Goal: Task Accomplishment & Management: Use online tool/utility

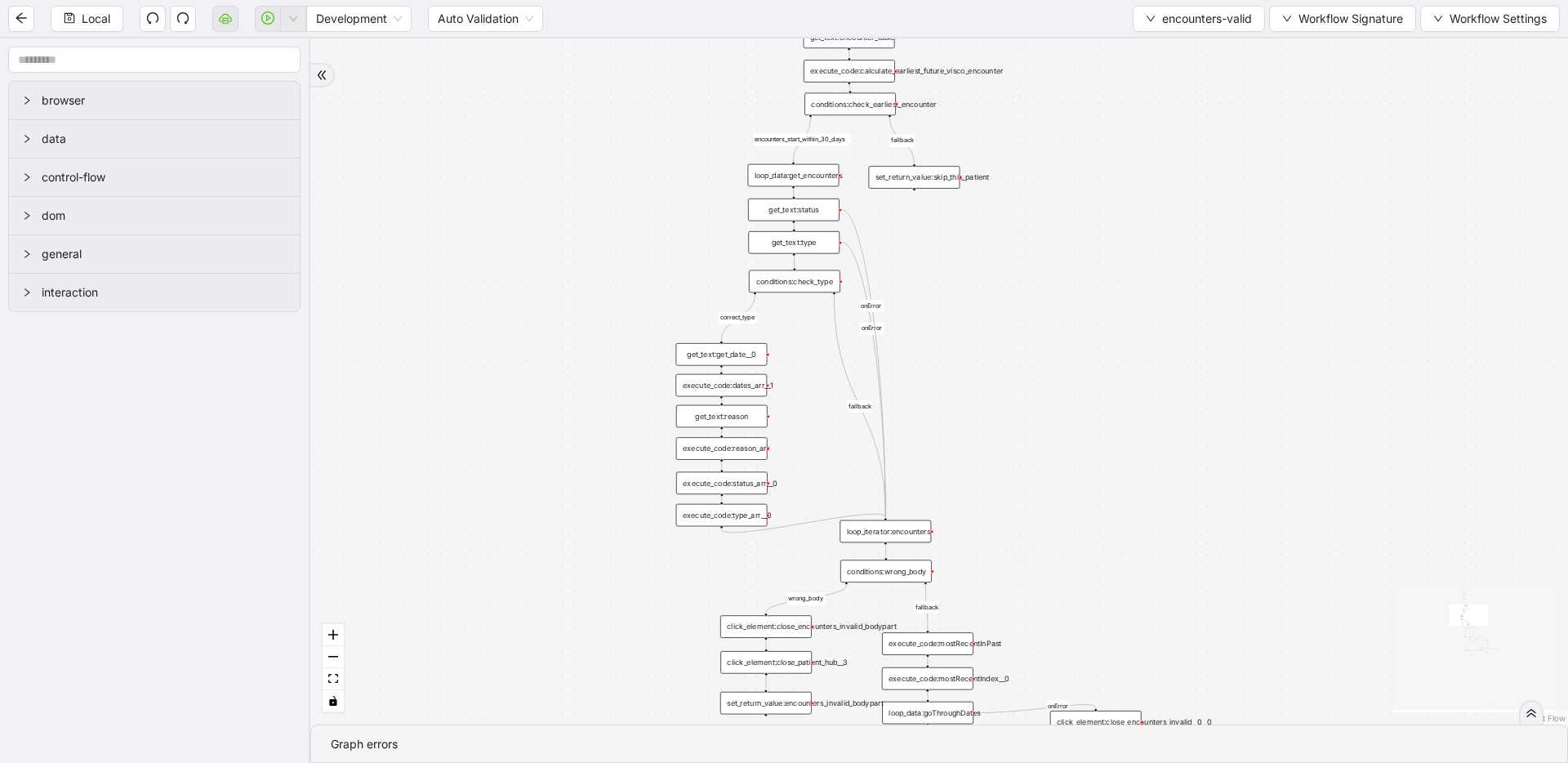
drag, startPoint x: 726, startPoint y: 201, endPoint x: 1064, endPoint y: 226, distance: 338.9
click at [877, 226] on div "fallback fallback inPast hasInPast fallback wrong_body inNewYear fallback fallb…" at bounding box center [939, 381] width 1258 height 686
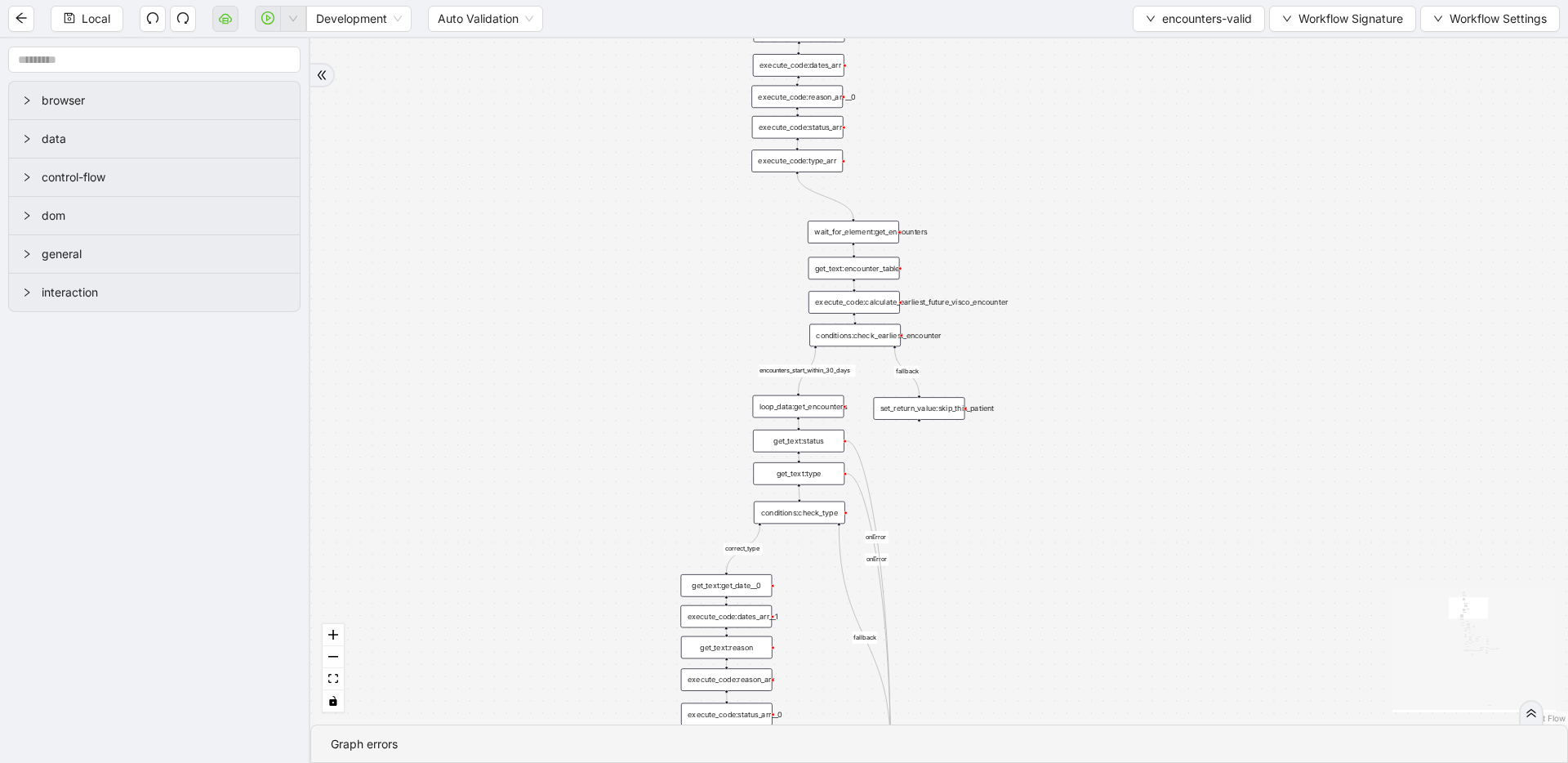
drag, startPoint x: 1062, startPoint y: 397, endPoint x: 1064, endPoint y: 461, distance: 64.0
click at [877, 461] on div "fallback fallback inPast hasInPast fallback wrong_body inNewYear fallback fallb…" at bounding box center [939, 381] width 1258 height 686
drag, startPoint x: 797, startPoint y: 170, endPoint x: 798, endPoint y: 393, distance: 223.0
click at [798, 393] on div "trigger get_text:get_date__0 execute_code:last_date_valid execute_code:currentD…" at bounding box center [1256, 530] width 939 height 513
drag, startPoint x: 796, startPoint y: 173, endPoint x: 800, endPoint y: 389, distance: 216.0
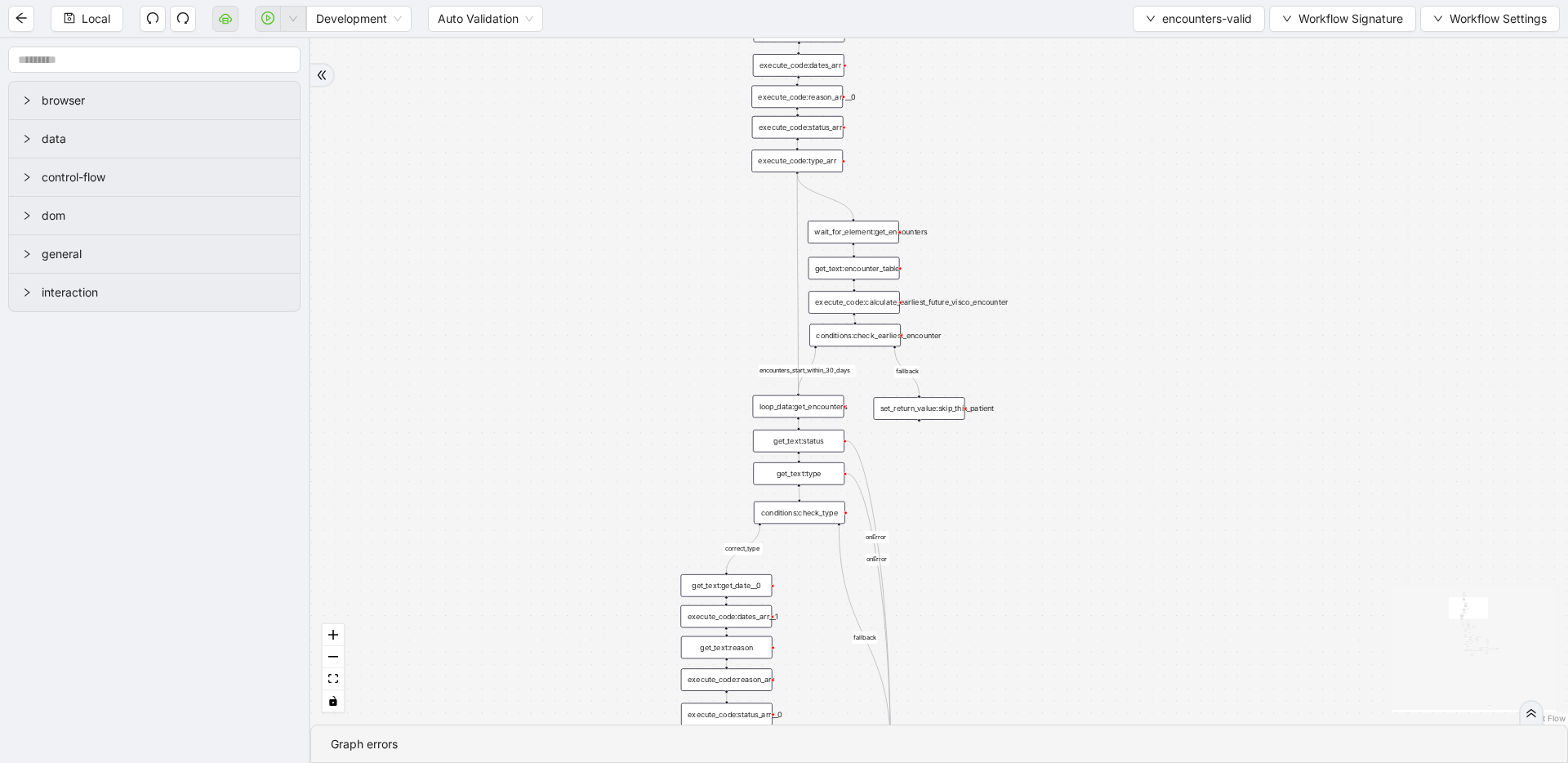
click at [800, 389] on div "fallback fallback inPast hasInPast fallback wrong_body inNewYear fallback fallb…" at bounding box center [1256, 530] width 939 height 513
click at [864, 271] on div "get_text:encounter_table" at bounding box center [854, 269] width 91 height 23
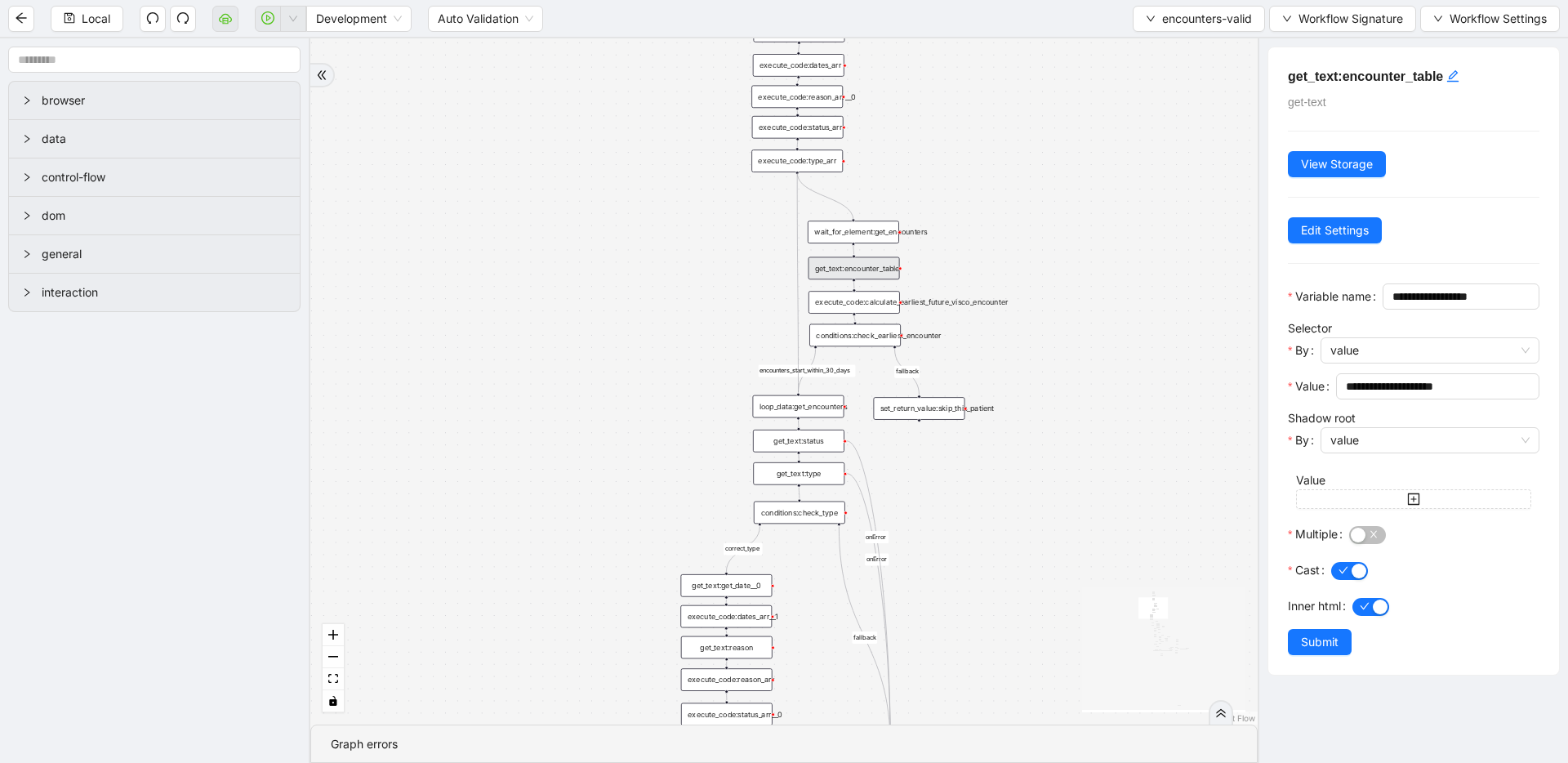
drag, startPoint x: 795, startPoint y: 171, endPoint x: 847, endPoint y: 220, distance: 71.4
click at [847, 220] on div "fallback fallback inPast hasInPast fallback wrong_body inNewYear fallback fallb…" at bounding box center [784, 381] width 947 height 686
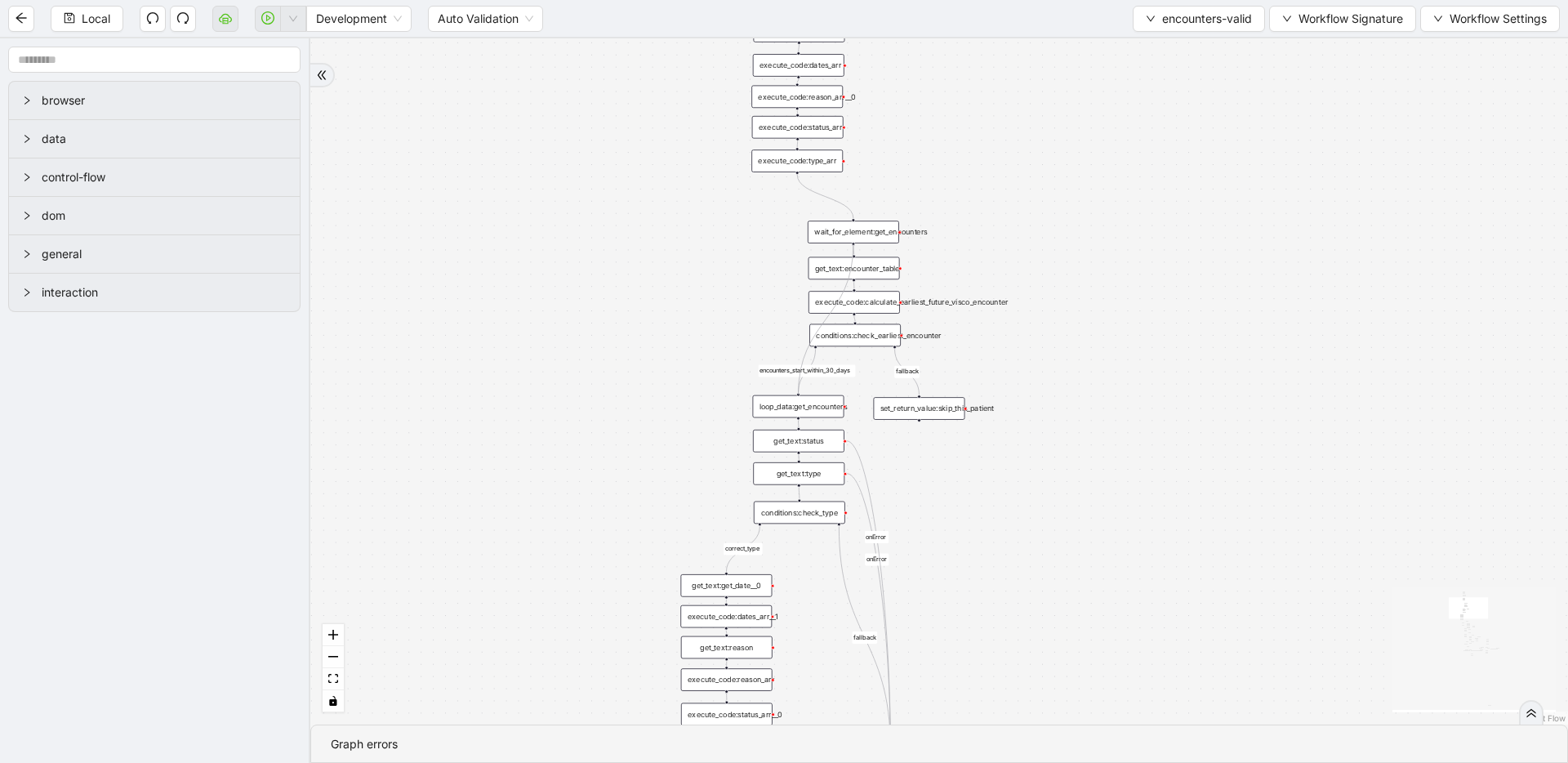
drag, startPoint x: 854, startPoint y: 242, endPoint x: 800, endPoint y: 385, distance: 152.9
click at [800, 385] on div "fallback fallback inPast hasInPast fallback wrong_body inNewYear fallback fallb…" at bounding box center [1256, 530] width 939 height 513
click at [877, 267] on div "get_text:encounter_table" at bounding box center [917, 270] width 91 height 23
drag, startPoint x: 879, startPoint y: 303, endPoint x: 941, endPoint y: 302, distance: 62.0
click at [877, 302] on div "execute_code:calculate_earliest_future_visco_encounter" at bounding box center [917, 301] width 91 height 23
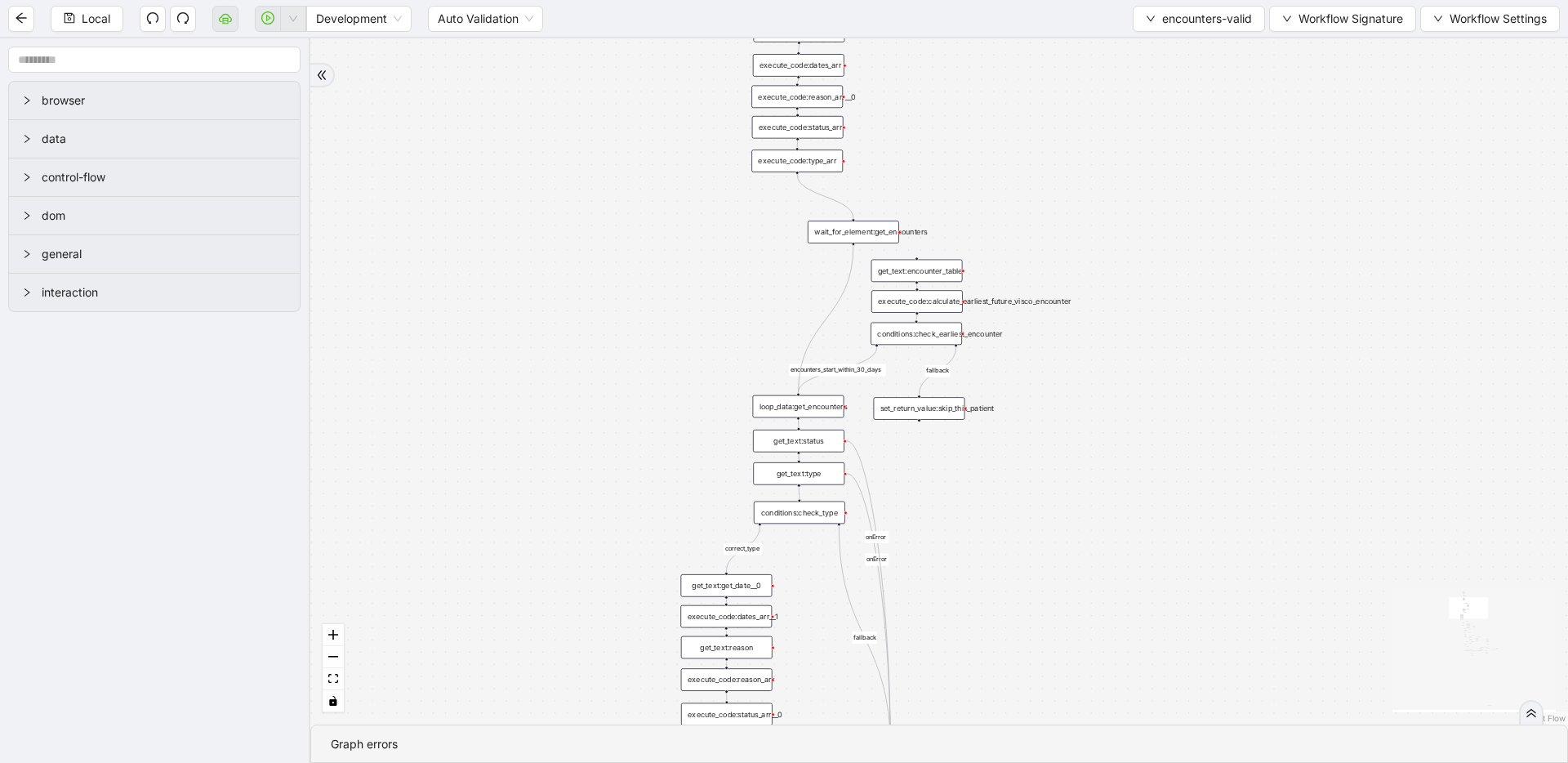
drag, startPoint x: 893, startPoint y: 336, endPoint x: 954, endPoint y: 334, distance: 61.0
click at [877, 334] on div "conditions:check_earliest_encounter" at bounding box center [916, 334] width 91 height 23
drag, startPoint x: 951, startPoint y: 416, endPoint x: 1013, endPoint y: 398, distance: 64.6
click at [877, 398] on div "set_return_value:skip_this_patient" at bounding box center [982, 390] width 91 height 23
click at [866, 361] on icon "Edge from conditions:check_earliest_encounter to loop_data:get_encounters" at bounding box center [837, 370] width 79 height 46
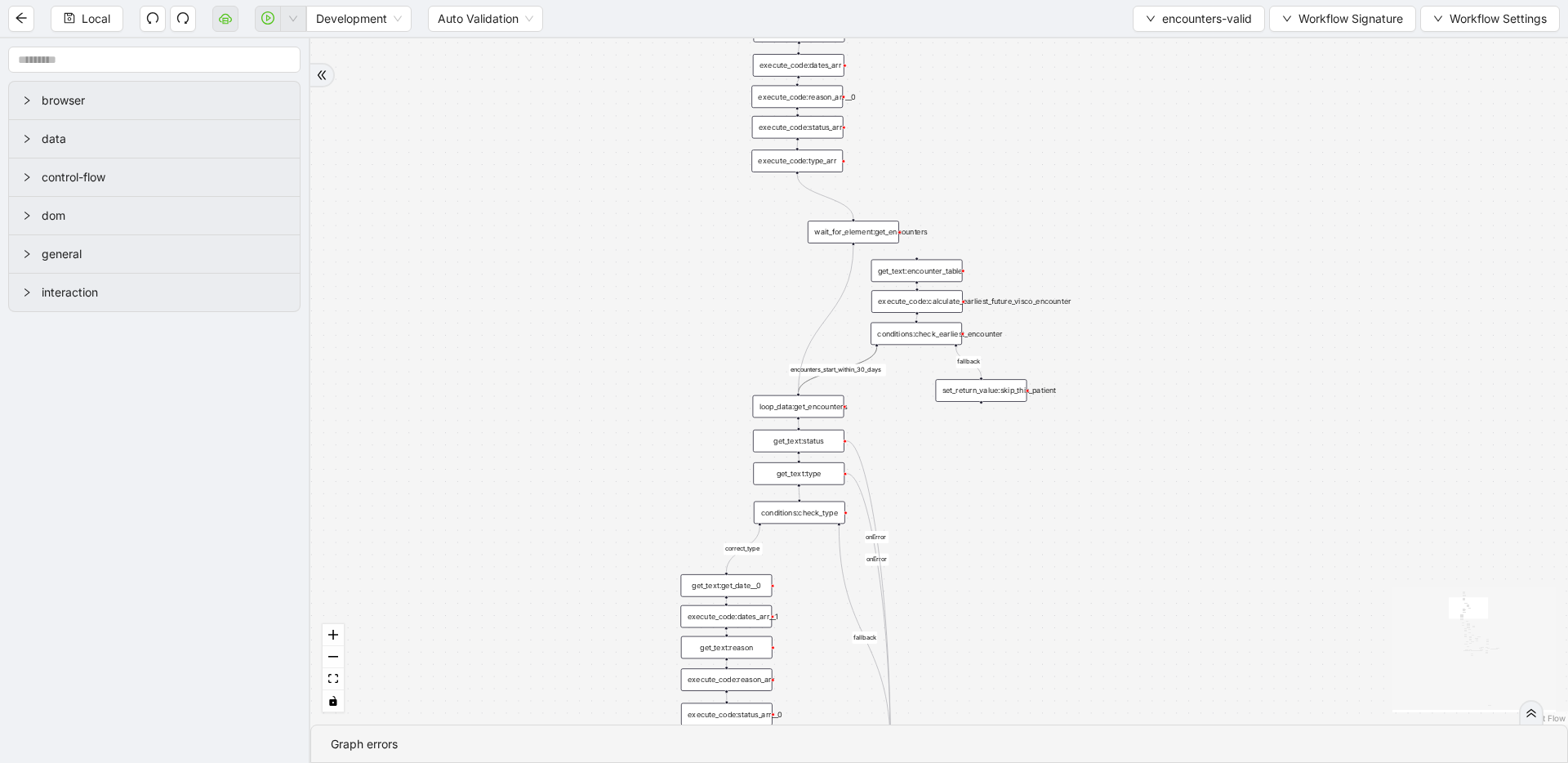
click at [877, 451] on div "fallback fallback inPast hasInPast fallback wrong_body inNewYear fallback fallb…" at bounding box center [939, 381] width 1258 height 686
click at [877, 389] on div "set_return_value:skip_this_patient" at bounding box center [982, 390] width 91 height 23
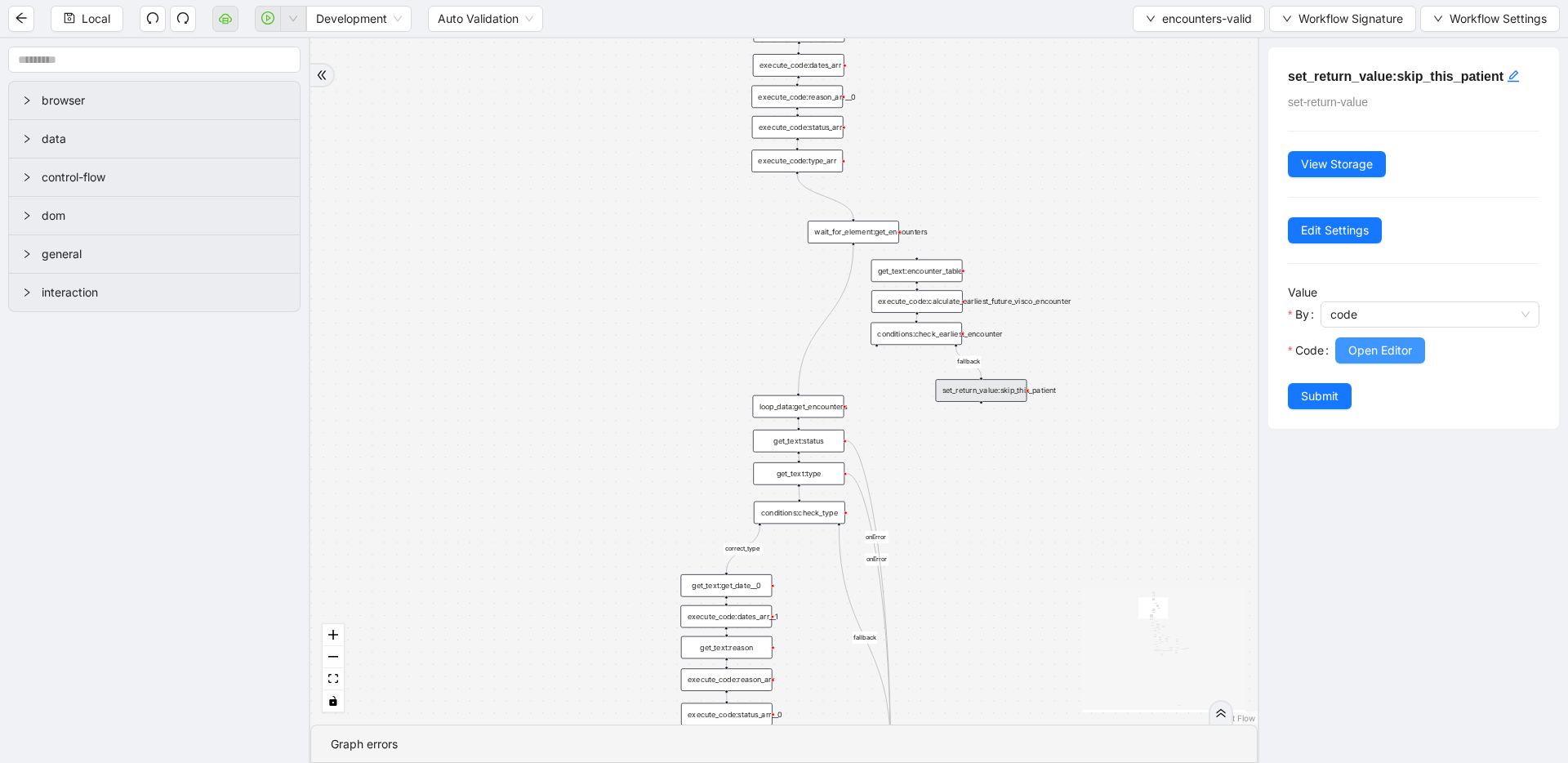
click at [877, 363] on button "Open Editor" at bounding box center [1380, 350] width 89 height 26
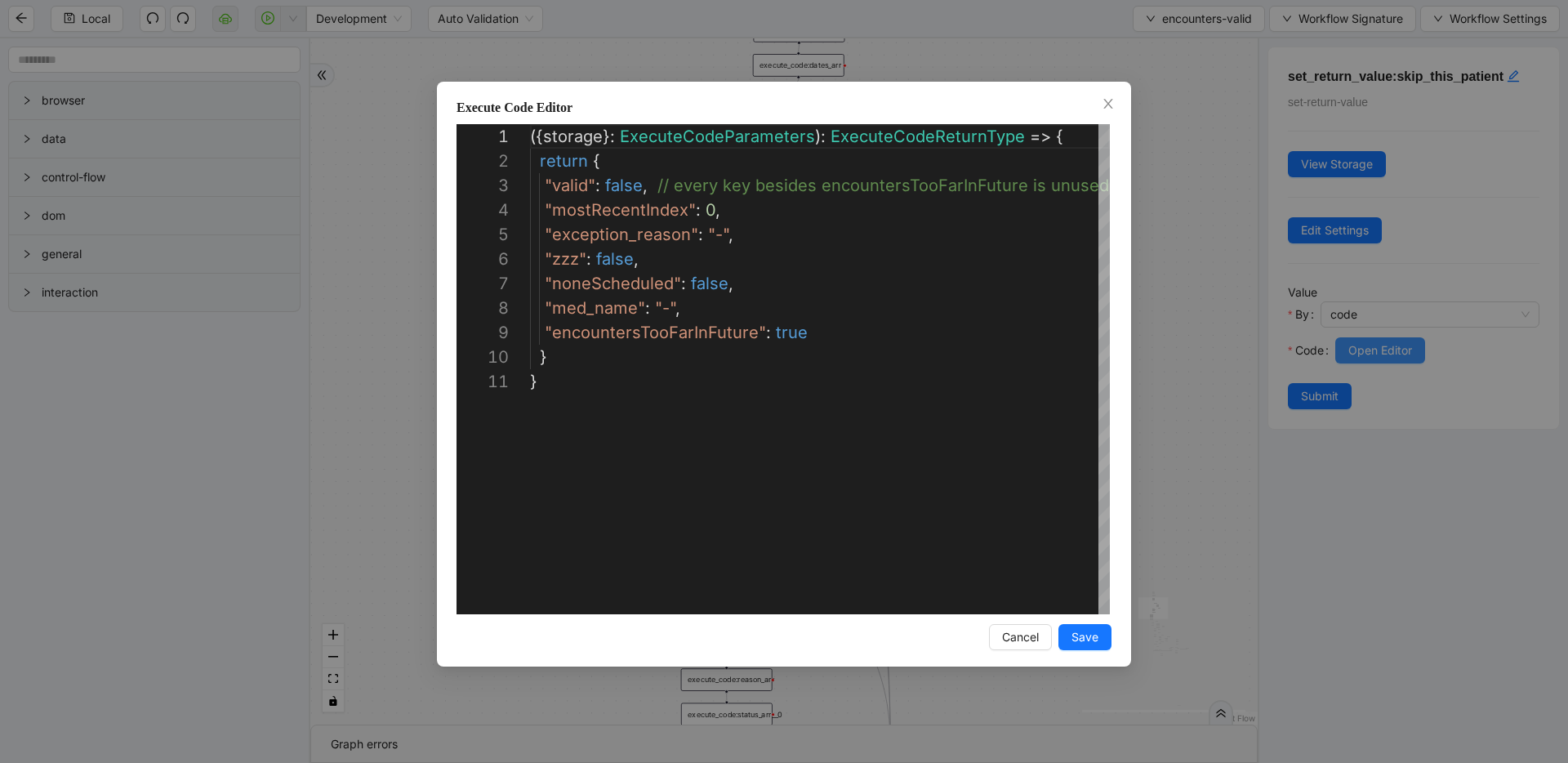
scroll to position [245, 0]
click at [877, 287] on div "**********" at bounding box center [784, 381] width 1568 height 763
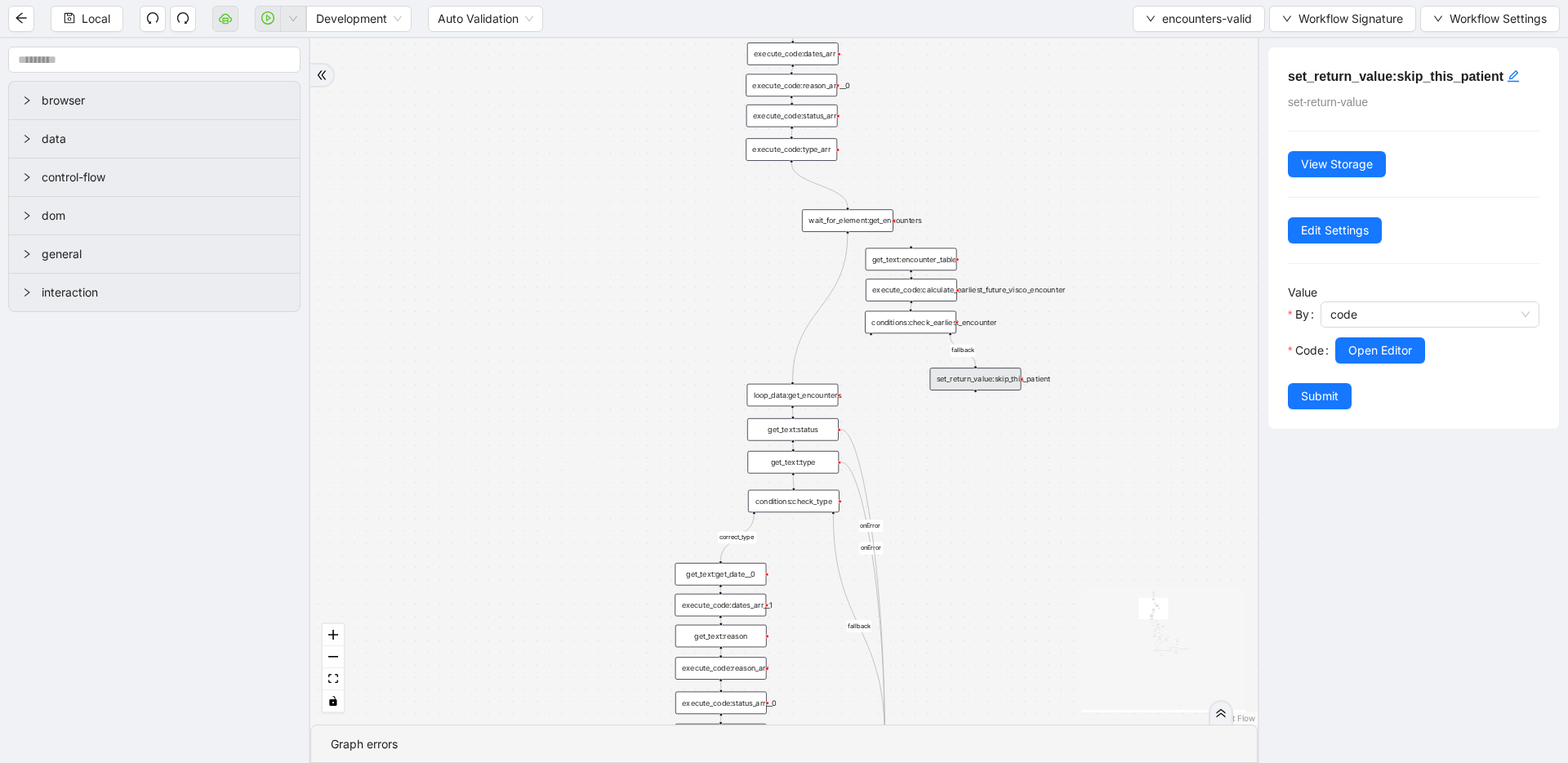
drag, startPoint x: 1039, startPoint y: 503, endPoint x: 1031, endPoint y: 403, distance: 100.3
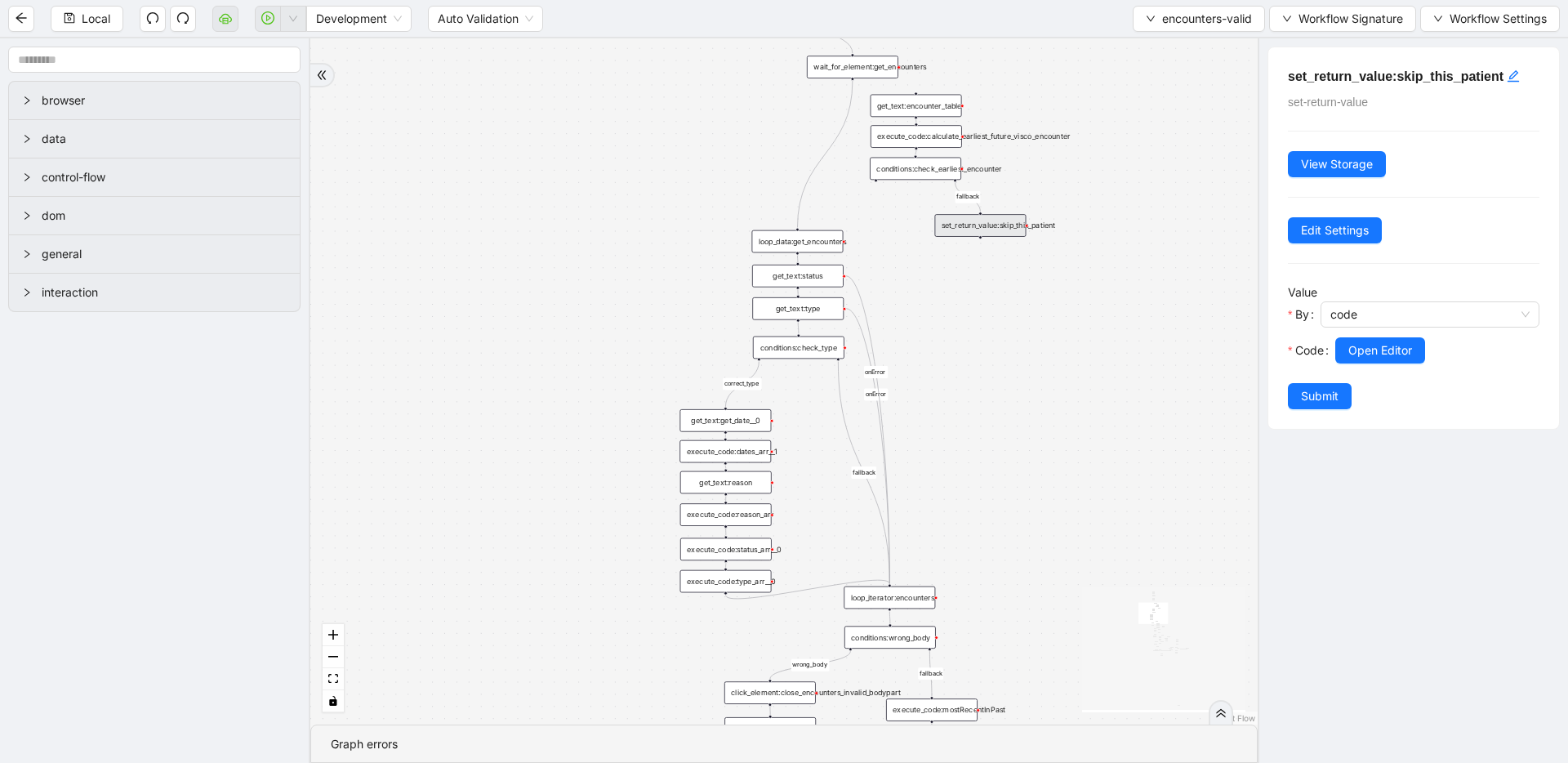
drag, startPoint x: 1003, startPoint y: 546, endPoint x: 1005, endPoint y: 573, distance: 27.1
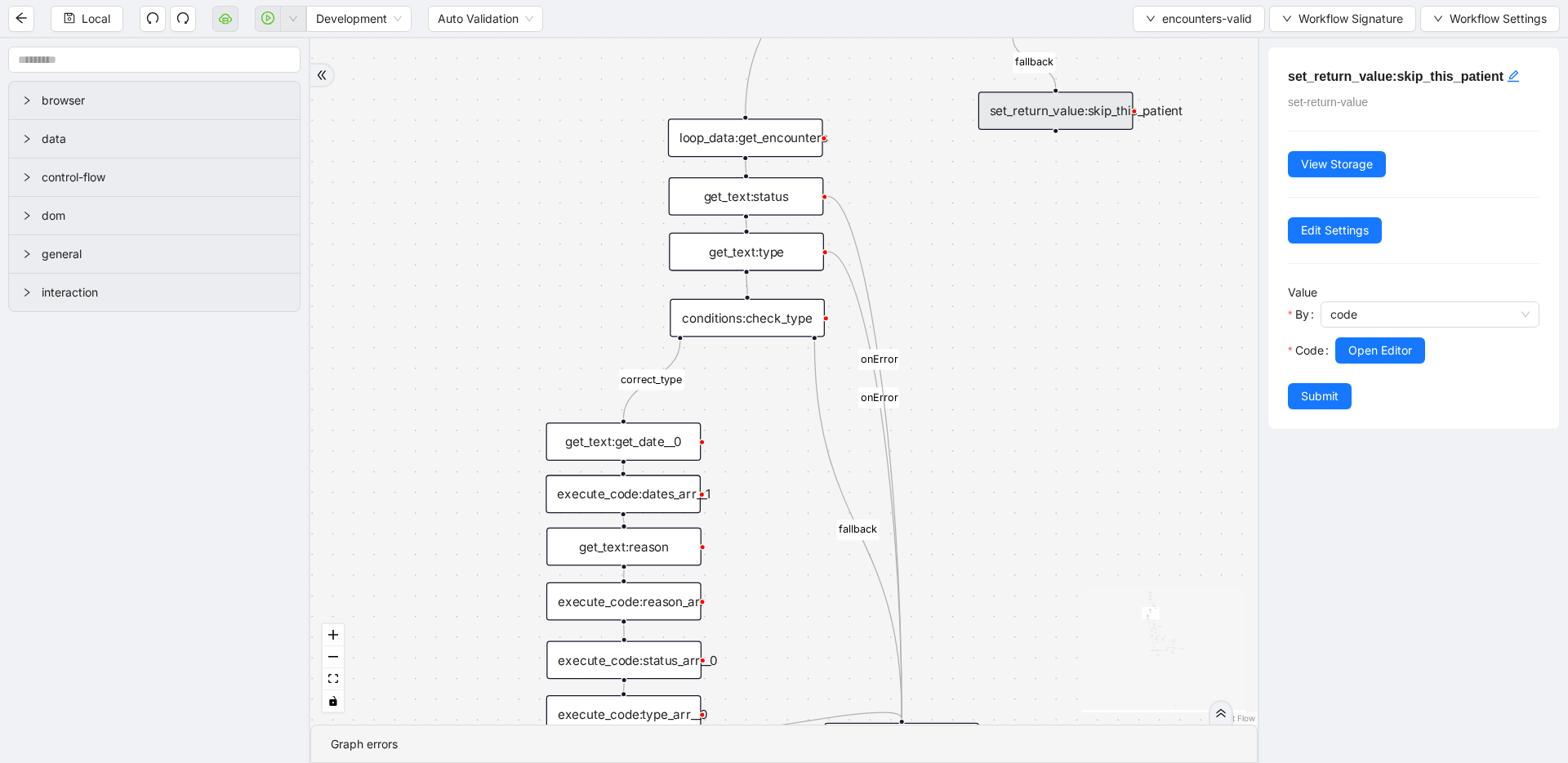
drag, startPoint x: 1045, startPoint y: 483, endPoint x: 1045, endPoint y: 449, distance: 34.0
click at [751, 327] on div "conditions:check_type" at bounding box center [747, 318] width 155 height 38
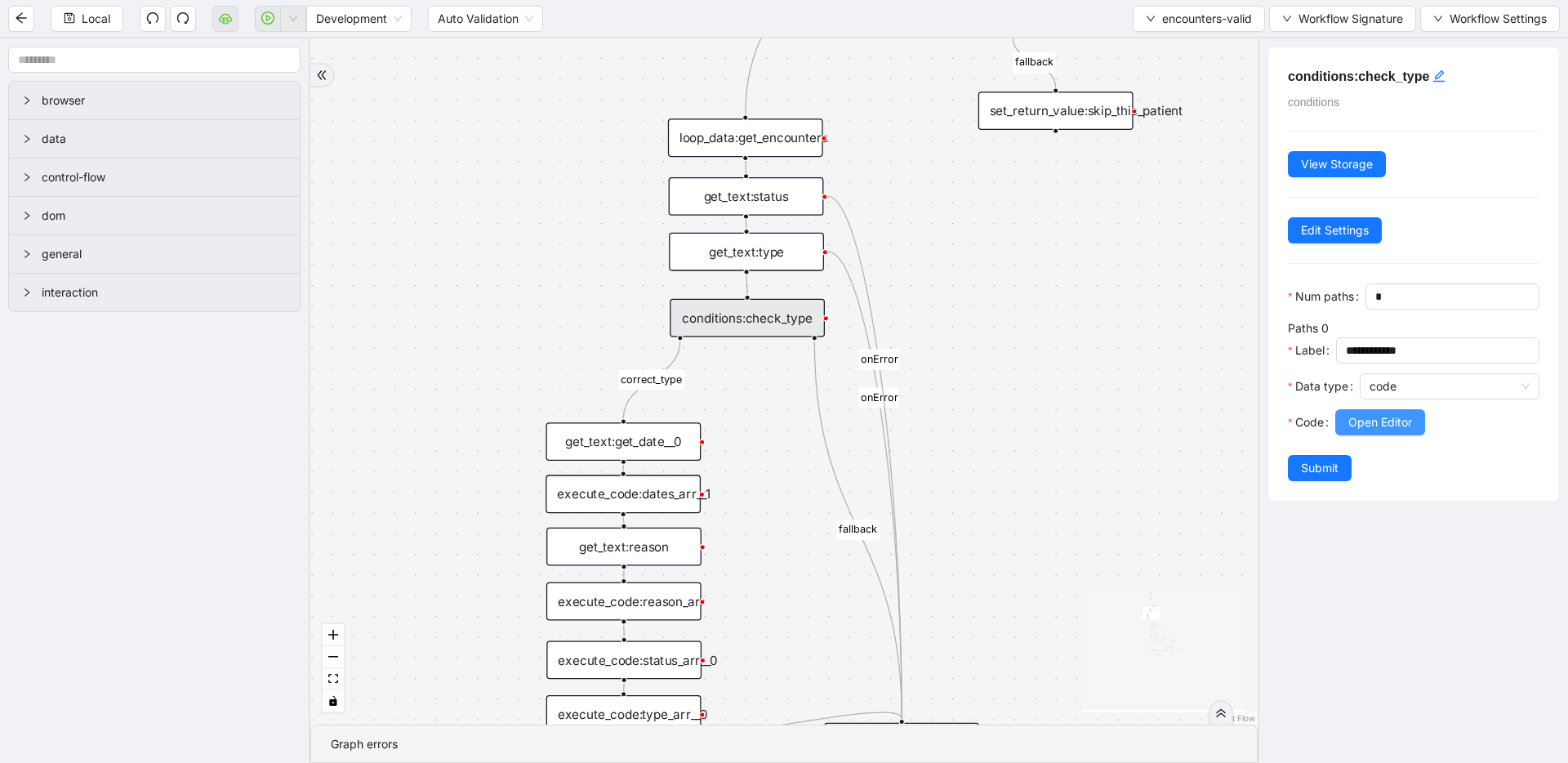
click at [877, 423] on span "Open Editor" at bounding box center [1380, 423] width 64 height 18
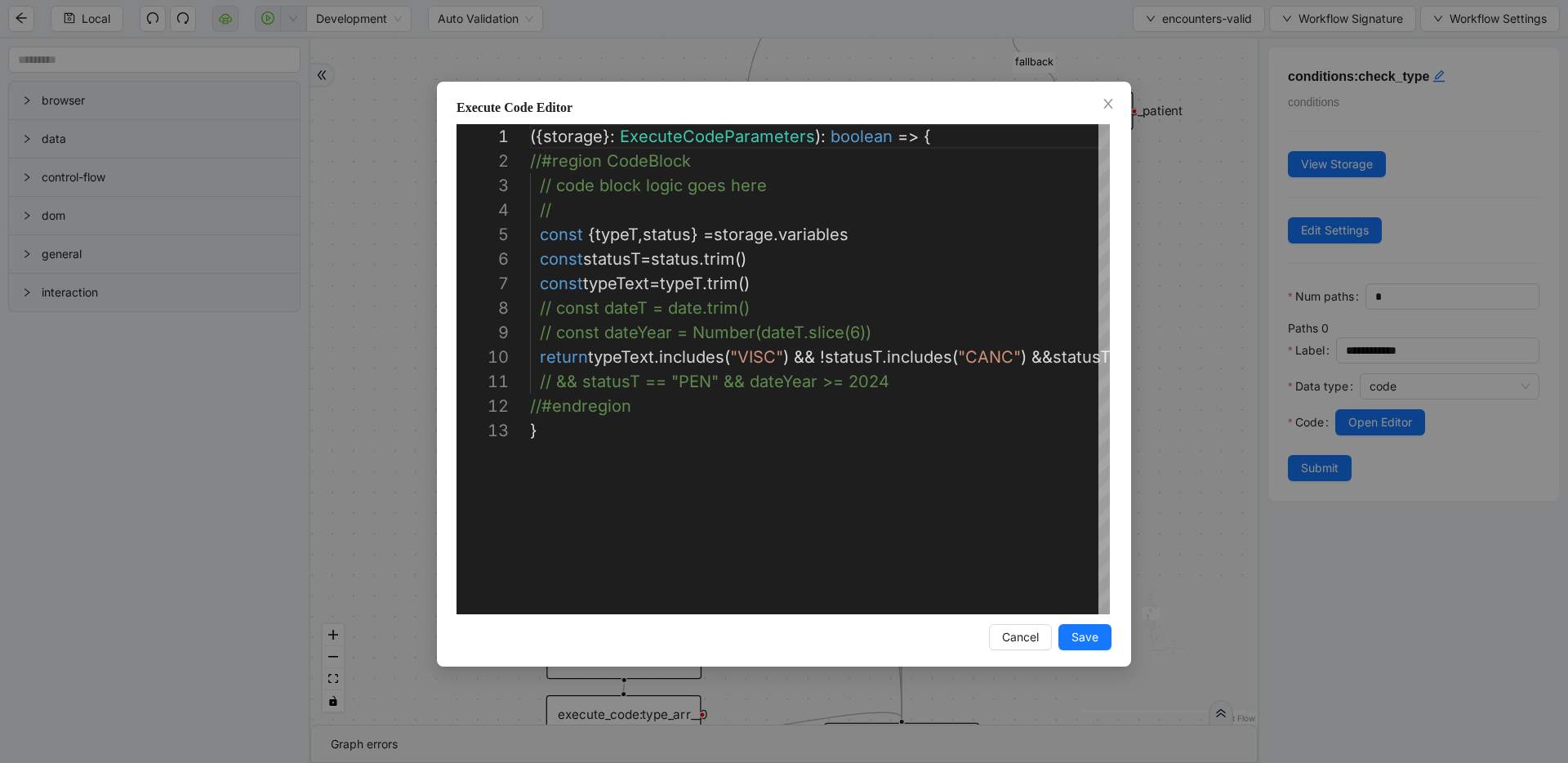
click at [877, 336] on div "Execute Code Editor 1 2 3 4 5 6 7 8 9 10 11 12 13 ({ storage }: ExecuteCodePara…" at bounding box center [784, 381] width 1568 height 763
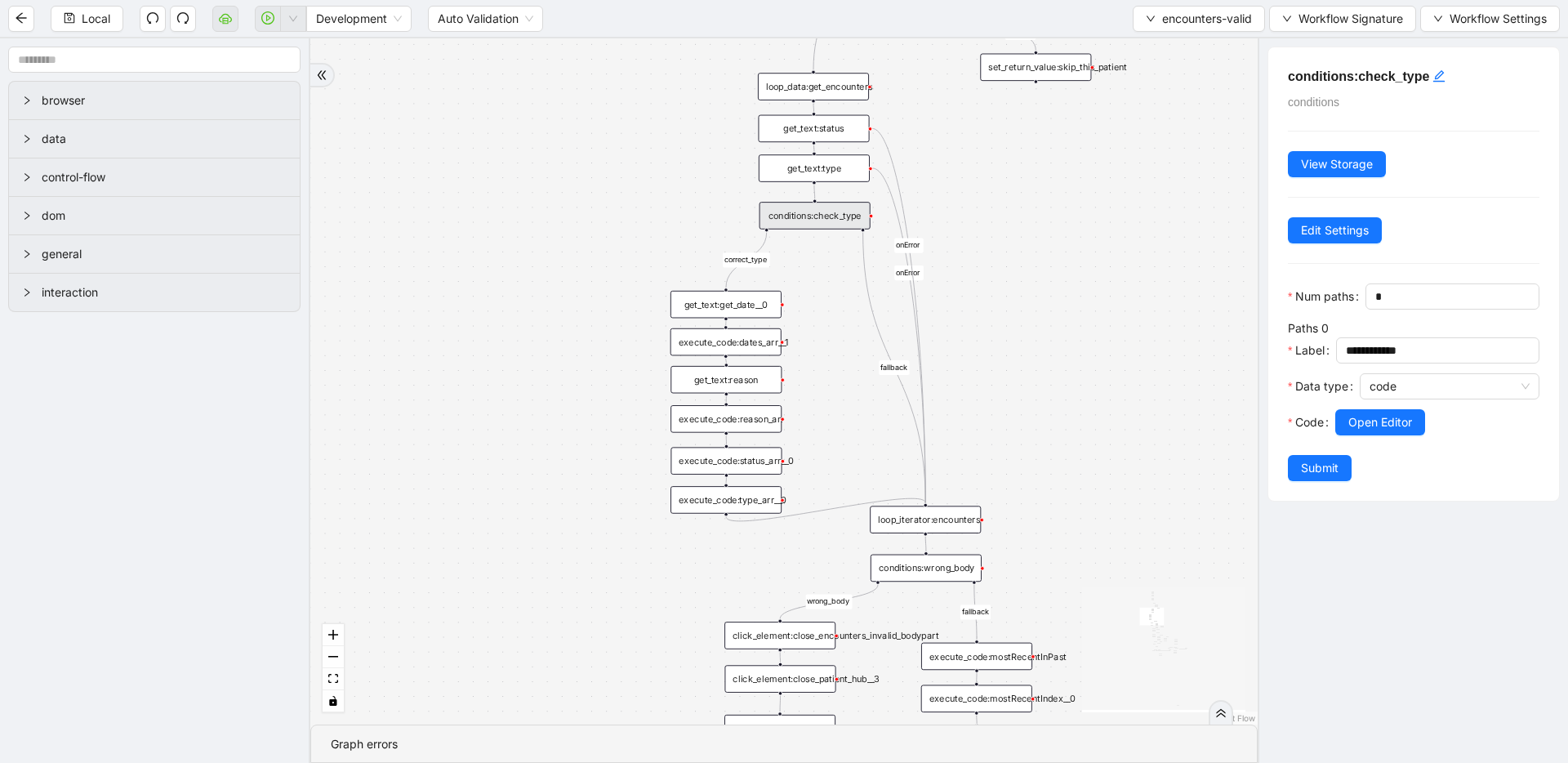
drag, startPoint x: 1047, startPoint y: 474, endPoint x: 1026, endPoint y: 332, distance: 143.5
click at [763, 344] on div "execute_code:dates_arr__1" at bounding box center [726, 343] width 111 height 27
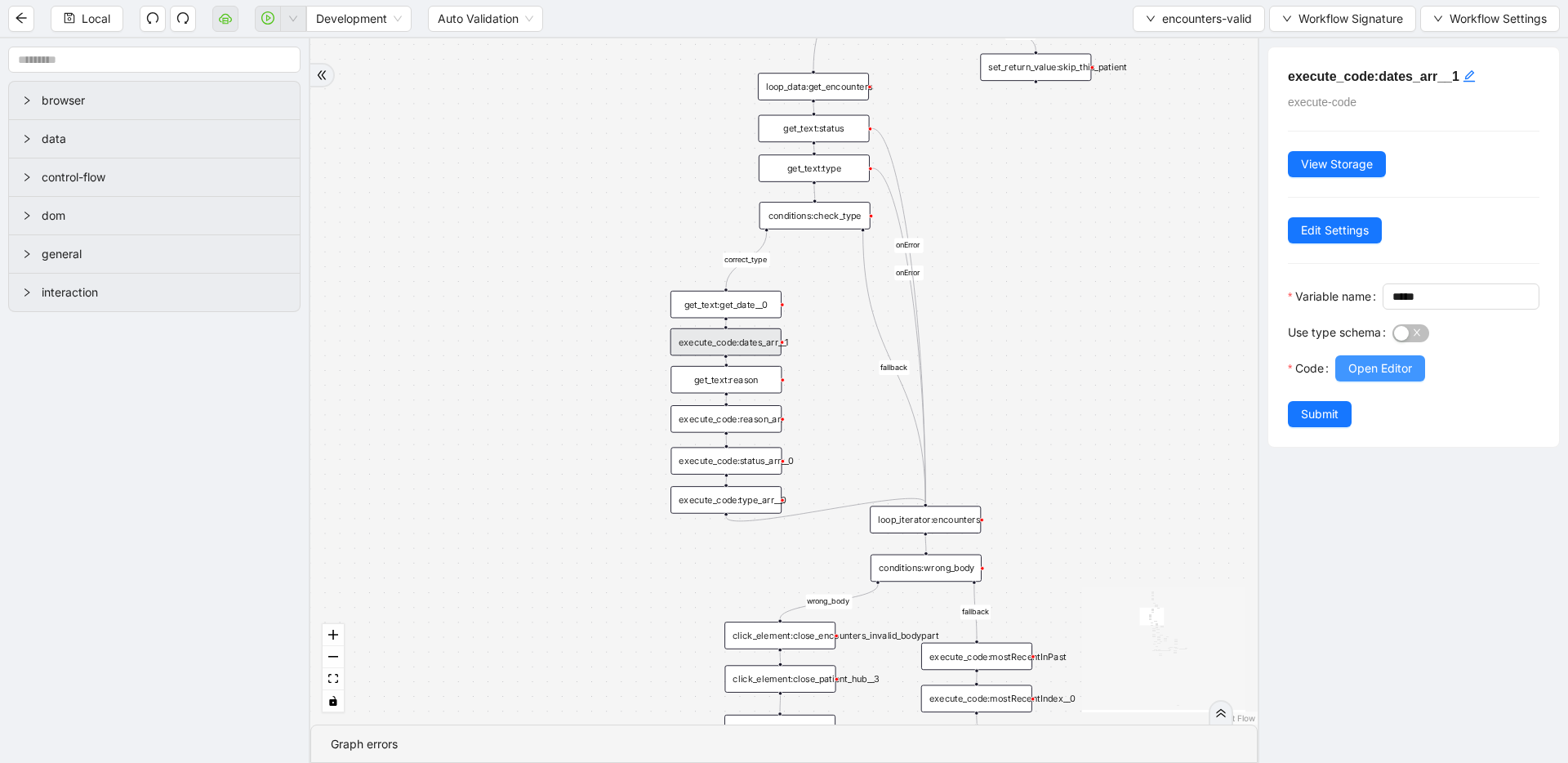
click at [877, 377] on span "Open Editor" at bounding box center [1380, 368] width 64 height 18
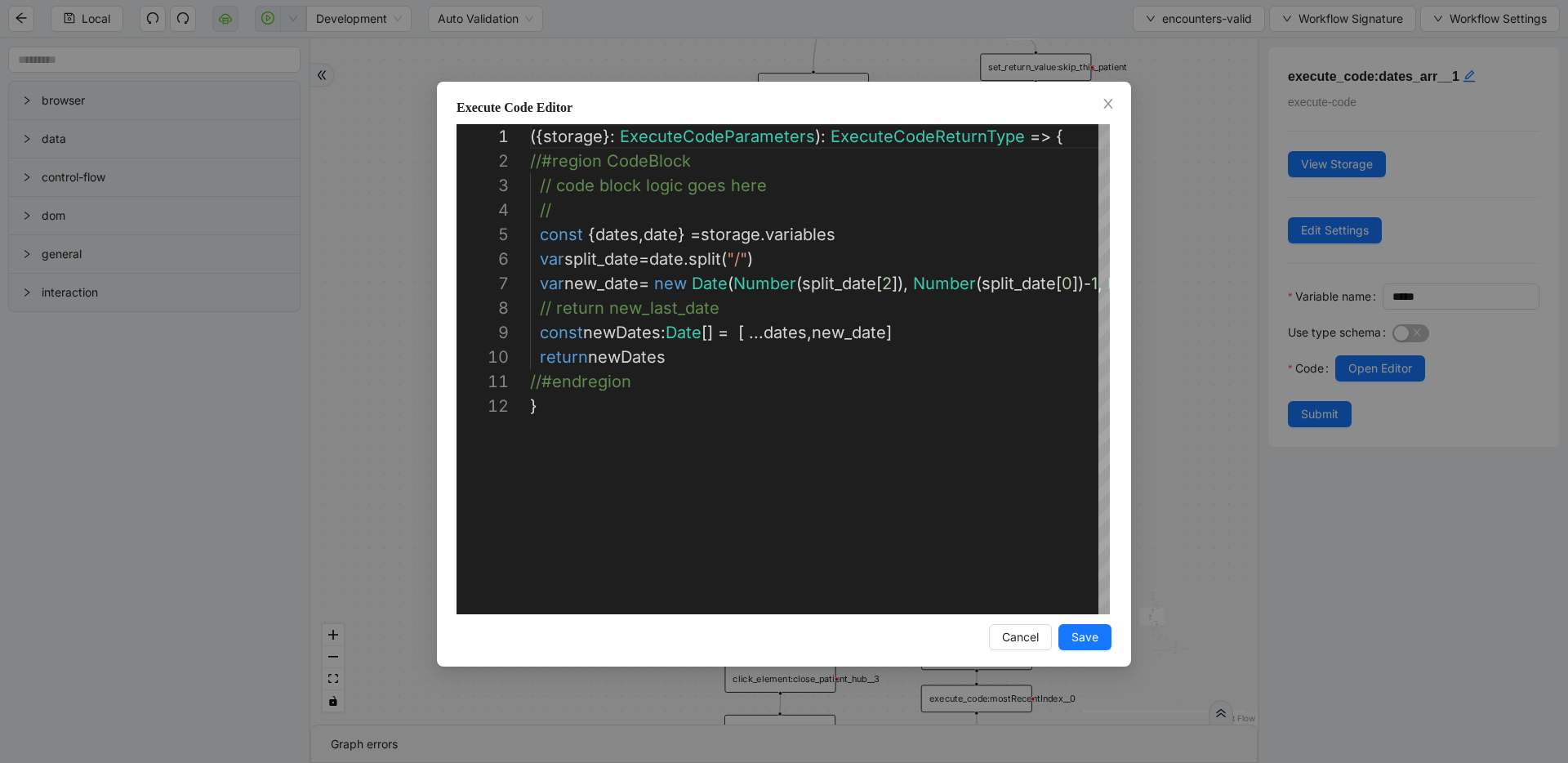
click at [877, 366] on div "**********" at bounding box center [784, 381] width 1568 height 763
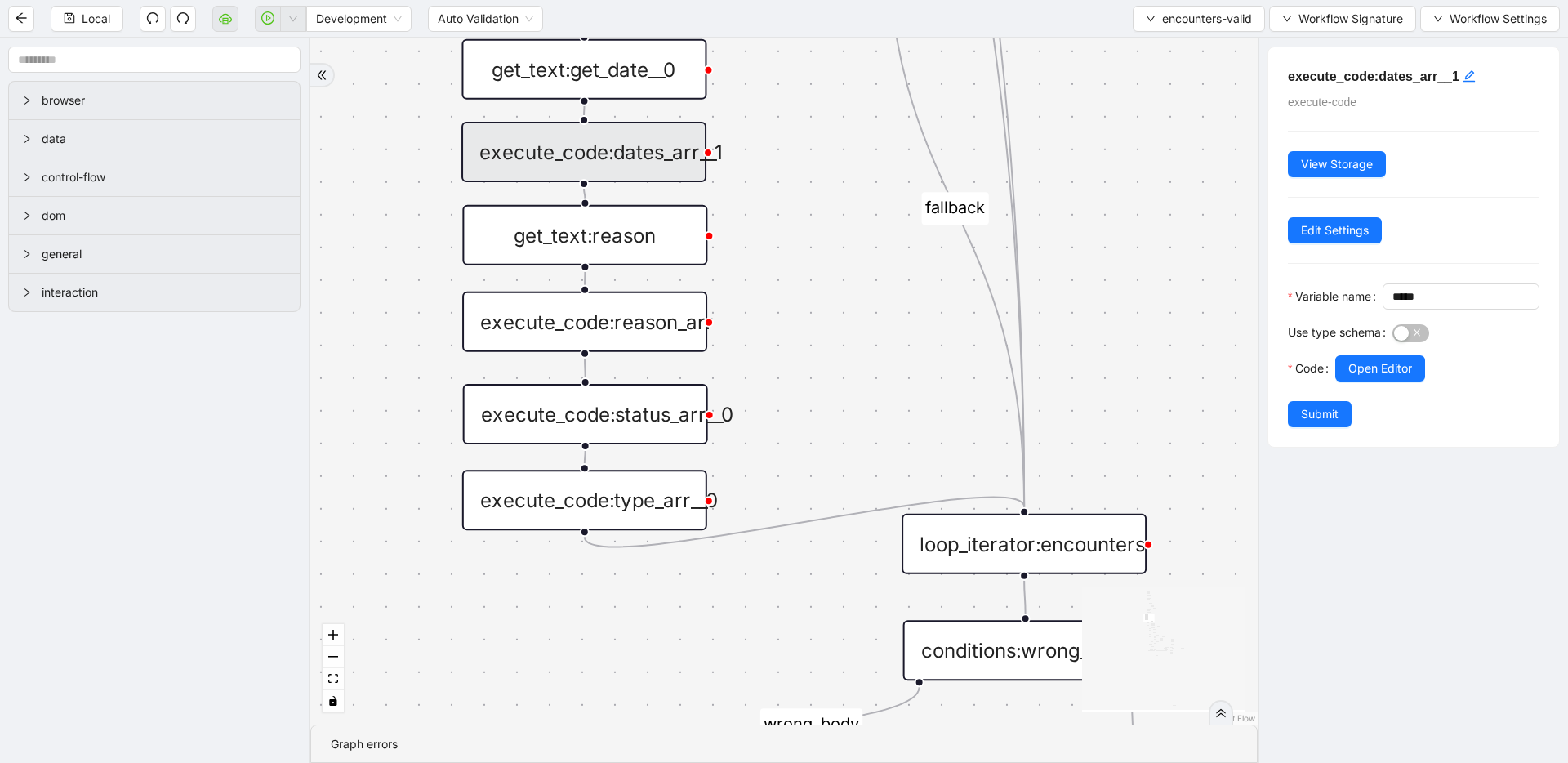
drag, startPoint x: 878, startPoint y: 451, endPoint x: 693, endPoint y: 321, distance: 226.1
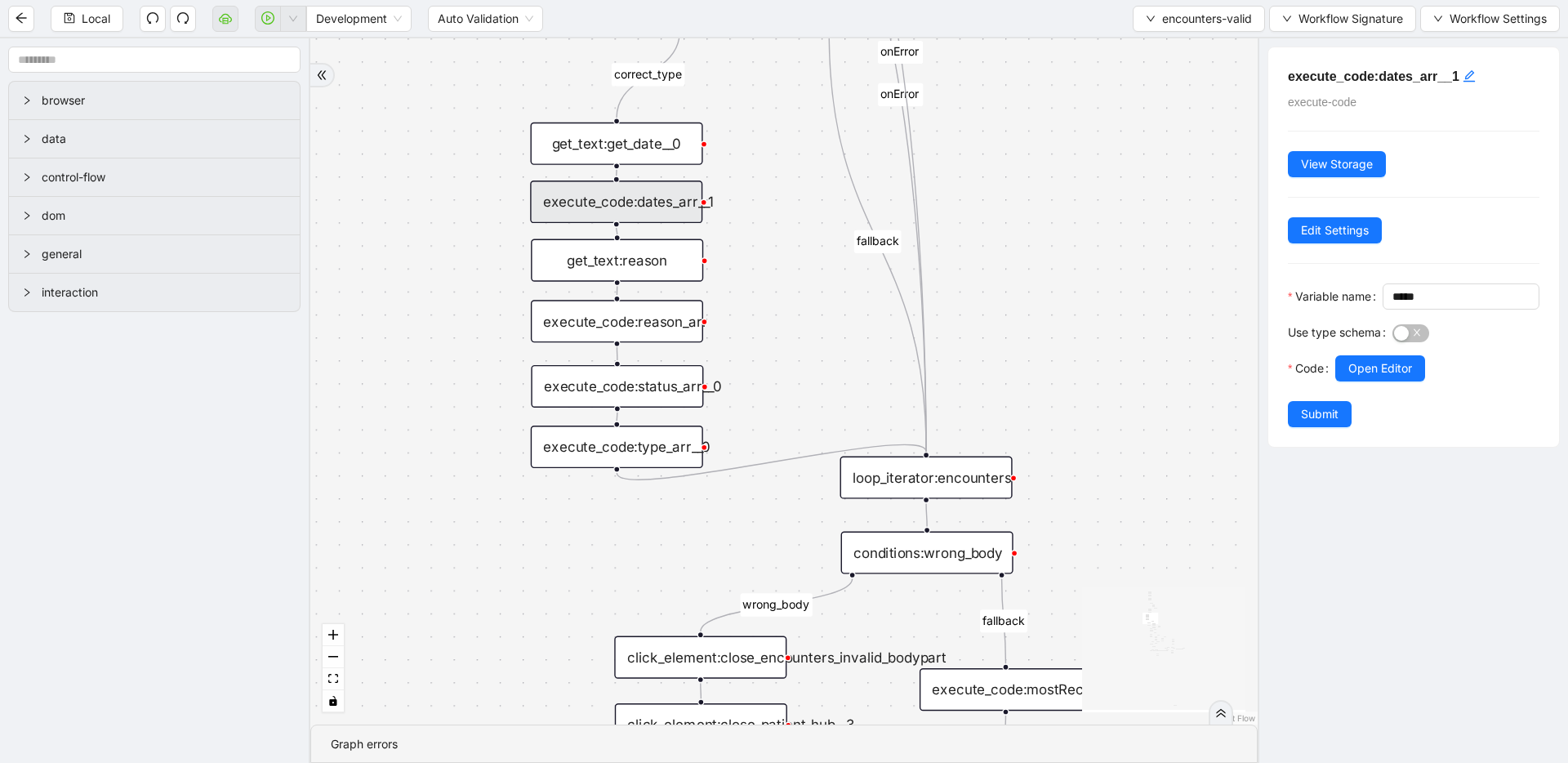
click at [651, 258] on div "get_text:reason" at bounding box center [616, 260] width 173 height 43
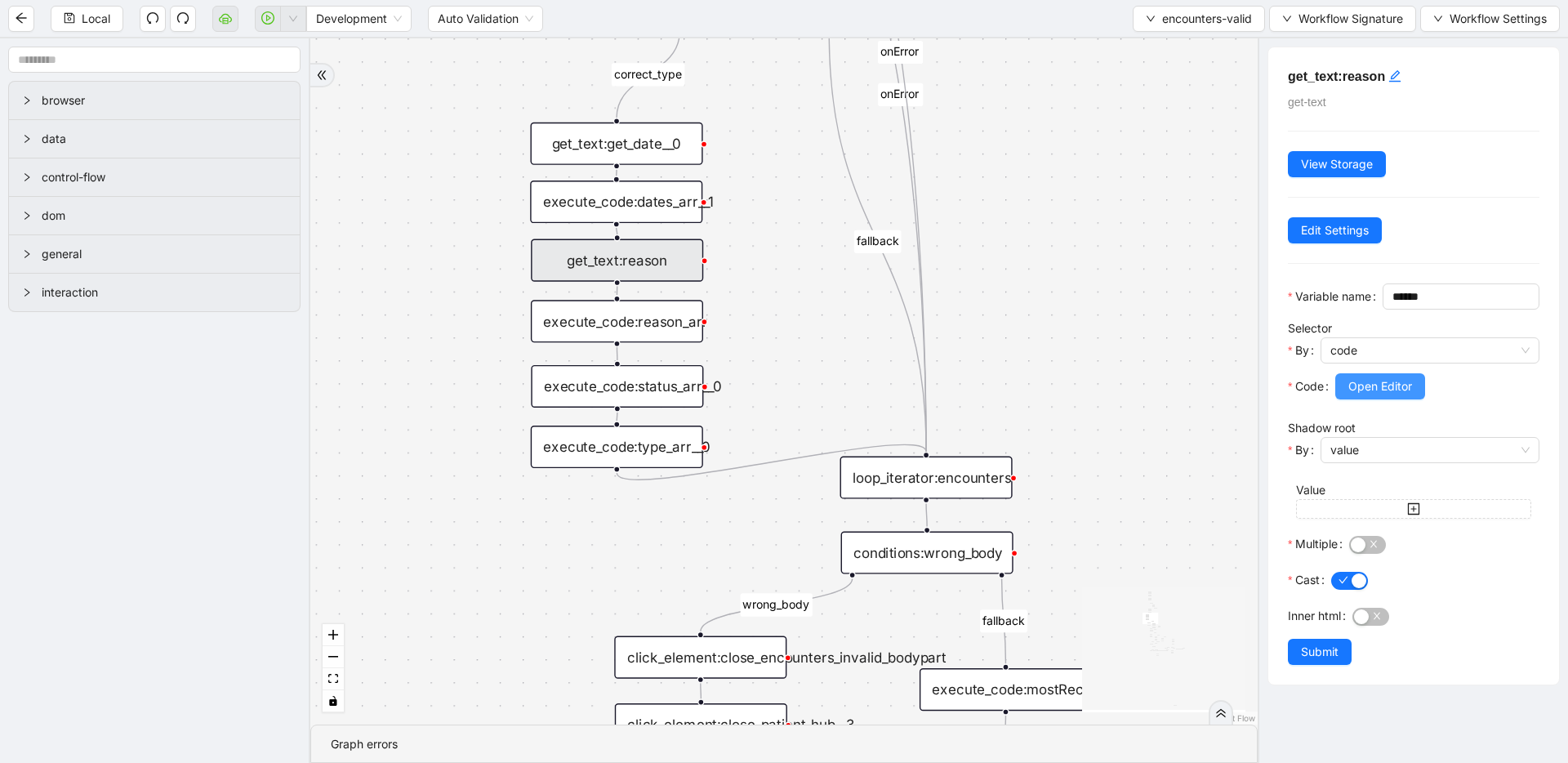
click at [877, 396] on span "Open Editor" at bounding box center [1380, 387] width 64 height 18
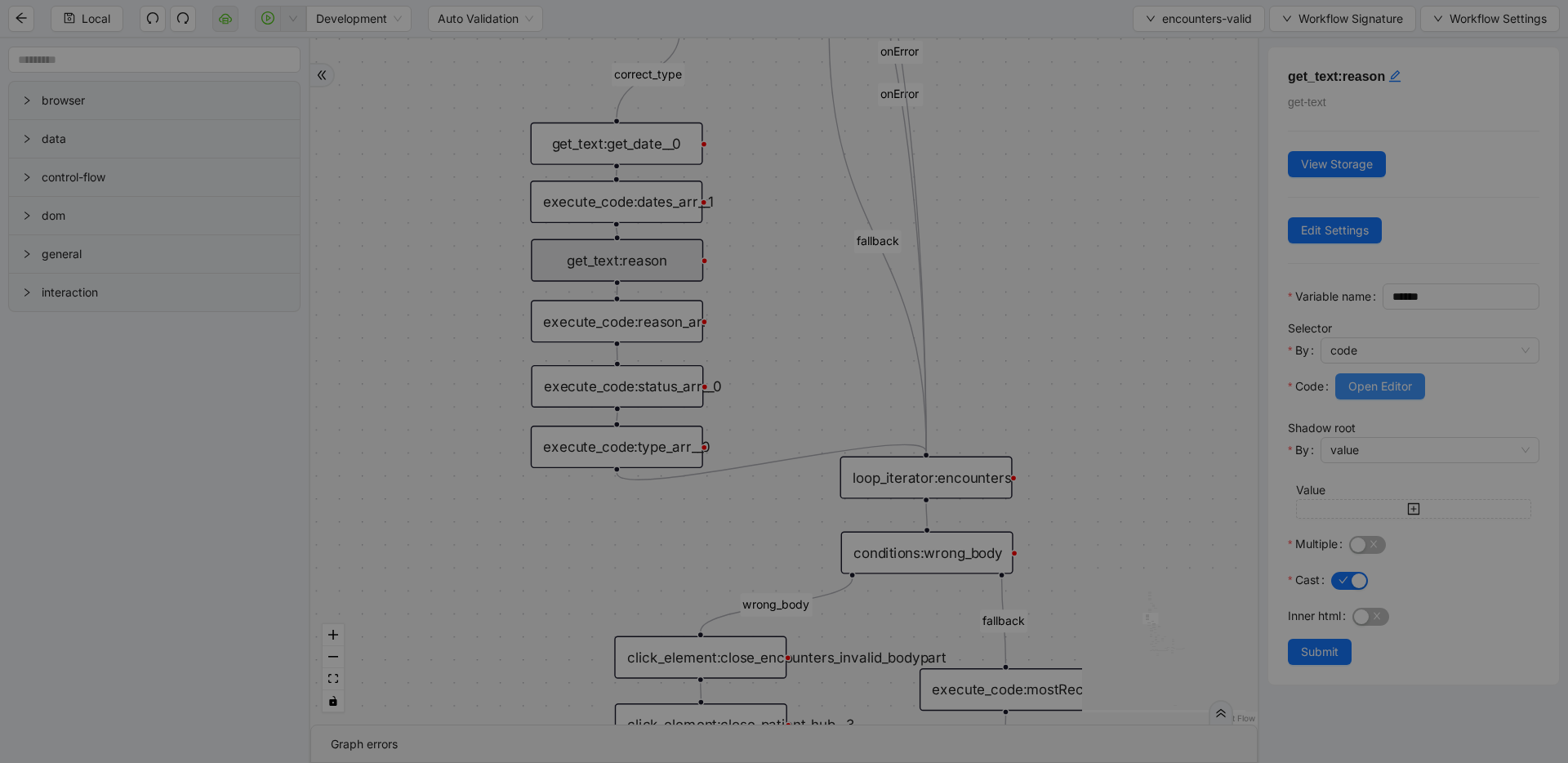
scroll to position [147, 0]
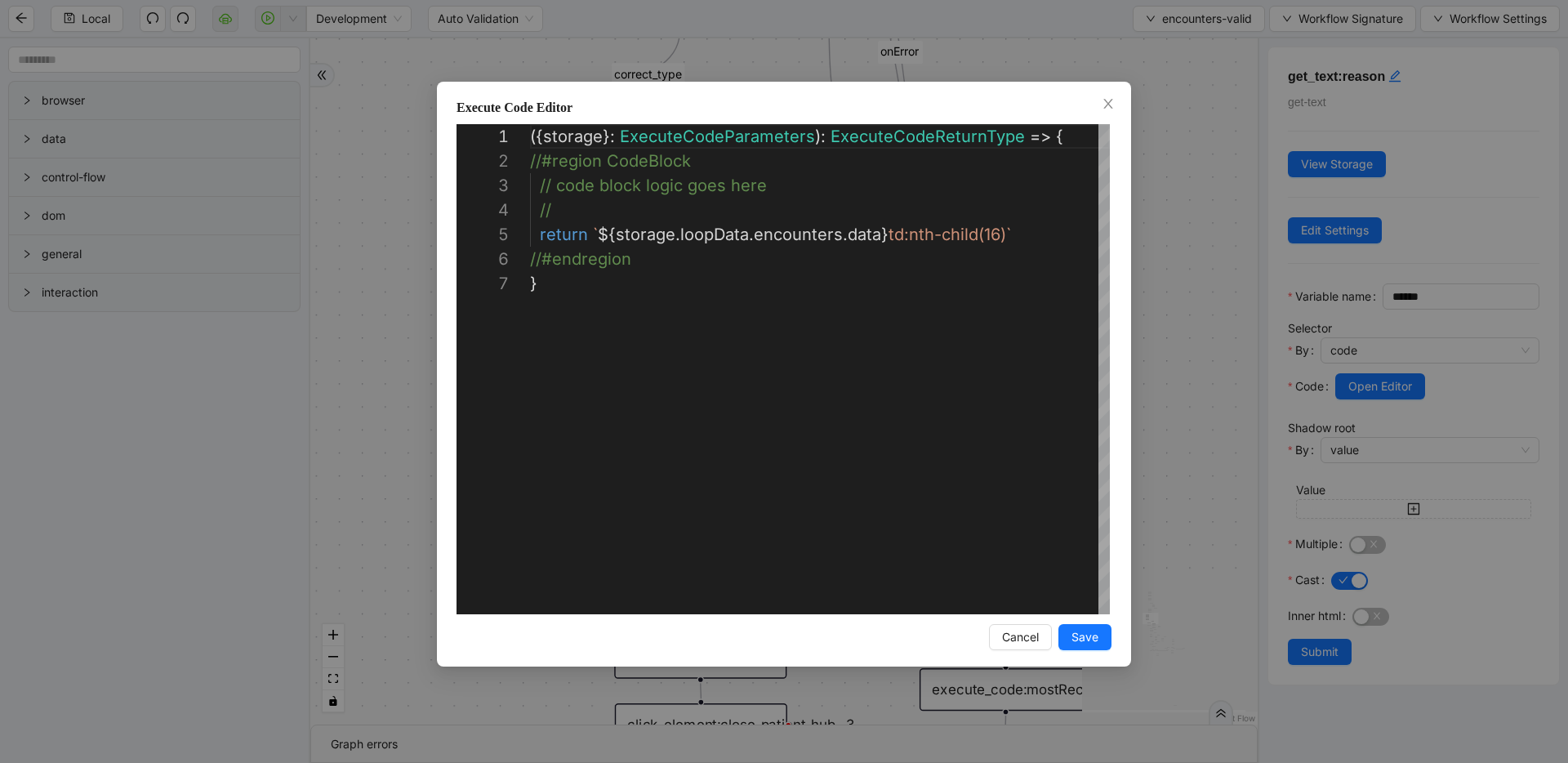
click at [877, 383] on div "**********" at bounding box center [784, 381] width 1568 height 763
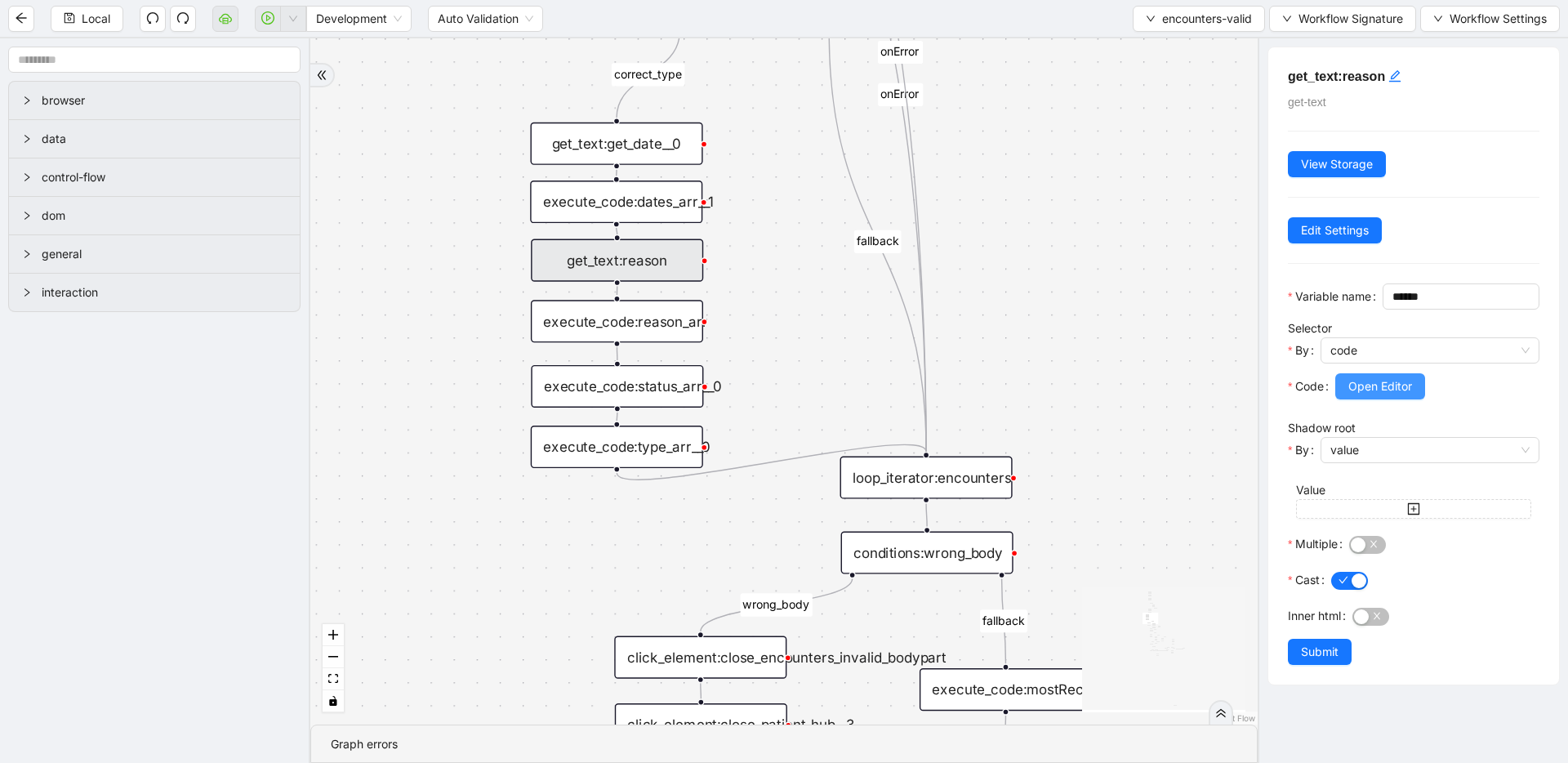
click at [877, 396] on span "Open Editor" at bounding box center [1380, 387] width 64 height 18
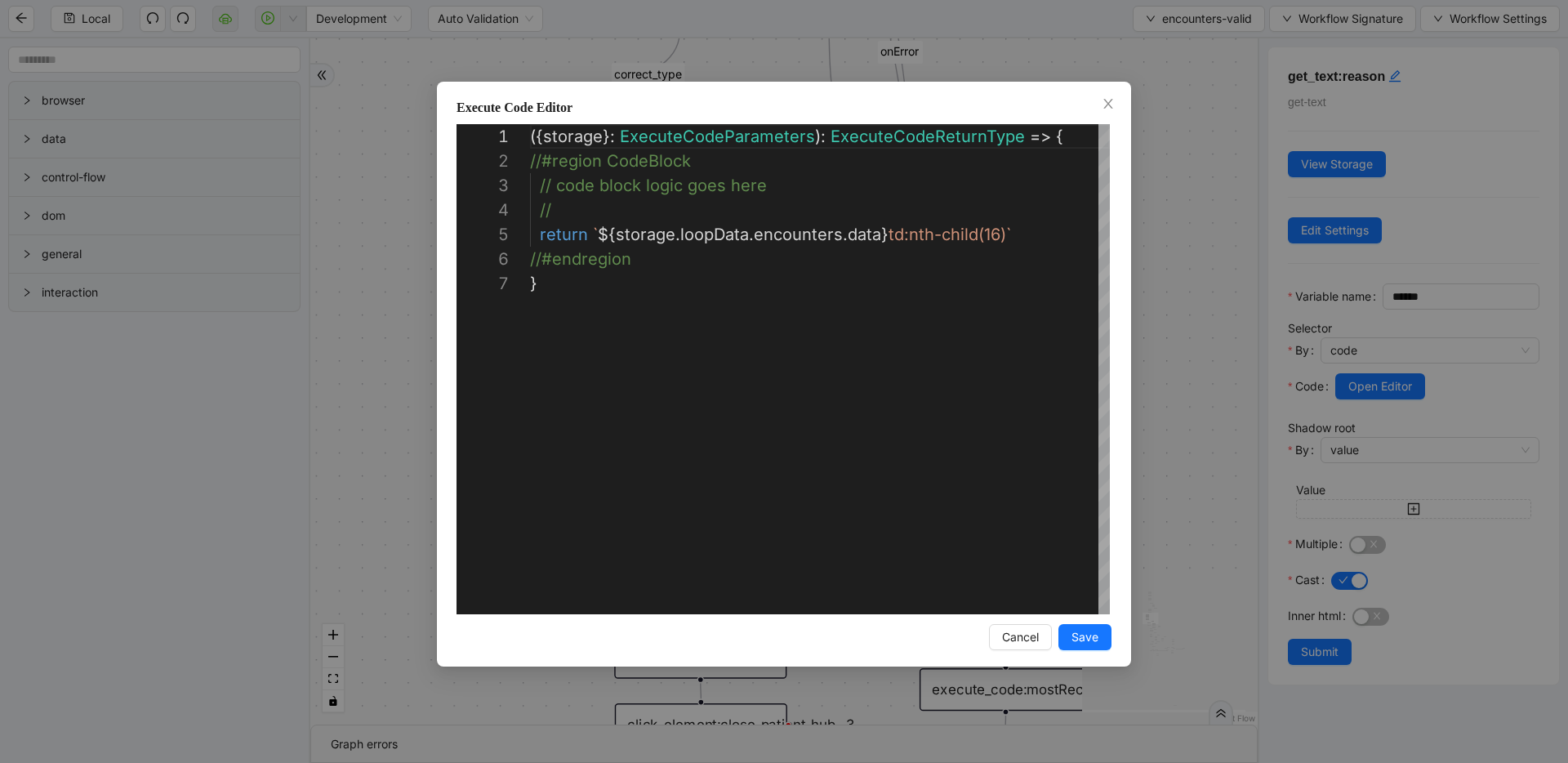
click at [877, 283] on div "**********" at bounding box center [784, 381] width 1568 height 763
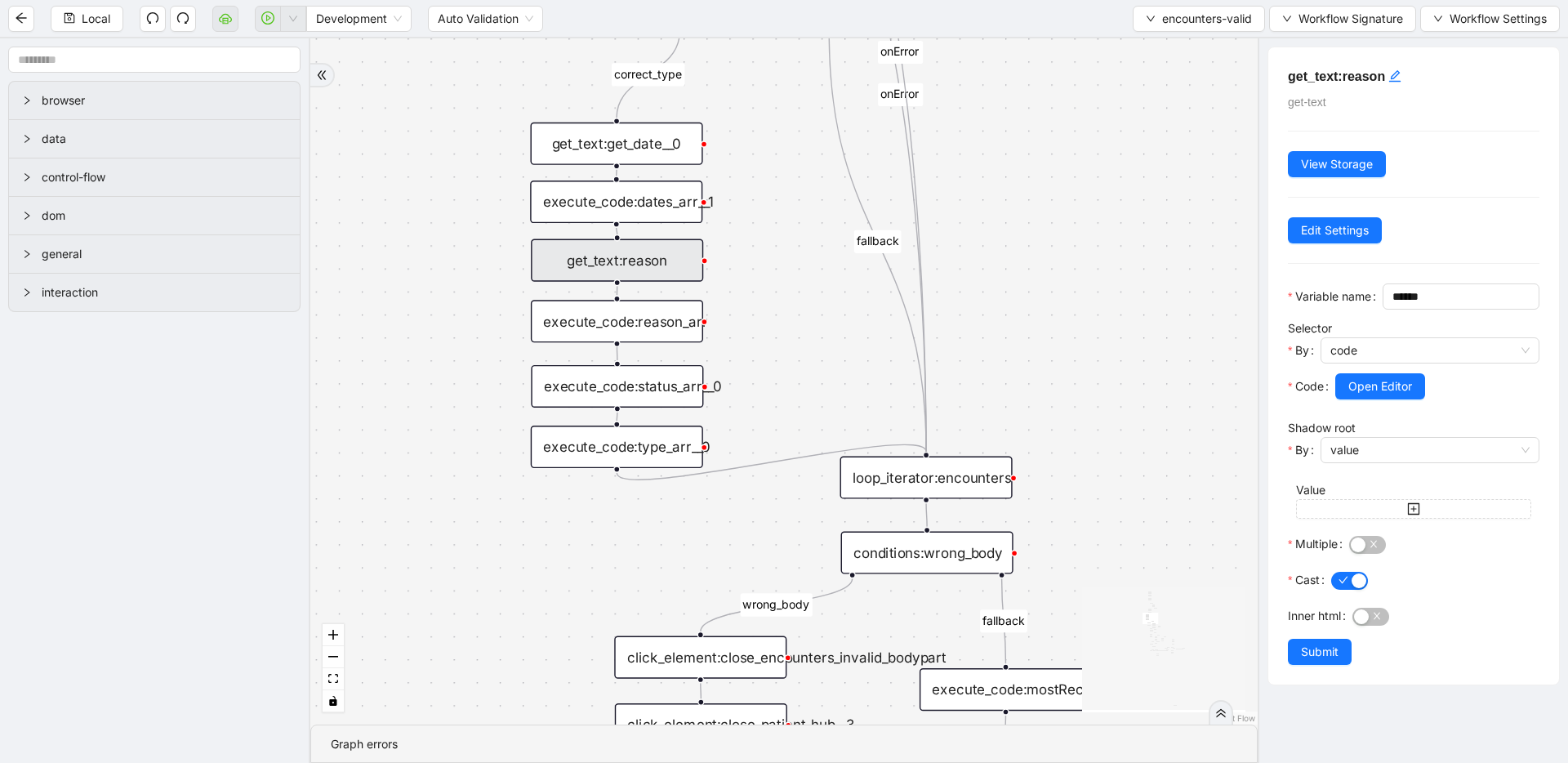
click at [658, 325] on div "execute_code:reason_arr" at bounding box center [616, 321] width 173 height 43
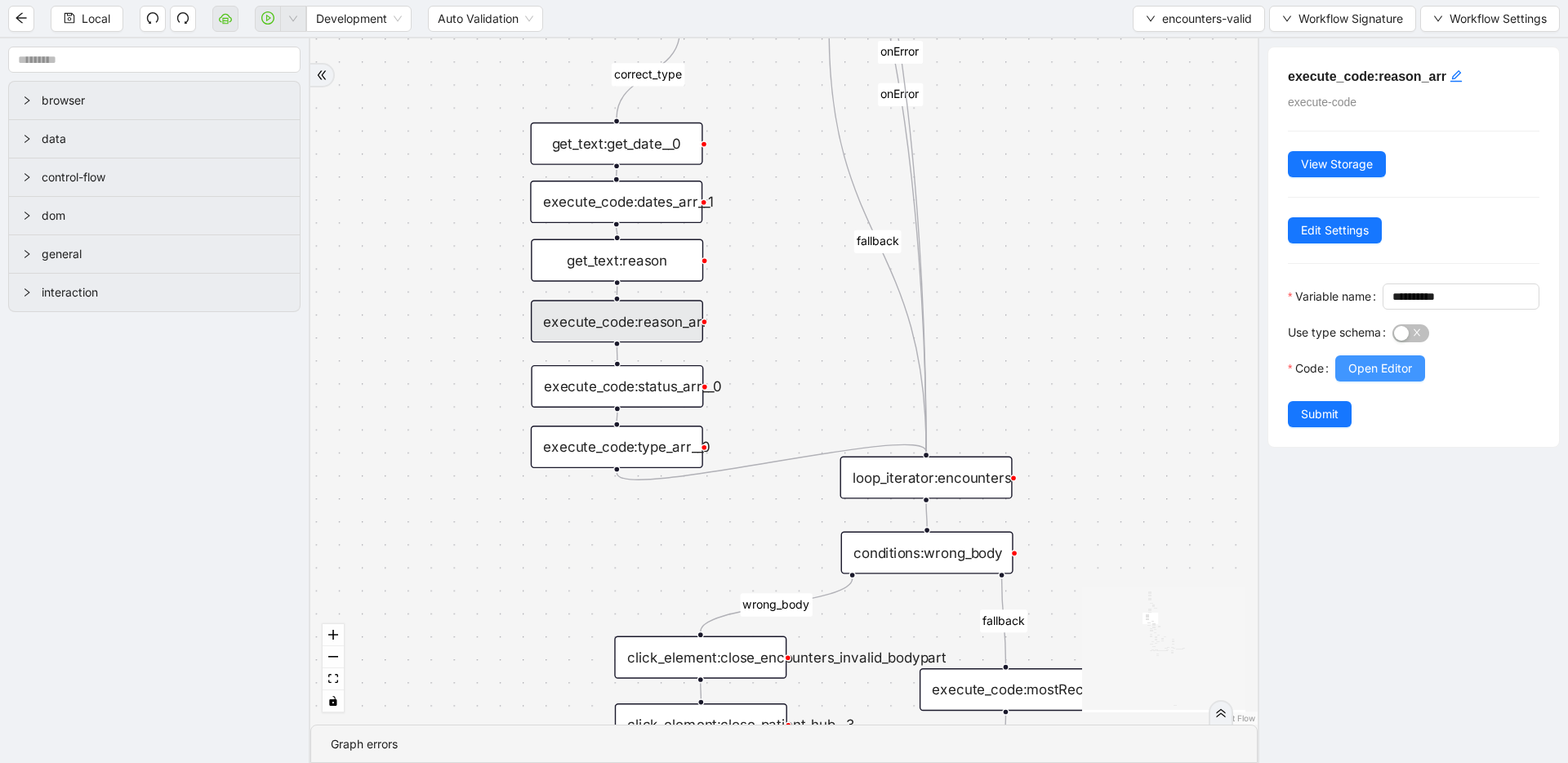
click at [877, 377] on span "Open Editor" at bounding box center [1380, 368] width 64 height 18
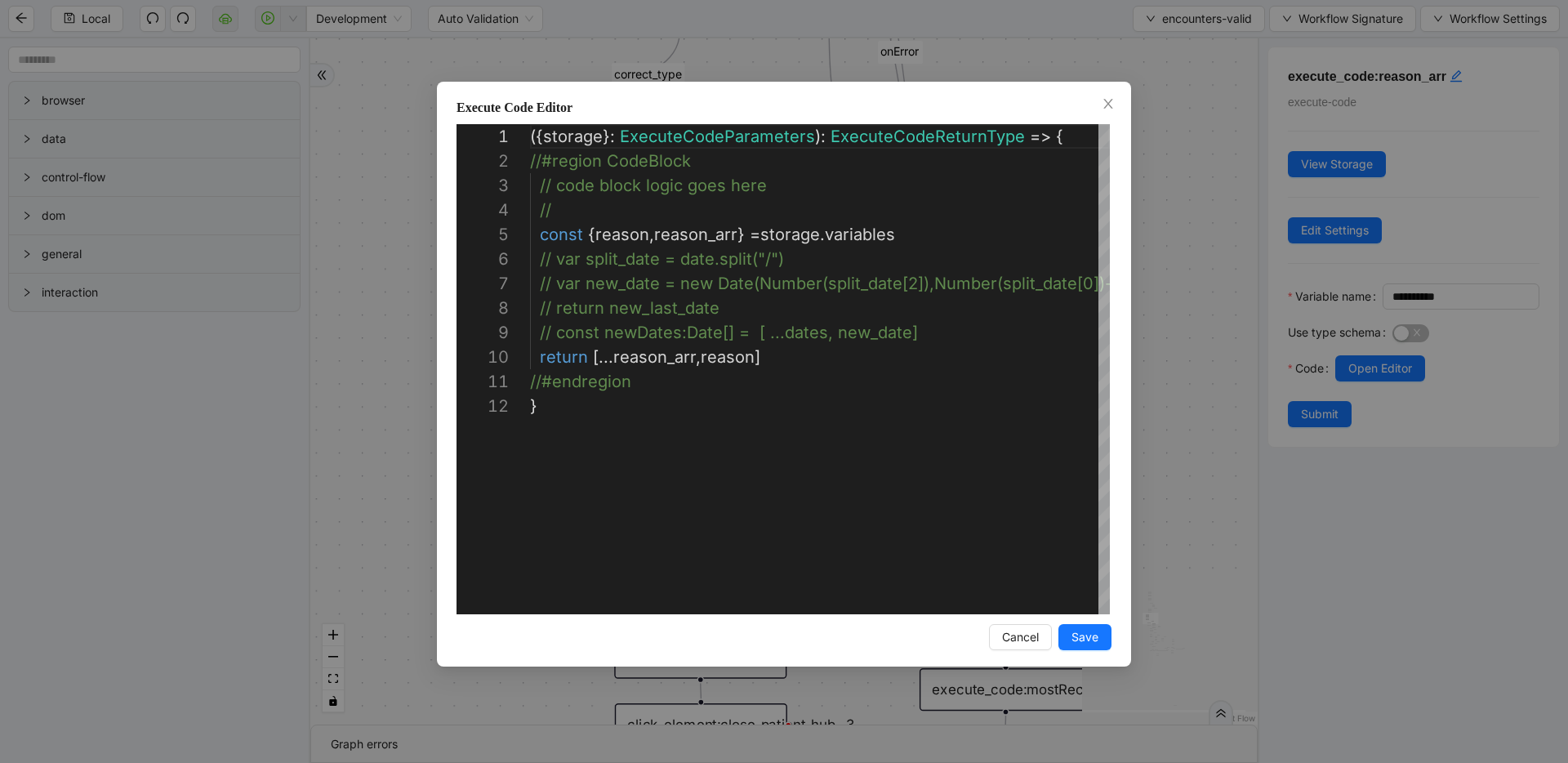
scroll to position [245, 0]
click at [877, 297] on div "**********" at bounding box center [784, 381] width 1568 height 763
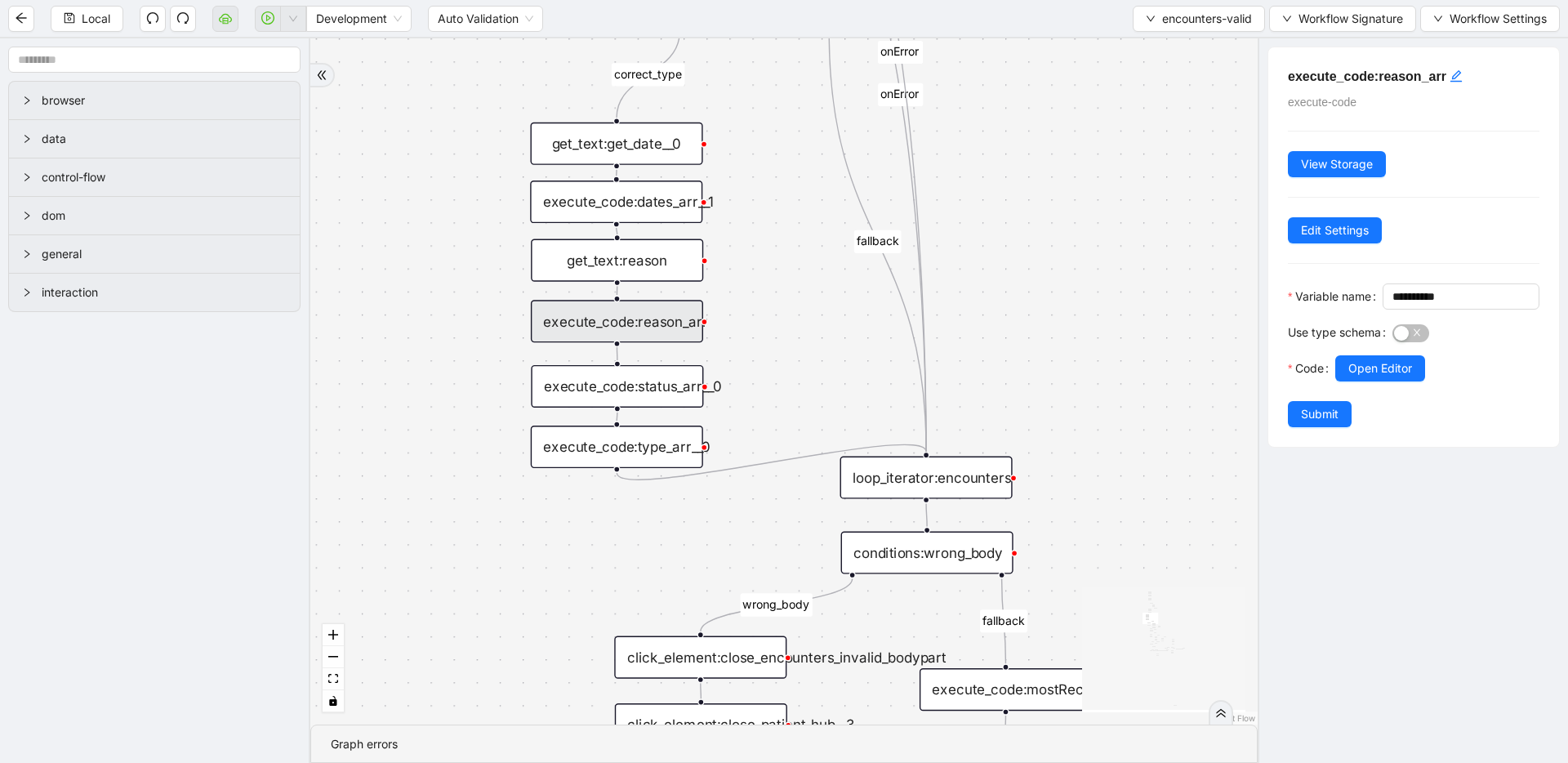
click at [877, 470] on div "loop_iterator:encounters" at bounding box center [926, 478] width 173 height 43
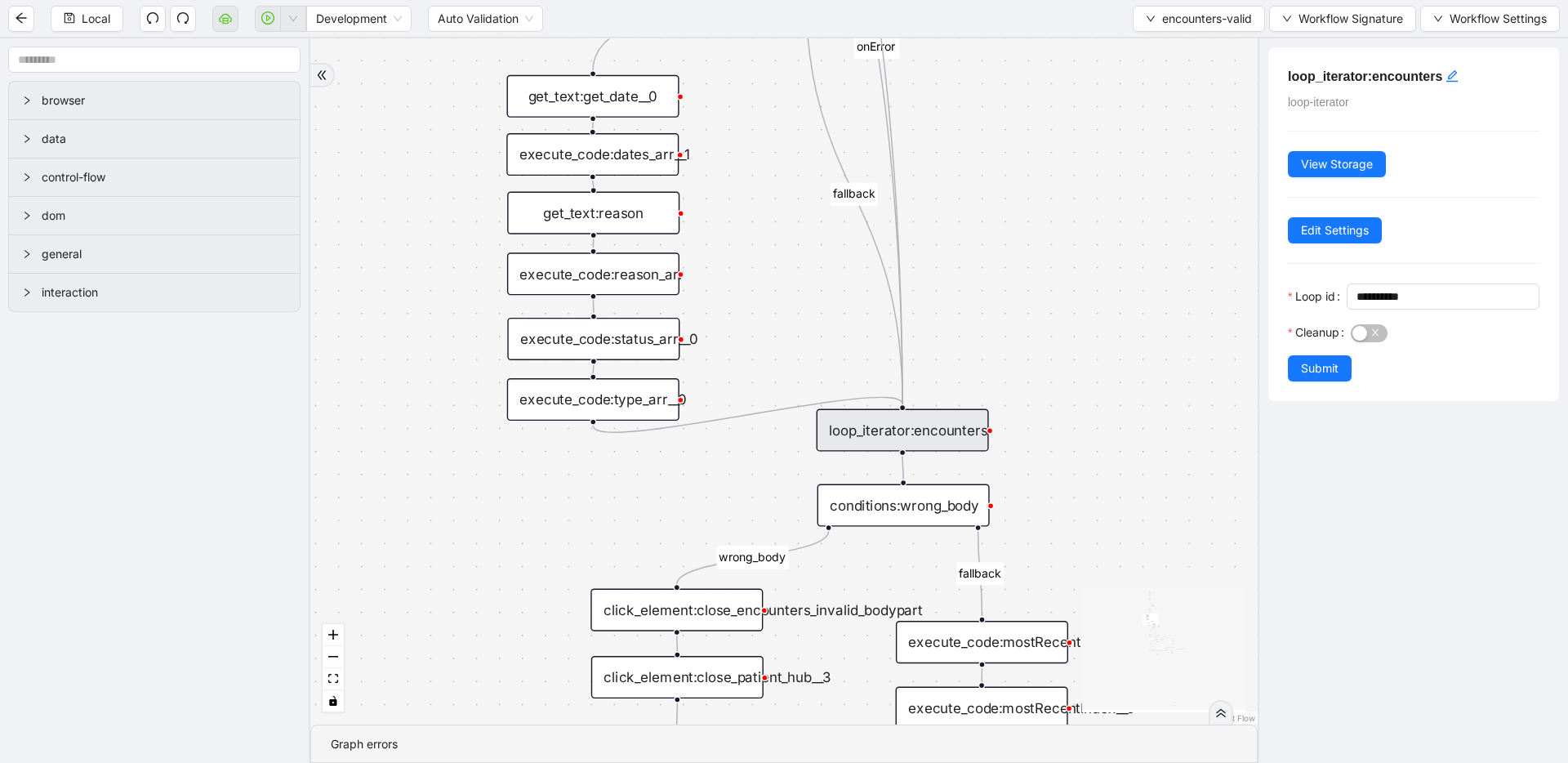
drag, startPoint x: 1029, startPoint y: 406, endPoint x: 996, endPoint y: 390, distance: 36.7
click at [877, 362] on div "fallback fallback inPast hasInPast fallback wrong_body inNewYear fallback fallb…" at bounding box center [784, 381] width 947 height 686
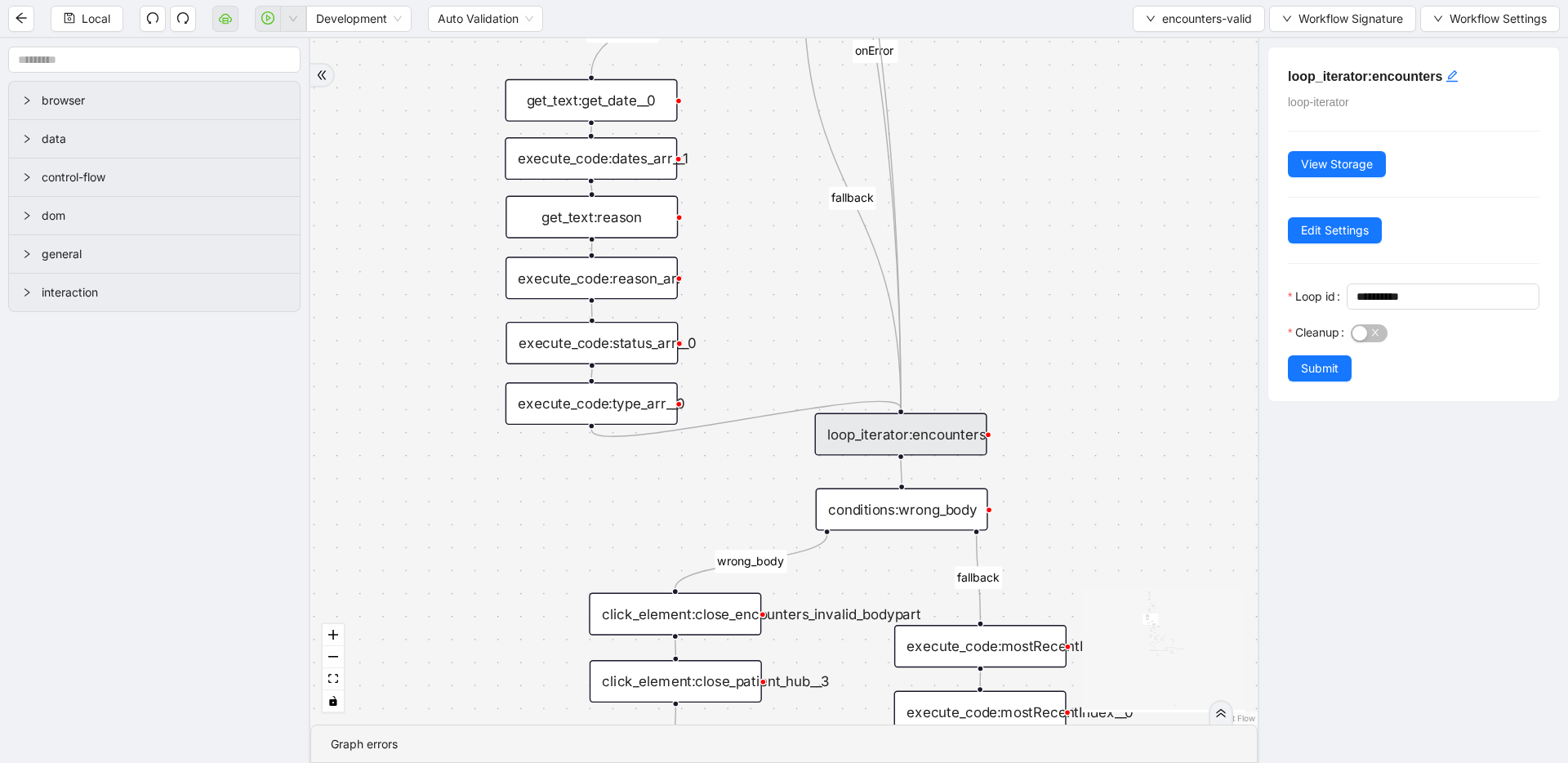
click at [877, 505] on div "conditions:wrong_body" at bounding box center [901, 509] width 173 height 43
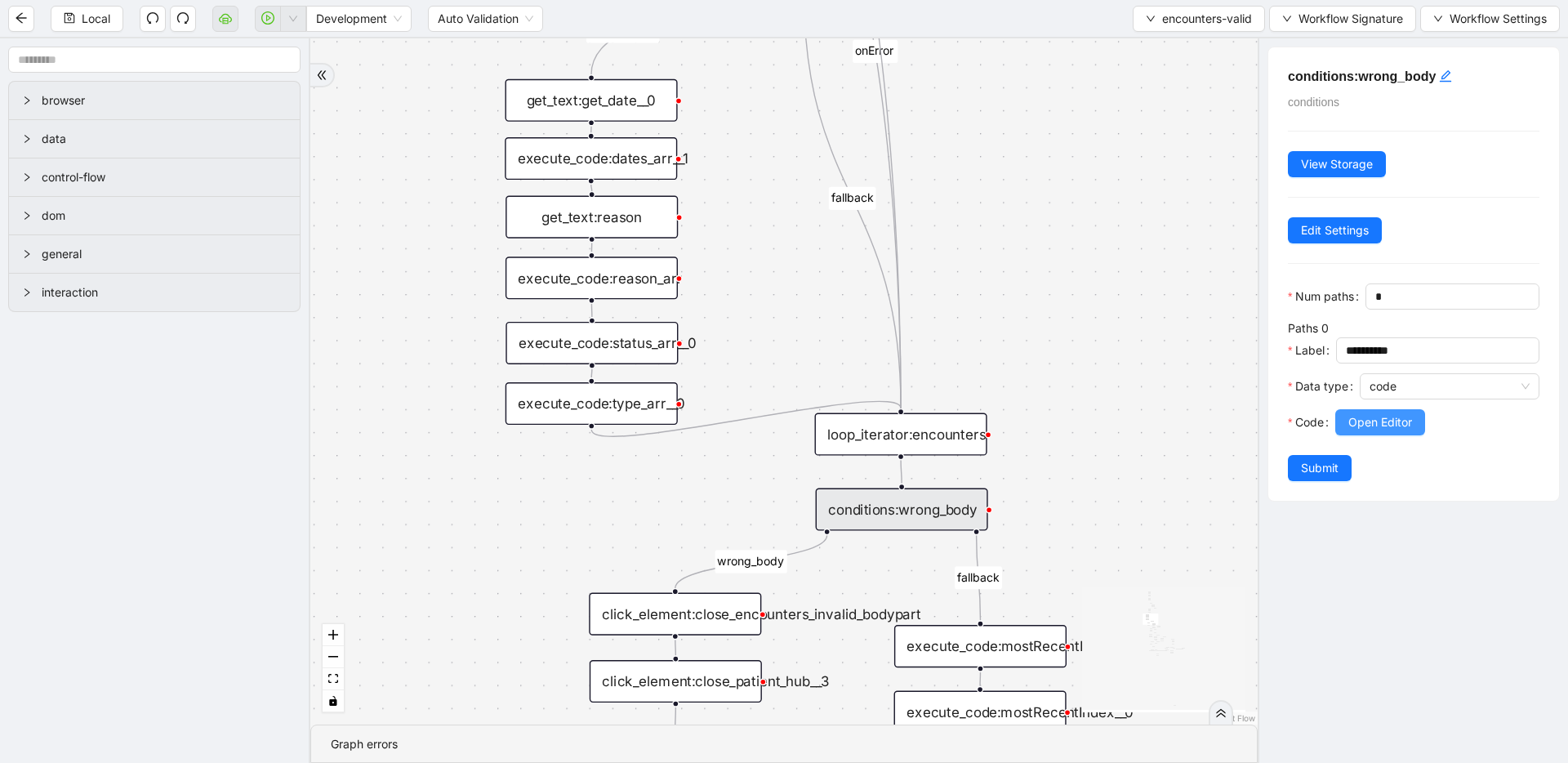
click at [877, 429] on span "Open Editor" at bounding box center [1380, 423] width 64 height 18
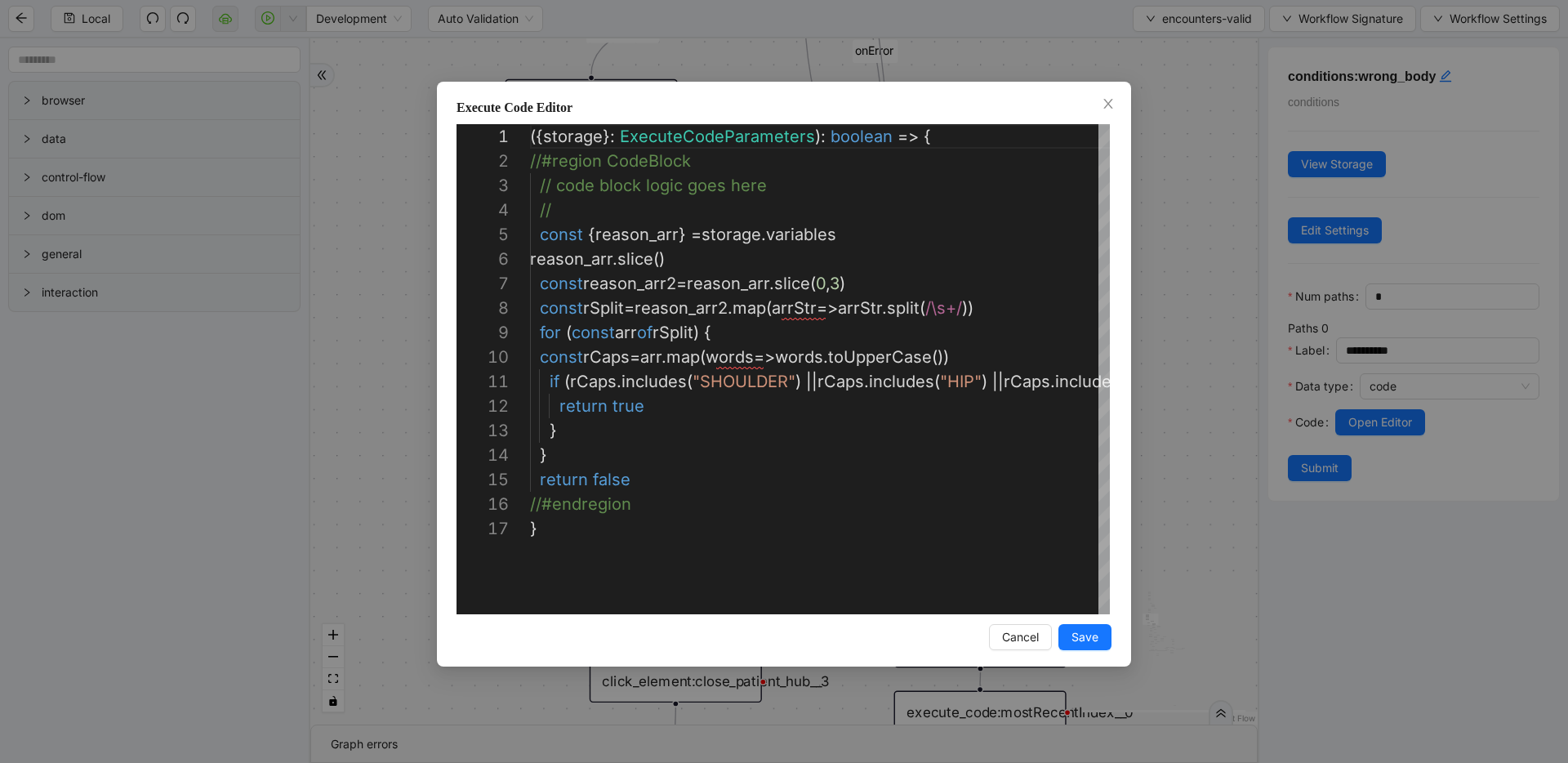
click at [877, 406] on div "Execute Code Editor 1 2 3 4 5 6 7 8 9 10 11 12 13 14 15 16 17 ({ storage }: Exe…" at bounding box center [784, 381] width 1568 height 763
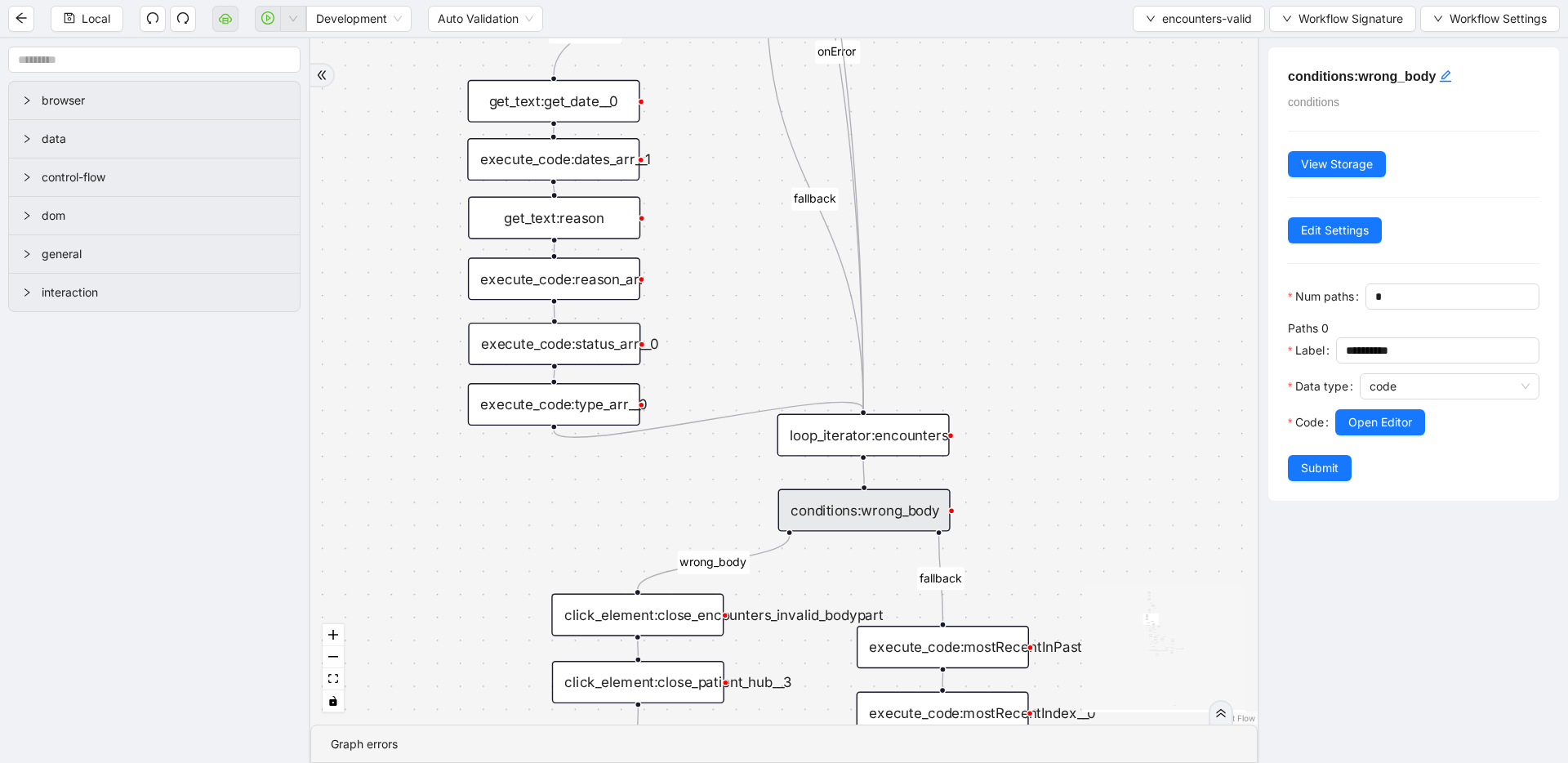
drag, startPoint x: 1175, startPoint y: 464, endPoint x: 1139, endPoint y: 465, distance: 36.0
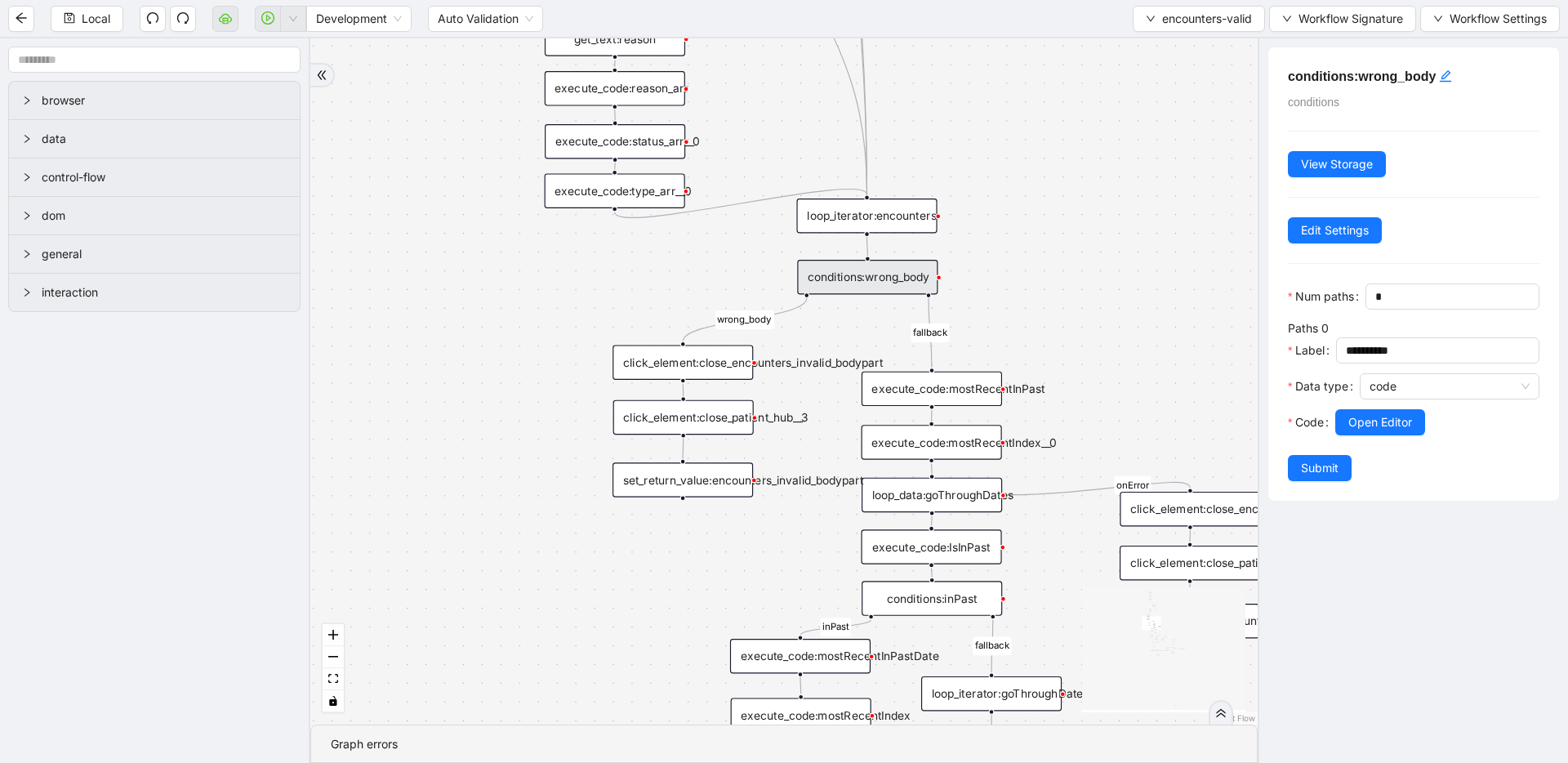
drag, startPoint x: 1068, startPoint y: 536, endPoint x: 1058, endPoint y: 336, distance: 200.2
click at [877, 336] on div "fallback fallback inPast hasInPast fallback wrong_body inNewYear fallback fallb…" at bounding box center [784, 381] width 947 height 686
click at [877, 270] on div "conditions:wrong_body" at bounding box center [868, 277] width 141 height 35
click at [877, 414] on button "Open Editor" at bounding box center [1380, 422] width 89 height 26
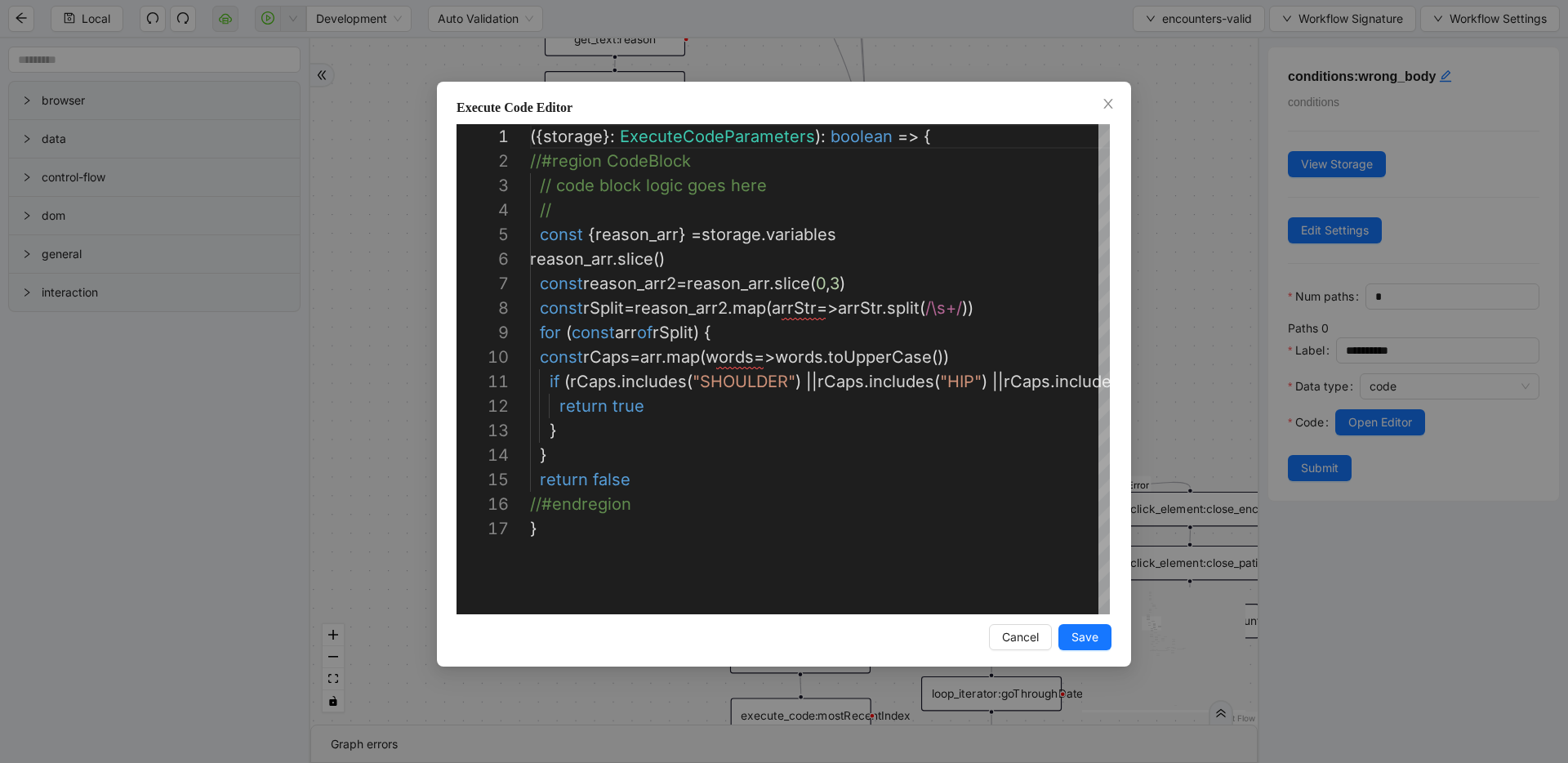
click at [877, 290] on div "Execute Code Editor 1 2 3 4 5 6 7 8 9 10 11 12 13 14 15 16 17 ({ storage }: Exe…" at bounding box center [784, 381] width 1568 height 763
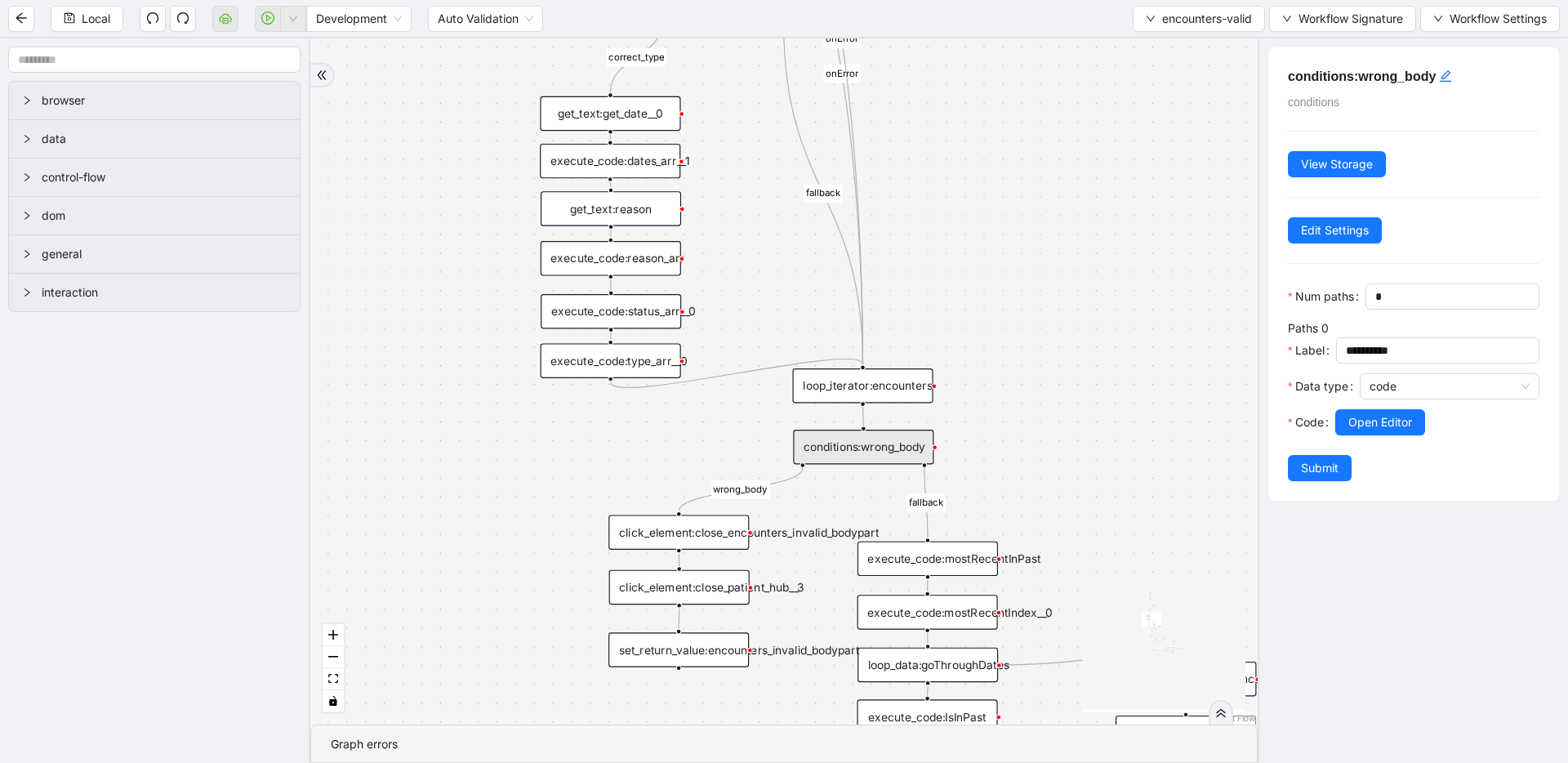
drag, startPoint x: 1057, startPoint y: 391, endPoint x: 1045, endPoint y: 516, distance: 125.6
click at [877, 516] on div "fallback fallback inPast hasInPast fallback wrong_body inNewYear fallback fallb…" at bounding box center [784, 381] width 947 height 686
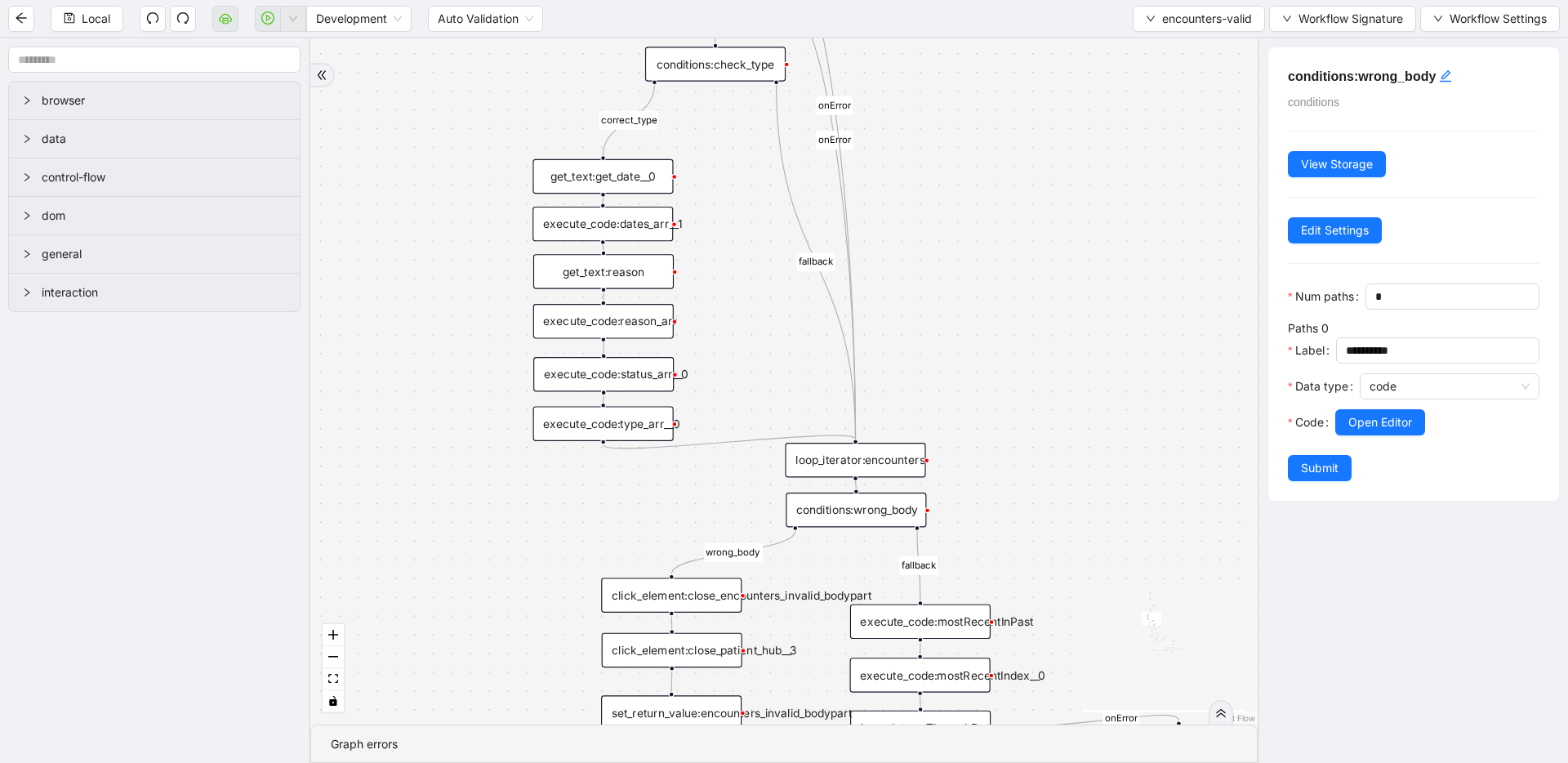
drag, startPoint x: 903, startPoint y: 461, endPoint x: 903, endPoint y: 473, distance: 12.0
click at [877, 473] on div "loop_iterator:encounters" at bounding box center [855, 461] width 141 height 35
click at [141, 52] on input "text" at bounding box center [154, 59] width 292 height 26
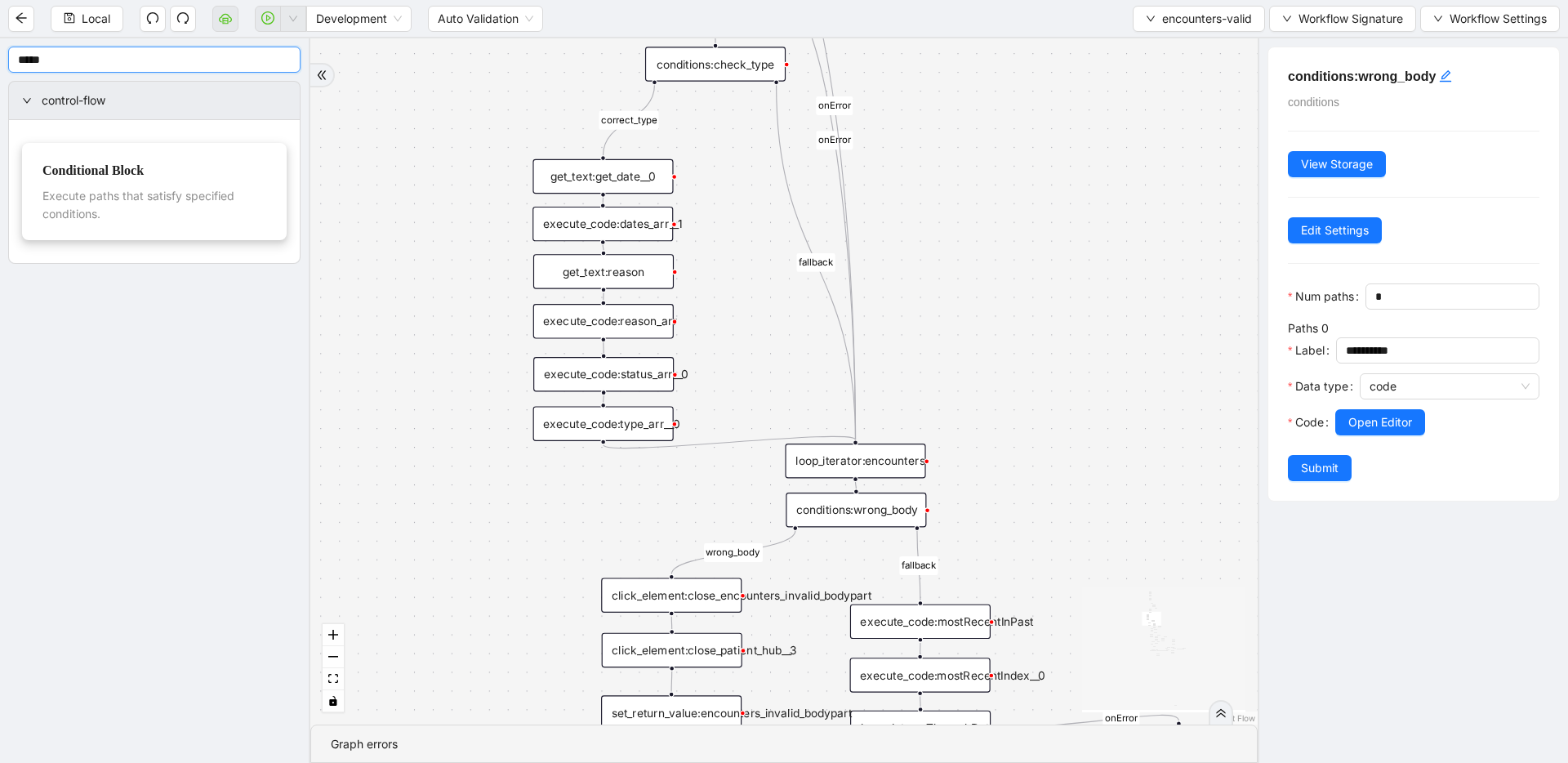
type input "*****"
drag, startPoint x: 857, startPoint y: 477, endPoint x: 1012, endPoint y: 365, distance: 191.2
click at [877, 365] on div "trigger get_text:get_date__0 execute_code:last_date_valid execute_code:currentD…" at bounding box center [1239, 91] width 1087 height 788
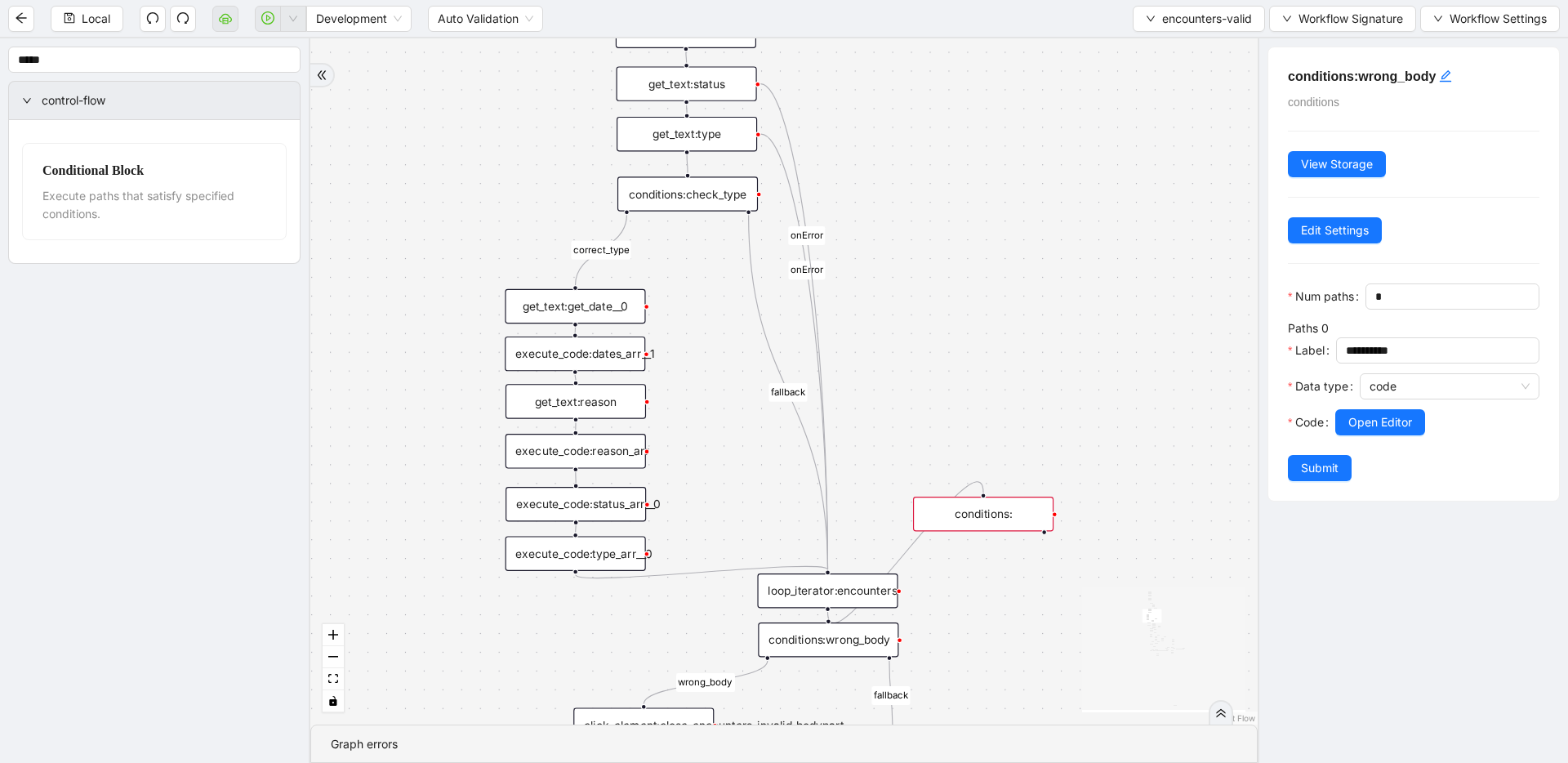
drag, startPoint x: 1004, startPoint y: 240, endPoint x: 977, endPoint y: 370, distance: 132.8
click at [877, 500] on div "conditions:" at bounding box center [984, 514] width 141 height 35
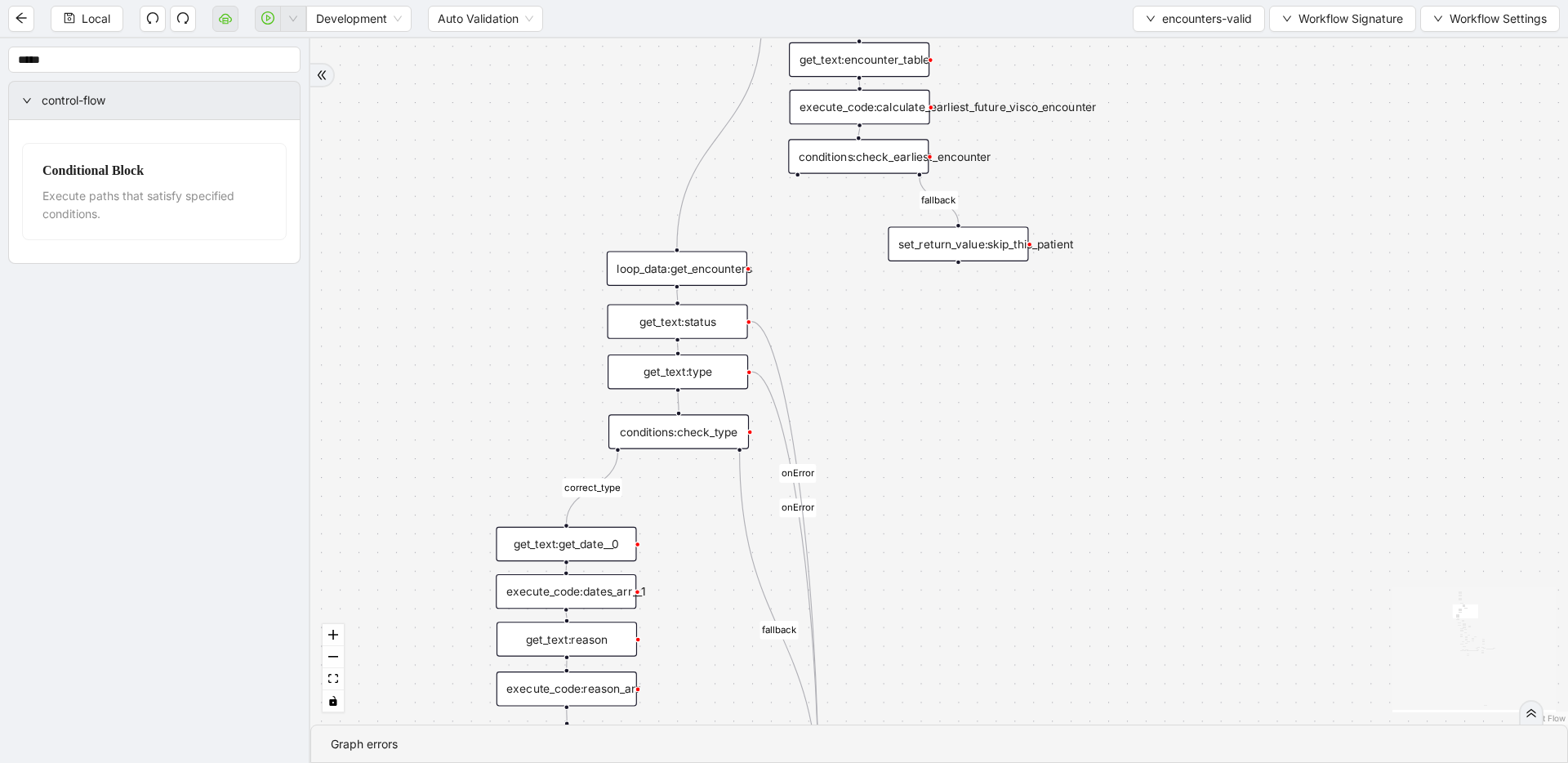
drag, startPoint x: 970, startPoint y: 513, endPoint x: 973, endPoint y: 599, distance: 86.1
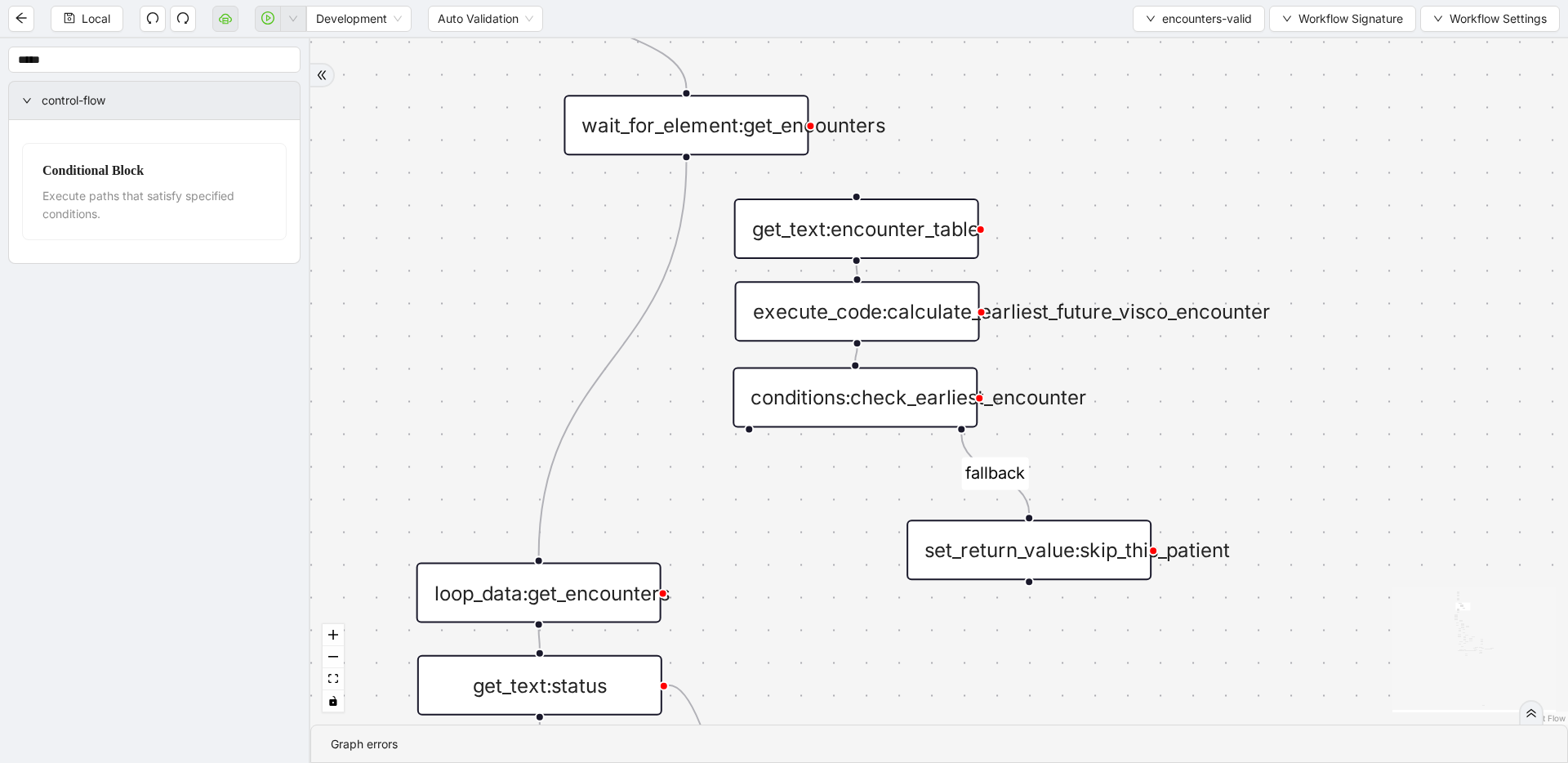
drag, startPoint x: 860, startPoint y: 220, endPoint x: 854, endPoint y: 355, distance: 135.1
click at [856, 351] on icon "Edge from execute_code:calculate_earliest_future_visco_encounter to conditions:…" at bounding box center [856, 354] width 2 height 12
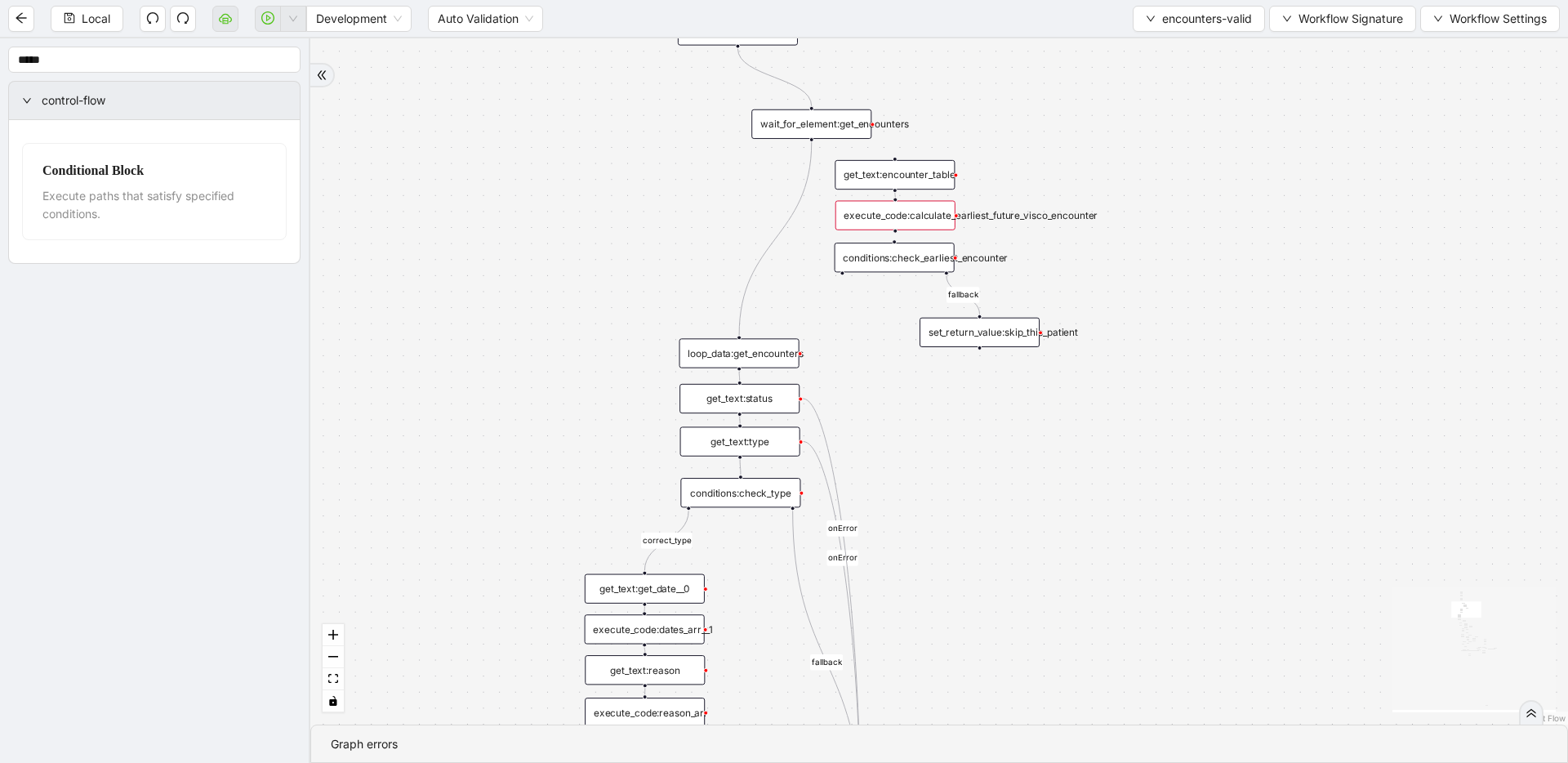
drag, startPoint x: 719, startPoint y: 359, endPoint x: 828, endPoint y: 238, distance: 162.9
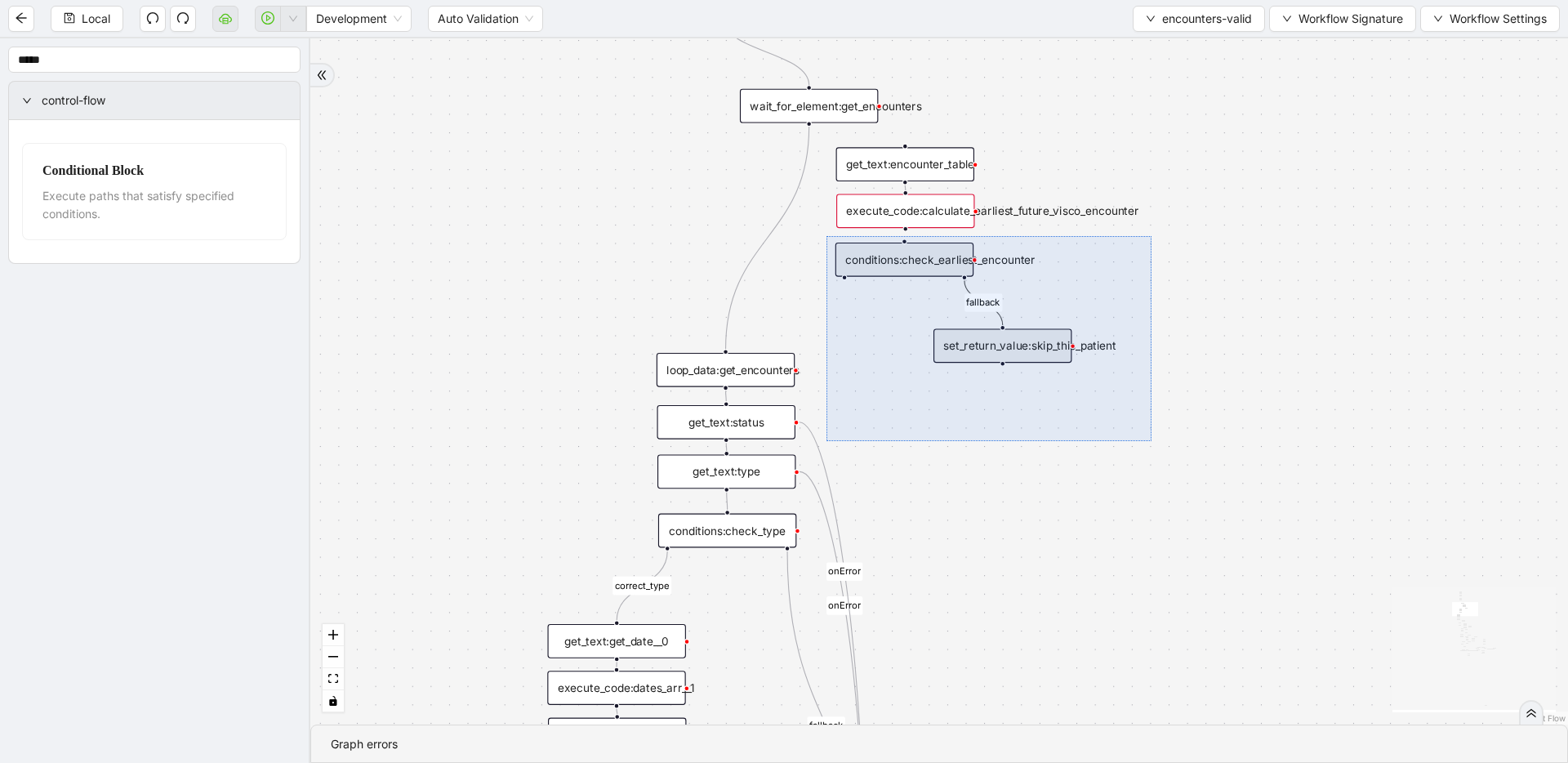
drag, startPoint x: 826, startPoint y: 236, endPoint x: 1152, endPoint y: 441, distance: 385.1
click at [877, 441] on div "fallback fallback inPast hasInPast fallback wrong_body inNewYear fallback fallb…" at bounding box center [939, 381] width 1258 height 686
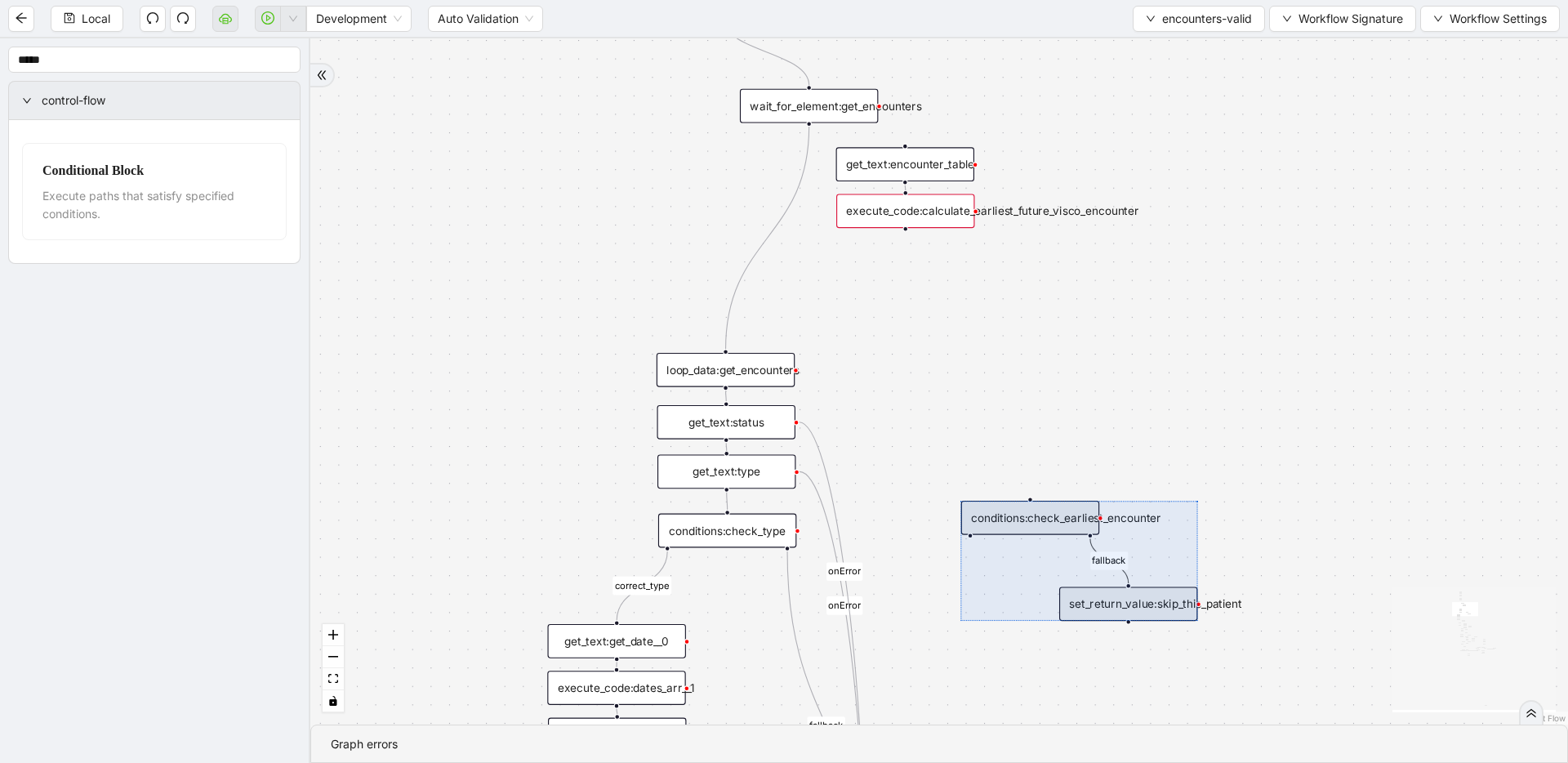
drag, startPoint x: 1048, startPoint y: 429, endPoint x: 1147, endPoint y: 618, distance: 213.4
click at [877, 618] on div at bounding box center [1079, 560] width 237 height 120
drag, startPoint x: 1128, startPoint y: 622, endPoint x: 1137, endPoint y: 304, distance: 318.1
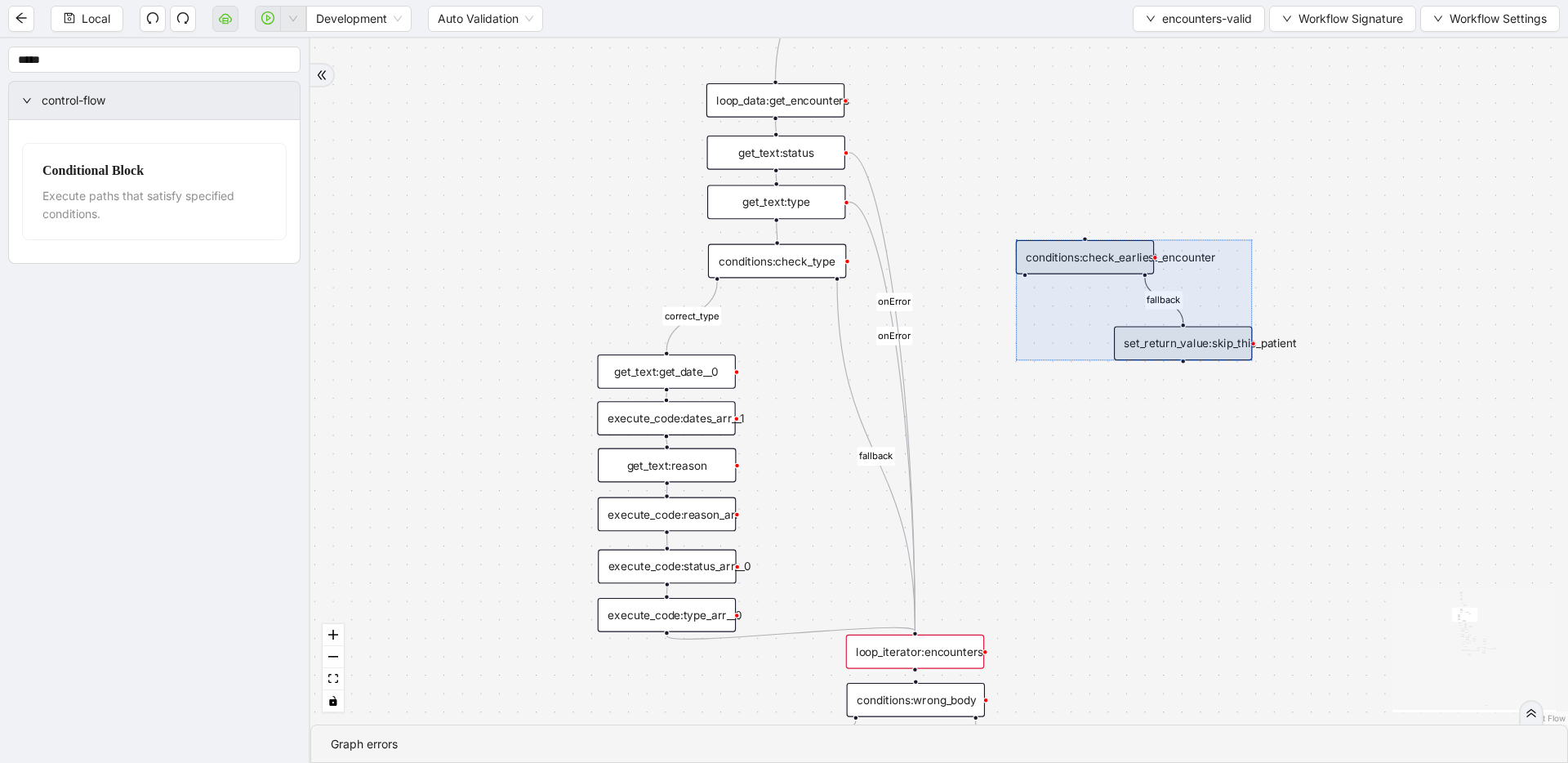
drag, startPoint x: 1107, startPoint y: 361, endPoint x: 1157, endPoint y: 91, distance: 274.6
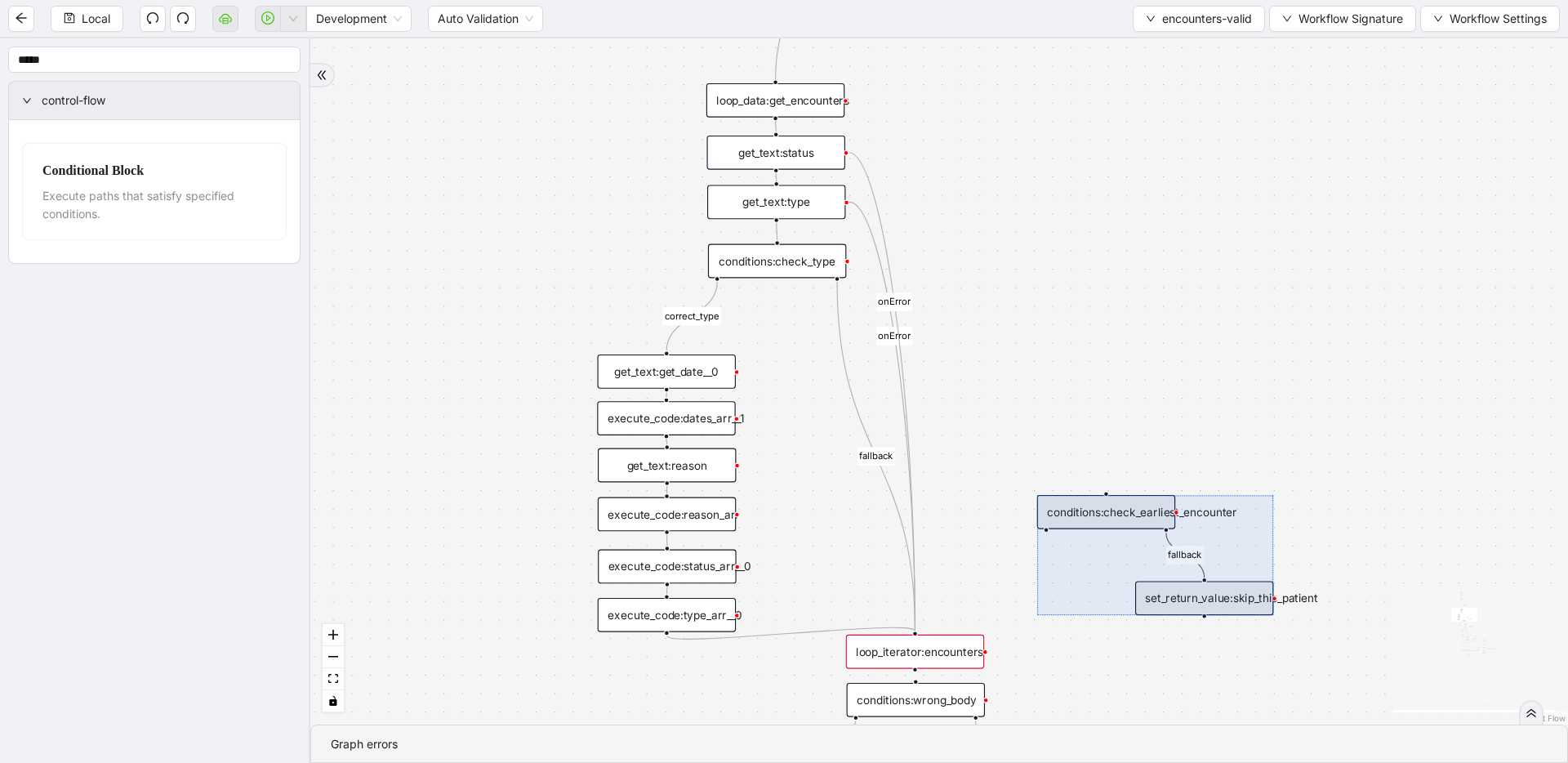
drag, startPoint x: 1163, startPoint y: 409, endPoint x: 1177, endPoint y: 600, distance: 191.5
click at [877, 600] on div at bounding box center [1155, 555] width 237 height 120
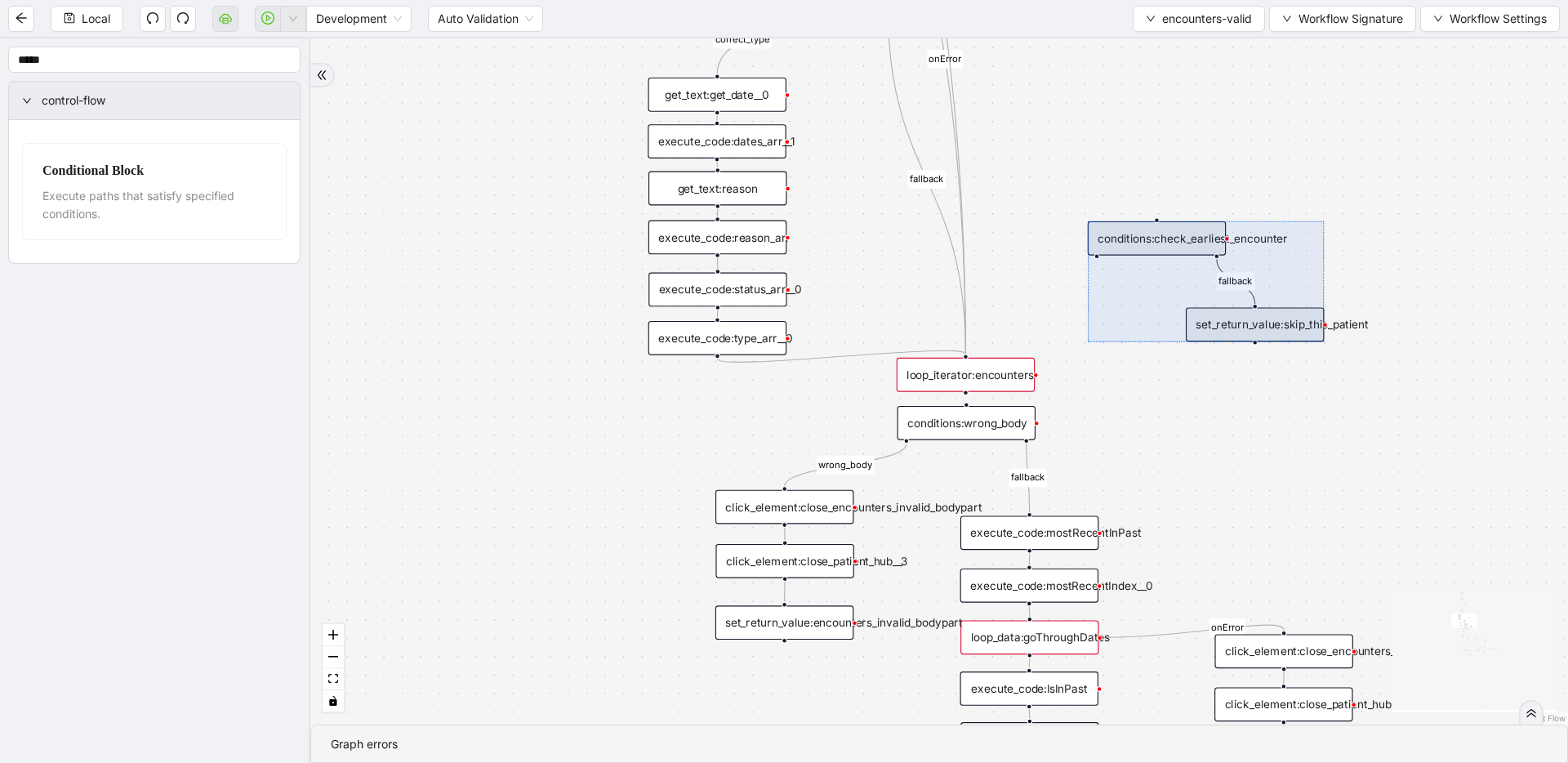
drag, startPoint x: 1076, startPoint y: 375, endPoint x: 1121, endPoint y: 153, distance: 226.5
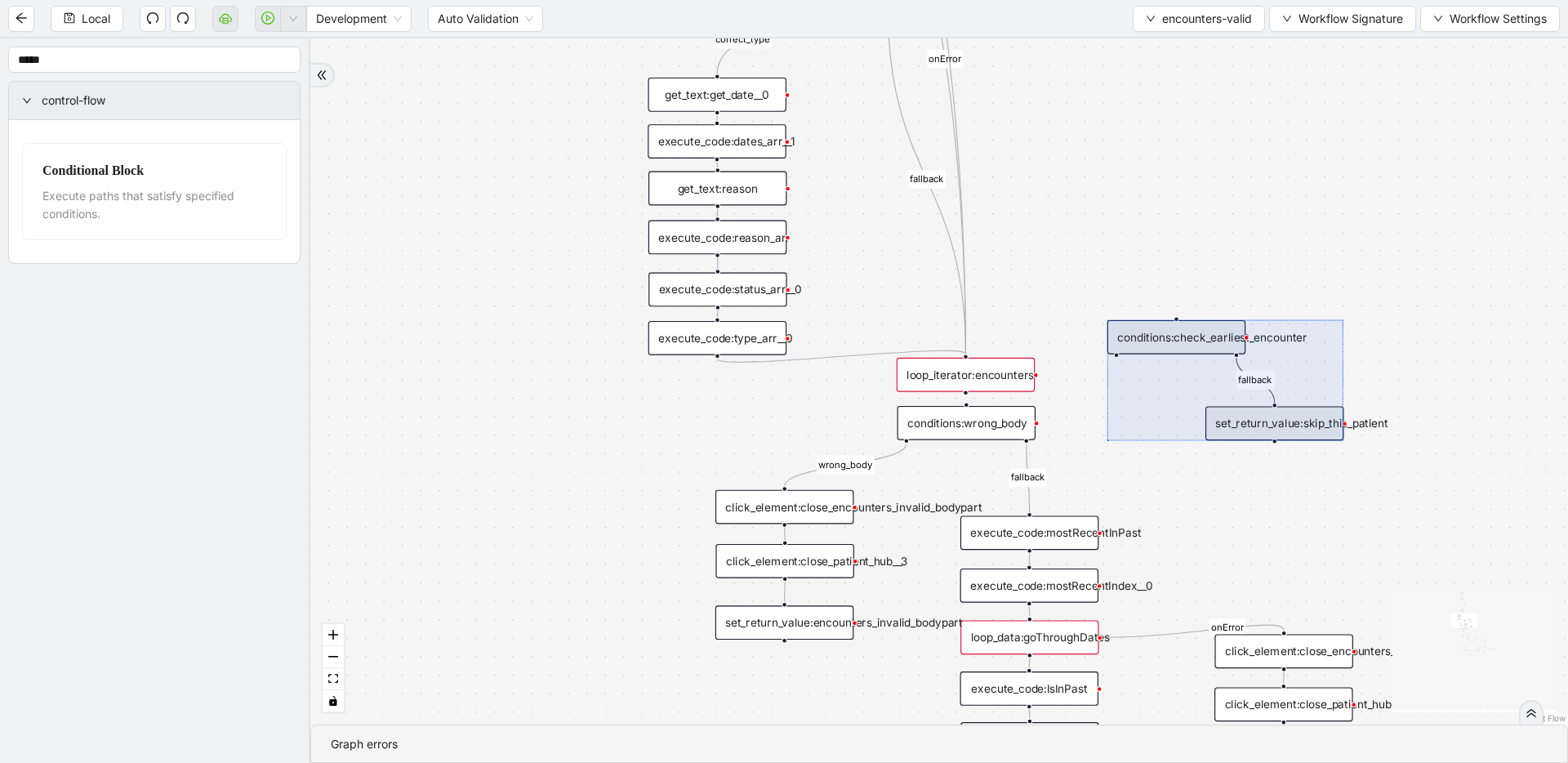
drag, startPoint x: 1140, startPoint y: 317, endPoint x: 1141, endPoint y: 344, distance: 27.0
click at [877, 344] on div at bounding box center [1226, 380] width 237 height 120
click at [877, 238] on div "fallback fallback inPast hasInPast fallback wrong_body inNewYear fallback fallb…" at bounding box center [939, 381] width 1258 height 686
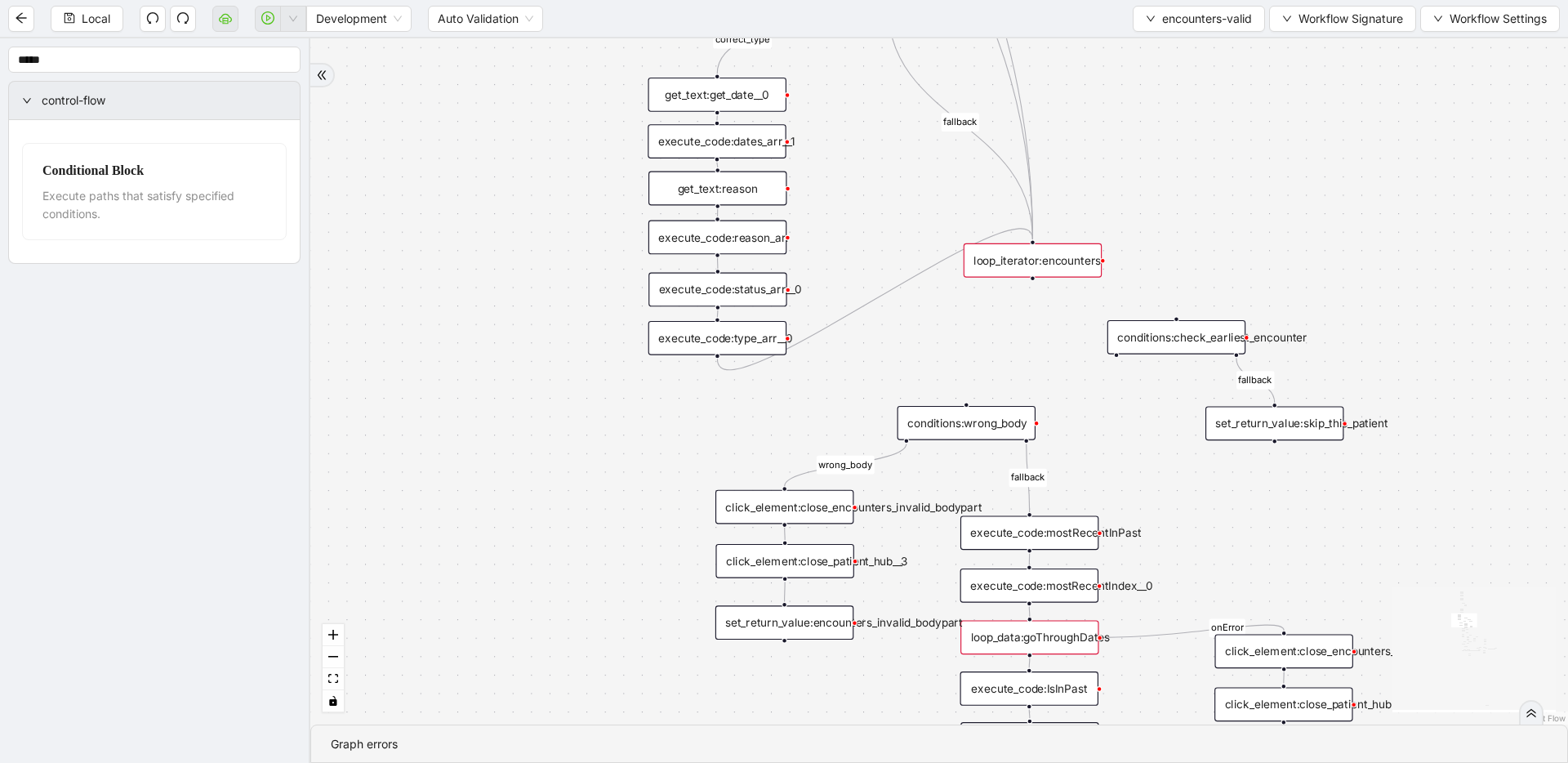
drag, startPoint x: 975, startPoint y: 367, endPoint x: 1037, endPoint y: 263, distance: 121.1
click at [877, 263] on div "loop_iterator:encounters" at bounding box center [1032, 260] width 138 height 35
drag, startPoint x: 1031, startPoint y: 280, endPoint x: 1163, endPoint y: 320, distance: 137.9
click at [877, 320] on div "trigger get_text:get_date__0 execute_code:last_date_valid execute_code:currentD…" at bounding box center [1519, 11] width 1421 height 776
drag, startPoint x: 1117, startPoint y: 354, endPoint x: 1039, endPoint y: 331, distance: 81.3
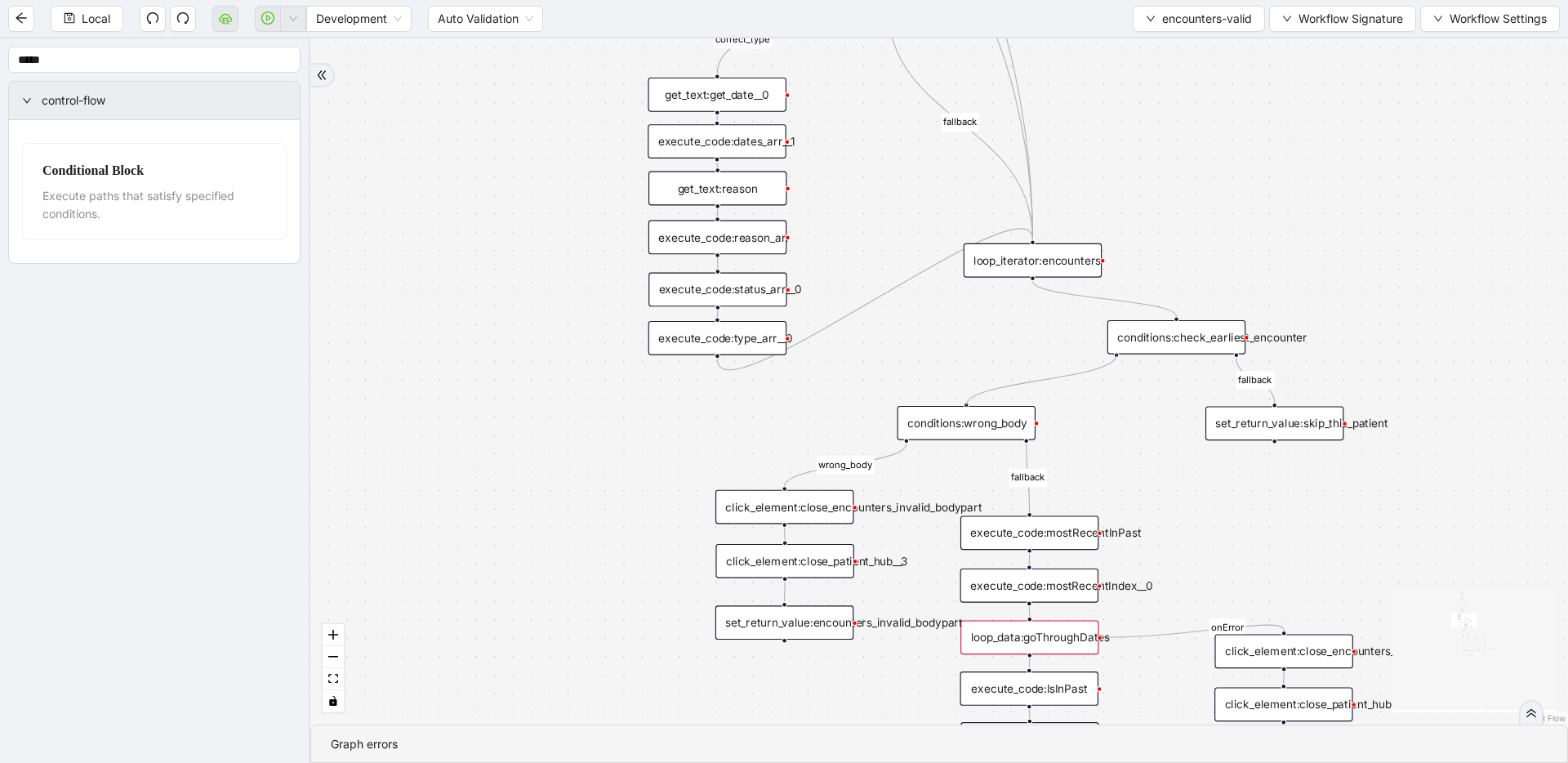
click at [877, 398] on div "trigger get_text:get_date__0 execute_code:last_date_valid execute_code:currentD…" at bounding box center [1519, 11] width 1421 height 776
drag, startPoint x: 1039, startPoint y: 331, endPoint x: 1112, endPoint y: 341, distance: 73.7
click at [877, 341] on div "conditions:check_earliest_encounter" at bounding box center [1123, 340] width 138 height 35
drag, startPoint x: 1081, startPoint y: 262, endPoint x: 1172, endPoint y: 290, distance: 95.2
click at [877, 290] on div "loop_iterator:encounters" at bounding box center [1123, 289] width 138 height 35
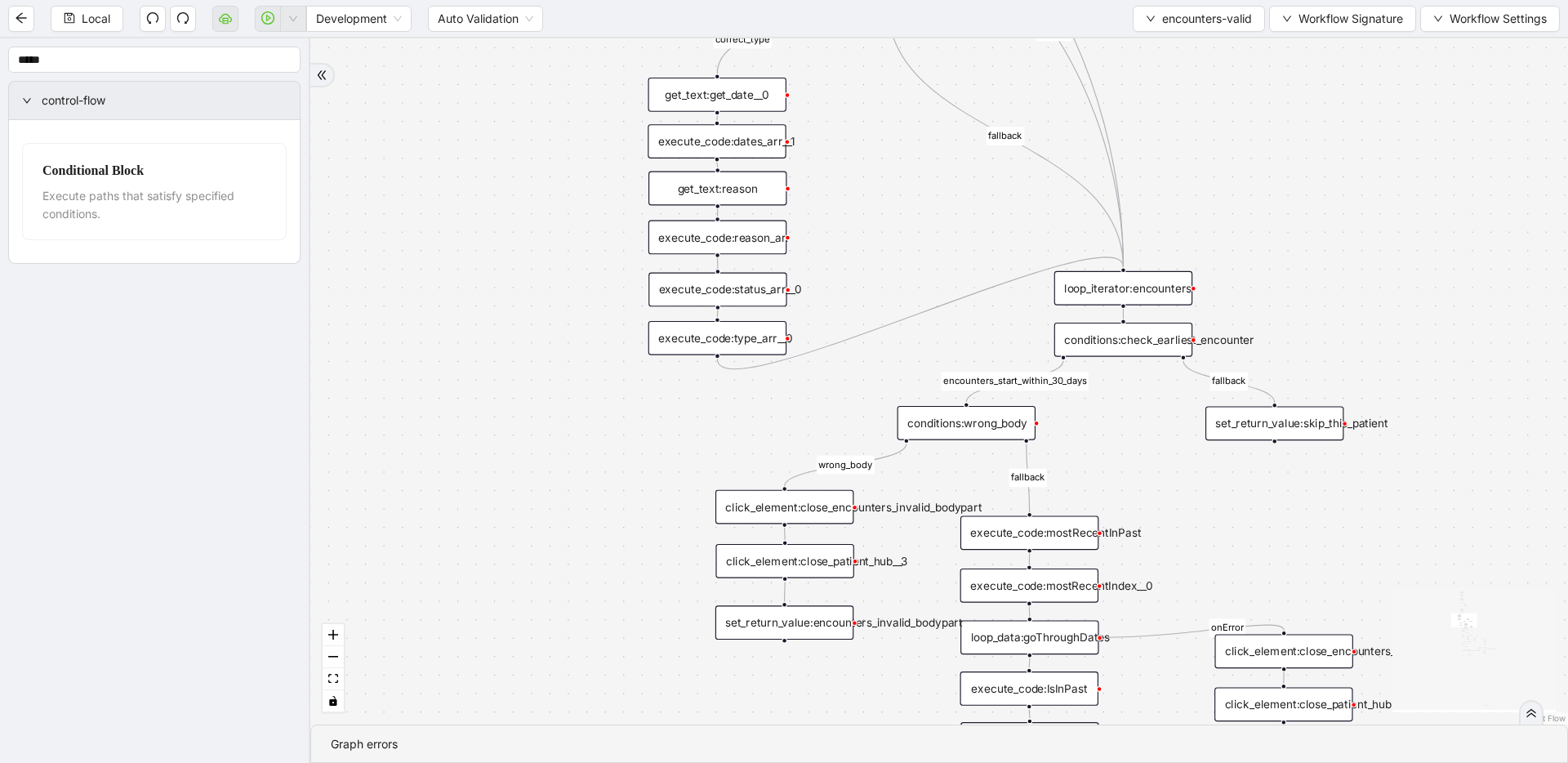
click at [877, 264] on div "fallback fallback inPast hasInPast fallback wrong_body inNewYear fallback fallb…" at bounding box center [939, 381] width 1258 height 686
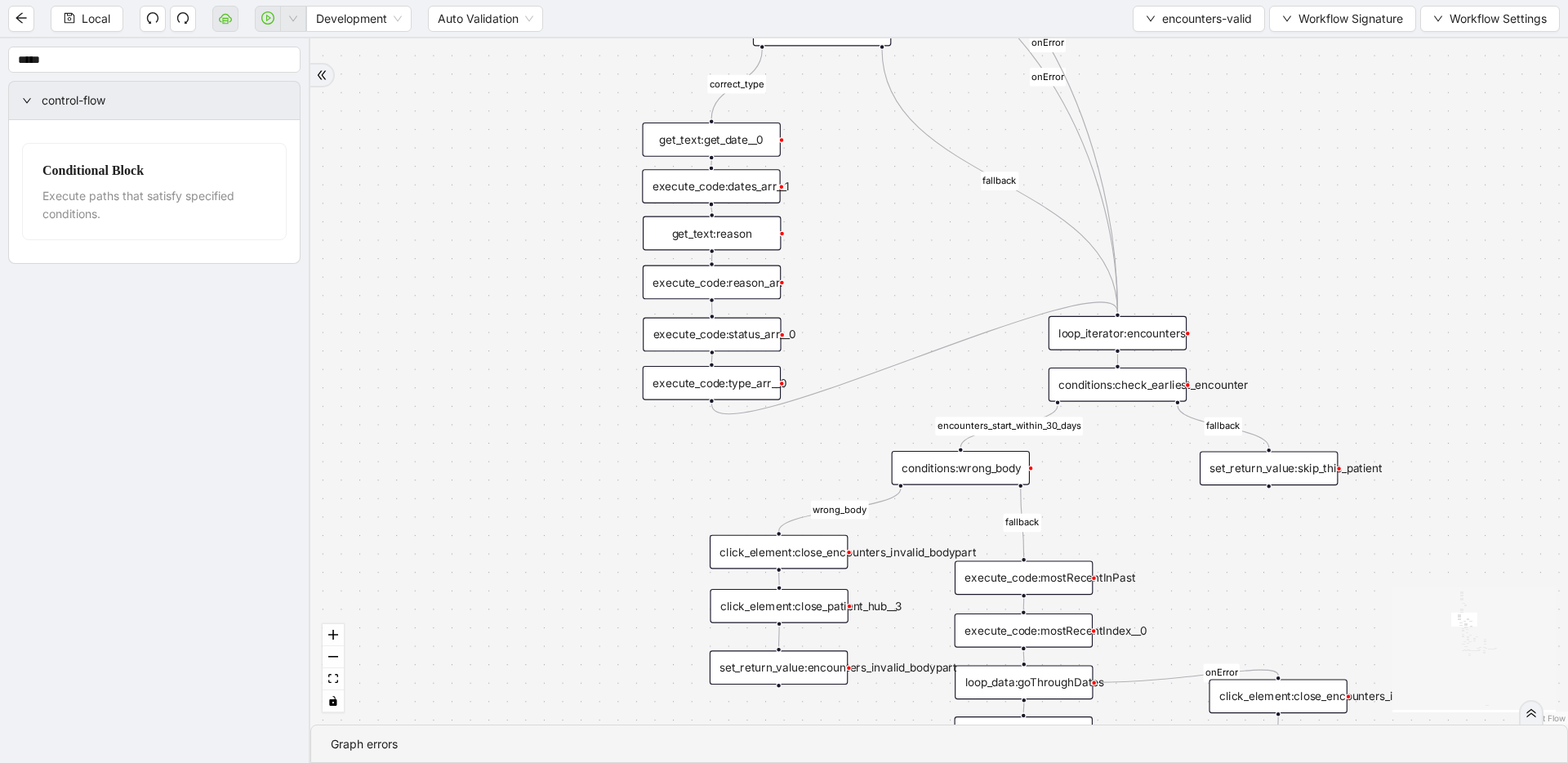
drag, startPoint x: 941, startPoint y: 302, endPoint x: 932, endPoint y: 506, distance: 204.2
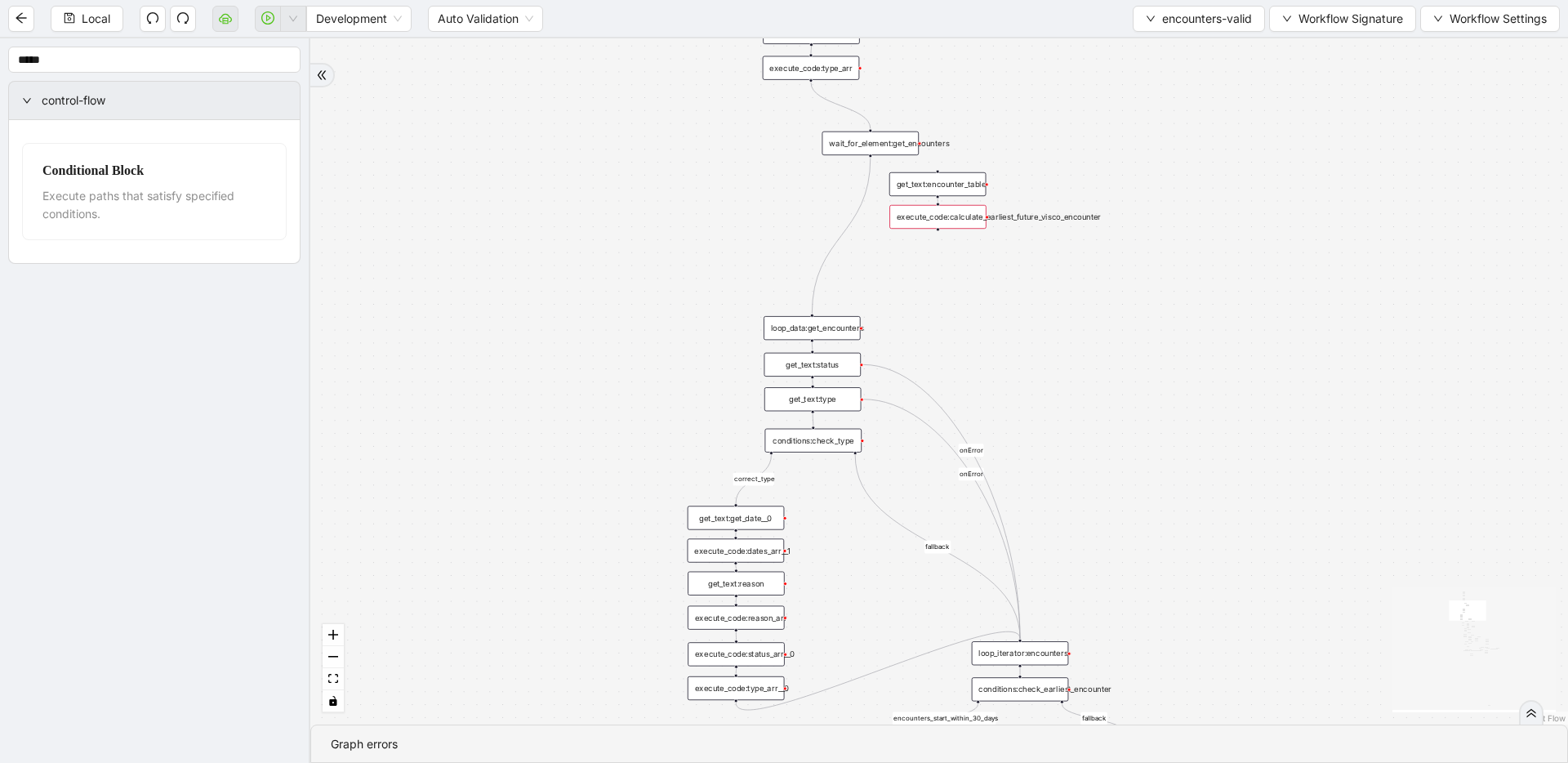
drag, startPoint x: 994, startPoint y: 277, endPoint x: 984, endPoint y: 360, distance: 83.6
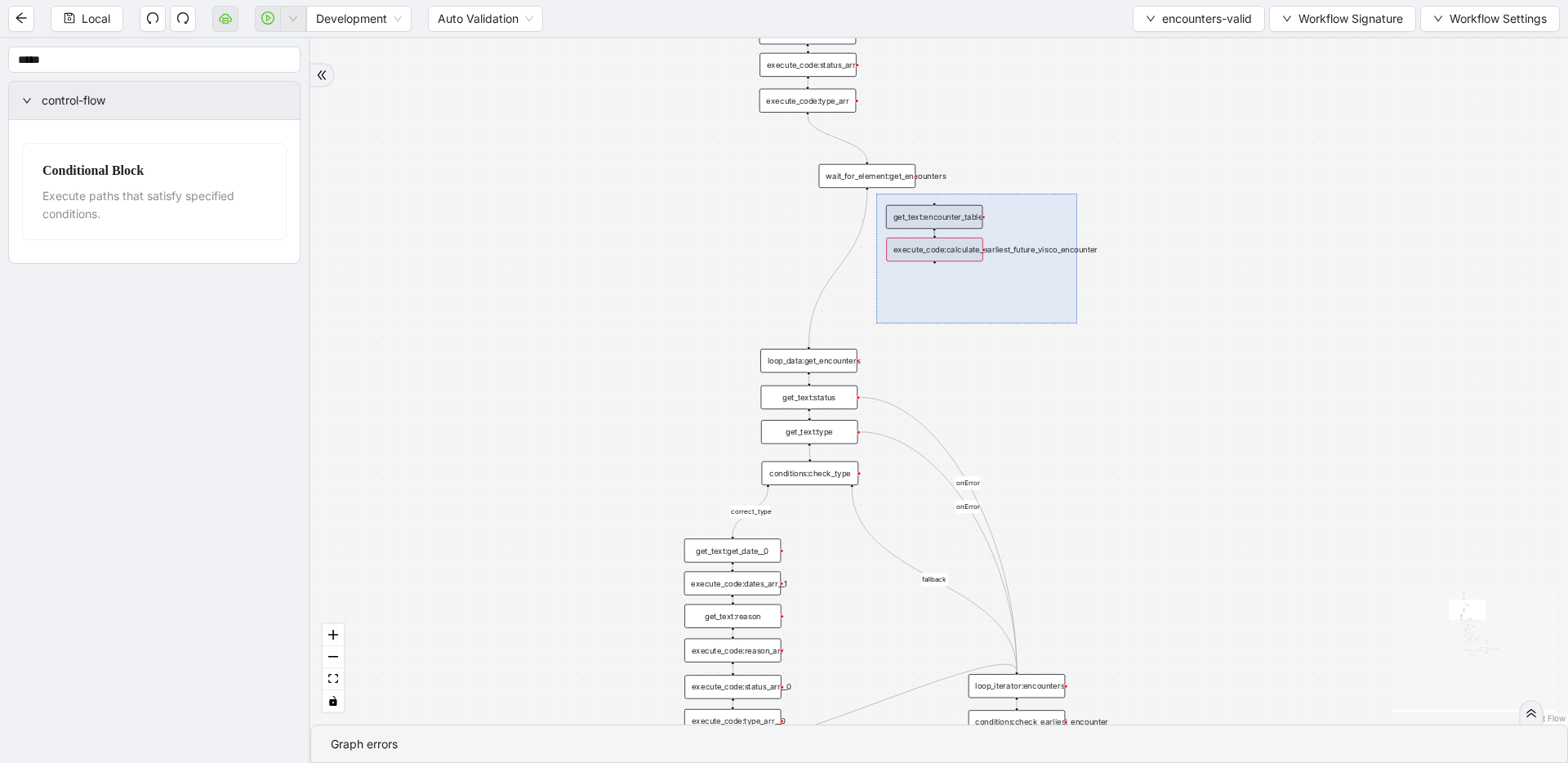
drag, startPoint x: 877, startPoint y: 194, endPoint x: 1078, endPoint y: 323, distance: 238.8
click at [877, 323] on div "fallback fallback inPast hasInPast fallback wrong_body inNewYear fallback fallb…" at bounding box center [939, 381] width 1258 height 686
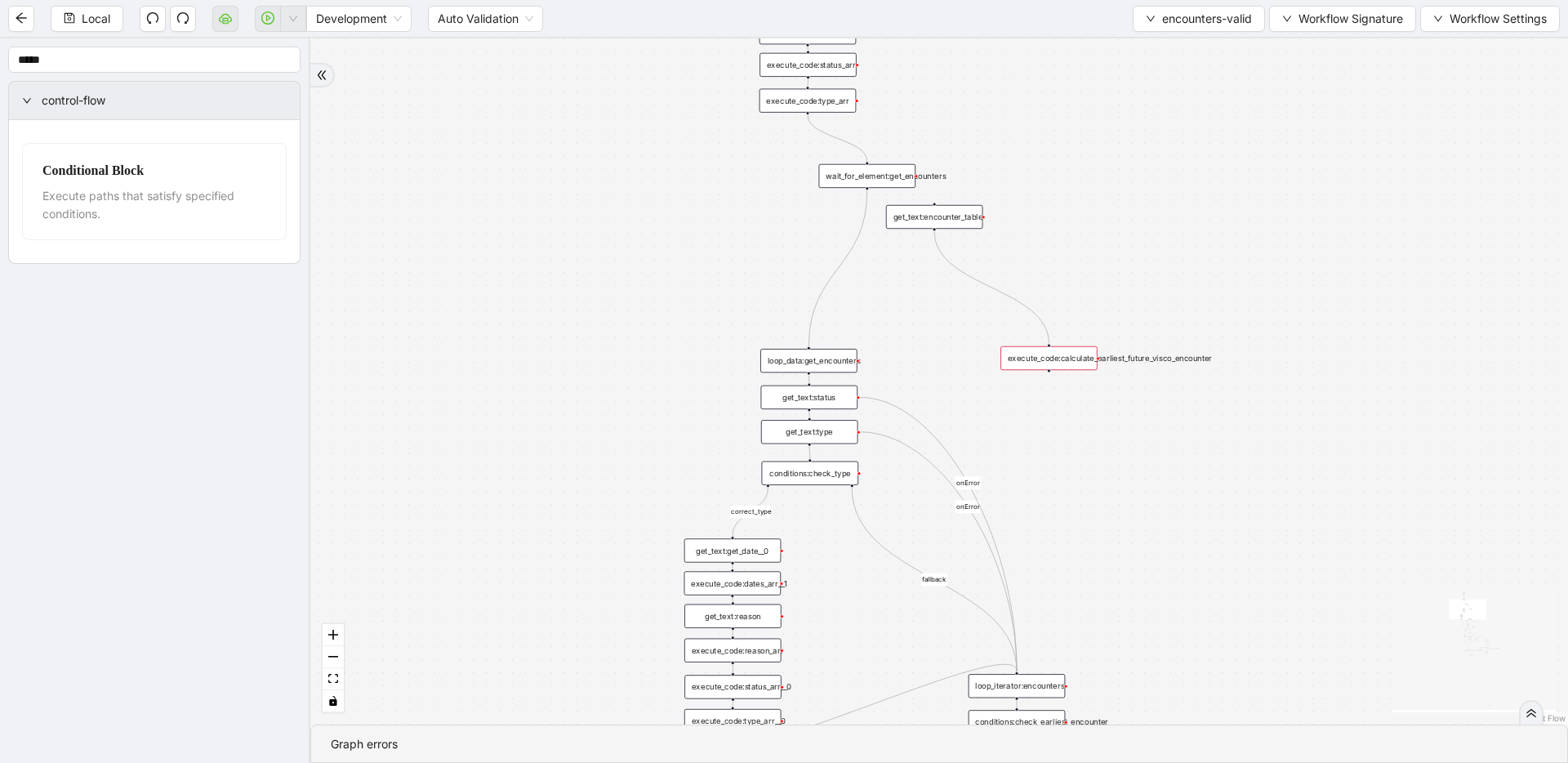
drag, startPoint x: 954, startPoint y: 251, endPoint x: 1068, endPoint y: 359, distance: 157.0
click at [877, 359] on div "execute_code:calculate_earliest_future_visco_encounter" at bounding box center [1049, 358] width 97 height 24
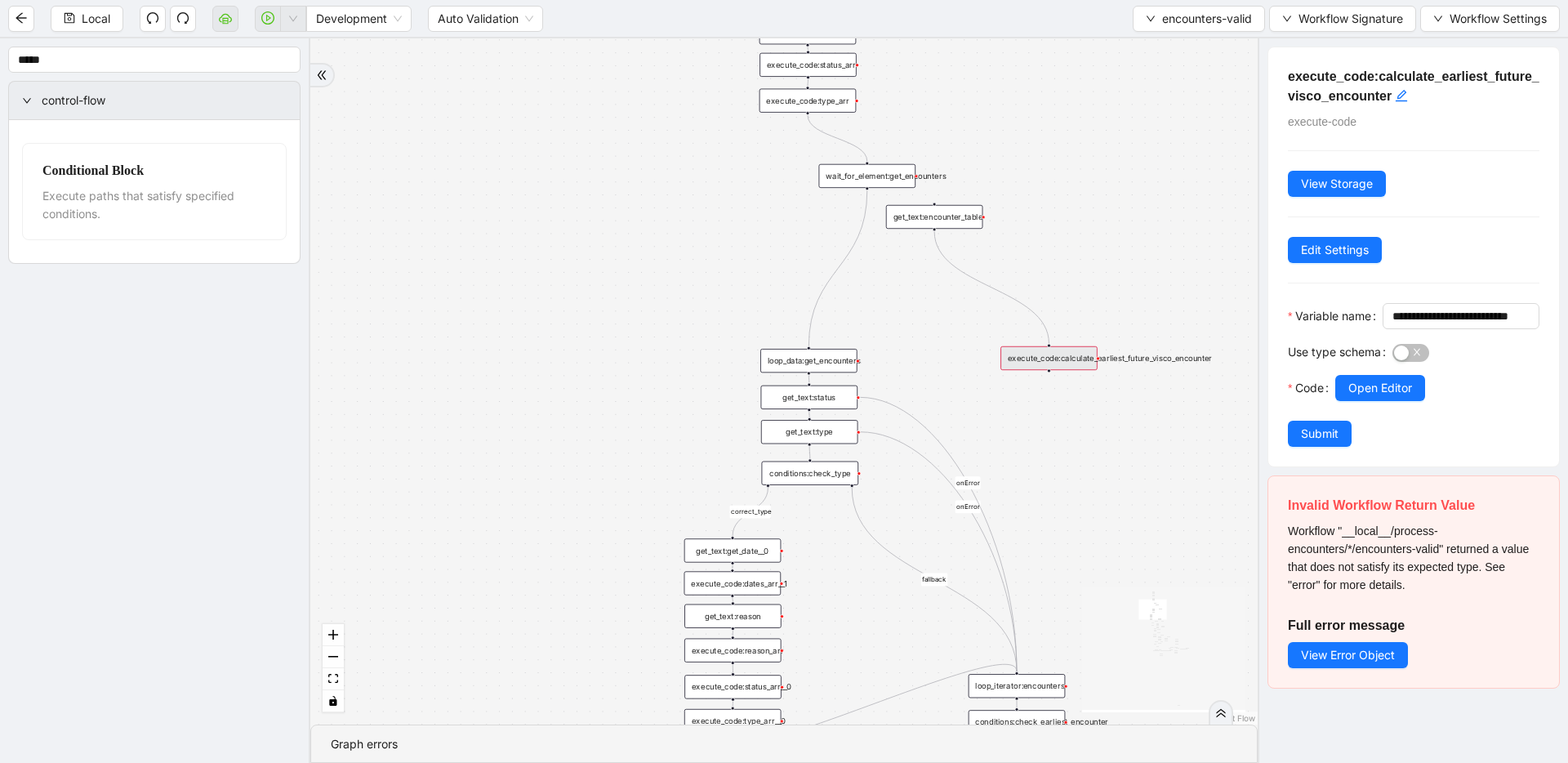
click at [877, 216] on div "get_text:encounter_table" at bounding box center [934, 217] width 97 height 24
click at [877, 297] on div "fallback fallback inPast hasInPast fallback wrong_body inNewYear fallback fallb…" at bounding box center [784, 381] width 947 height 686
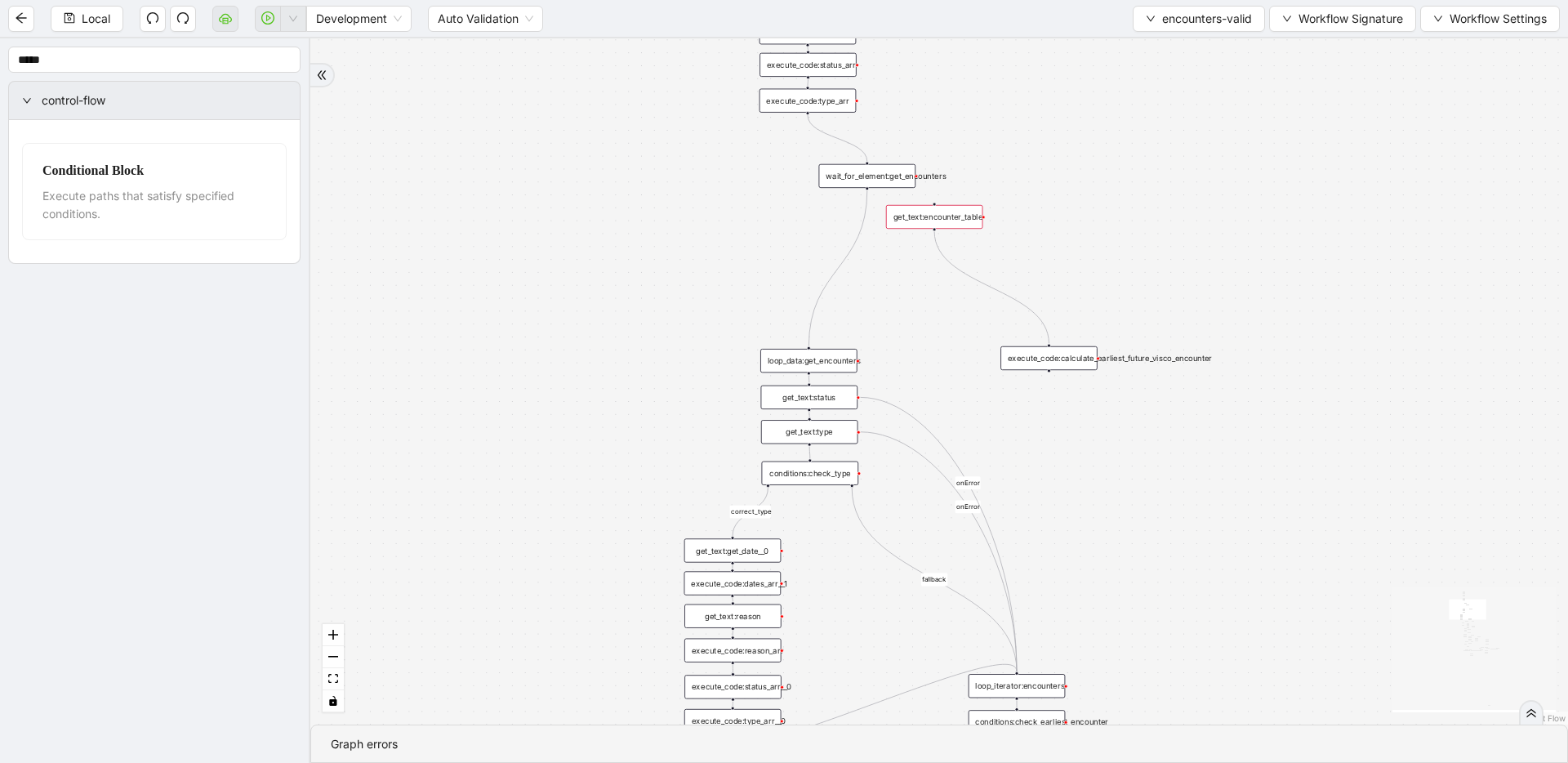
click at [877, 361] on div "execute_code:calculate_earliest_future_visco_encounter" at bounding box center [1049, 358] width 97 height 24
click at [877, 352] on div "execute_code:calculate_earliest_future_visco_encounter" at bounding box center [1049, 358] width 97 height 24
click at [877, 359] on div "execute_code:calculate_earliest_future_visco_encounter" at bounding box center [1049, 358] width 97 height 24
drag, startPoint x: 939, startPoint y: 211, endPoint x: 1058, endPoint y: 313, distance: 156.7
click at [877, 313] on div "get_text:encounter_table" at bounding box center [1054, 318] width 97 height 24
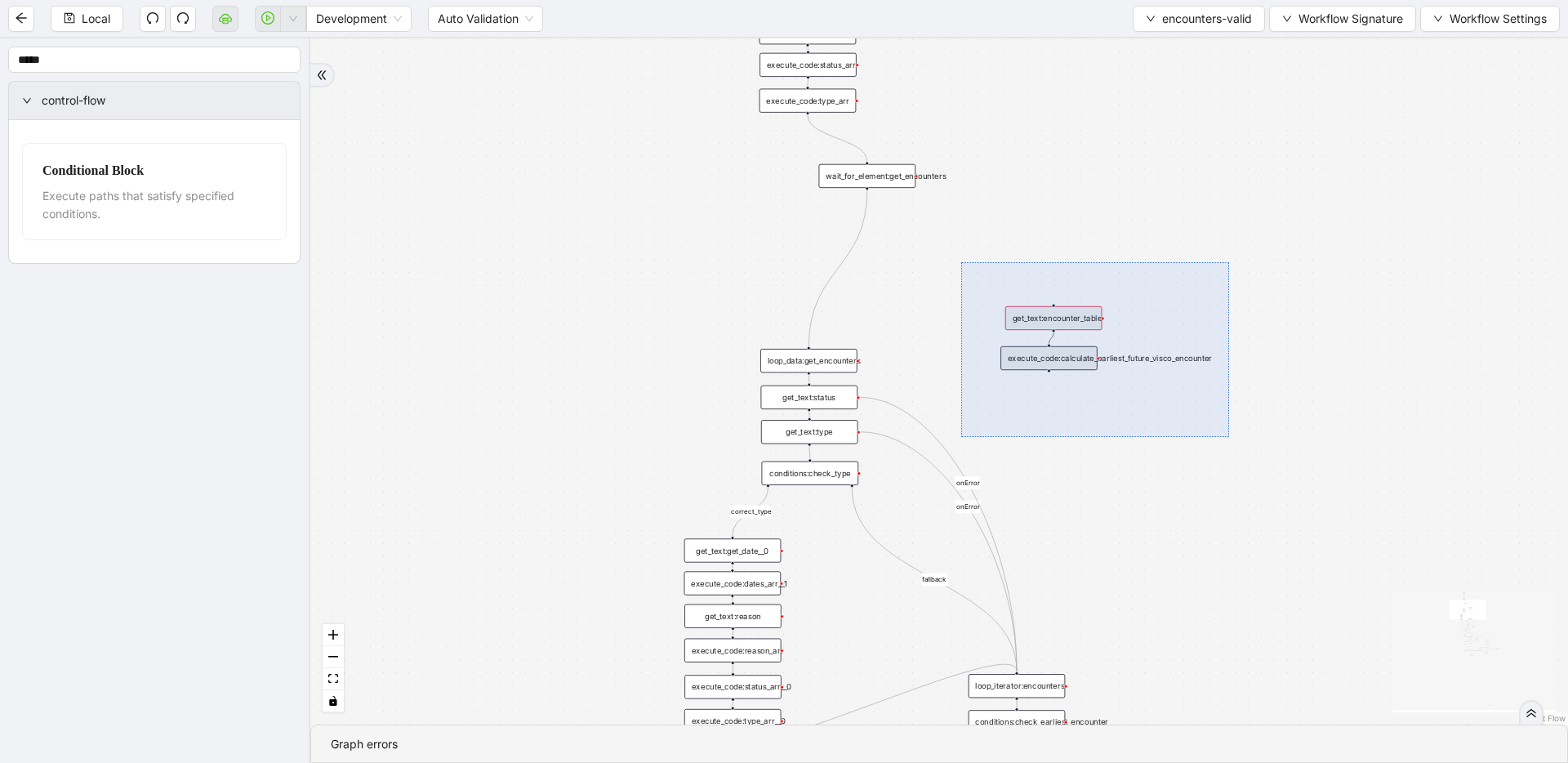
drag, startPoint x: 964, startPoint y: 267, endPoint x: 1230, endPoint y: 437, distance: 315.7
click at [877, 437] on div "fallback fallback inPast hasInPast fallback wrong_body inNewYear fallback fallb…" at bounding box center [939, 381] width 1258 height 686
drag, startPoint x: 1085, startPoint y: 331, endPoint x: 1287, endPoint y: 435, distance: 227.2
click at [877, 435] on div "fallback fallback inPast hasInPast fallback wrong_body inNewYear fallback fallb…" at bounding box center [939, 381] width 1258 height 686
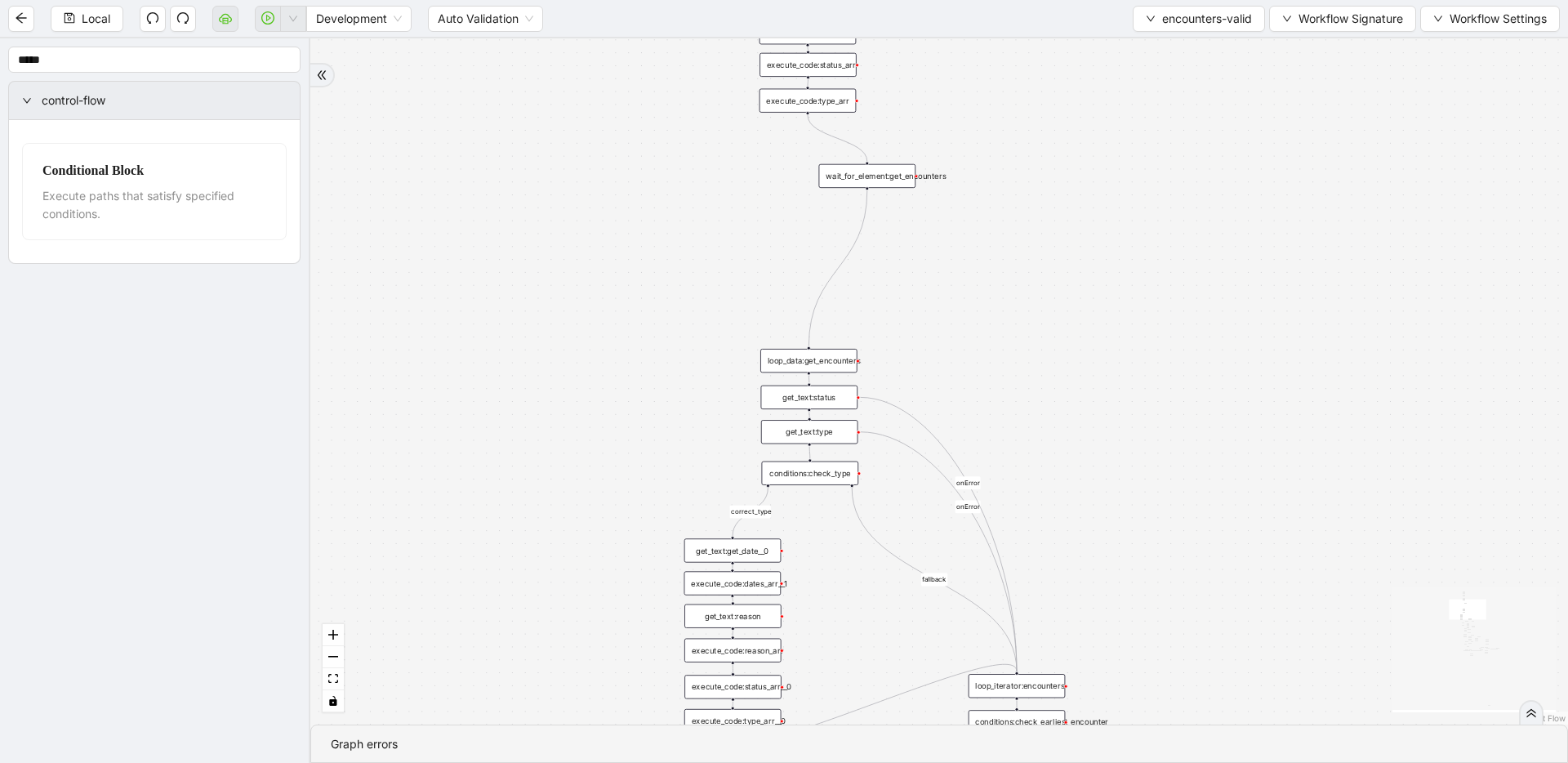
click at [877, 304] on div "fallback fallback inPast hasInPast fallback wrong_body inNewYear fallback fallb…" at bounding box center [939, 381] width 1258 height 686
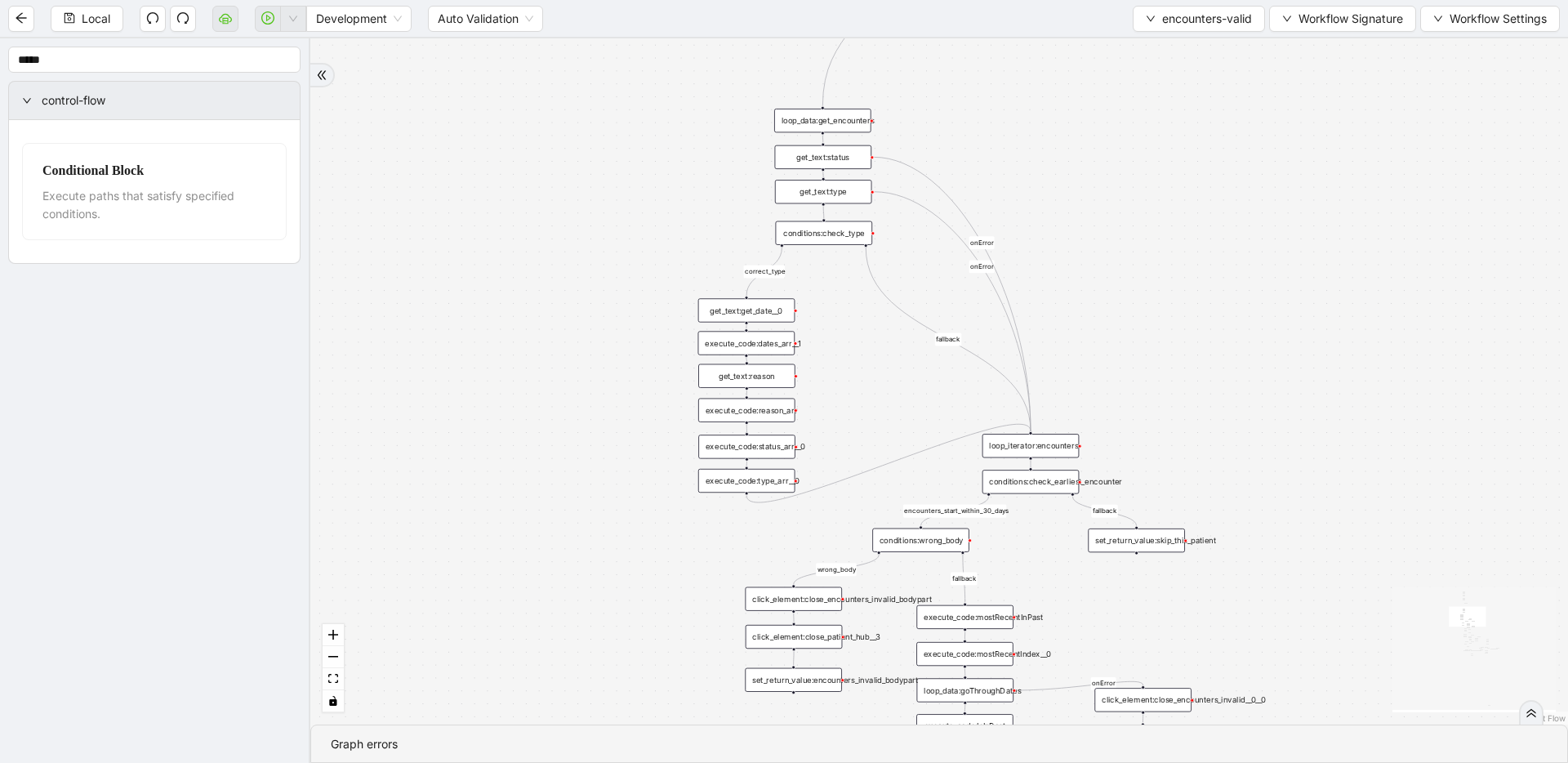
drag, startPoint x: 1071, startPoint y: 488, endPoint x: 1087, endPoint y: 246, distance: 242.5
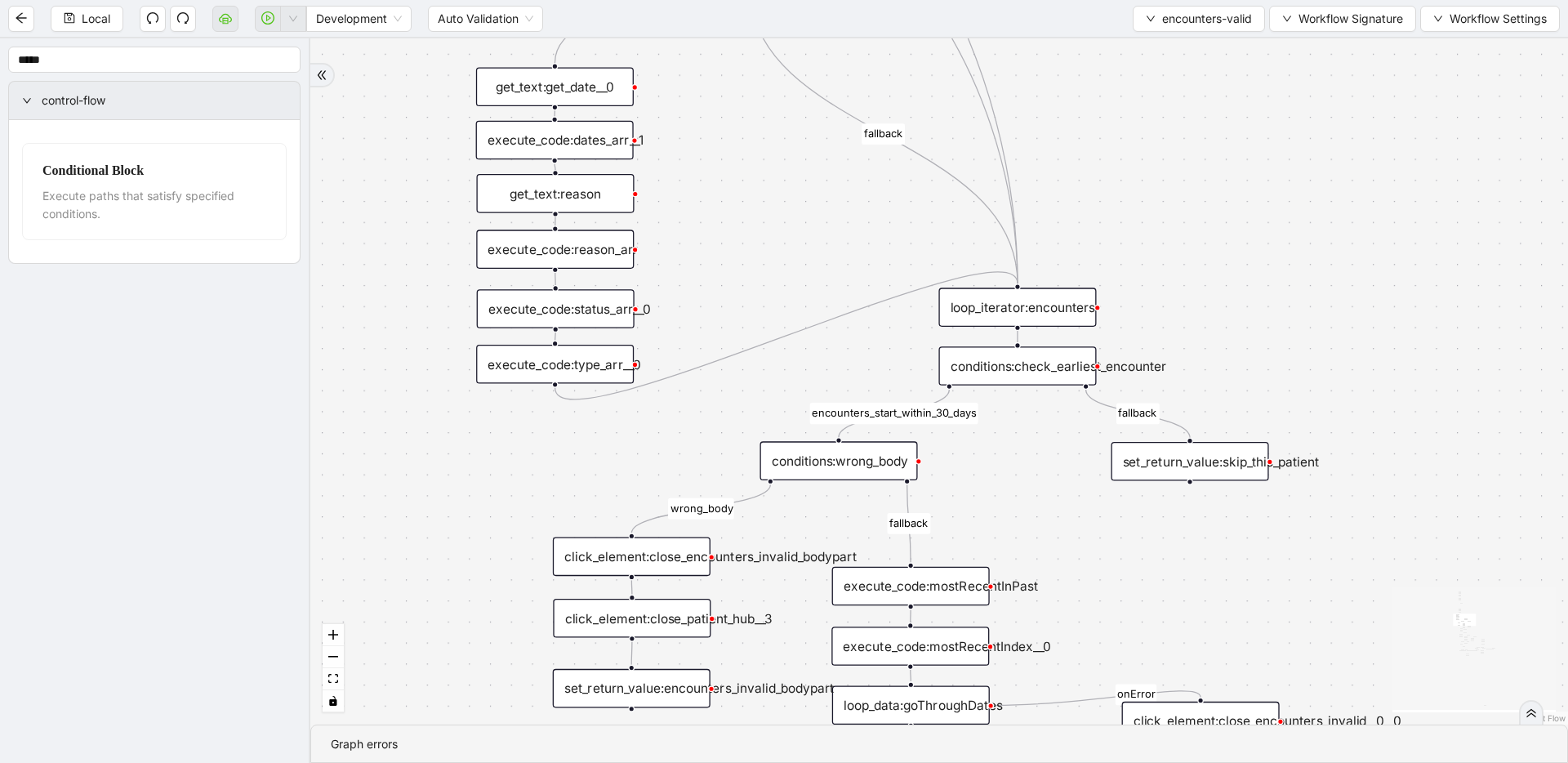
drag, startPoint x: 959, startPoint y: 568, endPoint x: 954, endPoint y: 443, distance: 125.1
click at [877, 370] on div "conditions:check_earliest_encounter" at bounding box center [1017, 366] width 158 height 39
click at [877, 368] on div "conditions:check_earliest_encounter" at bounding box center [1017, 365] width 158 height 39
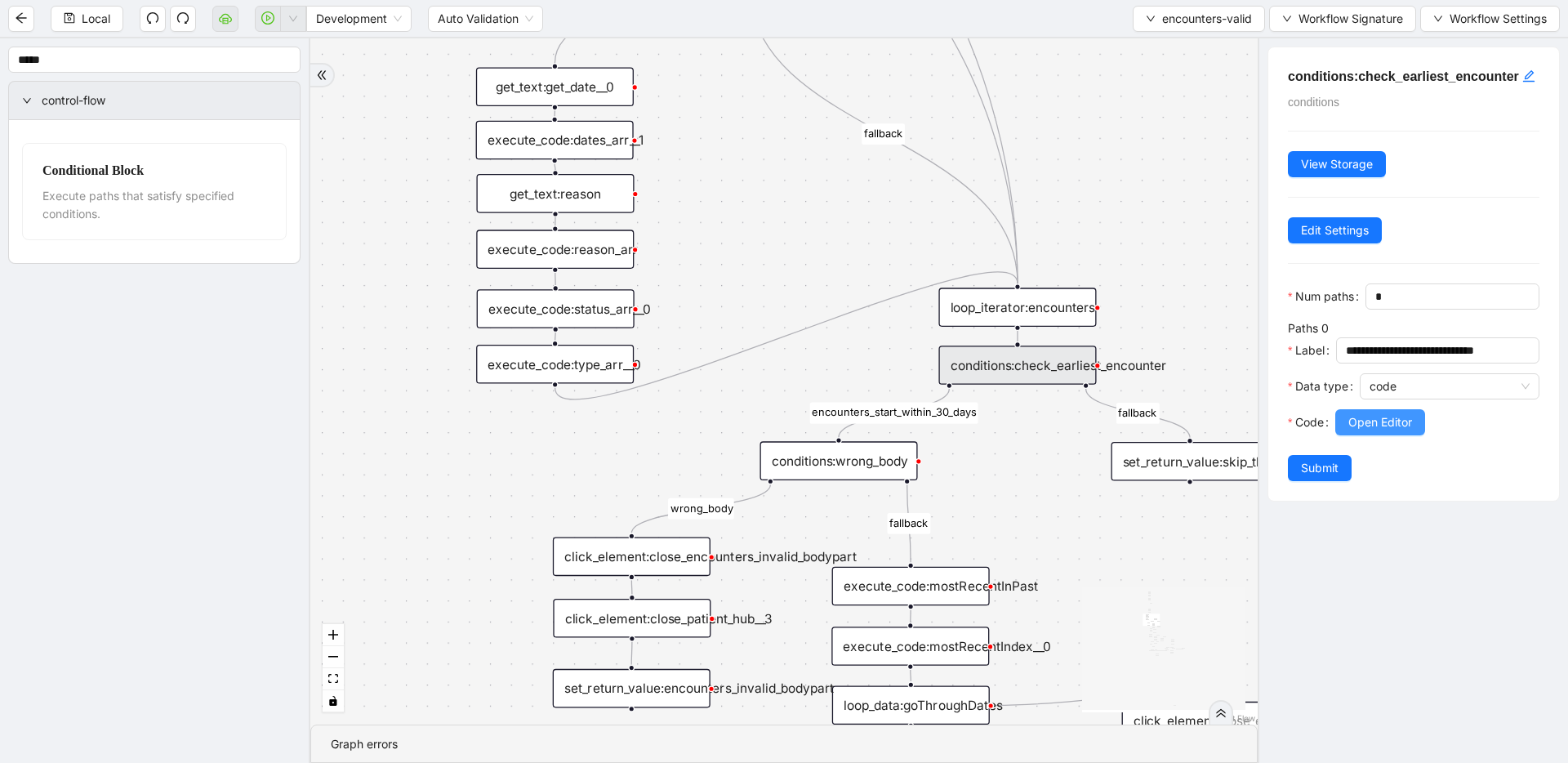
click at [877, 431] on span "Open Editor" at bounding box center [1380, 423] width 64 height 18
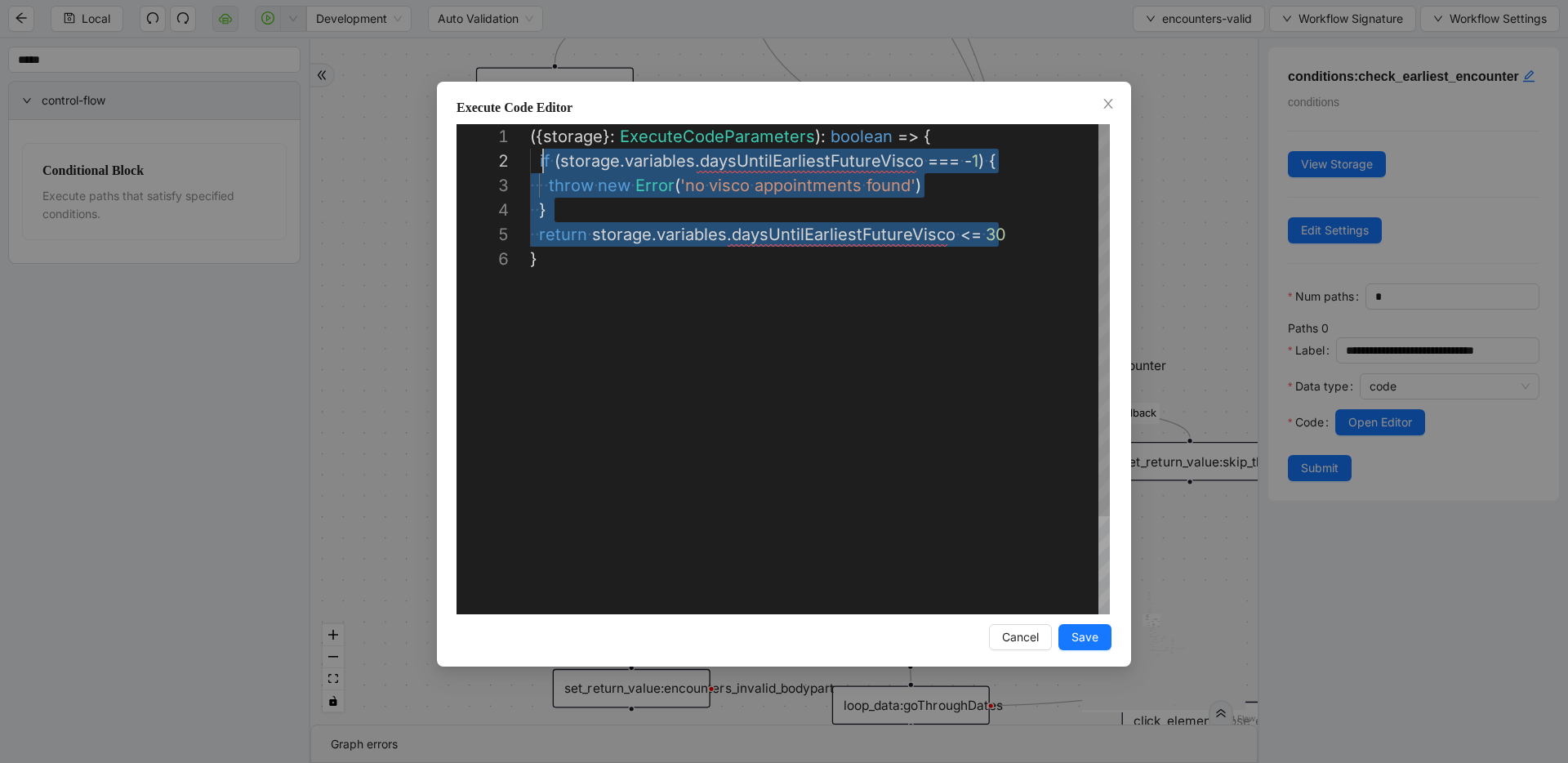
scroll to position [25, 9]
drag, startPoint x: 1007, startPoint y: 236, endPoint x: 541, endPoint y: 156, distance: 472.8
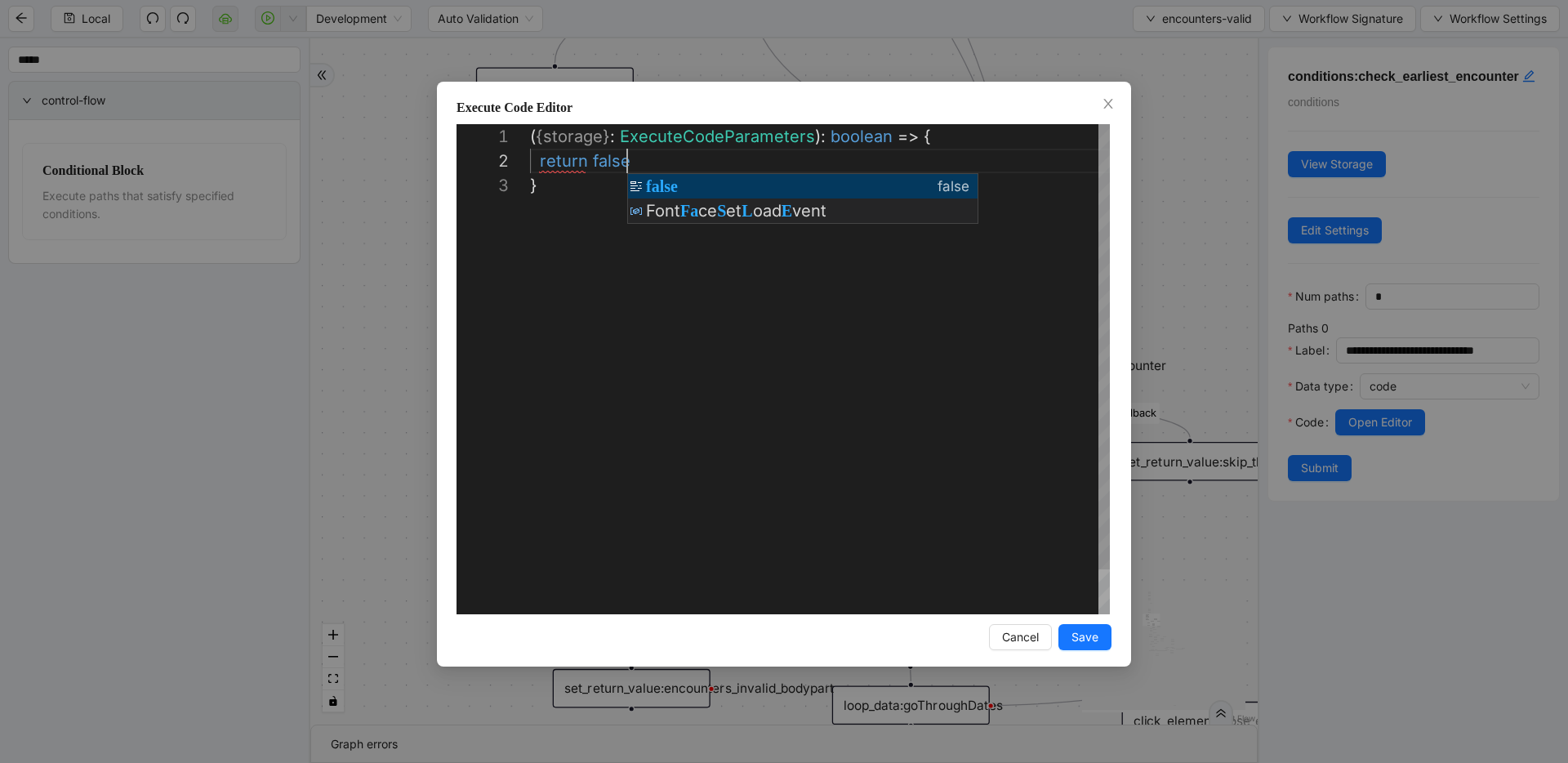
scroll to position [25, 97]
click at [700, 326] on div "( { storage } : ExecuteCodeParameters ): boolean => { return false }" at bounding box center [819, 394] width 580 height 539
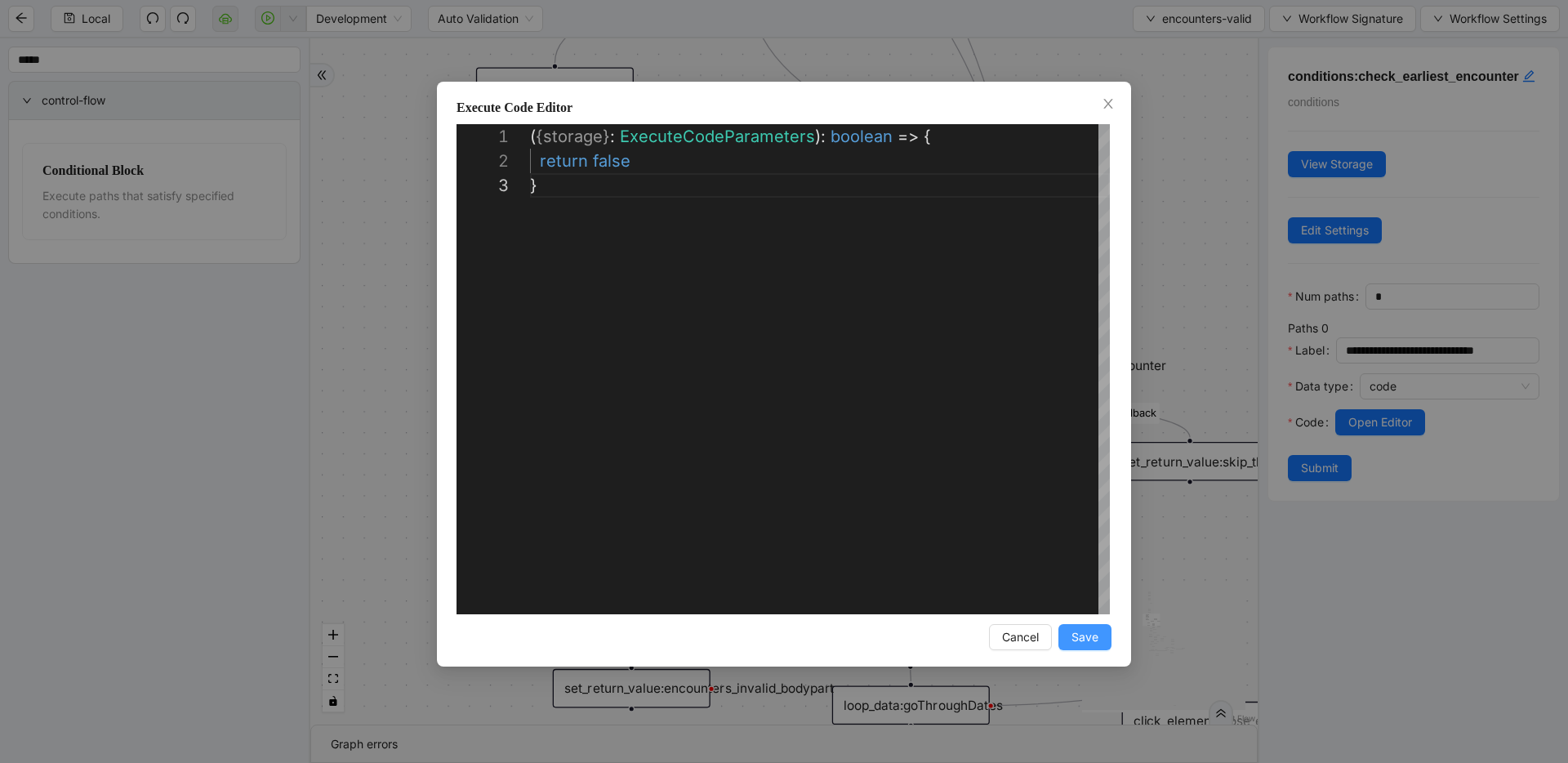
type textarea "**********"
click at [877, 630] on span "Save" at bounding box center [1085, 638] width 27 height 18
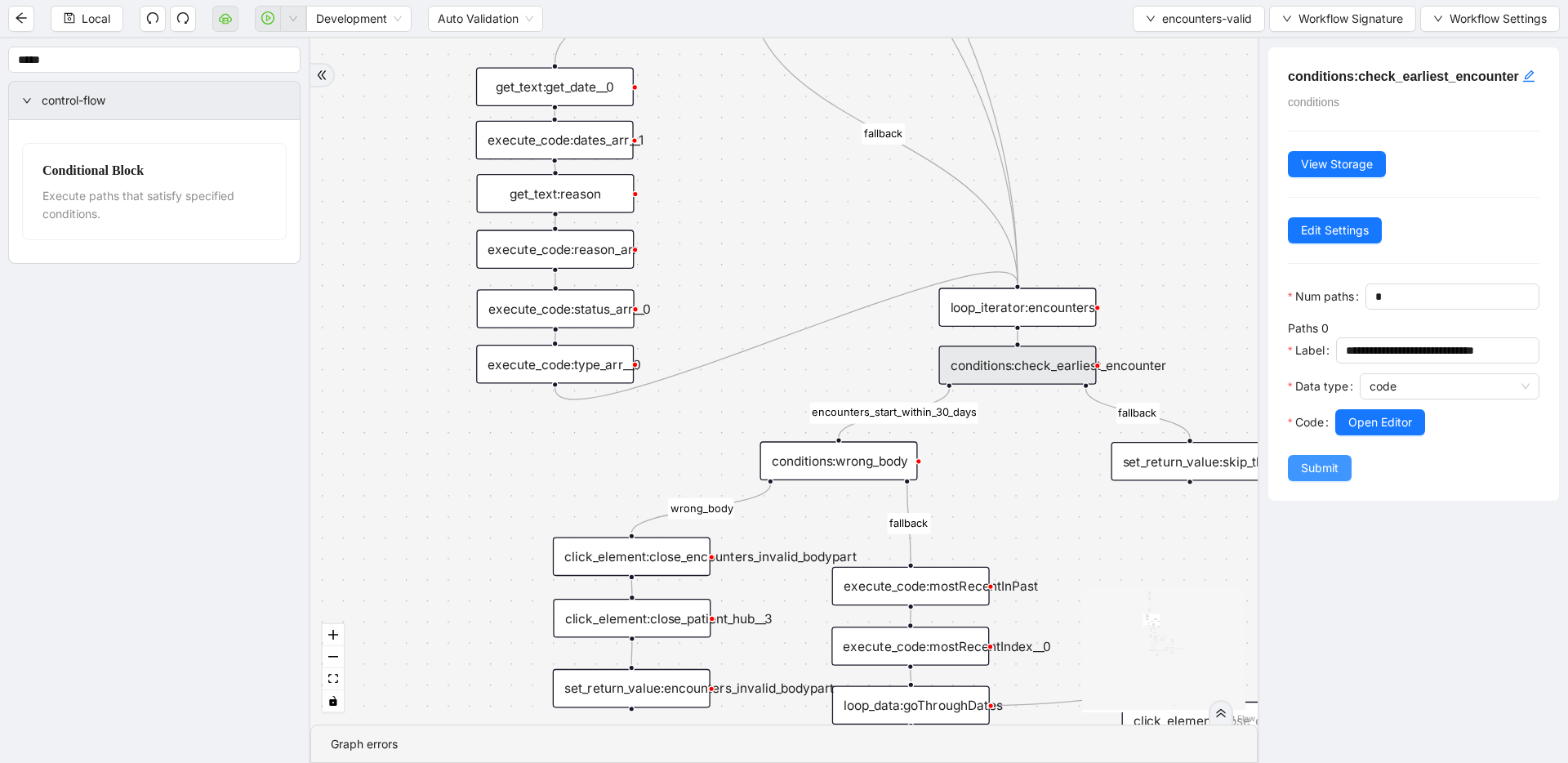
click at [877, 477] on span "Submit" at bounding box center [1320, 469] width 37 height 18
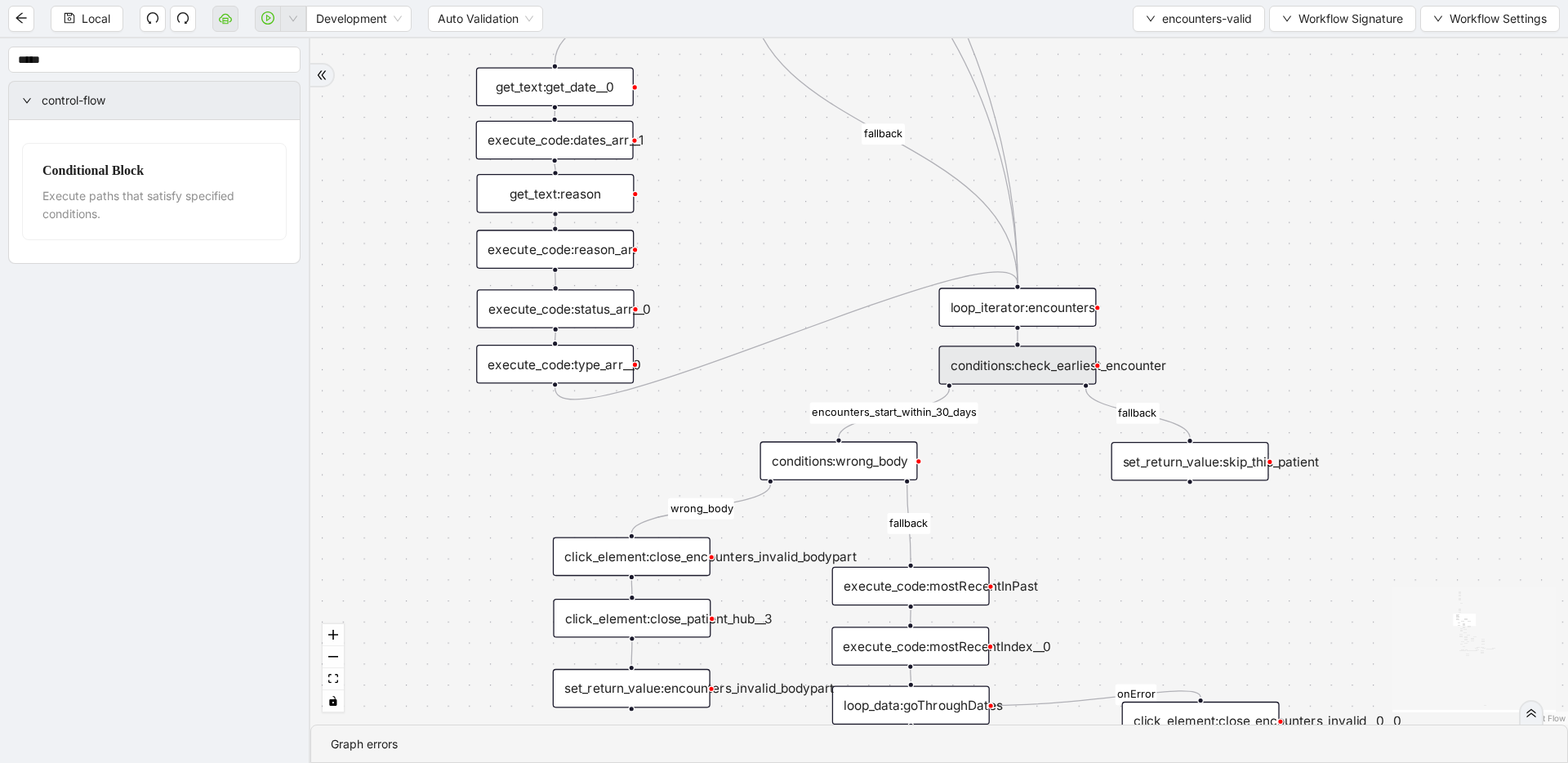
click at [877, 364] on div "conditions:check_earliest_encounter" at bounding box center [1017, 365] width 158 height 39
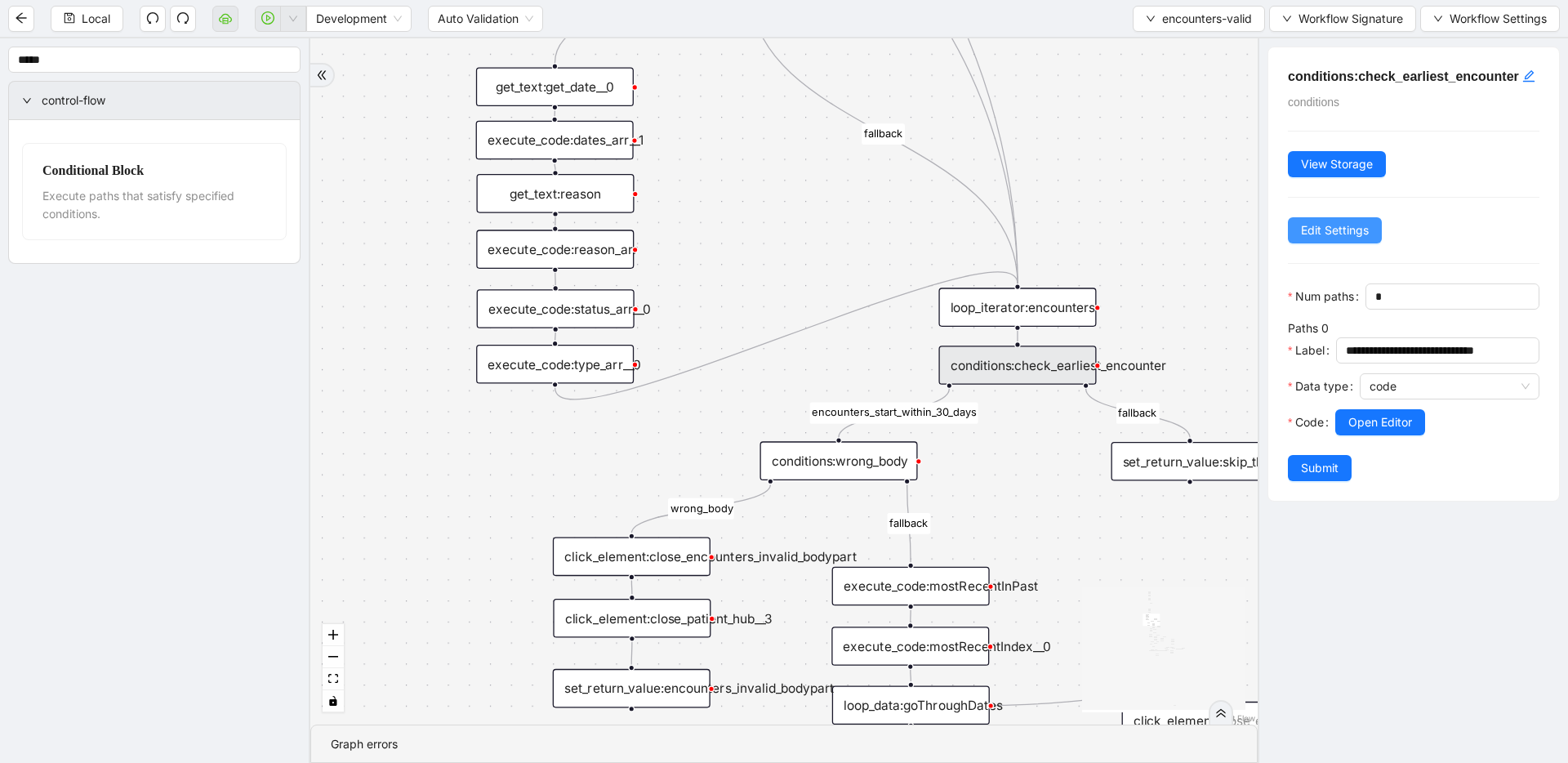
click at [877, 243] on button "Edit Settings" at bounding box center [1334, 230] width 94 height 26
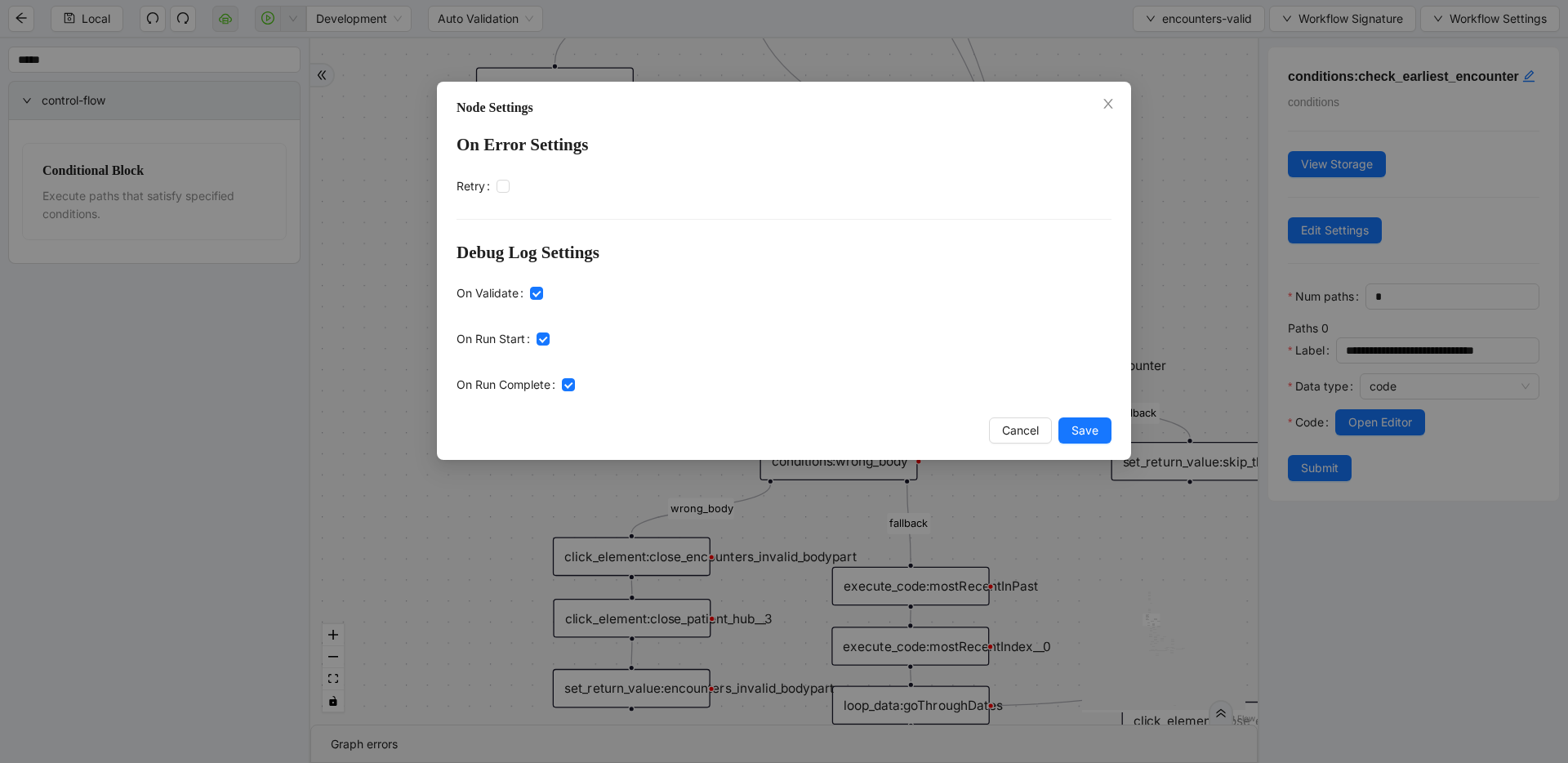
click at [877, 433] on div "Node Settings On Error Settings Retry Debug Log Settings On Validate On Run Sta…" at bounding box center [784, 270] width 694 height 378
click at [877, 431] on button "Save" at bounding box center [1085, 430] width 53 height 26
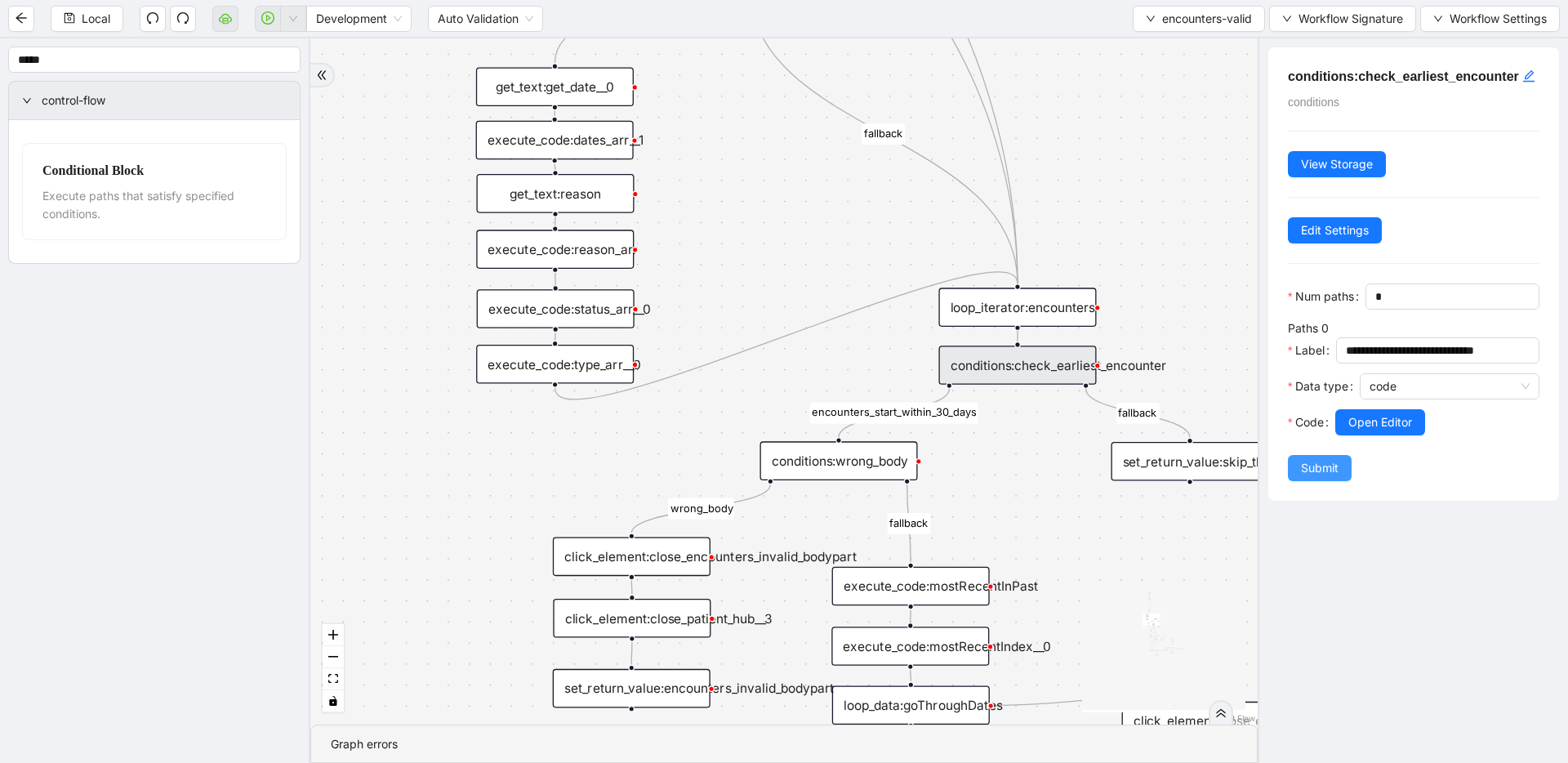
click at [877, 482] on button "Submit" at bounding box center [1320, 468] width 64 height 26
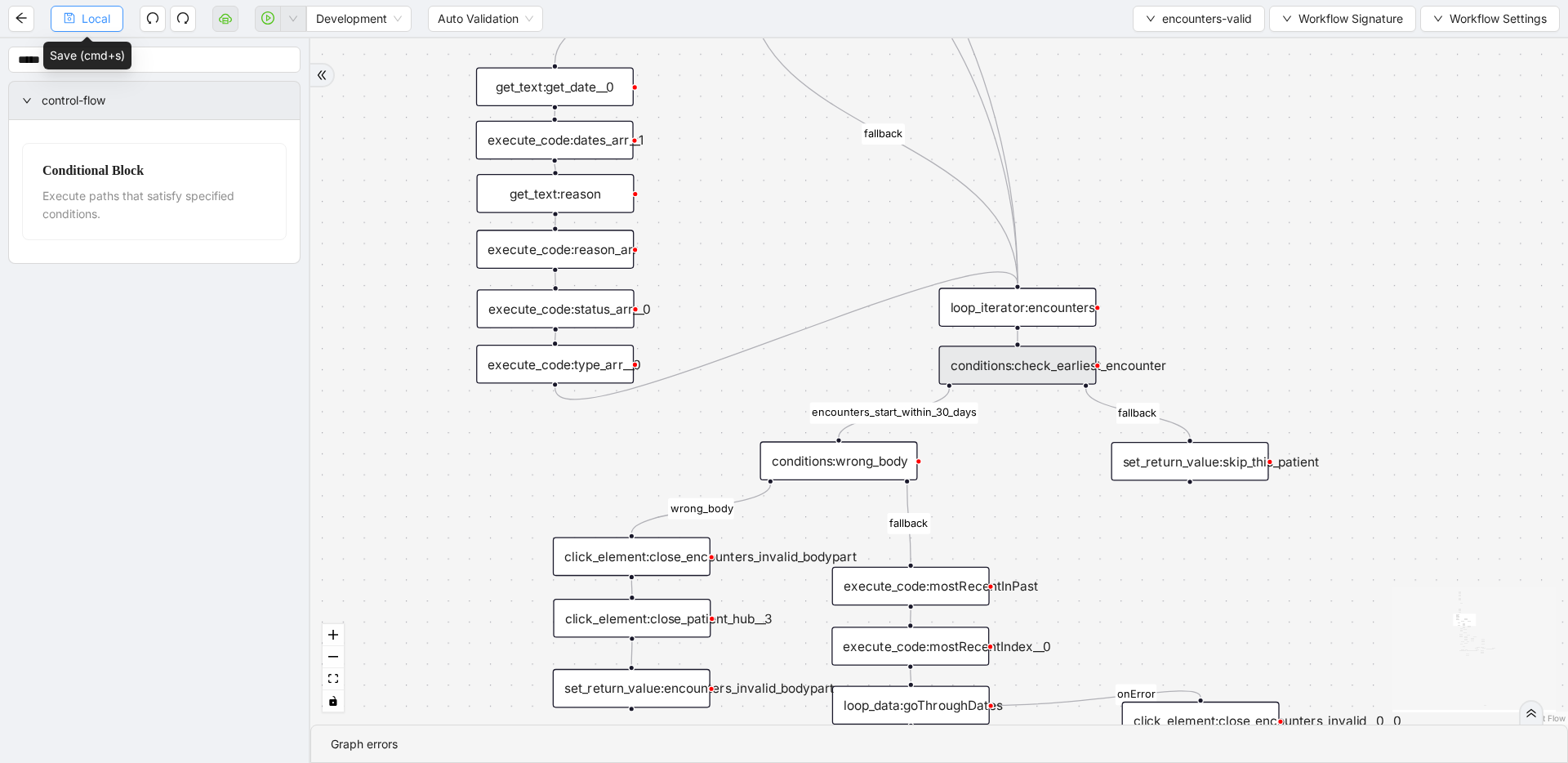
click at [117, 16] on button "Local" at bounding box center [87, 18] width 73 height 26
click at [877, 25] on span "encounters-valid" at bounding box center [1207, 19] width 89 height 18
click at [877, 52] on span "Select" at bounding box center [1196, 51] width 108 height 18
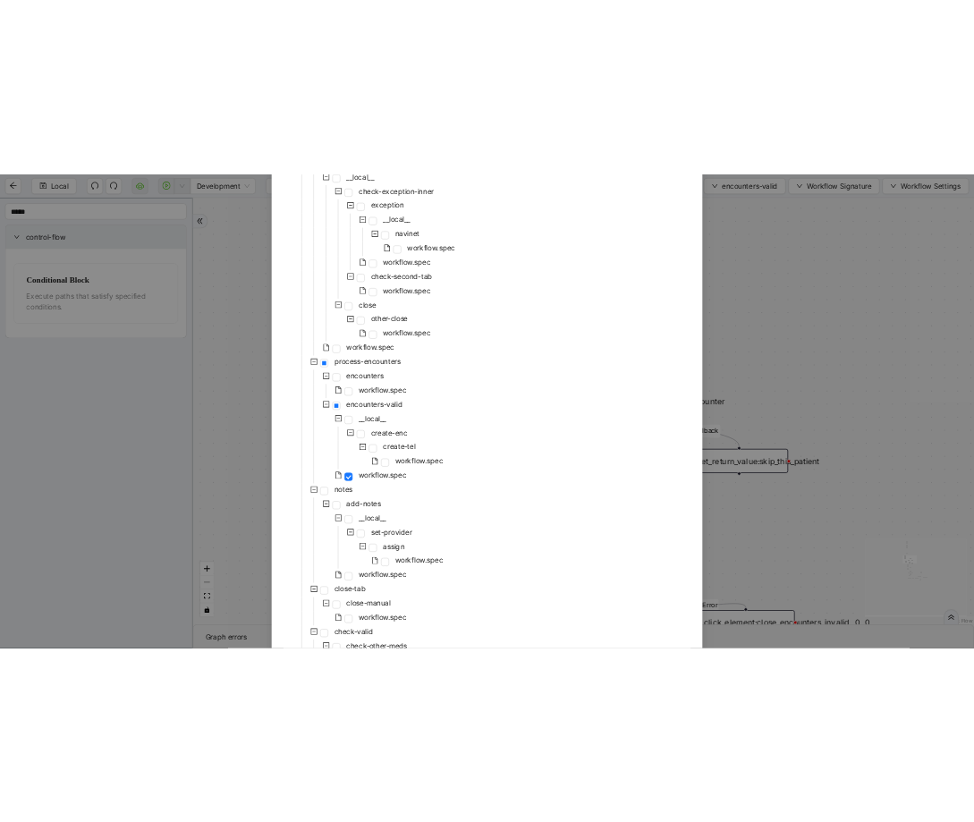
scroll to position [732, 0]
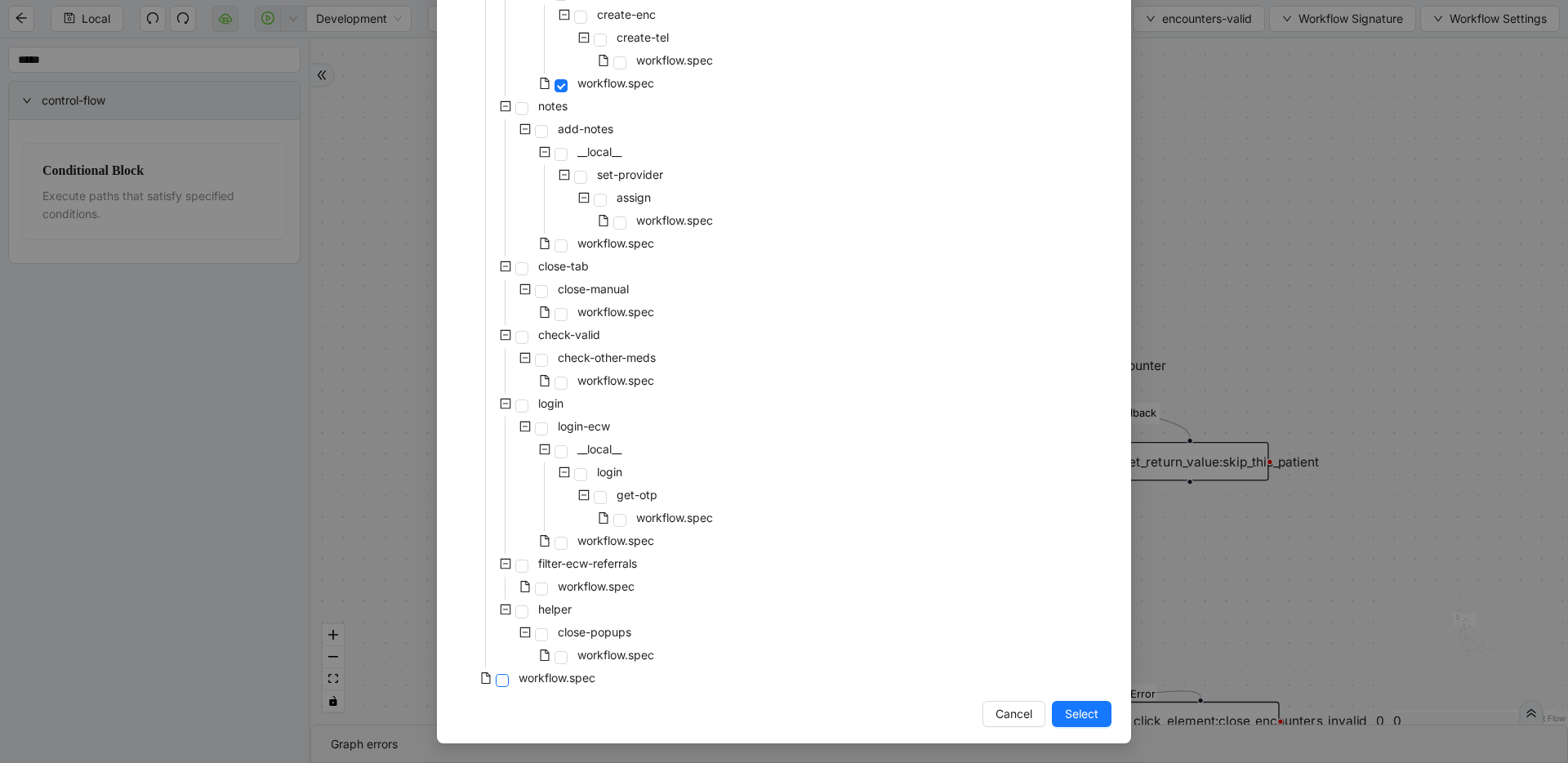
click at [496, 684] on span at bounding box center [502, 681] width 13 height 13
click at [877, 709] on span "Select" at bounding box center [1081, 715] width 34 height 18
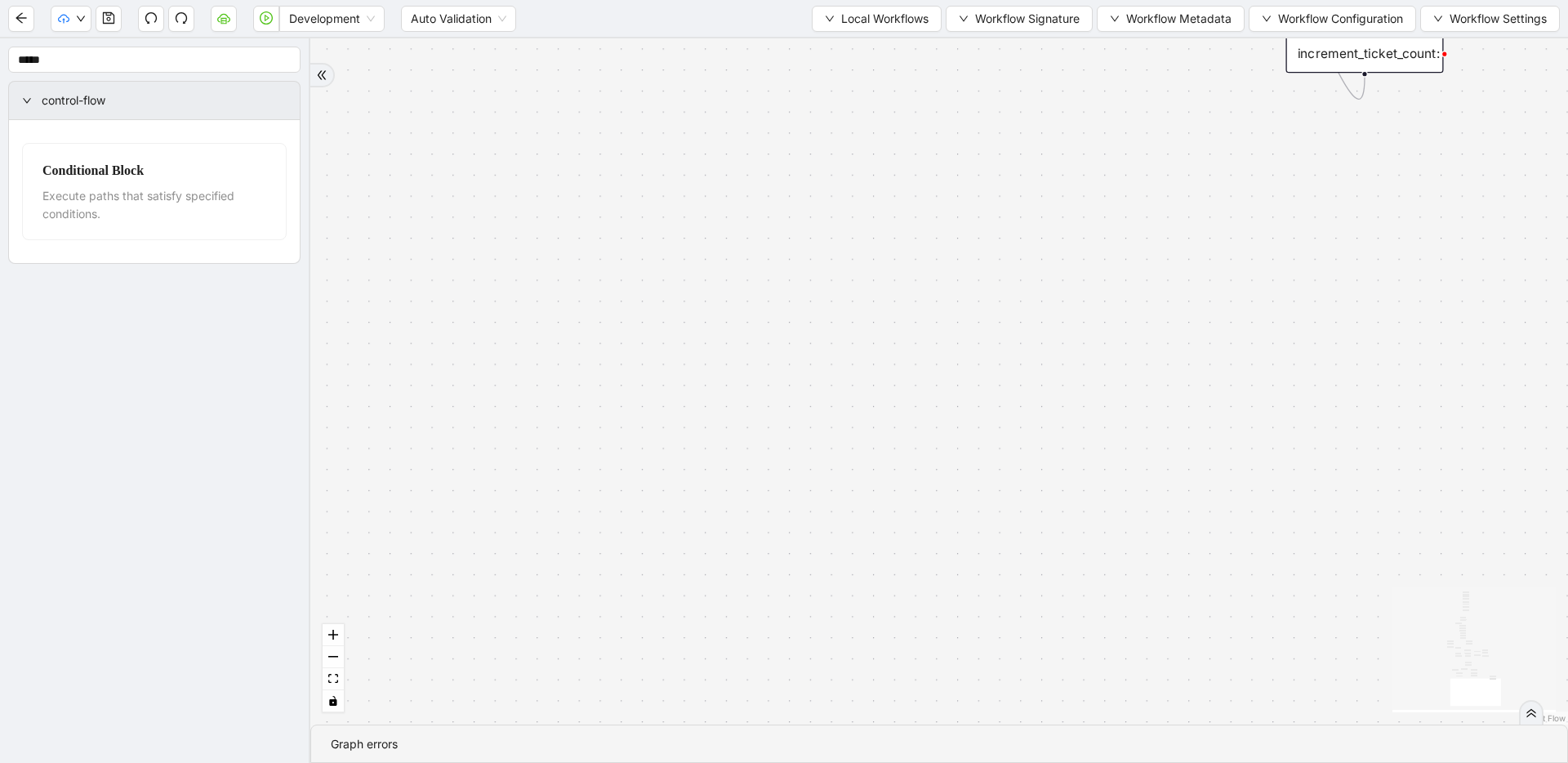
drag, startPoint x: 533, startPoint y: 287, endPoint x: 523, endPoint y: 408, distance: 121.4
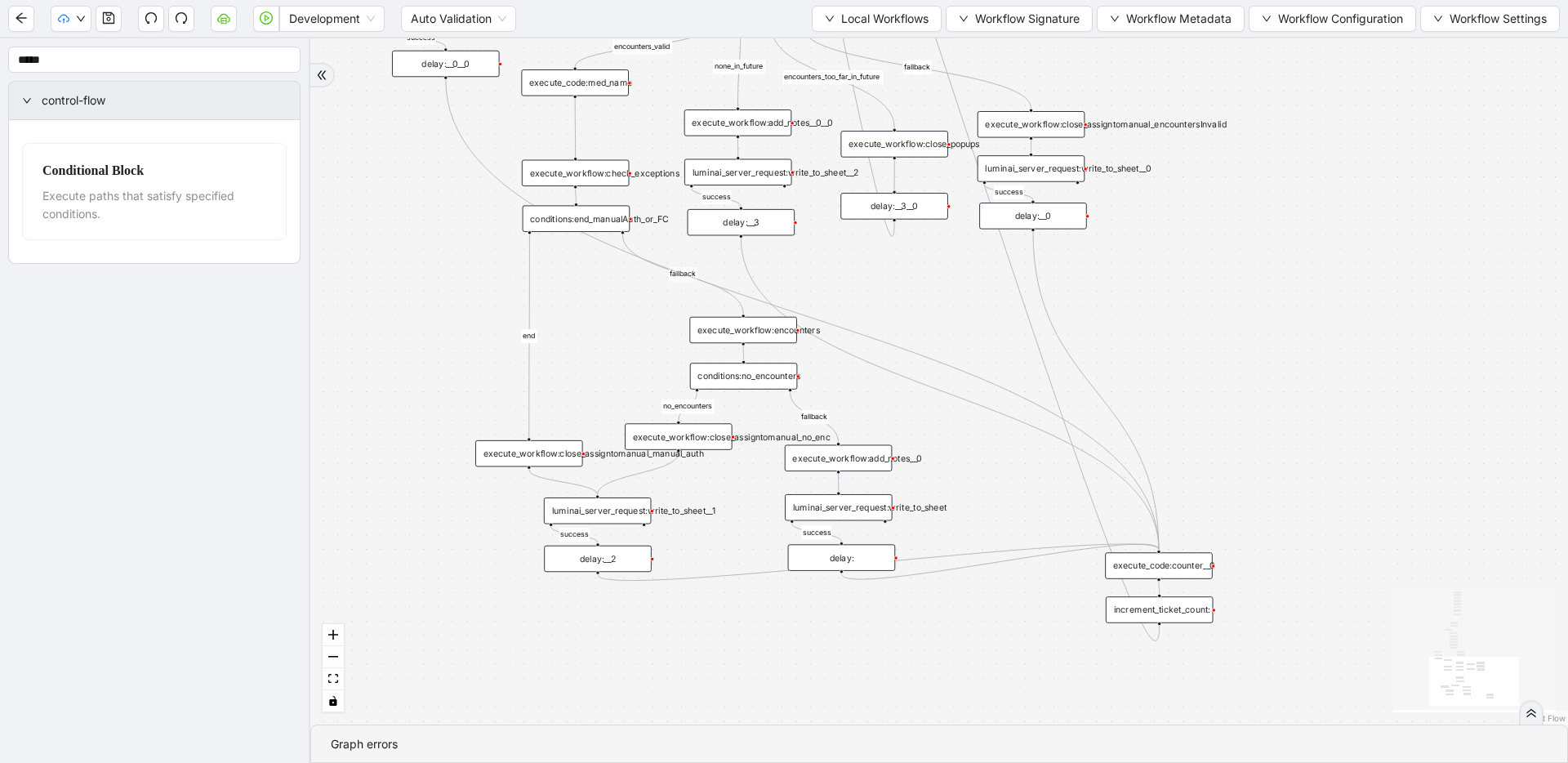
drag, startPoint x: 801, startPoint y: 577, endPoint x: 830, endPoint y: 655, distance: 83.2
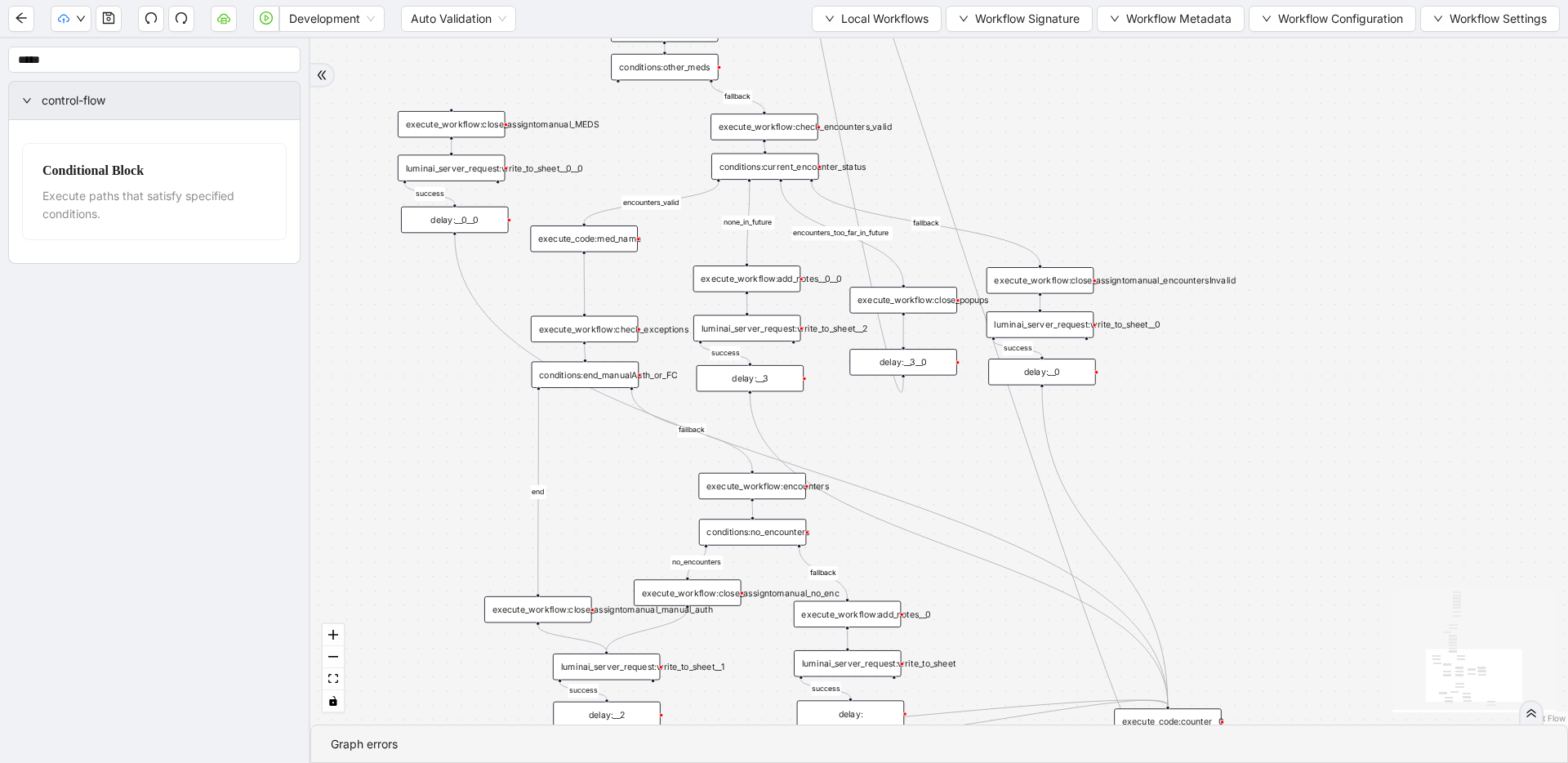
drag, startPoint x: 830, startPoint y: 366, endPoint x: 852, endPoint y: 599, distance: 234.0
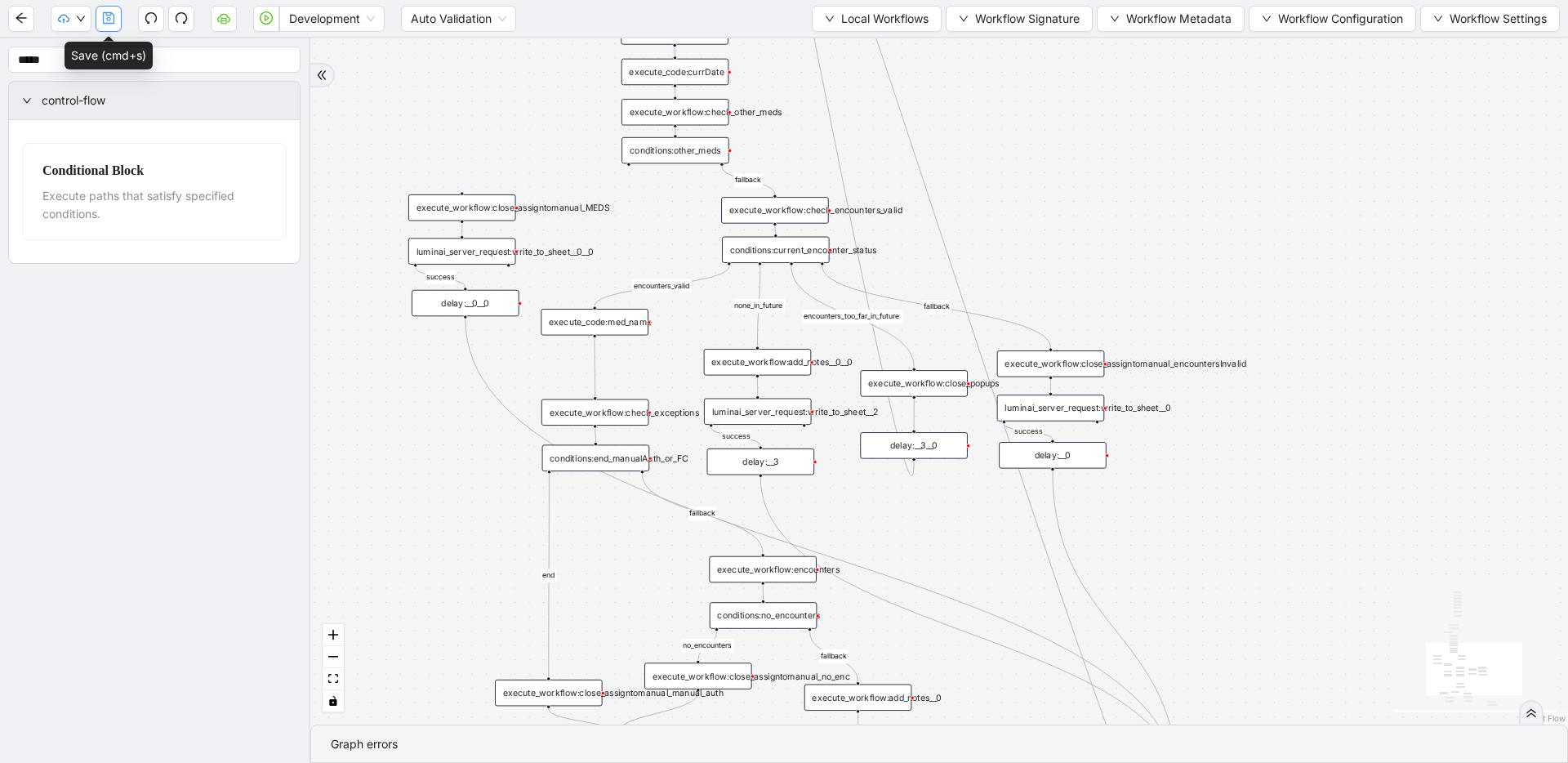
click at [118, 19] on button "button" at bounding box center [109, 18] width 26 height 26
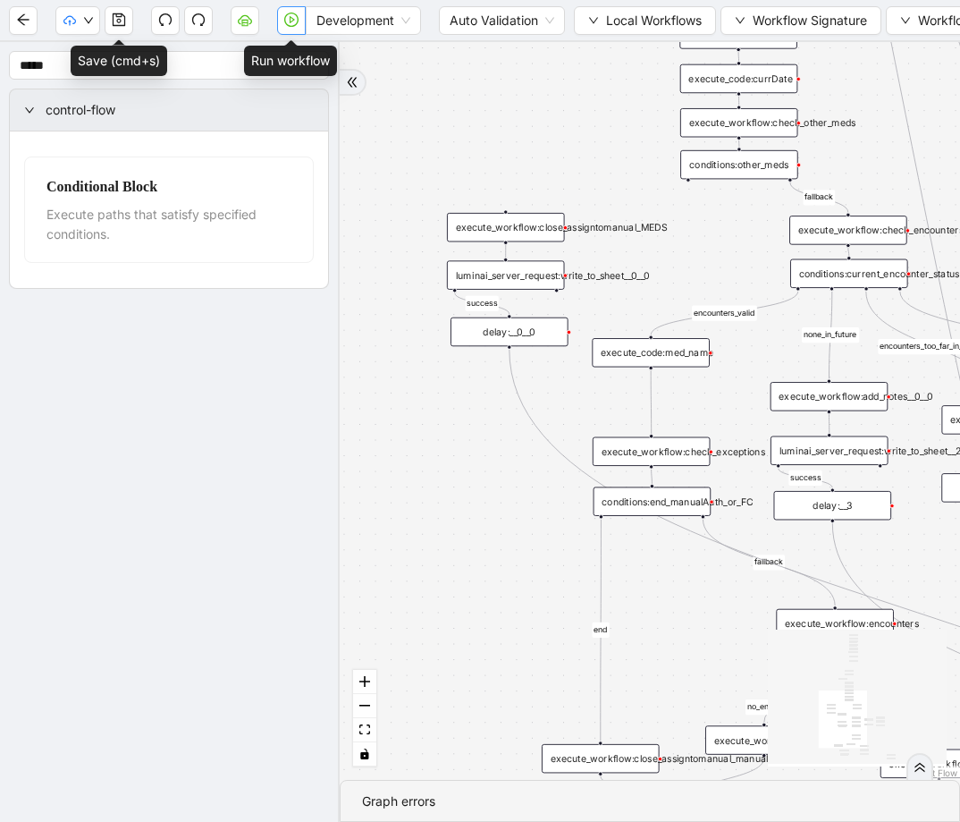
click at [292, 22] on icon "play-circle" at bounding box center [291, 20] width 14 height 14
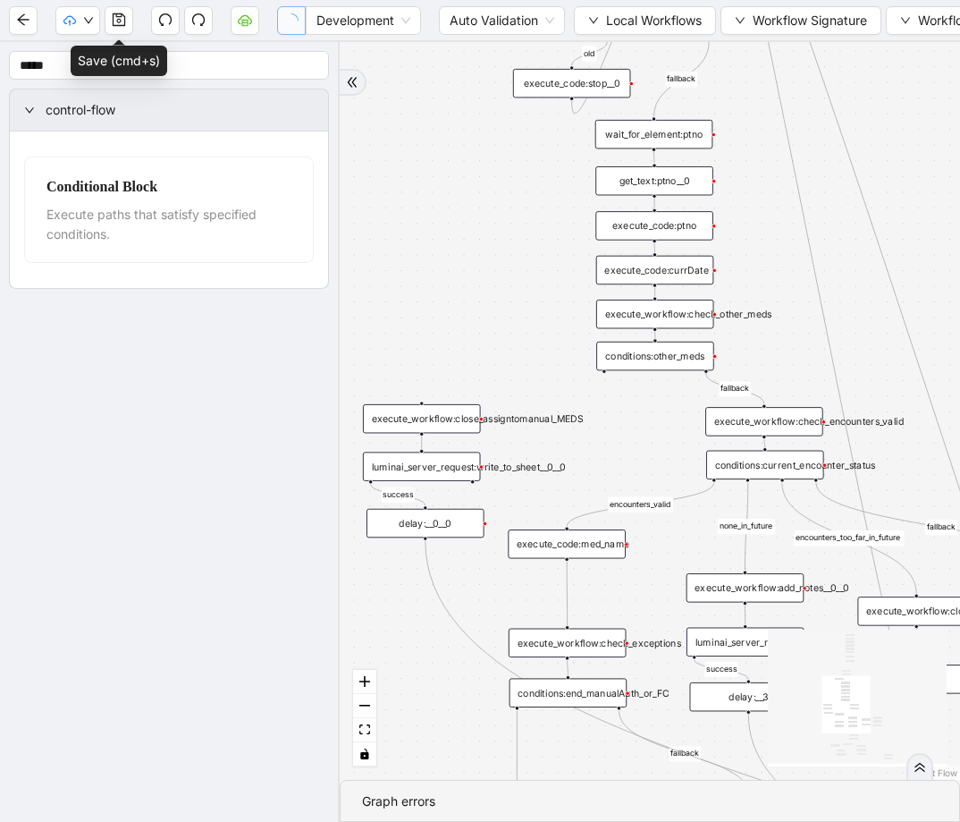
drag, startPoint x: 659, startPoint y: 130, endPoint x: 574, endPoint y: 318, distance: 206.9
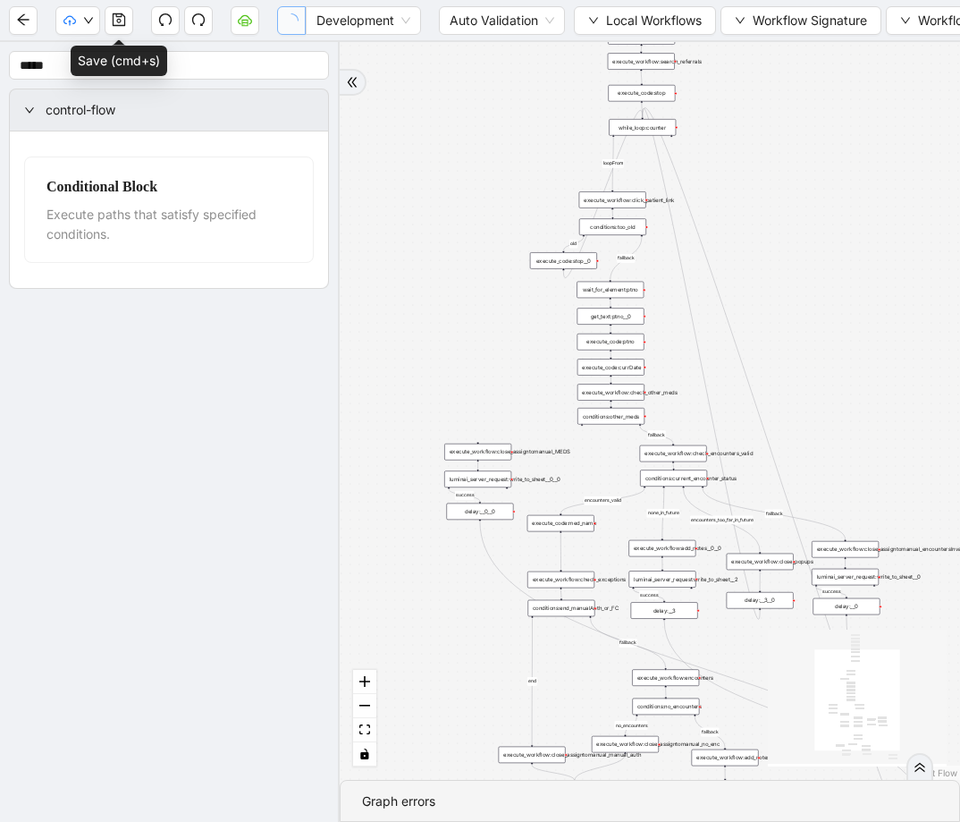
drag, startPoint x: 575, startPoint y: 310, endPoint x: 569, endPoint y: 385, distance: 74.5
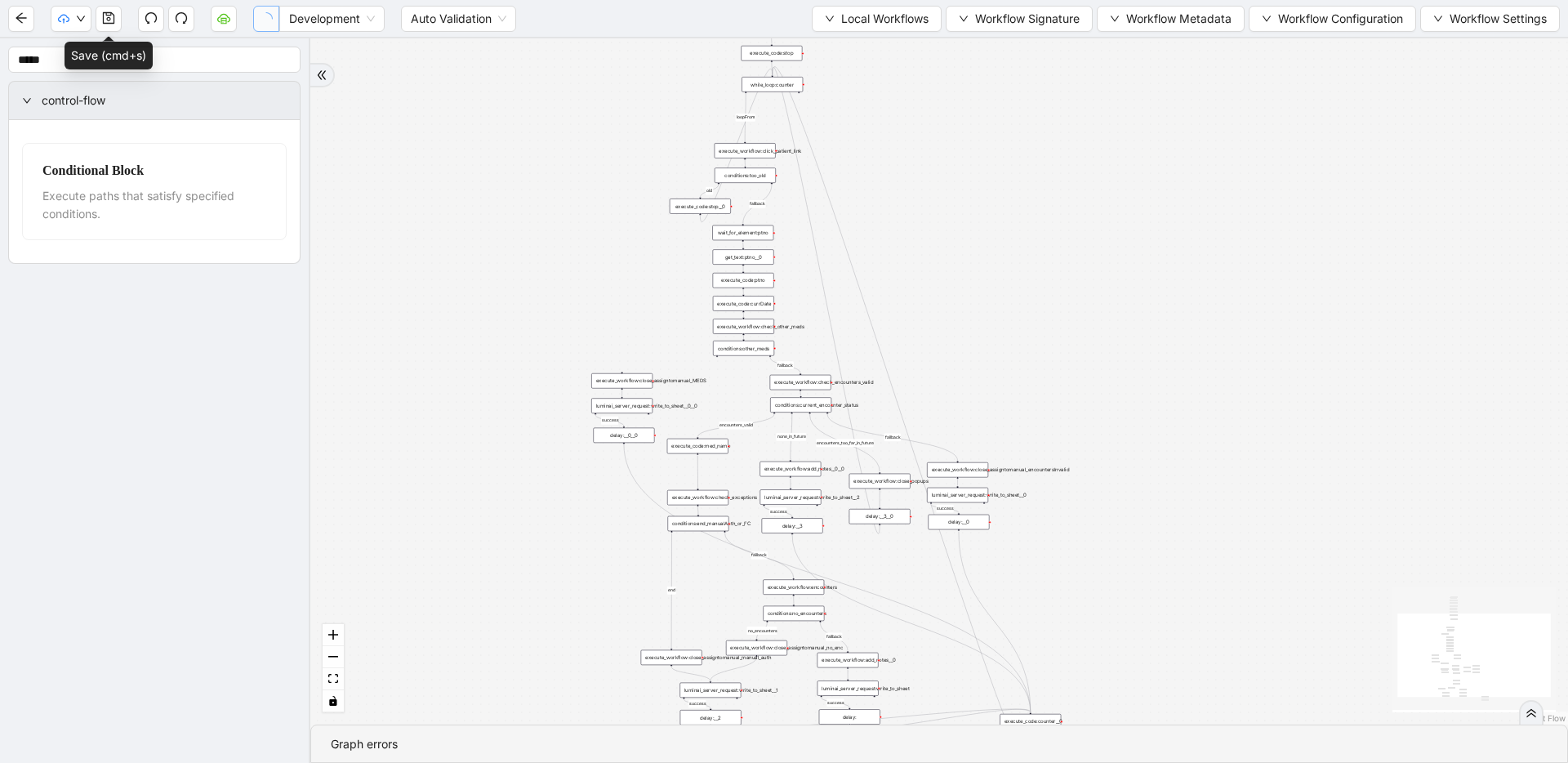
drag, startPoint x: 916, startPoint y: 315, endPoint x: 1131, endPoint y: 267, distance: 220.3
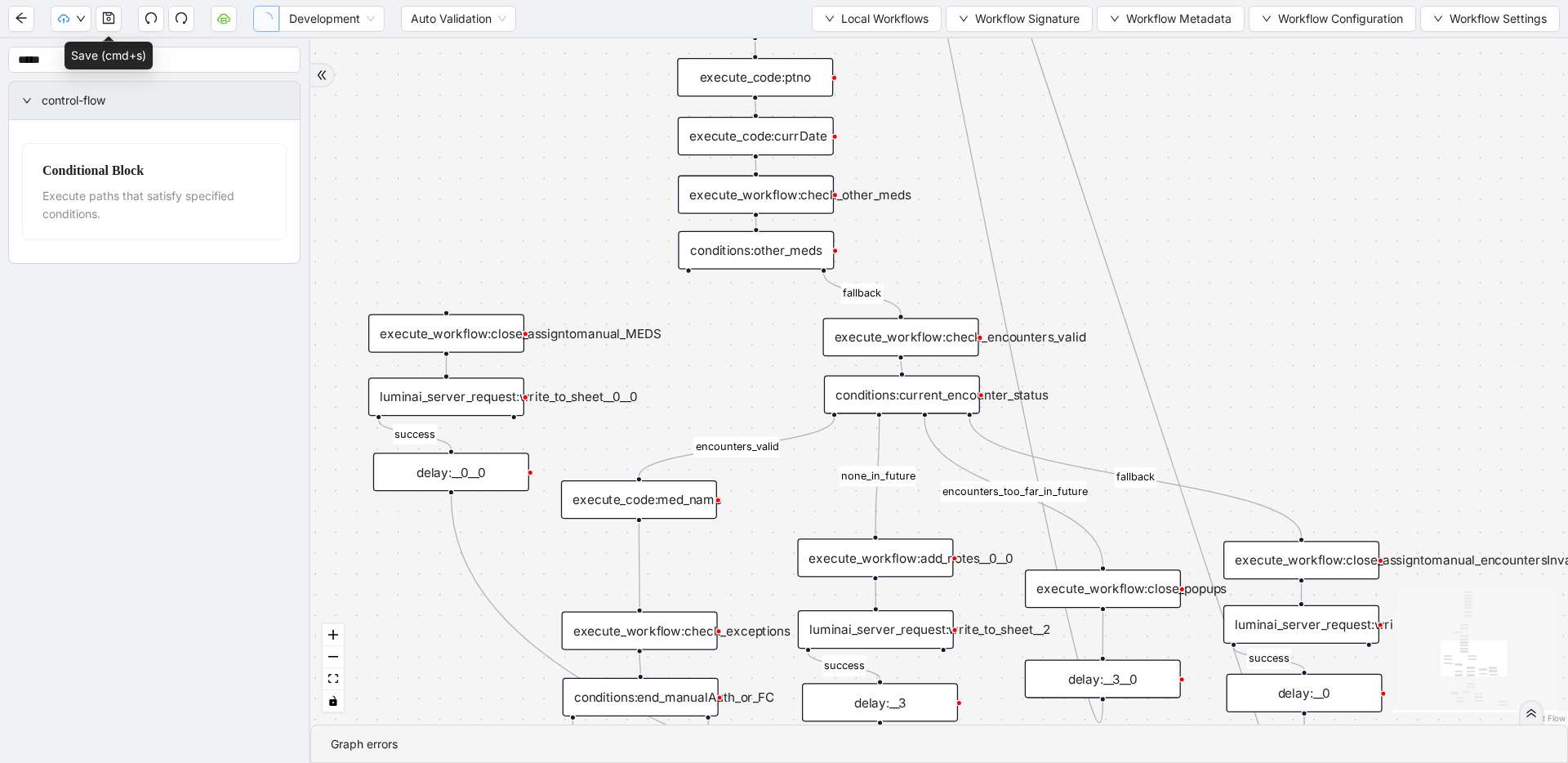
click at [784, 439] on icon "Edge from conditions:current_encounter_status to execute_code:med_name" at bounding box center [736, 447] width 195 height 58
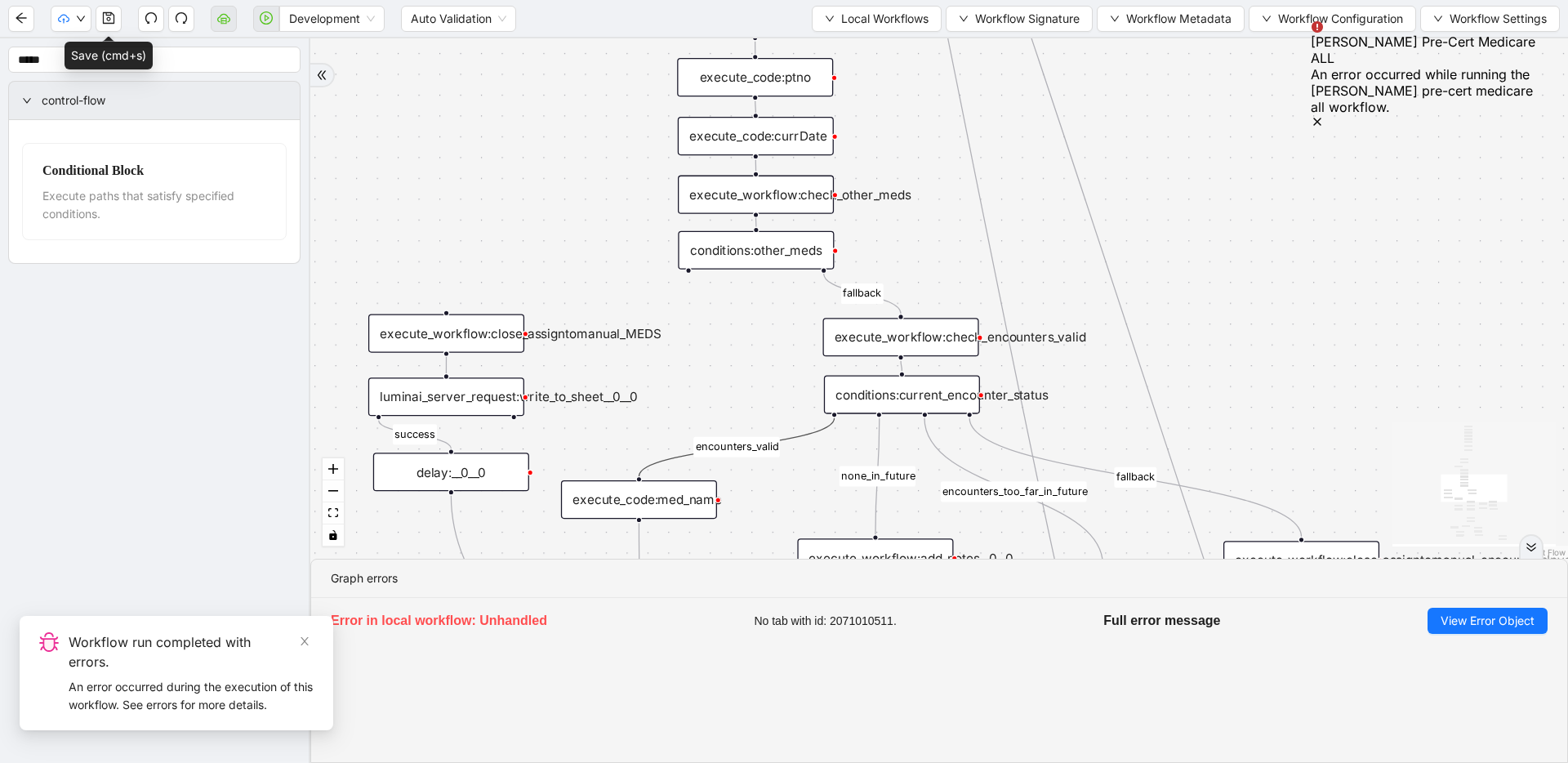
click at [877, 546] on icon "double-right" at bounding box center [1531, 547] width 12 height 12
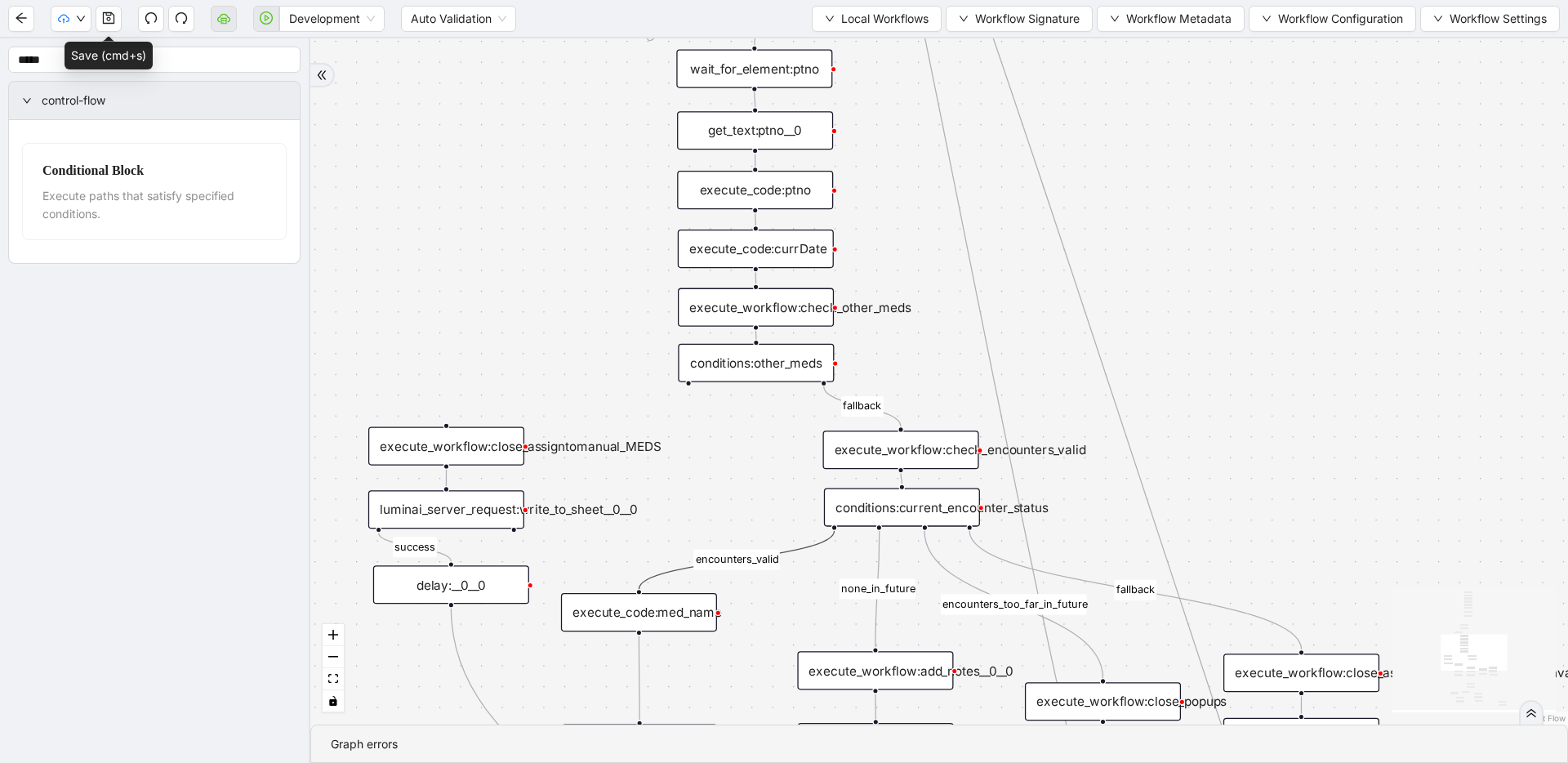
drag, startPoint x: 800, startPoint y: 495, endPoint x: 805, endPoint y: 527, distance: 32.4
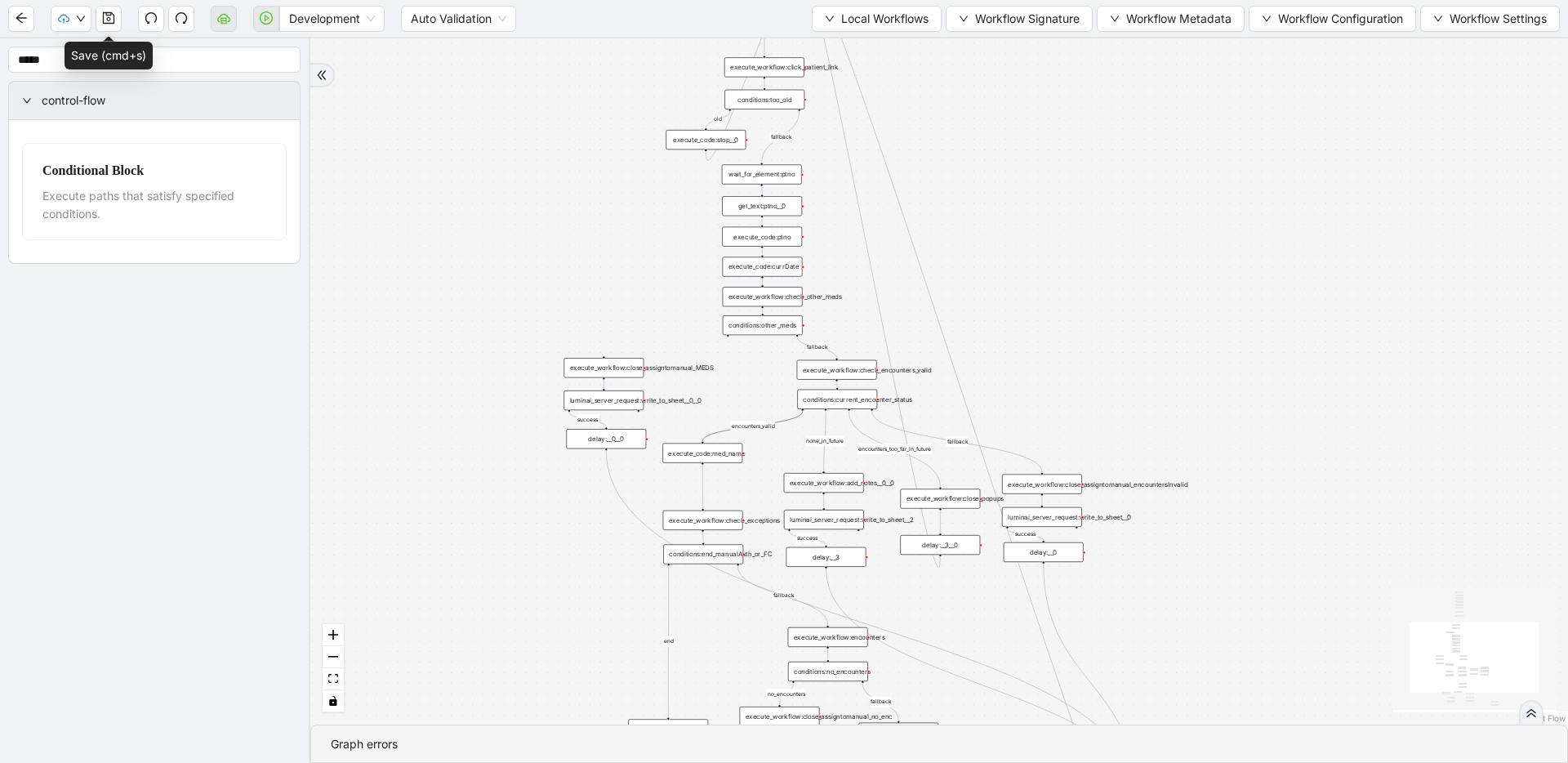
drag, startPoint x: 858, startPoint y: 403, endPoint x: 839, endPoint y: 180, distance: 223.8
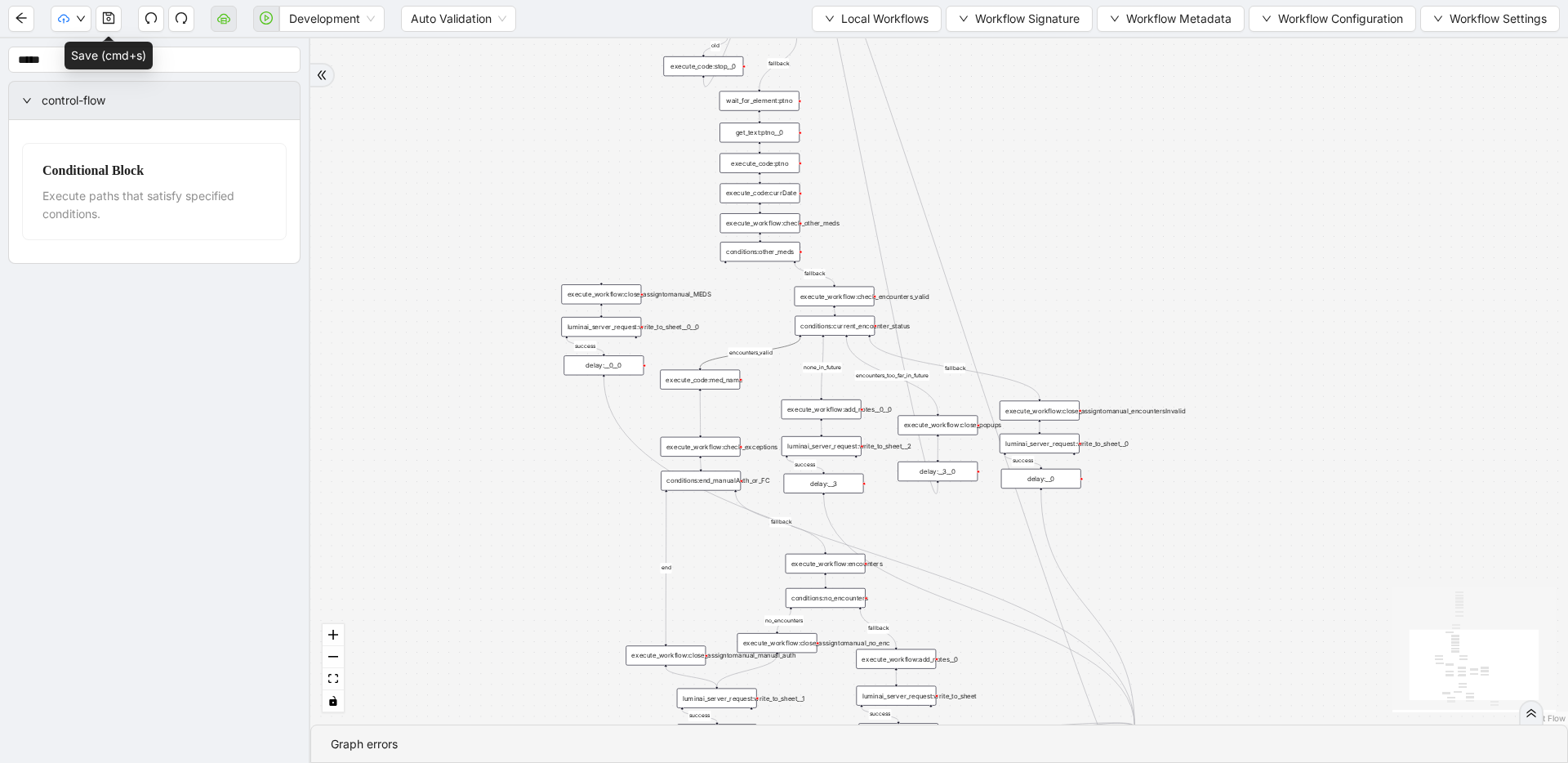
drag, startPoint x: 831, startPoint y: 499, endPoint x: 830, endPoint y: 425, distance: 74.0
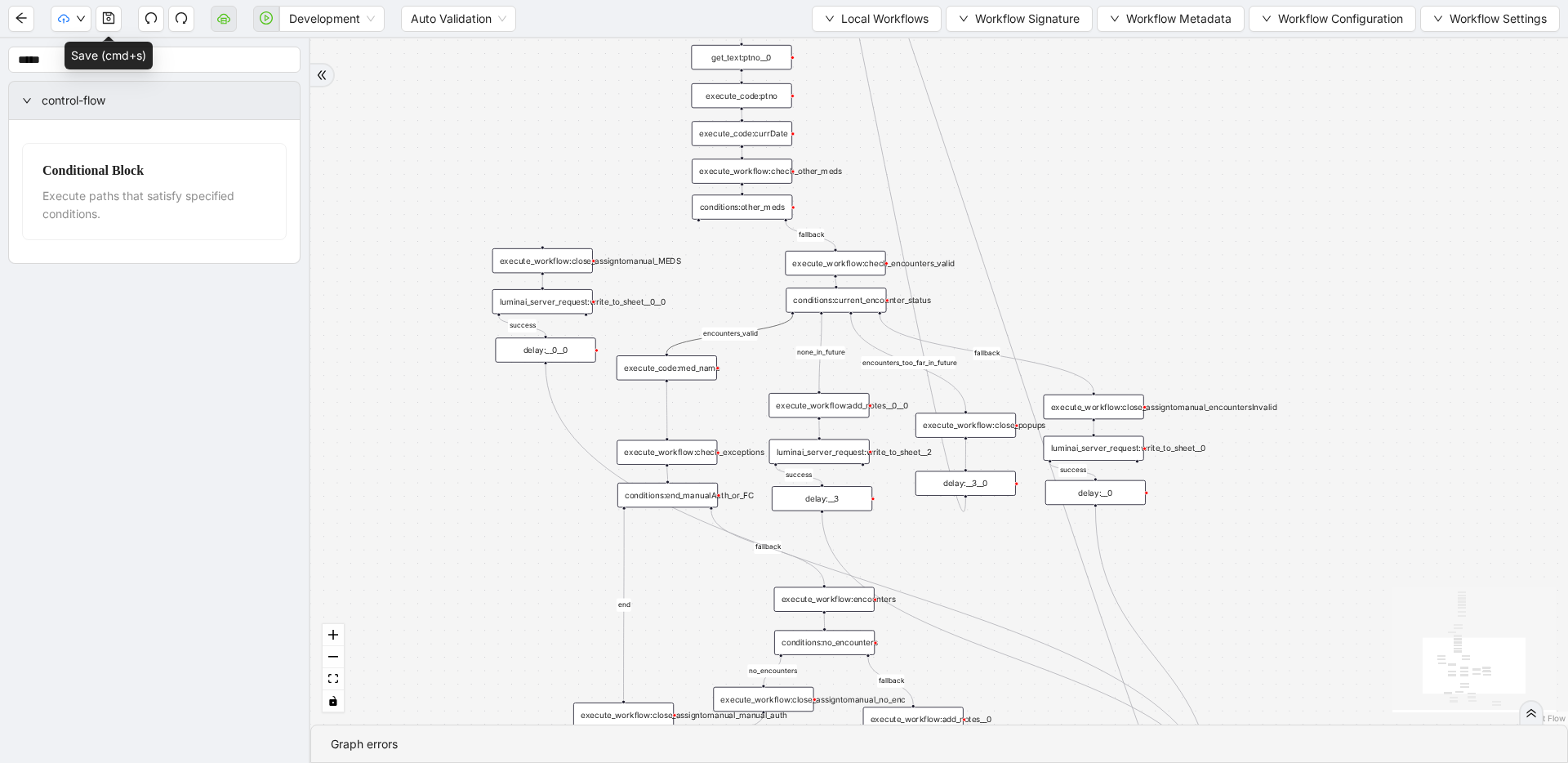
click at [768, 329] on icon "Edge from conditions:current_encounter_status to execute_code:med_name" at bounding box center [730, 334] width 126 height 37
click at [822, 333] on icon "Edge from conditions:current_encounter_status to execute_workflow:add_notes__0_…" at bounding box center [820, 353] width 3 height 75
click at [877, 366] on icon "Edge from conditions:current_encounter_status to execute_workflow:close_assignt…" at bounding box center [986, 354] width 214 height 77
click at [110, 23] on icon "save" at bounding box center [109, 17] width 12 height 12
click at [272, 18] on icon "play-circle" at bounding box center [266, 18] width 13 height 13
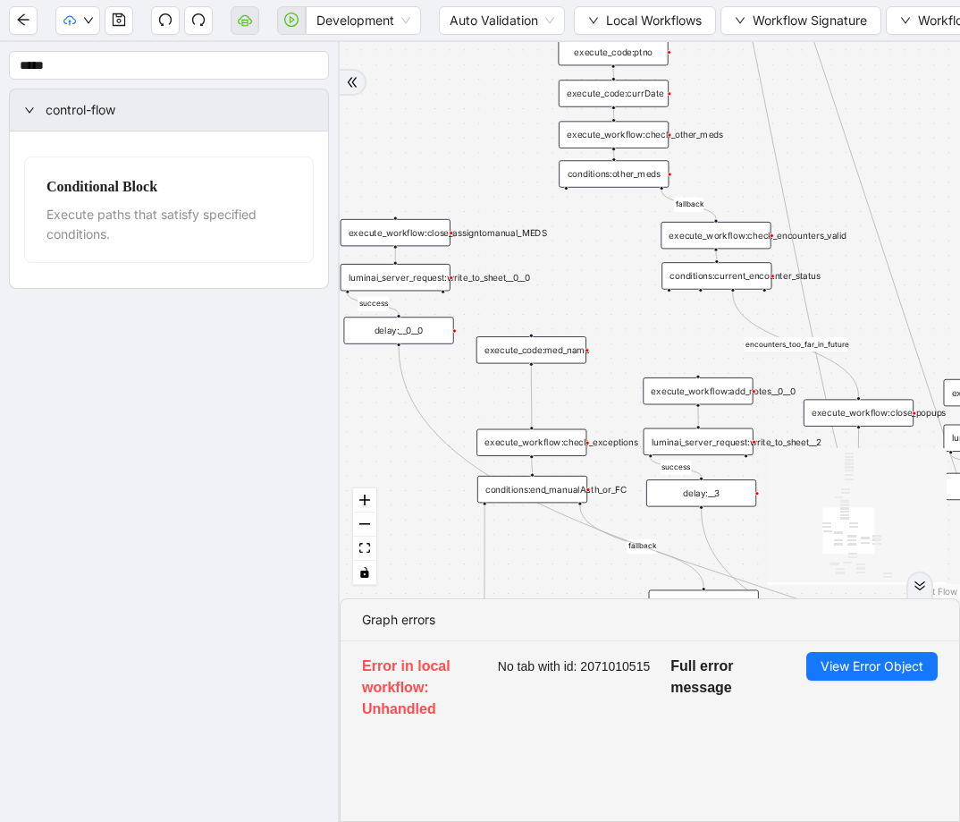
drag, startPoint x: 784, startPoint y: 365, endPoint x: 590, endPoint y: 313, distance: 200.9
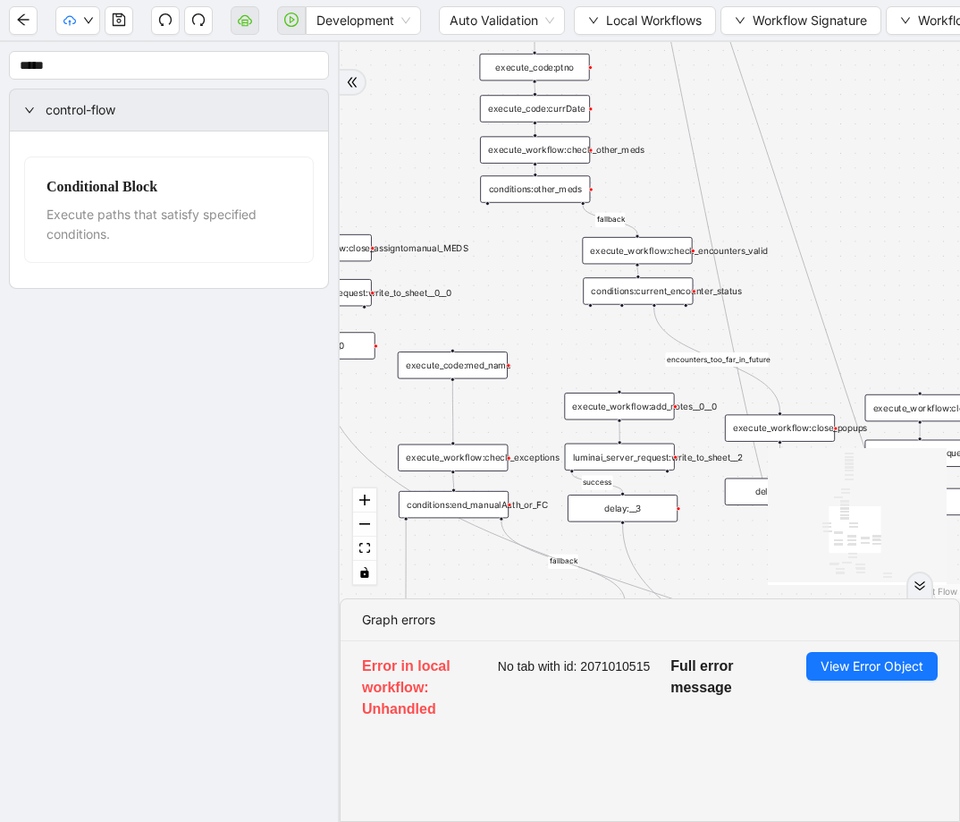
drag, startPoint x: 615, startPoint y: 233, endPoint x: 555, endPoint y: 243, distance: 60.7
click at [625, 13] on span "Local Workflows" at bounding box center [654, 21] width 96 height 20
click at [620, 55] on span "Select" at bounding box center [646, 56] width 114 height 20
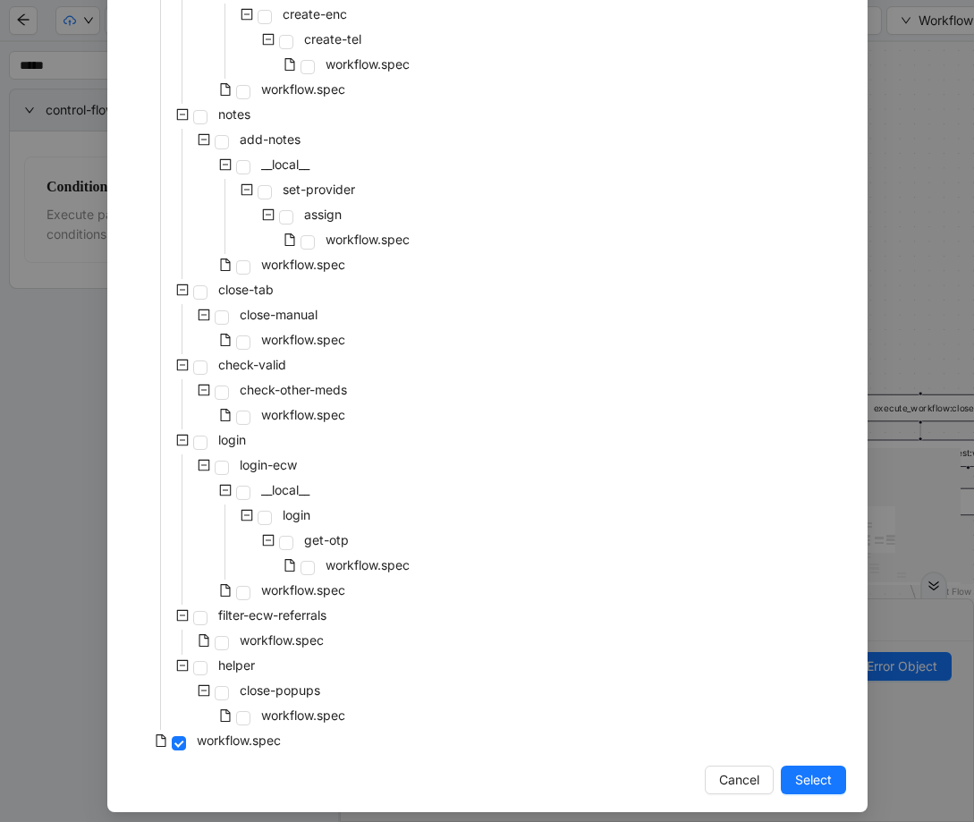
scroll to position [745, 0]
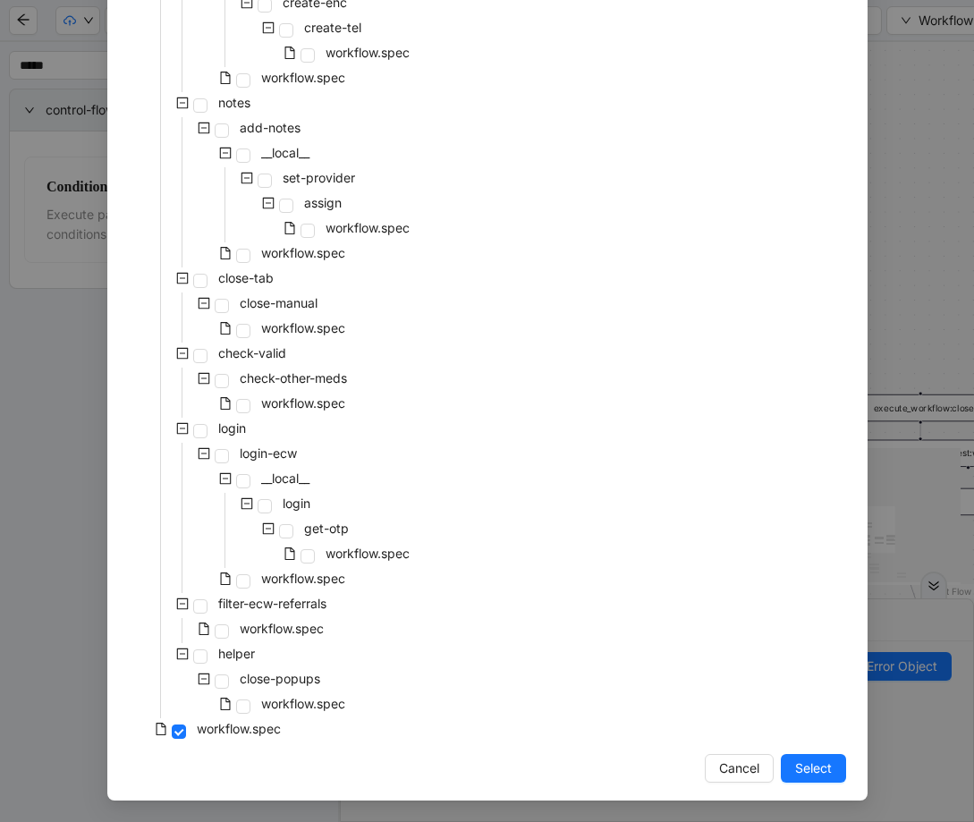
click at [464, 438] on div "pre-cert-medicare __local__ get-portal-data data workflow.spec get-exceptions _…" at bounding box center [487, 67] width 717 height 1352
click at [437, 374] on div "pre-cert-medicare __local__ get-portal-data data workflow.spec get-exceptions _…" at bounding box center [487, 67] width 717 height 1352
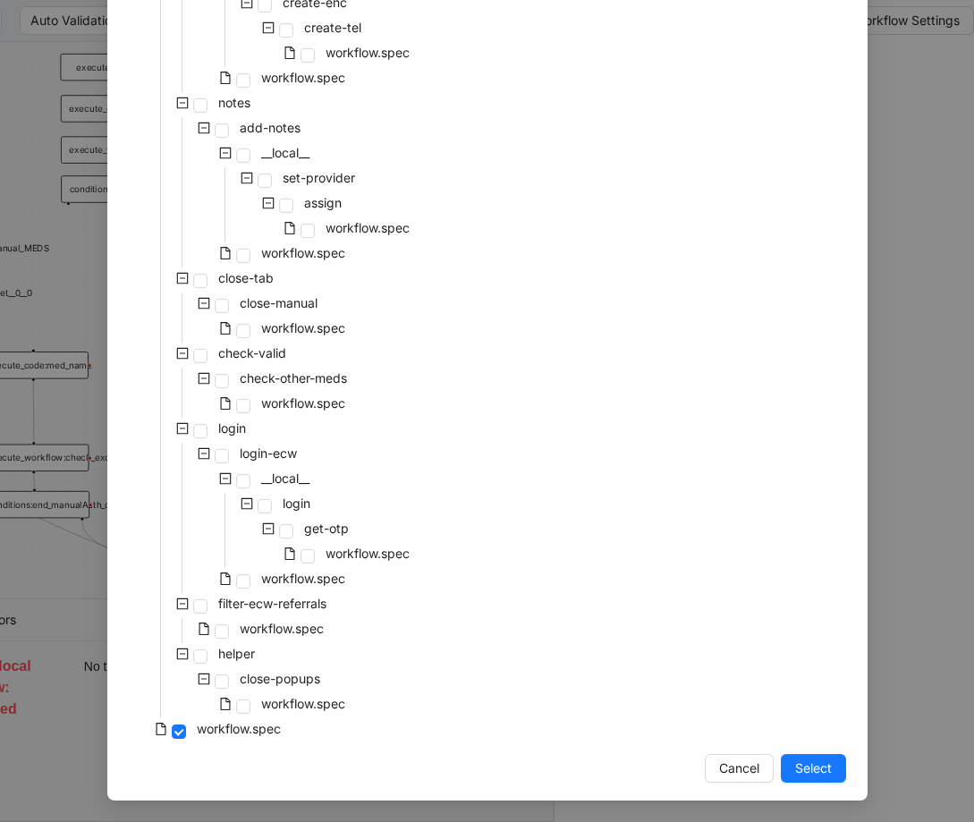
scroll to position [286, 0]
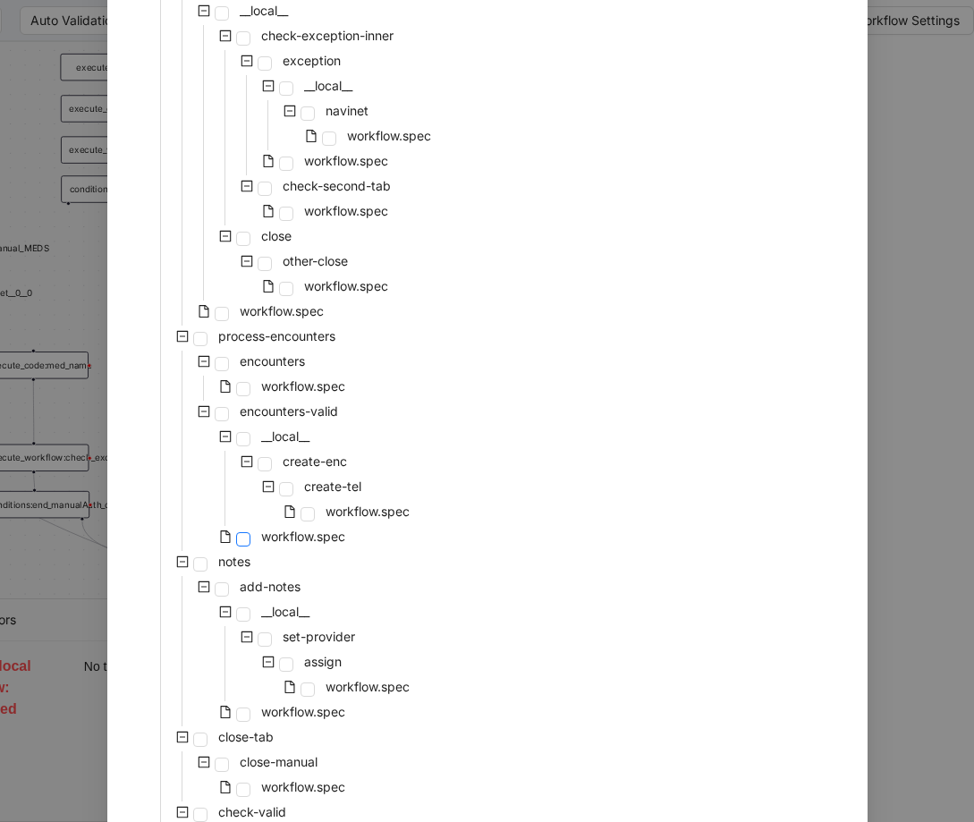
click at [240, 539] on span at bounding box center [243, 539] width 14 height 14
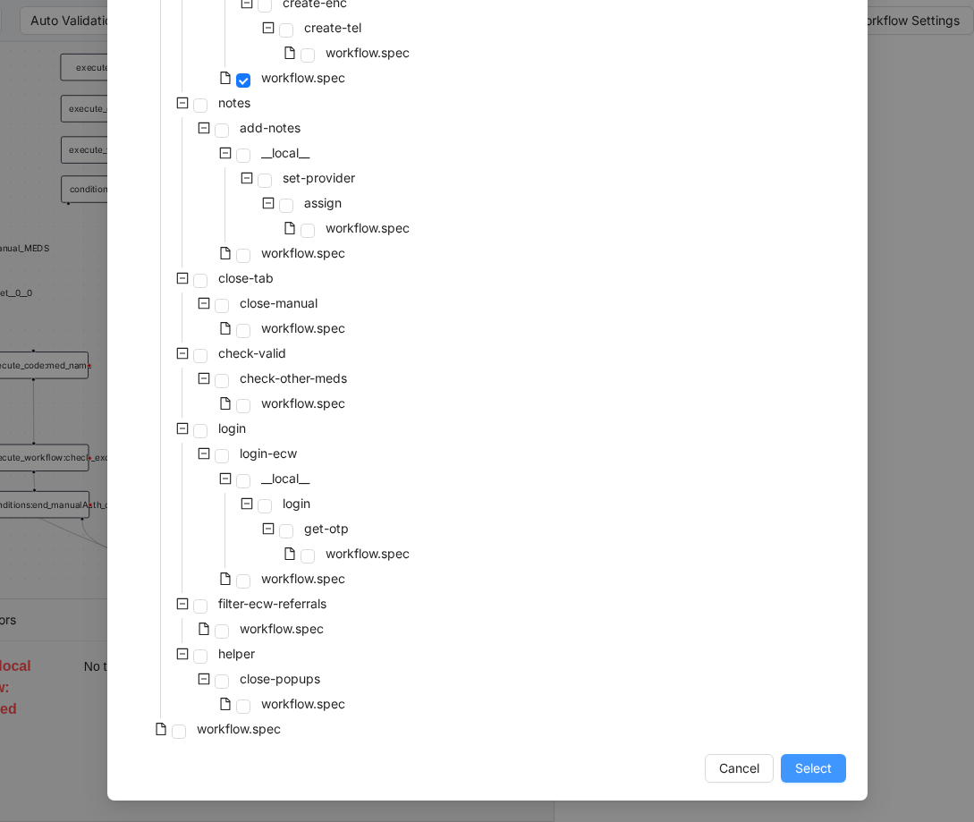
click at [795, 760] on span "Select" at bounding box center [813, 768] width 37 height 20
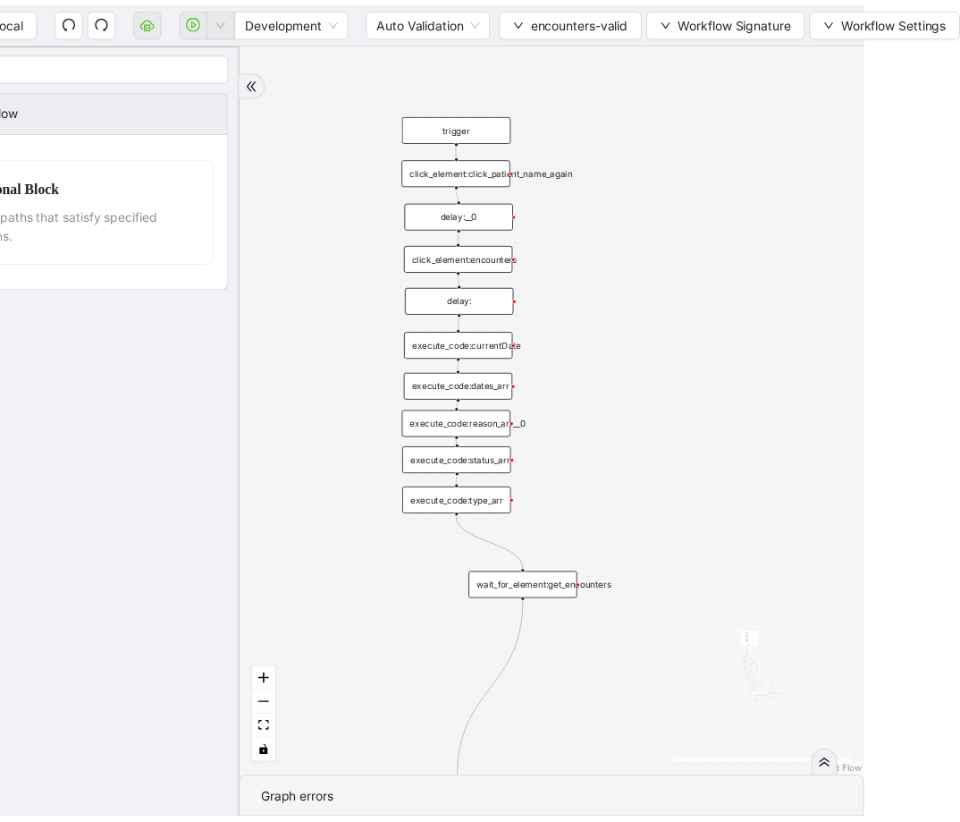
scroll to position [0, 75]
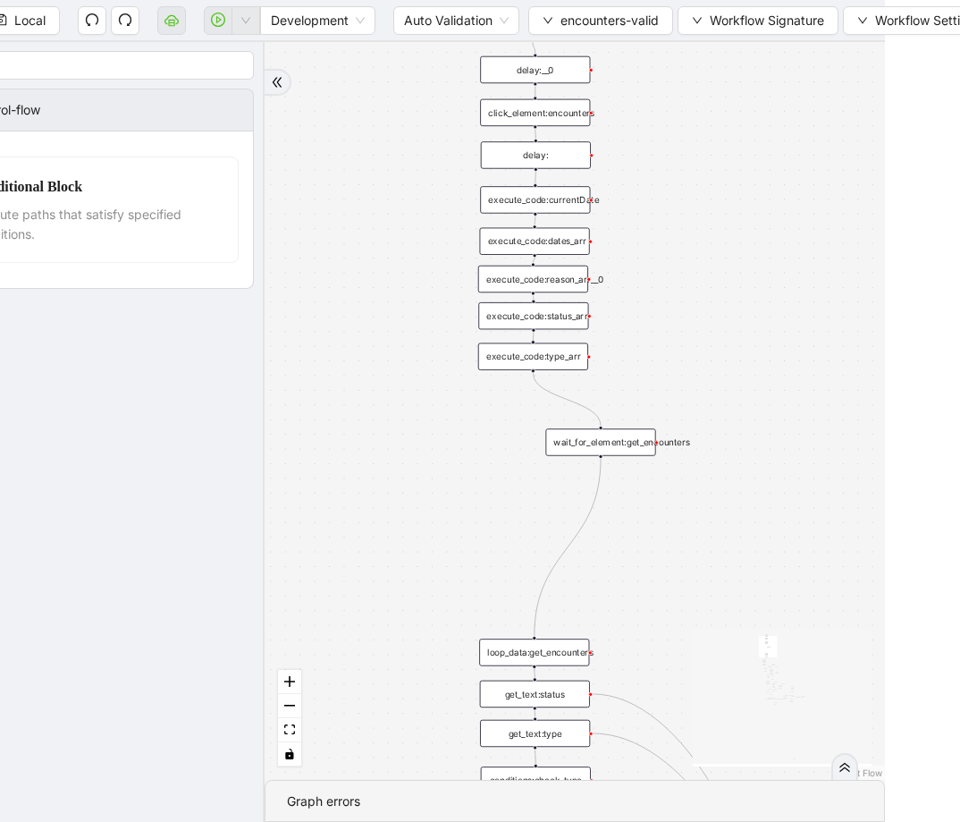
drag, startPoint x: 672, startPoint y: 488, endPoint x: 724, endPoint y: 264, distance: 230.6
click at [724, 264] on div "fallback fallback inPast hasInPast fallback wrong_body inNewYear fallback fallb…" at bounding box center [575, 411] width 621 height 738
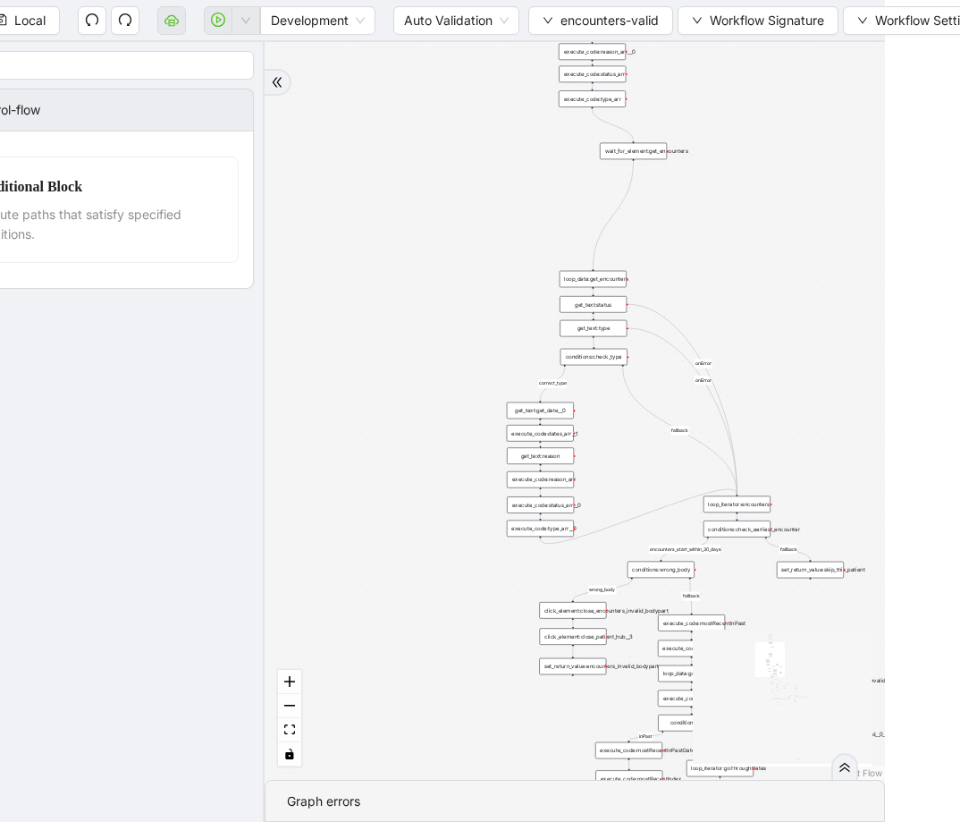
drag, startPoint x: 637, startPoint y: 400, endPoint x: 655, endPoint y: 168, distance: 232.3
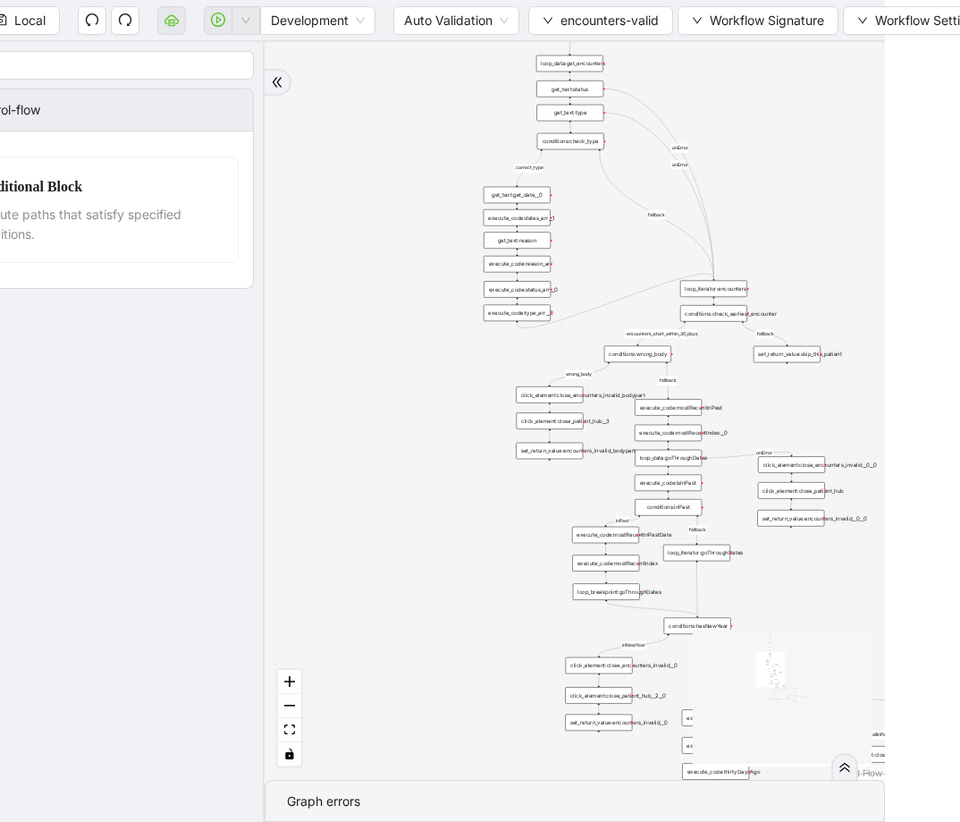
drag, startPoint x: 645, startPoint y: 398, endPoint x: 598, endPoint y: 120, distance: 282.0
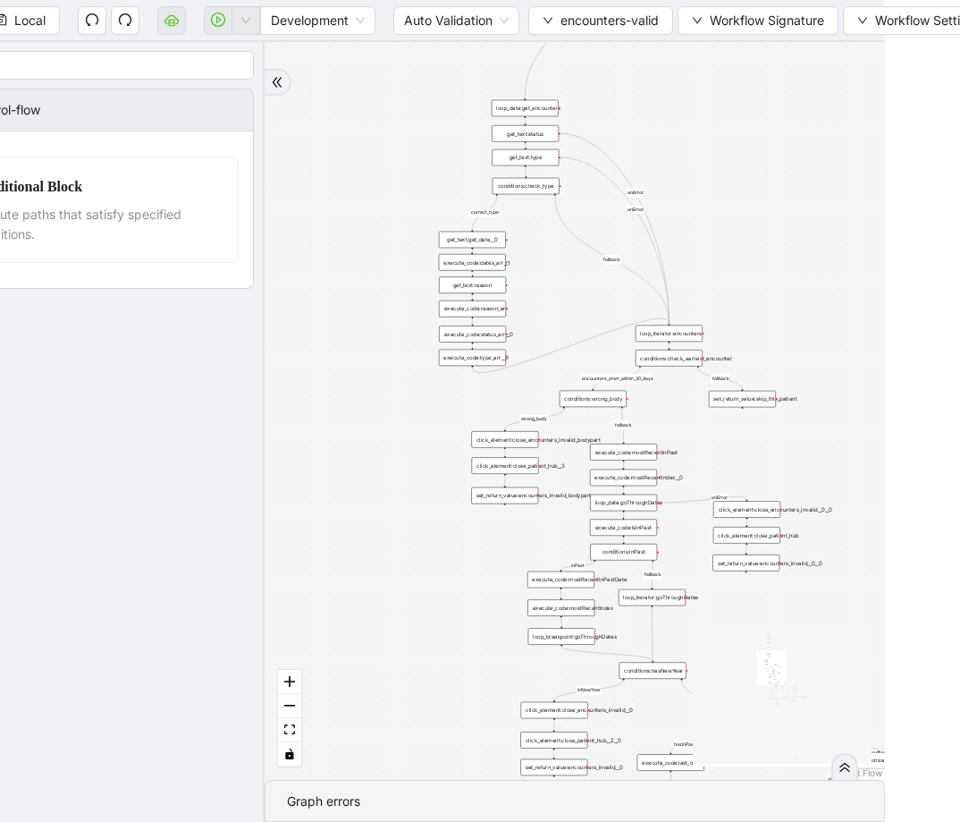
drag, startPoint x: 639, startPoint y: 369, endPoint x: 630, endPoint y: 420, distance: 51.8
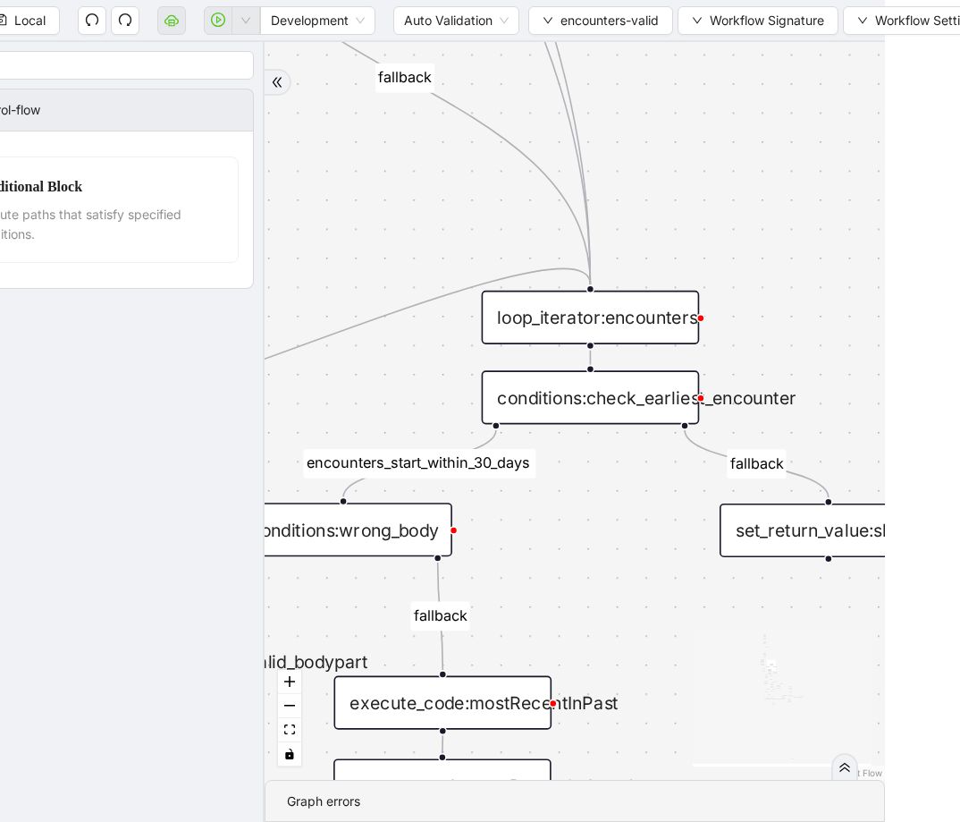
drag, startPoint x: 675, startPoint y: 412, endPoint x: 576, endPoint y: 446, distance: 104.9
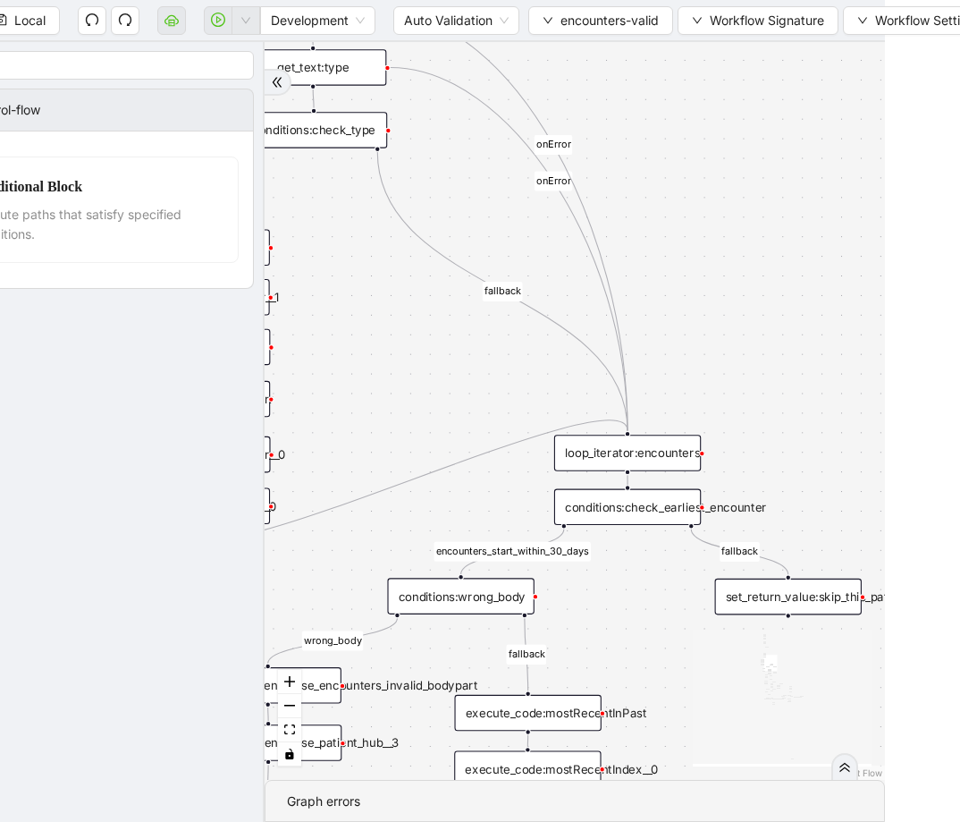
drag, startPoint x: 613, startPoint y: 323, endPoint x: 619, endPoint y: 334, distance: 13.2
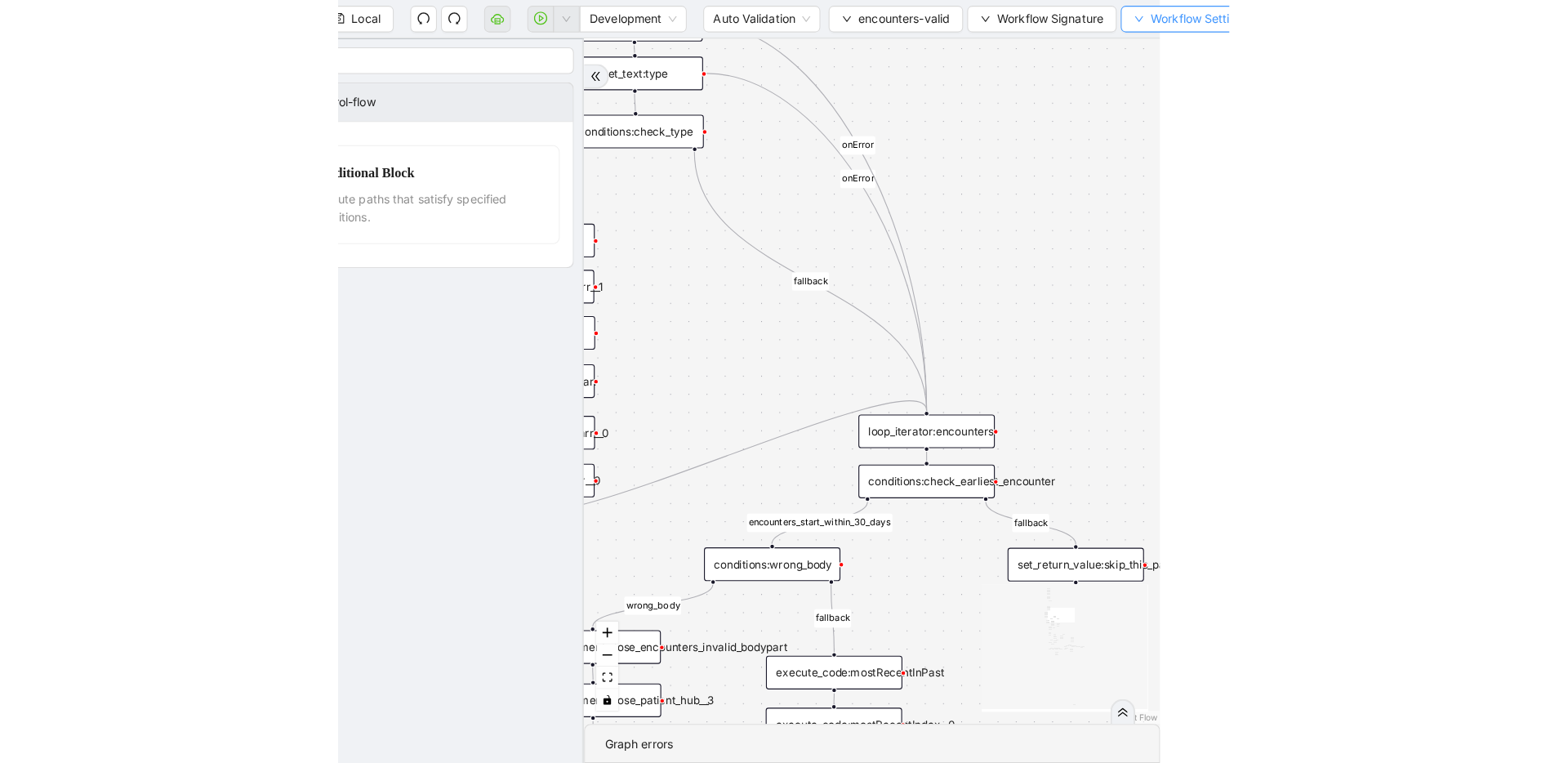
scroll to position [0, 0]
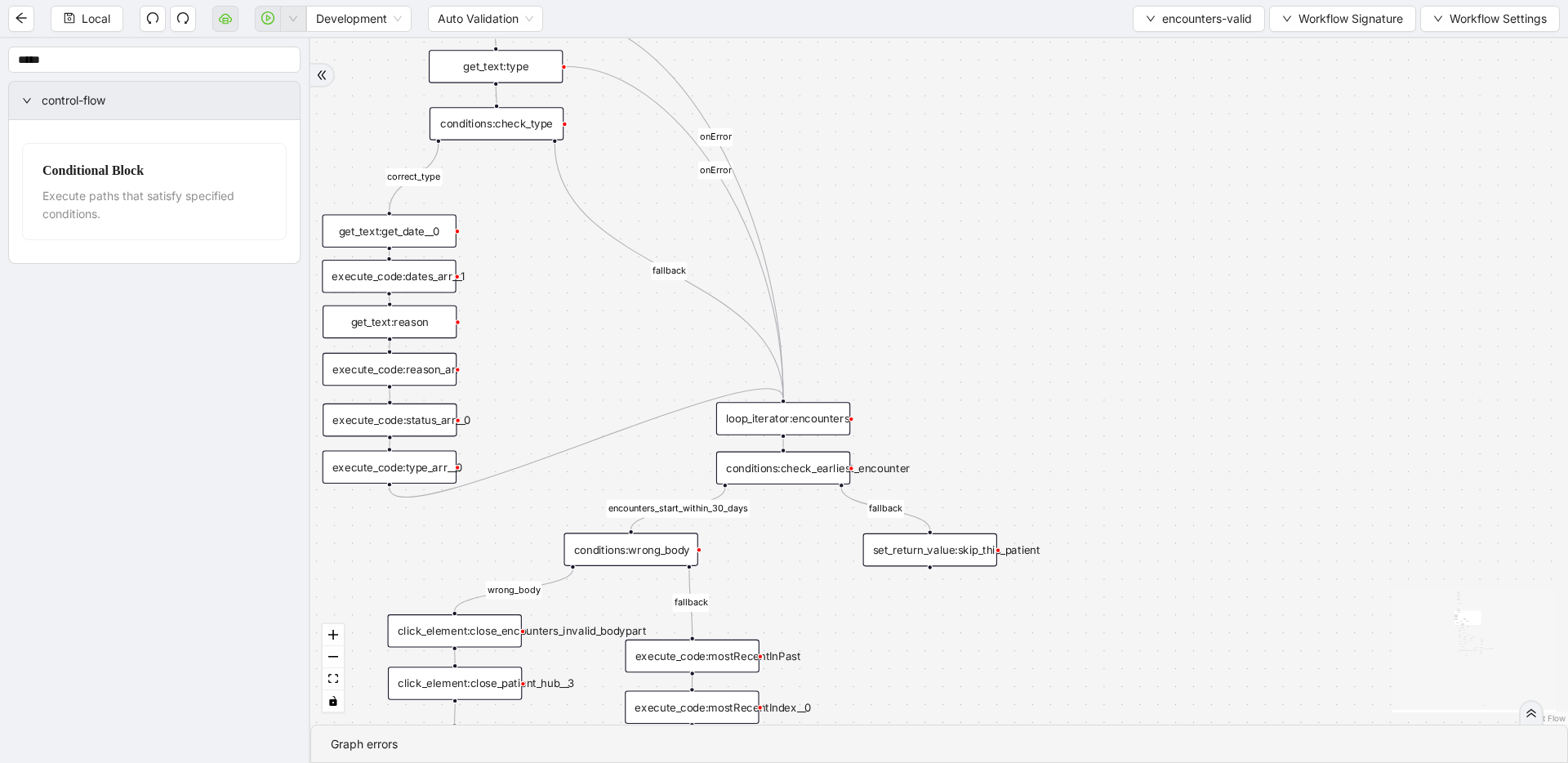
drag, startPoint x: 1158, startPoint y: 240, endPoint x: 1368, endPoint y: 208, distance: 212.4
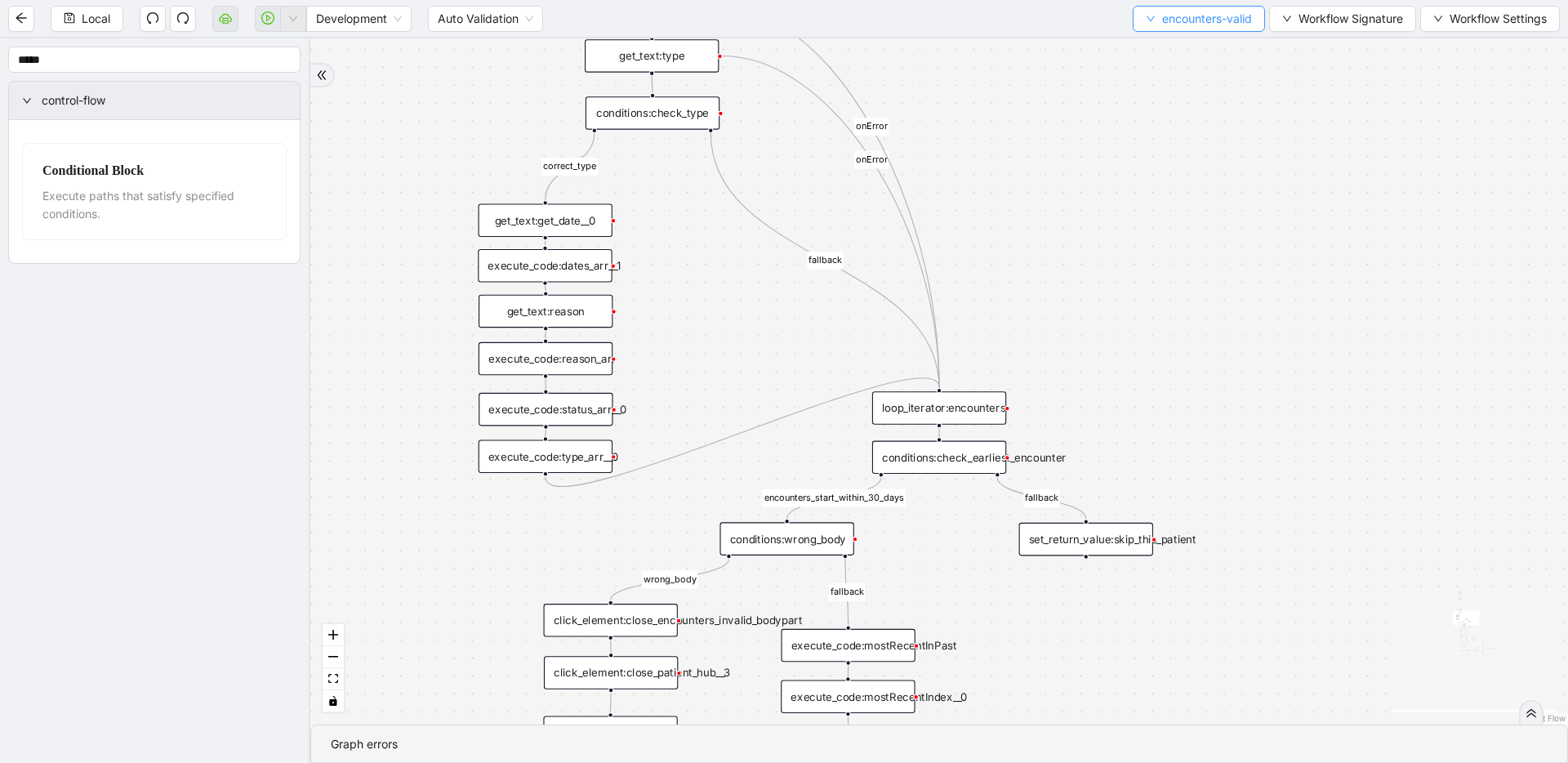
click at [877, 22] on span "encounters-valid" at bounding box center [1207, 19] width 89 height 18
click at [877, 92] on div "fallback fallback inPast hasInPast fallback wrong_body inNewYear fallback fallb…" at bounding box center [939, 381] width 1258 height 686
click at [877, 38] on li "Select" at bounding box center [1196, 50] width 128 height 26
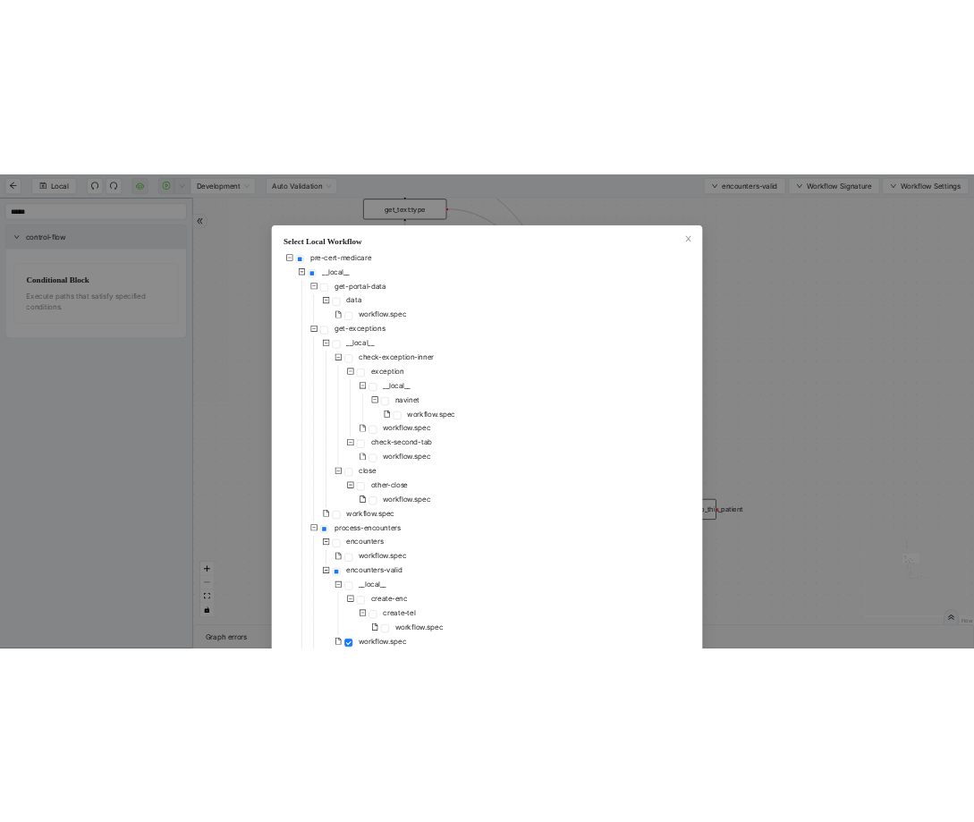
scroll to position [732, 0]
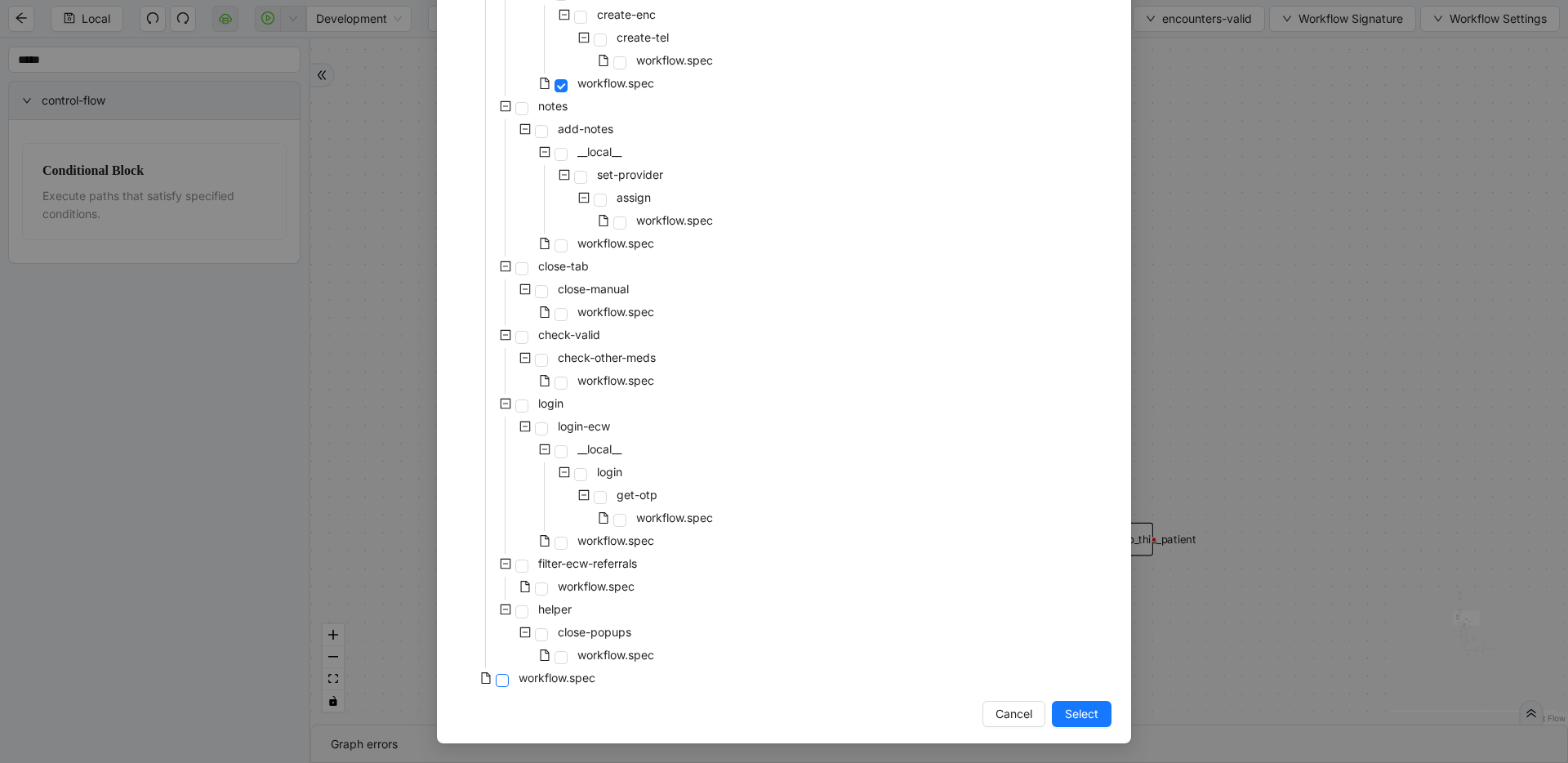
click at [496, 683] on span at bounding box center [502, 681] width 13 height 13
click at [877, 715] on button "Select" at bounding box center [1081, 714] width 59 height 26
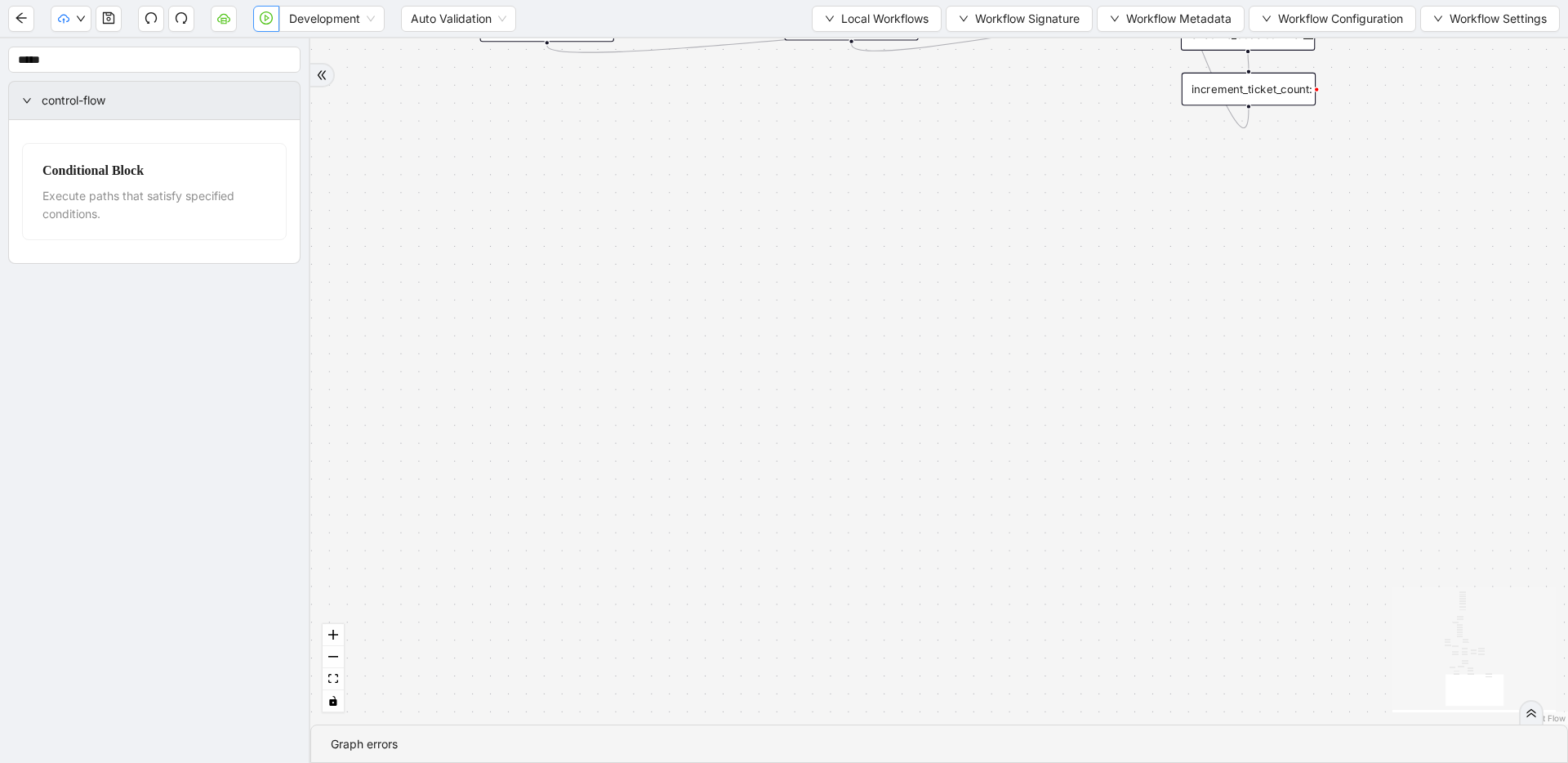
click at [269, 21] on icon "play-circle" at bounding box center [266, 18] width 13 height 13
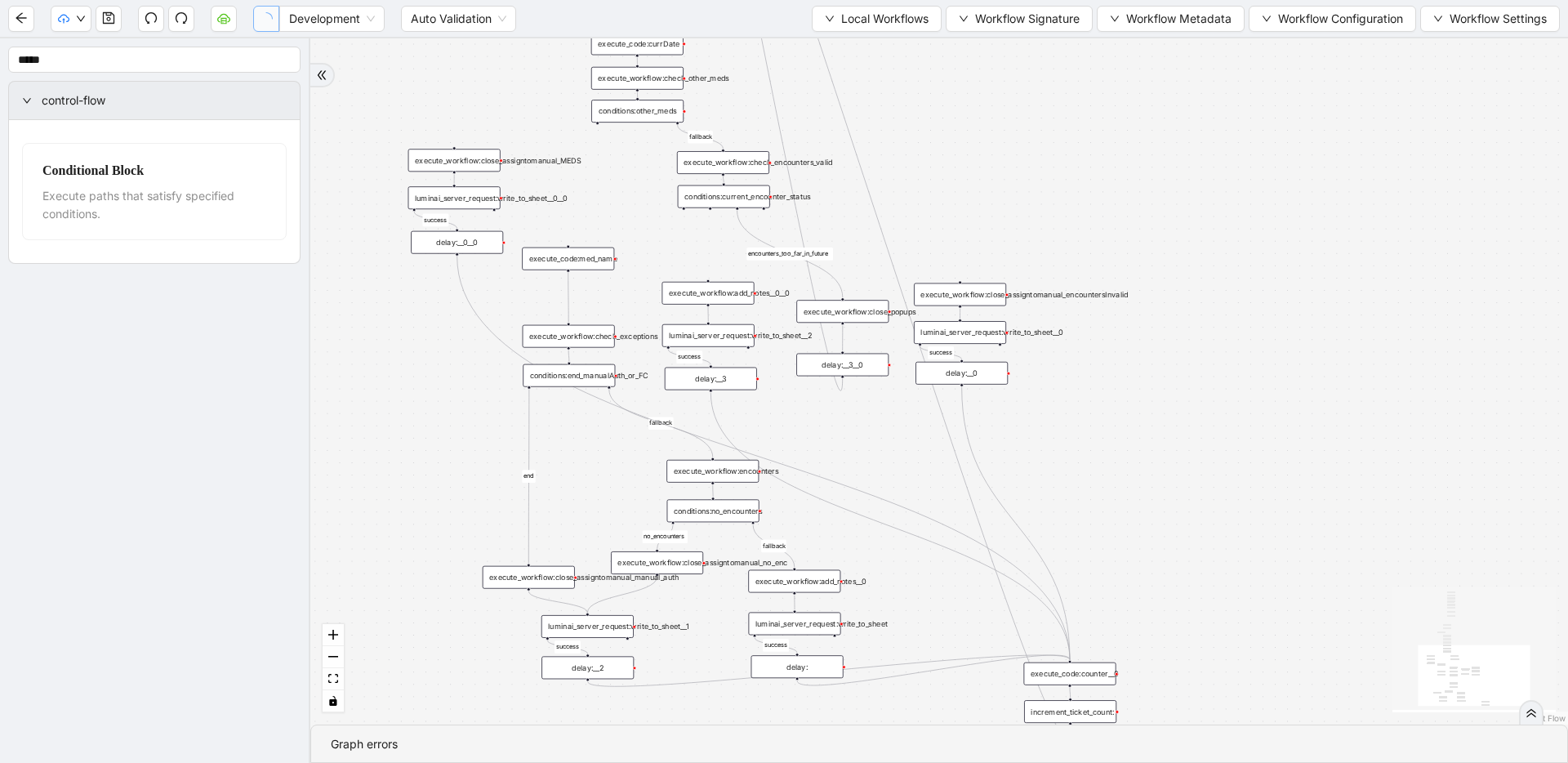
drag, startPoint x: 780, startPoint y: 538, endPoint x: 778, endPoint y: 609, distance: 71.0
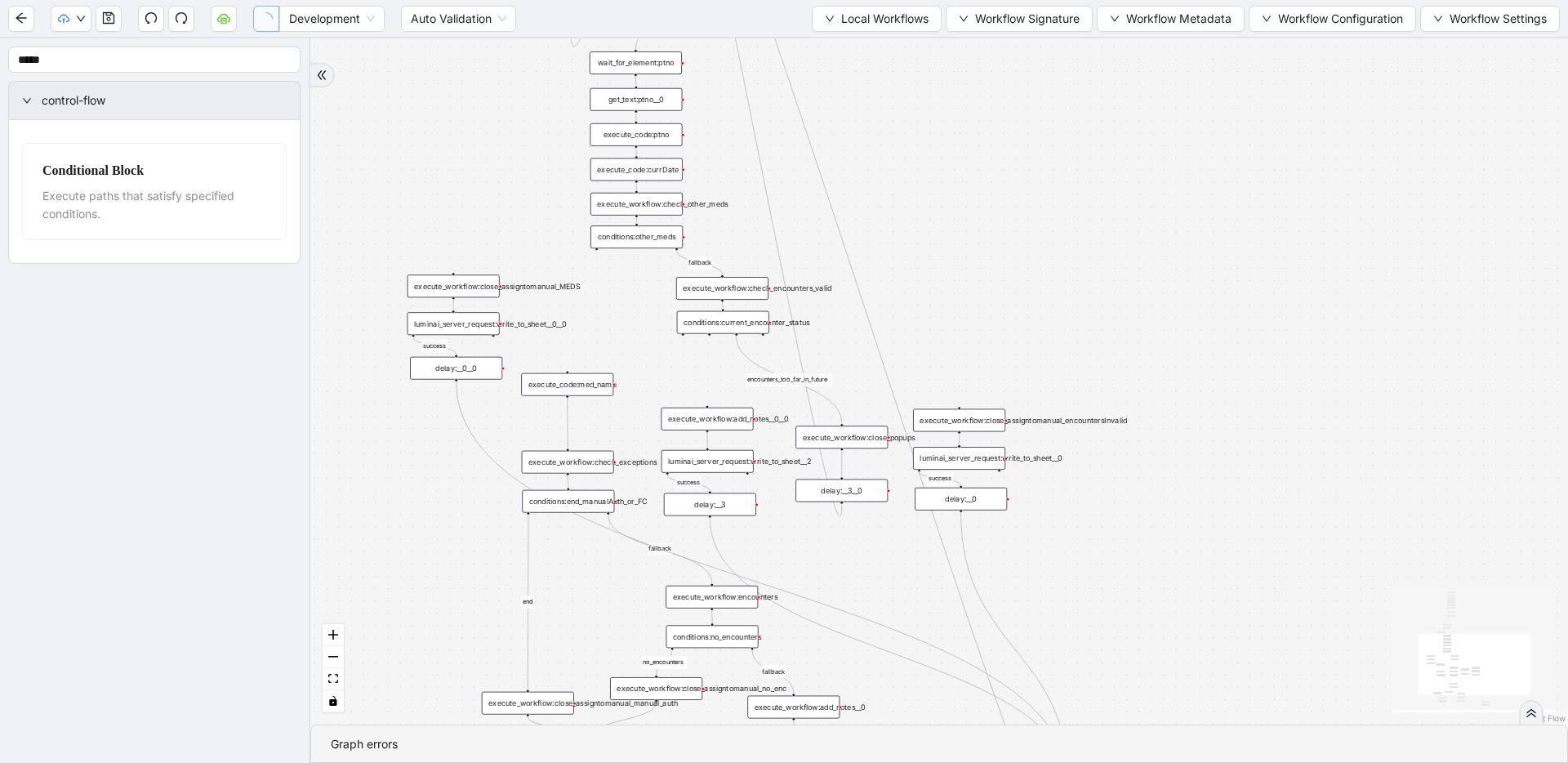
drag, startPoint x: 773, startPoint y: 342, endPoint x: 789, endPoint y: 588, distance: 246.5
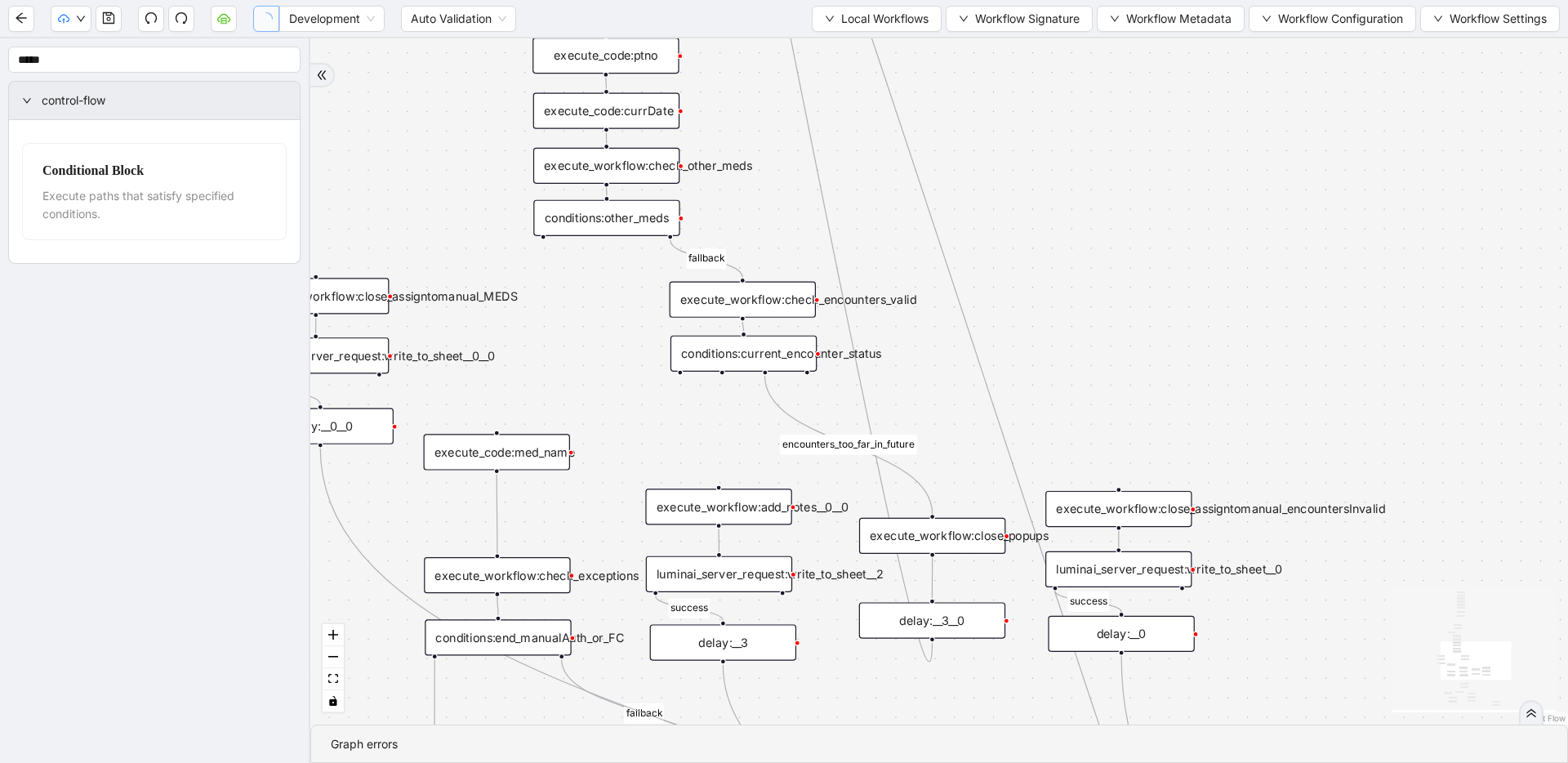
drag, startPoint x: 760, startPoint y: 460, endPoint x: 784, endPoint y: 335, distance: 127.3
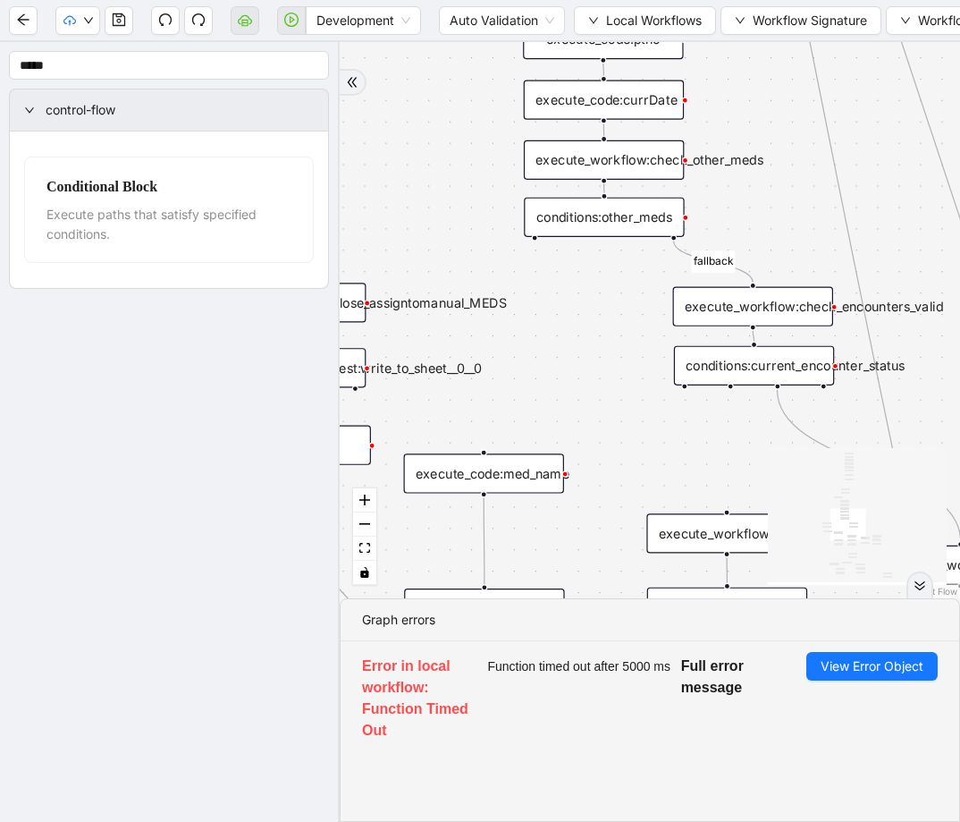
drag, startPoint x: 623, startPoint y: 393, endPoint x: 609, endPoint y: 366, distance: 30.4
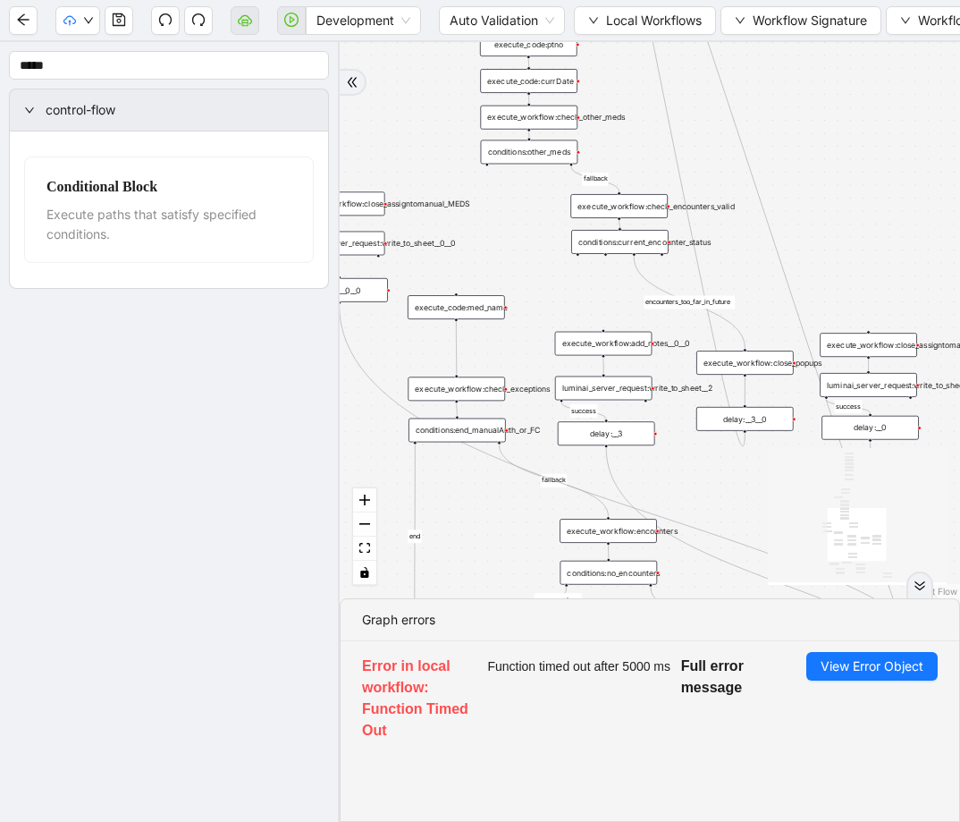
drag, startPoint x: 564, startPoint y: 329, endPoint x: 519, endPoint y: 241, distance: 98.8
click at [652, 19] on span "Local Workflows" at bounding box center [654, 21] width 96 height 20
click at [647, 43] on li "Select" at bounding box center [647, 55] width 136 height 29
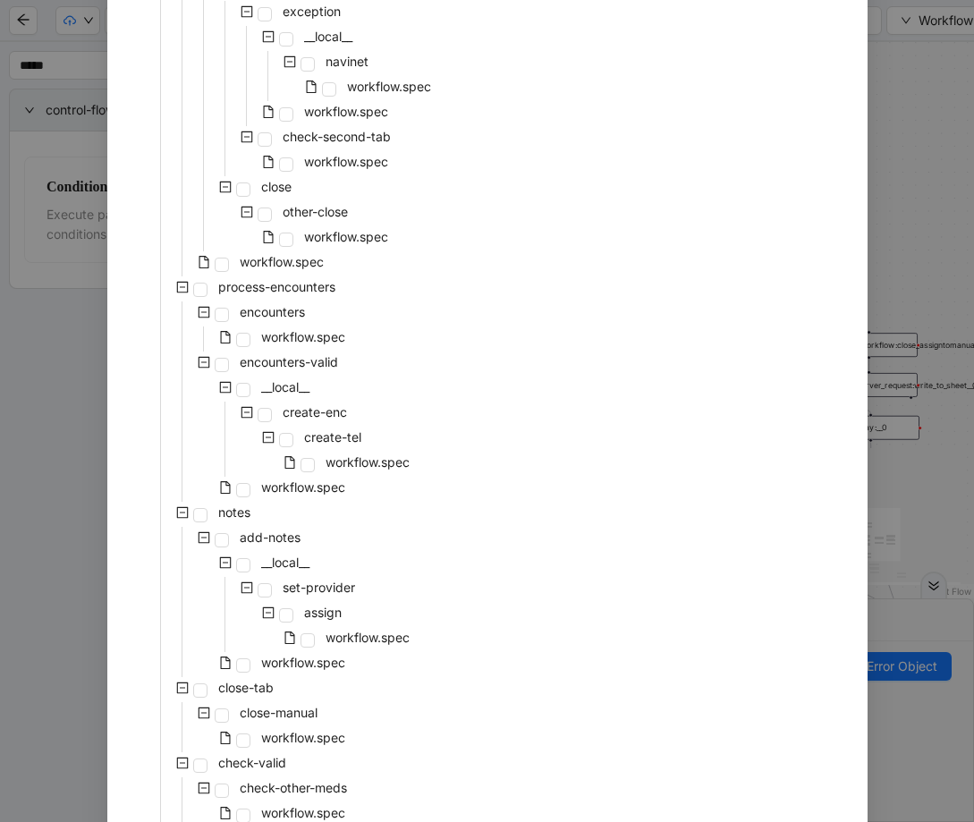
scroll to position [745, 0]
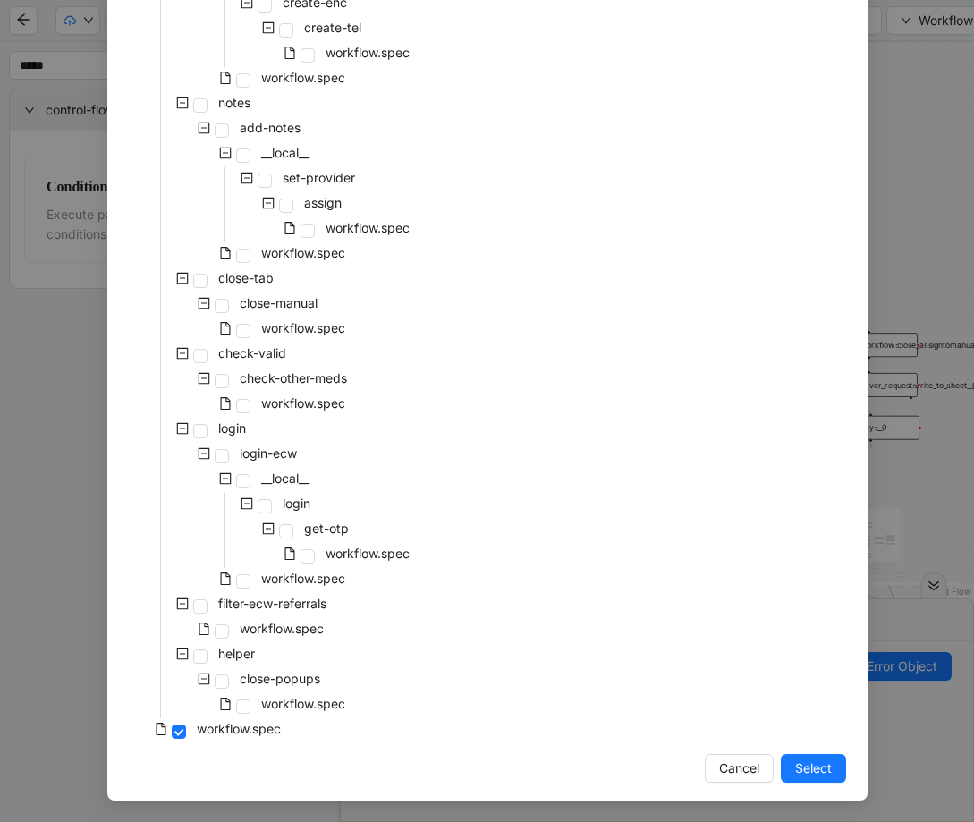
click at [537, 380] on div "pre-cert-medicare __local__ get-portal-data data workflow.spec get-exceptions _…" at bounding box center [487, 67] width 717 height 1352
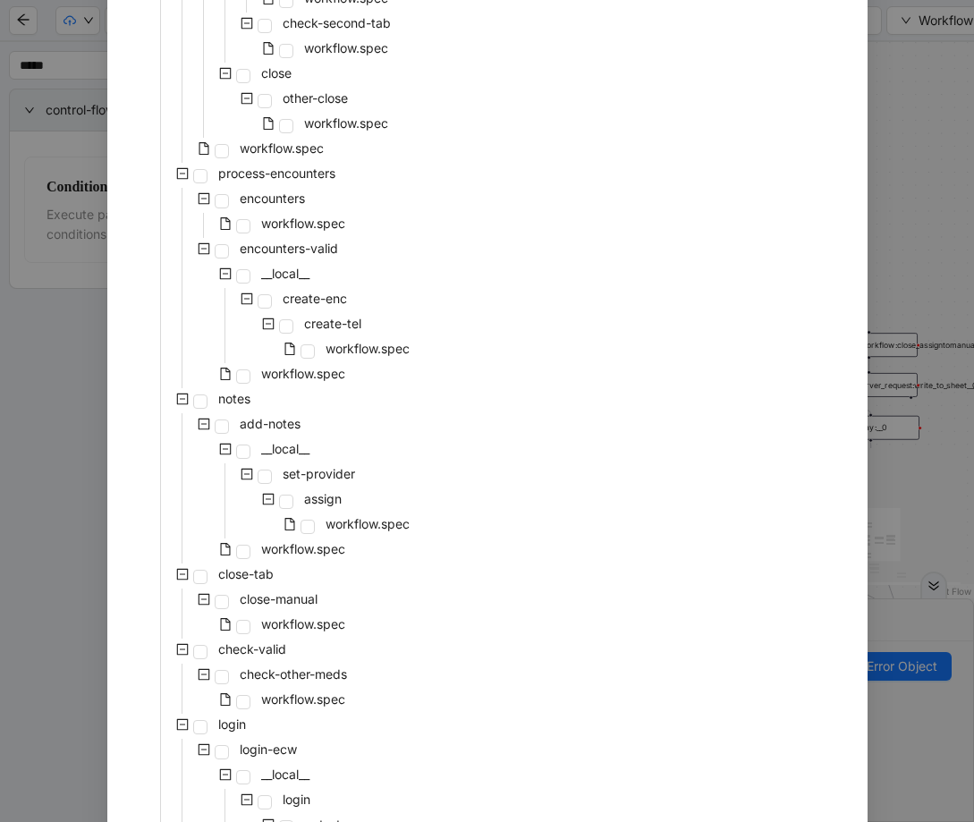
scroll to position [448, 0]
click at [236, 383] on span at bounding box center [243, 377] width 14 height 14
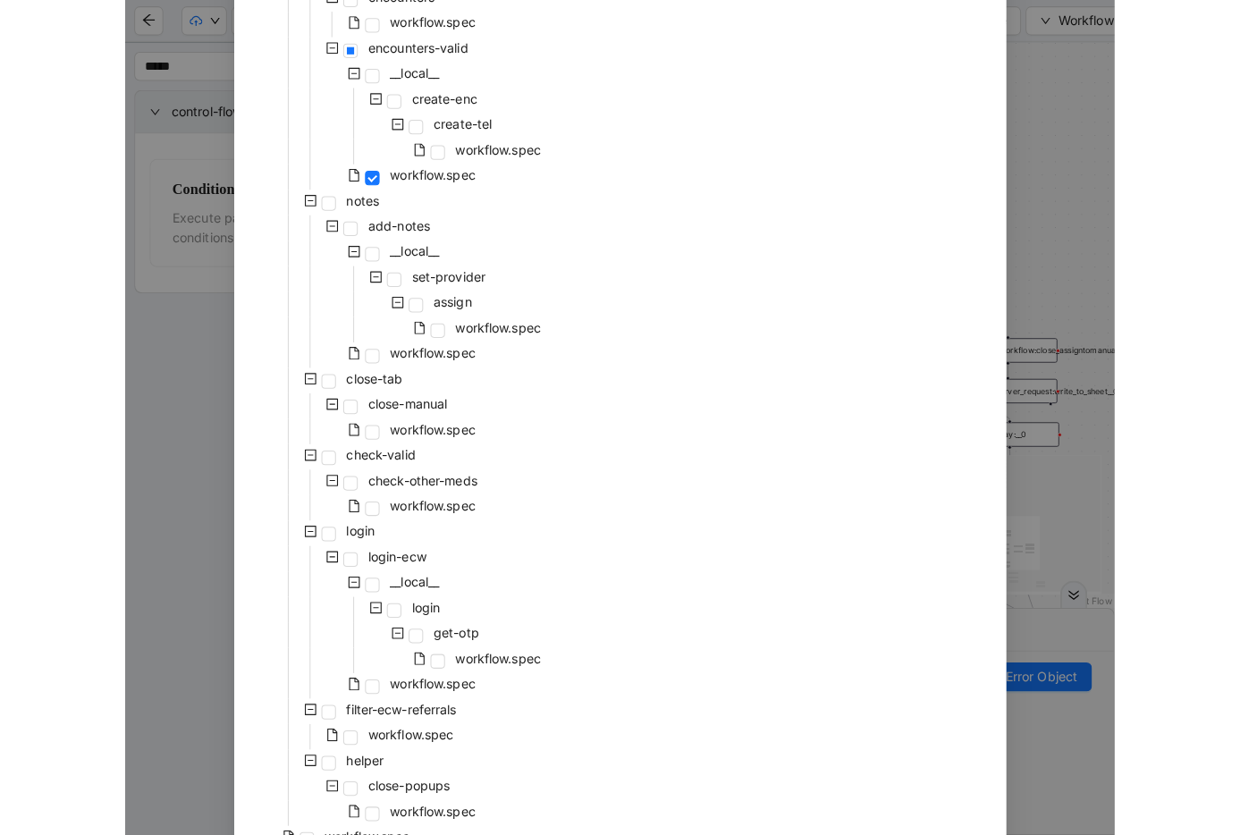
scroll to position [745, 0]
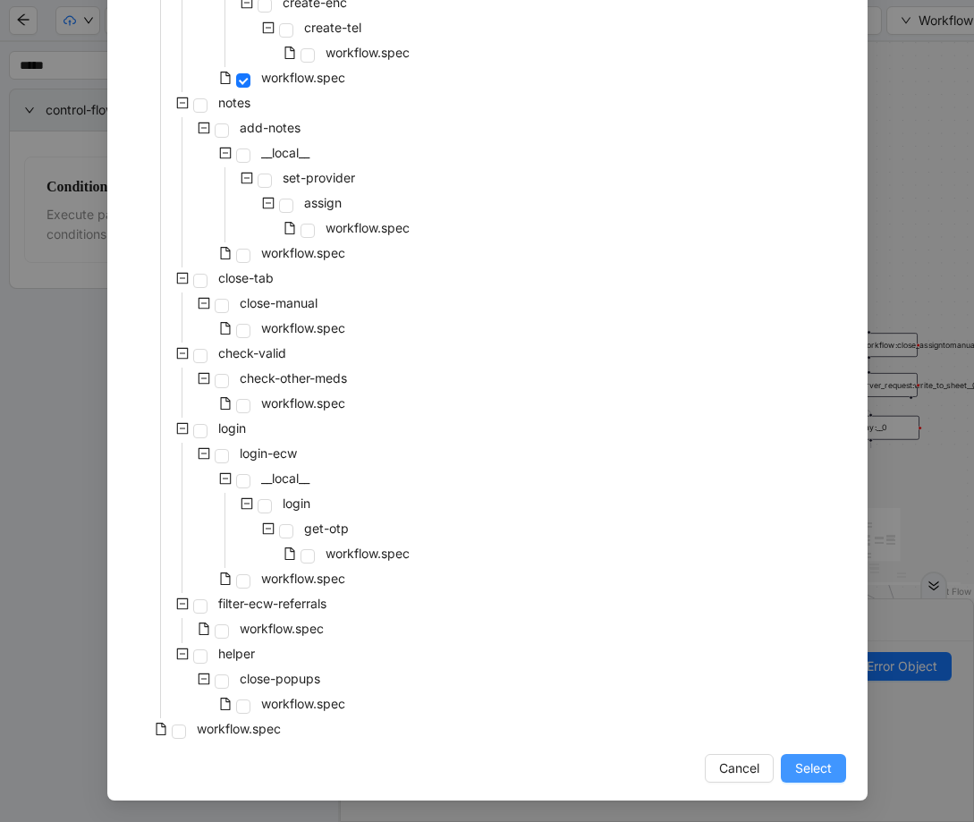
click at [809, 776] on span "Select" at bounding box center [813, 768] width 37 height 20
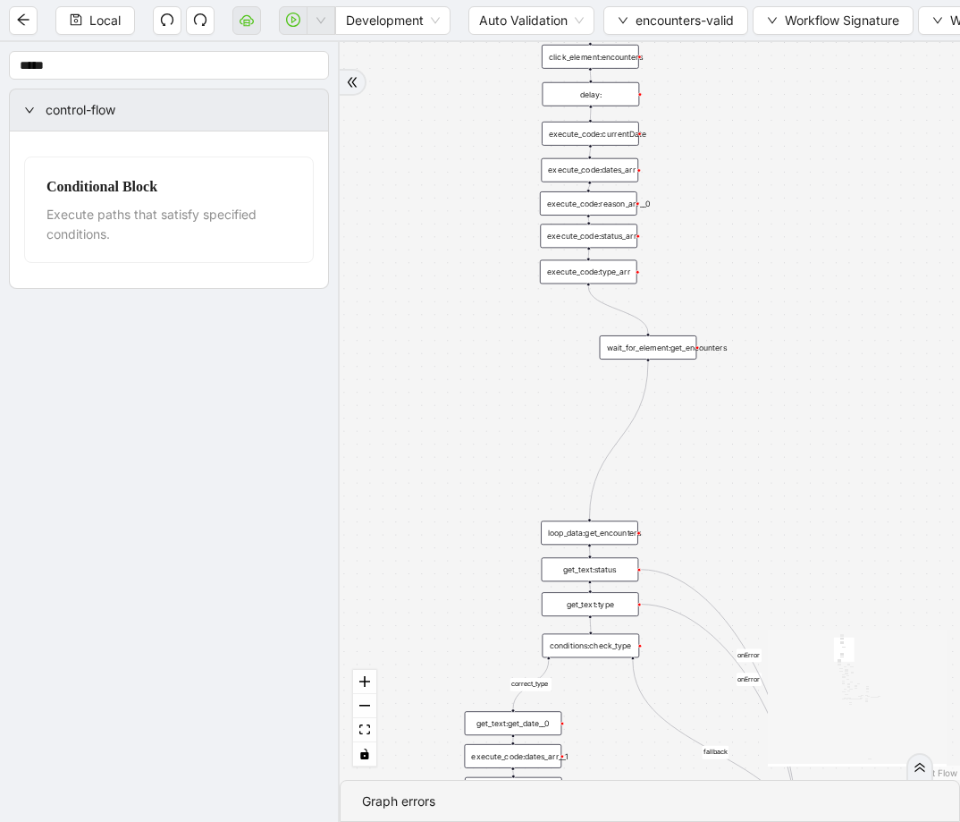
drag, startPoint x: 682, startPoint y: 379, endPoint x: 721, endPoint y: 200, distance: 182.9
click at [721, 199] on div "fallback fallback inPast hasInPast fallback wrong_body inNewYear fallback fallb…" at bounding box center [650, 411] width 621 height 738
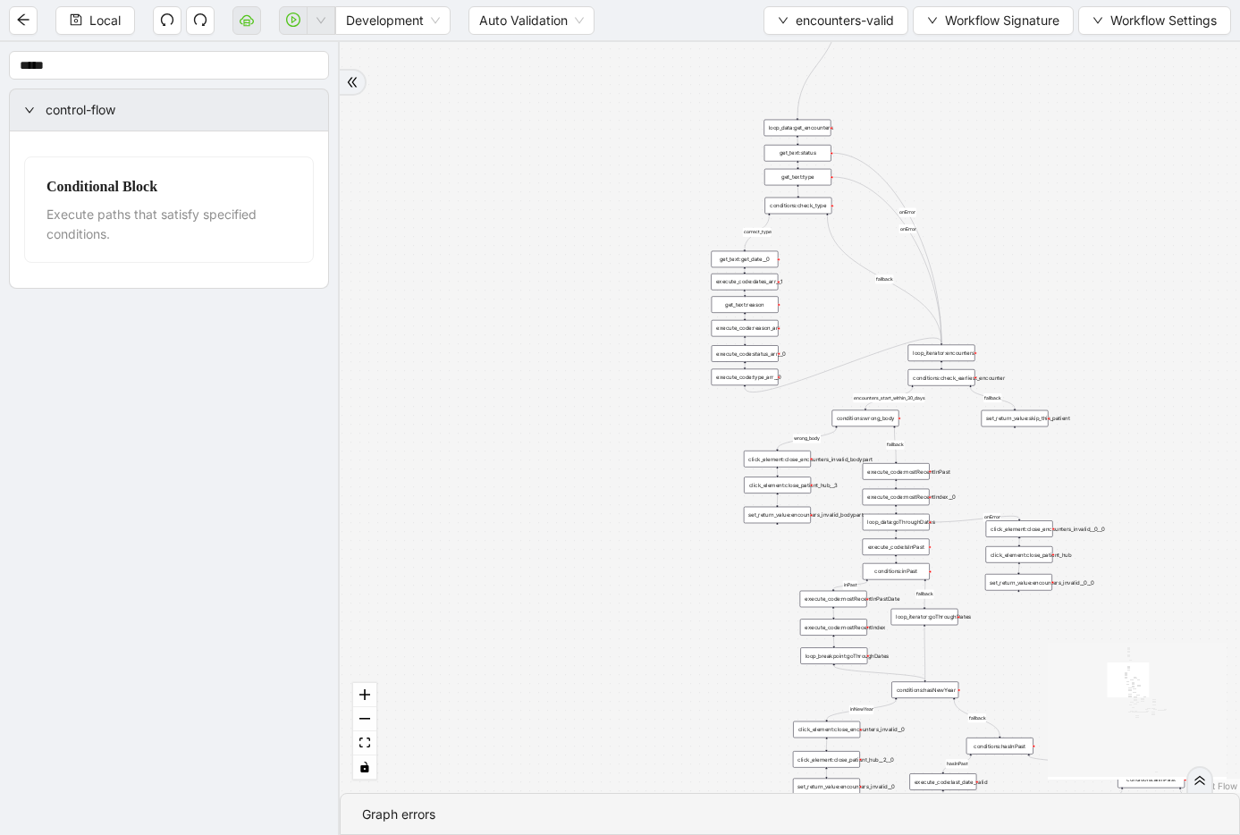
drag, startPoint x: 874, startPoint y: 361, endPoint x: 987, endPoint y: 72, distance: 310.4
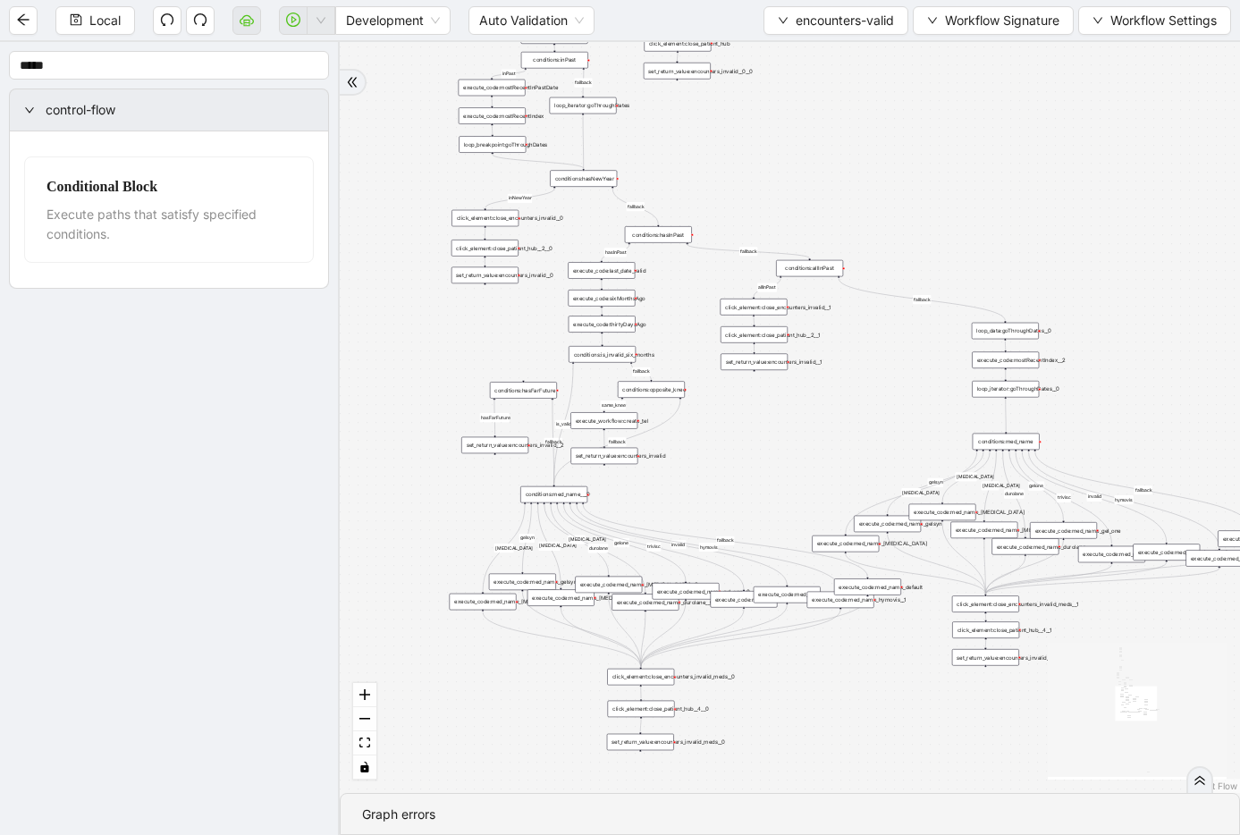
drag, startPoint x: 983, startPoint y: 489, endPoint x: 711, endPoint y: 43, distance: 522.5
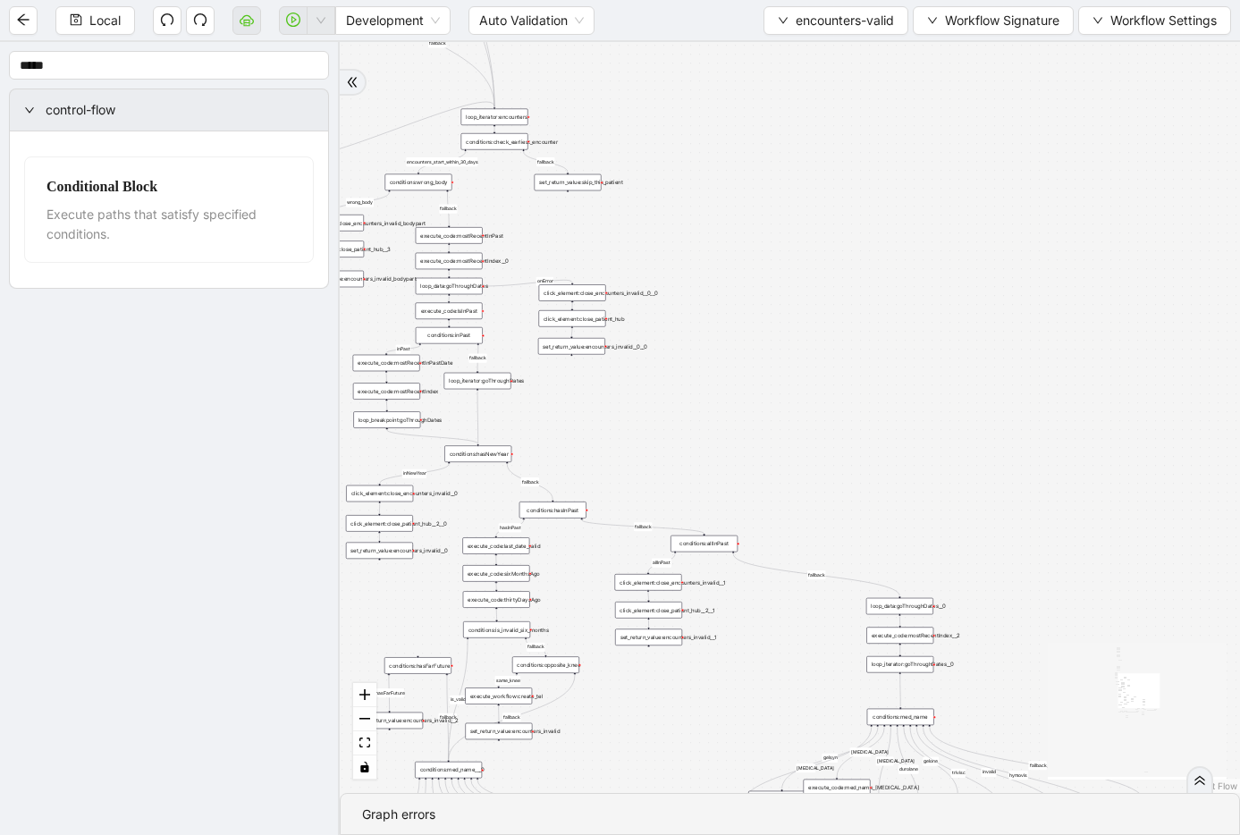
drag, startPoint x: 791, startPoint y: 340, endPoint x: 713, endPoint y: 720, distance: 388.1
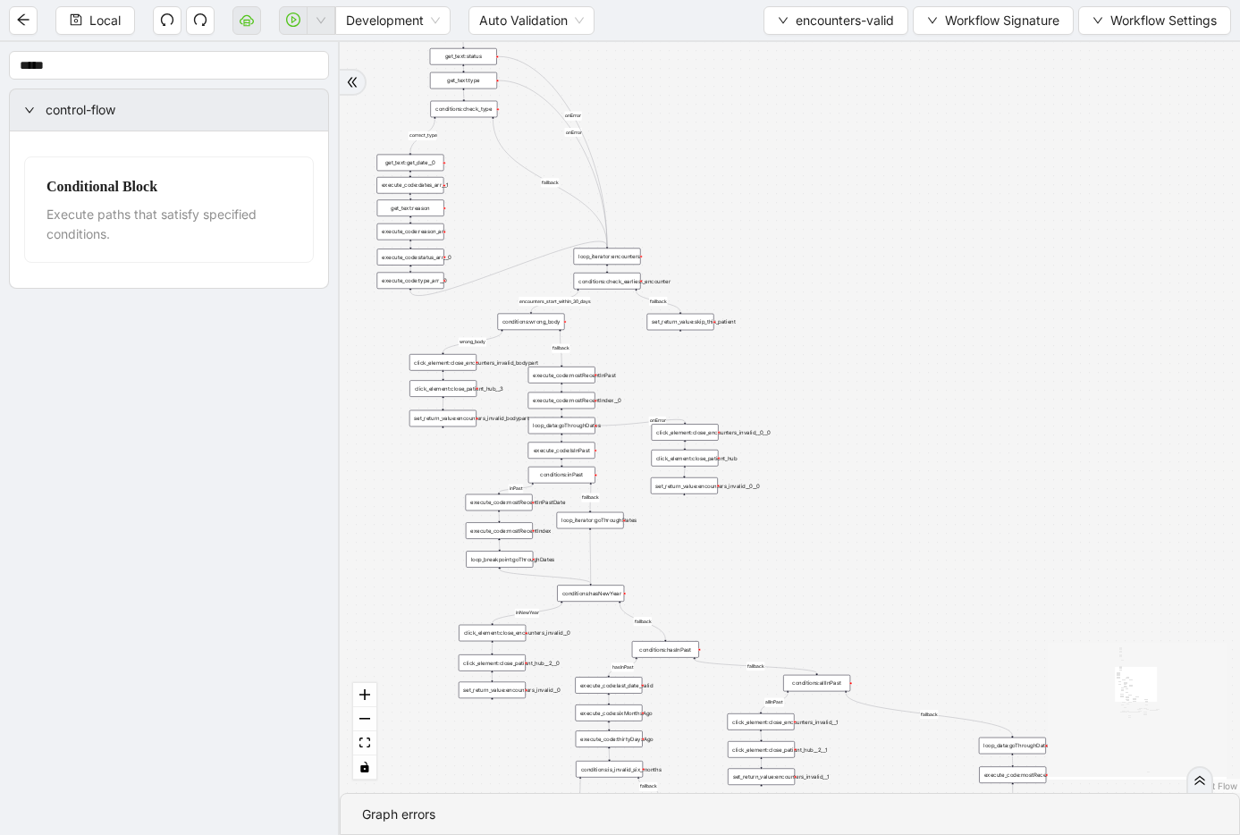
drag, startPoint x: 755, startPoint y: 443, endPoint x: 848, endPoint y: 641, distance: 219.2
click at [848, 641] on div "fallback fallback inPast hasInPast fallback wrong_body inNewYear fallback fallb…" at bounding box center [790, 417] width 901 height 751
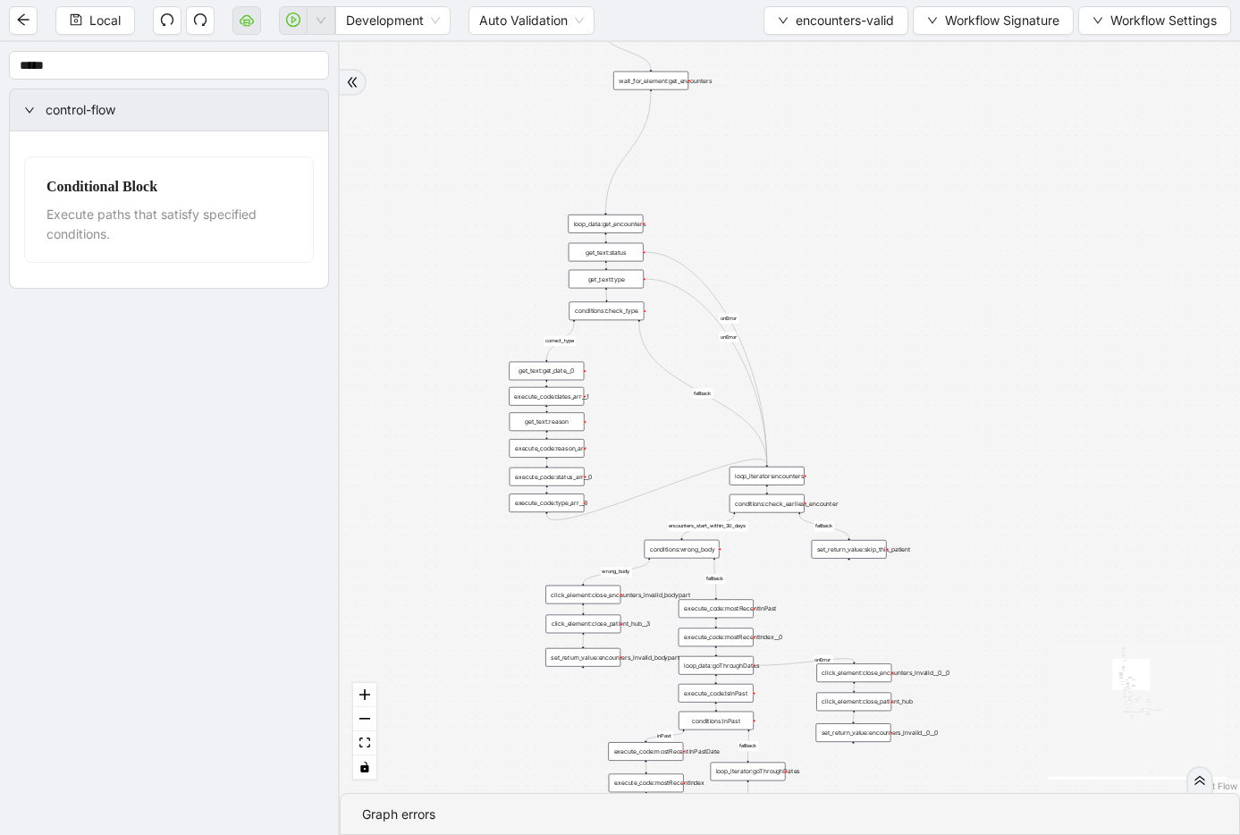
drag, startPoint x: 749, startPoint y: 393, endPoint x: 776, endPoint y: 595, distance: 203.1
click at [776, 595] on div "fallback fallback inPast hasInPast fallback wrong_body inNewYear fallback fallb…" at bounding box center [790, 417] width 901 height 751
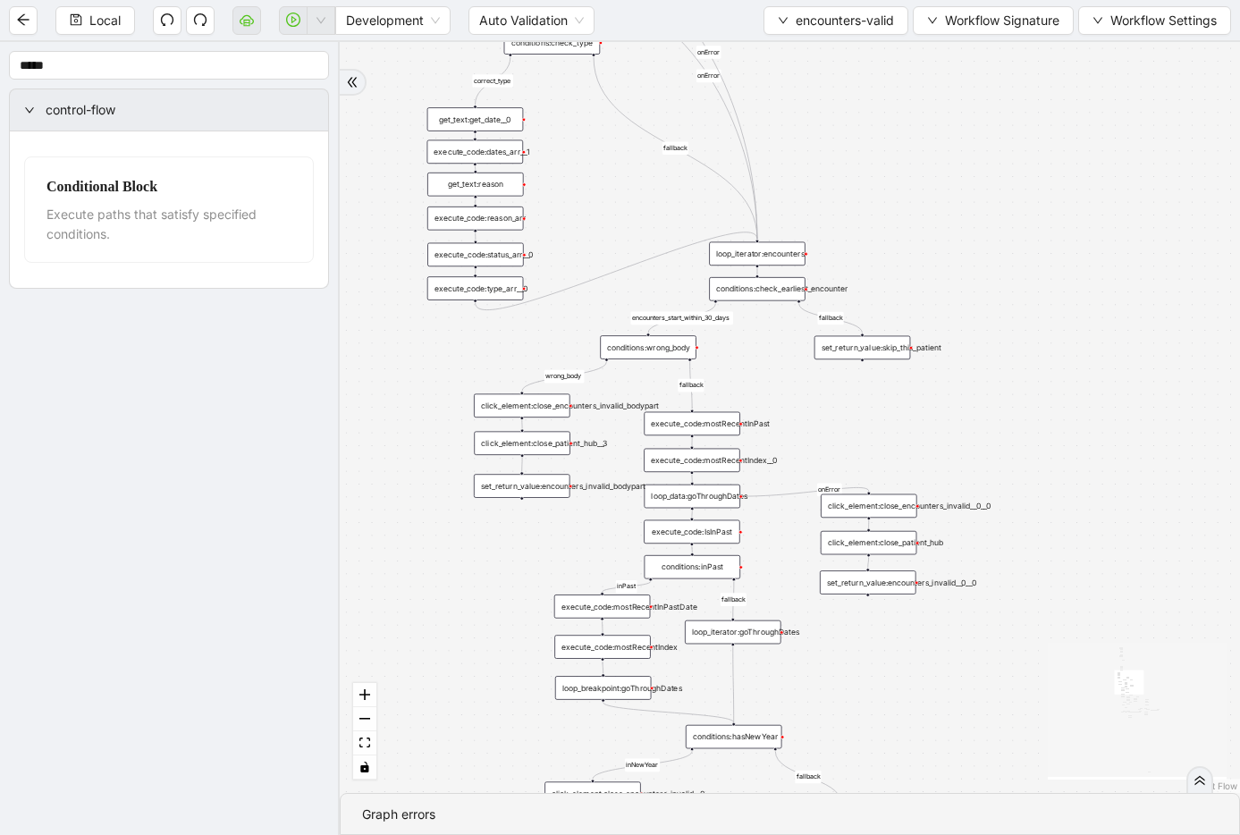
drag, startPoint x: 686, startPoint y: 425, endPoint x: 645, endPoint y: 175, distance: 252.9
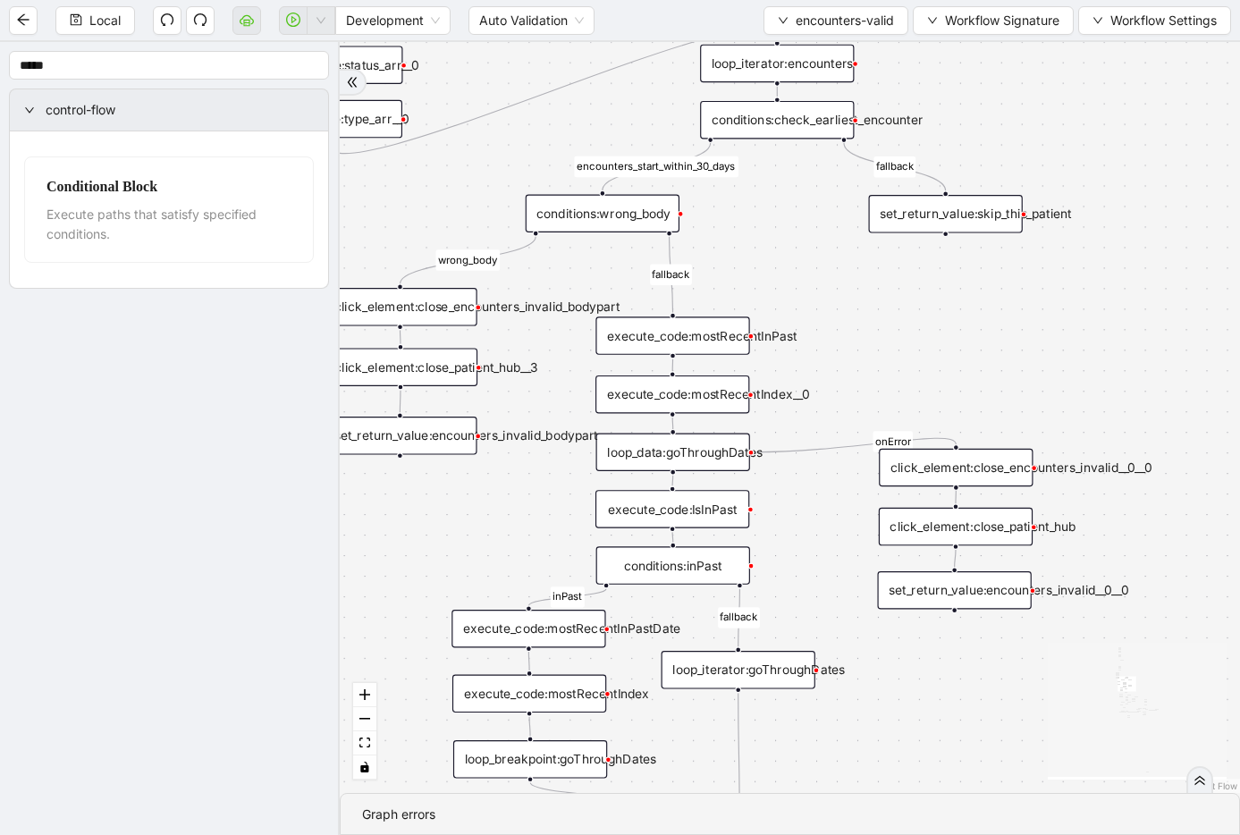
click at [718, 514] on div "execute_code:IsInPast" at bounding box center [673, 509] width 154 height 38
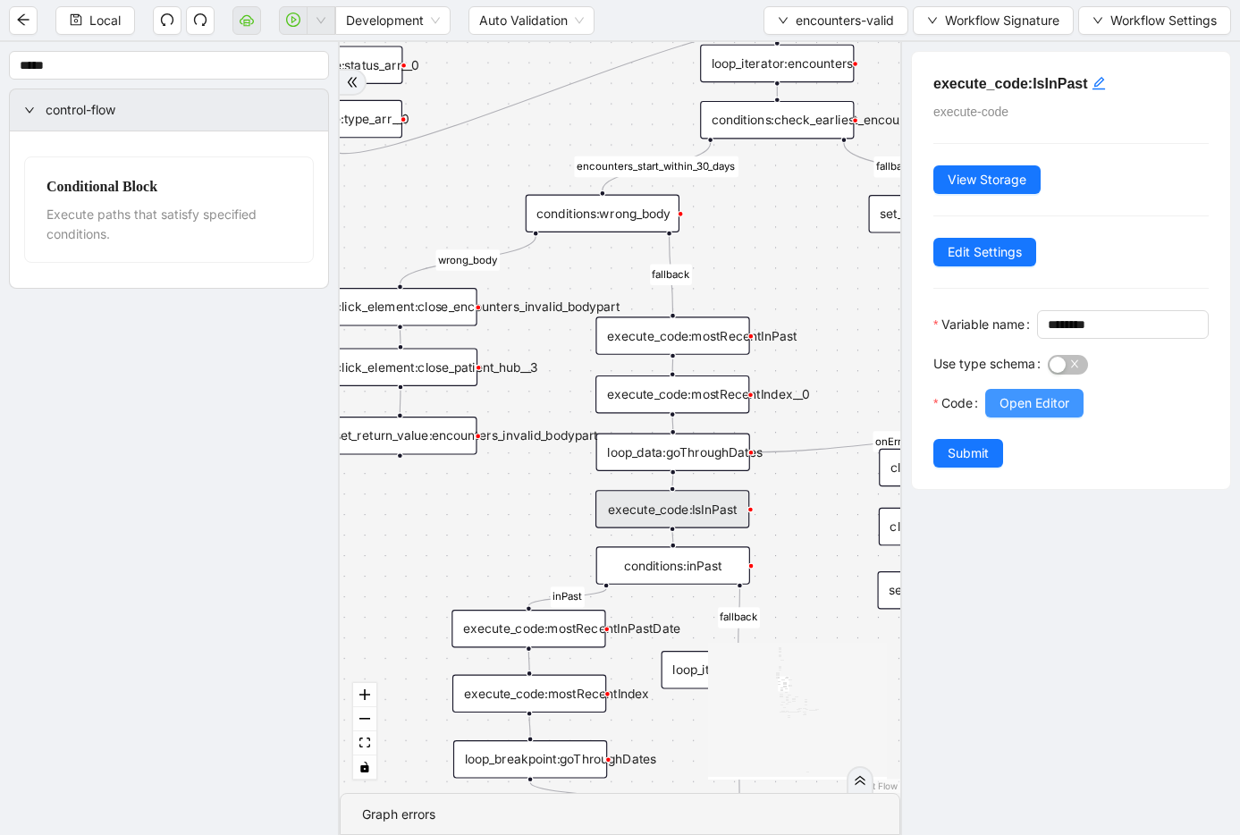
click at [960, 413] on span "Open Editor" at bounding box center [1035, 403] width 70 height 20
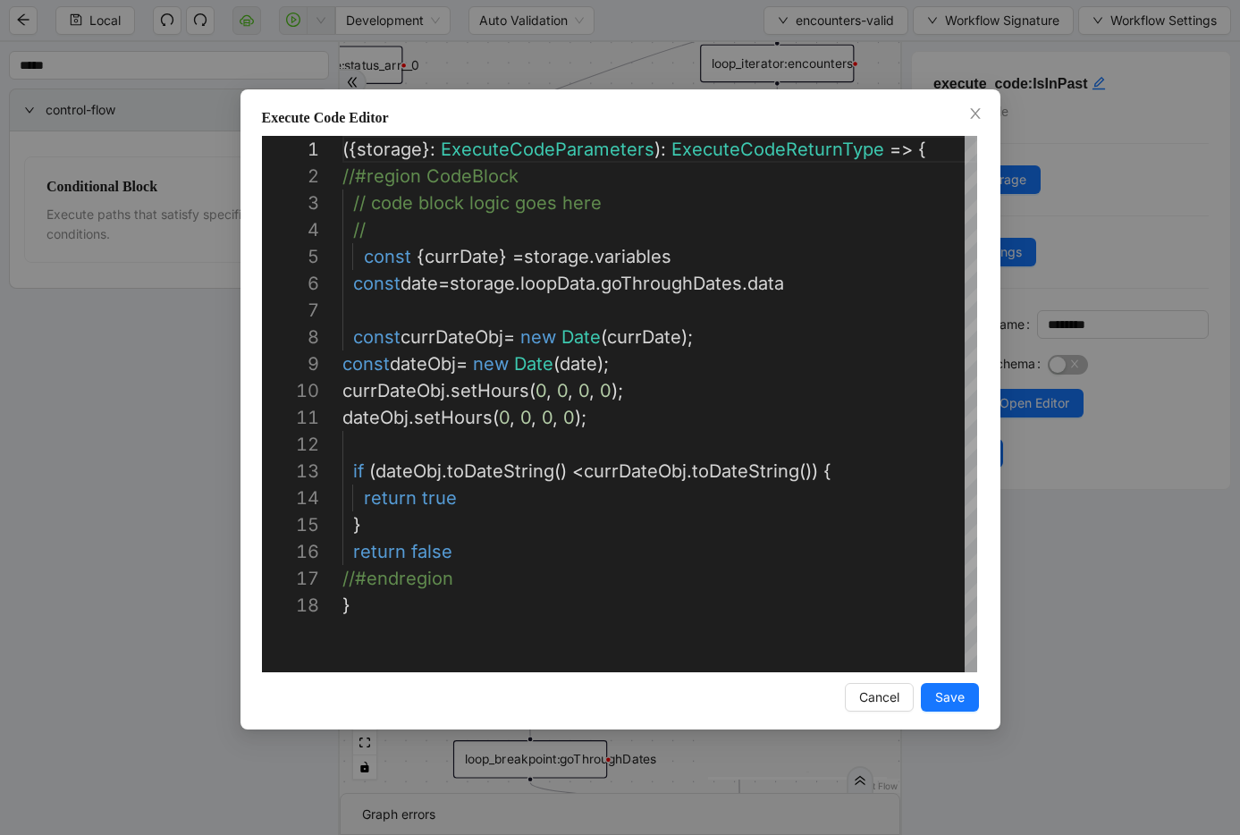
click at [664, 69] on div "Execute Code Editor 1 2 3 4 5 6 7 8 9 10 11 12 13 14 15 16 17 18 ({ storage }: …" at bounding box center [620, 417] width 1240 height 835
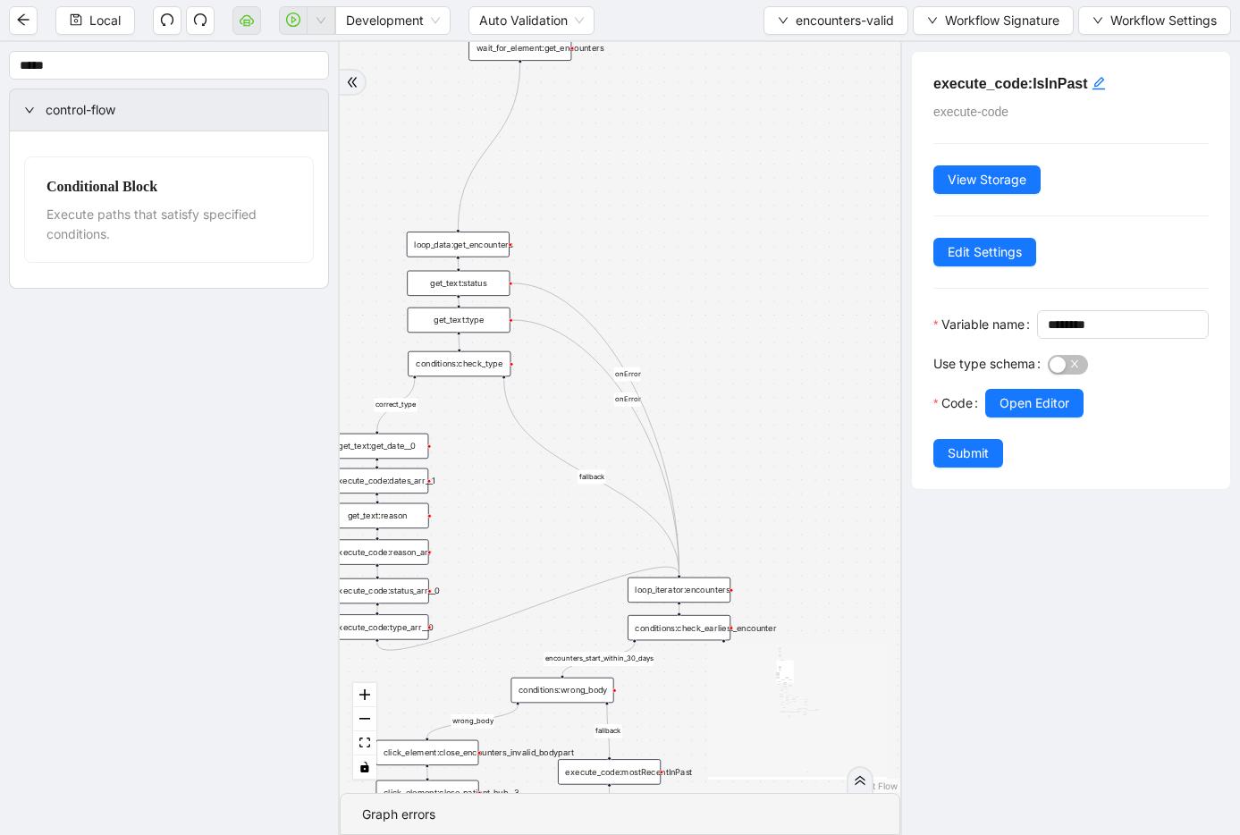
drag, startPoint x: 549, startPoint y: 271, endPoint x: 528, endPoint y: 732, distance: 461.1
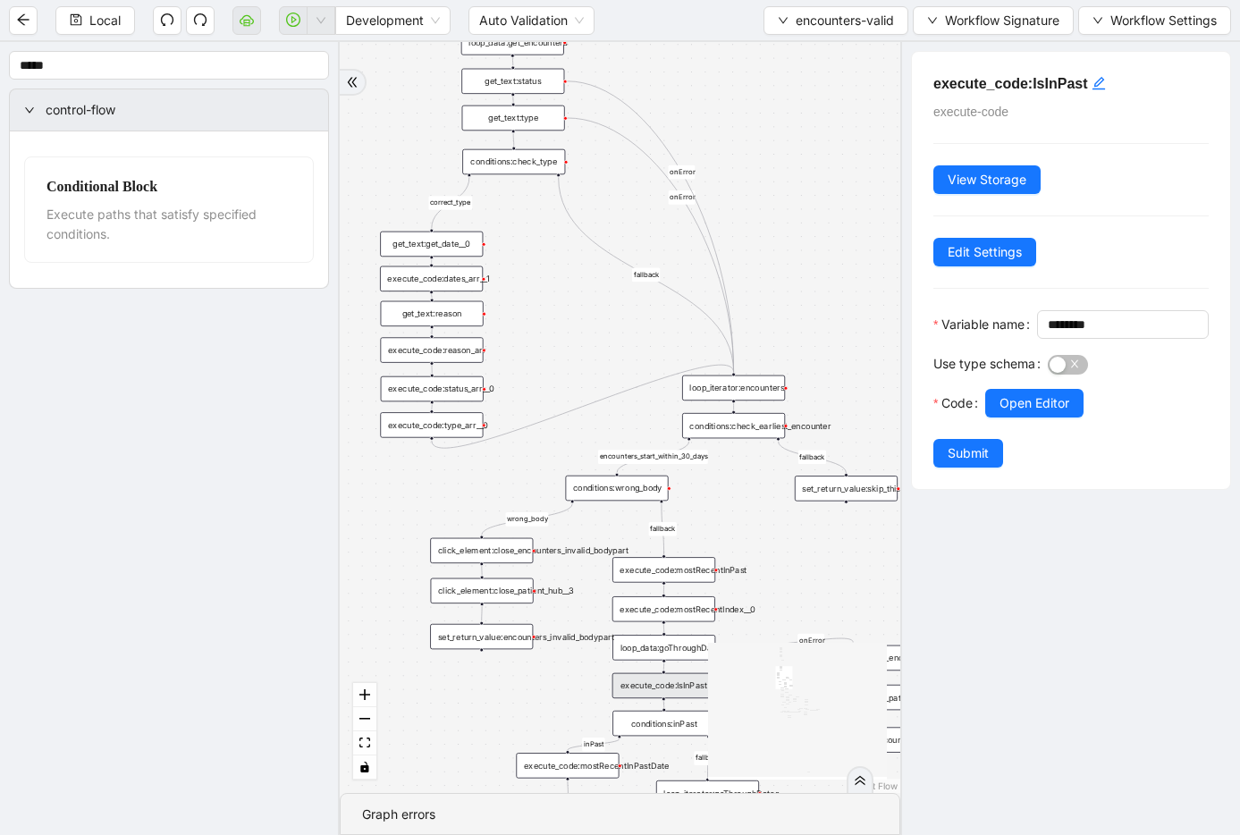
drag, startPoint x: 595, startPoint y: 606, endPoint x: 613, endPoint y: 350, distance: 257.3
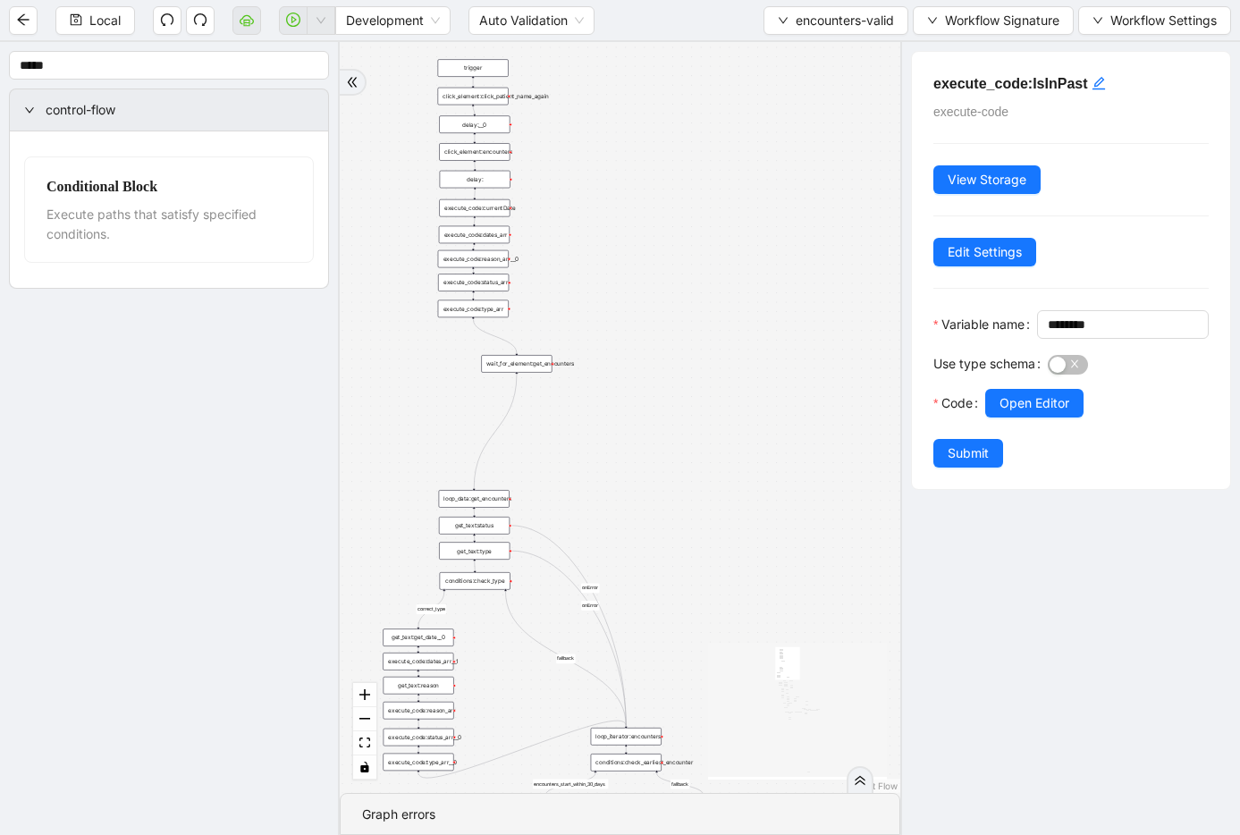
drag, startPoint x: 722, startPoint y: 111, endPoint x: 653, endPoint y: 455, distance: 351.1
click at [653, 455] on div "fallback fallback inPast hasInPast fallback wrong_body inNewYear fallback fallb…" at bounding box center [620, 417] width 561 height 751
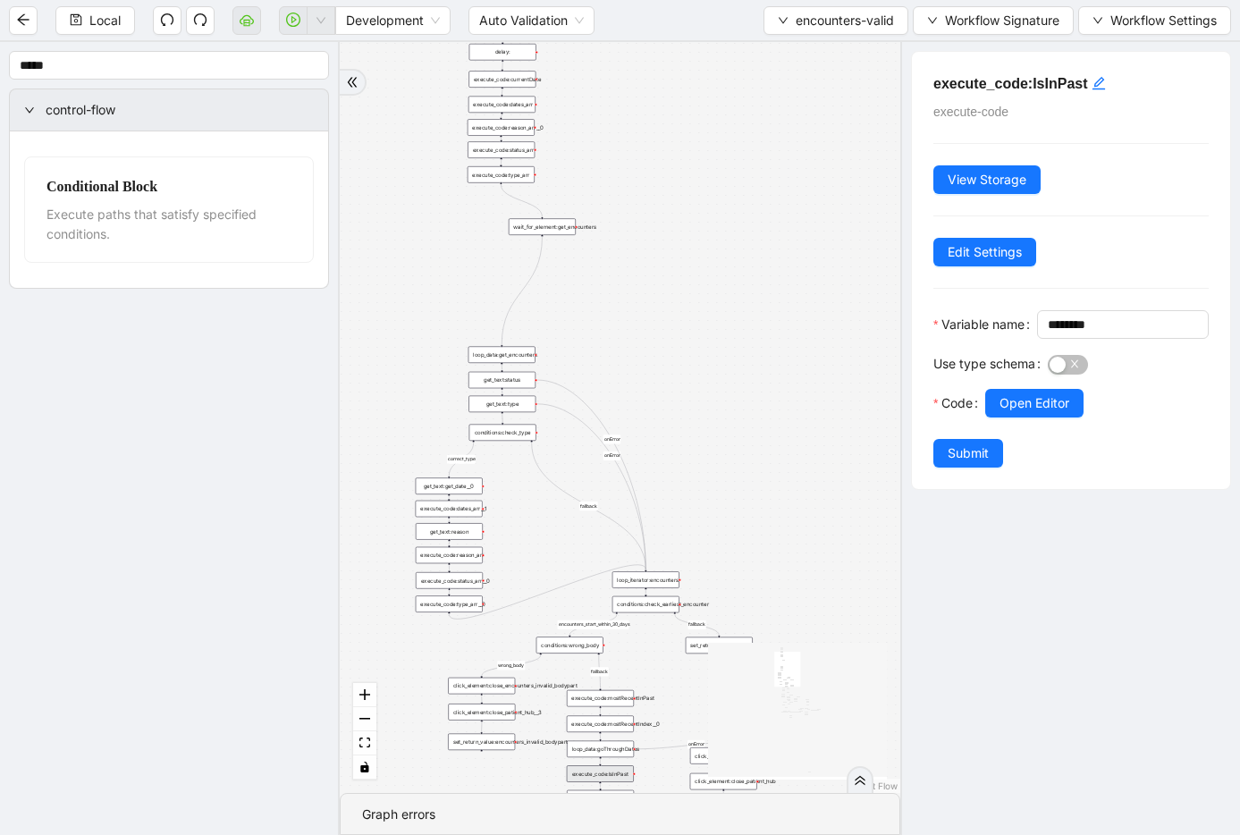
drag, startPoint x: 632, startPoint y: 403, endPoint x: 653, endPoint y: 260, distance: 144.6
click at [829, 18] on span "encounters-valid" at bounding box center [845, 21] width 98 height 20
click at [823, 52] on span "Select" at bounding box center [833, 56] width 118 height 20
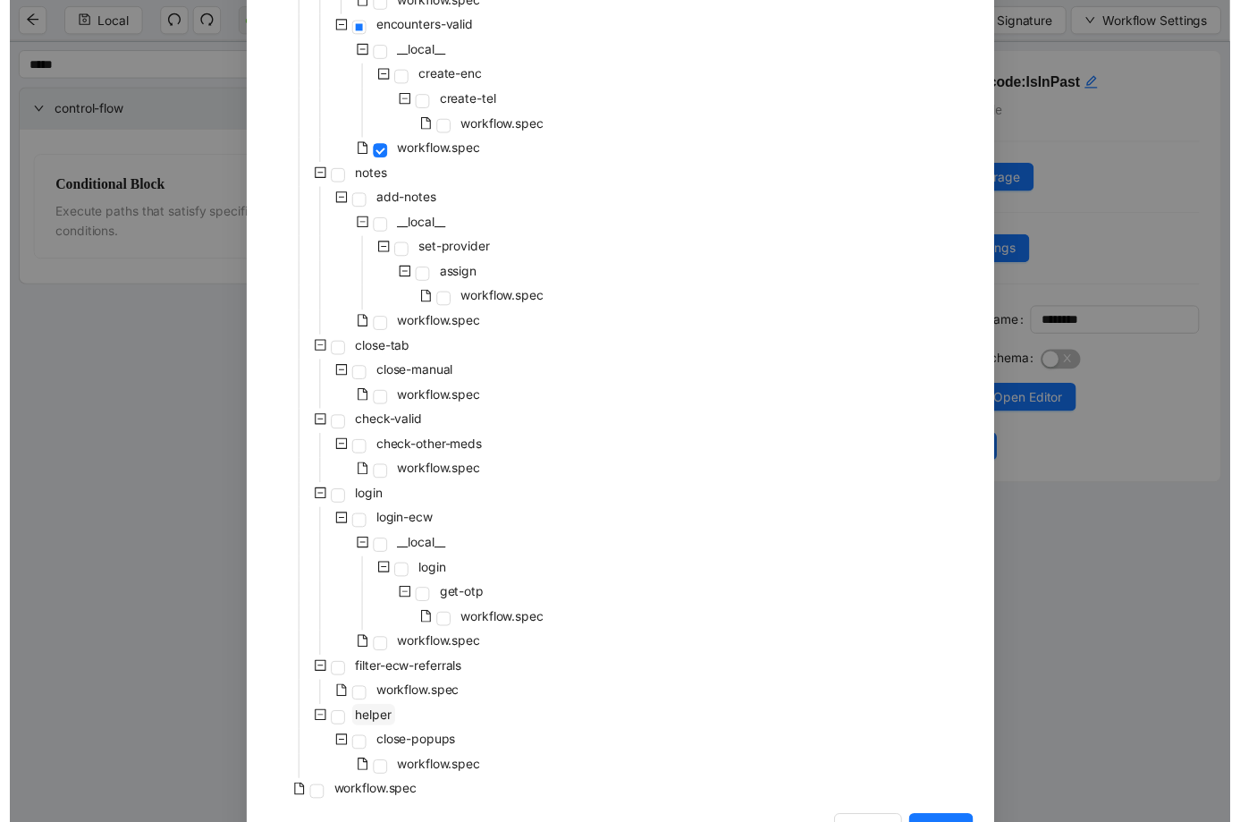
scroll to position [693, 0]
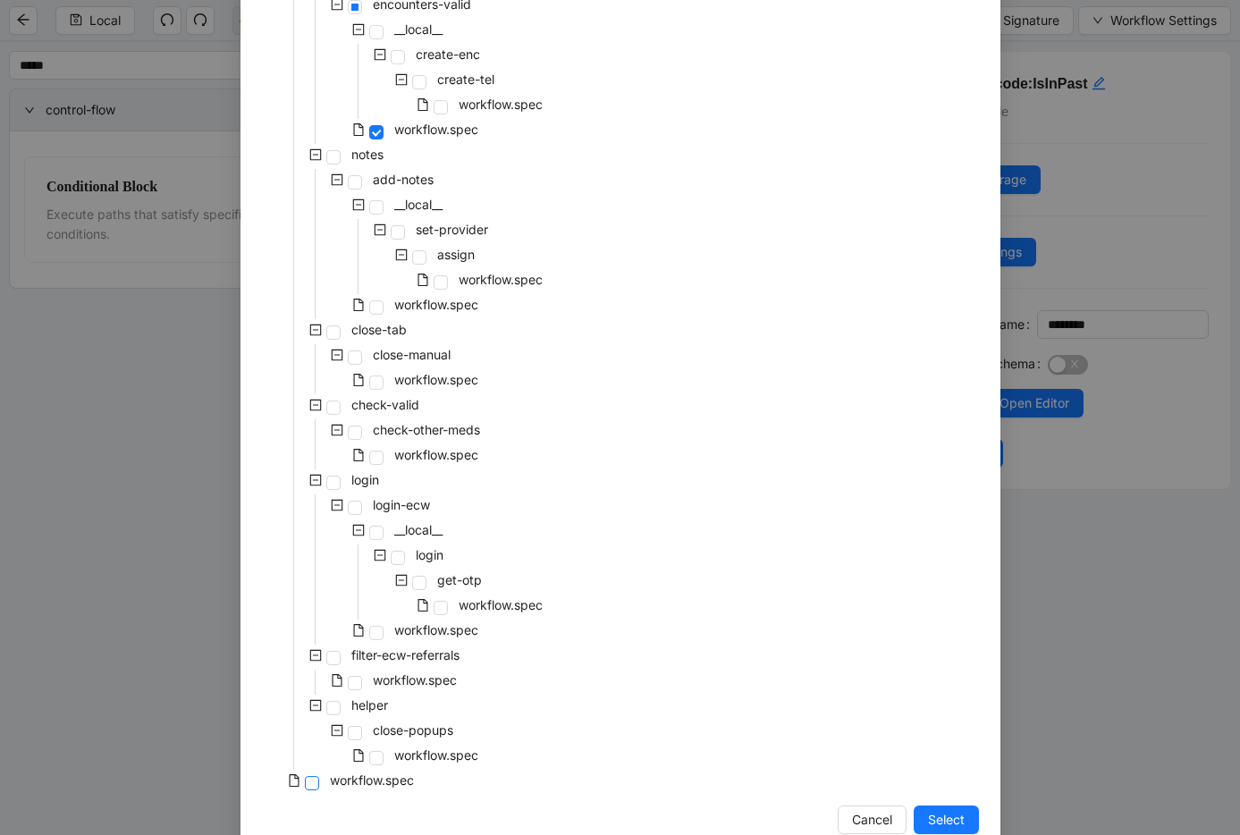
click at [309, 786] on span at bounding box center [312, 783] width 14 height 14
click at [957, 819] on span "Select" at bounding box center [946, 820] width 37 height 20
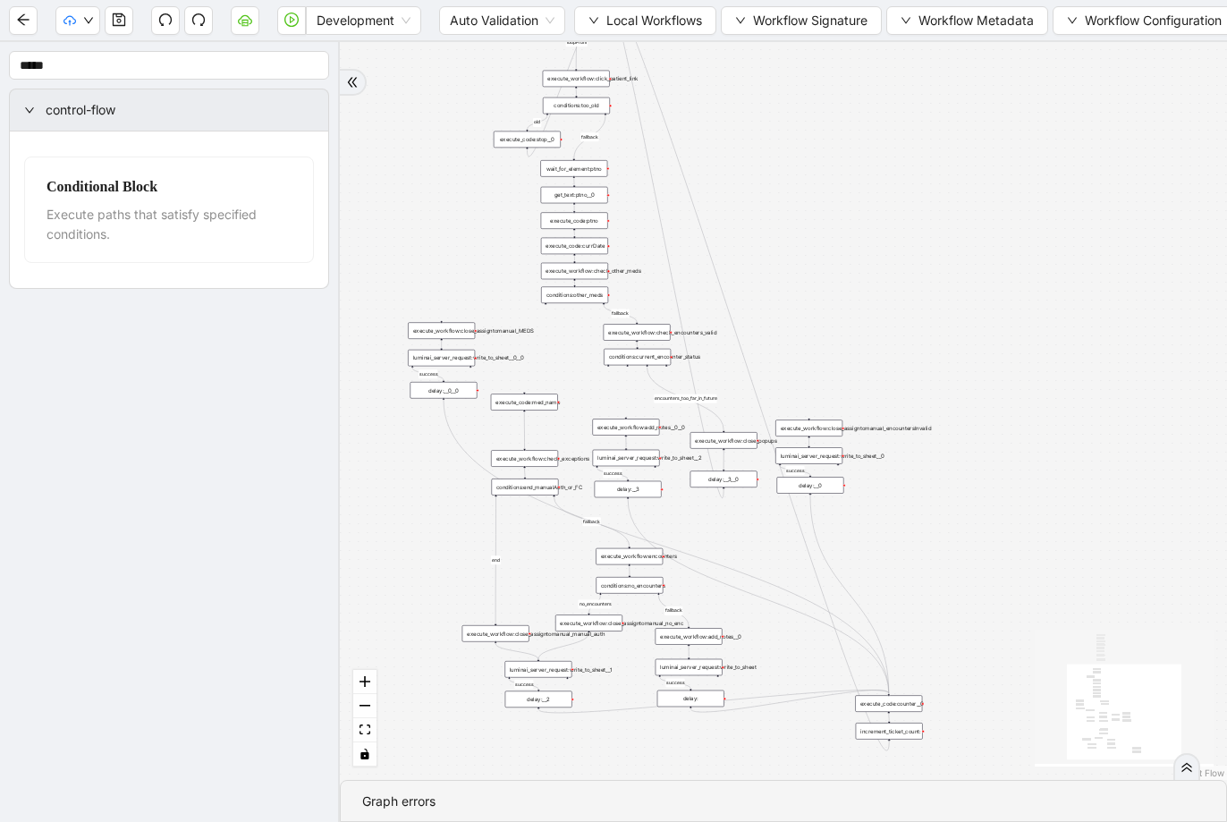
drag, startPoint x: 893, startPoint y: 251, endPoint x: 984, endPoint y: 568, distance: 329.2
click at [960, 571] on div "fallback success success fallback no_encounters end success success success old…" at bounding box center [783, 411] width 887 height 738
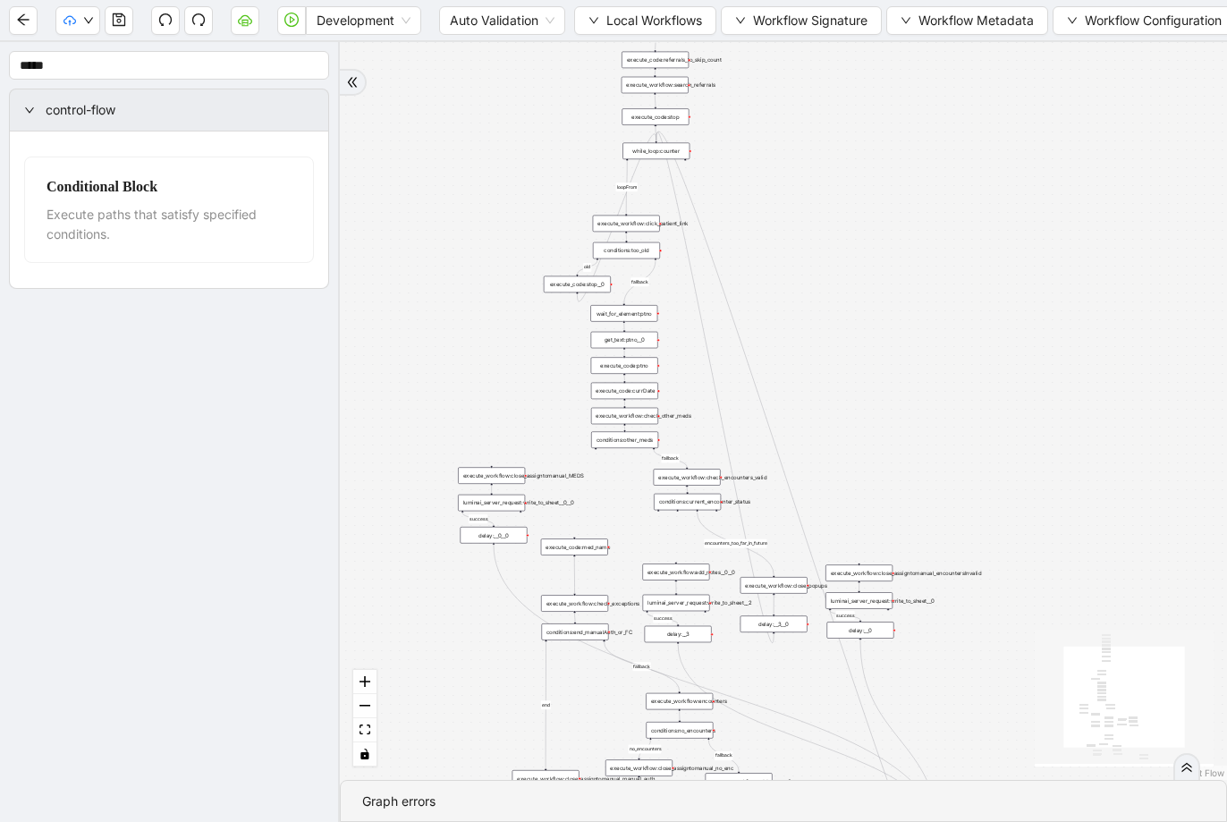
drag, startPoint x: 928, startPoint y: 384, endPoint x: 952, endPoint y: 459, distance: 78.9
click at [952, 459] on div "fallback success success fallback no_encounters end success success success old…" at bounding box center [783, 411] width 887 height 738
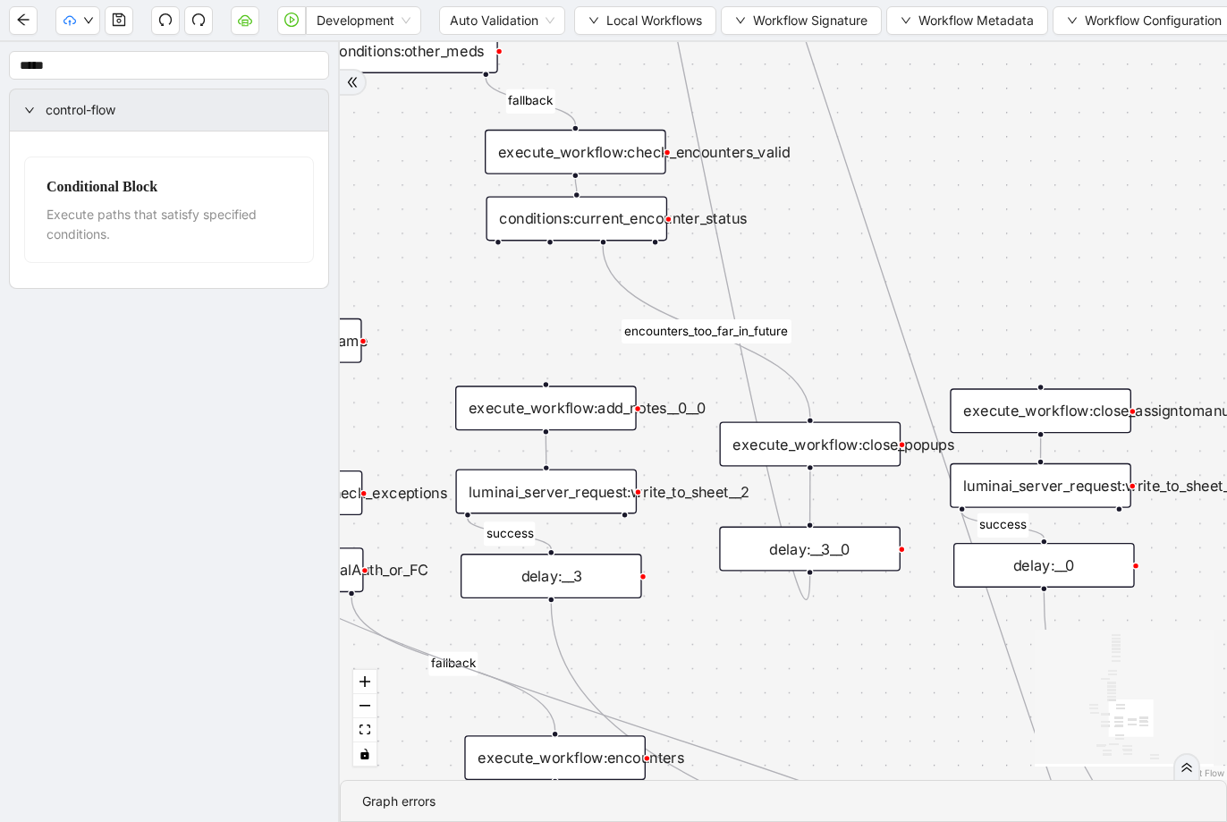
drag, startPoint x: 766, startPoint y: 500, endPoint x: 810, endPoint y: 201, distance: 302.0
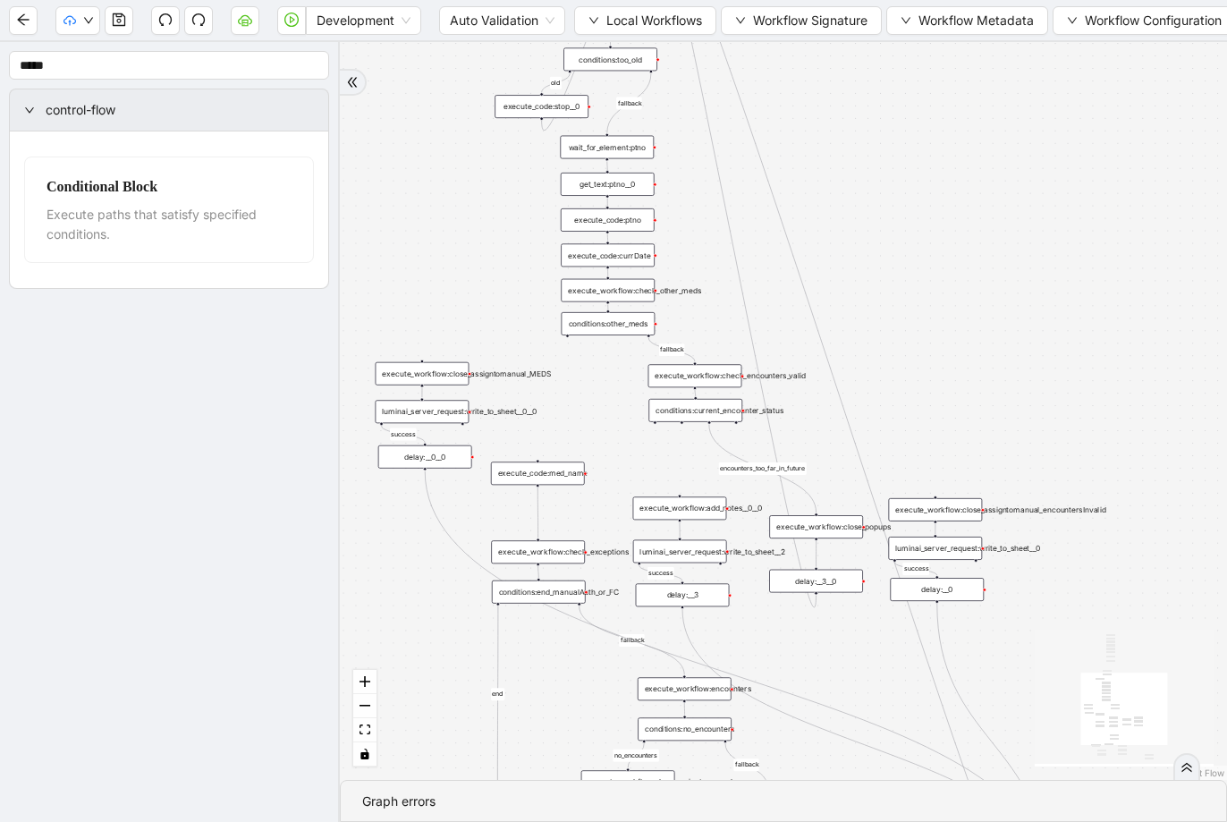
drag, startPoint x: 802, startPoint y: 218, endPoint x: 816, endPoint y: 363, distance: 145.5
drag, startPoint x: 610, startPoint y: 20, endPoint x: 613, endPoint y: 51, distance: 31.4
click at [611, 20] on span "Local Workflows" at bounding box center [654, 21] width 96 height 20
click at [633, 53] on span "Select" at bounding box center [646, 56] width 114 height 20
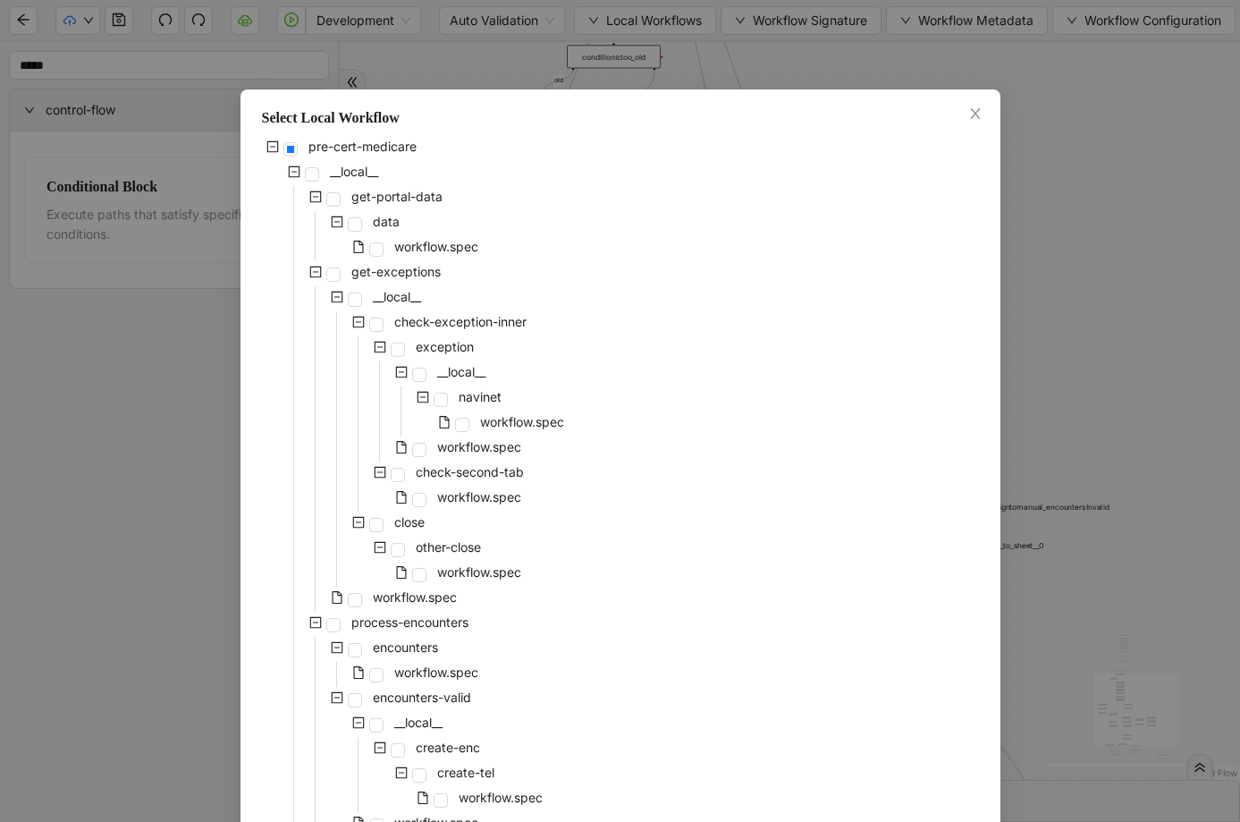
click at [960, 238] on div "Select Local Workflow pre-cert-medicare __local__ get-portal-data data workflow…" at bounding box center [620, 411] width 1240 height 822
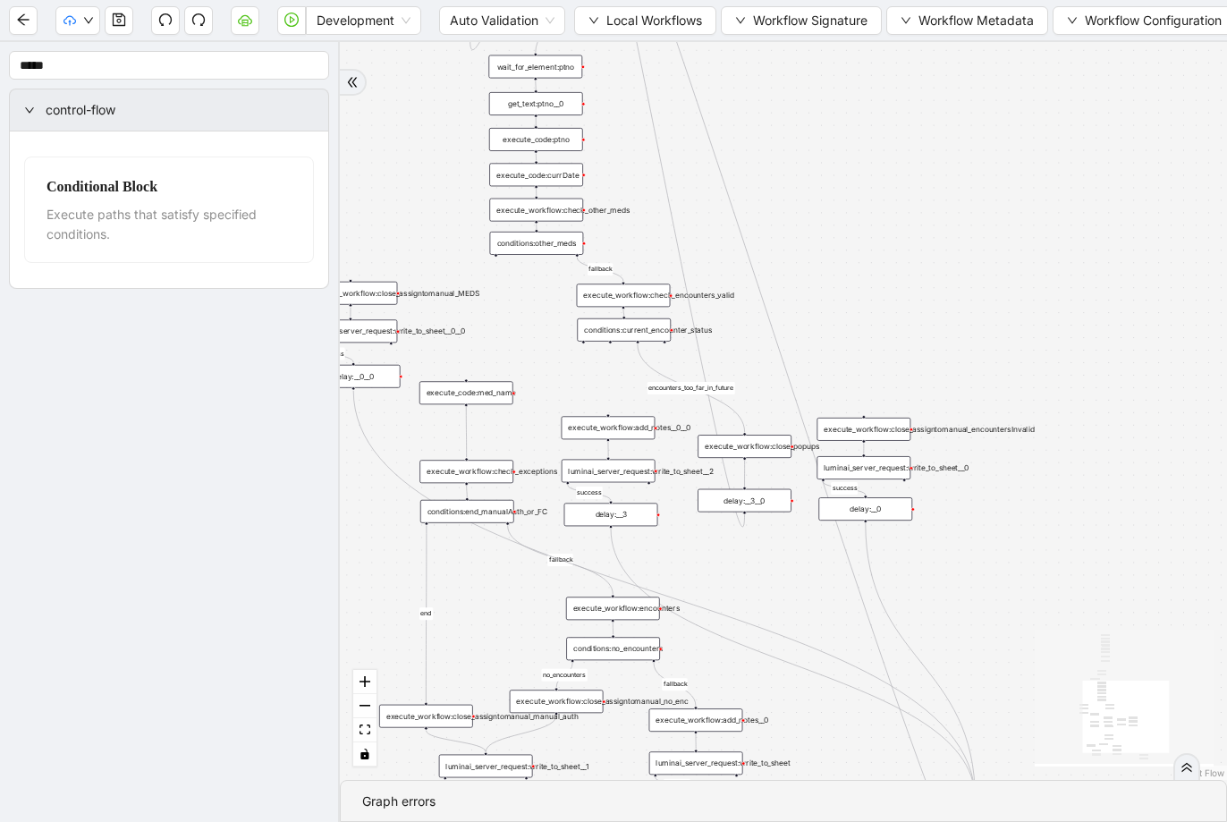
drag, startPoint x: 1032, startPoint y: 237, endPoint x: 957, endPoint y: 159, distance: 108.2
click at [957, 159] on div "fallback success success fallback no_encounters end success success success old…" at bounding box center [783, 411] width 887 height 738
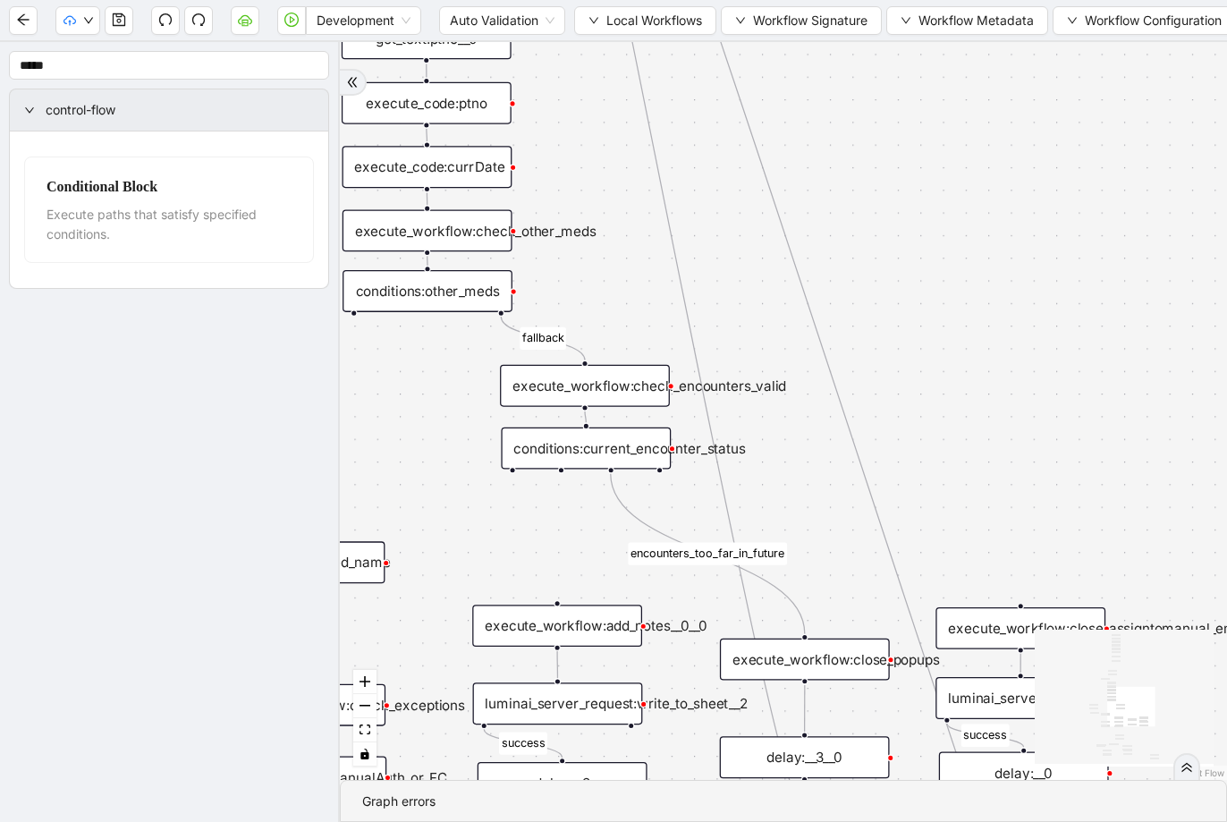
drag, startPoint x: 756, startPoint y: 389, endPoint x: 826, endPoint y: 555, distance: 180.7
click at [604, 393] on div "execute_workflow:check_encounters_valid" at bounding box center [585, 386] width 170 height 42
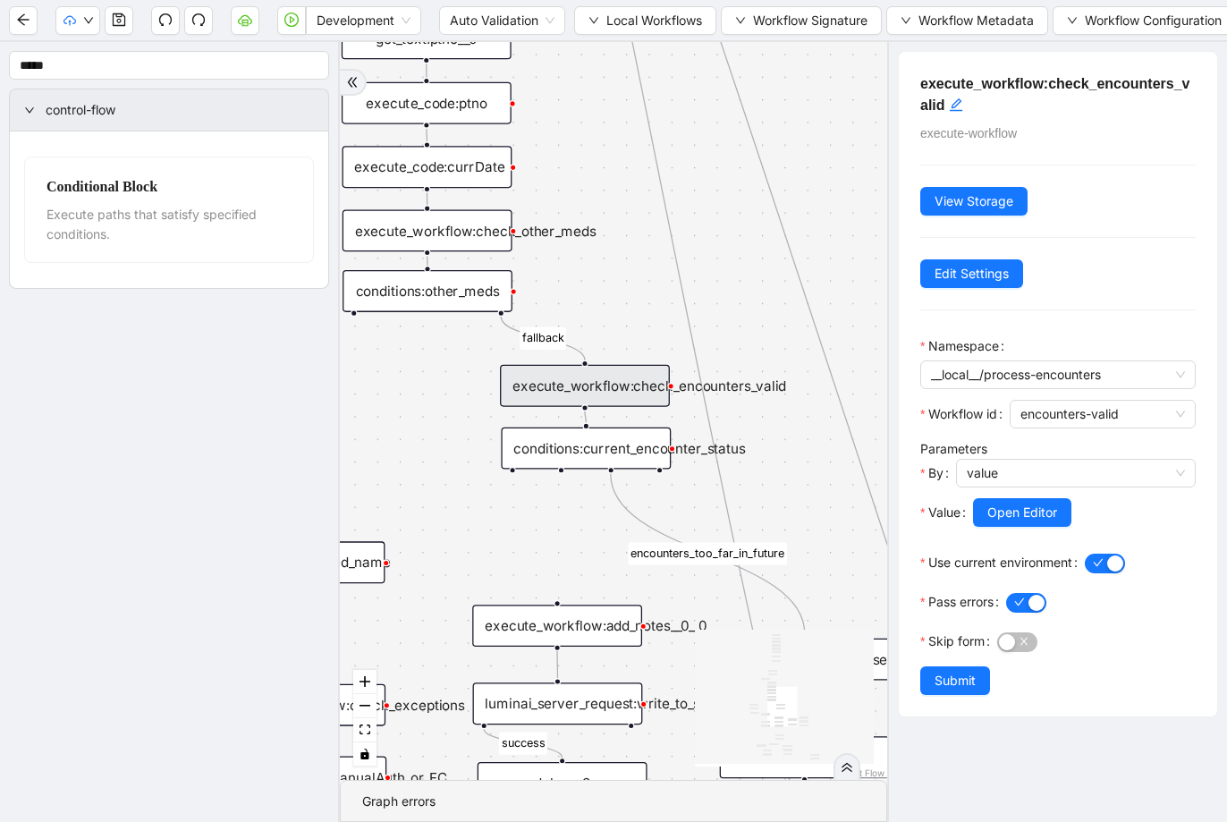
click at [594, 444] on div "conditions:current_encounter_status" at bounding box center [586, 448] width 170 height 42
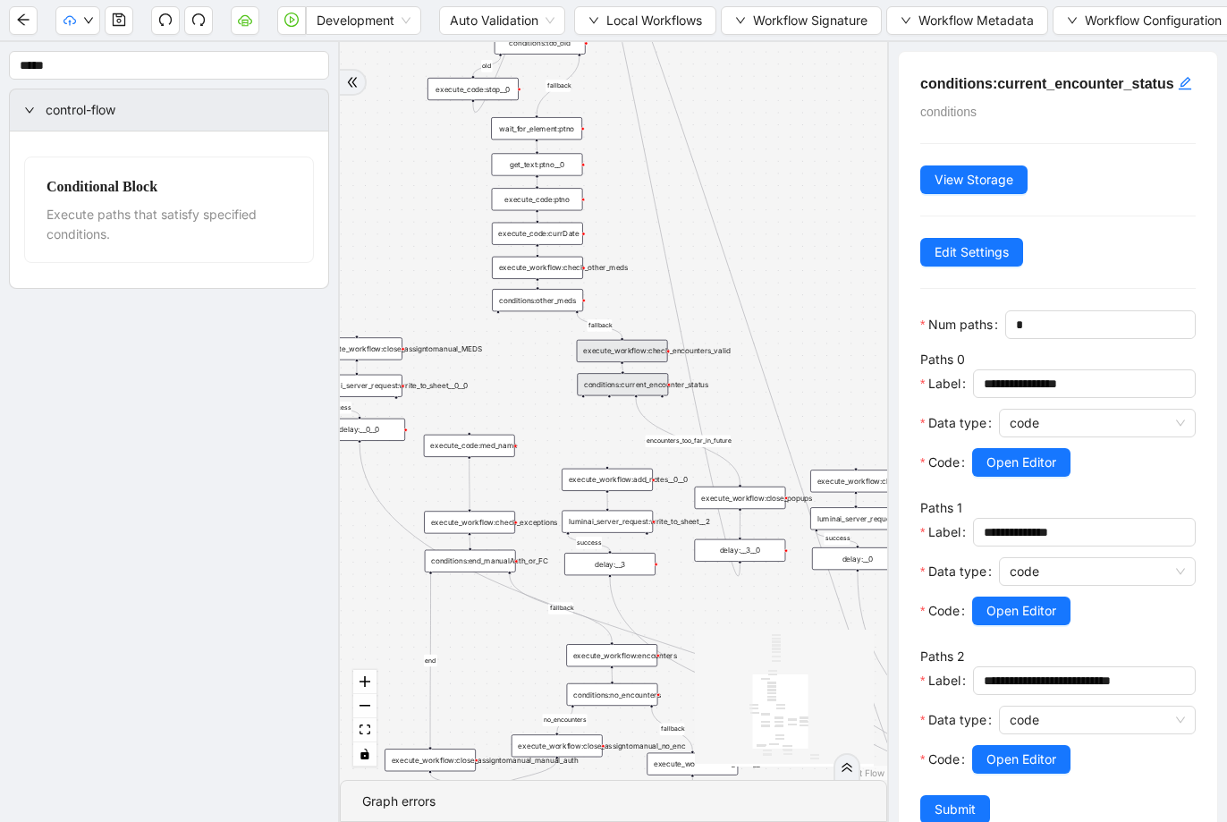
click at [630, 276] on div "fallback success success fallback no_encounters end success success success old…" at bounding box center [613, 411] width 547 height 738
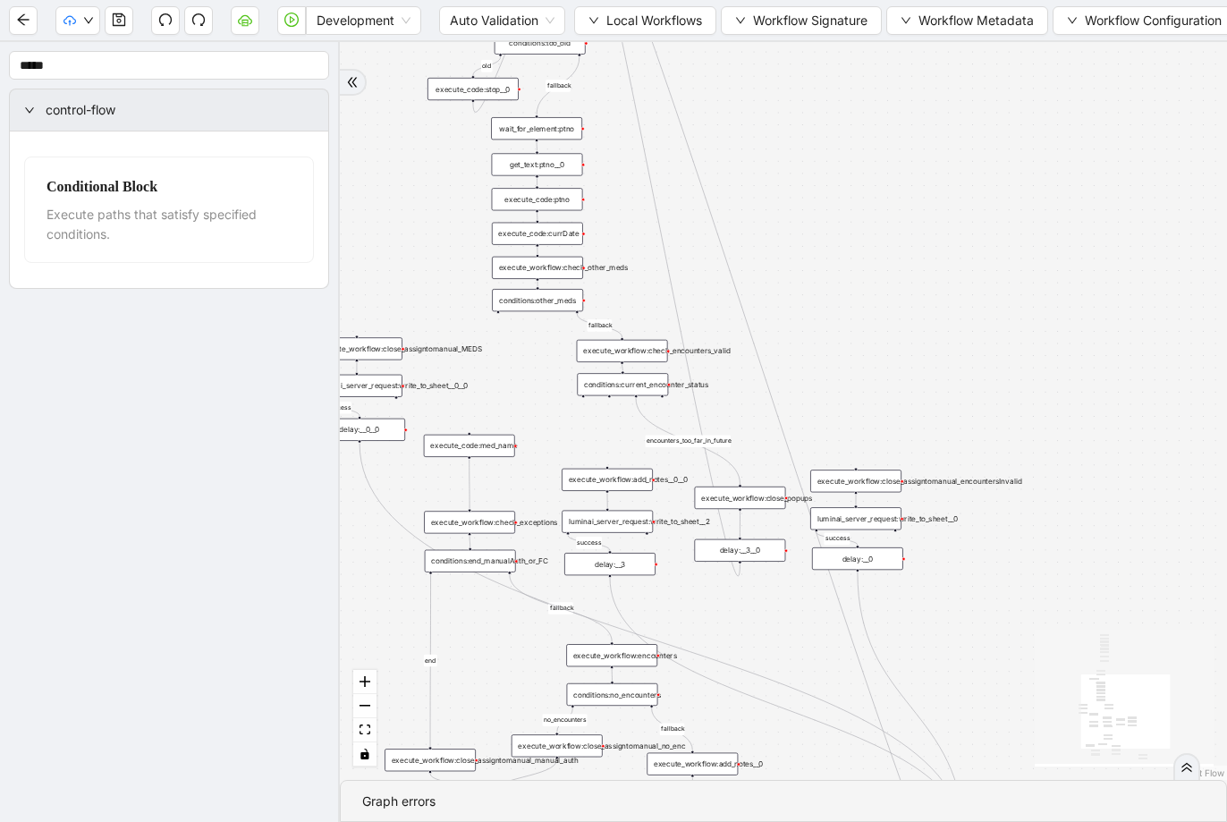
click at [632, 346] on div "execute_workflow:check_encounters_valid" at bounding box center [622, 351] width 91 height 22
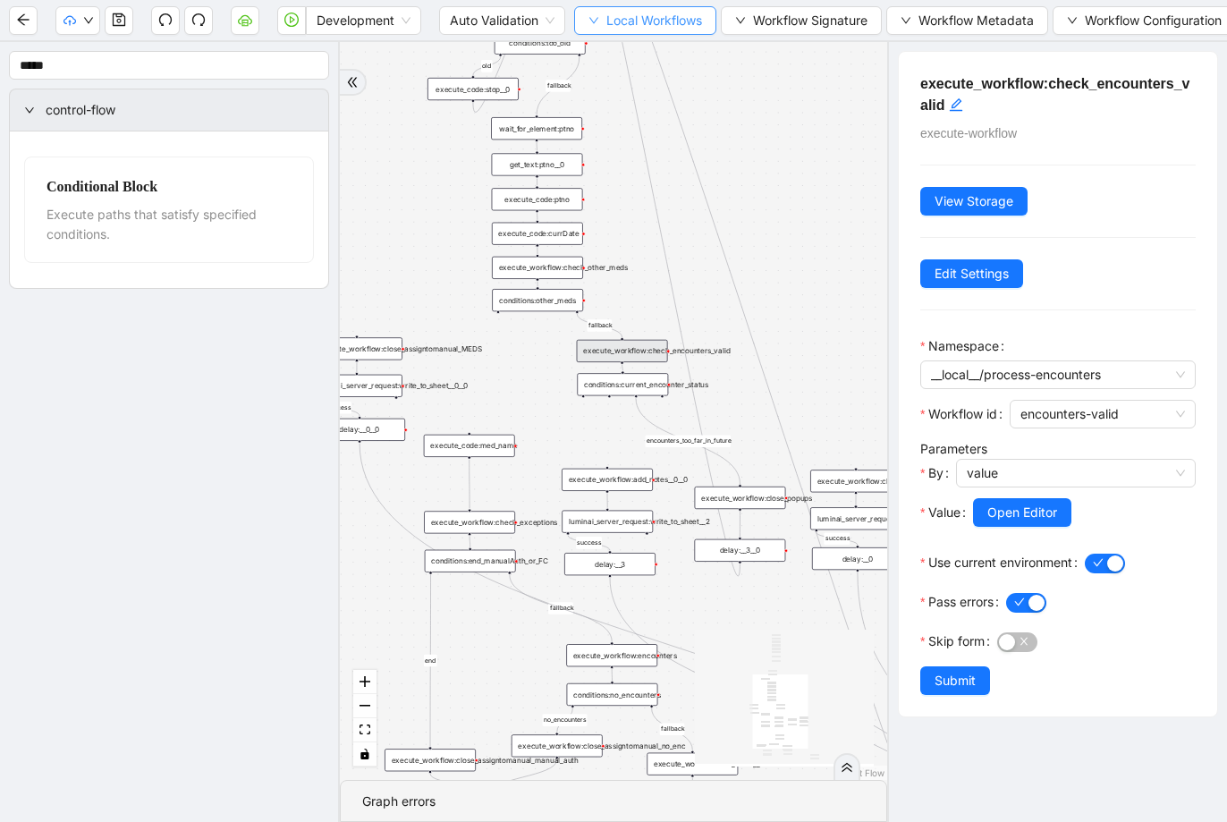
click at [604, 30] on button "Local Workflows" at bounding box center [645, 20] width 142 height 29
click at [612, 72] on li "Create" at bounding box center [647, 84] width 136 height 29
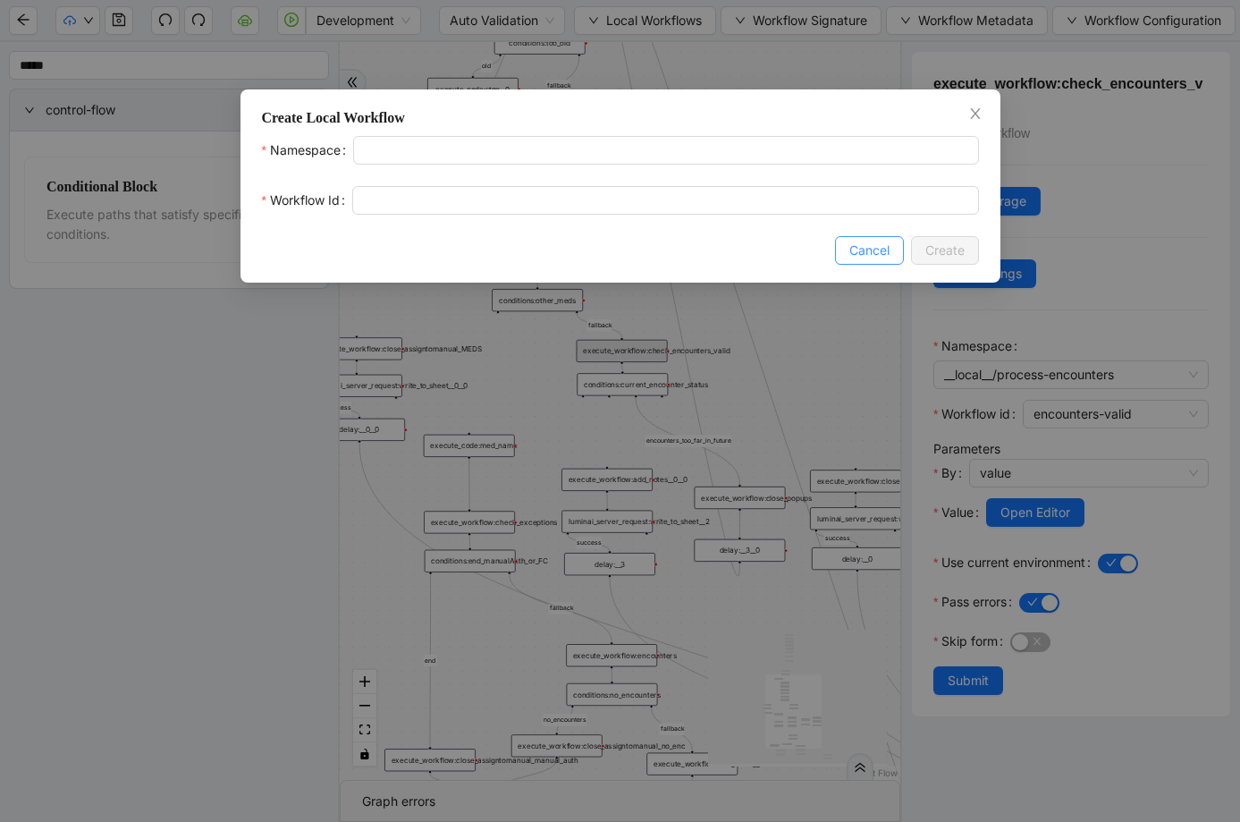
click at [890, 255] on button "Cancel" at bounding box center [869, 250] width 69 height 29
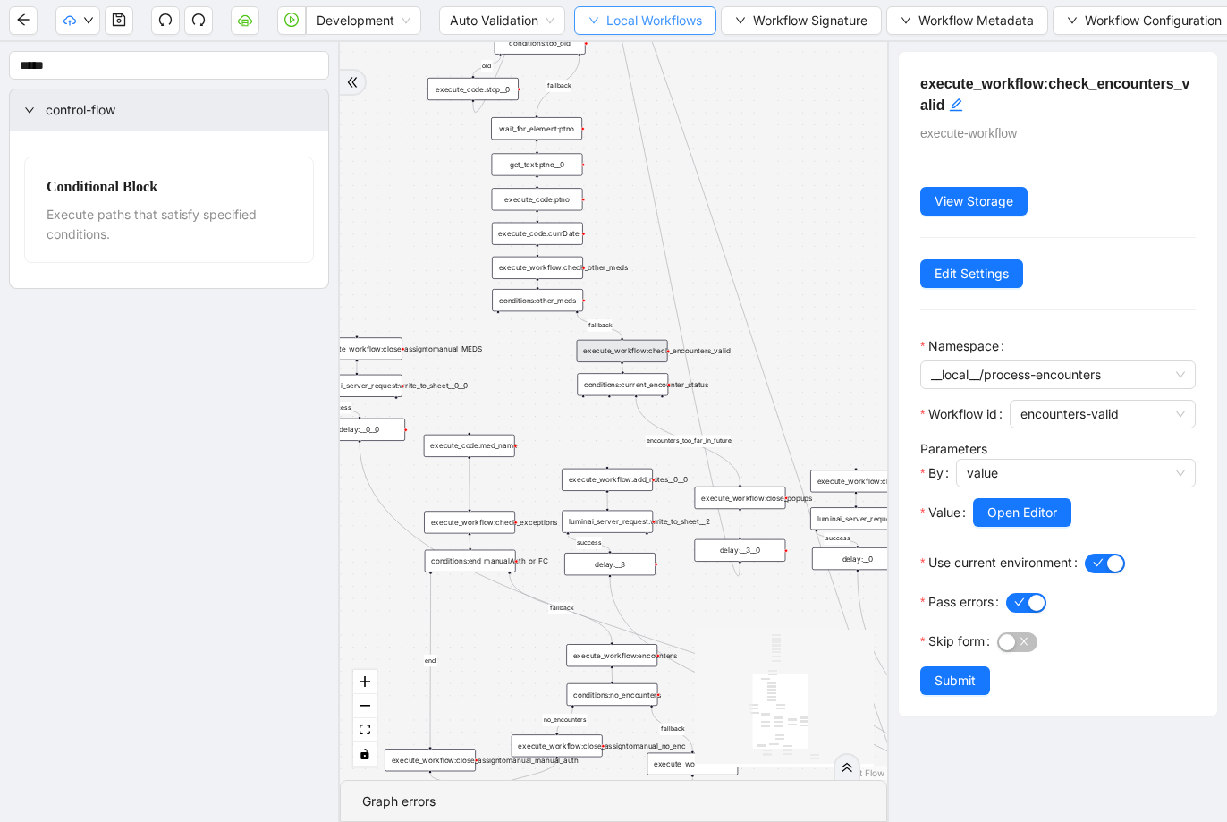
click at [592, 24] on icon "down" at bounding box center [593, 20] width 11 height 11
click at [596, 46] on span "Select" at bounding box center [646, 56] width 114 height 20
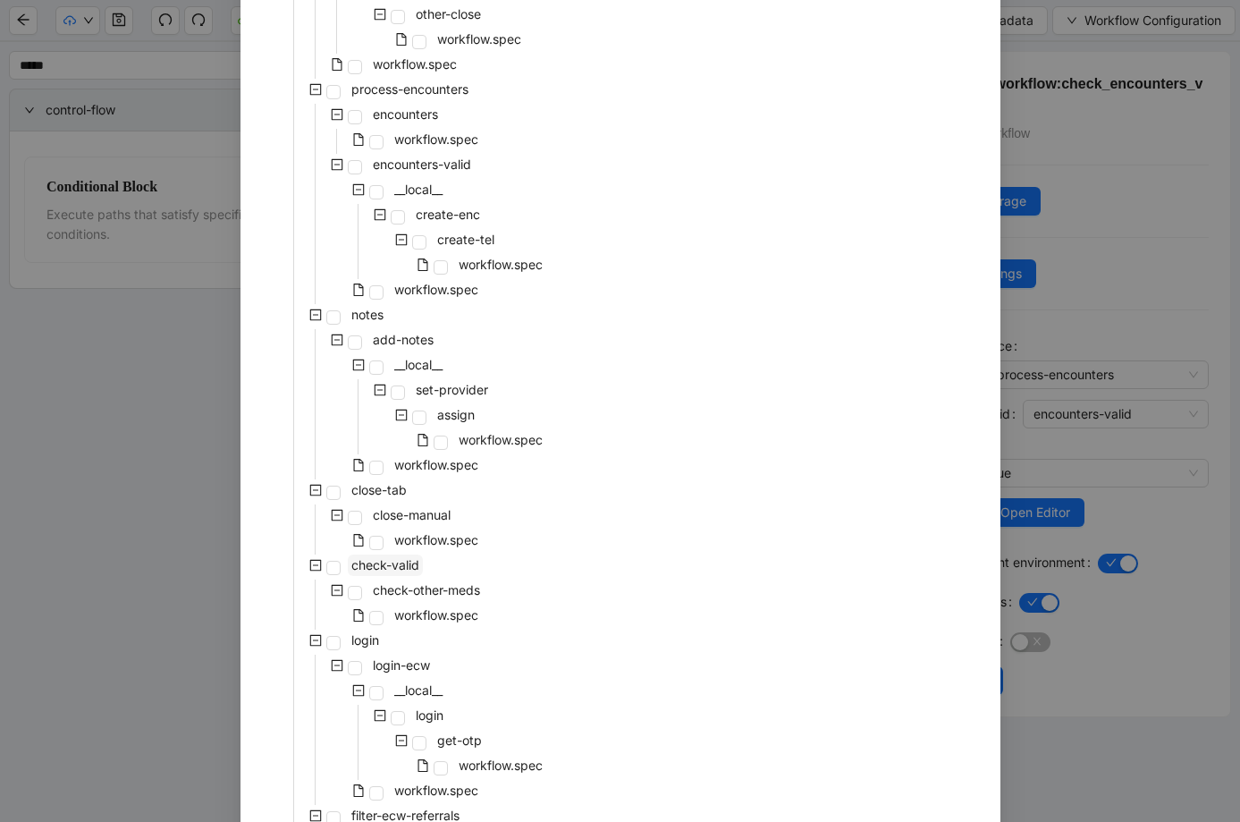
scroll to position [522, 0]
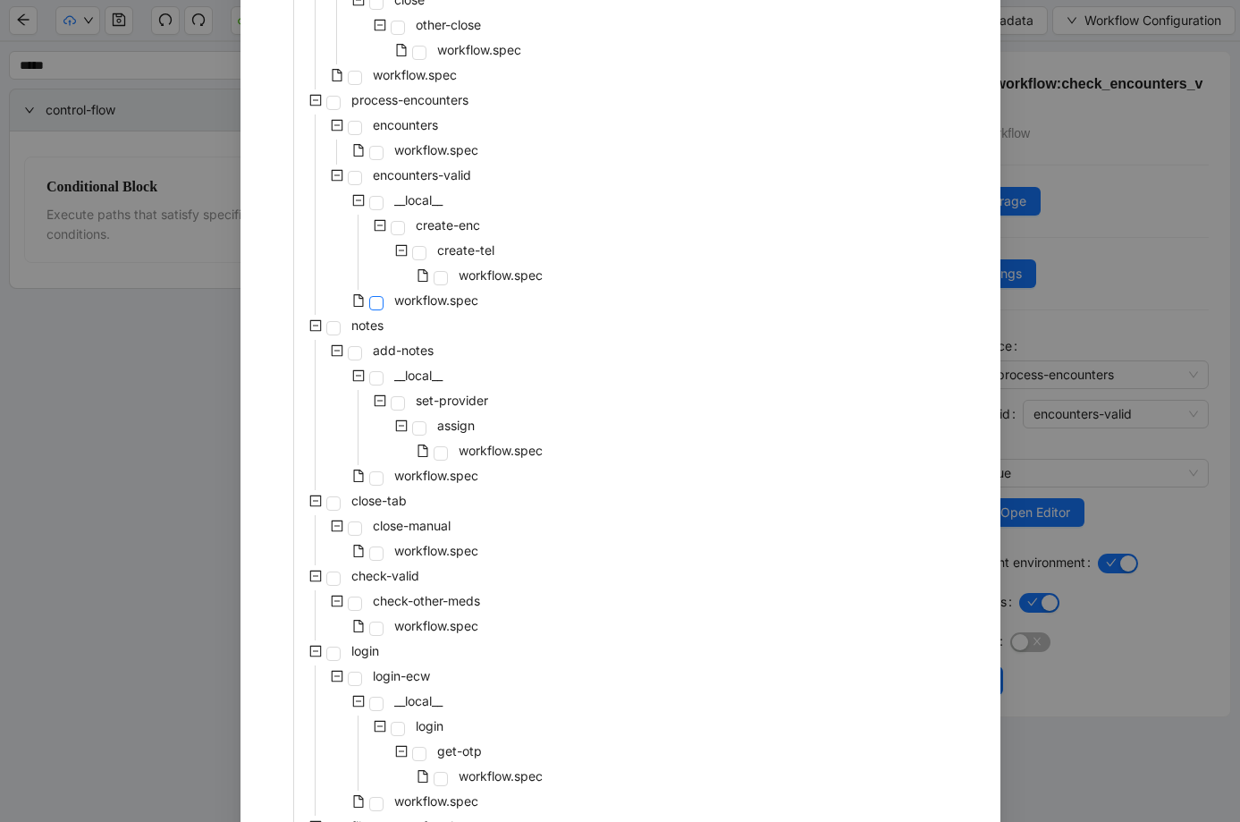
click at [373, 300] on span at bounding box center [376, 303] width 14 height 14
click at [960, 244] on div "Select Local Workflow pre-cert-medicare __local__ get-portal-data data workflow…" at bounding box center [620, 411] width 1240 height 822
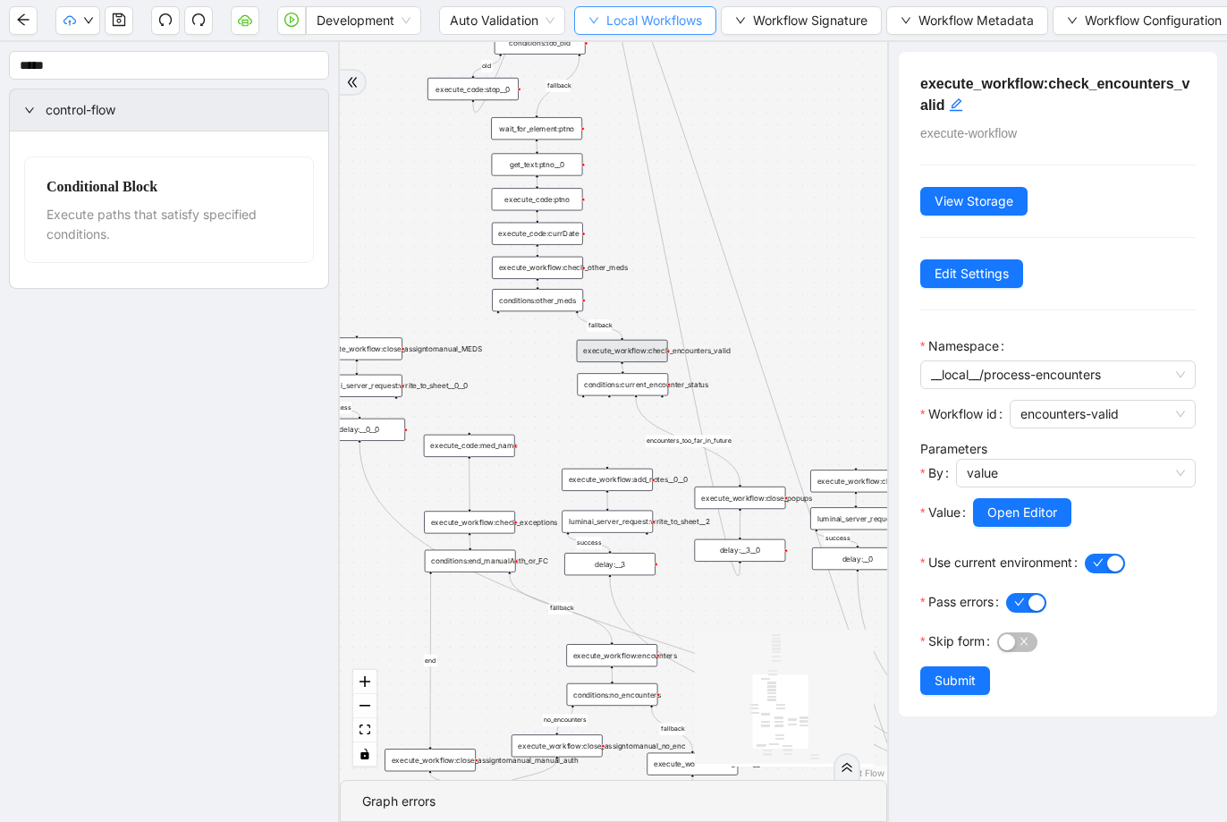
click at [621, 24] on span "Local Workflows" at bounding box center [654, 21] width 96 height 20
click at [620, 50] on span "Select" at bounding box center [646, 56] width 114 height 20
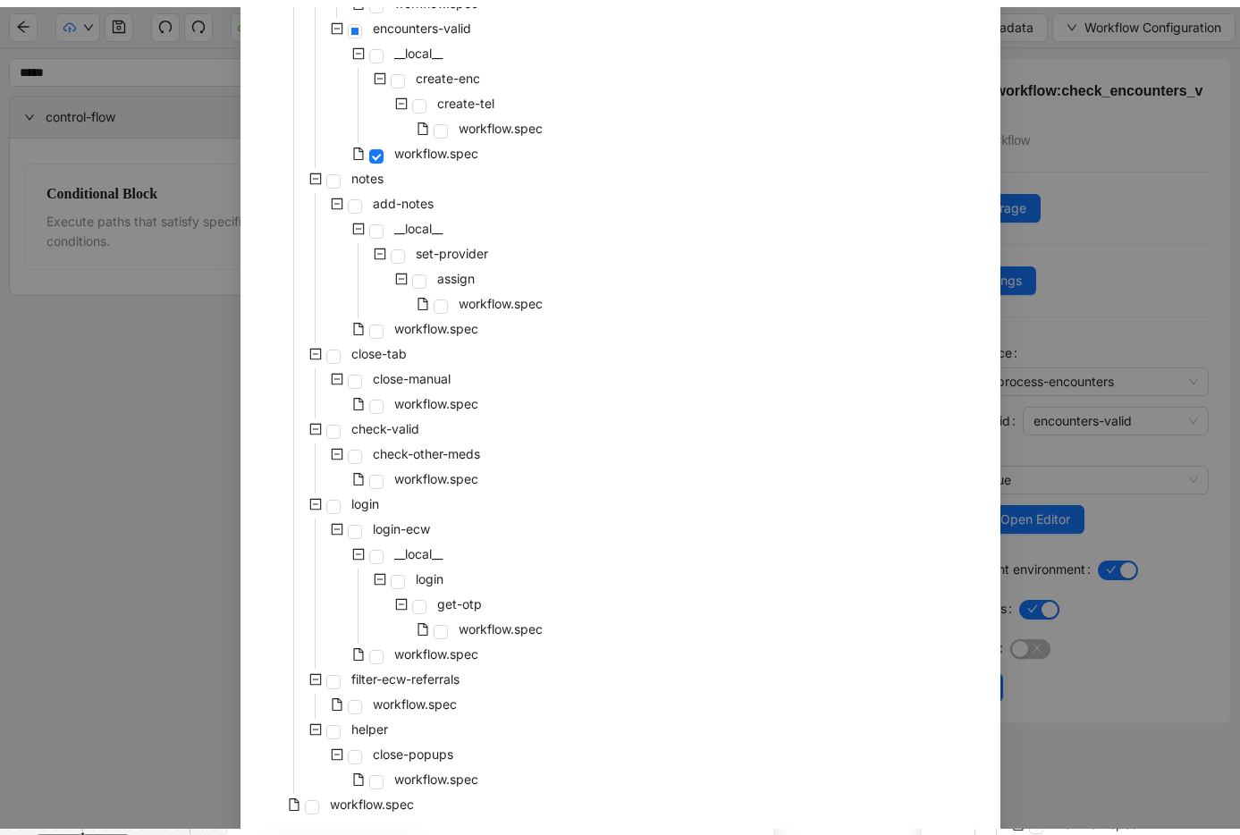
scroll to position [745, 0]
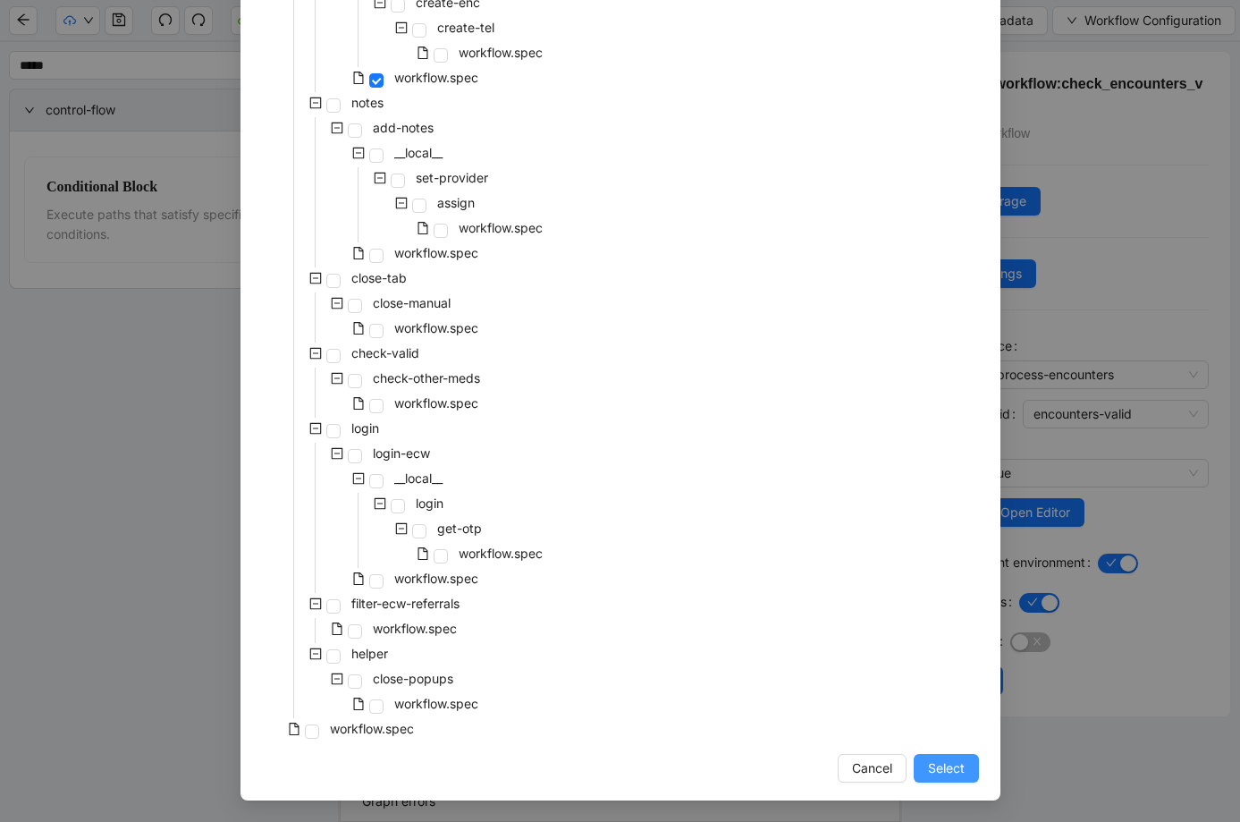
click at [946, 771] on span "Select" at bounding box center [946, 768] width 37 height 20
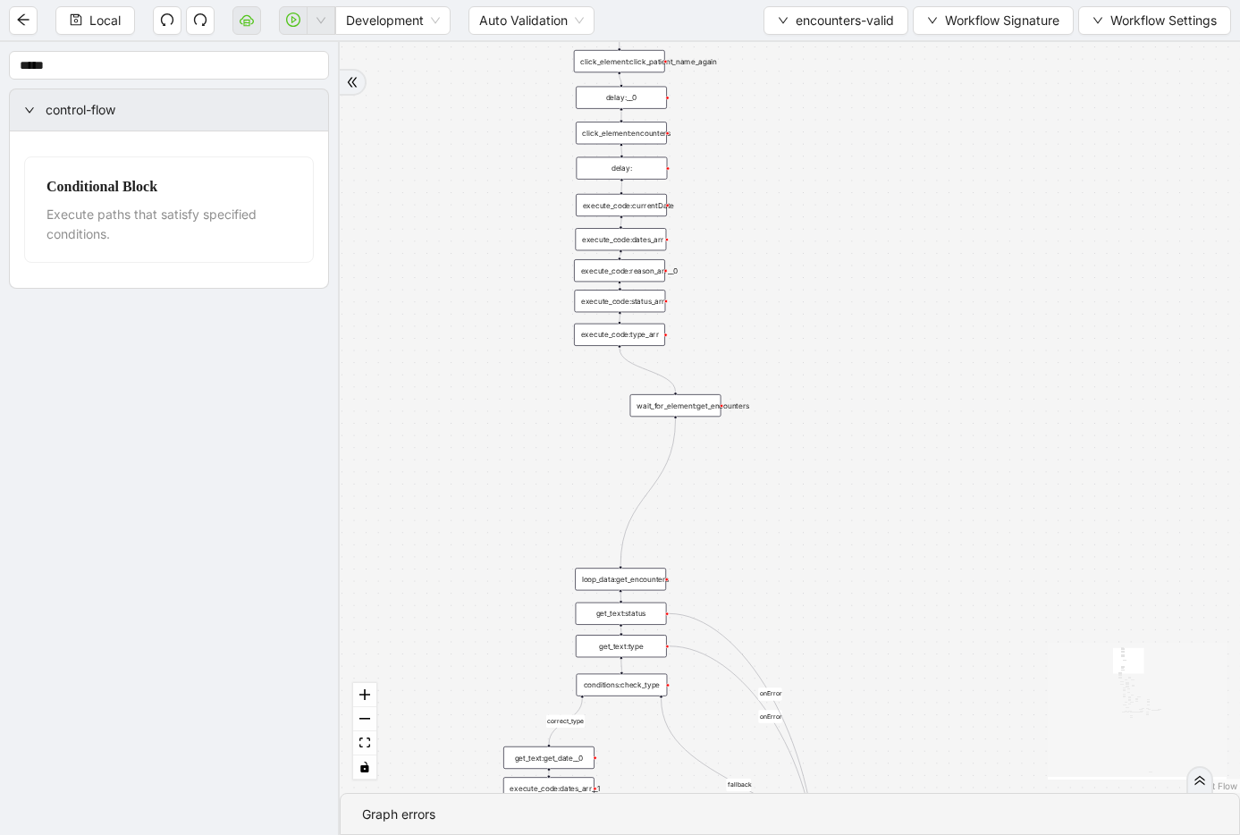
drag, startPoint x: 707, startPoint y: 429, endPoint x: 751, endPoint y: 307, distance: 130.1
click at [748, 258] on div "fallback fallback inPast hasInPast fallback wrong_body inNewYear fallback fallb…" at bounding box center [790, 417] width 901 height 751
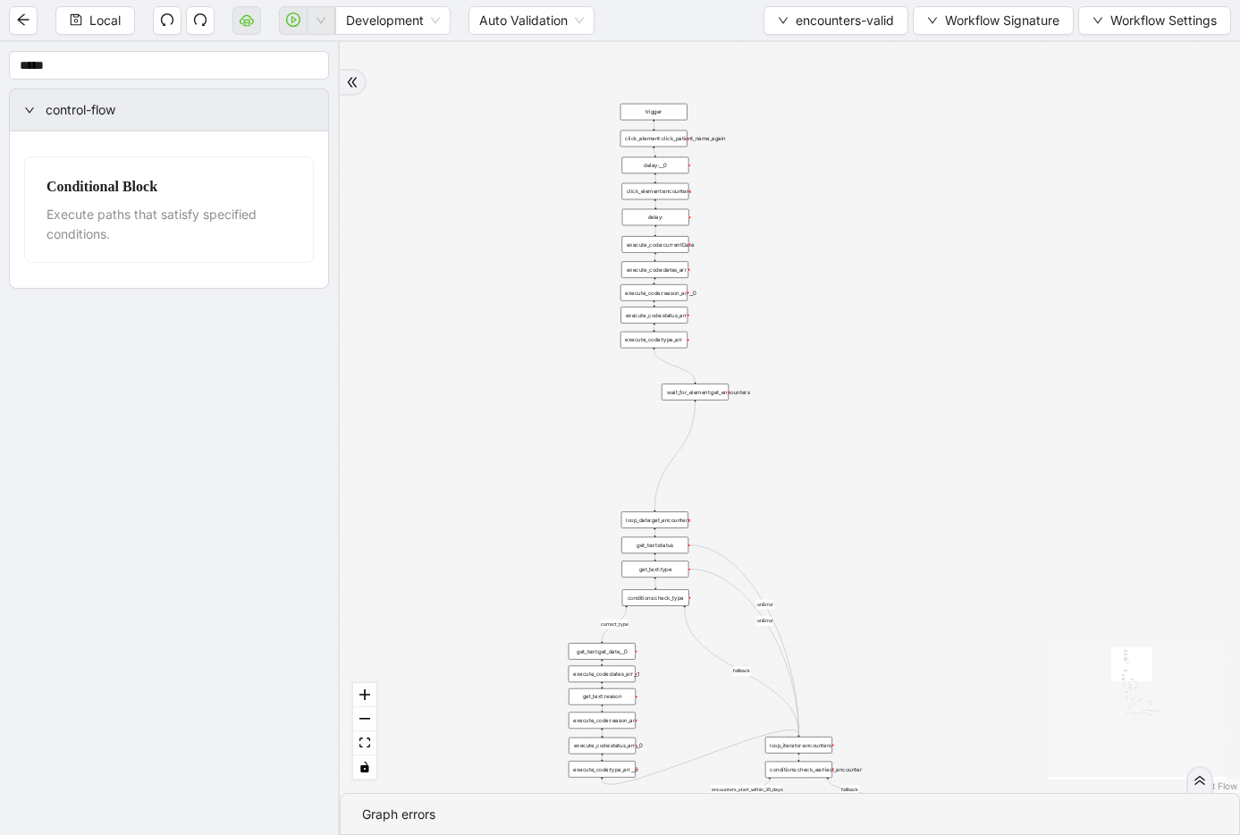
drag, startPoint x: 776, startPoint y: 289, endPoint x: 766, endPoint y: 199, distance: 90.9
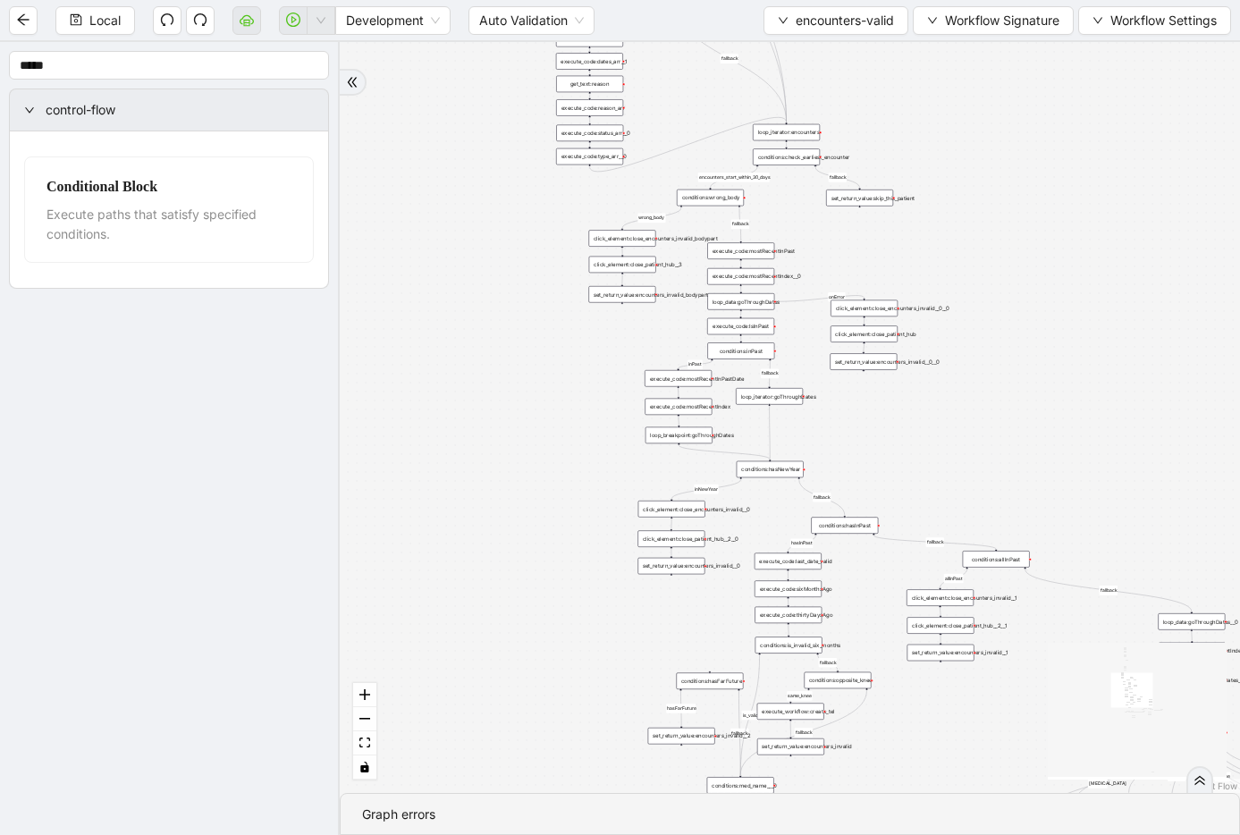
drag, startPoint x: 913, startPoint y: 532, endPoint x: 906, endPoint y: 127, distance: 405.2
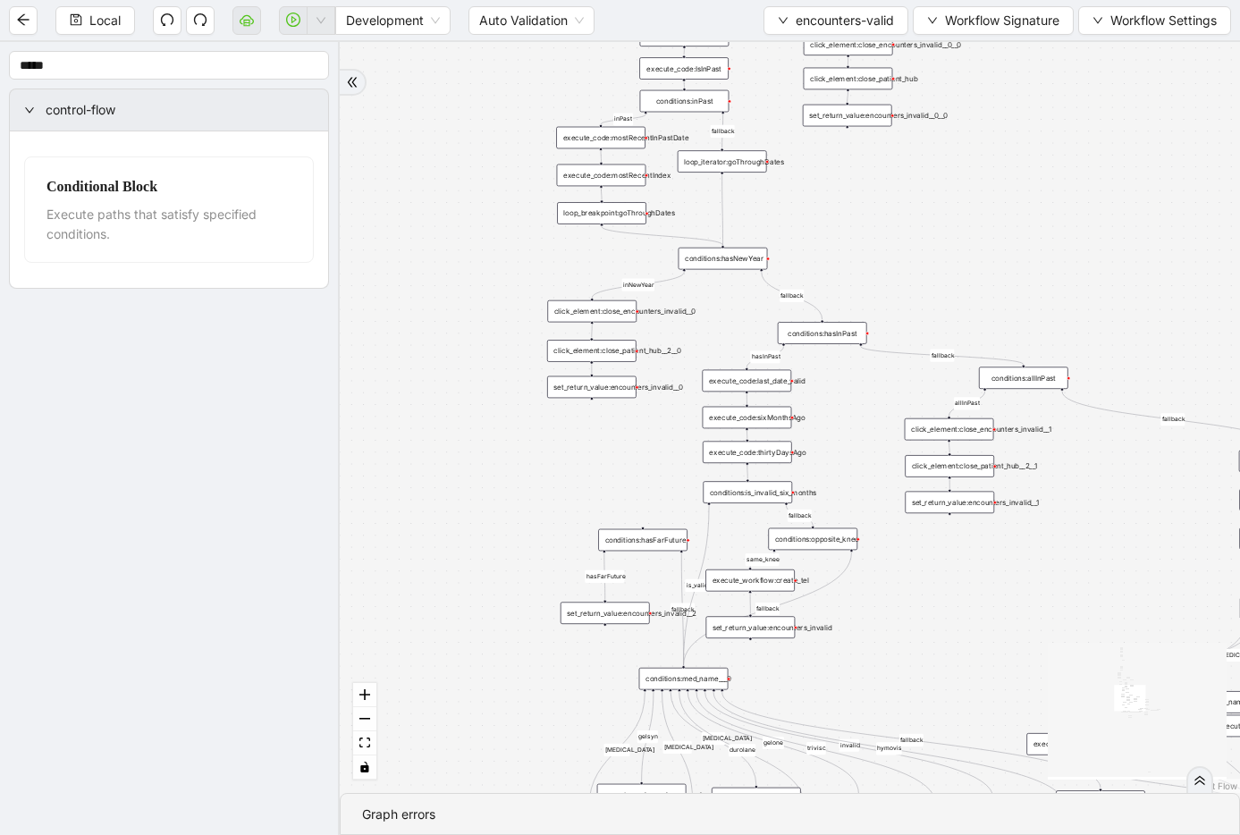
drag, startPoint x: 925, startPoint y: 400, endPoint x: 896, endPoint y: 262, distance: 140.7
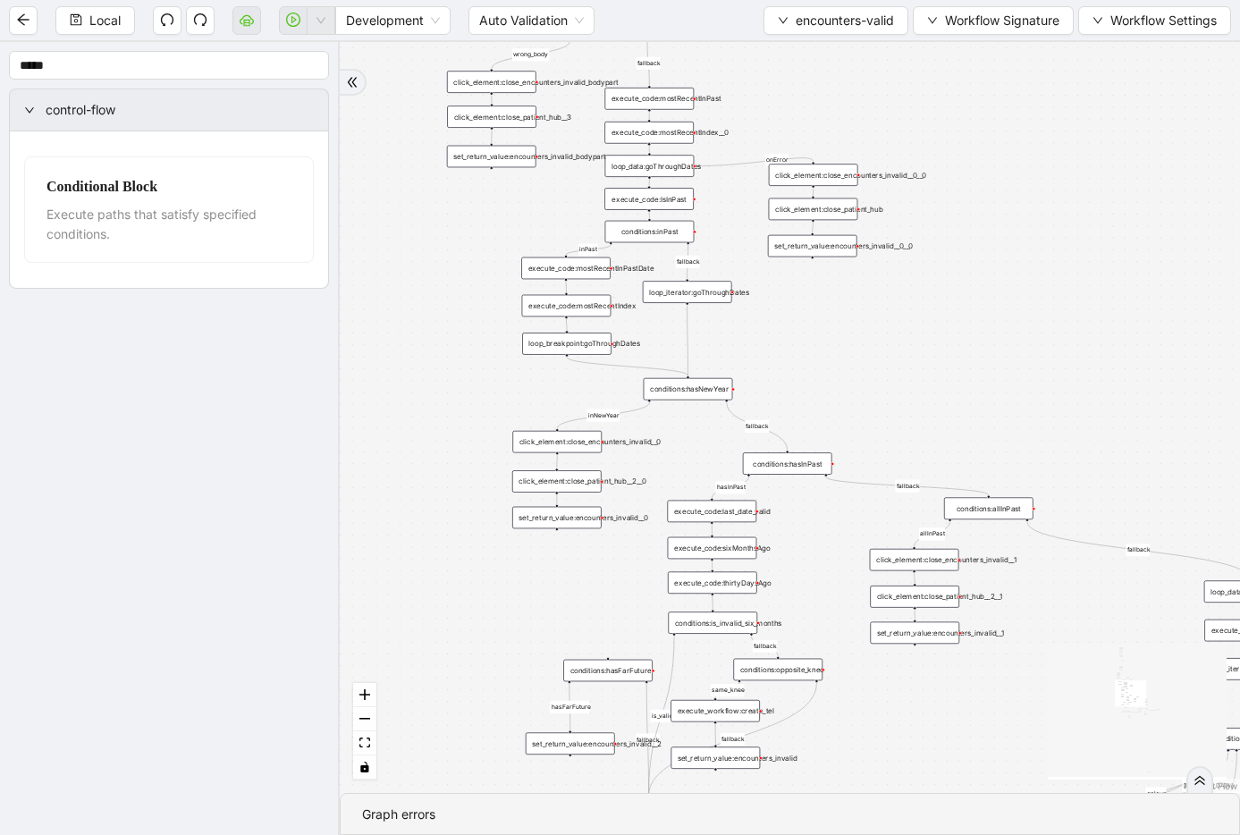
drag, startPoint x: 884, startPoint y: 408, endPoint x: 850, endPoint y: 538, distance: 134.9
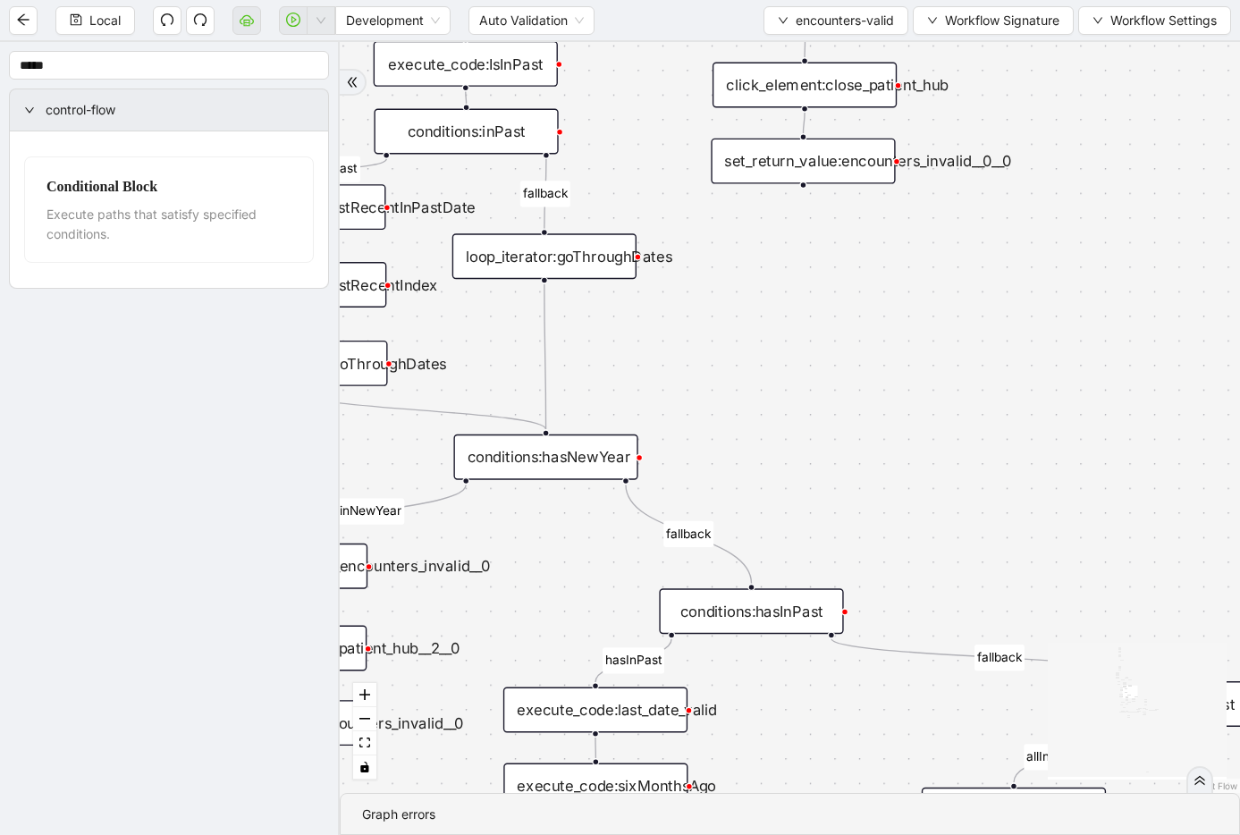
drag, startPoint x: 766, startPoint y: 379, endPoint x: 783, endPoint y: 459, distance: 81.4
click at [595, 266] on div "loop_iterator:goThroughDates" at bounding box center [545, 256] width 184 height 46
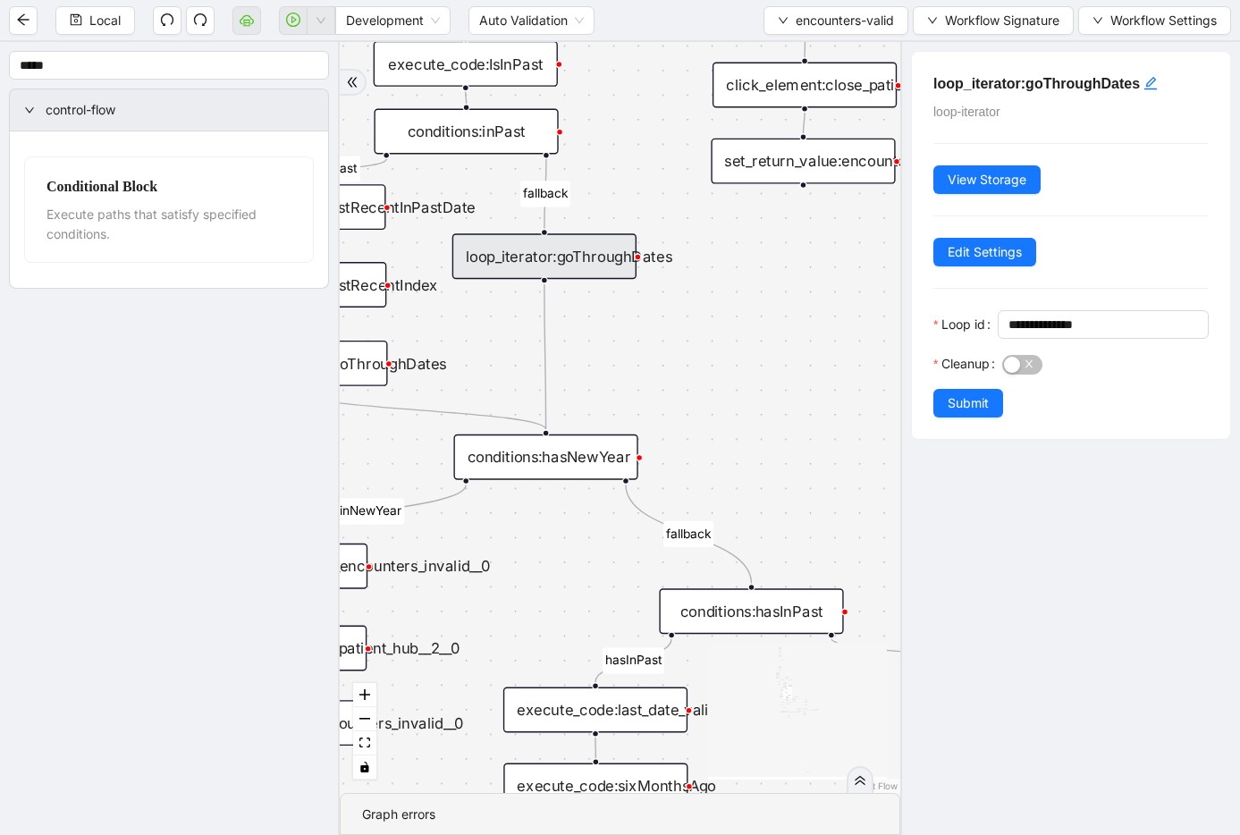
click at [744, 325] on div "fallback fallback inPast hasInPast fallback wrong_body inNewYear fallback fallb…" at bounding box center [620, 417] width 561 height 751
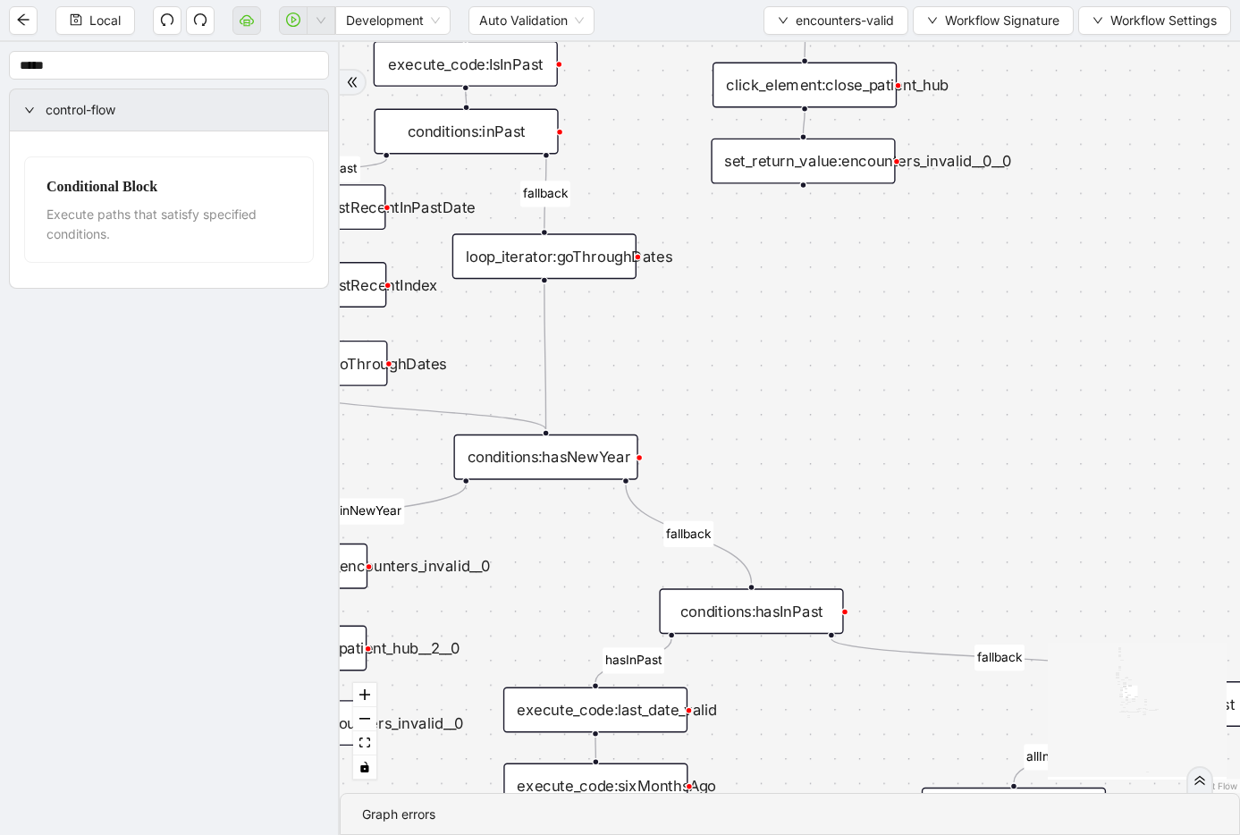
click at [613, 262] on div "loop_iterator:goThroughDates" at bounding box center [545, 256] width 184 height 46
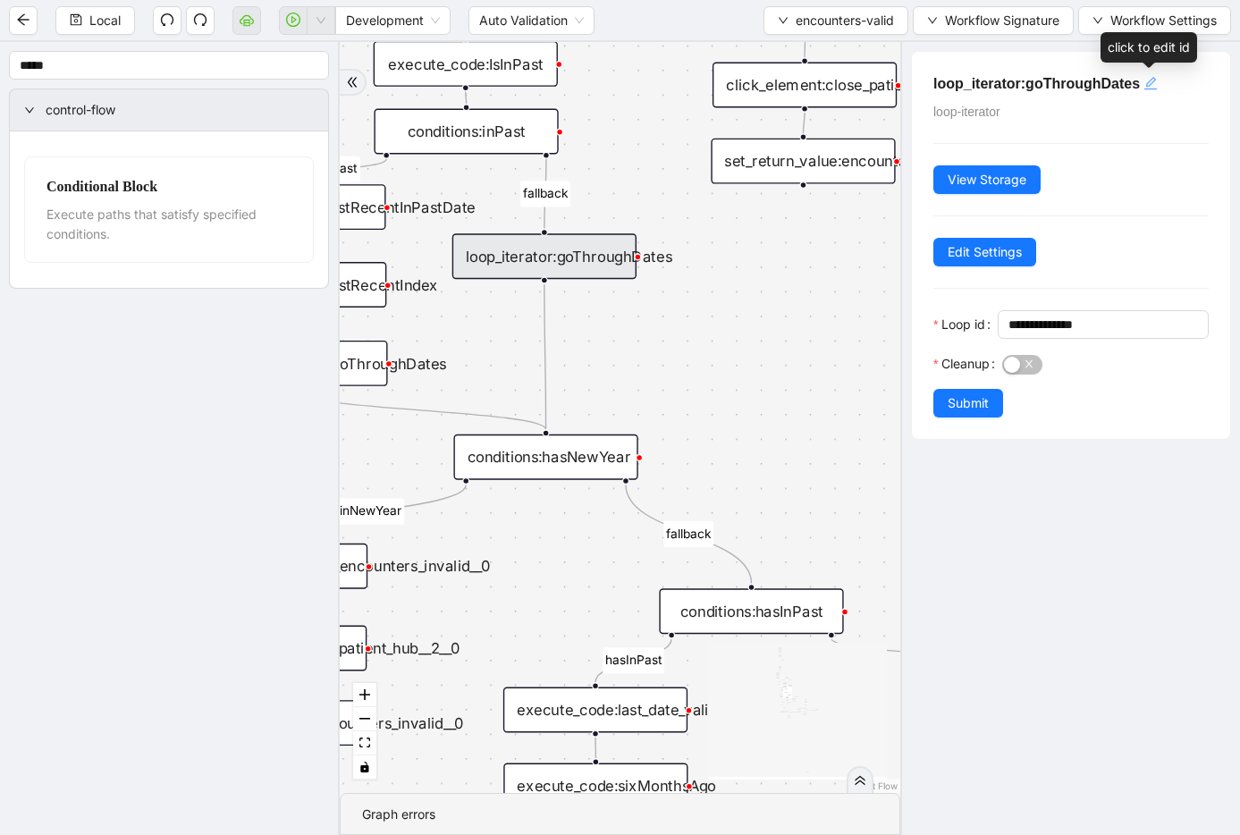
click at [960, 86] on icon "edit" at bounding box center [1151, 83] width 14 height 14
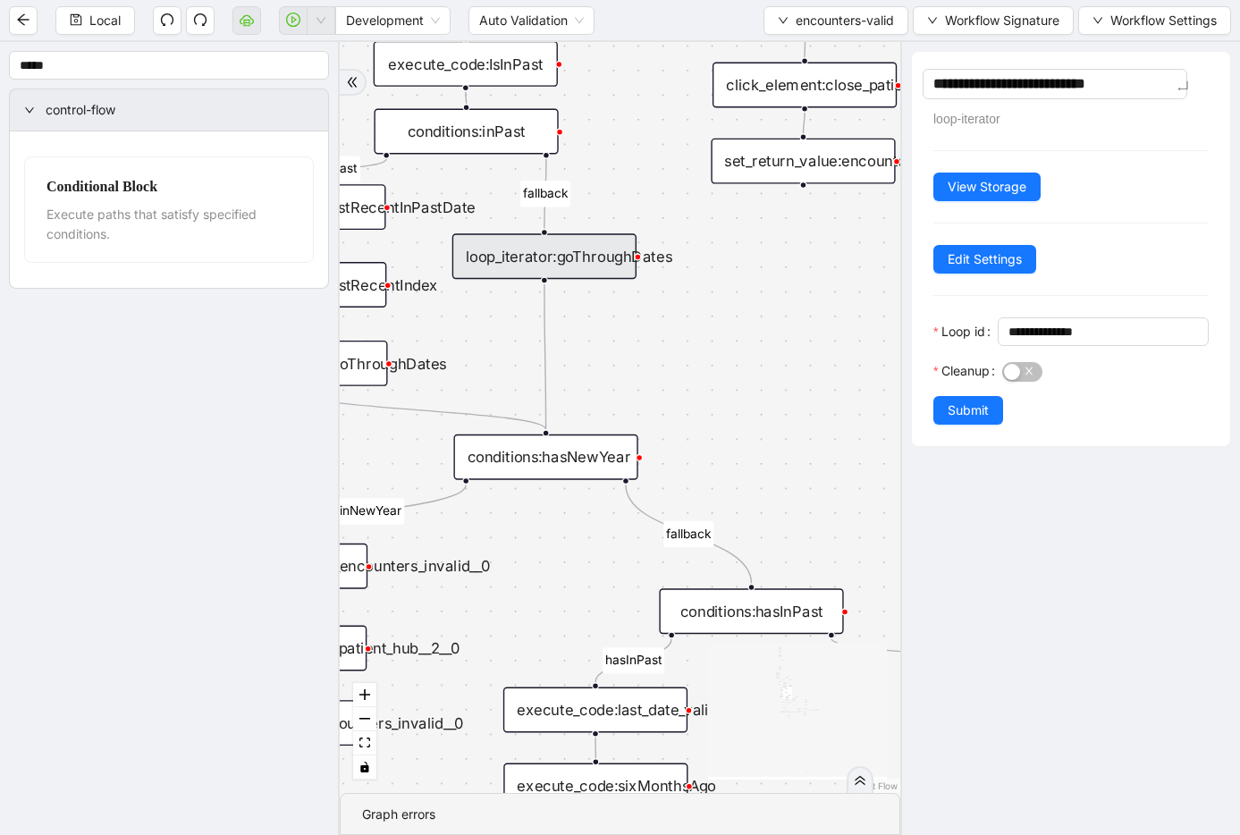
type textarea "**********"
click at [706, 321] on div "fallback fallback inPast hasInPast fallback wrong_body inNewYear fallback fallb…" at bounding box center [620, 417] width 561 height 751
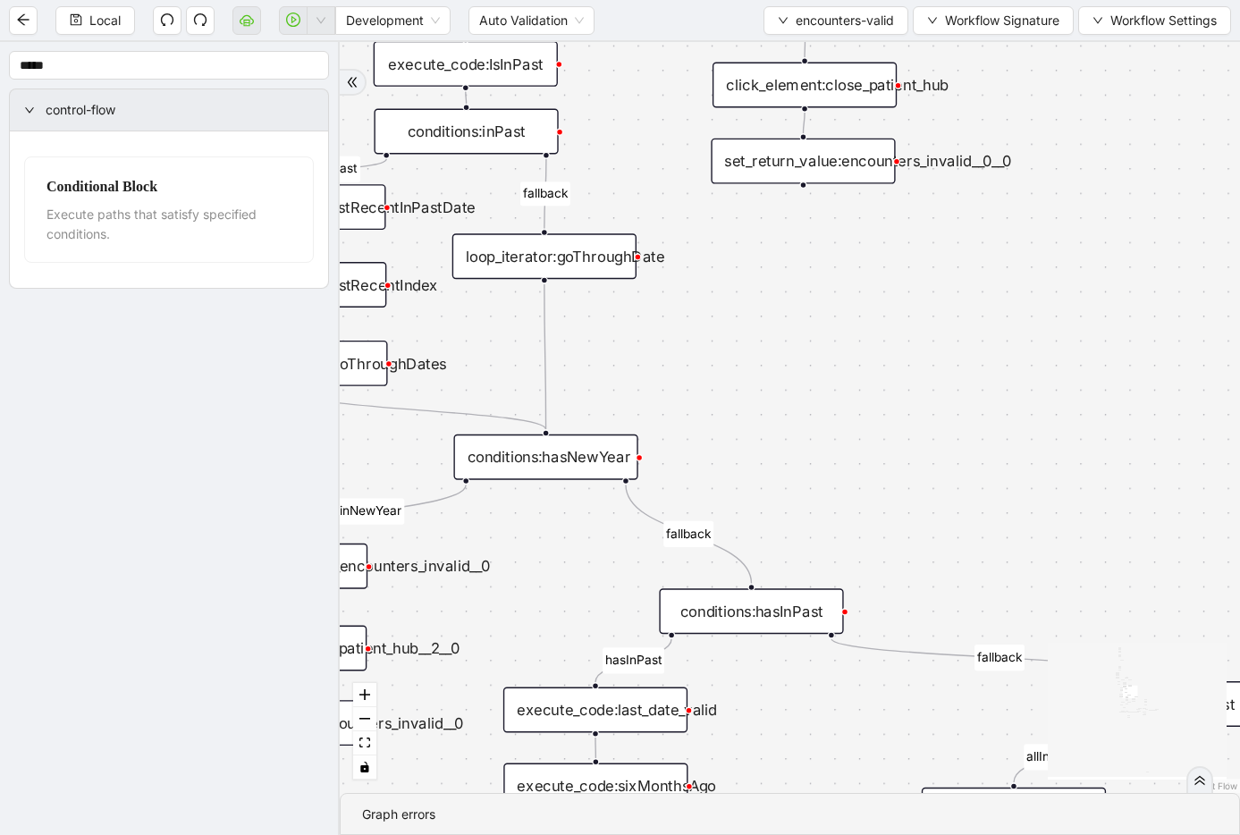
click at [572, 265] on div "loop_iterator:goThroughDate" at bounding box center [545, 256] width 184 height 46
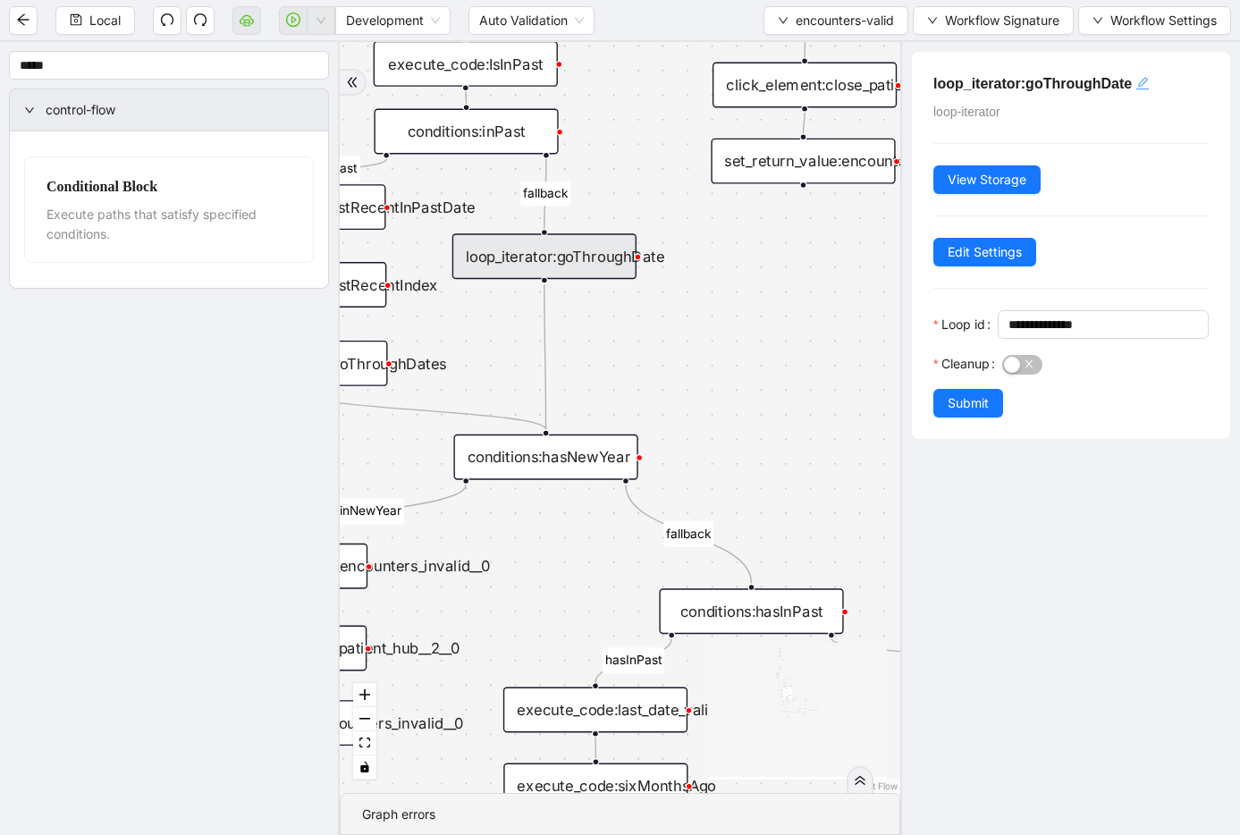
click at [960, 82] on icon "edit" at bounding box center [1143, 83] width 14 height 14
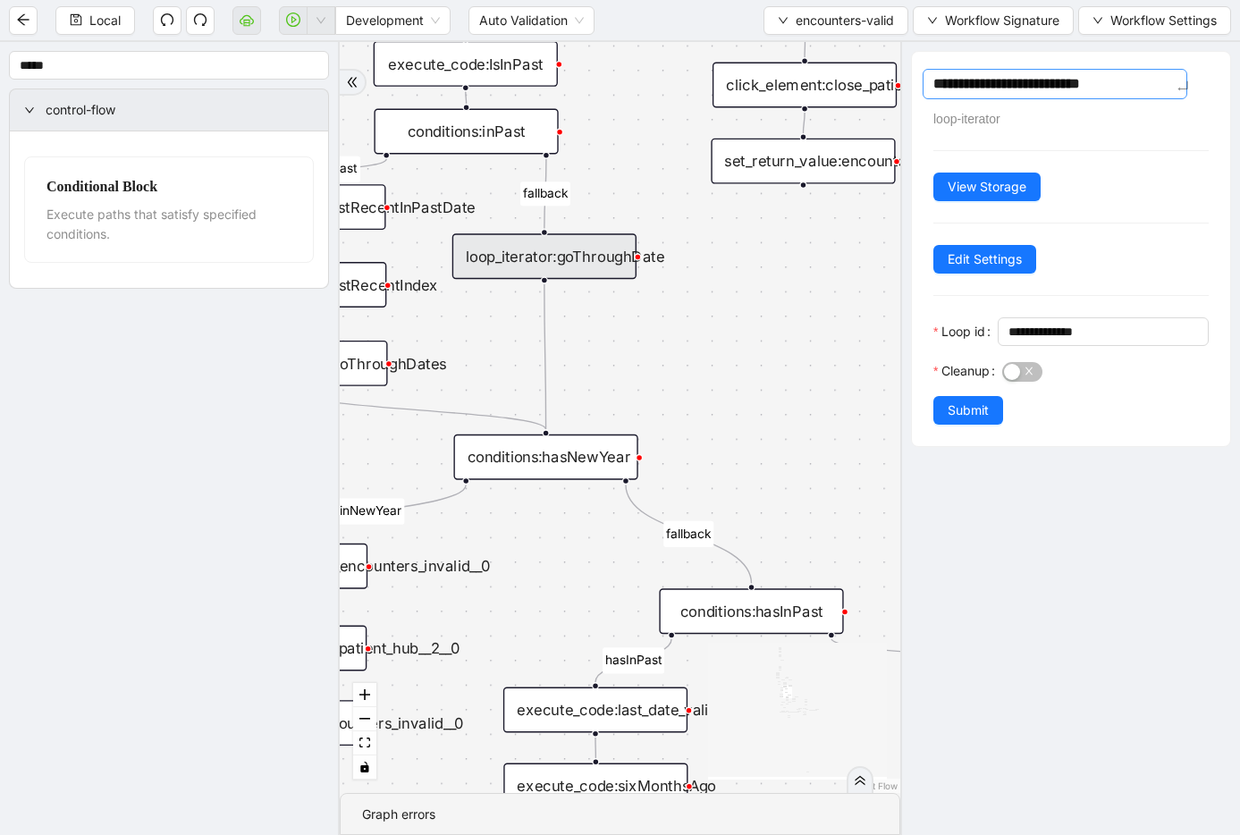
click at [960, 87] on textarea "**********" at bounding box center [1055, 84] width 265 height 30
type textarea "**********"
click at [713, 263] on div "fallback inPast hasInPast fallback wrong_body inNewYear fallback fallback allIn…" at bounding box center [620, 417] width 561 height 751
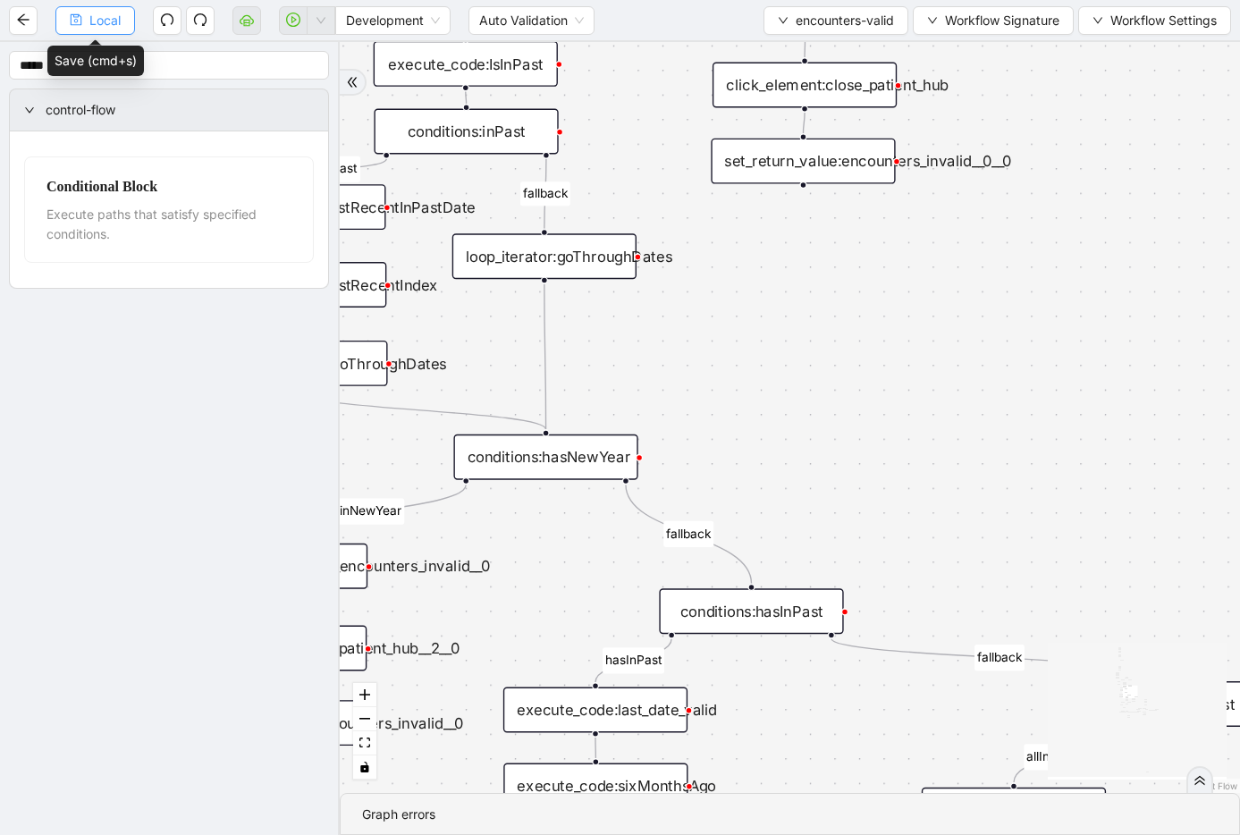
click at [97, 23] on span "Local" at bounding box center [104, 21] width 31 height 20
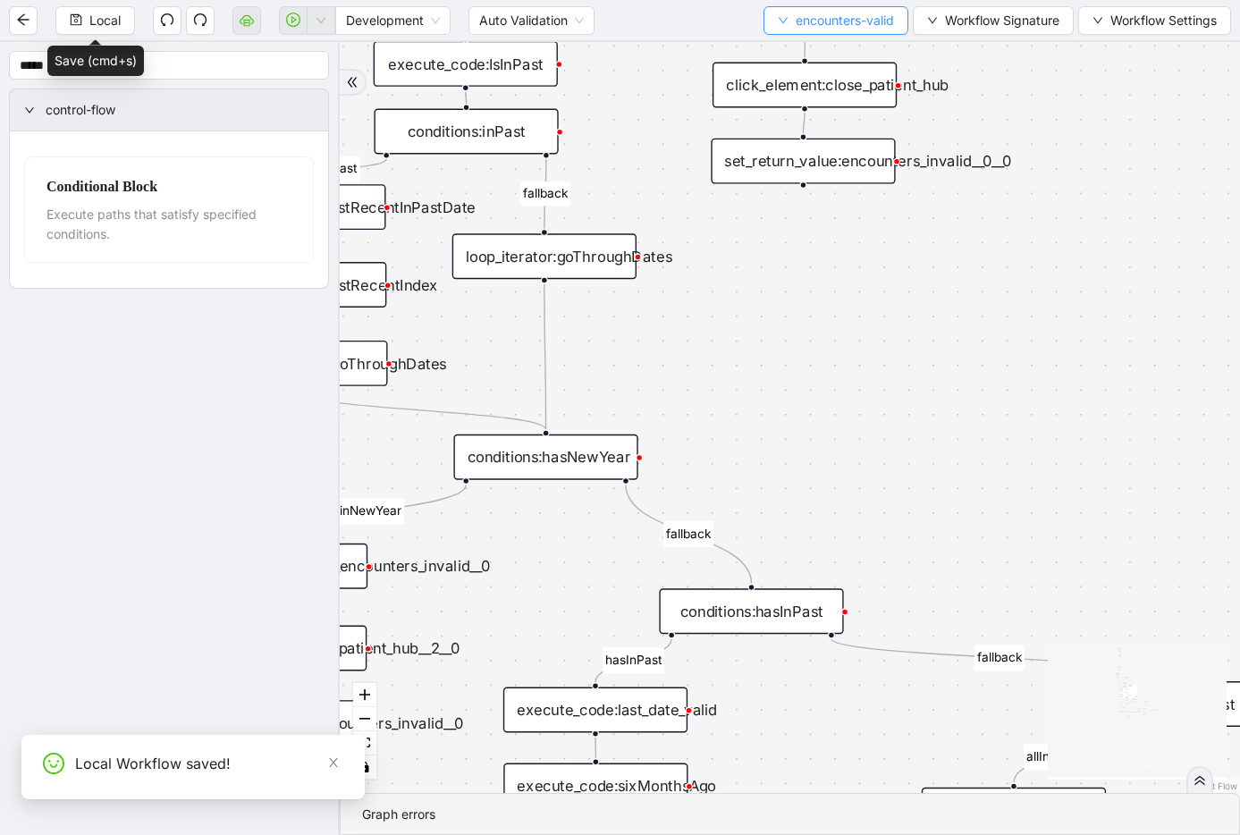
click at [870, 31] on button "encounters-valid" at bounding box center [836, 20] width 145 height 29
click at [865, 54] on span "Select" at bounding box center [833, 56] width 118 height 20
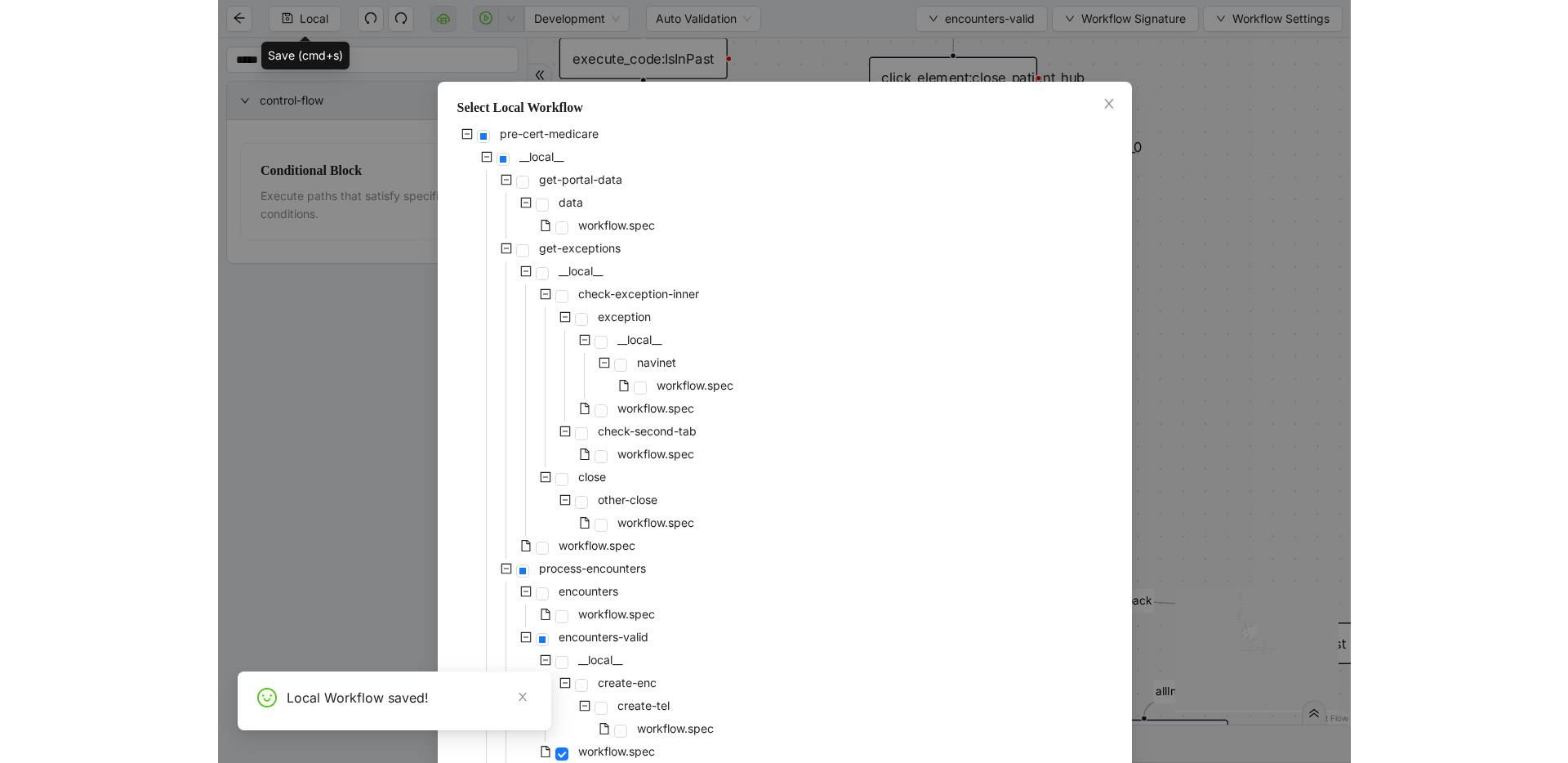
scroll to position [669, 0]
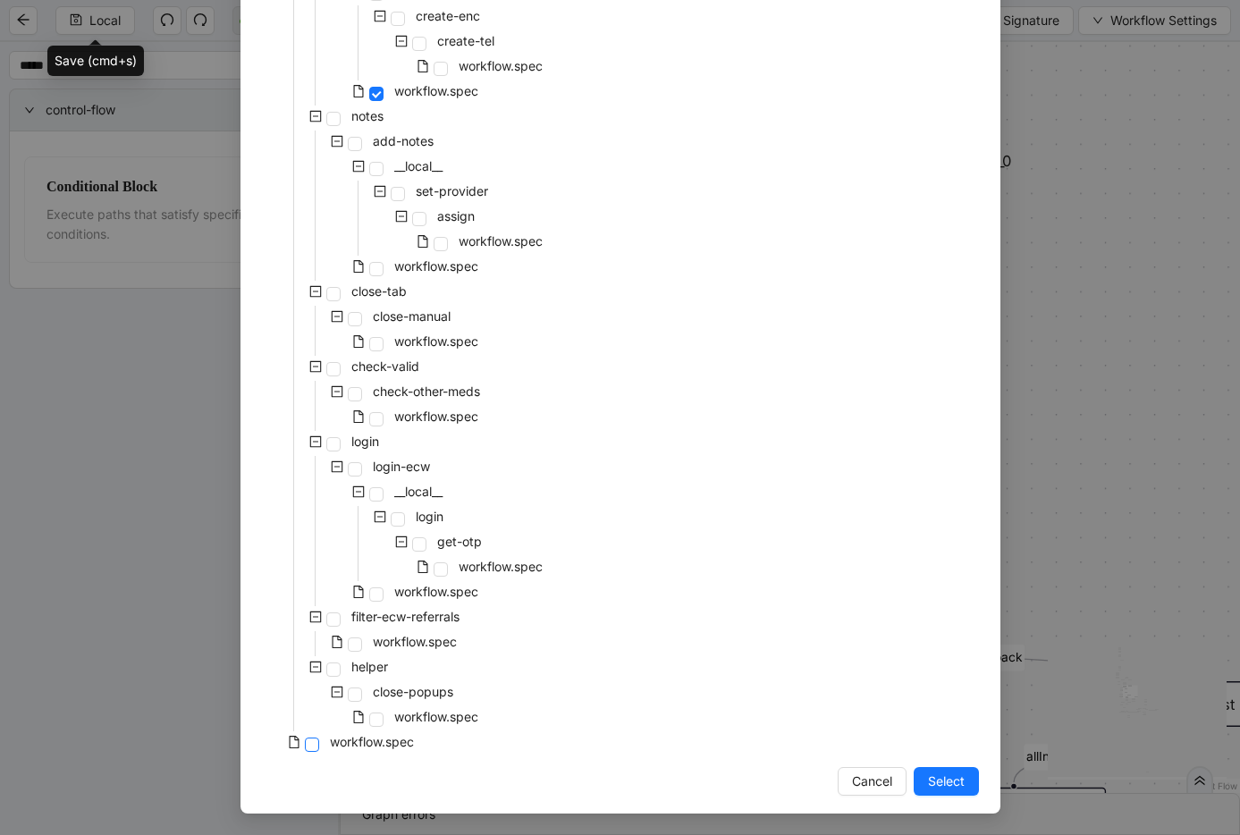
click at [305, 746] on span at bounding box center [312, 745] width 14 height 14
click at [917, 781] on button "Select" at bounding box center [946, 781] width 65 height 29
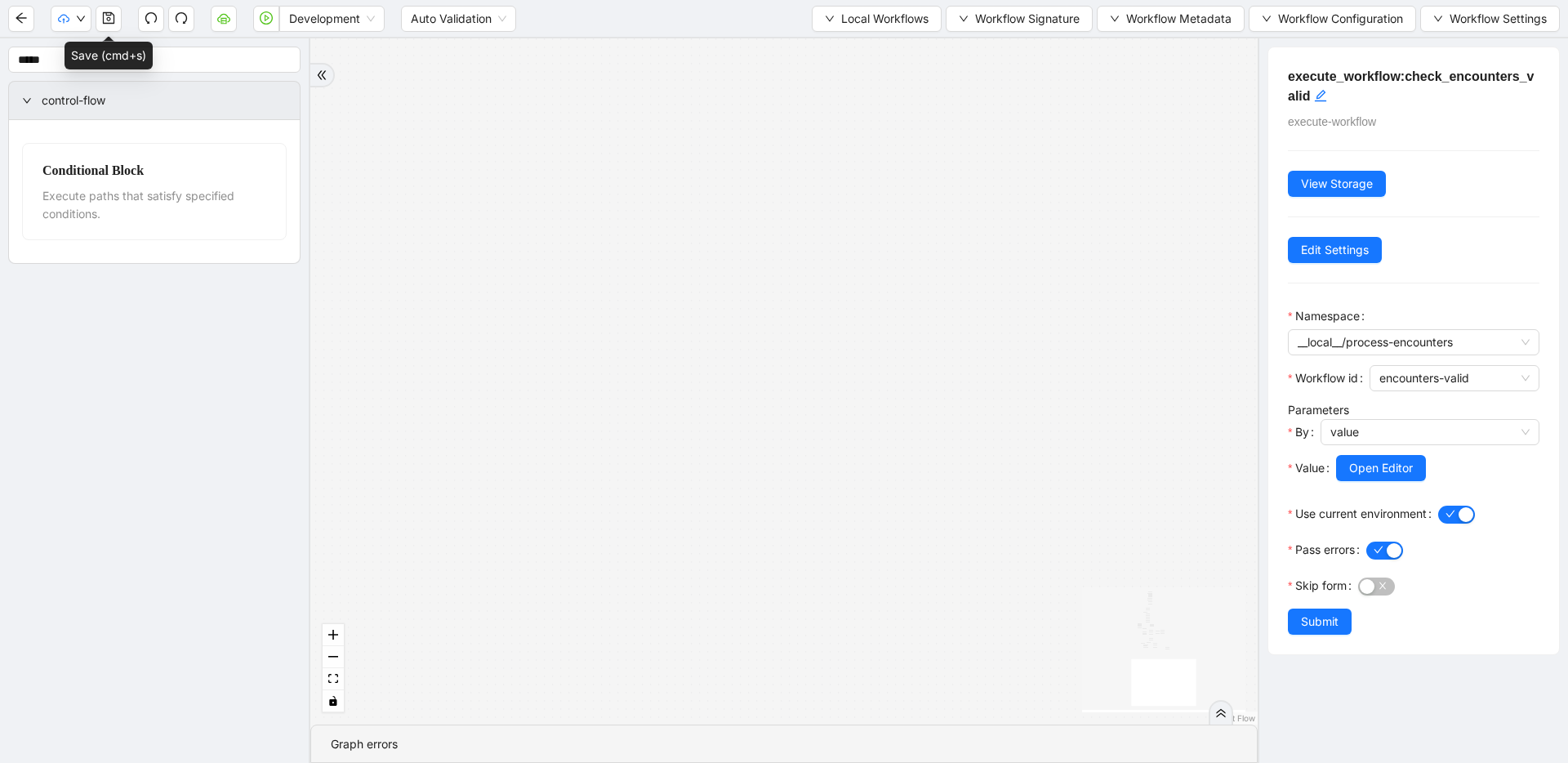
drag, startPoint x: 747, startPoint y: 343, endPoint x: 757, endPoint y: 561, distance: 218.2
drag, startPoint x: 738, startPoint y: 343, endPoint x: 738, endPoint y: 431, distance: 88.0
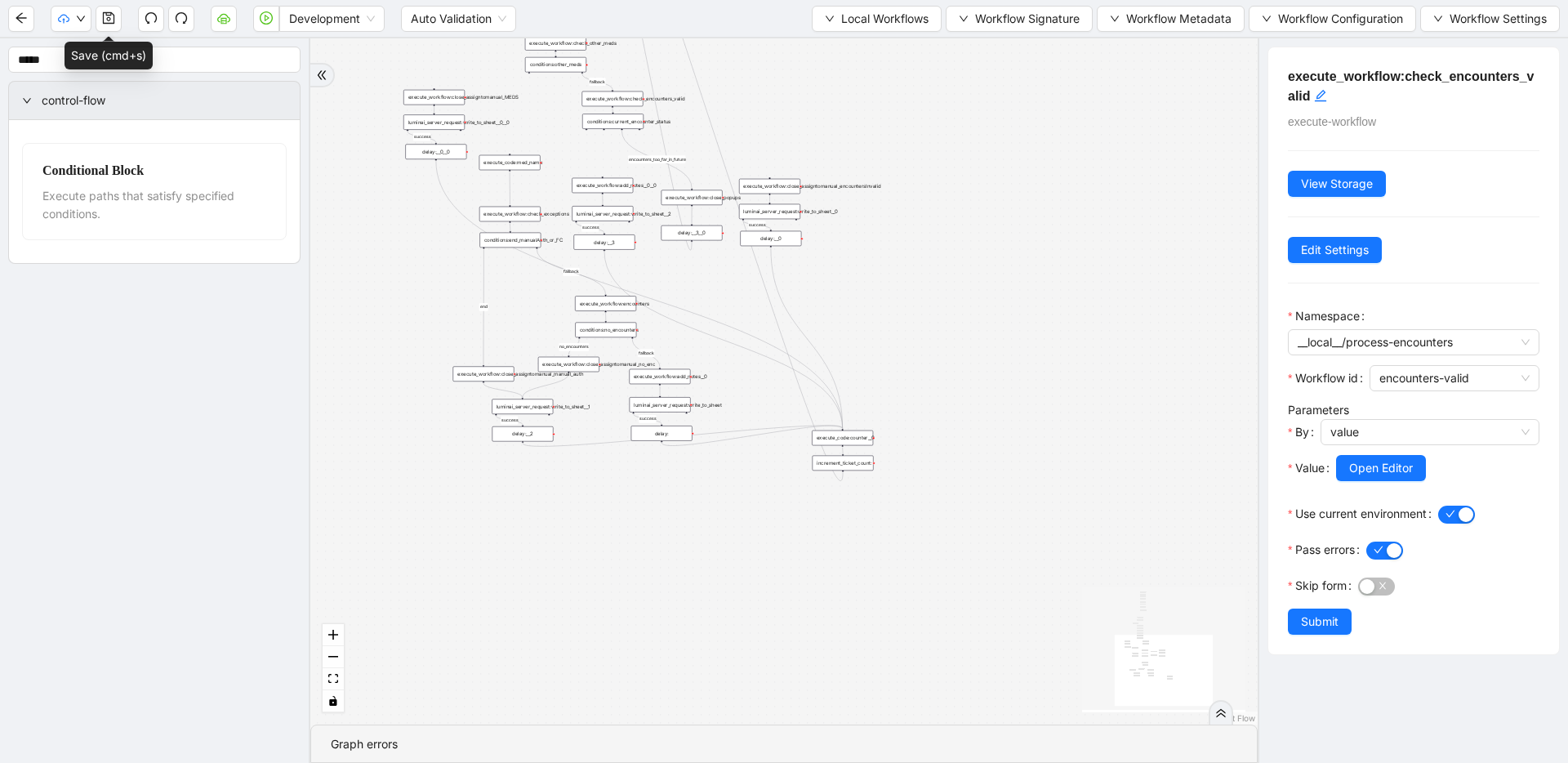
drag, startPoint x: 742, startPoint y: 321, endPoint x: 758, endPoint y: 500, distance: 179.7
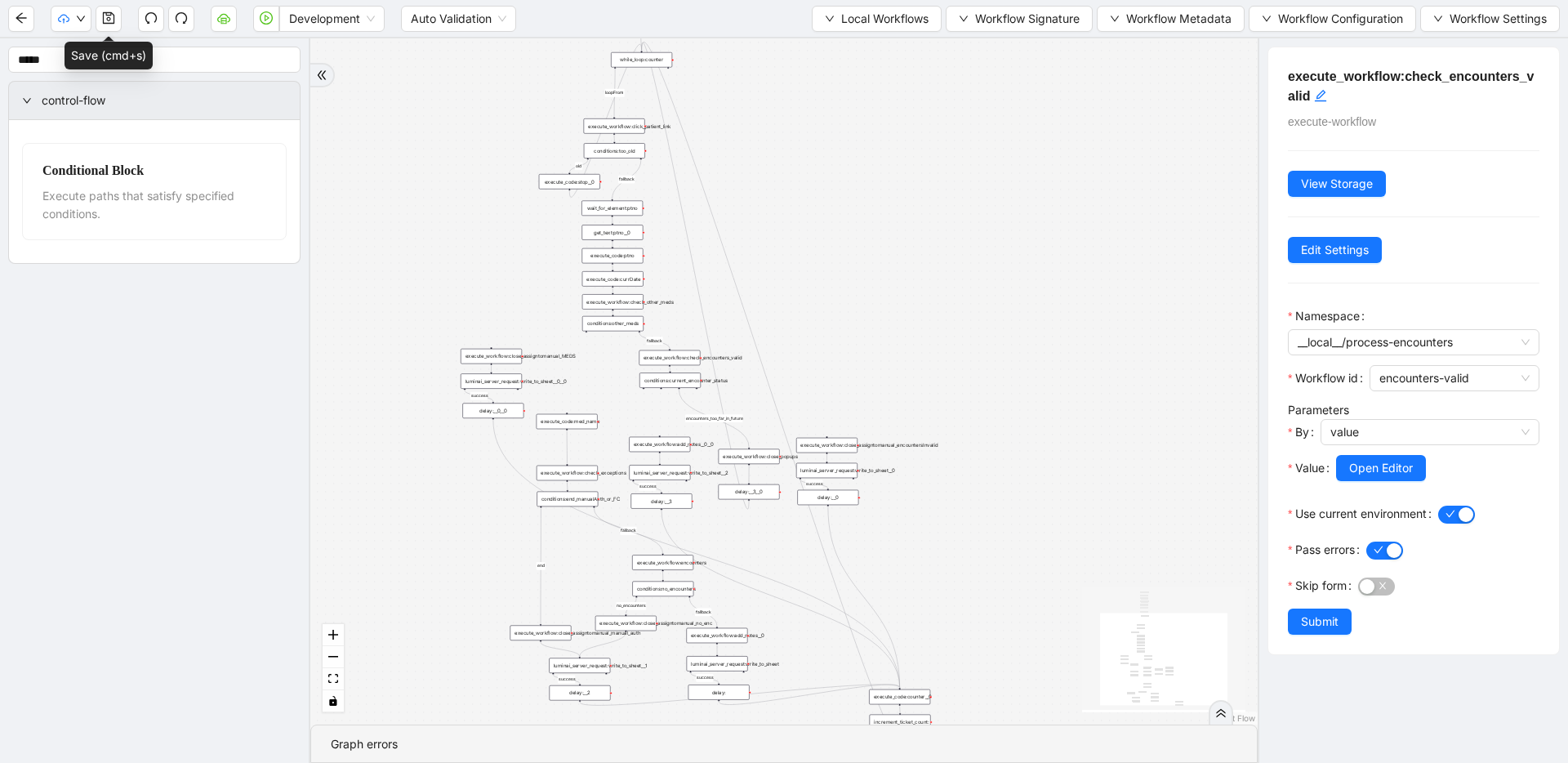
drag, startPoint x: 759, startPoint y: 373, endPoint x: 800, endPoint y: 506, distance: 139.2
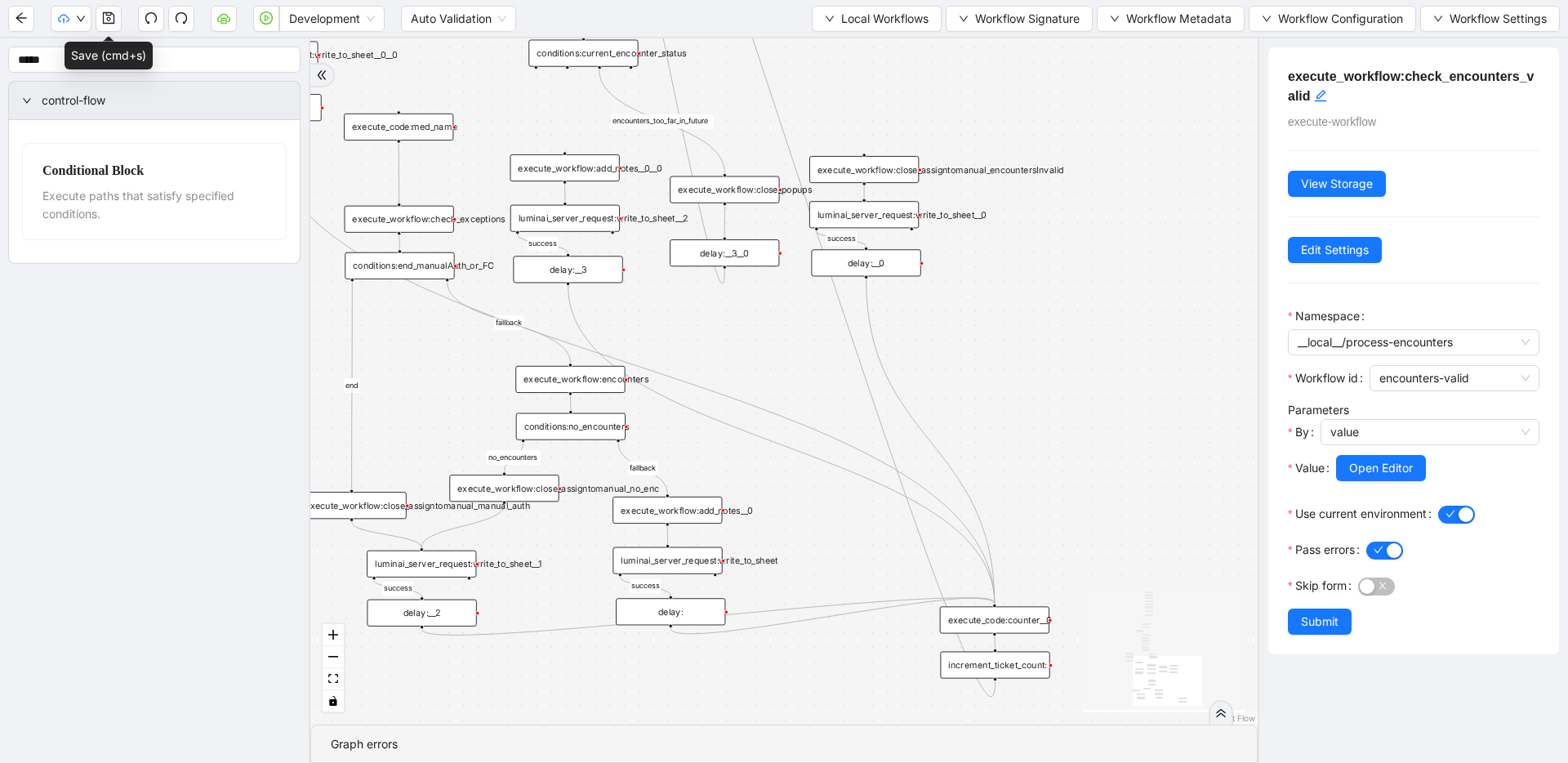
drag, startPoint x: 768, startPoint y: 613, endPoint x: 769, endPoint y: 359, distance: 254.0
click at [769, 359] on div "fallback success success fallback no_encounters end success success success old…" at bounding box center [784, 381] width 947 height 686
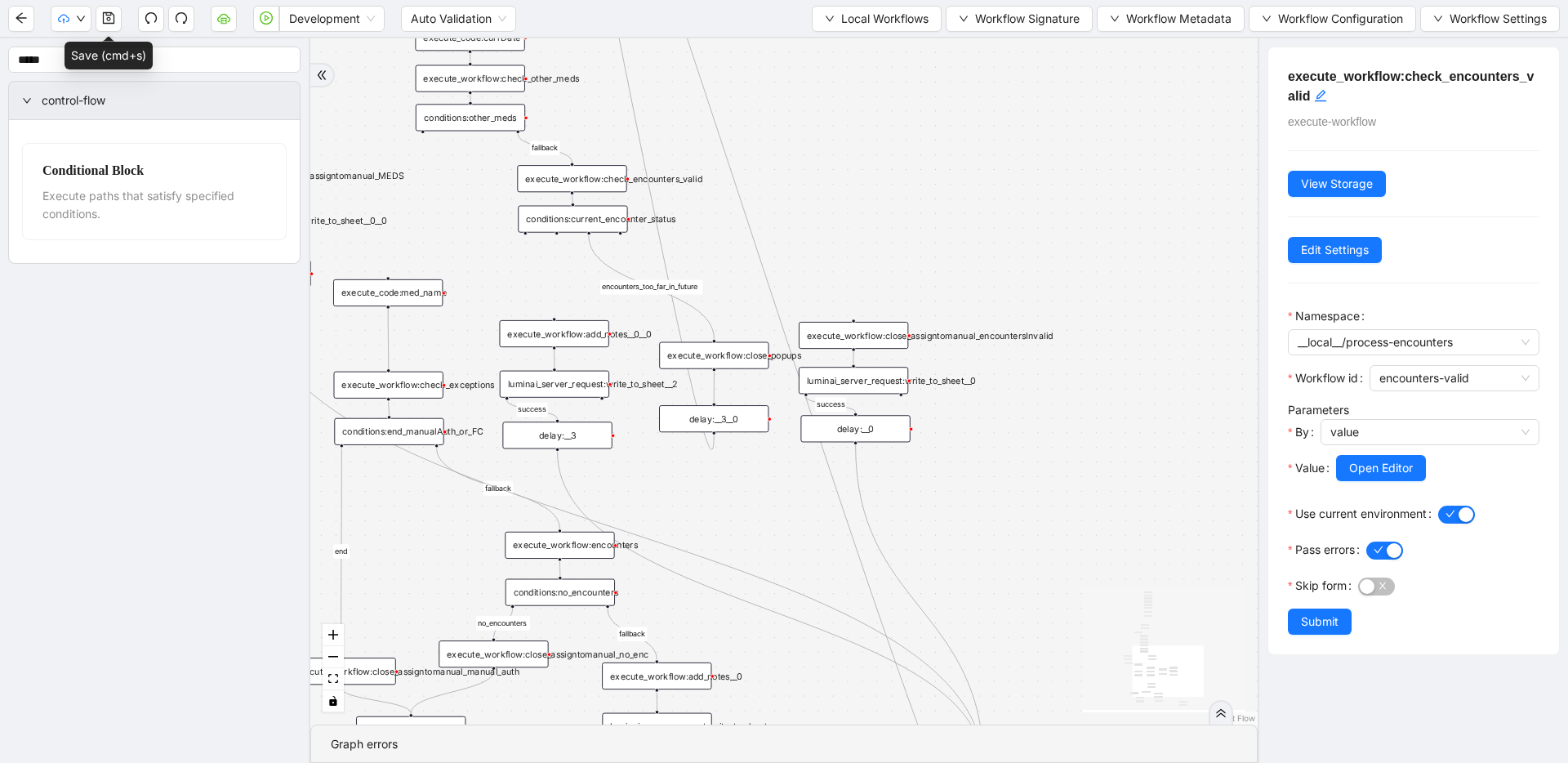
drag, startPoint x: 763, startPoint y: 373, endPoint x: 753, endPoint y: 542, distance: 169.3
click at [847, 31] on div "Development Auto Validation Local Workflows Workflow Signature Workflow Metadat…" at bounding box center [784, 18] width 1568 height 37
click at [847, 26] on span "Local Workflows" at bounding box center [885, 19] width 88 height 18
click at [847, 47] on span "Select" at bounding box center [872, 51] width 104 height 18
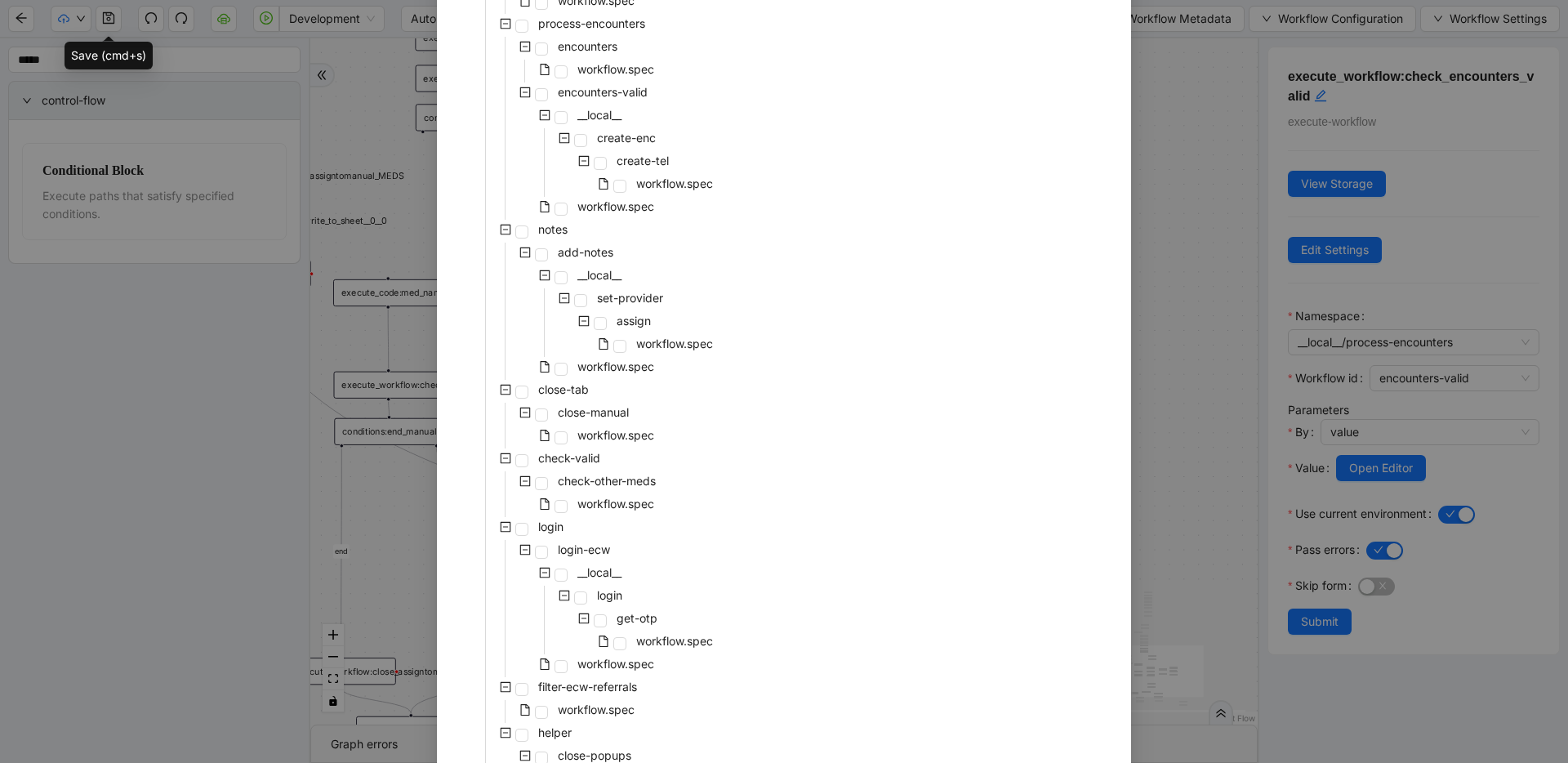
scroll to position [373, 0]
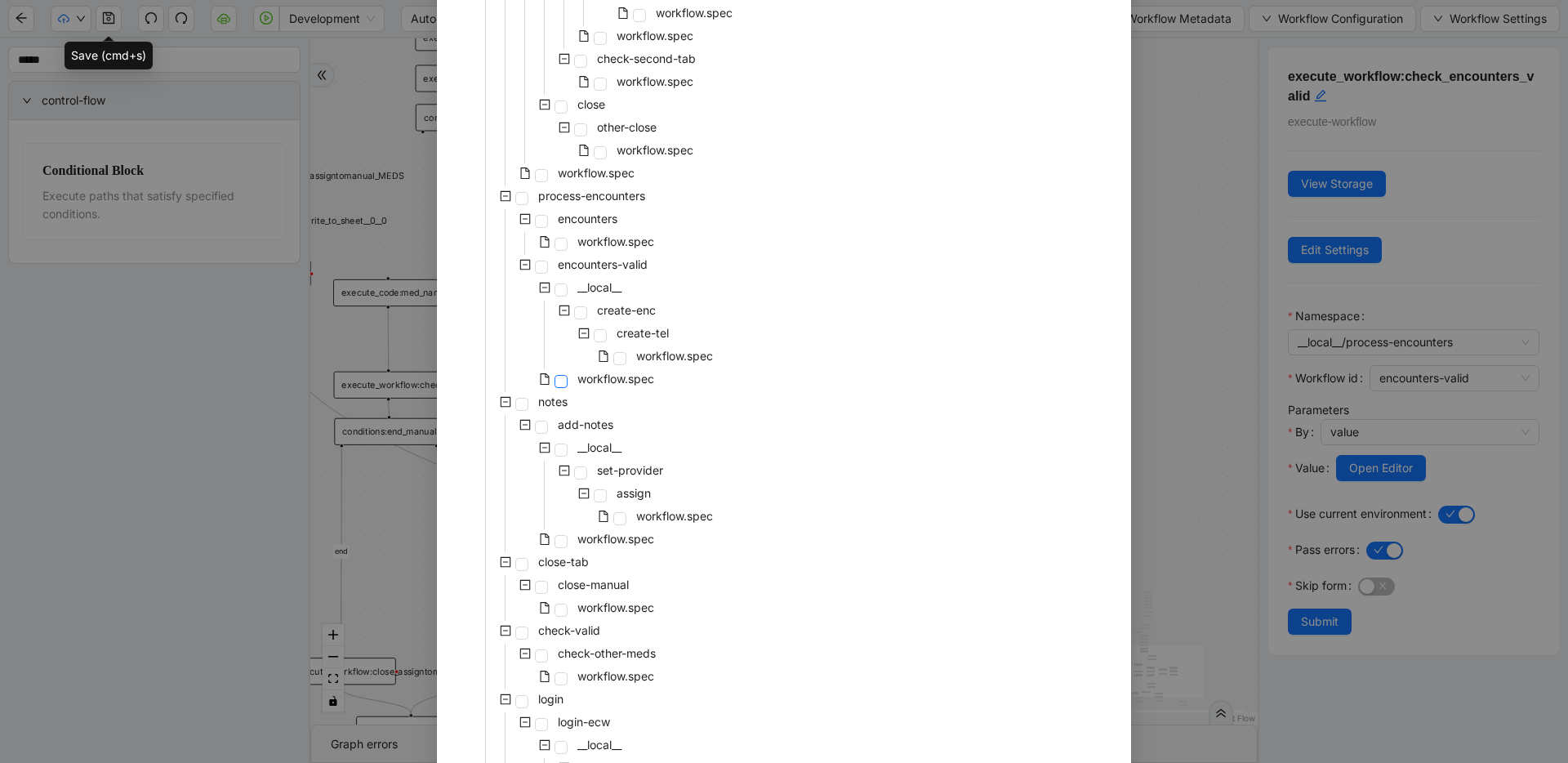
click at [554, 385] on span at bounding box center [561, 381] width 13 height 13
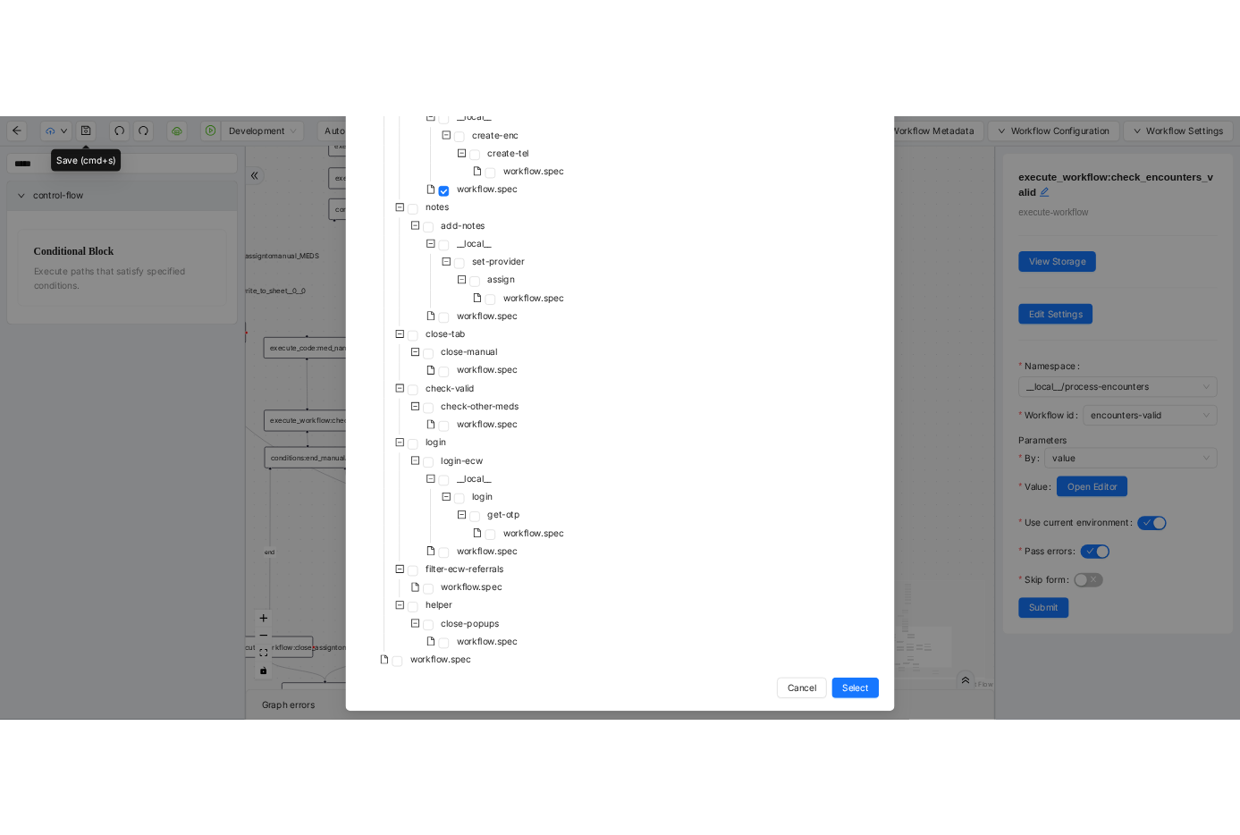
scroll to position [724, 0]
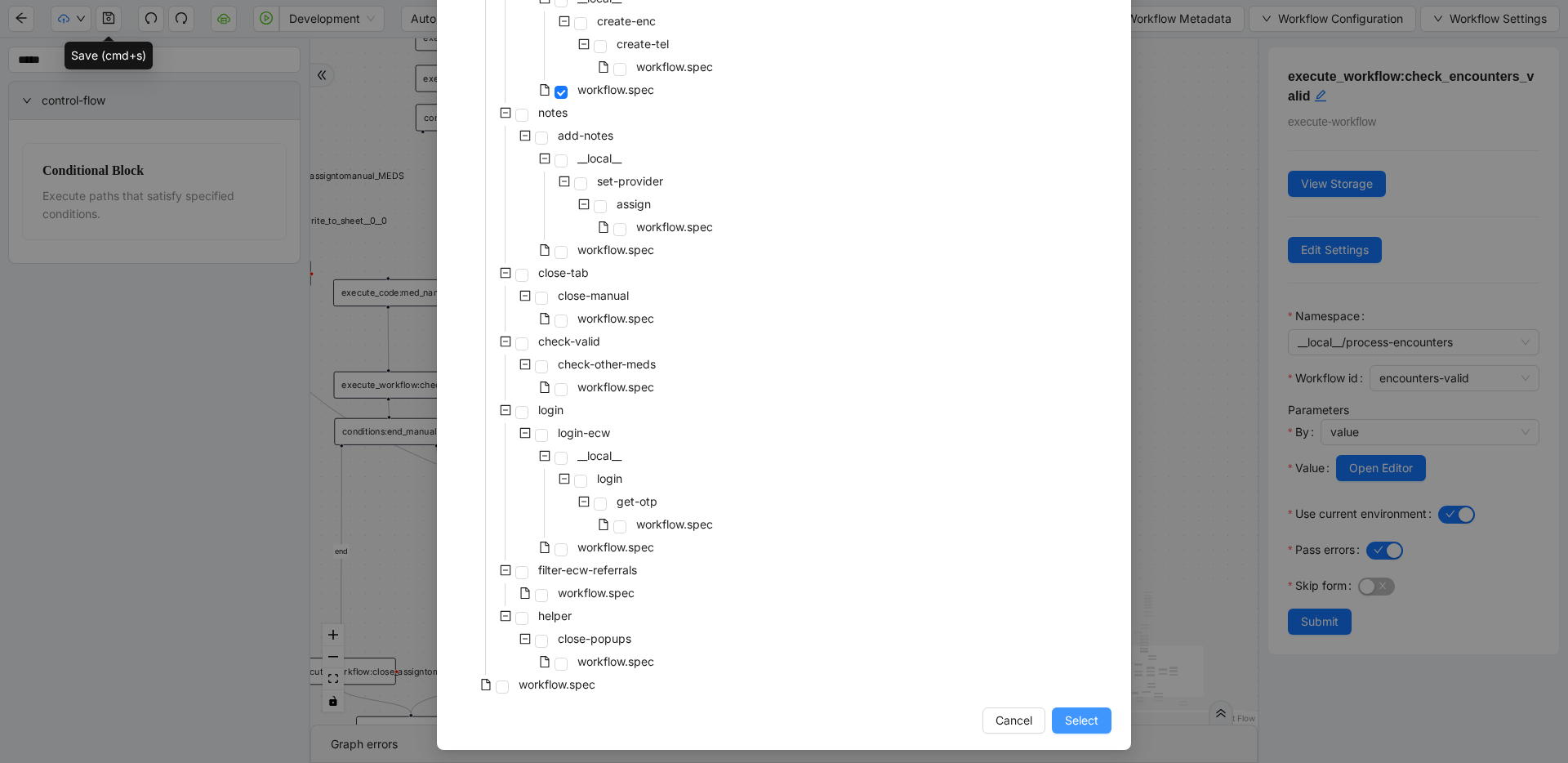
click at [877, 717] on button "Select" at bounding box center [1081, 720] width 59 height 26
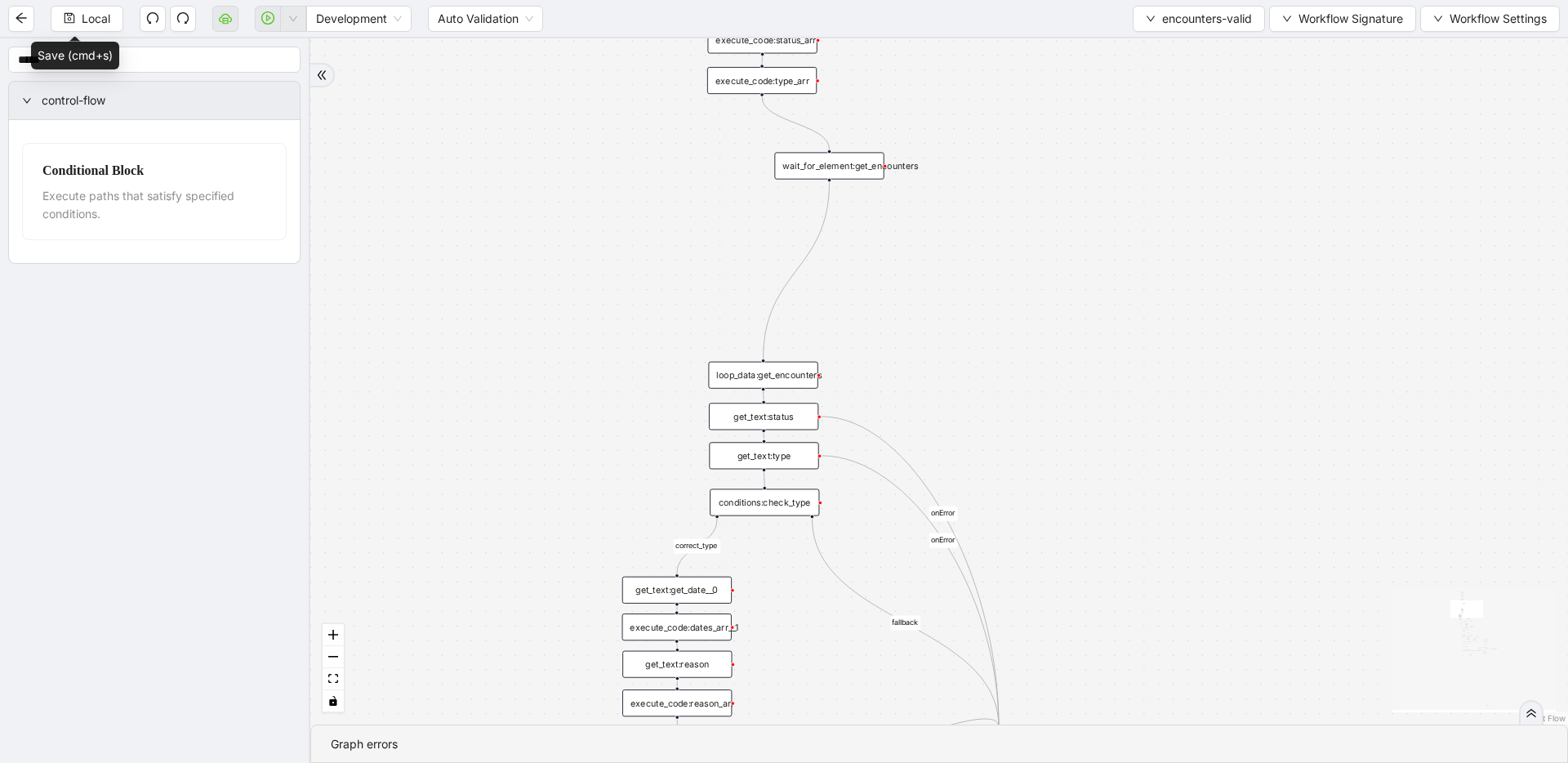
drag, startPoint x: 807, startPoint y: 455, endPoint x: 1074, endPoint y: 107, distance: 438.6
click at [877, 107] on div "fallback inPast hasInPast fallback wrong_body inNewYear fallback fallback allIn…" at bounding box center [939, 381] width 1258 height 686
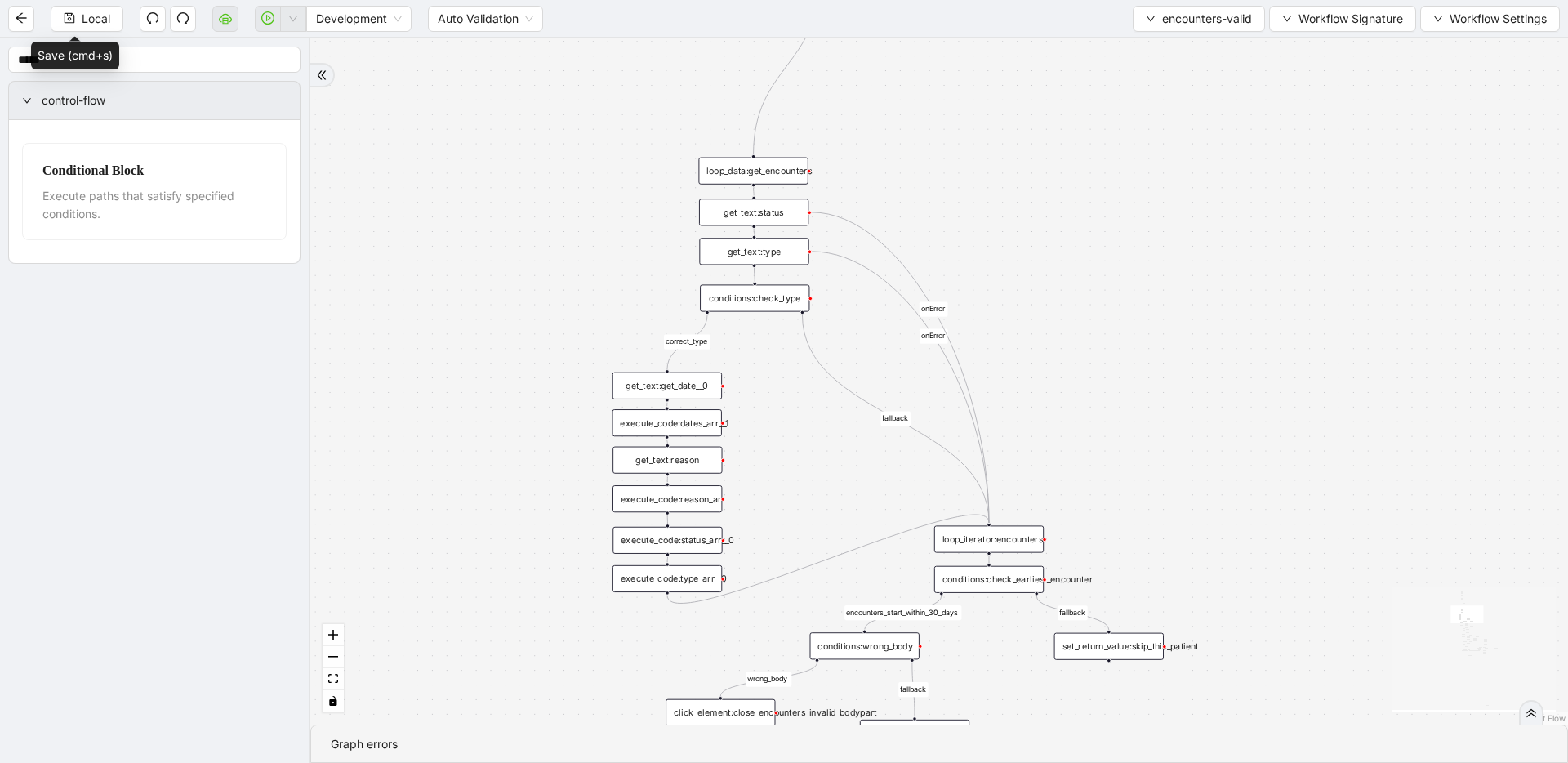
drag, startPoint x: 1075, startPoint y: 392, endPoint x: 1065, endPoint y: 177, distance: 215.2
click at [877, 177] on div "fallback inPast hasInPast fallback wrong_body inNewYear fallback fallback allIn…" at bounding box center [939, 381] width 1258 height 686
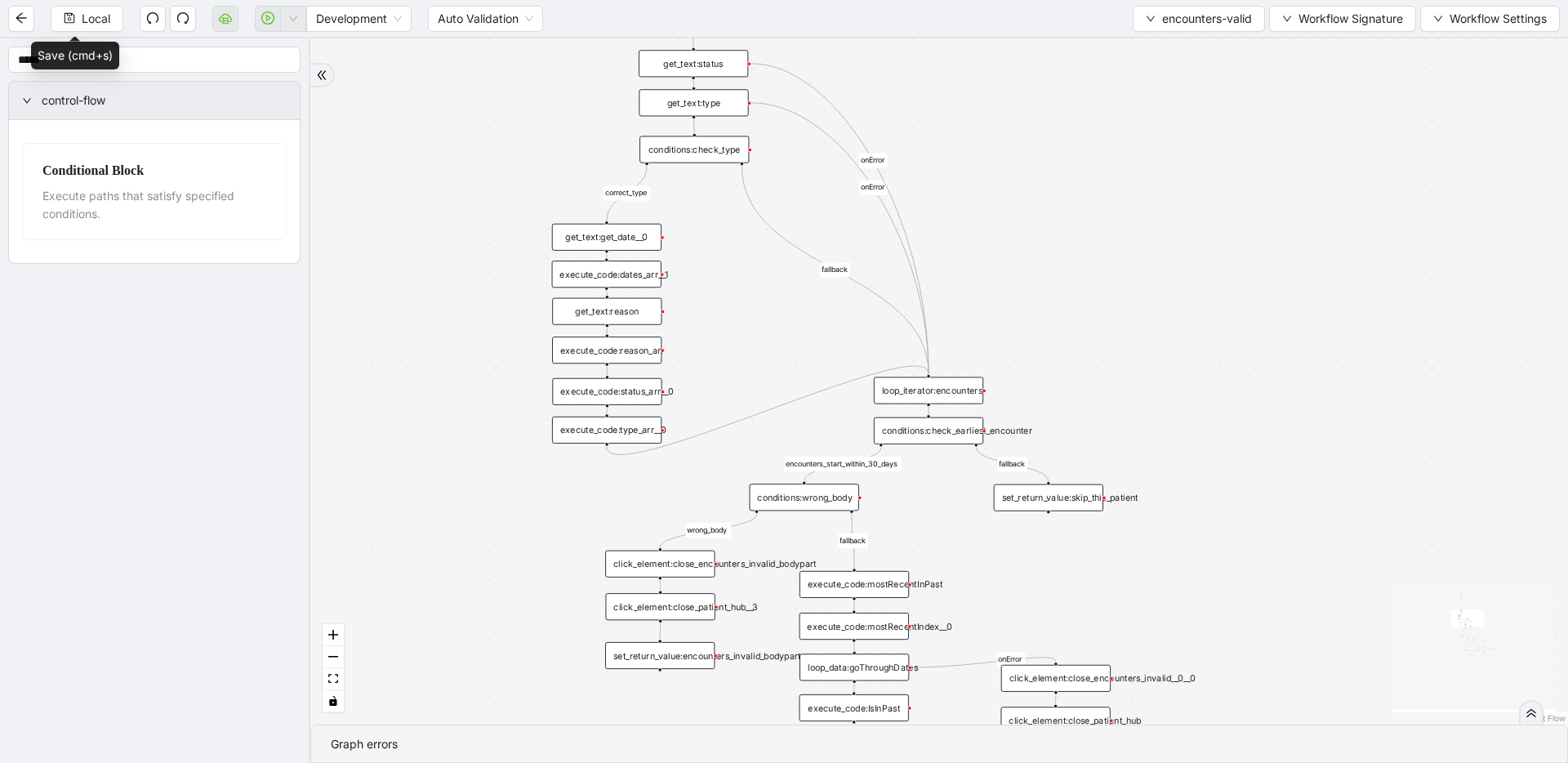
drag, startPoint x: 1059, startPoint y: 285, endPoint x: 1026, endPoint y: 193, distance: 97.7
click at [877, 193] on div "fallback inPast hasInPast fallback wrong_body inNewYear fallback fallback allIn…" at bounding box center [939, 381] width 1258 height 686
click at [877, 249] on div "fallback inPast hasInPast fallback wrong_body inNewYear fallback fallback allIn…" at bounding box center [939, 381] width 1258 height 686
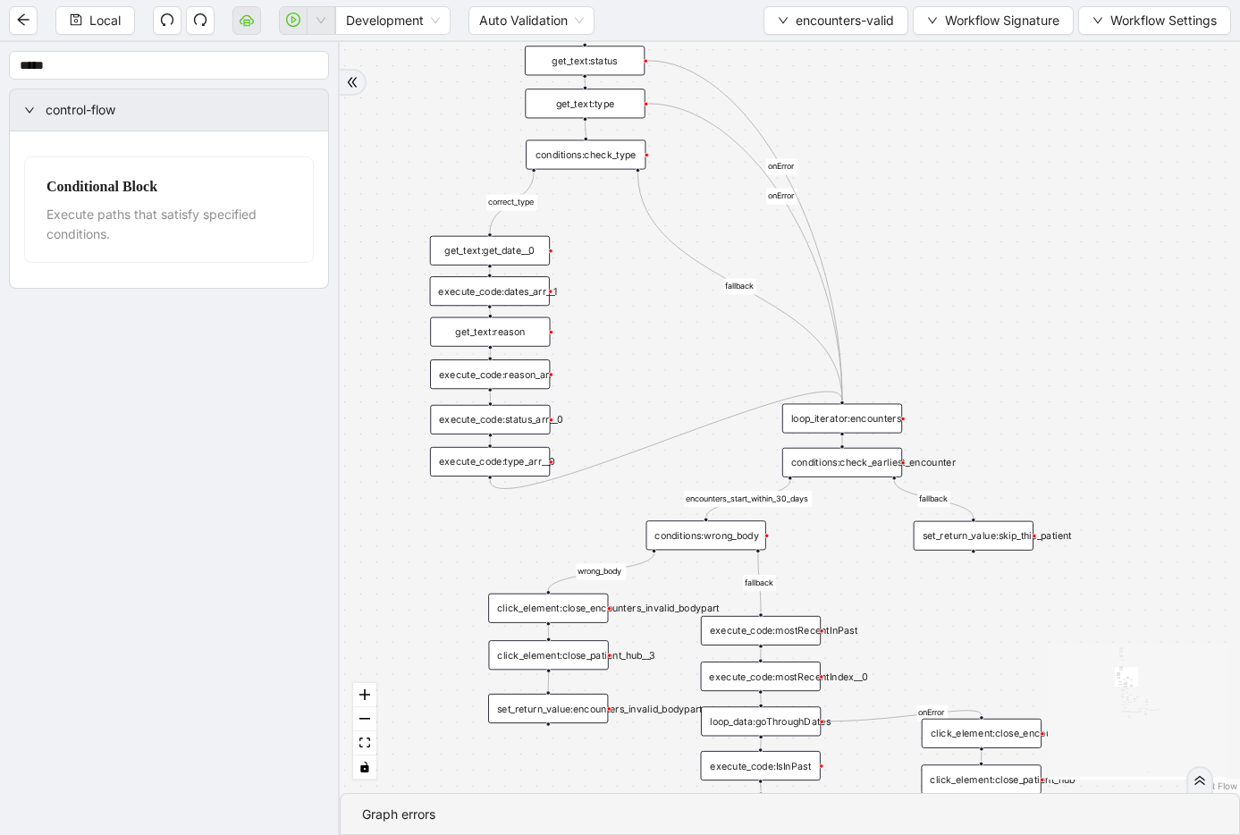
drag, startPoint x: 1185, startPoint y: 326, endPoint x: 1011, endPoint y: 317, distance: 174.6
click at [960, 317] on div "fallback inPast hasInPast fallback wrong_body inNewYear fallback fallback allIn…" at bounding box center [790, 417] width 901 height 751
drag, startPoint x: 875, startPoint y: 423, endPoint x: 874, endPoint y: 373, distance: 50.1
click at [874, 373] on div "loop_iterator:encounters" at bounding box center [842, 368] width 120 height 30
click at [878, 431] on div "fallback inPast hasInPast fallback wrong_body inNewYear fallback fallback allIn…" at bounding box center [790, 417] width 901 height 751
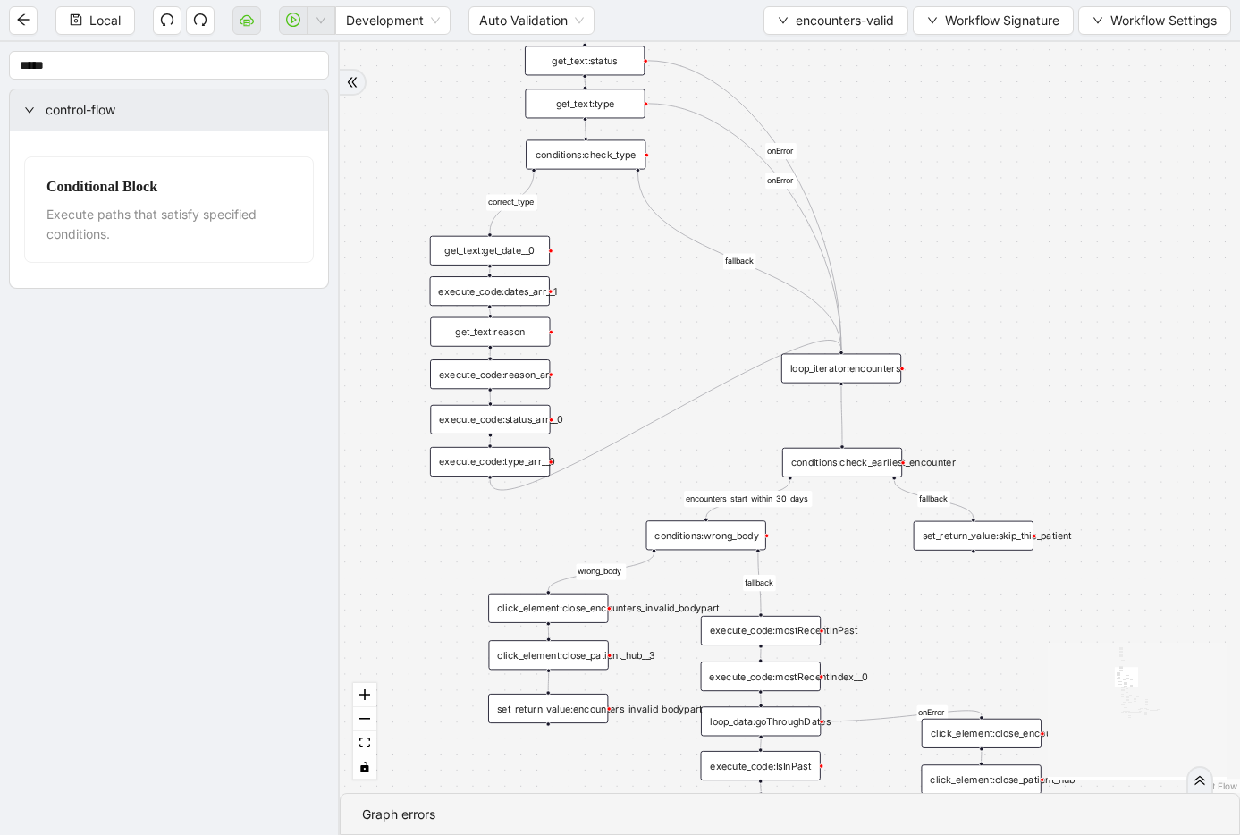
click at [842, 419] on icon "Edge from loop_iterator:encounters to conditions:check_earliest_encounter" at bounding box center [842, 415] width 1 height 58
click at [844, 404] on icon "plus-circle" at bounding box center [841, 405] width 9 height 9
type input "****"
click at [830, 481] on div "Execute Code" at bounding box center [841, 484] width 158 height 18
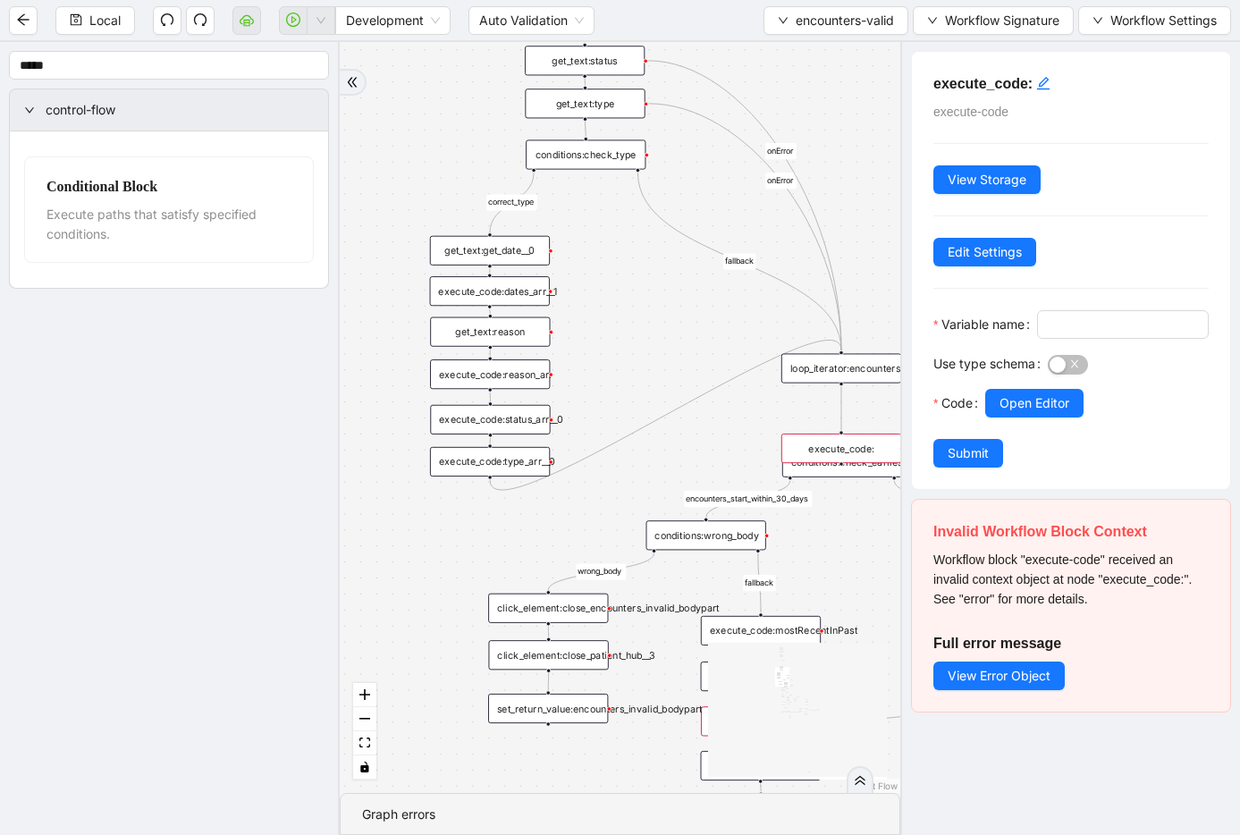
click at [766, 412] on div "fallback inPast hasInPast fallback wrong_body inNewYear fallback fallback allIn…" at bounding box center [620, 417] width 561 height 751
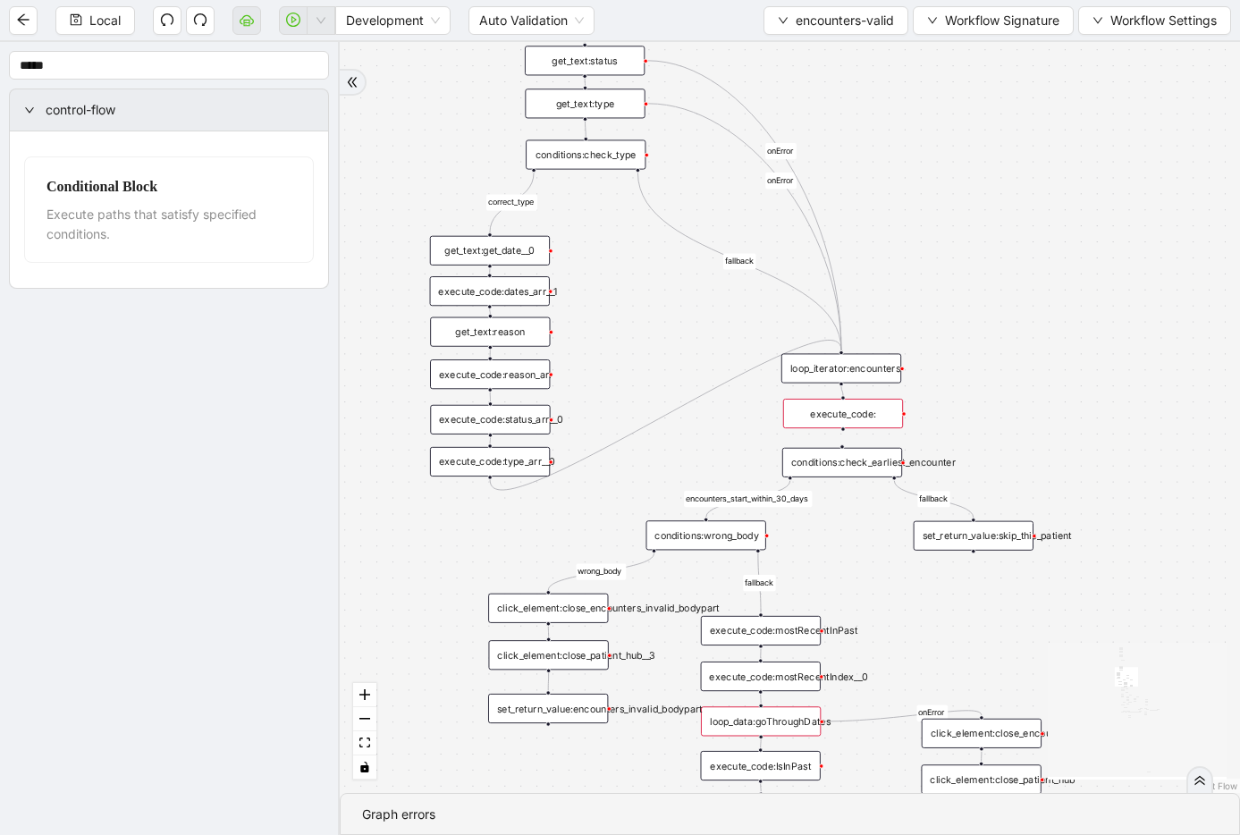
drag, startPoint x: 840, startPoint y: 444, endPoint x: 842, endPoint y: 409, distance: 34.9
click at [842, 409] on div "execute_code:" at bounding box center [843, 414] width 120 height 30
drag, startPoint x: 844, startPoint y: 427, endPoint x: 879, endPoint y: 401, distance: 43.5
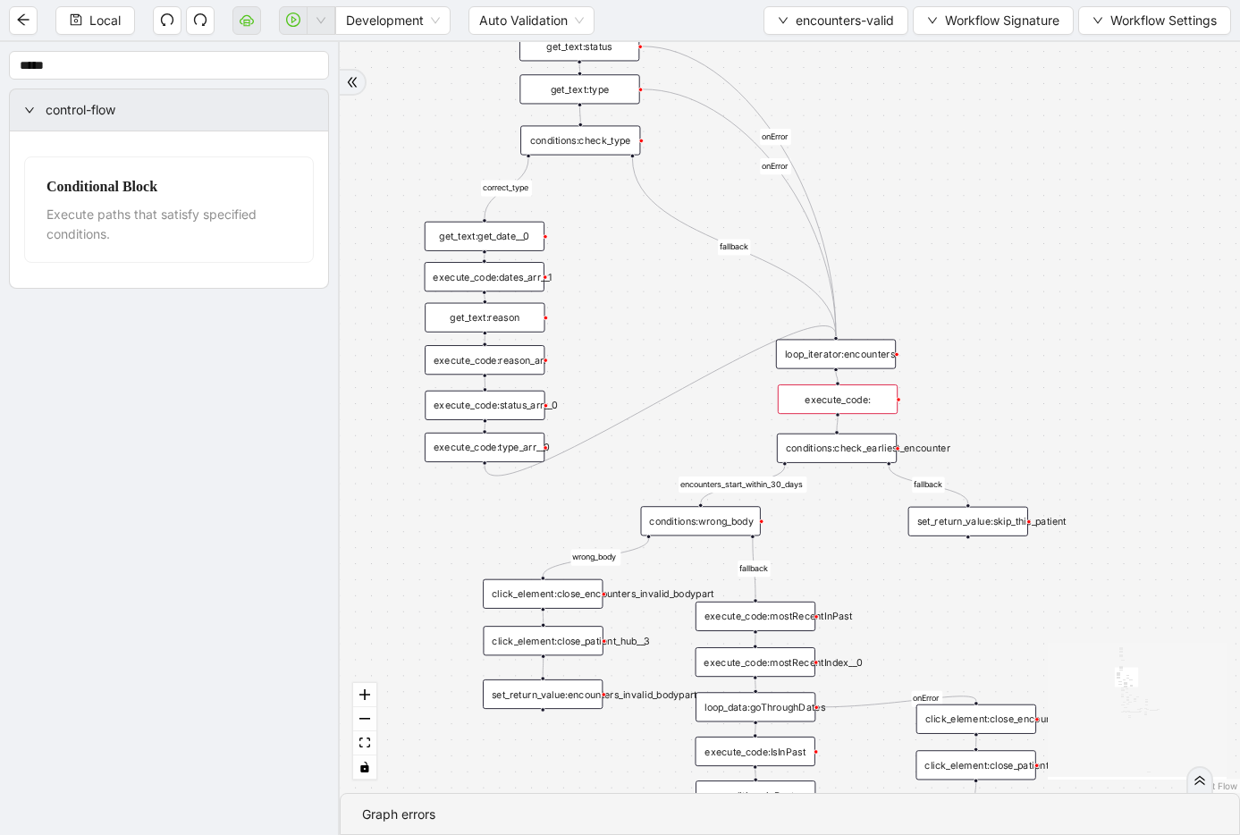
drag, startPoint x: 903, startPoint y: 444, endPoint x: 845, endPoint y: 255, distance: 197.4
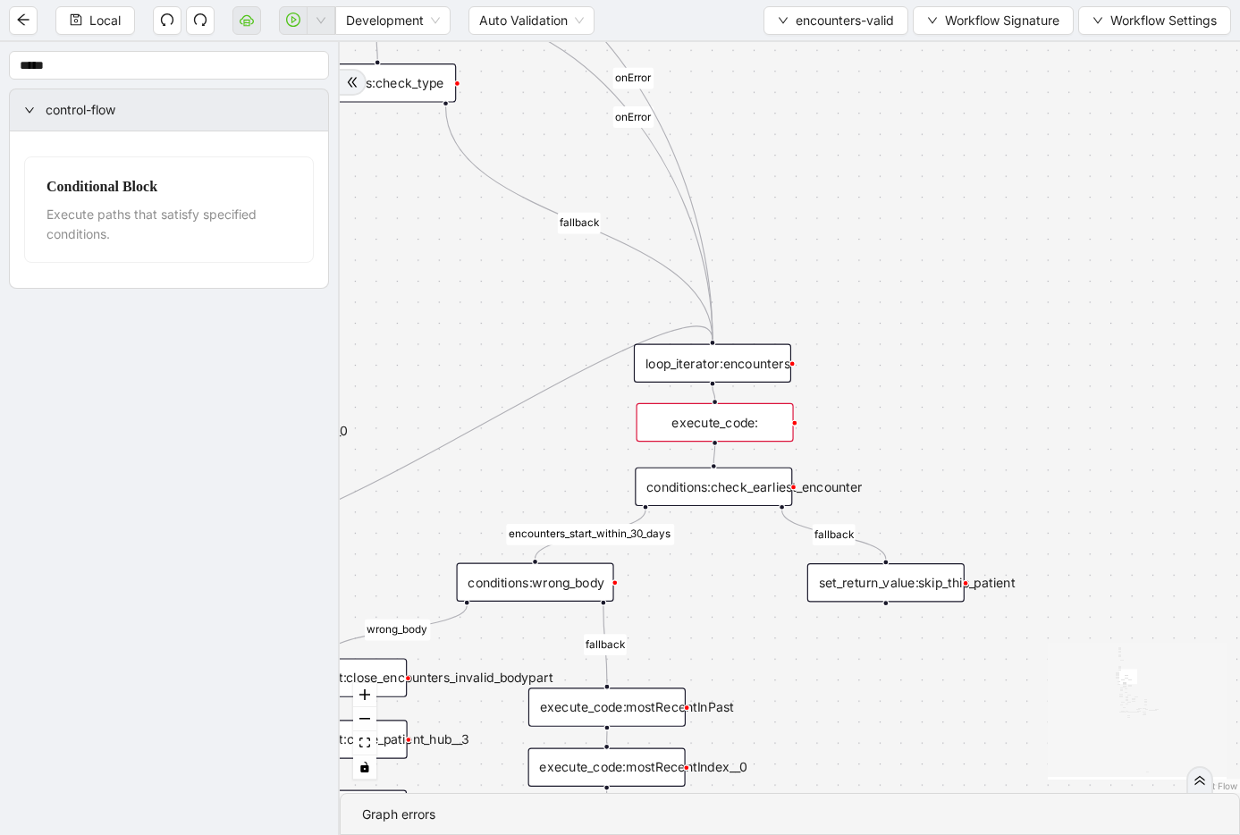
drag, startPoint x: 837, startPoint y: 257, endPoint x: 733, endPoint y: 492, distance: 257.1
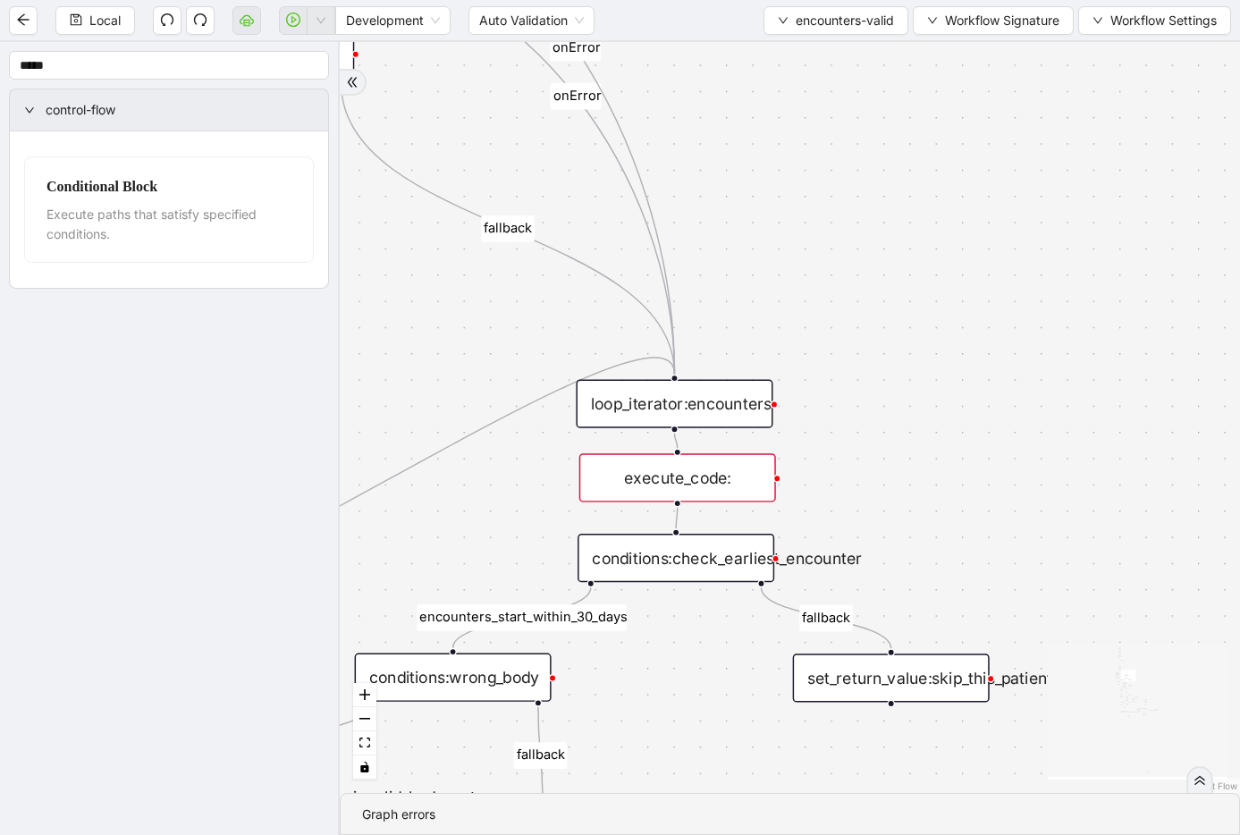
click at [733, 479] on div "execute_code:" at bounding box center [678, 477] width 197 height 48
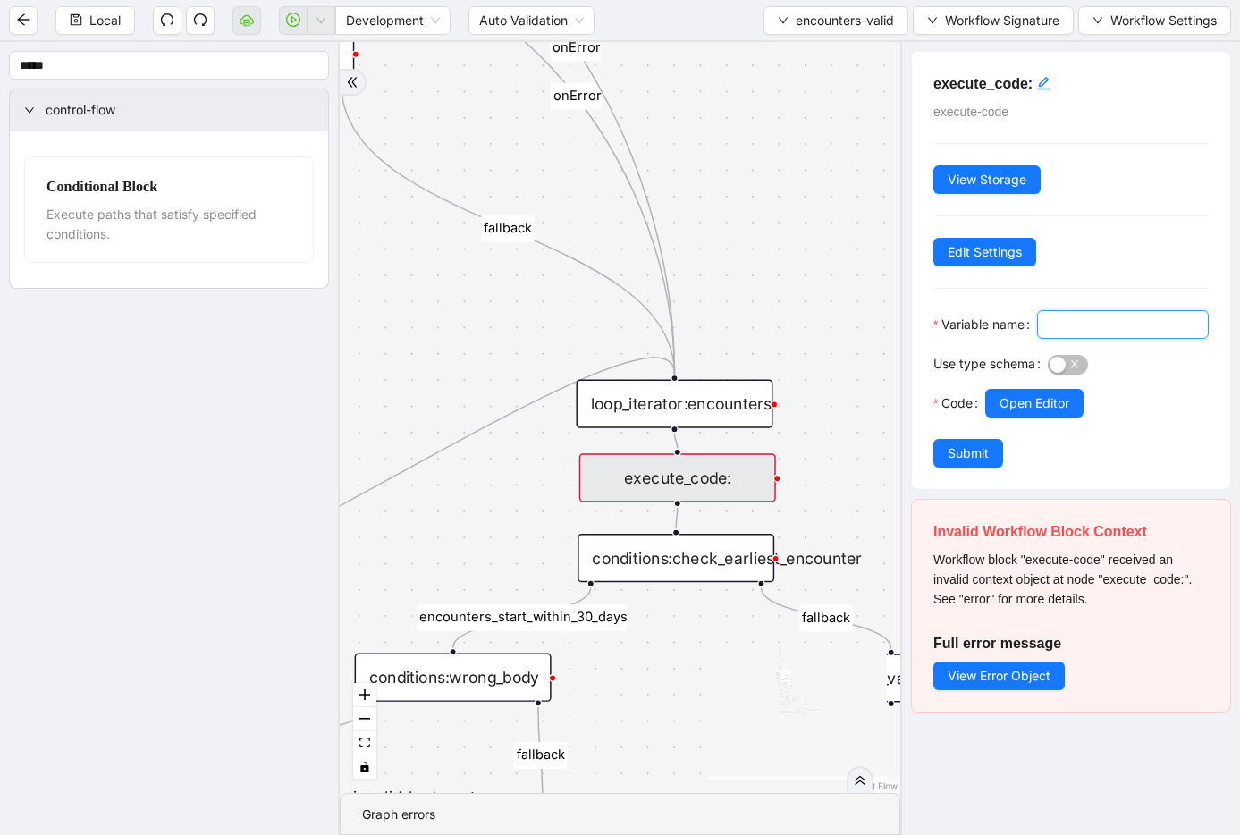
click at [960, 334] on input "Variable name" at bounding box center [1121, 325] width 147 height 20
type input "**********"
click at [956, 463] on span "Submit" at bounding box center [968, 454] width 41 height 20
click at [718, 562] on div "conditions:check_earliest_encounter" at bounding box center [676, 558] width 197 height 48
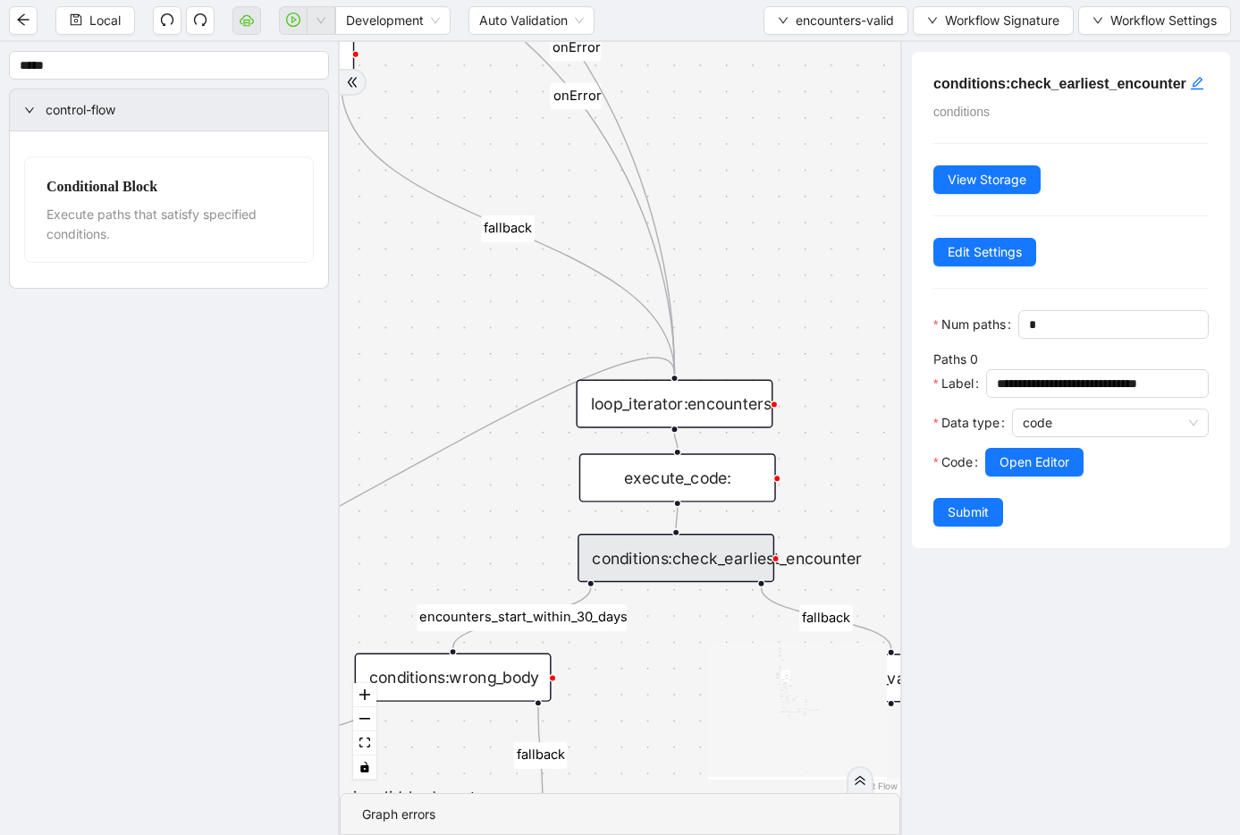
click at [702, 478] on div "execute_code:" at bounding box center [678, 477] width 197 height 48
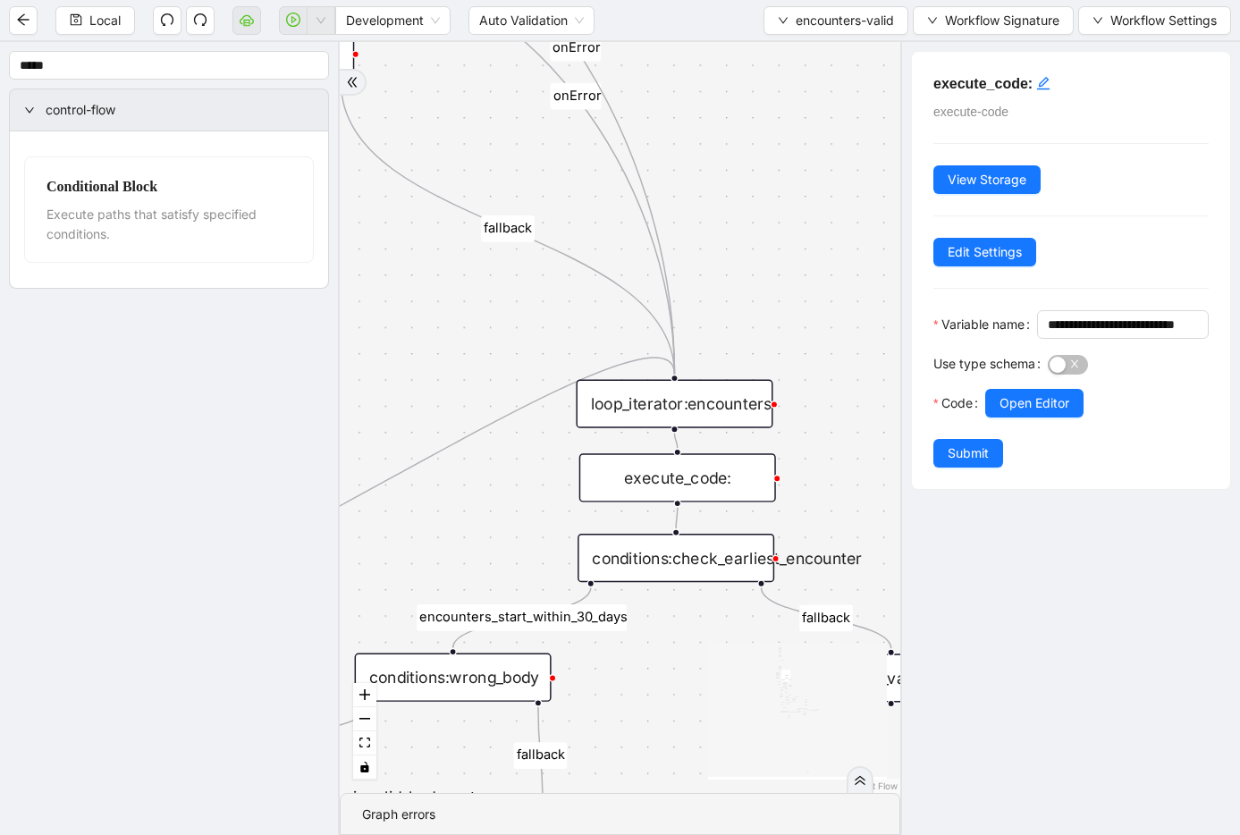
click at [733, 553] on div "conditions:check_earliest_encounter" at bounding box center [676, 558] width 197 height 48
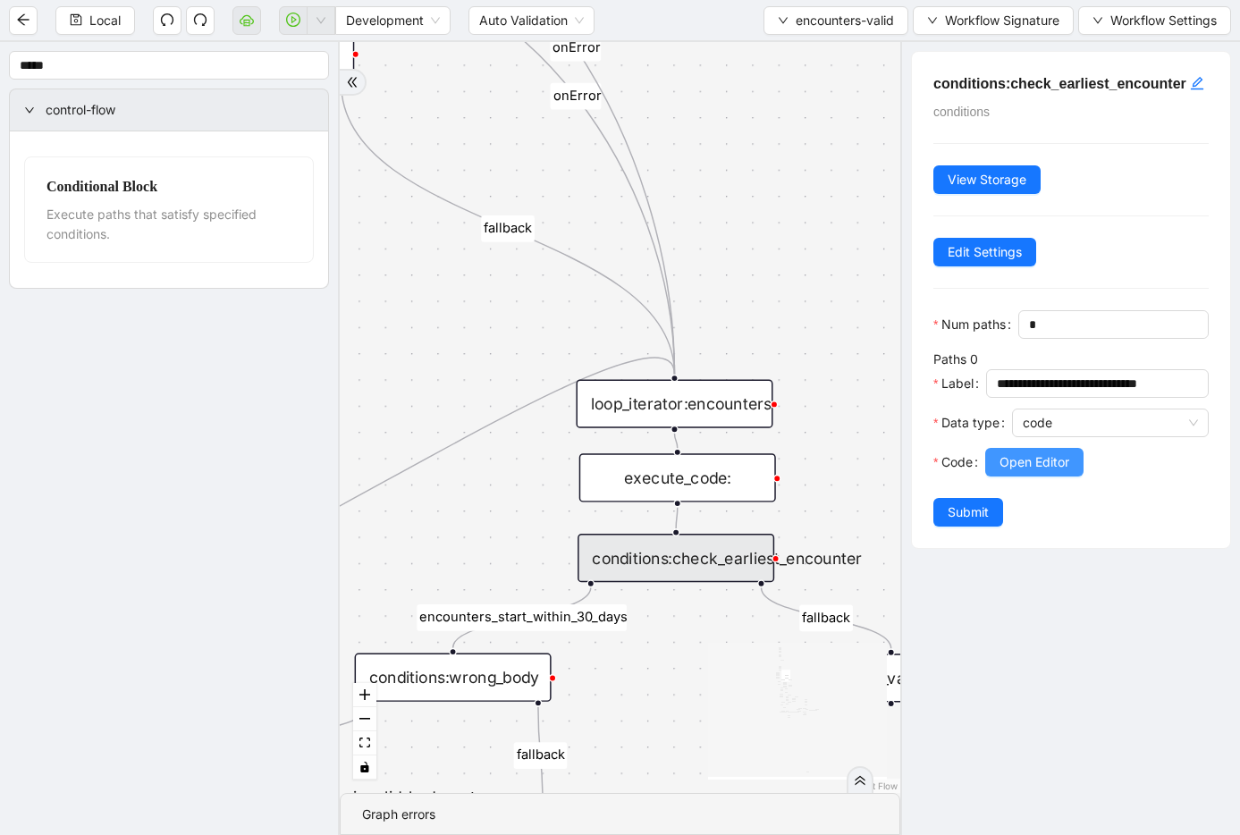
click at [960, 472] on span "Open Editor" at bounding box center [1035, 463] width 70 height 20
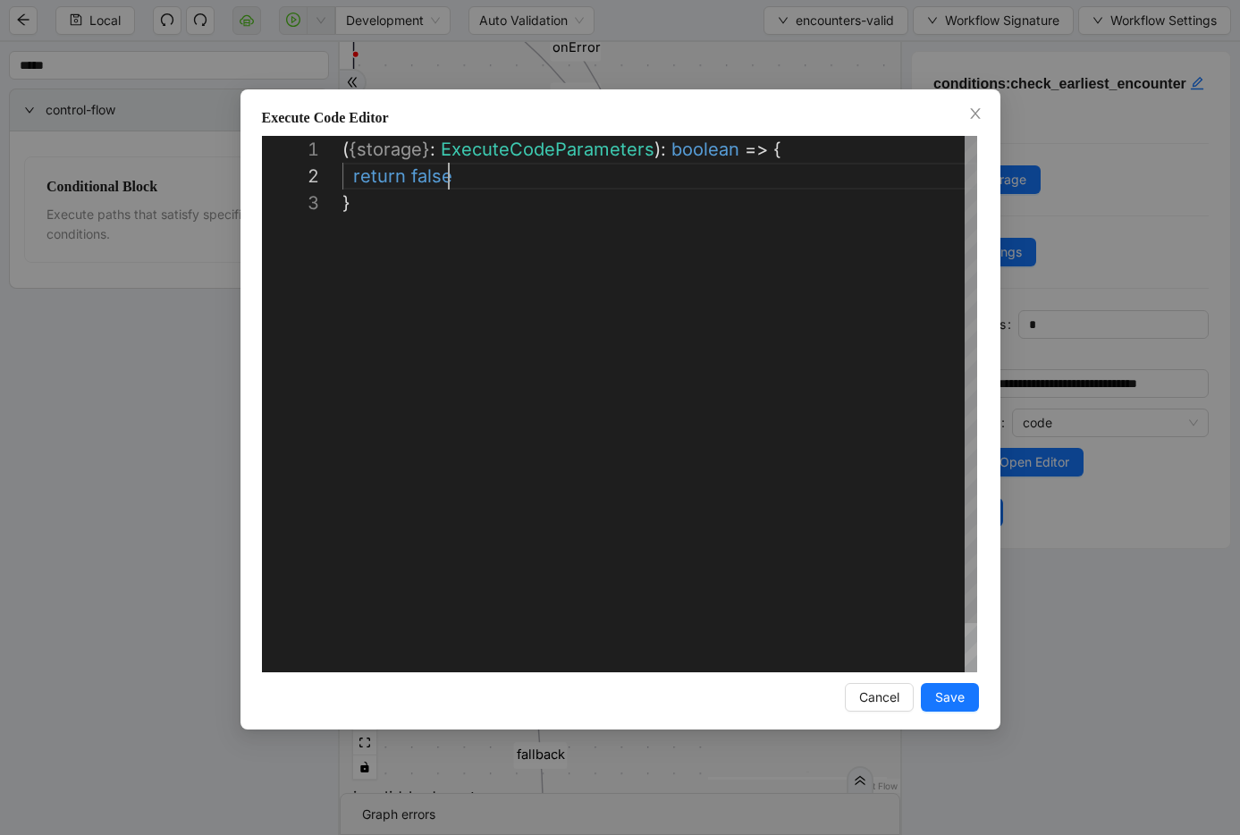
scroll to position [27, 10]
drag, startPoint x: 472, startPoint y: 182, endPoint x: 352, endPoint y: 173, distance: 120.2
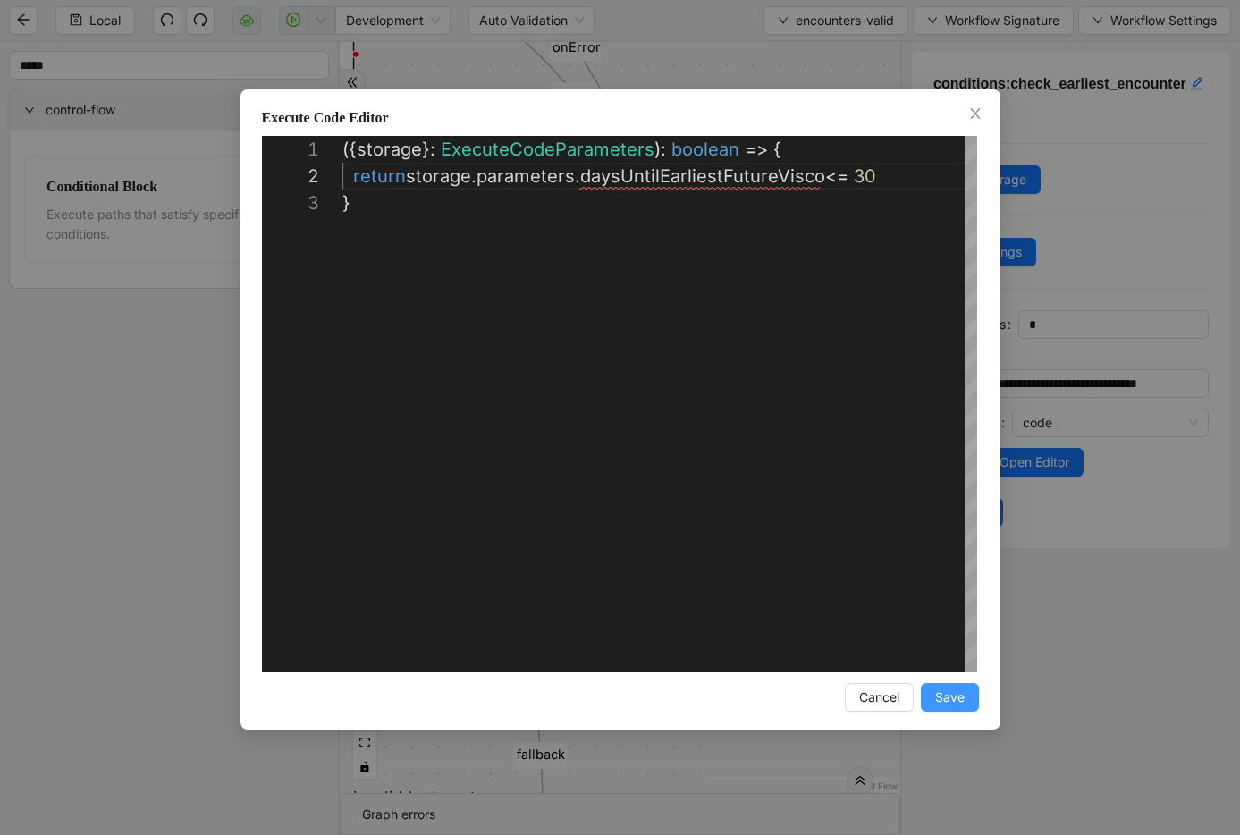
type textarea "**********"
click at [938, 692] on span "Save" at bounding box center [950, 698] width 30 height 20
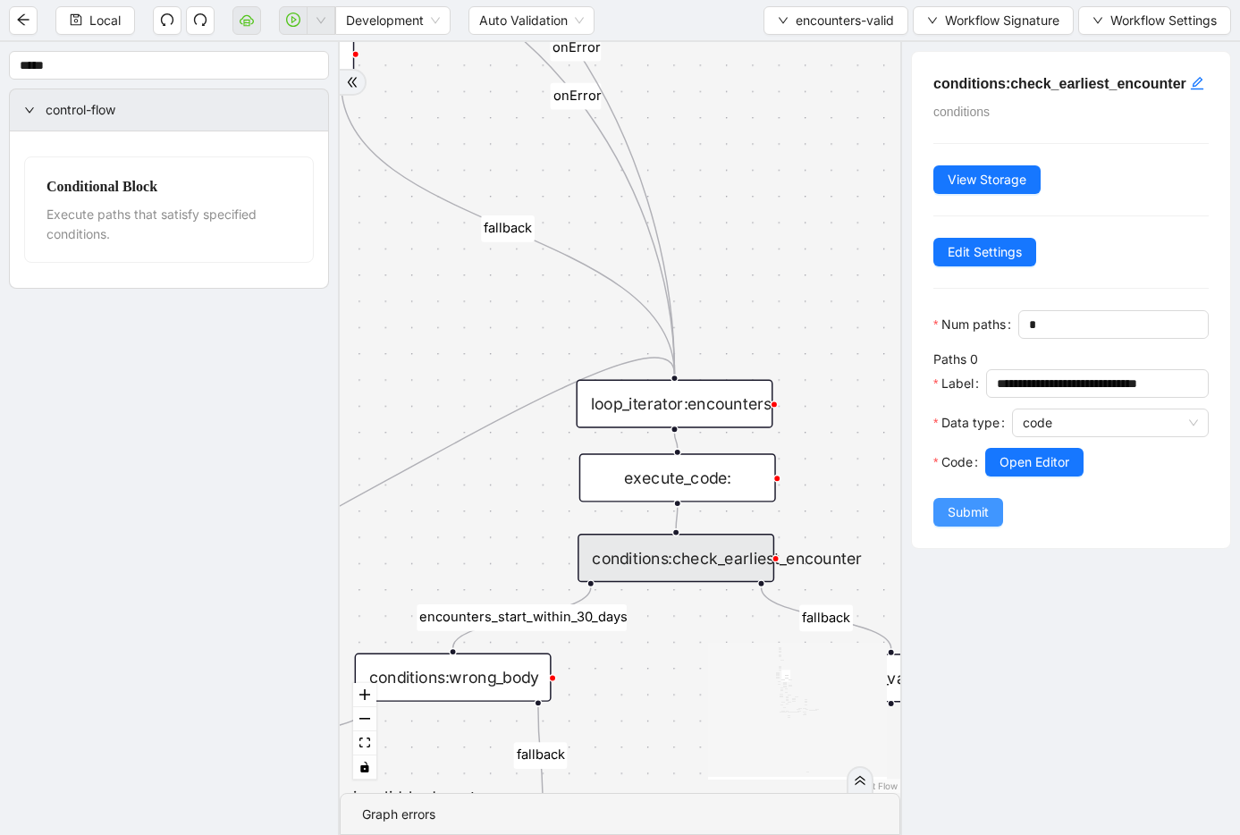
click at [960, 522] on span "Submit" at bounding box center [968, 513] width 41 height 20
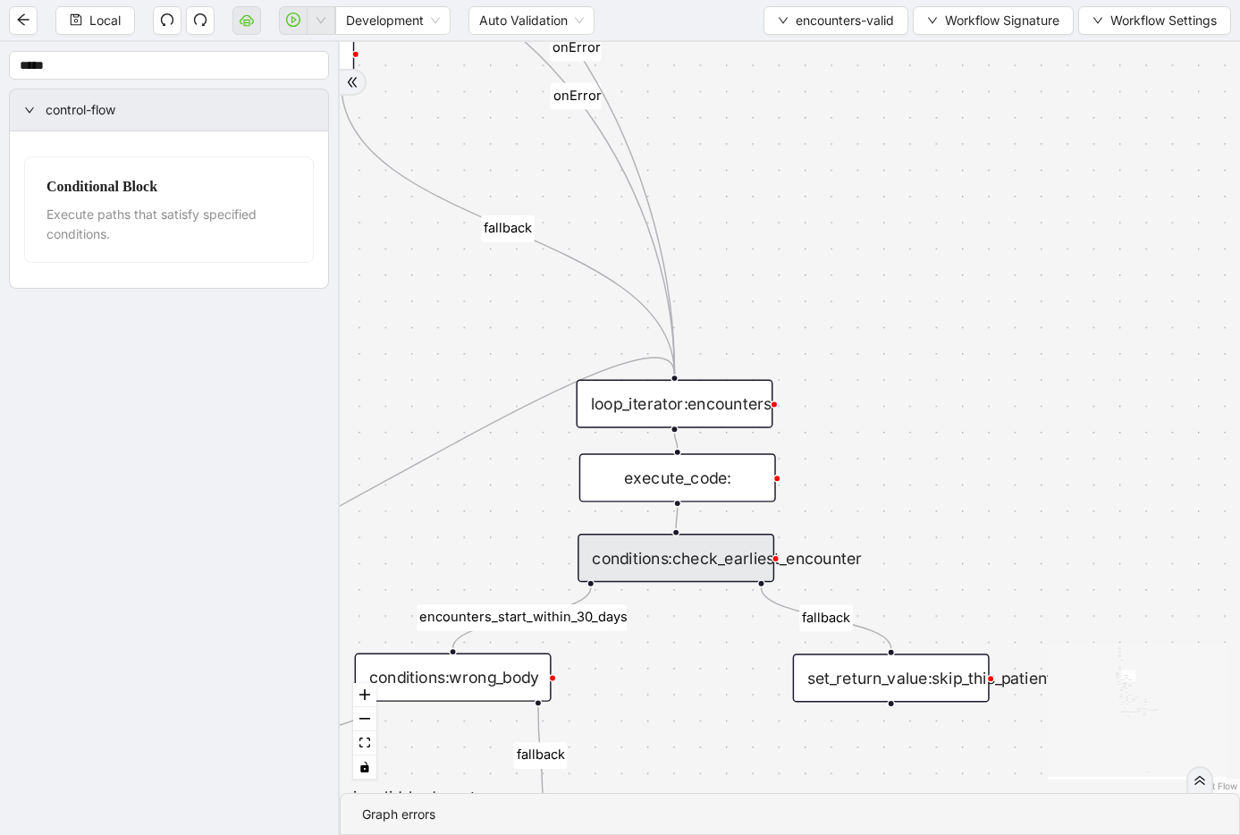
click at [683, 556] on div "conditions:check_earliest_encounter" at bounding box center [676, 558] width 197 height 48
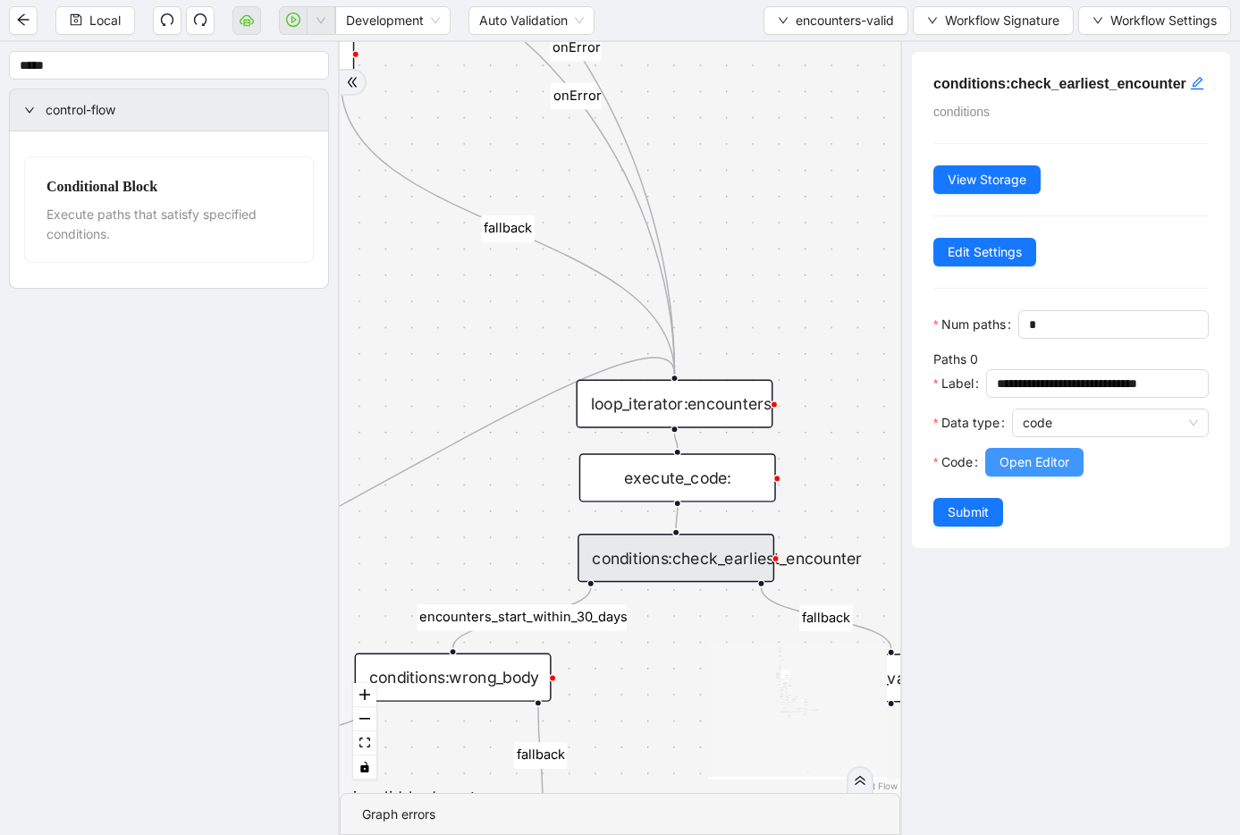
click at [960, 472] on span "Open Editor" at bounding box center [1035, 463] width 70 height 20
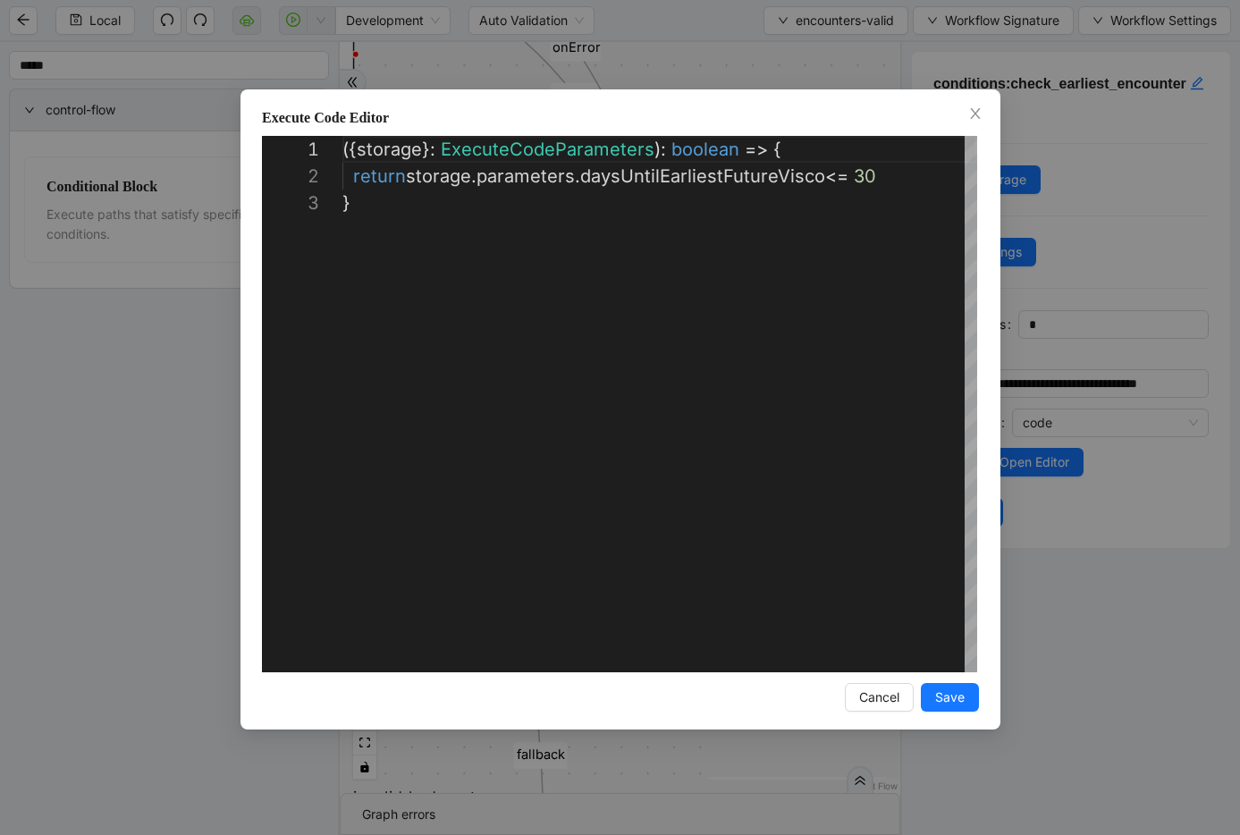
scroll to position [54, 0]
click at [543, 178] on div "({ storage }: ExecuteCodeParameters ): boolean => { return storage . parameters…" at bounding box center [660, 431] width 635 height 590
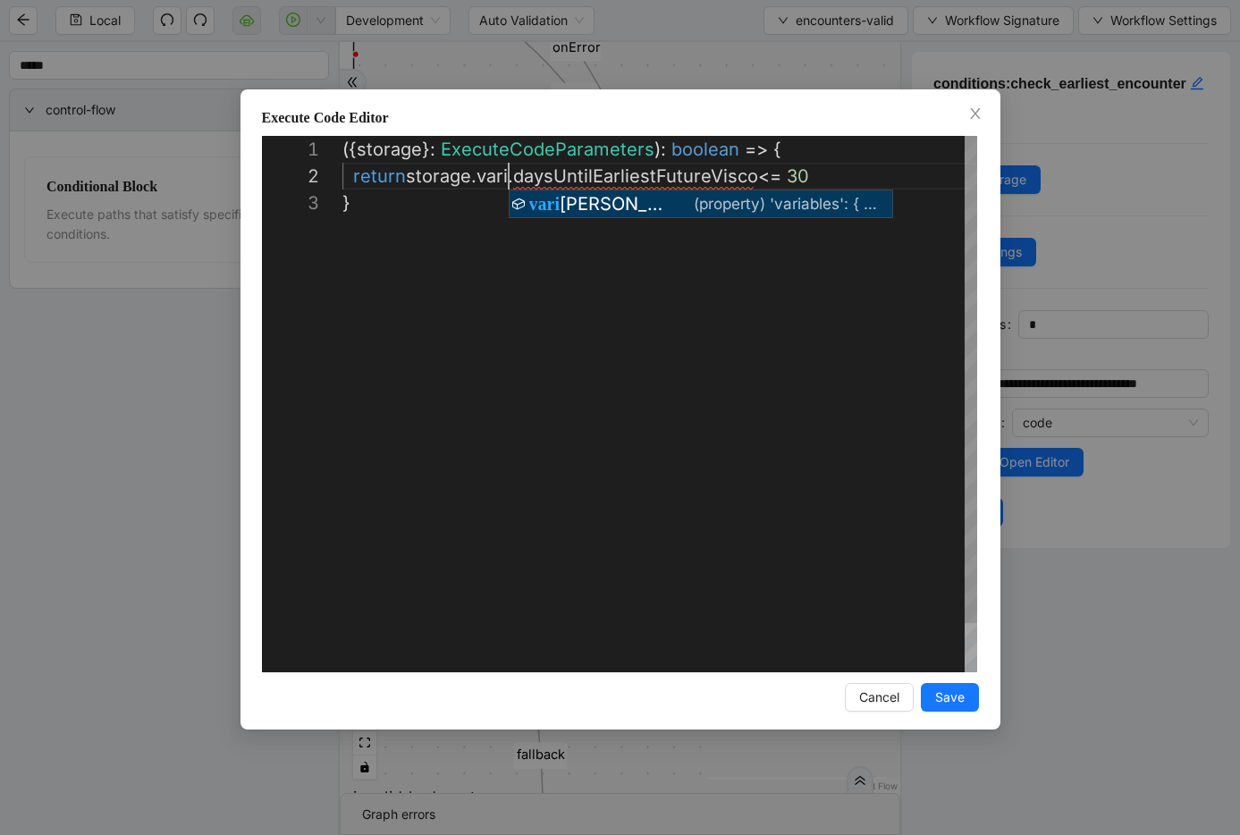
scroll to position [27, 211]
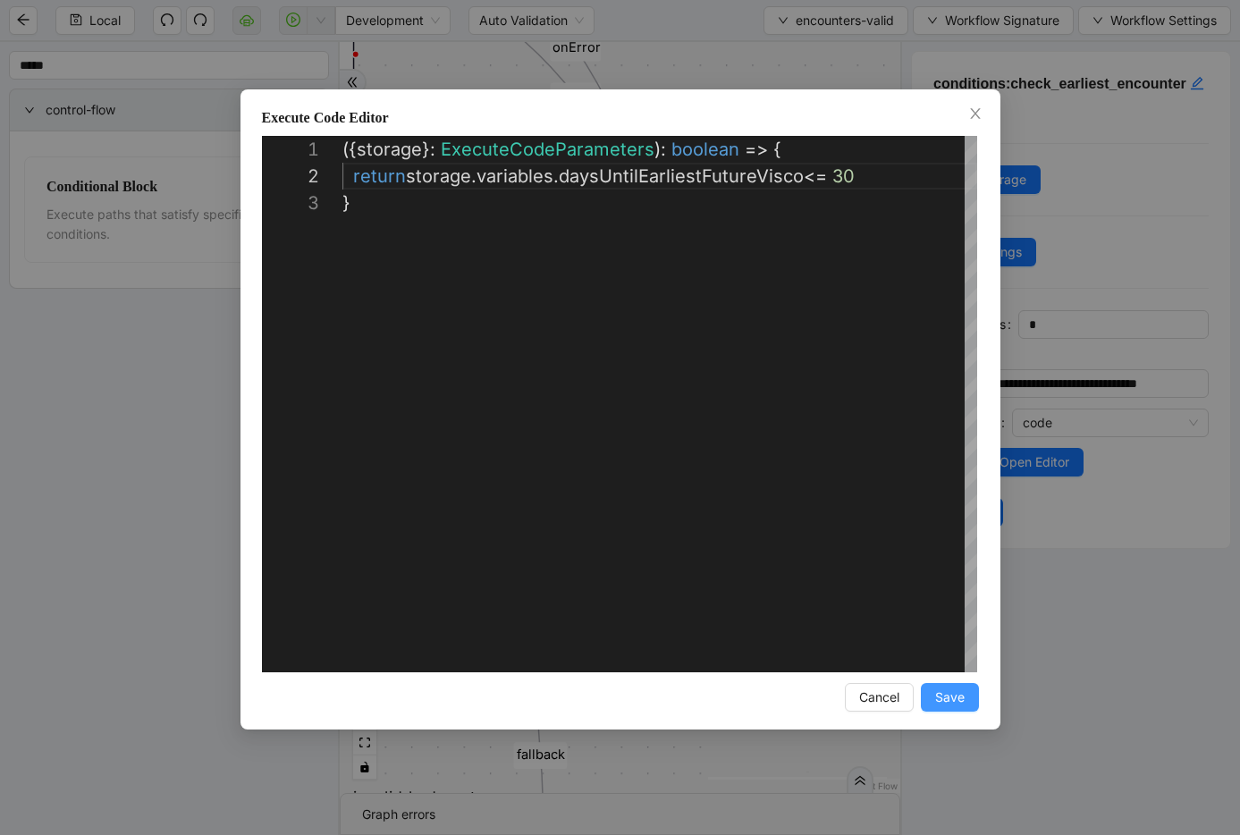
type textarea "**********"
click at [934, 691] on button "Save" at bounding box center [950, 697] width 58 height 29
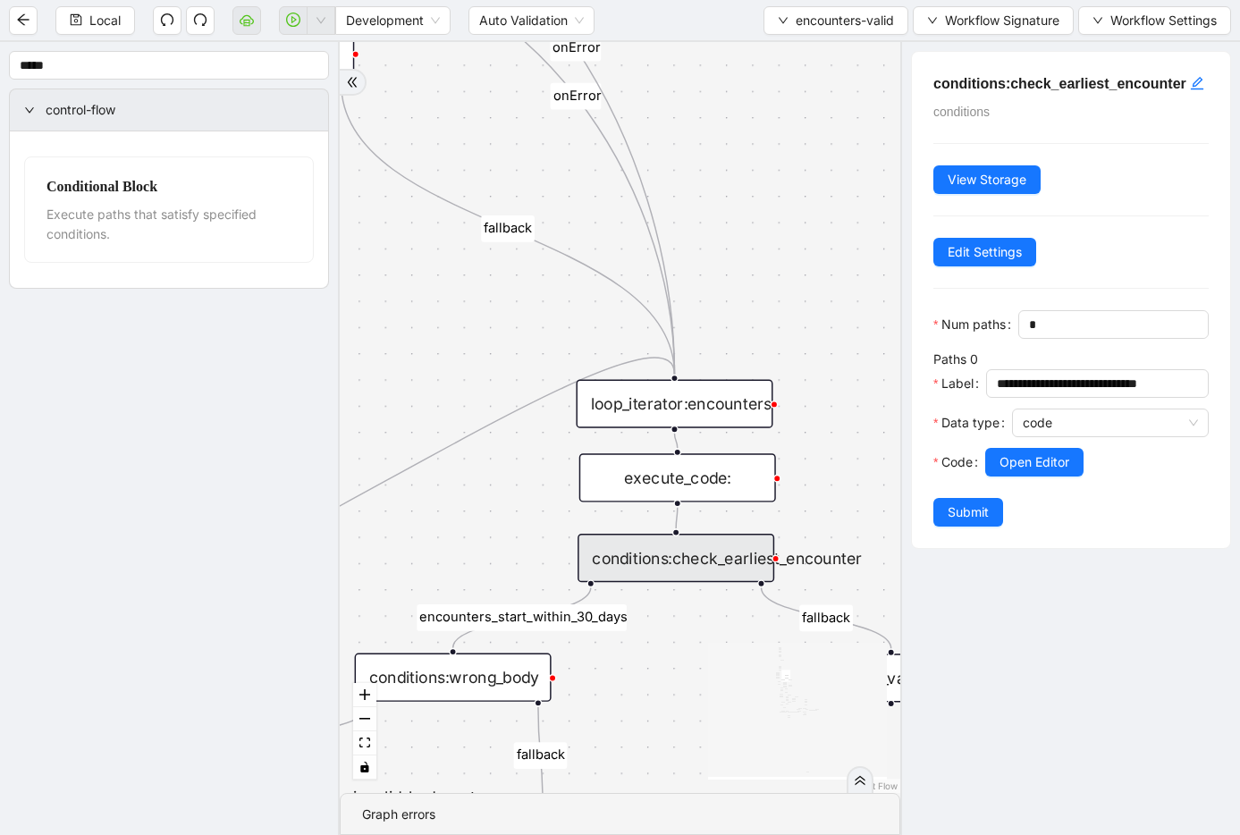
drag, startPoint x: 954, startPoint y: 537, endPoint x: 861, endPoint y: 834, distance: 311.1
click at [954, 522] on span "Submit" at bounding box center [968, 513] width 41 height 20
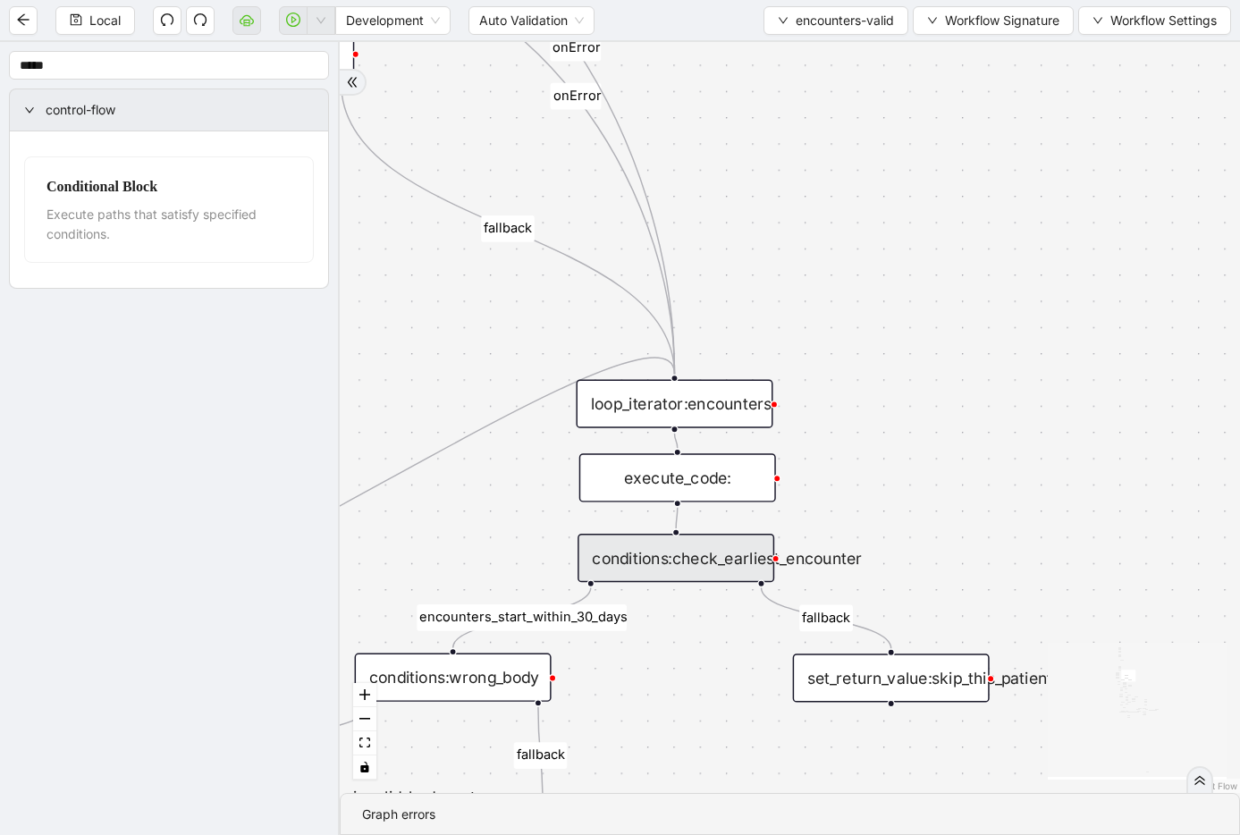
click at [669, 477] on div "execute_code:" at bounding box center [678, 477] width 197 height 48
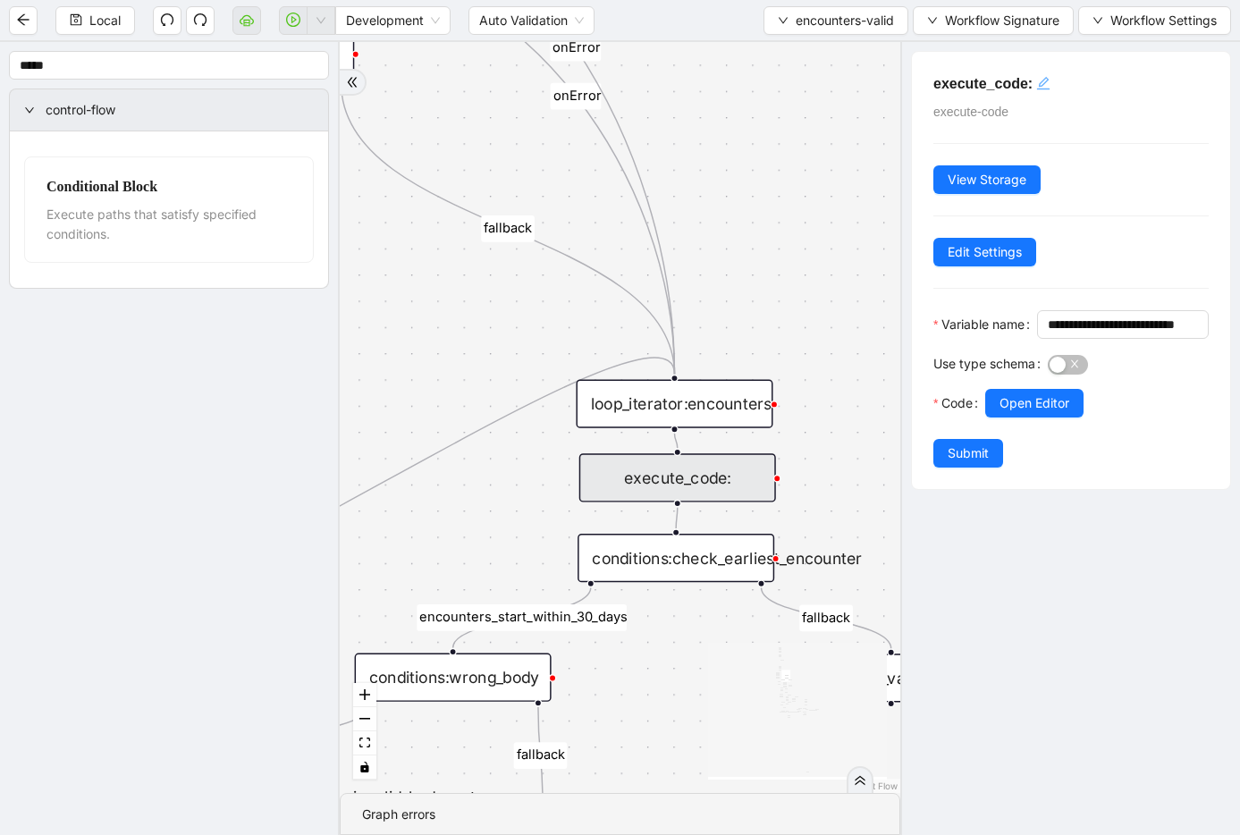
click at [960, 82] on icon "edit" at bounding box center [1043, 83] width 14 height 14
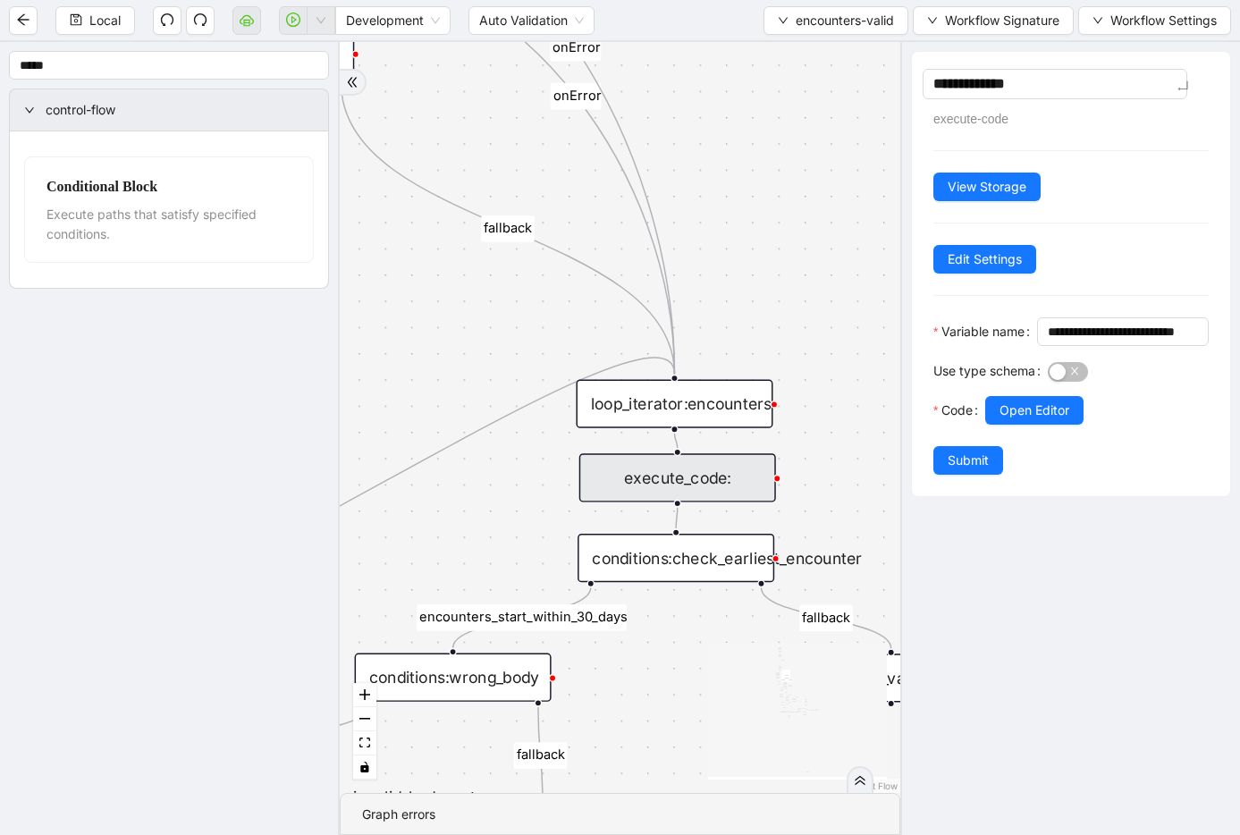
type textarea "**********"
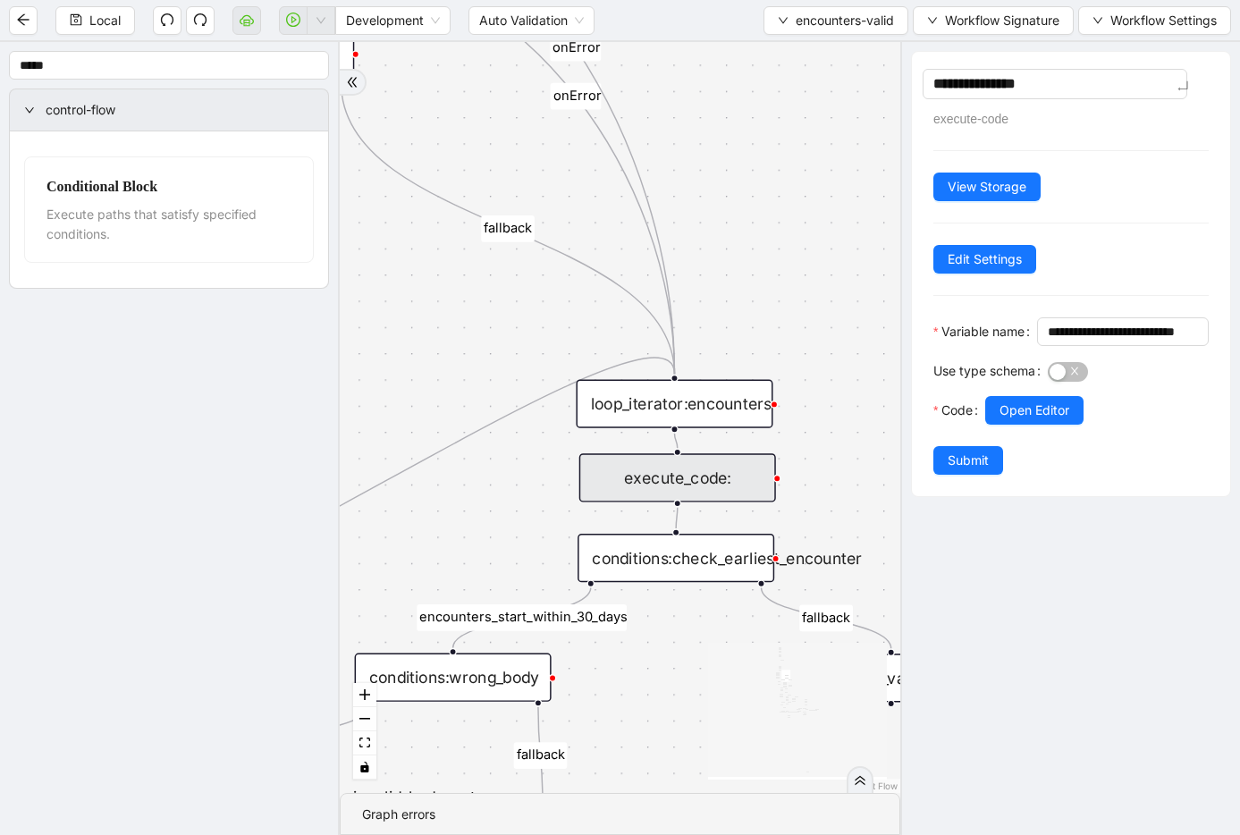
type textarea "**********"
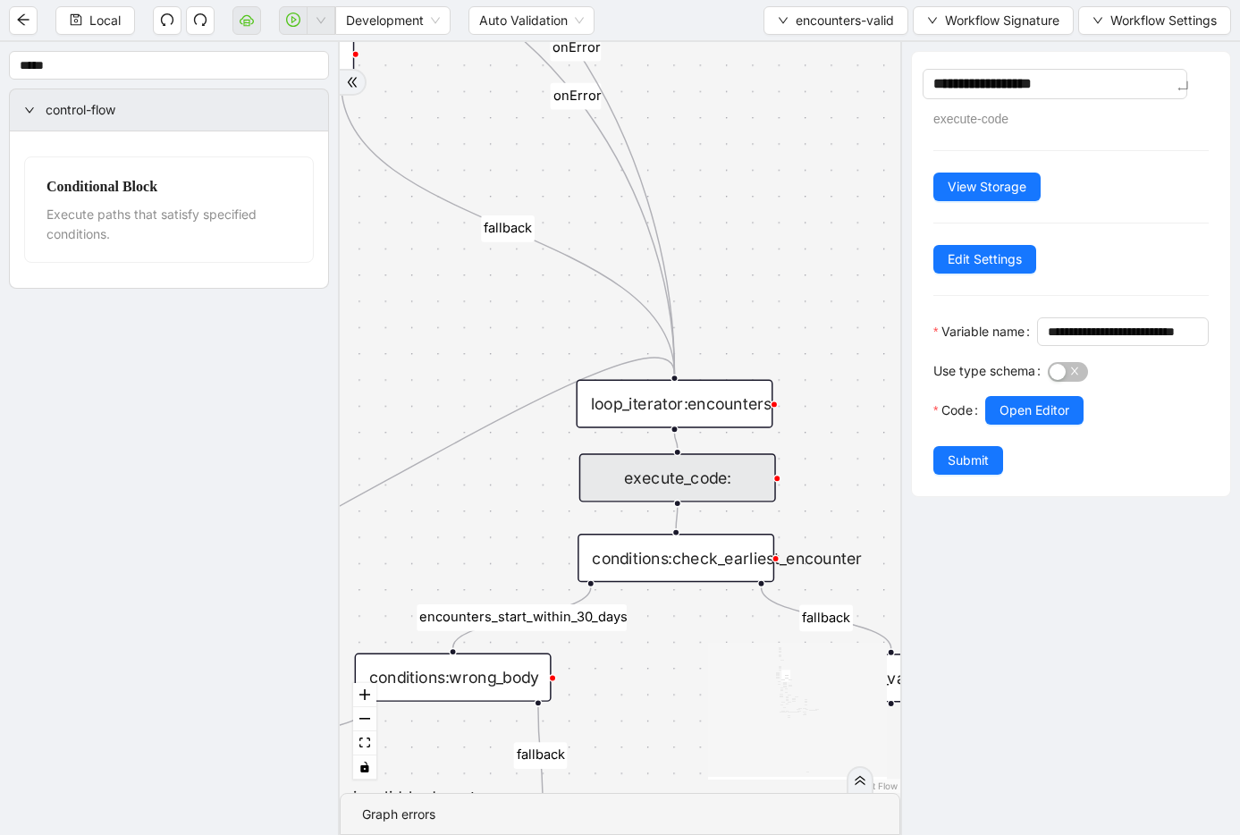
type textarea "**********"
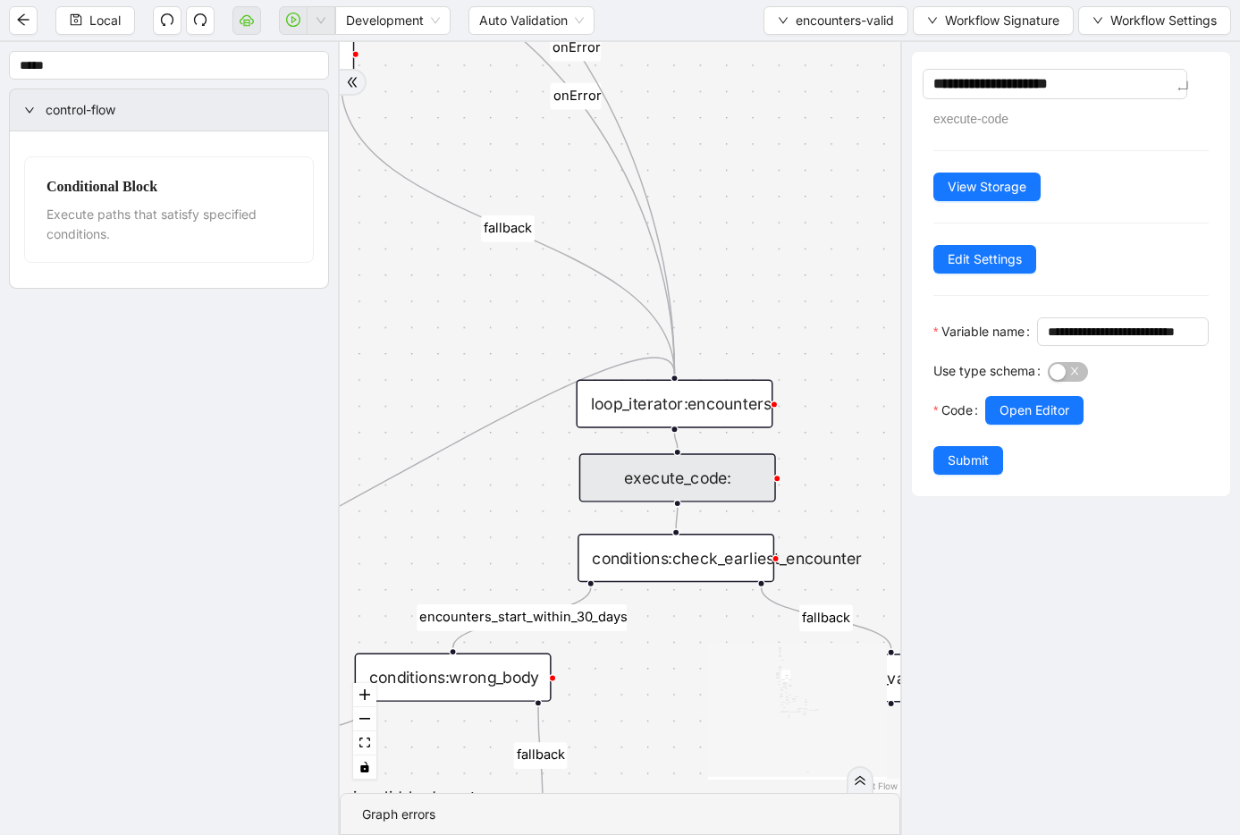
type textarea "**********"
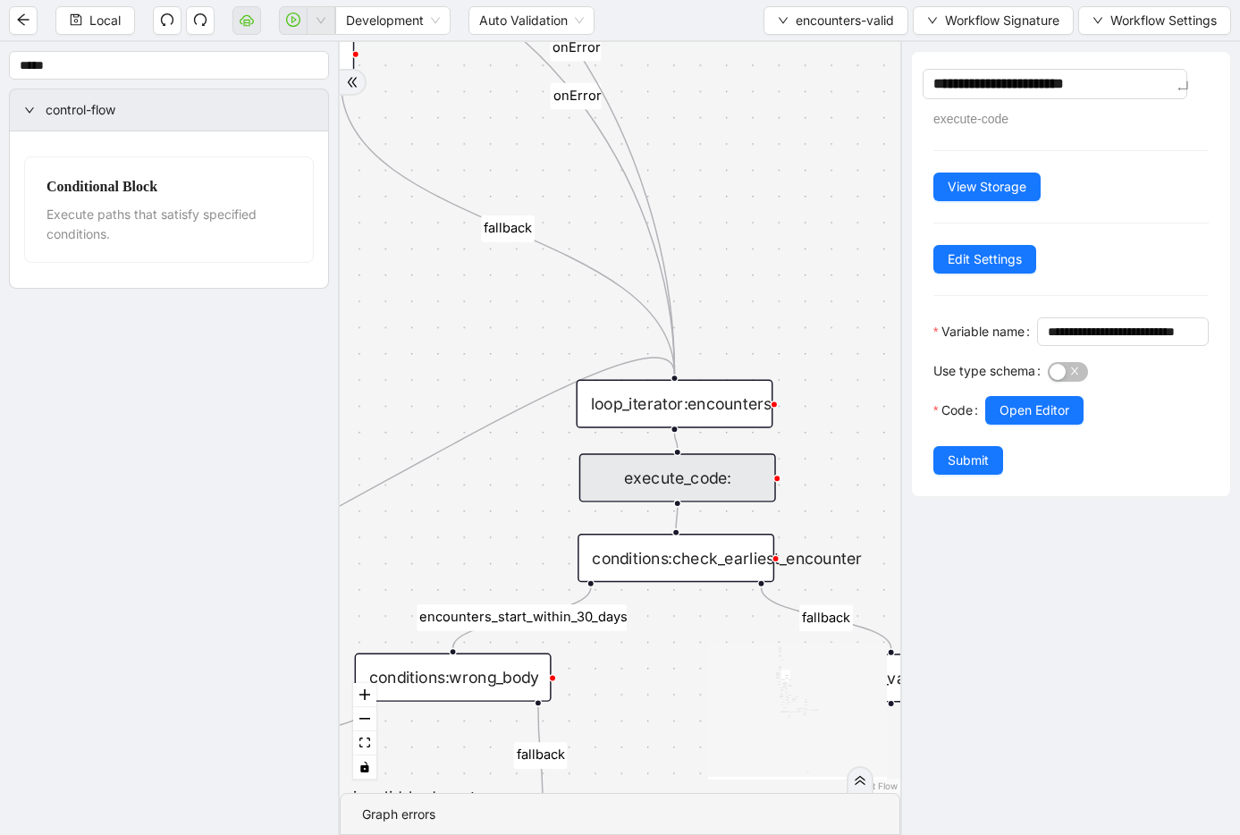
type textarea "**********"
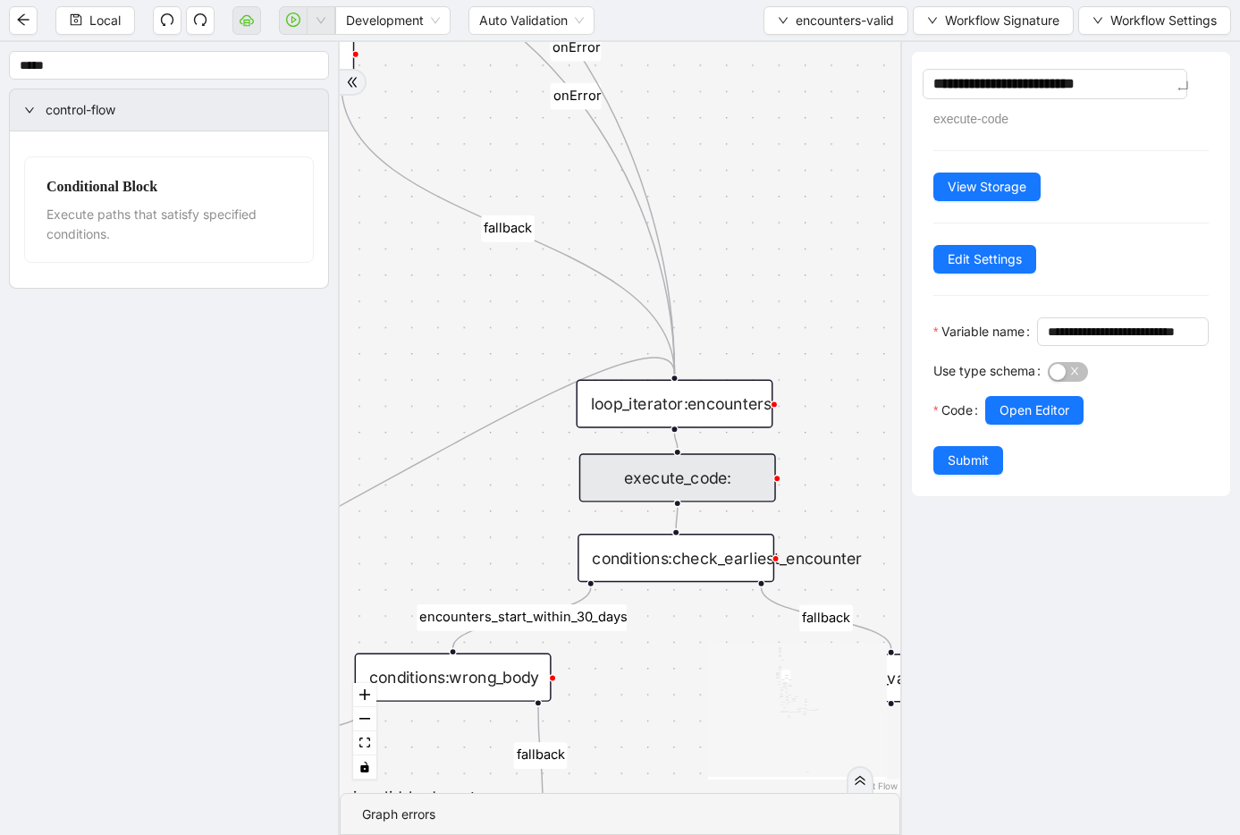
type textarea "**********"
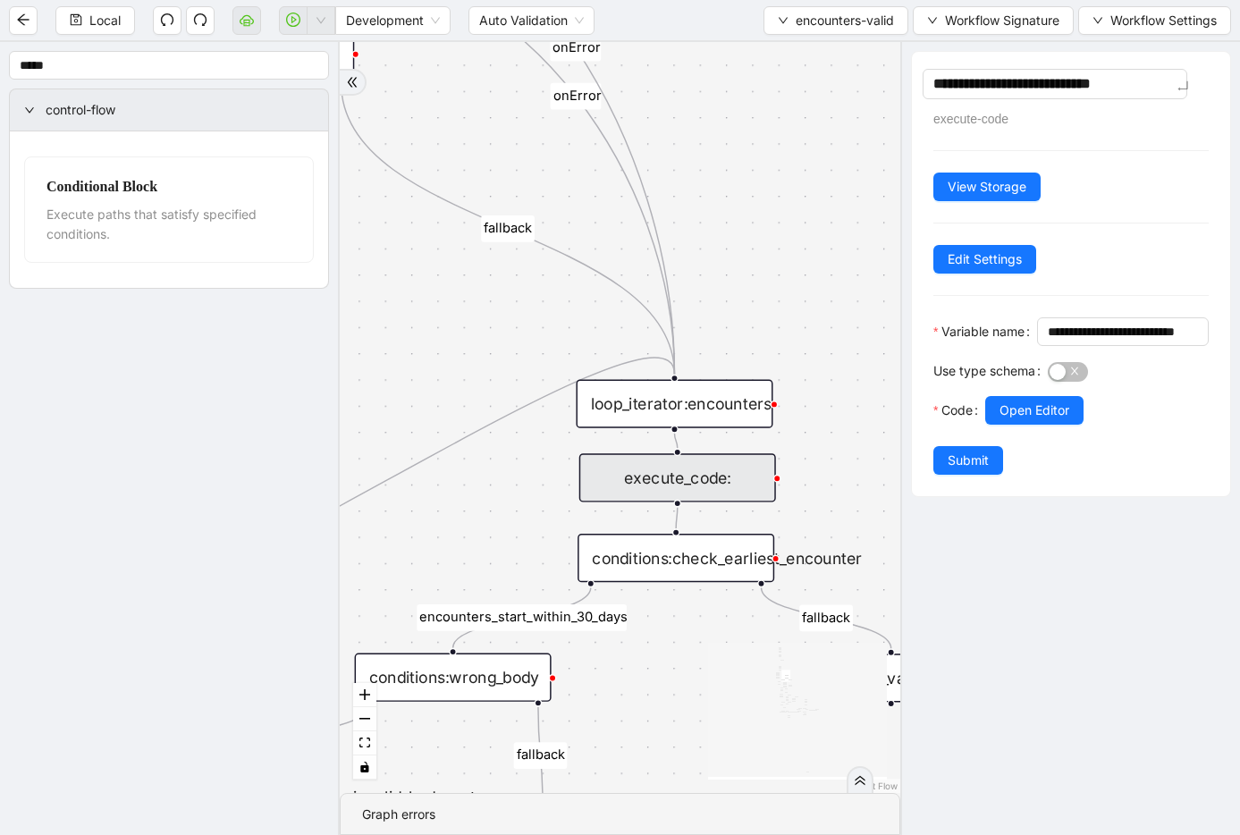
type textarea "**********"
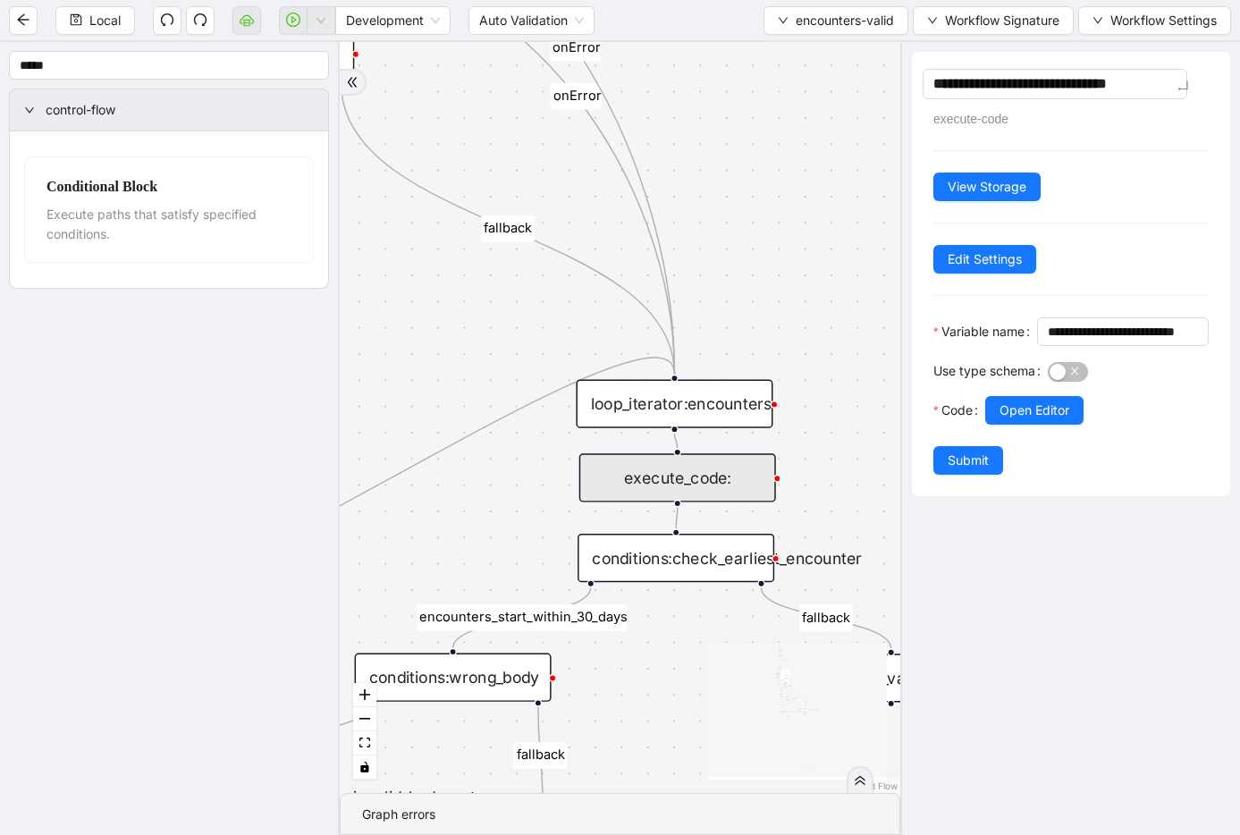
type textarea "**********"
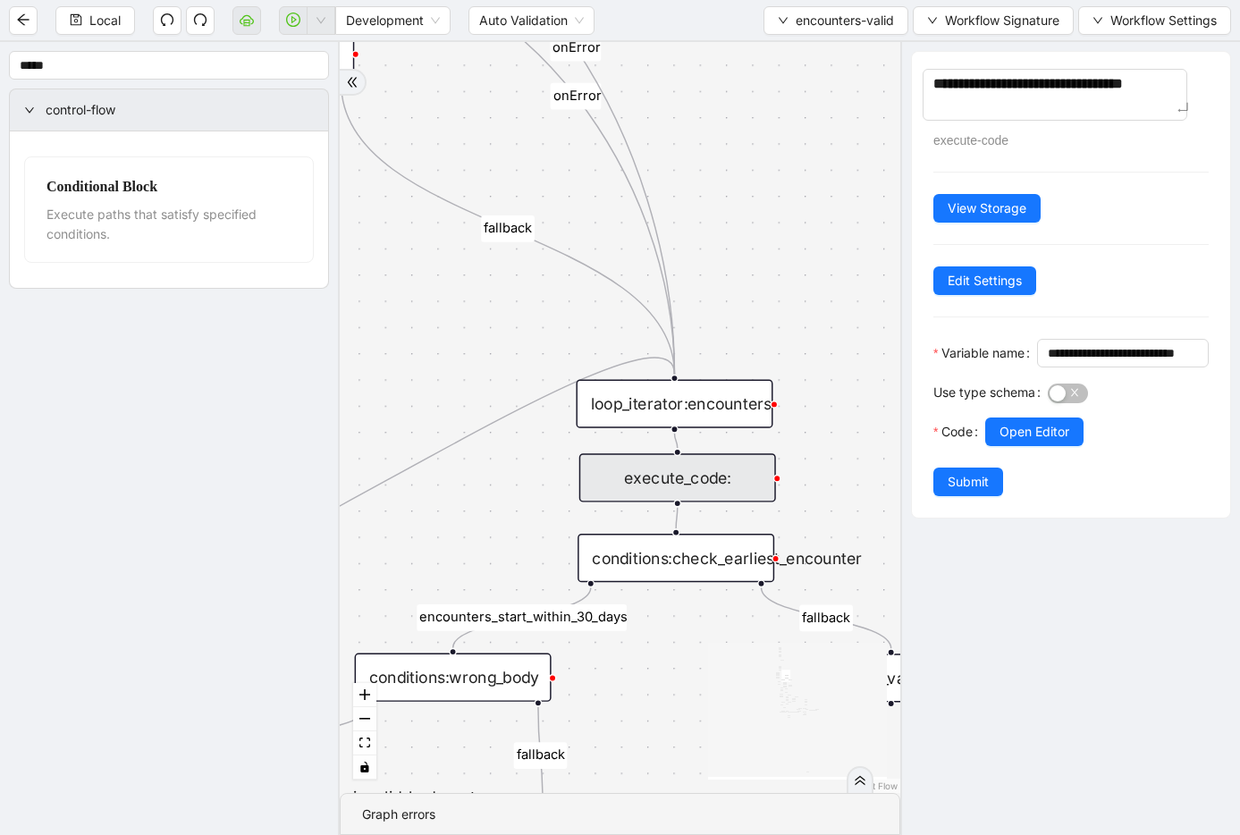
type textarea "**********"
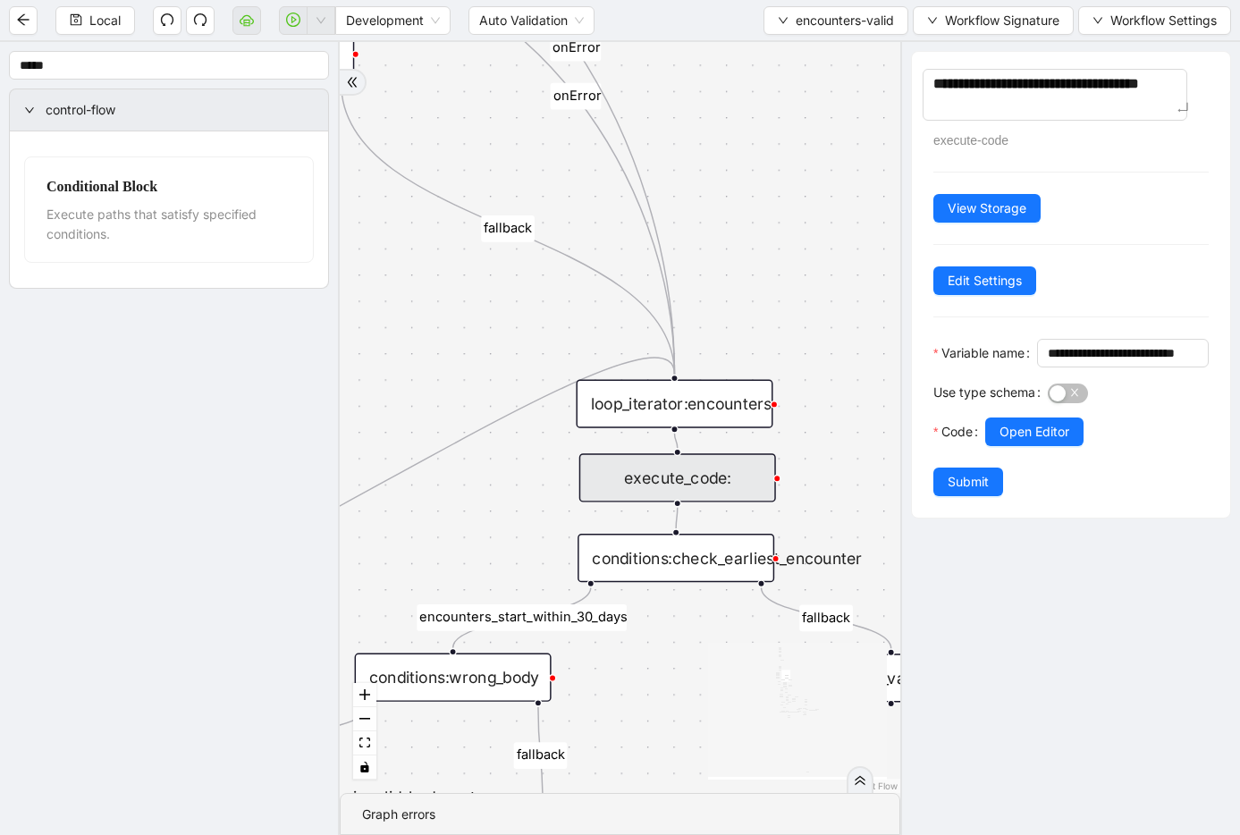
type textarea "**********"
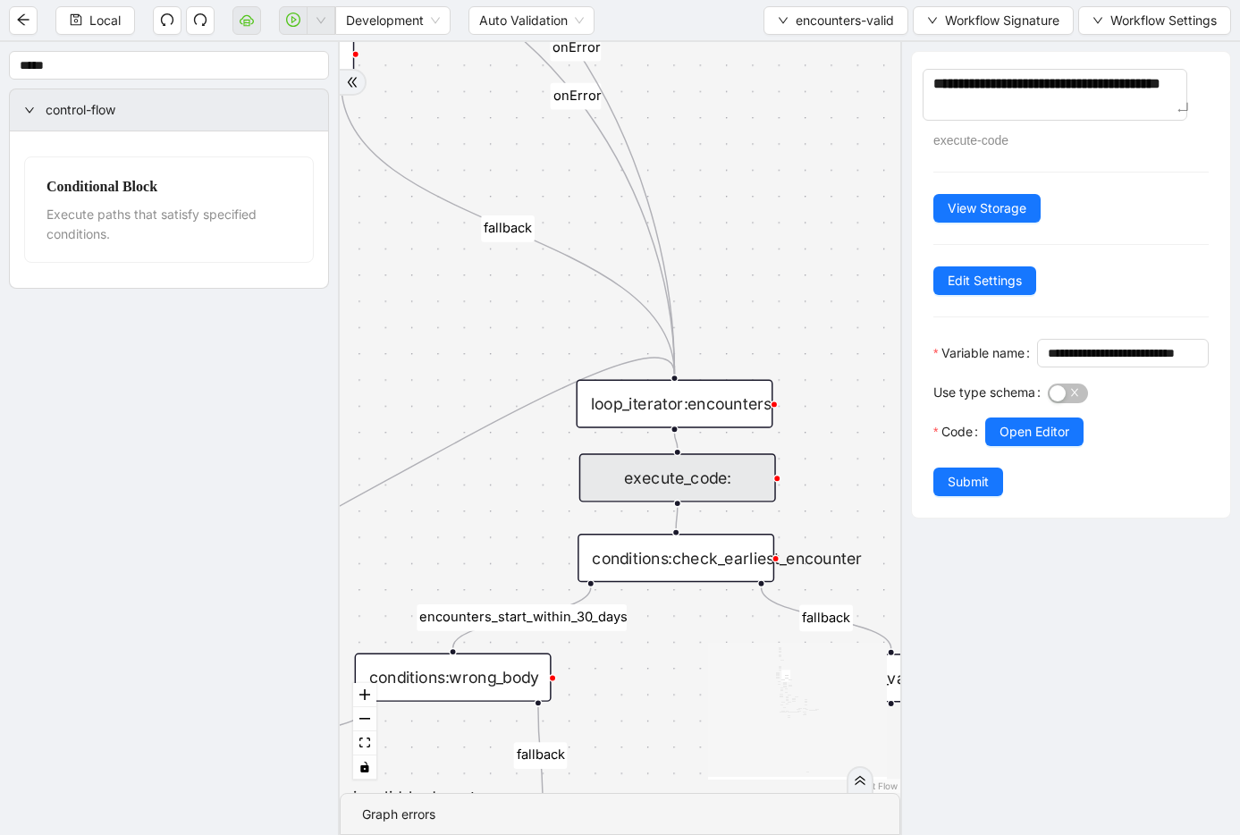
type textarea "**********"
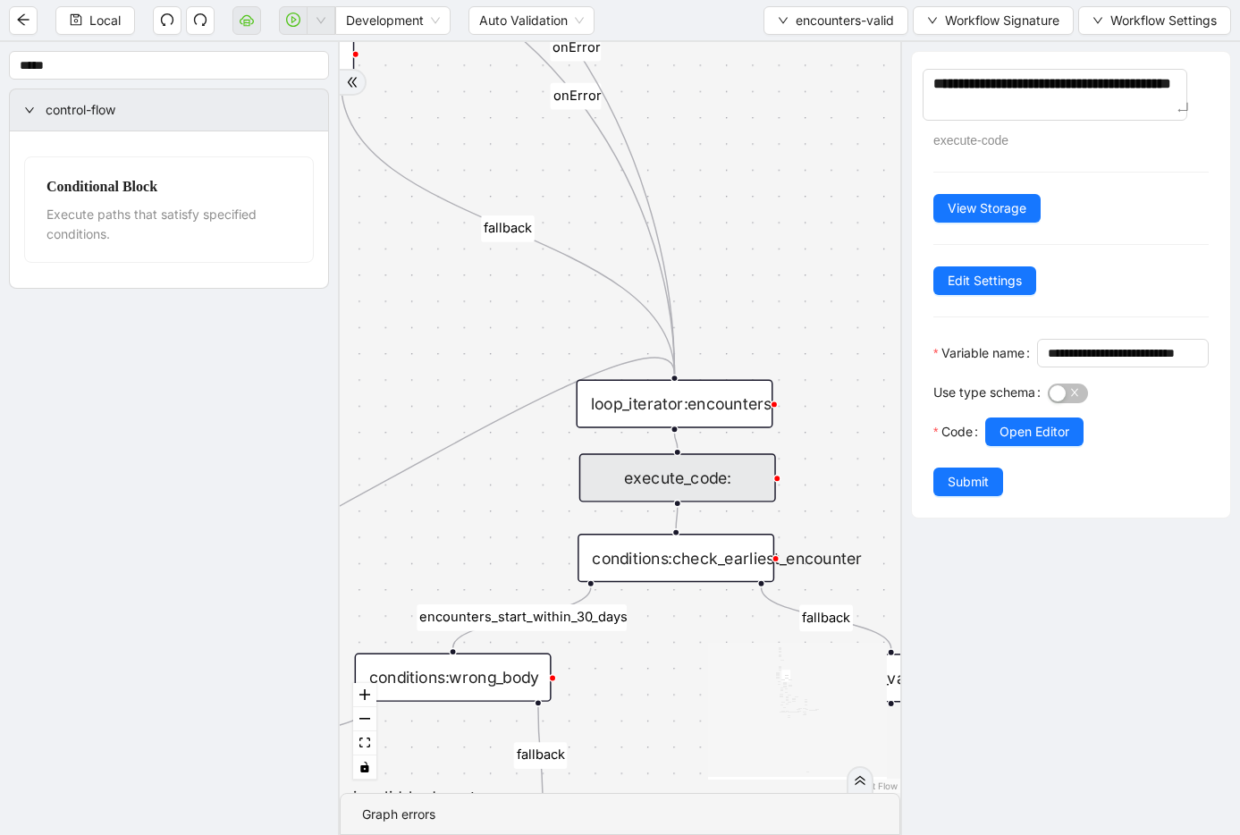
type textarea "**********"
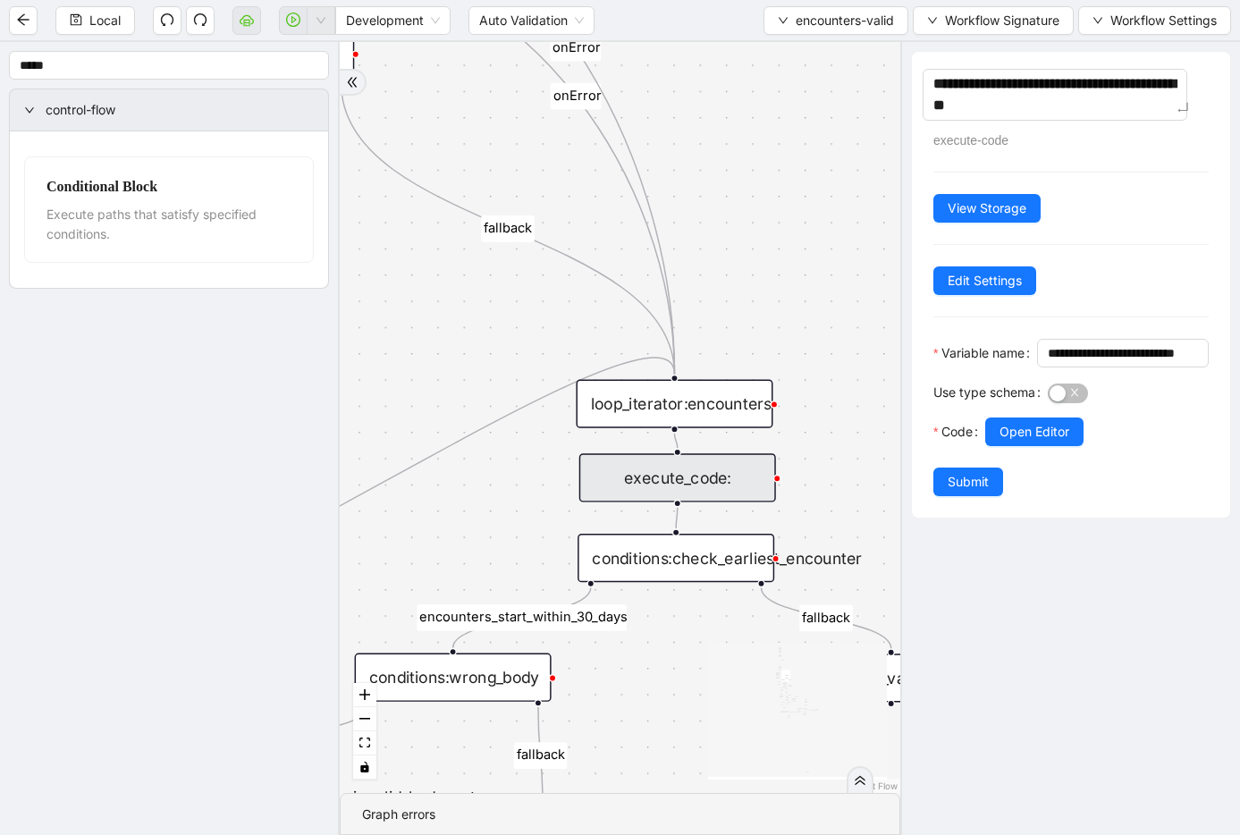
type textarea "**********"
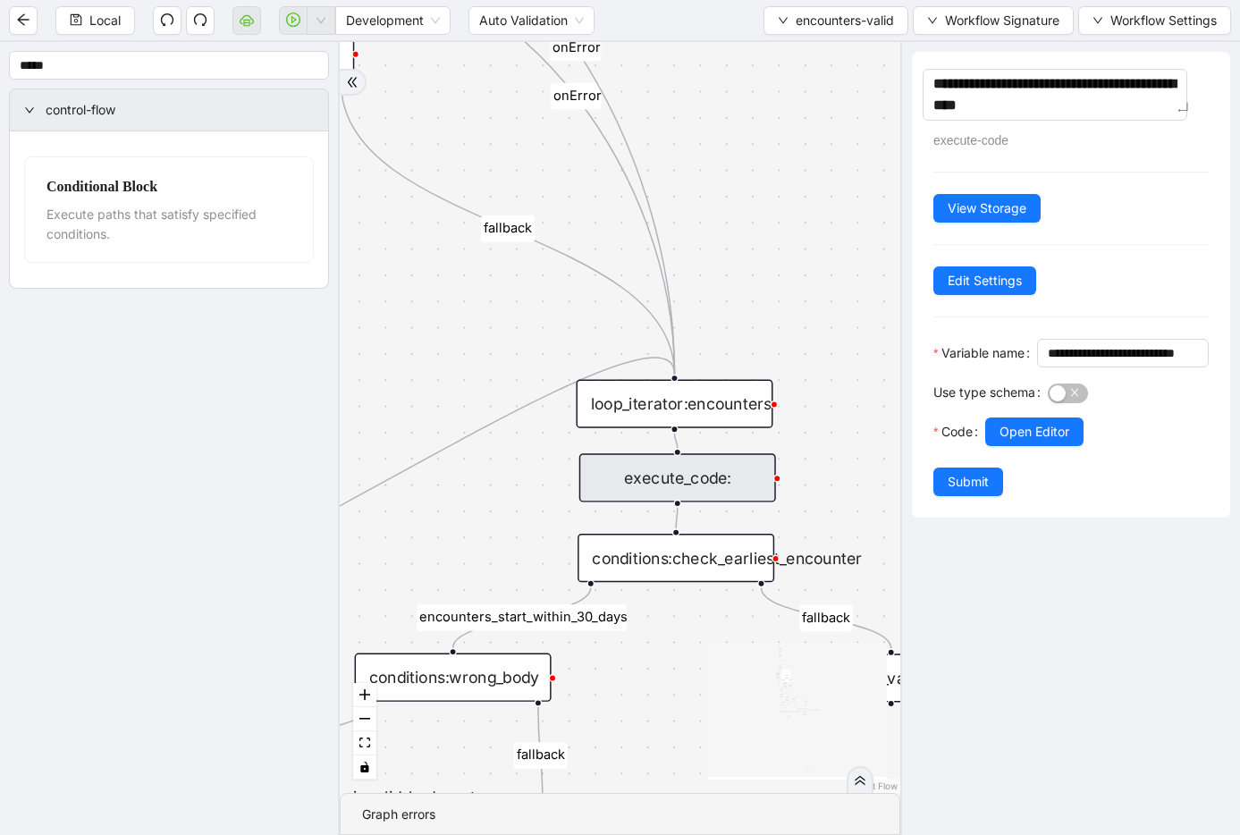
type textarea "**********"
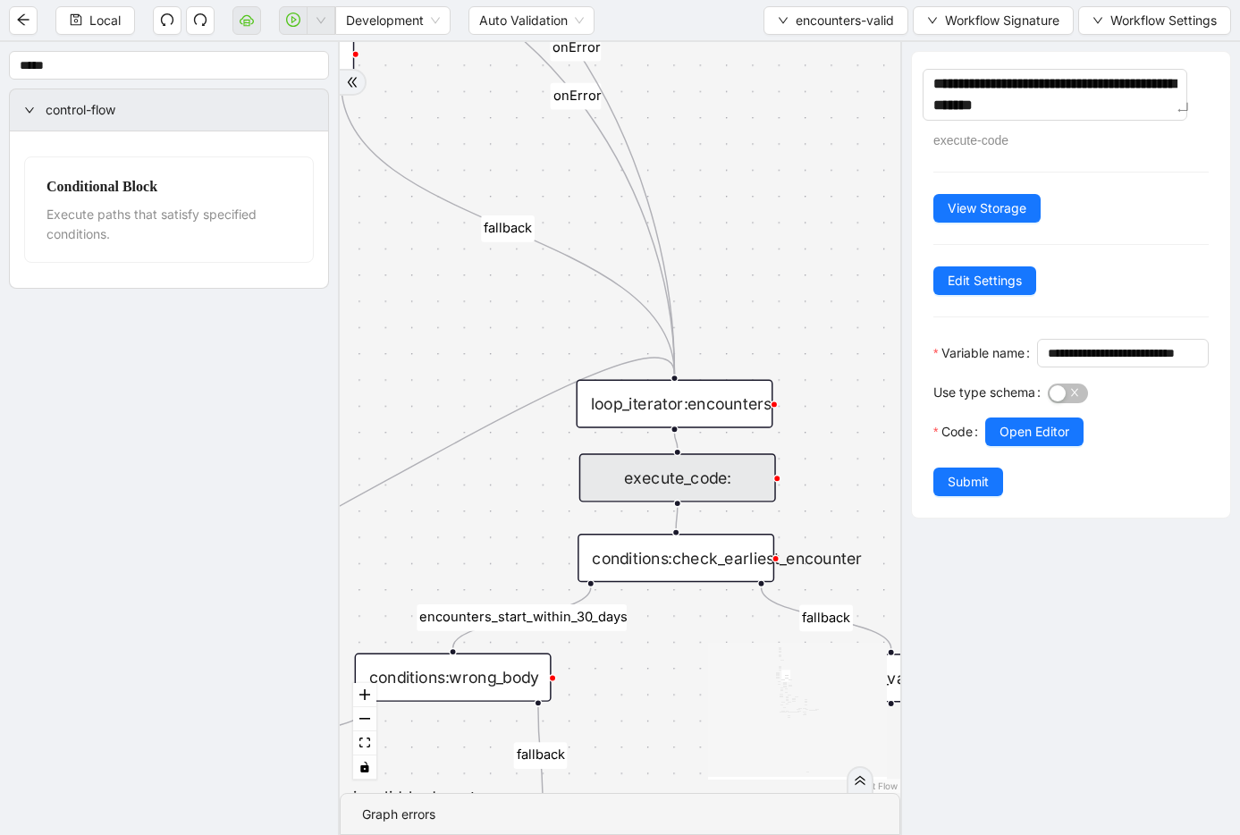
type textarea "**********"
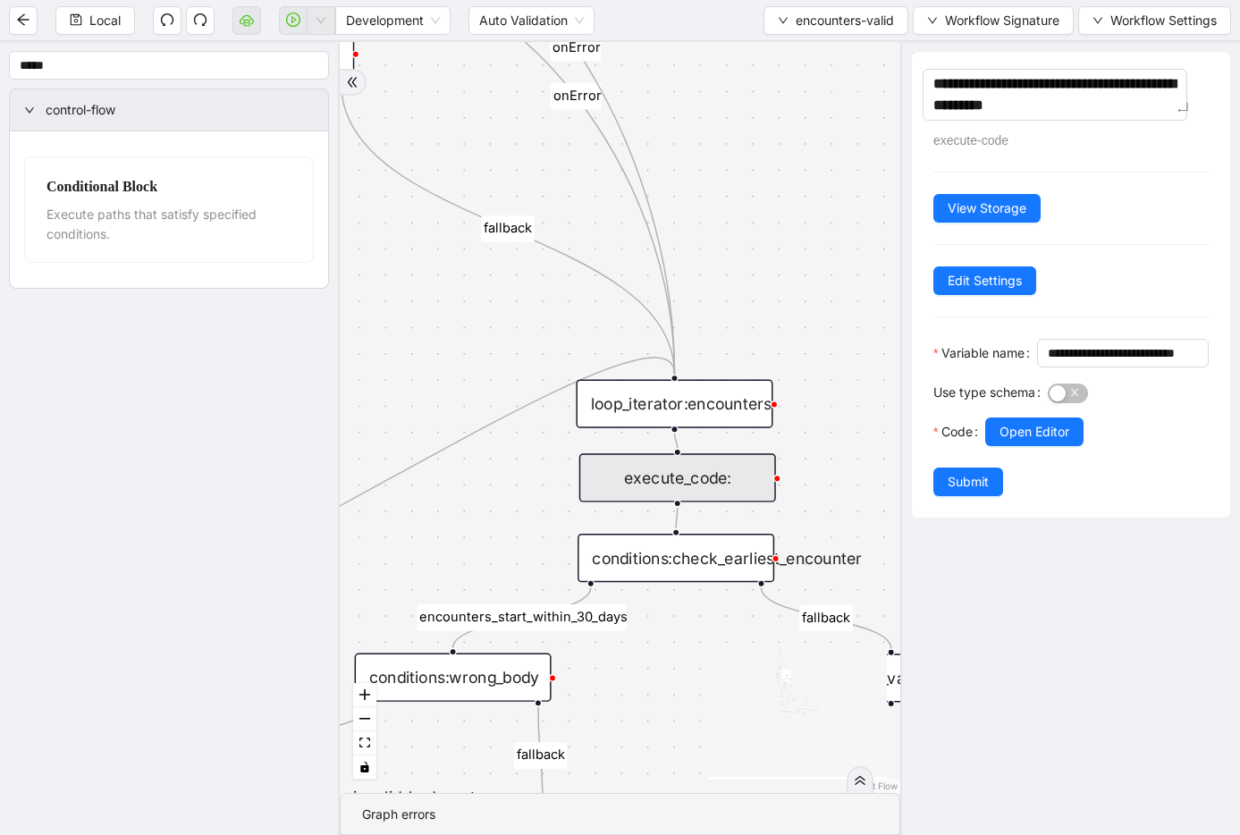
type textarea "**********"
drag, startPoint x: 772, startPoint y: 177, endPoint x: 94, endPoint y: 280, distance: 685.6
click at [772, 177] on div "fallback inPast hasInPast fallback wrong_body inNewYear fallback fallback allIn…" at bounding box center [620, 417] width 561 height 751
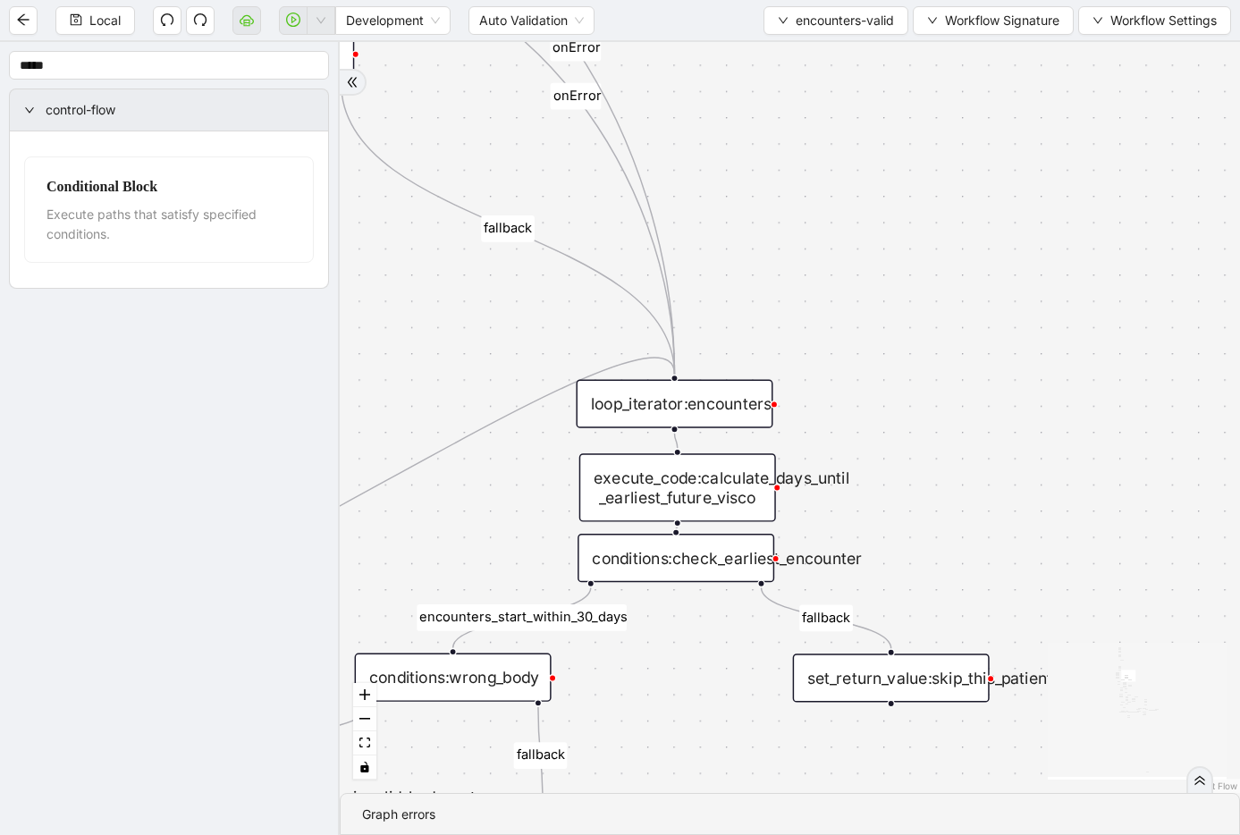
click at [686, 503] on div "execute_code:calculate_days_until _earliest_future_visco" at bounding box center [678, 487] width 197 height 68
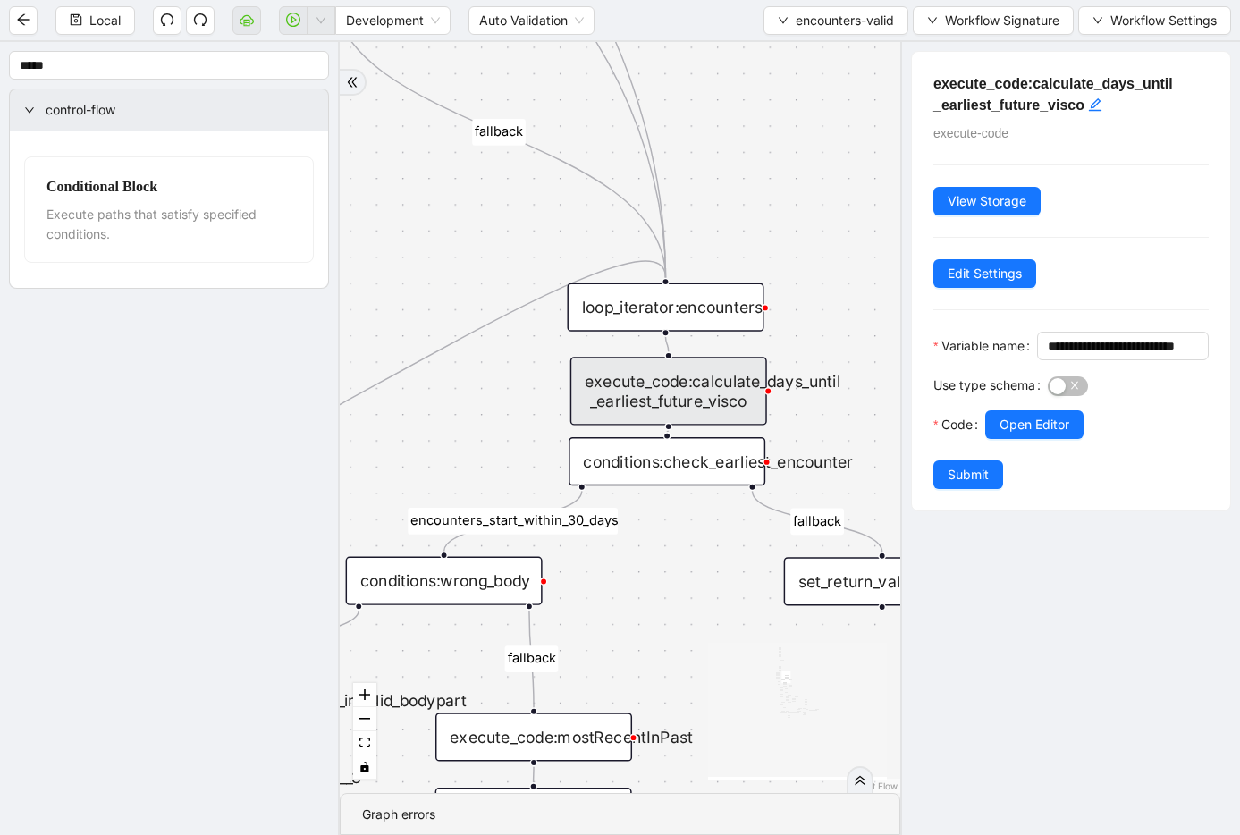
drag, startPoint x: 790, startPoint y: 315, endPoint x: 782, endPoint y: 218, distance: 96.9
click at [960, 439] on button "Open Editor" at bounding box center [1035, 424] width 98 height 29
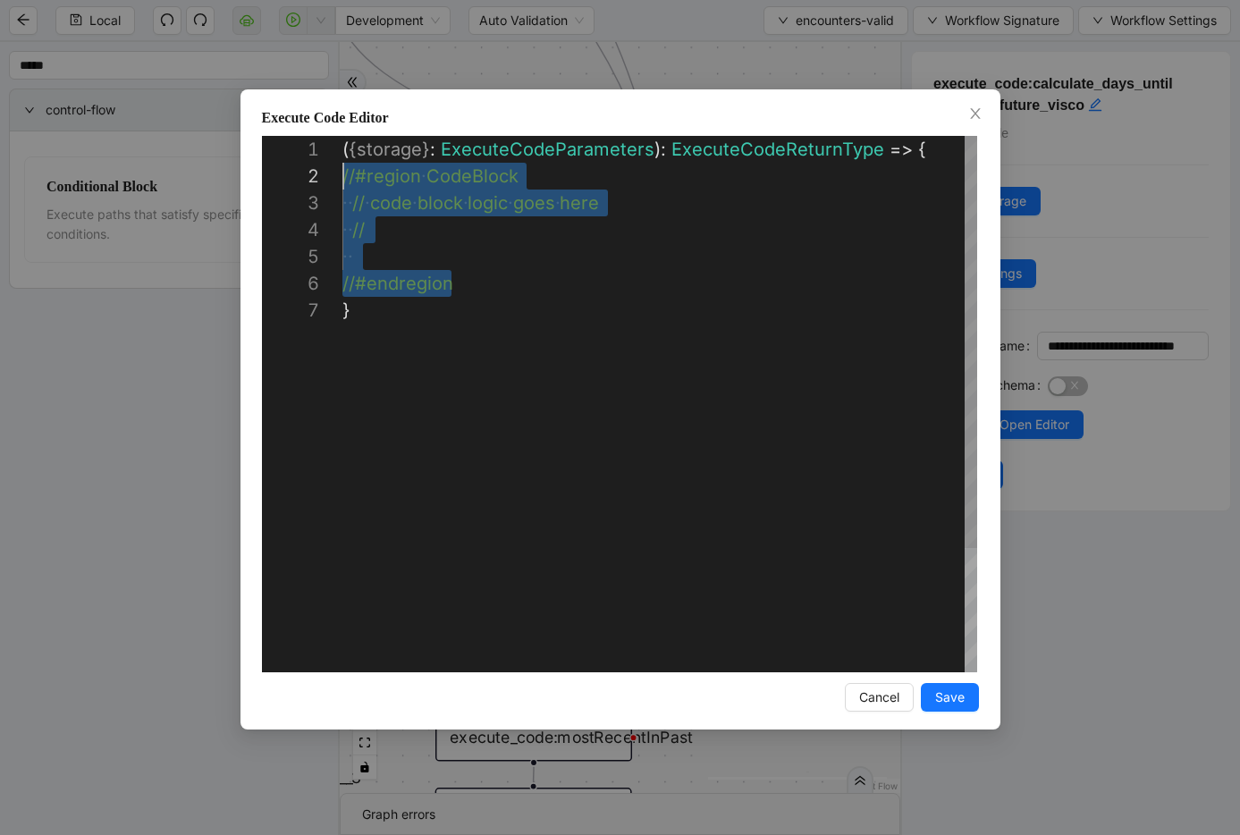
scroll to position [27, 0]
drag, startPoint x: 460, startPoint y: 282, endPoint x: 297, endPoint y: 187, distance: 188.4
paste textarea "Editor content;Press Alt+F1 for Accessibility Options."
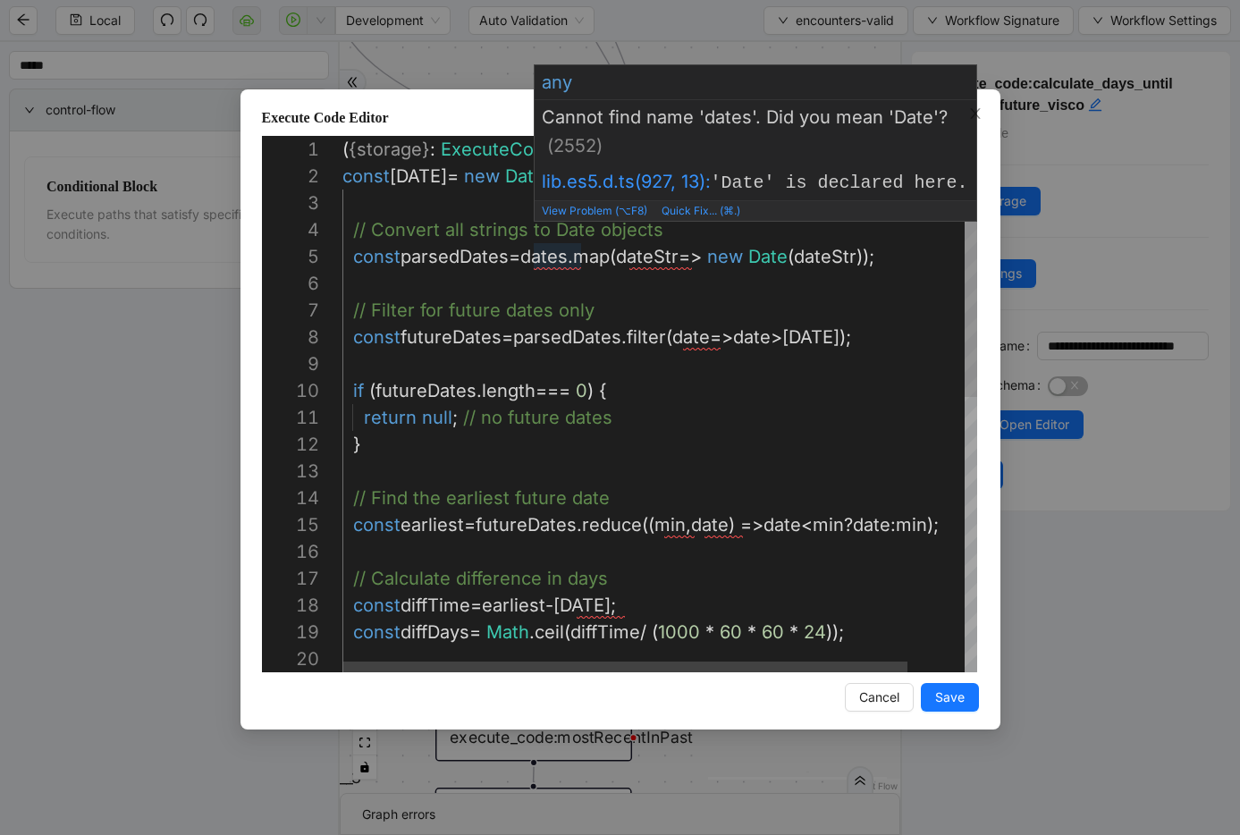
click at [556, 263] on div "// Convert all strings to Date objects const parsedDates = dates . map ( dateSt…" at bounding box center [692, 686] width 698 height 1100
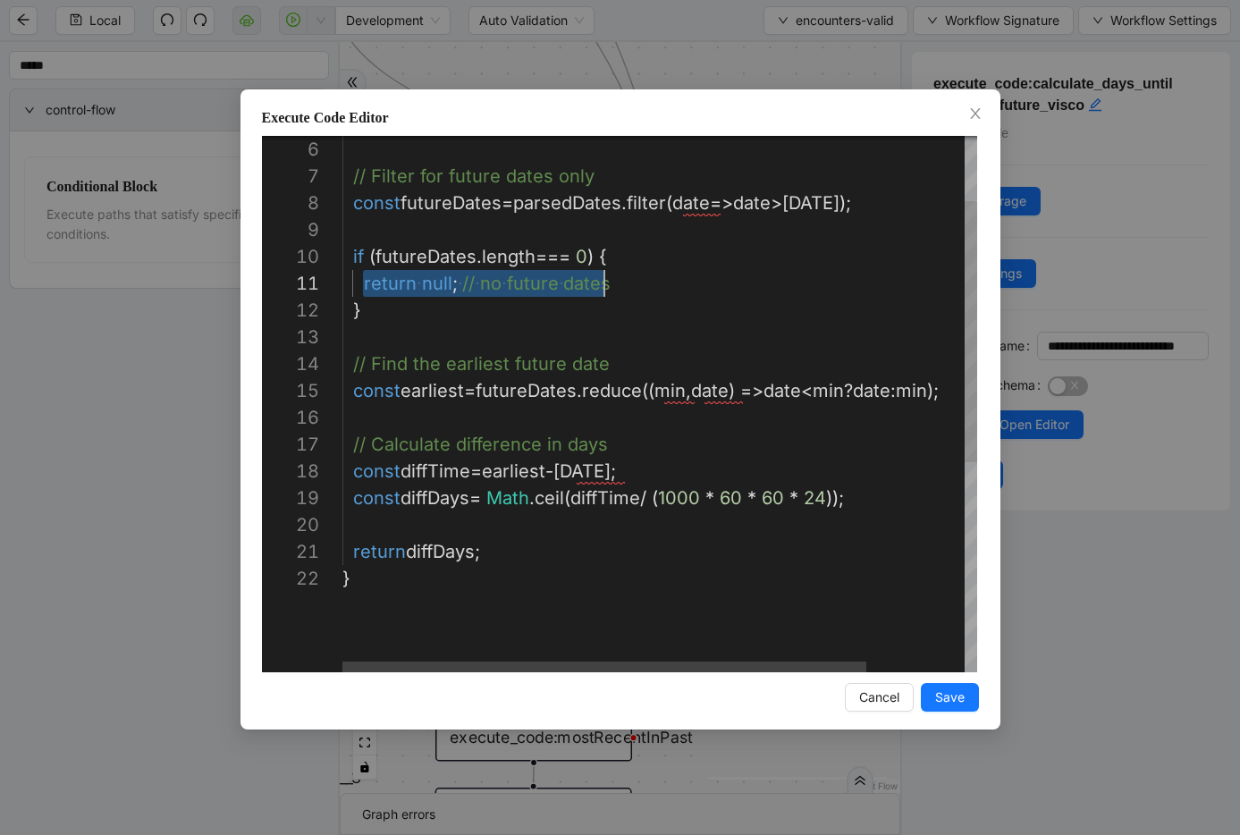
scroll to position [0, 262]
drag, startPoint x: 365, startPoint y: 282, endPoint x: 695, endPoint y: 282, distance: 330.0
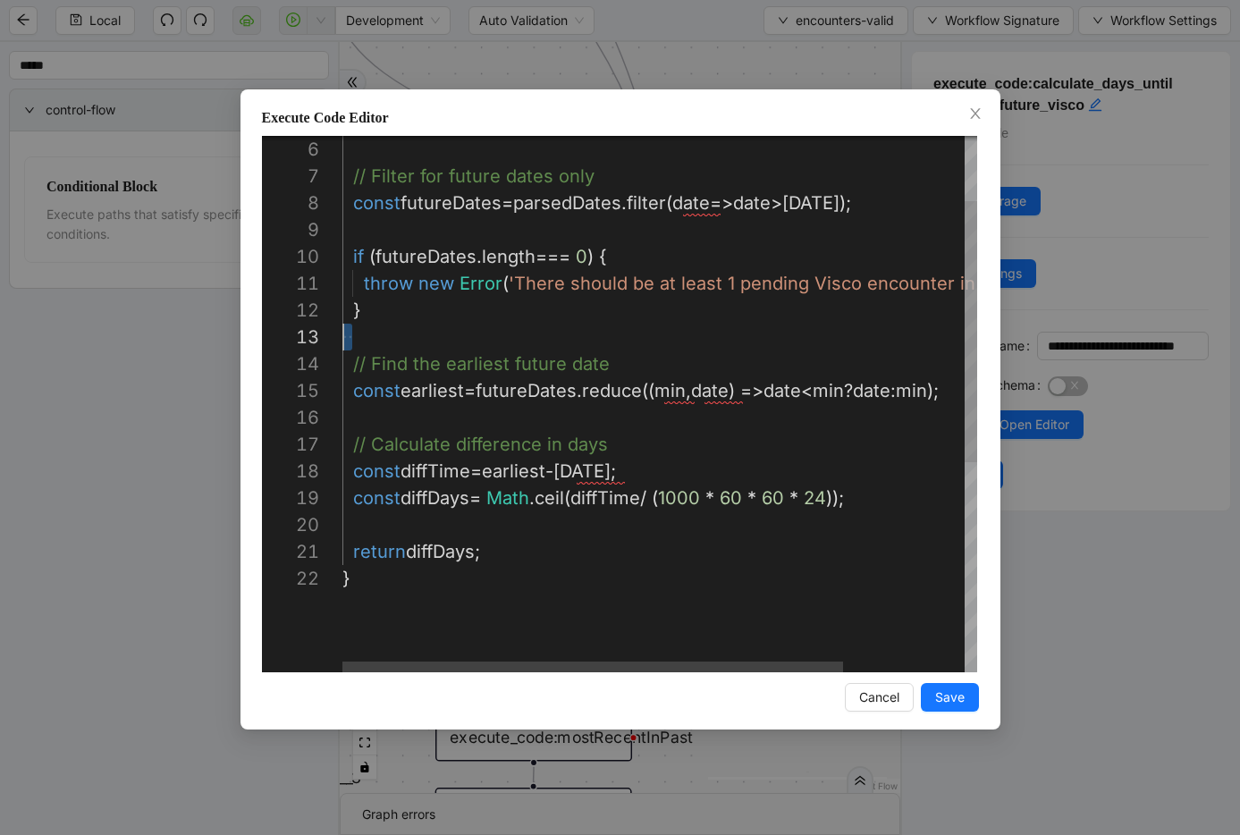
scroll to position [54, 0]
drag, startPoint x: 654, startPoint y: 329, endPoint x: 201, endPoint y: 326, distance: 452.5
click at [738, 391] on div "// Filter for future dates only const futureDates = parsedDates . filter ( date…" at bounding box center [737, 552] width 788 height 1100
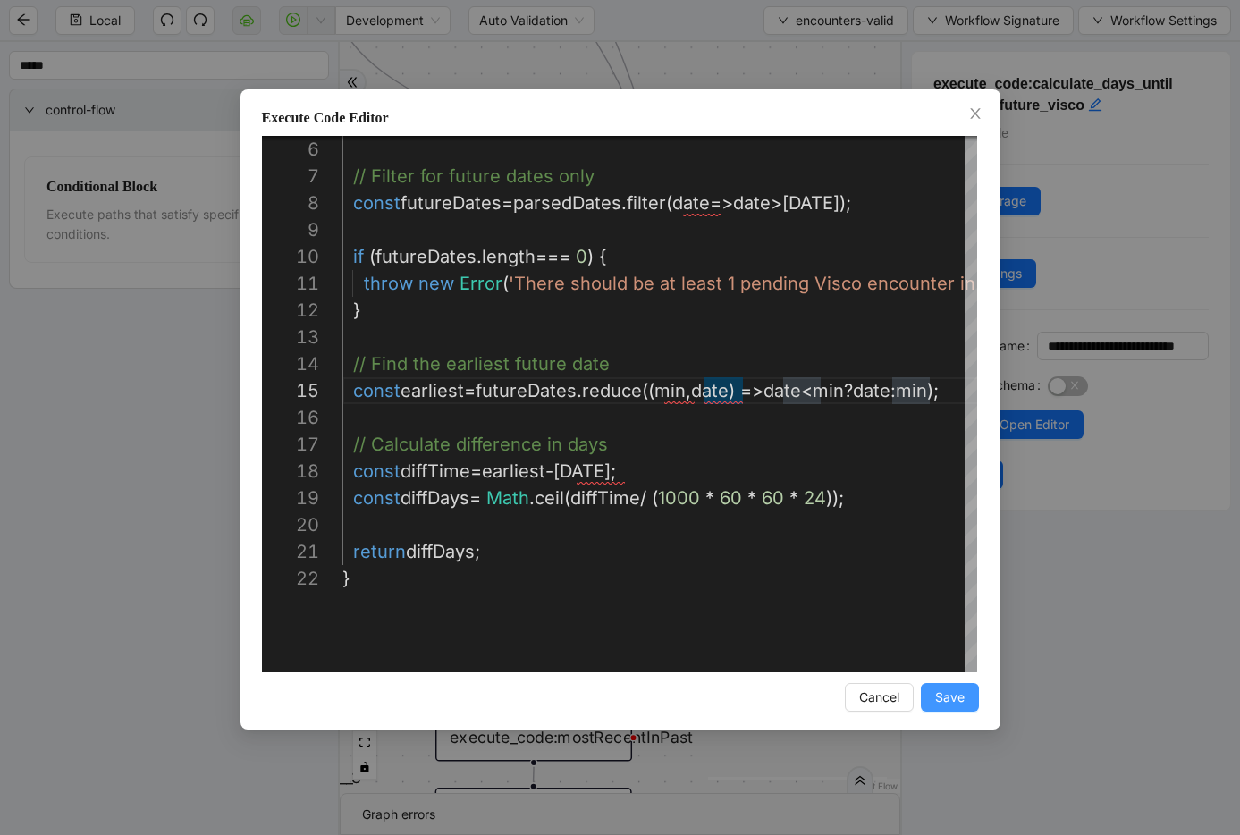
type textarea "**********"
click at [947, 694] on span "Save" at bounding box center [950, 698] width 30 height 20
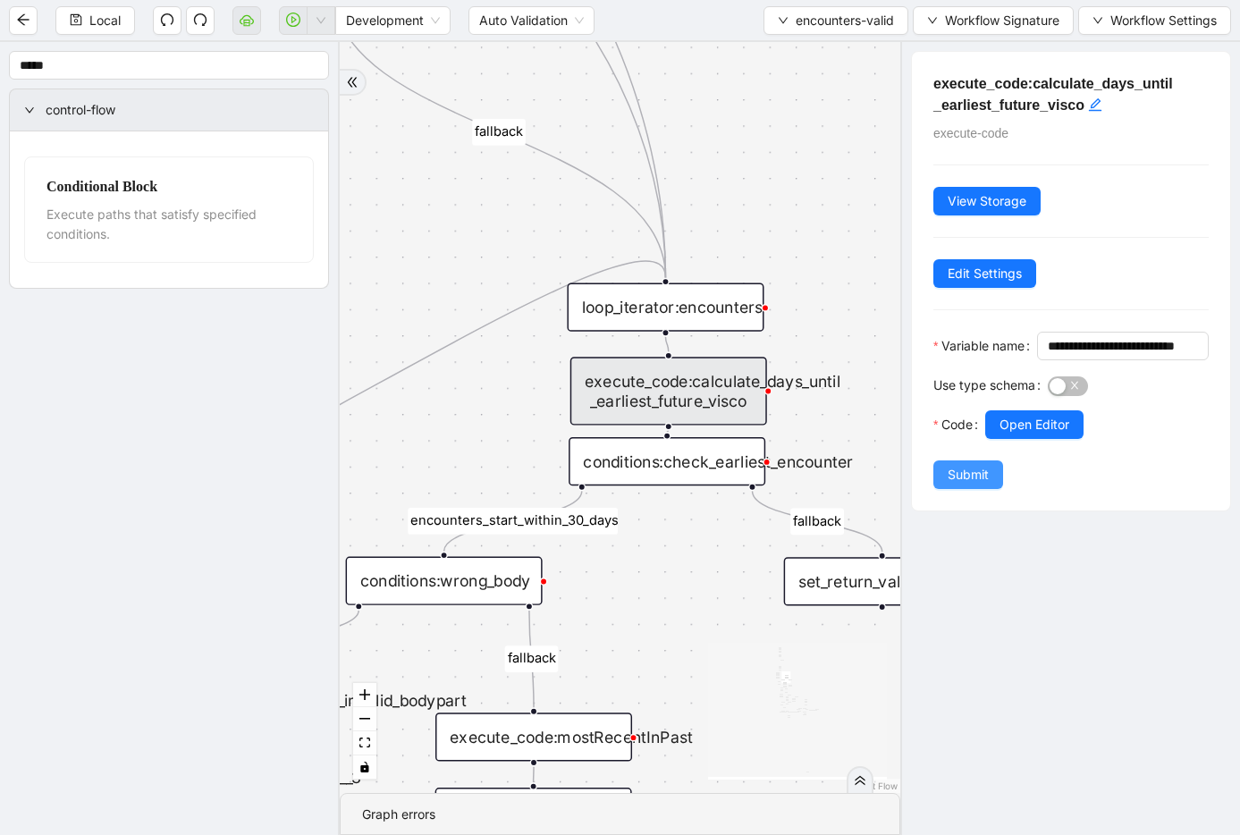
click at [960, 485] on span "Submit" at bounding box center [968, 475] width 41 height 20
drag, startPoint x: 697, startPoint y: 392, endPoint x: 694, endPoint y: 375, distance: 17.2
click at [693, 374] on div "execute_code:calculate_days_until _earliest_future_visco" at bounding box center [669, 391] width 197 height 68
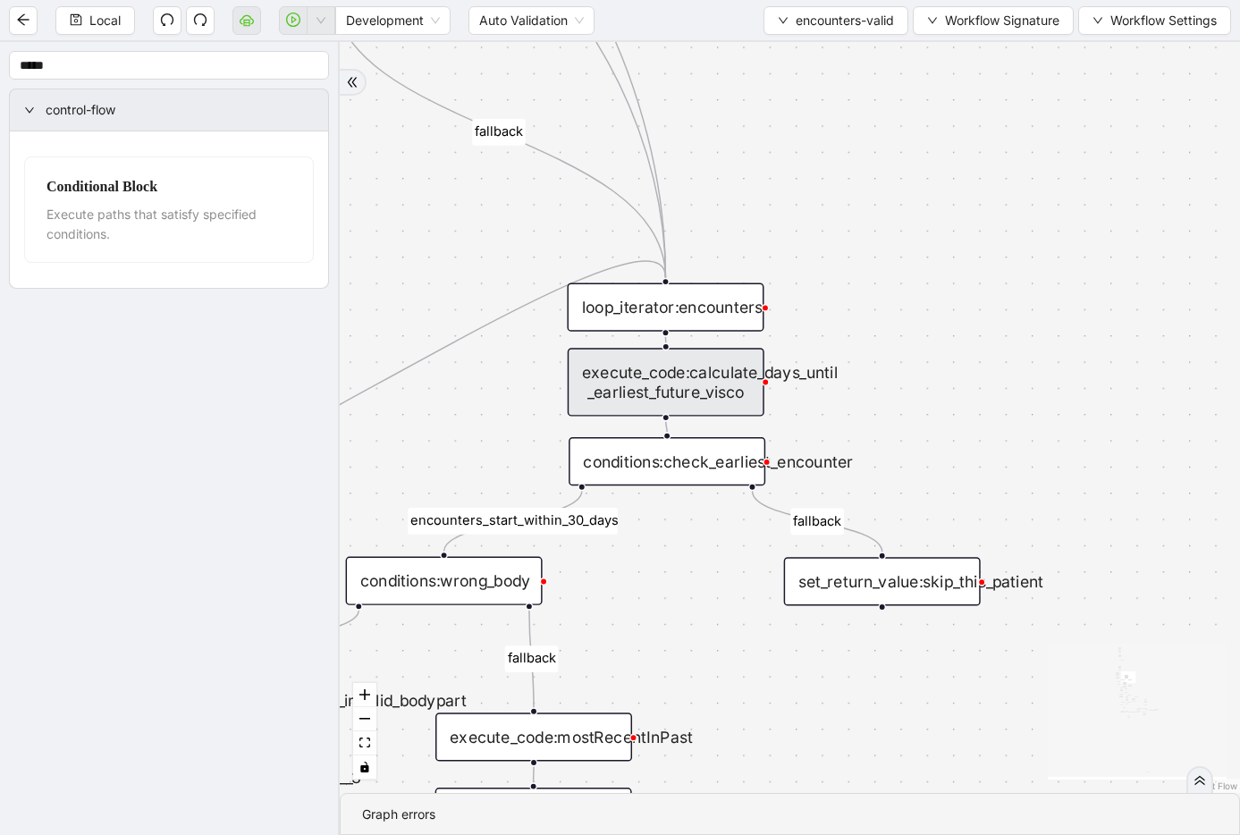
drag, startPoint x: 684, startPoint y: 377, endPoint x: 681, endPoint y: 368, distance: 9.3
click at [681, 368] on div "execute_code:calculate_days_until _earliest_future_visco" at bounding box center [666, 382] width 197 height 68
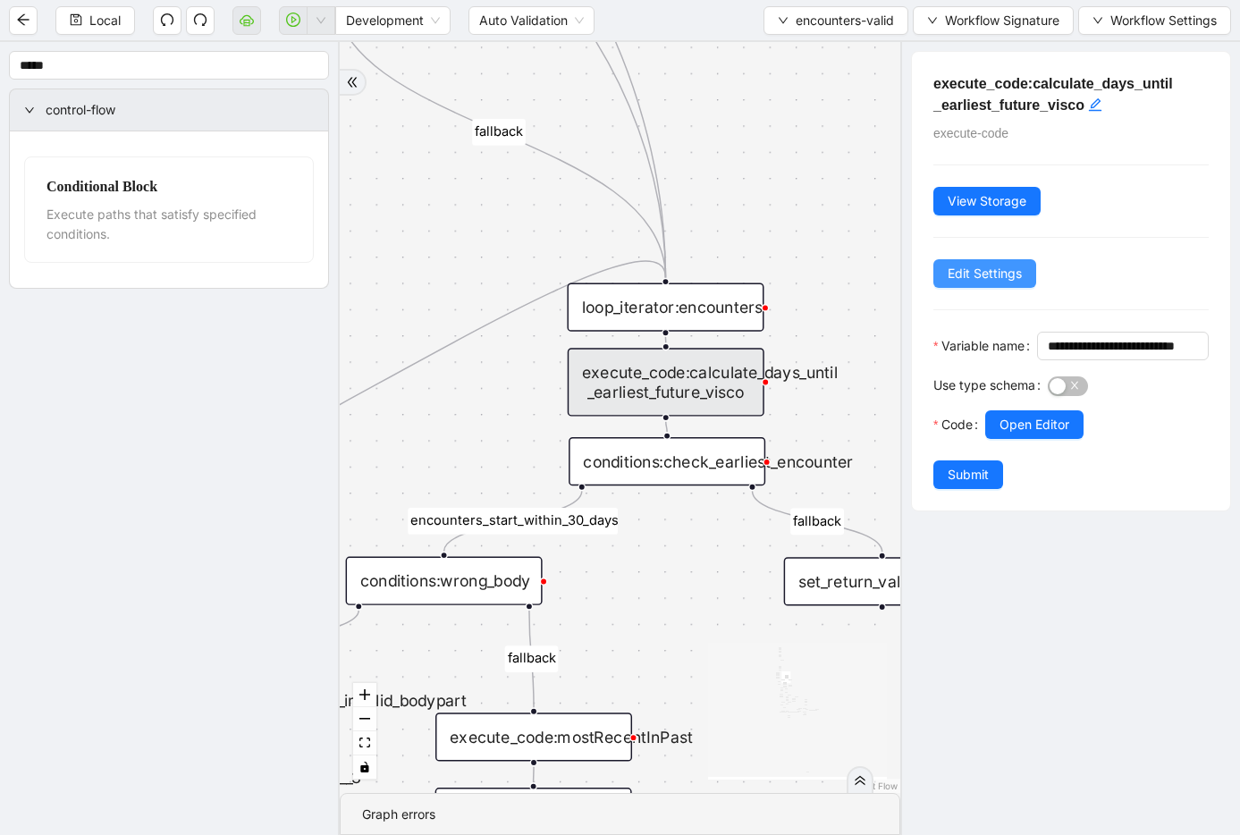
click at [960, 271] on span "Edit Settings" at bounding box center [985, 274] width 74 height 20
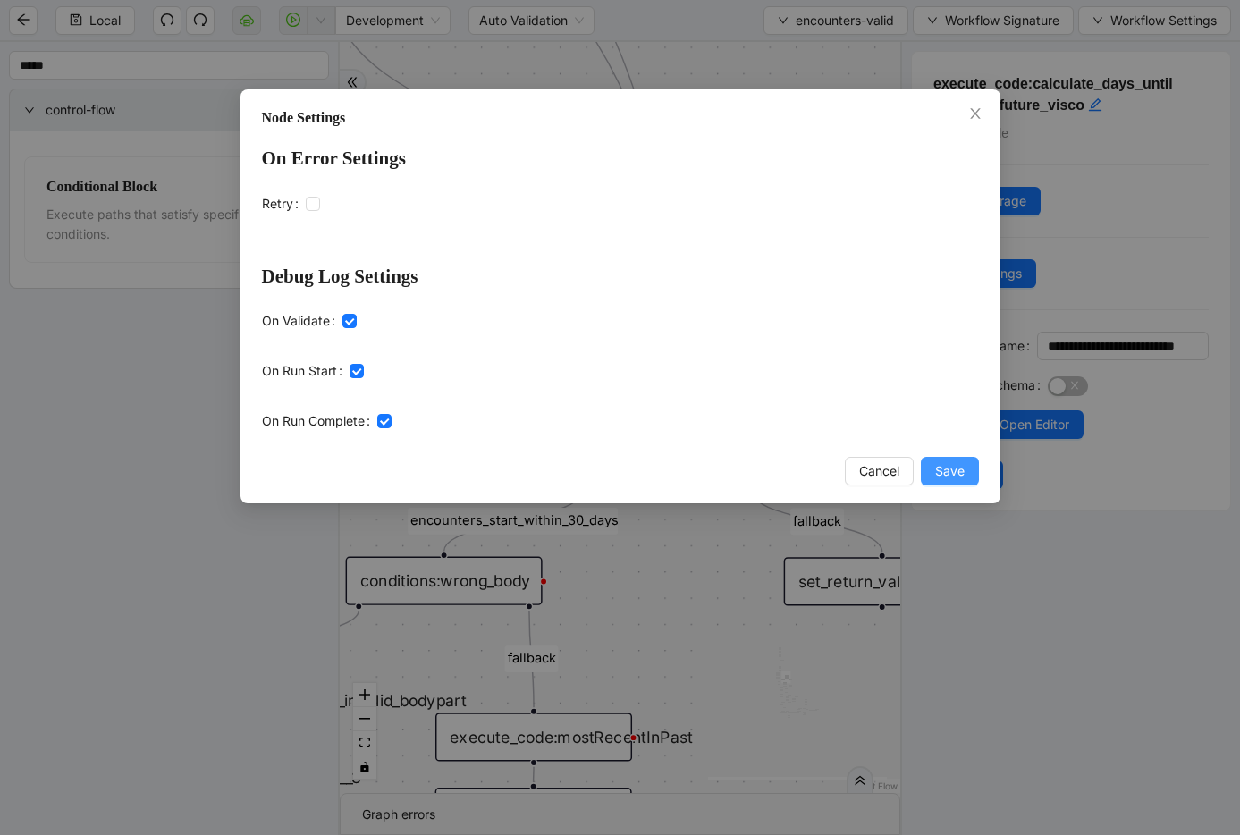
click at [960, 476] on button "Save" at bounding box center [950, 471] width 58 height 29
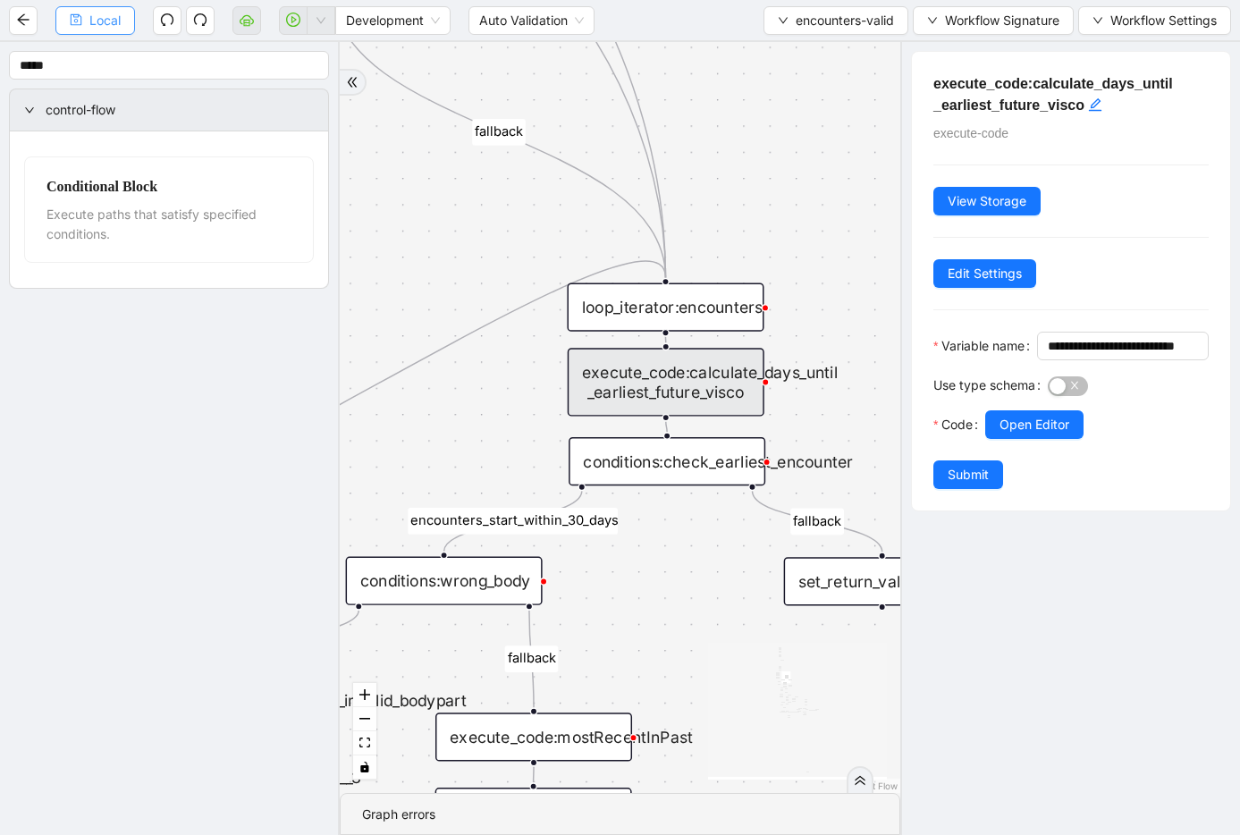
click at [952, 485] on span "Submit" at bounding box center [968, 475] width 41 height 20
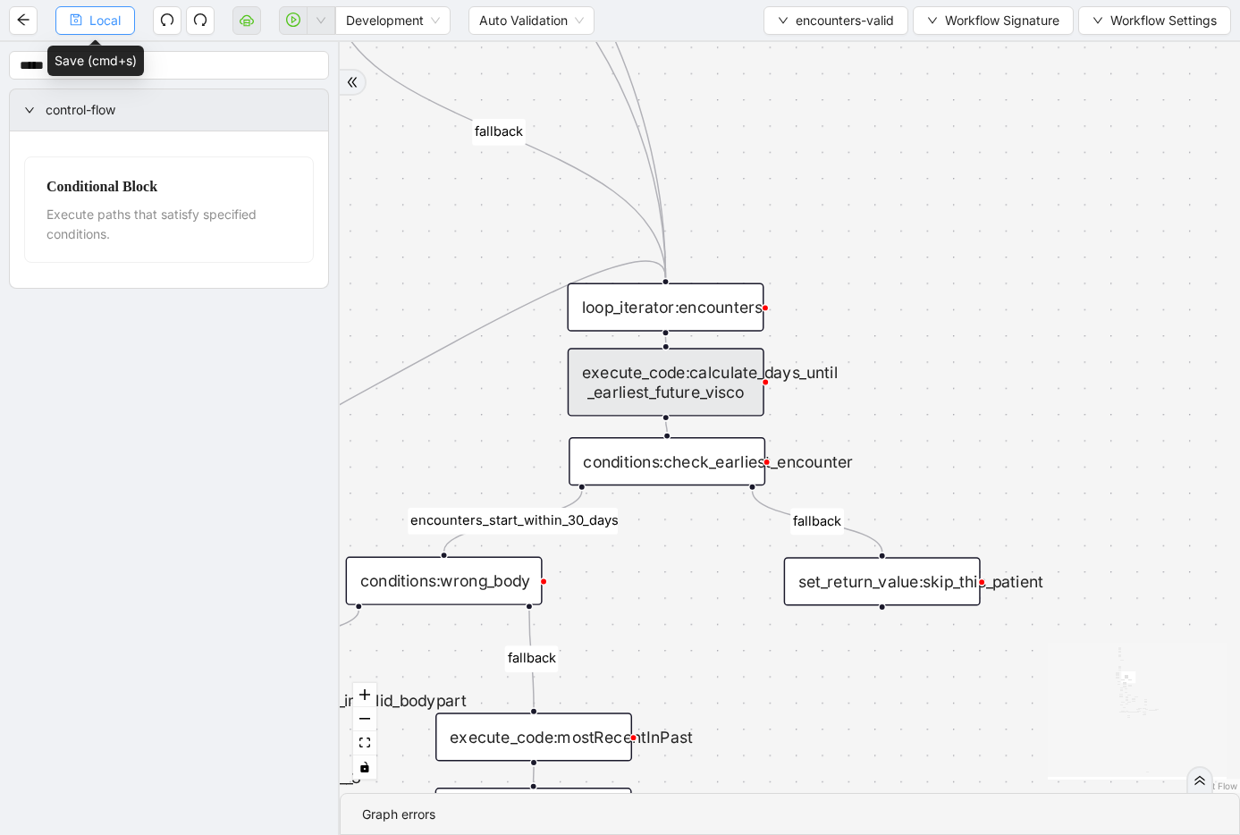
click at [93, 20] on span "Local" at bounding box center [104, 21] width 31 height 20
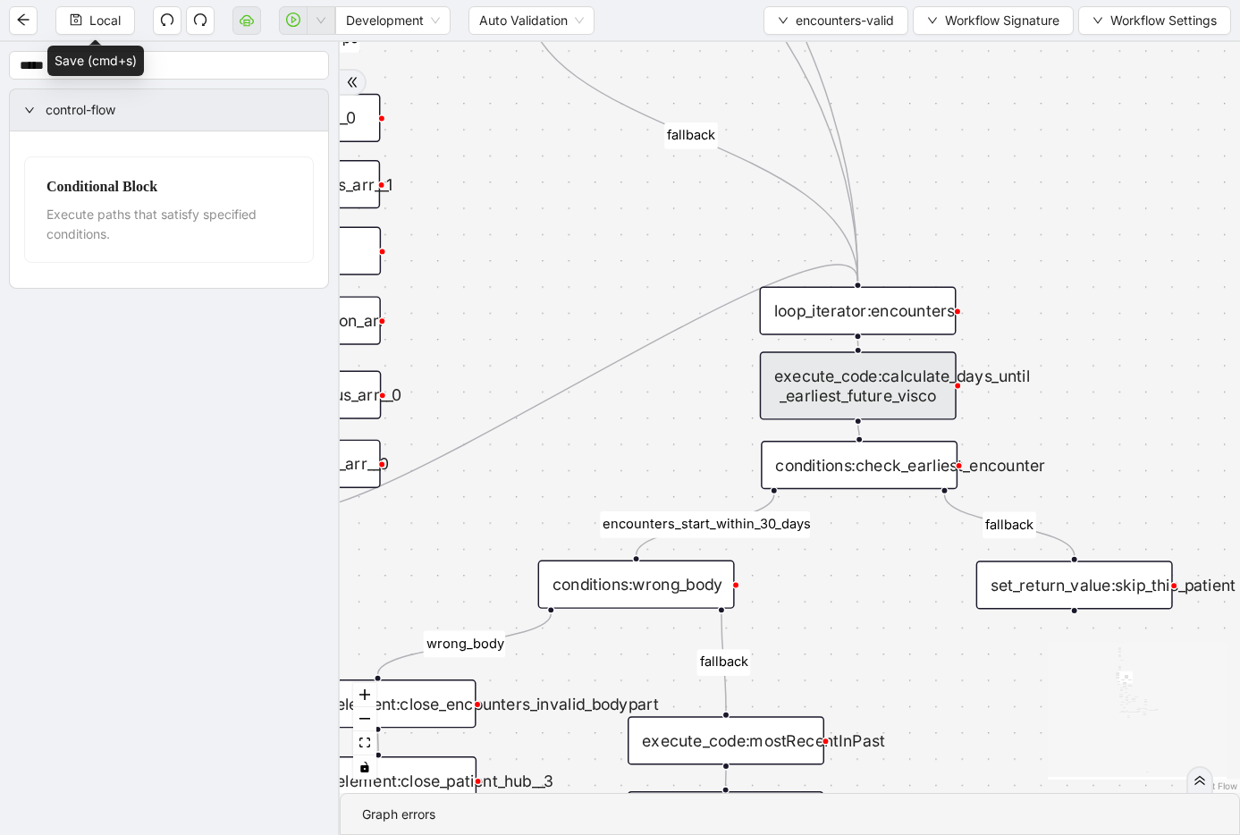
drag, startPoint x: 850, startPoint y: 301, endPoint x: 1043, endPoint y: 305, distance: 193.2
click at [960, 305] on div "fallback inPast hasInPast fallback wrong_body inNewYear fallback fallback allIn…" at bounding box center [790, 417] width 901 height 751
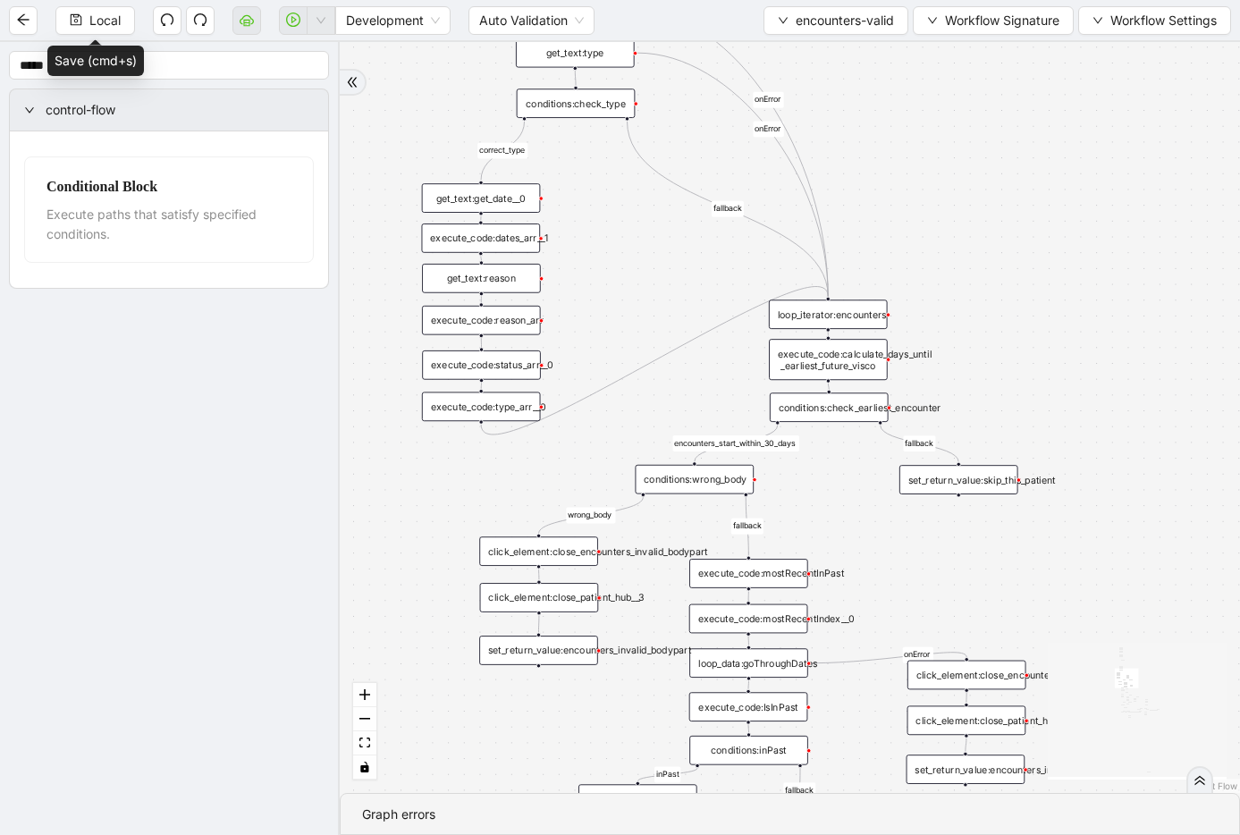
drag, startPoint x: 1039, startPoint y: 315, endPoint x: 926, endPoint y: 326, distance: 114.2
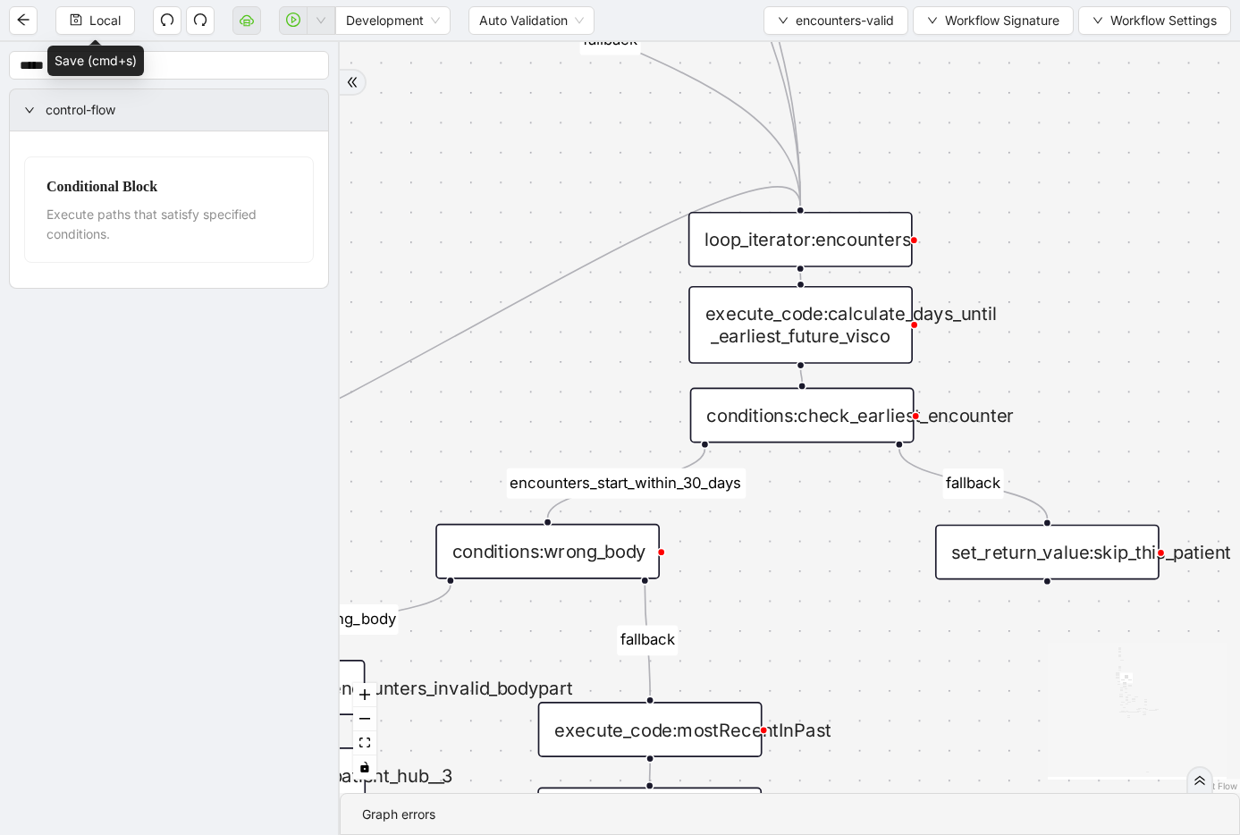
click at [867, 410] on div "conditions:check_earliest_encounter" at bounding box center [802, 415] width 224 height 55
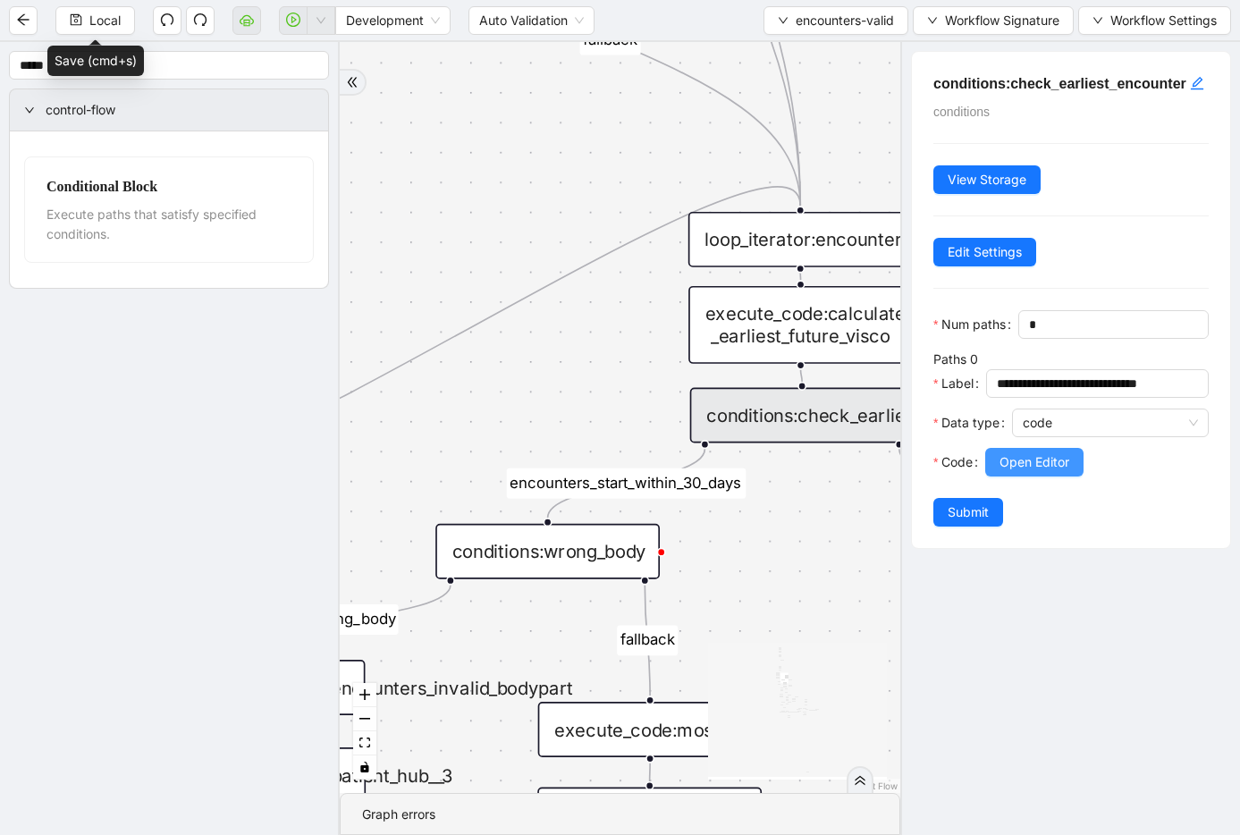
click at [960, 472] on span "Open Editor" at bounding box center [1035, 463] width 70 height 20
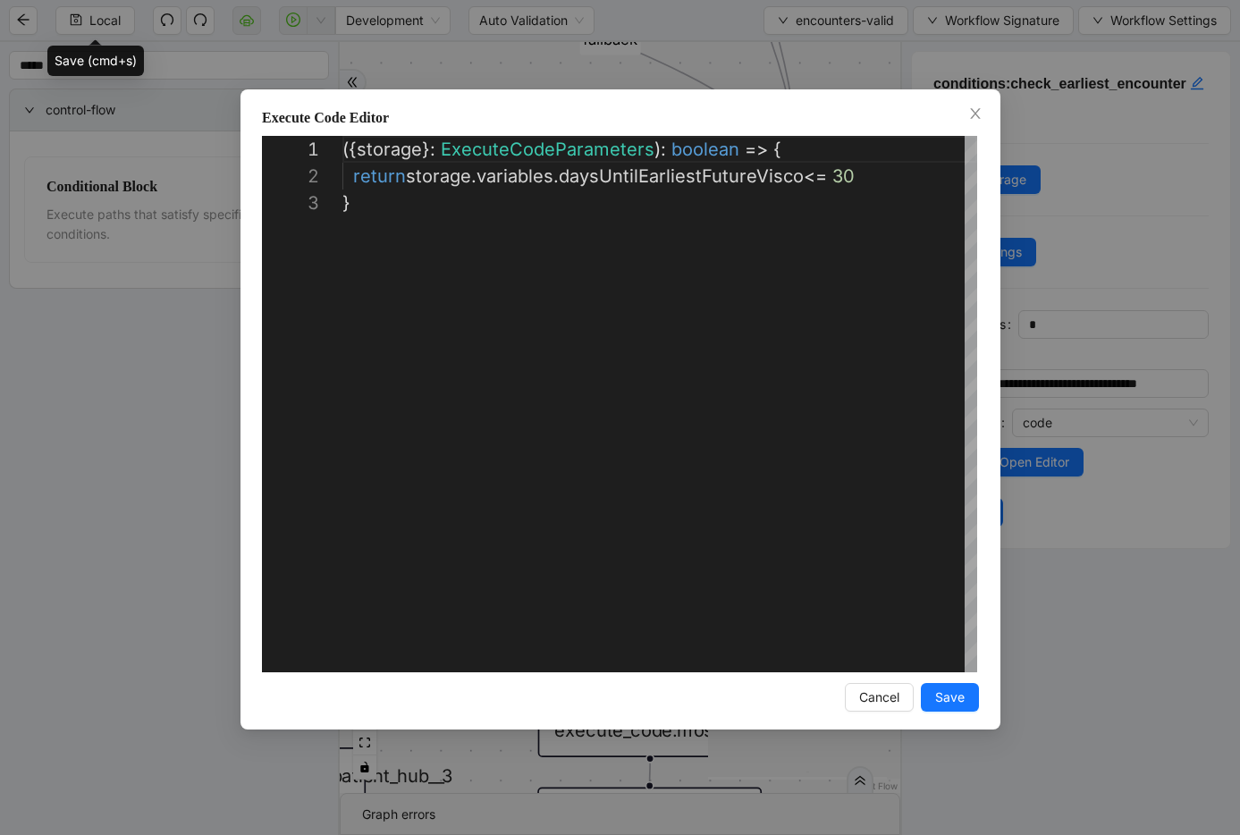
scroll to position [54, 0]
click at [835, 159] on div "({ storage }: ExecuteCodeParameters ): boolean => { return storage . variables …" at bounding box center [660, 431] width 635 height 590
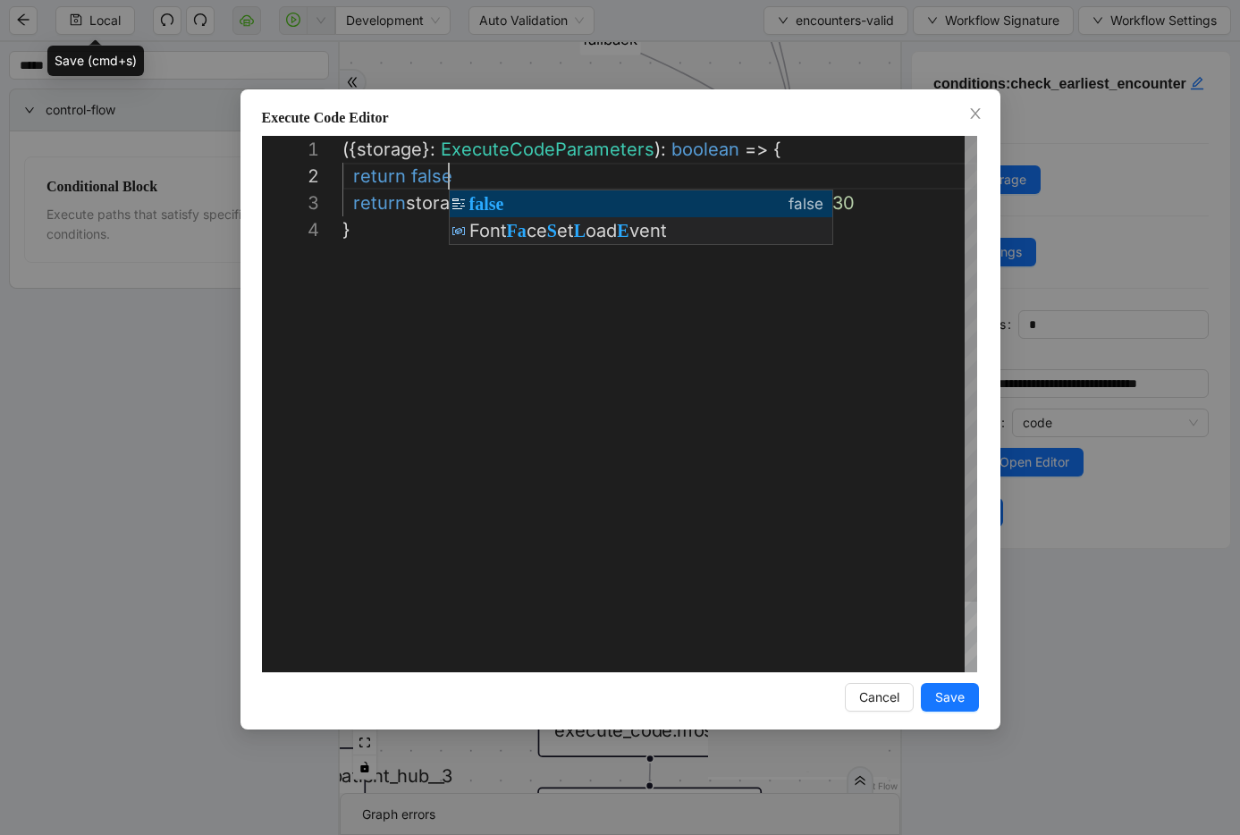
scroll to position [27, 106]
click at [520, 167] on div "({ storage }: ExecuteCodeParameters ): boolean => { return storage . variables …" at bounding box center [660, 444] width 635 height 617
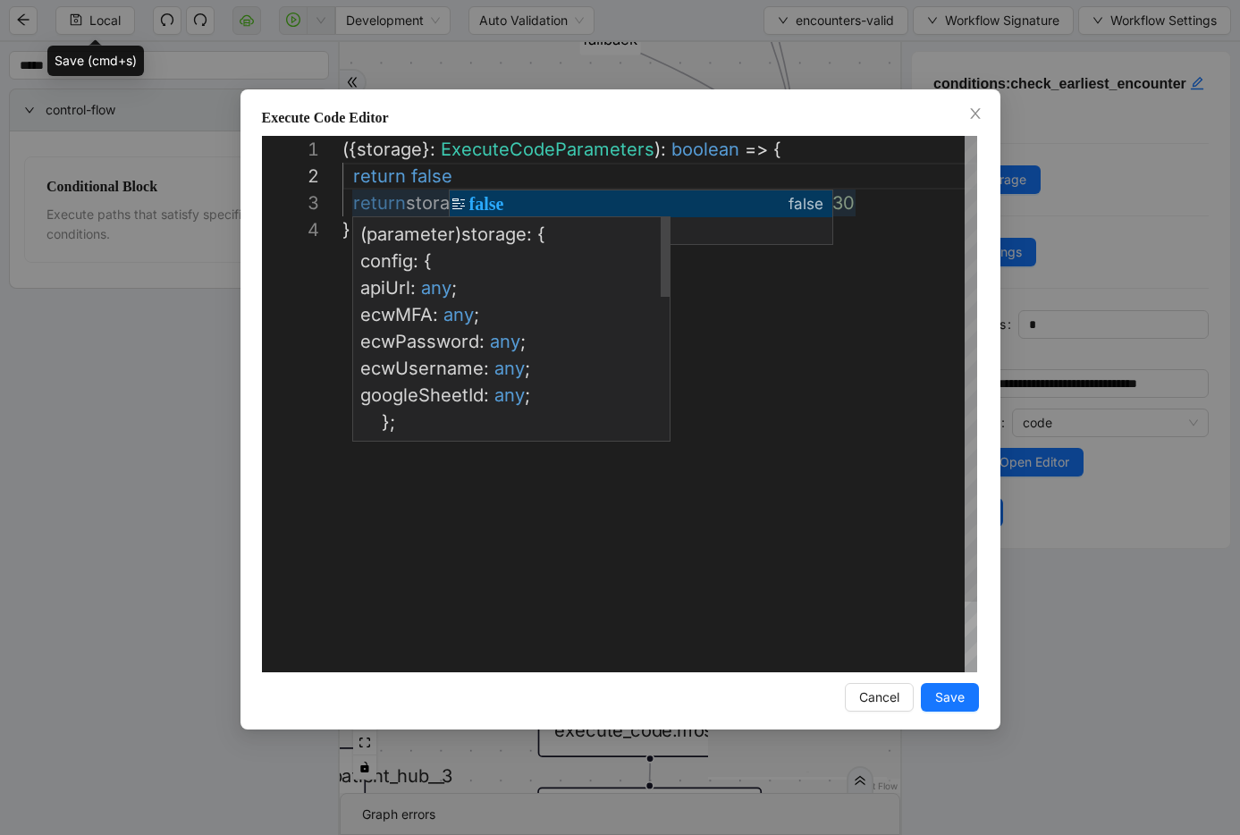
click at [428, 206] on div "({ storage }: ExecuteCodeParameters ): boolean => { return storage . variables …" at bounding box center [660, 444] width 635 height 617
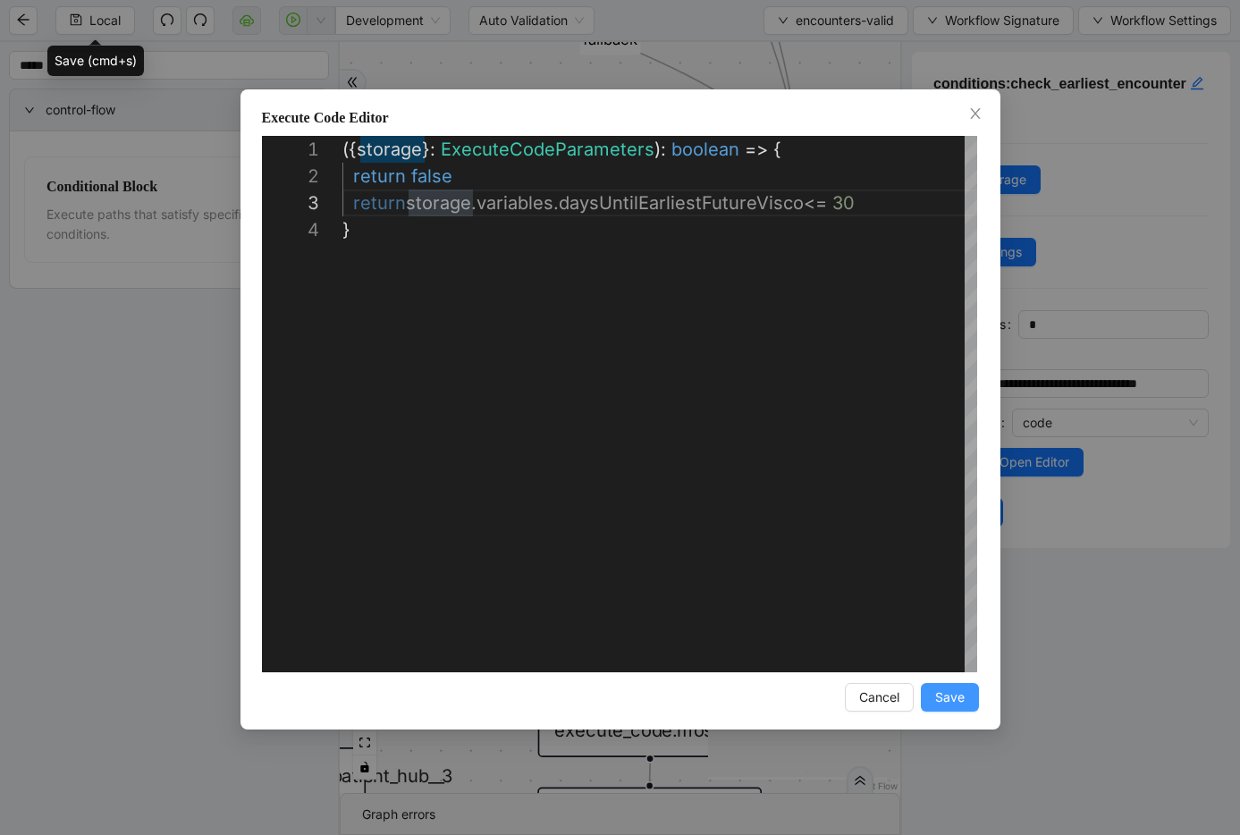
type textarea "**********"
click at [960, 699] on button "Save" at bounding box center [950, 697] width 58 height 29
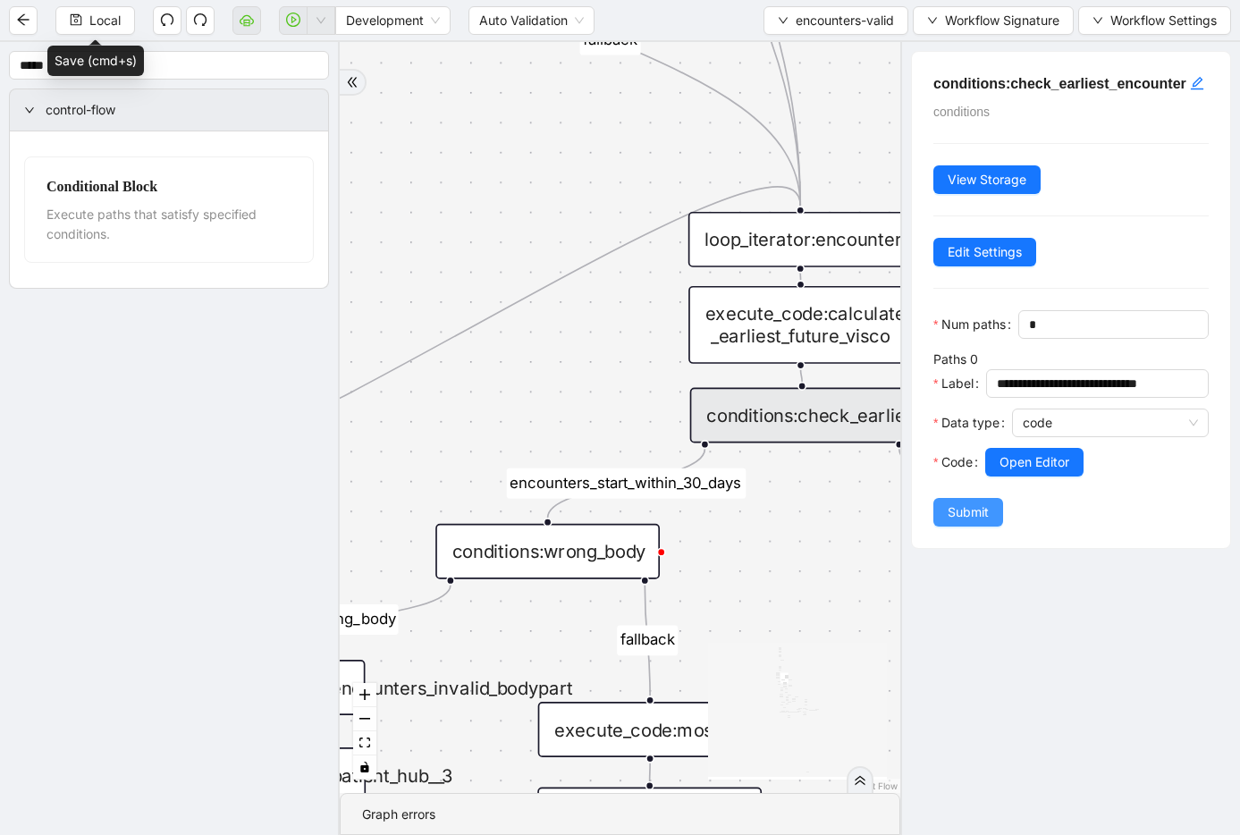
click at [960, 522] on span "Submit" at bounding box center [968, 513] width 41 height 20
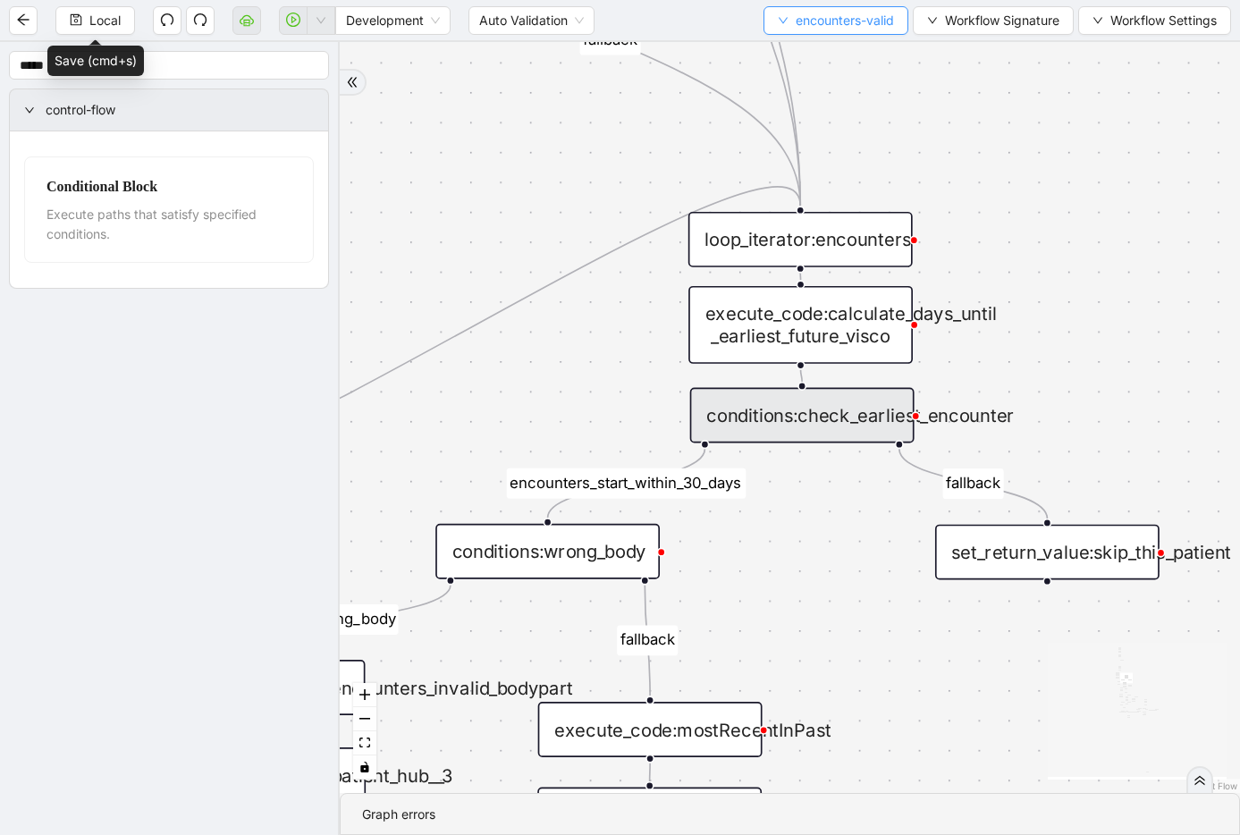
click at [829, 23] on span "encounters-valid" at bounding box center [845, 21] width 98 height 20
click at [836, 67] on li "Select" at bounding box center [834, 55] width 140 height 29
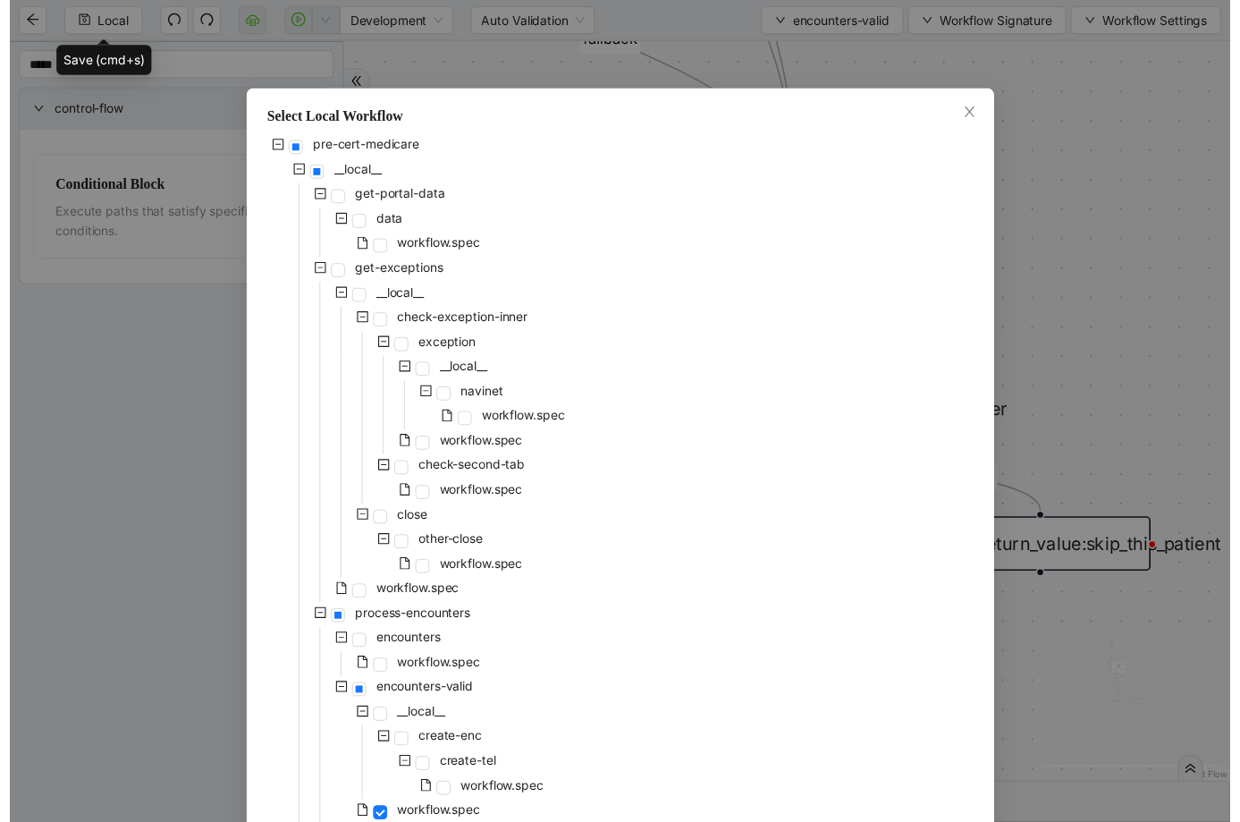
scroll to position [732, 0]
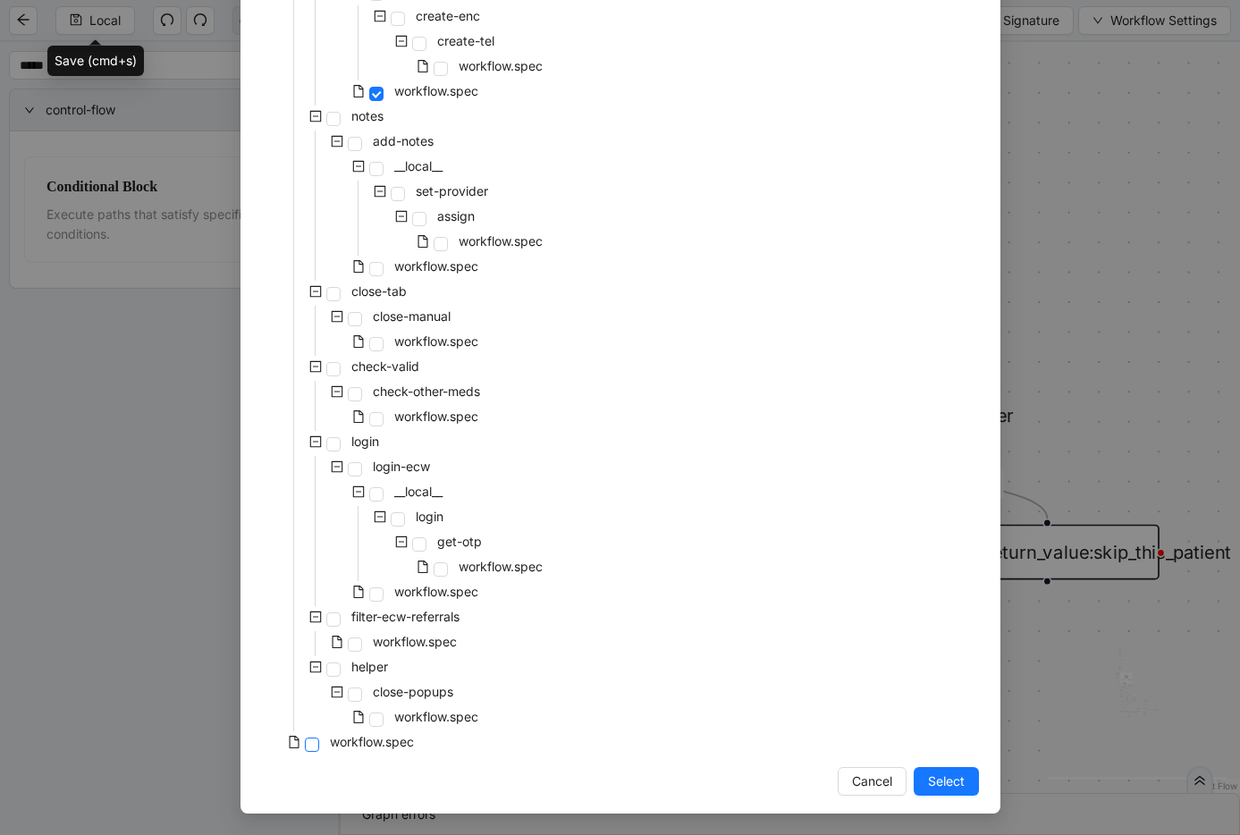
click at [305, 749] on span at bounding box center [312, 745] width 14 height 14
click at [943, 786] on span "Select" at bounding box center [946, 782] width 37 height 20
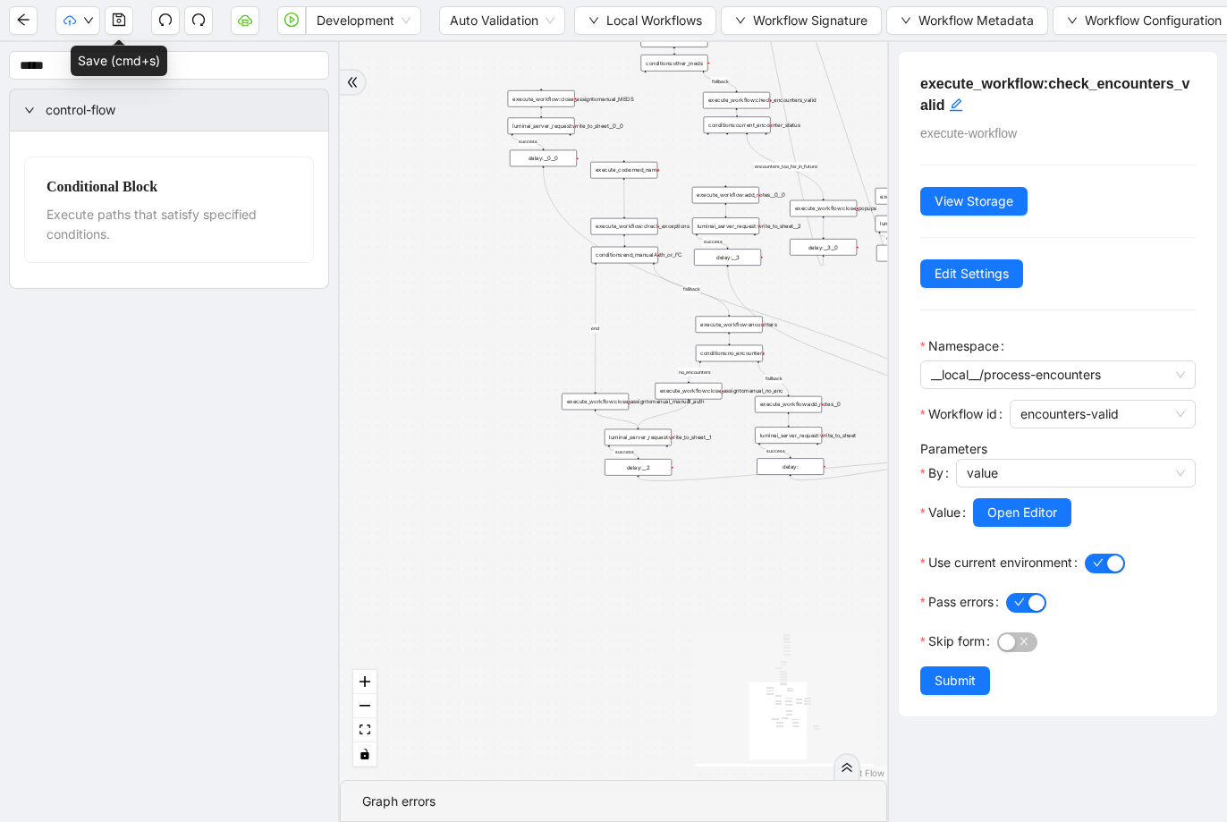
drag, startPoint x: 607, startPoint y: 487, endPoint x: 774, endPoint y: 652, distance: 234.0
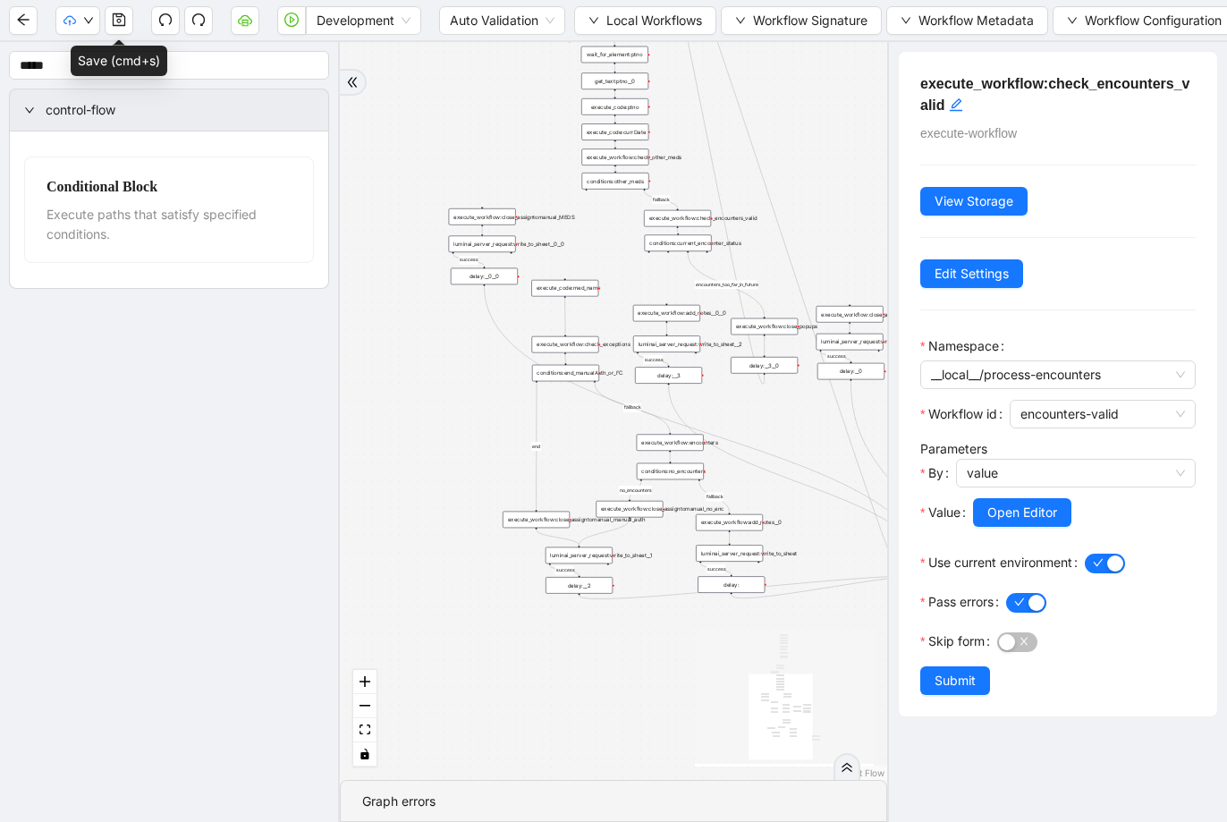
drag, startPoint x: 478, startPoint y: 267, endPoint x: 376, endPoint y: 393, distance: 161.5
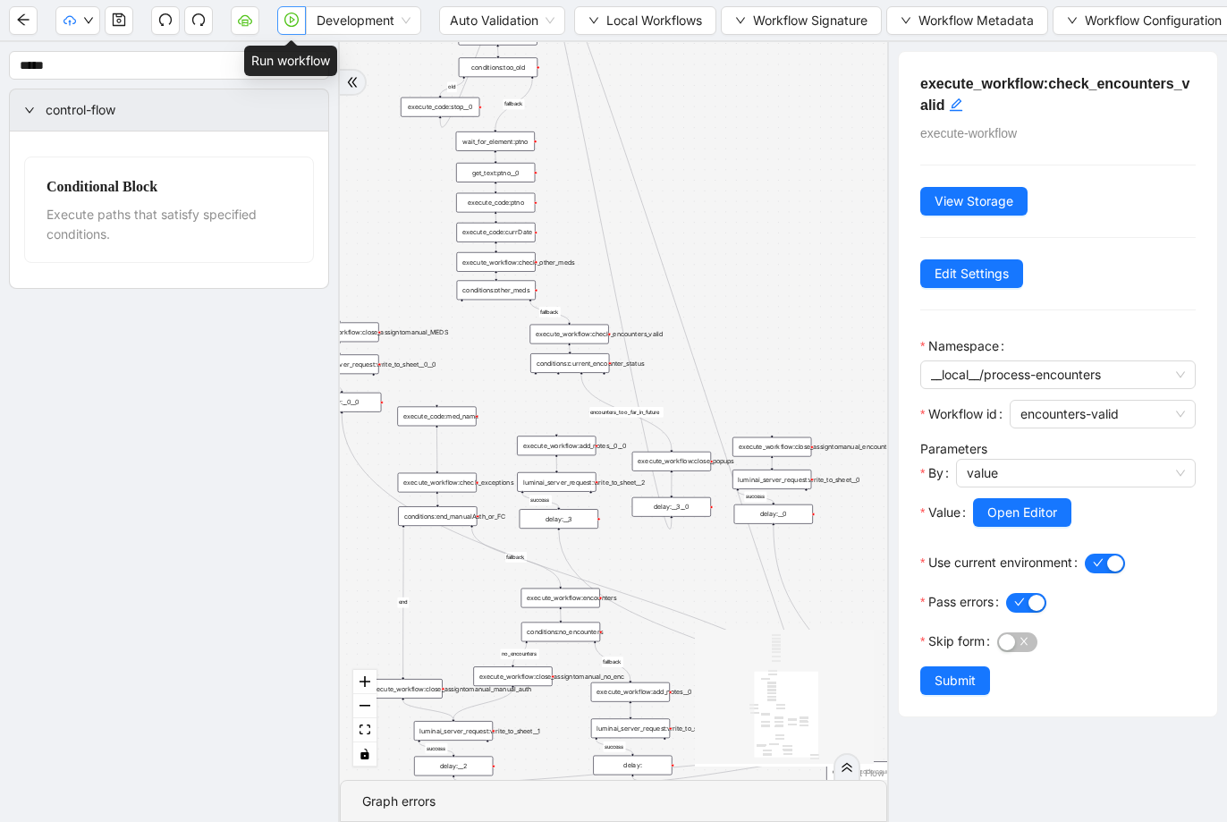
click at [284, 23] on icon "play-circle" at bounding box center [291, 20] width 14 height 14
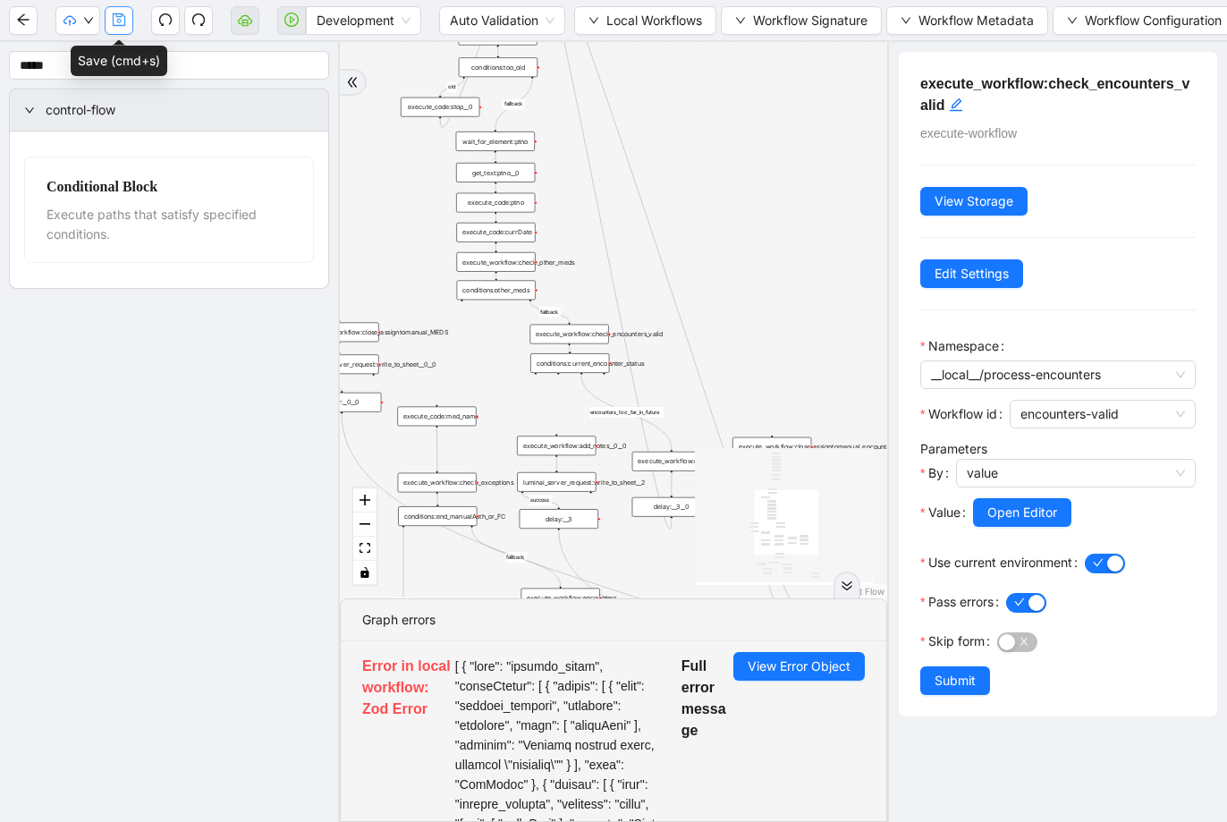
click at [131, 23] on button "button" at bounding box center [119, 20] width 29 height 29
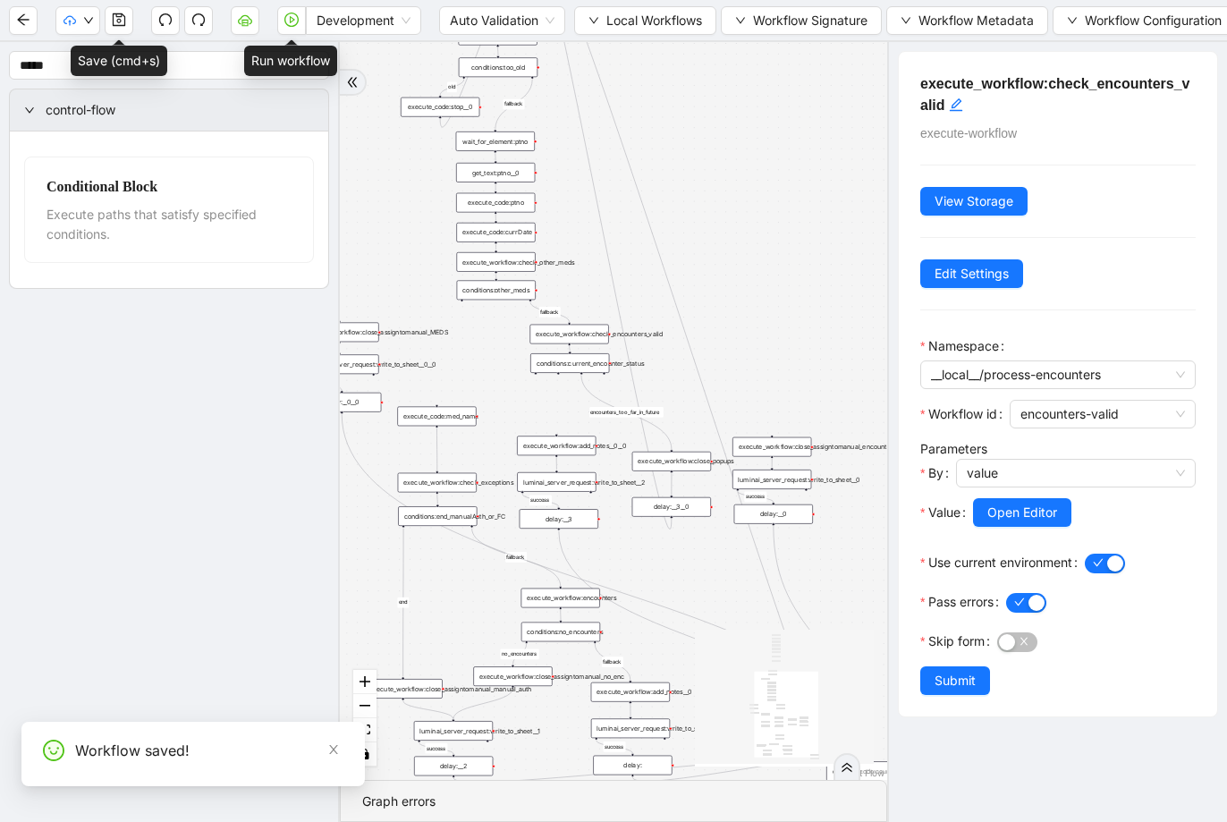
click at [293, 30] on button "button" at bounding box center [291, 20] width 29 height 29
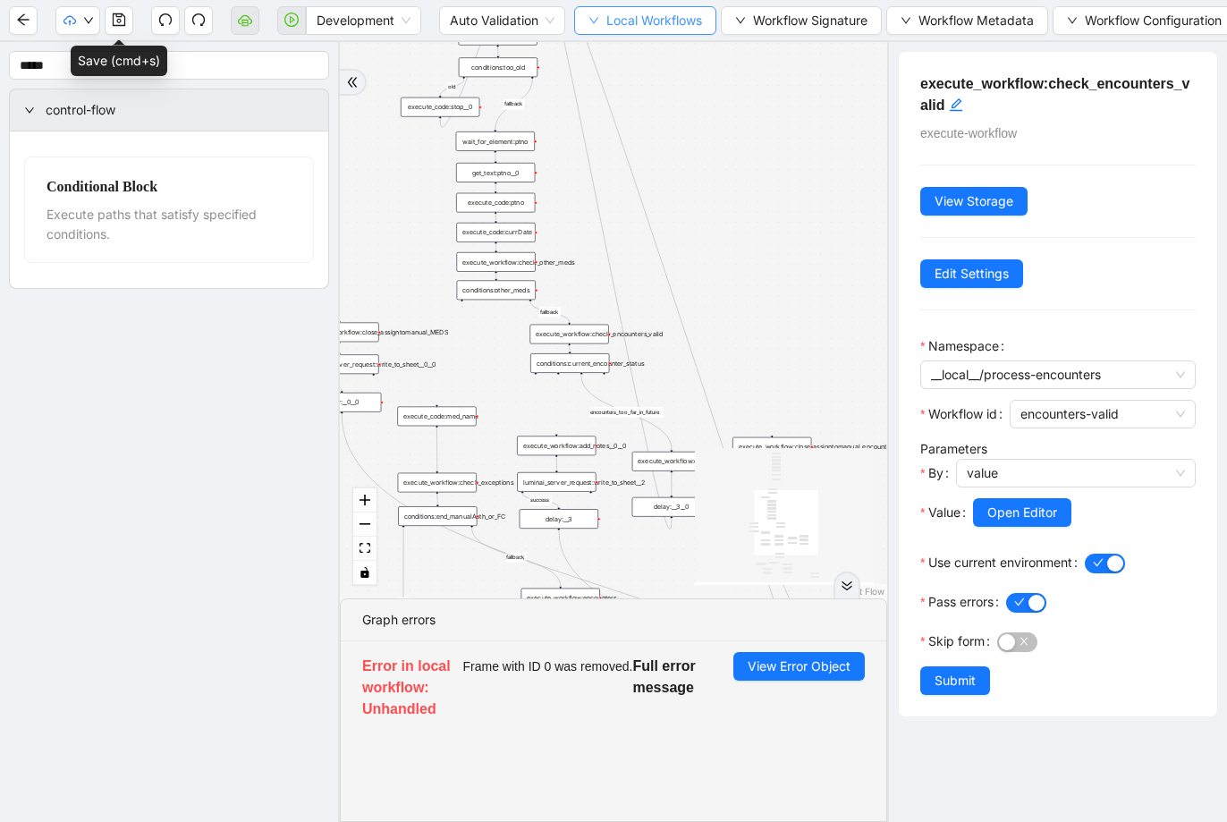
click at [584, 27] on button "Local Workflows" at bounding box center [645, 20] width 142 height 29
click at [592, 55] on span "Select" at bounding box center [646, 56] width 114 height 20
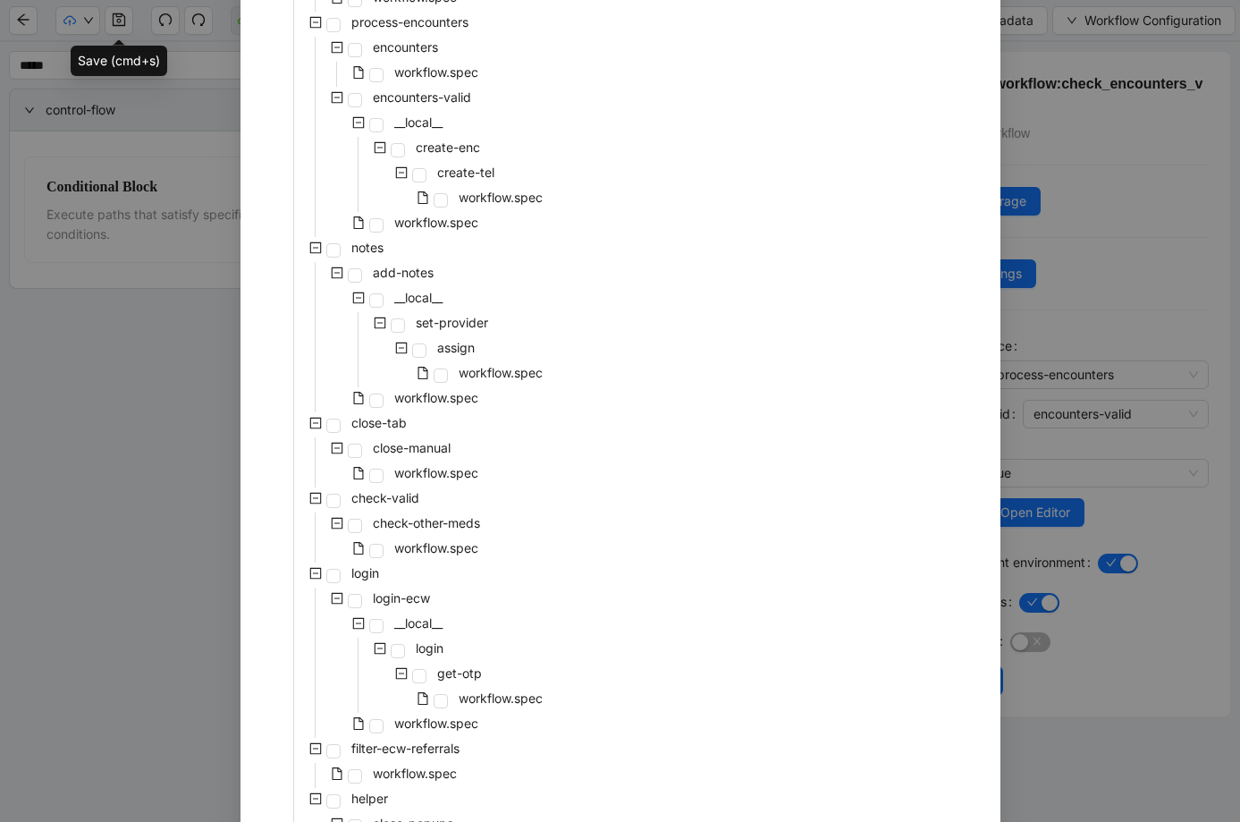
scroll to position [516, 0]
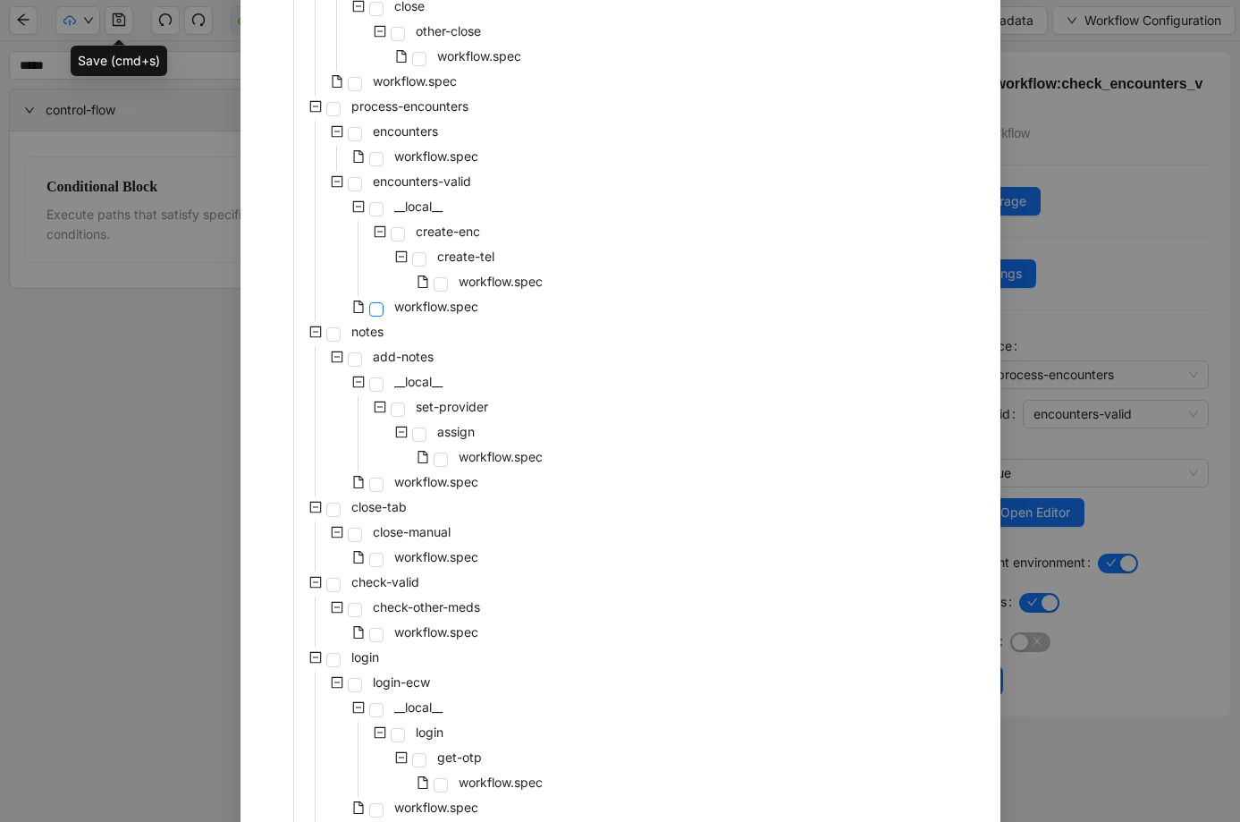
click at [369, 313] on span at bounding box center [376, 309] width 14 height 14
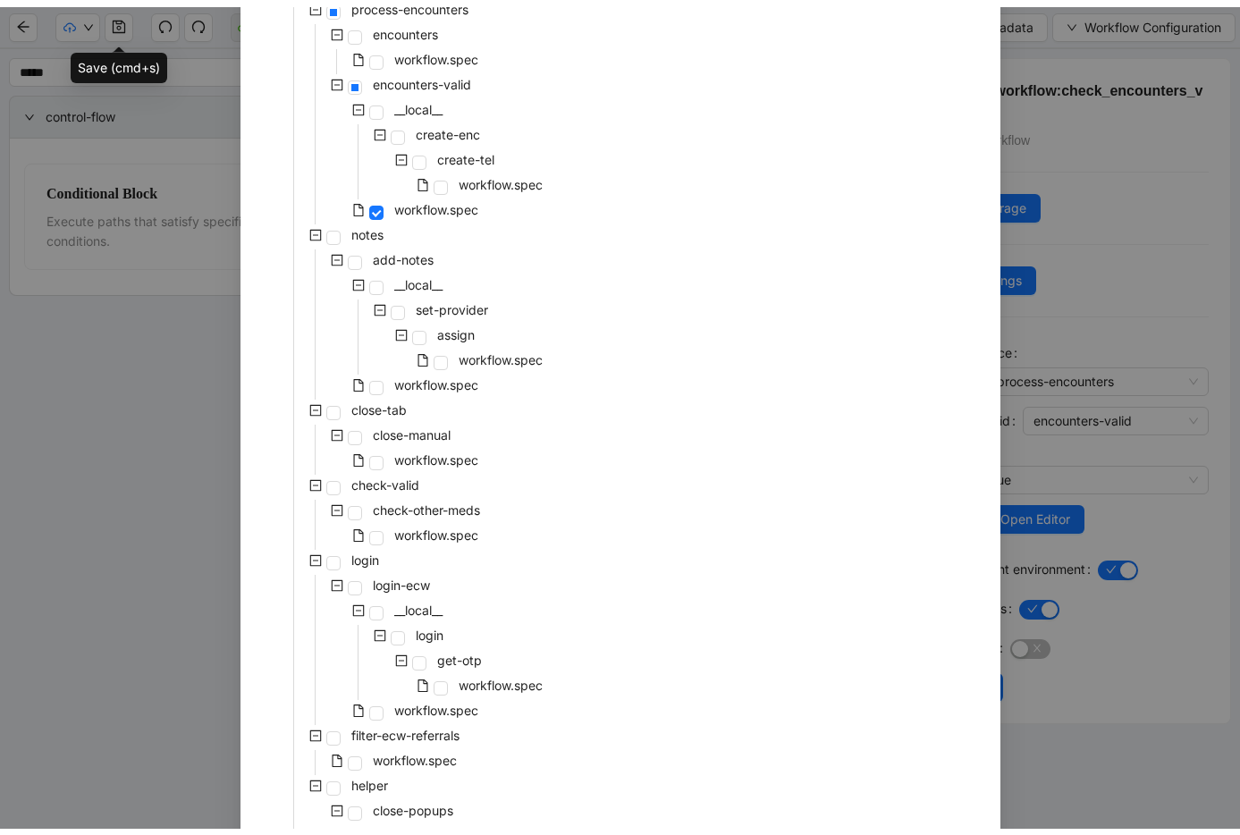
scroll to position [745, 0]
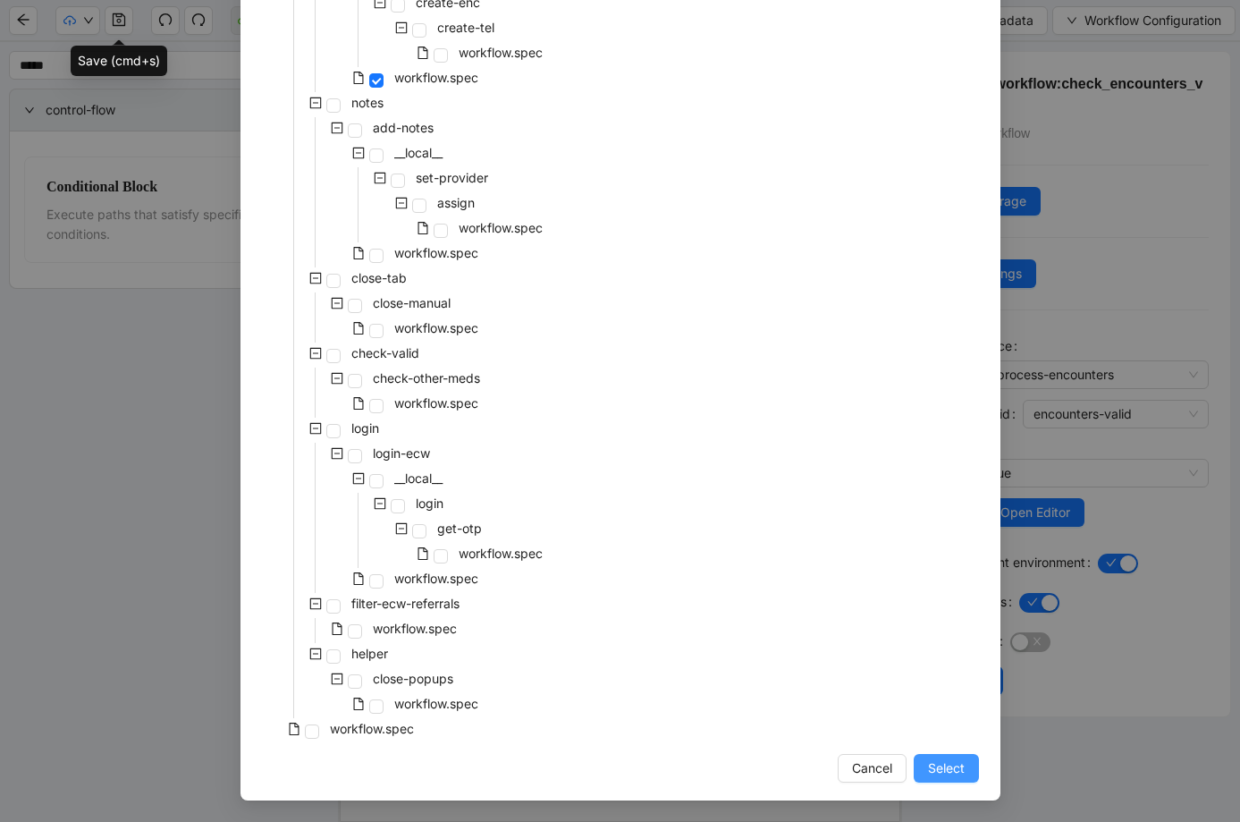
click at [930, 775] on span "Select" at bounding box center [946, 768] width 37 height 20
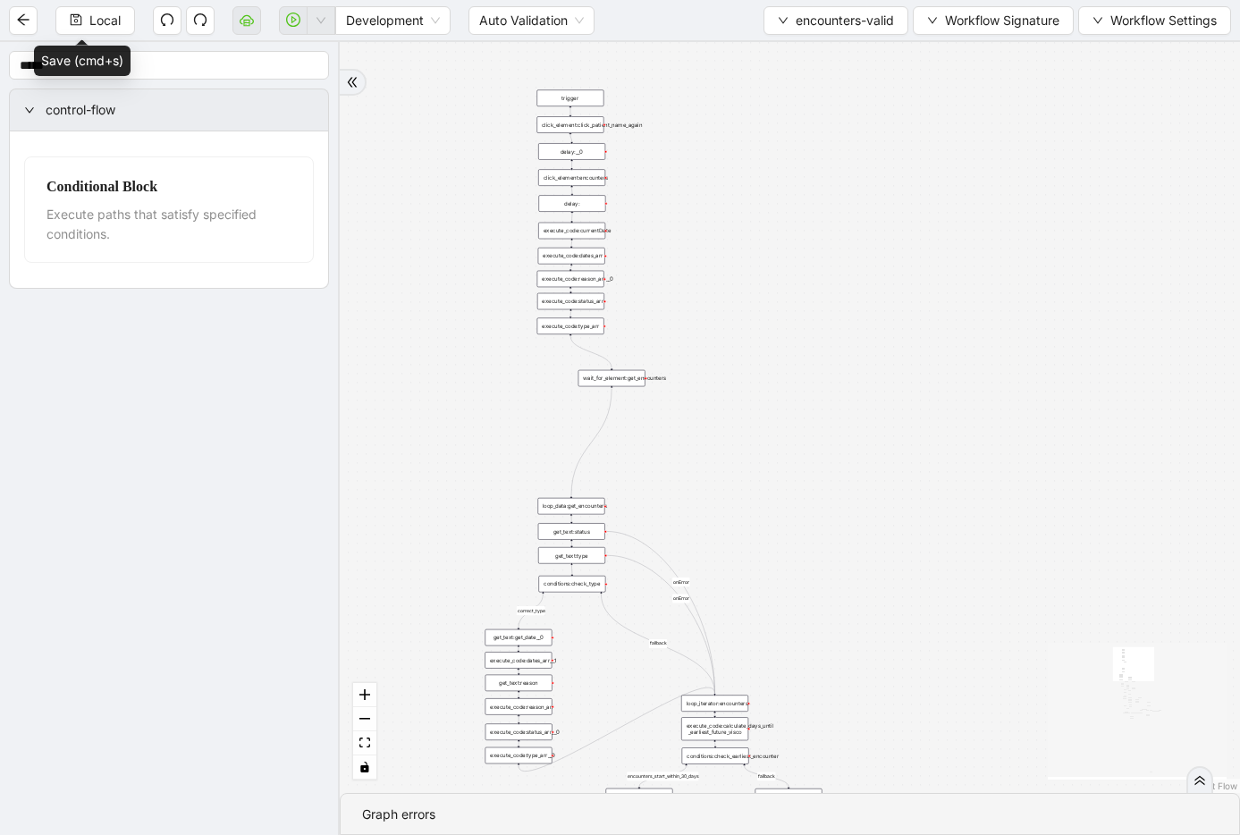
drag, startPoint x: 837, startPoint y: 396, endPoint x: 843, endPoint y: 152, distance: 244.2
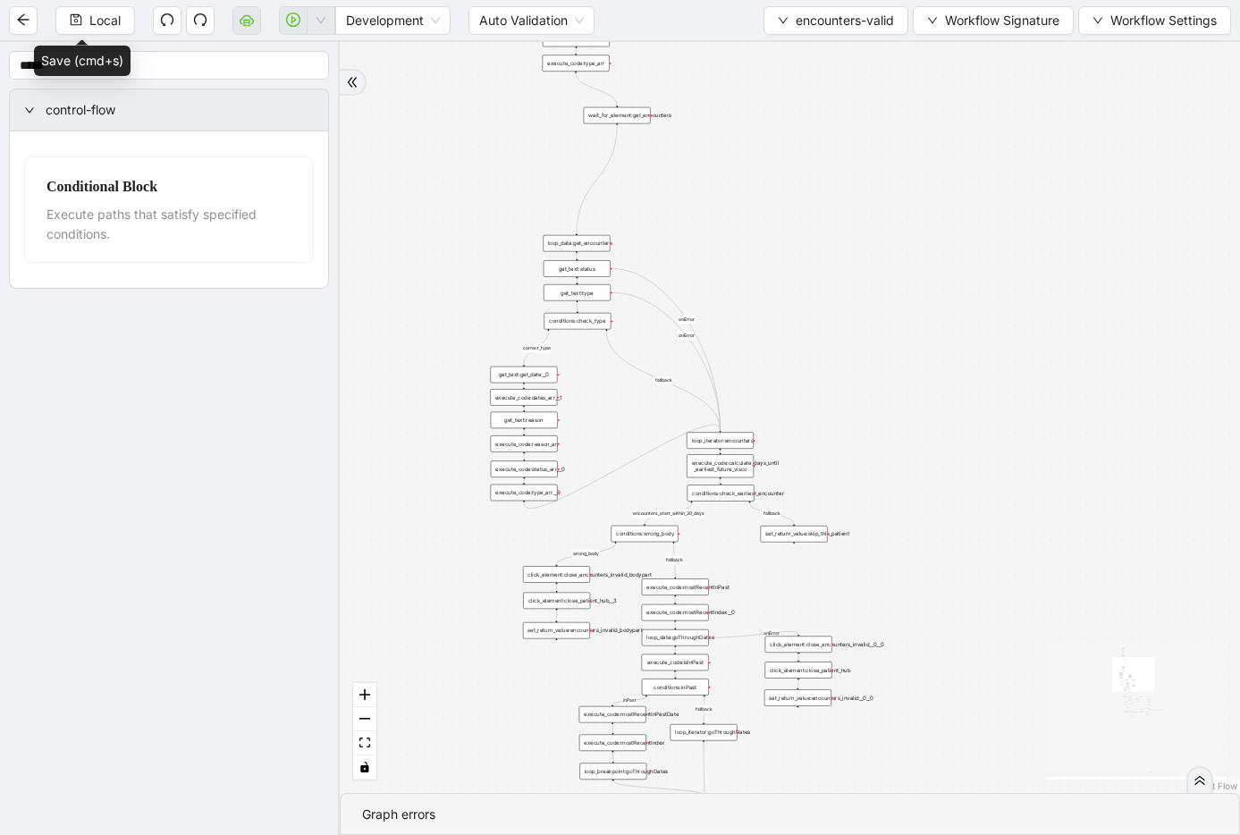
drag, startPoint x: 937, startPoint y: 531, endPoint x: 990, endPoint y: 301, distance: 235.8
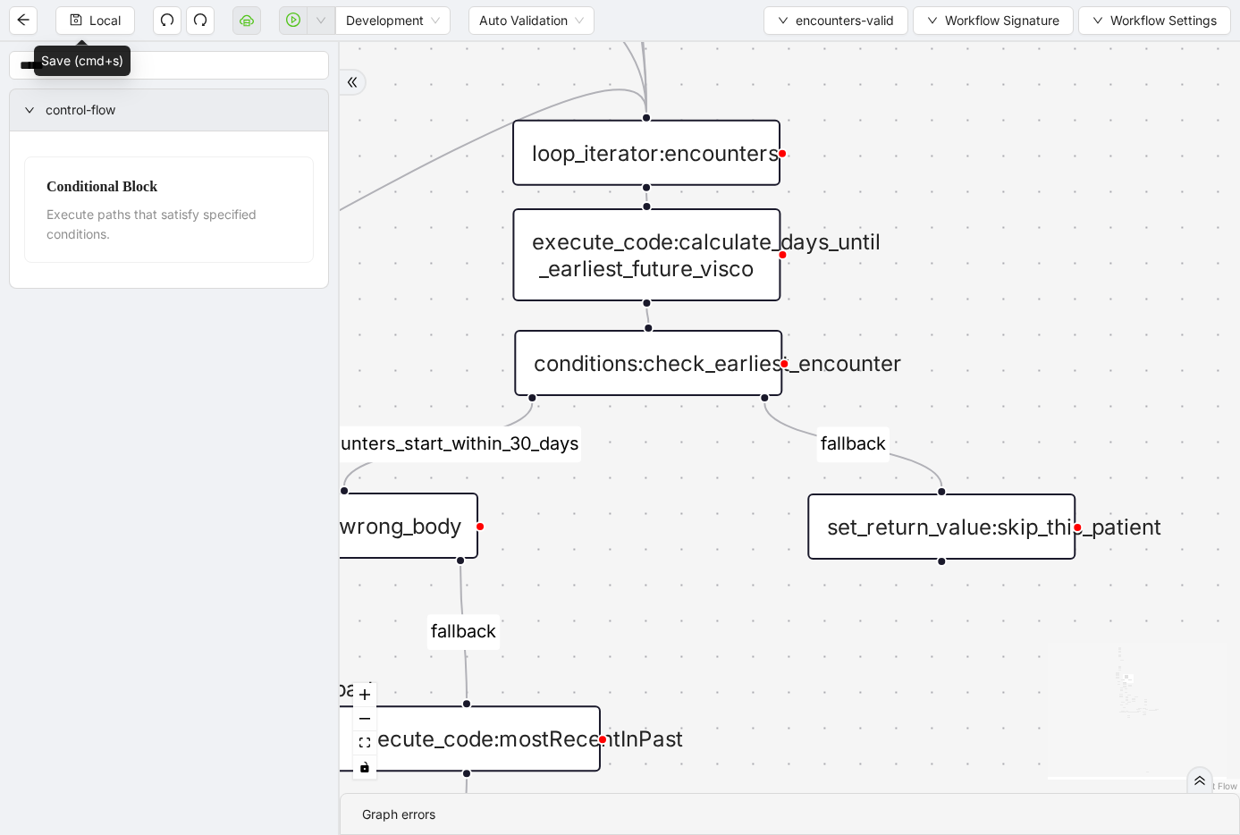
drag, startPoint x: 830, startPoint y: 259, endPoint x: 869, endPoint y: 336, distance: 86.4
click at [869, 336] on div "fallback inPast hasInPast fallback wrong_body inNewYear fallback fallback allIn…" at bounding box center [790, 417] width 901 height 751
click at [105, 17] on span "Local" at bounding box center [104, 21] width 31 height 20
click at [941, 341] on div "fallback inPast hasInPast fallback wrong_body inNewYear fallback fallback allIn…" at bounding box center [790, 417] width 901 height 751
click at [808, 19] on span "encounters-valid" at bounding box center [845, 21] width 98 height 20
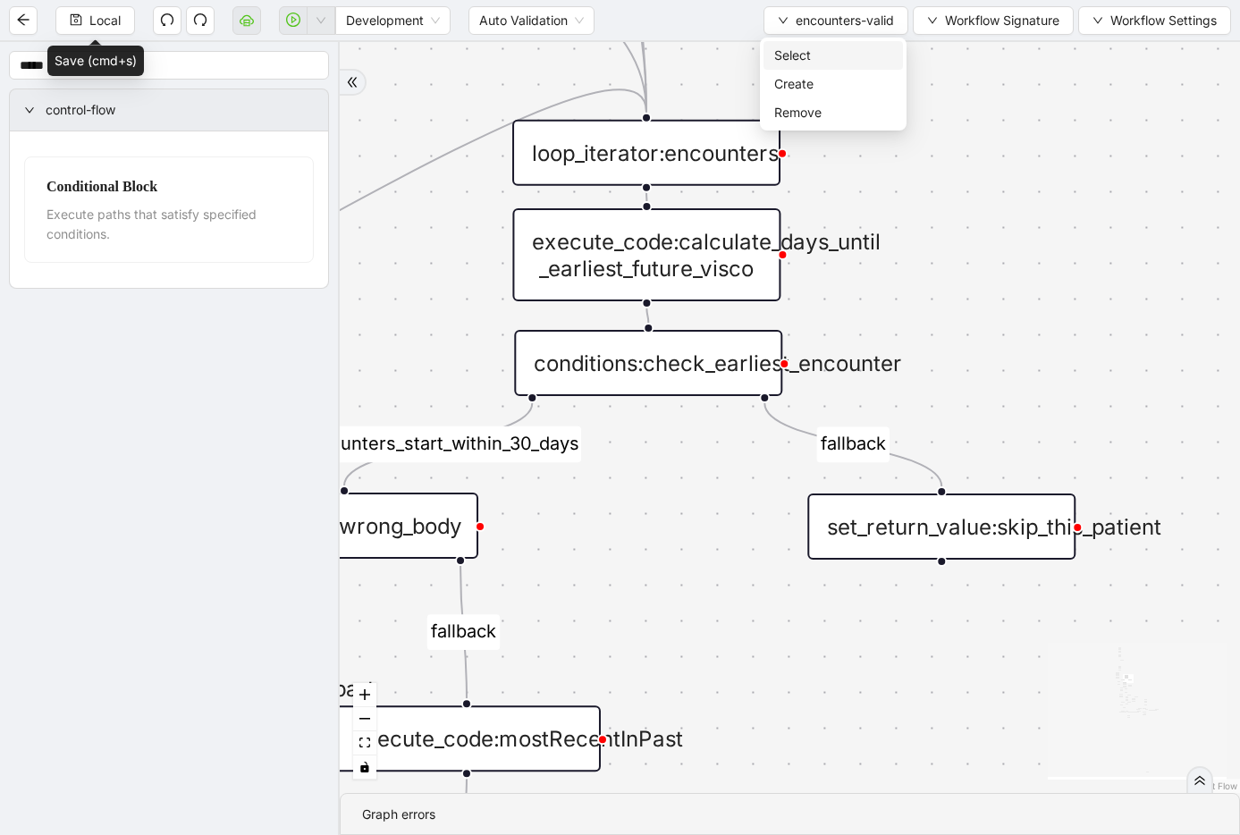
click at [799, 47] on span "Select" at bounding box center [833, 56] width 118 height 20
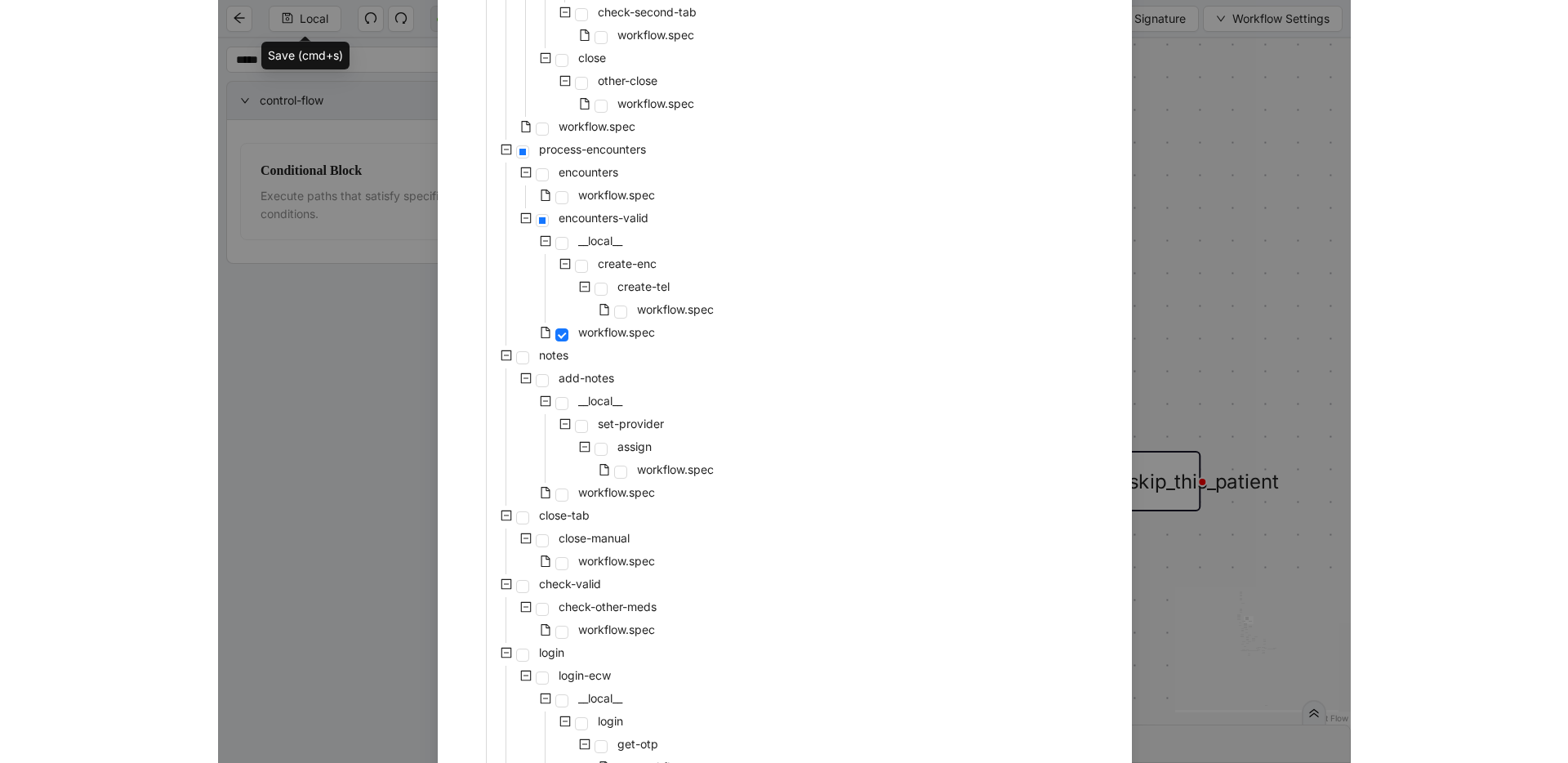
scroll to position [669, 0]
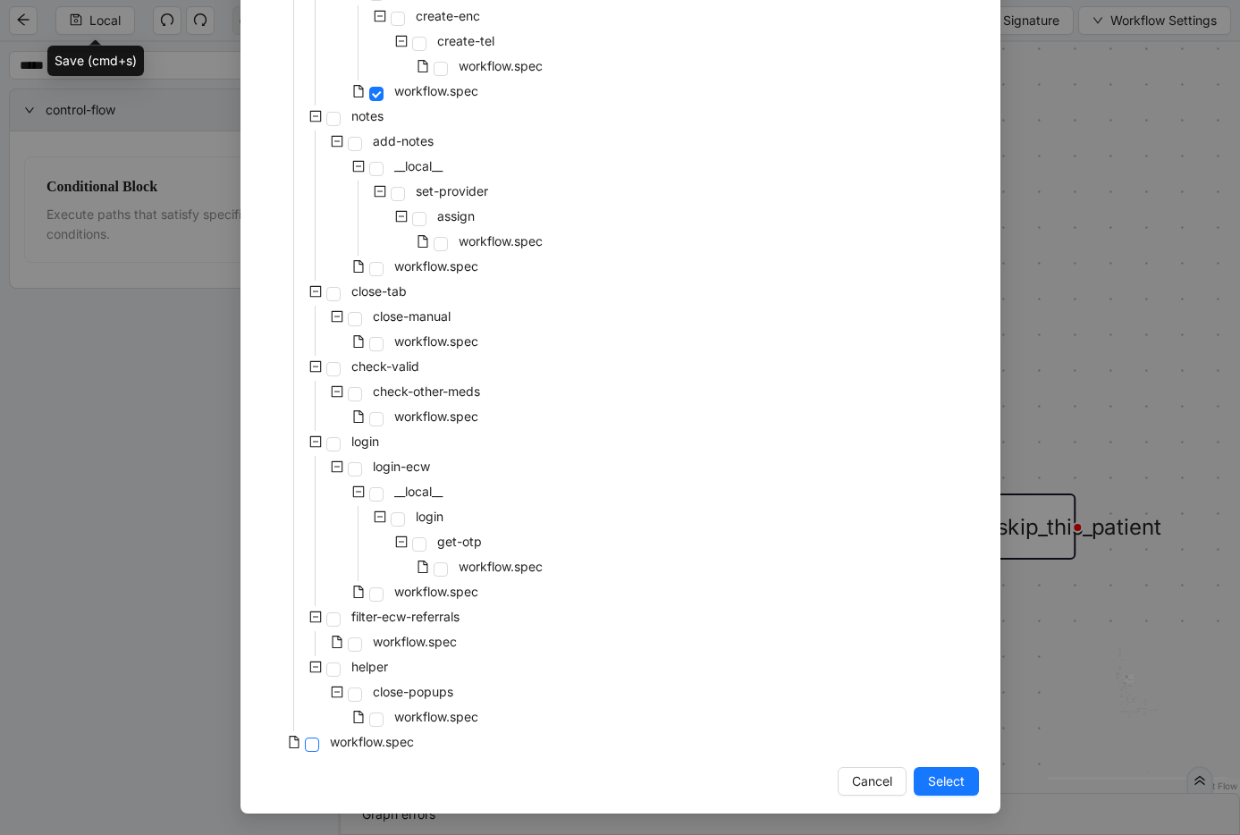
click at [309, 746] on span at bounding box center [312, 745] width 14 height 14
click at [916, 783] on button "Select" at bounding box center [946, 781] width 65 height 29
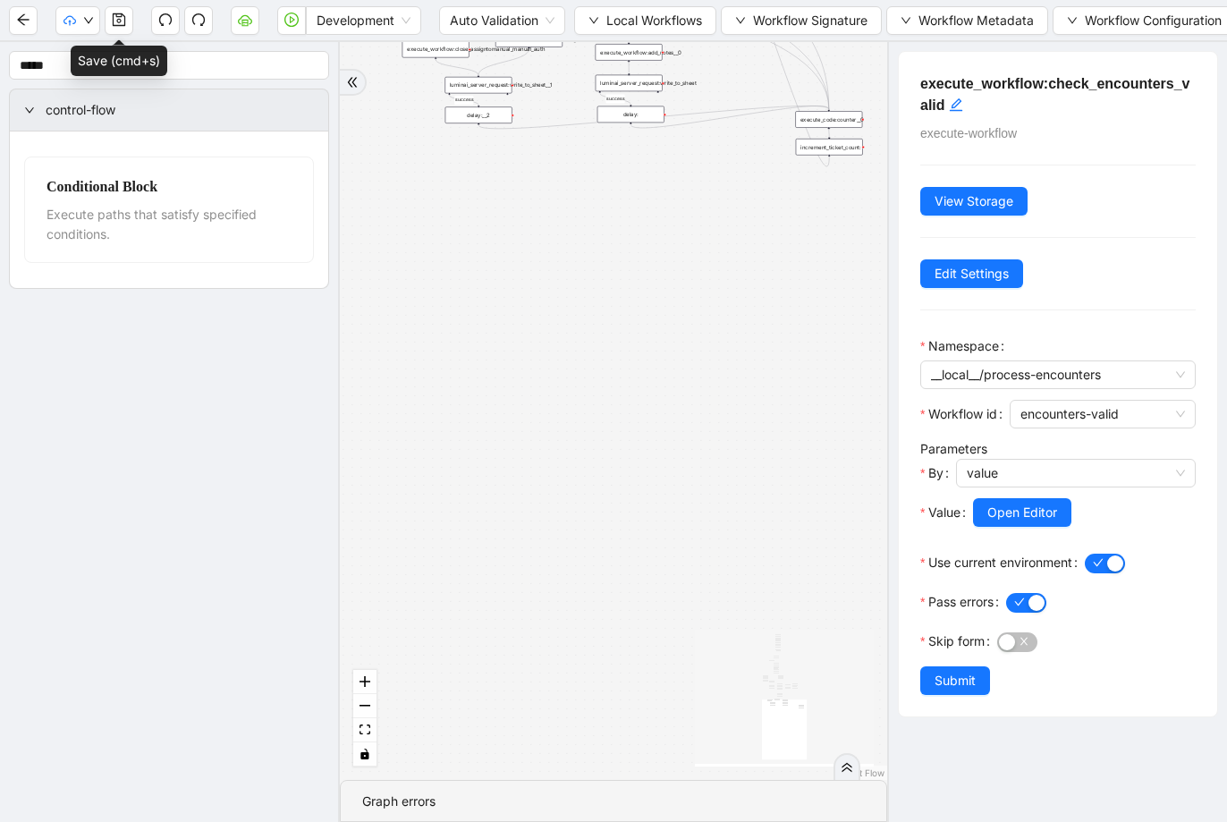
drag, startPoint x: 683, startPoint y: 320, endPoint x: 634, endPoint y: 588, distance: 272.8
drag, startPoint x: 641, startPoint y: 273, endPoint x: 640, endPoint y: 507, distance: 234.3
drag, startPoint x: 609, startPoint y: 358, endPoint x: 611, endPoint y: 444, distance: 85.9
drag, startPoint x: 627, startPoint y: 308, endPoint x: 622, endPoint y: 546, distance: 238.8
click at [622, 546] on div "fallback success success fallback no_encounters end success success success old…" at bounding box center [613, 411] width 547 height 738
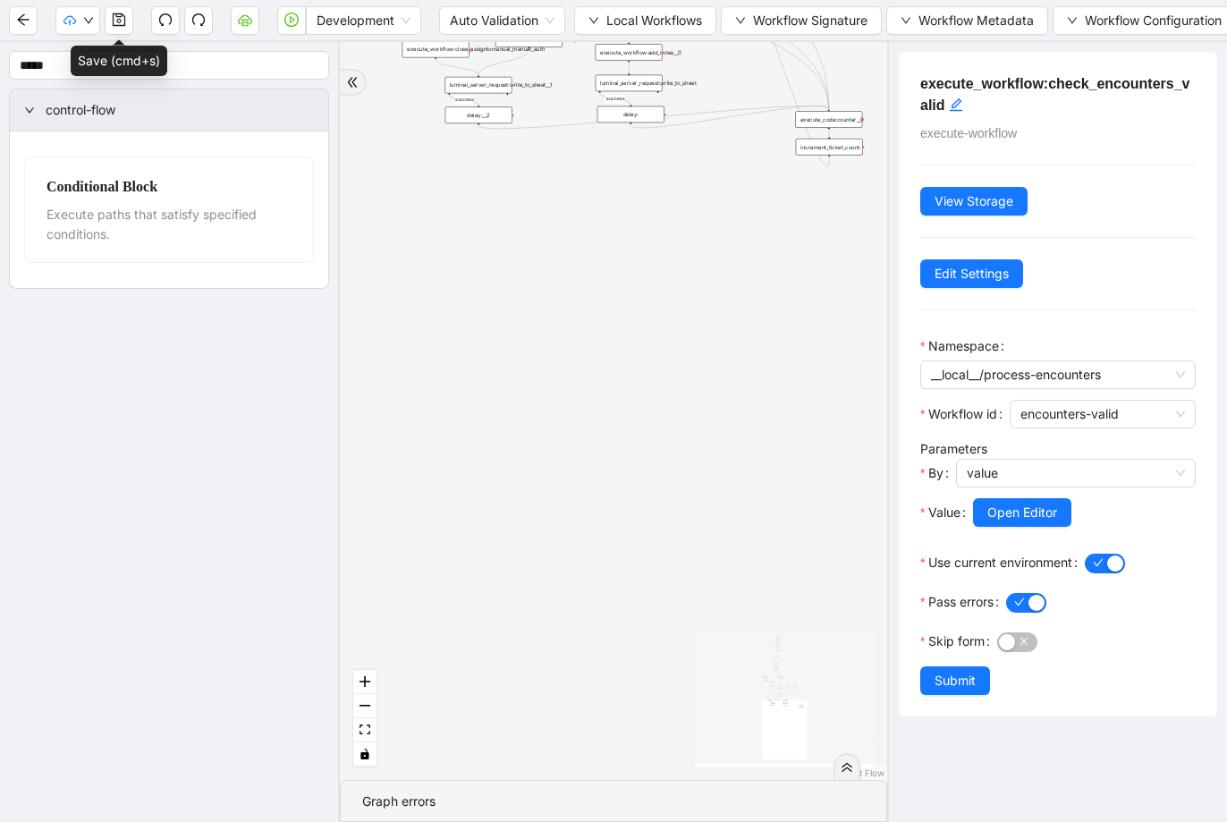
drag, startPoint x: 662, startPoint y: 278, endPoint x: 650, endPoint y: 599, distance: 321.3
drag, startPoint x: 647, startPoint y: 323, endPoint x: 647, endPoint y: 626, distance: 303.2
drag, startPoint x: 698, startPoint y: 203, endPoint x: 693, endPoint y: 607, distance: 404.3
drag, startPoint x: 681, startPoint y: 596, endPoint x: 688, endPoint y: 628, distance: 31.9
click at [296, 22] on icon "play-circle" at bounding box center [291, 20] width 14 height 14
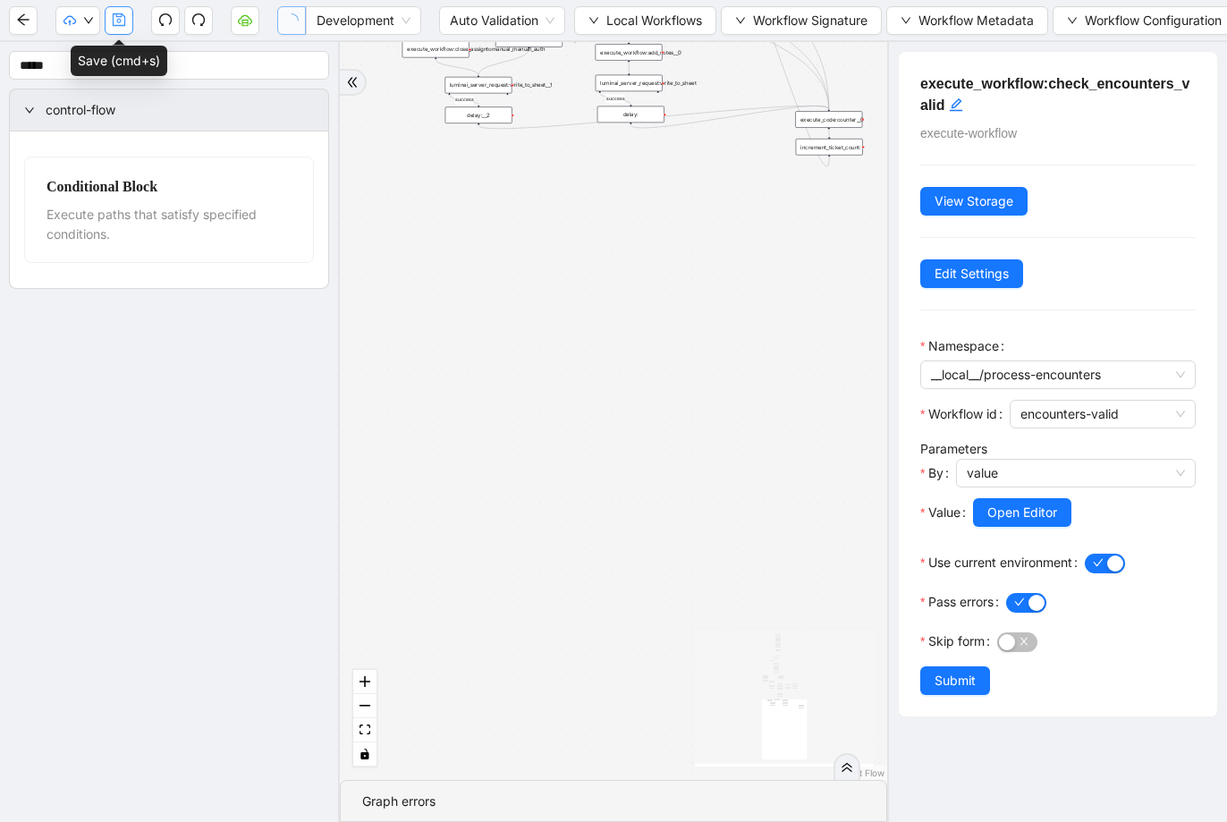
click at [123, 24] on icon "save" at bounding box center [119, 19] width 13 height 13
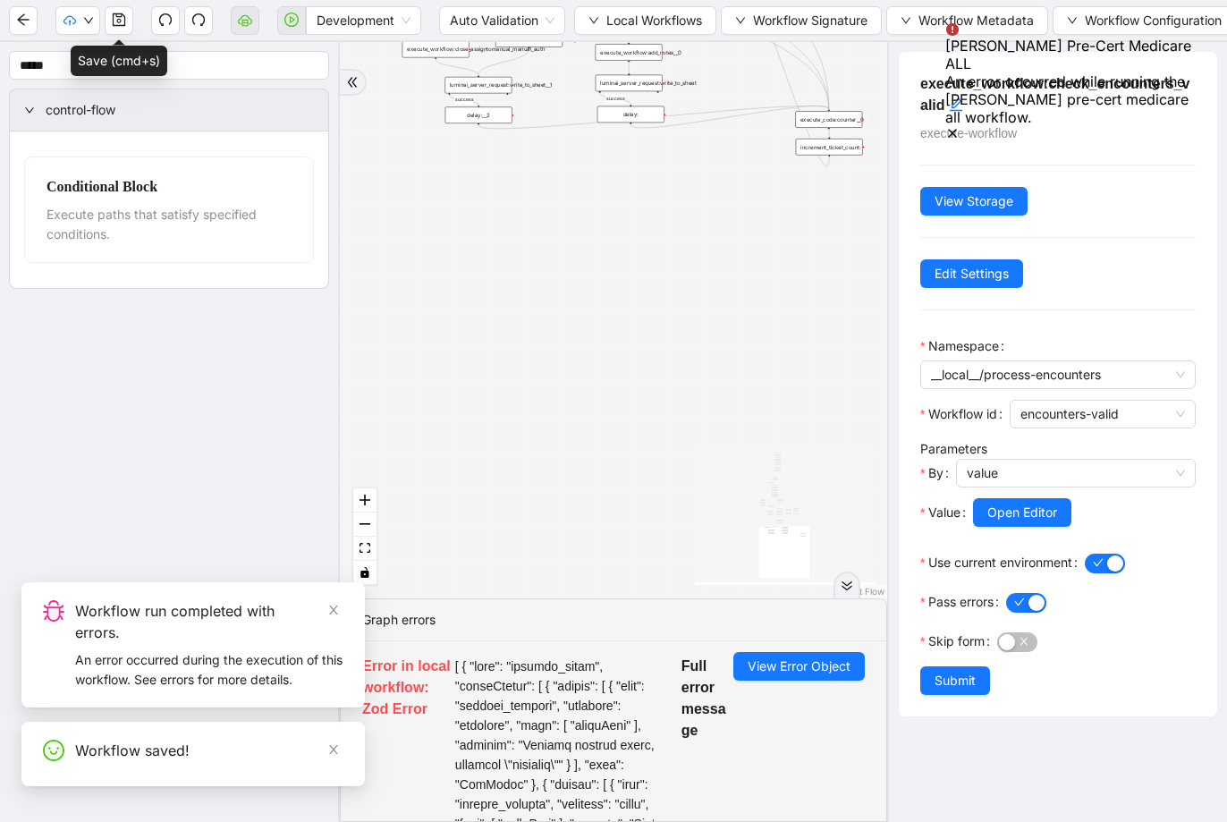
click at [118, 17] on icon "save" at bounding box center [119, 20] width 14 height 14
click at [956, 130] on icon "Notifications (F8)" at bounding box center [952, 133] width 7 height 7
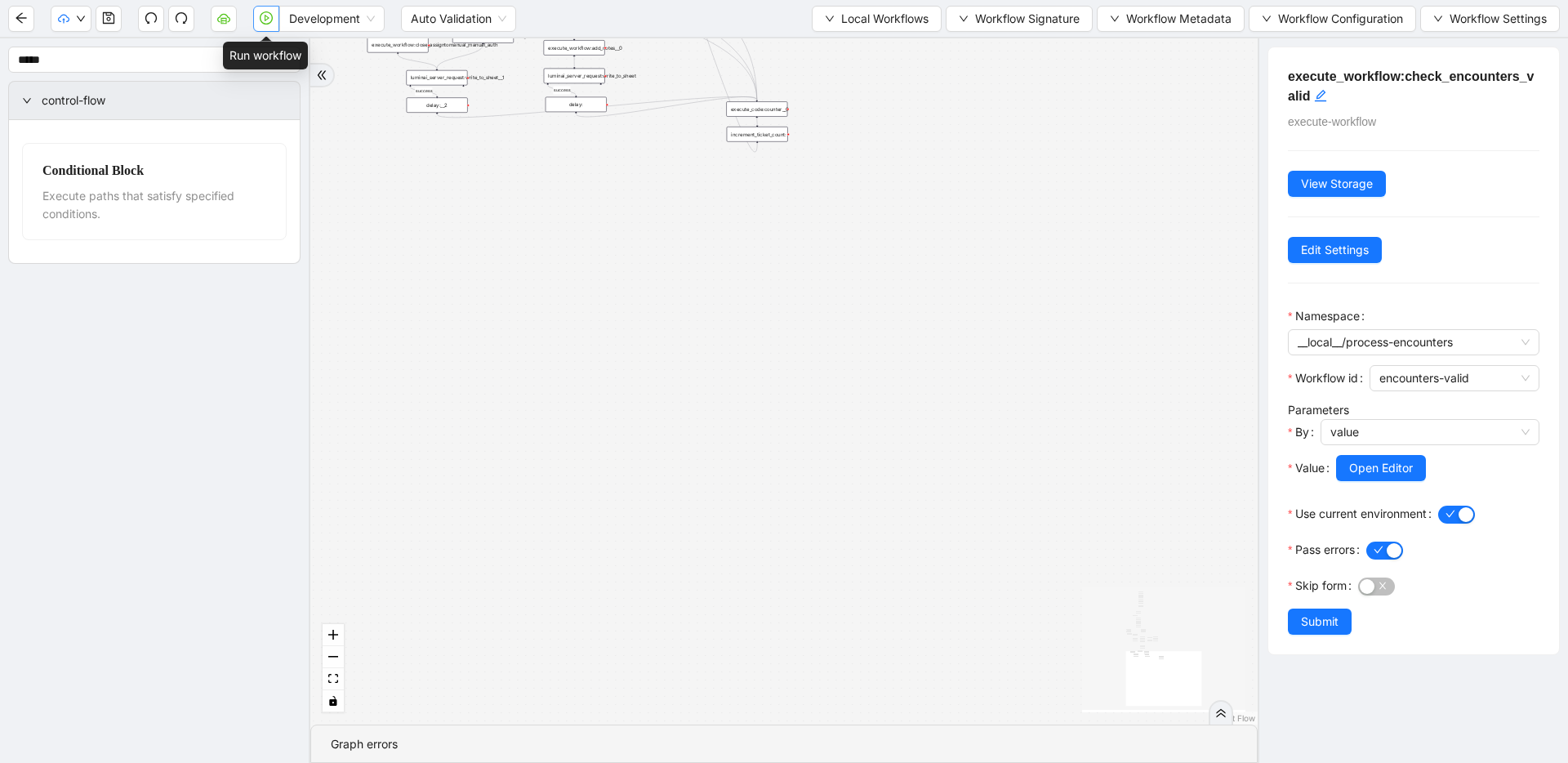
click at [268, 19] on icon "play-circle" at bounding box center [266, 18] width 13 height 13
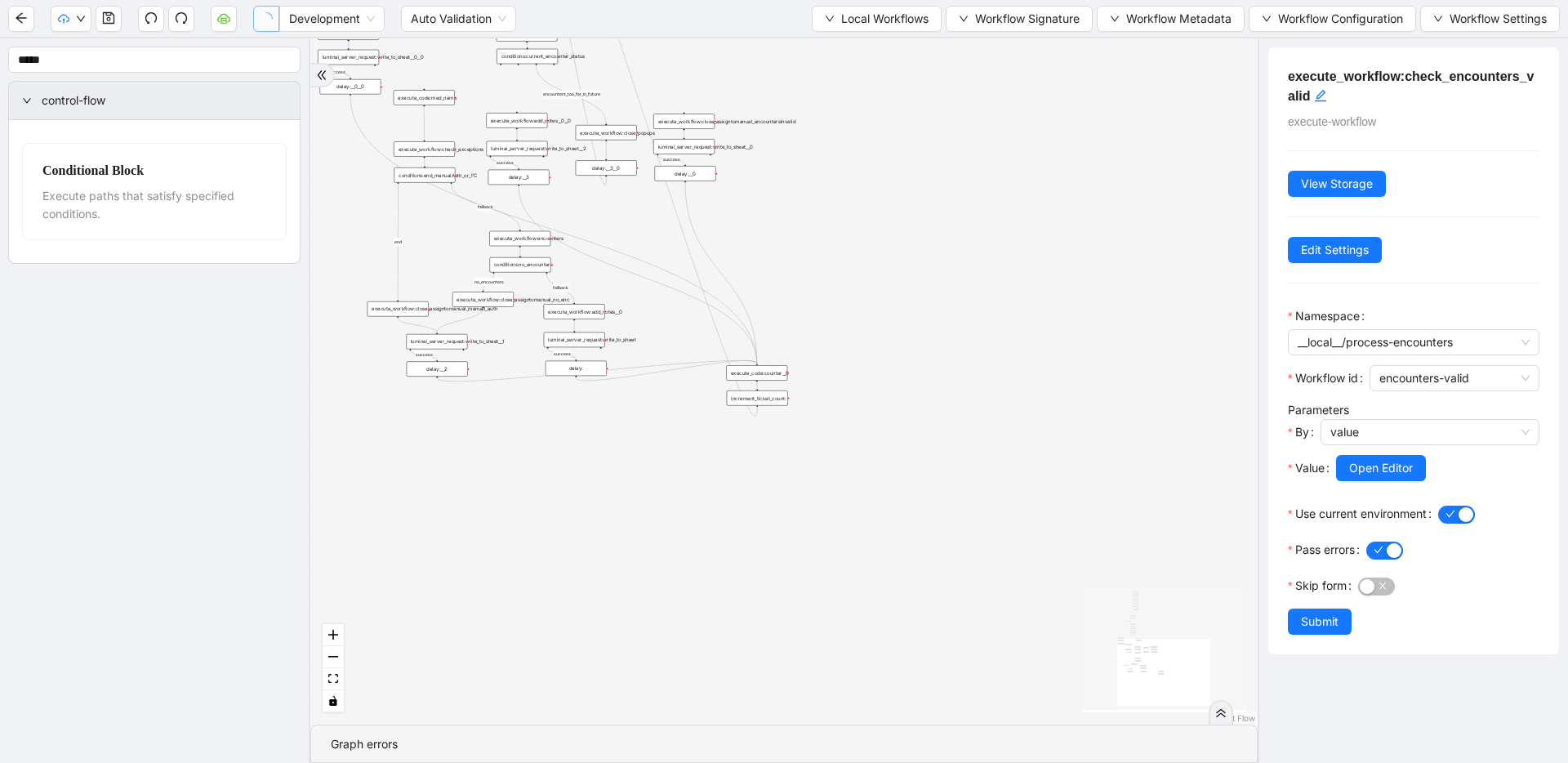
drag, startPoint x: 741, startPoint y: 398, endPoint x: 745, endPoint y: 542, distance: 144.1
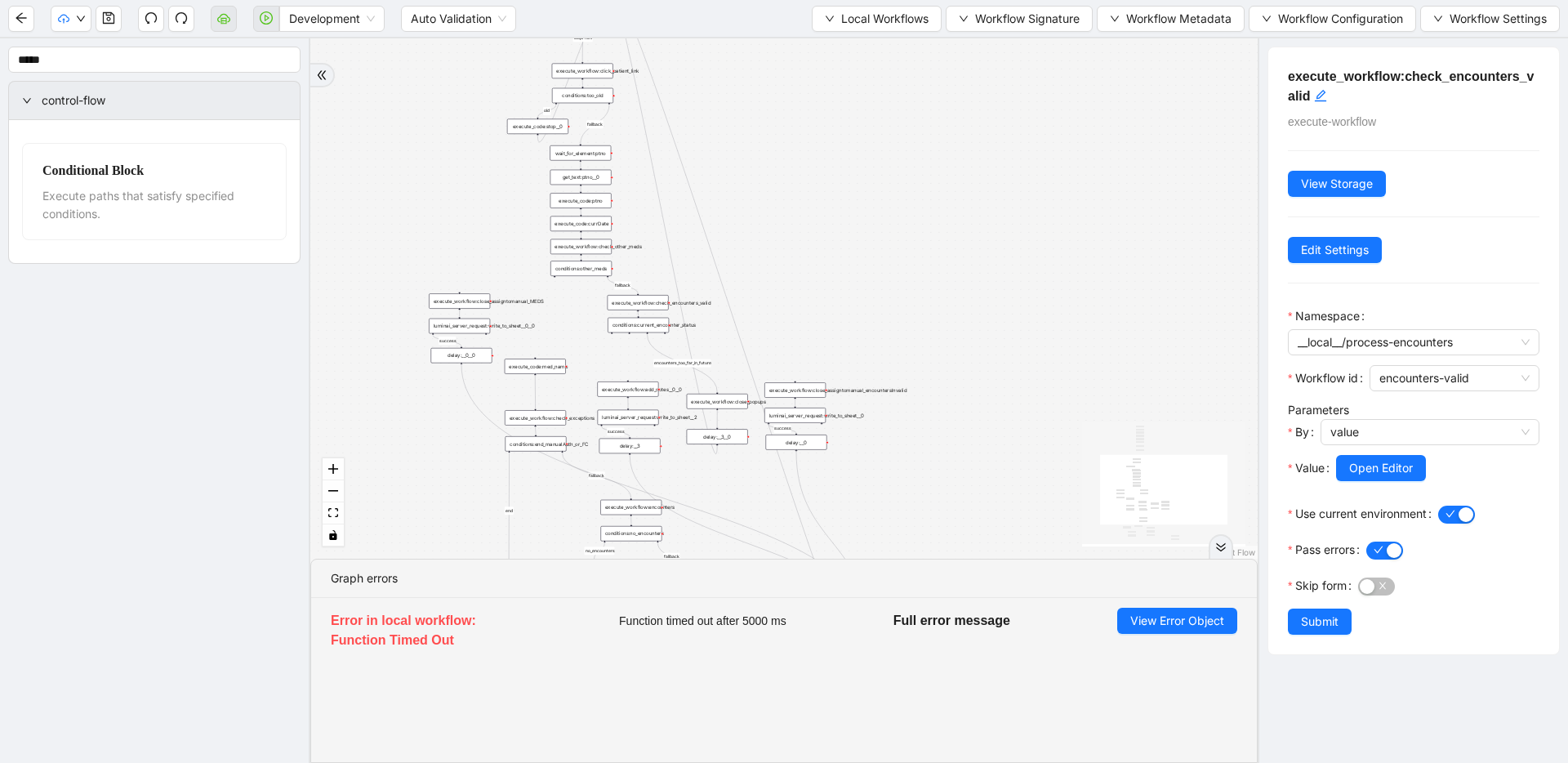
drag, startPoint x: 717, startPoint y: 329, endPoint x: 766, endPoint y: 397, distance: 83.8
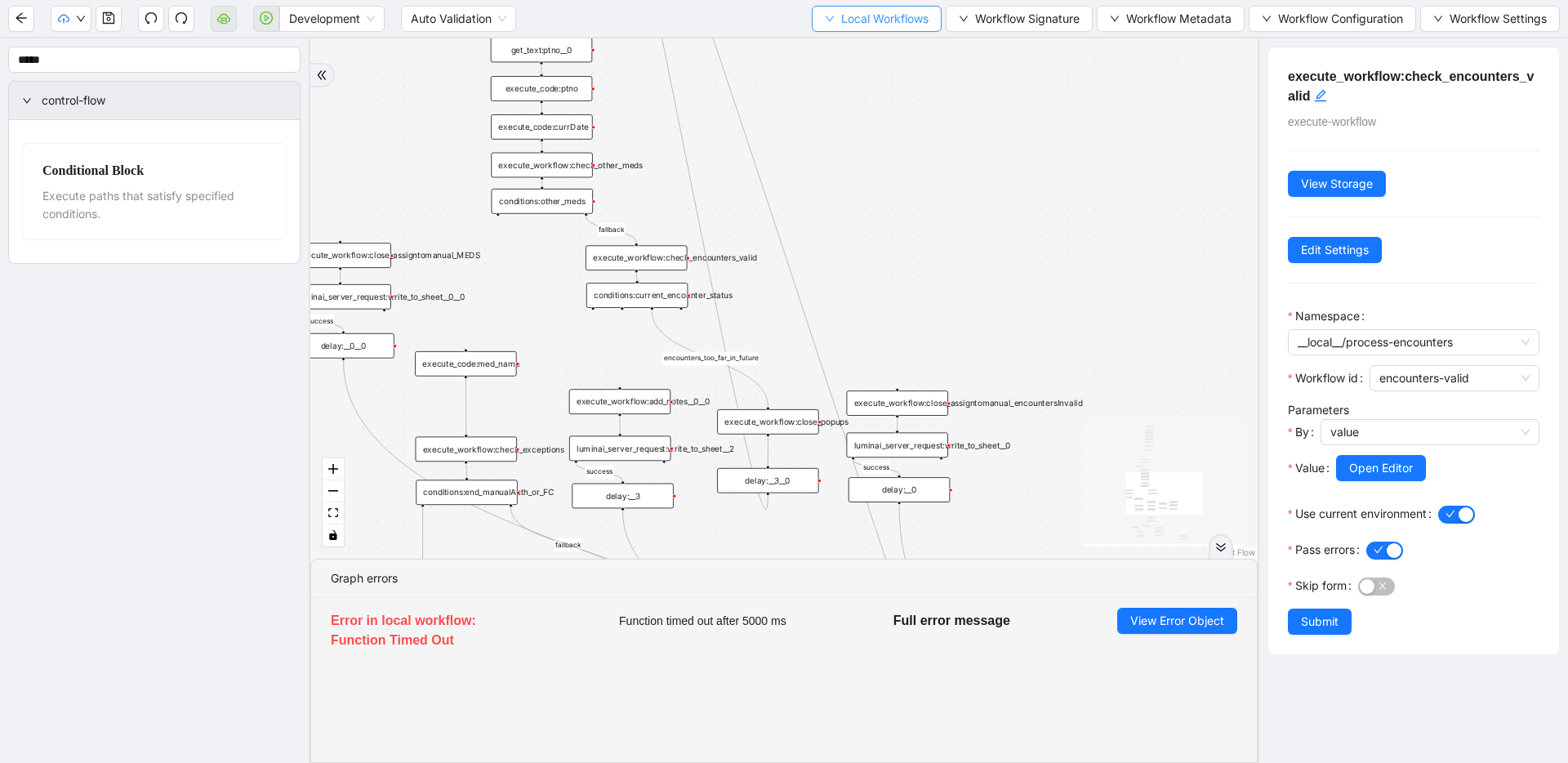
click at [845, 27] on span "Local Workflows" at bounding box center [885, 19] width 88 height 18
click at [838, 51] on span "Select" at bounding box center [872, 51] width 104 height 18
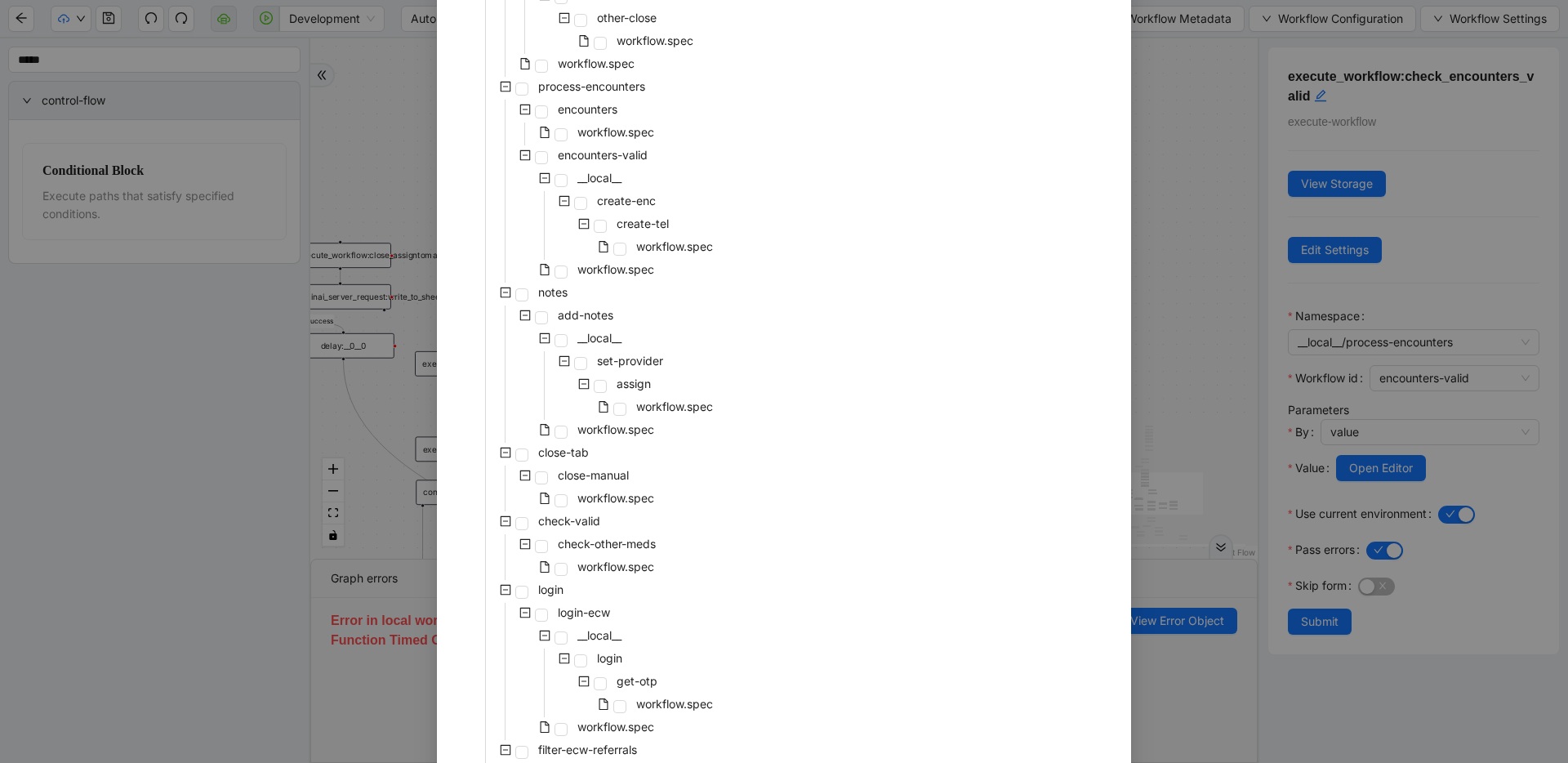
scroll to position [419, 0]
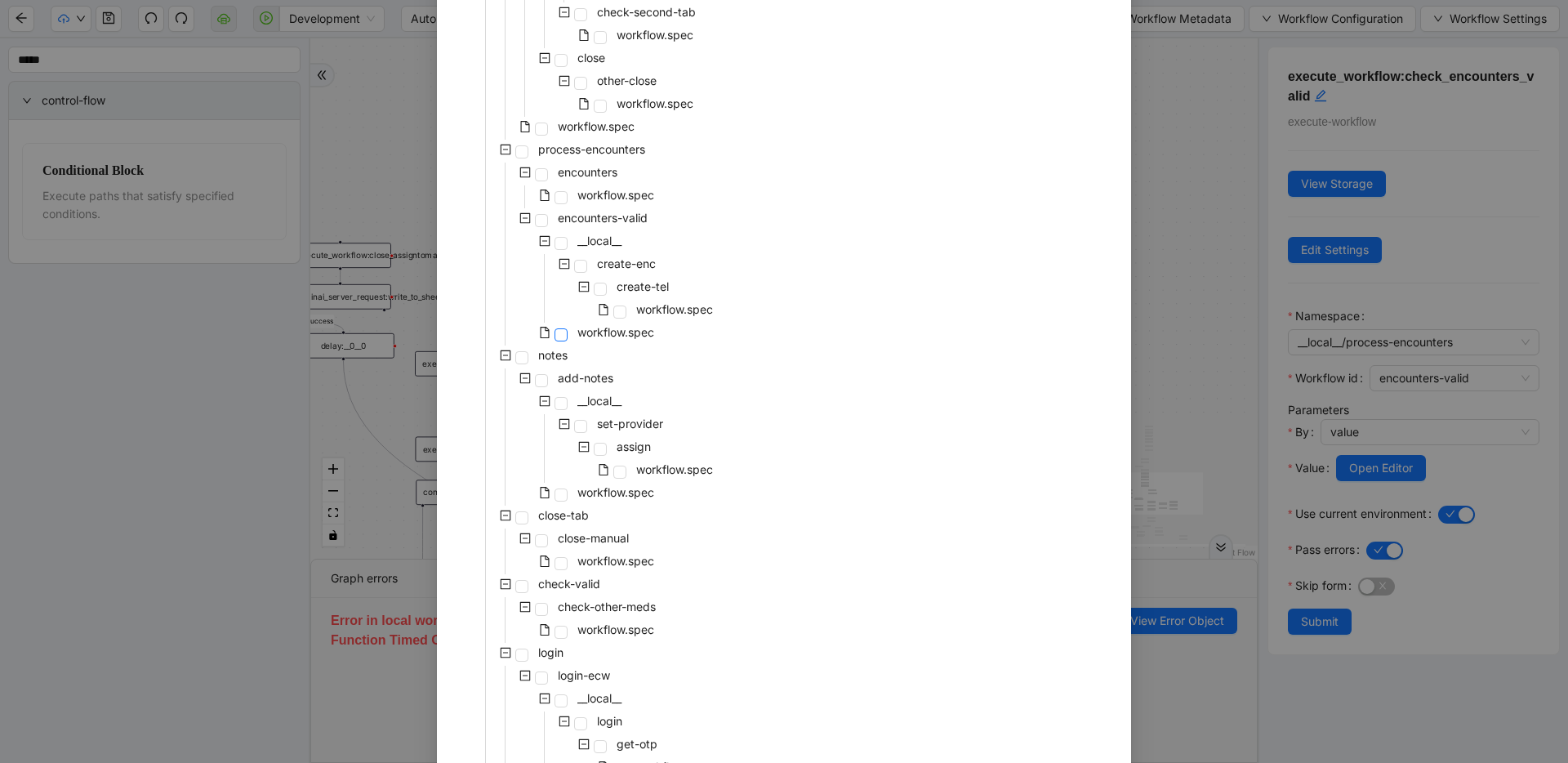
click at [554, 338] on span at bounding box center [561, 335] width 13 height 13
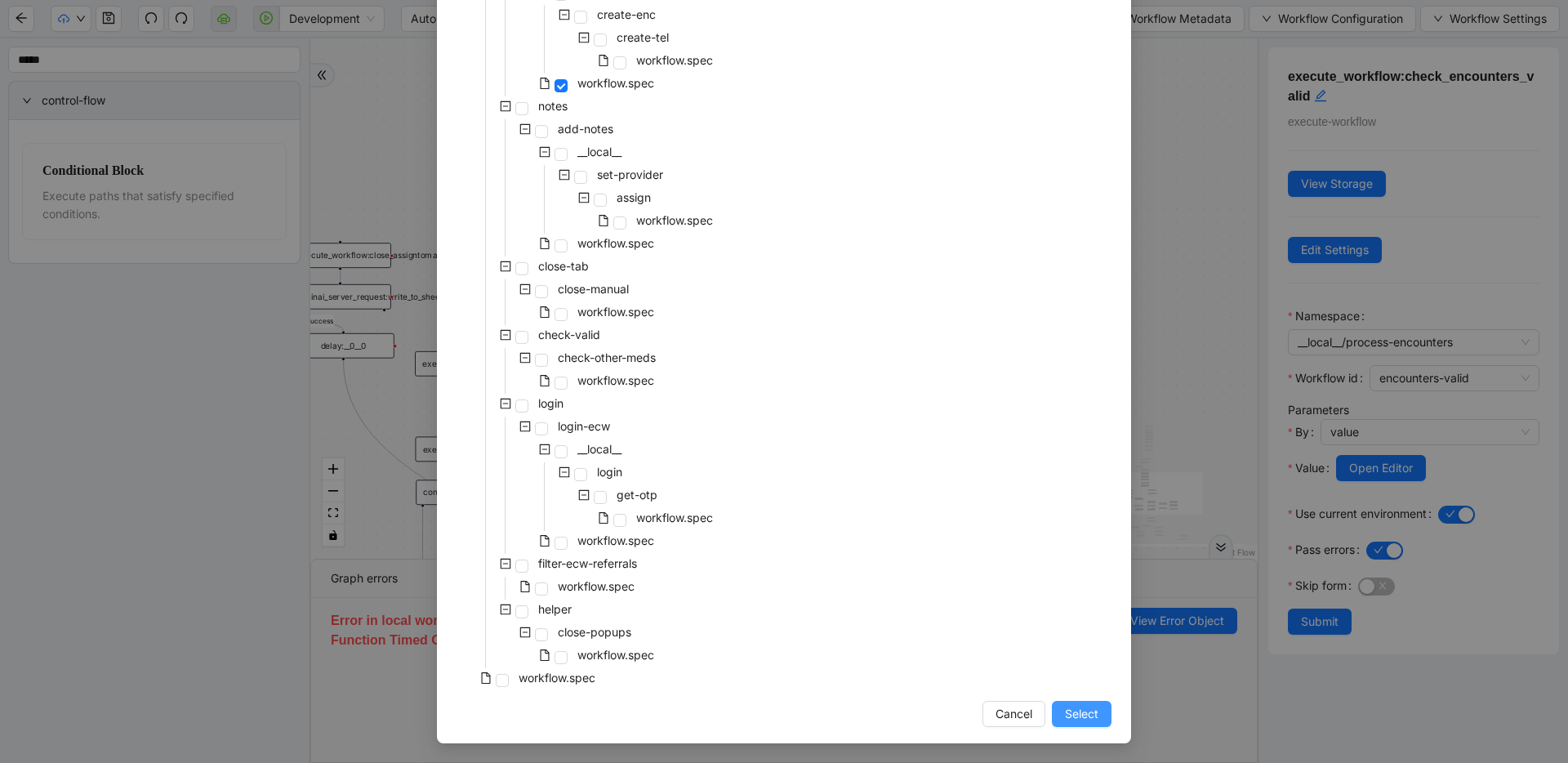
click at [877, 711] on span "Select" at bounding box center [1081, 715] width 34 height 18
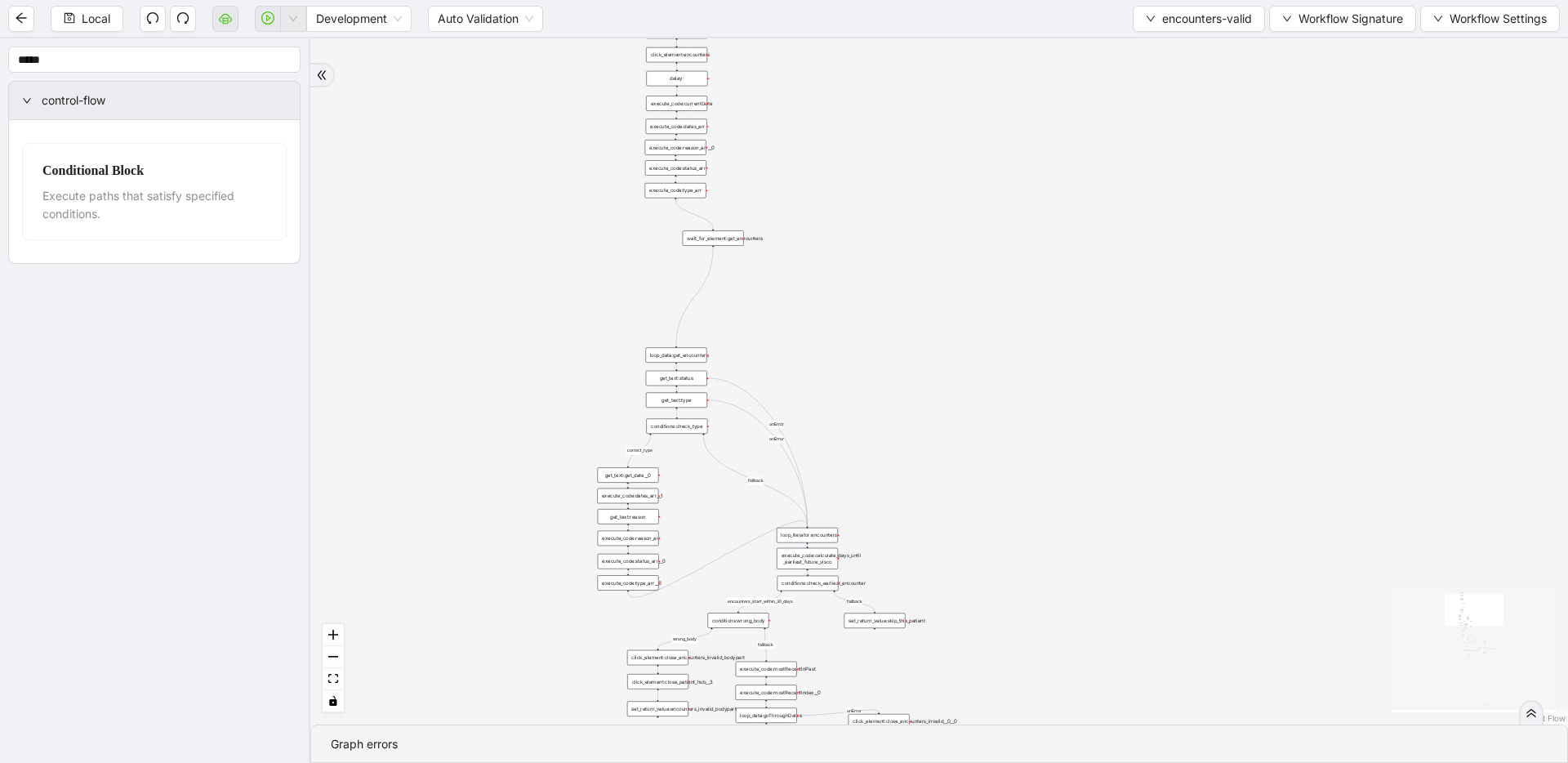
drag, startPoint x: 845, startPoint y: 382, endPoint x: 851, endPoint y: 171, distance: 211.1
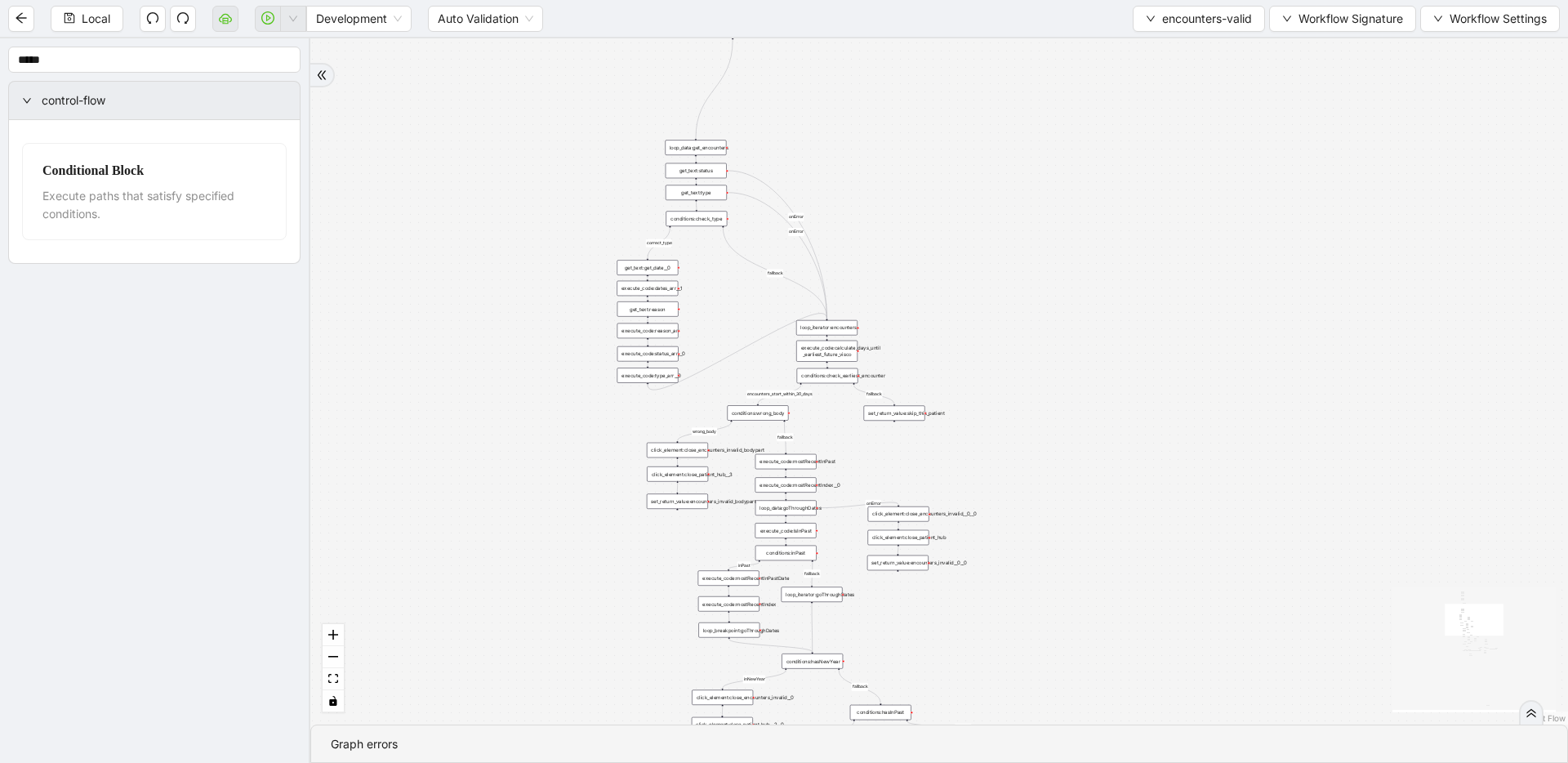
drag, startPoint x: 882, startPoint y: 437, endPoint x: 922, endPoint y: 162, distance: 277.9
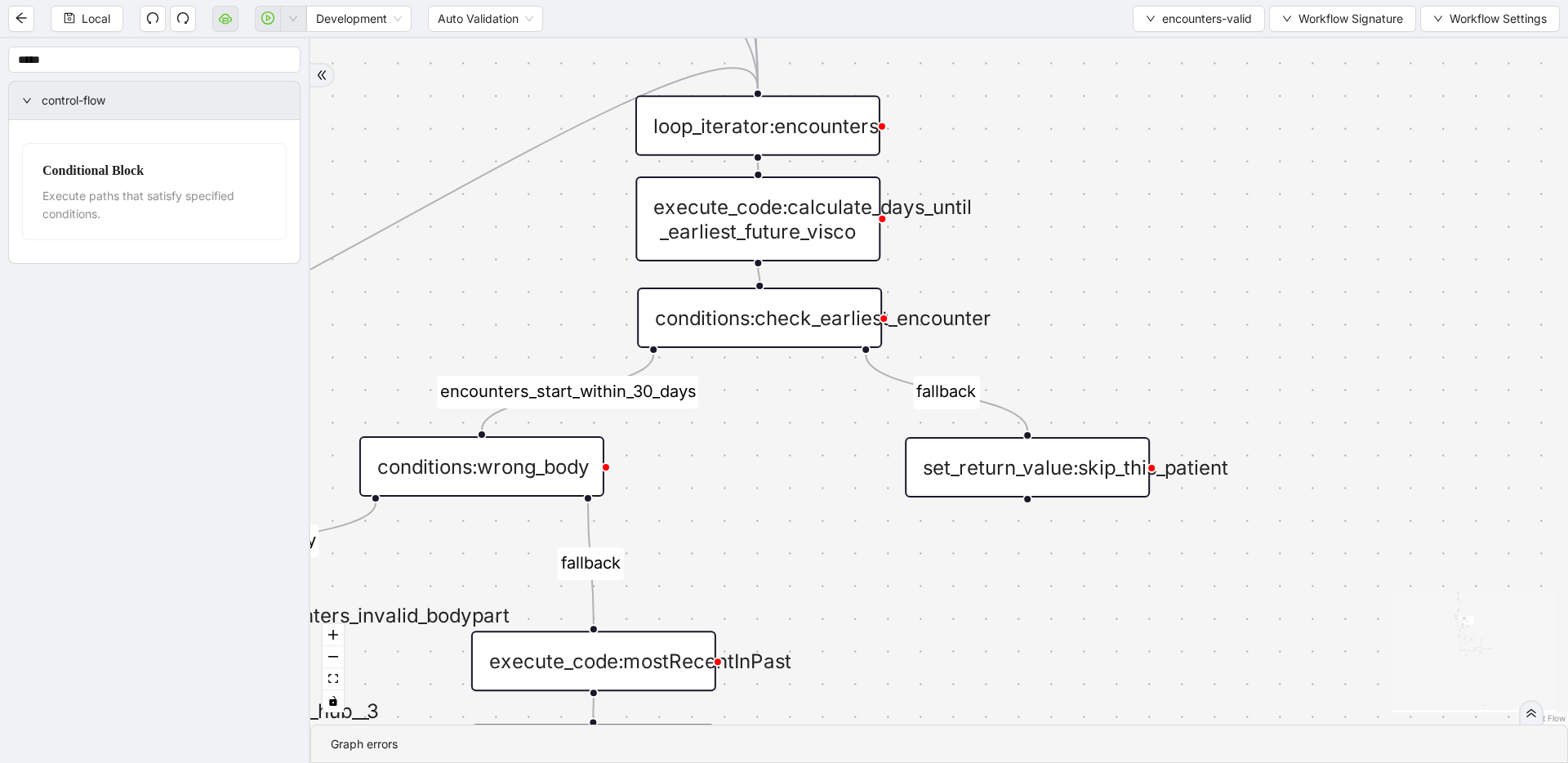
drag, startPoint x: 1239, startPoint y: 253, endPoint x: 1192, endPoint y: 269, distance: 49.6
click at [877, 269] on div "fallback inPast hasInPast fallback wrong_body inNewYear fallback fallback allIn…" at bounding box center [939, 381] width 1258 height 686
click at [826, 241] on div "execute_code:calculate_days_until _earliest_future_visco" at bounding box center [758, 218] width 245 height 85
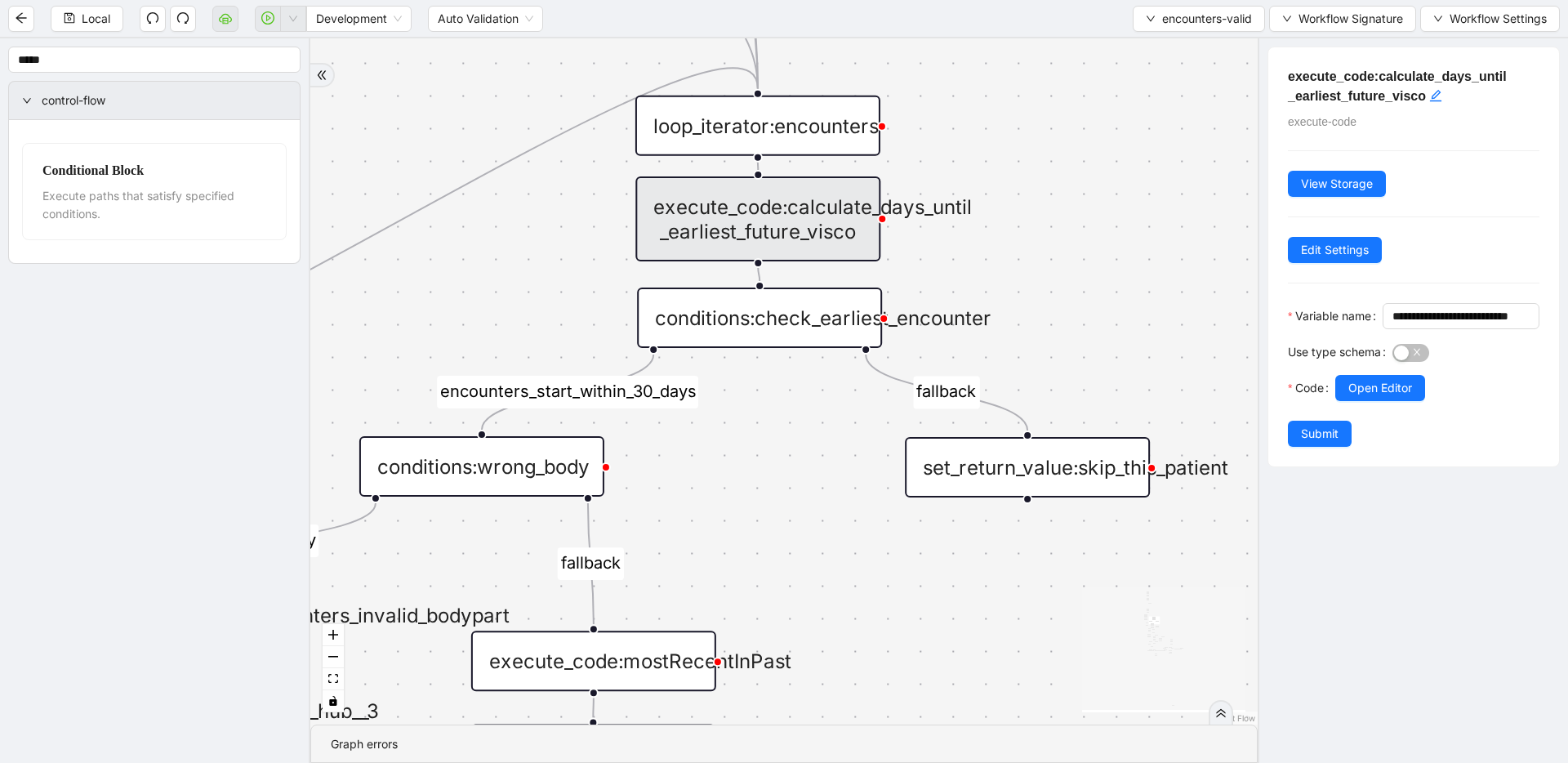
click at [827, 315] on div "conditions:check_earliest_encounter" at bounding box center [760, 318] width 245 height 60
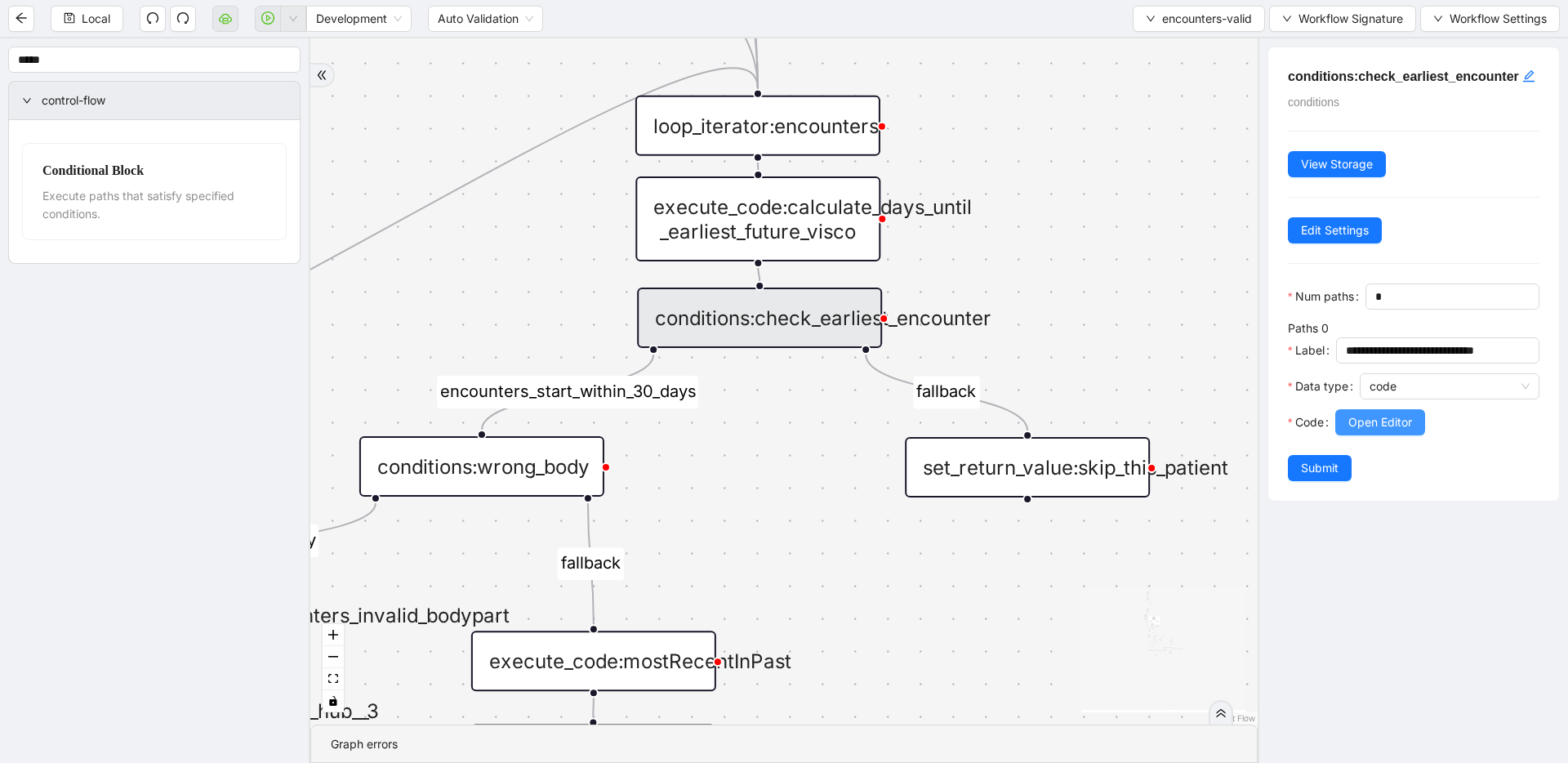
click at [877, 436] on button "Open Editor" at bounding box center [1380, 422] width 89 height 26
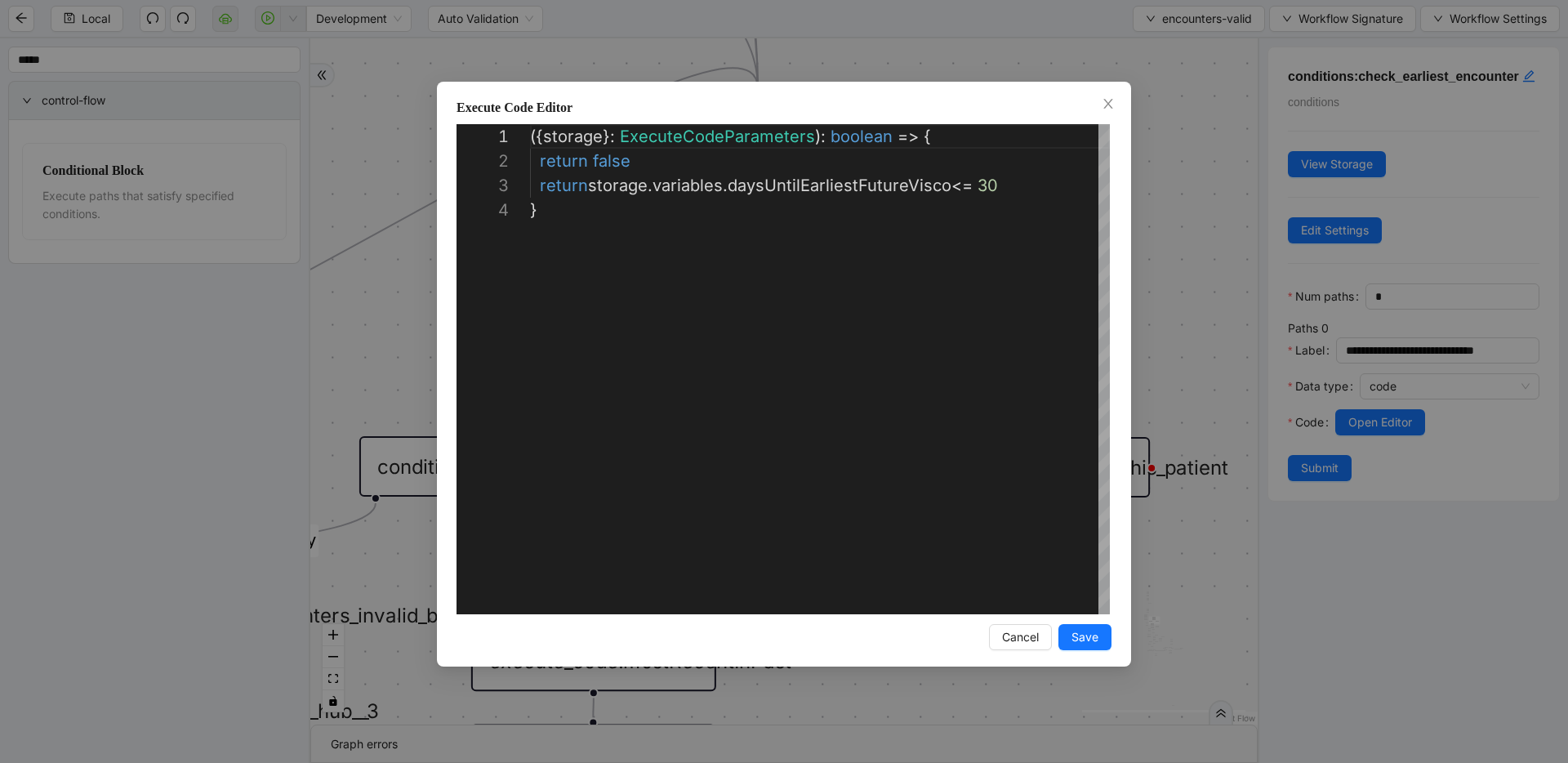
scroll to position [73, 0]
click at [707, 157] on div "({ storage }: ExecuteCodeParameters ): boolean => { return false return storage…" at bounding box center [819, 406] width 580 height 564
drag, startPoint x: 532, startPoint y: 162, endPoint x: 374, endPoint y: 154, distance: 158.2
type textarea "**********"
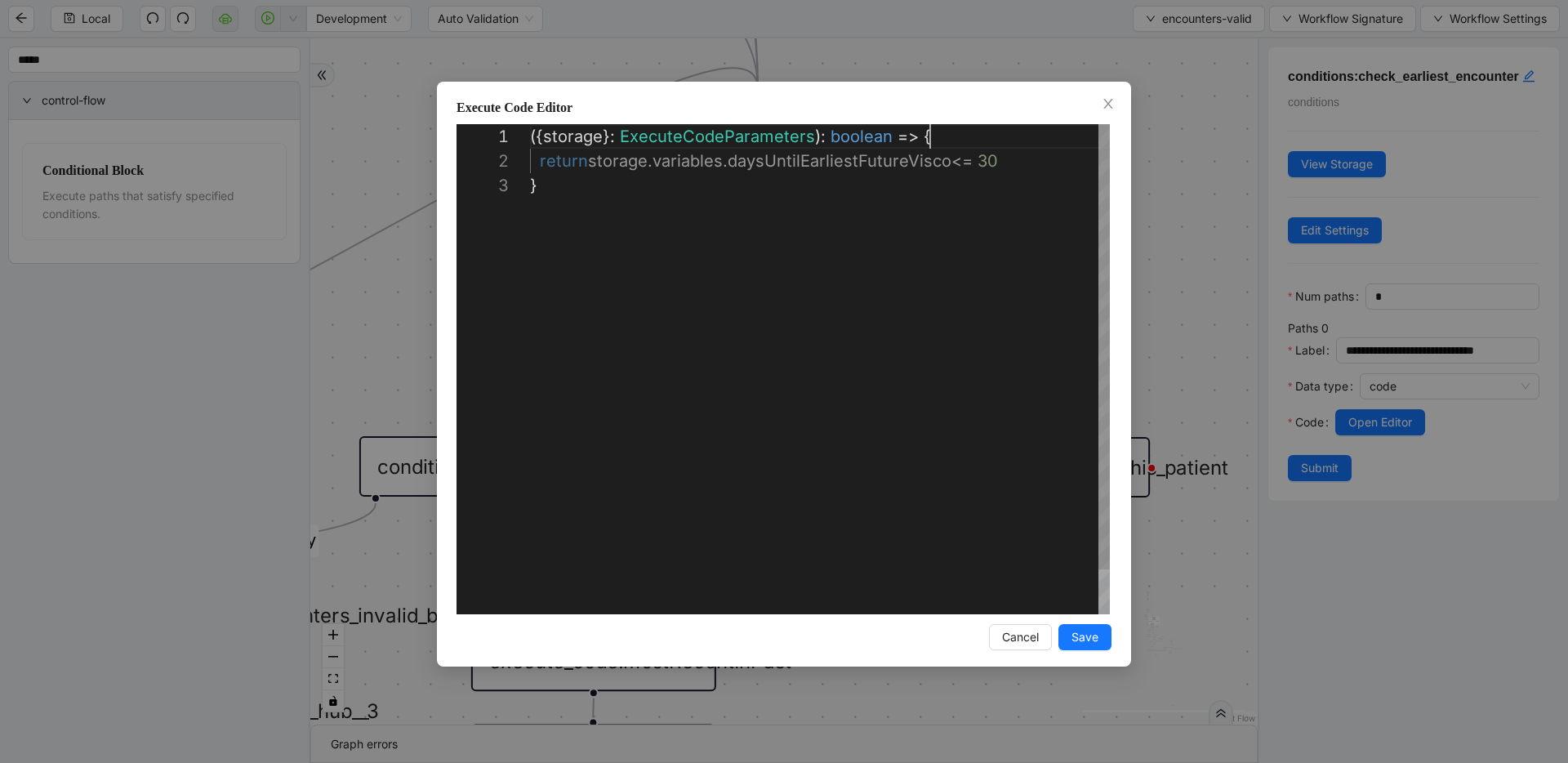
scroll to position [0, 400]
click at [877, 632] on button "Save" at bounding box center [1085, 637] width 53 height 26
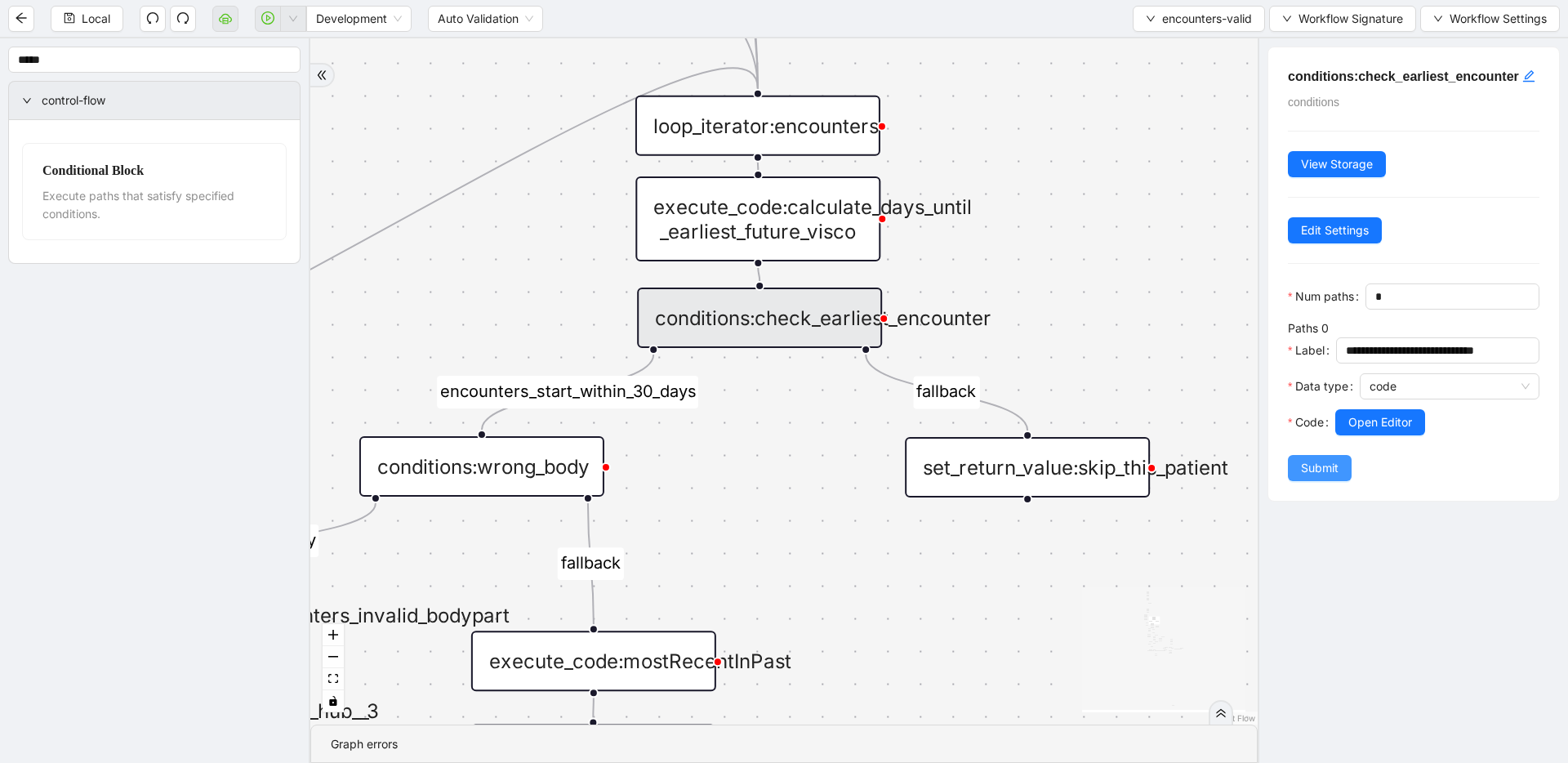
click at [877, 477] on span "Submit" at bounding box center [1320, 469] width 37 height 18
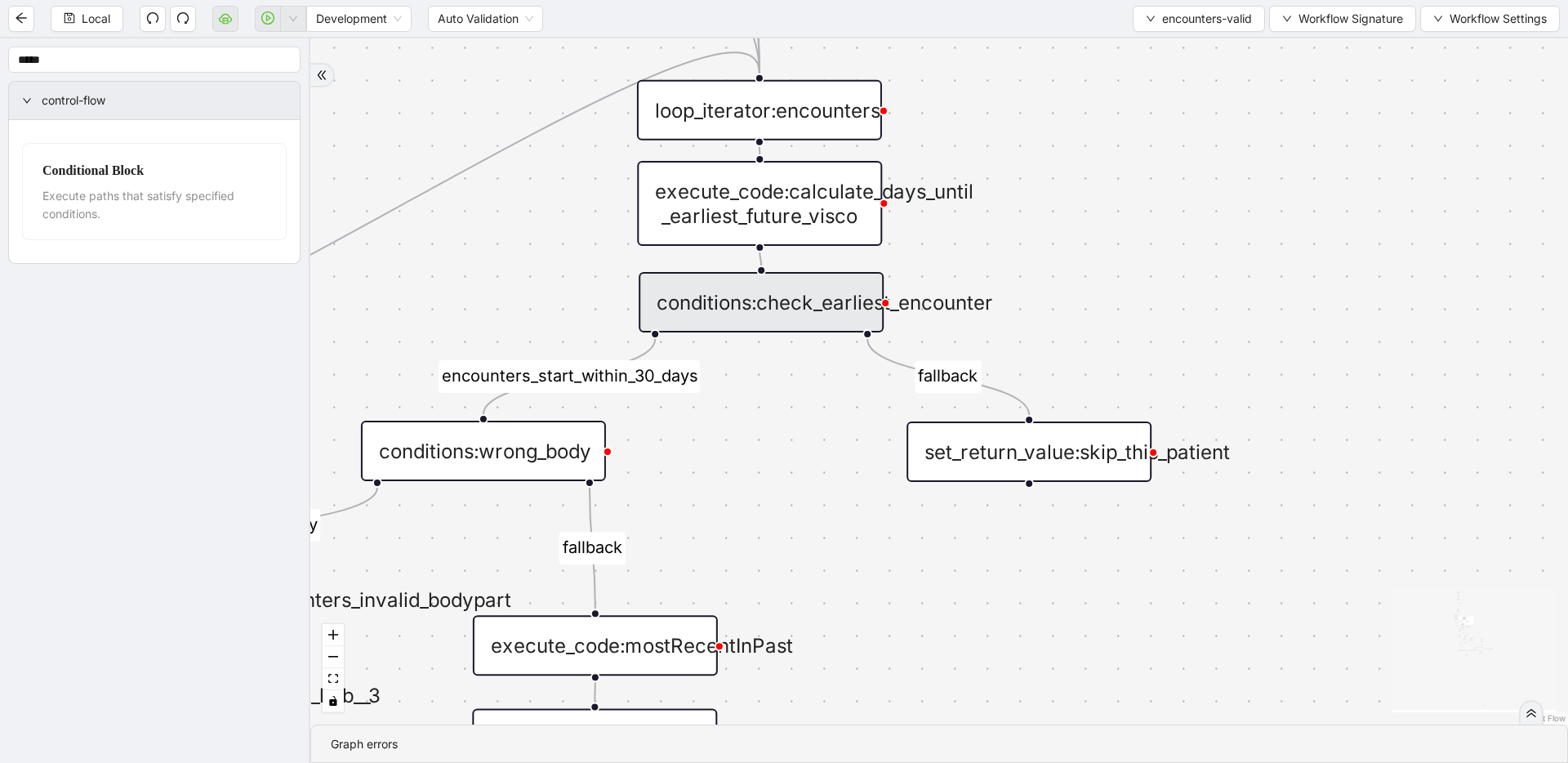
drag, startPoint x: 868, startPoint y: 574, endPoint x: 872, endPoint y: 558, distance: 16.5
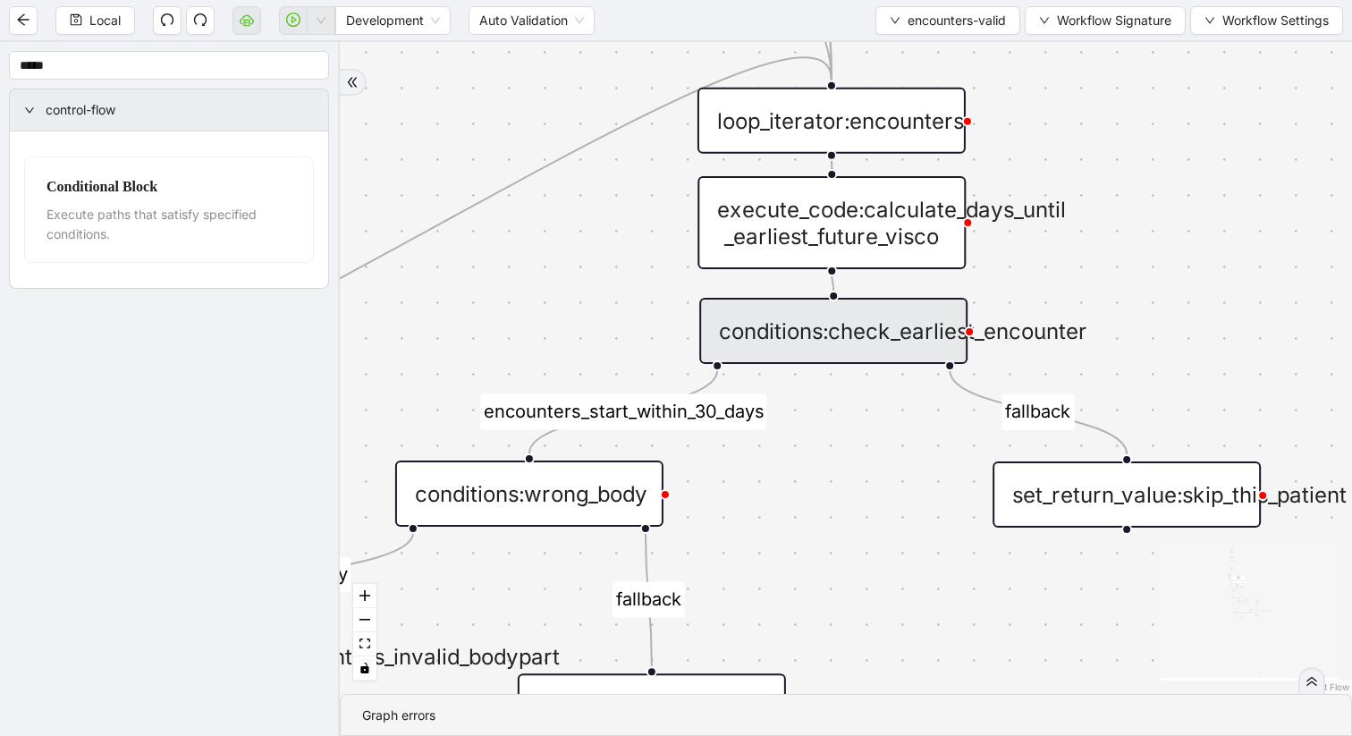
click at [830, 325] on div "conditions:check_earliest_encounter" at bounding box center [833, 331] width 268 height 66
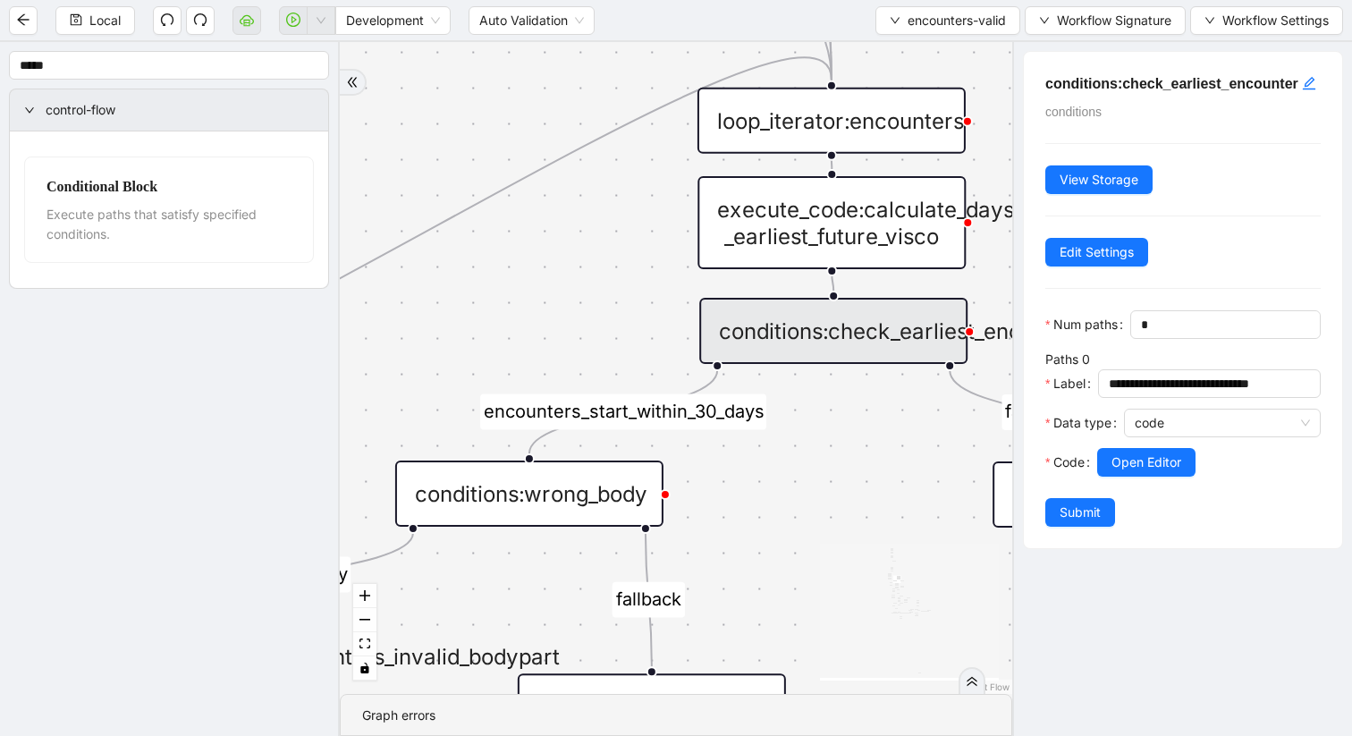
click at [630, 308] on div "fallback inPast hasInPast fallback wrong_body inNewYear fallback fallback allIn…" at bounding box center [676, 368] width 673 height 652
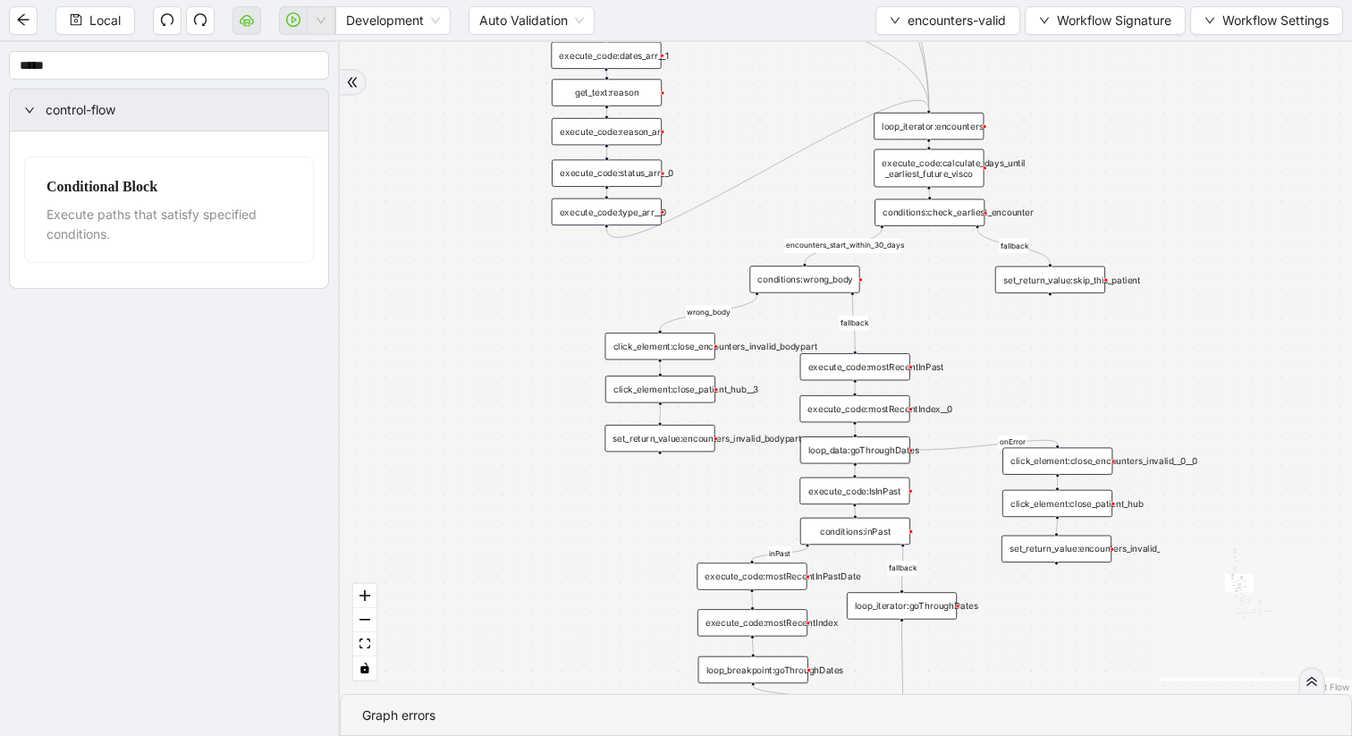
drag, startPoint x: 547, startPoint y: 345, endPoint x: 764, endPoint y: 241, distance: 240.4
click at [764, 241] on div "fallback inPast hasInPast fallback wrong_body inNewYear fallback fallback allIn…" at bounding box center [846, 368] width 1012 height 652
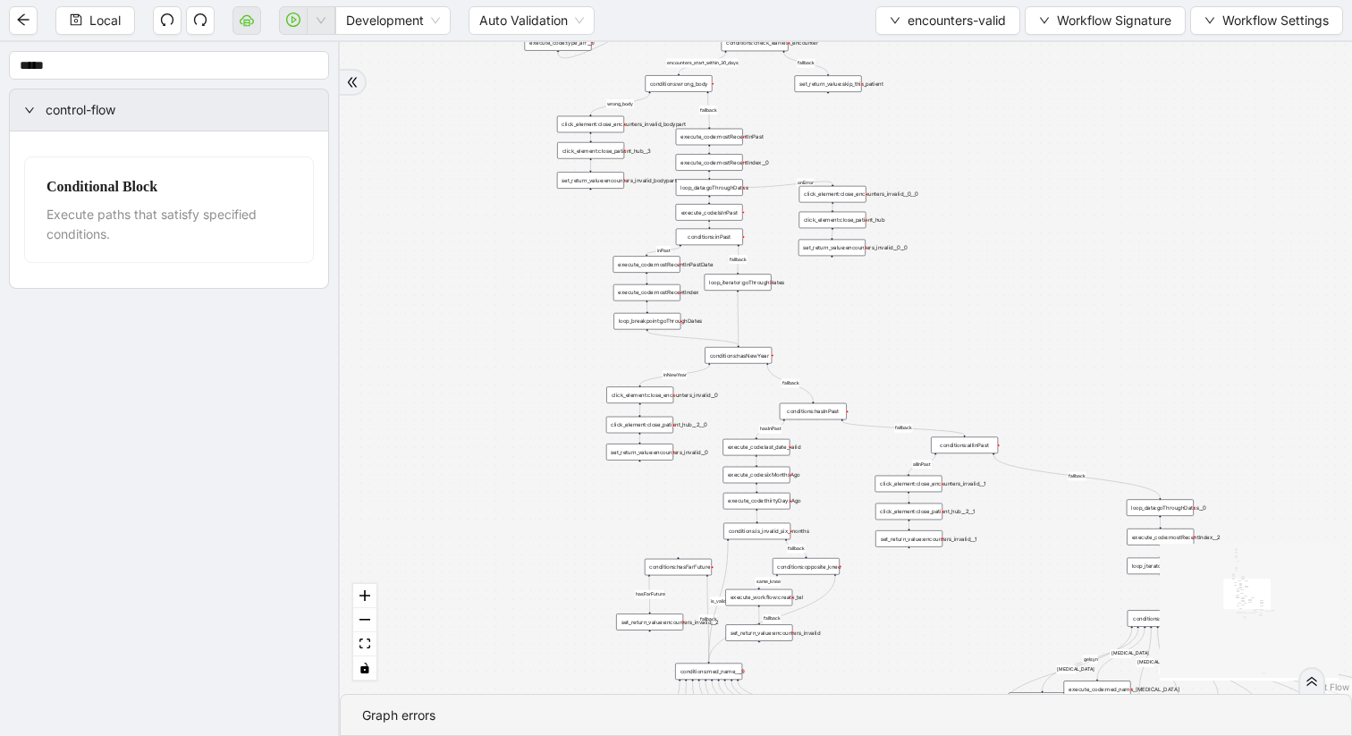
drag, startPoint x: 799, startPoint y: 215, endPoint x: 689, endPoint y: 34, distance: 211.5
click at [689, 34] on section "Local Development Auto Validation encounters-valid Workflow Signature Workflow …" at bounding box center [676, 368] width 1352 height 736
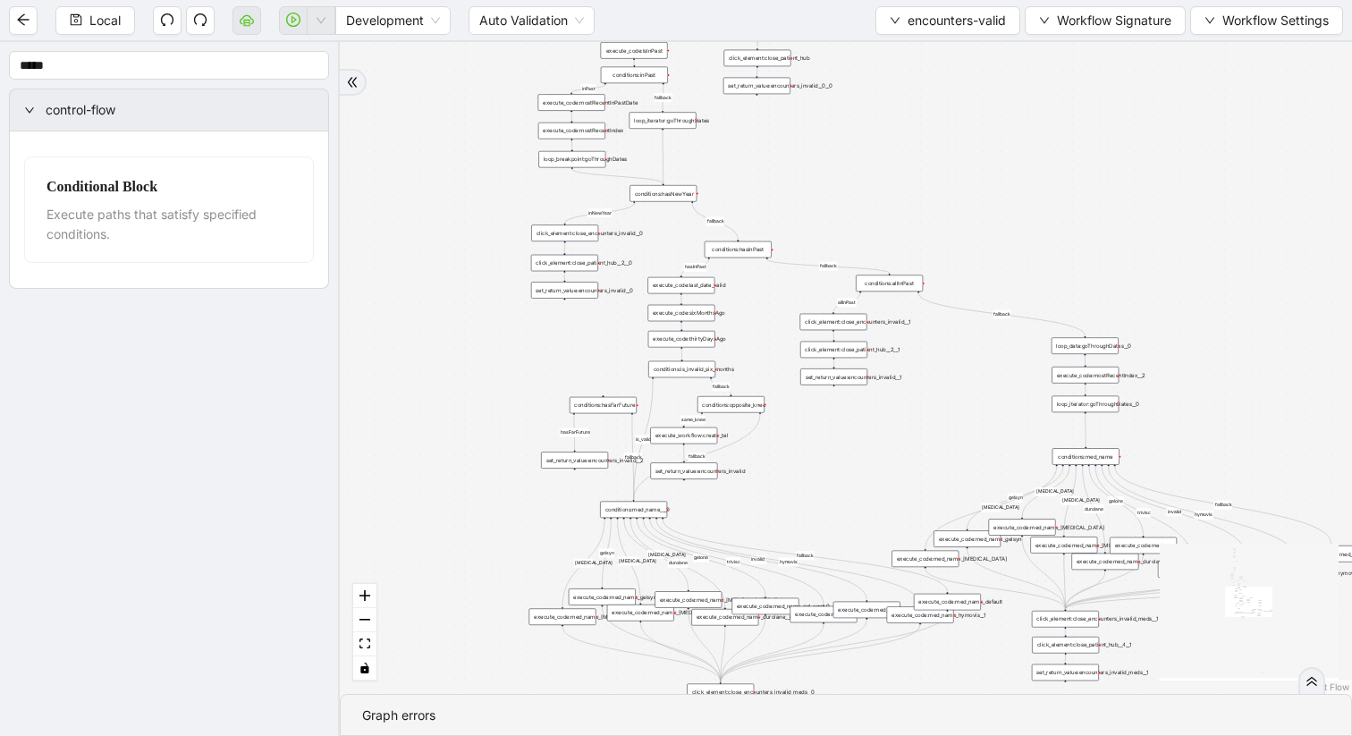
drag, startPoint x: 924, startPoint y: 351, endPoint x: 849, endPoint y: 189, distance: 178.4
click at [849, 189] on div "fallback inPast hasInPast fallback wrong_body inNewYear fallback fallback allIn…" at bounding box center [846, 368] width 1012 height 652
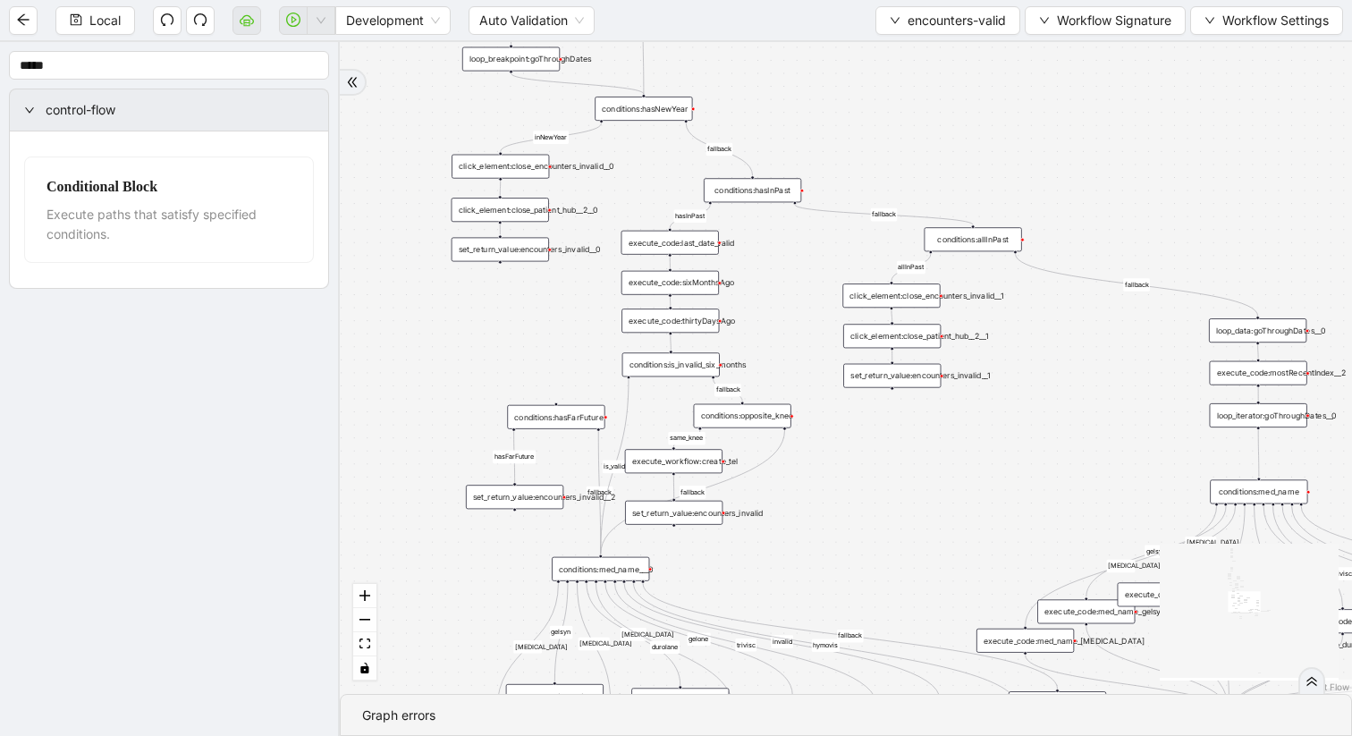
drag, startPoint x: 899, startPoint y: 596, endPoint x: 845, endPoint y: 587, distance: 54.6
click at [845, 587] on div "fallback inPast hasInPast fallback wrong_body inNewYear fallback fallback allIn…" at bounding box center [846, 368] width 1012 height 652
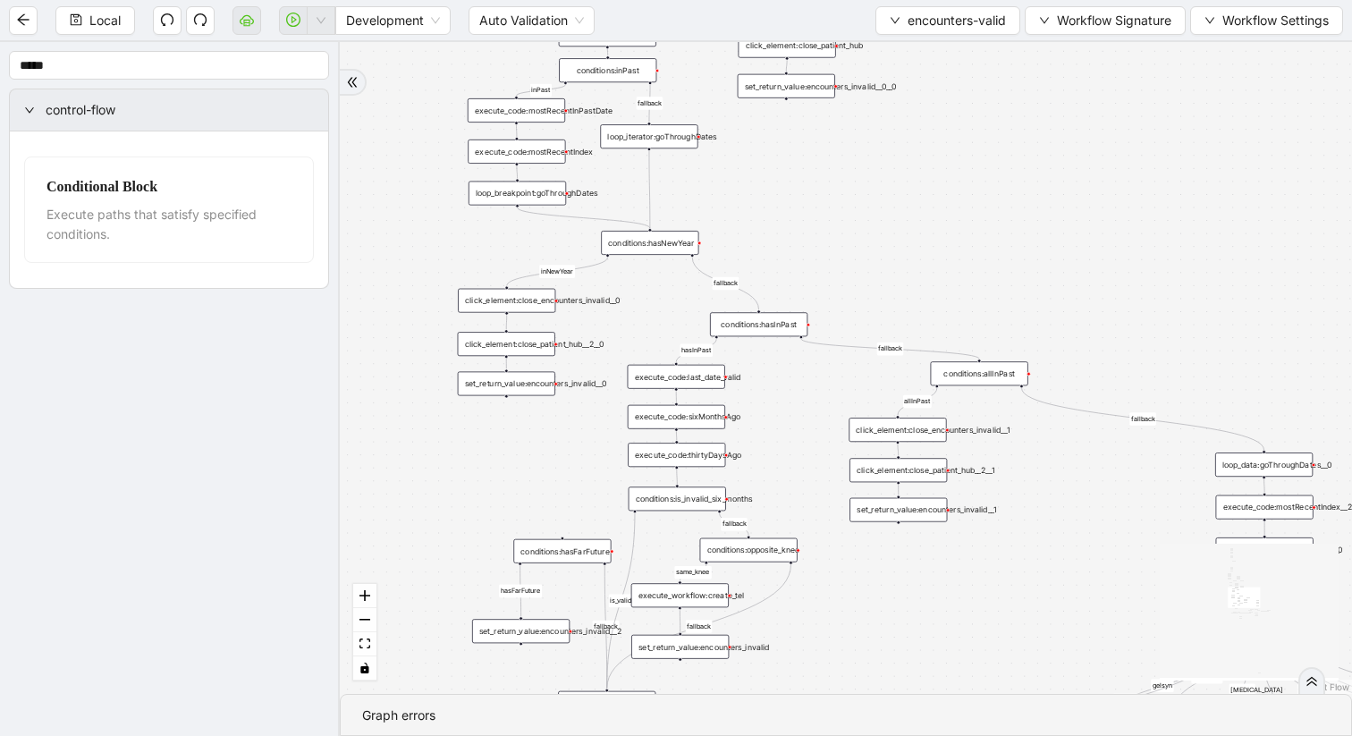
drag, startPoint x: 830, startPoint y: 478, endPoint x: 836, endPoint y: 612, distance: 134.3
click at [836, 612] on div "fallback inPast hasInPast fallback wrong_body inNewYear fallback fallback allIn…" at bounding box center [846, 368] width 1012 height 652
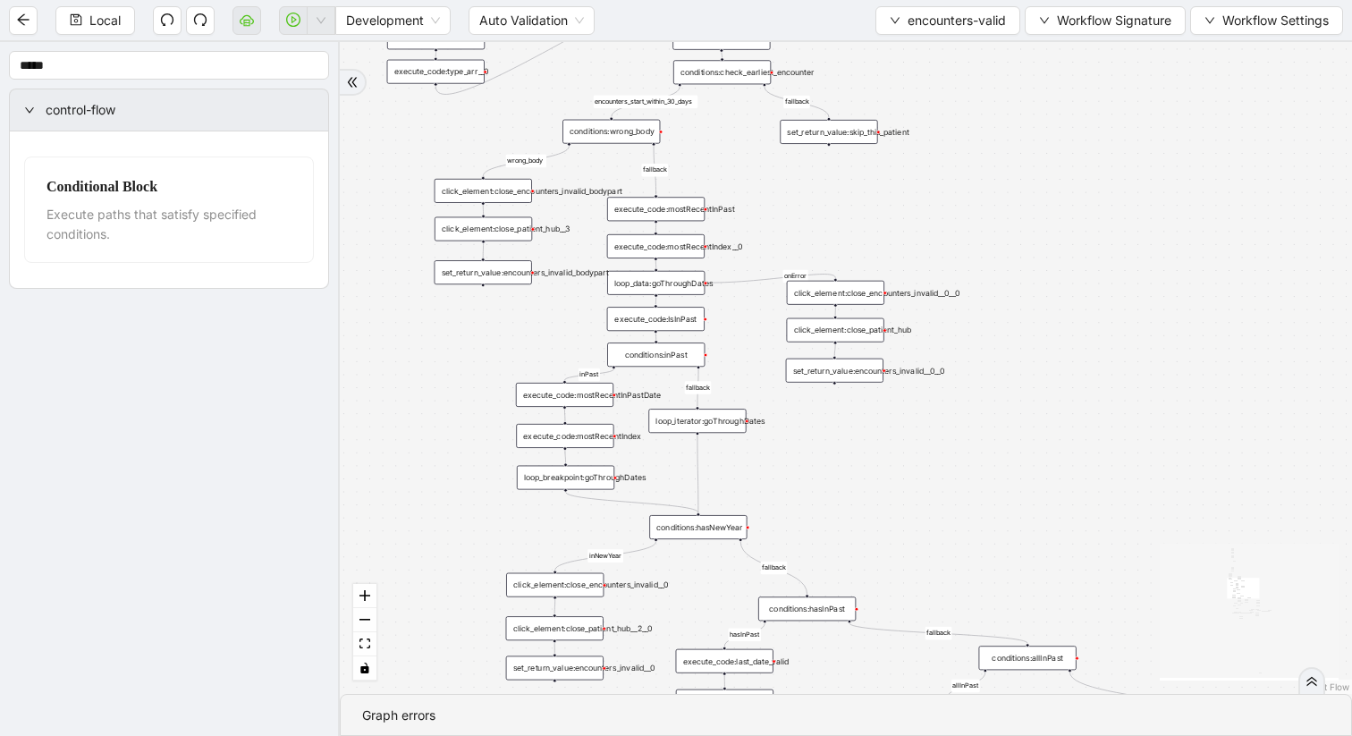
drag, startPoint x: 791, startPoint y: 283, endPoint x: 841, endPoint y: 576, distance: 296.5
click at [841, 576] on div "fallback inPast hasInPast fallback wrong_body inNewYear fallback fallback allIn…" at bounding box center [846, 368] width 1012 height 652
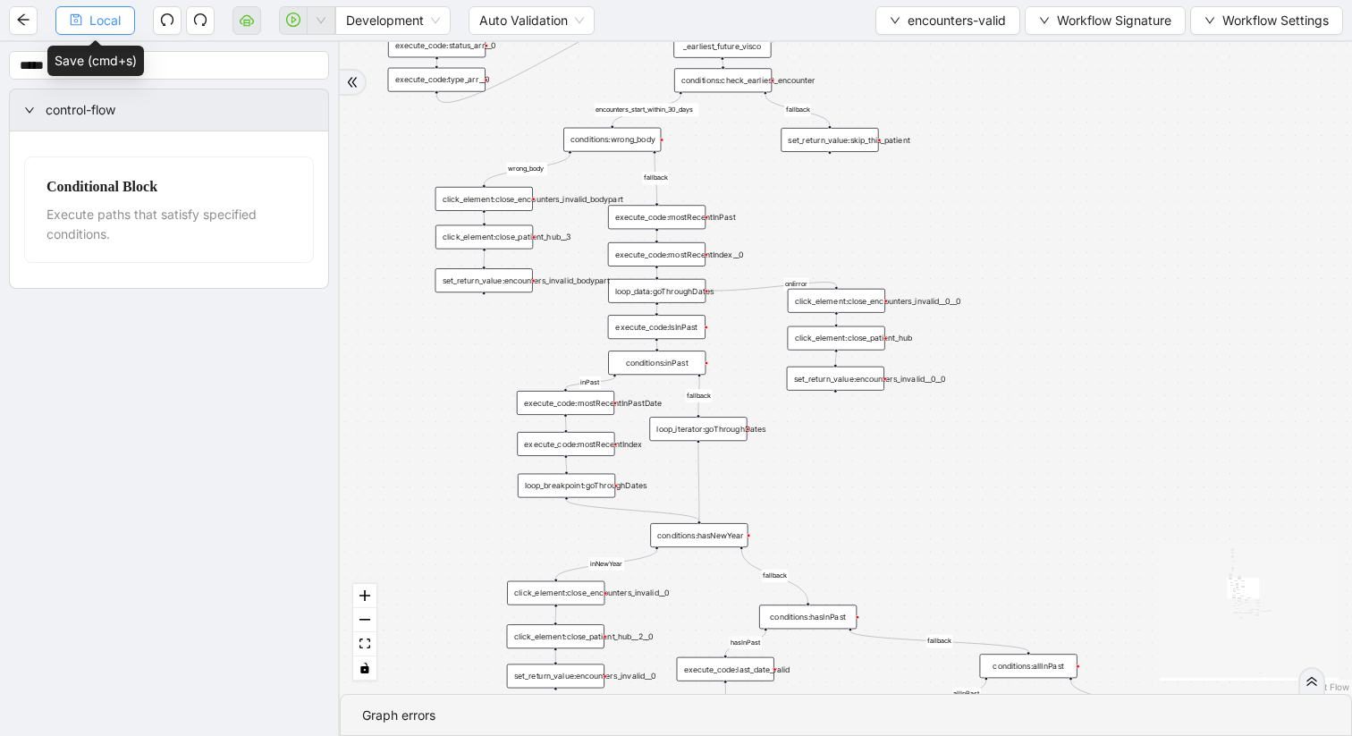
click at [112, 19] on span "Local" at bounding box center [104, 21] width 31 height 20
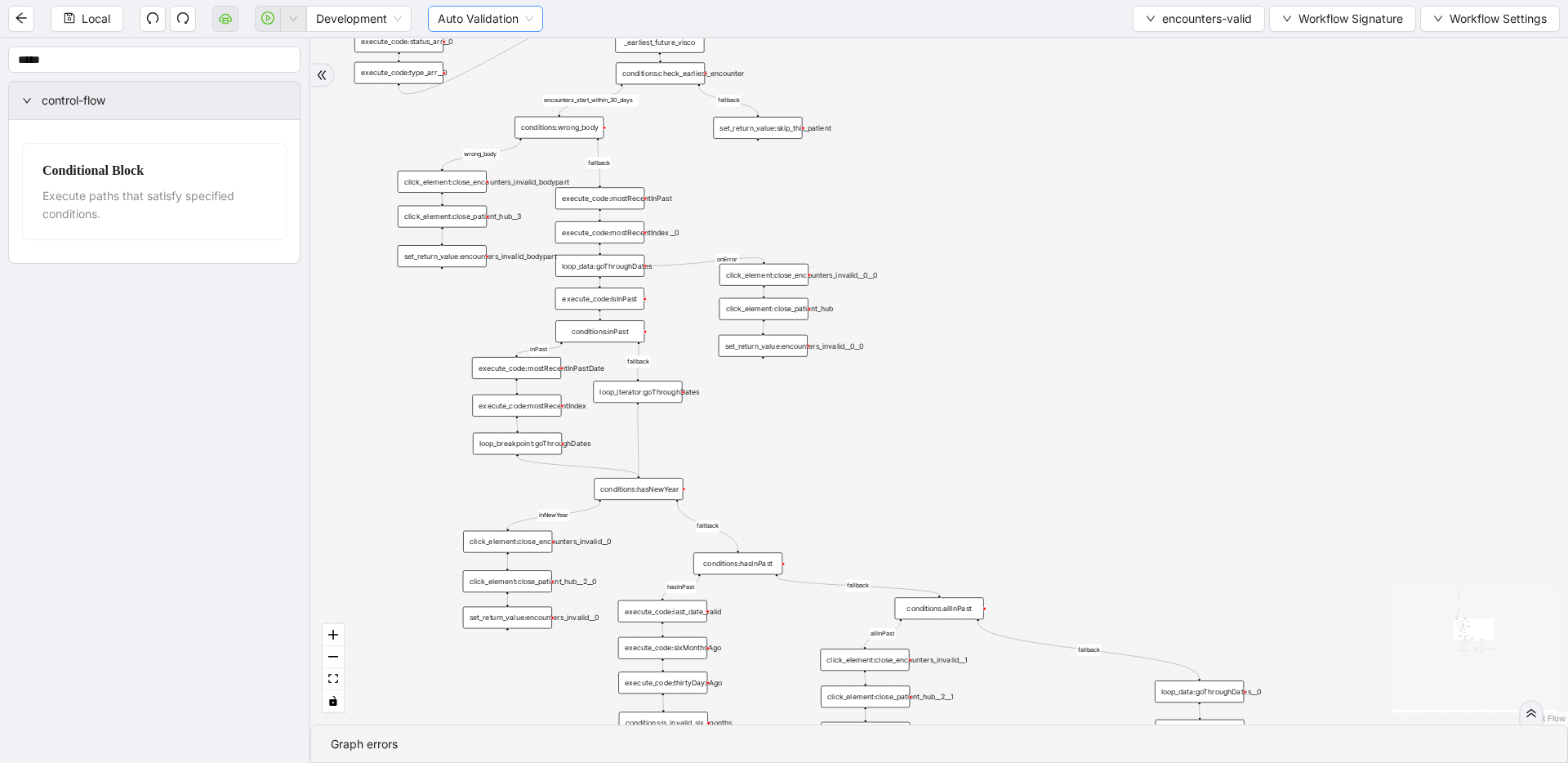
click at [508, 21] on span "Auto Validation" at bounding box center [485, 18] width 96 height 25
click at [496, 72] on div "Manual Validation" at bounding box center [487, 78] width 89 height 18
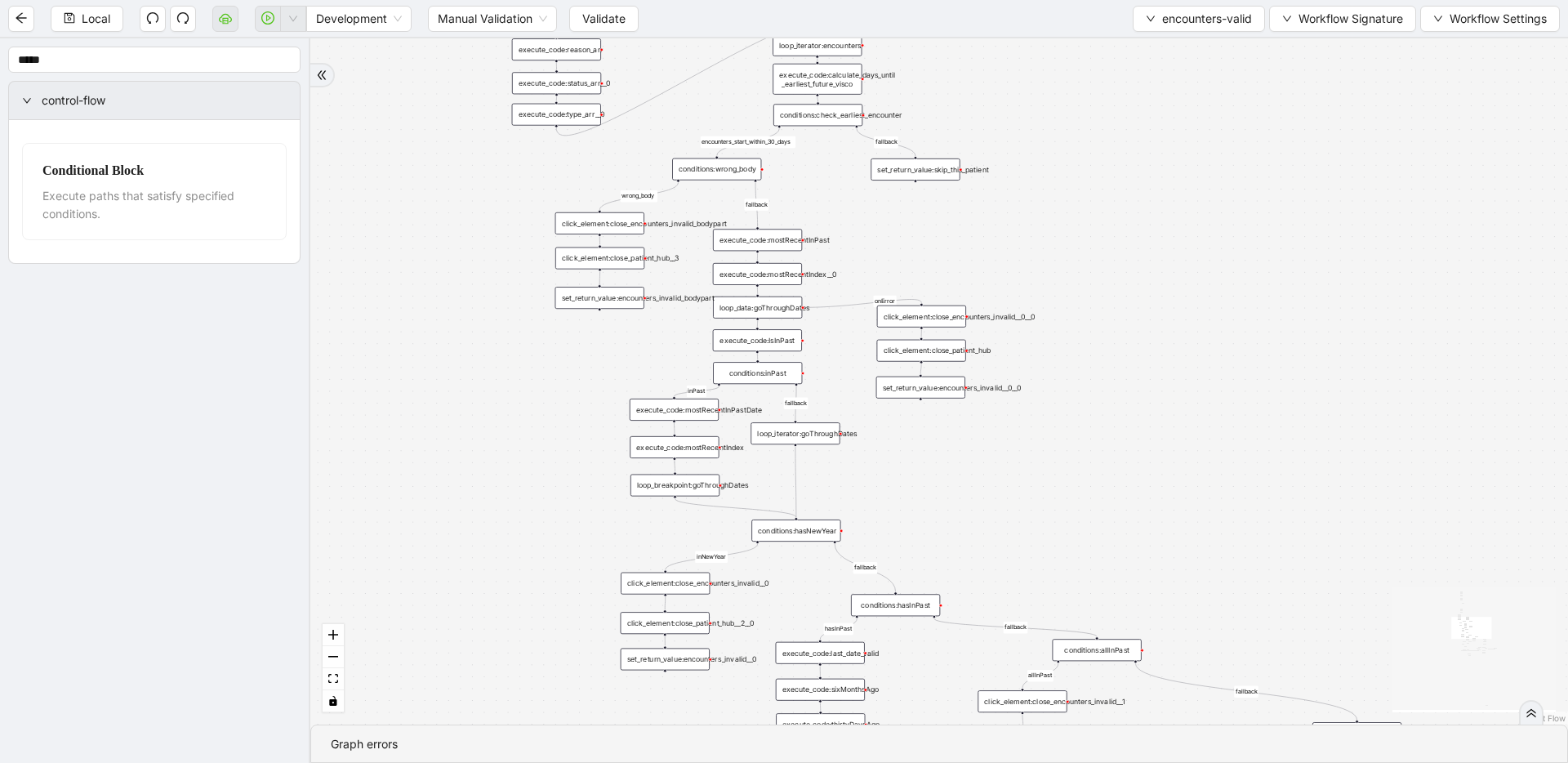
drag, startPoint x: 916, startPoint y: 199, endPoint x: 1072, endPoint y: 233, distance: 159.7
click at [877, 243] on div "fallback inPast hasInPast fallback wrong_body inNewYear fallback fallback allIn…" at bounding box center [939, 381] width 1258 height 686
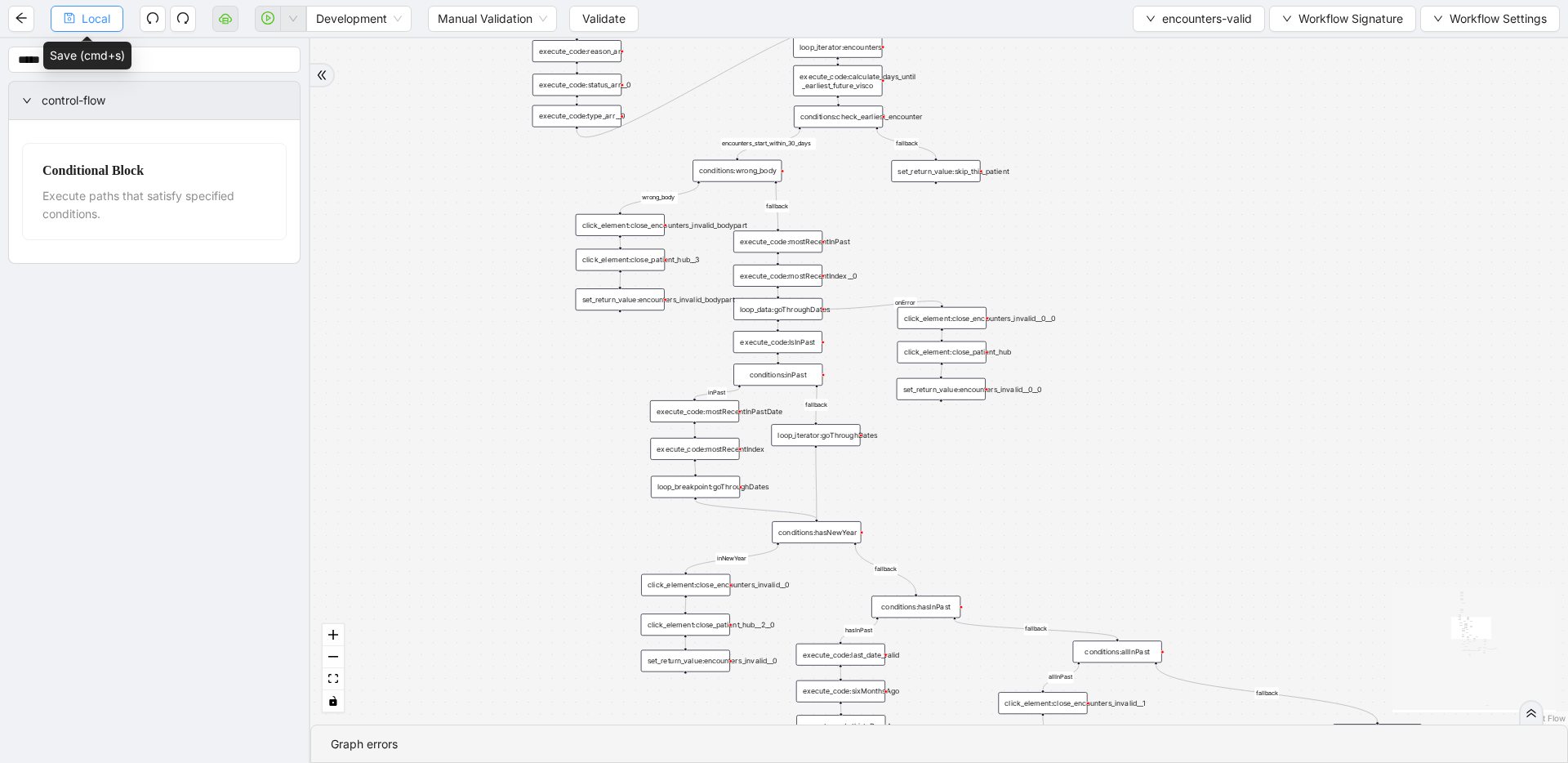
click at [88, 19] on span "Local" at bounding box center [95, 19] width 28 height 18
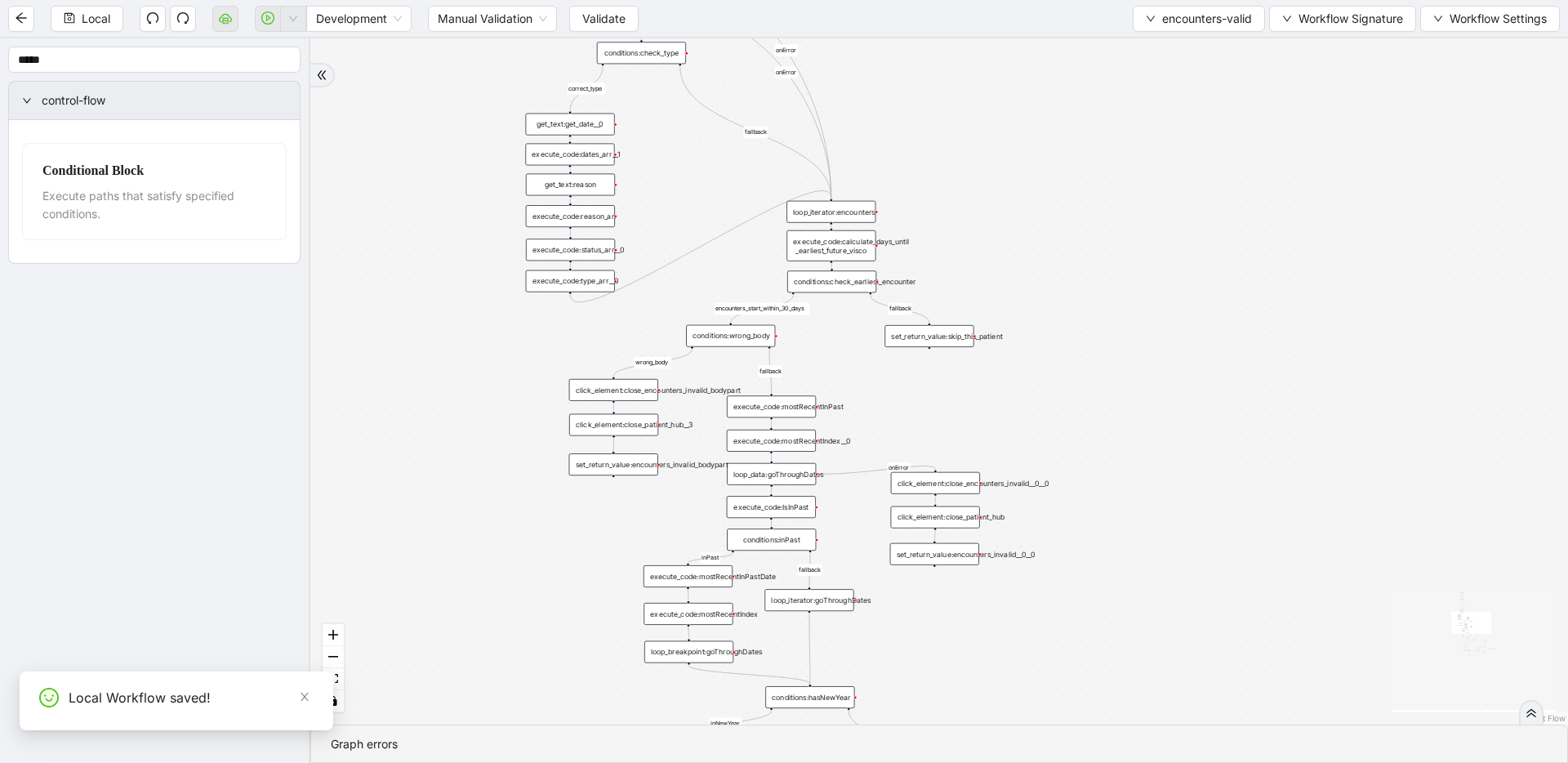
drag, startPoint x: 452, startPoint y: 274, endPoint x: 448, endPoint y: 345, distance: 71.1
click at [448, 345] on div "fallback inPast hasInPast fallback wrong_body inNewYear fallback fallback allIn…" at bounding box center [939, 381] width 1258 height 686
click at [877, 13] on span "encounters-valid" at bounding box center [1207, 19] width 89 height 18
click at [877, 50] on span "Select" at bounding box center [1196, 51] width 108 height 18
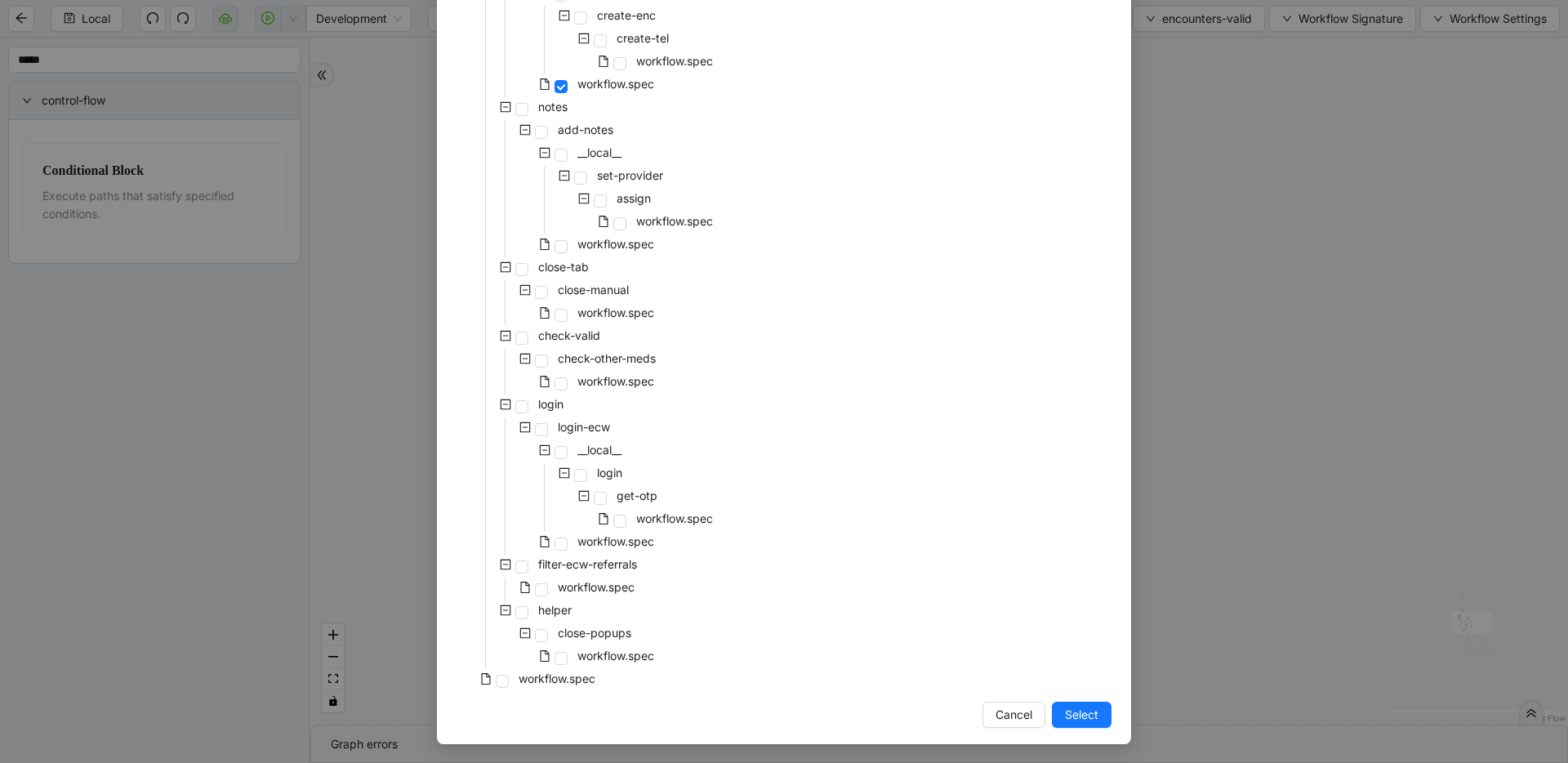
scroll to position [669, 0]
click at [494, 675] on div "workflow.spec" at bounding box center [528, 680] width 142 height 23
click at [496, 675] on span at bounding box center [502, 681] width 13 height 13
click at [877, 716] on span "Select" at bounding box center [1081, 715] width 34 height 18
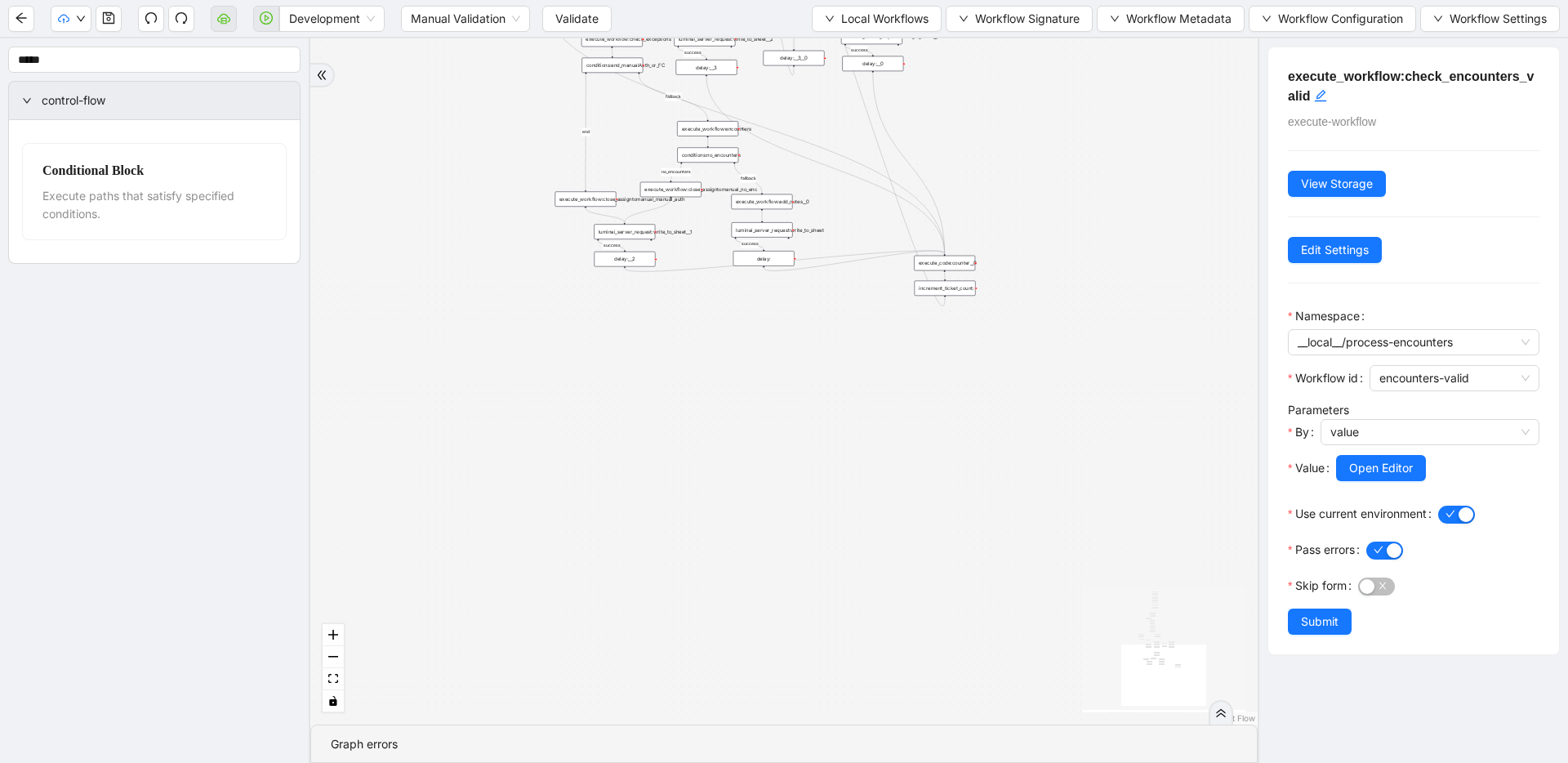
drag, startPoint x: 945, startPoint y: 184, endPoint x: 900, endPoint y: 568, distance: 386.6
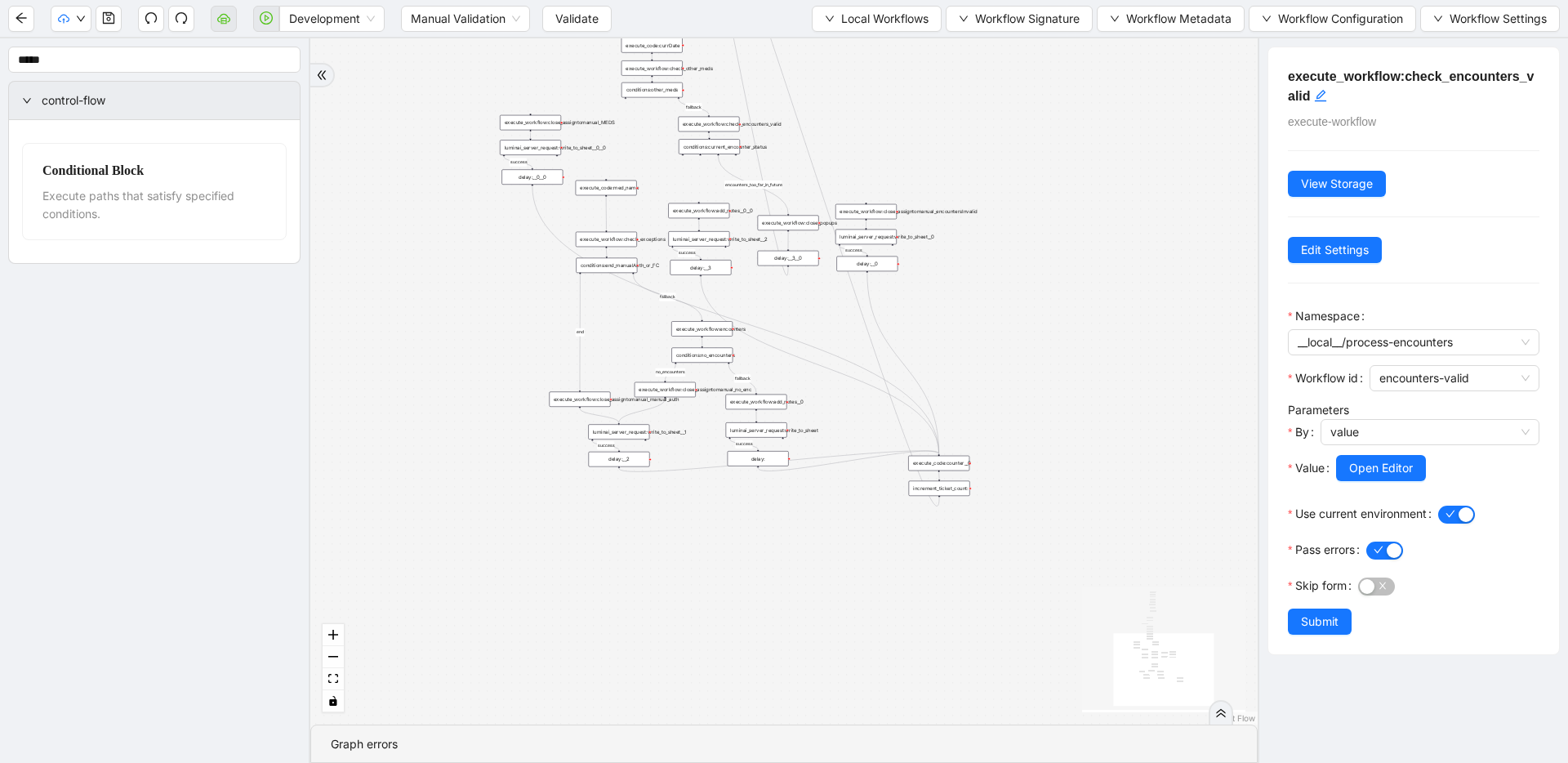
drag, startPoint x: 915, startPoint y: 358, endPoint x: 929, endPoint y: 530, distance: 172.6
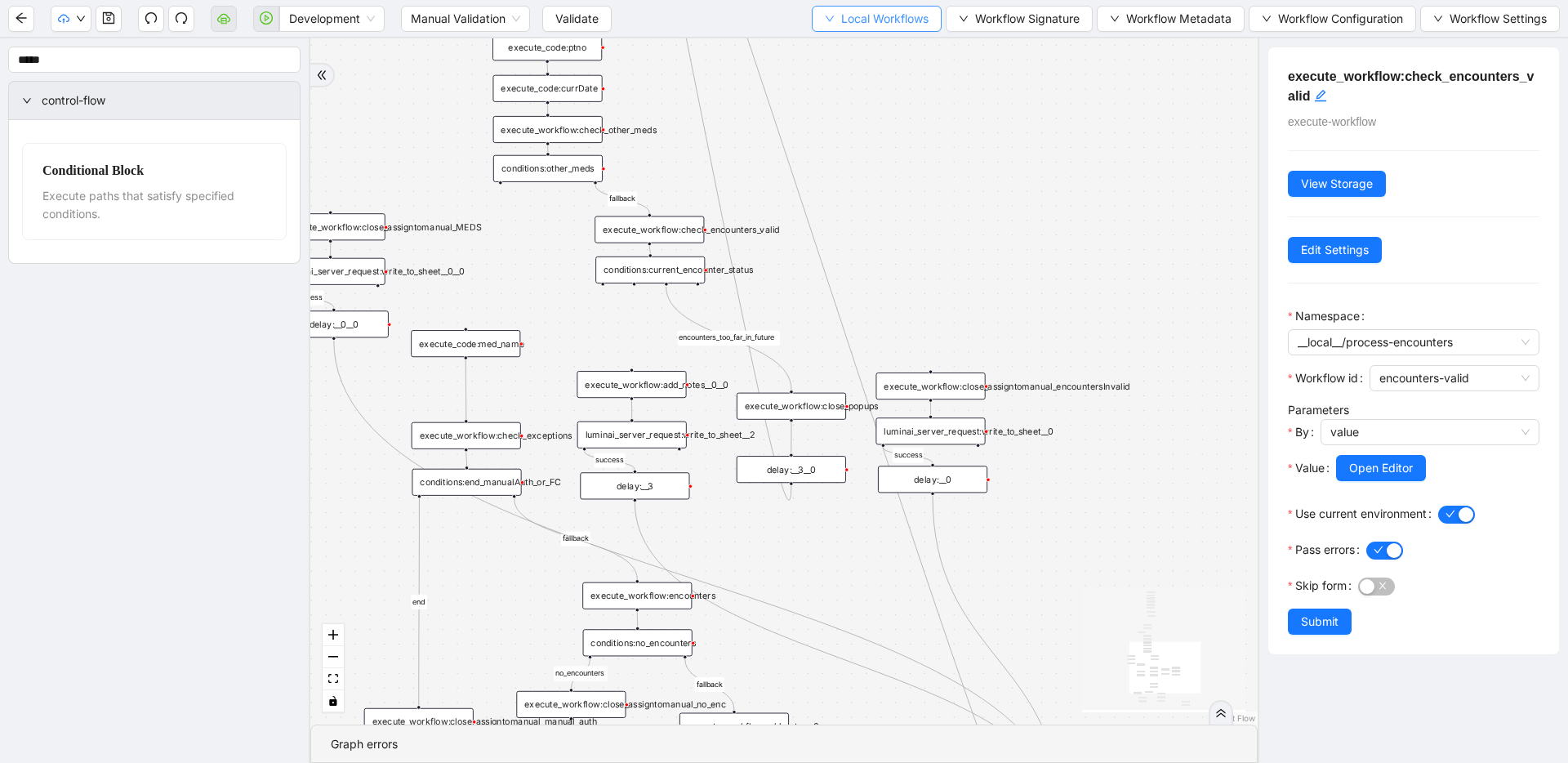
click at [855, 19] on span "Local Workflows" at bounding box center [885, 19] width 88 height 18
click at [855, 48] on span "Select" at bounding box center [872, 51] width 104 height 18
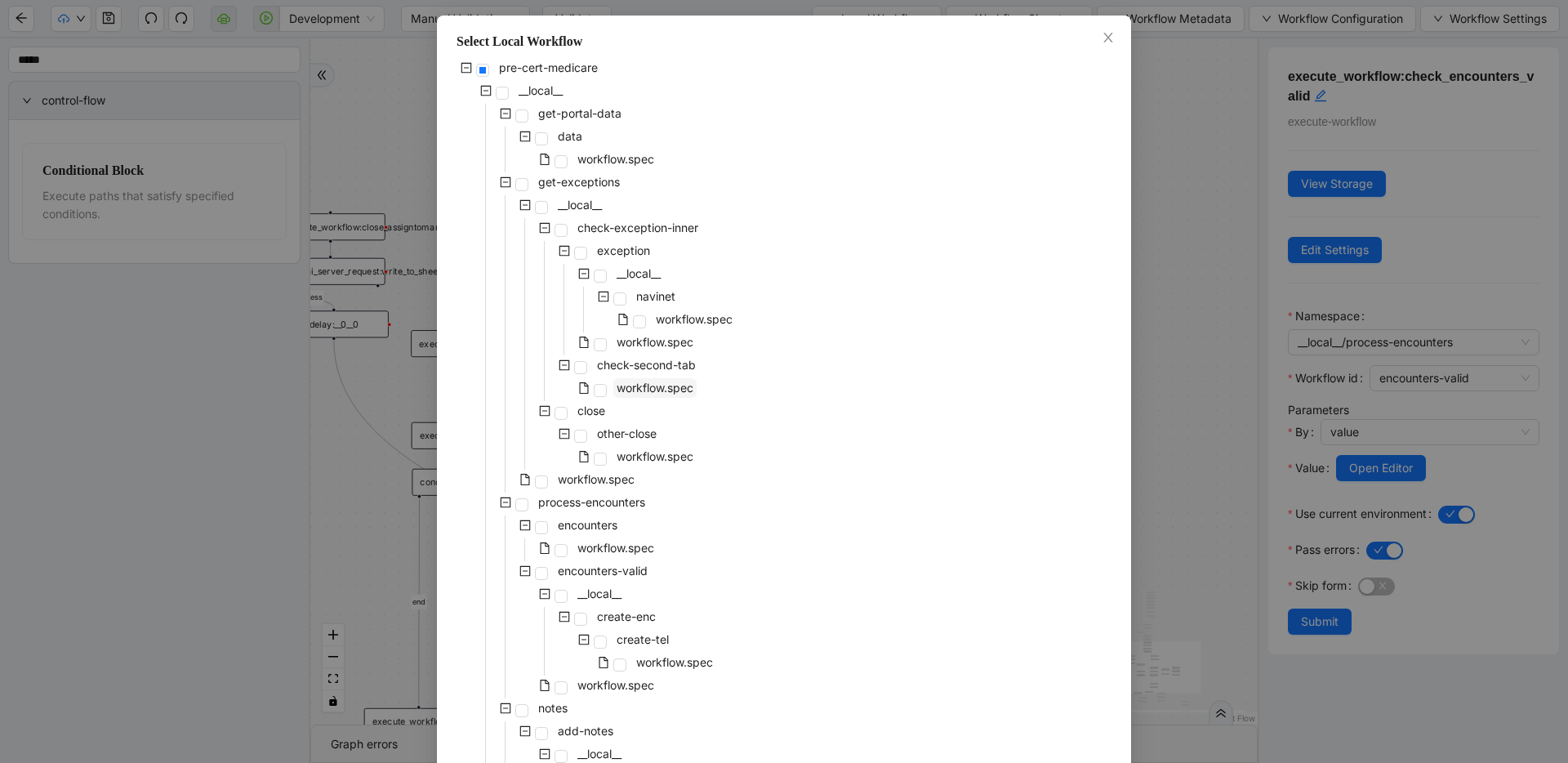
scroll to position [494, 0]
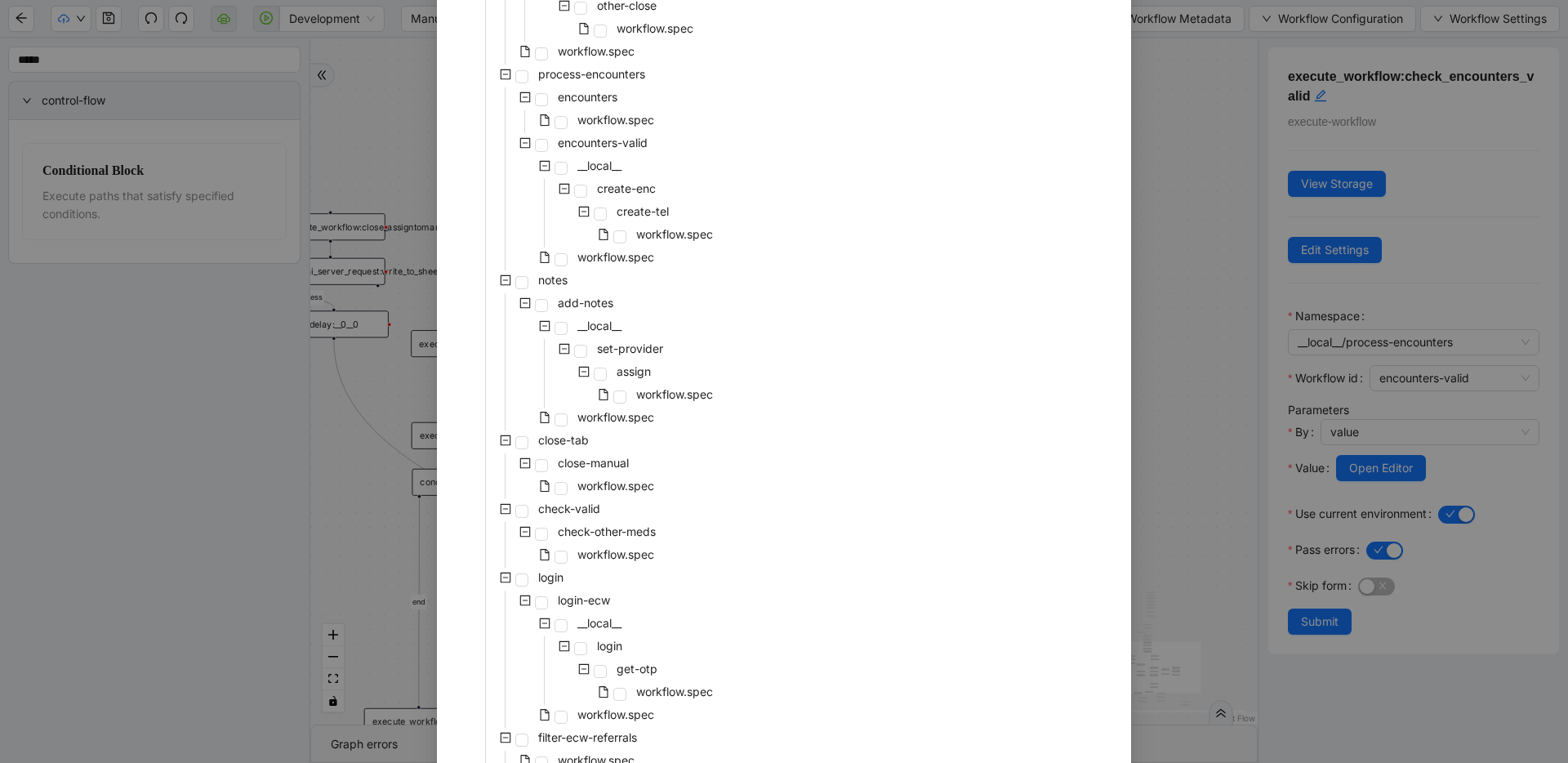
click at [721, 450] on div "pre-cert-medicare __local__ get-portal-data data workflow.spec get-exceptions _…" at bounding box center [784, 248] width 655 height 1235
click at [554, 261] on span at bounding box center [561, 260] width 13 height 13
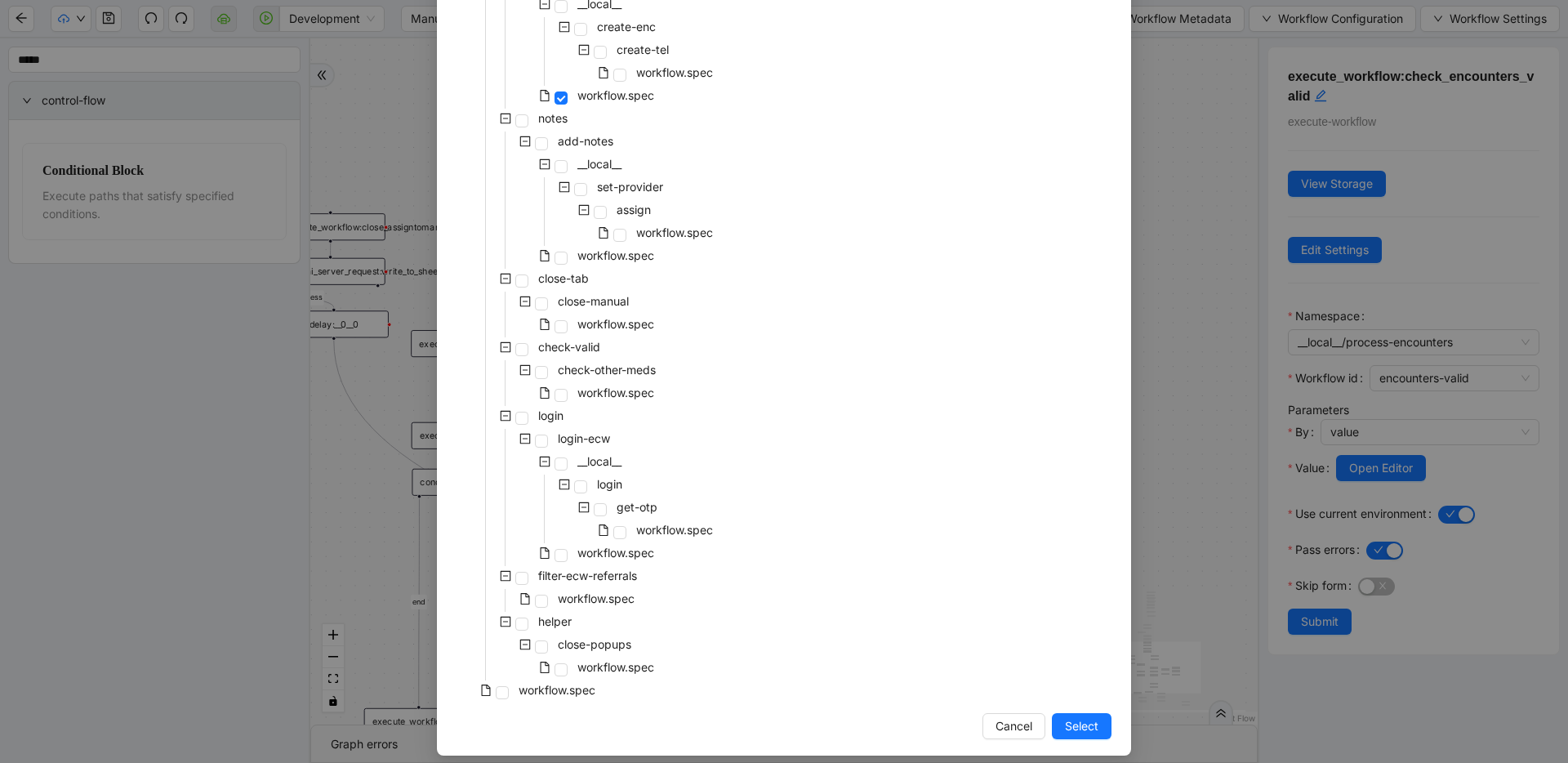
scroll to position [669, 0]
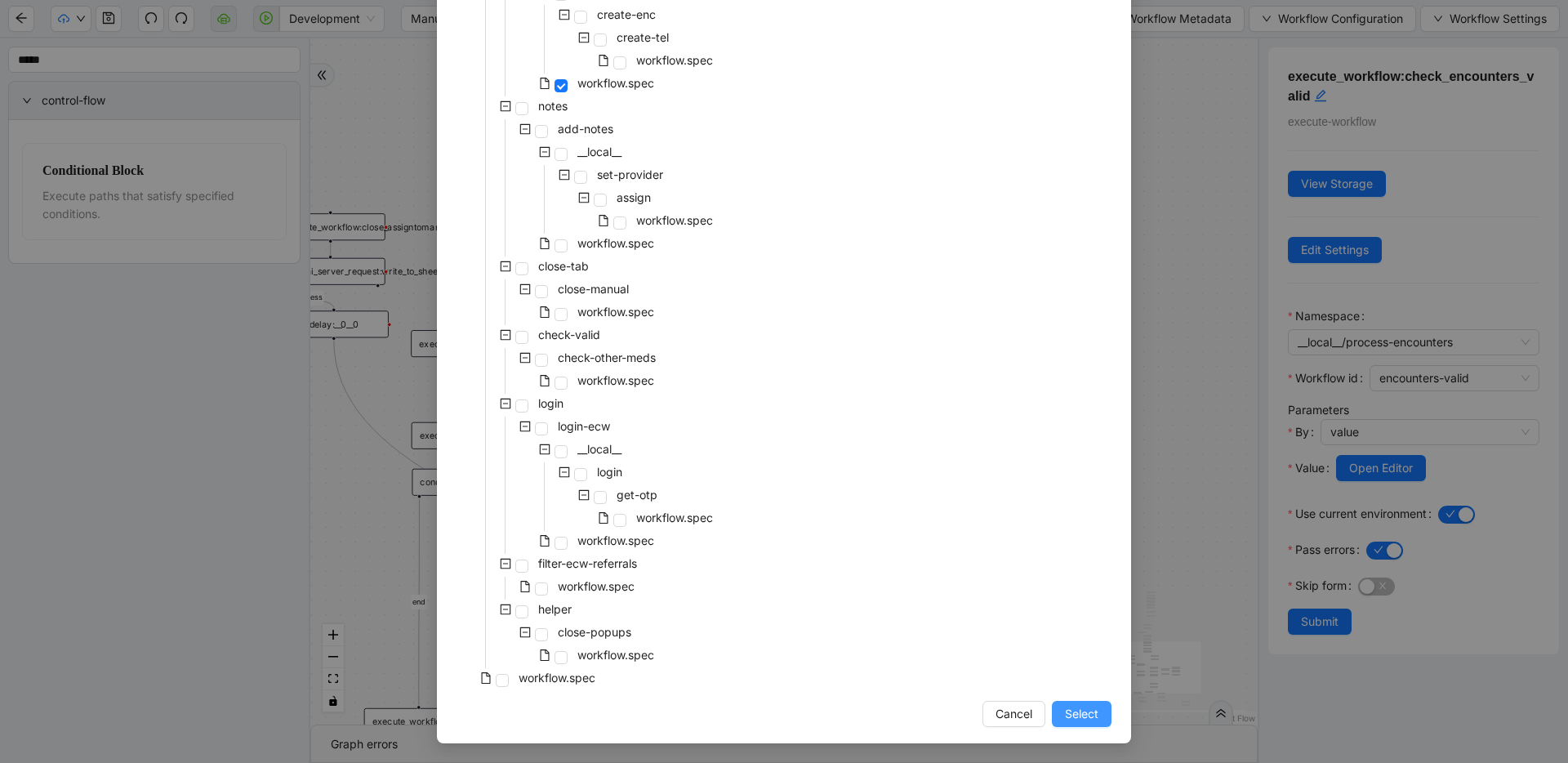
click at [877, 713] on span "Select" at bounding box center [1081, 715] width 34 height 18
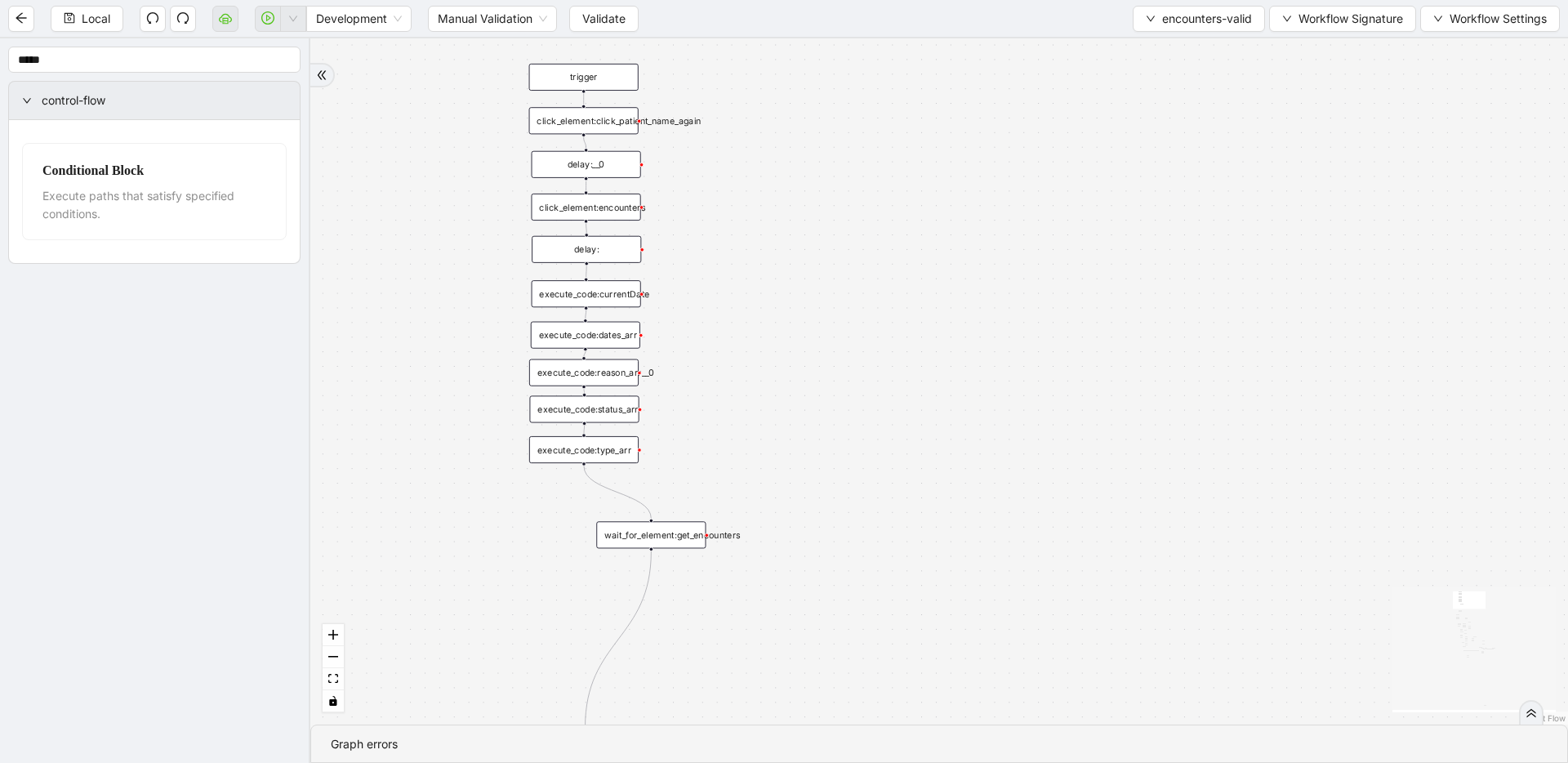
drag, startPoint x: 1009, startPoint y: 495, endPoint x: 1155, endPoint y: 295, distance: 247.6
click at [877, 294] on div "fallback inPast hasInPast fallback wrong_body inNewYear fallback fallback allIn…" at bounding box center [939, 381] width 1258 height 686
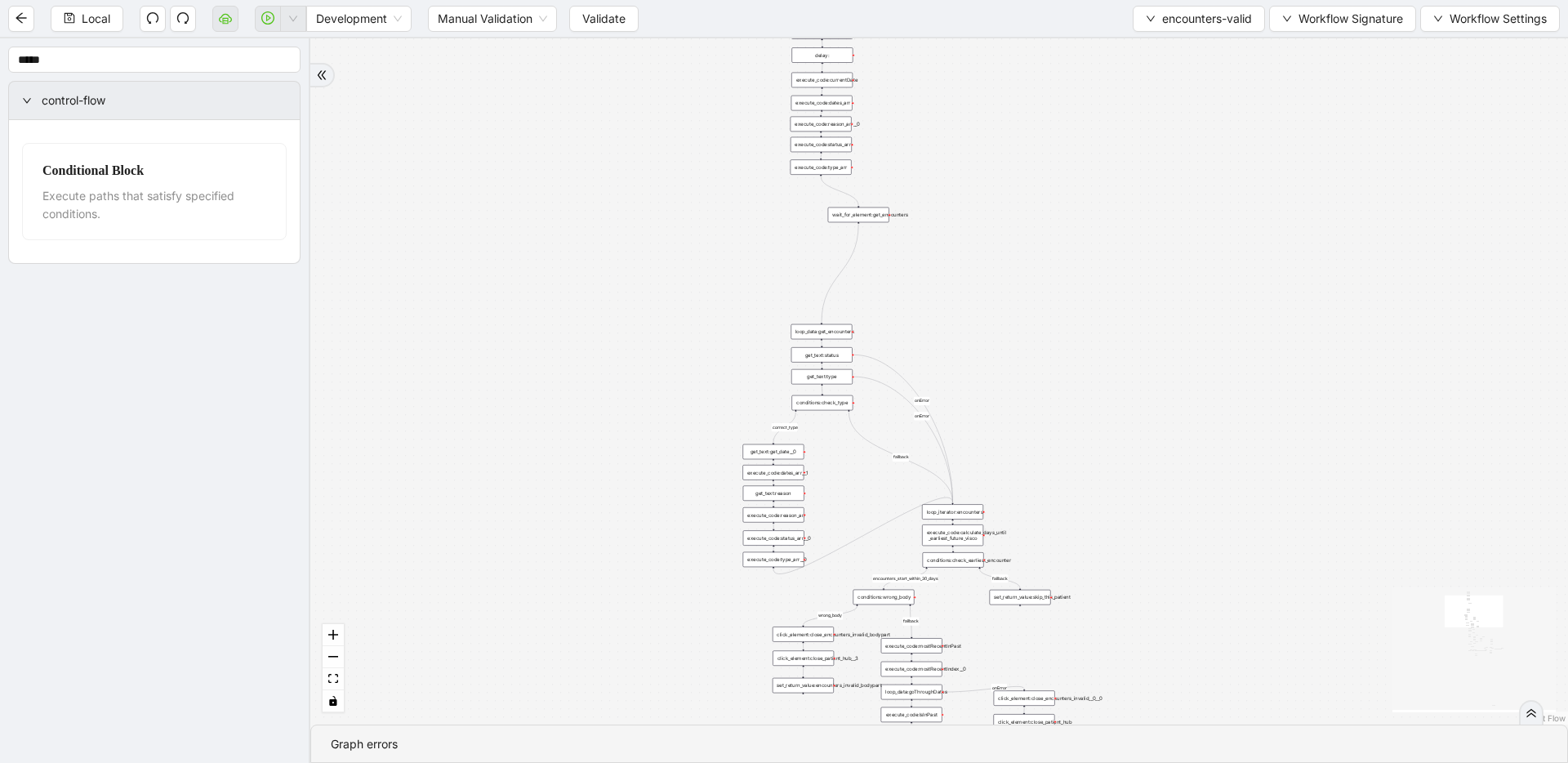
drag, startPoint x: 987, startPoint y: 324, endPoint x: 968, endPoint y: 199, distance: 126.4
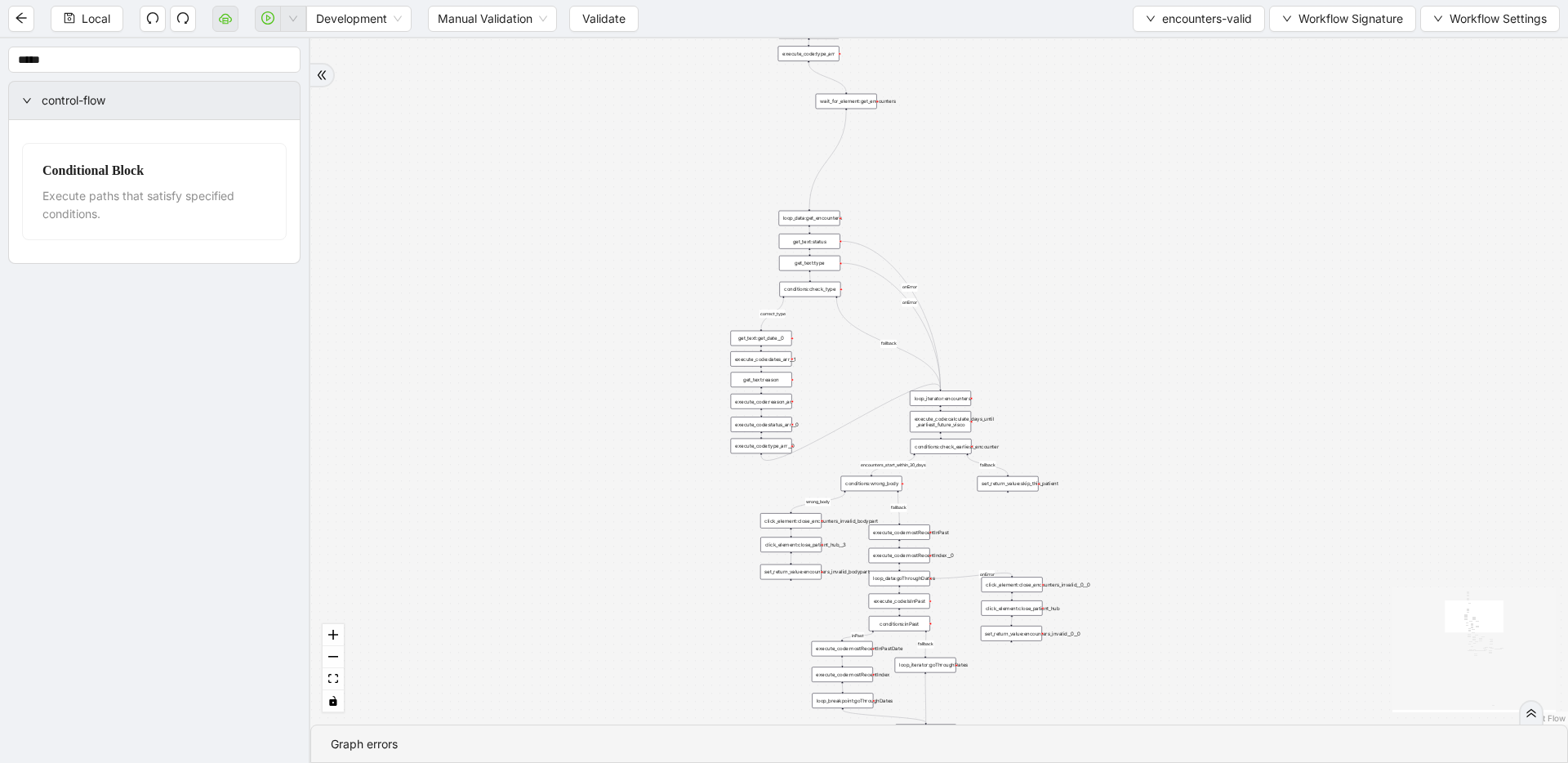
drag, startPoint x: 975, startPoint y: 321, endPoint x: 963, endPoint y: 180, distance: 141.5
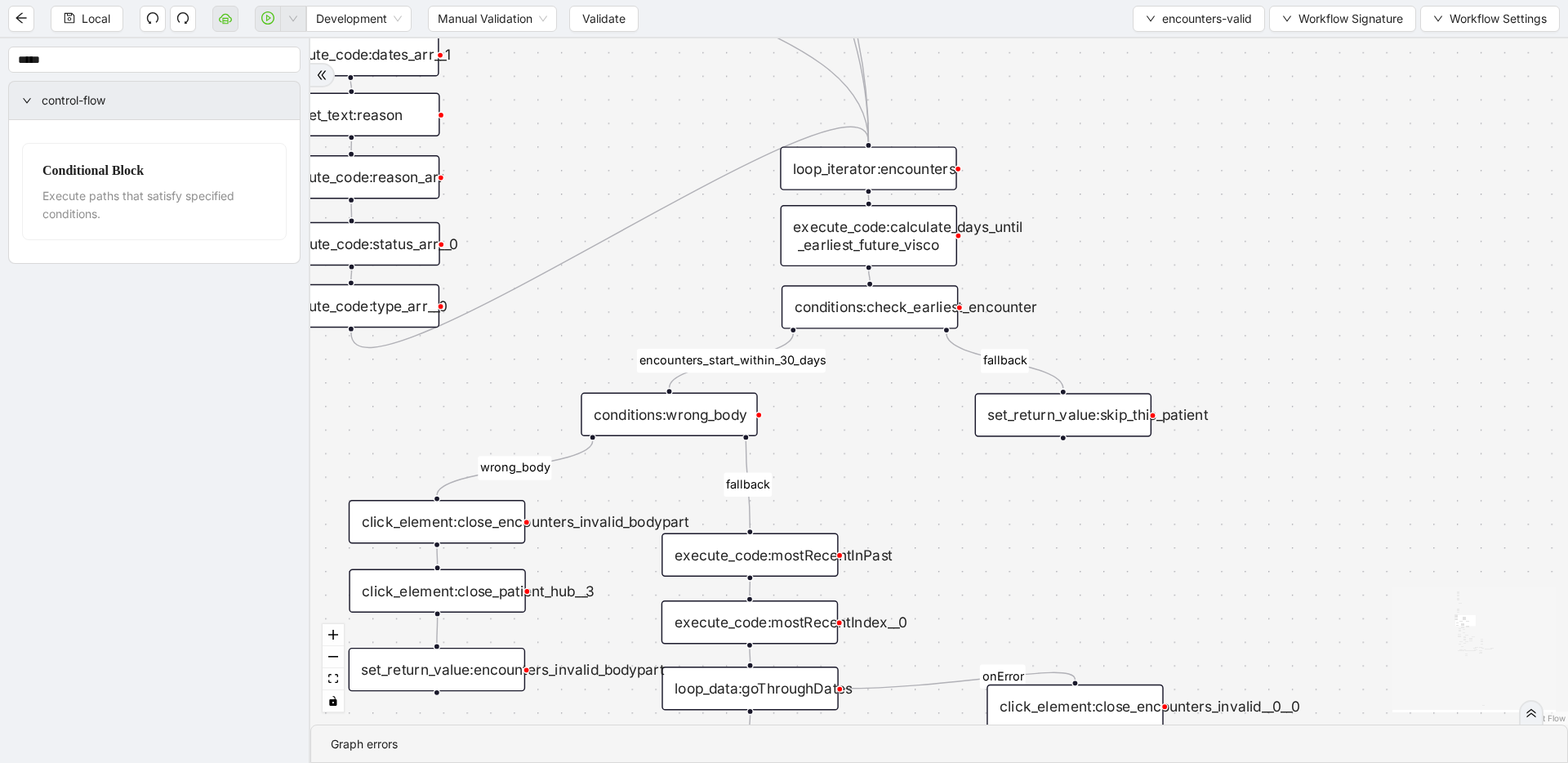
drag, startPoint x: 1178, startPoint y: 363, endPoint x: 1192, endPoint y: 288, distance: 76.3
click at [877, 288] on div "fallback inPast hasInPast fallback wrong_body inNewYear fallback fallback allIn…" at bounding box center [939, 381] width 1258 height 686
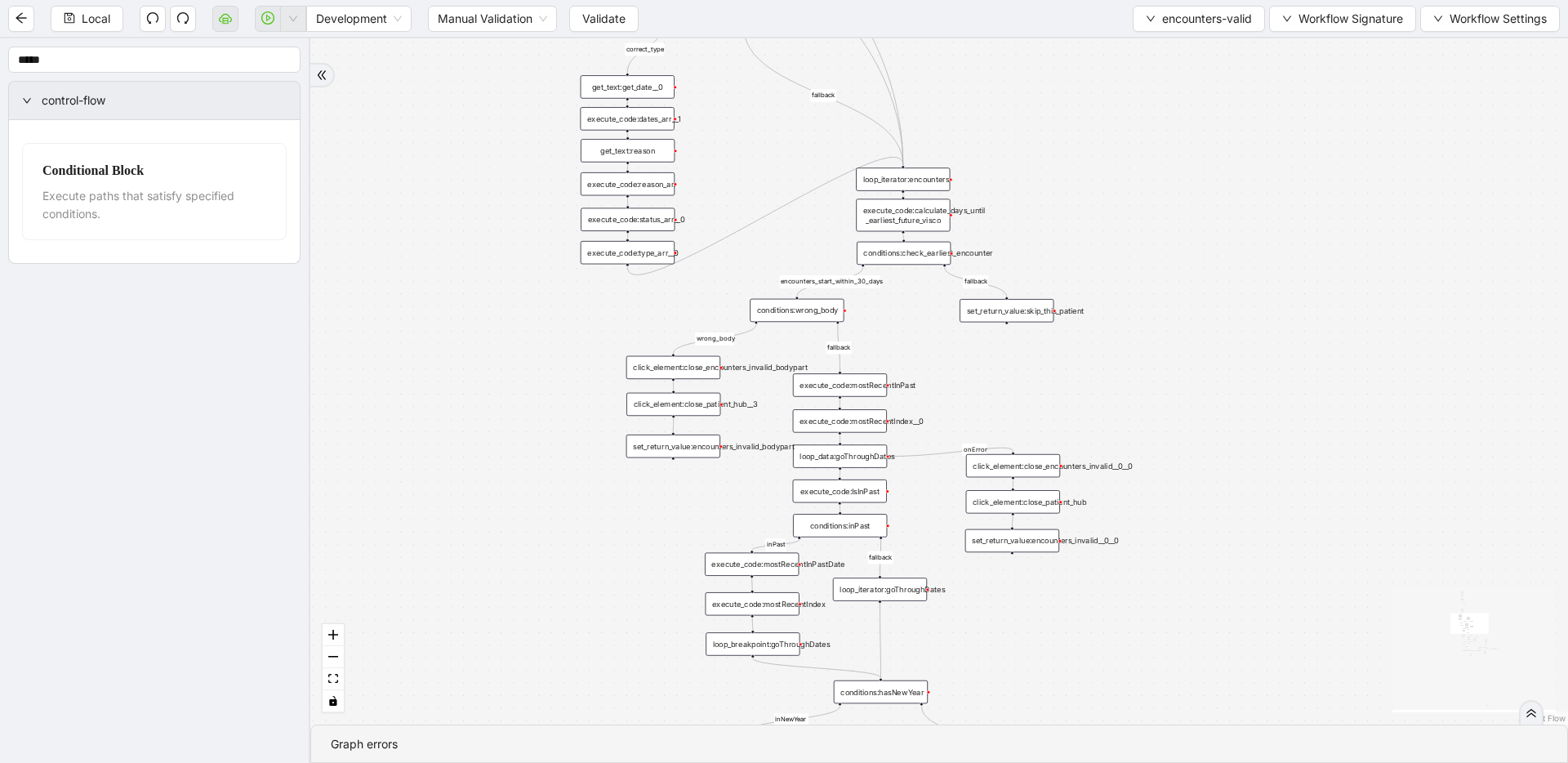
drag, startPoint x: 919, startPoint y: 447, endPoint x: 929, endPoint y: 325, distance: 122.4
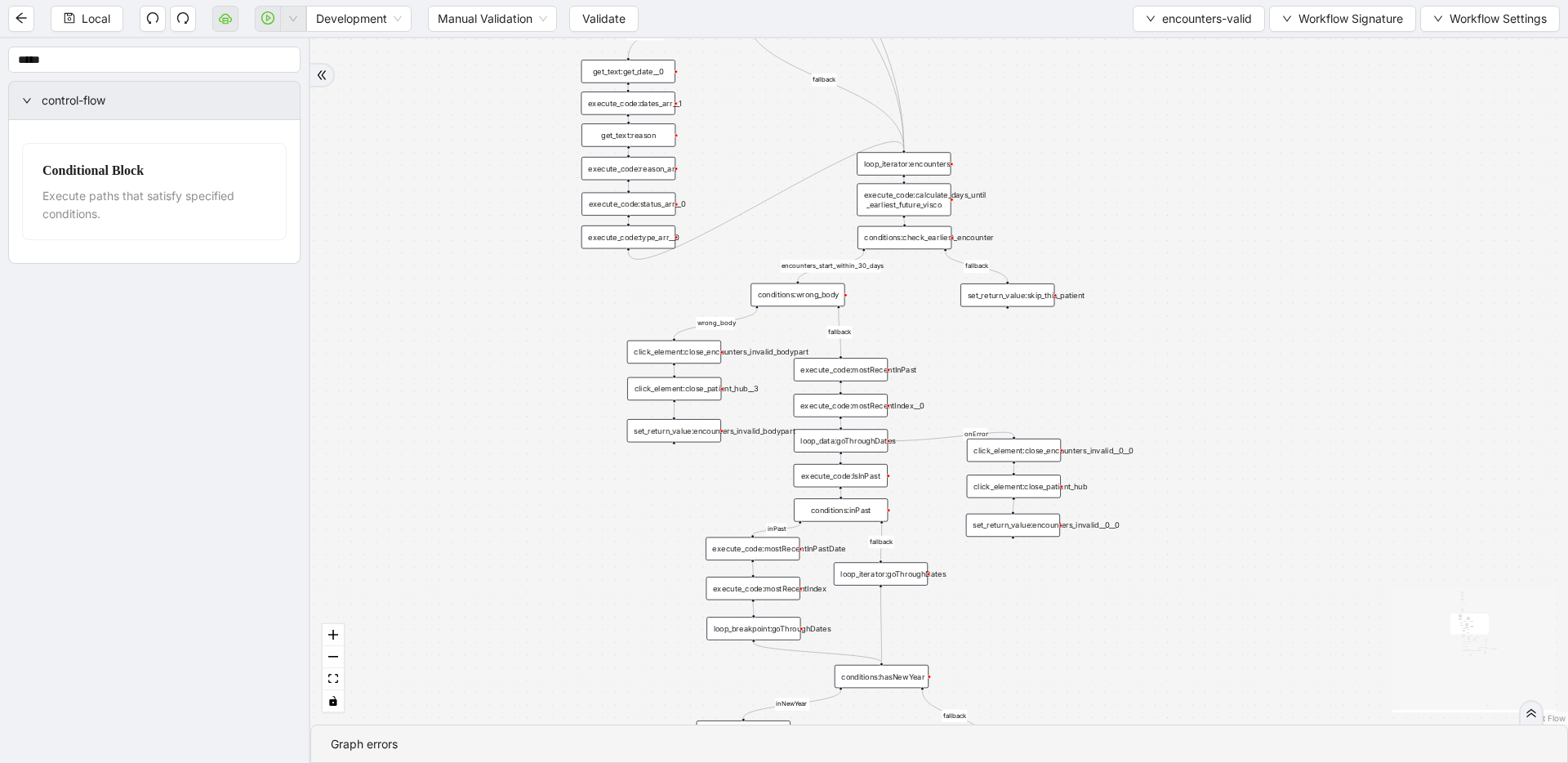
drag, startPoint x: 1078, startPoint y: 410, endPoint x: 1071, endPoint y: 345, distance: 65.4
click at [877, 345] on div "fallback inPast hasInPast fallback wrong_body inNewYear fallback fallback allIn…" at bounding box center [939, 381] width 1258 height 686
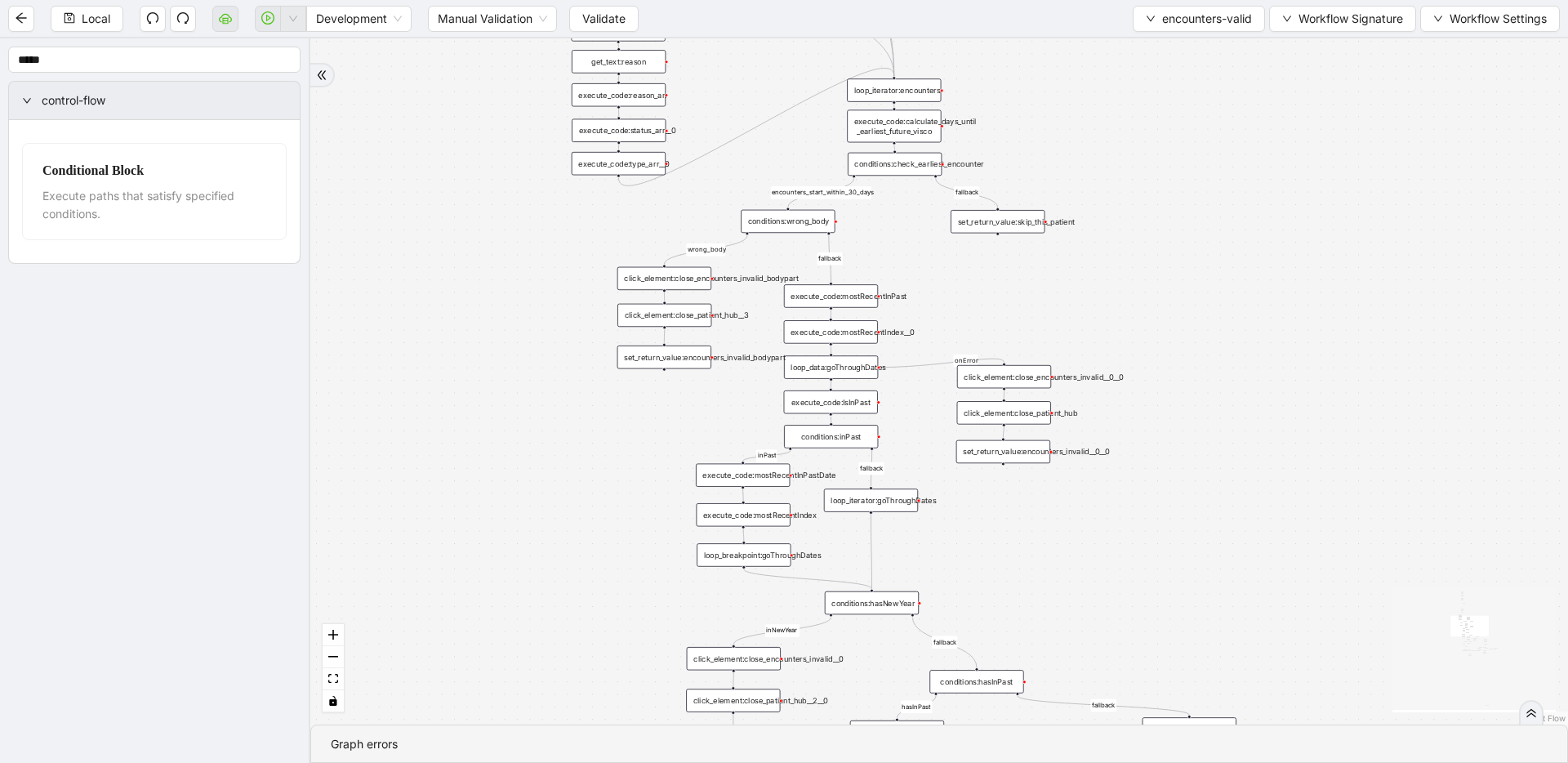
drag, startPoint x: 952, startPoint y: 342, endPoint x: 982, endPoint y: 78, distance: 265.7
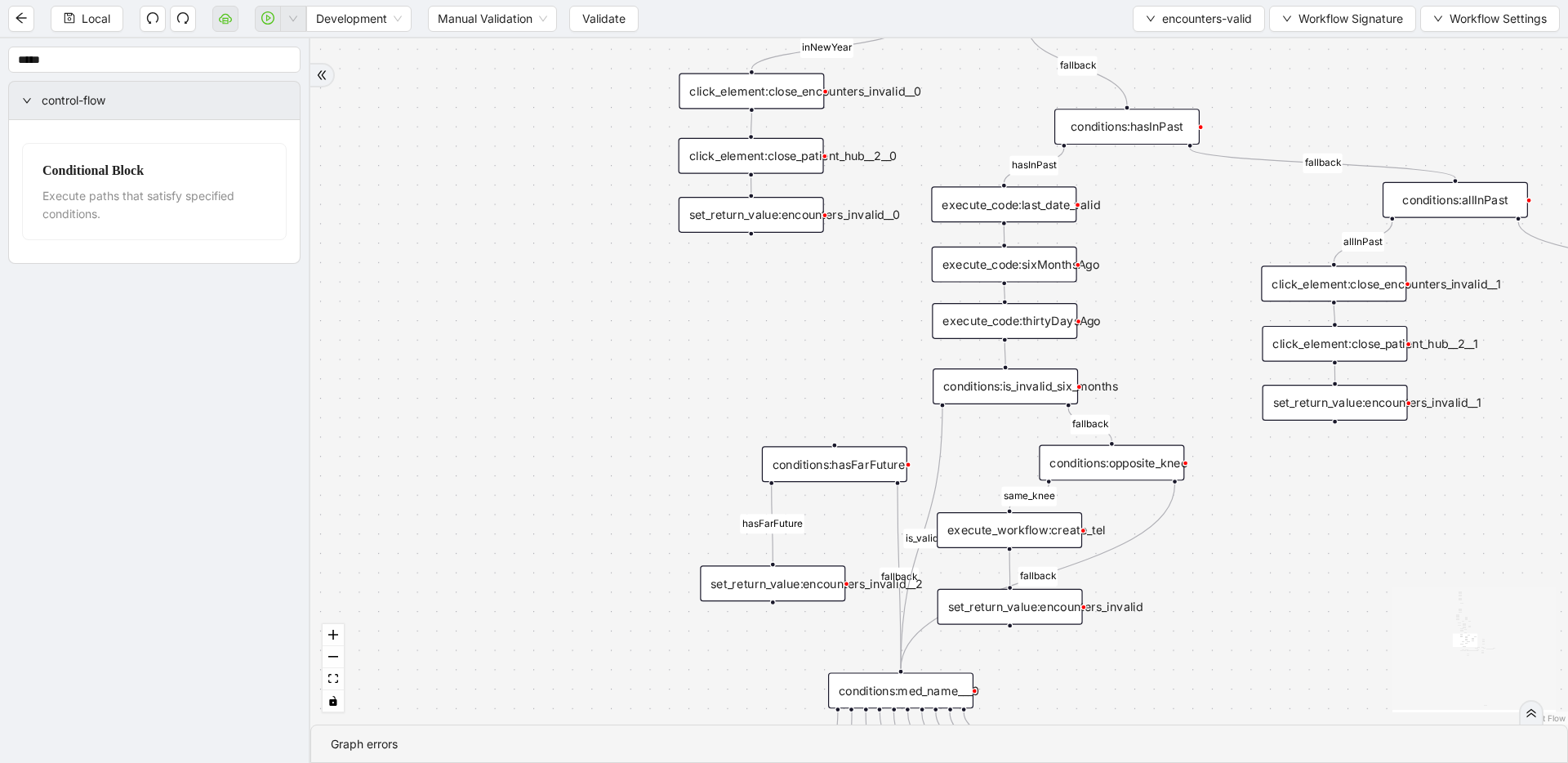
click at [877, 396] on div "conditions:is_invalid_six_months" at bounding box center [1005, 386] width 145 height 36
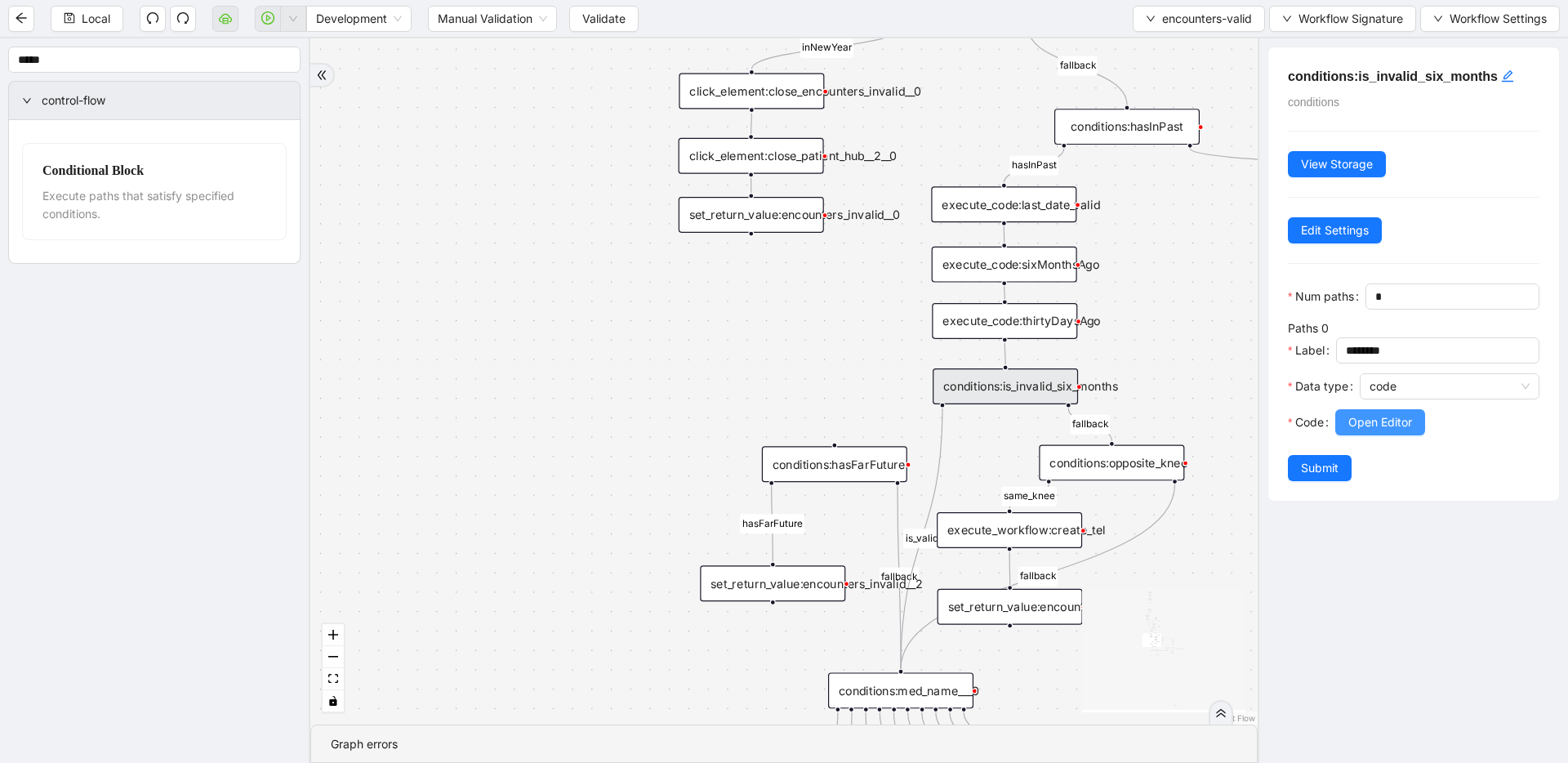
click at [877, 423] on button "Open Editor" at bounding box center [1380, 422] width 89 height 26
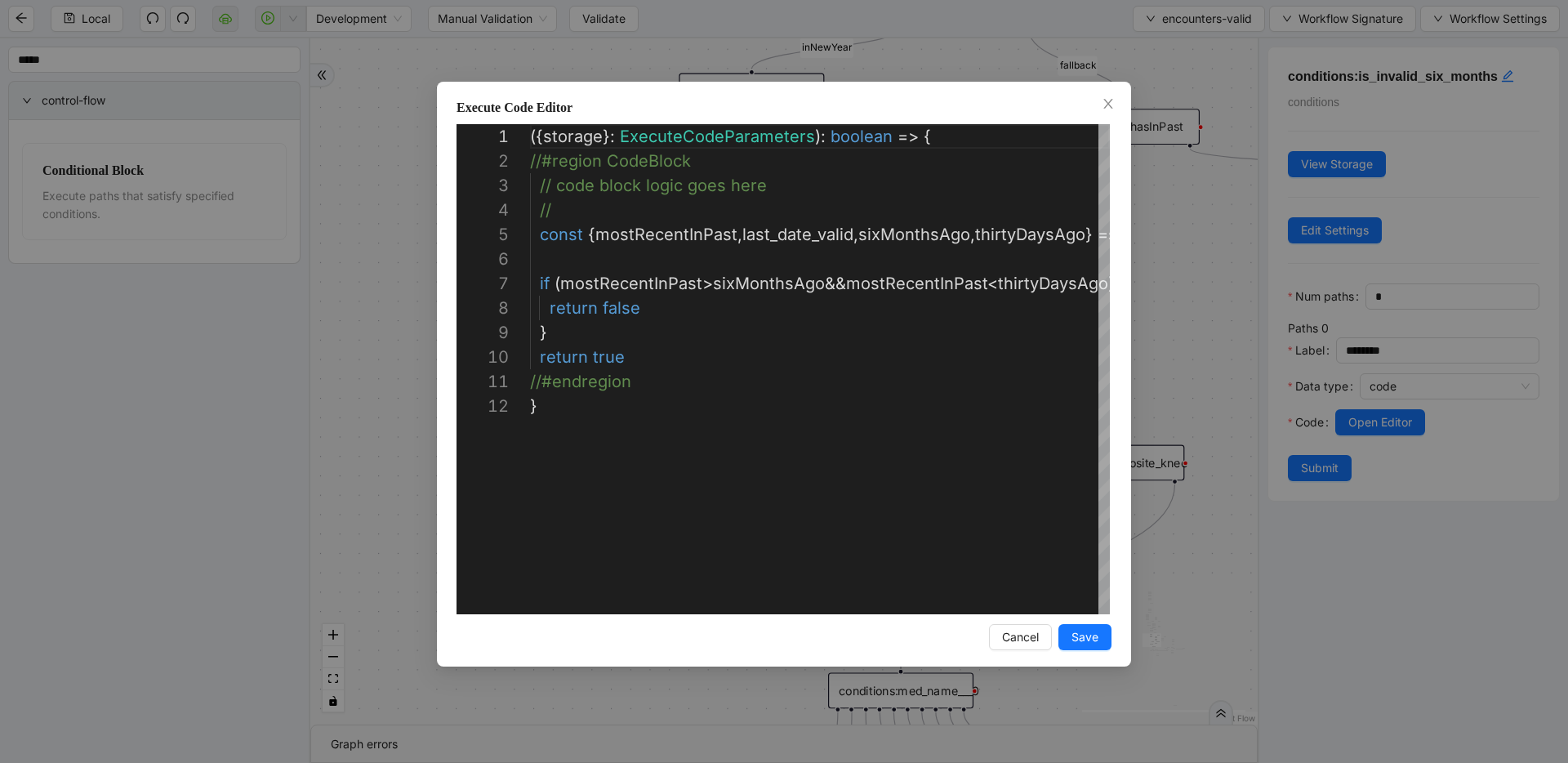
scroll to position [245, 0]
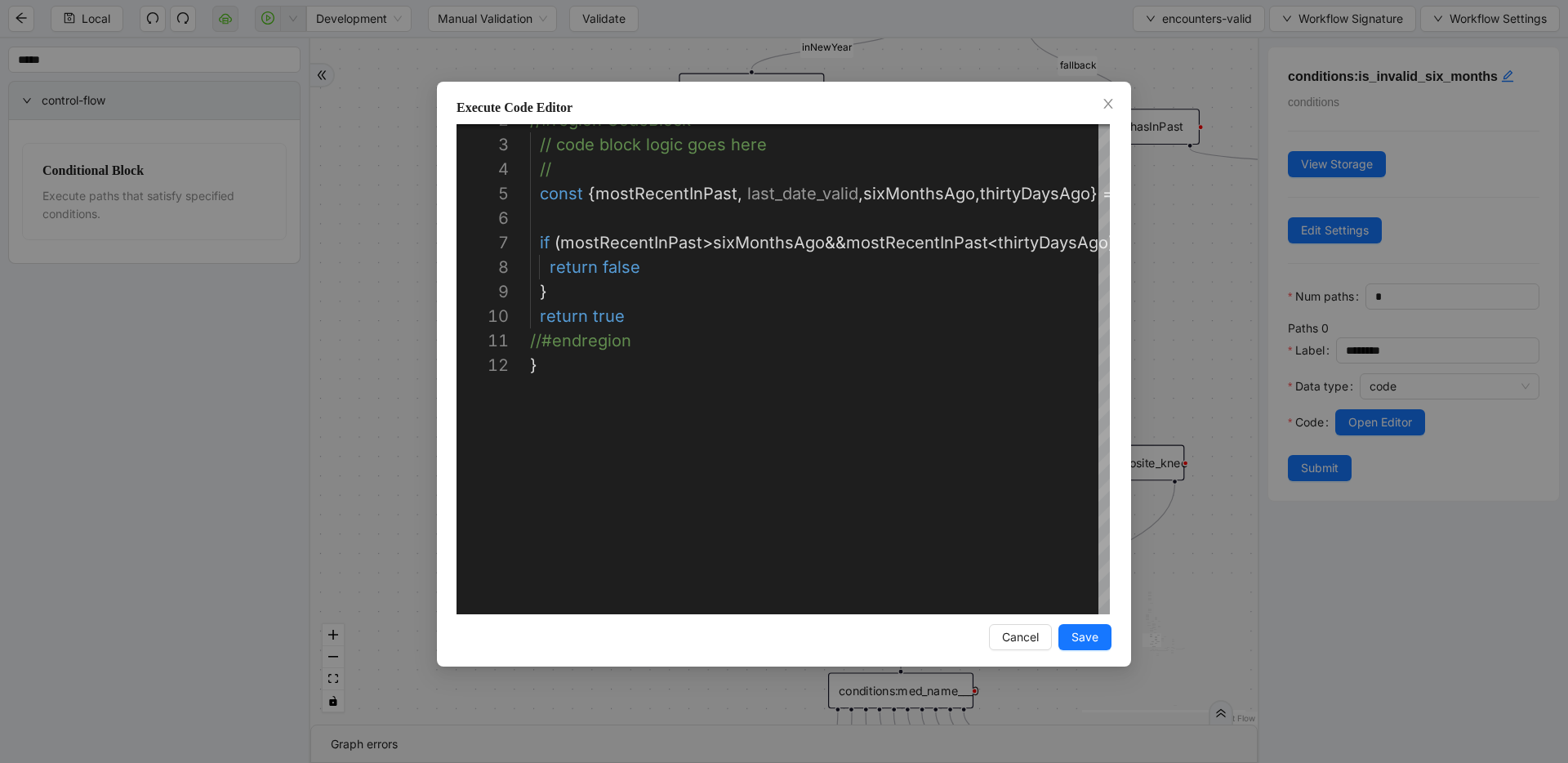
click at [877, 274] on div "**********" at bounding box center [784, 381] width 1568 height 763
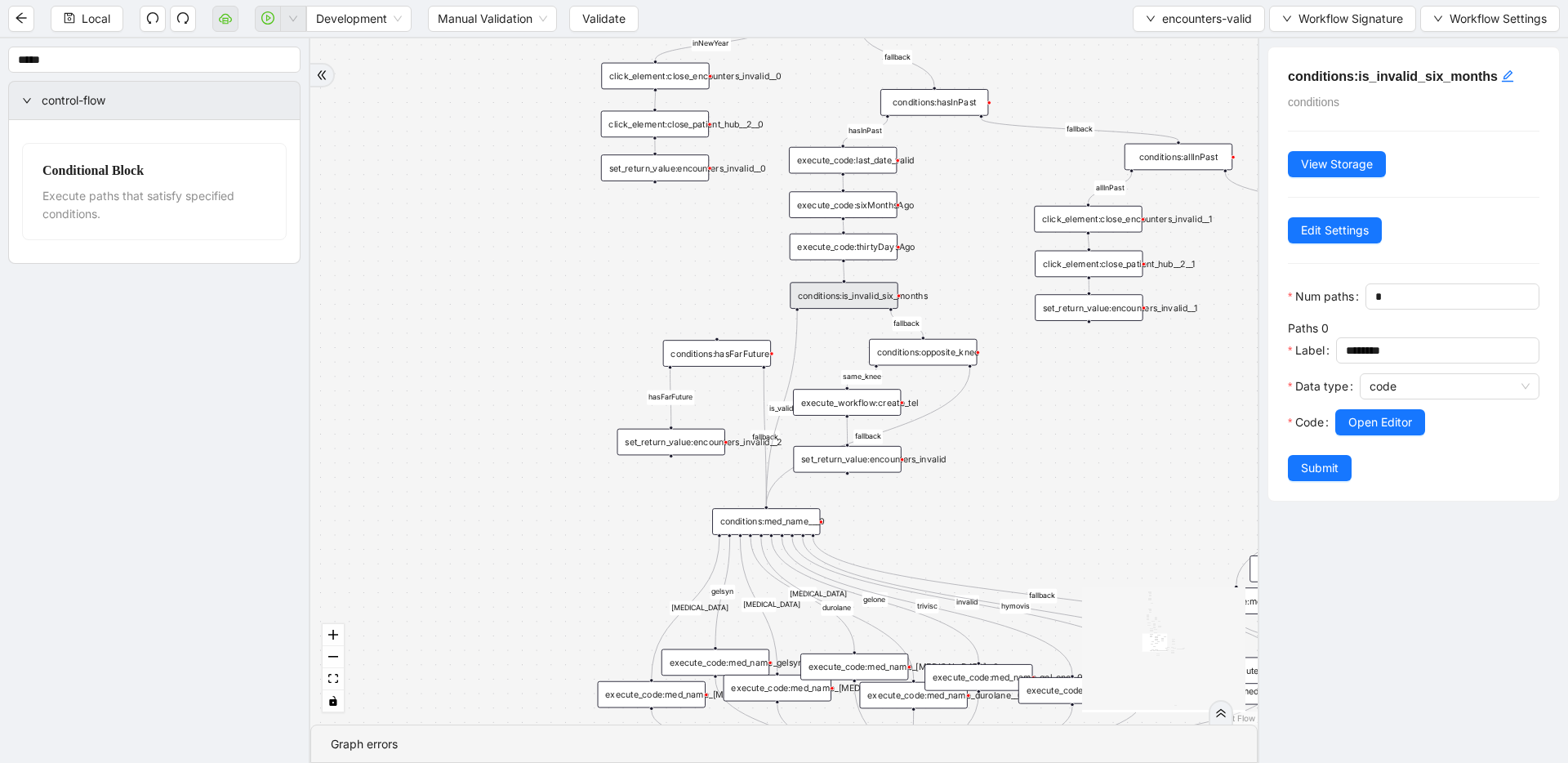
drag, startPoint x: 1006, startPoint y: 344, endPoint x: 845, endPoint y: 263, distance: 180.2
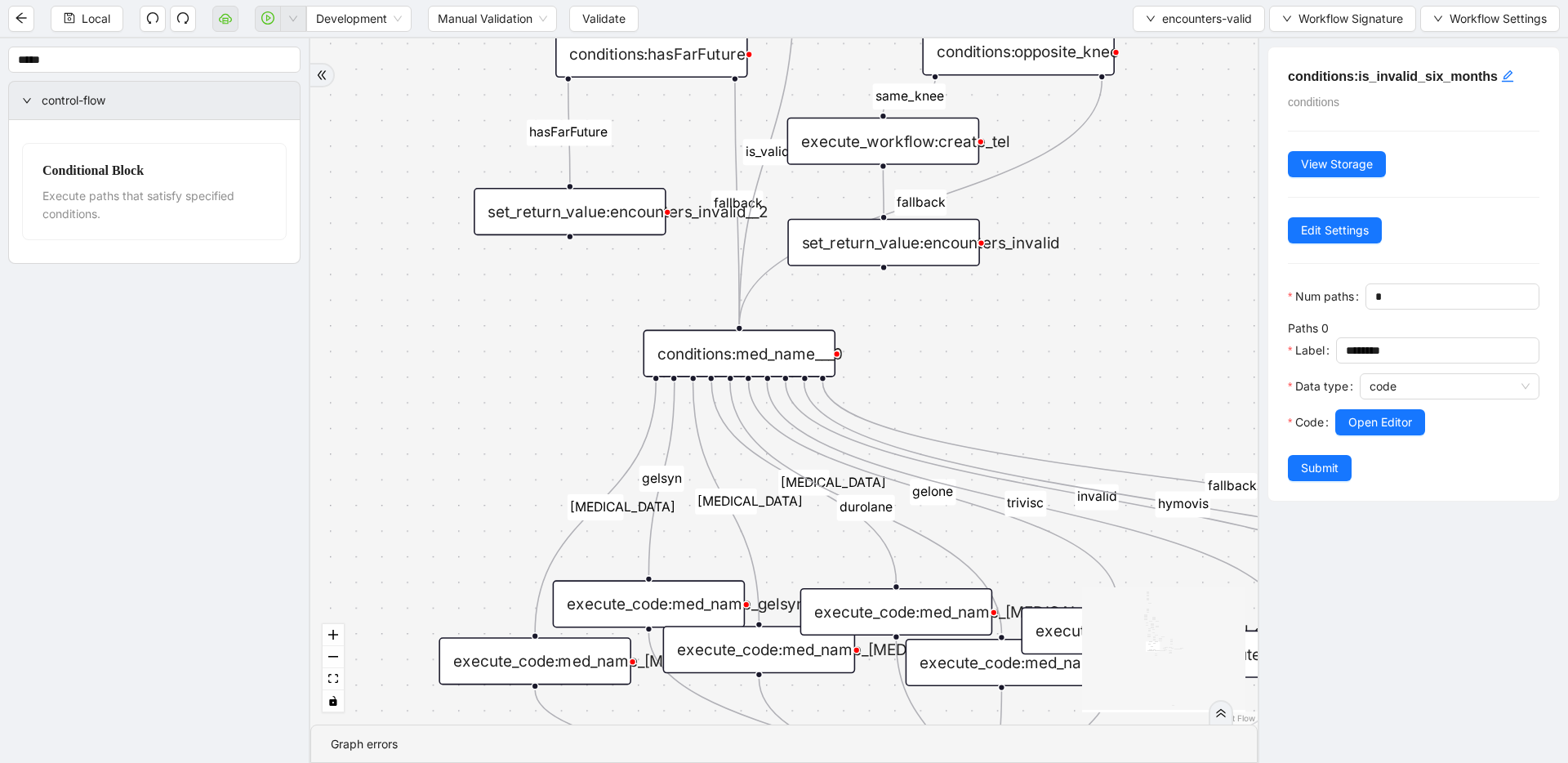
drag, startPoint x: 853, startPoint y: 520, endPoint x: 847, endPoint y: 215, distance: 305.1
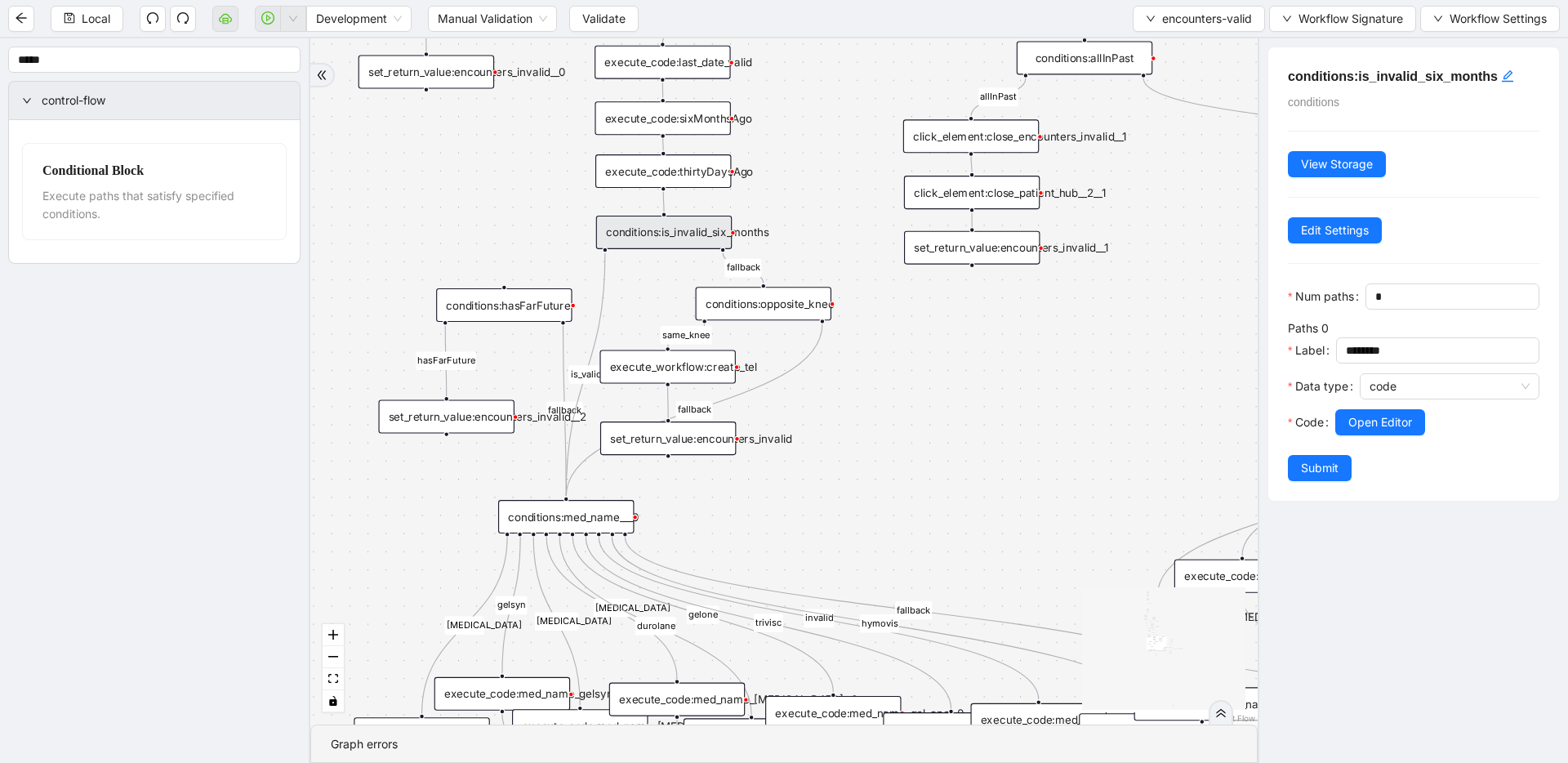
drag, startPoint x: 1109, startPoint y: 308, endPoint x: 895, endPoint y: 626, distance: 383.3
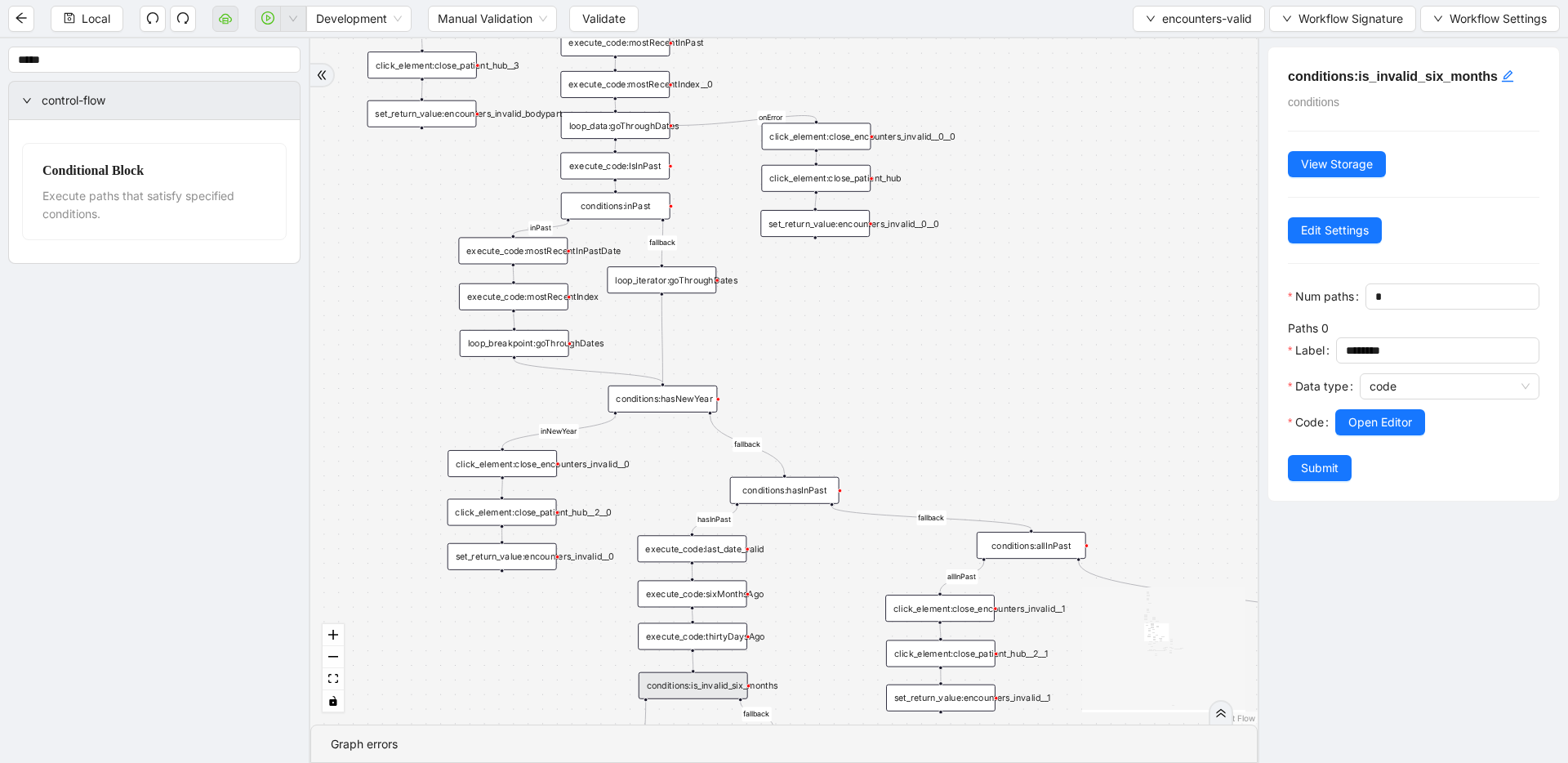
drag, startPoint x: 856, startPoint y: 604, endPoint x: 856, endPoint y: 631, distance: 27.0
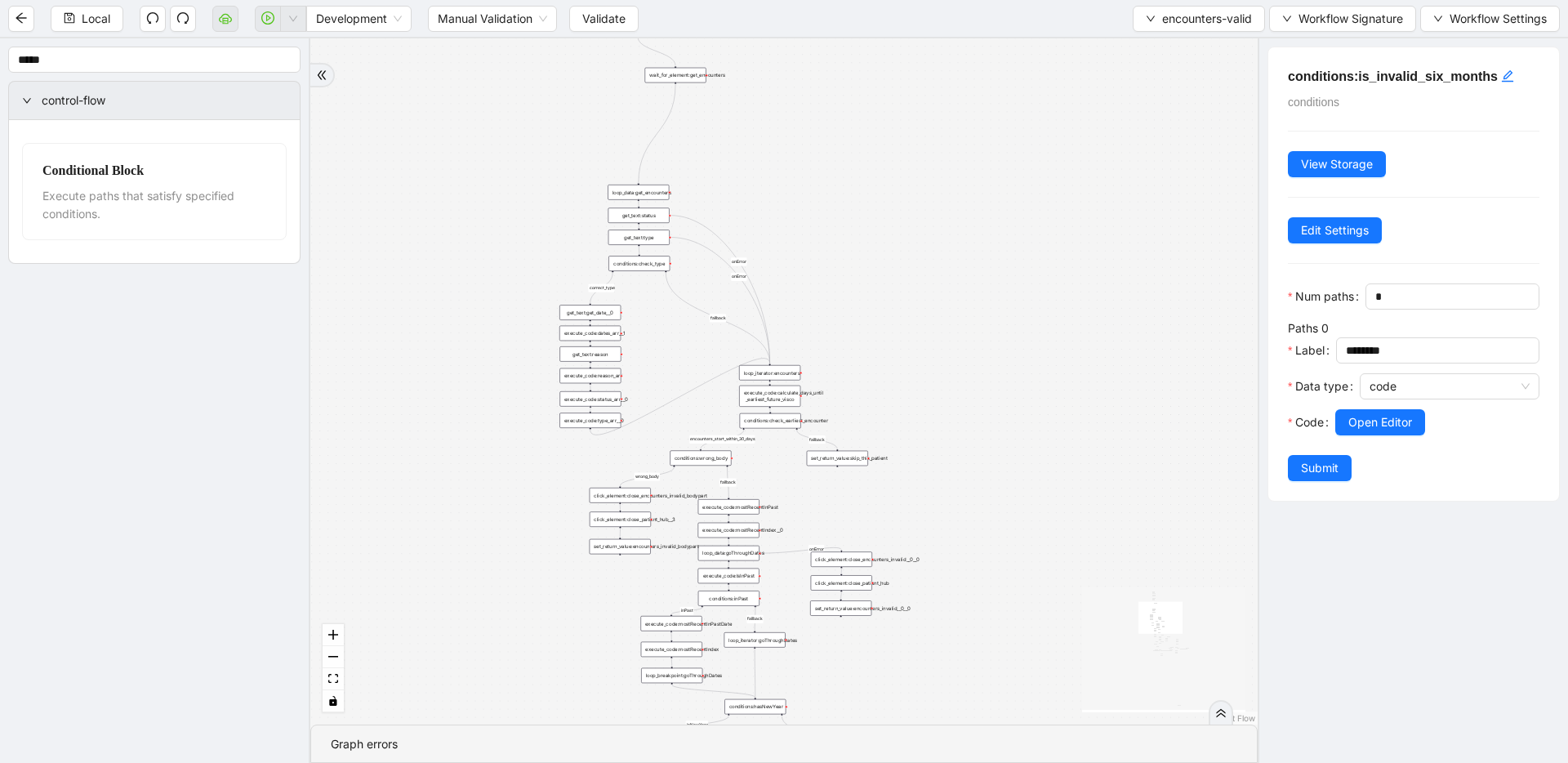
drag, startPoint x: 788, startPoint y: 548, endPoint x: 804, endPoint y: 694, distance: 146.9
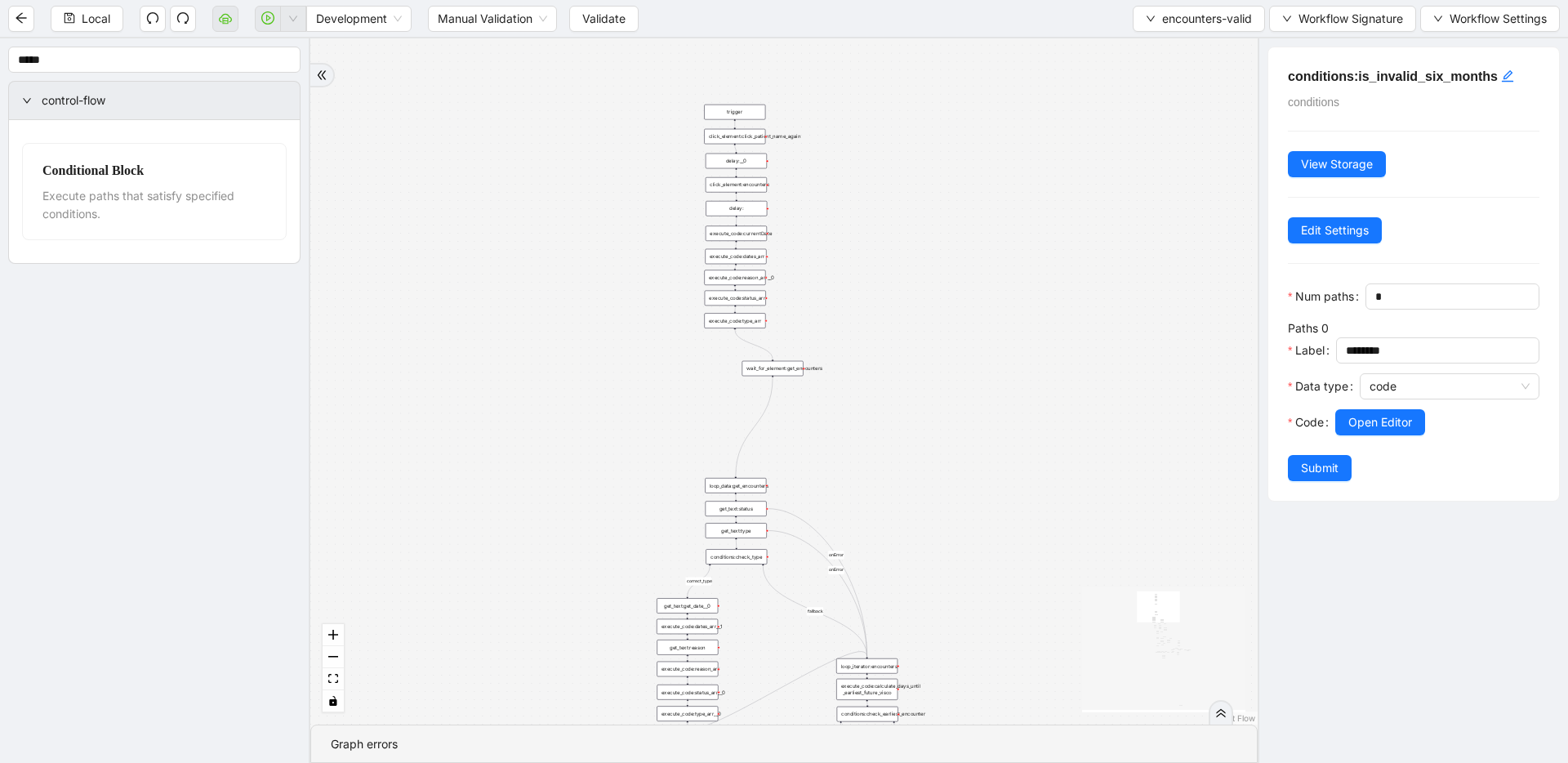
drag, startPoint x: 812, startPoint y: 616, endPoint x: 858, endPoint y: 702, distance: 97.5
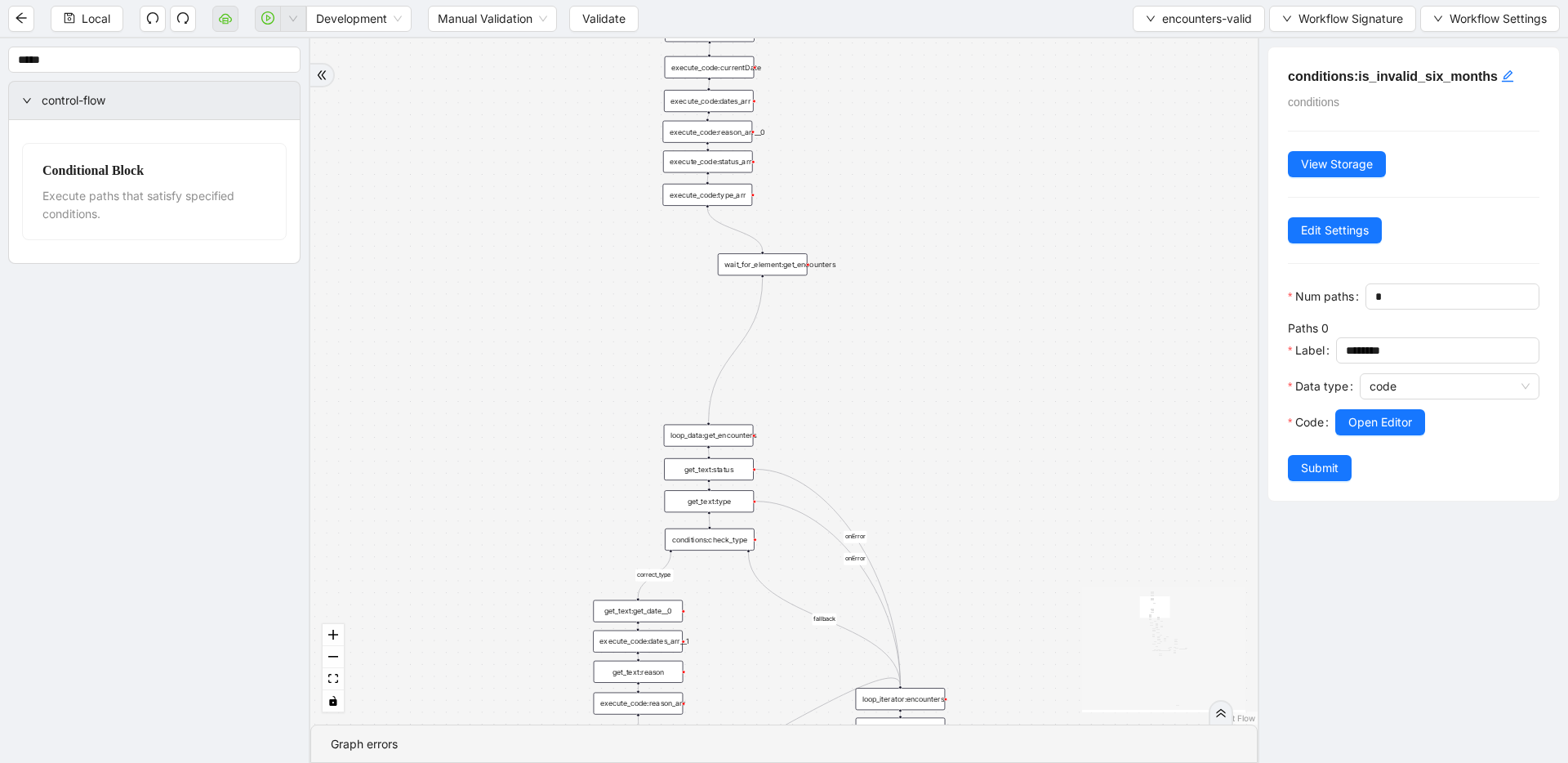
drag, startPoint x: 858, startPoint y: 456, endPoint x: 859, endPoint y: 364, distance: 92.0
drag, startPoint x: 782, startPoint y: 267, endPoint x: 730, endPoint y: 236, distance: 60.5
click at [730, 236] on div "wait_for_element:get_encounters" at bounding box center [711, 233] width 89 height 22
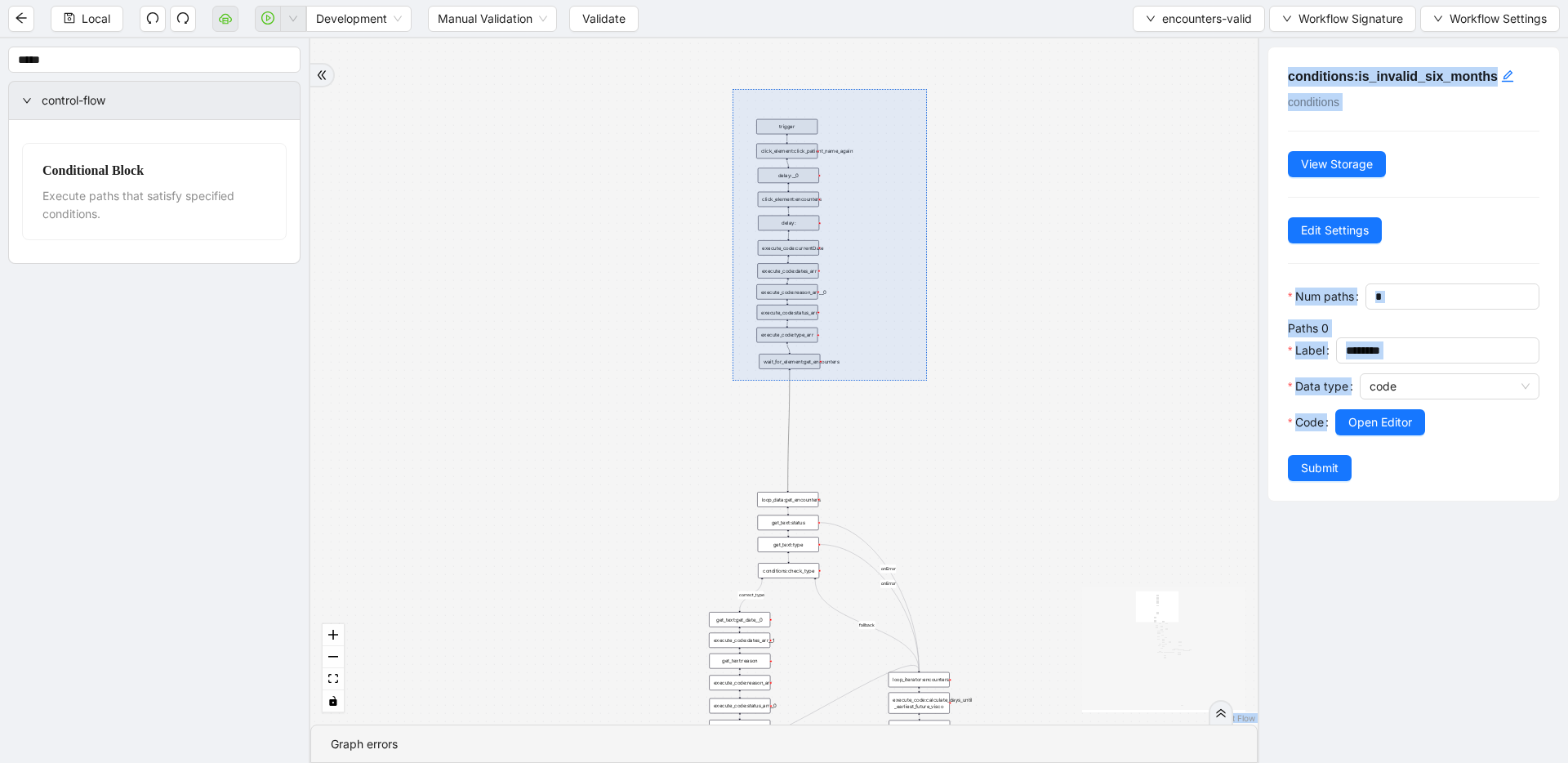
drag, startPoint x: 732, startPoint y: 89, endPoint x: 927, endPoint y: 387, distance: 356.1
click at [877, 387] on div "fallback inPast hasInPast fallback wrong_body inNewYear fallback fallback allIn…" at bounding box center [784, 381] width 947 height 686
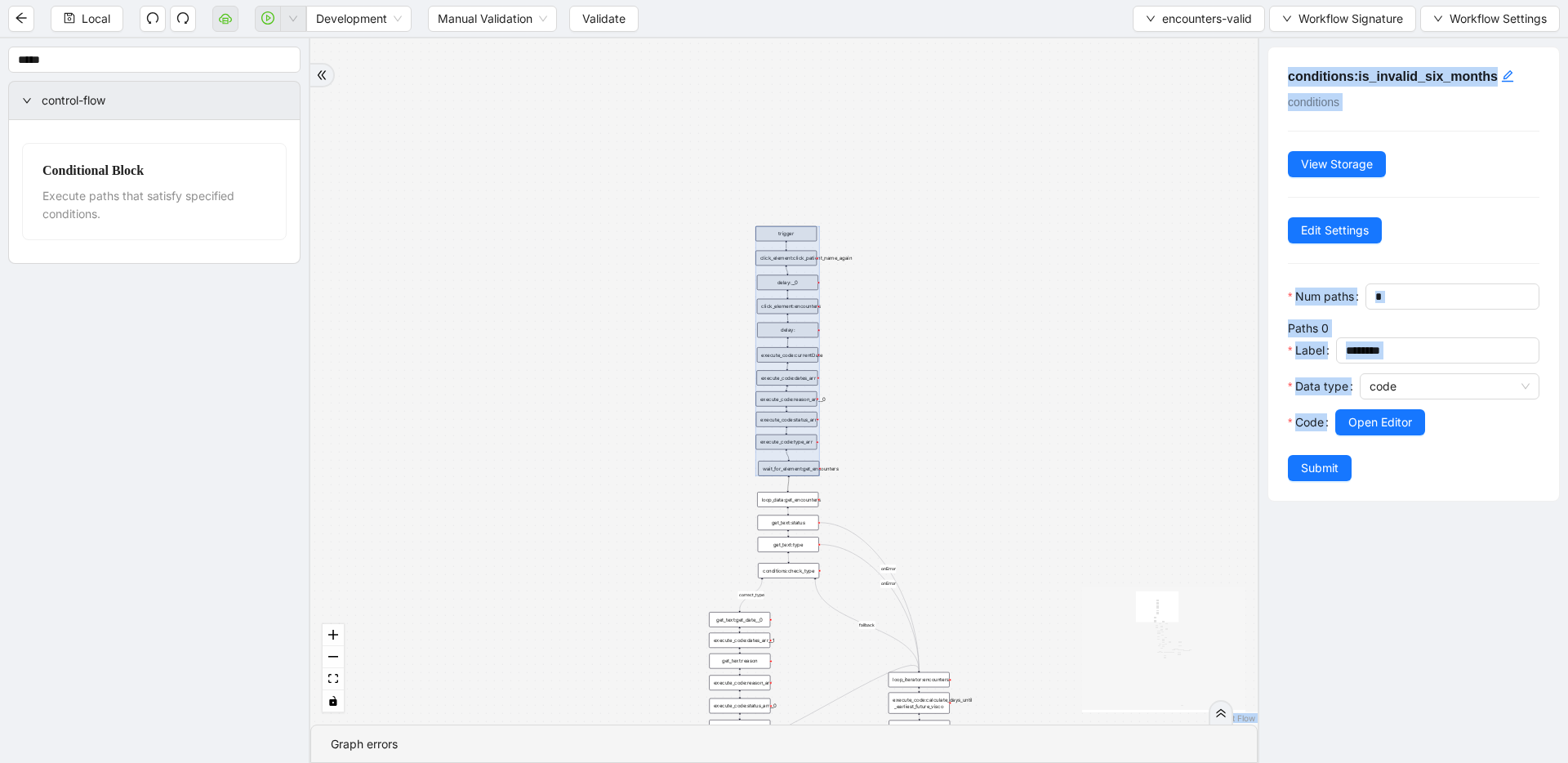
drag, startPoint x: 814, startPoint y: 364, endPoint x: 813, endPoint y: 471, distance: 107.0
click at [813, 471] on div at bounding box center [787, 352] width 64 height 250
click at [877, 470] on div "fallback inPast hasInPast fallback wrong_body inNewYear fallback fallback allIn…" at bounding box center [784, 381] width 947 height 686
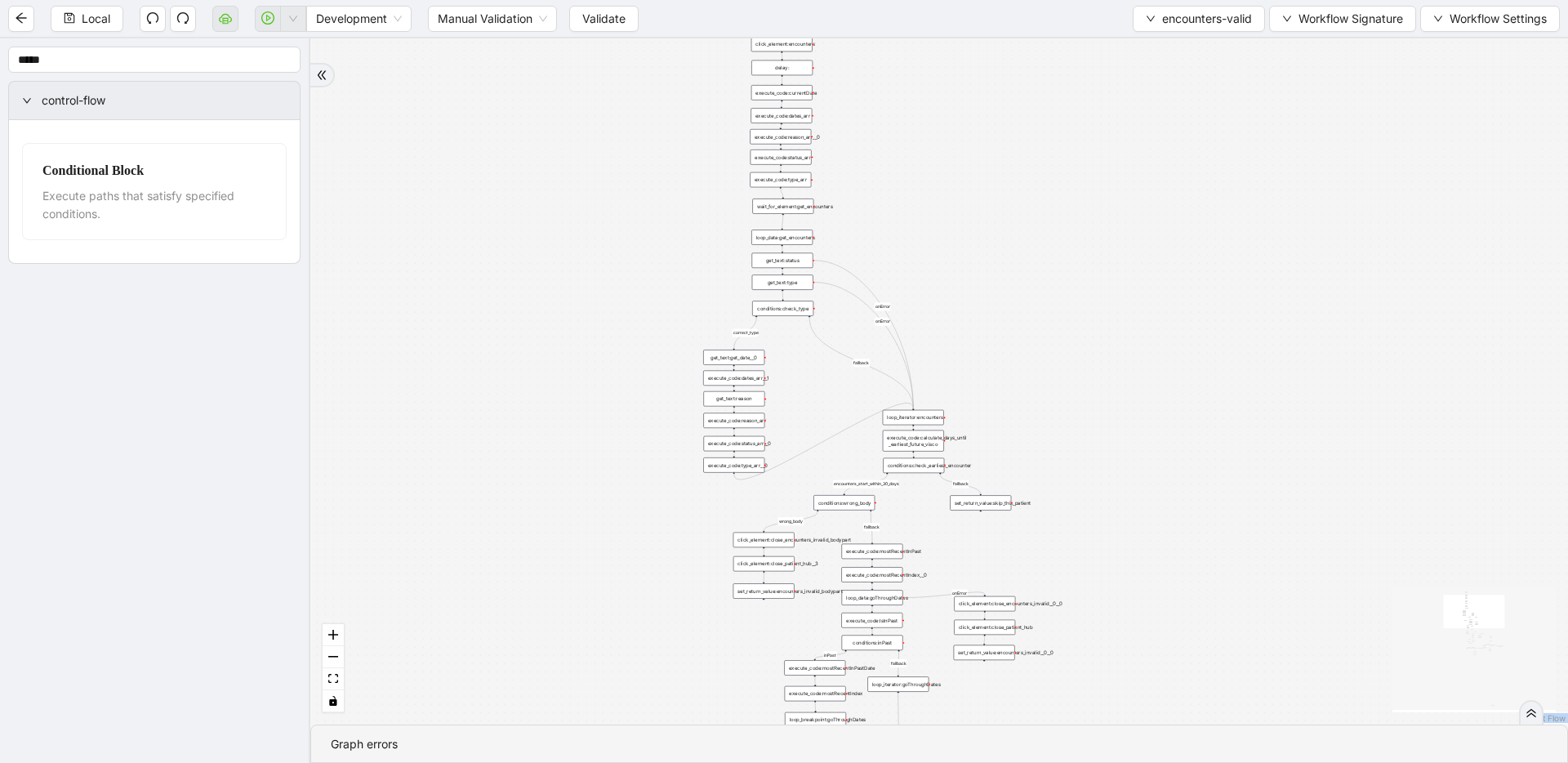
drag, startPoint x: 934, startPoint y: 454, endPoint x: 931, endPoint y: 228, distance: 226.0
click at [877, 228] on div "fallback inPast hasInPast fallback wrong_body inNewYear fallback fallback allIn…" at bounding box center [939, 381] width 1258 height 686
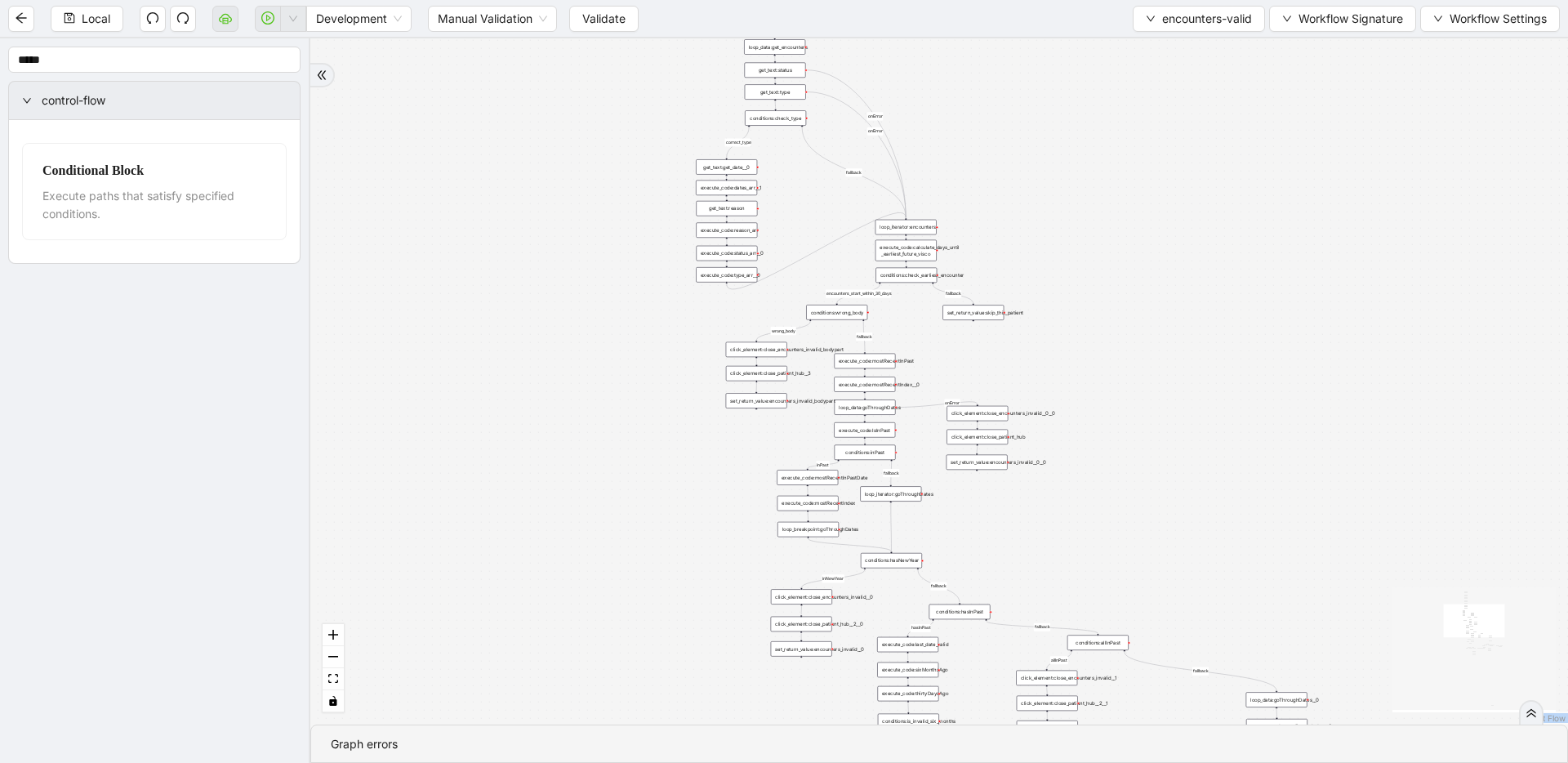
drag, startPoint x: 957, startPoint y: 326, endPoint x: 951, endPoint y: 135, distance: 191.1
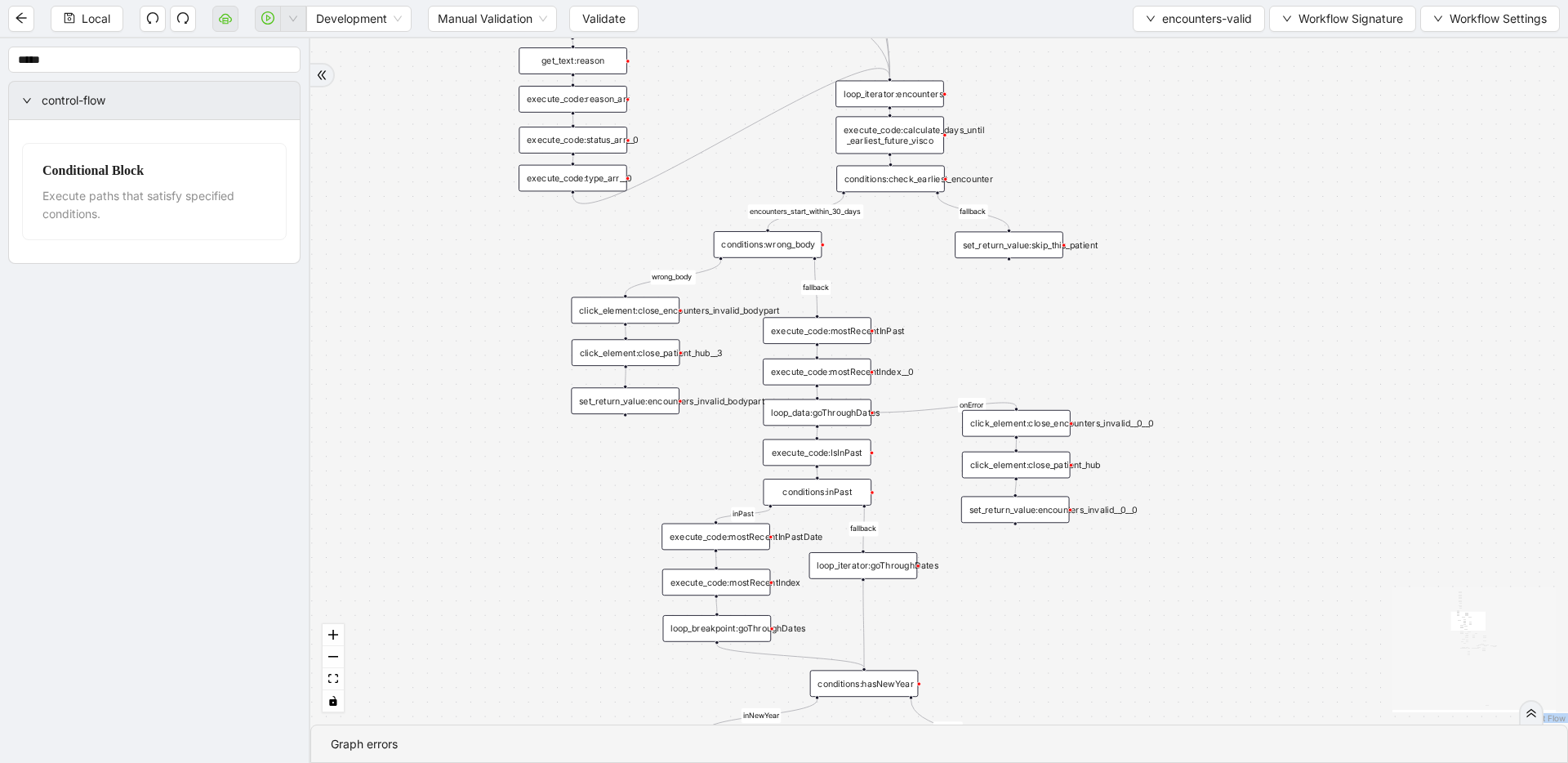
drag, startPoint x: 923, startPoint y: 389, endPoint x: 944, endPoint y: 184, distance: 206.1
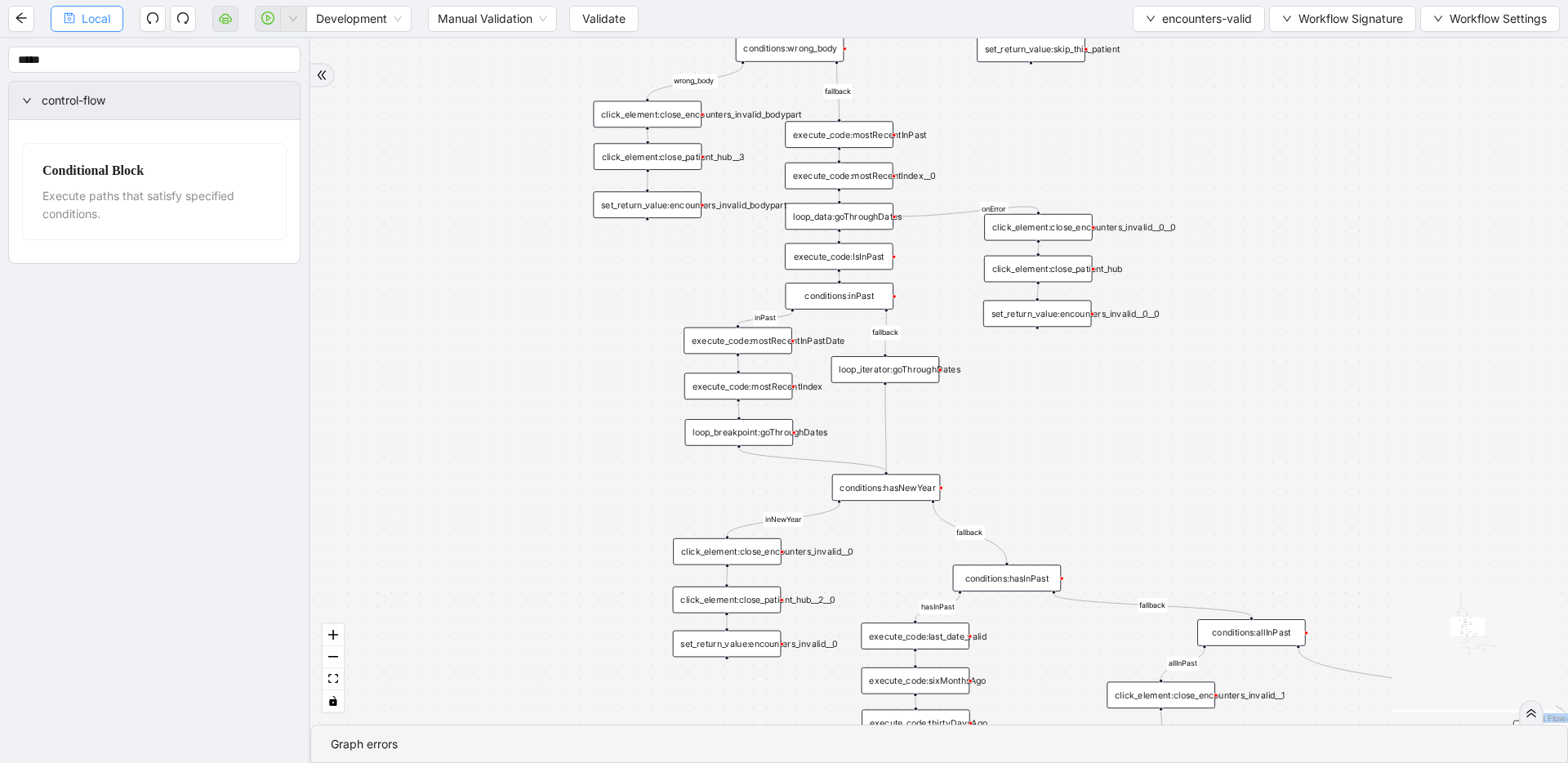
click at [92, 15] on span "Local" at bounding box center [95, 19] width 28 height 18
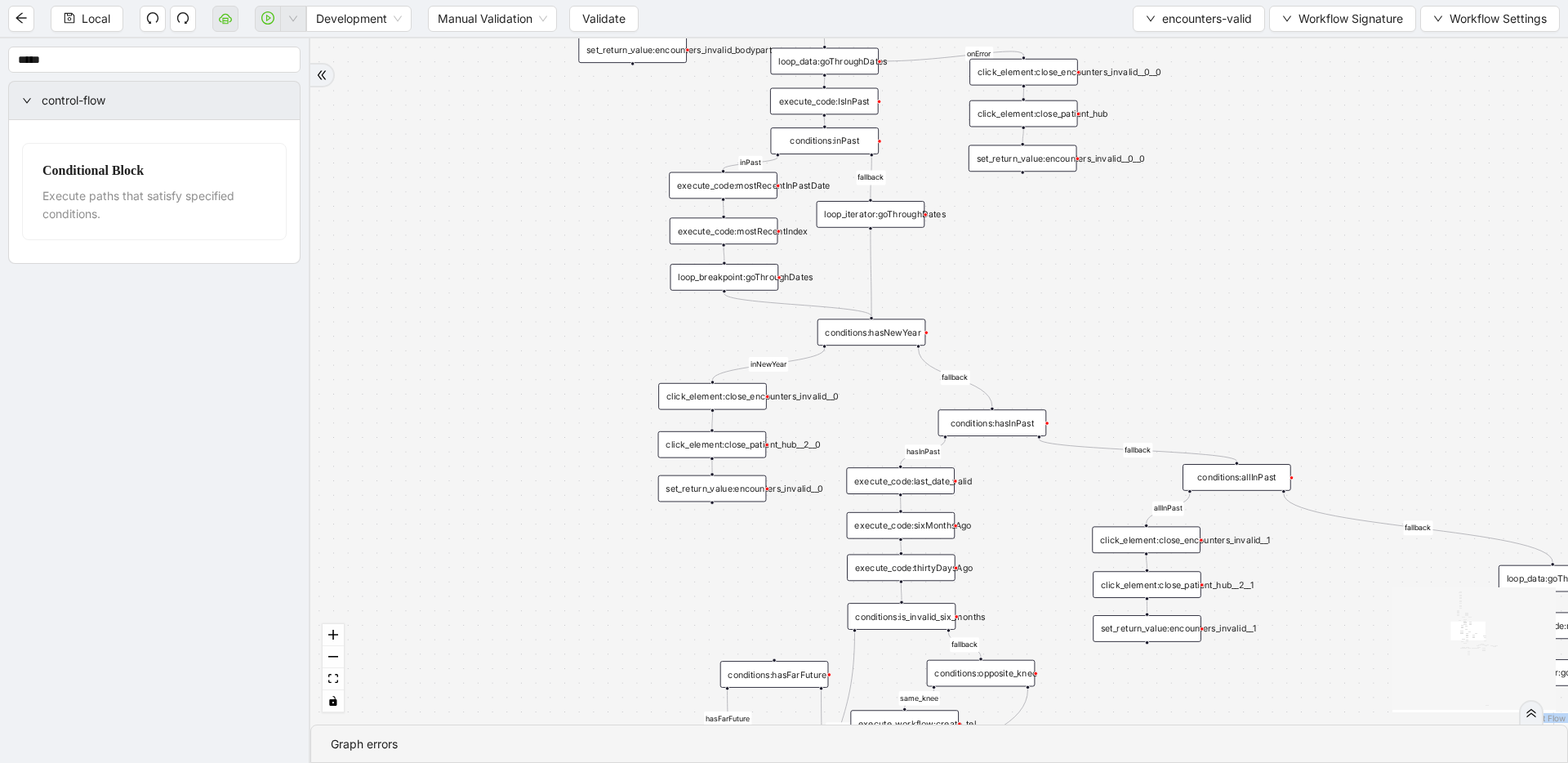
drag, startPoint x: 621, startPoint y: 494, endPoint x: 606, endPoint y: 339, distance: 155.7
click at [606, 339] on div "fallback inPast hasInPast fallback wrong_body inNewYear fallback fallback allIn…" at bounding box center [939, 381] width 1258 height 686
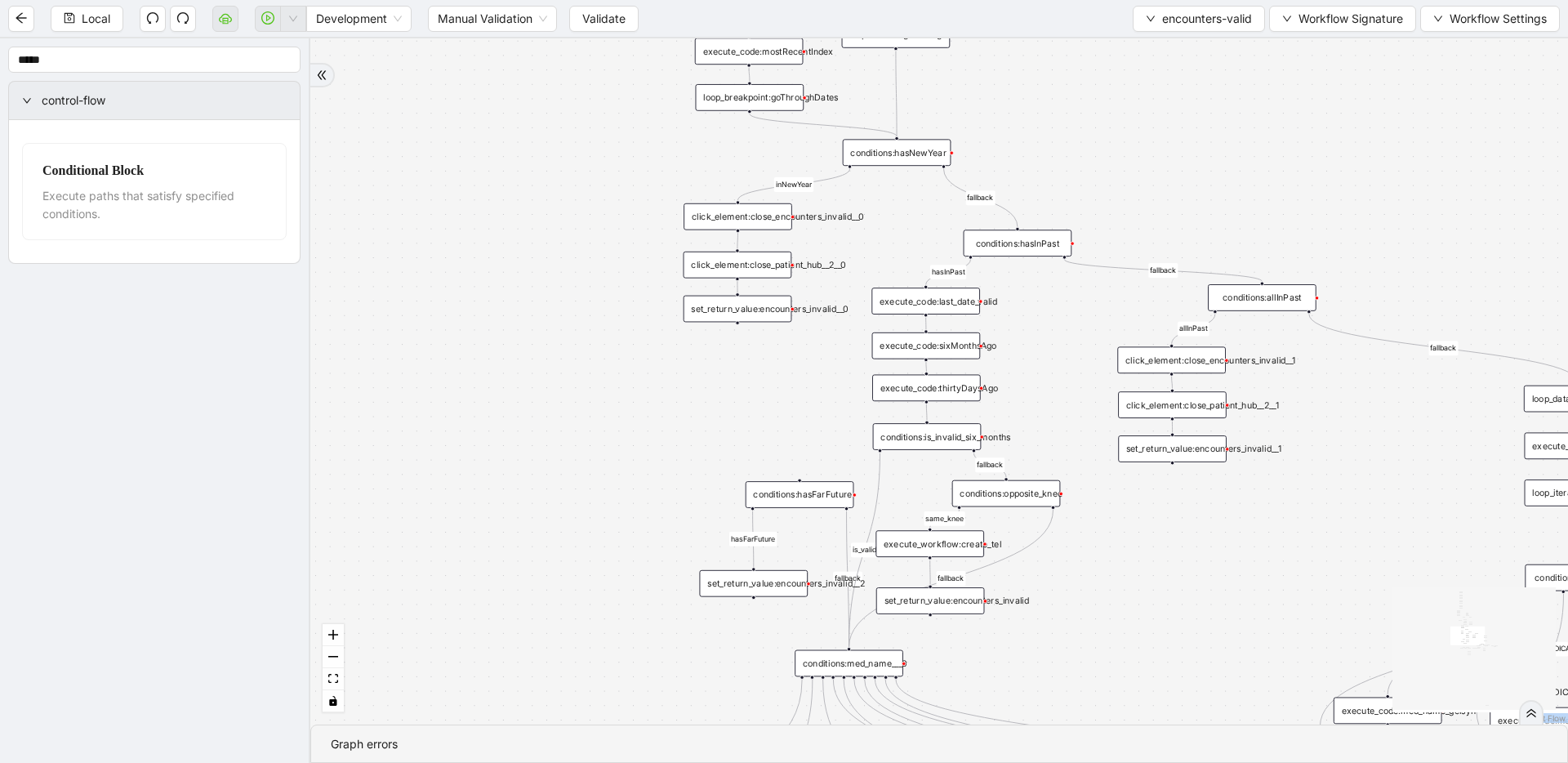
drag, startPoint x: 769, startPoint y: 565, endPoint x: 795, endPoint y: 383, distance: 183.8
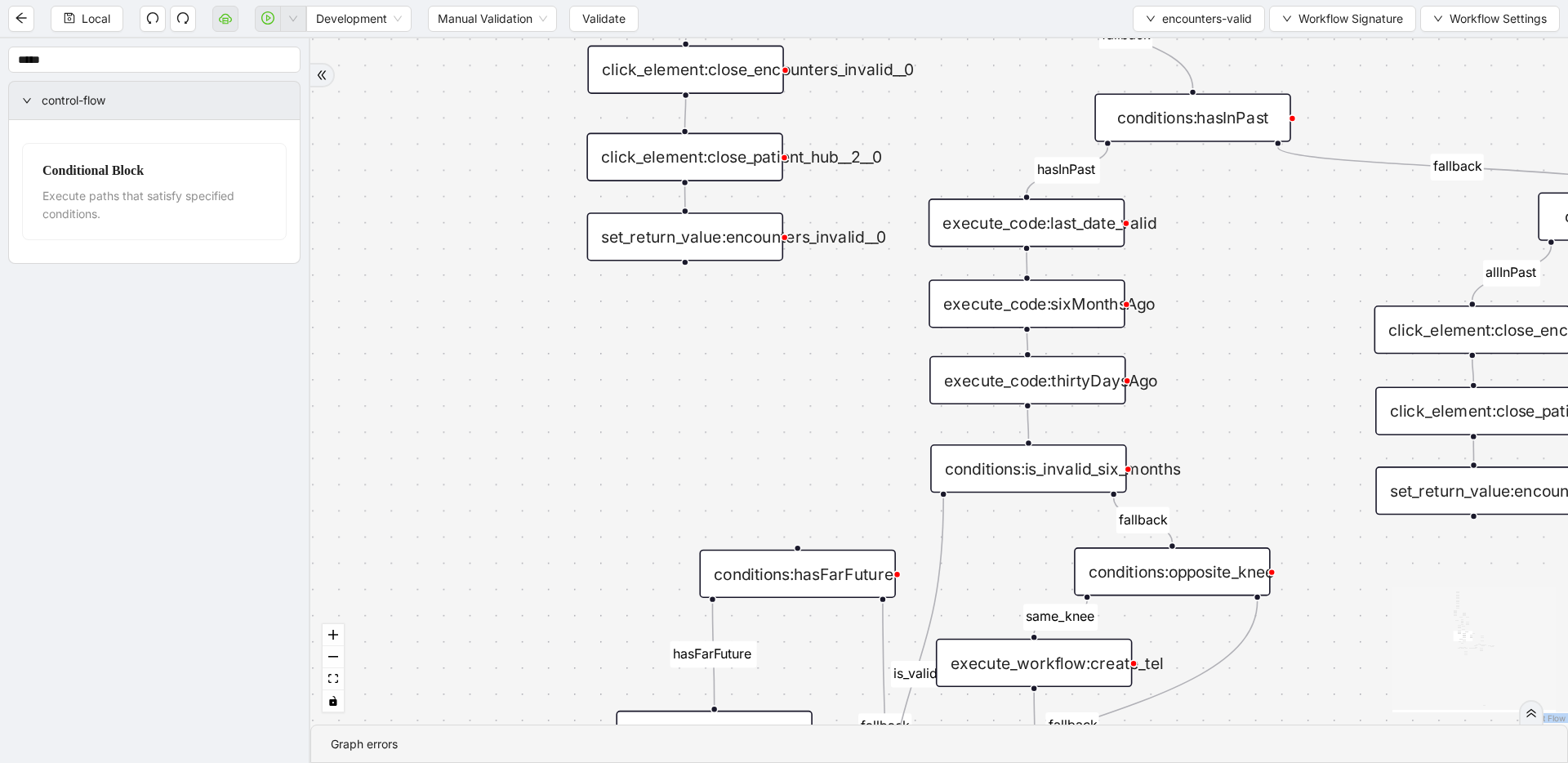
click at [877, 226] on div "execute_code:last_date_valid" at bounding box center [1027, 222] width 197 height 48
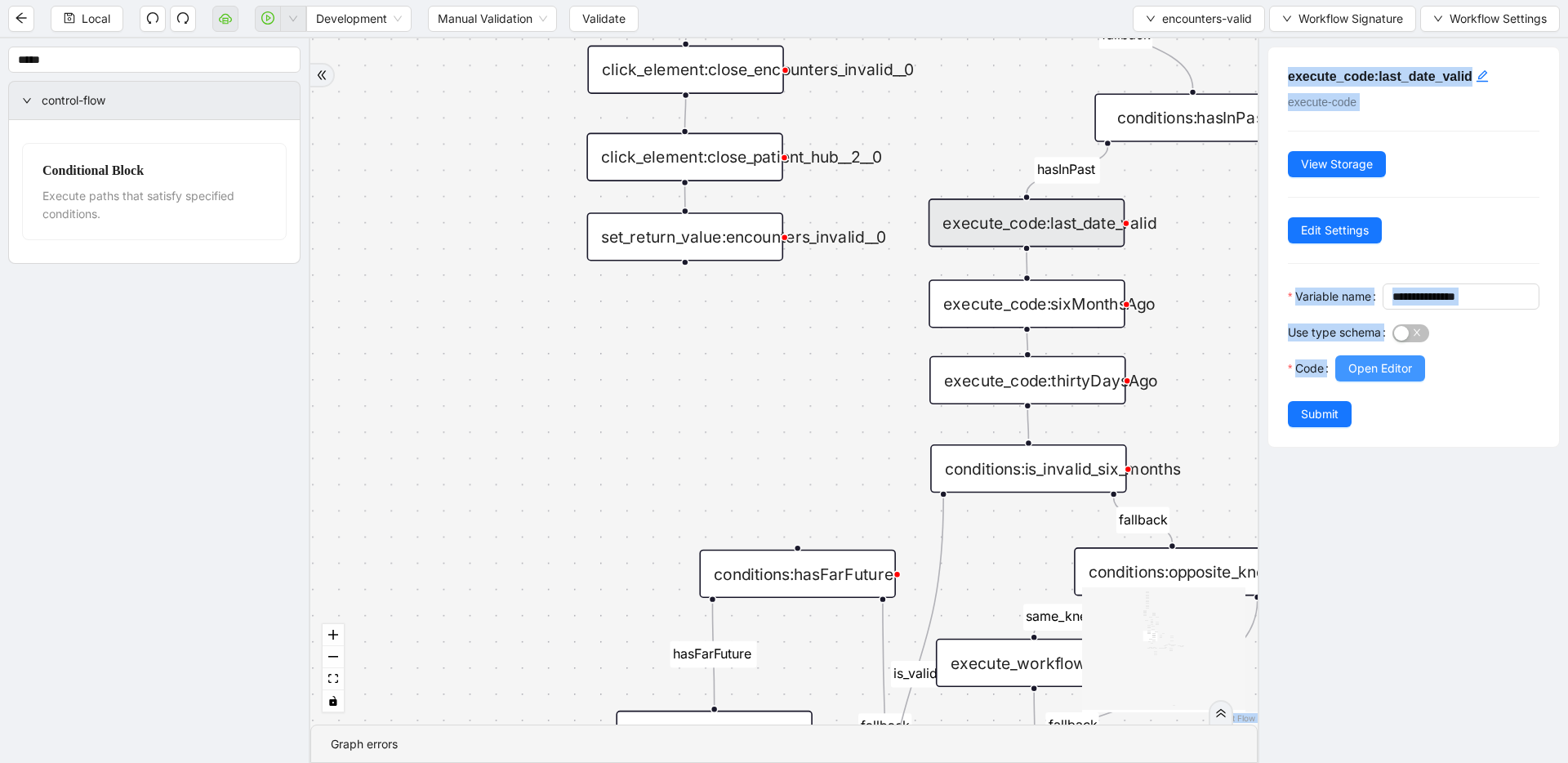
click at [877, 377] on span "Open Editor" at bounding box center [1380, 368] width 64 height 18
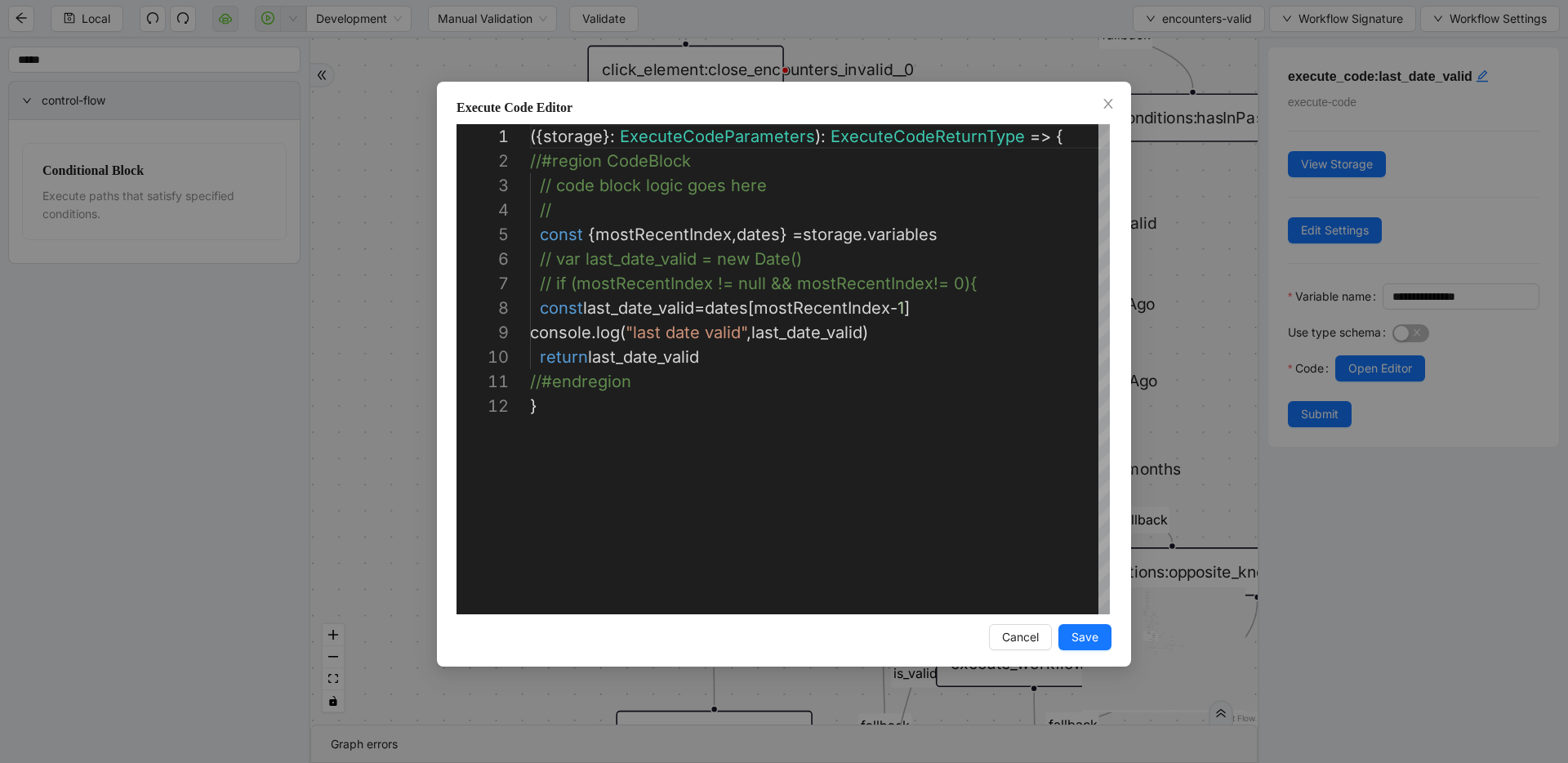
click at [877, 194] on div "**********" at bounding box center [784, 381] width 1568 height 763
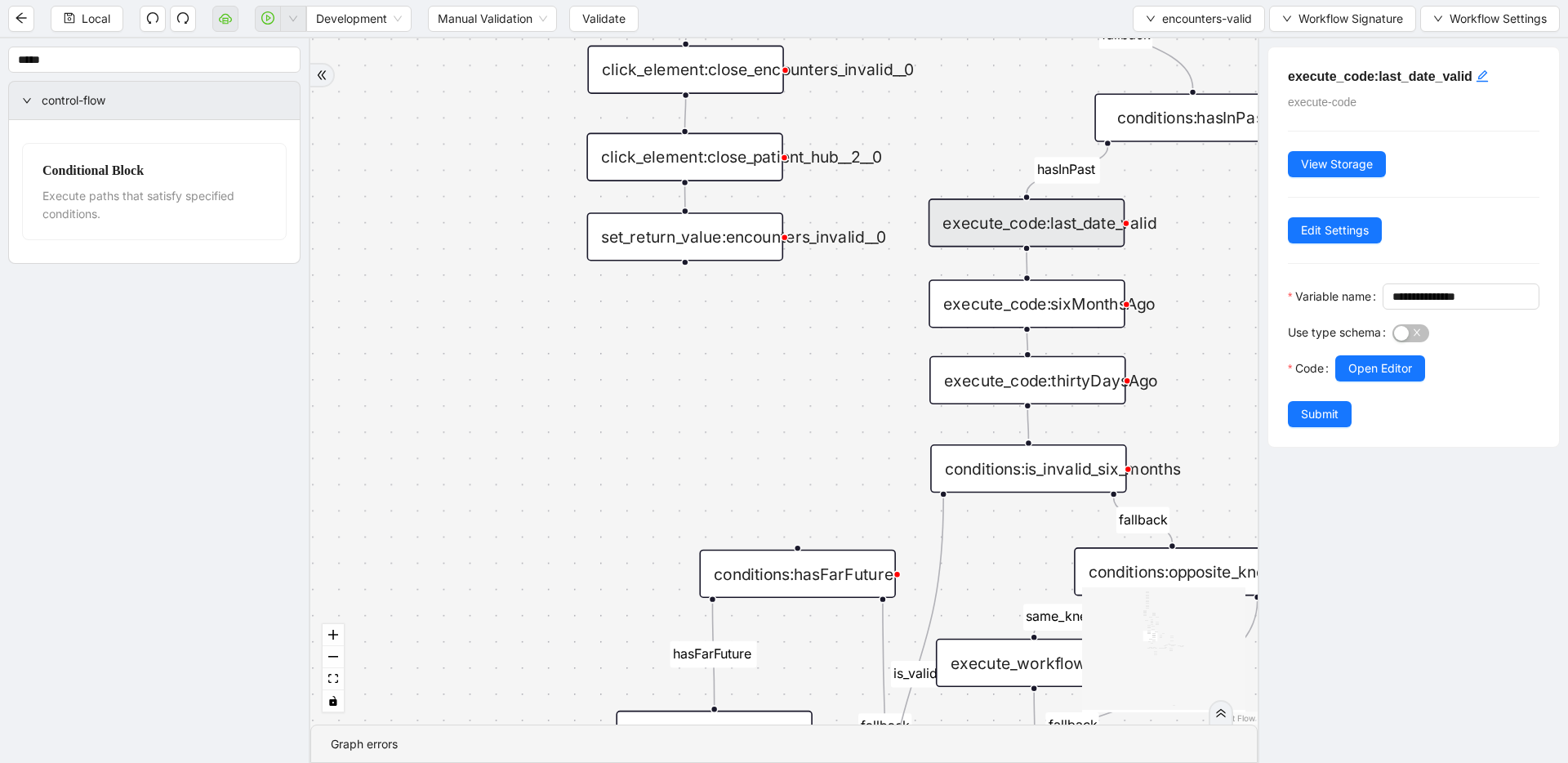
click at [405, 305] on div "fallback inPast hasInPast fallback wrong_body inNewYear fallback fallback allIn…" at bounding box center [784, 381] width 947 height 686
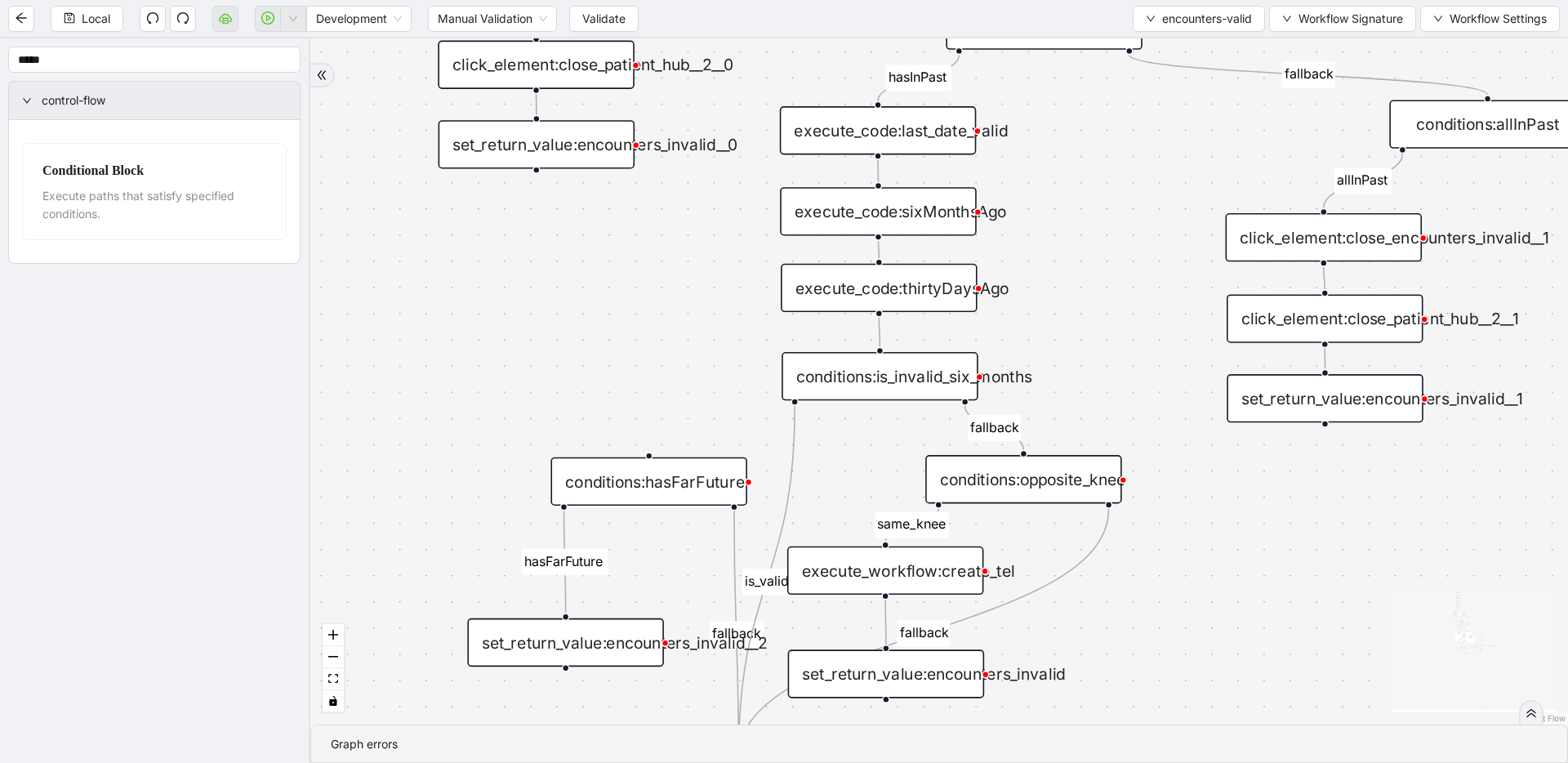
drag, startPoint x: 776, startPoint y: 330, endPoint x: 640, endPoint y: 227, distance: 170.6
click at [640, 227] on div "fallback inPast hasInPast fallback wrong_body inNewYear fallback fallback allIn…" at bounding box center [939, 381] width 1258 height 686
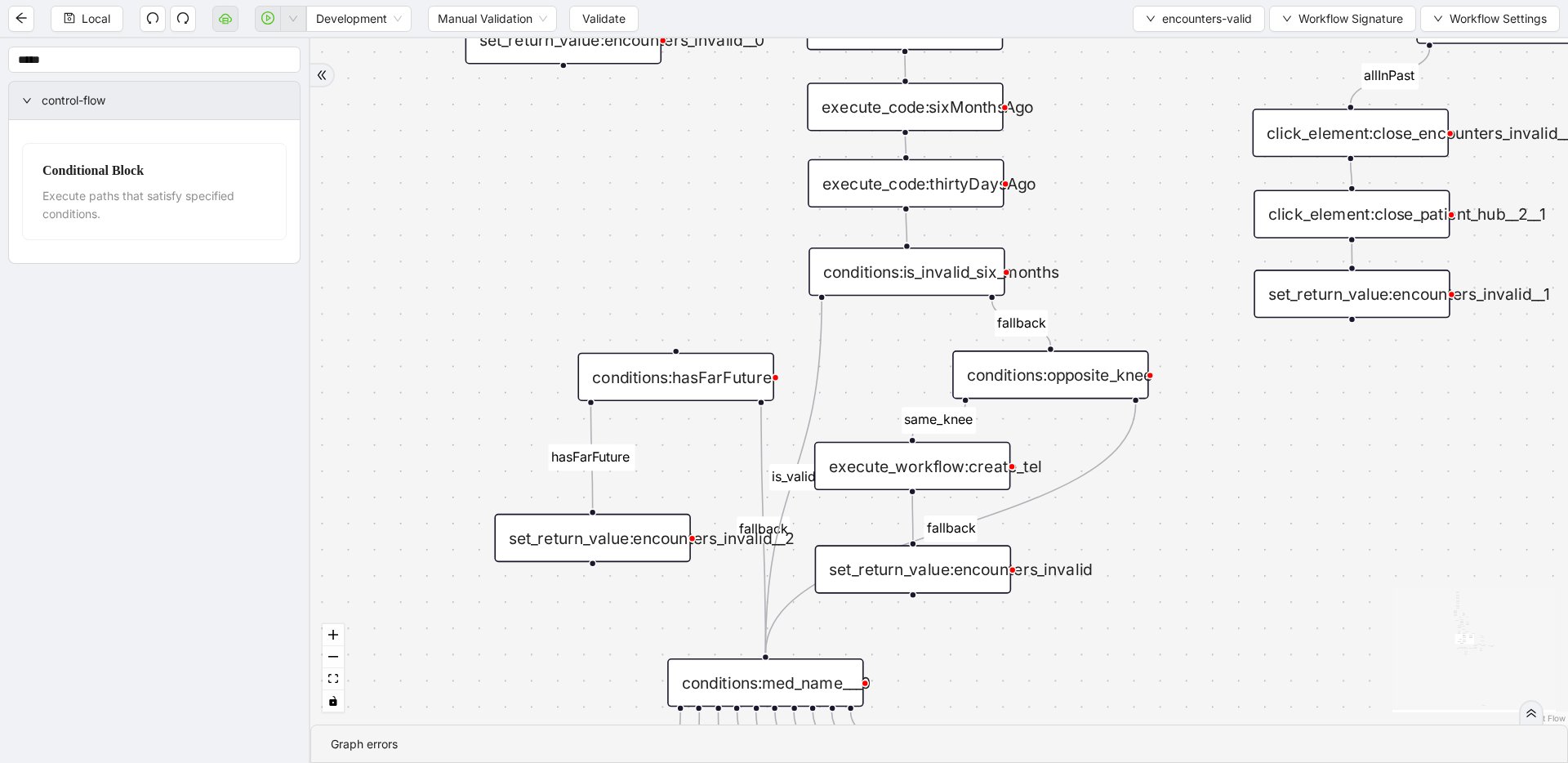
drag, startPoint x: 622, startPoint y: 312, endPoint x: 648, endPoint y: 207, distance: 108.2
click at [648, 207] on div "fallback inPast hasInPast fallback wrong_body inNewYear fallback fallback allIn…" at bounding box center [939, 381] width 1258 height 686
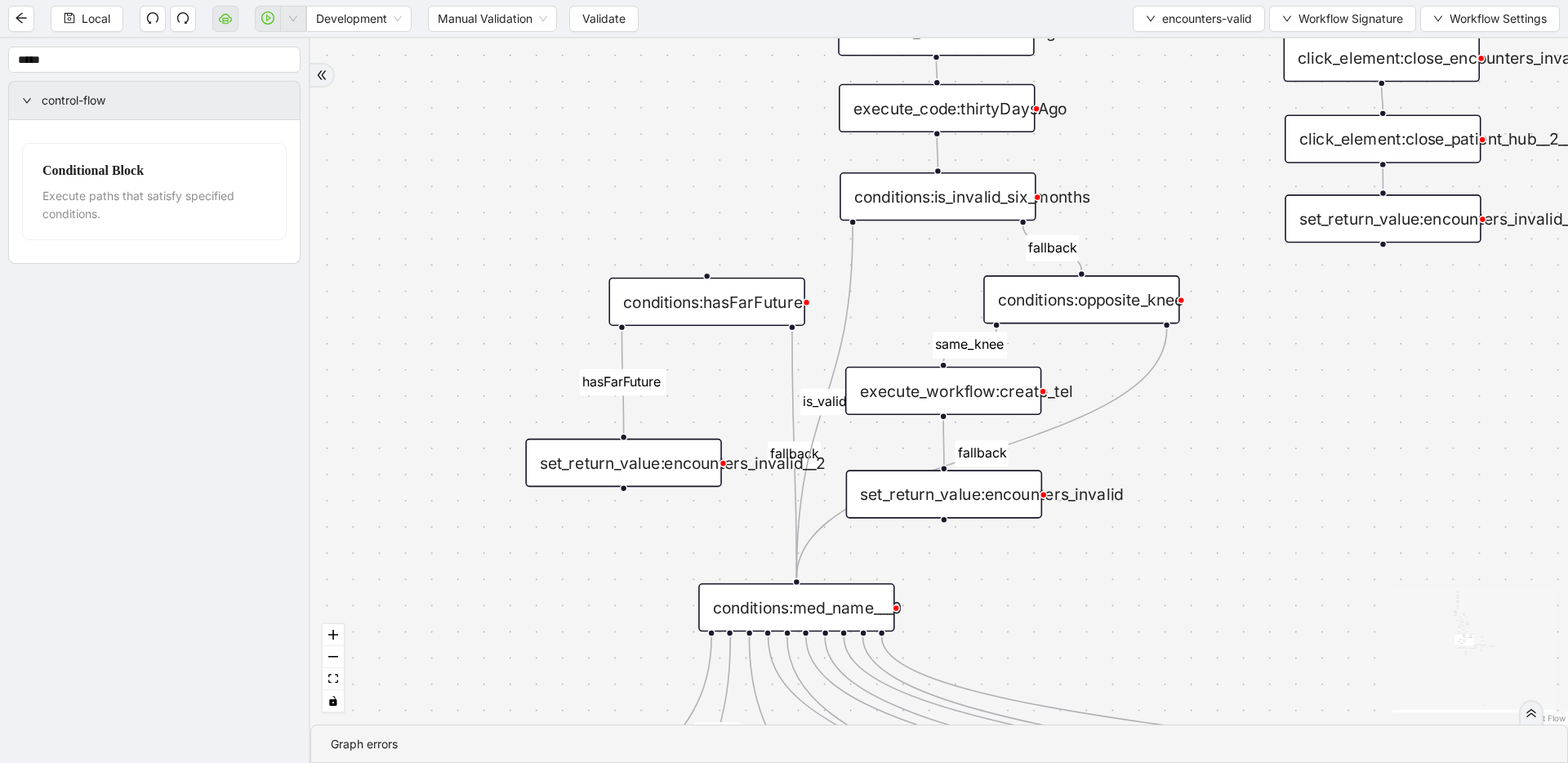
drag, startPoint x: 642, startPoint y: 239, endPoint x: 673, endPoint y: 164, distance: 81.2
click at [673, 164] on div "fallback inPast hasInPast fallback wrong_body inNewYear fallback fallback allIn…" at bounding box center [939, 381] width 1258 height 686
click at [647, 298] on div "conditions:hasFarFuture" at bounding box center [707, 302] width 197 height 48
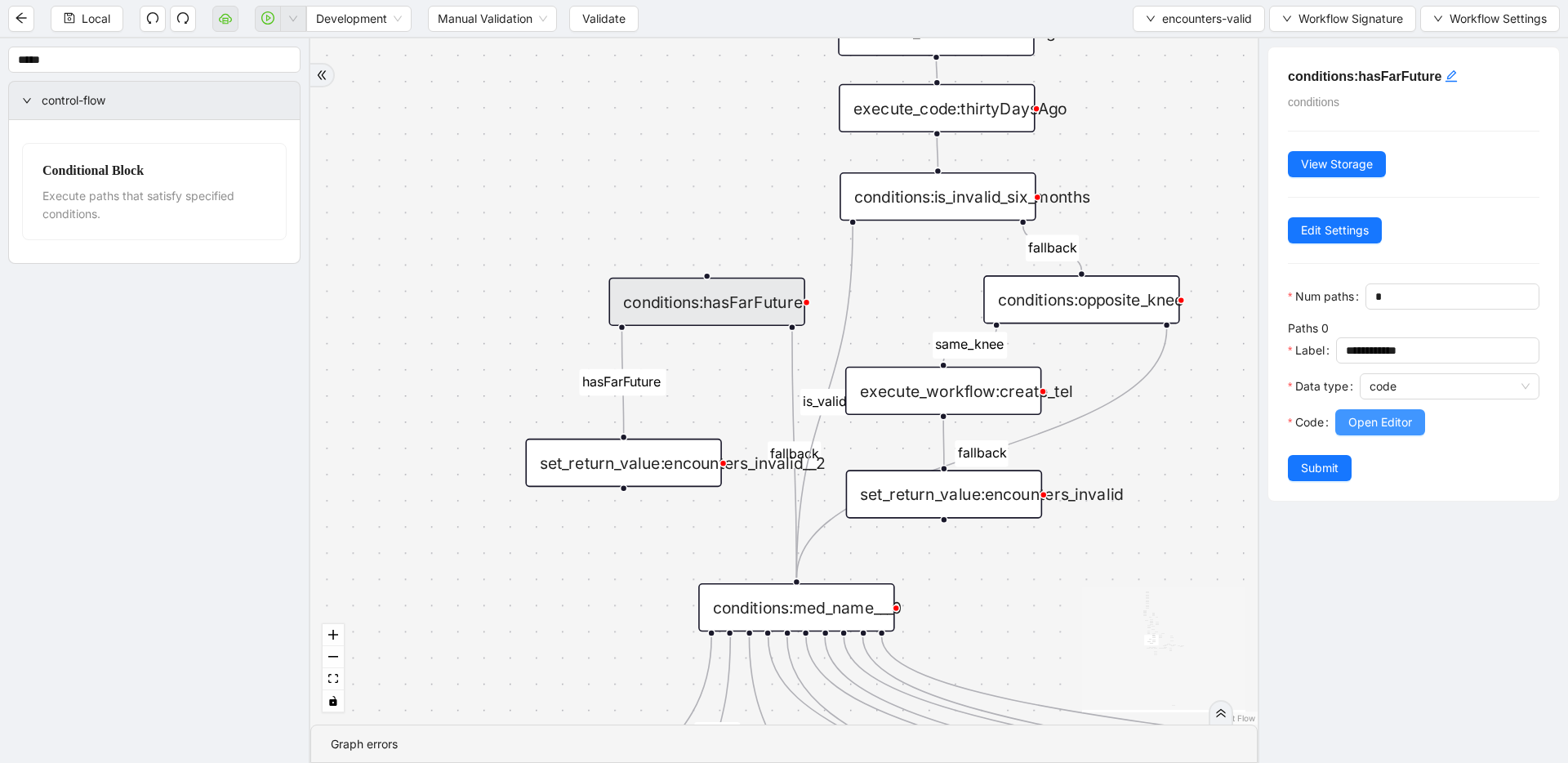
click at [877, 427] on span "Open Editor" at bounding box center [1380, 423] width 64 height 18
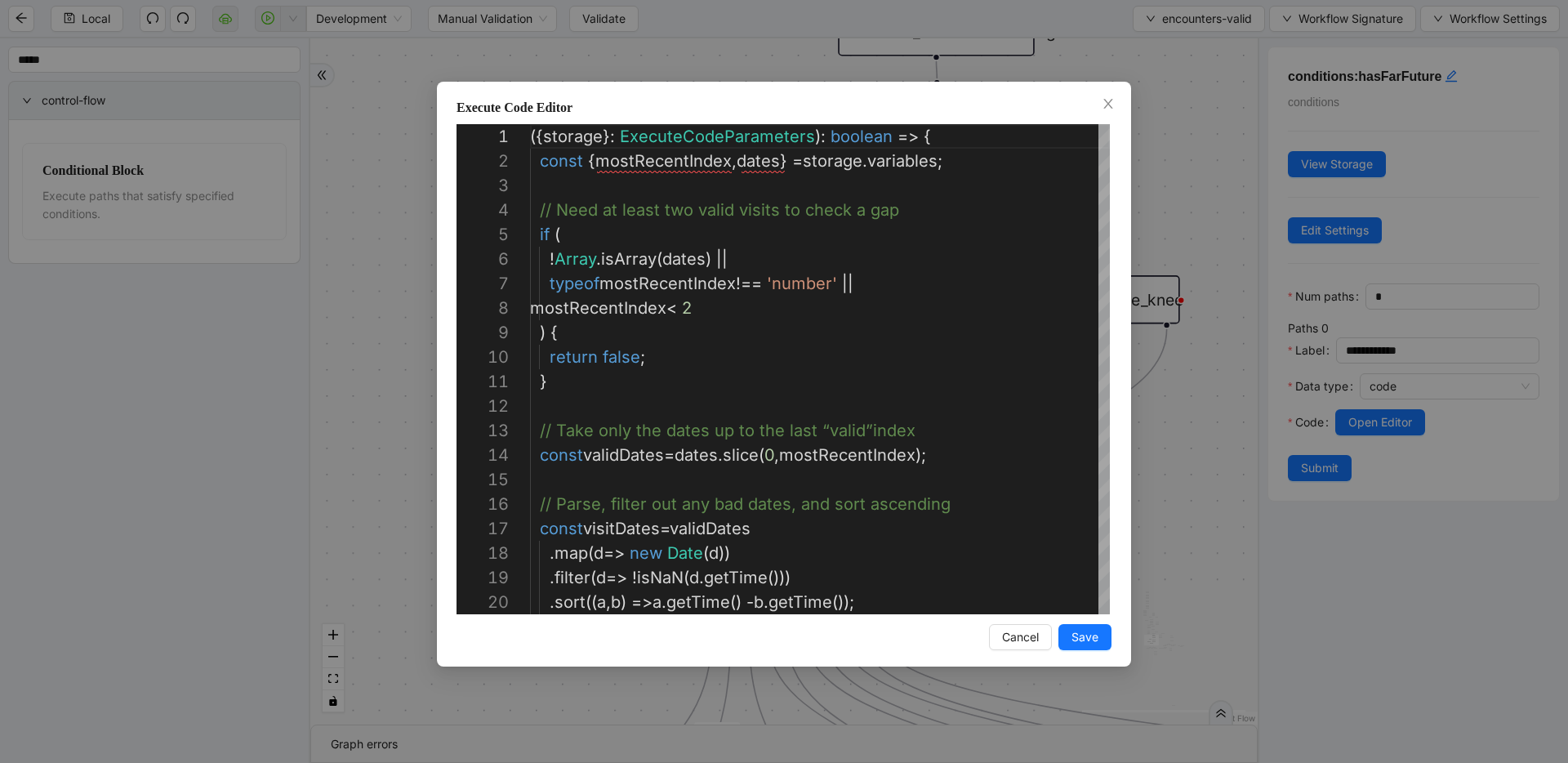
click at [877, 195] on div "Execute Code Editor 1 2 3 4 5 6 7 8 9 10 11 12 13 14 15 16 17 18 19 20 ({ stora…" at bounding box center [784, 381] width 1568 height 763
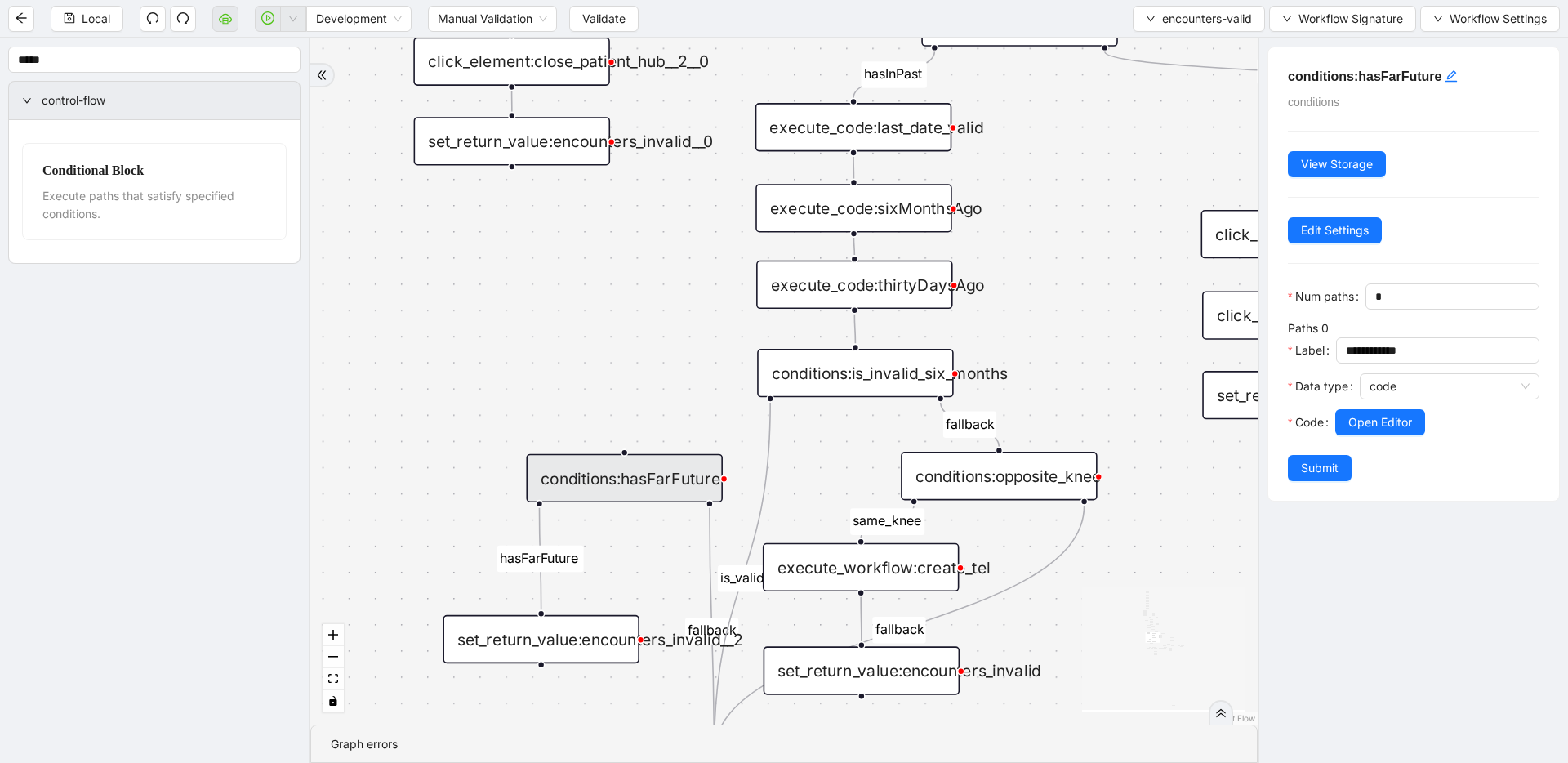
drag, startPoint x: 1163, startPoint y: 192, endPoint x: 1081, endPoint y: 368, distance: 194.2
click at [877, 368] on div "fallback inPast hasInPast fallback wrong_body inNewYear fallback fallback allIn…" at bounding box center [784, 381] width 947 height 686
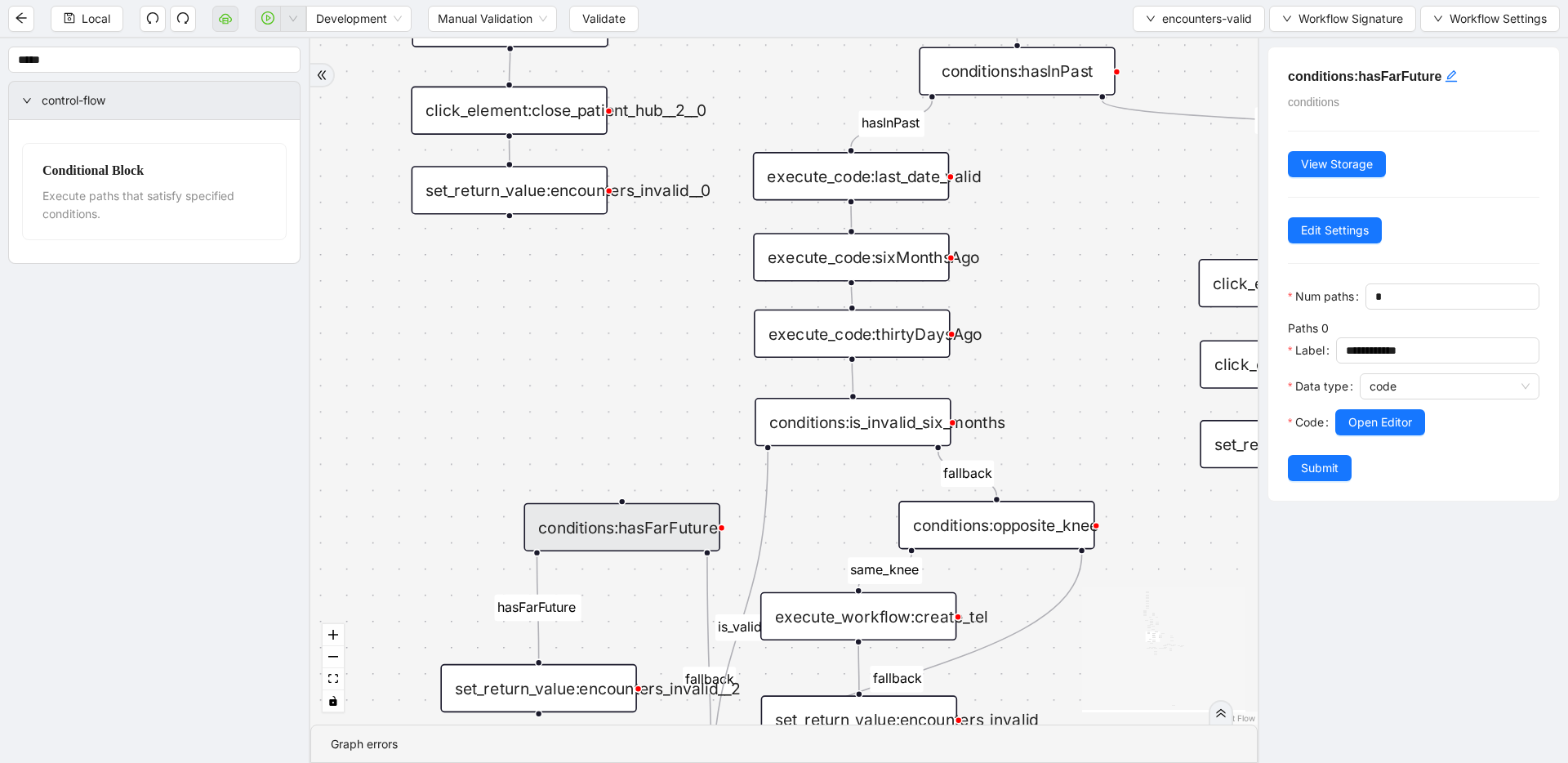
drag, startPoint x: 1086, startPoint y: 266, endPoint x: 1083, endPoint y: 316, distance: 50.1
click at [877, 316] on div "fallback inPast hasInPast fallback wrong_body inNewYear fallback fallback allIn…" at bounding box center [784, 381] width 947 height 686
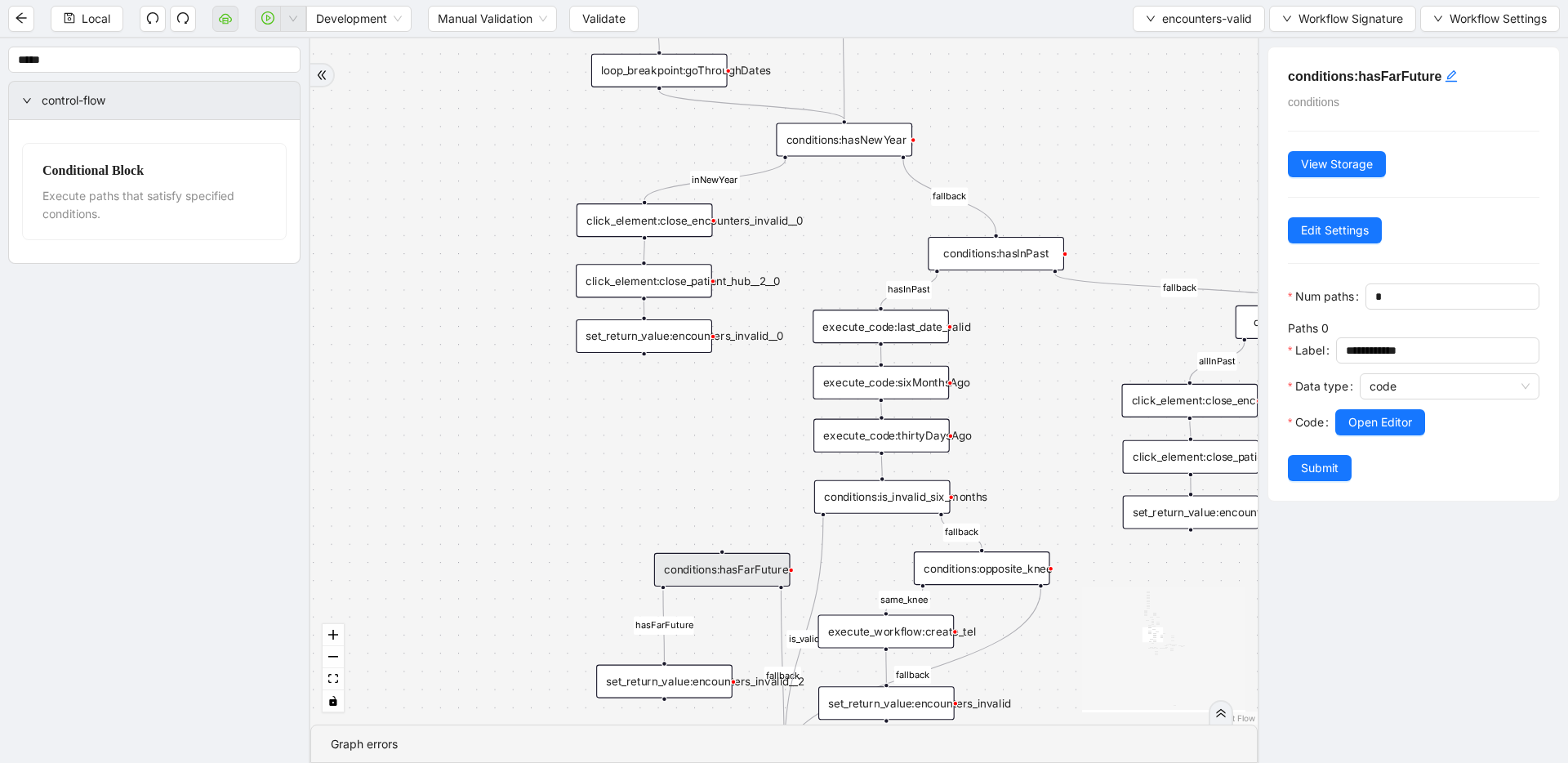
drag, startPoint x: 1056, startPoint y: 302, endPoint x: 1044, endPoint y: 354, distance: 53.4
click at [877, 331] on div "execute_code:last_date_valid" at bounding box center [880, 326] width 136 height 34
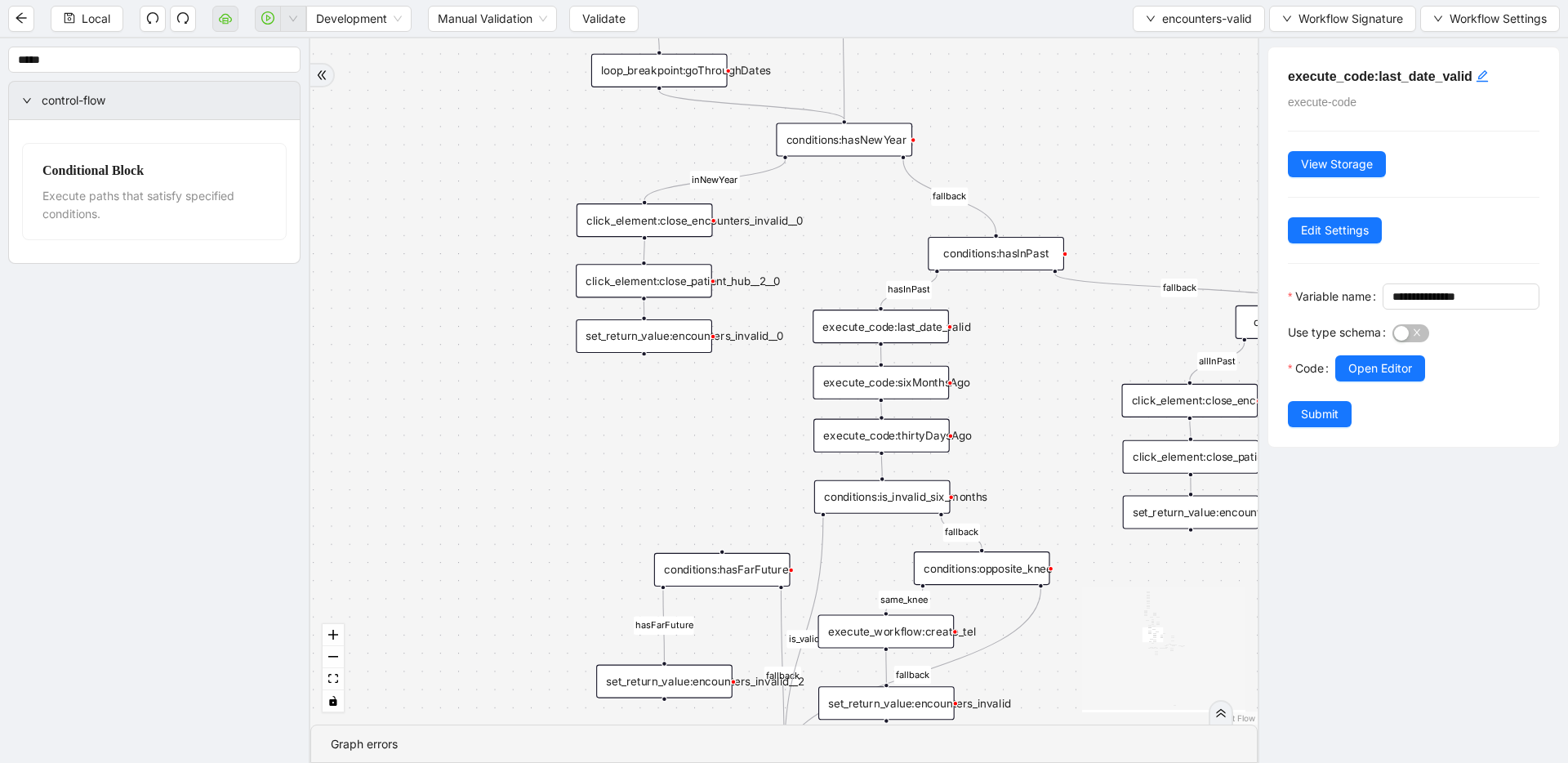
click at [731, 576] on div "conditions:hasFarFuture" at bounding box center [721, 569] width 136 height 34
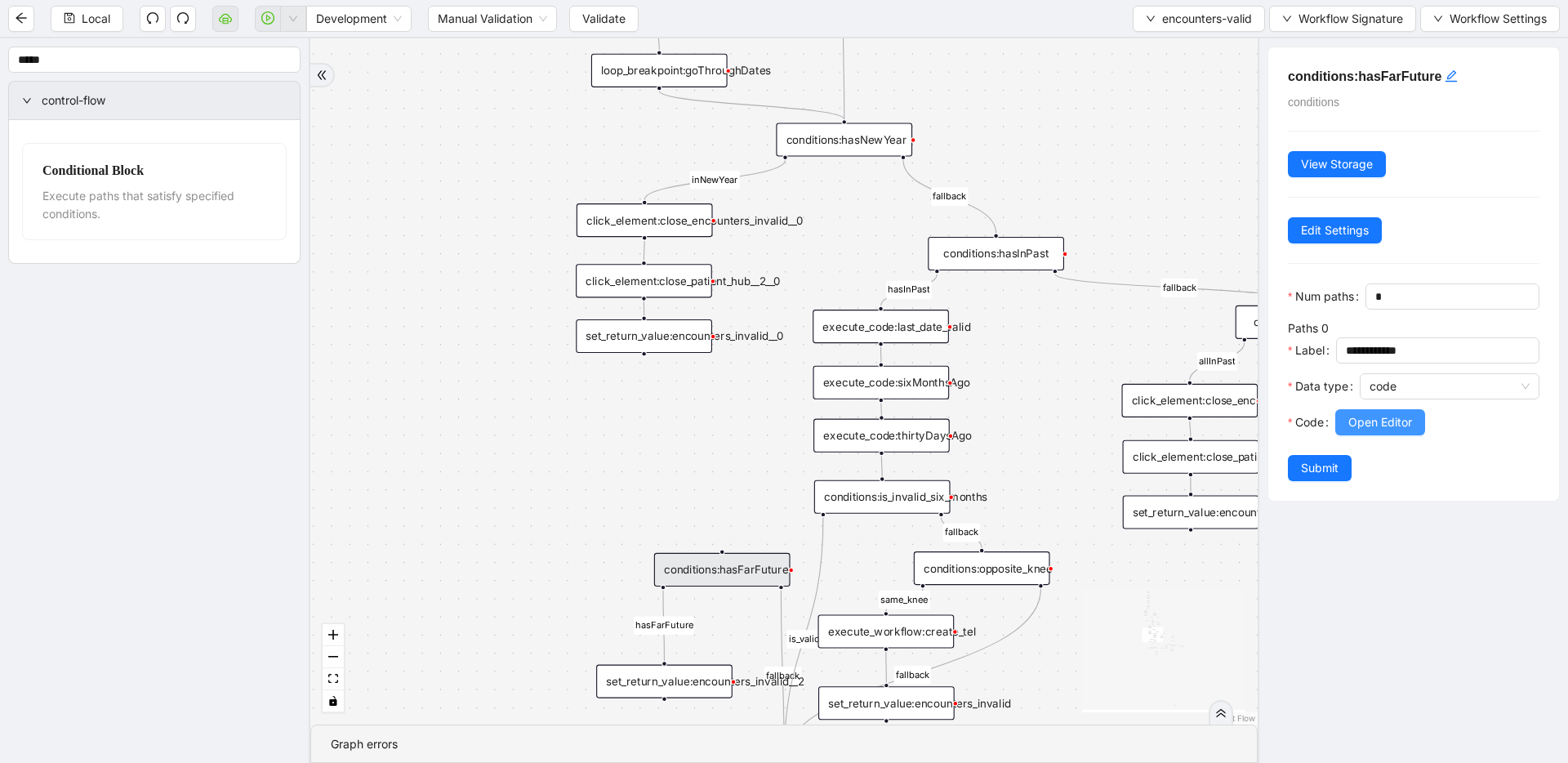
click at [877, 417] on button "Open Editor" at bounding box center [1380, 422] width 89 height 26
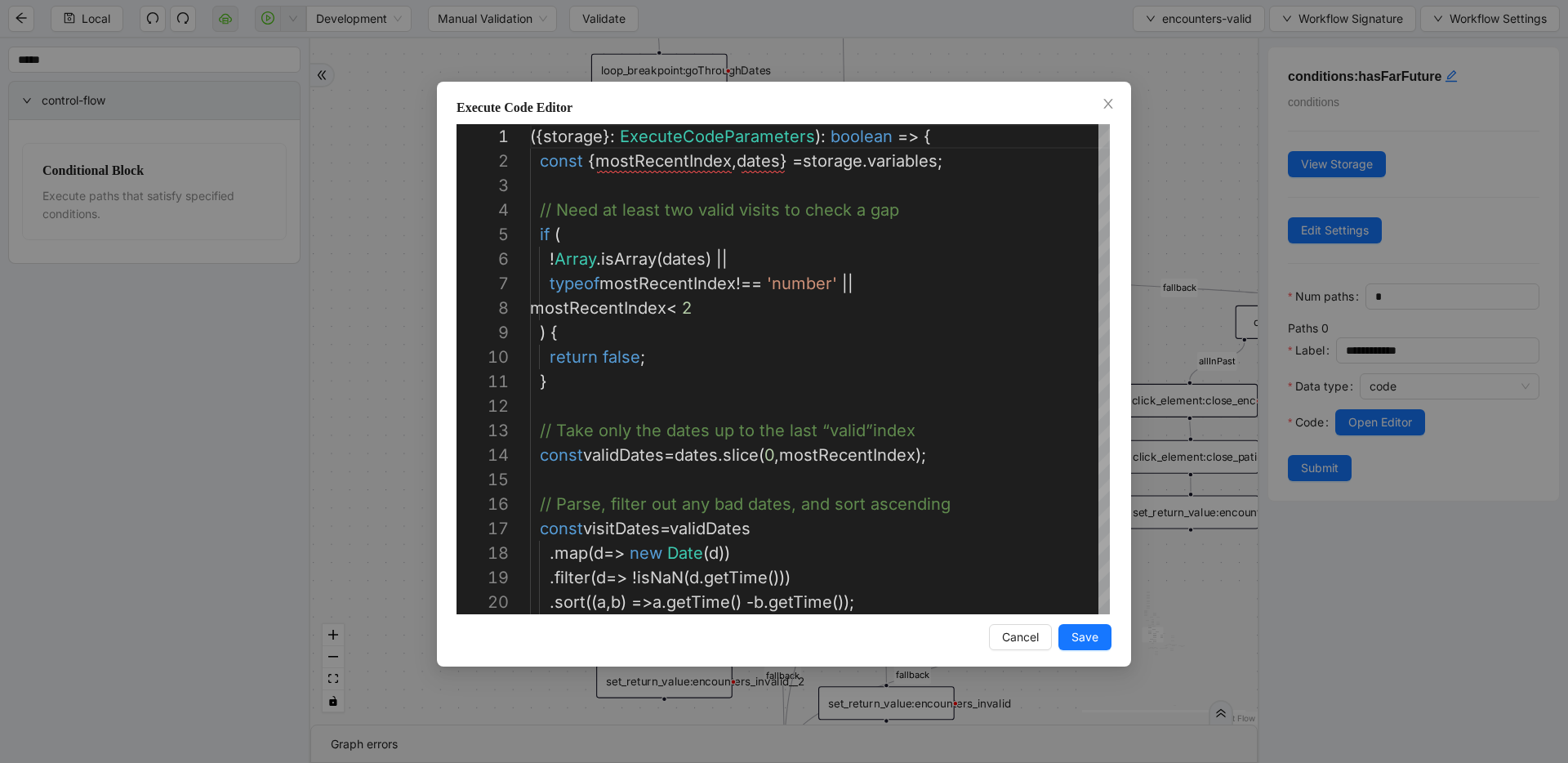
click at [877, 259] on div "Execute Code Editor 1 2 3 4 5 6 7 8 9 10 11 12 13 14 15 16 17 18 19 20 ({ stora…" at bounding box center [784, 381] width 1568 height 763
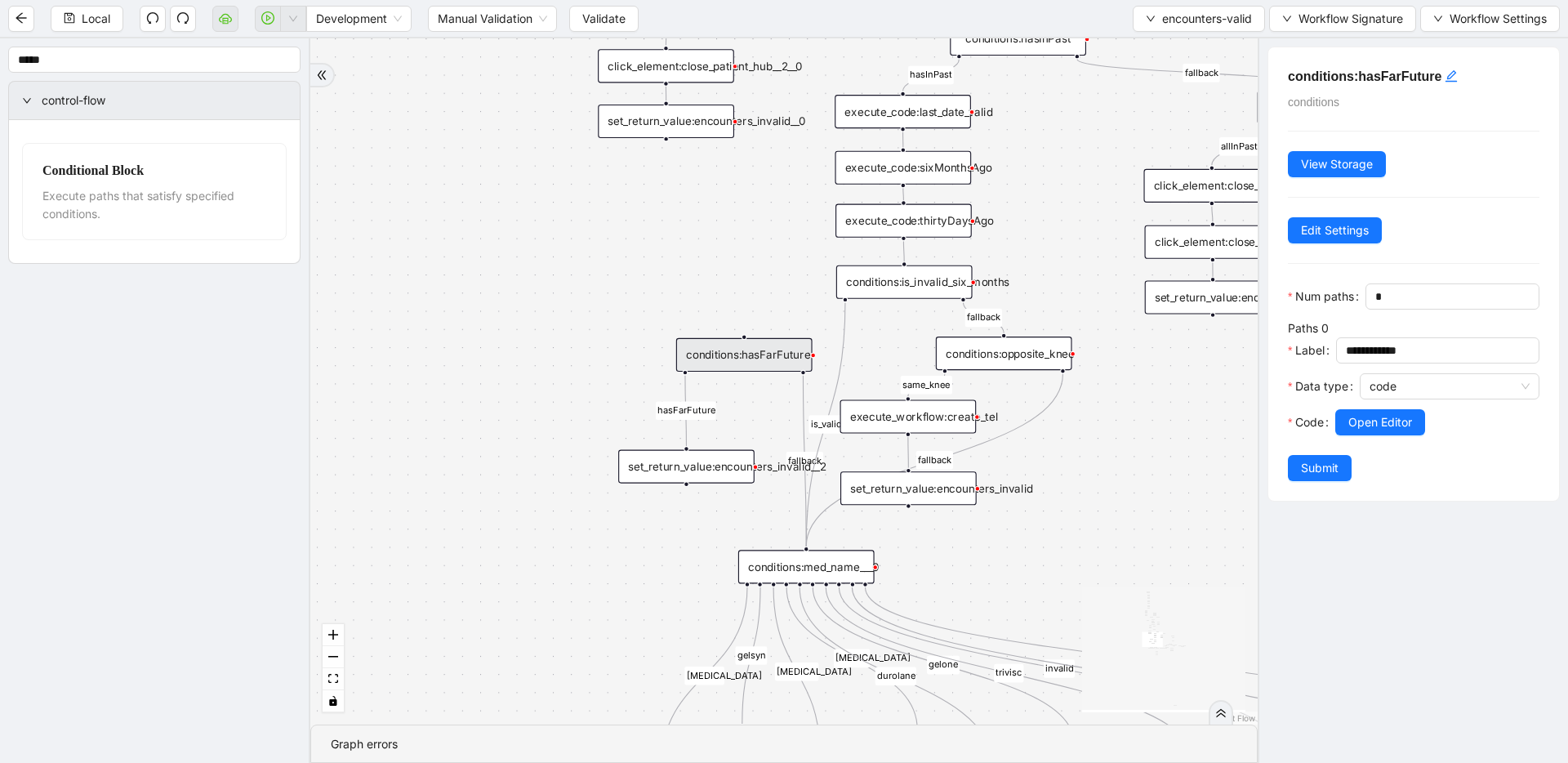
drag, startPoint x: 654, startPoint y: 513, endPoint x: 676, endPoint y: 295, distance: 219.1
click at [676, 295] on div "fallback inPast hasInPast fallback wrong_body inNewYear fallback fallback allIn…" at bounding box center [784, 381] width 947 height 686
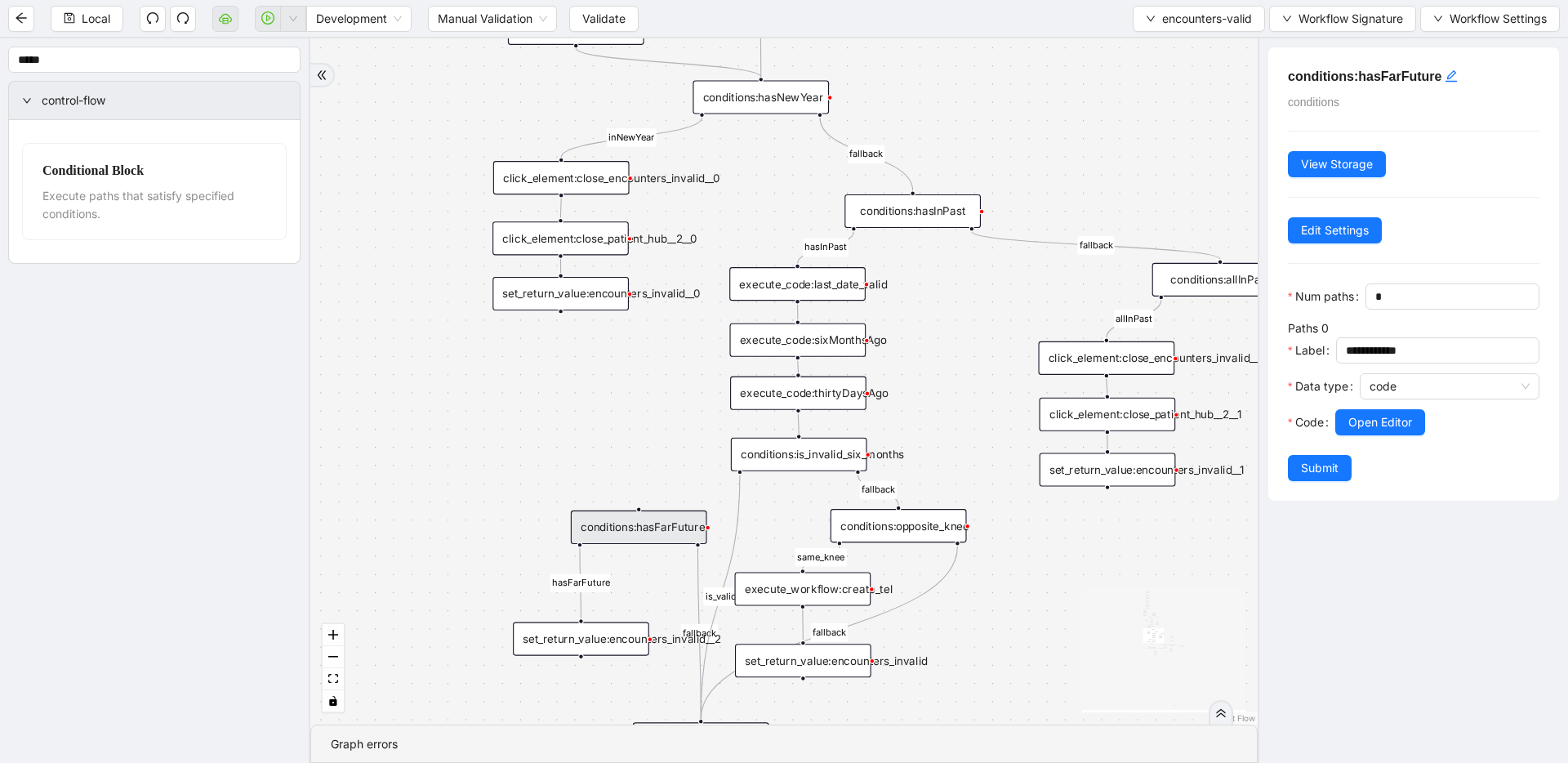
drag, startPoint x: 759, startPoint y: 219, endPoint x: 653, endPoint y: 394, distance: 204.6
click at [653, 394] on div "fallback inPast hasInPast fallback wrong_body inNewYear fallback fallback allIn…" at bounding box center [784, 381] width 947 height 686
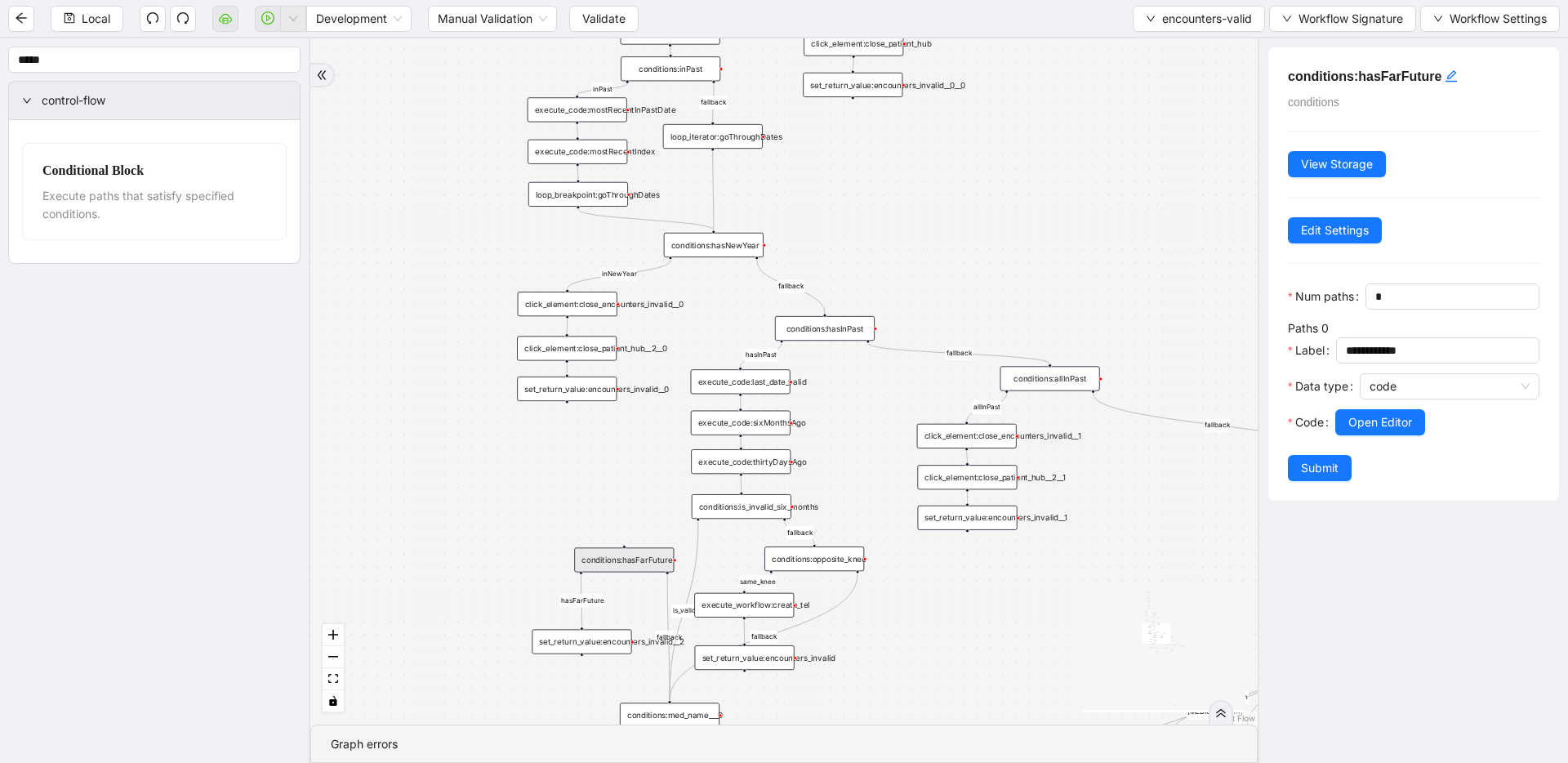
drag, startPoint x: 649, startPoint y: 347, endPoint x: 633, endPoint y: 429, distance: 83.5
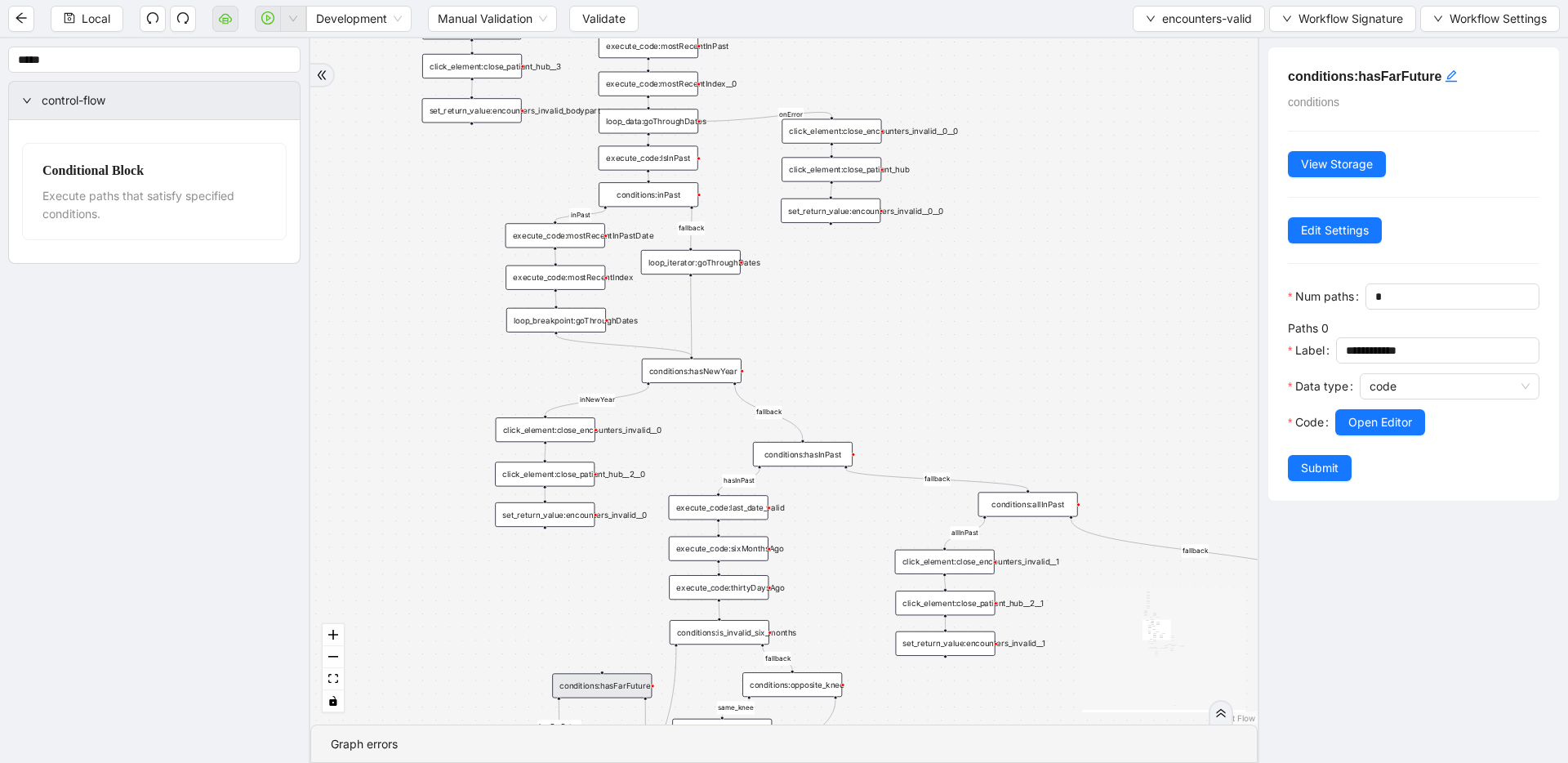
drag, startPoint x: 722, startPoint y: 284, endPoint x: 700, endPoint y: 410, distance: 127.9
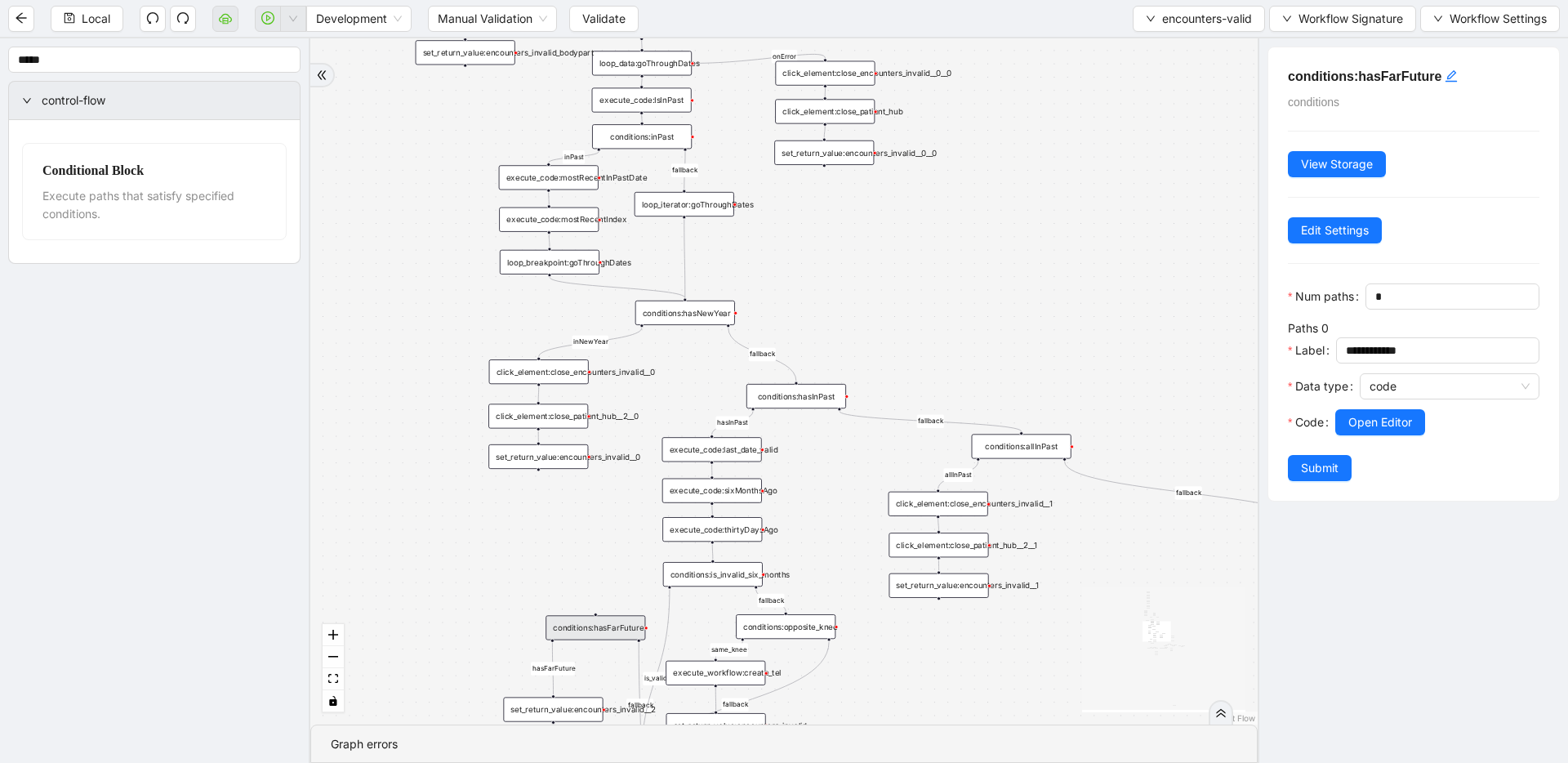
drag, startPoint x: 807, startPoint y: 334, endPoint x: 797, endPoint y: 313, distance: 23.3
click at [797, 313] on div "fallback inPast hasInPast fallback wrong_body inNewYear fallback fallback allIn…" at bounding box center [784, 381] width 947 height 686
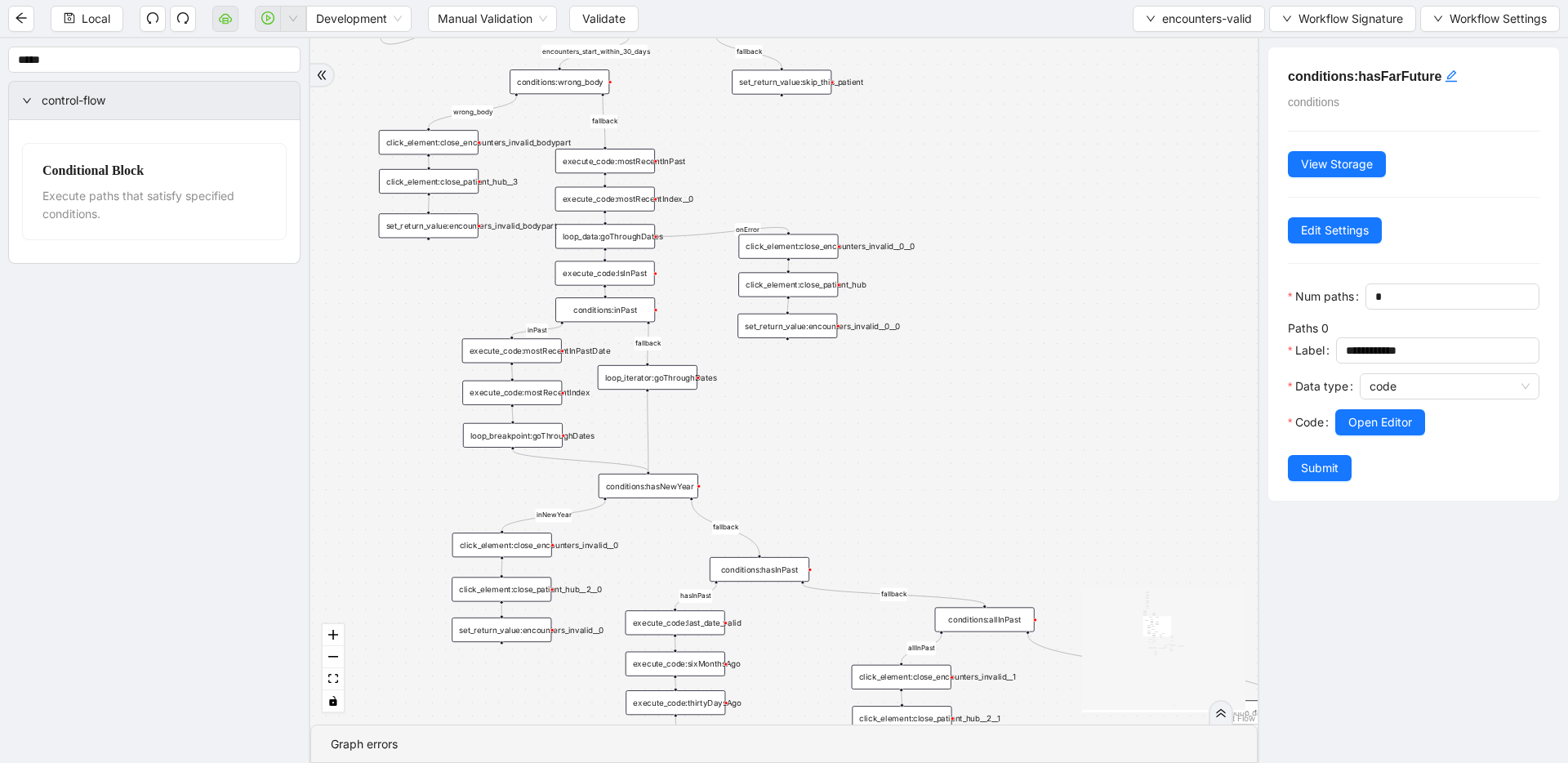
drag, startPoint x: 795, startPoint y: 299, endPoint x: 760, endPoint y: 440, distance: 145.3
click at [761, 440] on div "fallback inPast hasInPast fallback wrong_body inNewYear fallback fallback allIn…" at bounding box center [784, 381] width 947 height 686
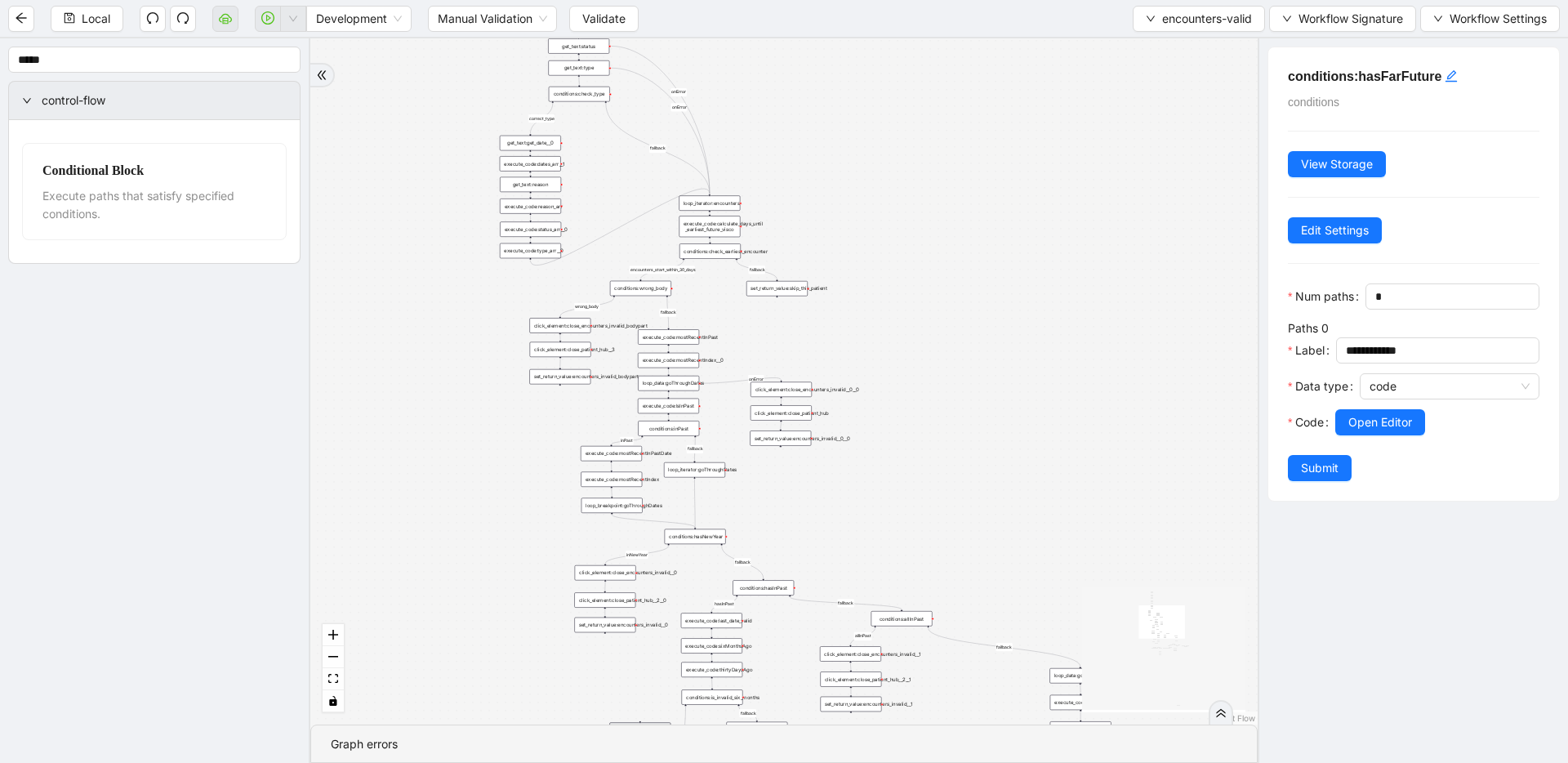
drag, startPoint x: 735, startPoint y: 225, endPoint x: 741, endPoint y: 299, distance: 74.2
click at [741, 299] on div "fallback inPast hasInPast fallback wrong_body inNewYear fallback fallback allIn…" at bounding box center [784, 381] width 947 height 686
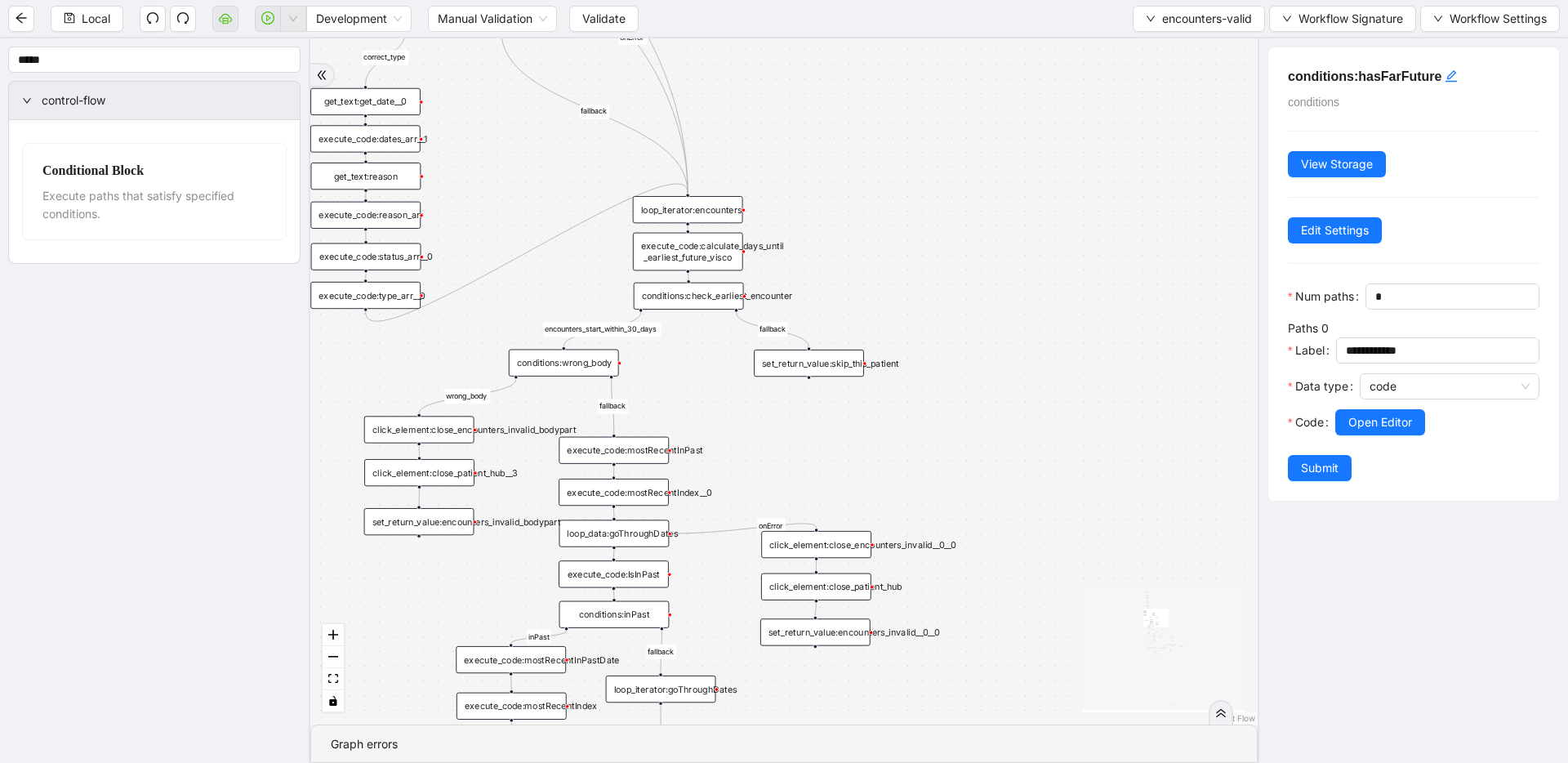
drag, startPoint x: 707, startPoint y: 265, endPoint x: 707, endPoint y: 340, distance: 75.0
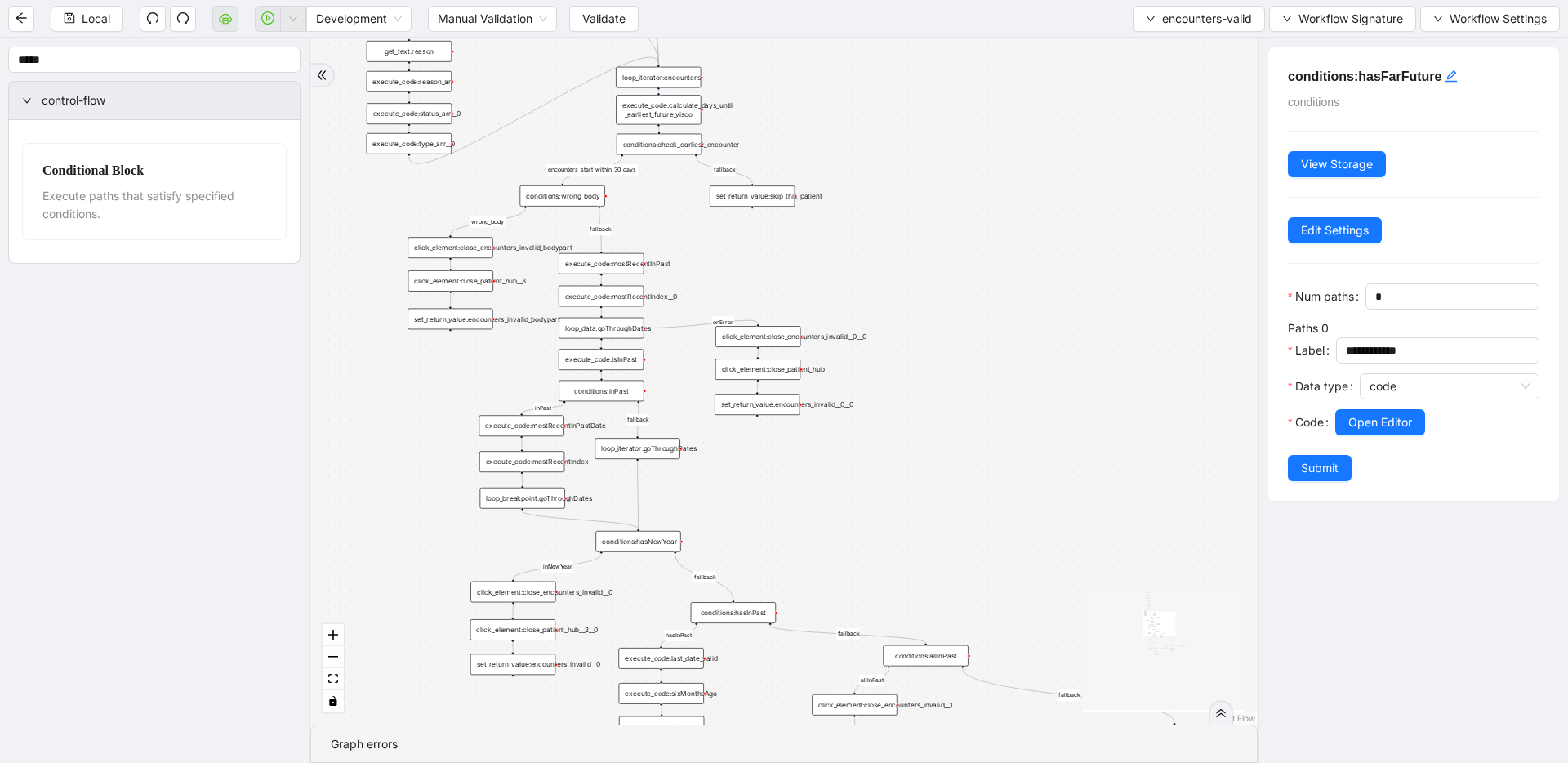
drag, startPoint x: 732, startPoint y: 401, endPoint x: 700, endPoint y: 231, distance: 173.0
click at [700, 231] on div "fallback inPast hasInPast fallback wrong_body inNewYear fallback fallback allIn…" at bounding box center [784, 381] width 947 height 686
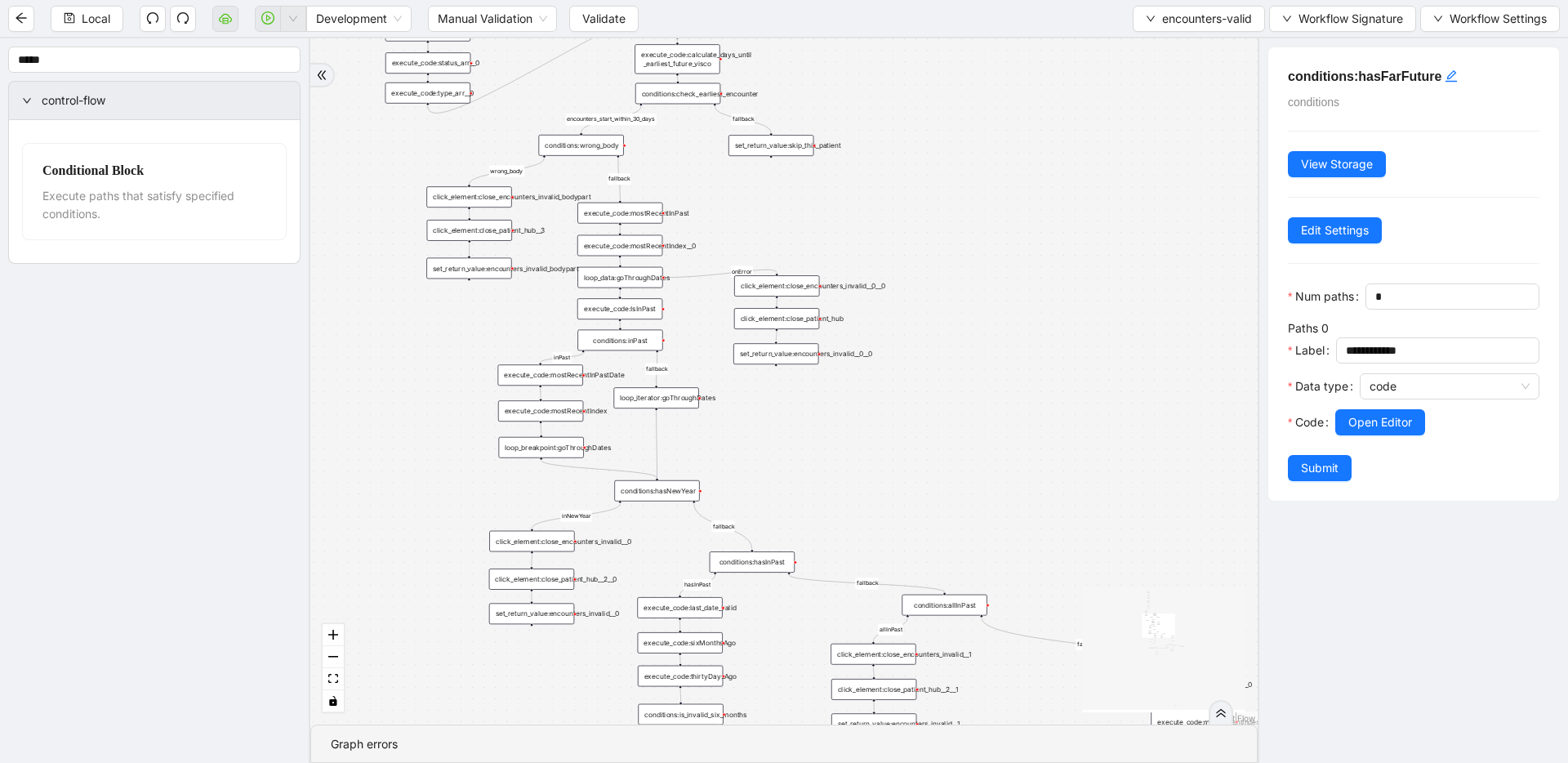
drag, startPoint x: 676, startPoint y: 260, endPoint x: 697, endPoint y: 210, distance: 54.2
click at [697, 210] on div "fallback inPast hasInPast fallback wrong_body inNewYear fallback fallback allIn…" at bounding box center [784, 381] width 947 height 686
click at [629, 269] on div "loop_data:goThroughDates" at bounding box center [622, 270] width 85 height 21
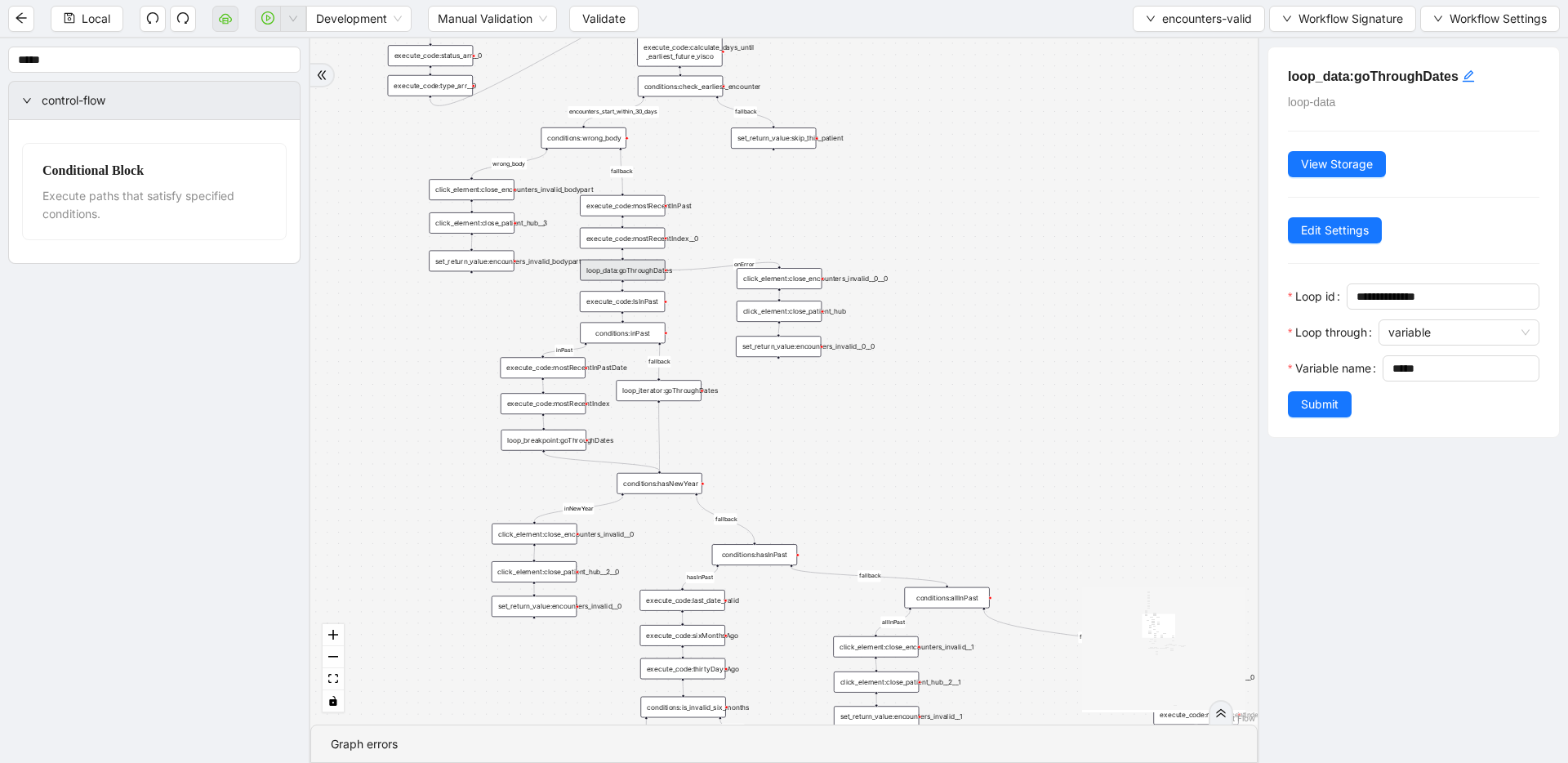
click at [752, 221] on div "fallback inPast hasInPast fallback wrong_body inNewYear fallback fallback allIn…" at bounding box center [784, 381] width 947 height 686
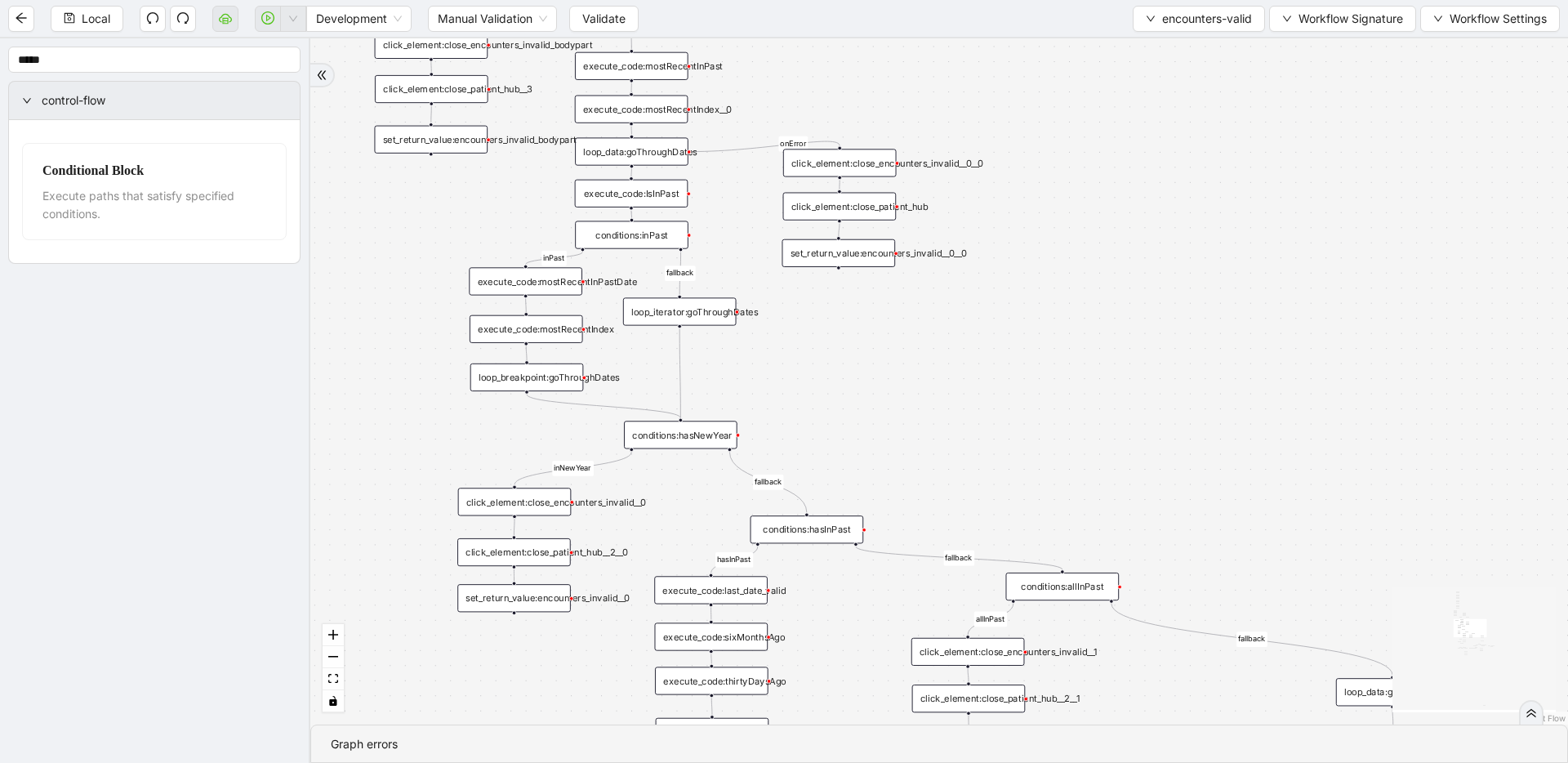
drag, startPoint x: 722, startPoint y: 288, endPoint x: 743, endPoint y: 174, distance: 115.9
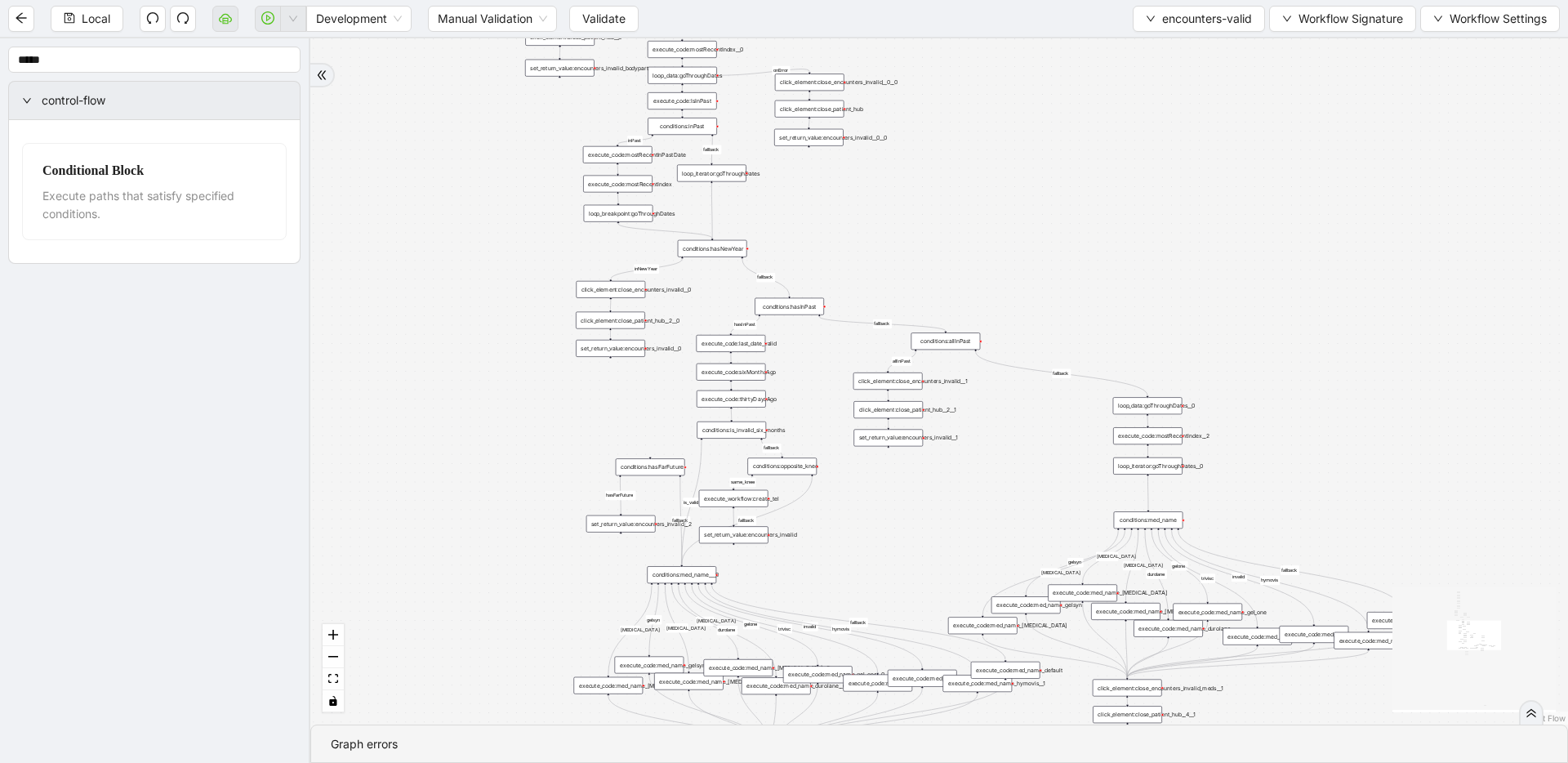
drag, startPoint x: 780, startPoint y: 383, endPoint x: 791, endPoint y: 300, distance: 83.7
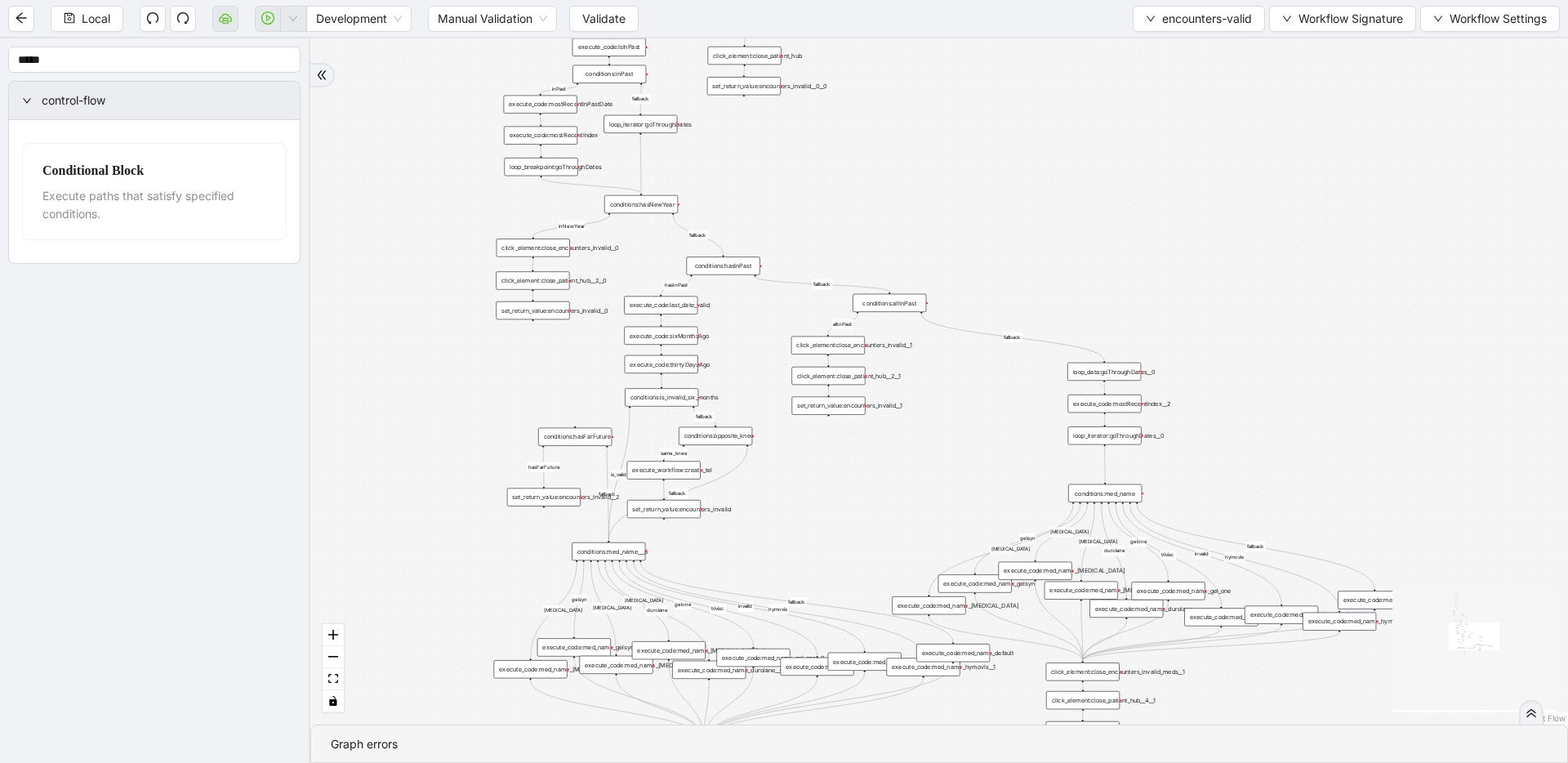
click at [877, 483] on div "fallback inPast hasInPast fallback wrong_body inNewYear fallback fallback allIn…" at bounding box center [939, 381] width 1258 height 686
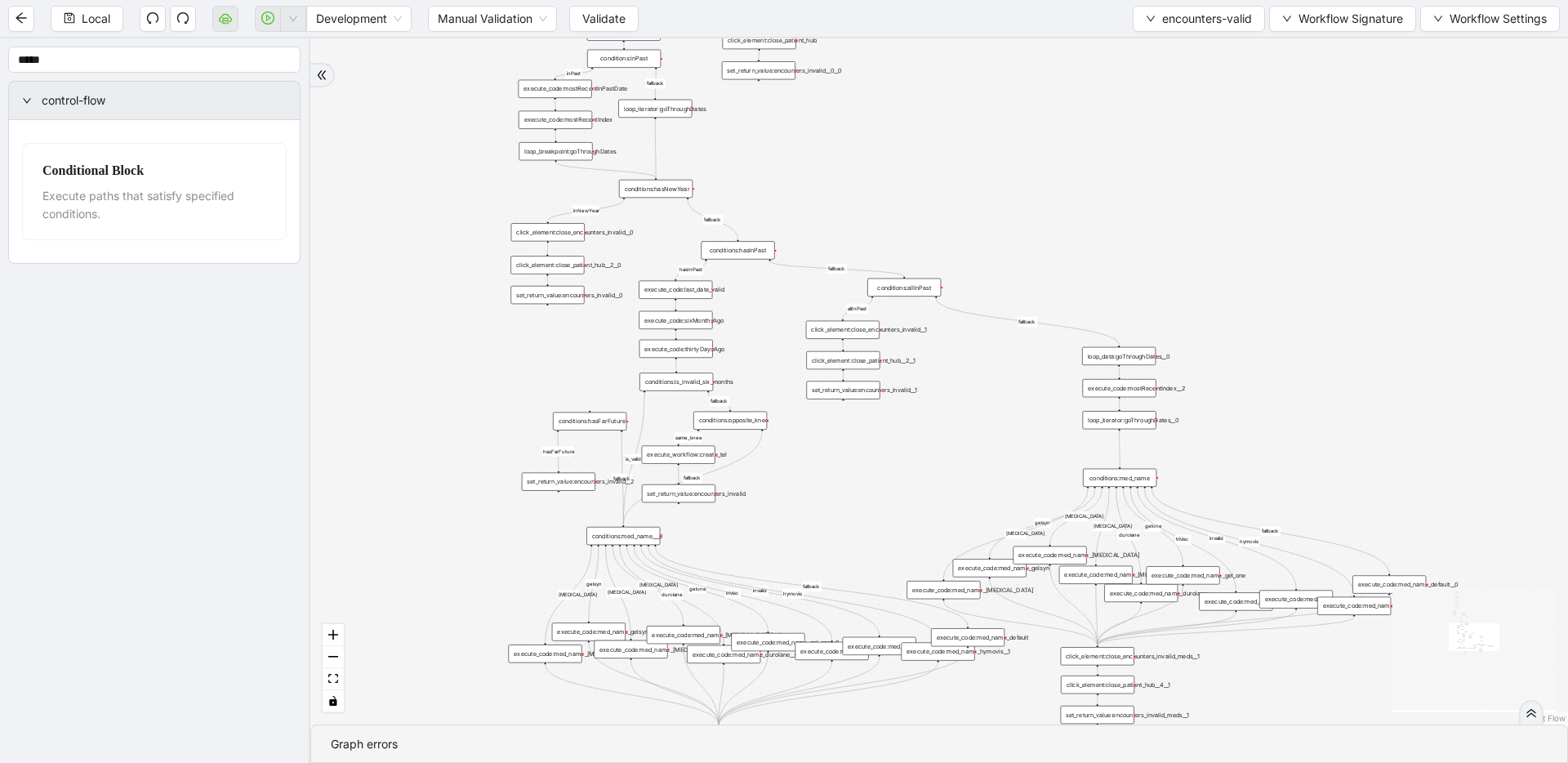
drag, startPoint x: 774, startPoint y: 162, endPoint x: 789, endPoint y: 144, distance: 23.4
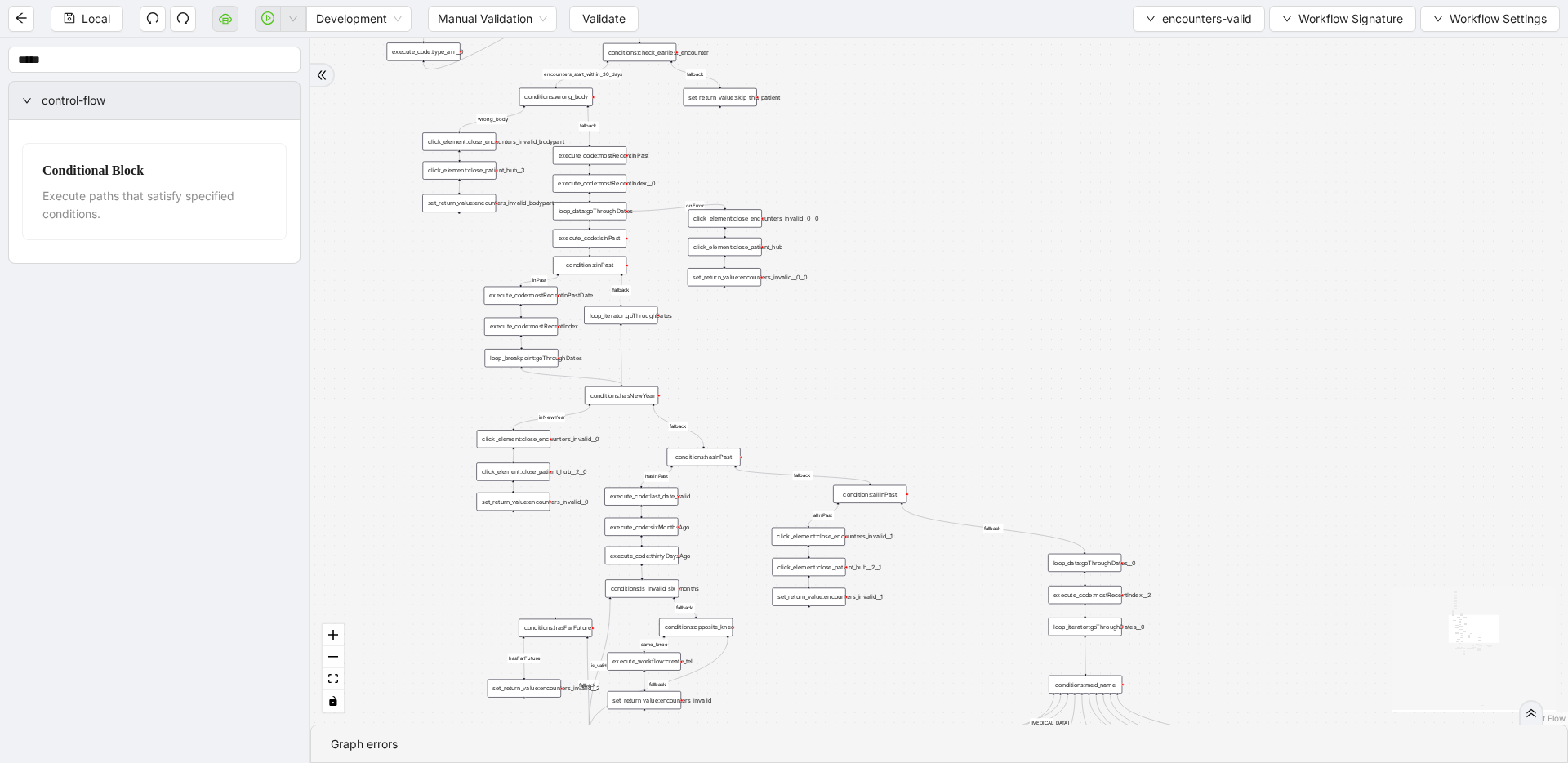
drag, startPoint x: 784, startPoint y: 182, endPoint x: 752, endPoint y: 390, distance: 210.4
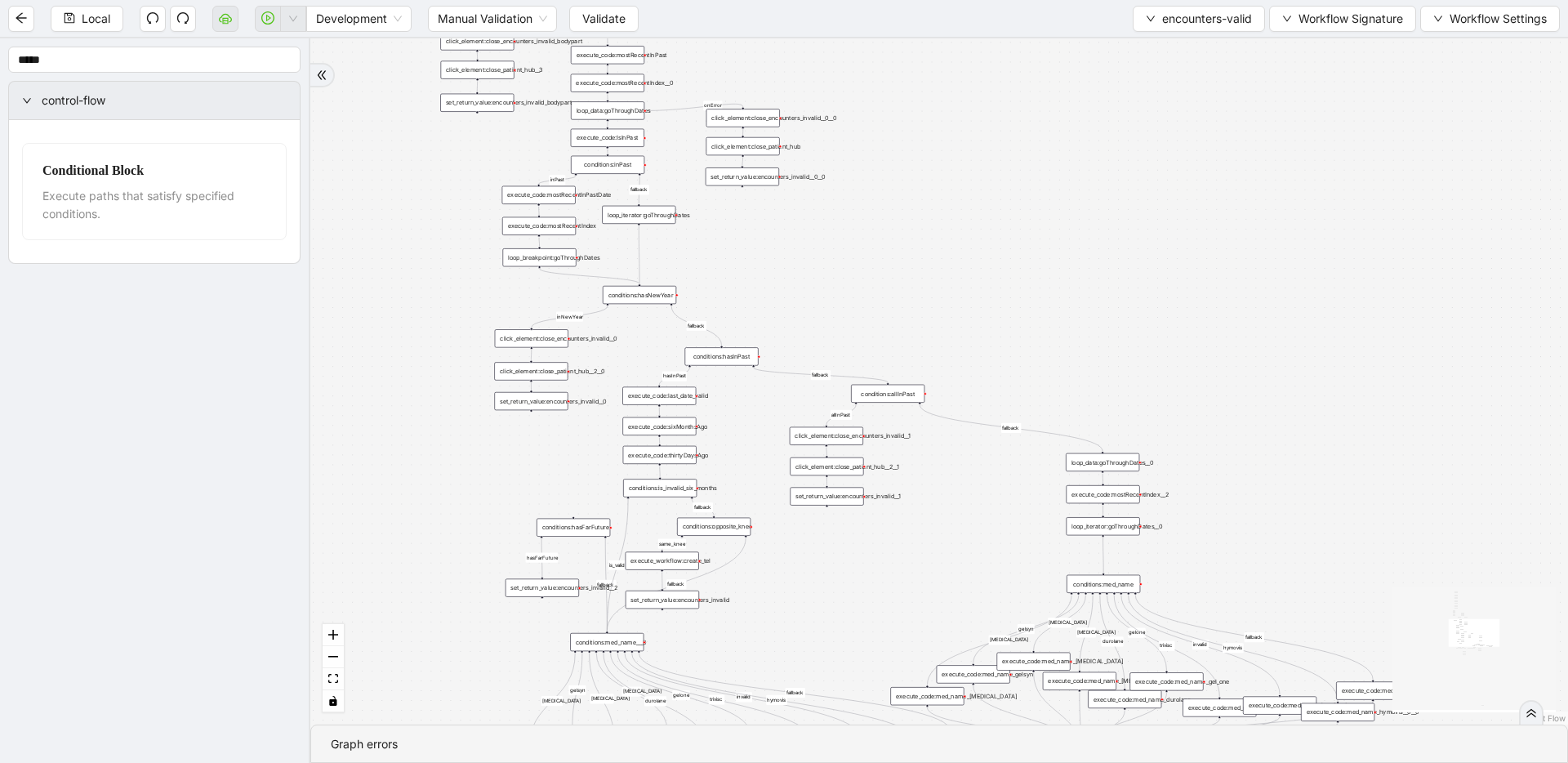
drag, startPoint x: 717, startPoint y: 358, endPoint x: 736, endPoint y: 258, distance: 101.8
click at [650, 217] on div "loop_iterator:goThroughDates" at bounding box center [638, 215] width 73 height 18
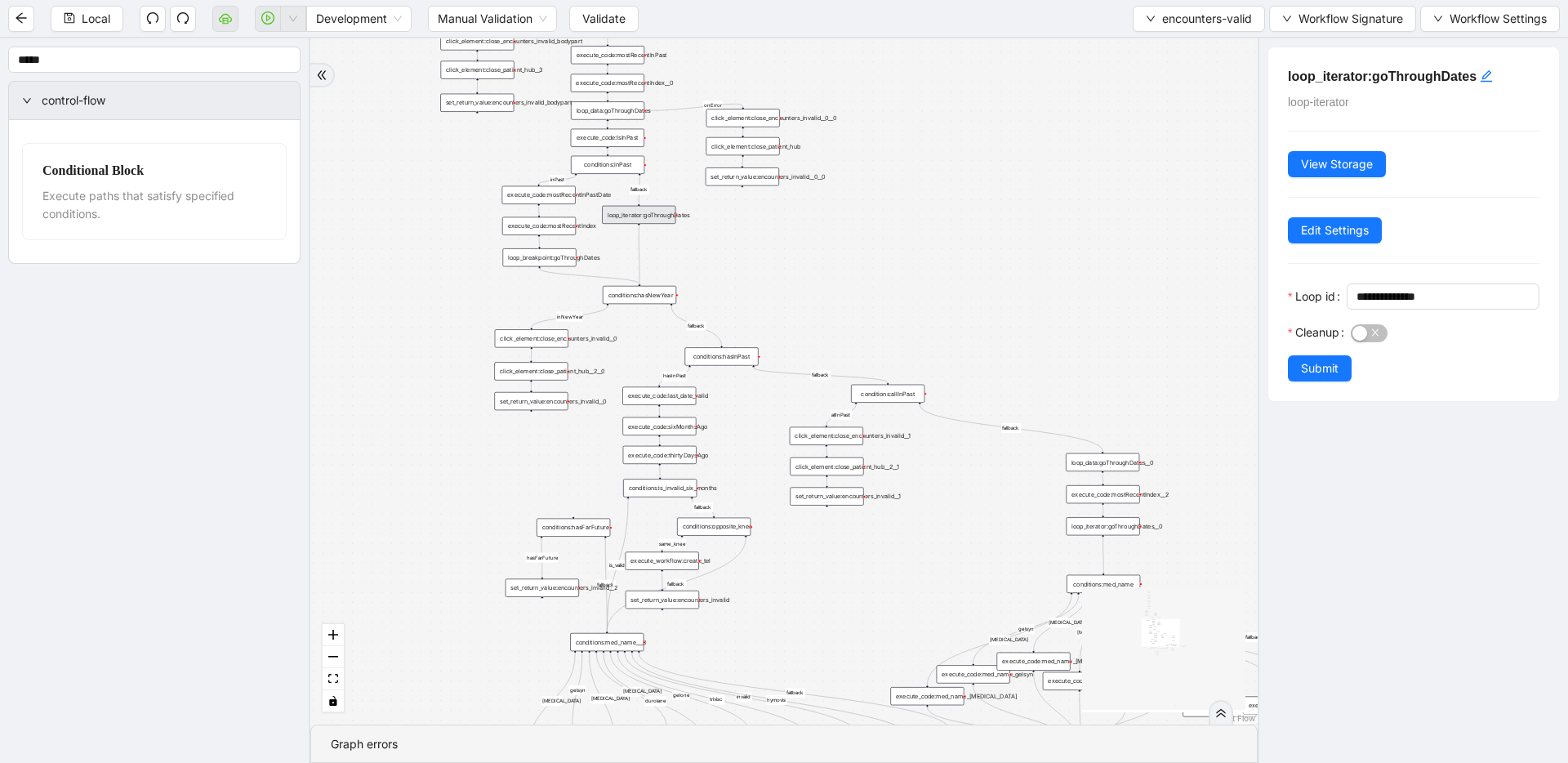
click at [877, 318] on div "fallback inPast hasInPast fallback wrong_body inNewYear fallback fallback allIn…" at bounding box center [784, 381] width 947 height 686
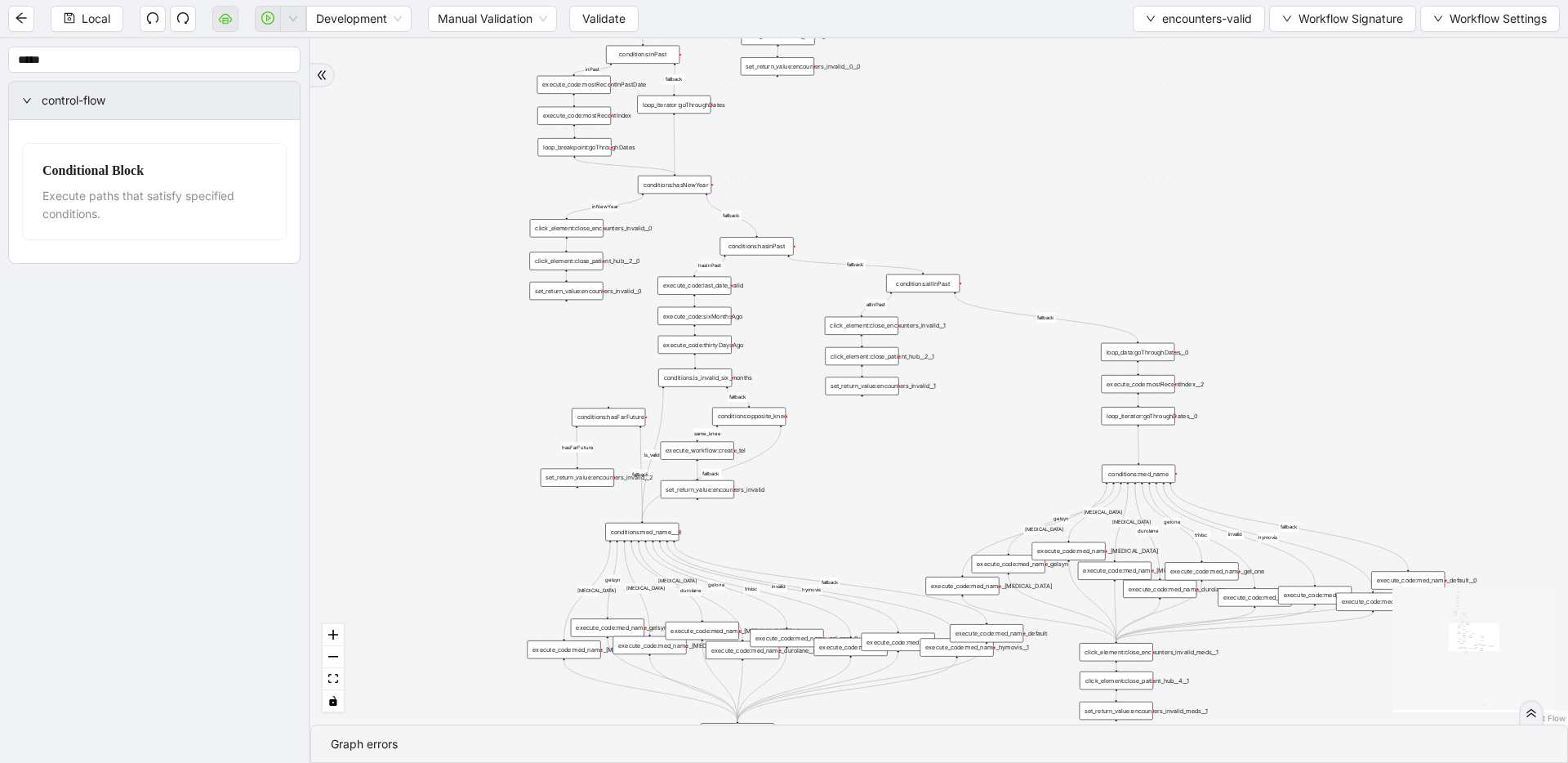
drag, startPoint x: 1023, startPoint y: 286, endPoint x: 1047, endPoint y: 211, distance: 78.7
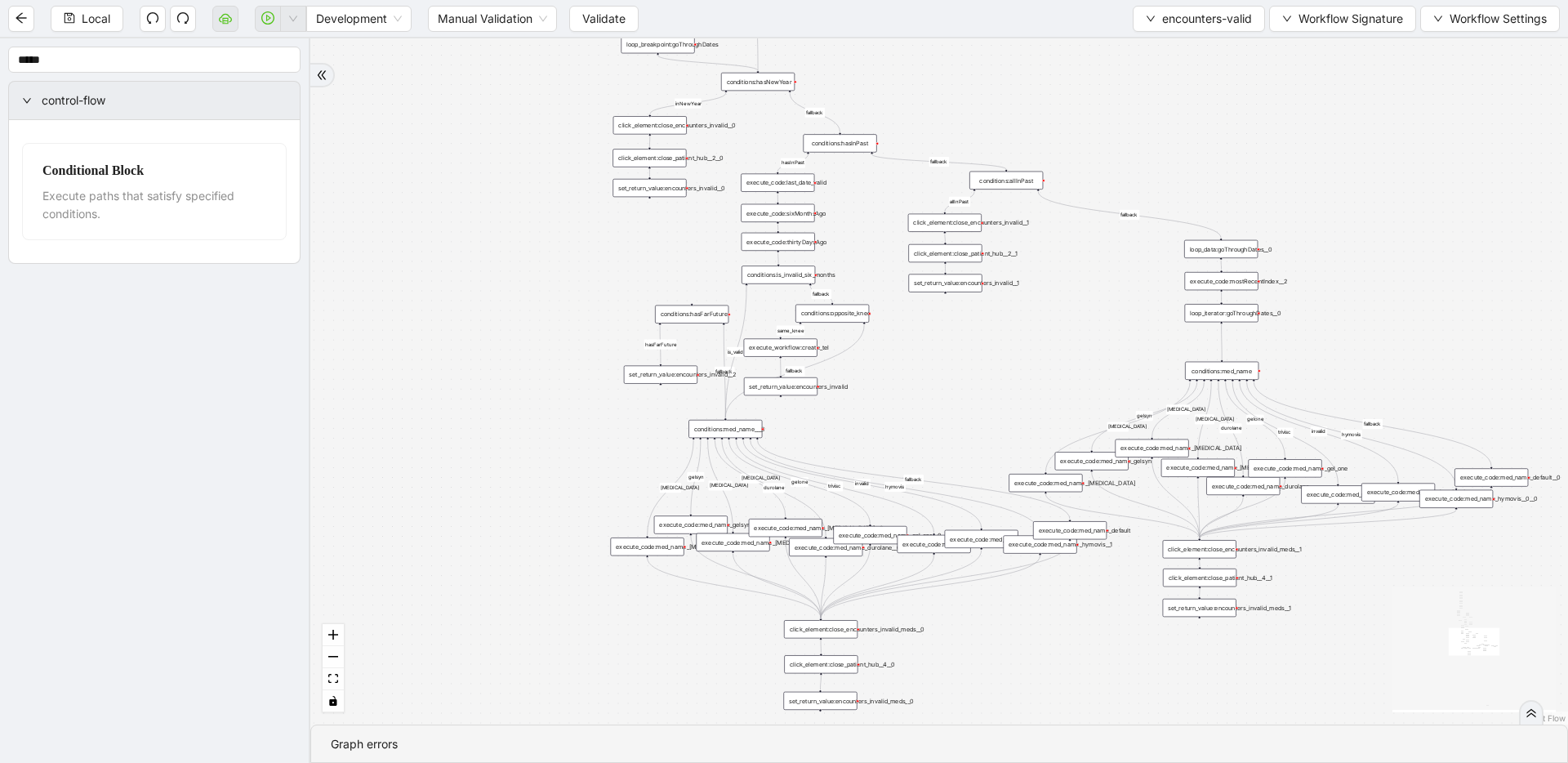
drag, startPoint x: 883, startPoint y: 467, endPoint x: 964, endPoint y: 368, distance: 127.9
click at [877, 368] on div "fallback inPast hasInPast fallback wrong_body inNewYear fallback fallback allIn…" at bounding box center [939, 381] width 1258 height 686
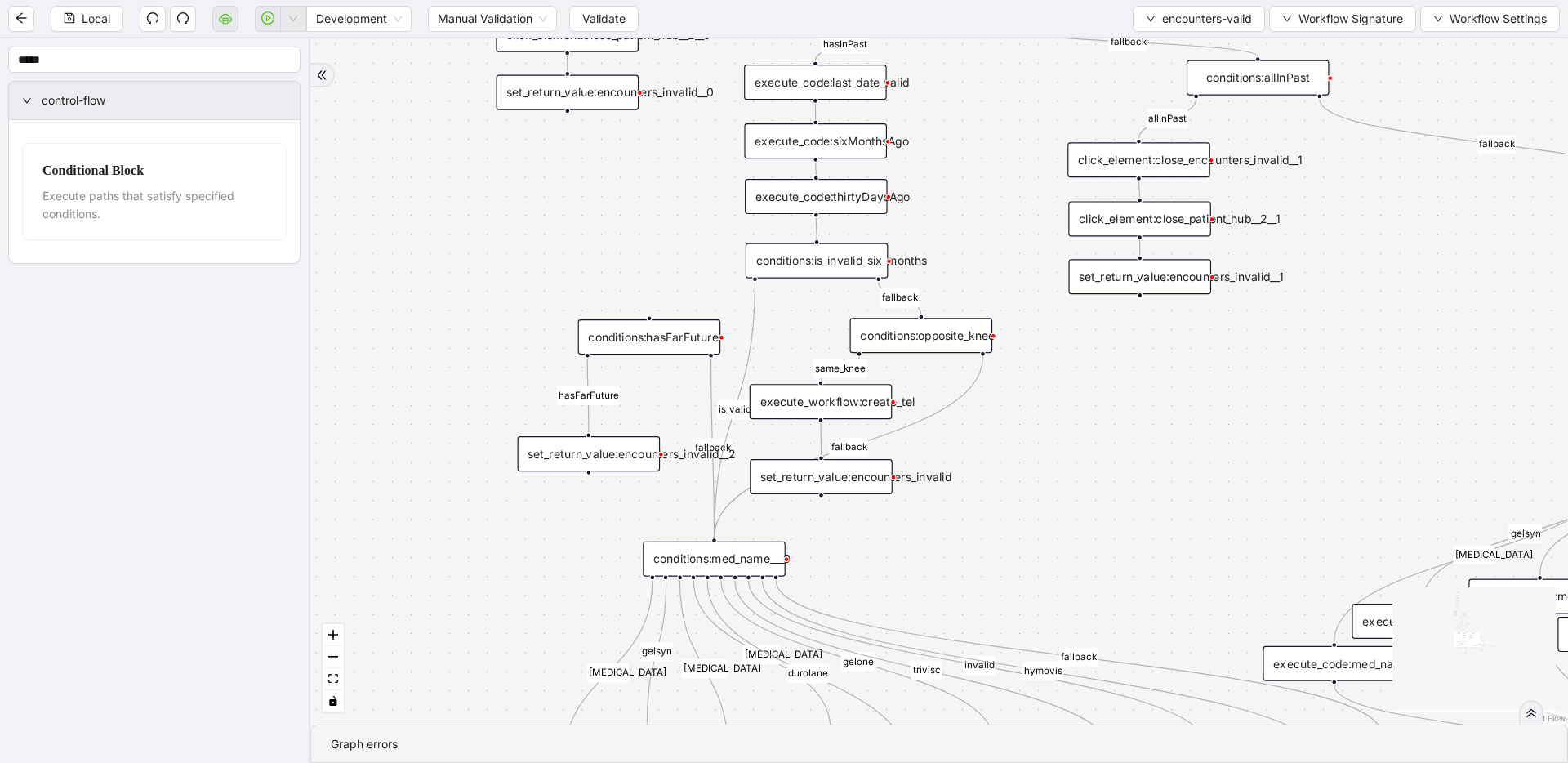
click at [675, 344] on div "conditions:hasFarFuture" at bounding box center [649, 337] width 143 height 35
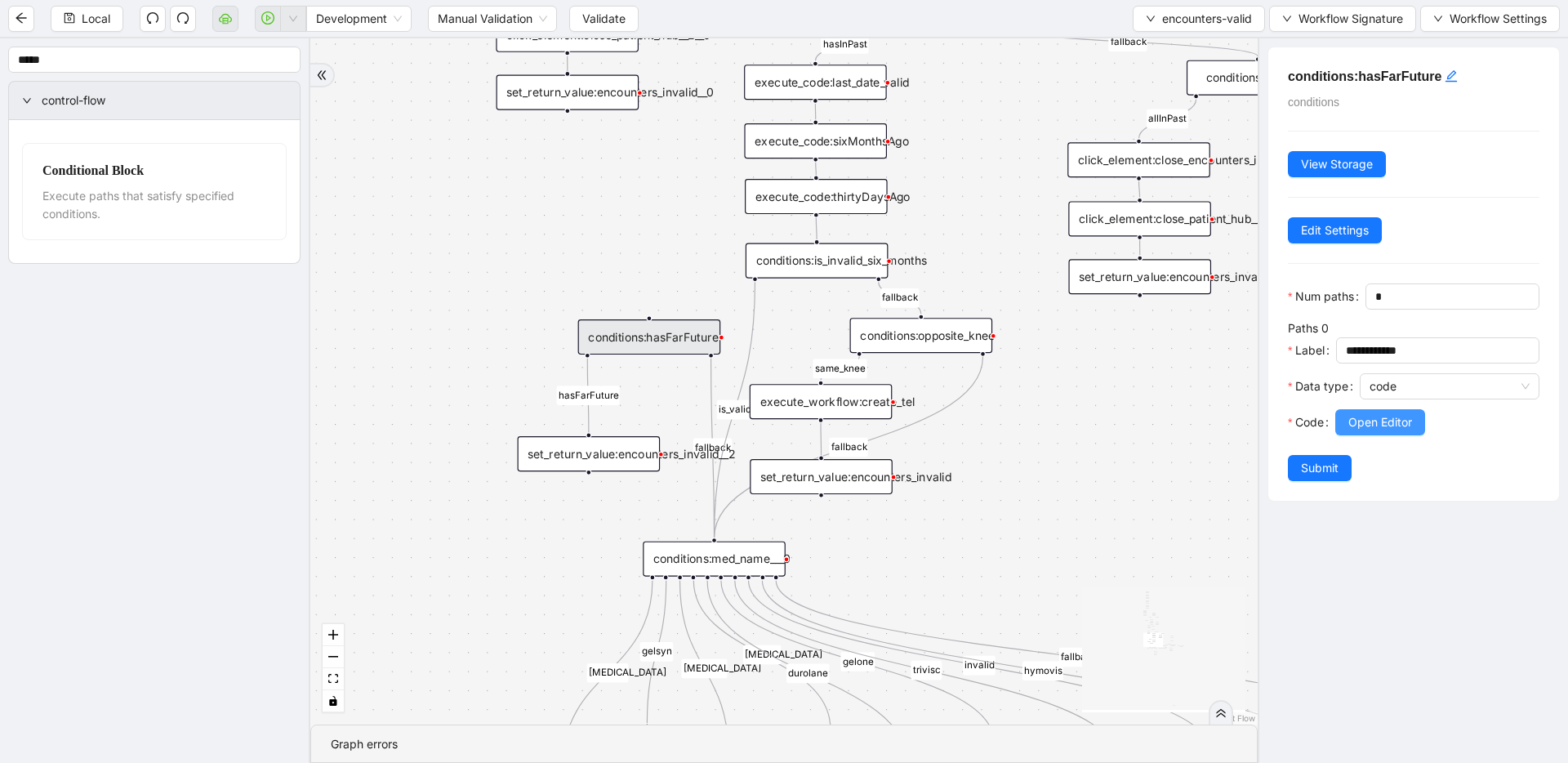
click at [877, 429] on span "Open Editor" at bounding box center [1380, 423] width 64 height 18
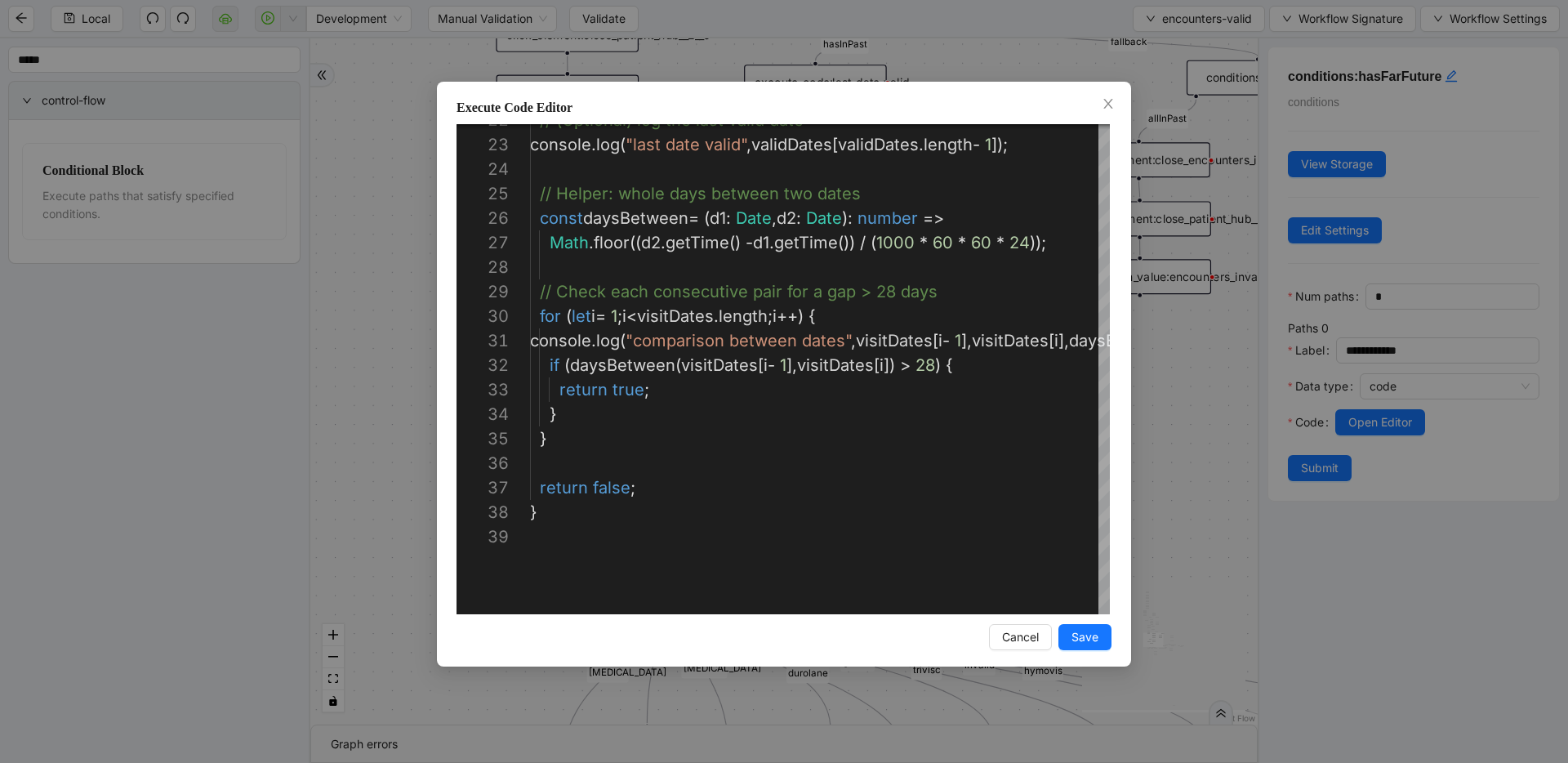
click at [877, 361] on div "Execute Code Editor 22 23 24 25 26 27 28 29 30 31 32 33 34 35 36 37 38 39 // (O…" at bounding box center [784, 381] width 1568 height 763
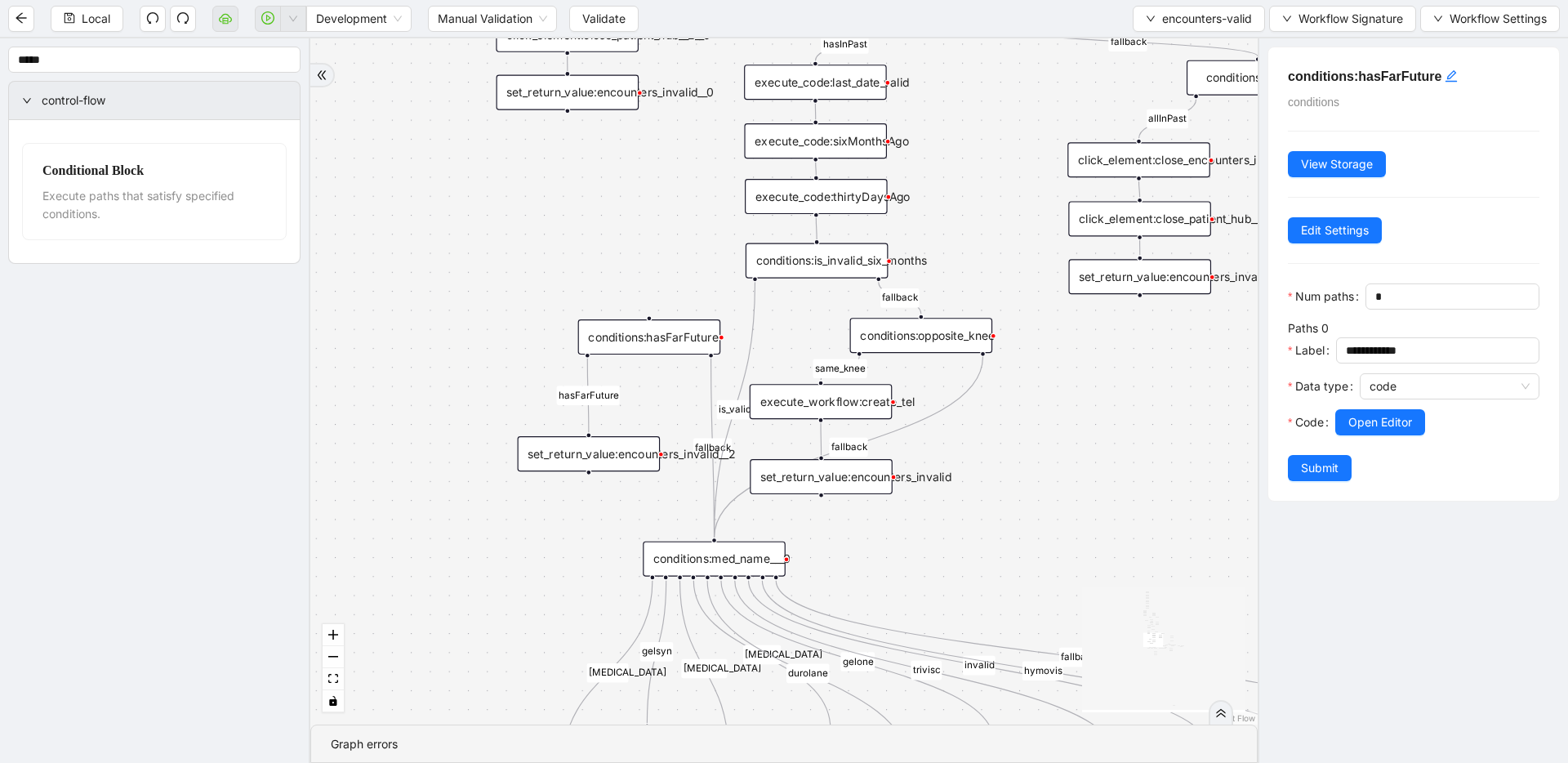
click at [634, 452] on div "set_return_value:encounters_invalid__2" at bounding box center [589, 454] width 143 height 35
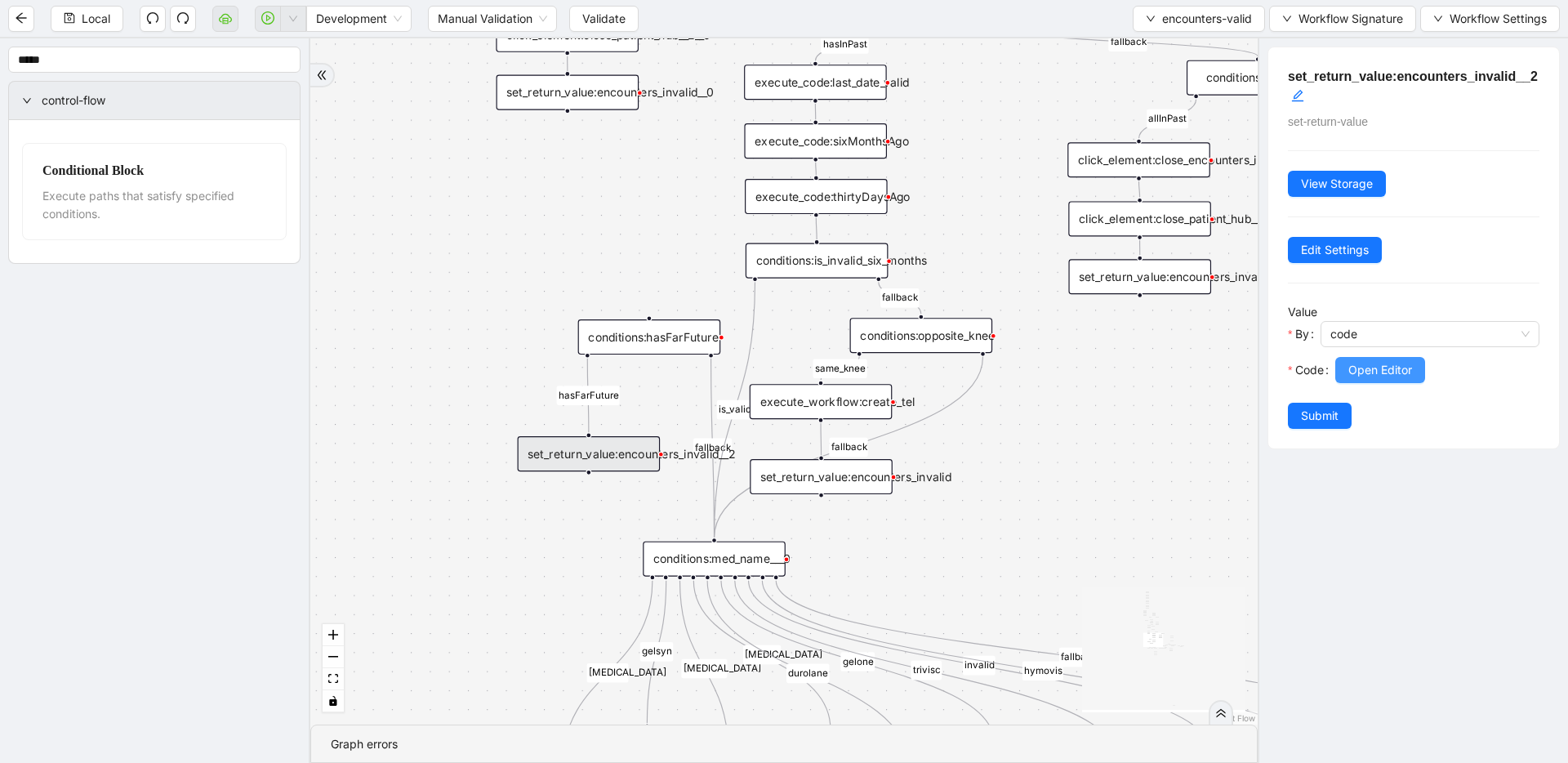
click at [877, 366] on span "Open Editor" at bounding box center [1380, 370] width 64 height 18
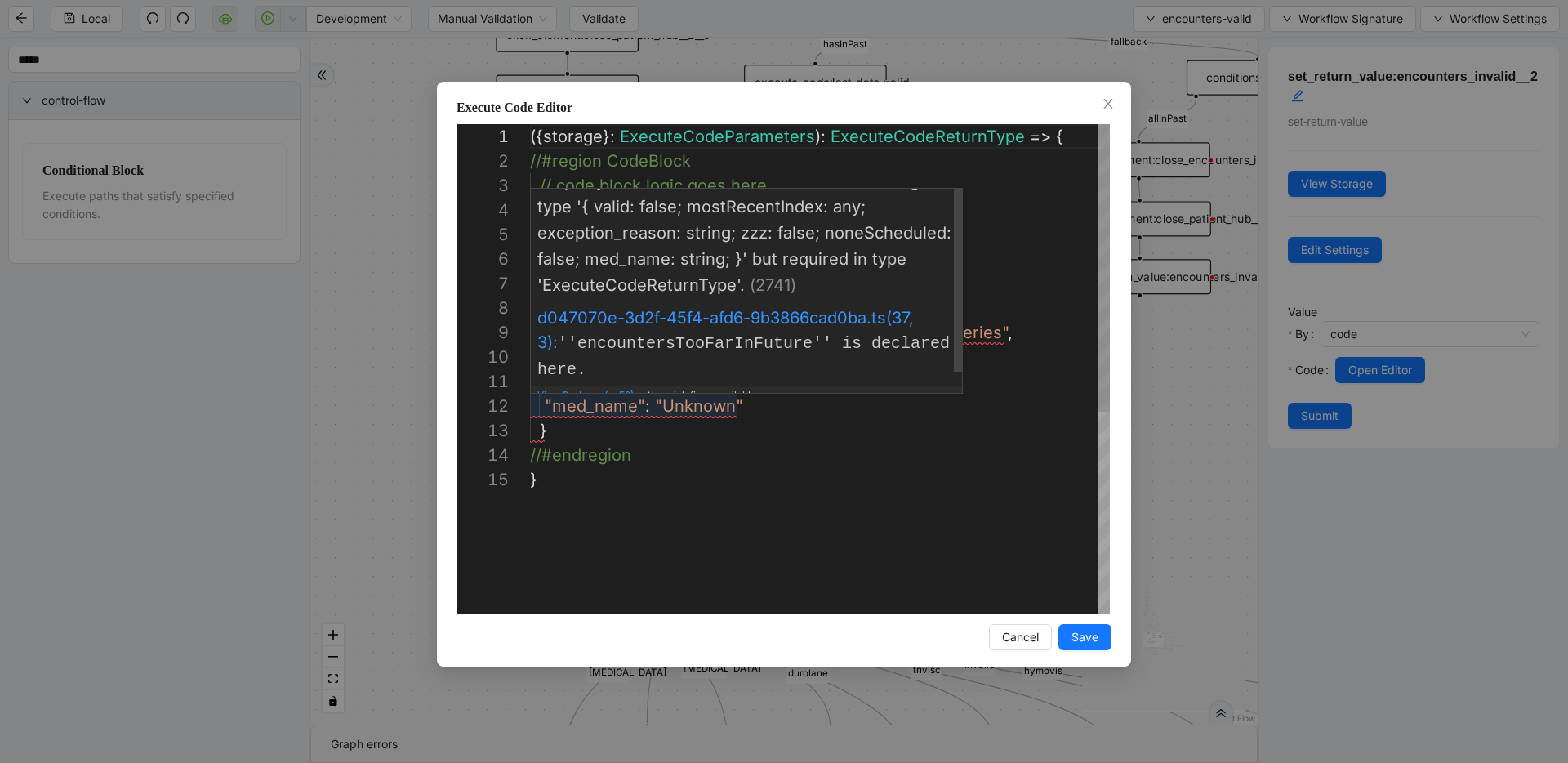
scroll to position [0, 0]
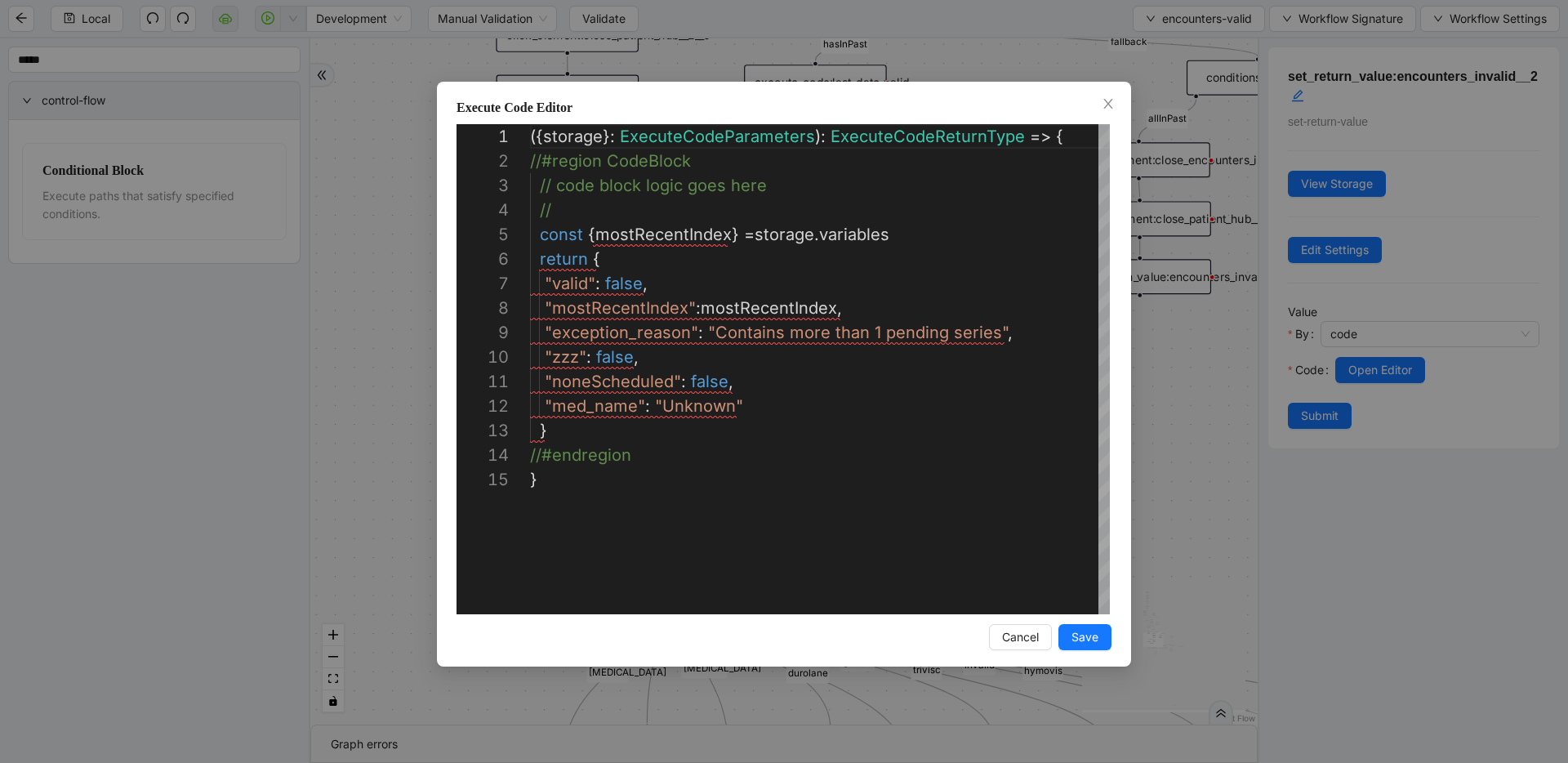
click at [877, 333] on div "**********" at bounding box center [784, 381] width 1568 height 763
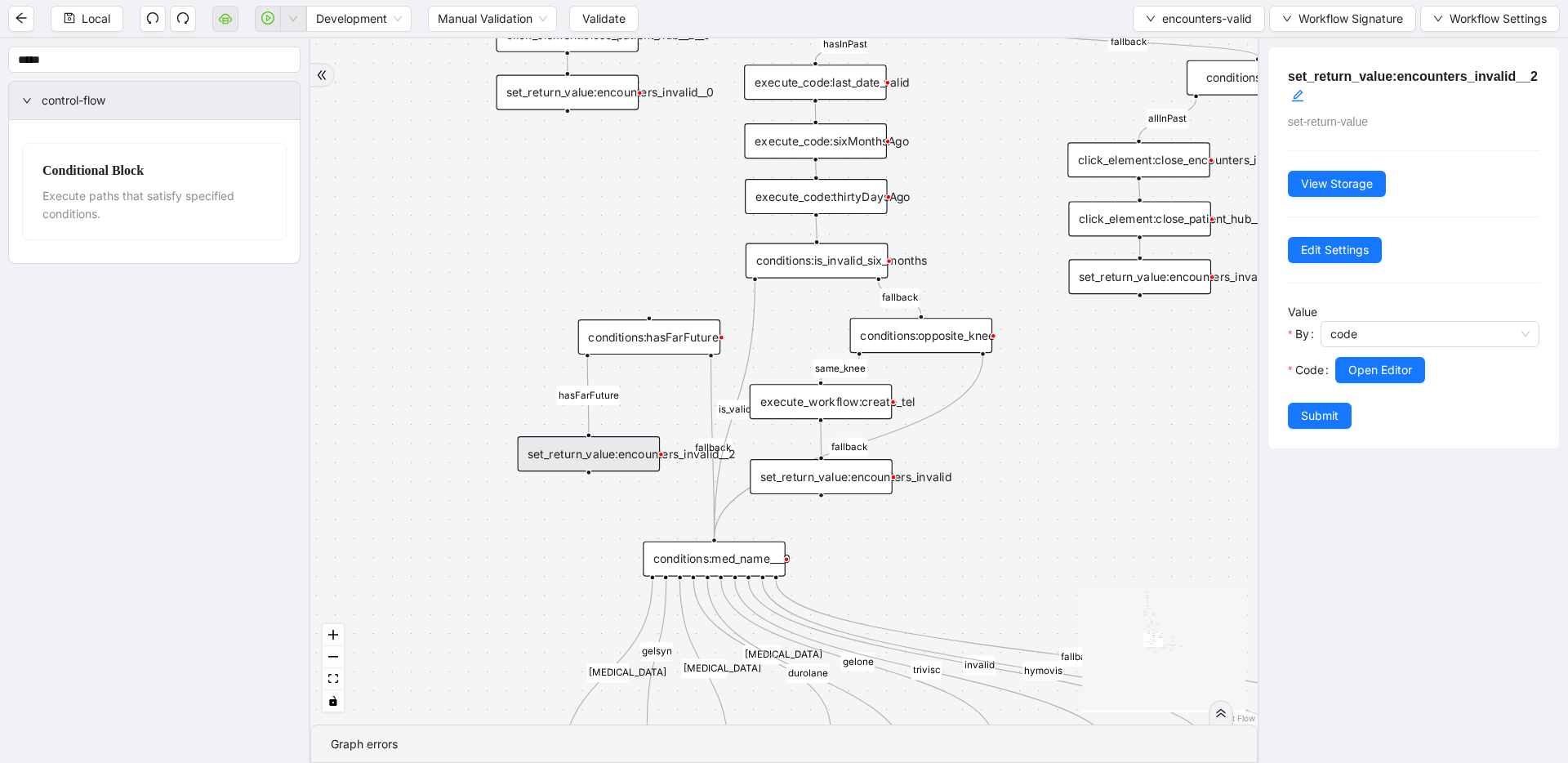
click at [645, 345] on div "conditions:hasFarFuture" at bounding box center [649, 337] width 143 height 35
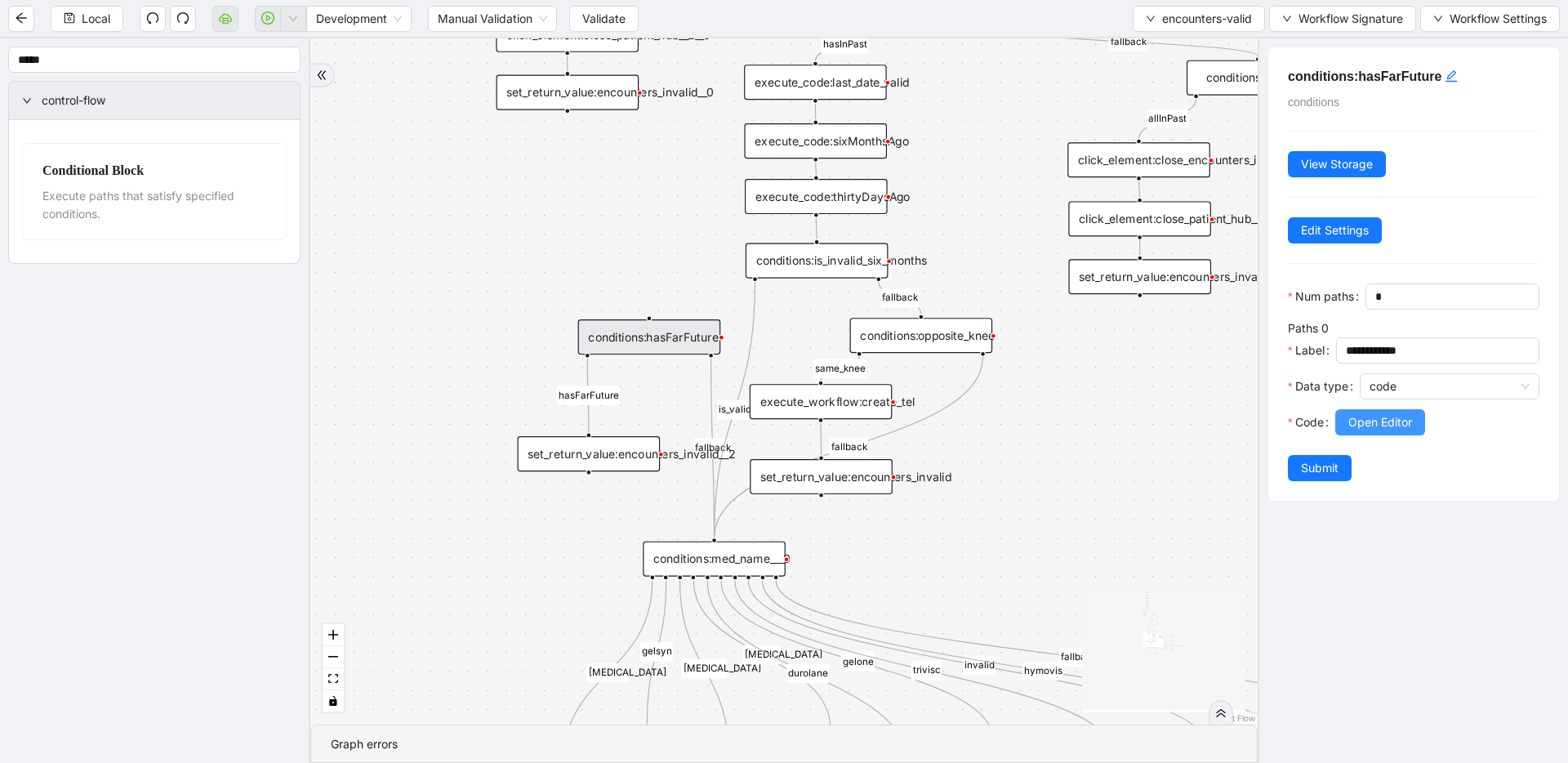
click at [877, 425] on span "Open Editor" at bounding box center [1380, 423] width 64 height 18
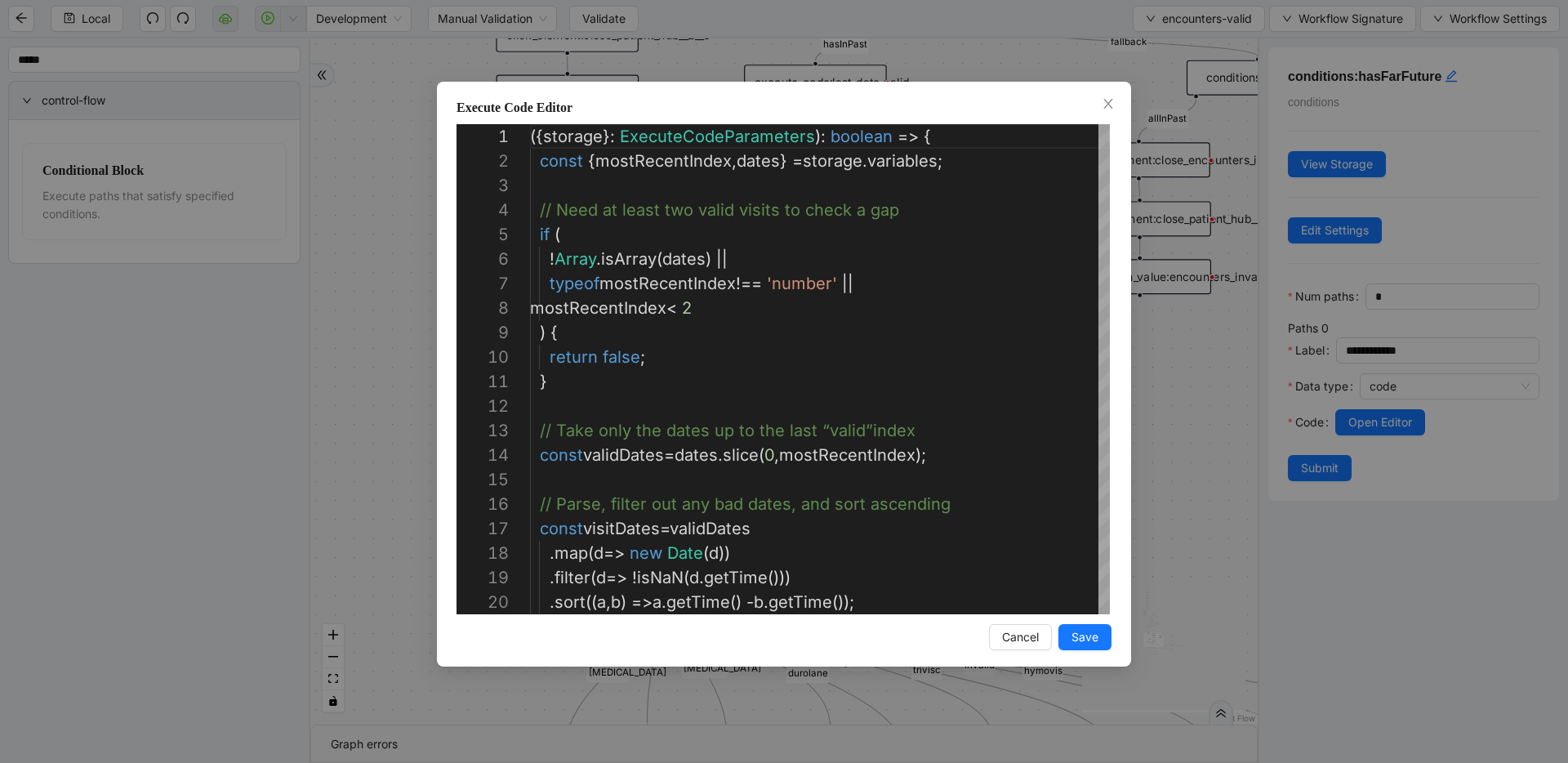
scroll to position [245, 0]
click at [877, 101] on icon "close" at bounding box center [1108, 103] width 13 height 13
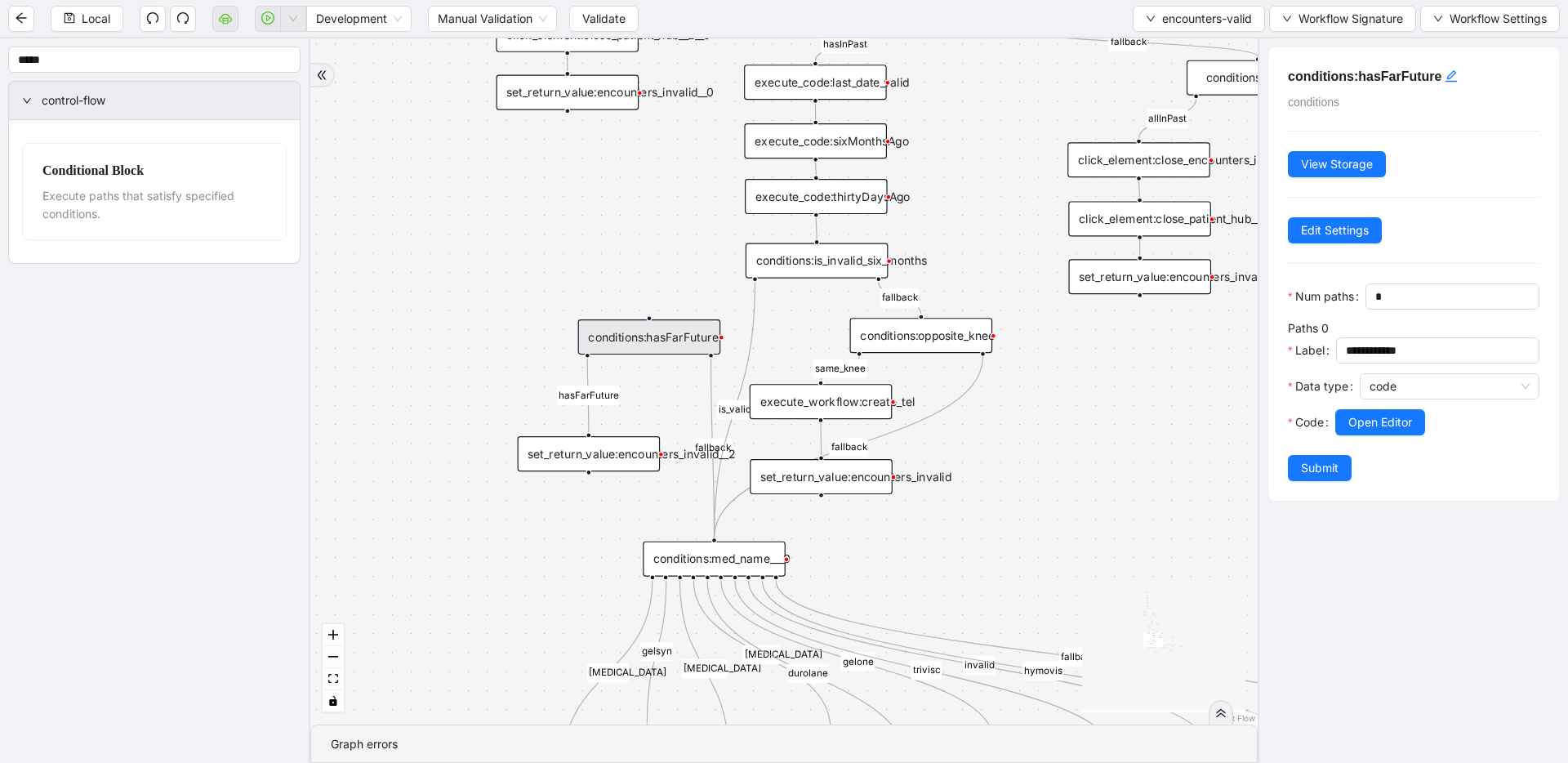
click at [550, 352] on div "fallback inPast hasInPast fallback wrong_body inNewYear fallback fallback allIn…" at bounding box center [784, 381] width 947 height 686
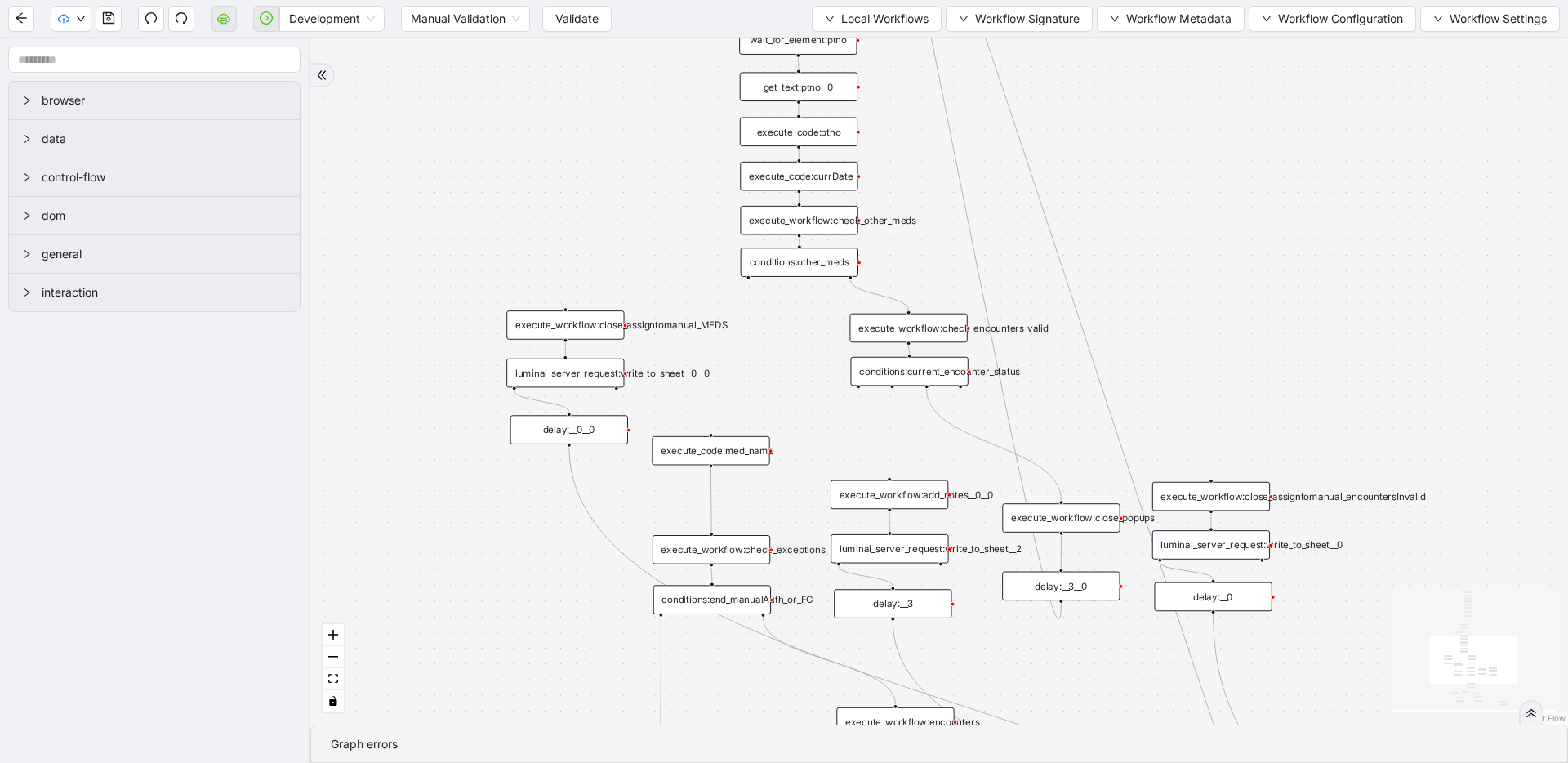
drag, startPoint x: 974, startPoint y: 273, endPoint x: 729, endPoint y: 338, distance: 253.5
click at [825, 14] on icon "down" at bounding box center [829, 18] width 10 height 10
click at [826, 48] on span "Select" at bounding box center [868, 51] width 106 height 18
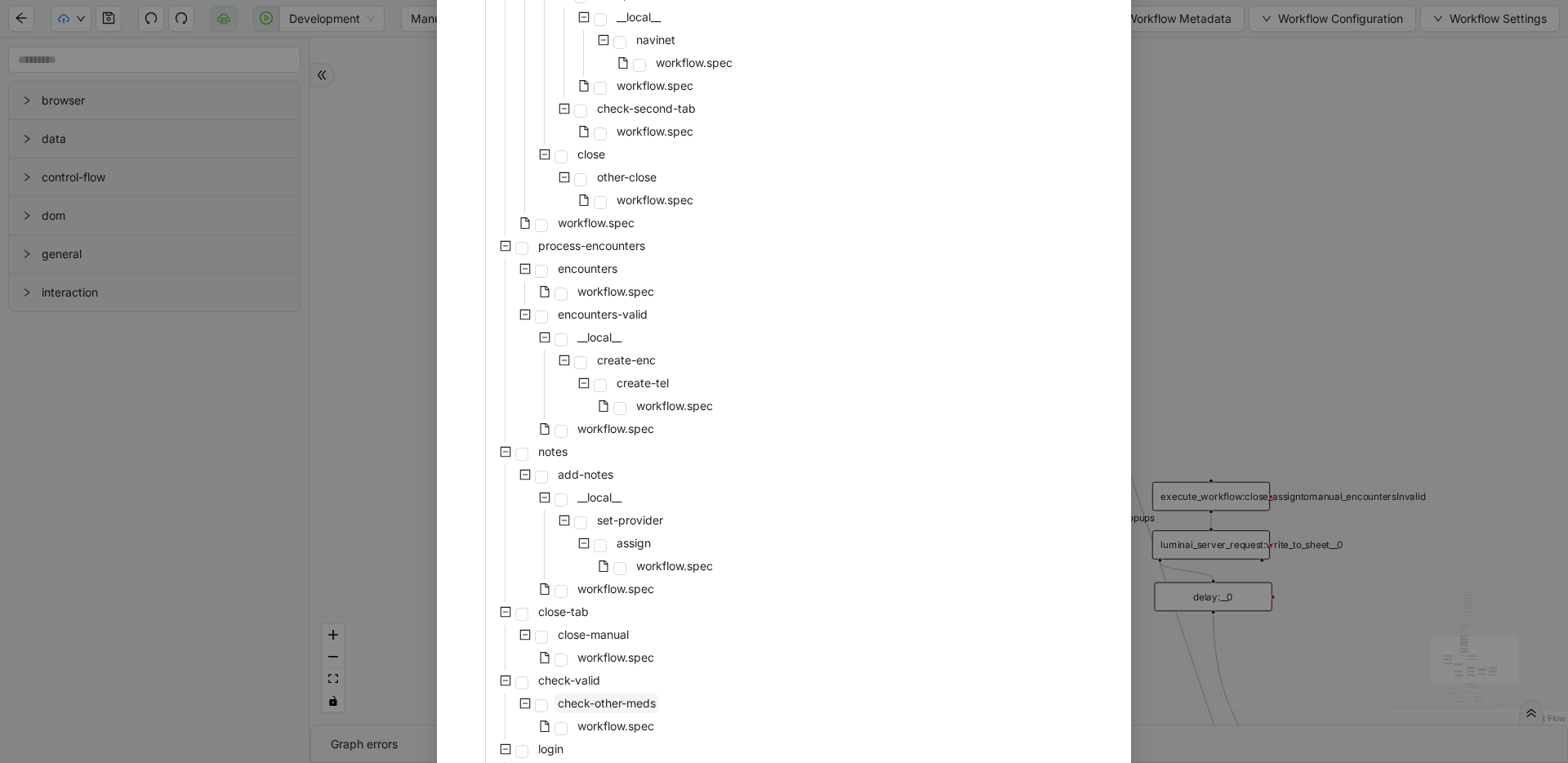
scroll to position [669, 0]
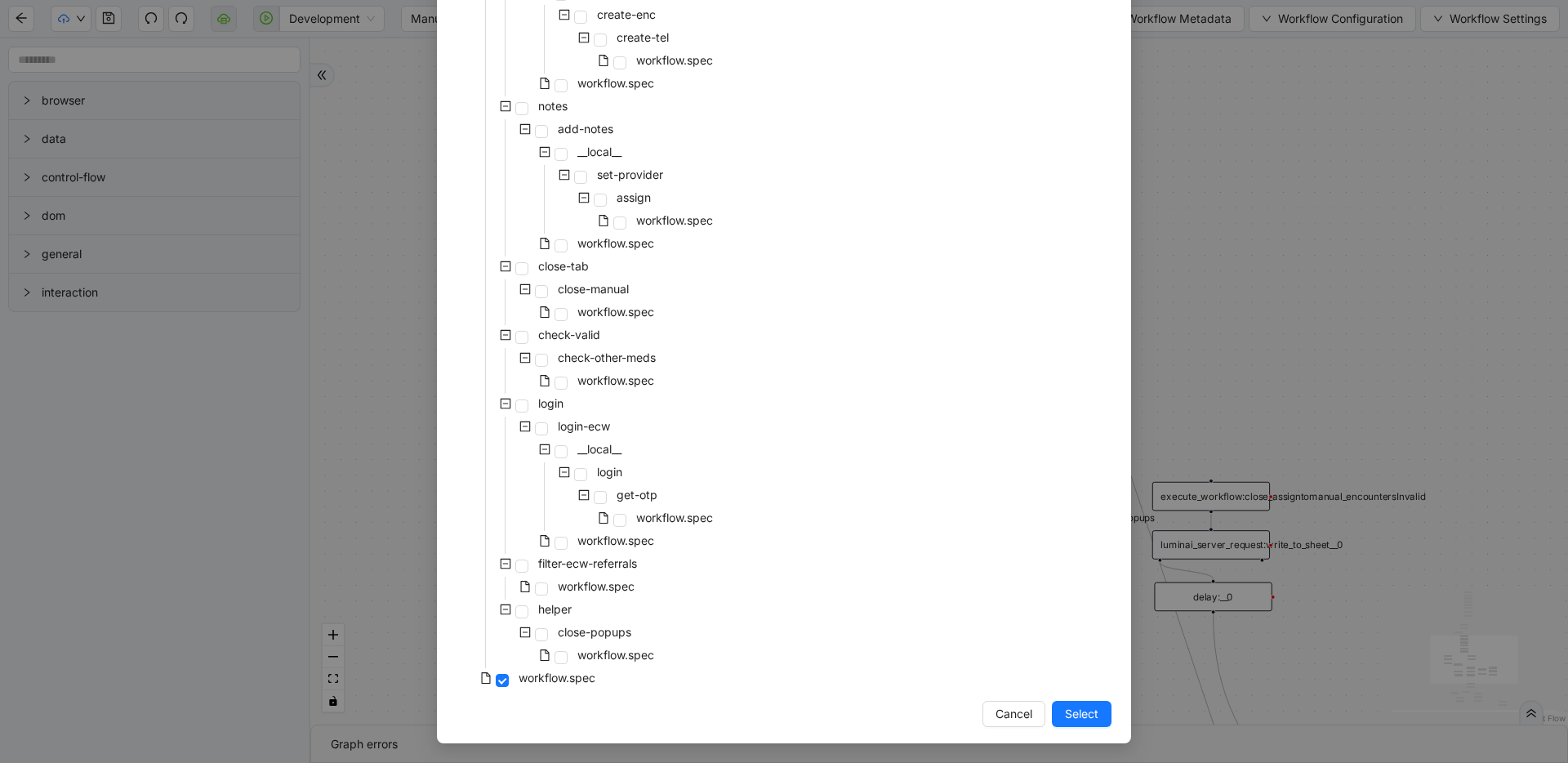
click at [754, 349] on div "pre-cert-medicare __local__ get-portal-data data workflow.spec get-exceptions _…" at bounding box center [784, 73] width 655 height 1235
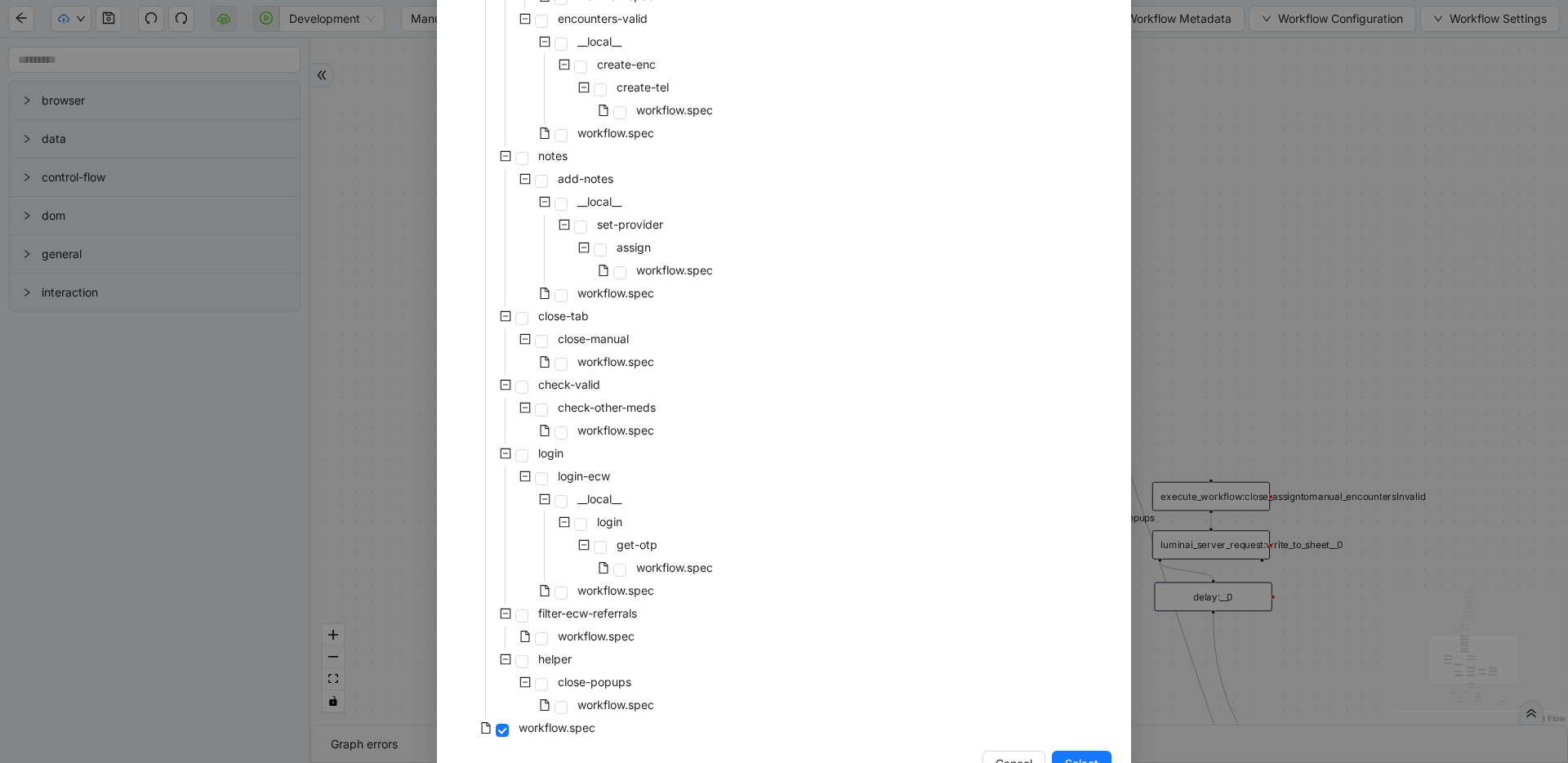
scroll to position [371, 0]
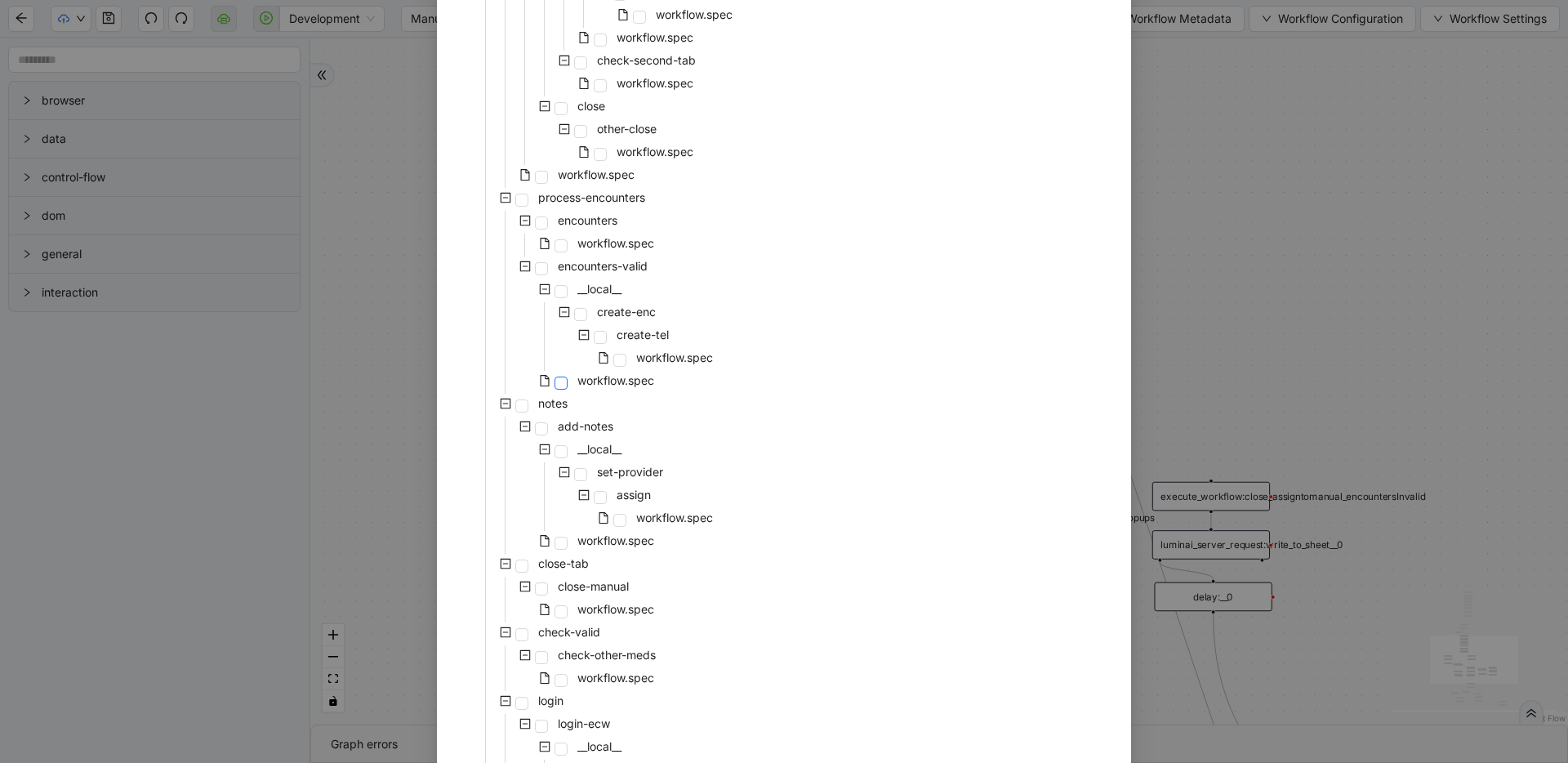
click at [554, 384] on span at bounding box center [561, 383] width 13 height 13
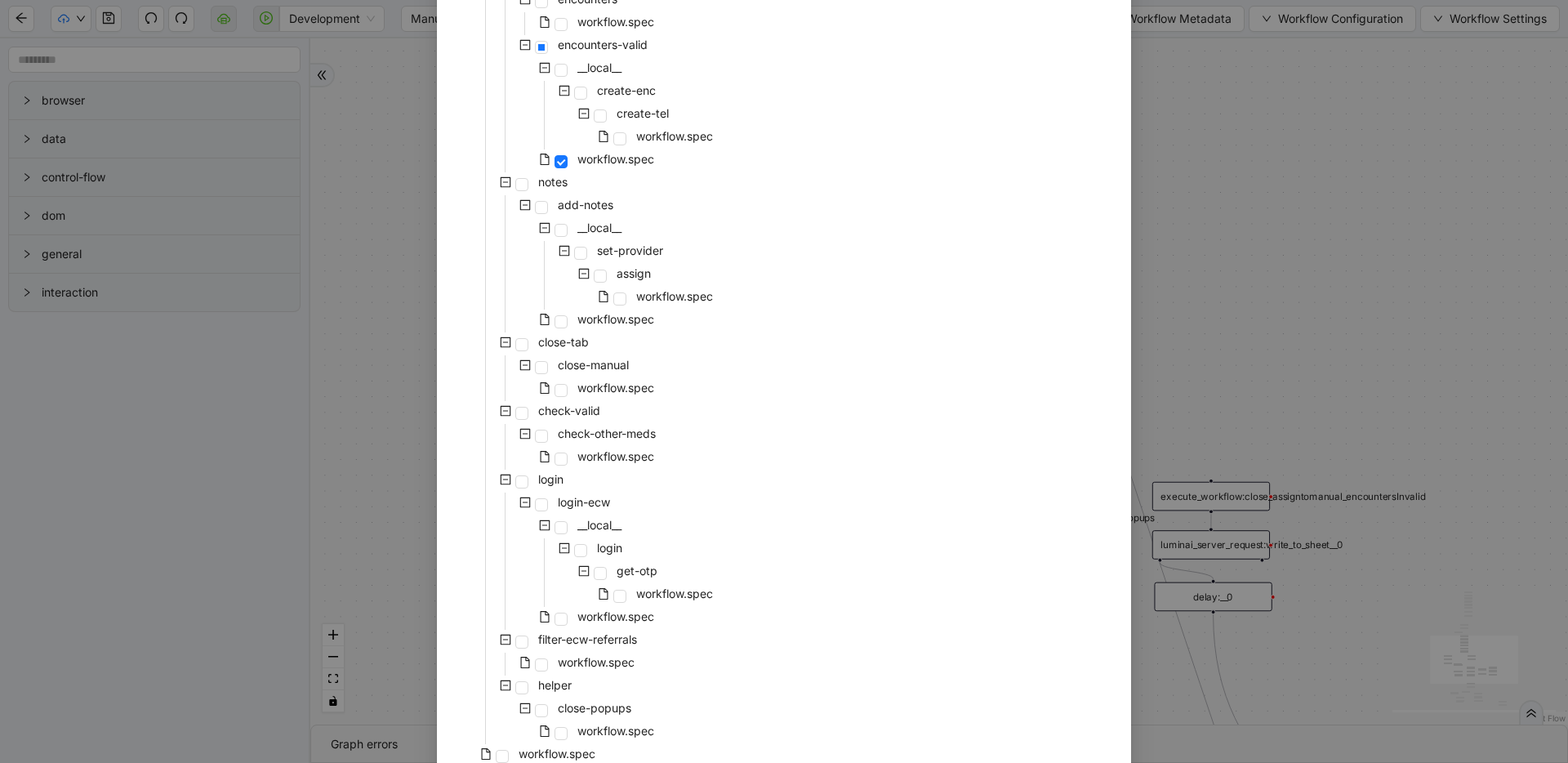
scroll to position [669, 0]
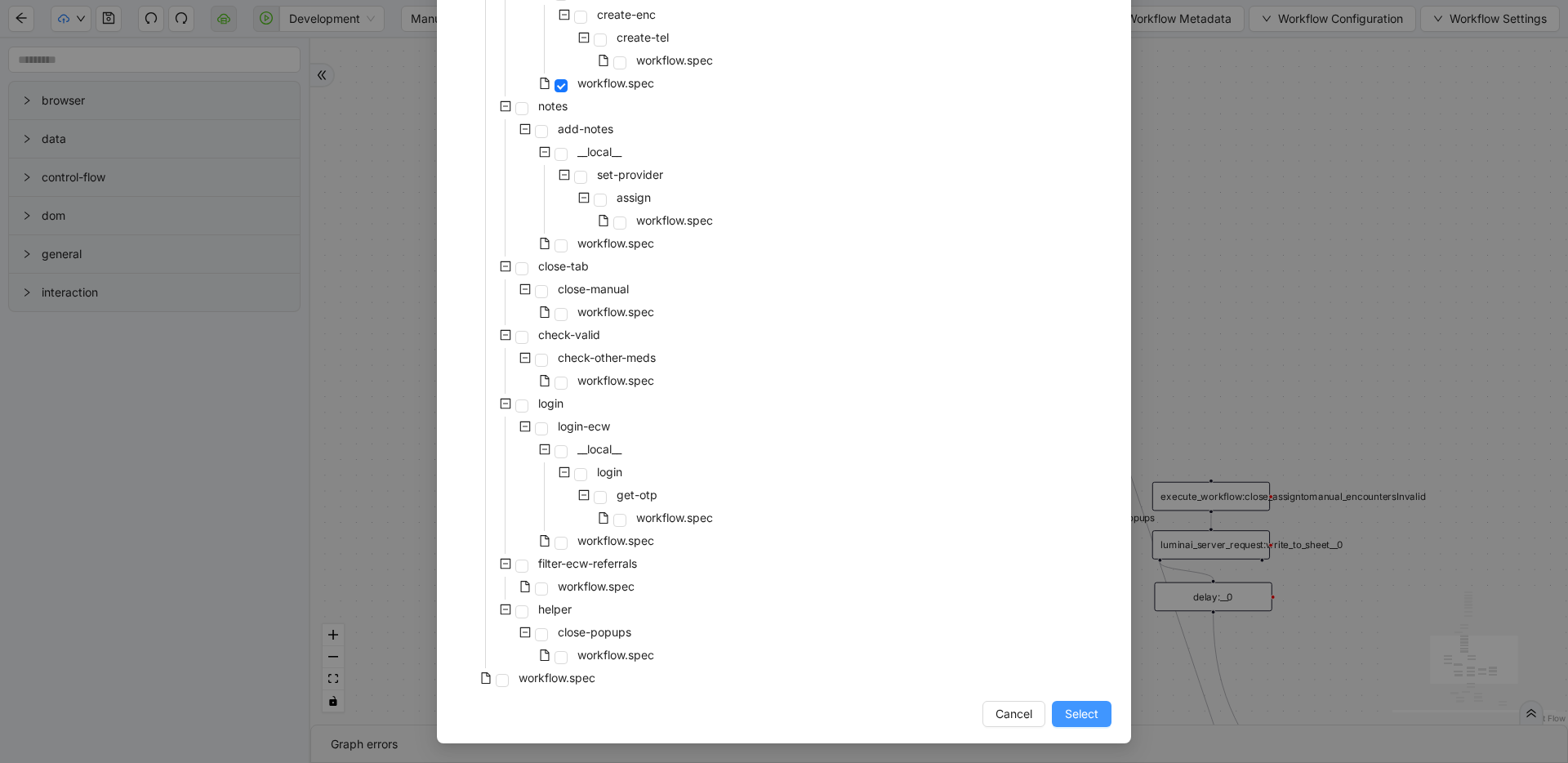
click at [1070, 712] on span "Select" at bounding box center [1081, 715] width 34 height 18
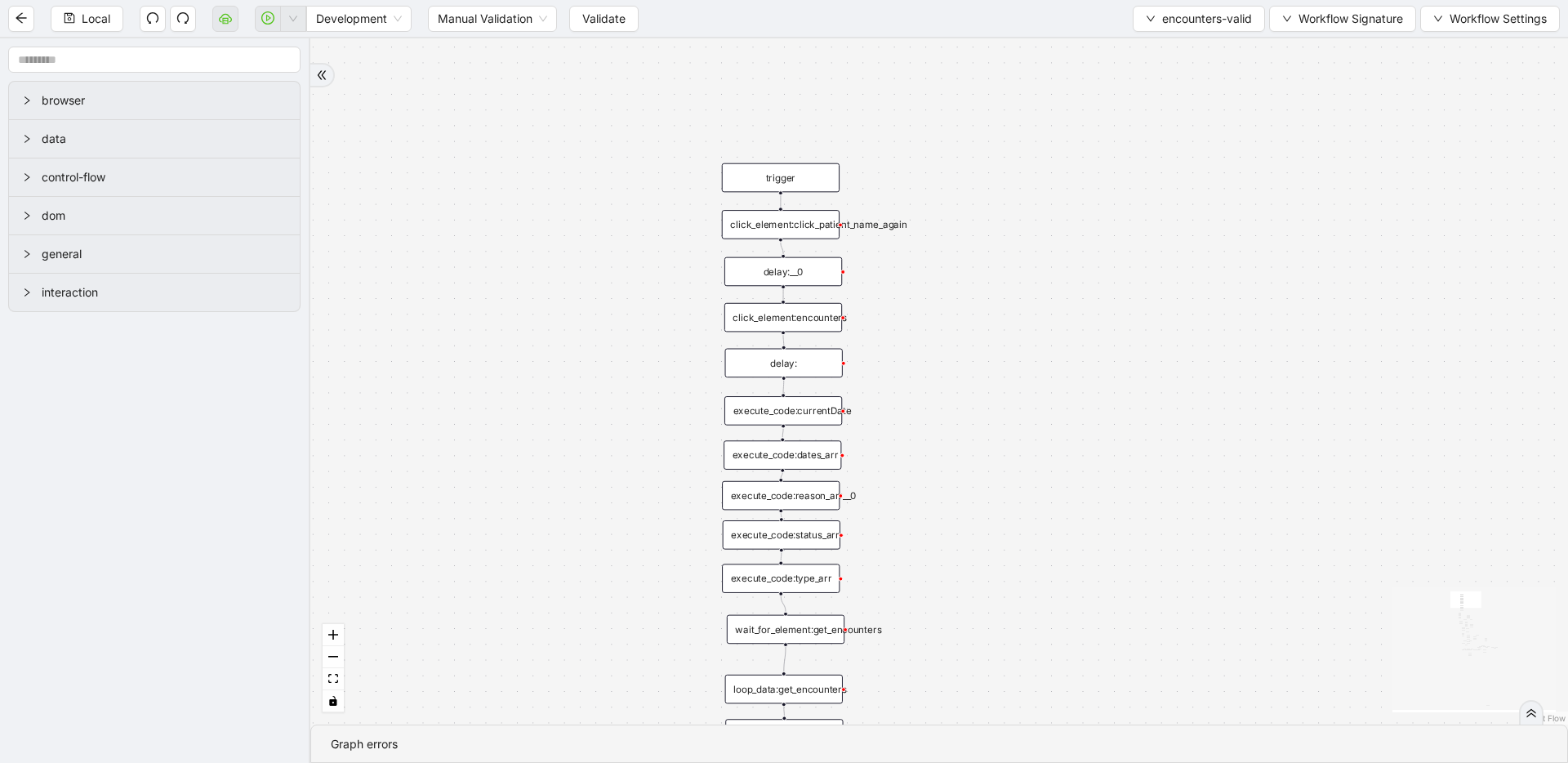
drag, startPoint x: 952, startPoint y: 576, endPoint x: 893, endPoint y: 296, distance: 286.1
click at [893, 296] on div "fallback inPast hasInPast fallback wrong_body inNewYear fallback fallback allIn…" at bounding box center [939, 381] width 1258 height 686
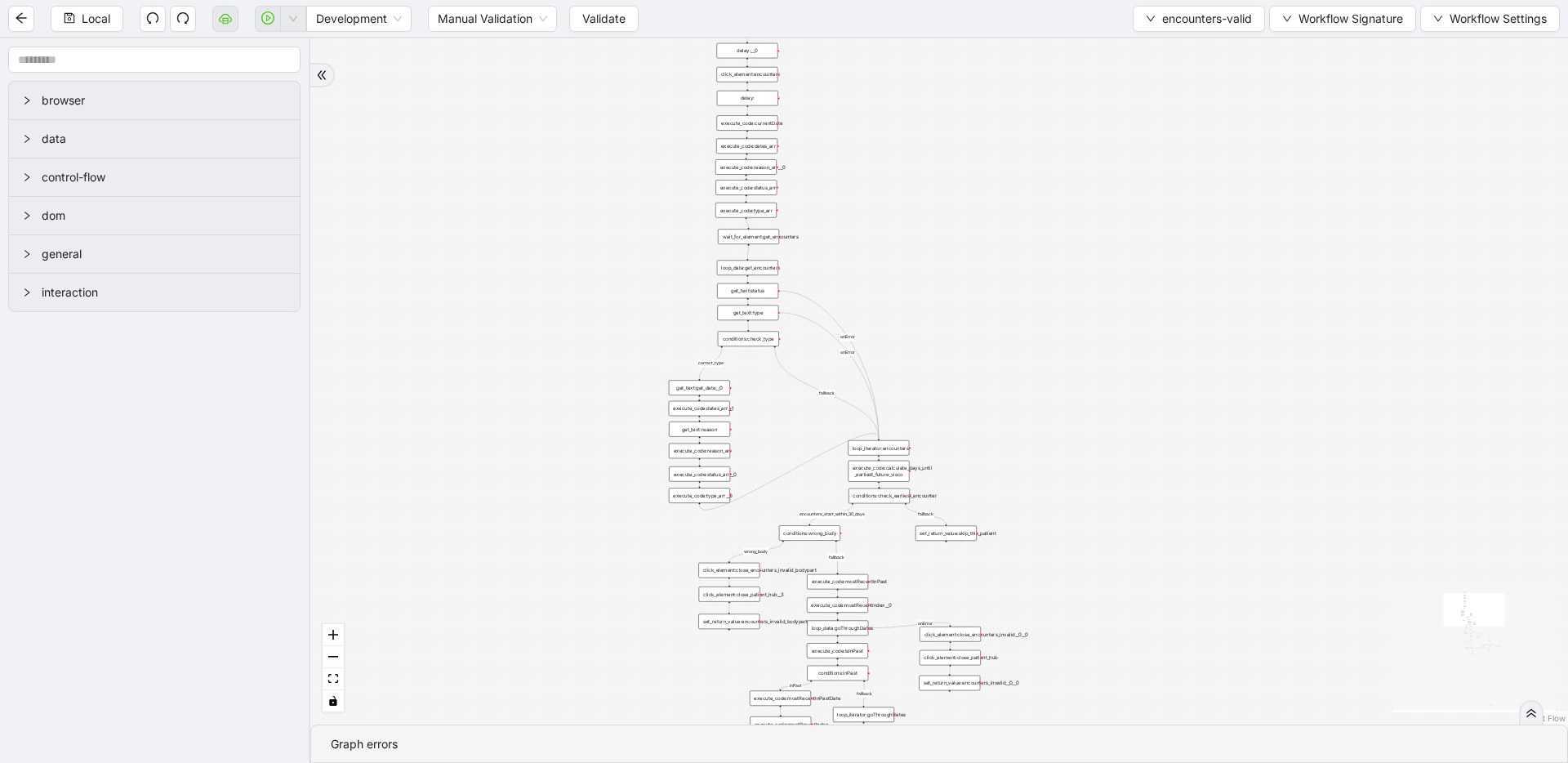
drag, startPoint x: 876, startPoint y: 369, endPoint x: 799, endPoint y: 122, distance: 258.7
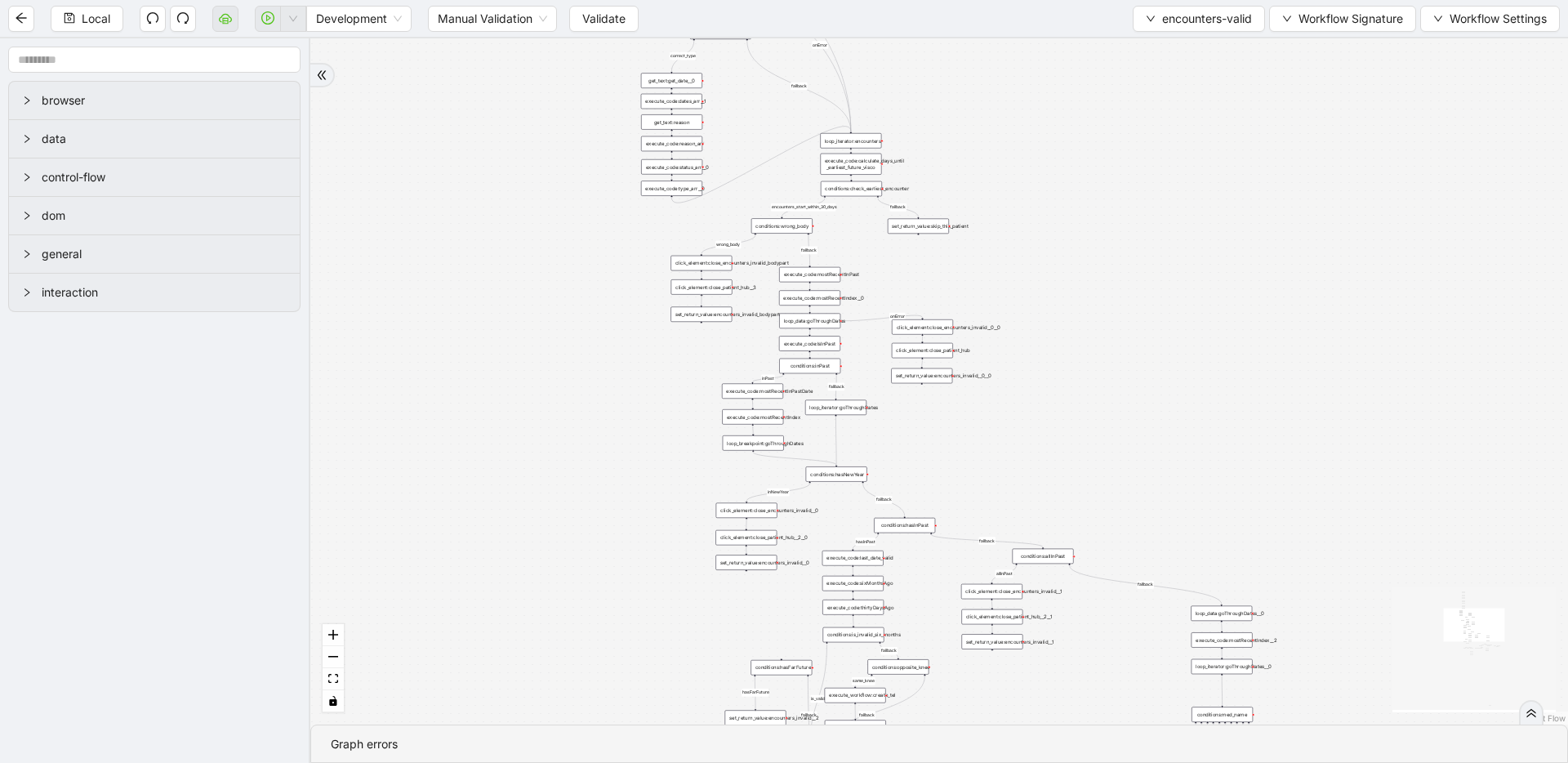
drag, startPoint x: 599, startPoint y: 507, endPoint x: 578, endPoint y: 207, distance: 300.7
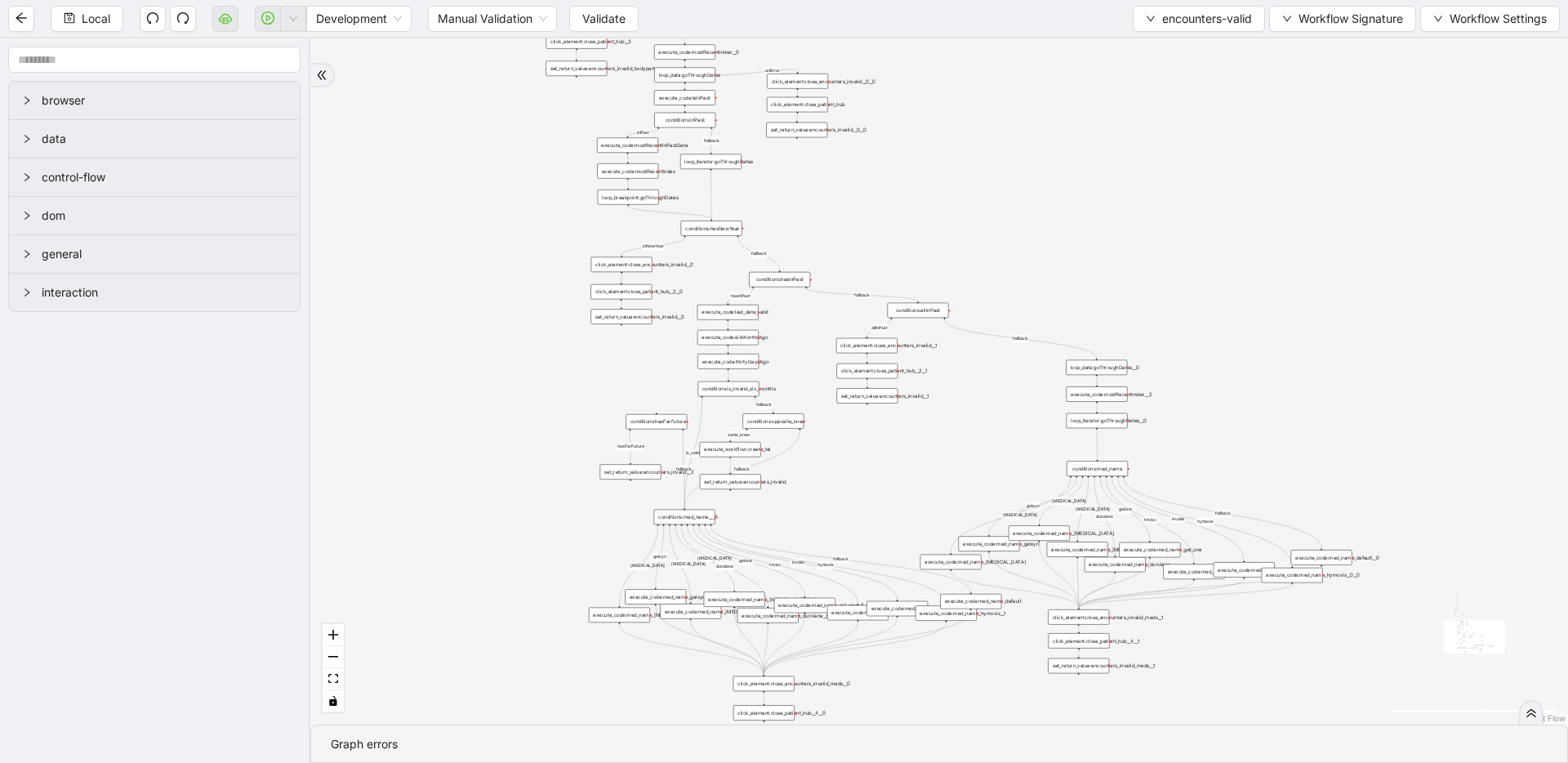
drag, startPoint x: 645, startPoint y: 467, endPoint x: 521, endPoint y: 238, distance: 260.4
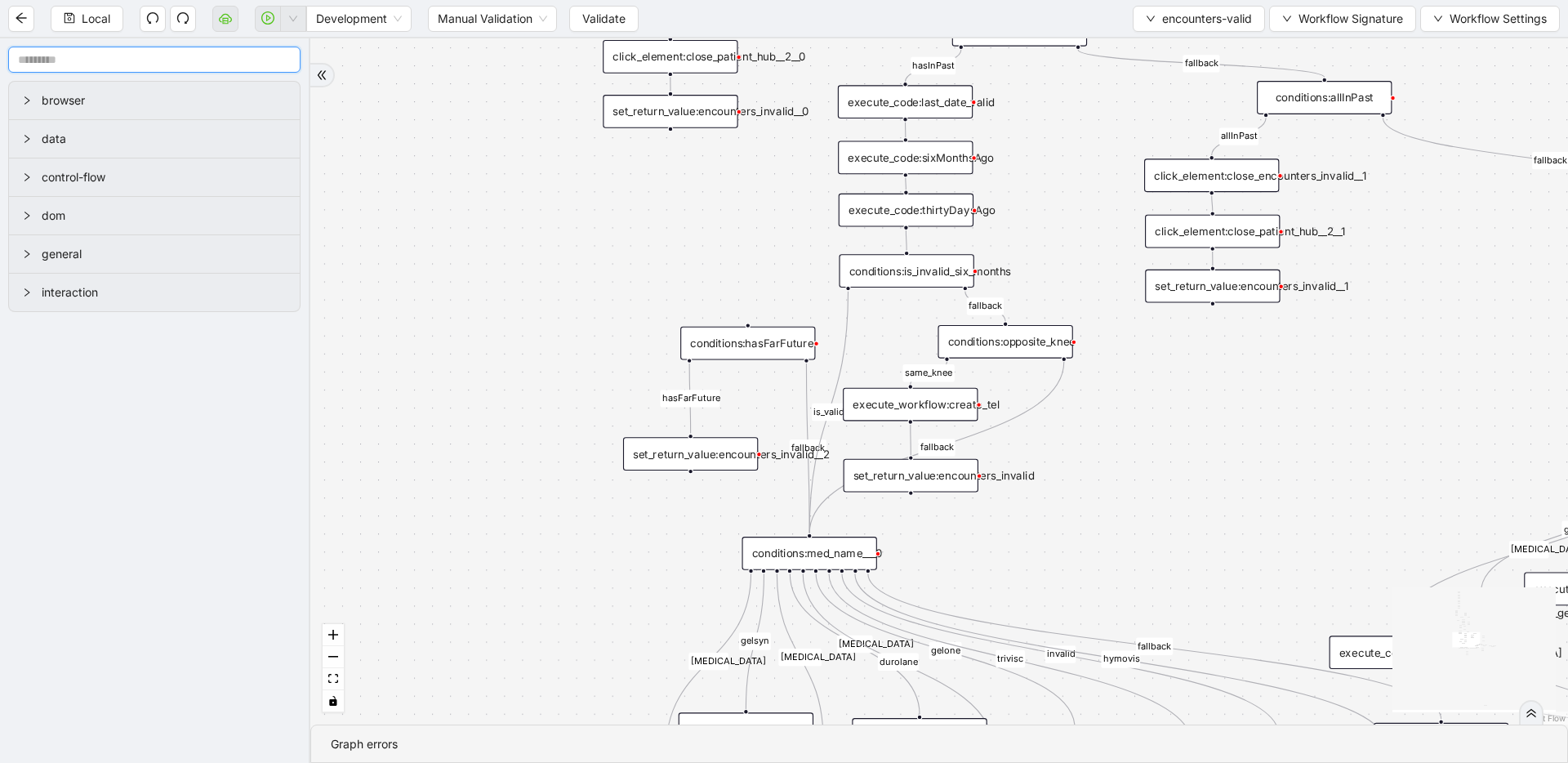
click at [143, 51] on input "text" at bounding box center [154, 59] width 292 height 26
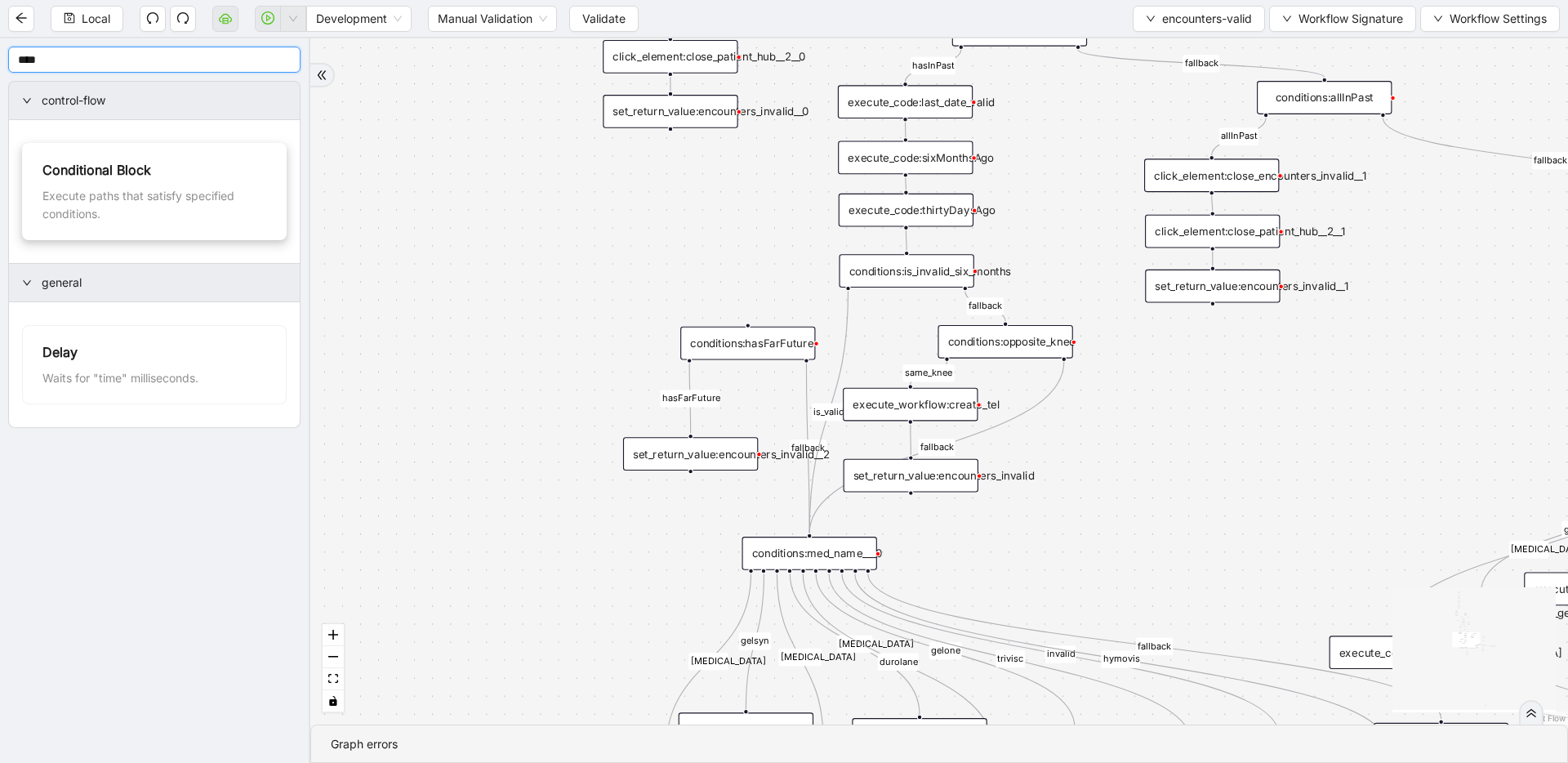
type input "****"
drag, startPoint x: 787, startPoint y: 288, endPoint x: 616, endPoint y: 337, distance: 177.9
click at [592, 341] on div "conditions:" at bounding box center [566, 346] width 135 height 34
drag, startPoint x: 849, startPoint y: 290, endPoint x: 574, endPoint y: 323, distance: 277.0
click at [574, 323] on div "fallback inPast hasInPast fallback wrong_body inNewYear fallback fallback allIn…" at bounding box center [939, 381] width 1258 height 686
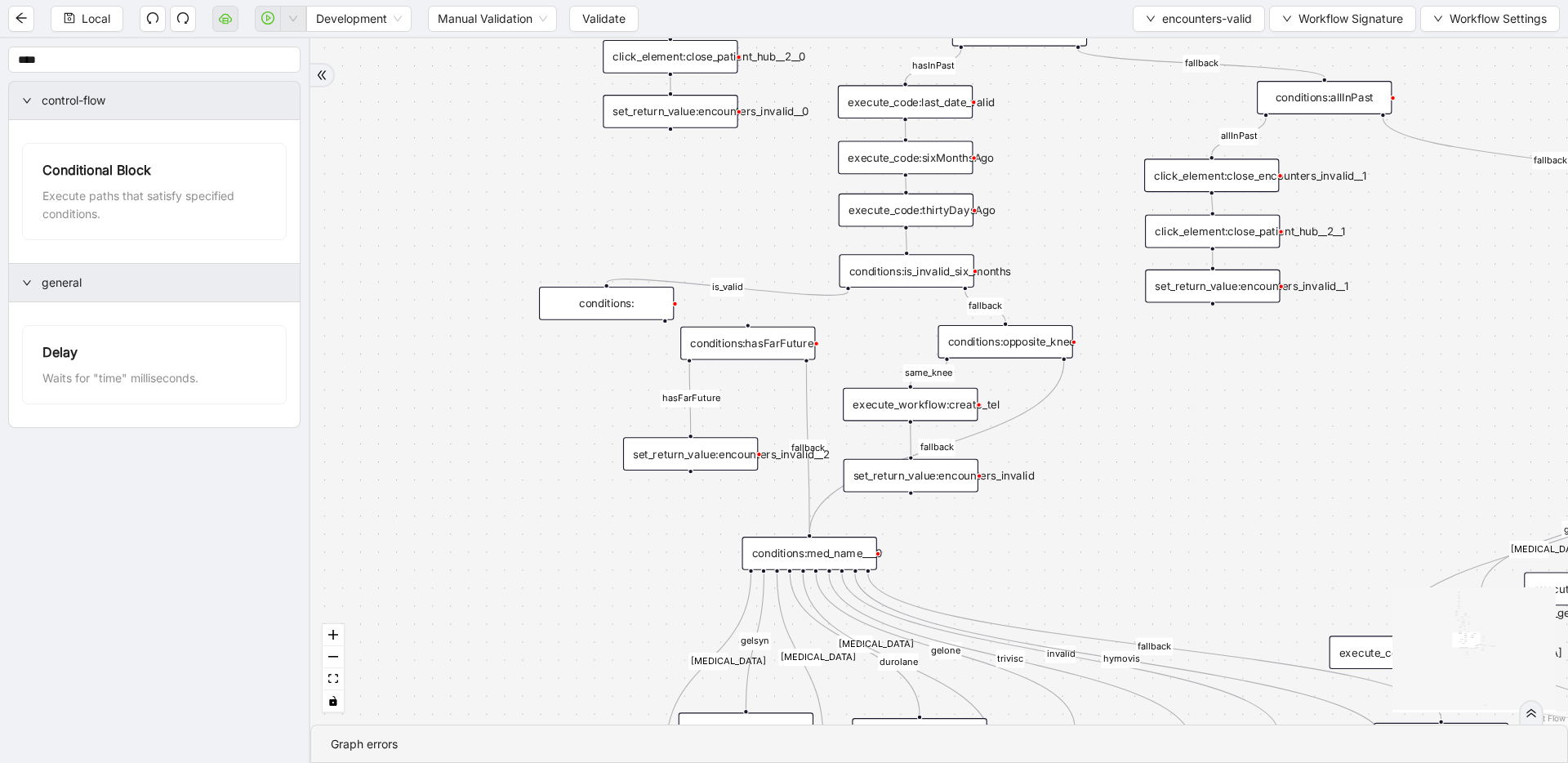
drag, startPoint x: 605, startPoint y: 341, endPoint x: 637, endPoint y: 312, distance: 43.2
click at [637, 312] on div "conditions:" at bounding box center [606, 303] width 135 height 34
drag, startPoint x: 704, startPoint y: 342, endPoint x: 707, endPoint y: 354, distance: 12.4
click at [707, 354] on div "conditions:hasFarFuture" at bounding box center [752, 357] width 135 height 34
drag, startPoint x: 689, startPoint y: 453, endPoint x: 566, endPoint y: 452, distance: 123.0
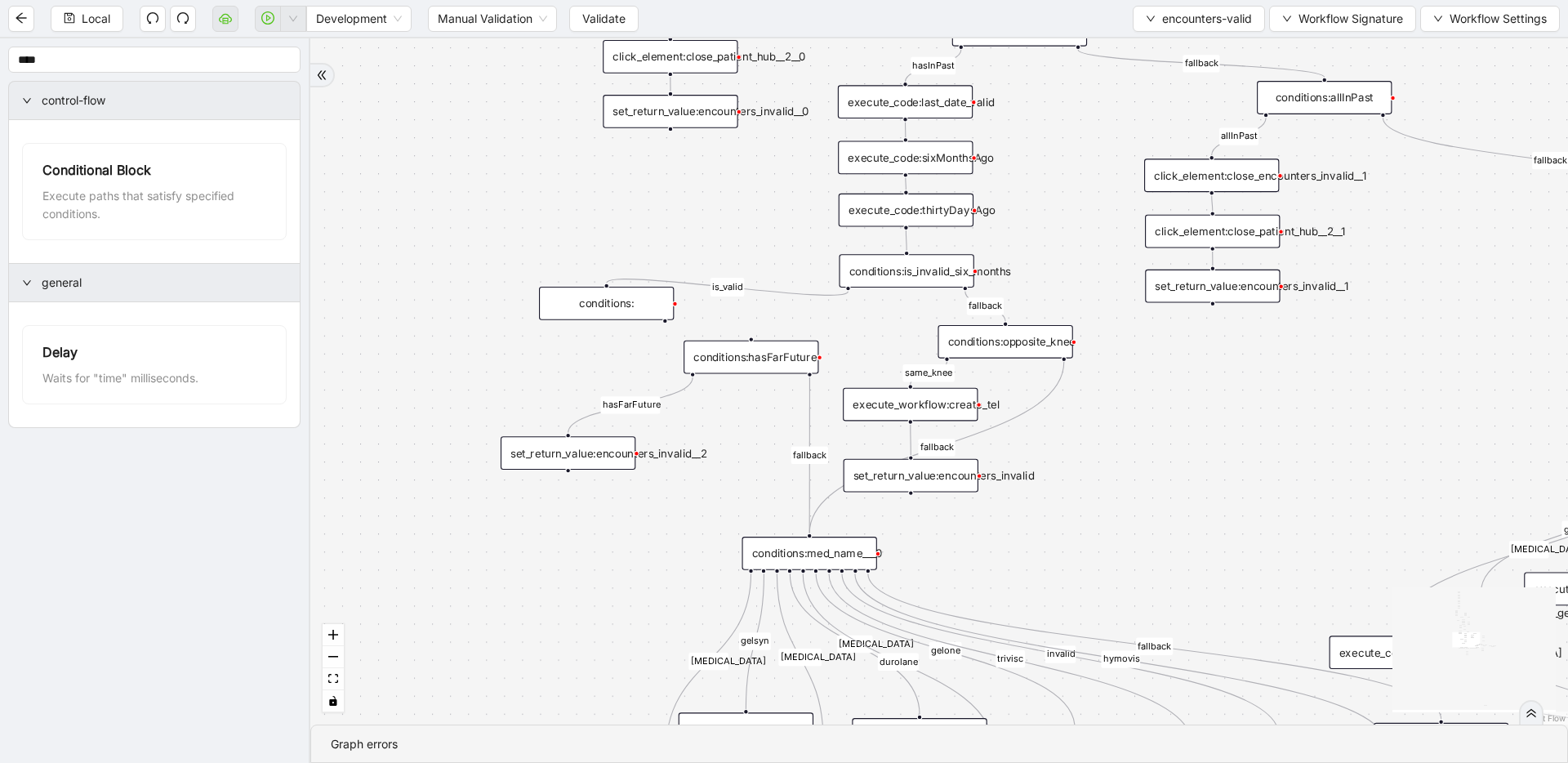
click at [566, 452] on div "set_return_value:encounters_invalid__2" at bounding box center [568, 453] width 135 height 34
drag, startPoint x: 759, startPoint y: 353, endPoint x: 700, endPoint y: 369, distance: 61.1
click at [700, 369] on div "conditions:hasFarFuture" at bounding box center [692, 374] width 135 height 34
click at [601, 311] on div "conditions:" at bounding box center [606, 303] width 135 height 34
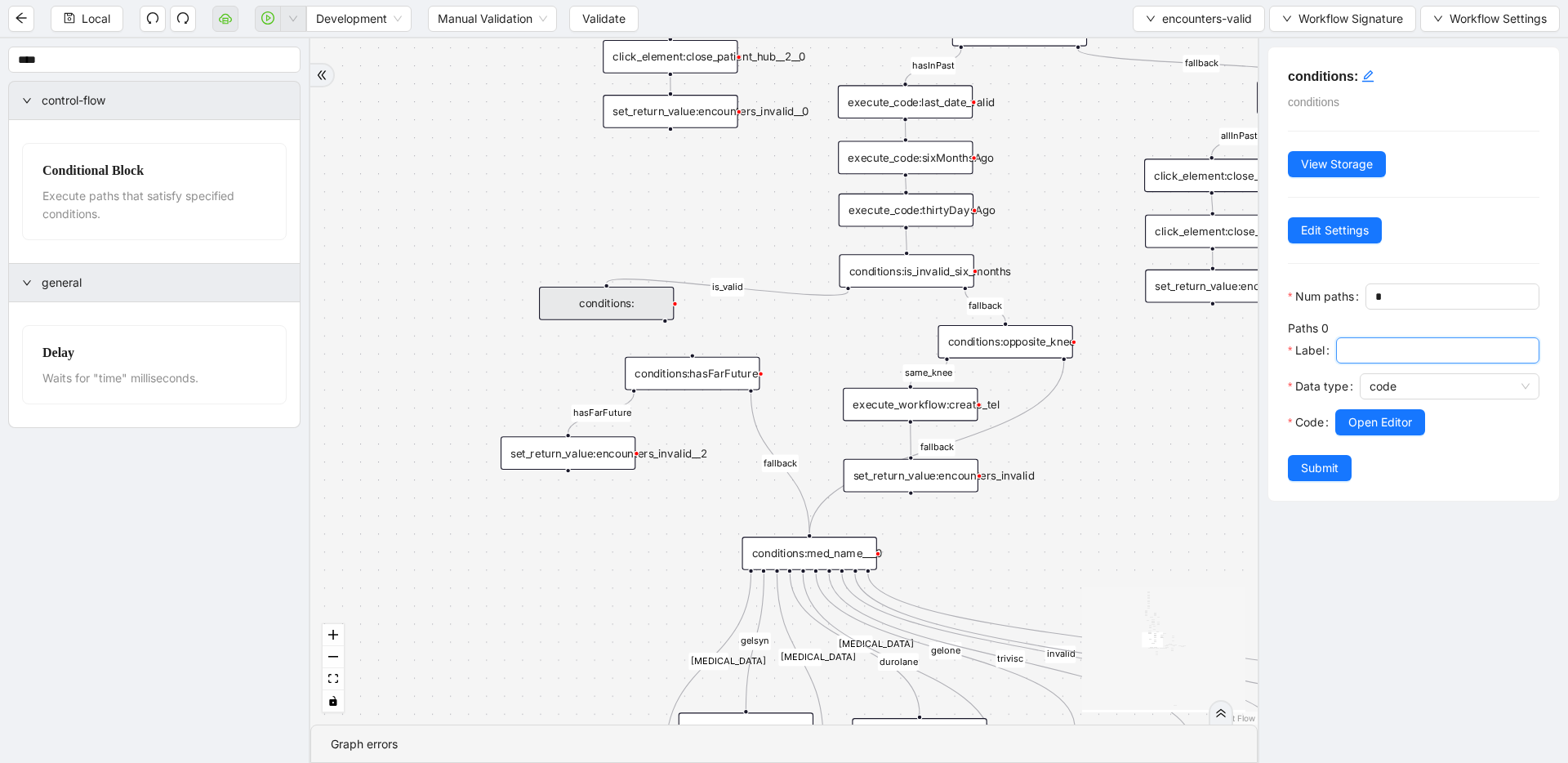
click at [1356, 355] on input "Label" at bounding box center [1436, 351] width 181 height 18
type input "**********"
click at [1303, 469] on span "Submit" at bounding box center [1320, 469] width 37 height 18
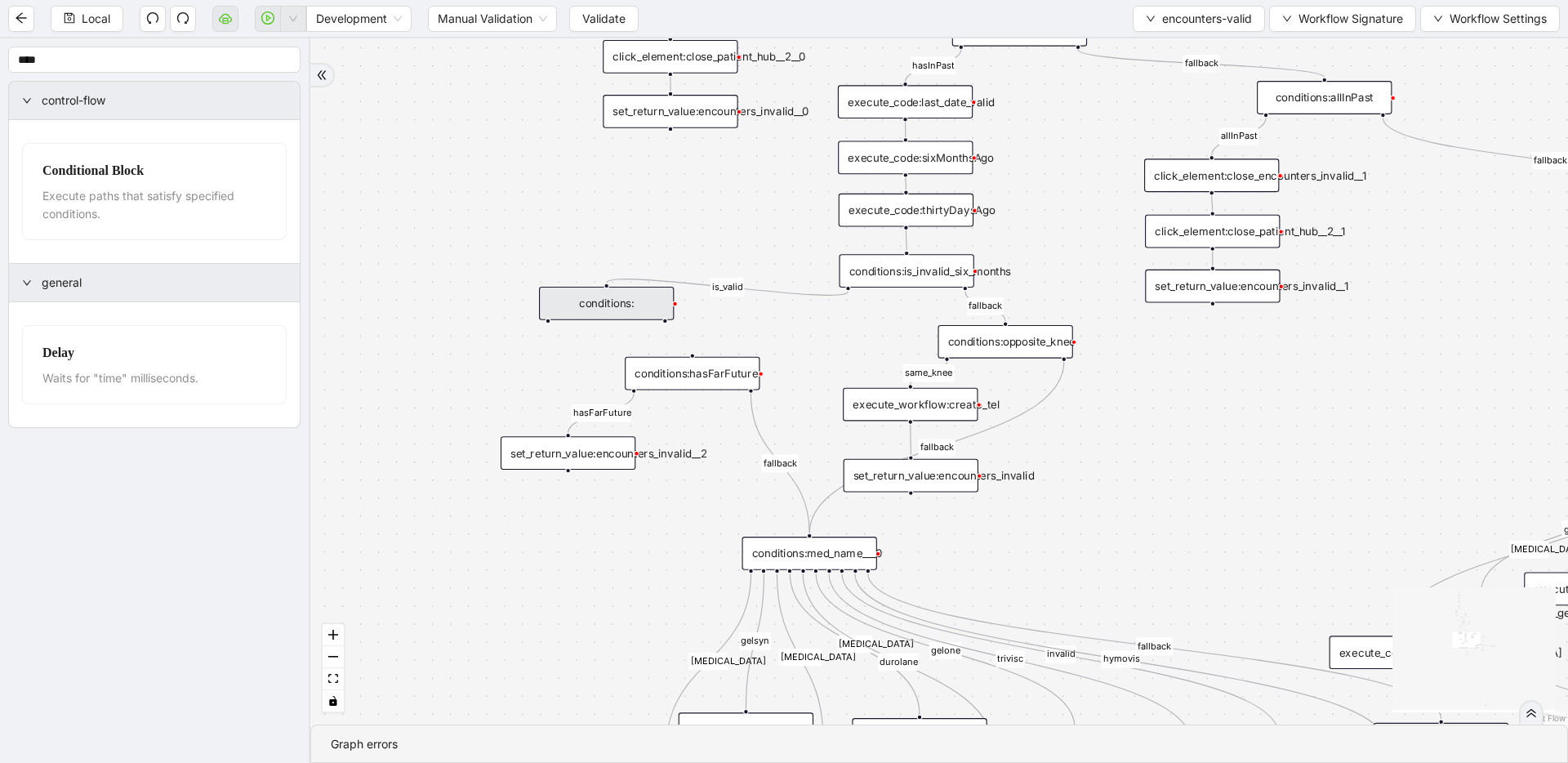
click at [595, 307] on div "conditions:" at bounding box center [606, 303] width 135 height 34
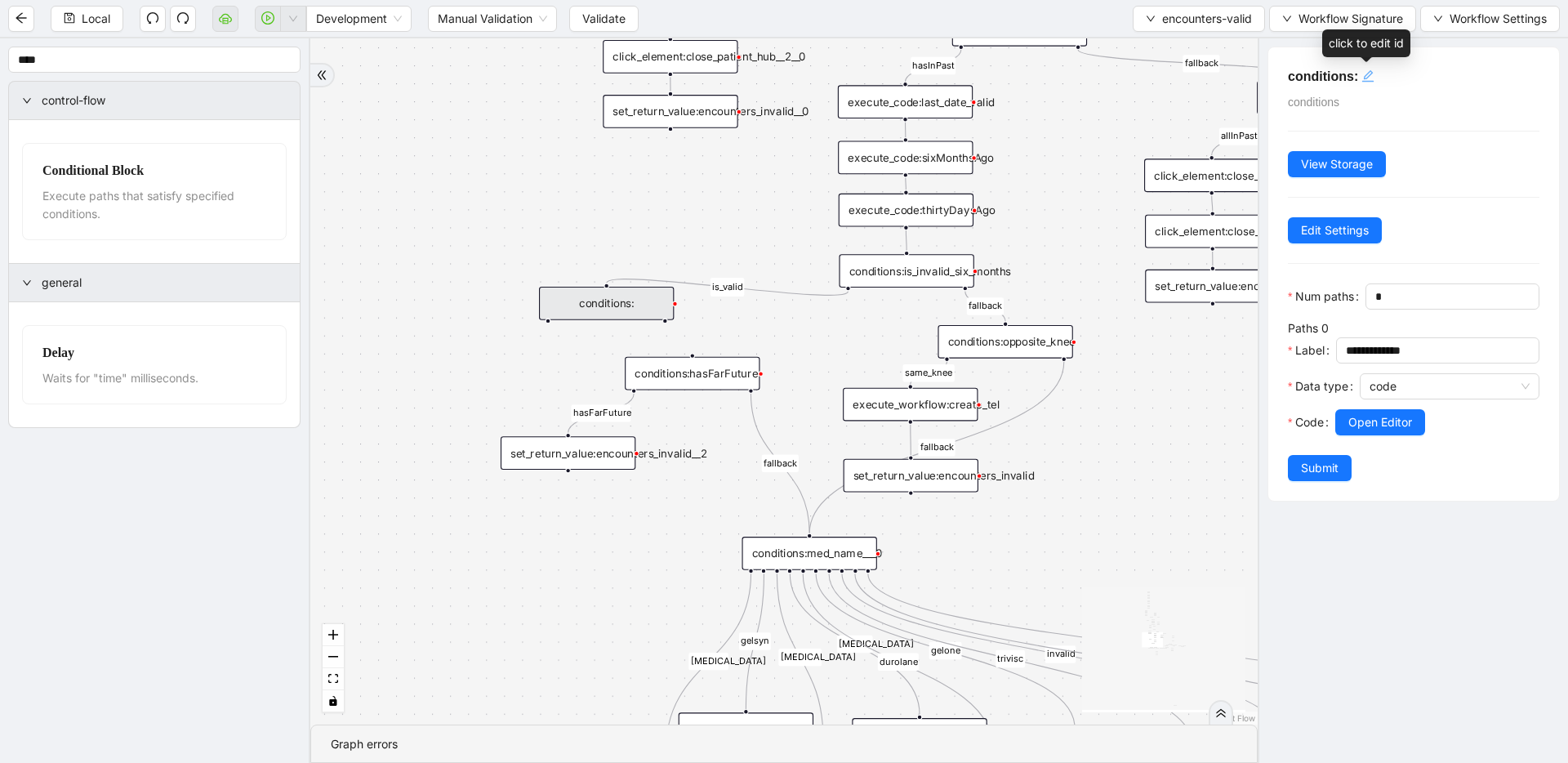
click at [1363, 79] on icon "edit" at bounding box center [1368, 76] width 13 height 13
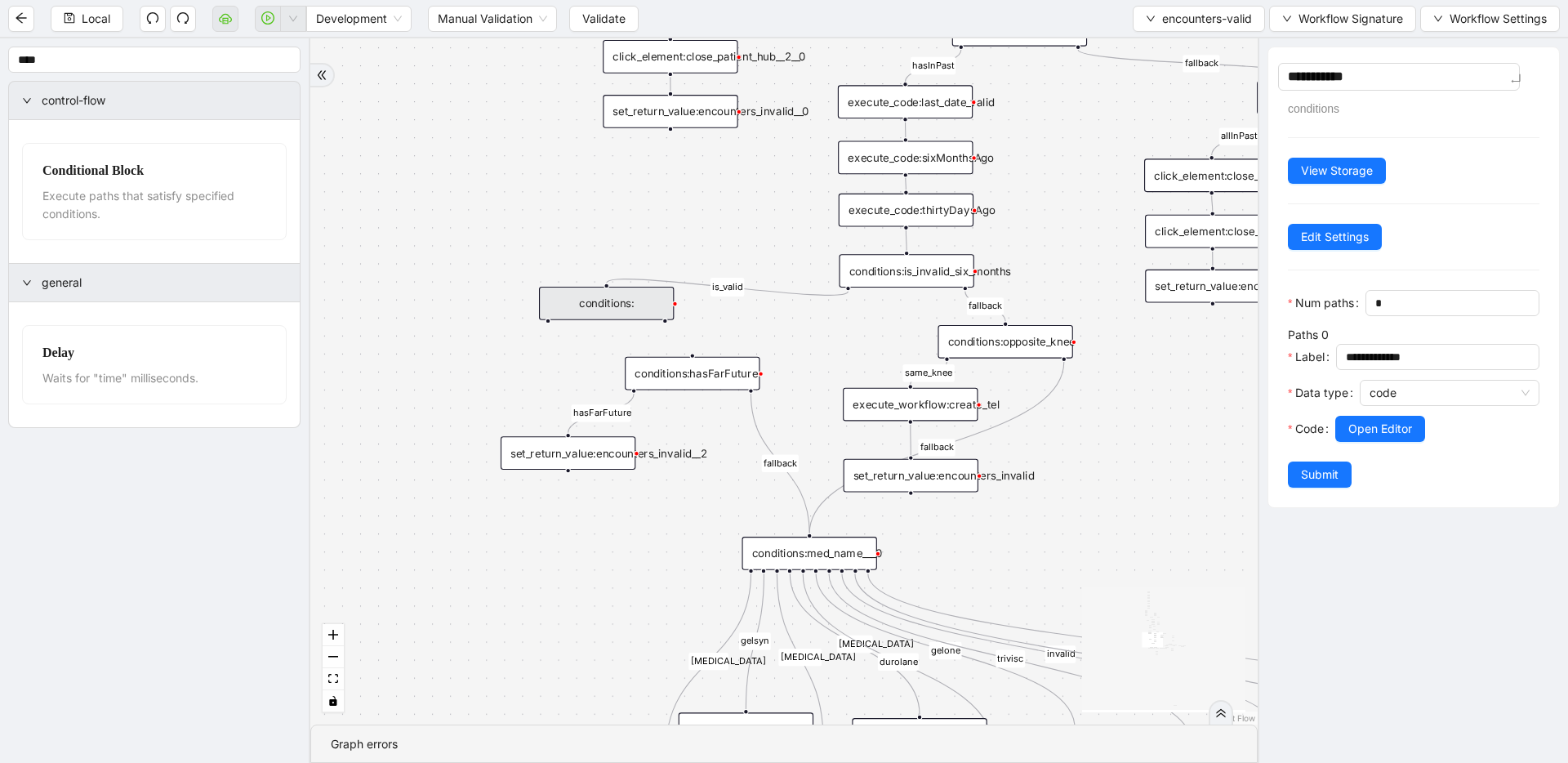
type textarea "**********"
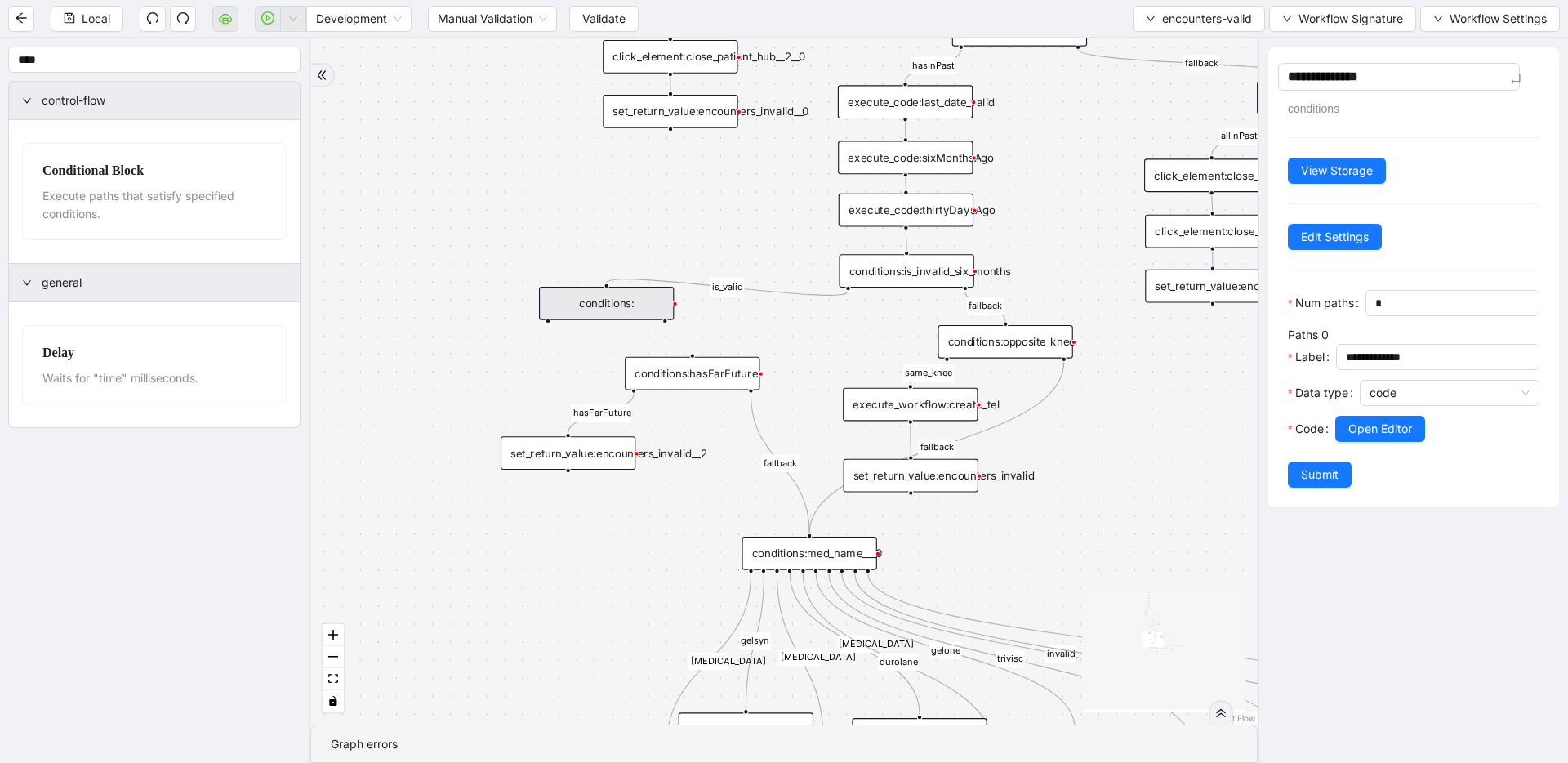
type textarea "**********"
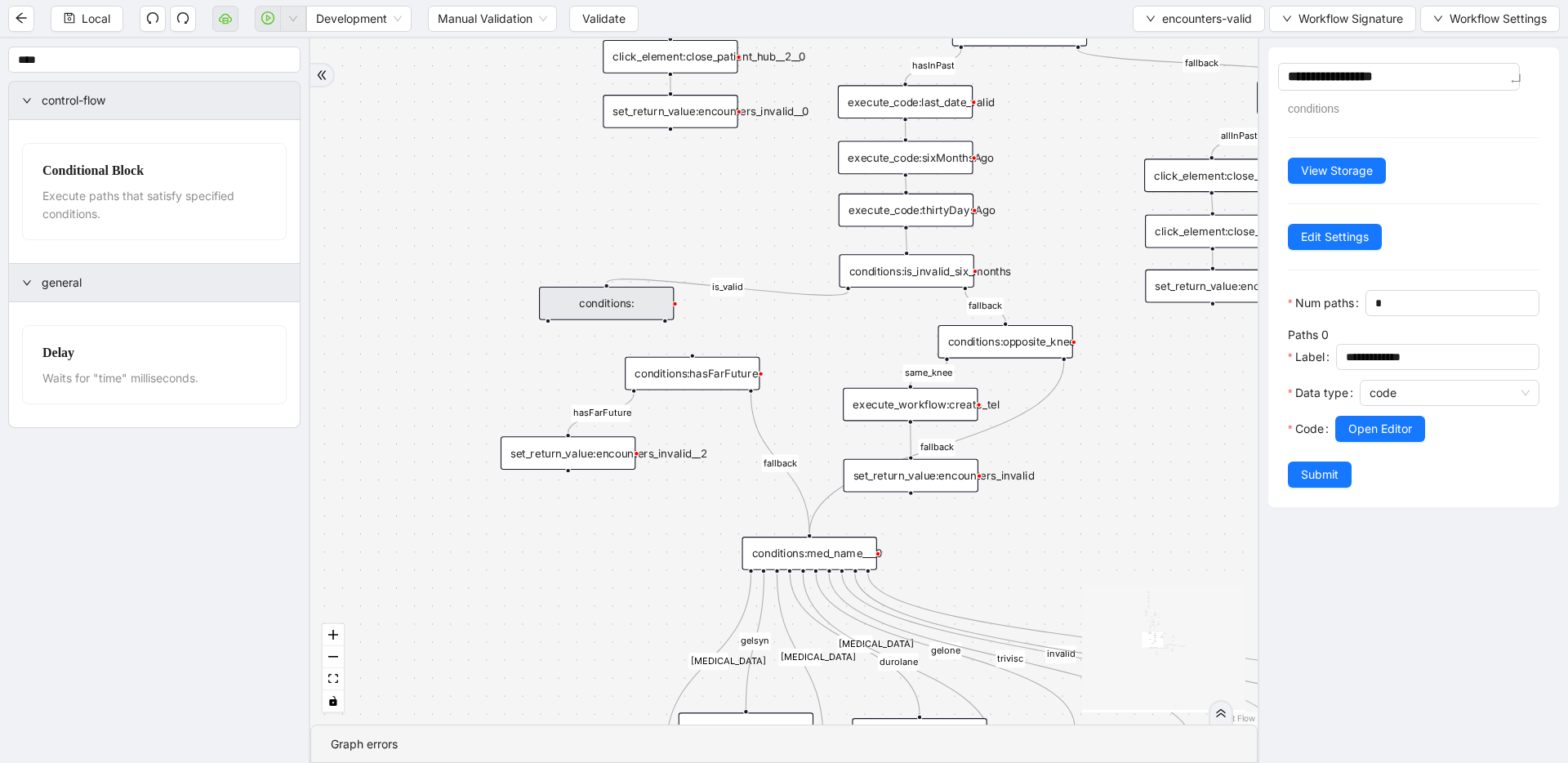
type textarea "**********"
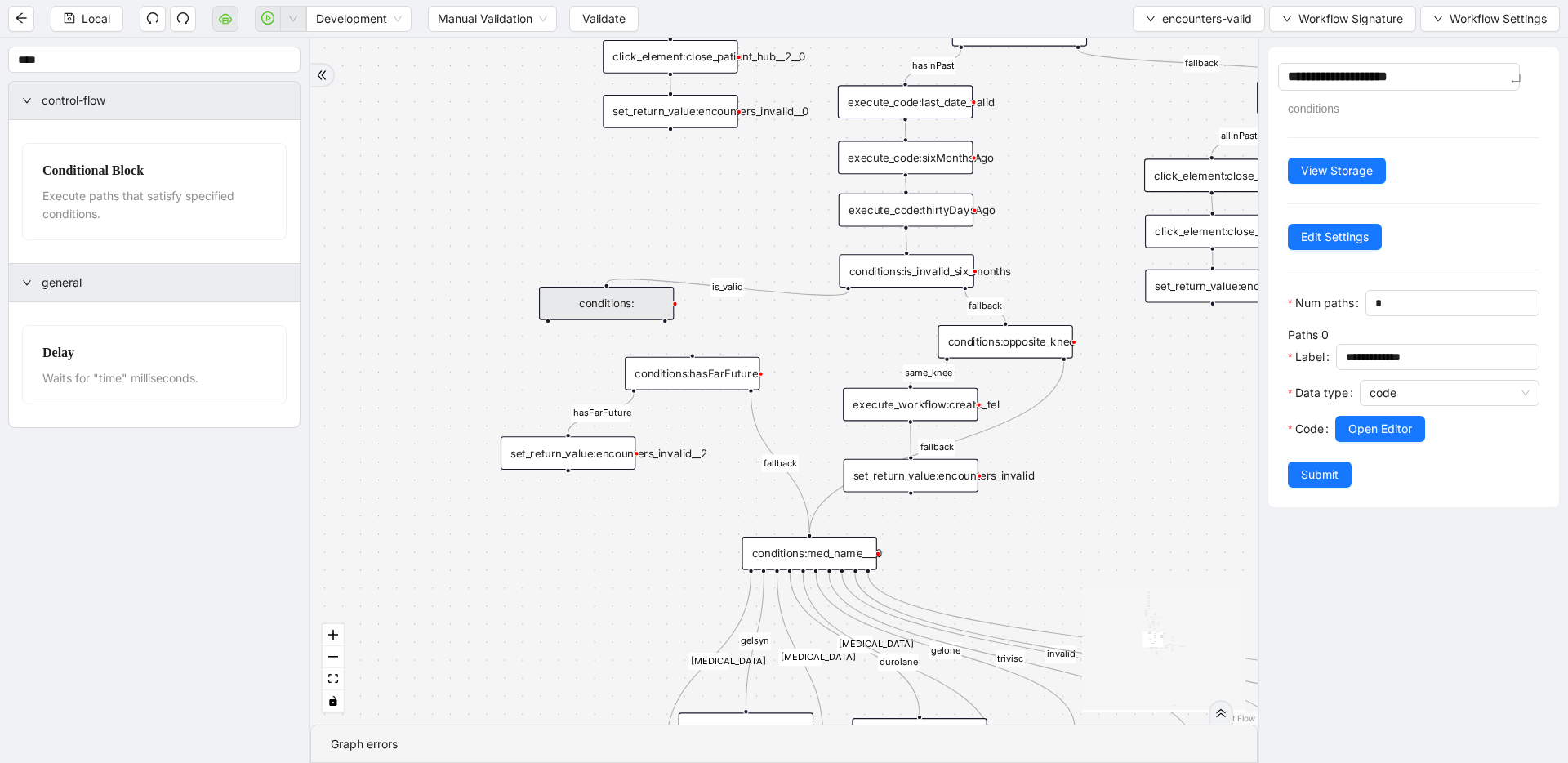
type textarea "**********"
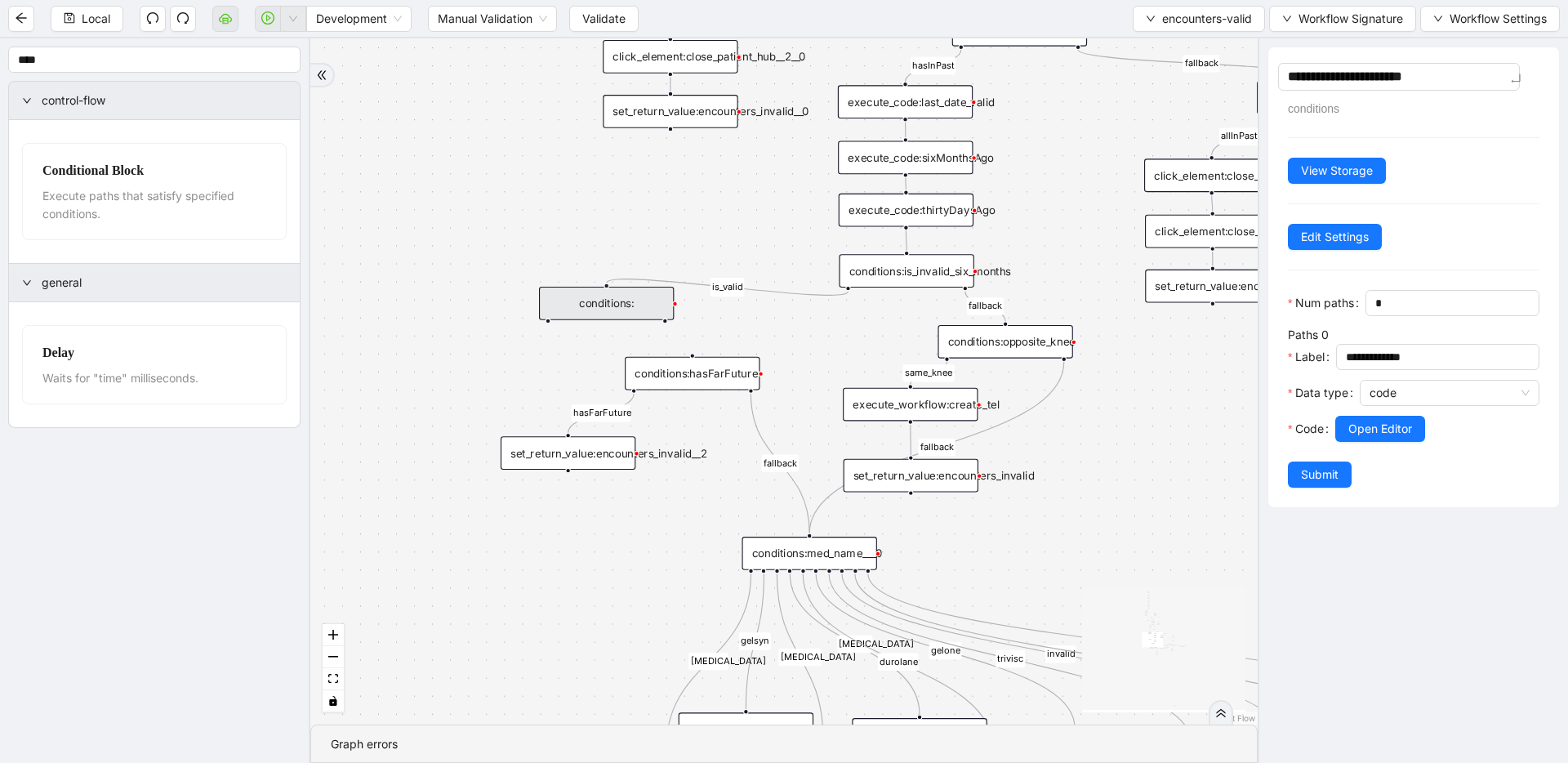
type textarea "**********"
click at [526, 207] on div "fallback inPast hasInPast fallback wrong_body inNewYear fallback fallback allIn…" at bounding box center [784, 381] width 947 height 686
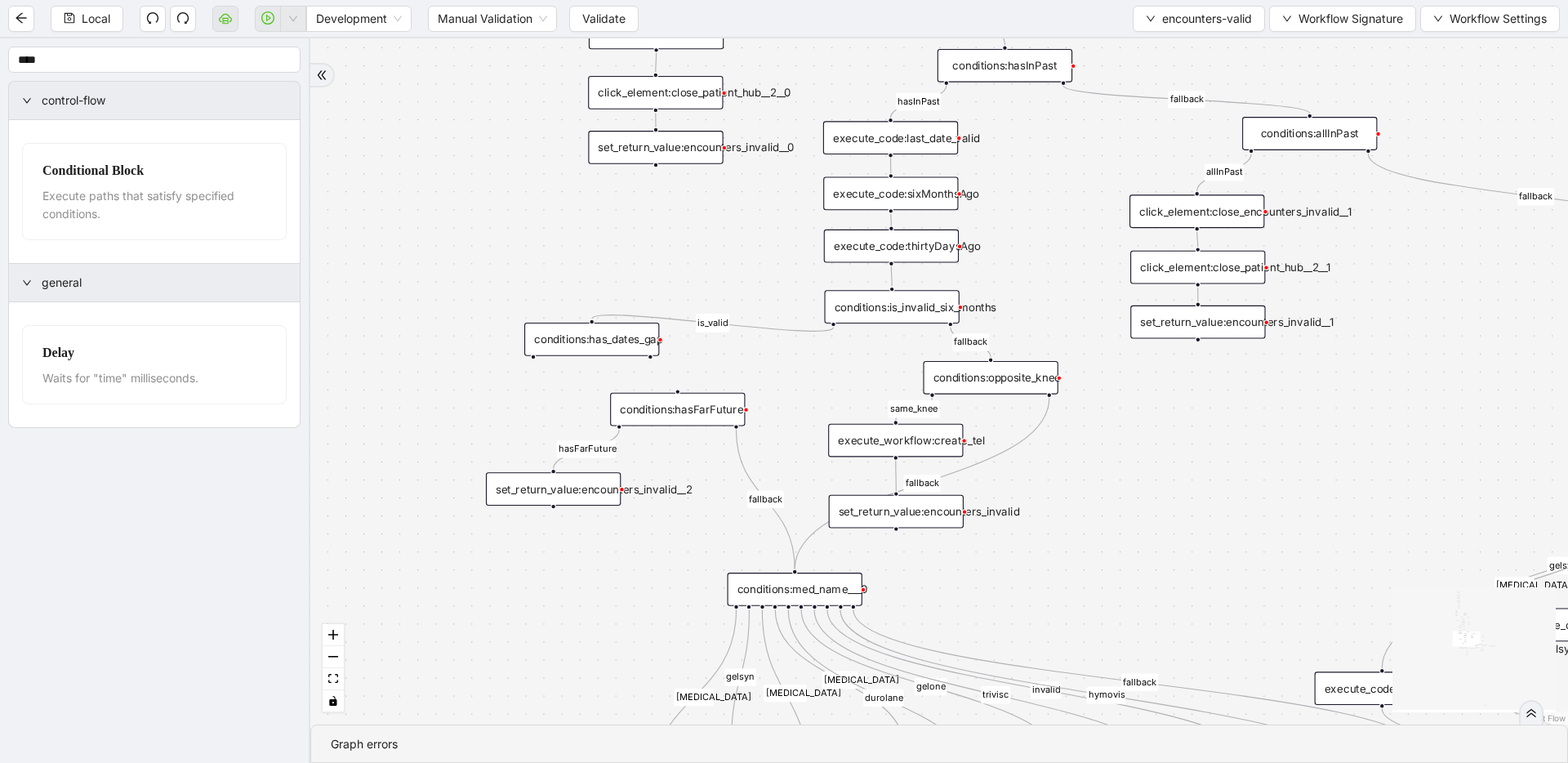
click at [869, 368] on div "fallback inPast hasInPast fallback wrong_body inNewYear fallback fallback allIn…" at bounding box center [939, 381] width 1258 height 686
drag, startPoint x: 532, startPoint y: 357, endPoint x: 1135, endPoint y: 169, distance: 631.6
click at [599, 334] on div "conditions:has_dates_gap" at bounding box center [592, 339] width 135 height 34
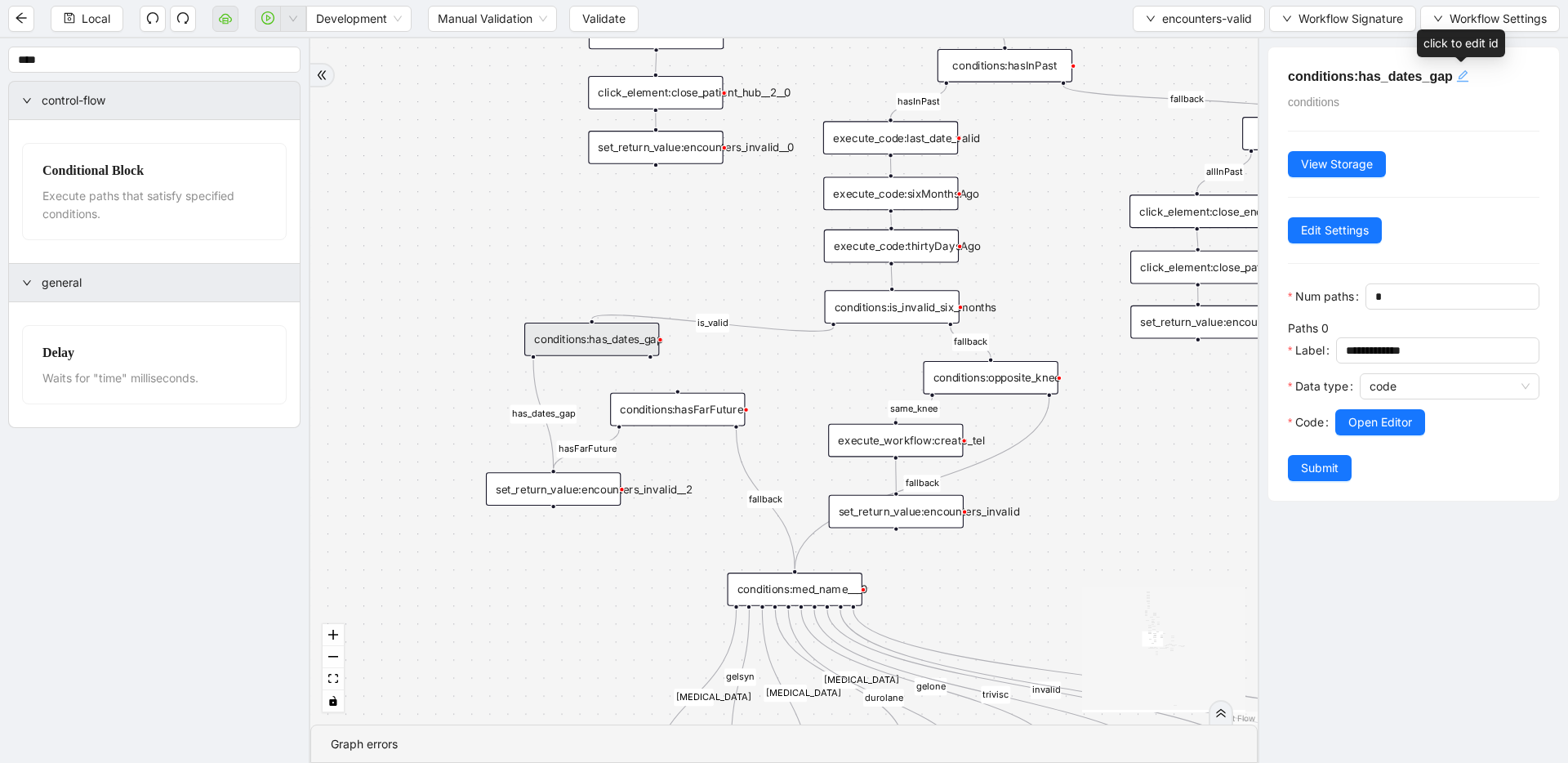
click at [1466, 72] on icon "edit" at bounding box center [1463, 76] width 13 height 13
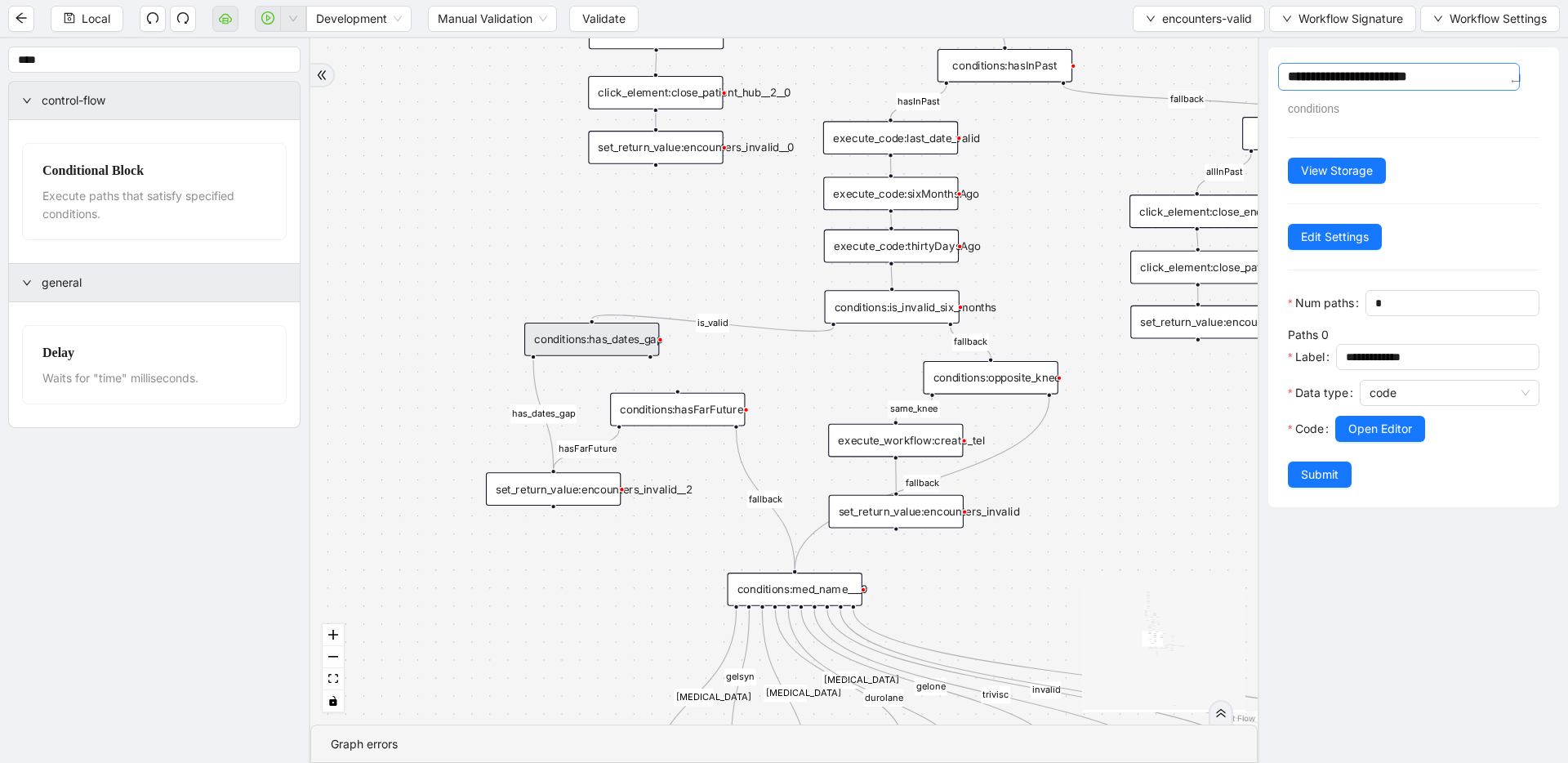
click at [1386, 79] on textarea "**********" at bounding box center [1399, 77] width 242 height 27
type textarea "**********"
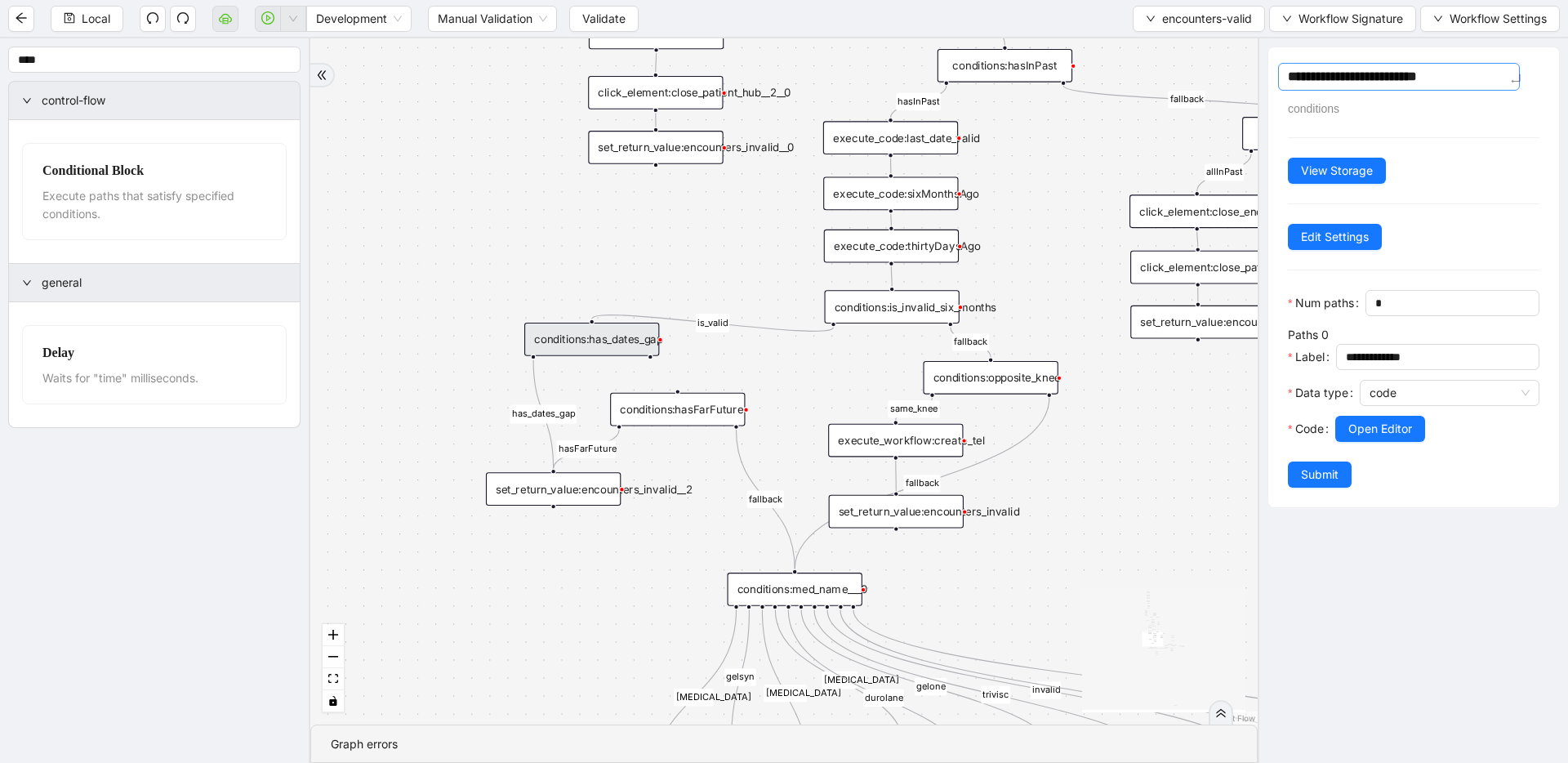
type textarea "**********"
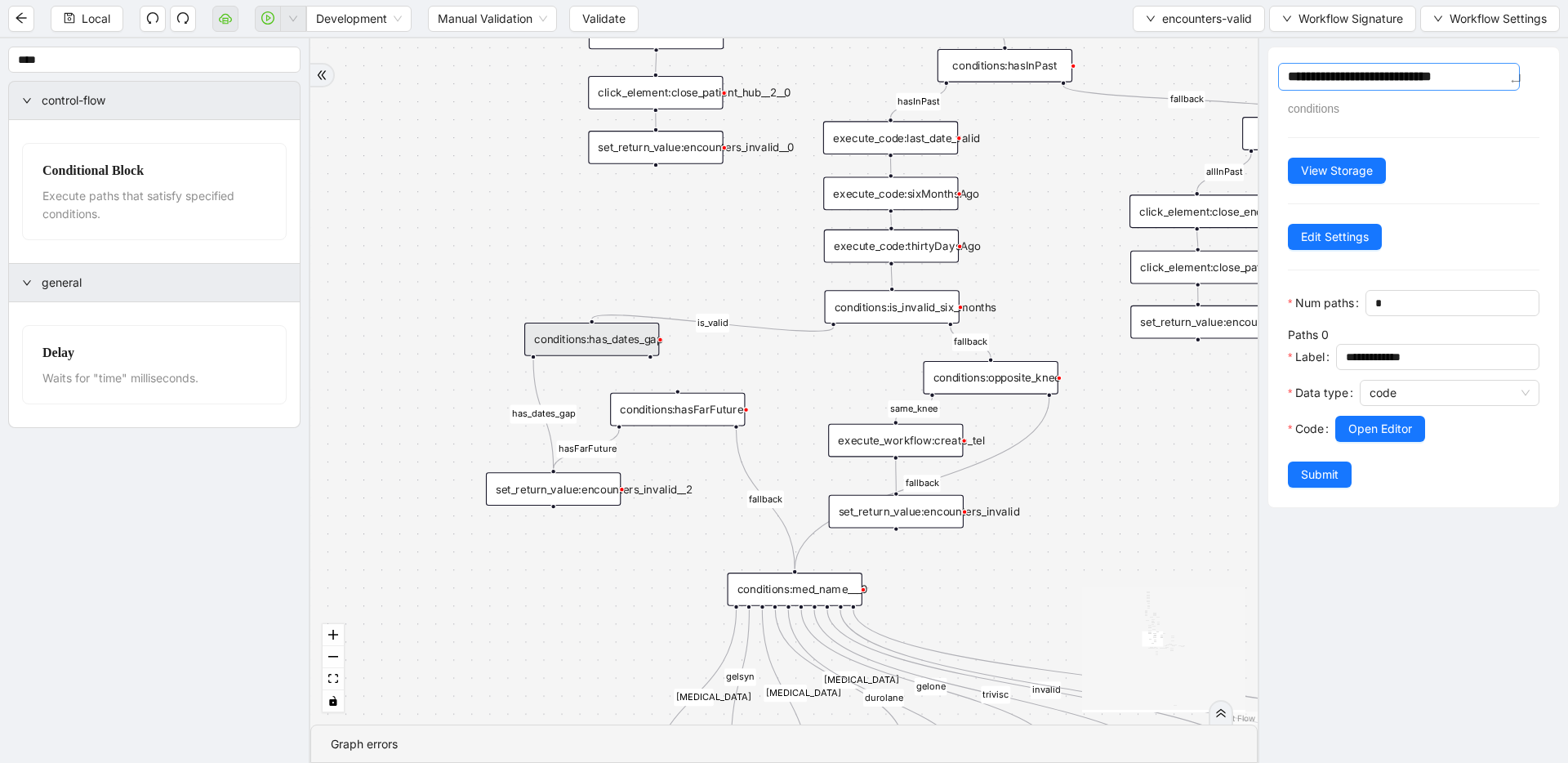
type textarea "**********"
click at [608, 231] on div "fallback inPast hasInPast fallback wrong_body inNewYear fallback fallback allIn…" at bounding box center [784, 381] width 947 height 686
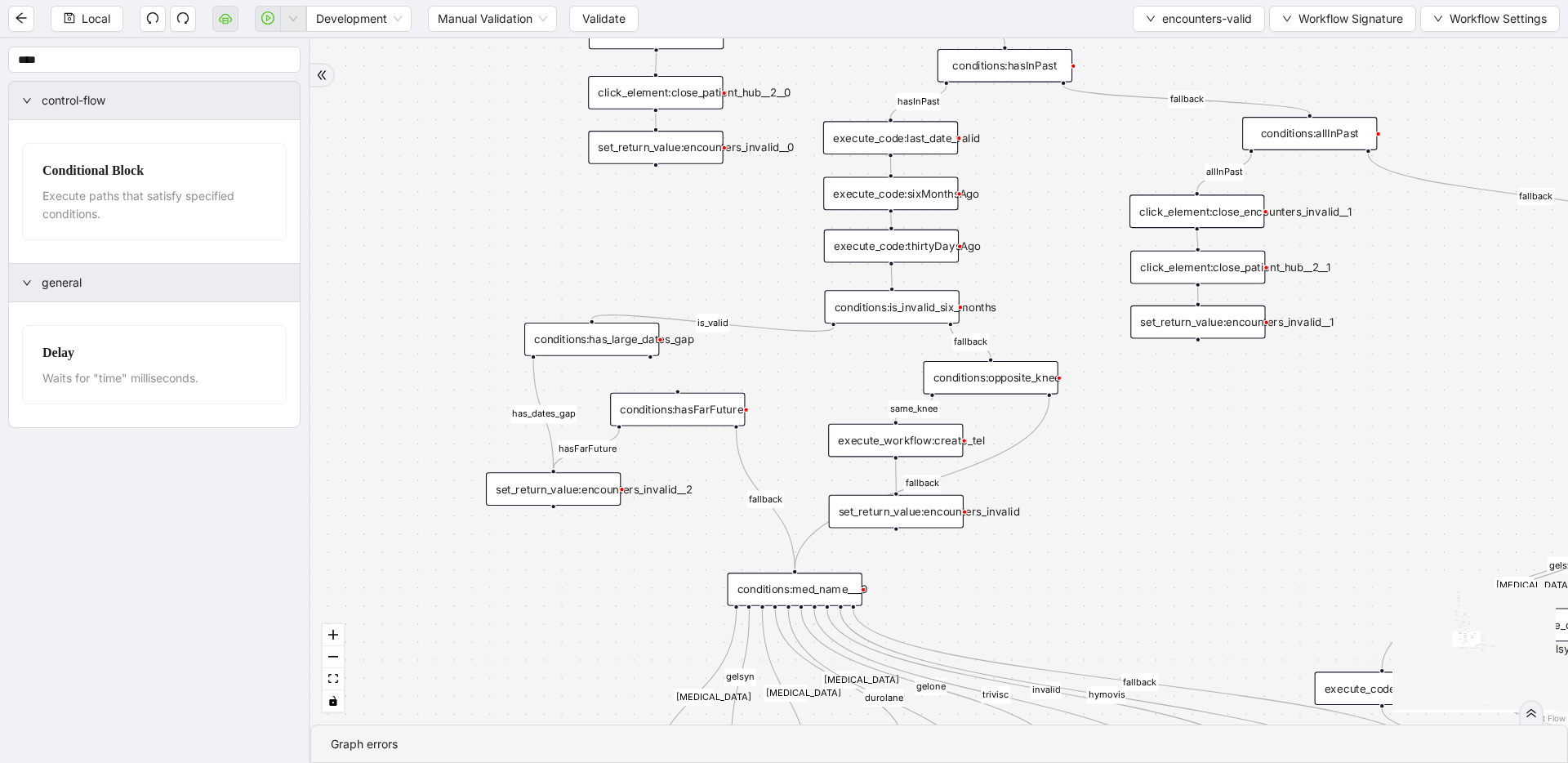
click at [600, 444] on rect "Edge from conditions:hasFarFuture to set_return_value:encounters_invalid__2" at bounding box center [585, 449] width 59 height 17
click at [601, 379] on div "fallback inPast hasInPast fallback wrong_body inNewYear fallback fallback allIn…" at bounding box center [939, 381] width 1258 height 686
drag, startPoint x: 661, startPoint y: 401, endPoint x: 635, endPoint y: 405, distance: 26.3
click at [635, 405] on div "conditions:hasFarFuture" at bounding box center [650, 413] width 135 height 34
drag, startPoint x: 642, startPoint y: 344, endPoint x: 697, endPoint y: 330, distance: 56.8
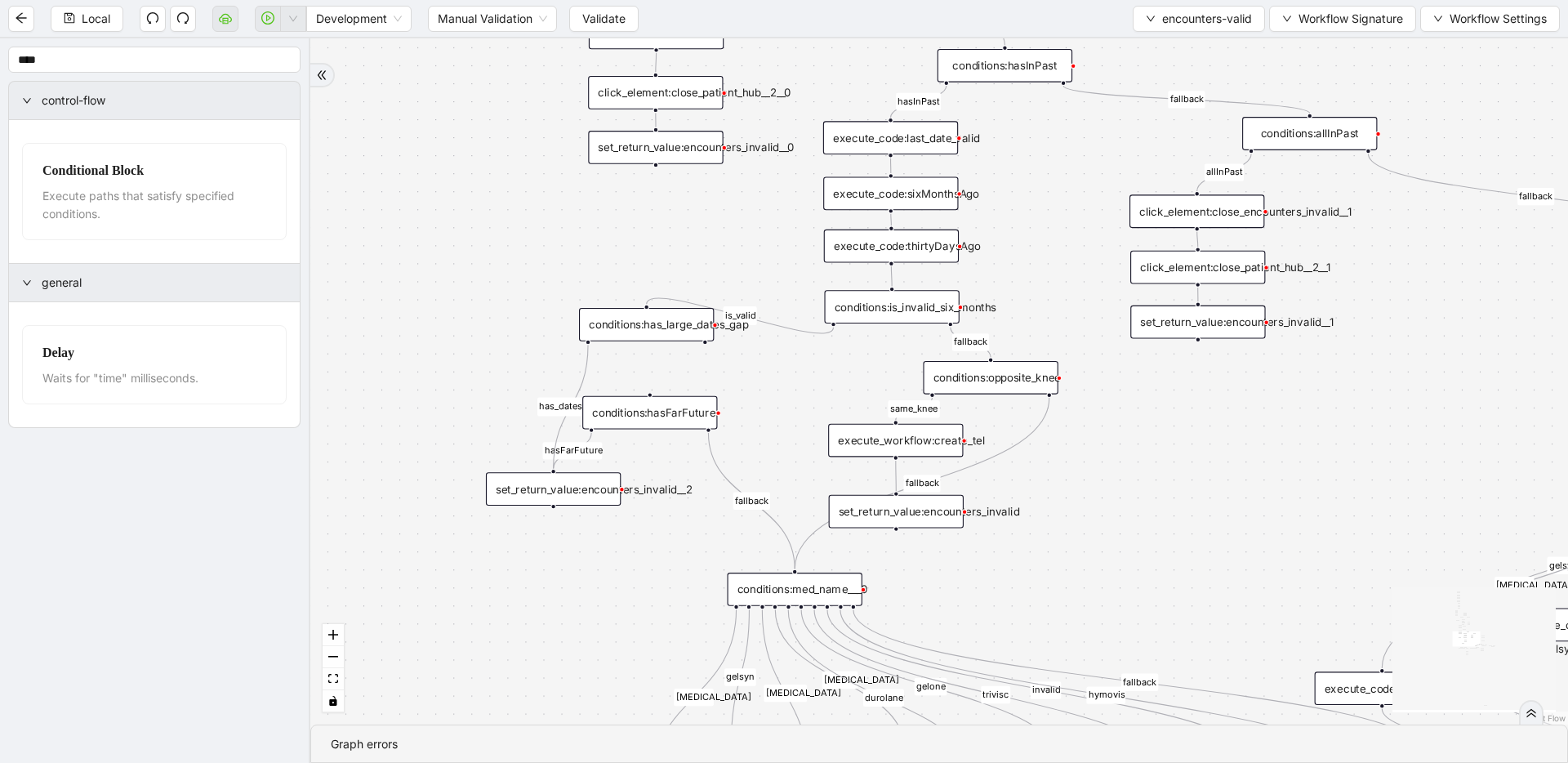
click at [697, 330] on div "conditions:has_large_dates_gap" at bounding box center [647, 324] width 135 height 34
drag, startPoint x: 705, startPoint y: 344, endPoint x: 788, endPoint y: 567, distance: 237.9
drag, startPoint x: 627, startPoint y: 332, endPoint x: 633, endPoint y: 390, distance: 58.3
click at [633, 358] on div "conditions:has_large_dates_gap" at bounding box center [652, 351] width 135 height 34
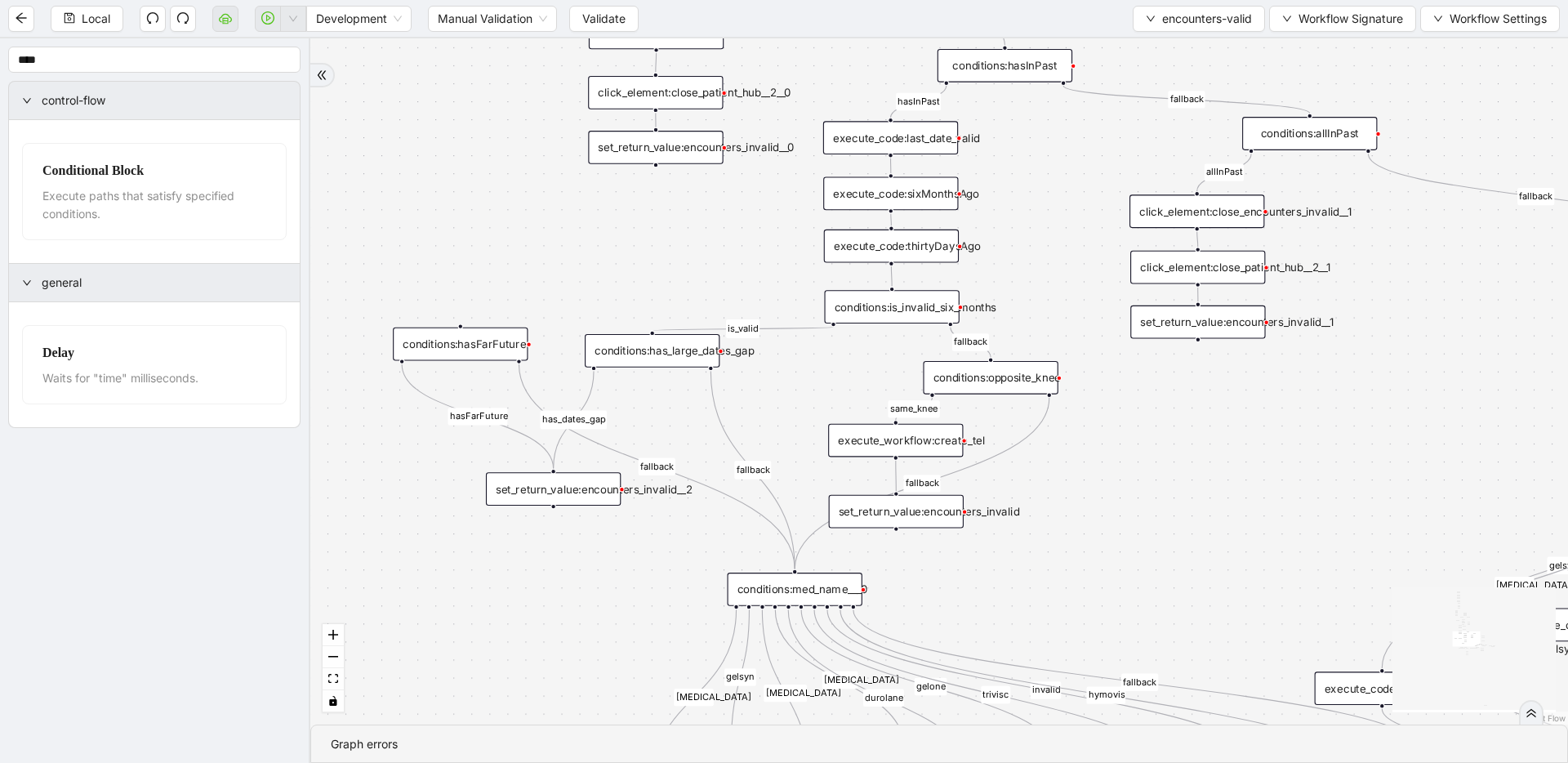
drag, startPoint x: 637, startPoint y: 429, endPoint x: 444, endPoint y: 344, distance: 210.9
click at [444, 344] on div "conditions:hasFarFuture" at bounding box center [460, 344] width 135 height 34
click at [444, 344] on div "conditions:hasFarFuture" at bounding box center [459, 345] width 135 height 34
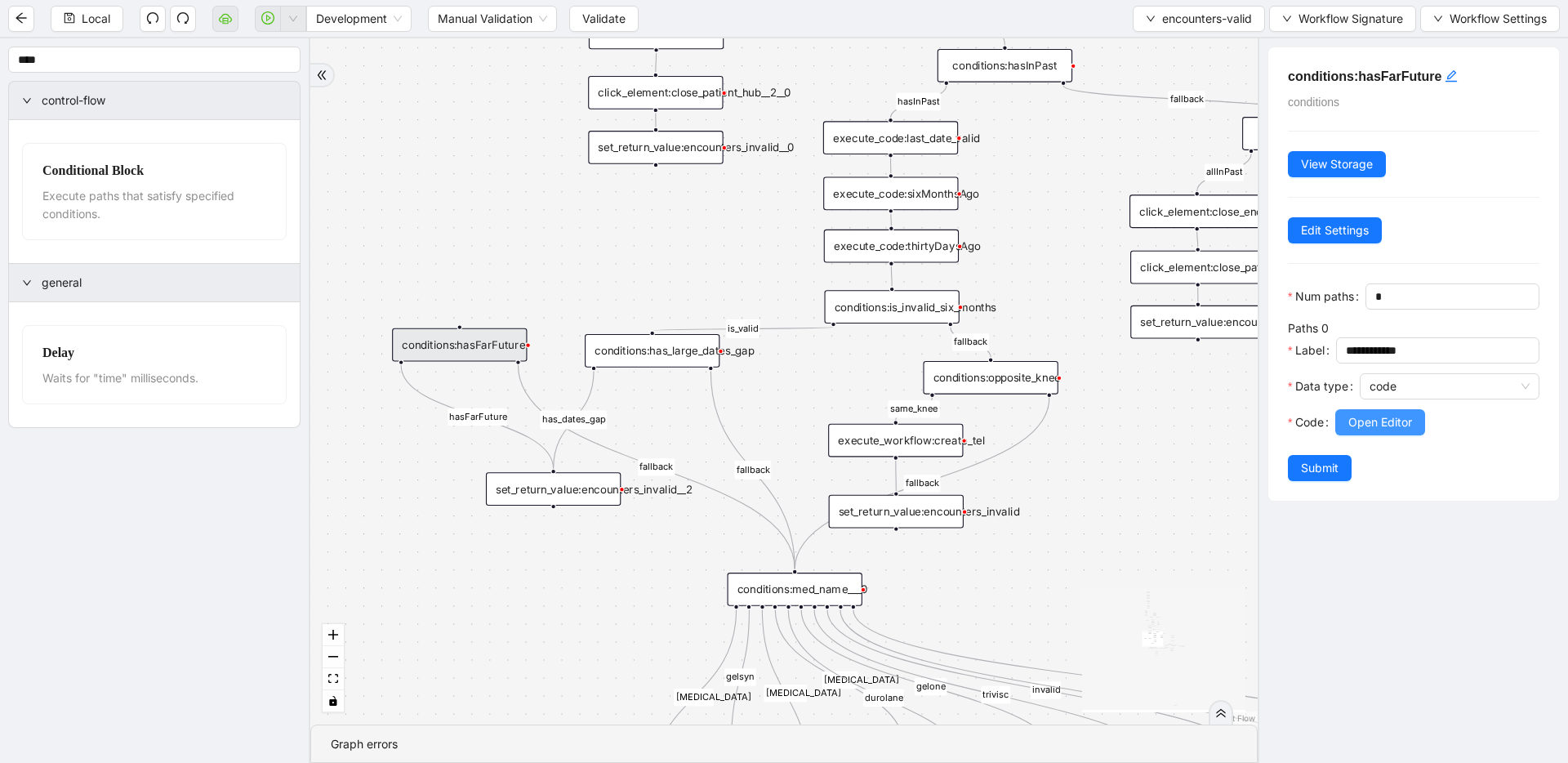
click at [1339, 422] on button "Open Editor" at bounding box center [1380, 422] width 89 height 26
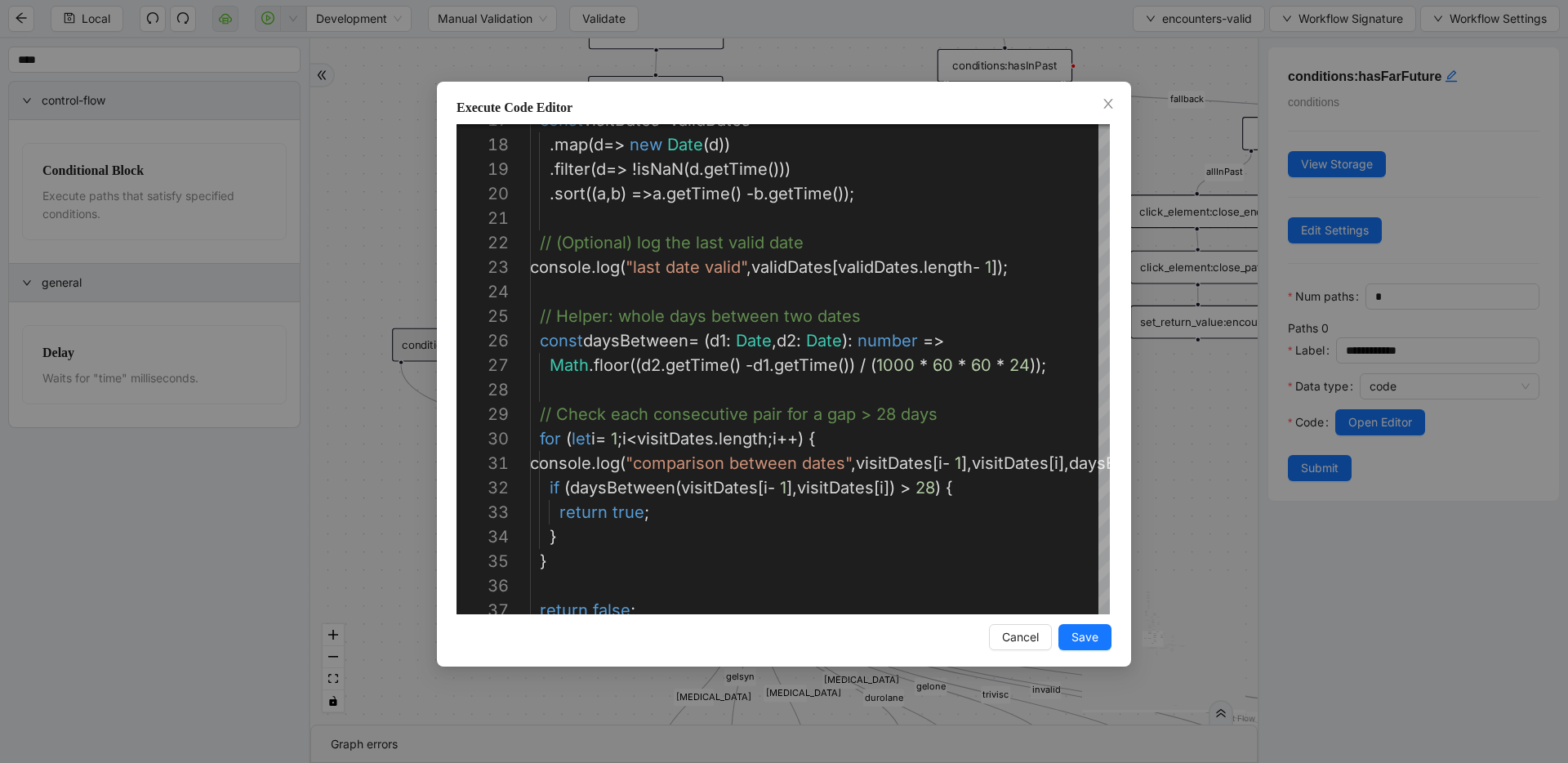
click at [1171, 281] on div "Execute Code Editor 17 18 19 20 21 22 23 24 25 26 27 28 29 30 31 32 33 34 35 36…" at bounding box center [784, 381] width 1568 height 763
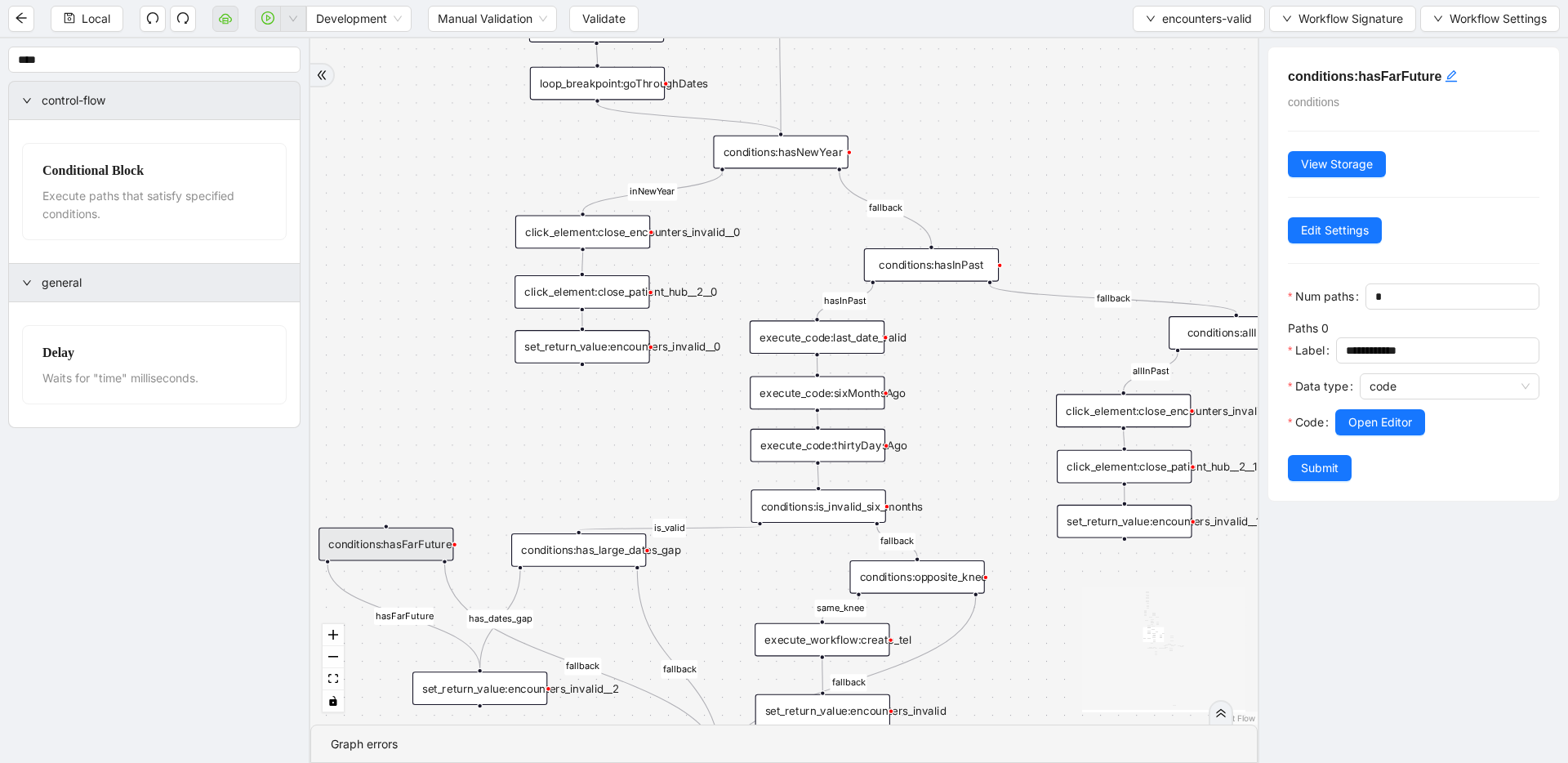
drag, startPoint x: 966, startPoint y: 374, endPoint x: 931, endPoint y: 469, distance: 101.2
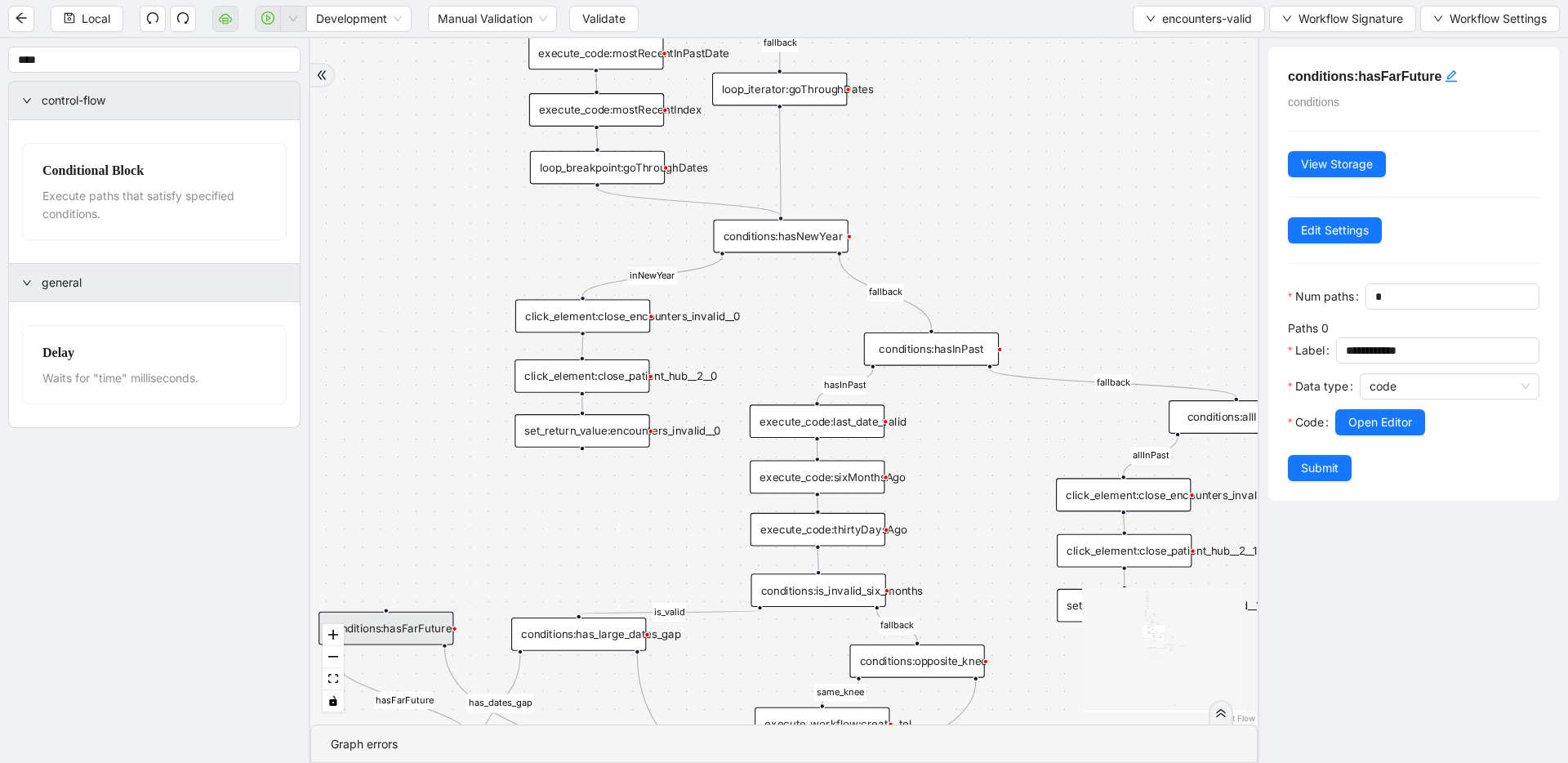
drag, startPoint x: 924, startPoint y: 402, endPoint x: 925, endPoint y: 486, distance: 84.0
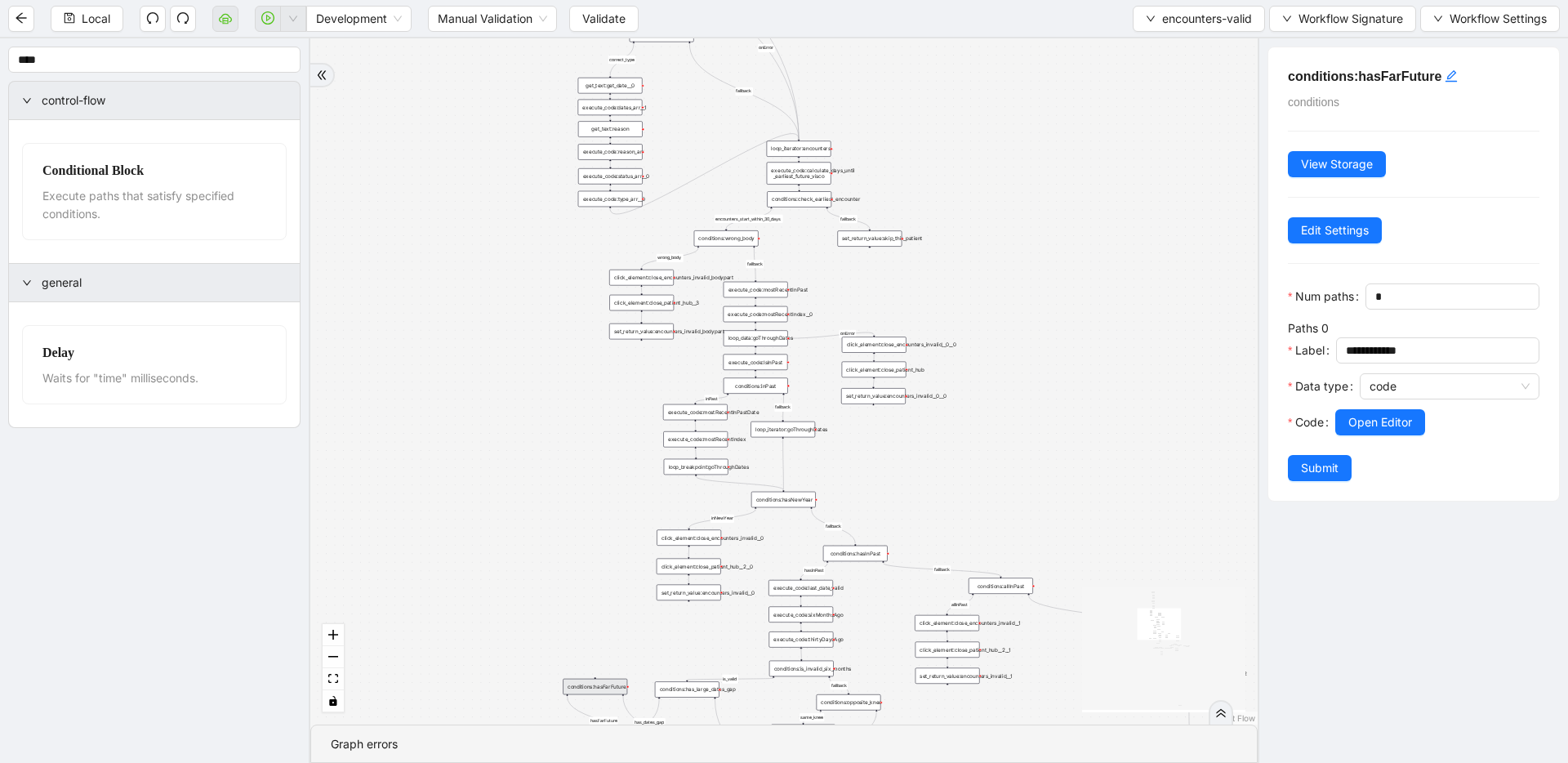
drag, startPoint x: 806, startPoint y: 333, endPoint x: 769, endPoint y: 517, distance: 187.7
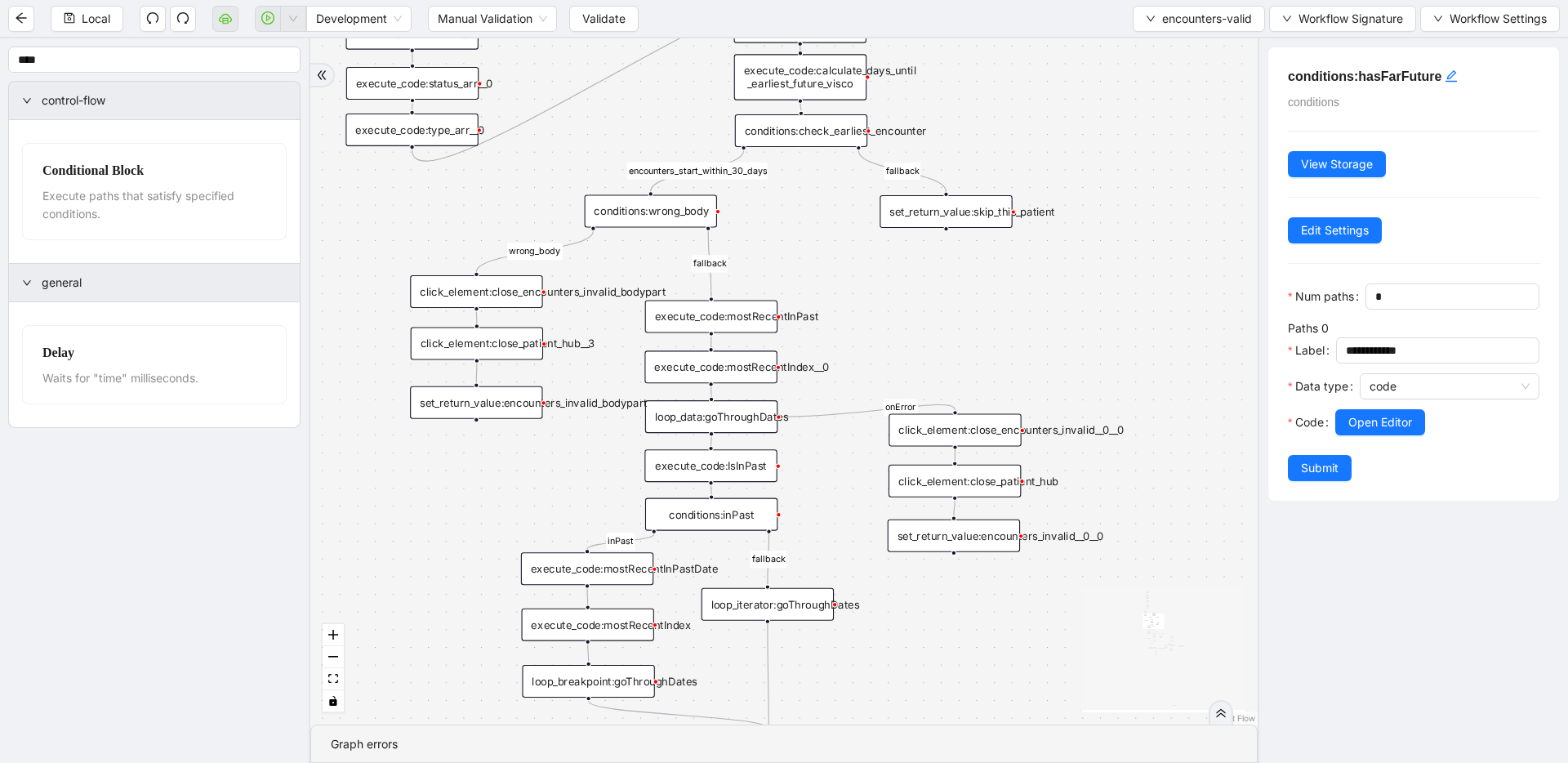
drag, startPoint x: 791, startPoint y: 359, endPoint x: 769, endPoint y: 632, distance: 273.9
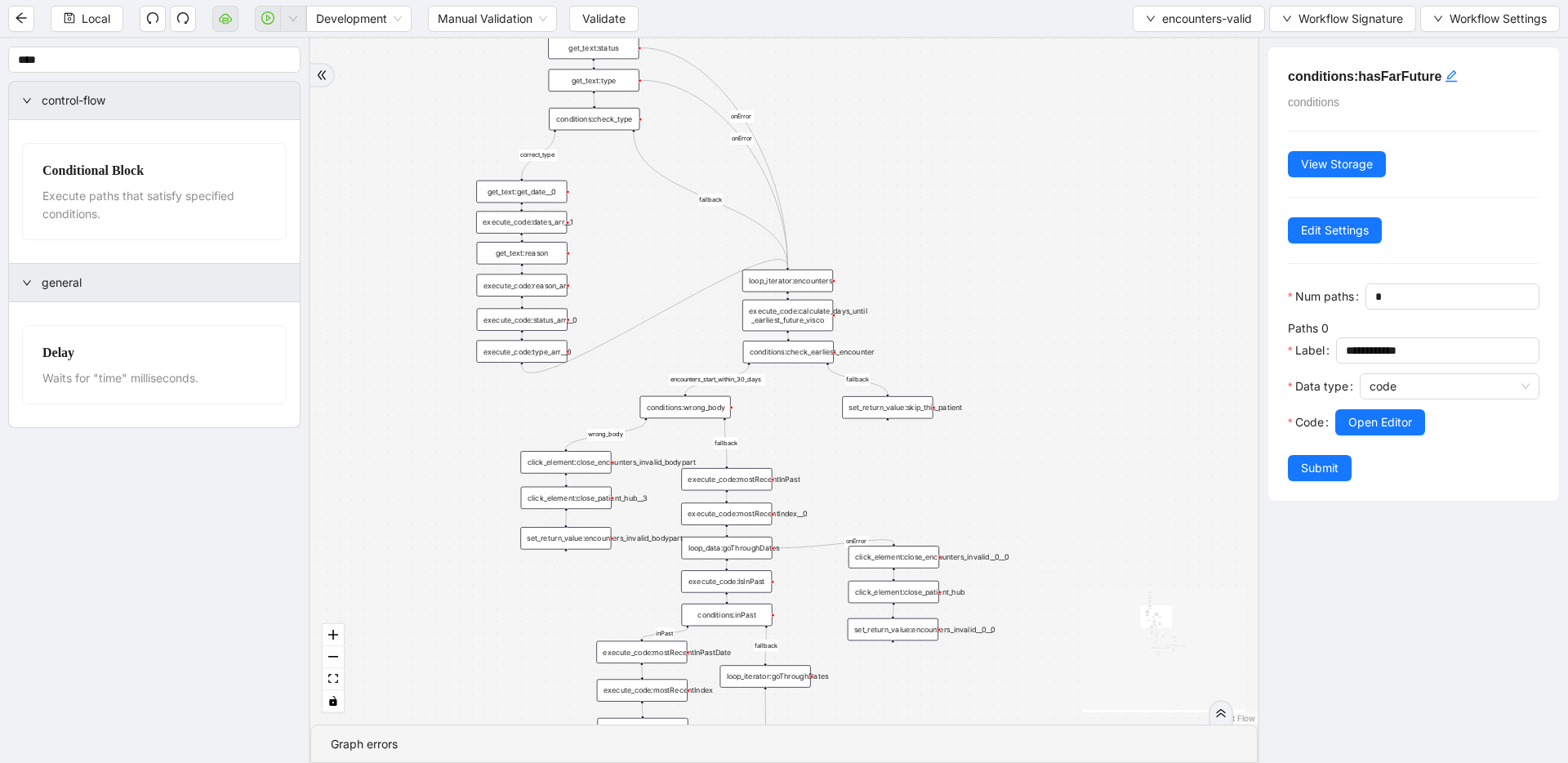
drag, startPoint x: 653, startPoint y: 302, endPoint x: 706, endPoint y: 562, distance: 265.3
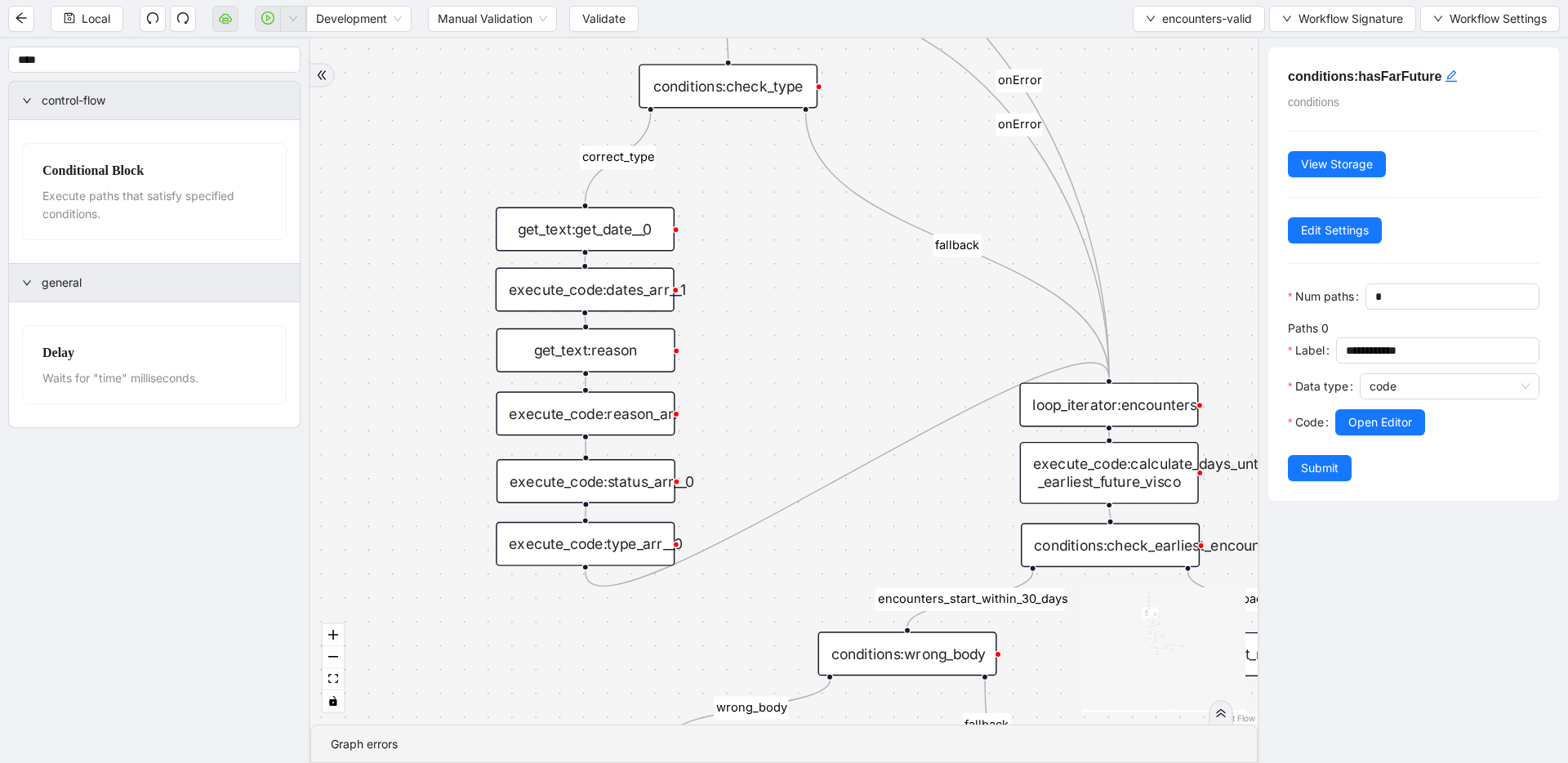
drag, startPoint x: 698, startPoint y: 539, endPoint x: 733, endPoint y: 393, distance: 150.1
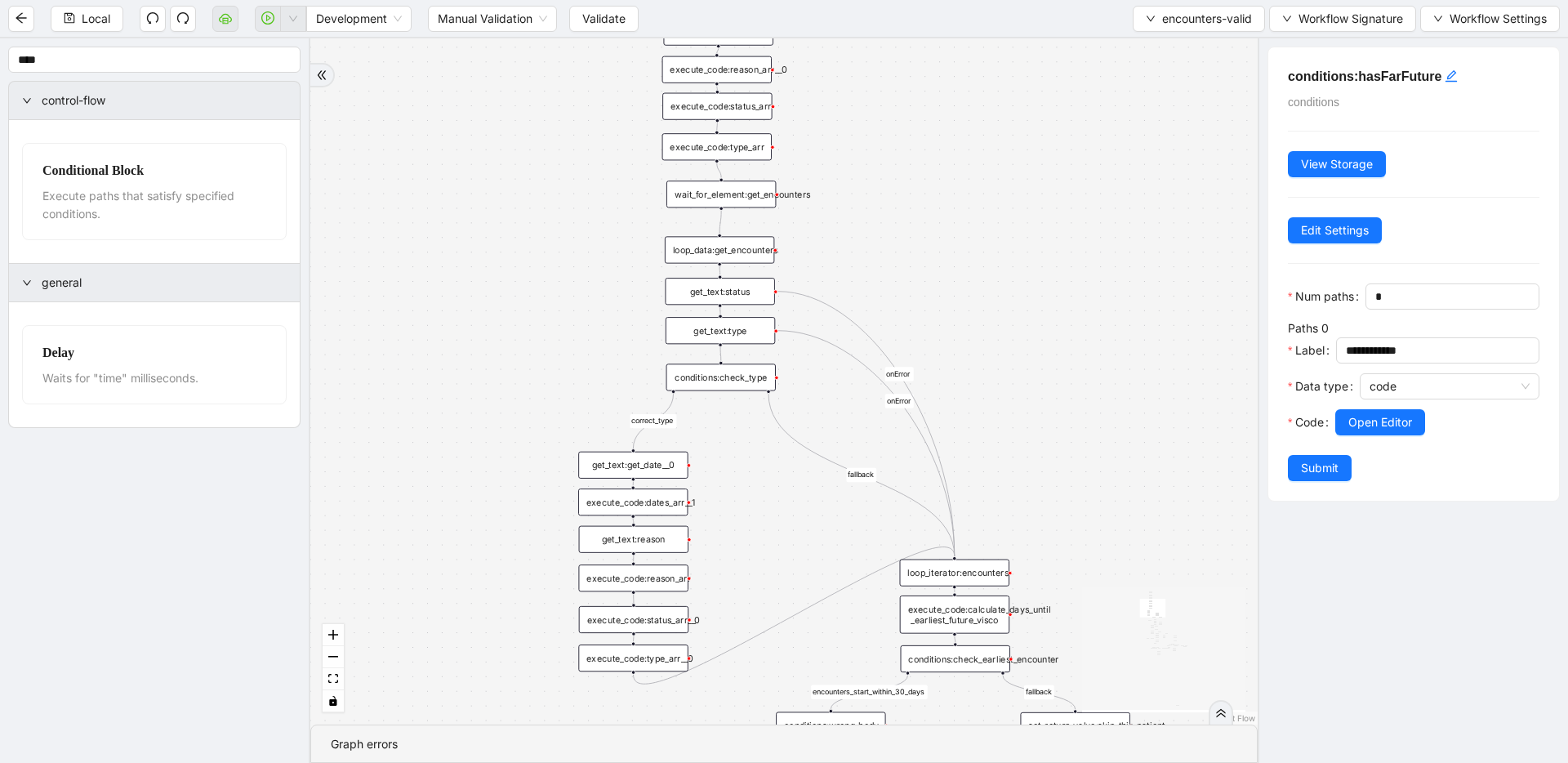
drag, startPoint x: 711, startPoint y: 348, endPoint x: 711, endPoint y: 525, distance: 177.0
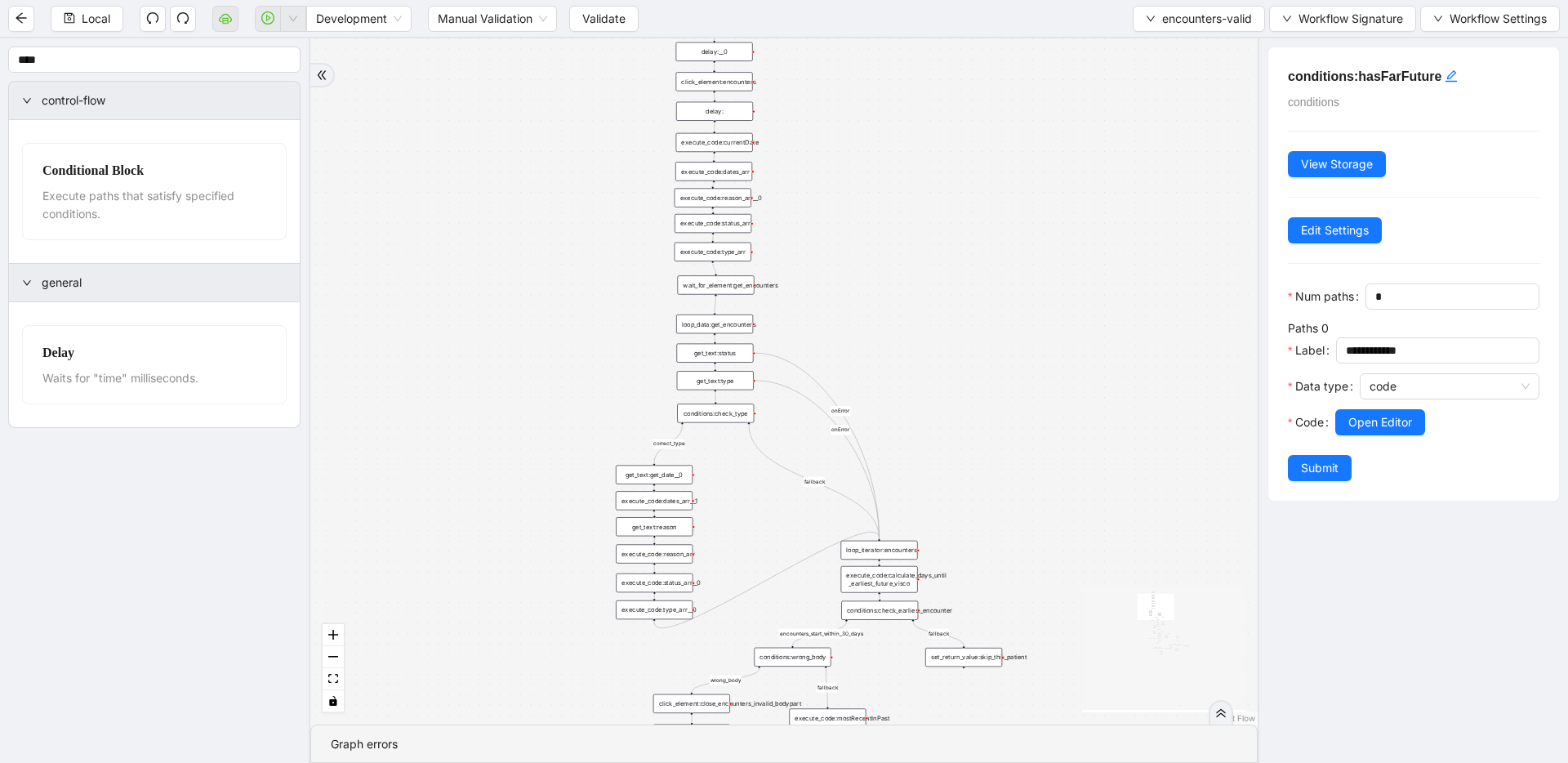
drag, startPoint x: 784, startPoint y: 551, endPoint x: 765, endPoint y: 381, distance: 171.1
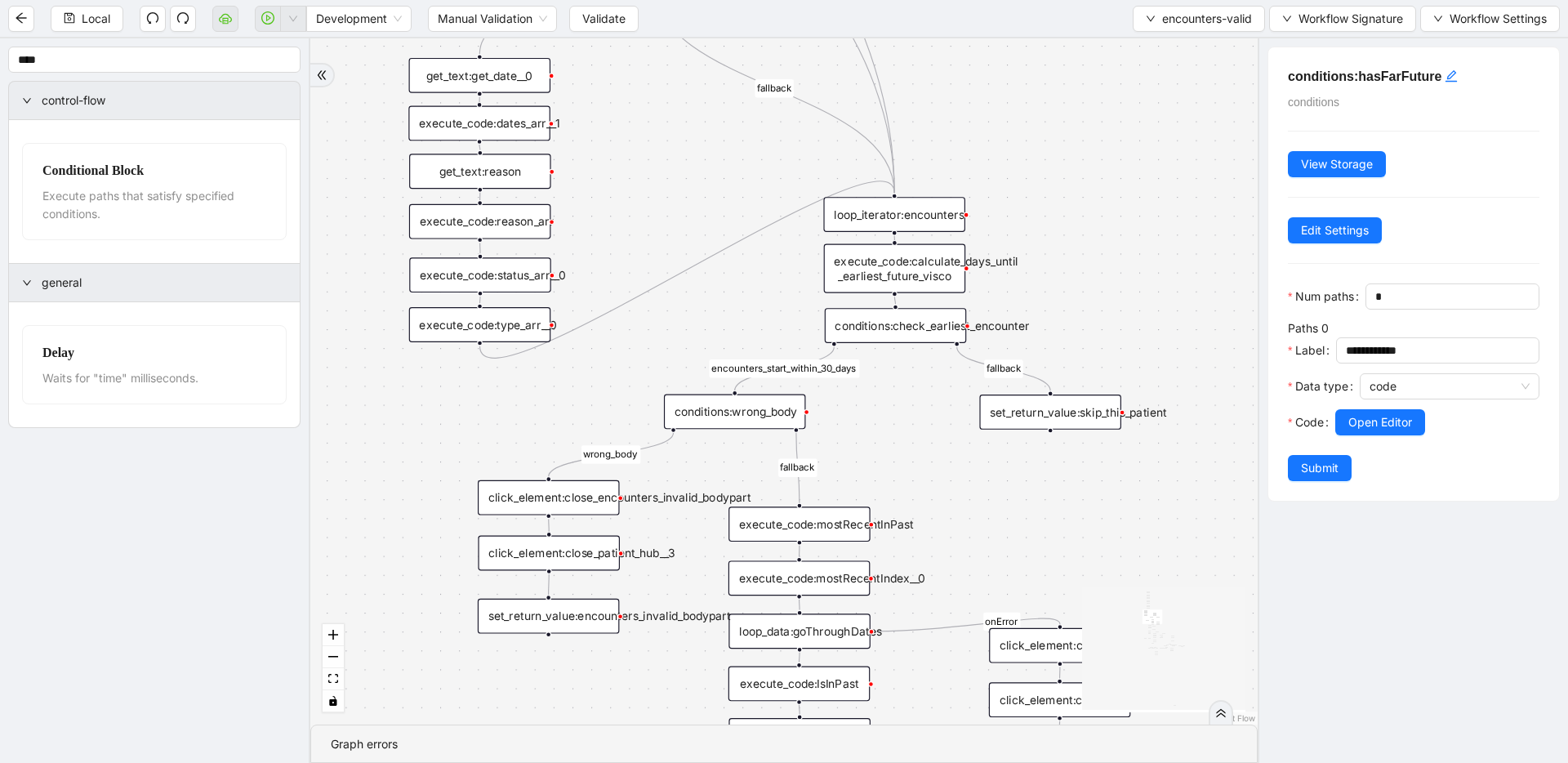
drag, startPoint x: 940, startPoint y: 520, endPoint x: 910, endPoint y: 439, distance: 86.4
click at [910, 439] on div "fallback inPast hasInPast fallback wrong_body inNewYear fallback fallback allIn…" at bounding box center [784, 381] width 947 height 686
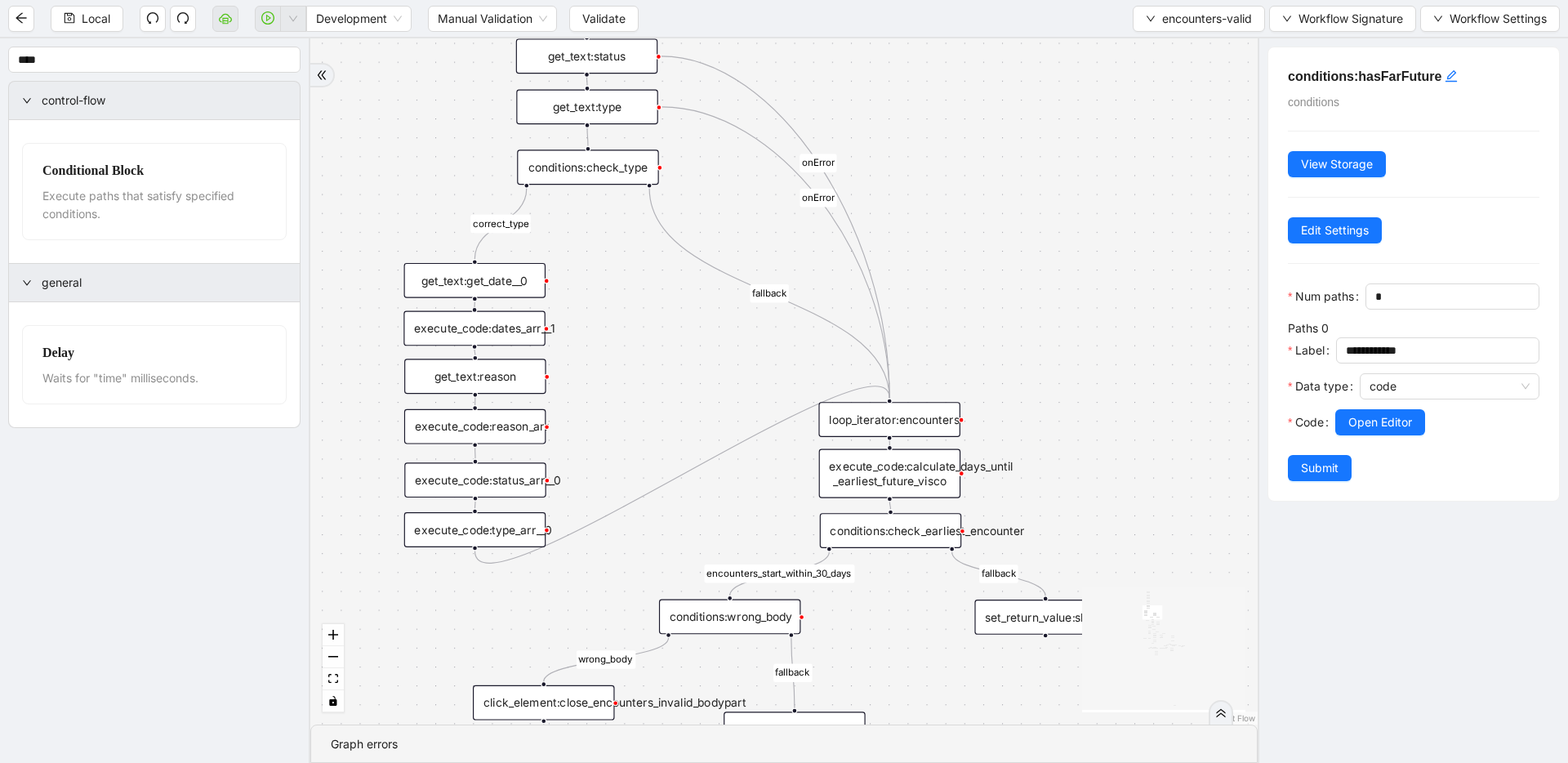
drag, startPoint x: 855, startPoint y: 357, endPoint x: 857, endPoint y: 439, distance: 82.0
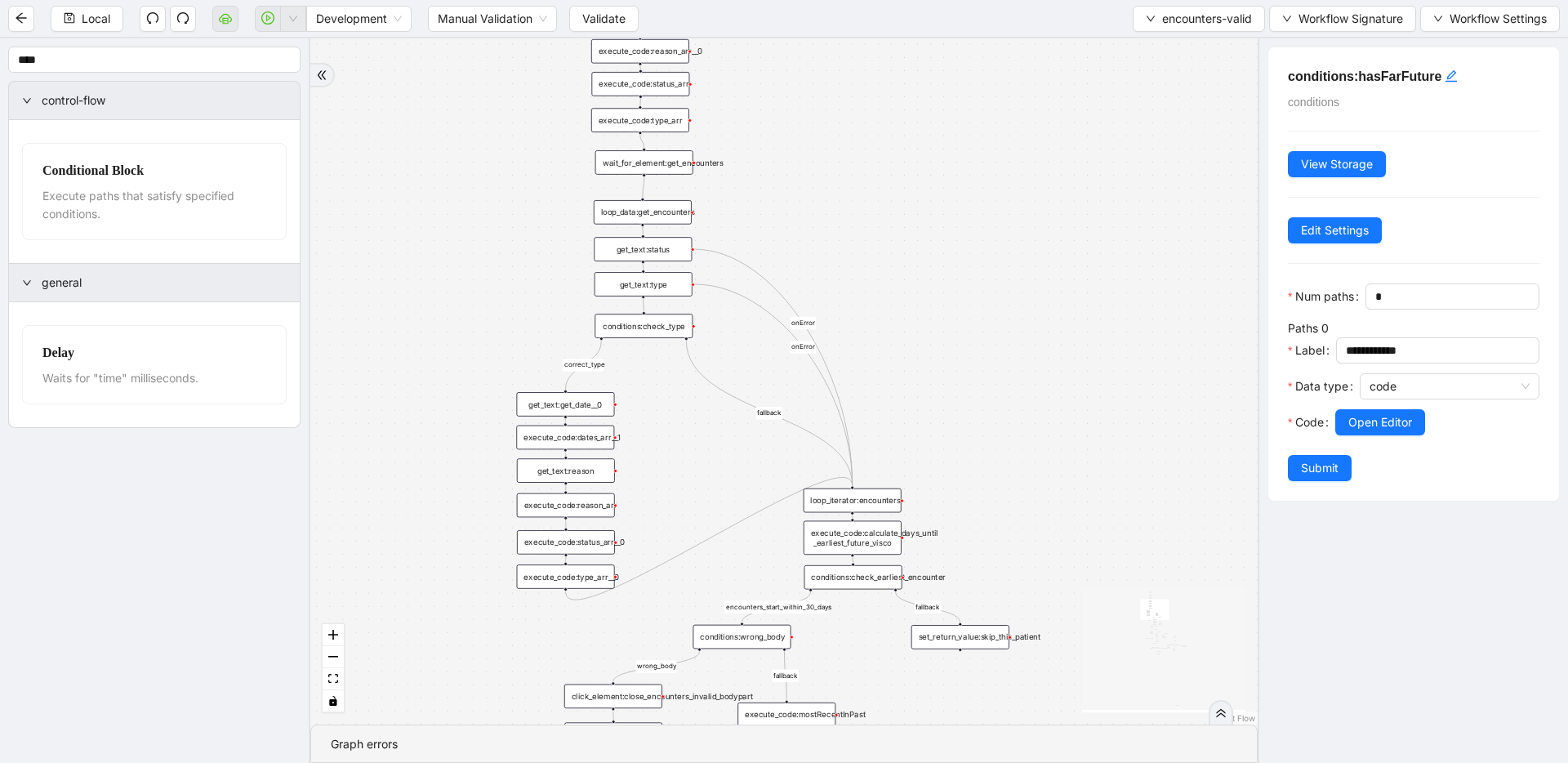
drag, startPoint x: 720, startPoint y: 357, endPoint x: 707, endPoint y: 440, distance: 84.0
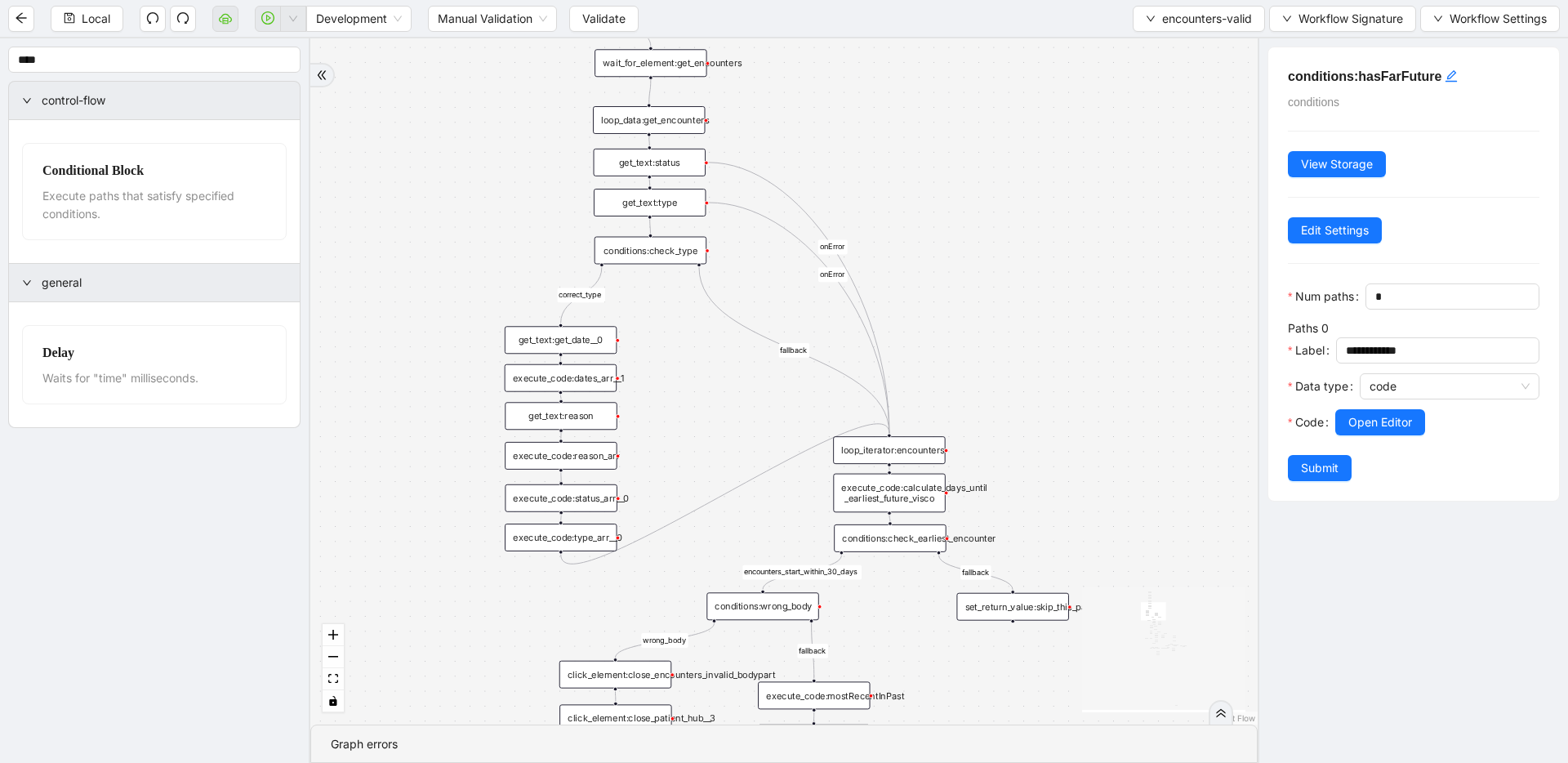
drag, startPoint x: 681, startPoint y: 389, endPoint x: 694, endPoint y: 313, distance: 77.1
click at [684, 122] on div "loop_data:get_encounters" at bounding box center [648, 120] width 112 height 27
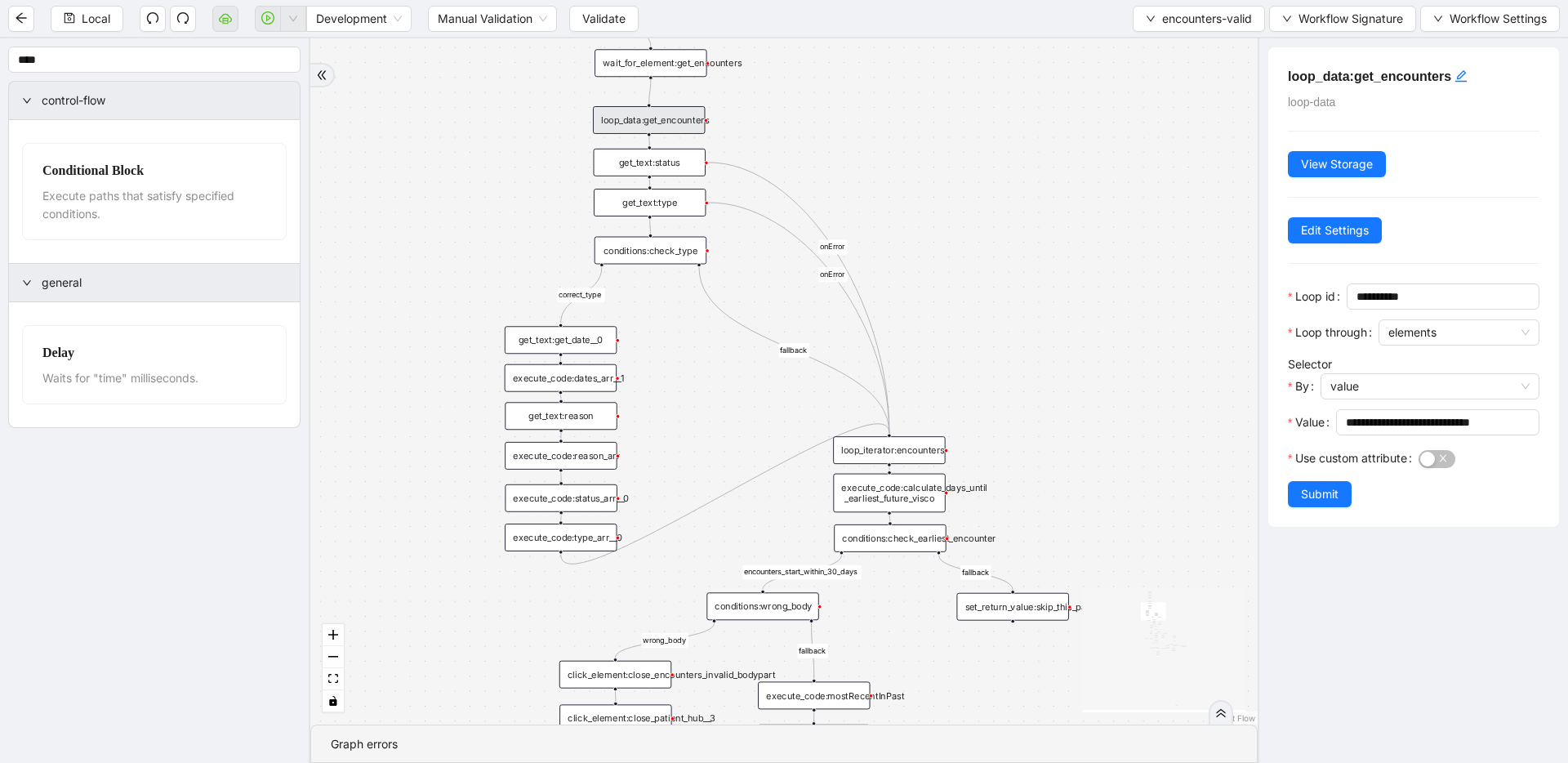
click at [666, 166] on div "get_text:status" at bounding box center [649, 163] width 112 height 27
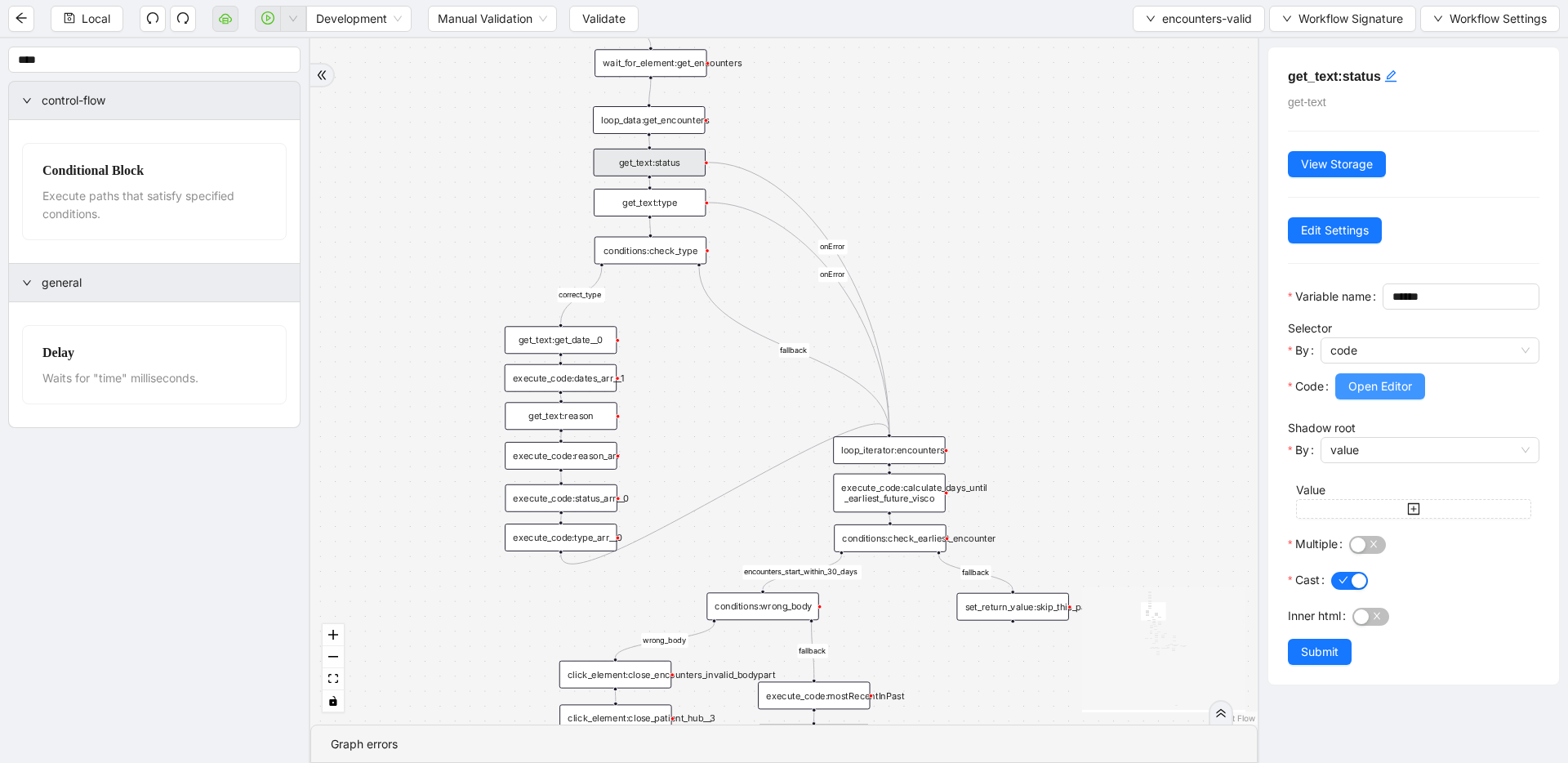
click at [1415, 399] on button "Open Editor" at bounding box center [1380, 387] width 89 height 26
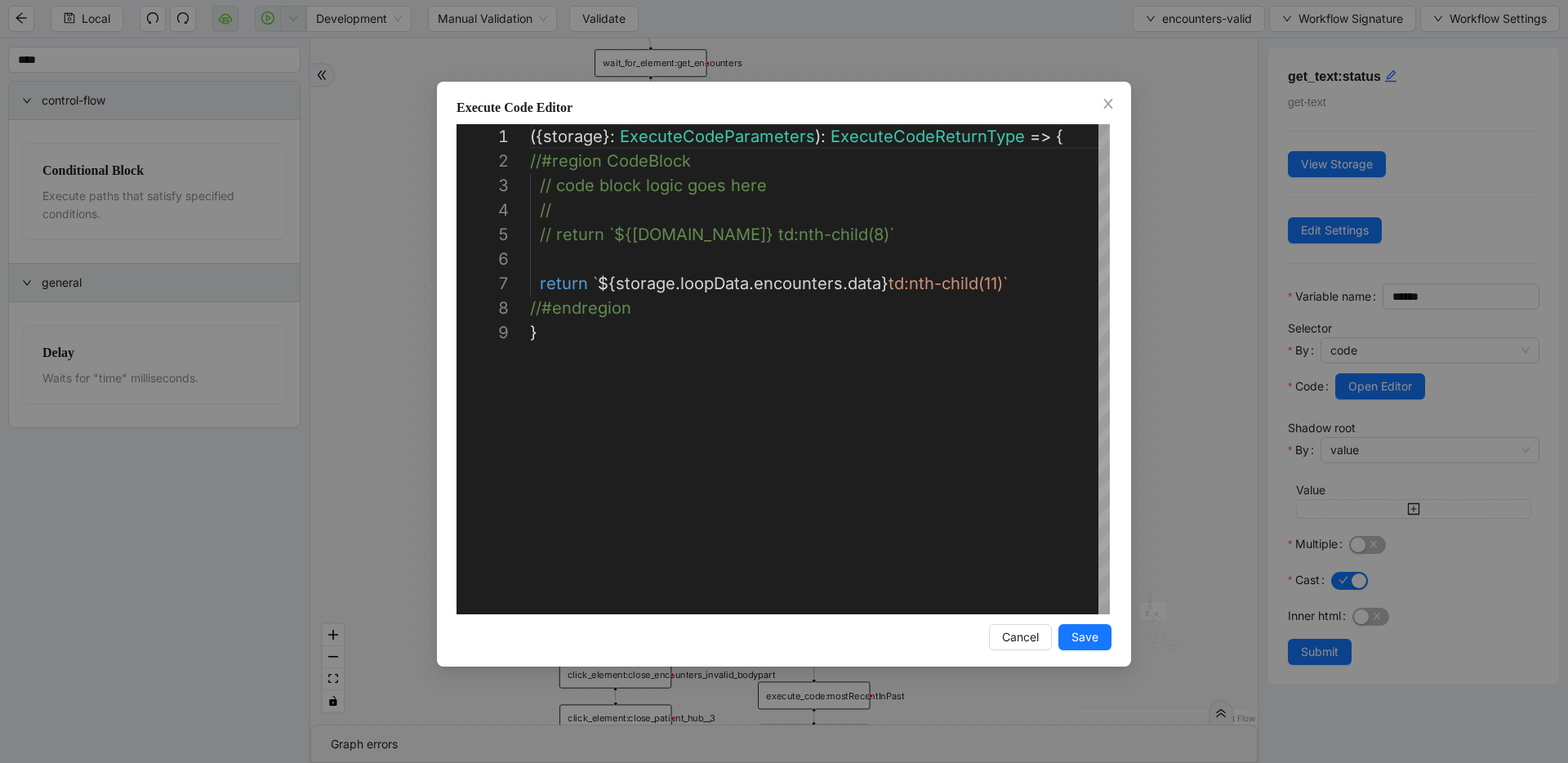
scroll to position [196, 0]
click at [1155, 295] on div "**********" at bounding box center [784, 381] width 1568 height 763
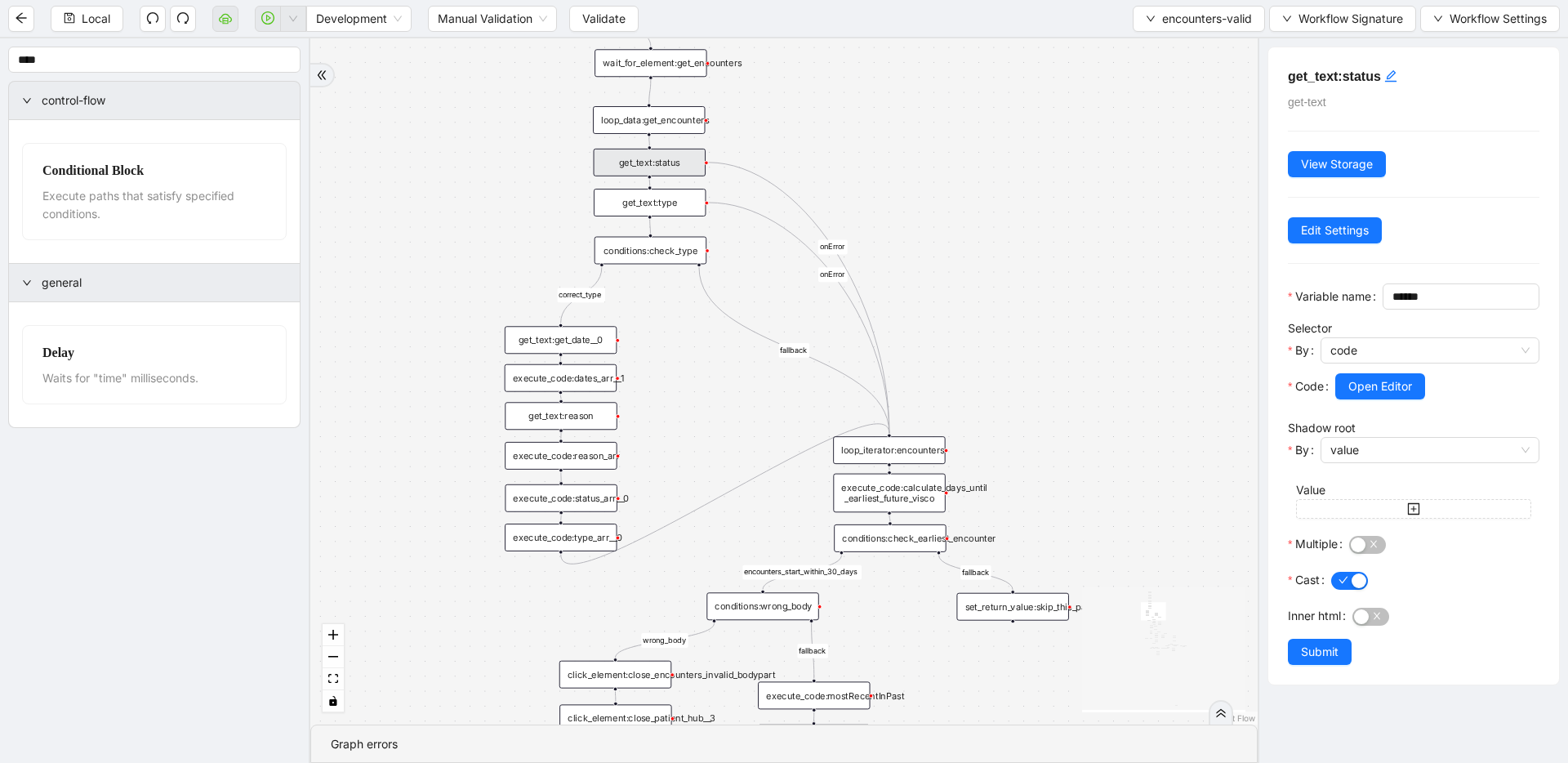
click at [670, 209] on div "get_text:type" at bounding box center [649, 203] width 112 height 27
click at [976, 318] on div "fallback inPast hasInPast fallback wrong_body inNewYear fallback fallback allIn…" at bounding box center [784, 381] width 947 height 686
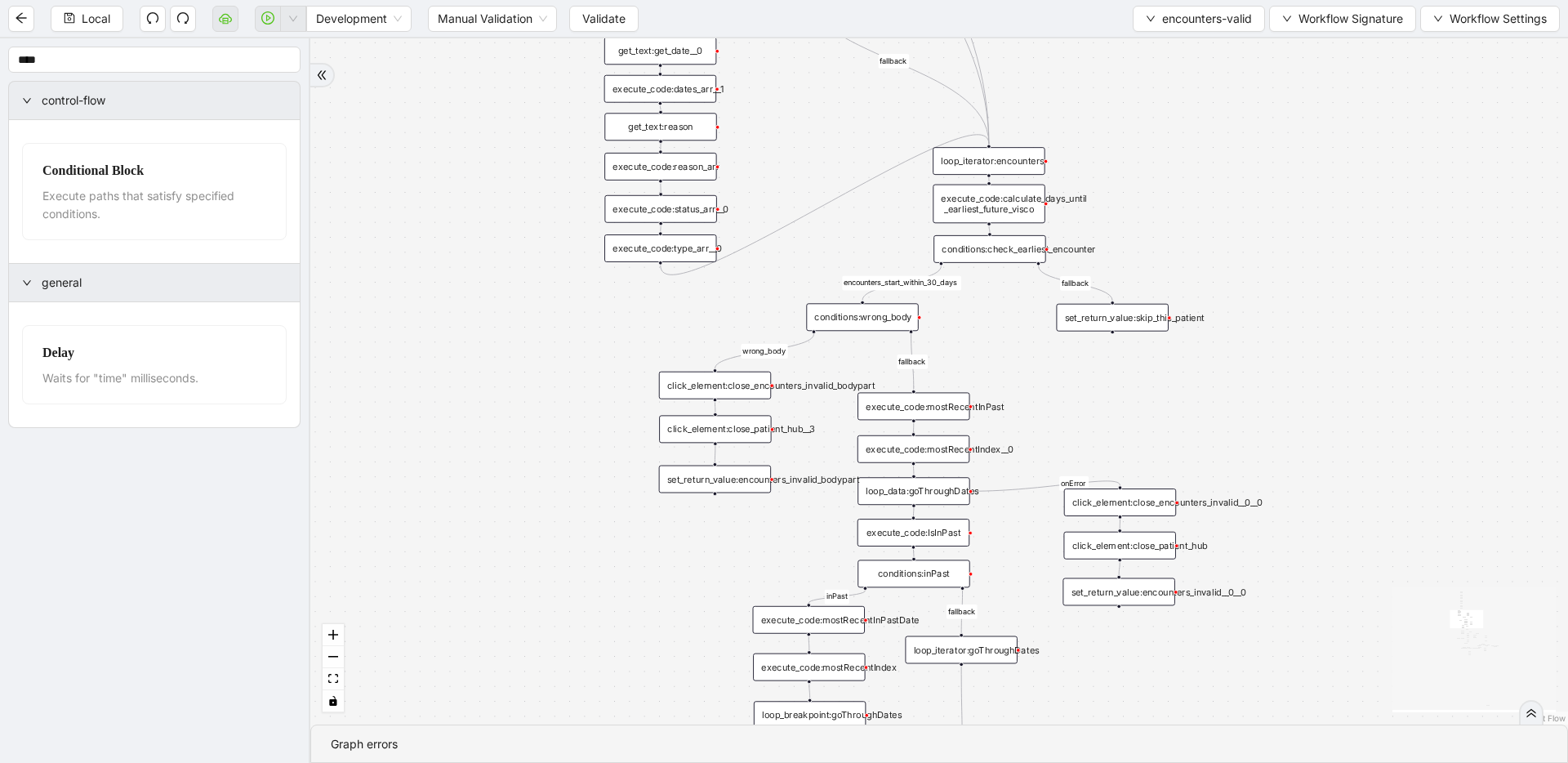
drag, startPoint x: 977, startPoint y: 470, endPoint x: 1005, endPoint y: 305, distance: 167.4
click at [1005, 305] on div "fallback inPast hasInPast fallback wrong_body inNewYear fallback fallback allIn…" at bounding box center [939, 381] width 1258 height 686
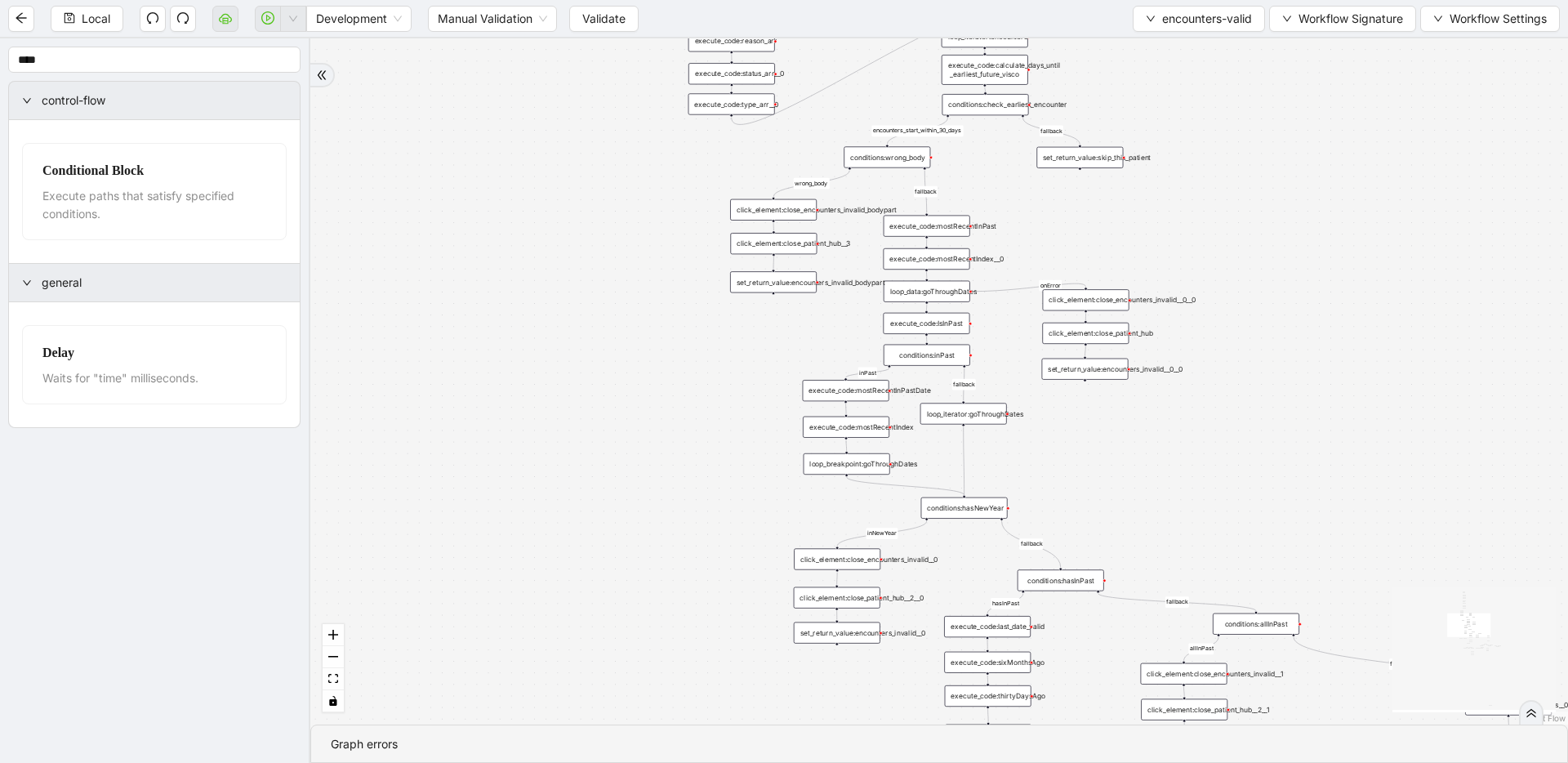
drag, startPoint x: 1079, startPoint y: 389, endPoint x: 1074, endPoint y: 243, distance: 146.1
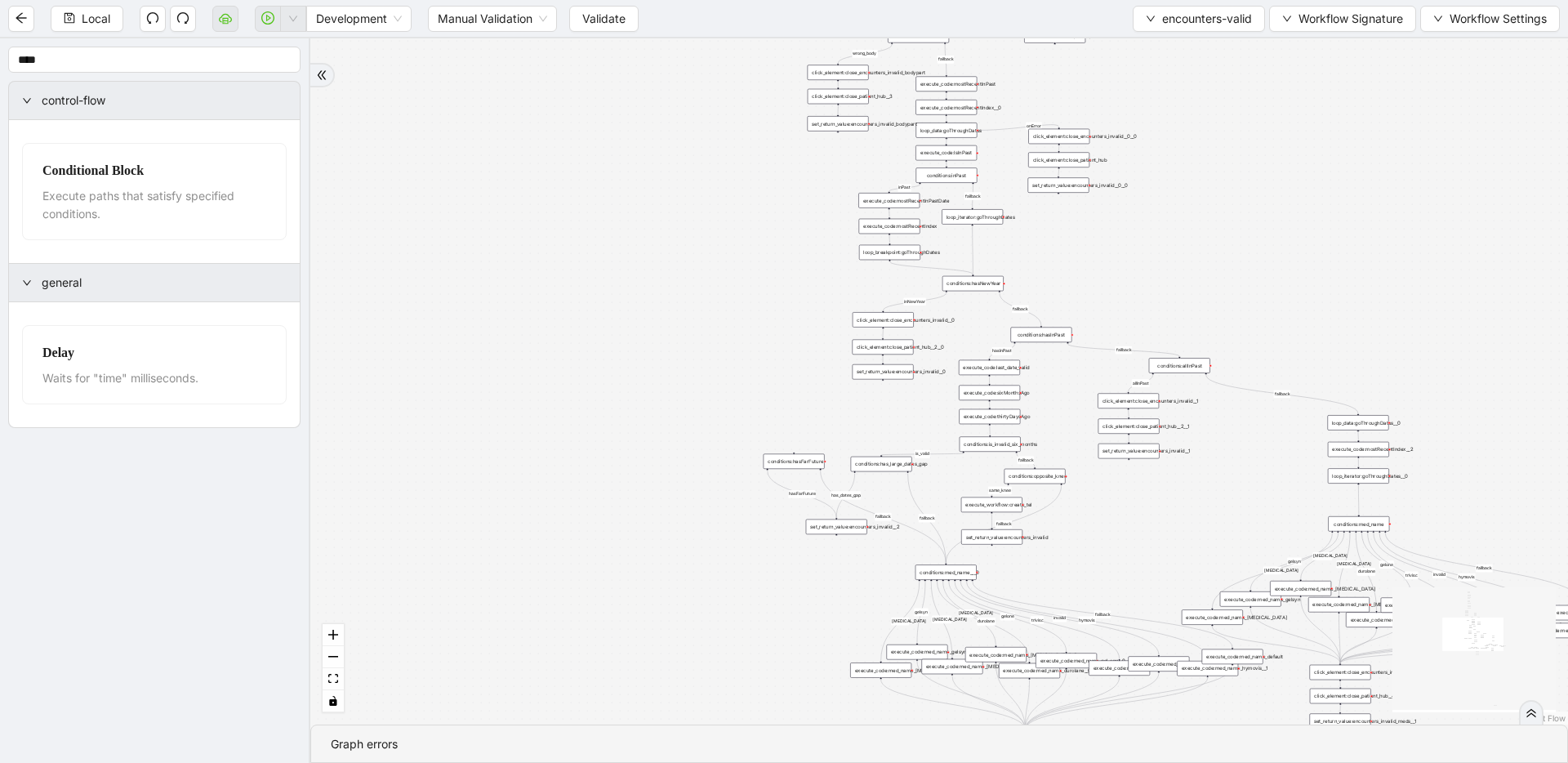
drag, startPoint x: 1030, startPoint y: 441, endPoint x: 1013, endPoint y: 251, distance: 190.8
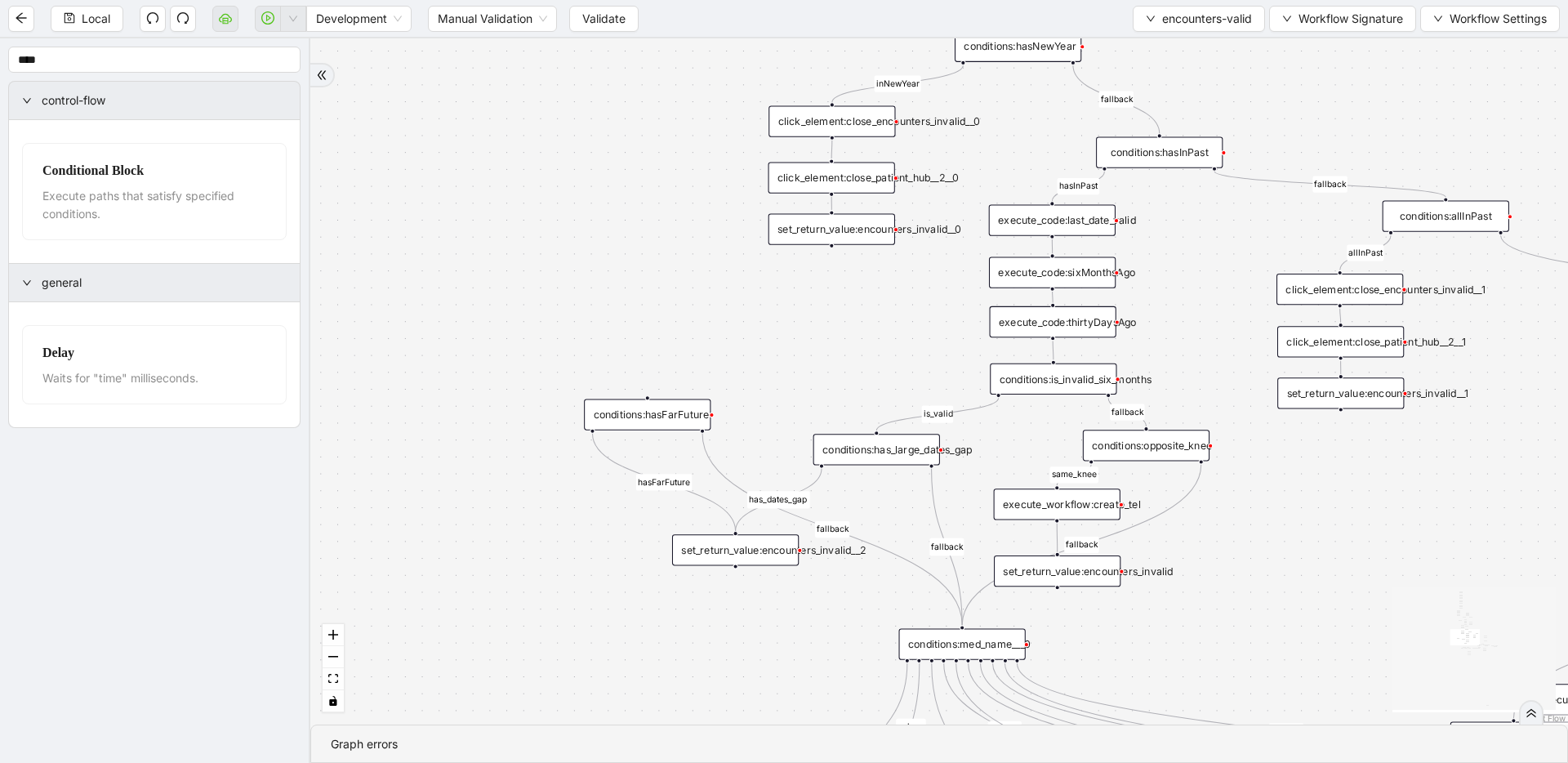
drag, startPoint x: 835, startPoint y: 419, endPoint x: 883, endPoint y: 448, distance: 56.1
click at [883, 448] on div "conditions:has_large_dates_gap" at bounding box center [877, 450] width 127 height 31
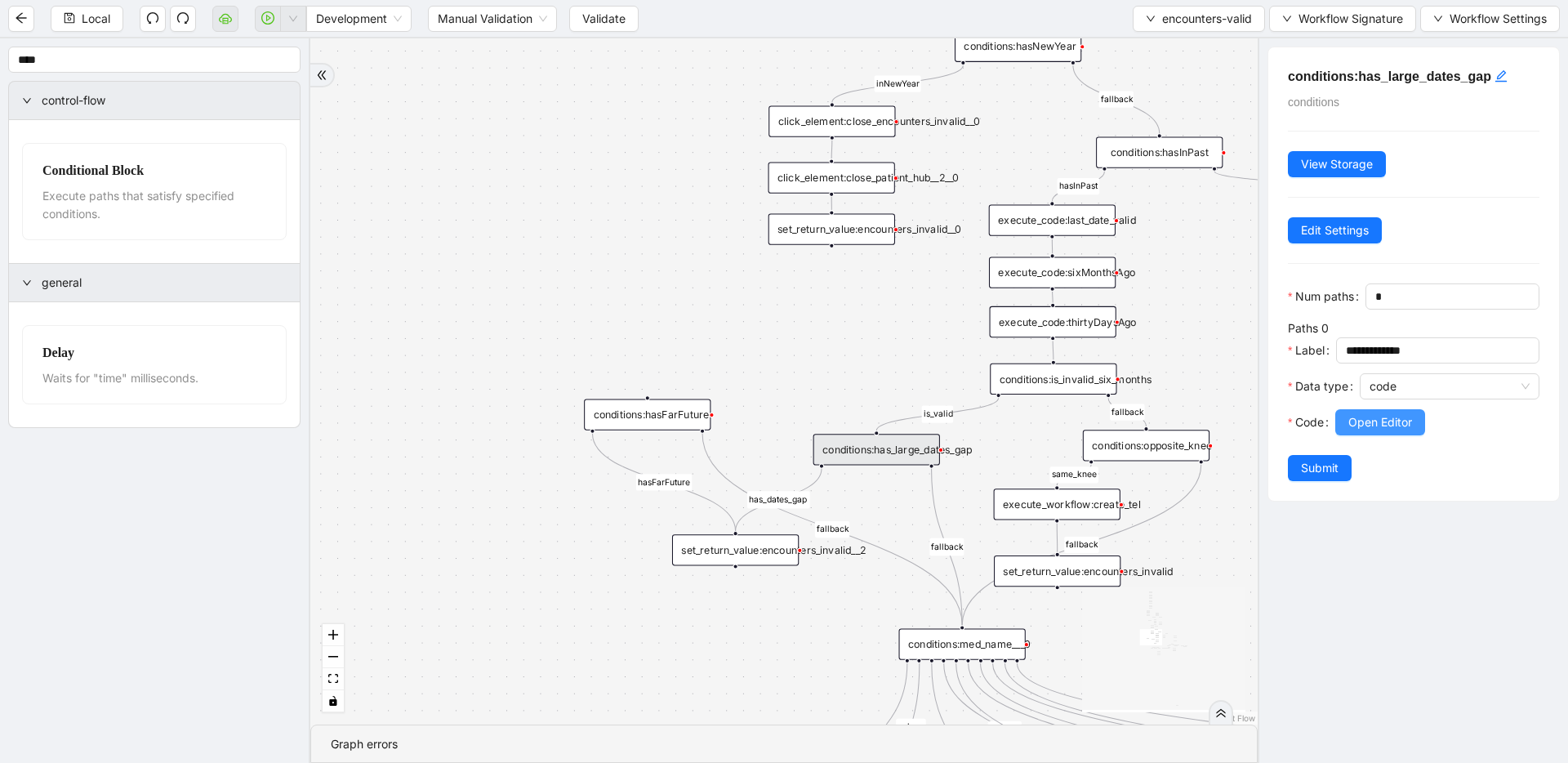
click at [1382, 425] on span "Open Editor" at bounding box center [1380, 423] width 64 height 18
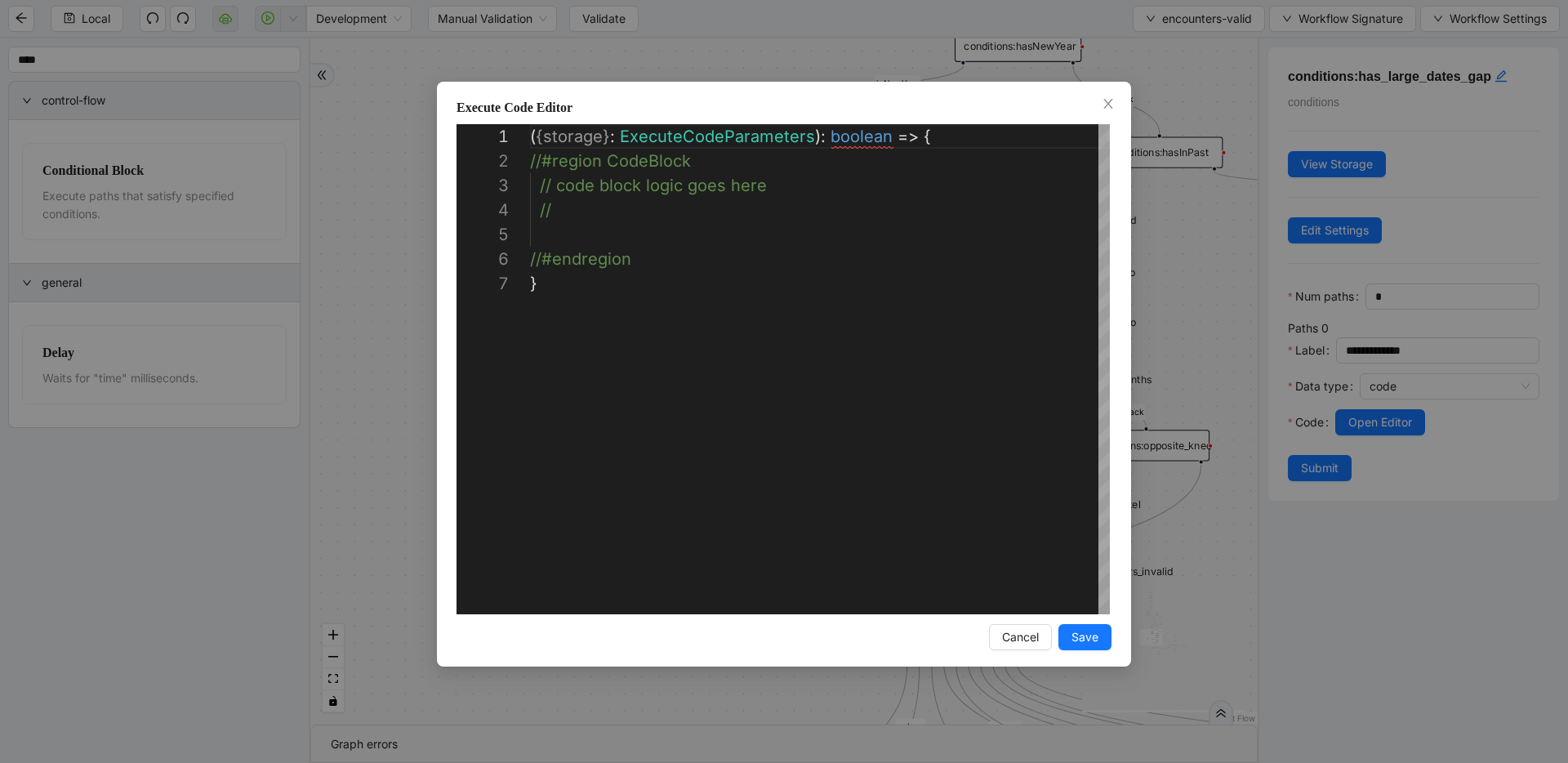
click at [1193, 212] on div "**********" at bounding box center [784, 381] width 1568 height 763
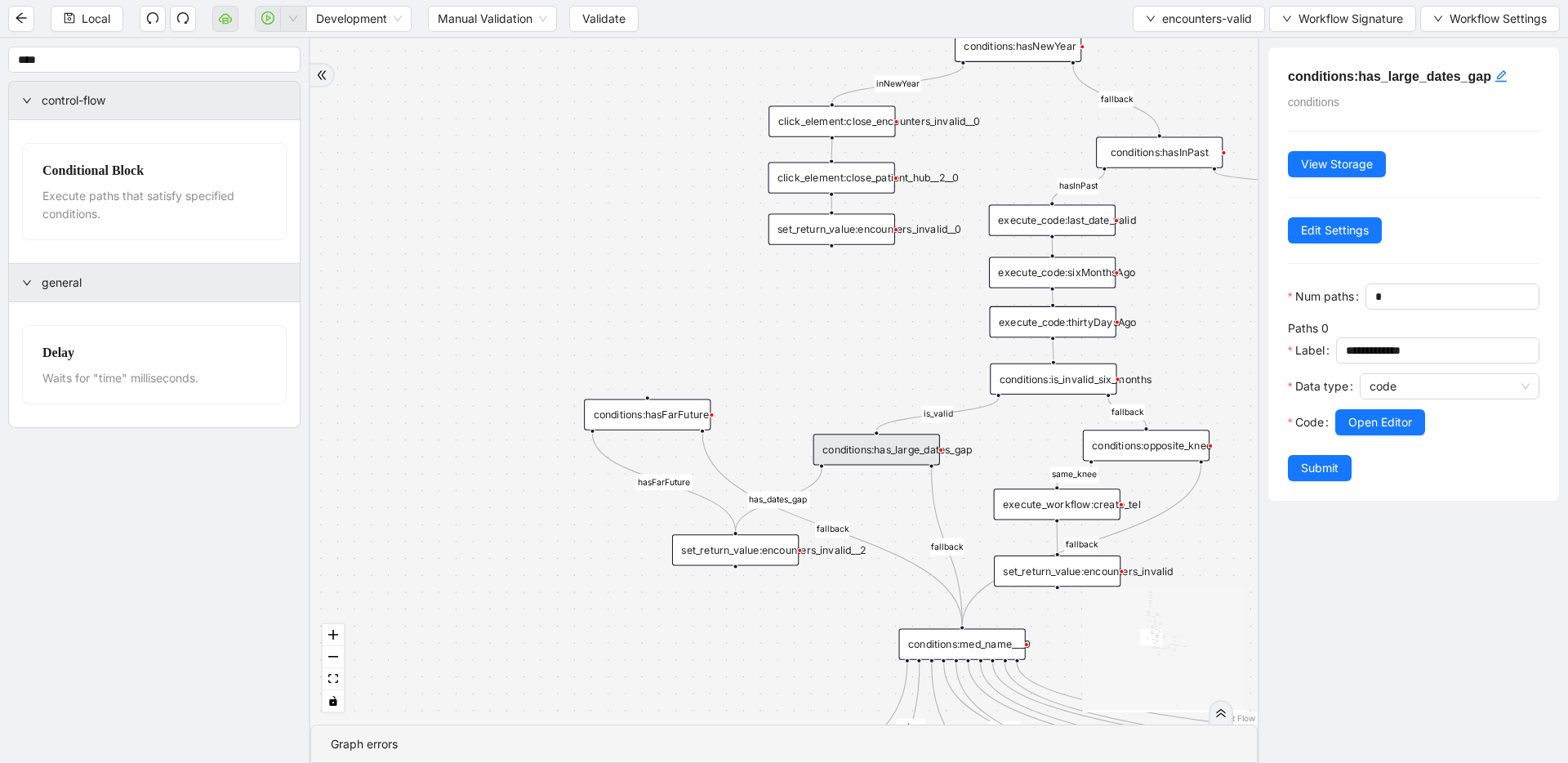
click at [1032, 385] on div "conditions:is_invalid_six_months" at bounding box center [1053, 379] width 127 height 31
click at [1372, 415] on span "Open Editor" at bounding box center [1380, 423] width 64 height 18
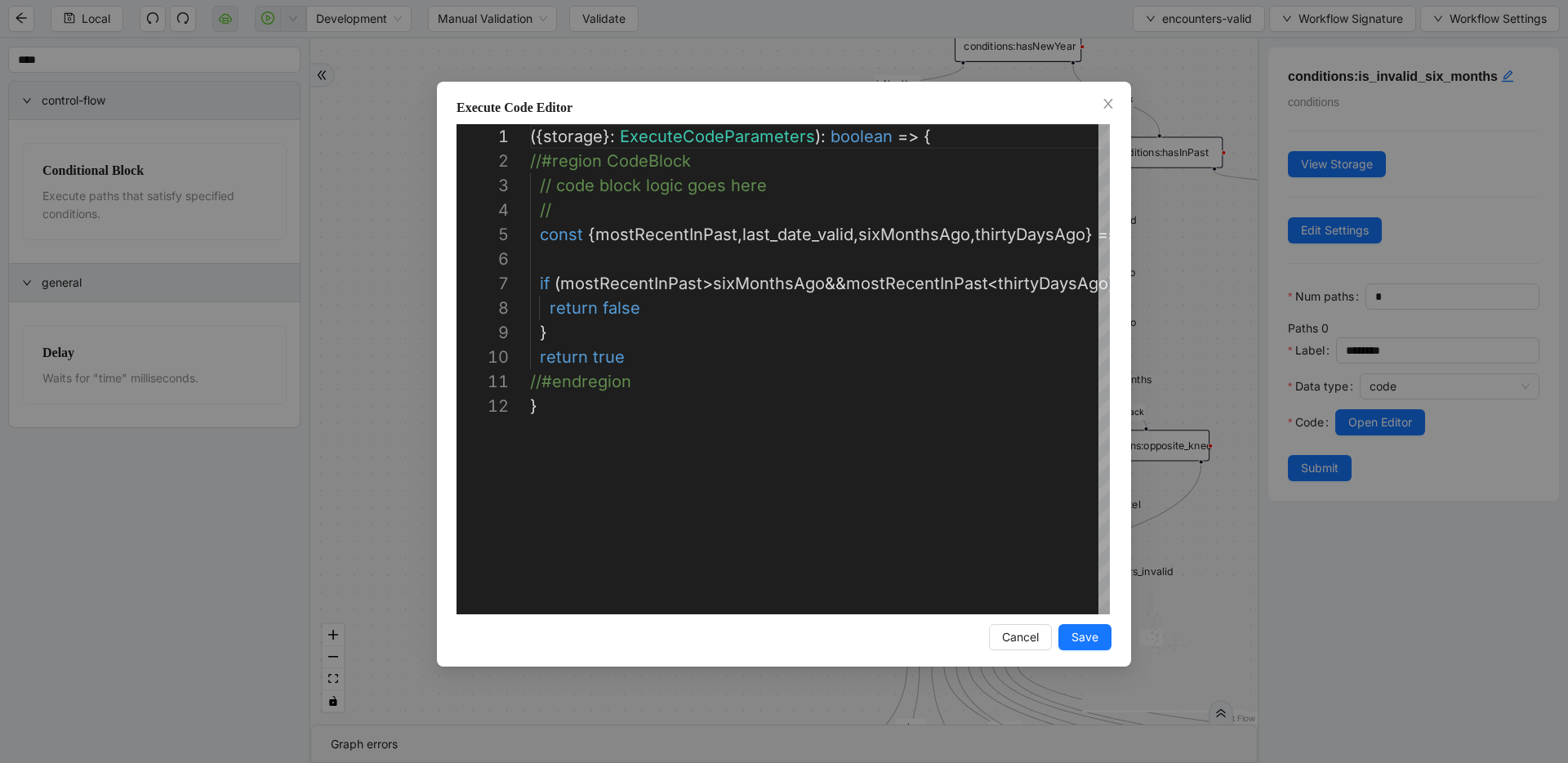
scroll to position [245, 0]
click at [1189, 333] on div "**********" at bounding box center [784, 381] width 1568 height 763
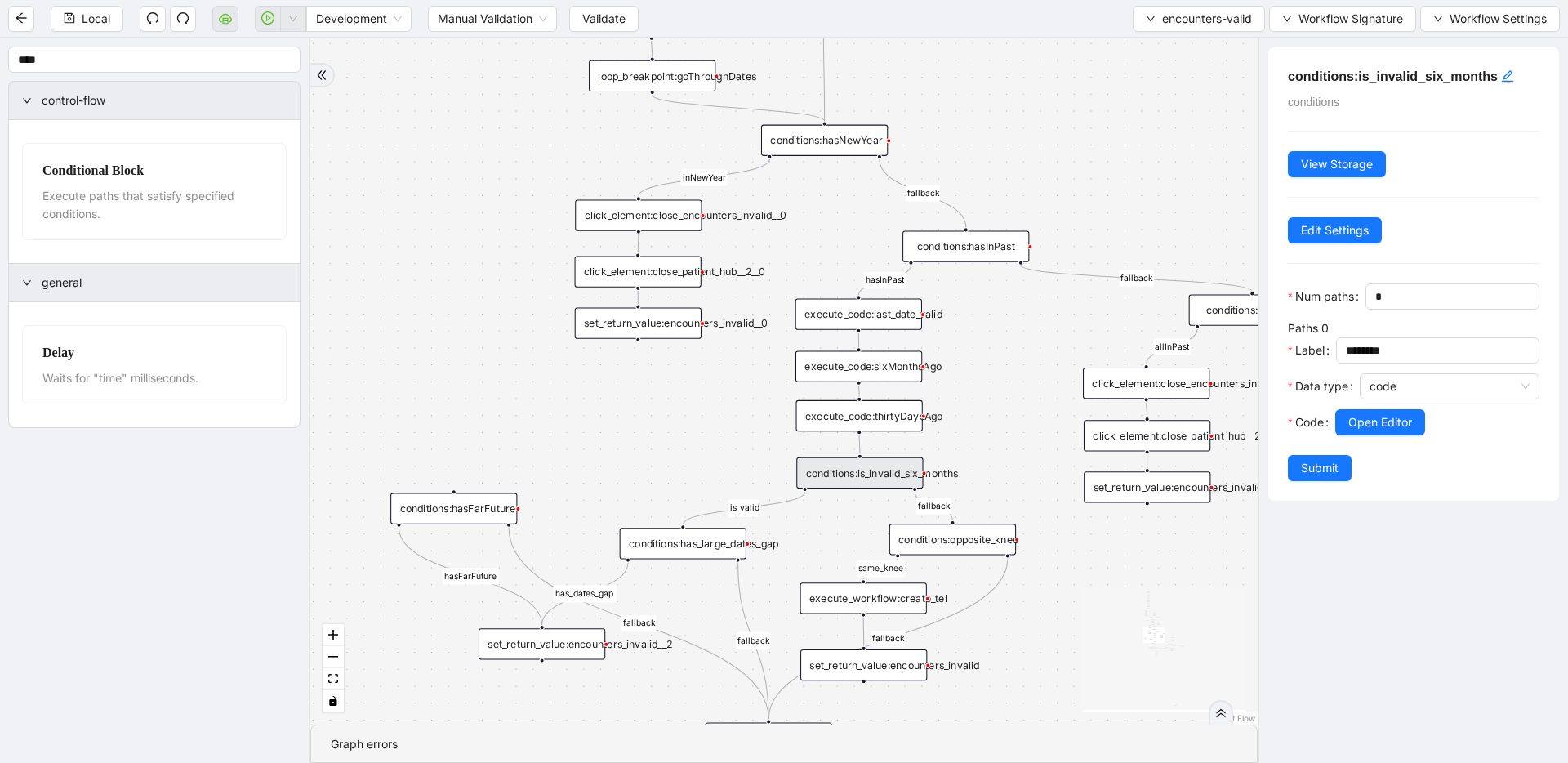
drag, startPoint x: 1205, startPoint y: 371, endPoint x: 1005, endPoint y: 467, distance: 221.8
click at [1005, 467] on div "fallback inPast hasInPast fallback wrong_body inNewYear fallback fallback allIn…" at bounding box center [784, 381] width 947 height 686
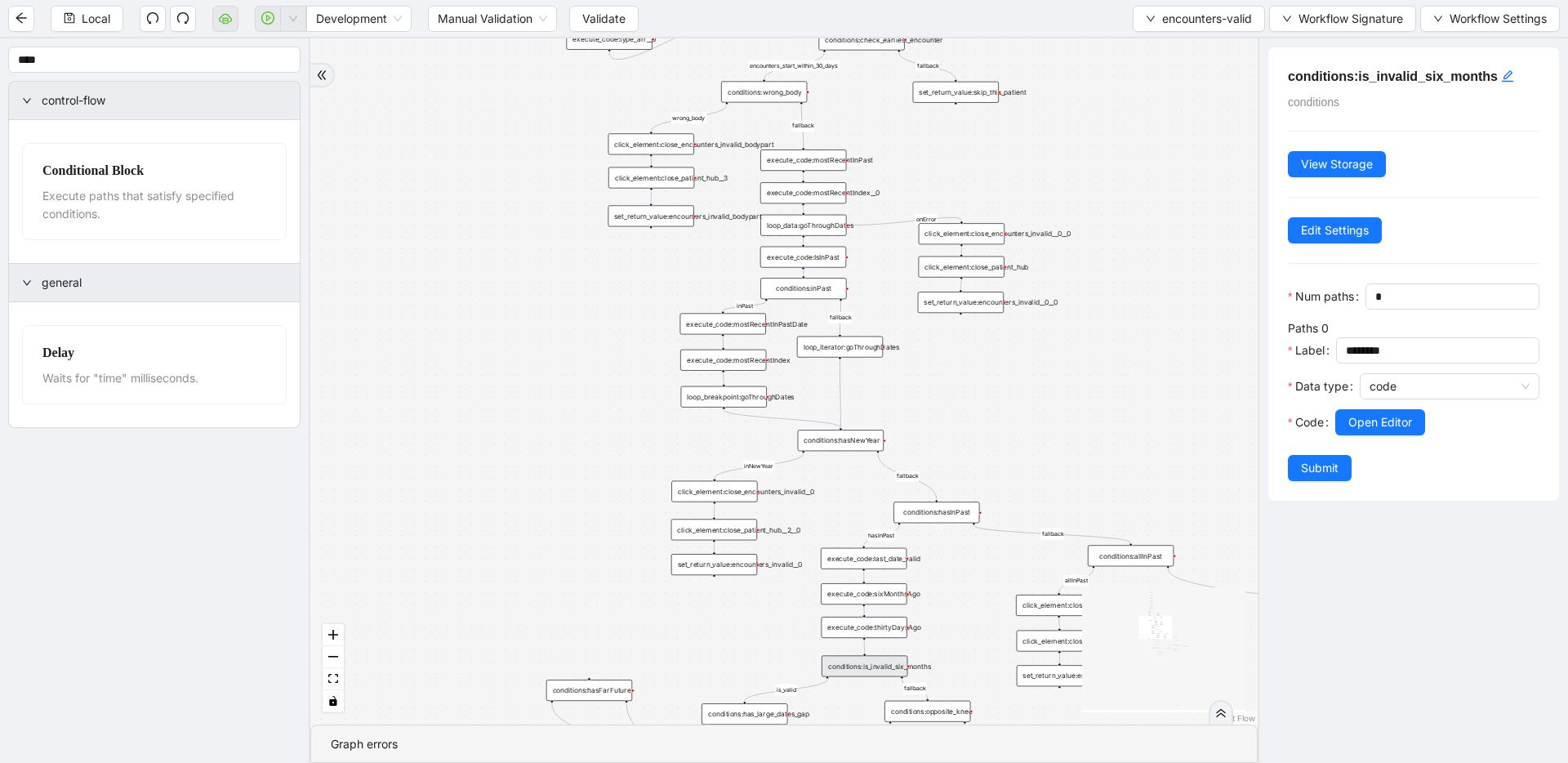
drag, startPoint x: 988, startPoint y: 273, endPoint x: 954, endPoint y: 390, distance: 121.8
click at [954, 390] on div "fallback inPast hasInPast fallback wrong_body inNewYear fallback fallback allIn…" at bounding box center [784, 381] width 947 height 686
click at [864, 446] on div "conditions:hasNewYear" at bounding box center [841, 440] width 86 height 21
click at [1356, 429] on span "Open Editor" at bounding box center [1380, 423] width 64 height 18
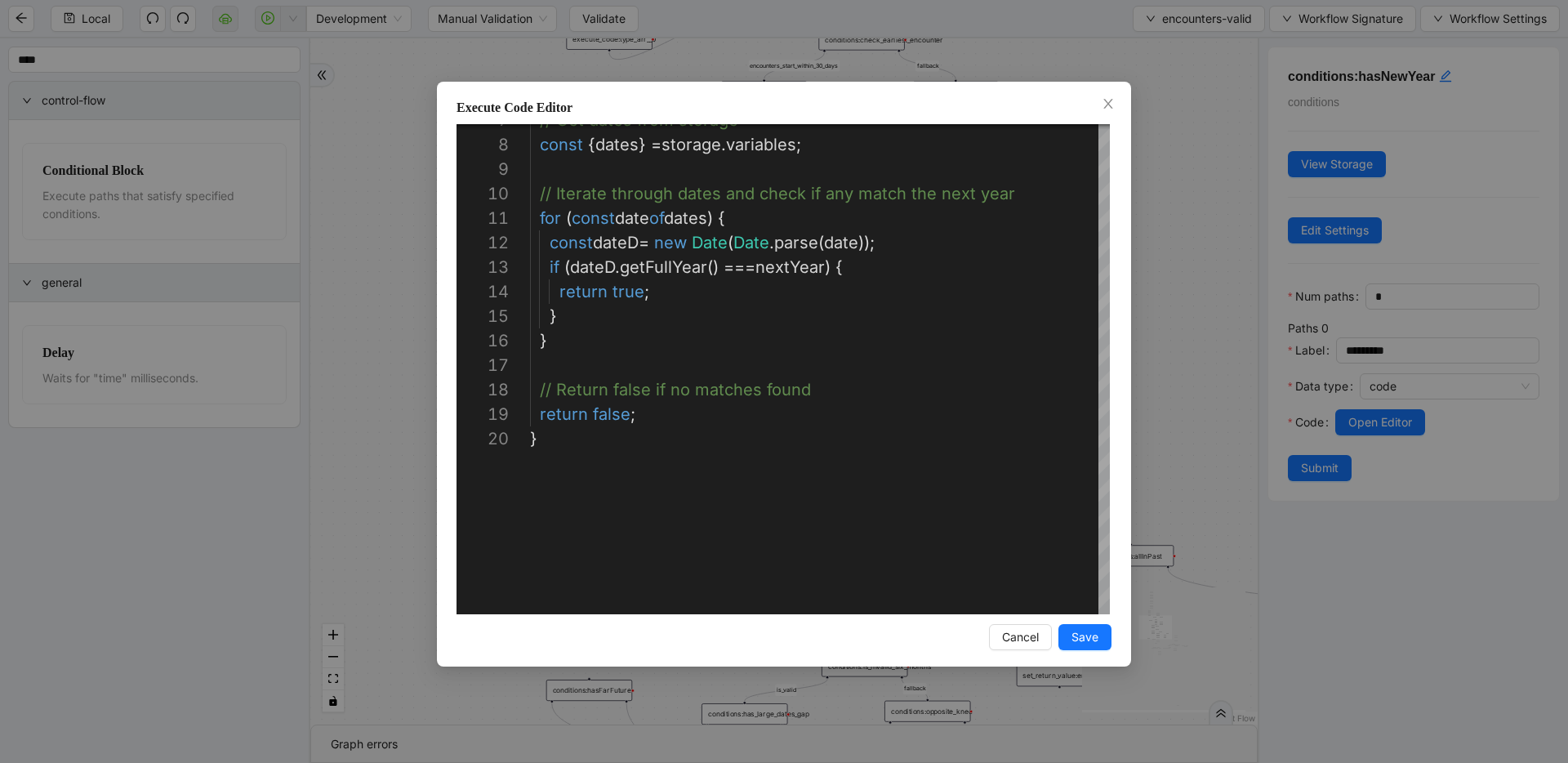
click at [1202, 349] on div "**********" at bounding box center [784, 381] width 1568 height 763
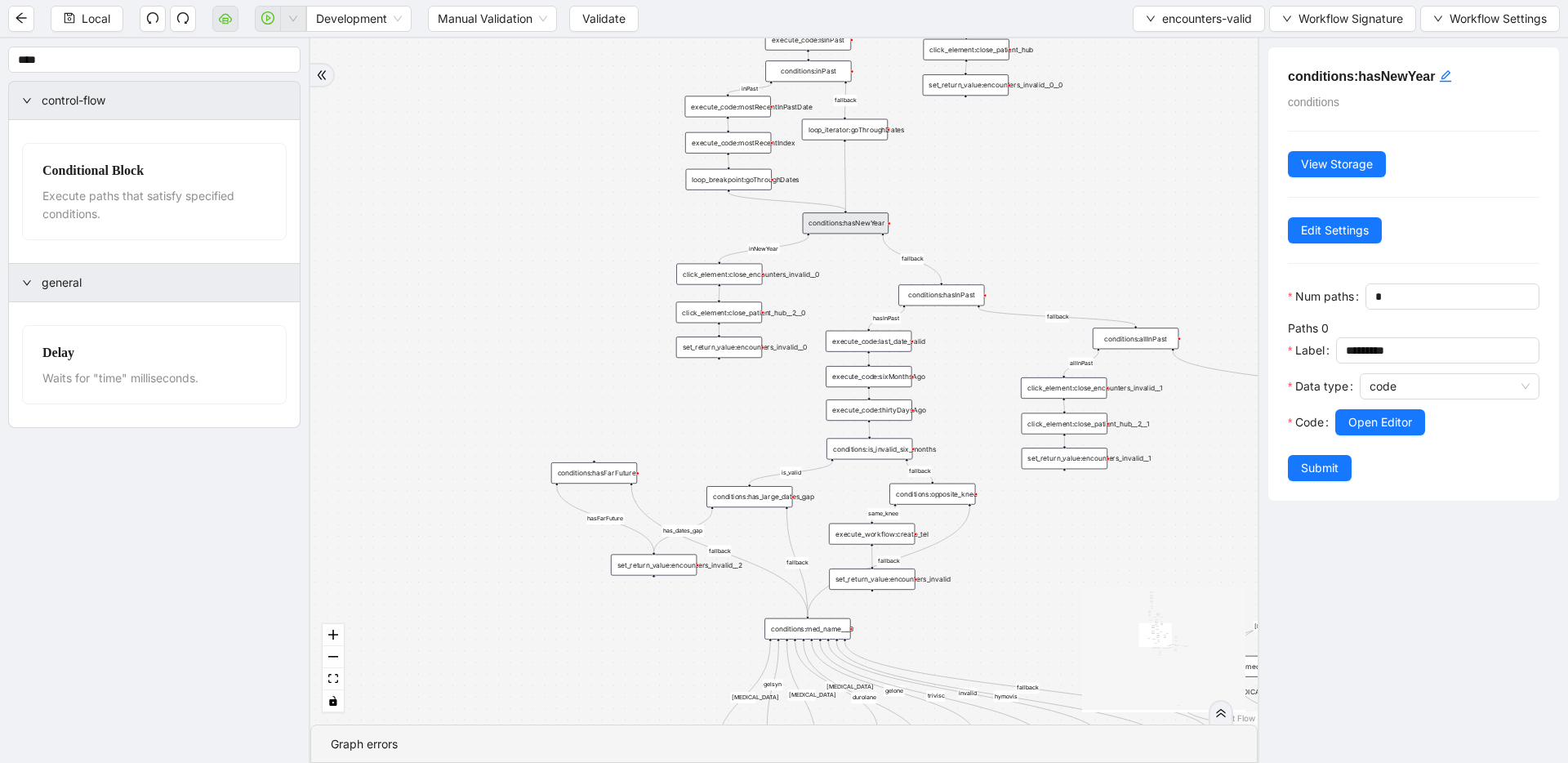
drag, startPoint x: 1071, startPoint y: 446, endPoint x: 1077, endPoint y: 228, distance: 218.1
click at [1077, 228] on div "fallback inPast hasInPast fallback wrong_body inNewYear fallback fallback allIn…" at bounding box center [784, 381] width 947 height 686
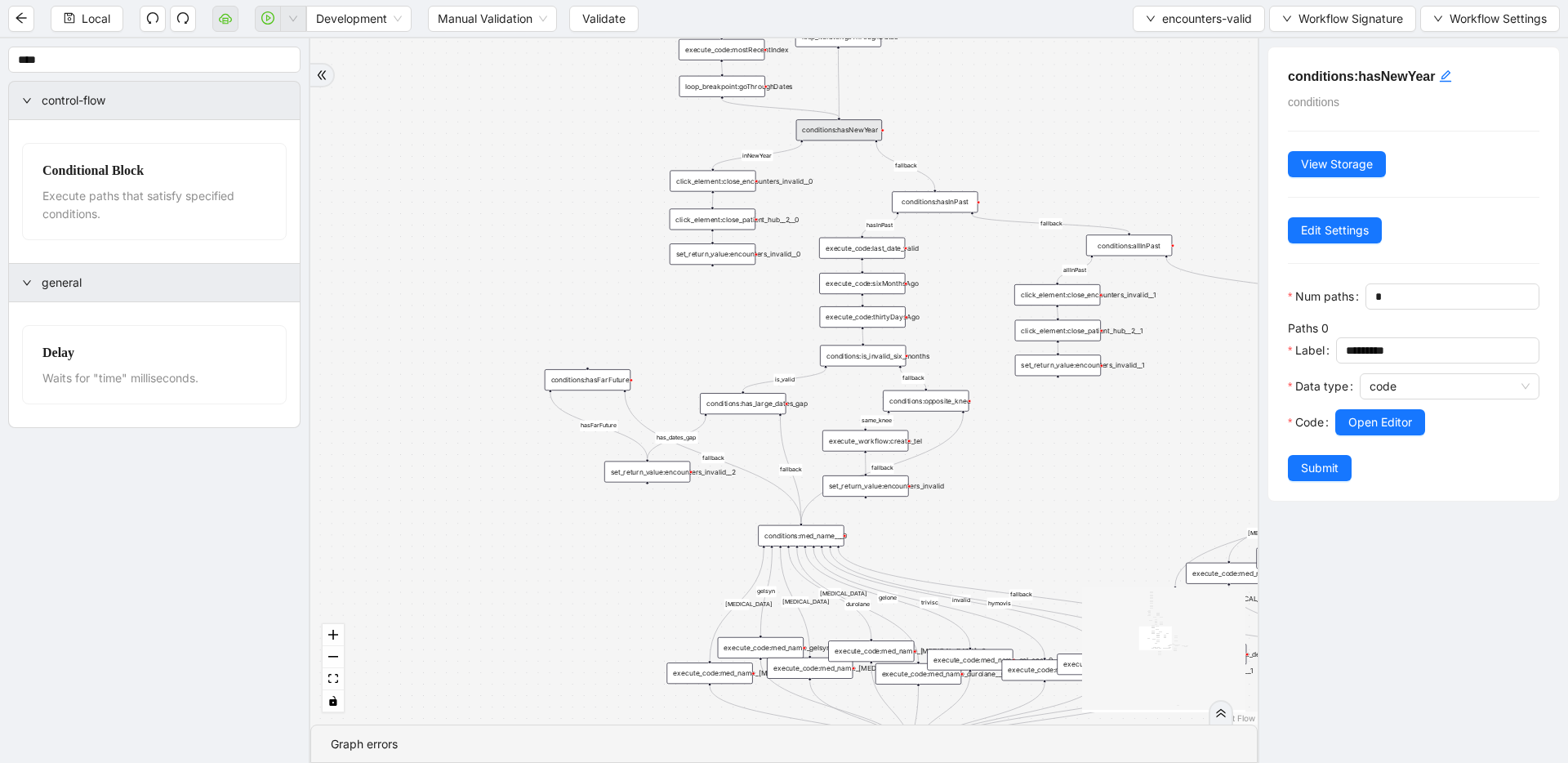
drag, startPoint x: 755, startPoint y: 405, endPoint x: 749, endPoint y: 312, distance: 93.2
click at [749, 312] on div "fallback inPast hasInPast fallback wrong_body inNewYear fallback fallback allIn…" at bounding box center [784, 381] width 947 height 686
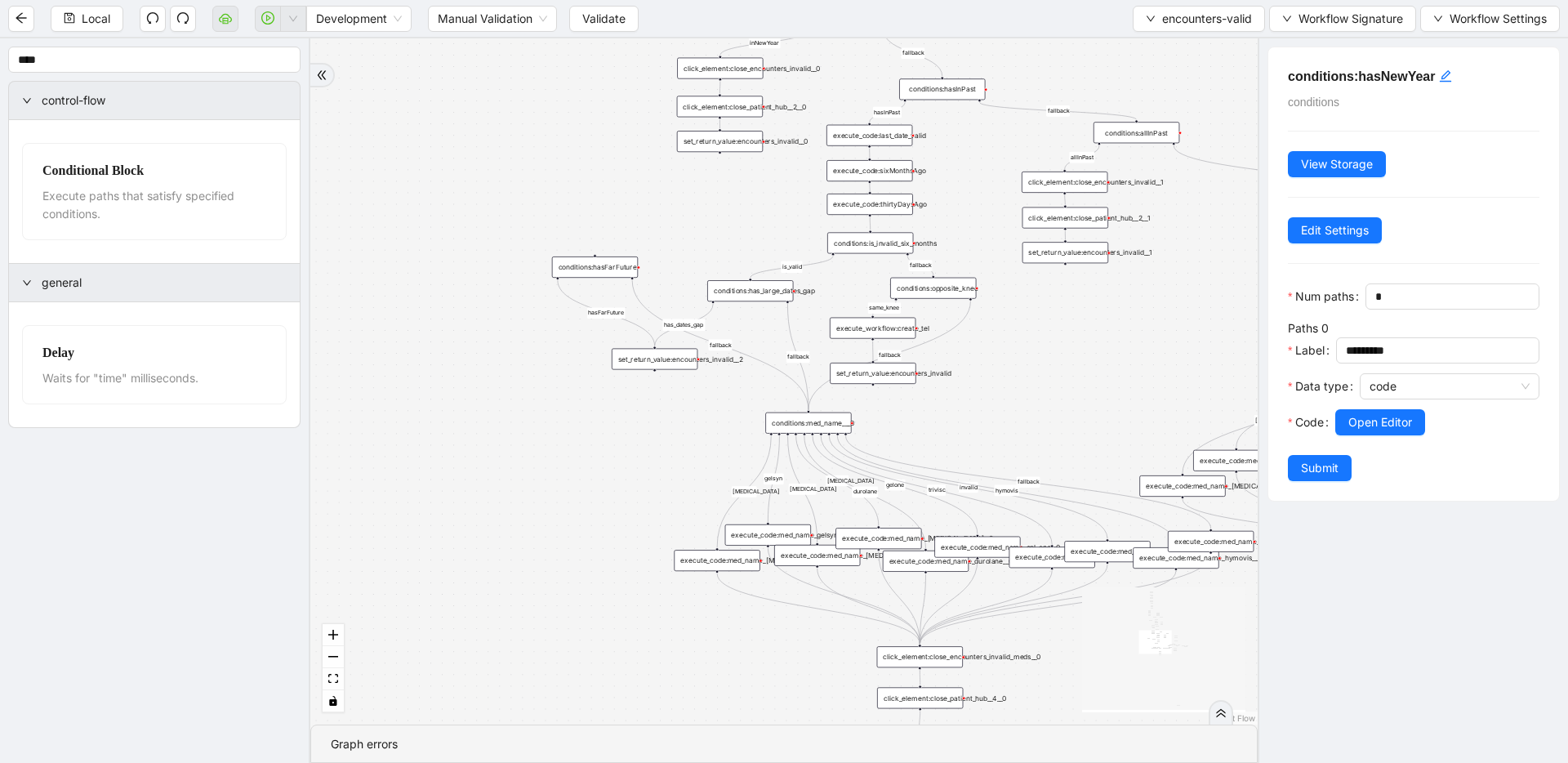
drag, startPoint x: 992, startPoint y: 474, endPoint x: 999, endPoint y: 361, distance: 113.2
click at [999, 361] on div "fallback inPast hasInPast fallback wrong_body inNewYear fallback fallback allIn…" at bounding box center [784, 381] width 947 height 686
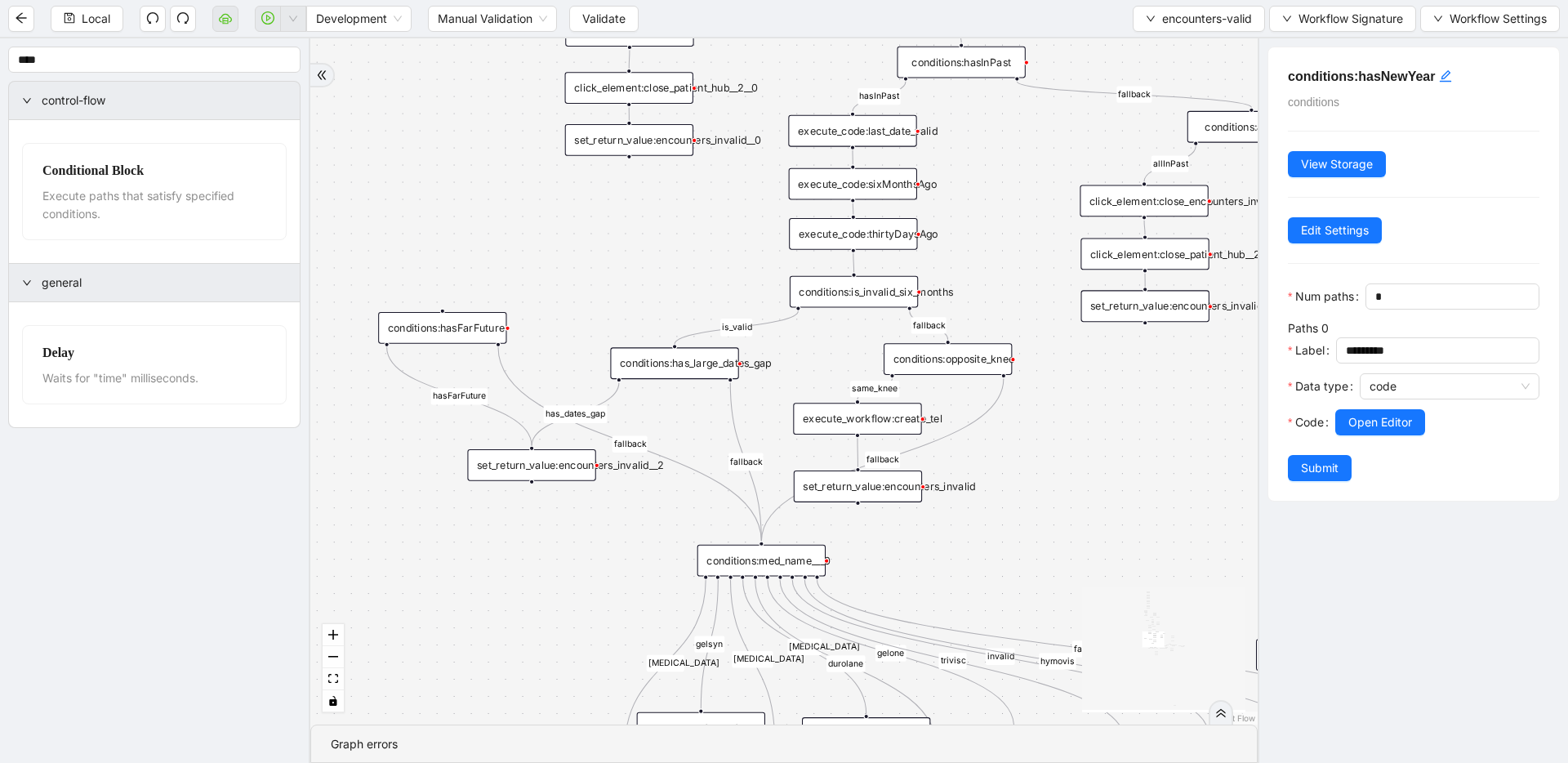
drag, startPoint x: 708, startPoint y: 205, endPoint x: 726, endPoint y: 313, distance: 109.5
click at [61, 21] on button "Local" at bounding box center [87, 18] width 73 height 26
click at [690, 292] on div "fallback inPast hasInPast fallback wrong_body inNewYear fallback fallback allIn…" at bounding box center [784, 381] width 947 height 686
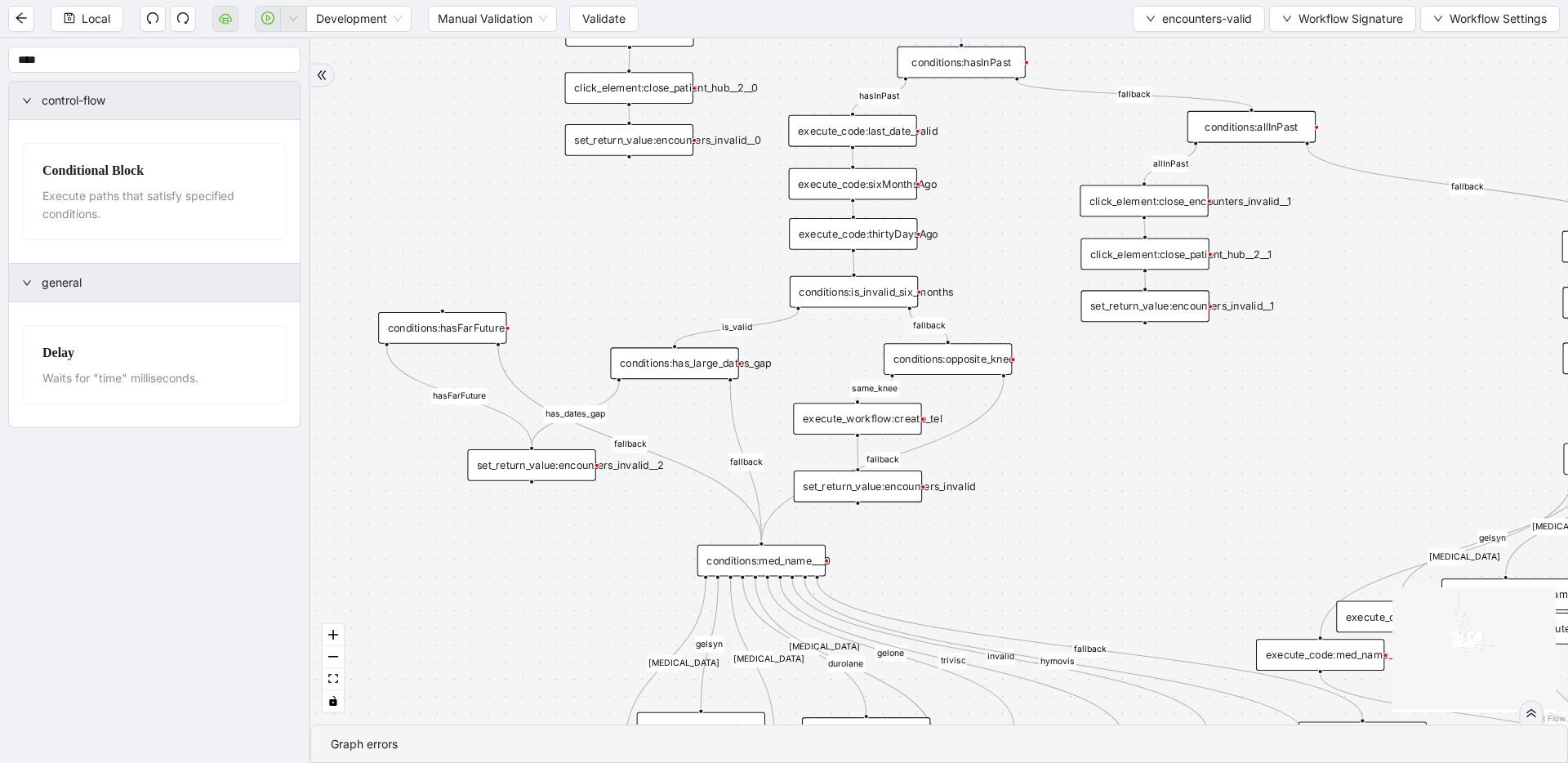
click at [683, 357] on div "conditions:has_large_dates_gap" at bounding box center [674, 363] width 128 height 32
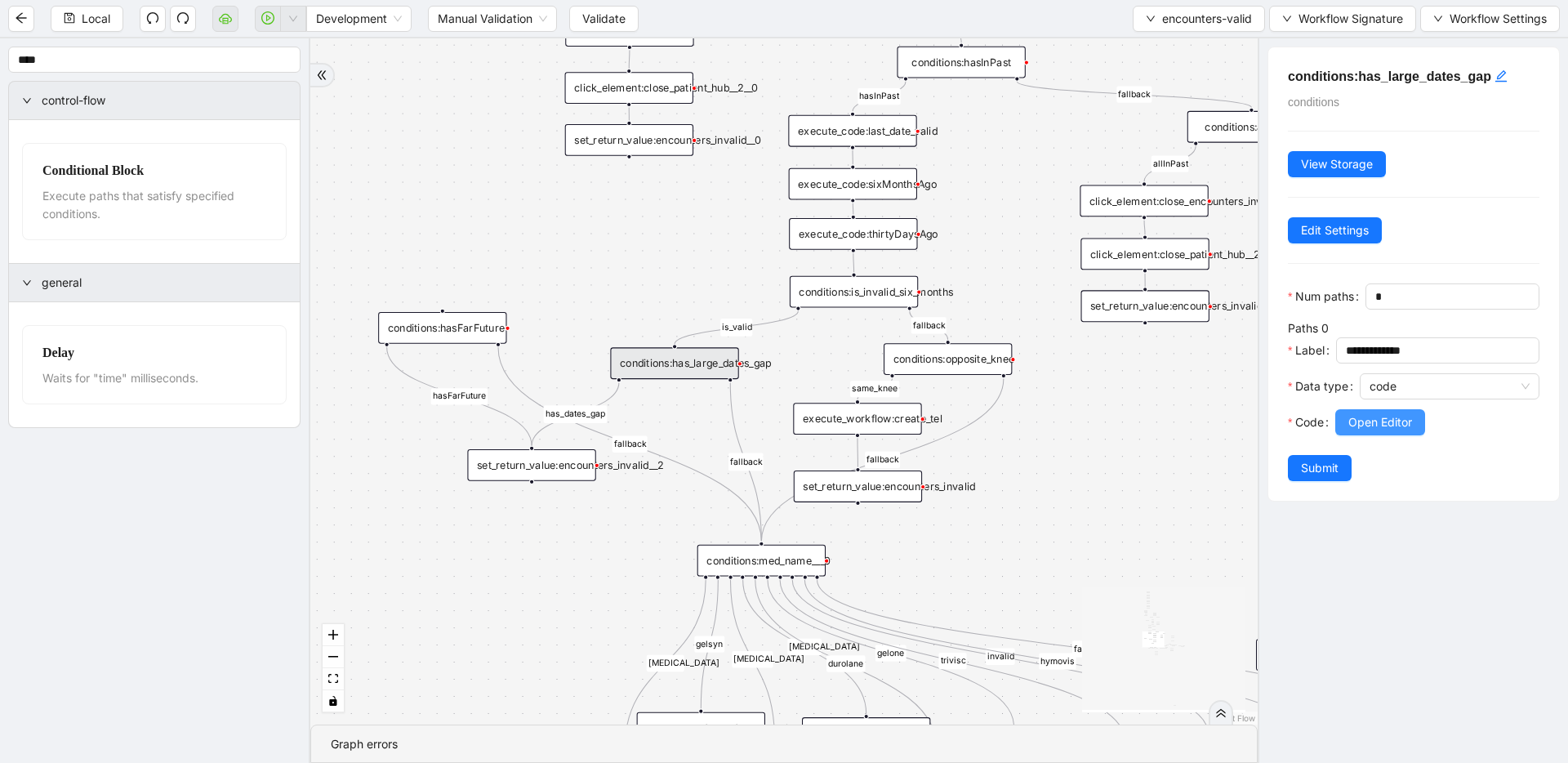
click at [1365, 424] on span "Open Editor" at bounding box center [1380, 423] width 64 height 18
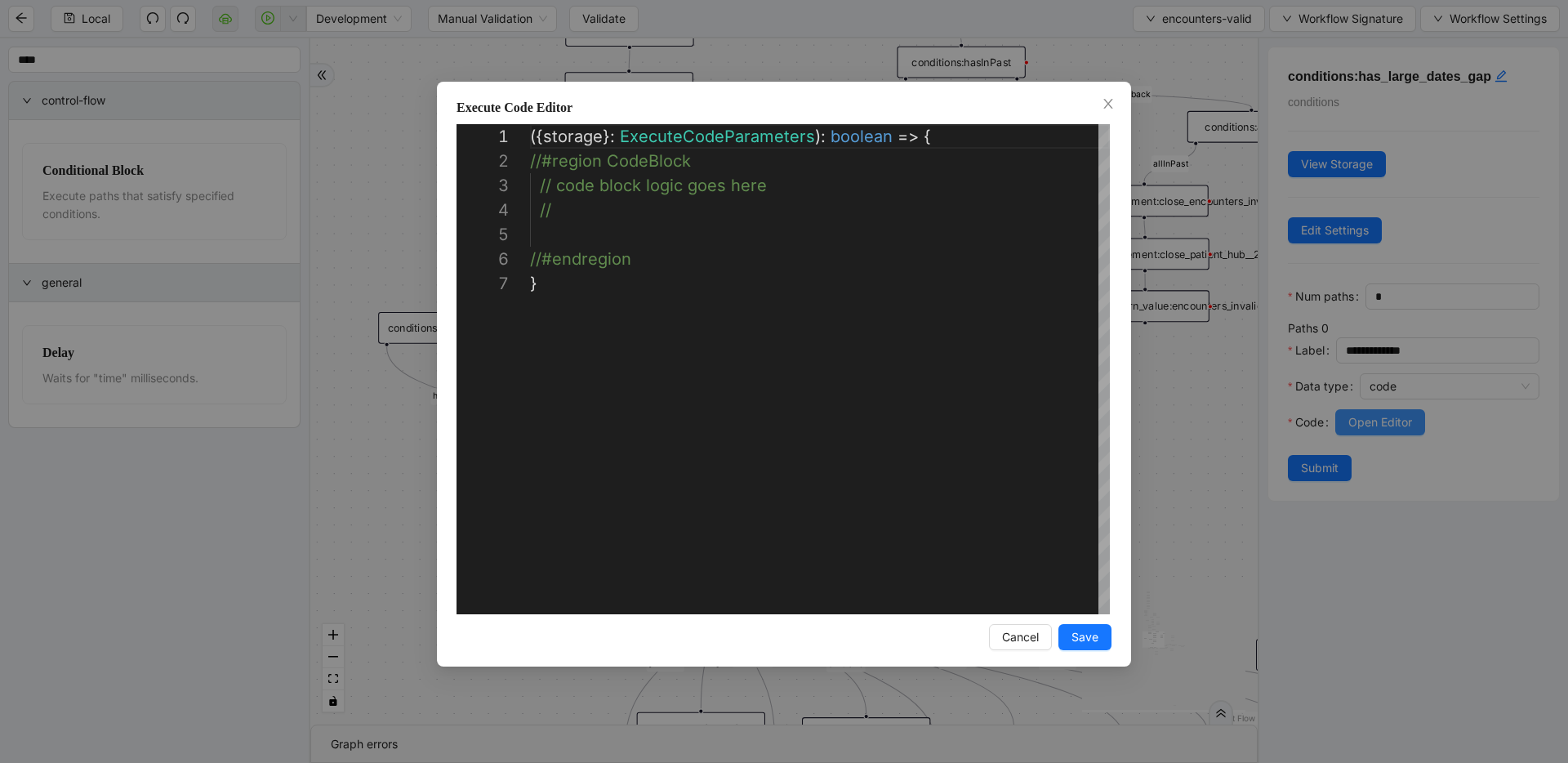
scroll to position [147, 0]
click at [1194, 298] on div "**********" at bounding box center [784, 381] width 1568 height 763
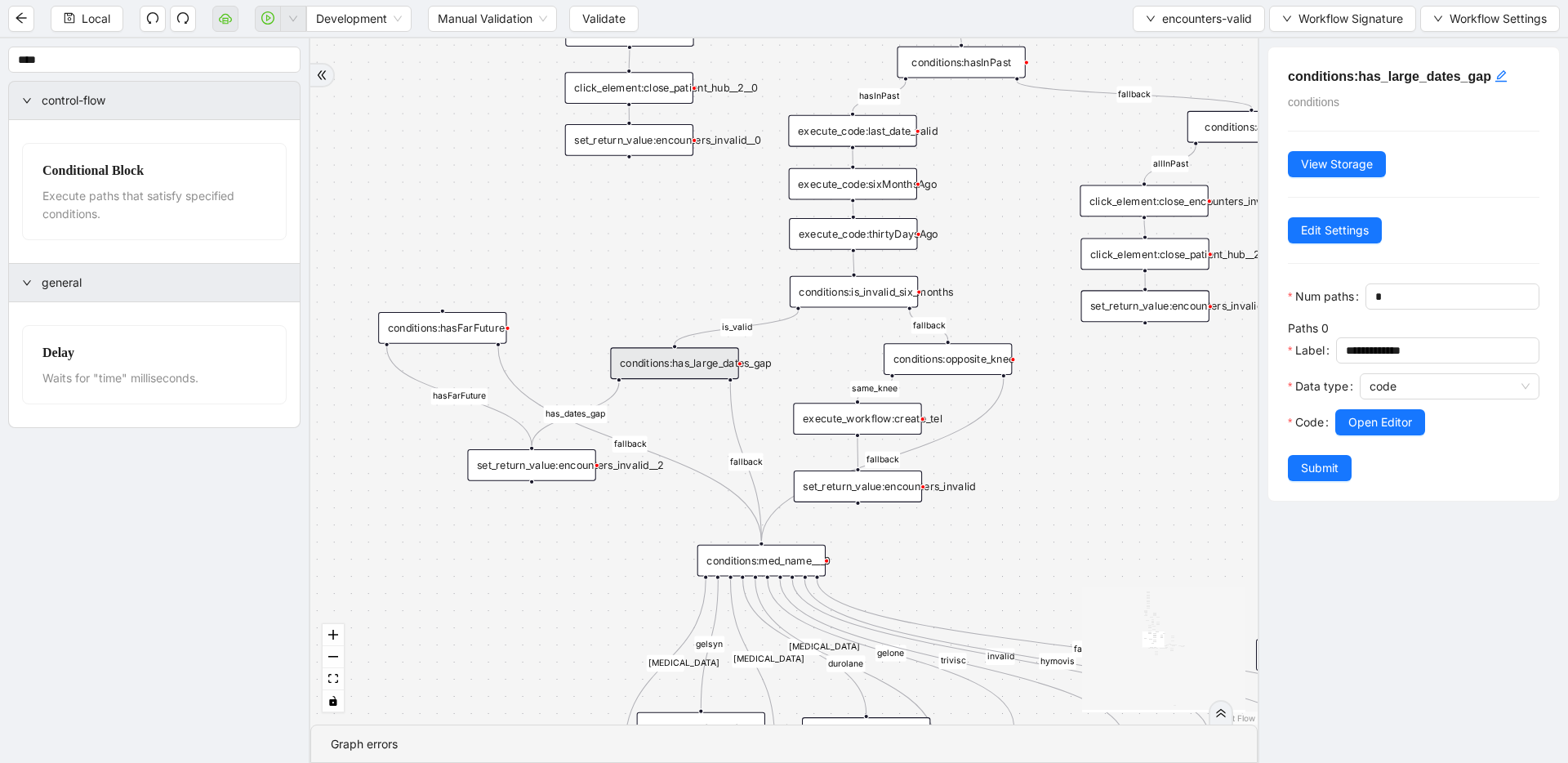
click at [454, 325] on div "conditions:hasFarFuture" at bounding box center [442, 328] width 128 height 32
click at [1405, 430] on span "Open Editor" at bounding box center [1380, 423] width 64 height 18
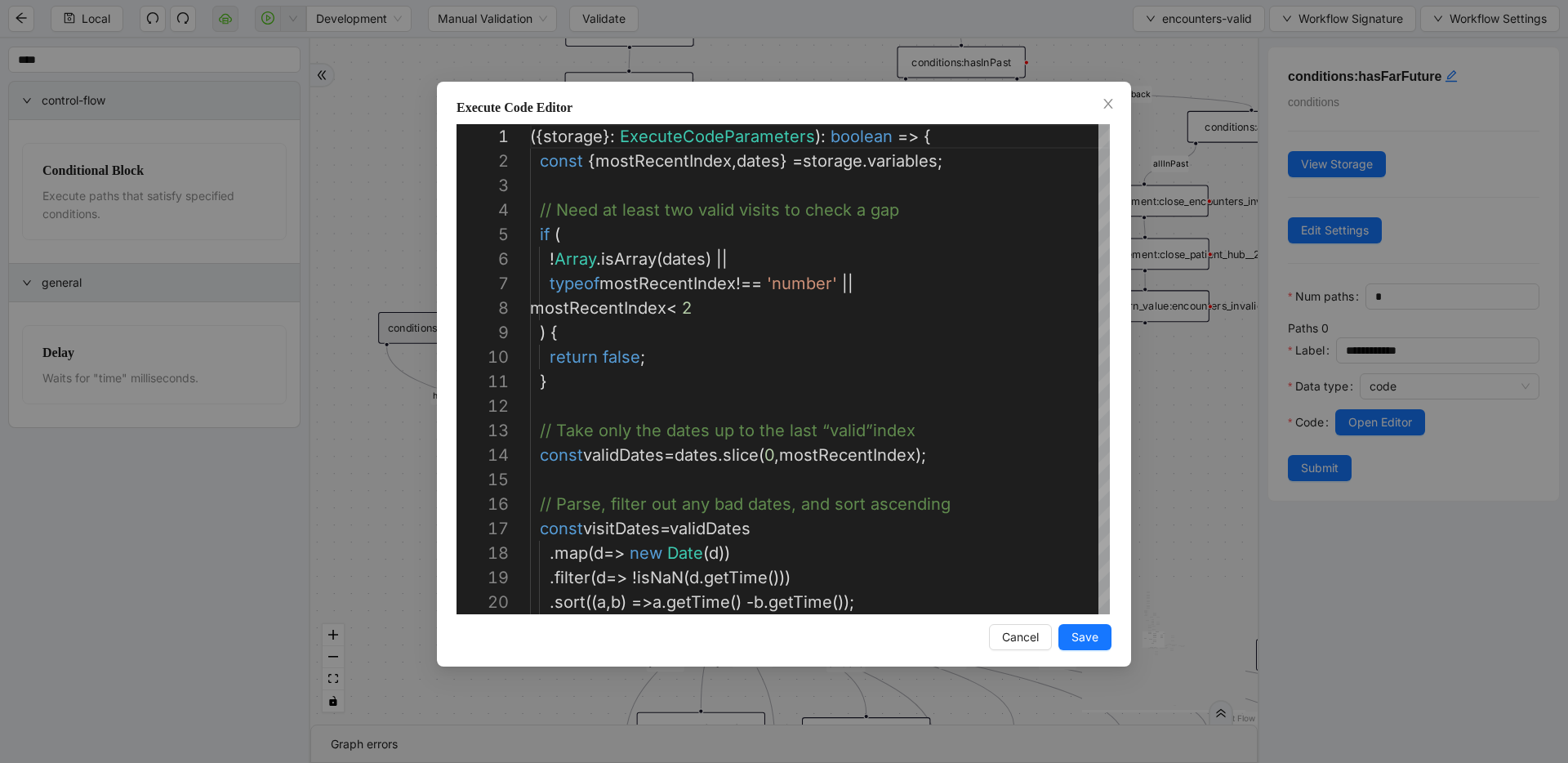
scroll to position [245, 0]
click at [1182, 389] on div "Execute Code Editor 1 2 3 4 5 6 7 8 9 10 11 12 13 14 15 16 17 18 19 20 ({ stora…" at bounding box center [784, 381] width 1568 height 763
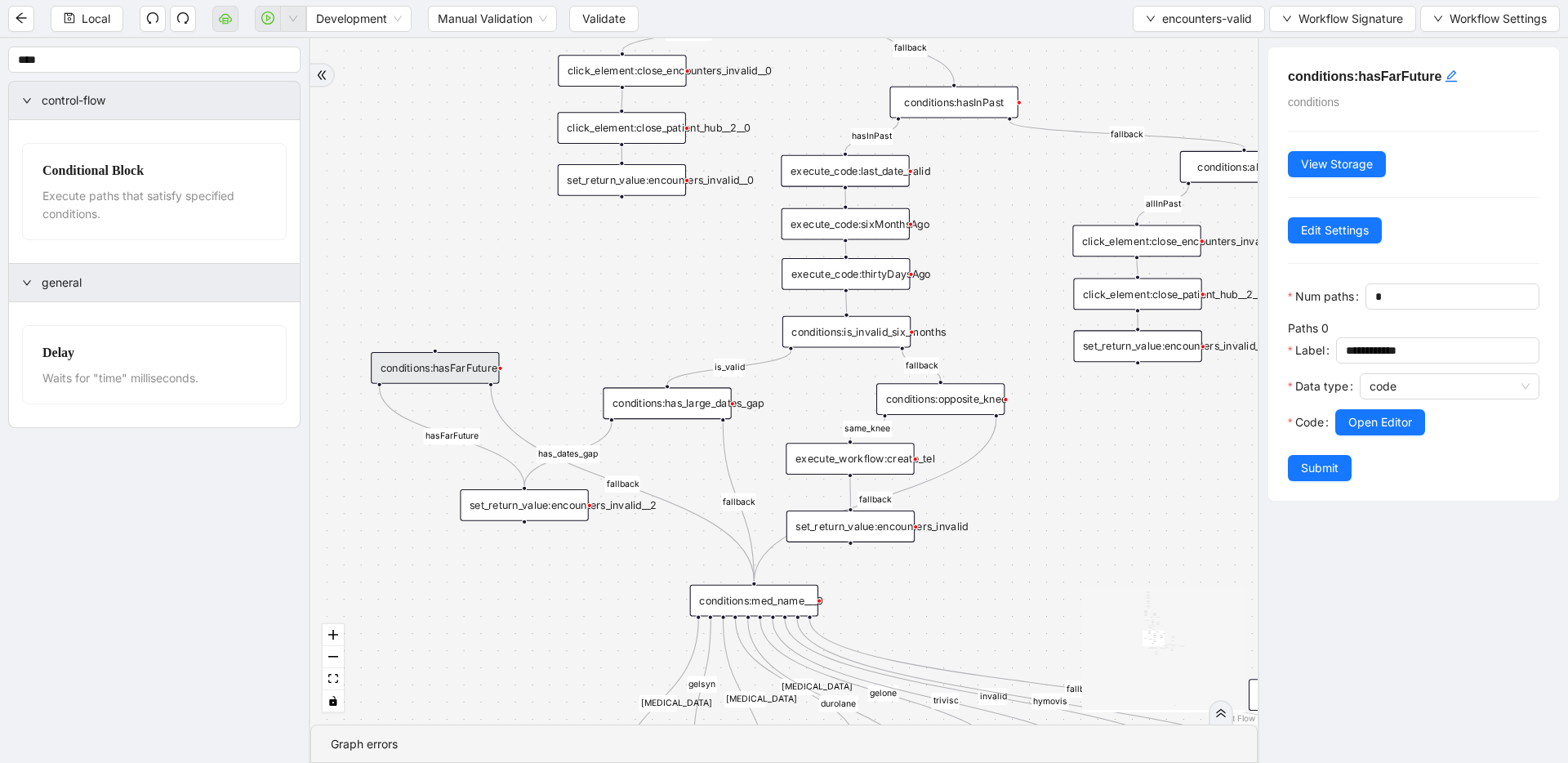
drag, startPoint x: 1074, startPoint y: 306, endPoint x: 1047, endPoint y: 536, distance: 231.6
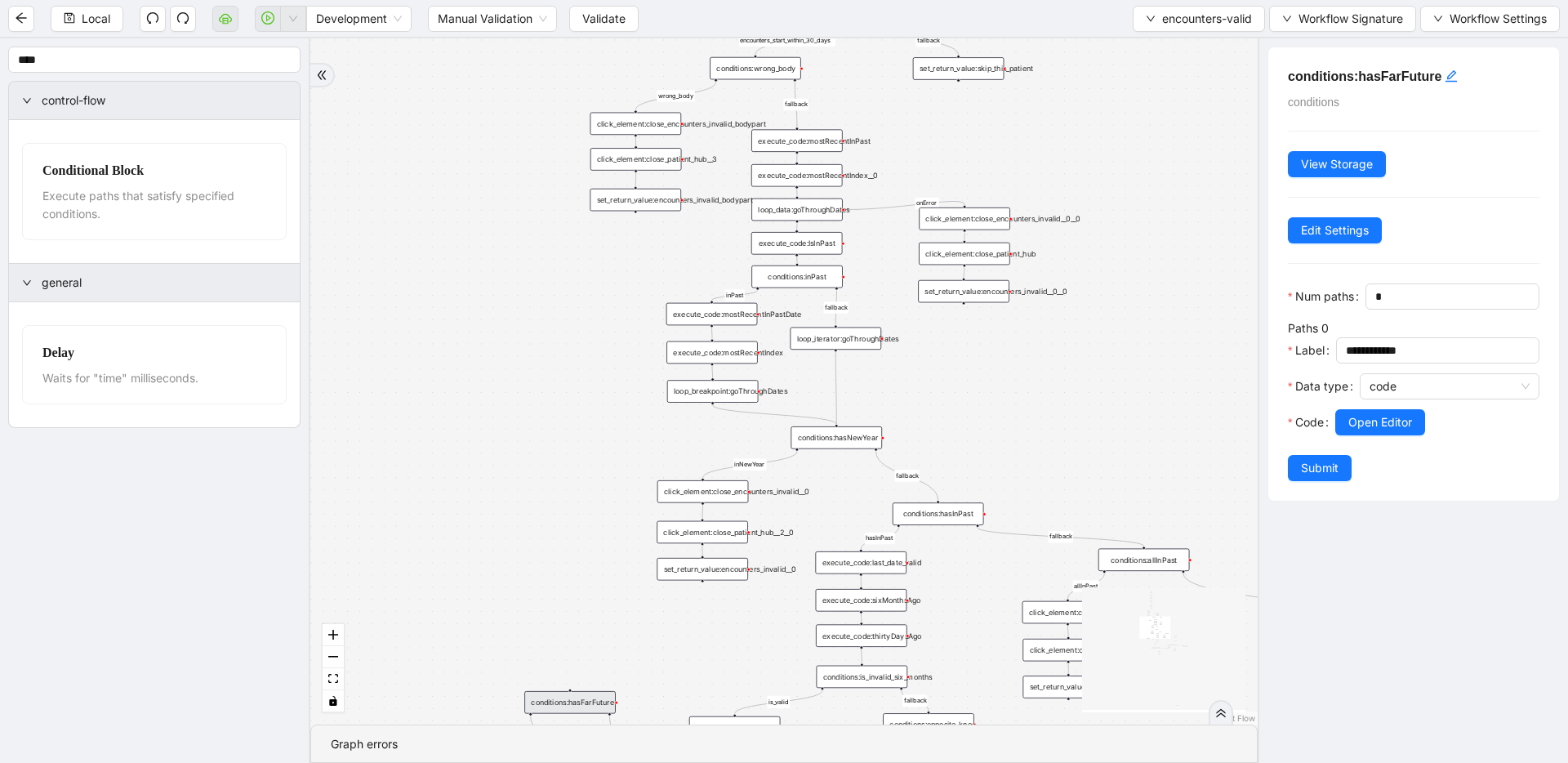
drag, startPoint x: 972, startPoint y: 539, endPoint x: 970, endPoint y: 625, distance: 86.0
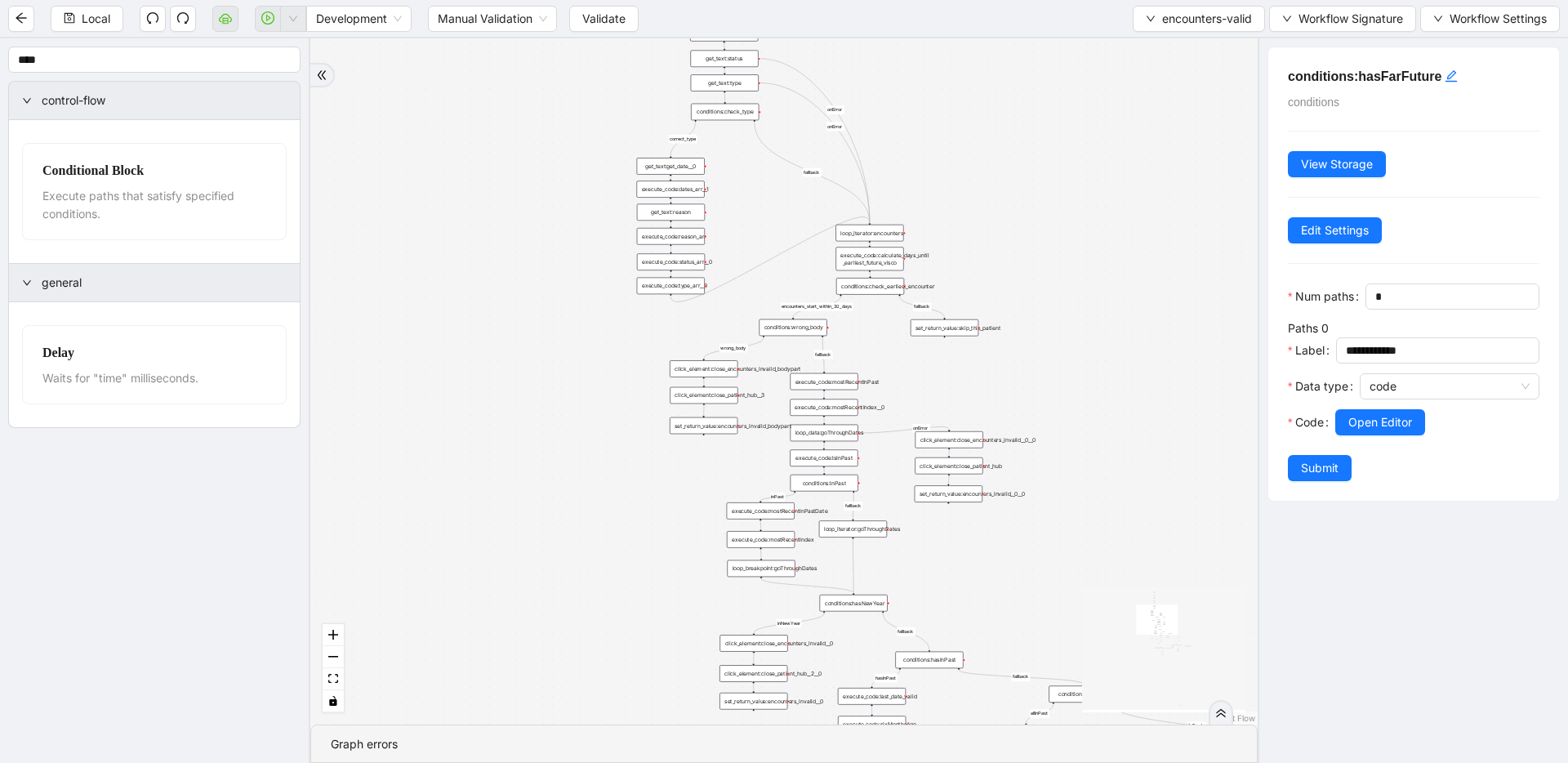
drag, startPoint x: 881, startPoint y: 378, endPoint x: 890, endPoint y: 612, distance: 234.2
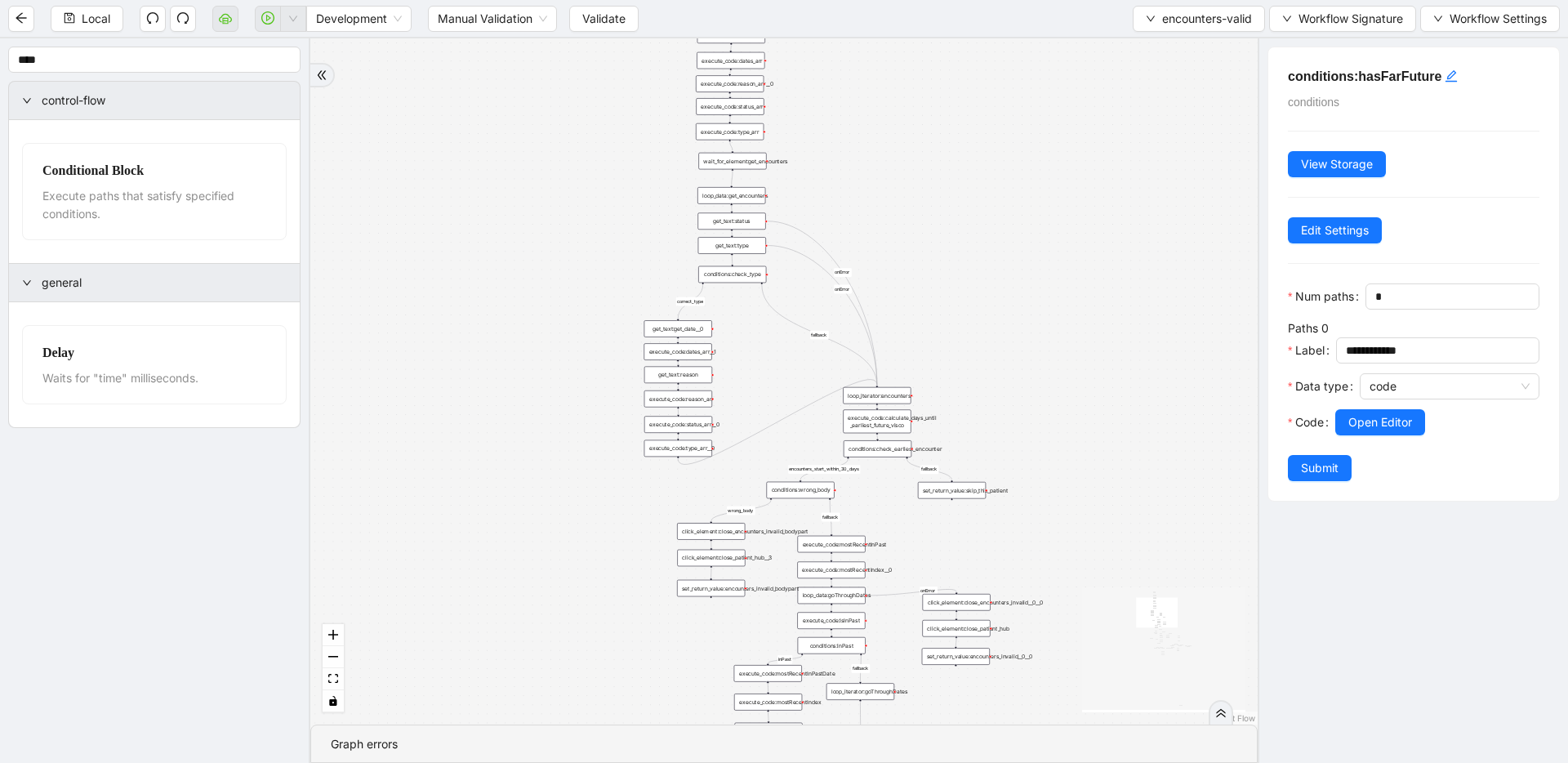
drag, startPoint x: 761, startPoint y: 356, endPoint x: 769, endPoint y: 491, distance: 135.2
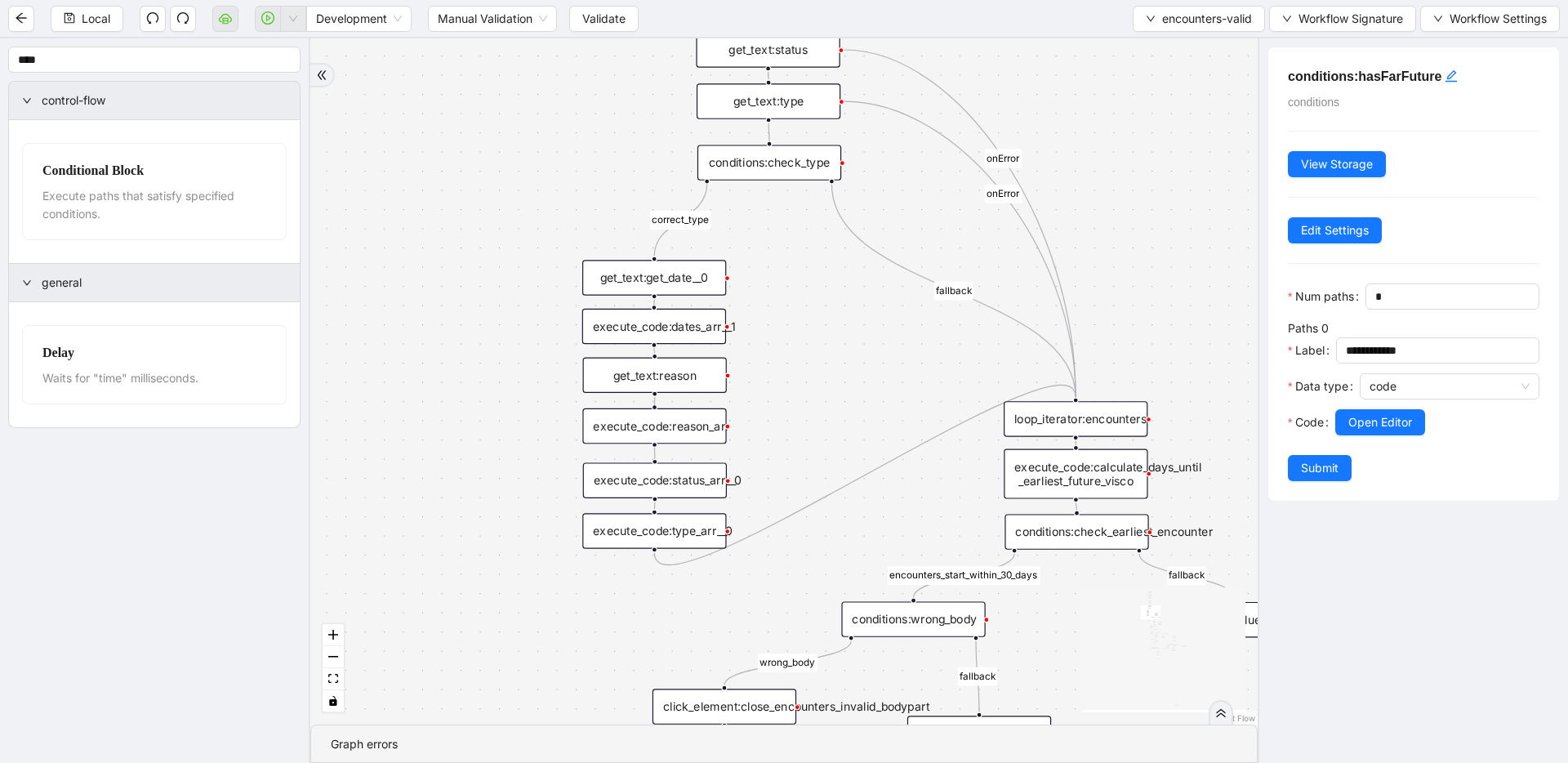
click at [637, 321] on div "execute_code:dates_arr__1" at bounding box center [654, 326] width 143 height 35
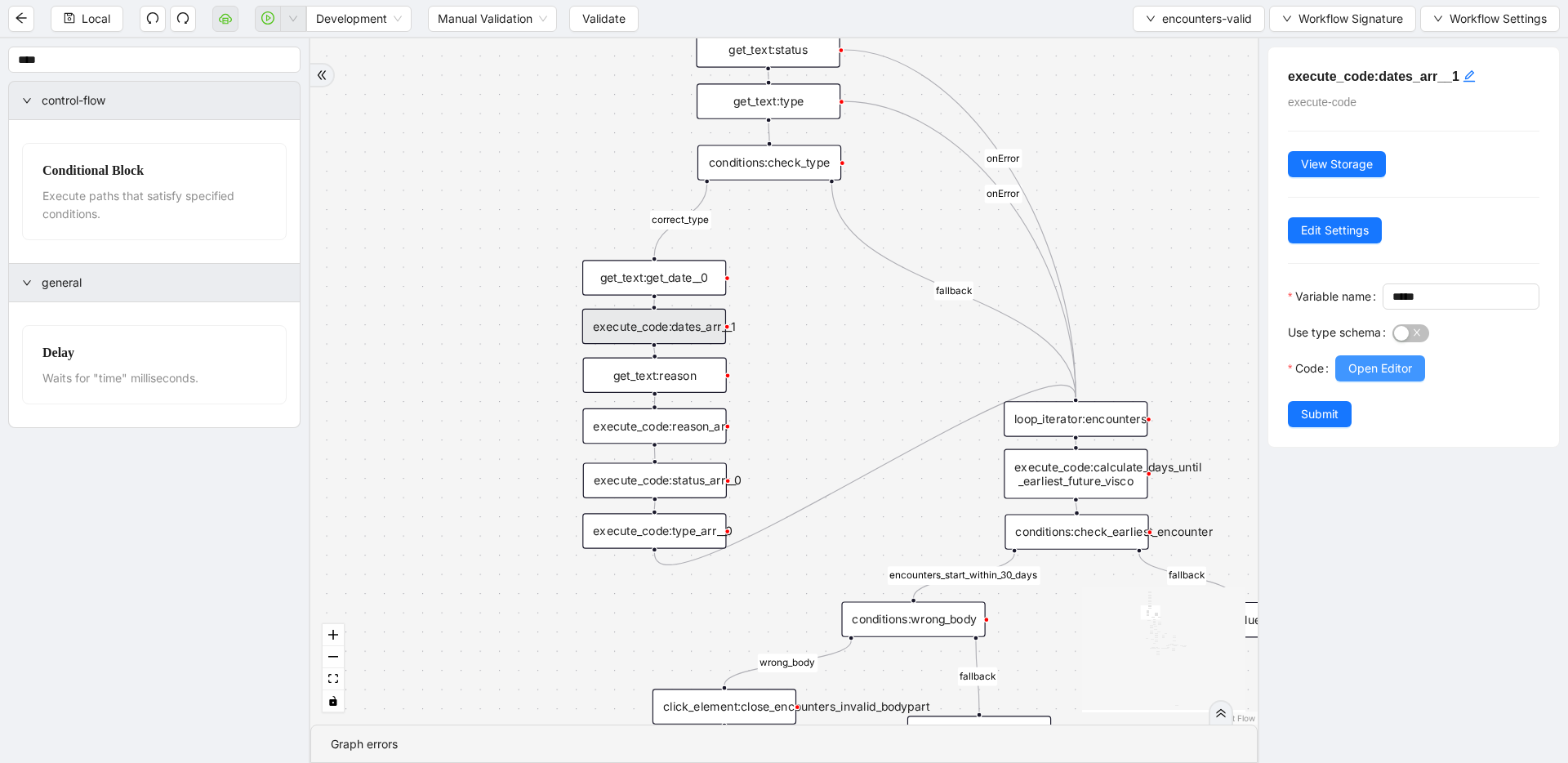
click at [1388, 377] on span "Open Editor" at bounding box center [1380, 368] width 64 height 18
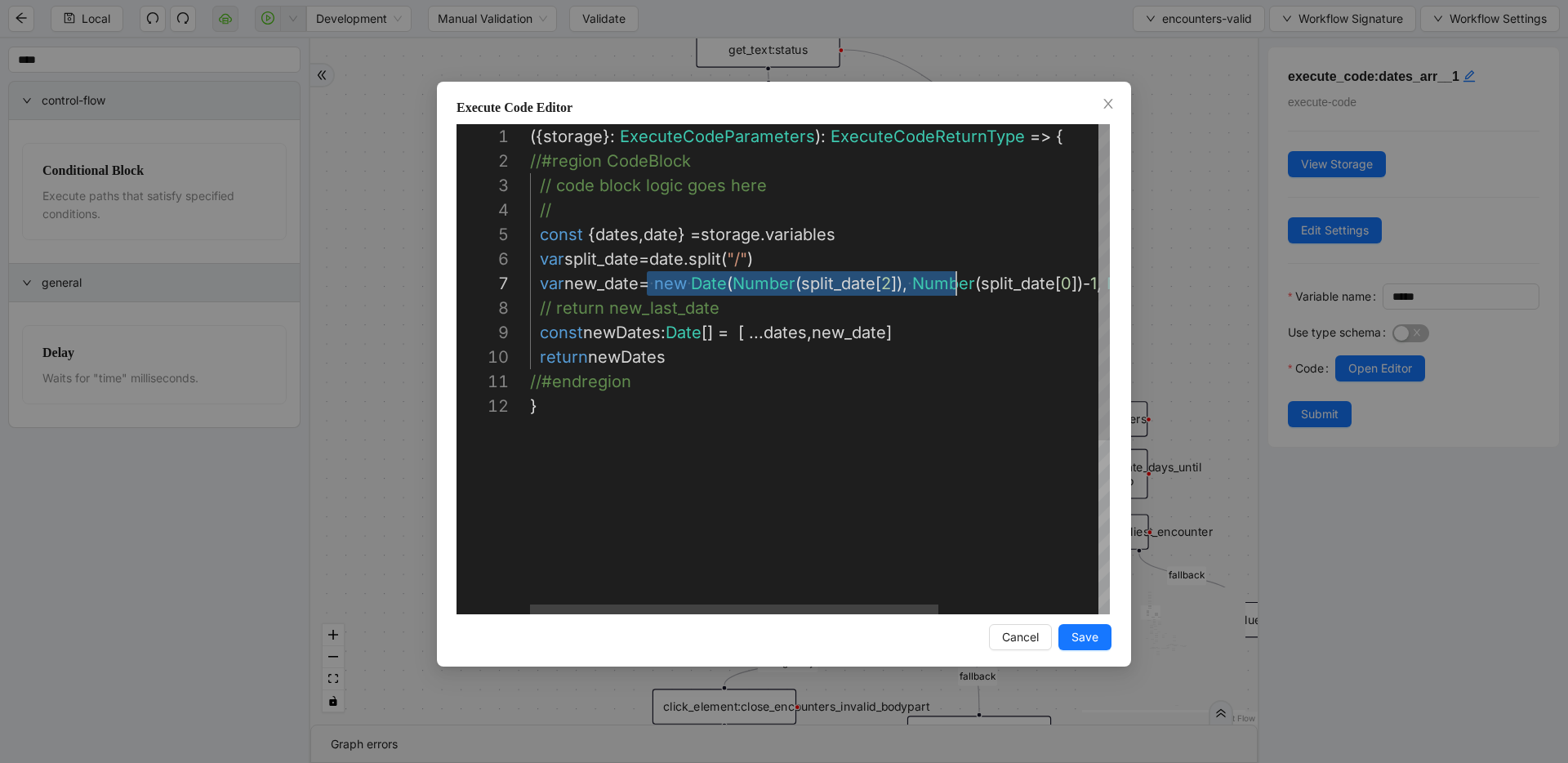
scroll to position [147, 437]
drag, startPoint x: 734, startPoint y: 283, endPoint x: 962, endPoint y: 282, distance: 228.0
click at [1164, 244] on div "**********" at bounding box center [784, 381] width 1568 height 763
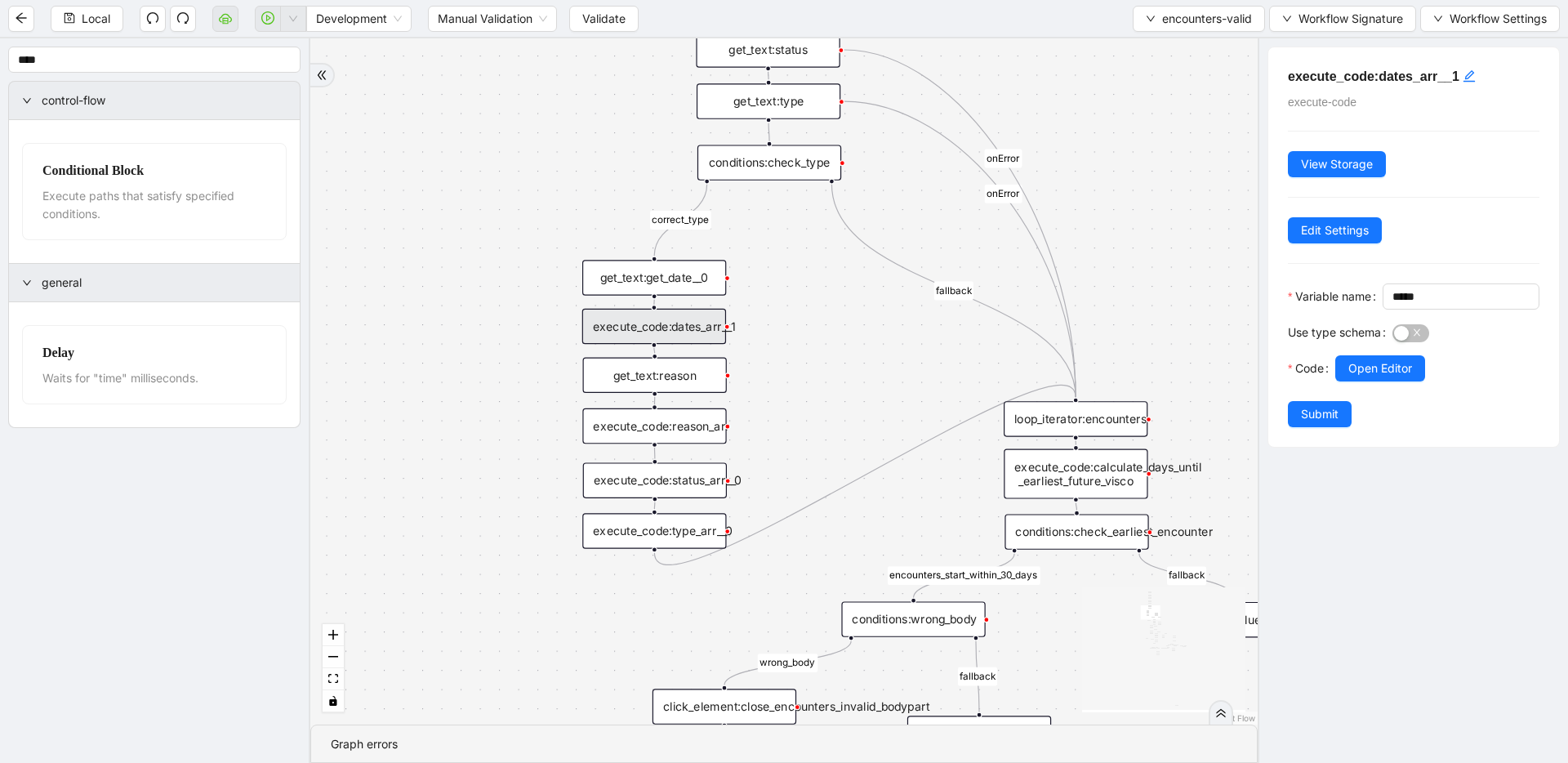
click at [658, 378] on div "get_text:reason" at bounding box center [655, 375] width 143 height 35
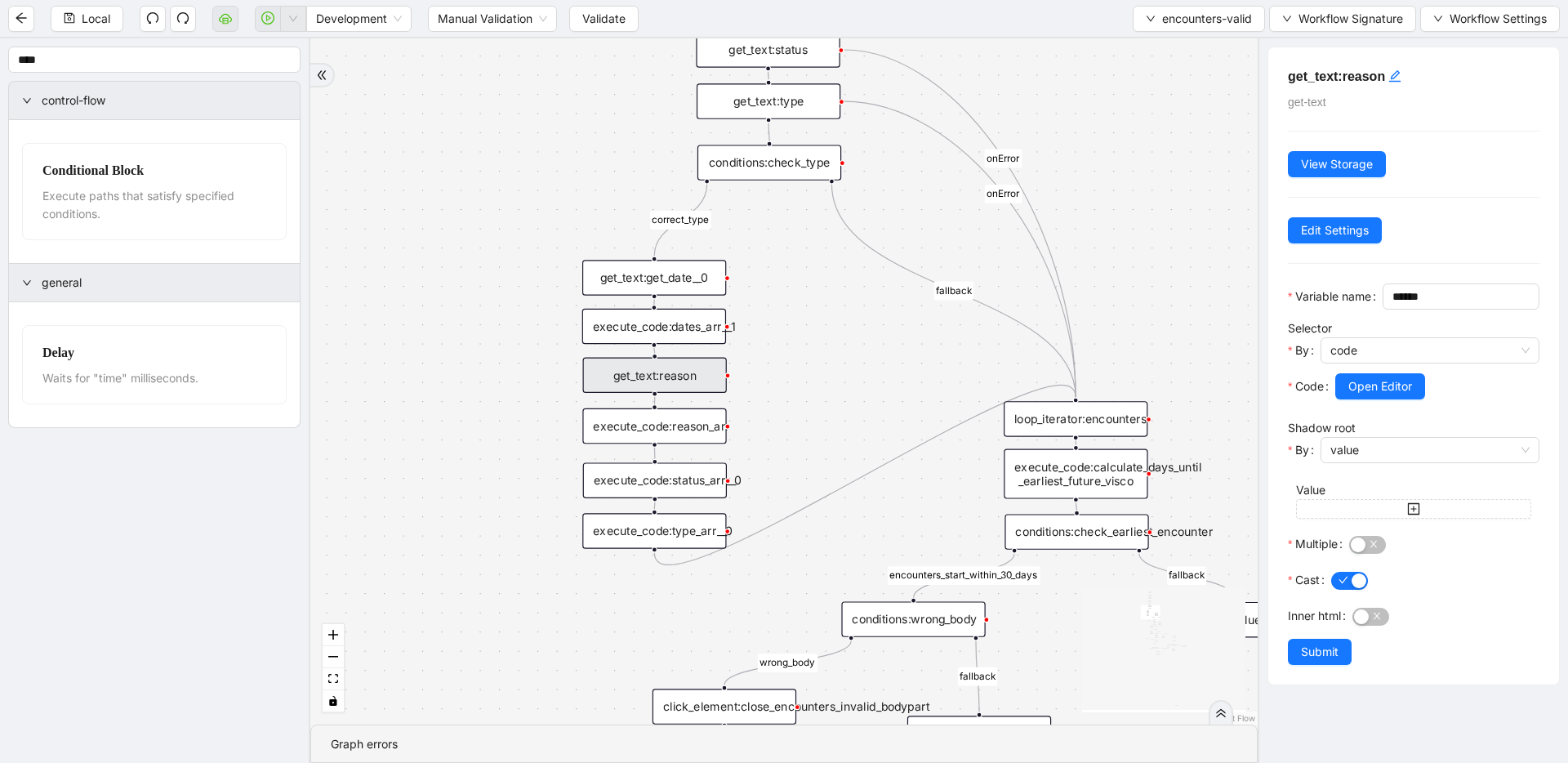
click at [655, 421] on div "execute_code:reason_arr" at bounding box center [654, 426] width 143 height 35
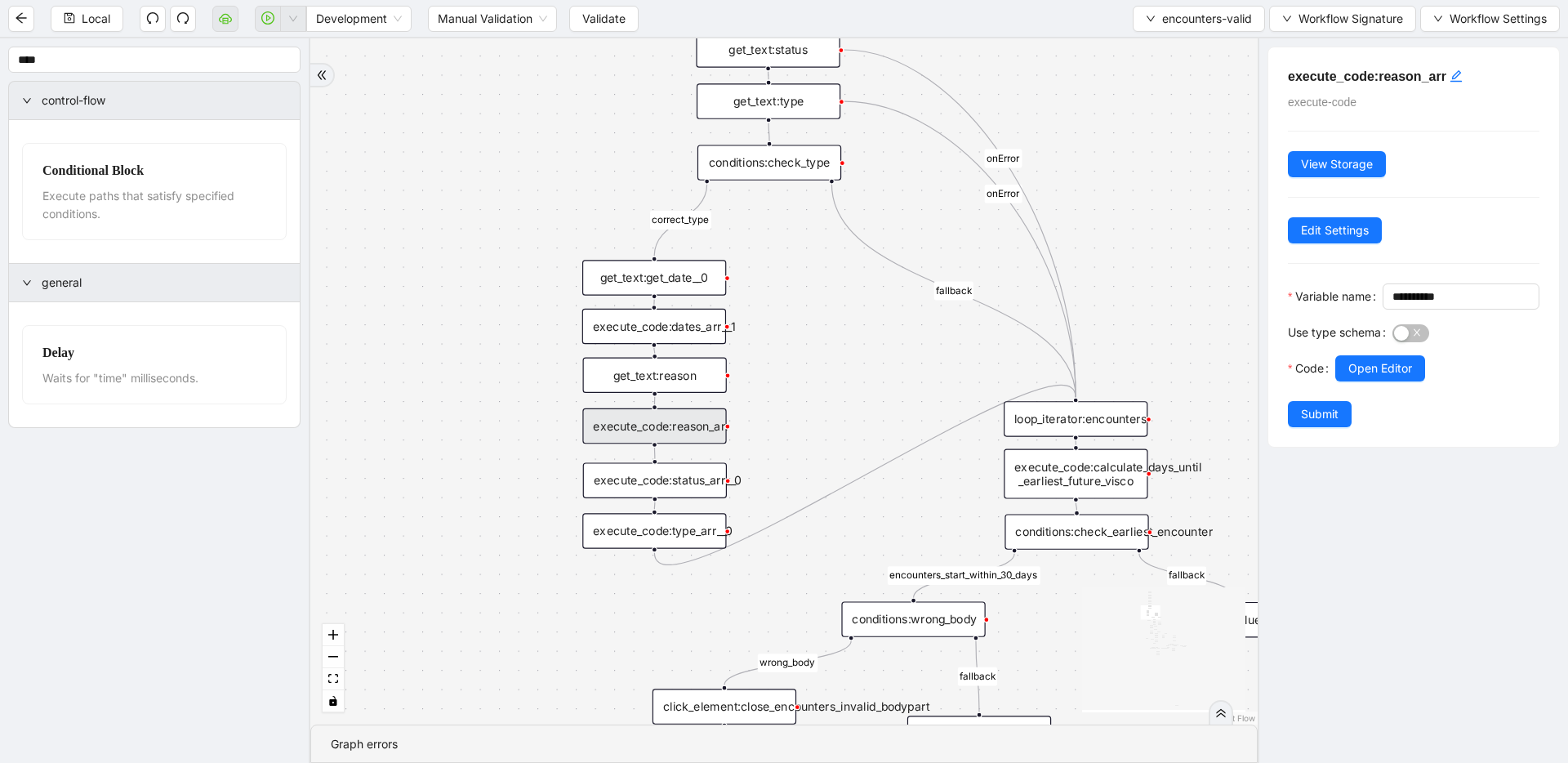
click at [660, 379] on div "get_text:reason" at bounding box center [655, 375] width 143 height 35
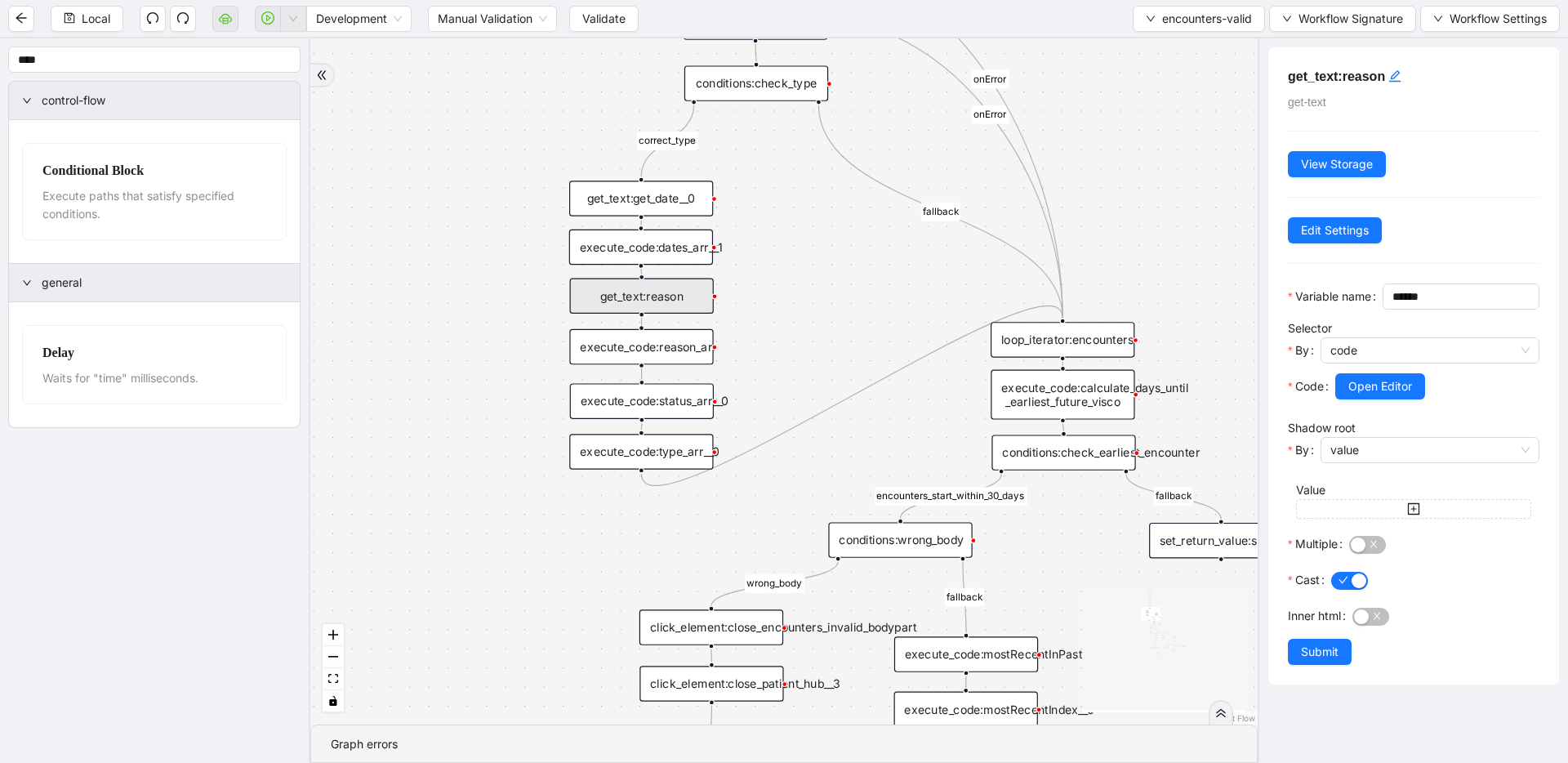
drag, startPoint x: 795, startPoint y: 401, endPoint x: 783, endPoint y: 322, distance: 79.9
click at [641, 344] on div "execute_code:reason_arr" at bounding box center [640, 346] width 143 height 35
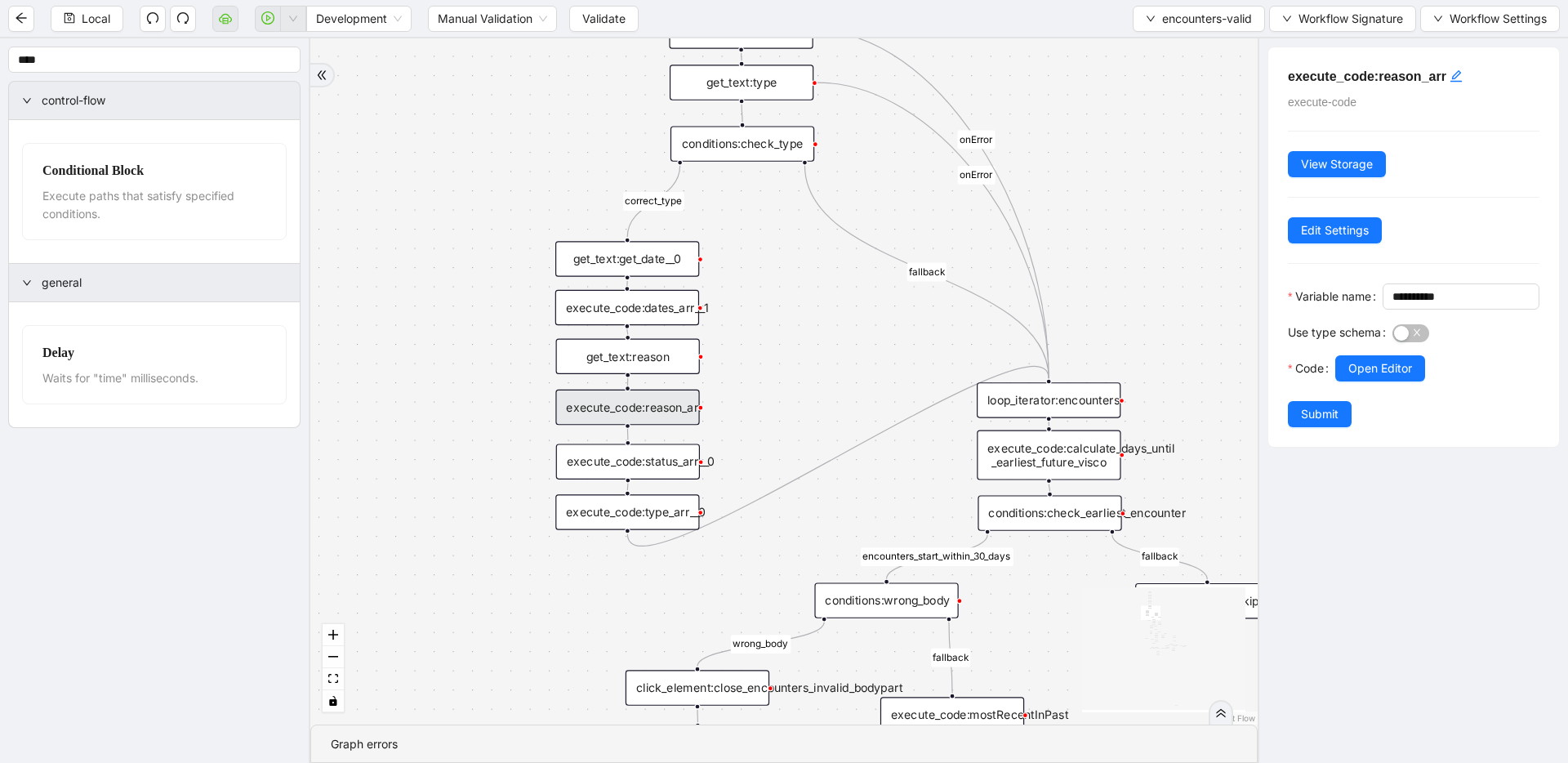
drag, startPoint x: 774, startPoint y: 207, endPoint x: 749, endPoint y: 315, distance: 110.9
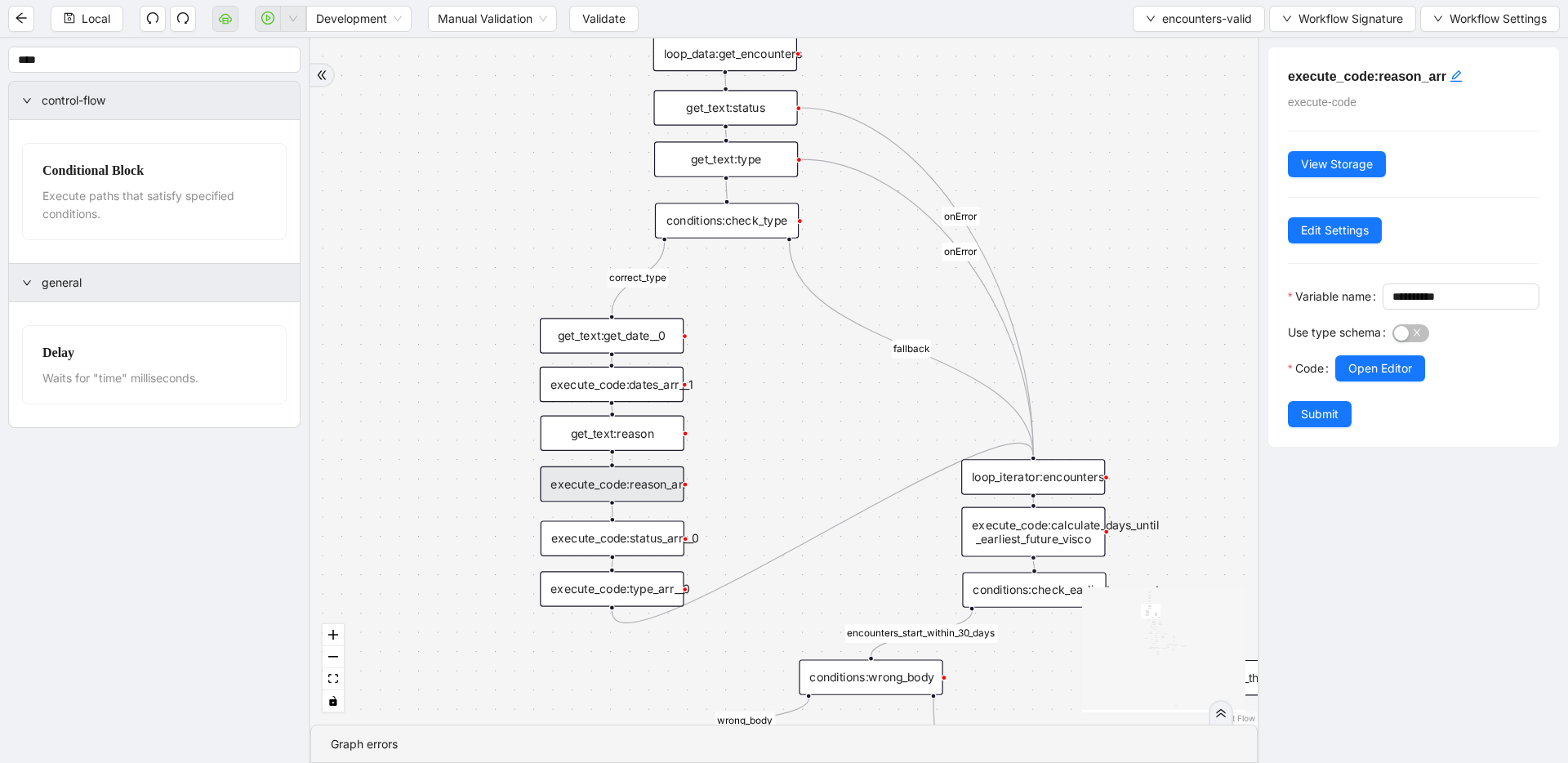
click at [727, 219] on div "conditions:check_type" at bounding box center [726, 220] width 143 height 35
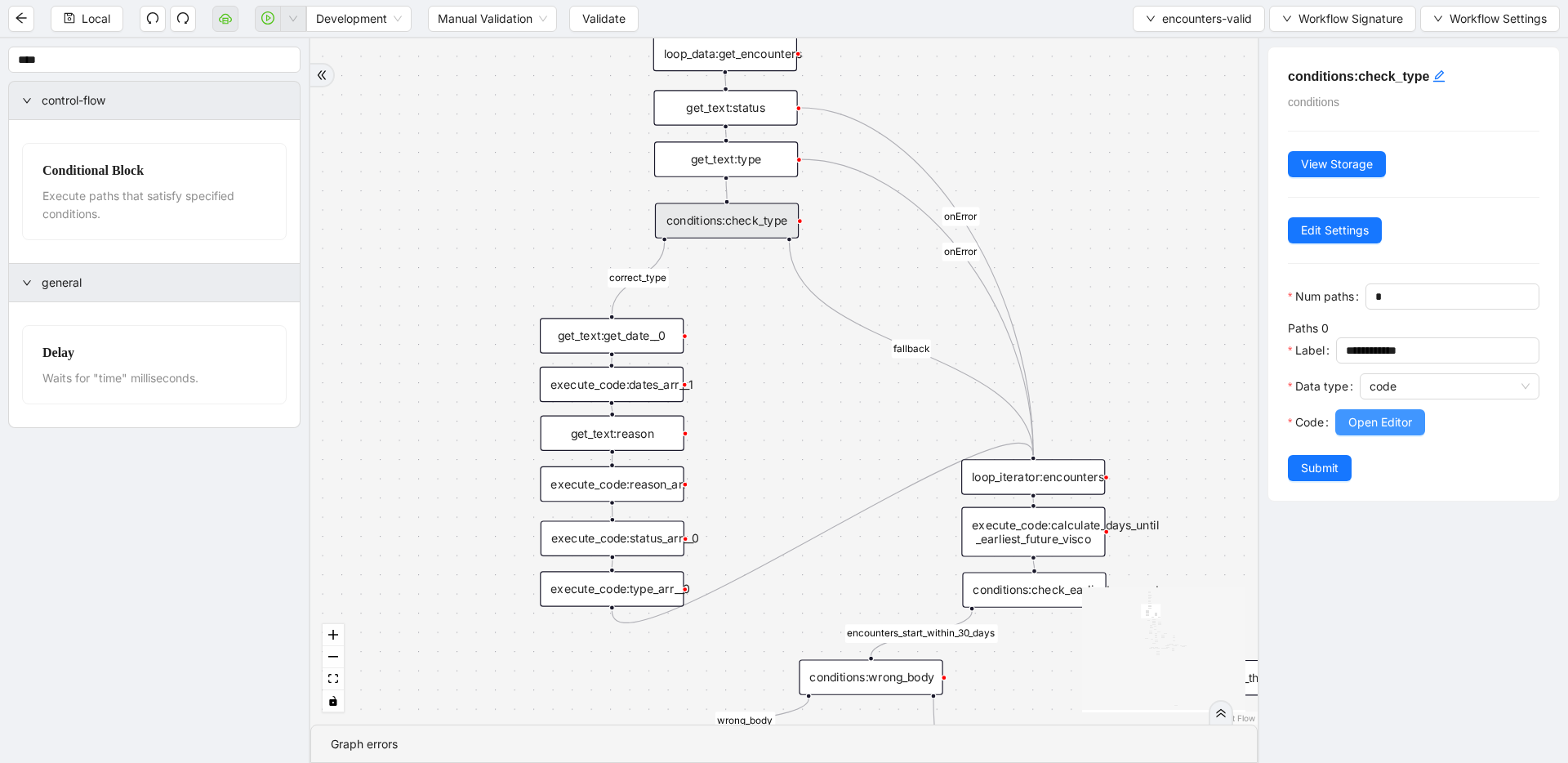
click at [1378, 434] on button "Open Editor" at bounding box center [1380, 422] width 89 height 26
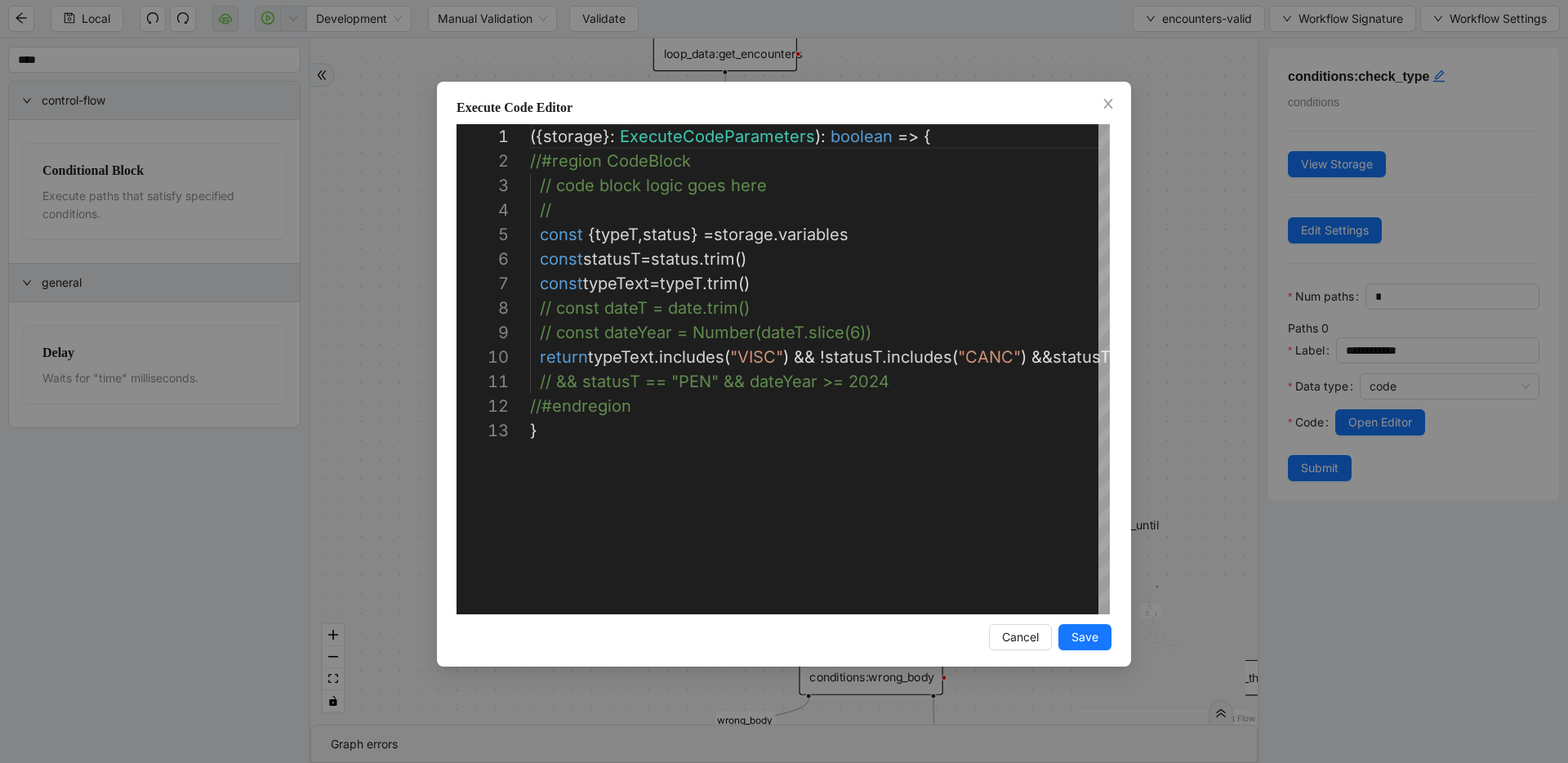
scroll to position [245, 0]
click at [1145, 321] on div "Execute Code Editor 1 2 3 4 5 6 7 8 9 10 11 12 13 ({ storage }: ExecuteCodePara…" at bounding box center [784, 381] width 1568 height 763
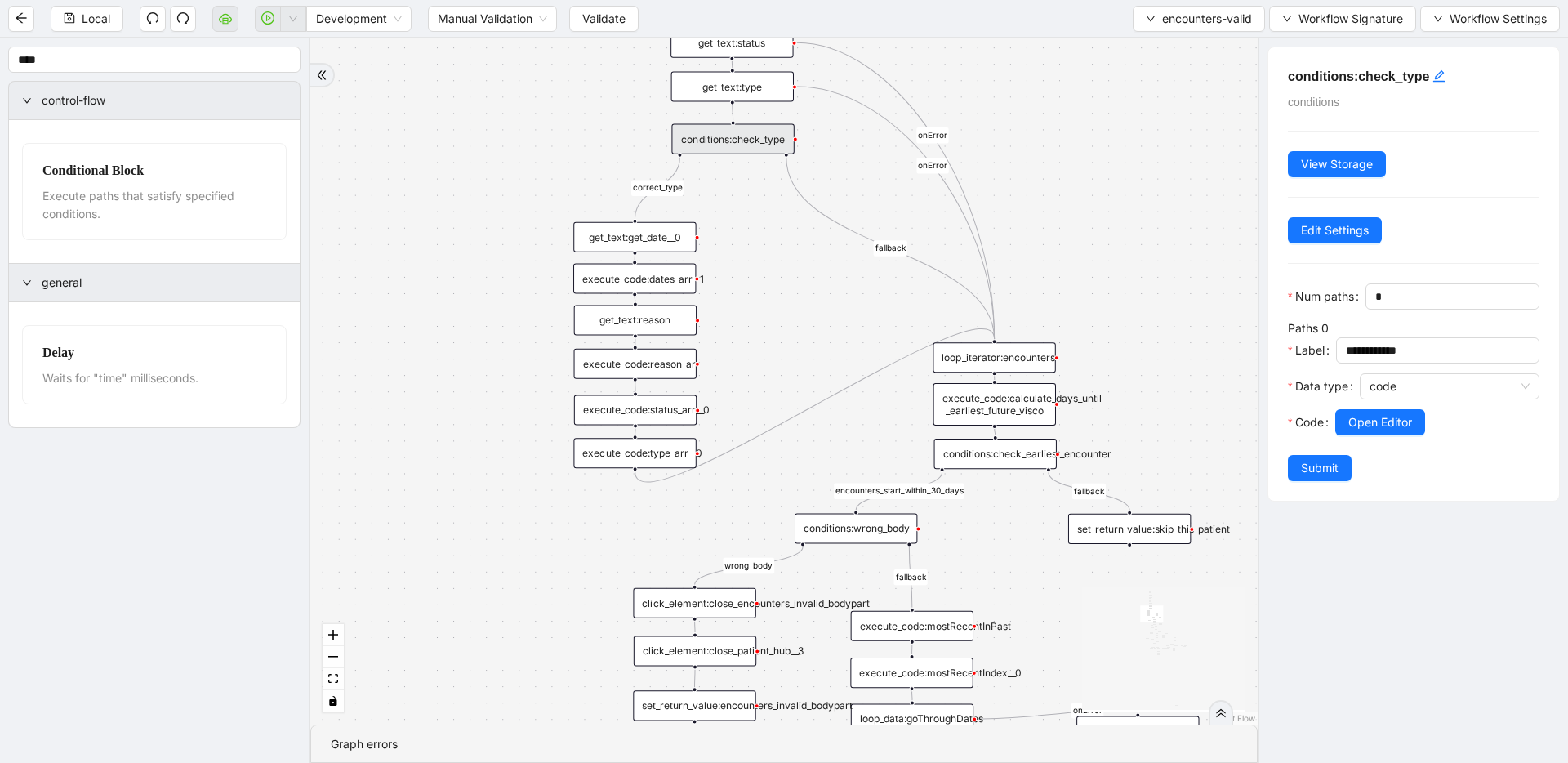
drag, startPoint x: 784, startPoint y: 376, endPoint x: 775, endPoint y: 286, distance: 90.4
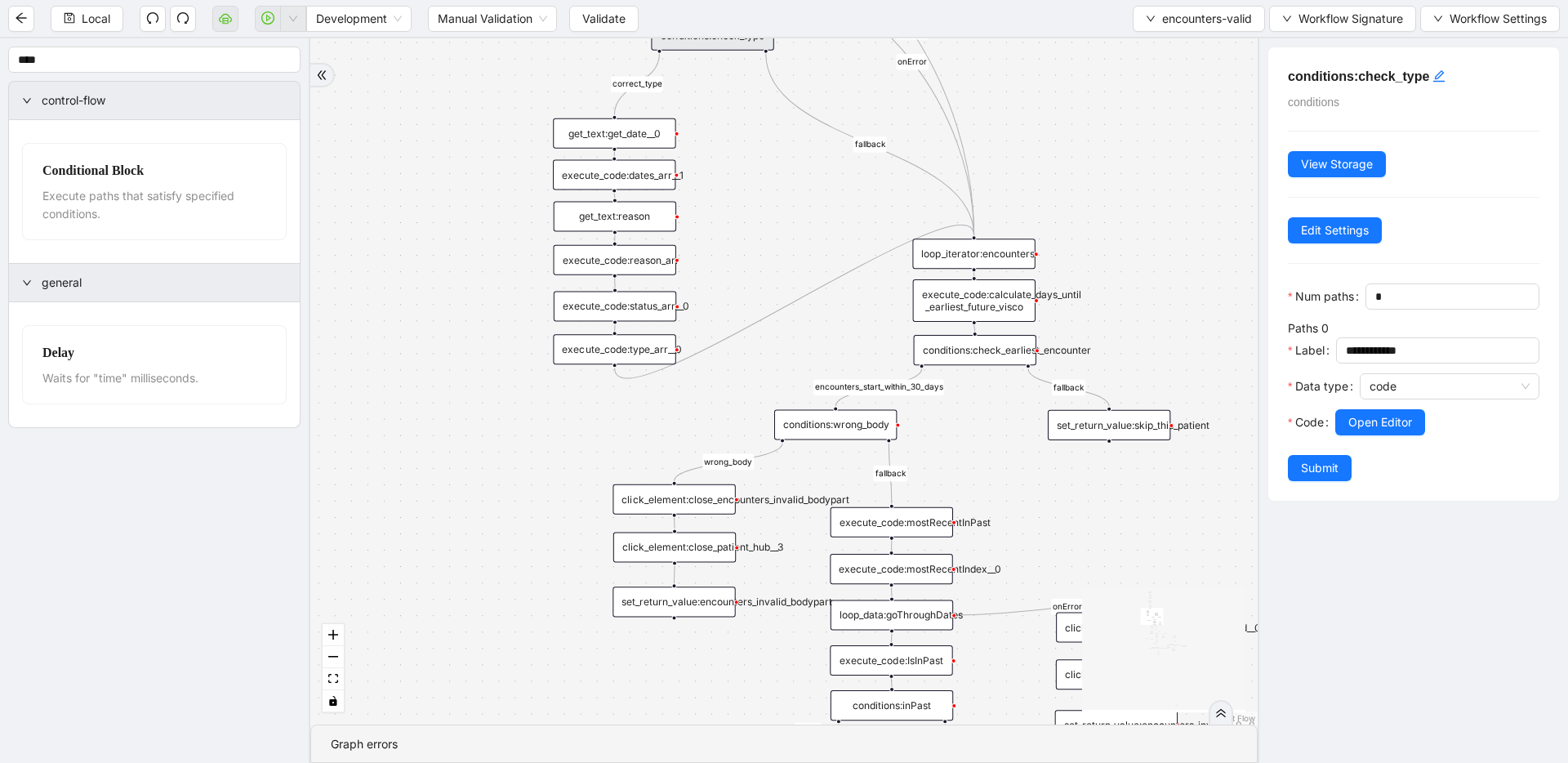
drag, startPoint x: 761, startPoint y: 329, endPoint x: 741, endPoint y: 225, distance: 105.9
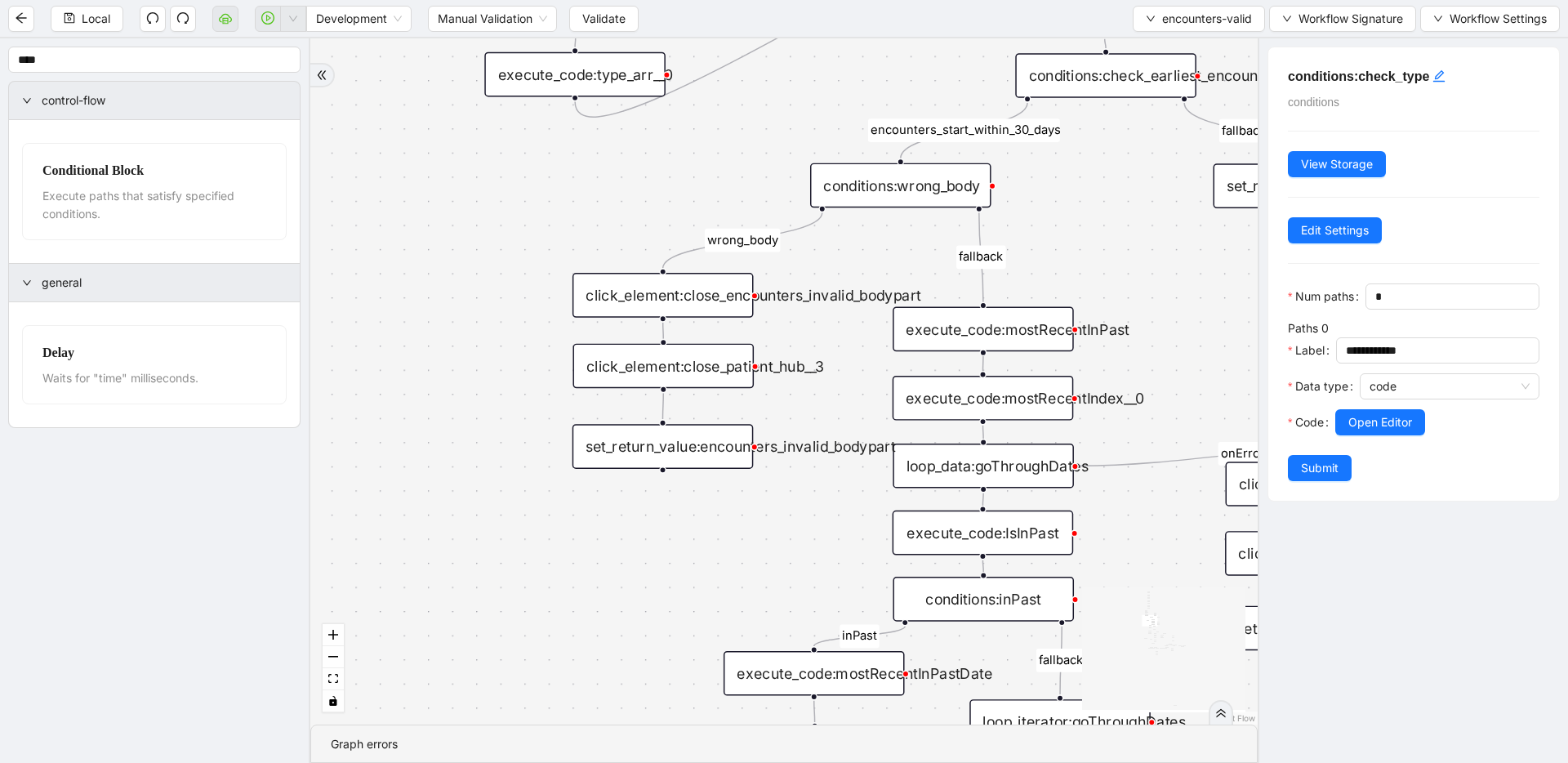
drag, startPoint x: 596, startPoint y: 408, endPoint x: 556, endPoint y: 150, distance: 261.1
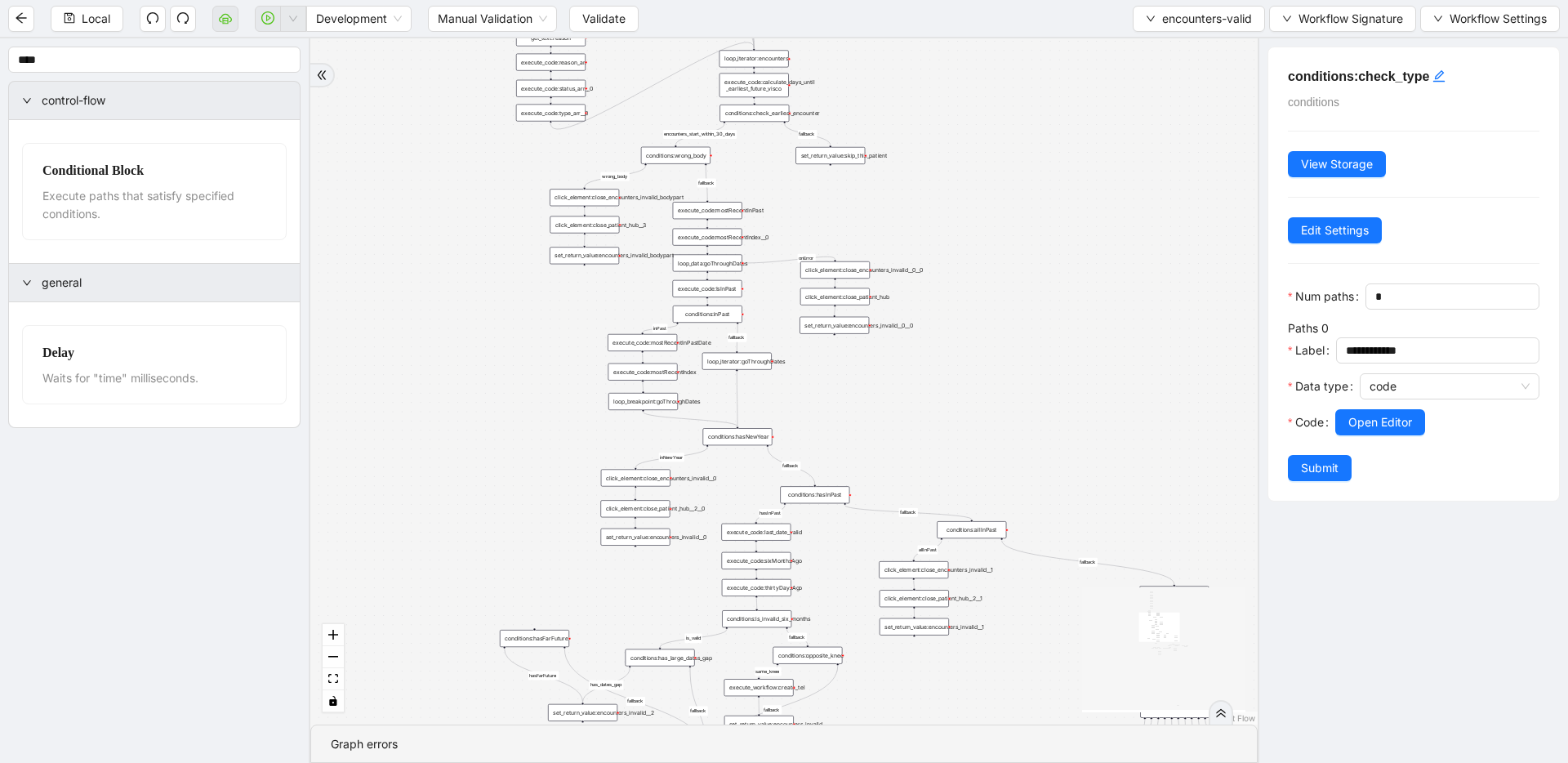
drag, startPoint x: 529, startPoint y: 238, endPoint x: 597, endPoint y: 52, distance: 198.0
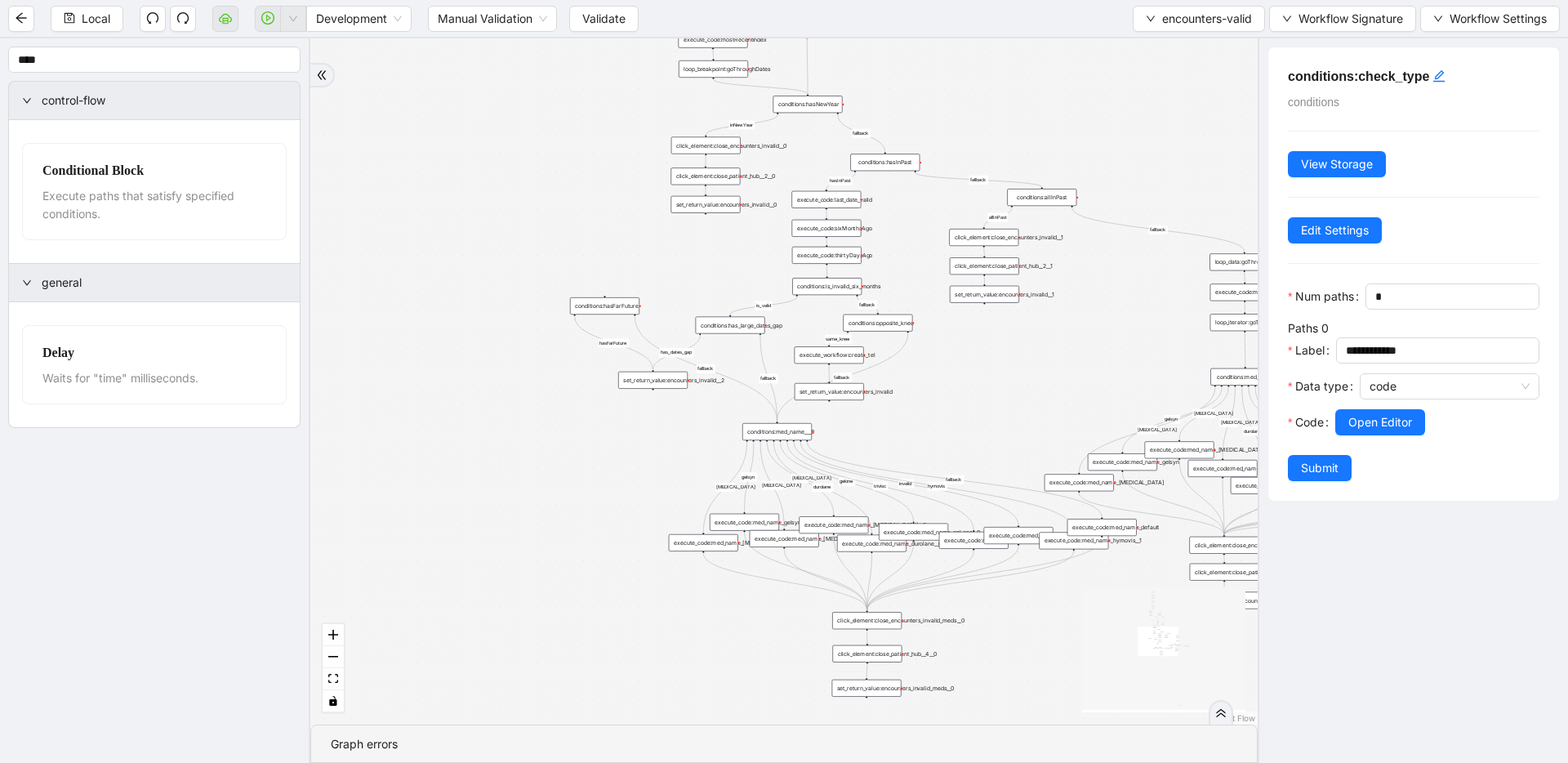
drag, startPoint x: 558, startPoint y: 309, endPoint x: 561, endPoint y: 172, distance: 137.0
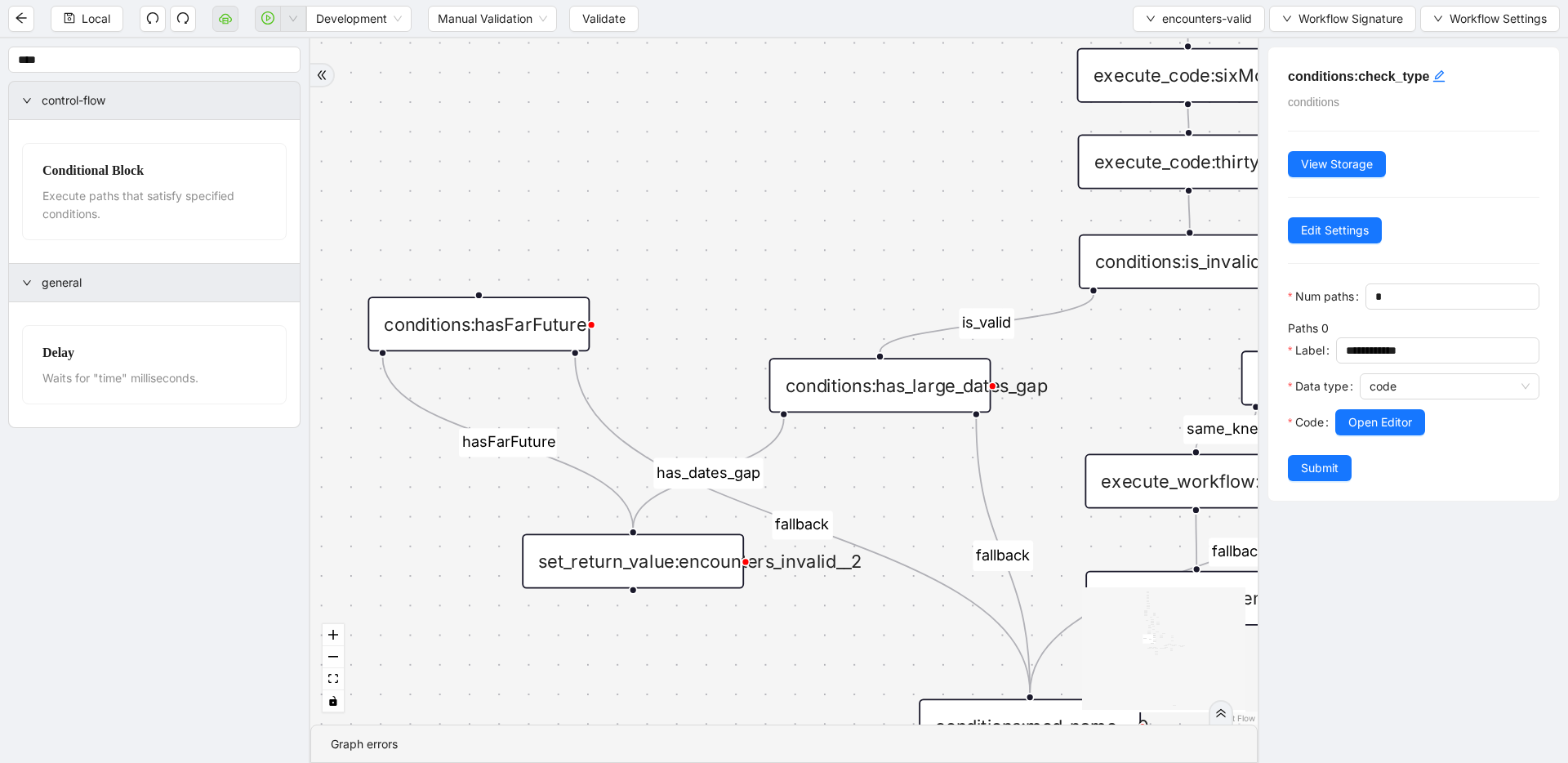
drag, startPoint x: 800, startPoint y: 319, endPoint x: 769, endPoint y: 326, distance: 31.8
click at [548, 336] on div "conditions:hasFarFuture" at bounding box center [478, 324] width 222 height 55
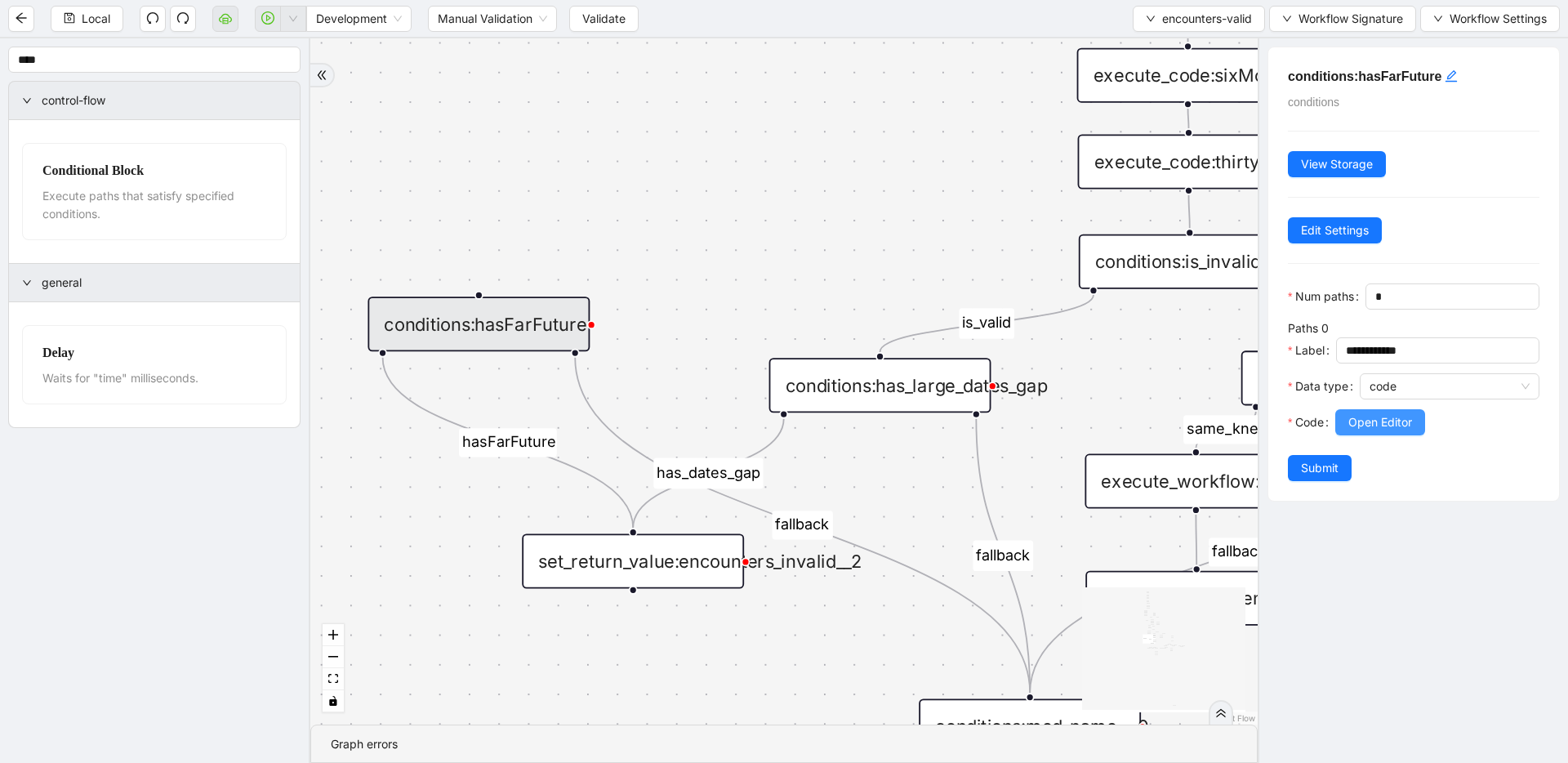
click at [1394, 424] on span "Open Editor" at bounding box center [1380, 423] width 64 height 18
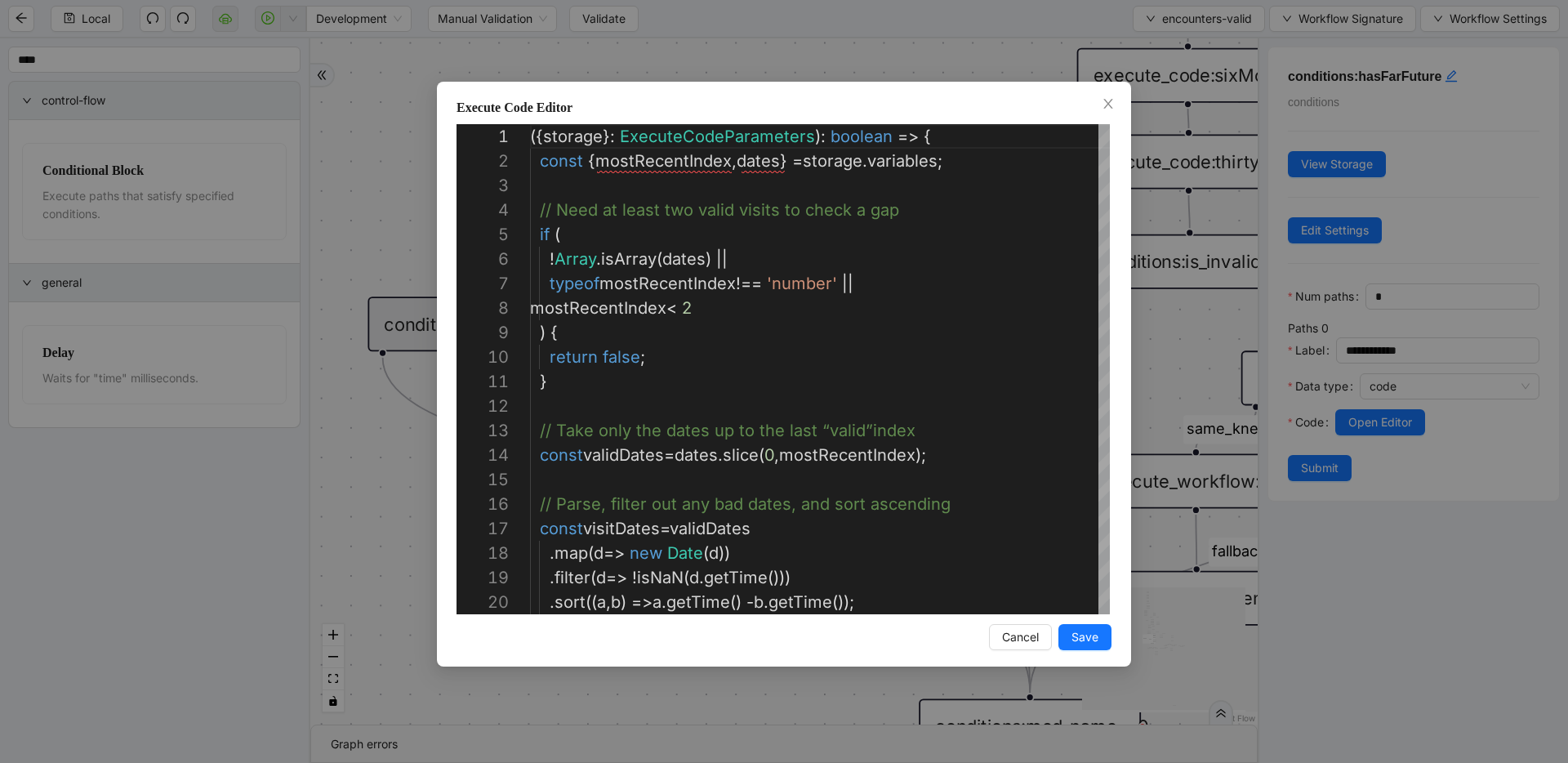
click at [409, 165] on div "Execute Code Editor 19 20 16 17 18 9 10 11 12 13 14 15 1 2 3 4 5 6 7 8 . filter…" at bounding box center [784, 381] width 1568 height 763
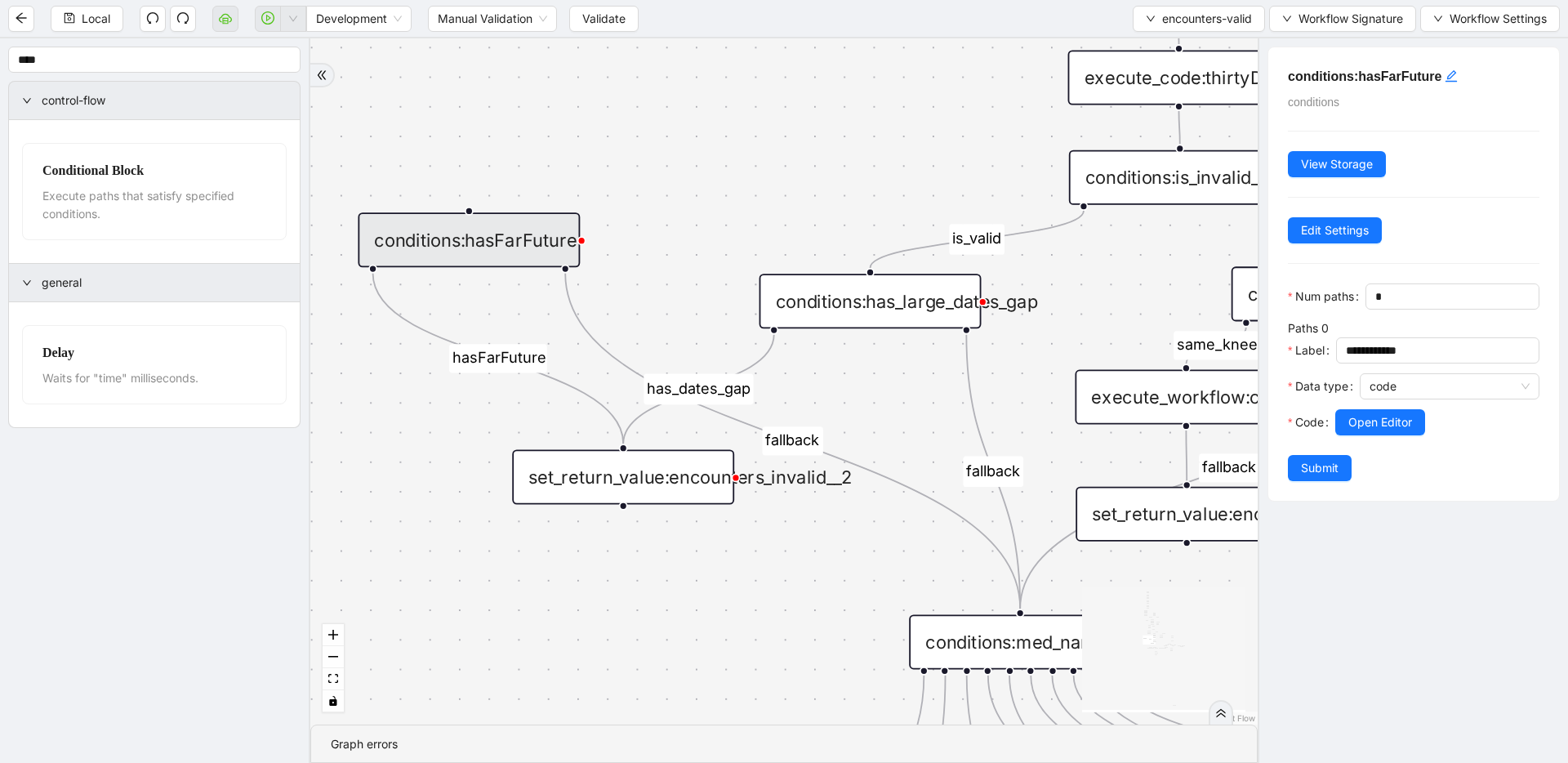
drag, startPoint x: 627, startPoint y: 321, endPoint x: 618, endPoint y: 237, distance: 84.5
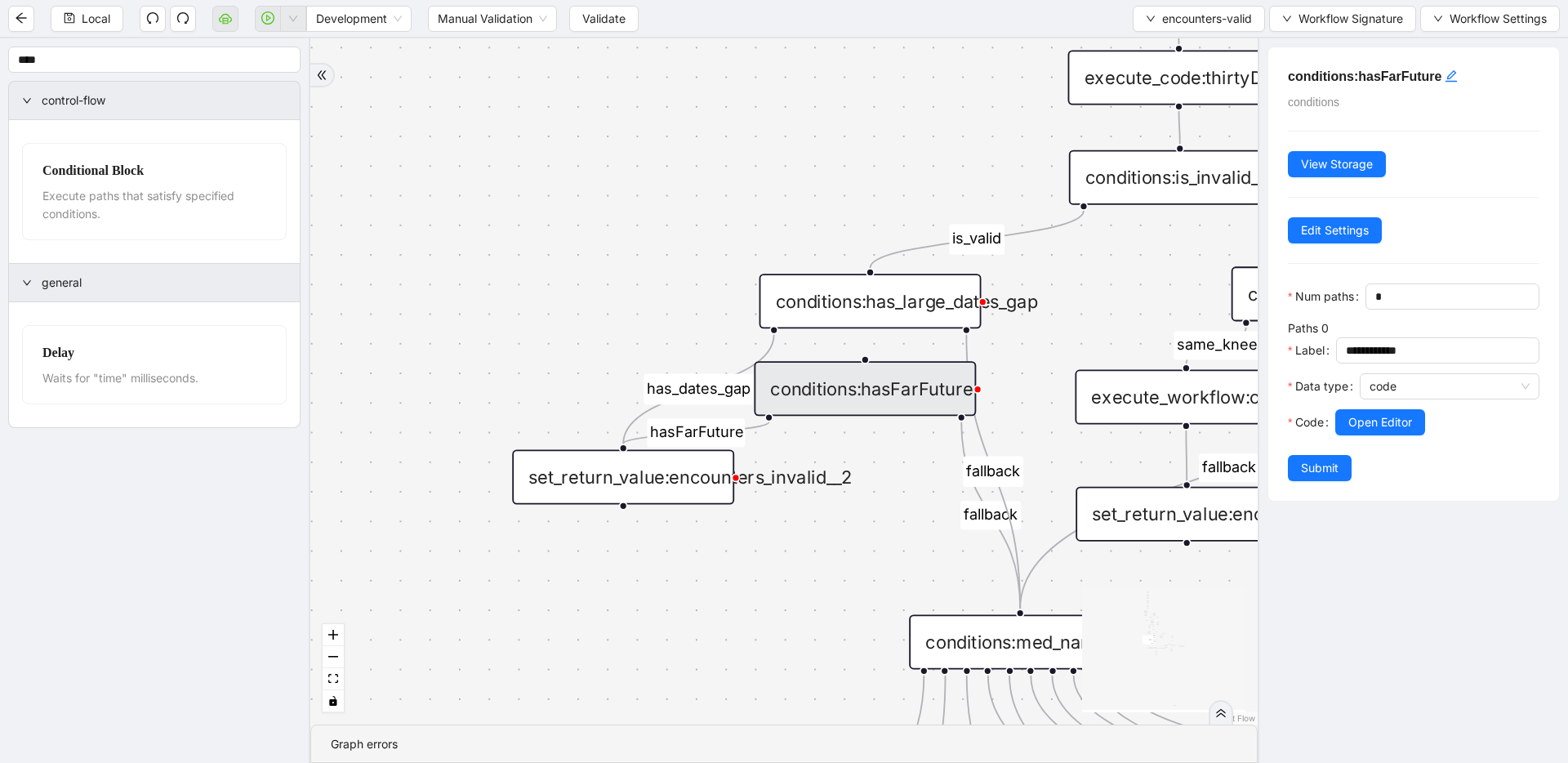
drag, startPoint x: 584, startPoint y: 274, endPoint x: 885, endPoint y: 387, distance: 321.5
click at [885, 387] on div "conditions:hasFarFuture" at bounding box center [864, 388] width 222 height 55
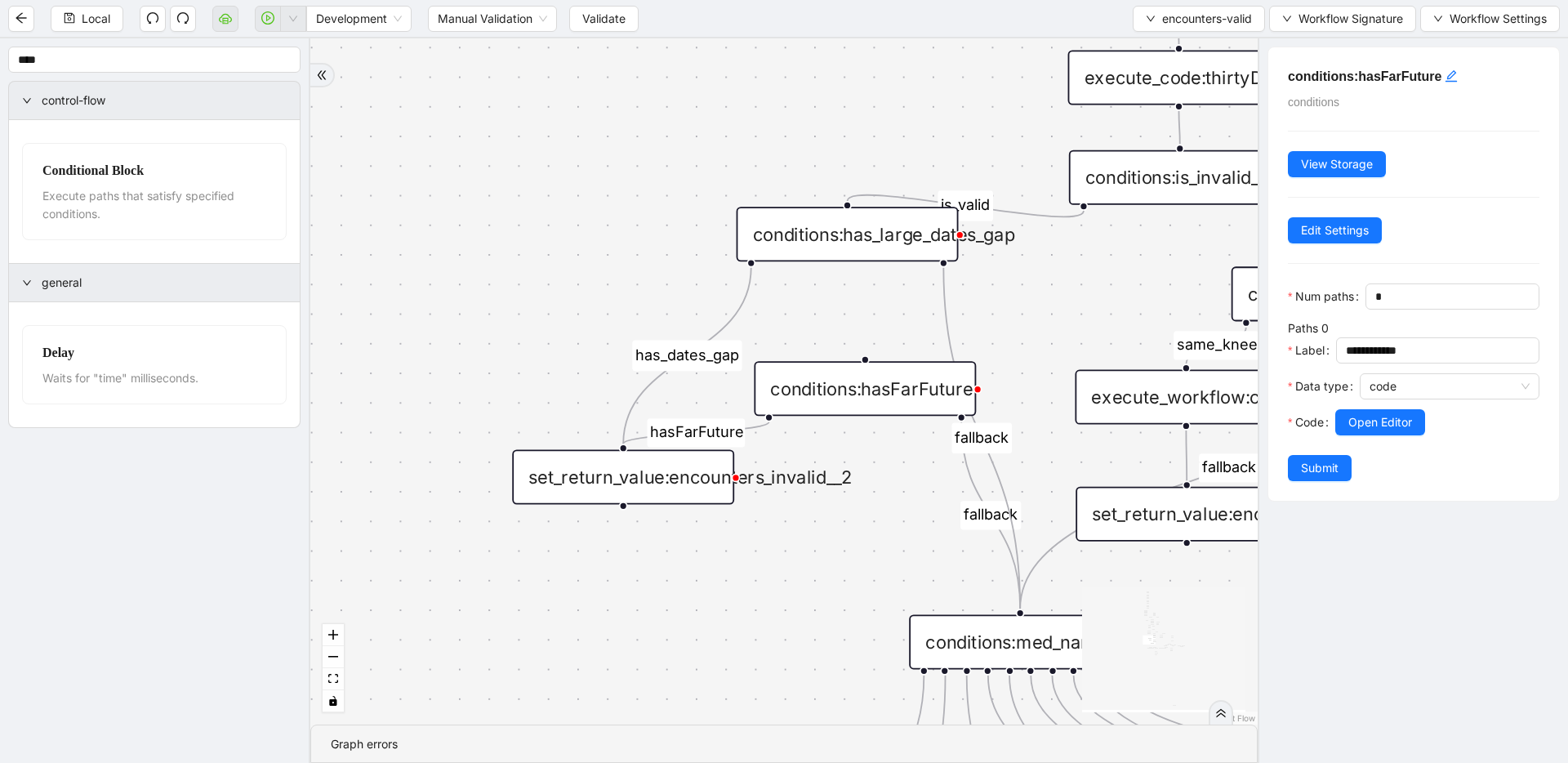
drag, startPoint x: 882, startPoint y: 315, endPoint x: 850, endPoint y: 259, distance: 64.5
click at [858, 242] on div "conditions:has_large_dates_gap" at bounding box center [847, 234] width 222 height 55
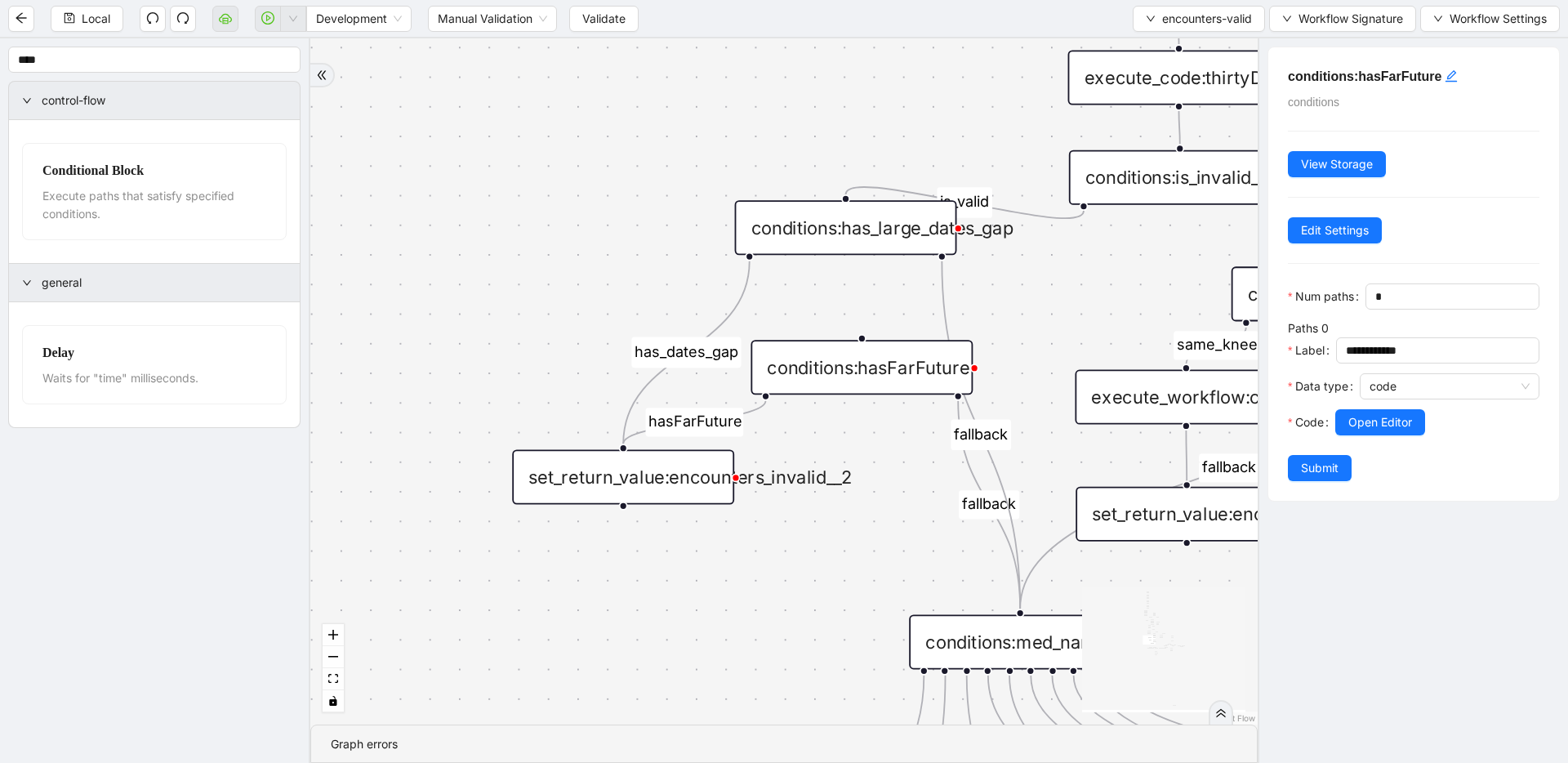
drag, startPoint x: 863, startPoint y: 365, endPoint x: 863, endPoint y: 331, distance: 34.0
click at [860, 340] on div "conditions:hasFarFuture" at bounding box center [861, 367] width 222 height 55
drag, startPoint x: 1086, startPoint y: 206, endPoint x: 823, endPoint y: 228, distance: 263.9
click at [855, 321] on div "fallback inPast hasInPast fallback wrong_body inNewYear fallback fallback allIn…" at bounding box center [784, 381] width 947 height 686
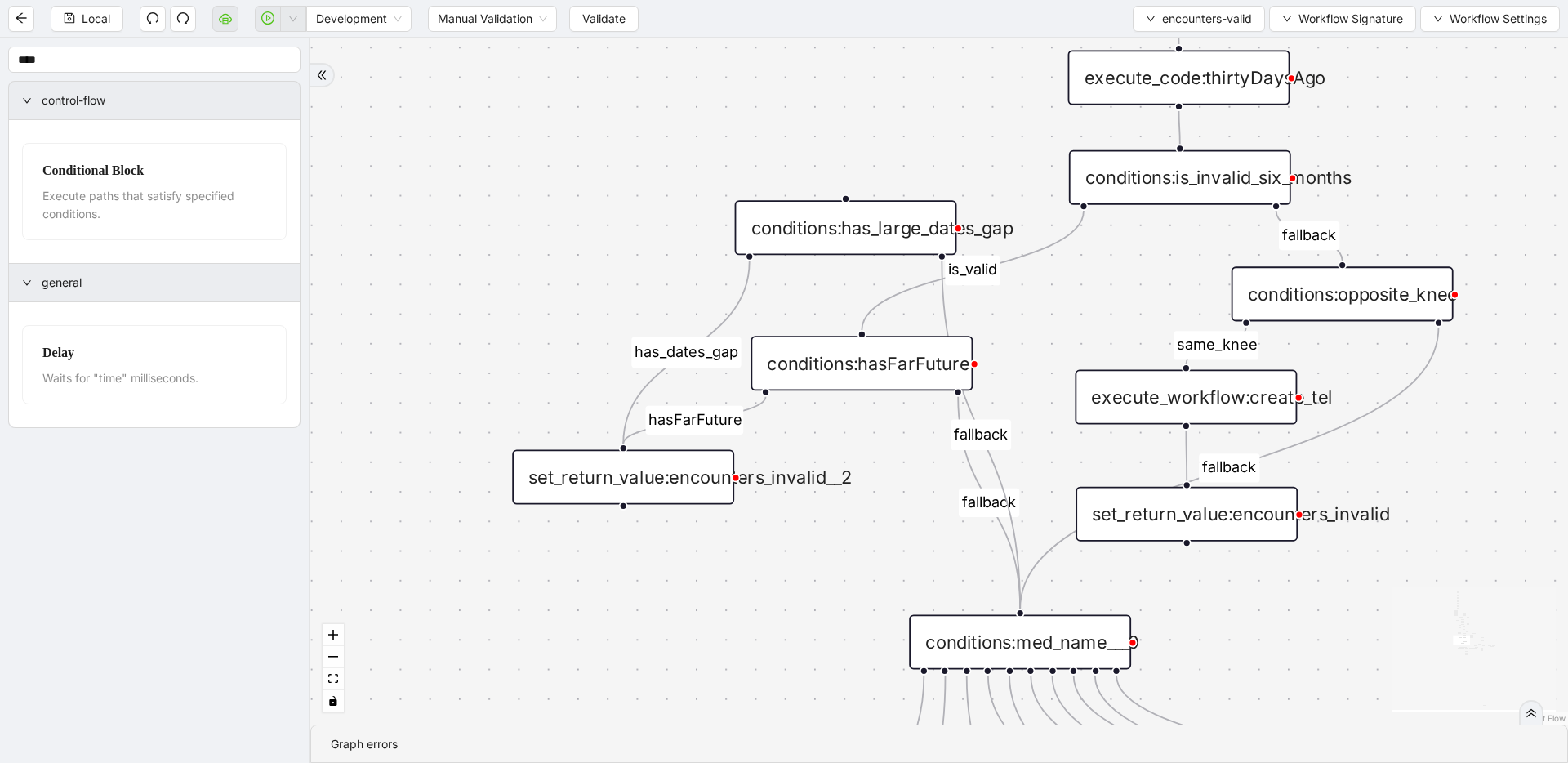
click at [823, 227] on div "conditions:has_large_dates_gap" at bounding box center [846, 228] width 222 height 55
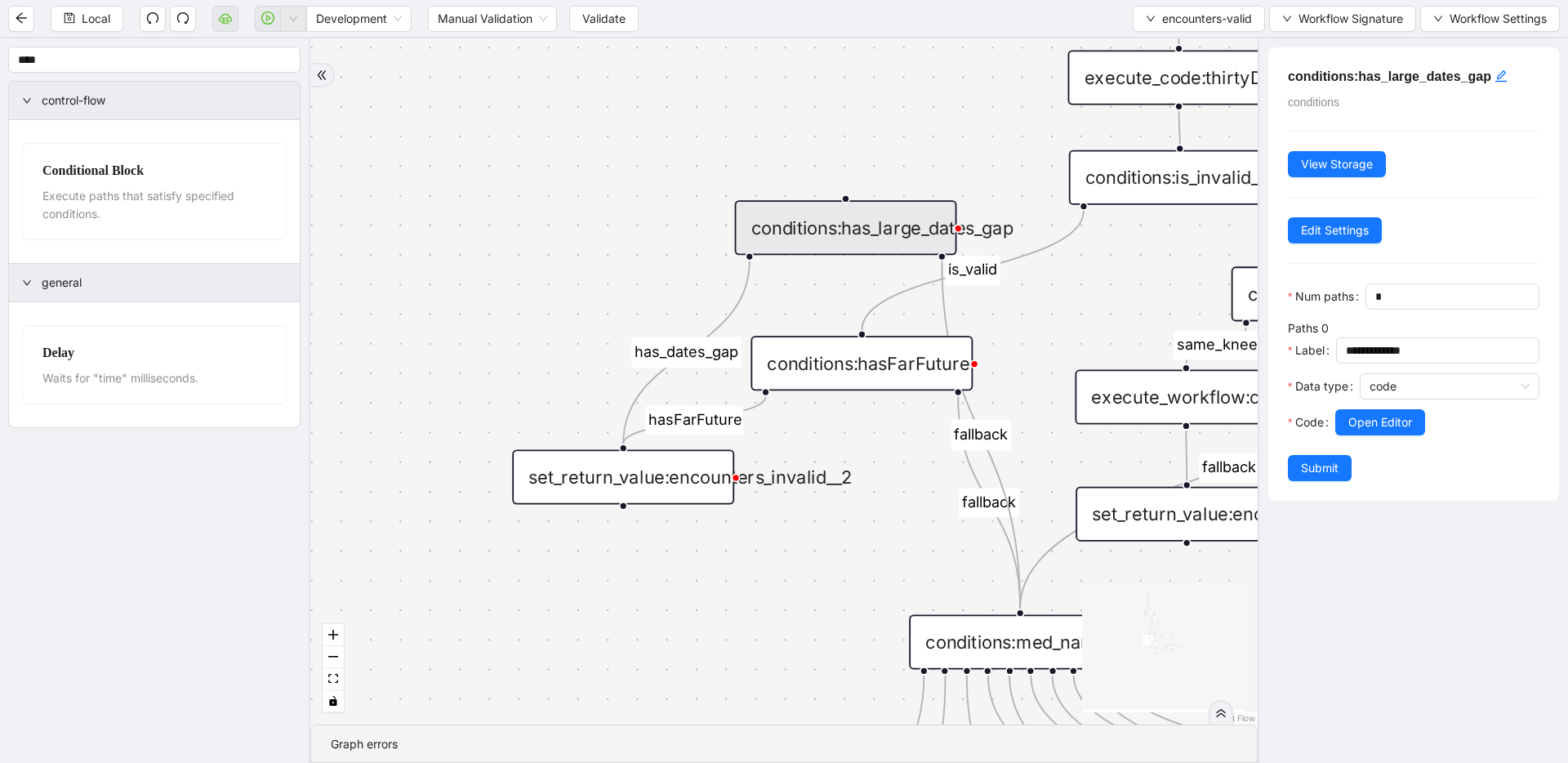
click at [632, 228] on div "fallback inPast hasInPast fallback wrong_body inNewYear fallback fallback allIn…" at bounding box center [784, 381] width 947 height 686
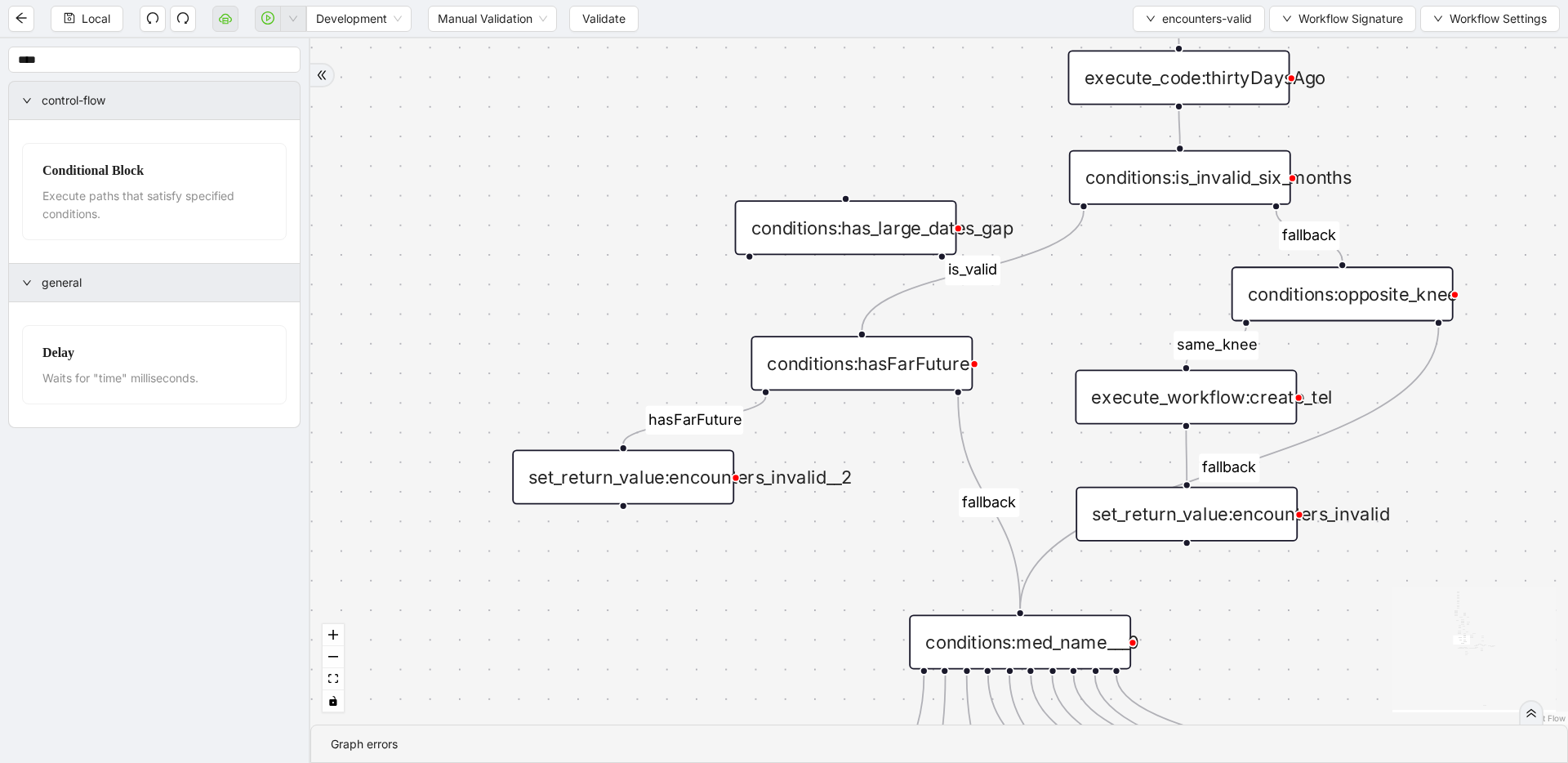
click at [824, 230] on div "conditions:has_large_dates_gap" at bounding box center [846, 228] width 222 height 55
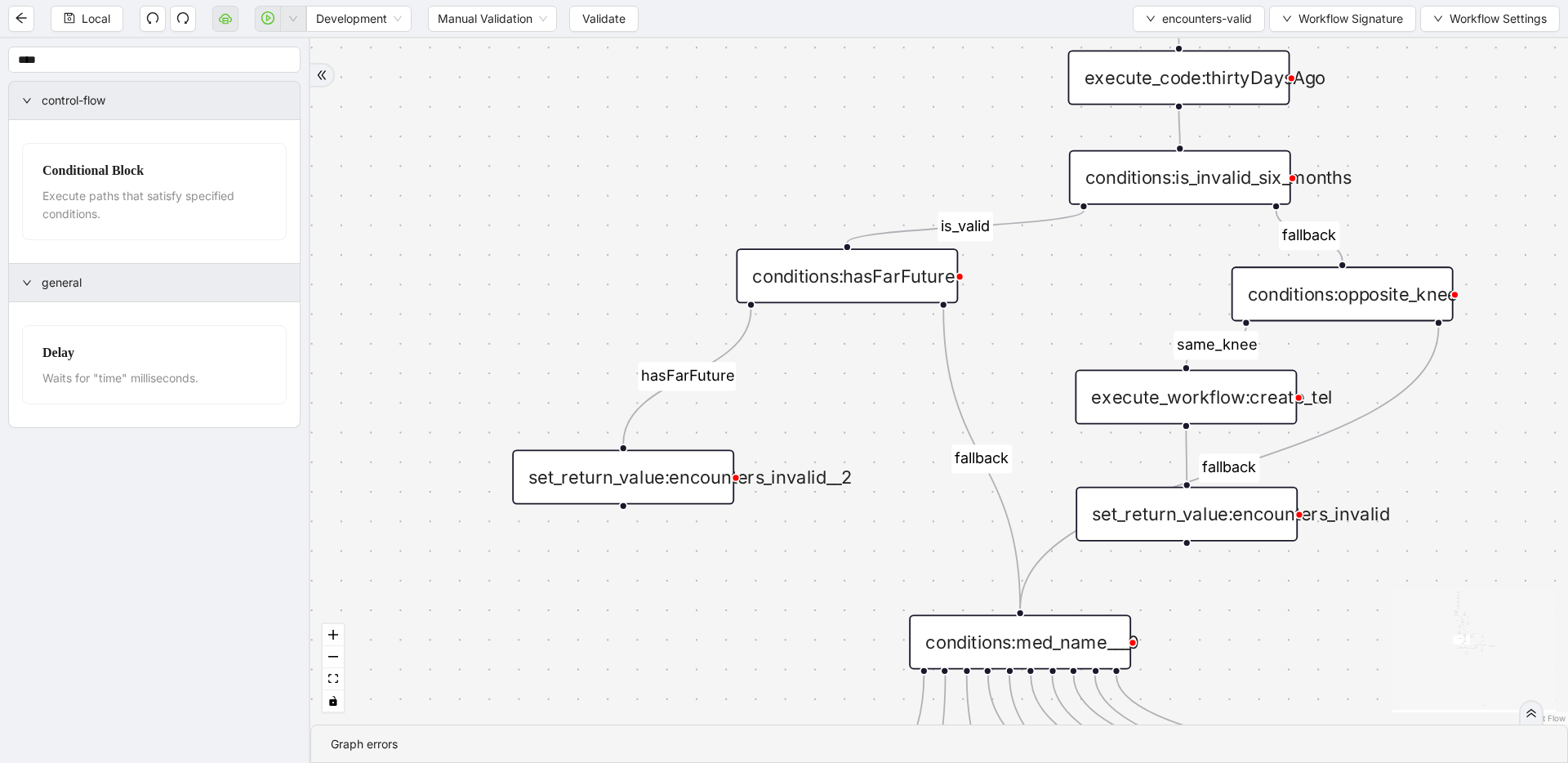
drag, startPoint x: 865, startPoint y: 364, endPoint x: 849, endPoint y: 279, distance: 86.5
click at [849, 279] on div "conditions:hasFarFuture" at bounding box center [847, 276] width 222 height 55
click at [849, 279] on div "conditions:hasFarFuture" at bounding box center [846, 279] width 222 height 55
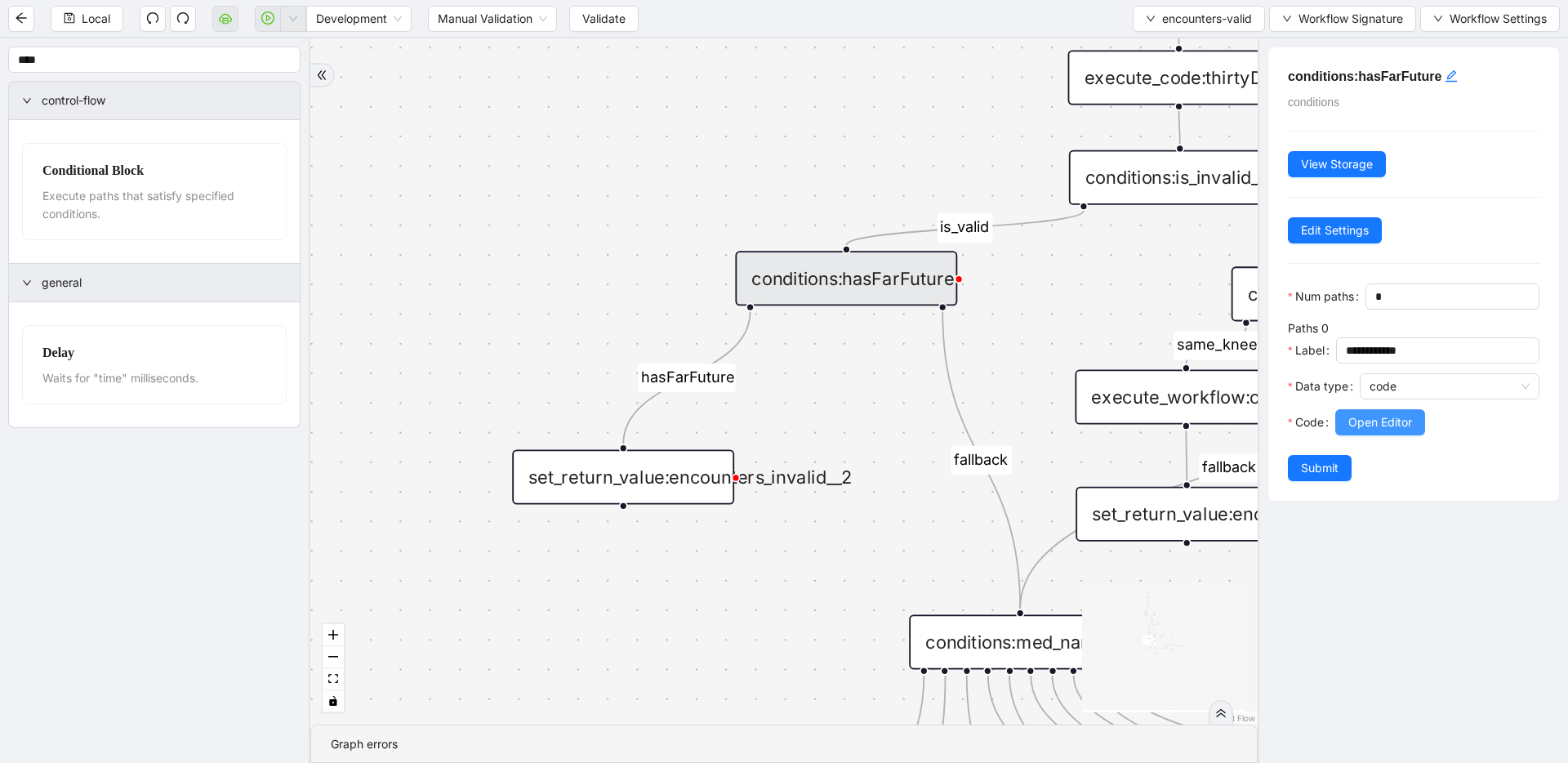
click at [1358, 420] on span "Open Editor" at bounding box center [1380, 423] width 64 height 18
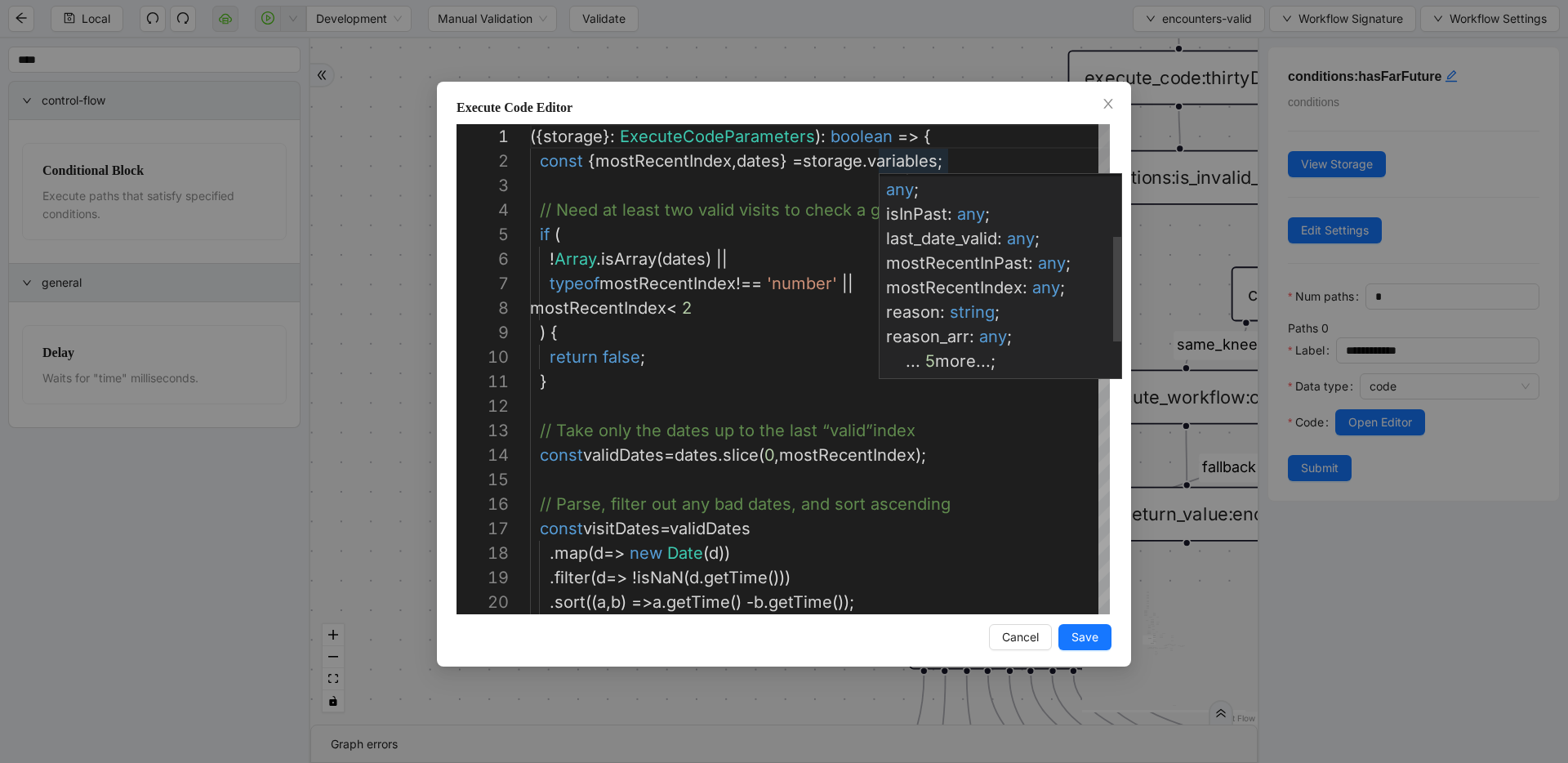
scroll to position [195, 0]
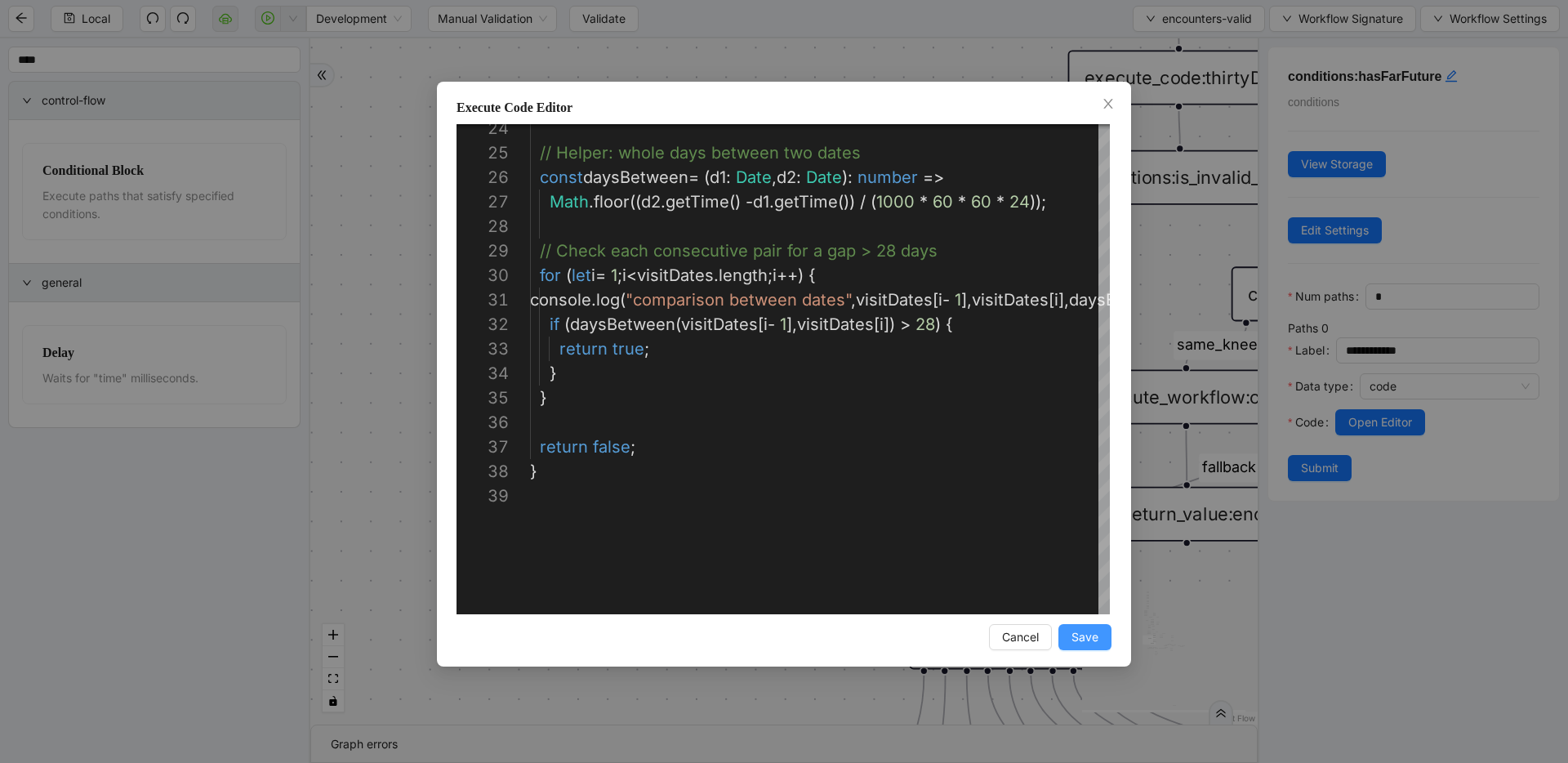
click at [1087, 642] on span "Save" at bounding box center [1085, 638] width 27 height 18
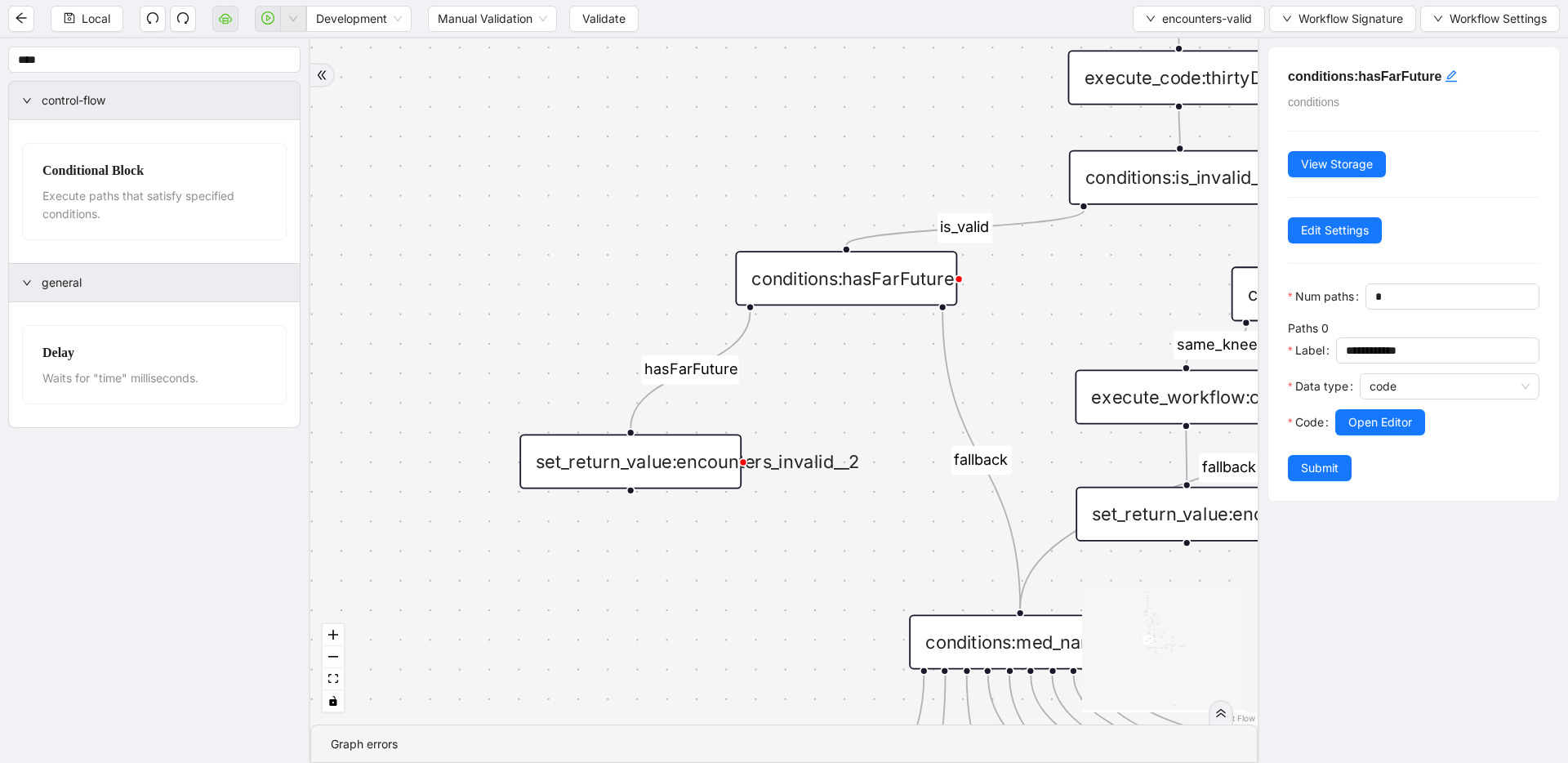
drag, startPoint x: 680, startPoint y: 485, endPoint x: 688, endPoint y: 470, distance: 17.0
click at [688, 470] on div "set_return_value:encounters_invalid__2" at bounding box center [630, 461] width 222 height 55
click at [1304, 469] on span "Submit" at bounding box center [1320, 469] width 37 height 18
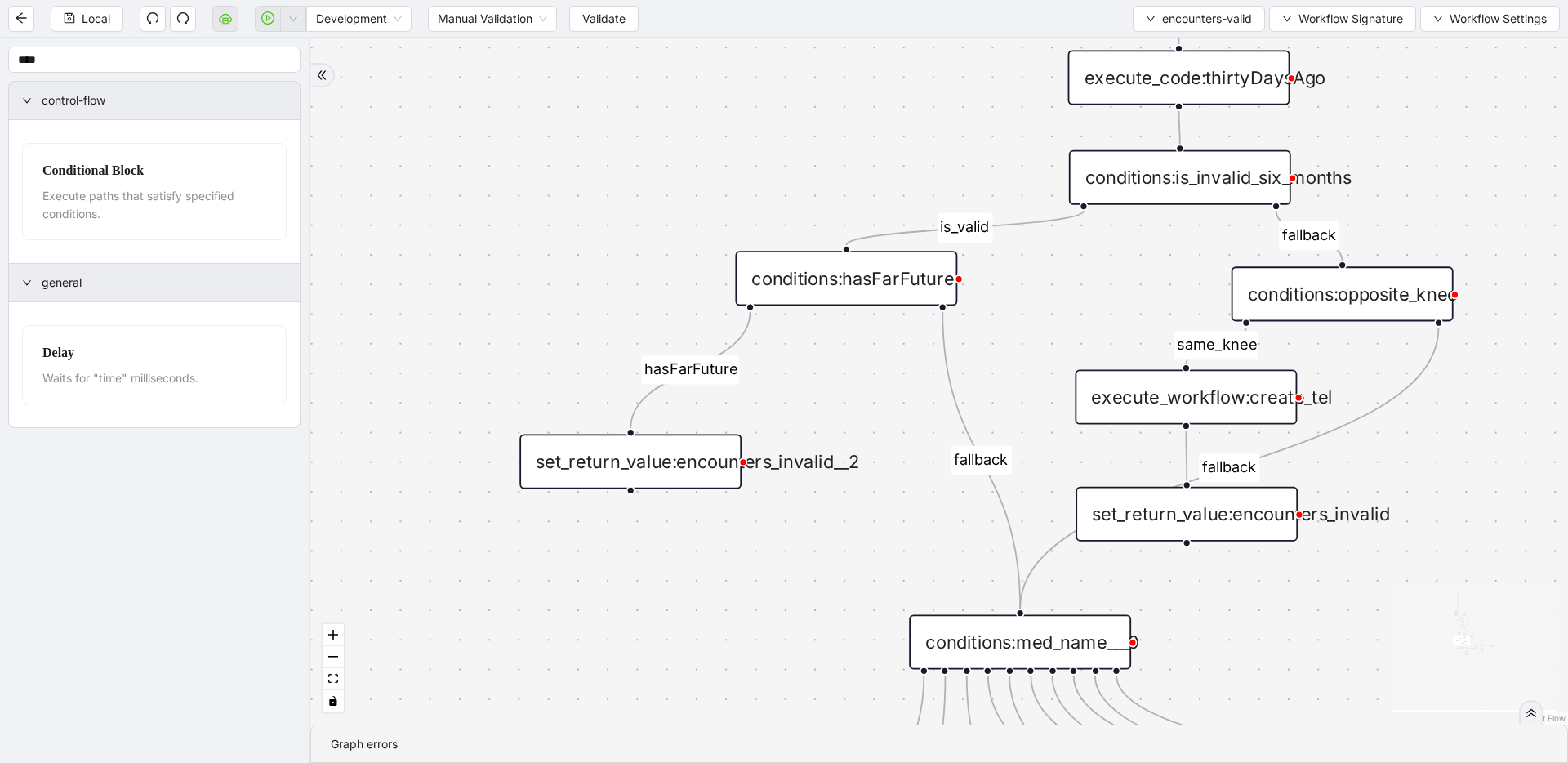
drag, startPoint x: 698, startPoint y: 237, endPoint x: 588, endPoint y: 375, distance: 176.5
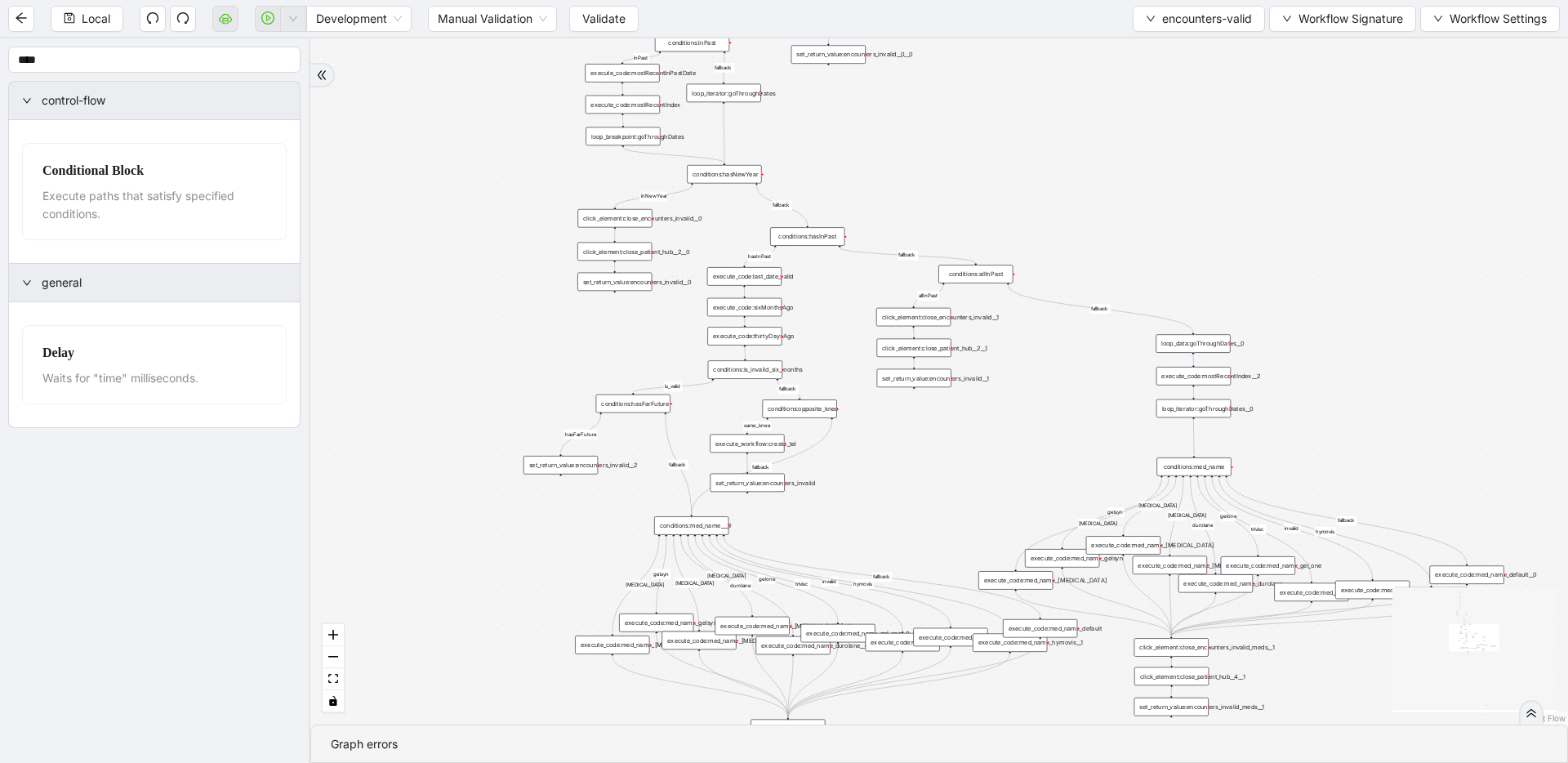
drag, startPoint x: 605, startPoint y: 317, endPoint x: 589, endPoint y: 392, distance: 76.7
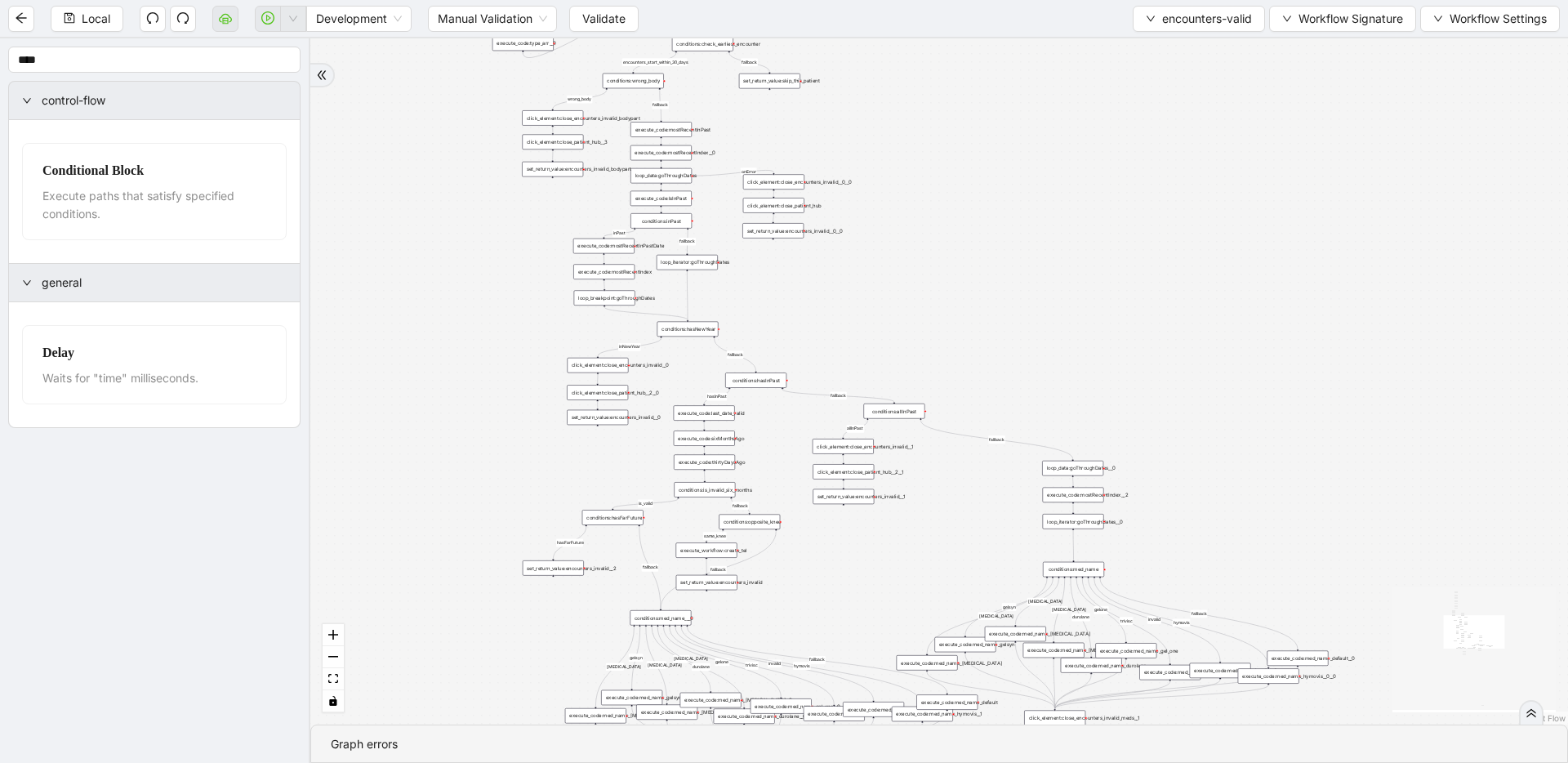
drag, startPoint x: 789, startPoint y: 277, endPoint x: 796, endPoint y: 392, distance: 115.2
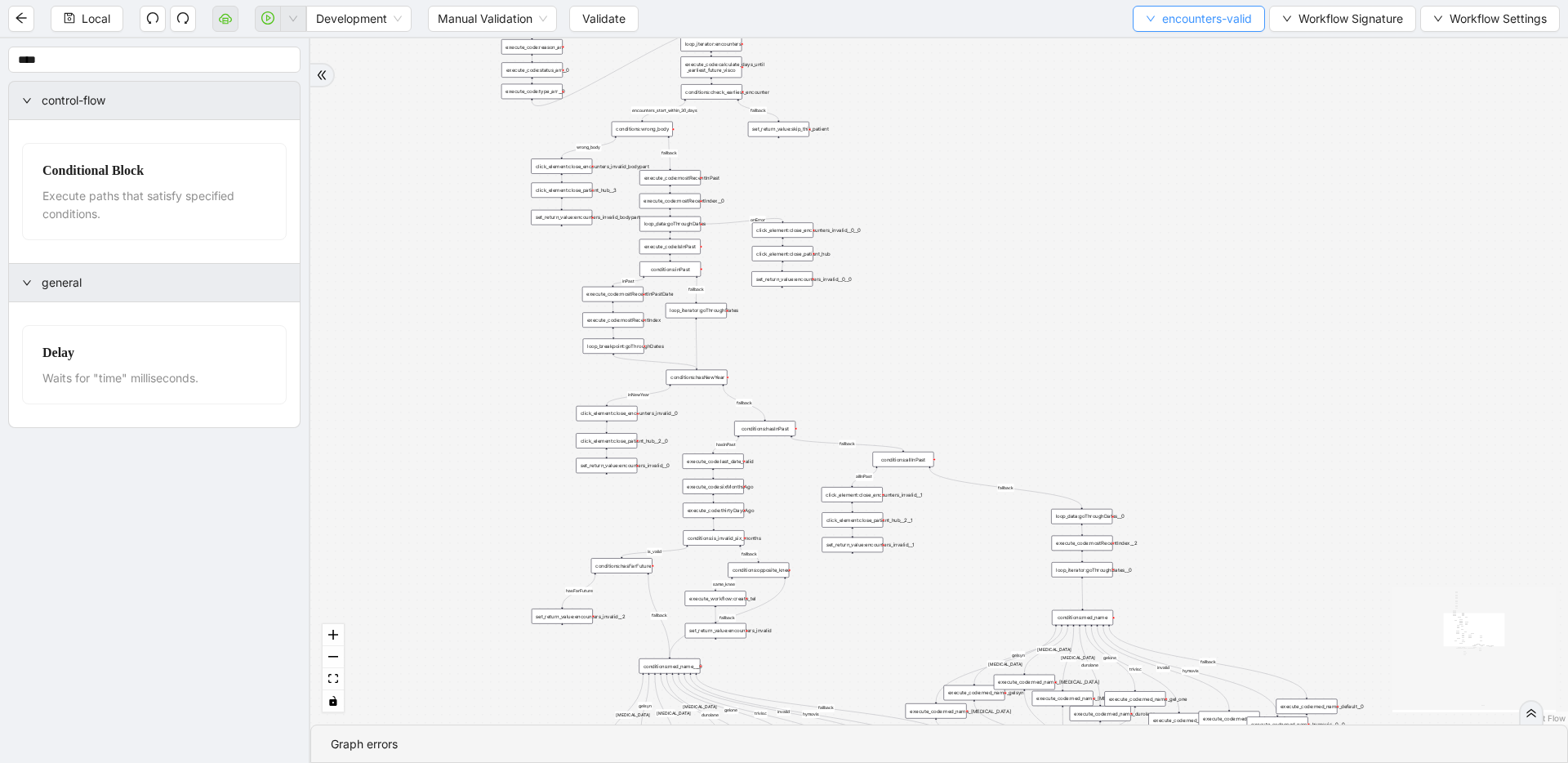
click at [1215, 16] on span "encounters-valid" at bounding box center [1207, 19] width 89 height 18
click at [1205, 44] on span "Select" at bounding box center [1196, 51] width 108 height 18
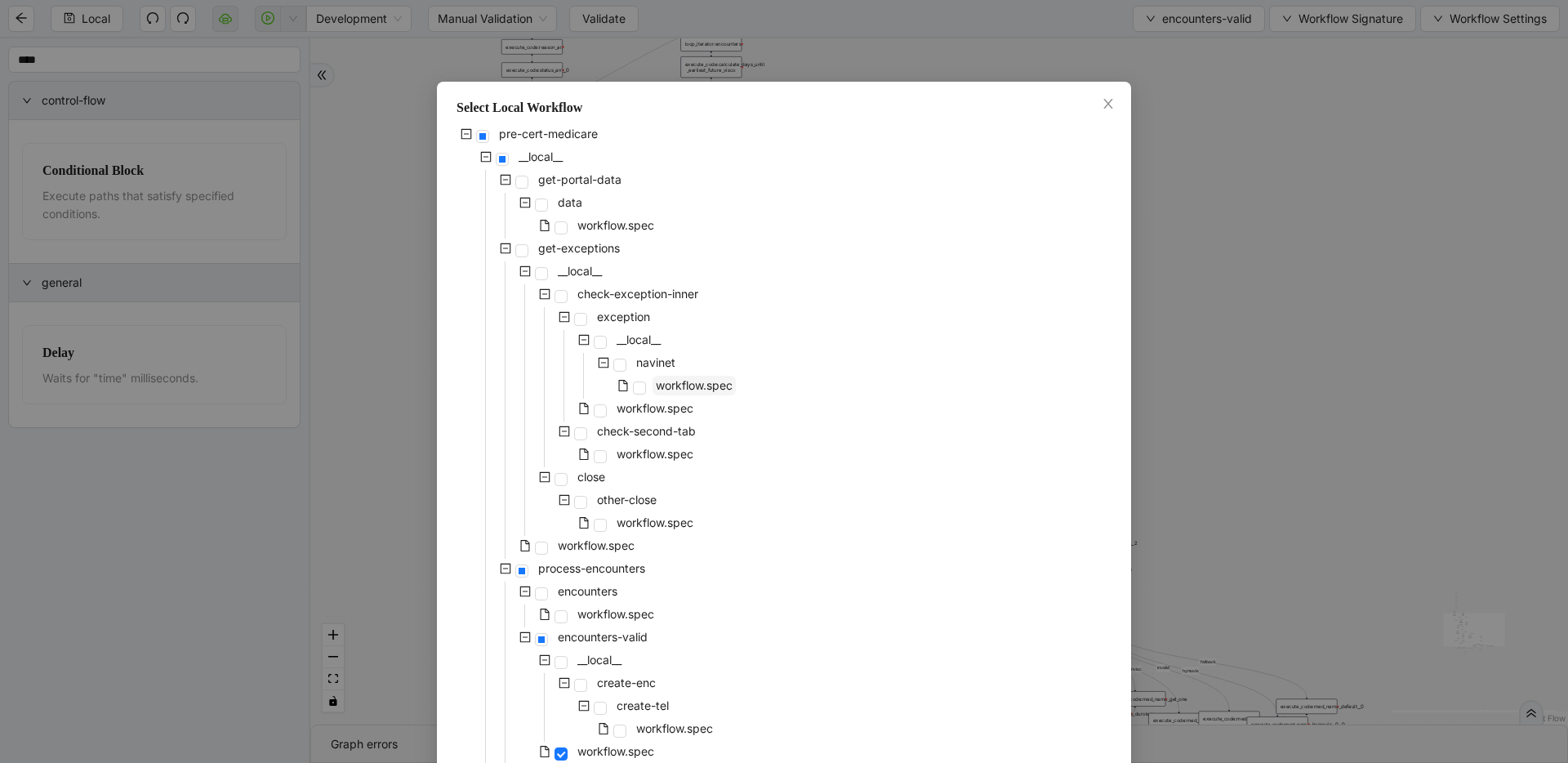
scroll to position [669, 0]
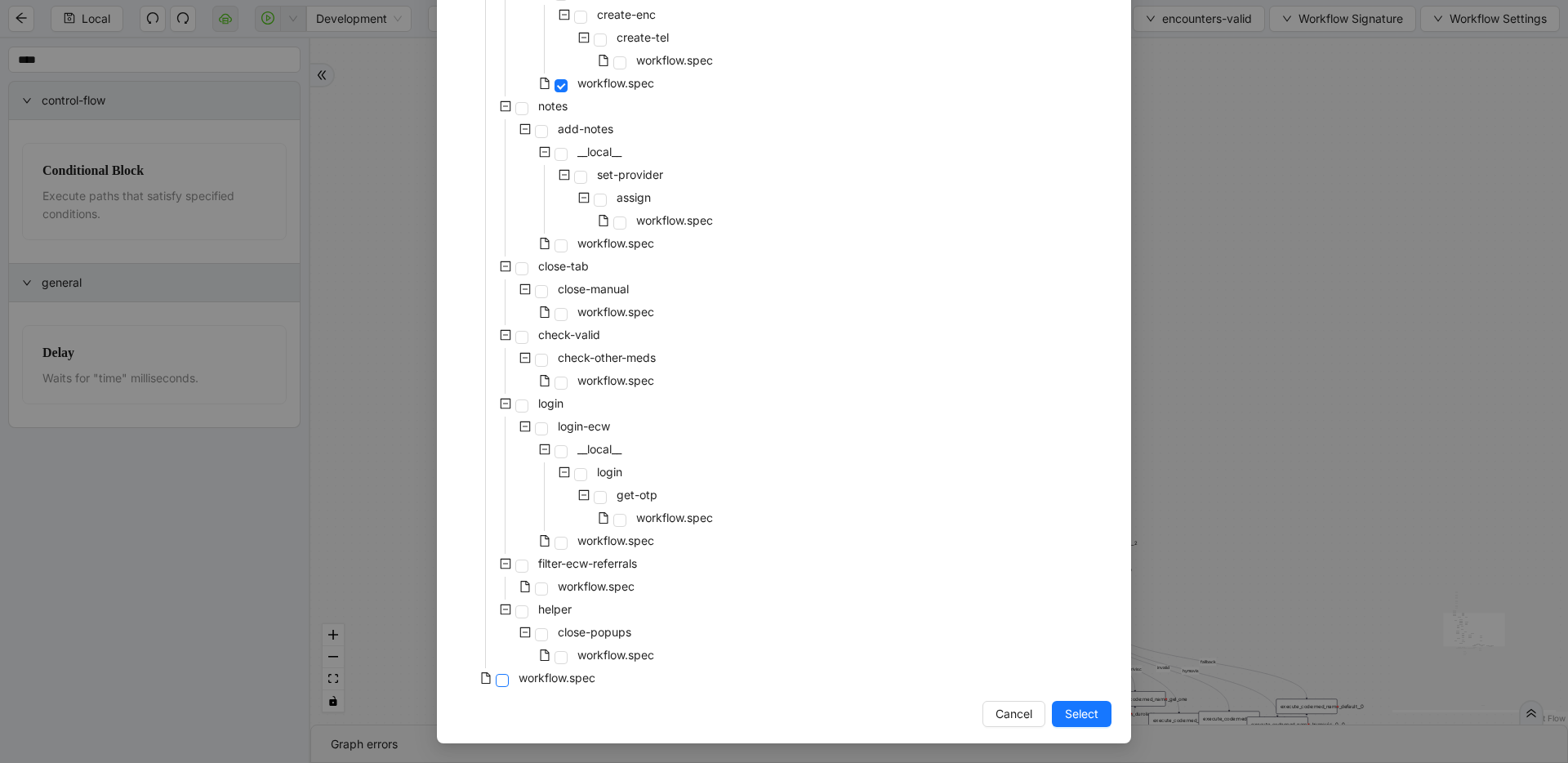
click at [496, 680] on span at bounding box center [502, 681] width 13 height 13
click at [1080, 715] on span "Select" at bounding box center [1081, 715] width 34 height 18
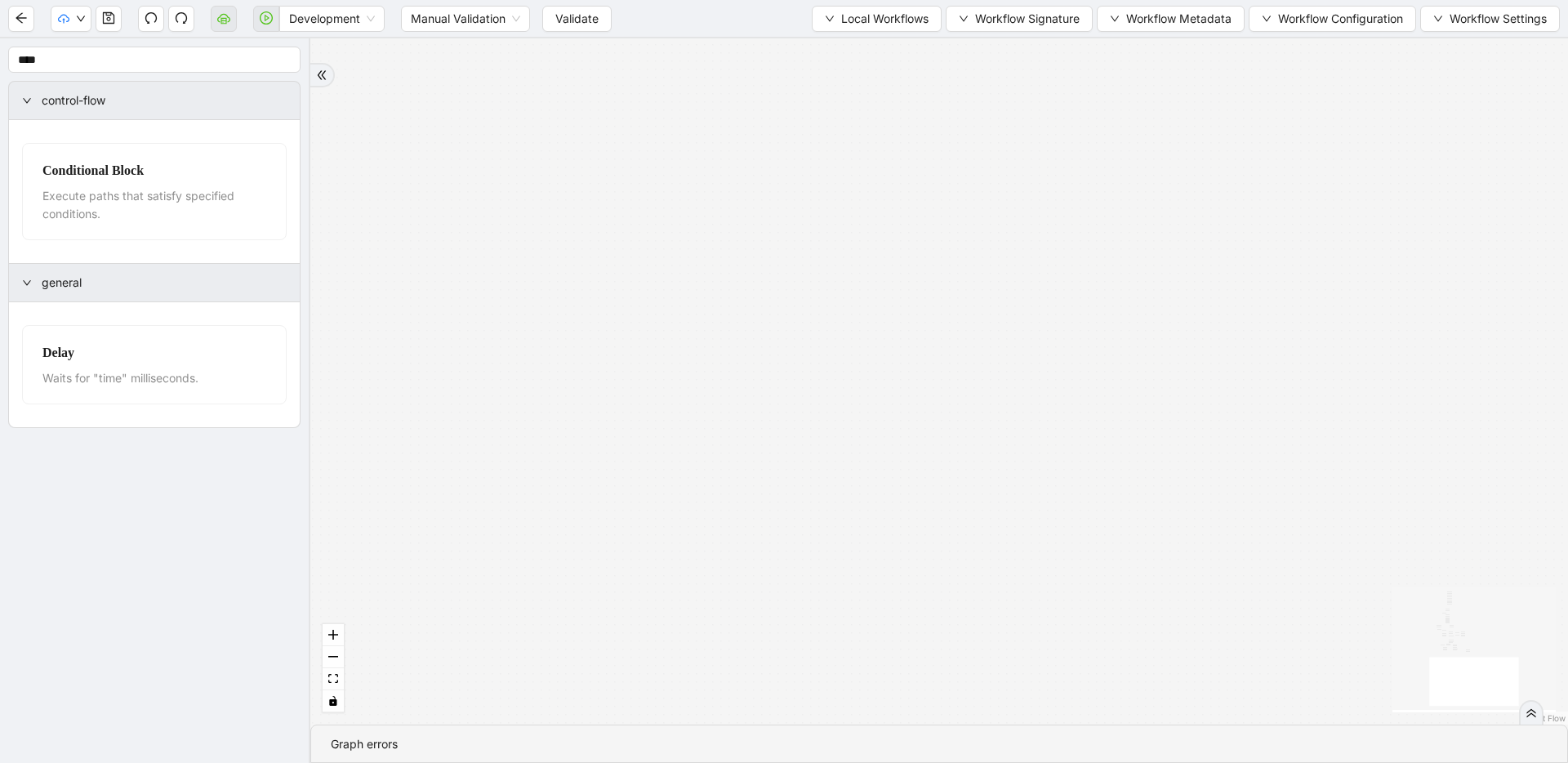
drag, startPoint x: 897, startPoint y: 333, endPoint x: 954, endPoint y: 606, distance: 278.9
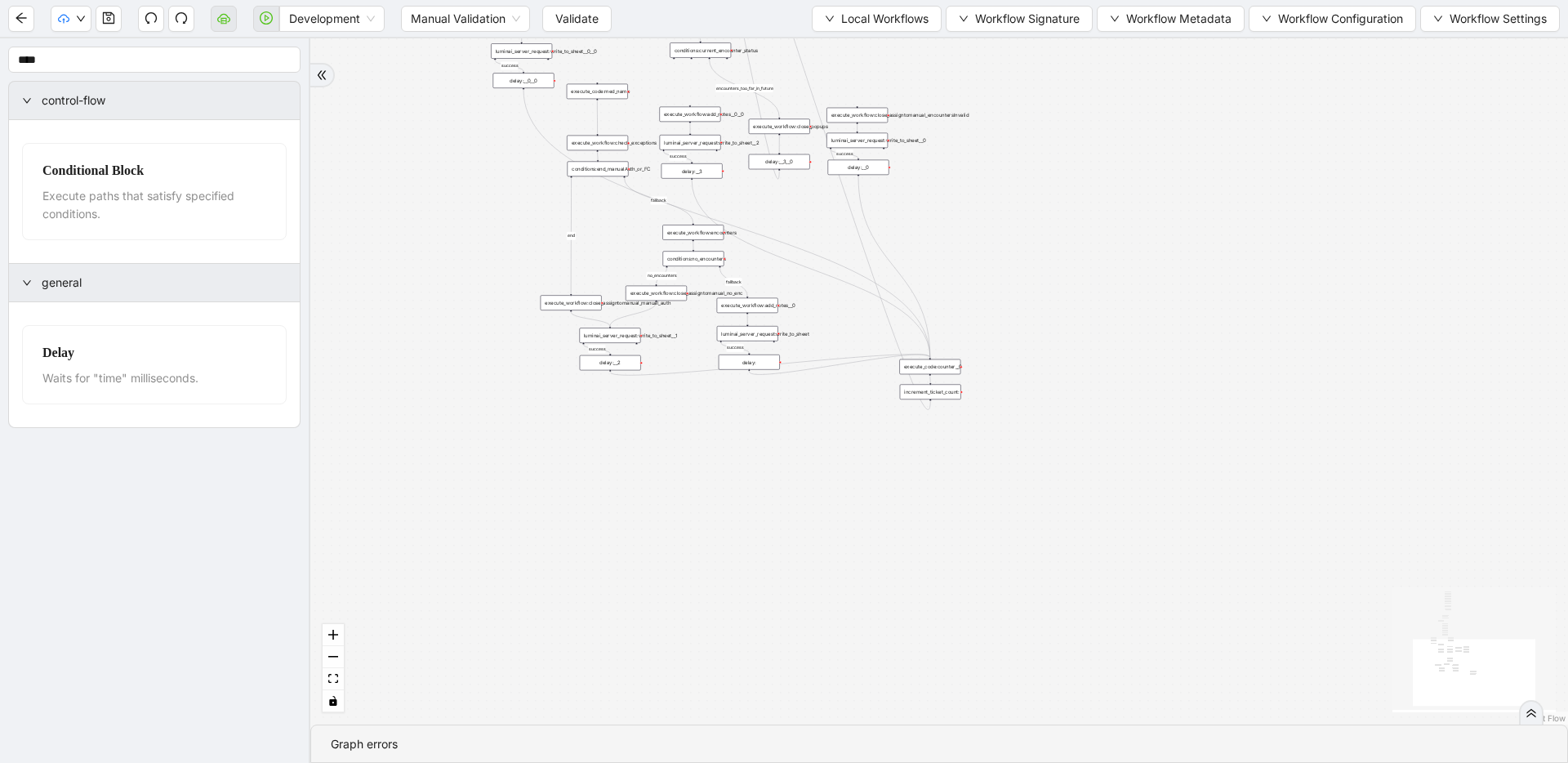
drag, startPoint x: 895, startPoint y: 302, endPoint x: 1024, endPoint y: 715, distance: 432.7
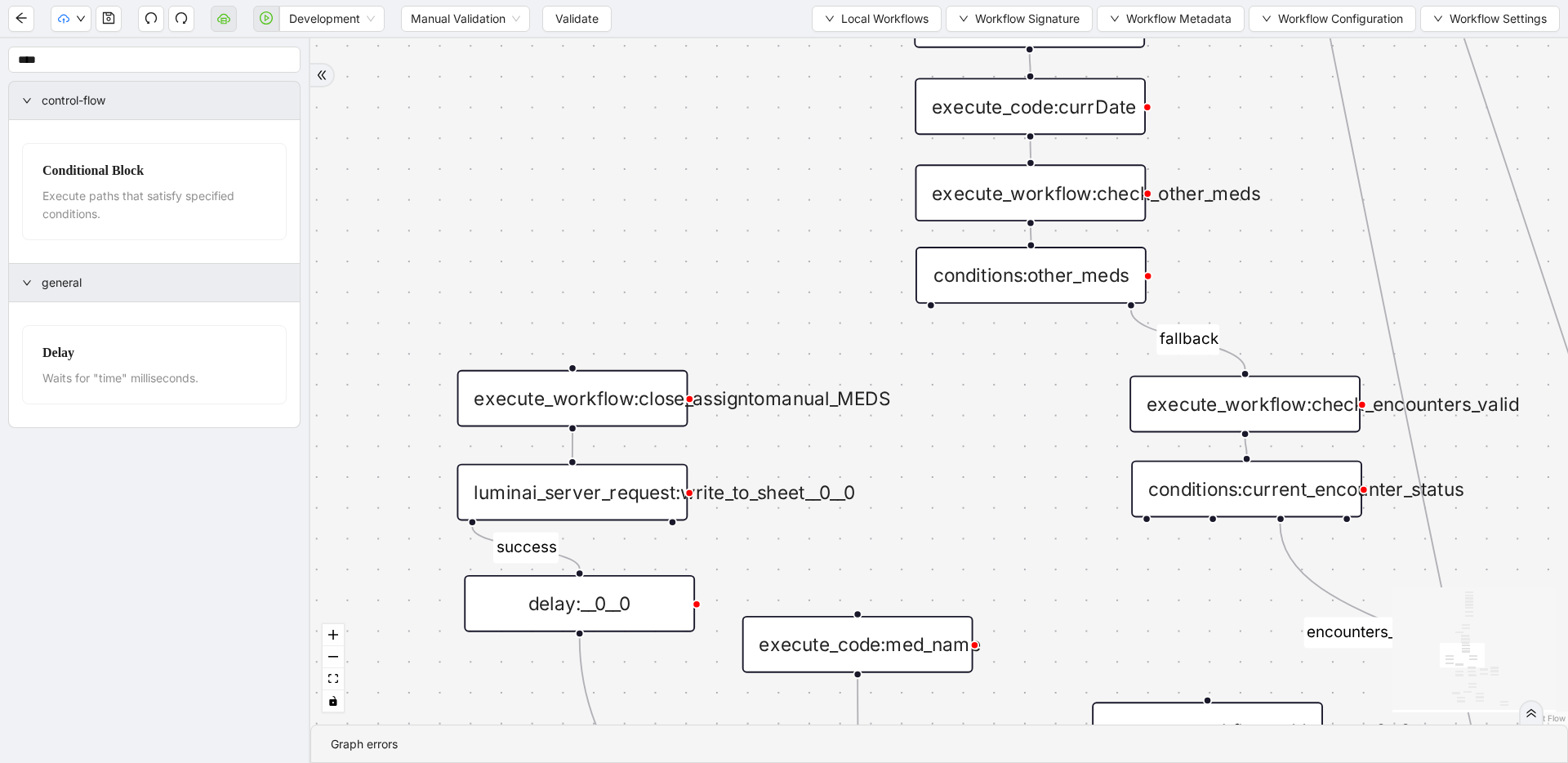
drag, startPoint x: 721, startPoint y: 243, endPoint x: 858, endPoint y: 332, distance: 163.4
drag, startPoint x: 932, startPoint y: 306, endPoint x: 593, endPoint y: 359, distance: 343.1
click at [593, 359] on div "fallback success success fallback no_encounters end success success success old…" at bounding box center [939, 381] width 1258 height 686
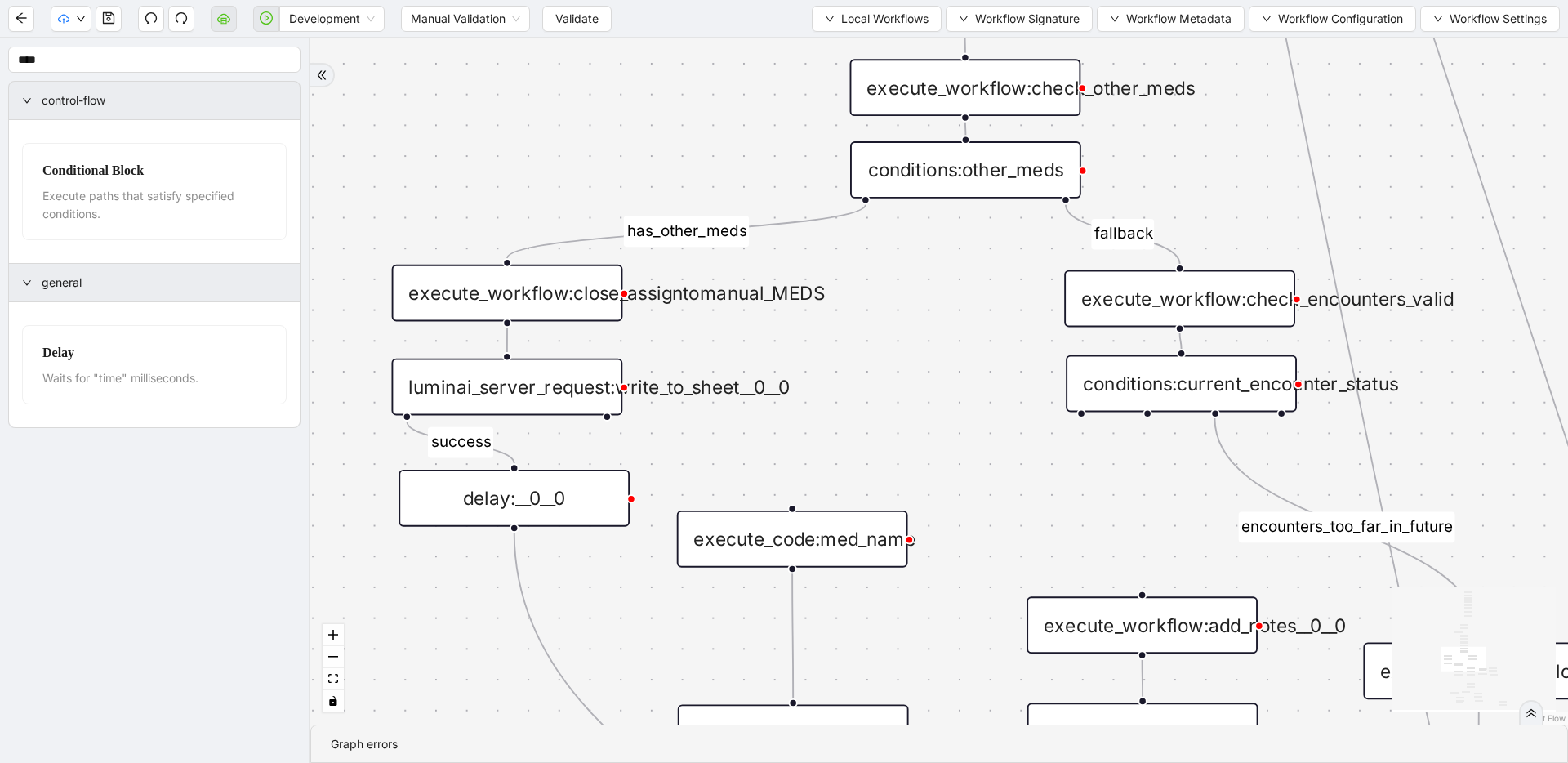
drag, startPoint x: 1005, startPoint y: 483, endPoint x: 861, endPoint y: 336, distance: 205.8
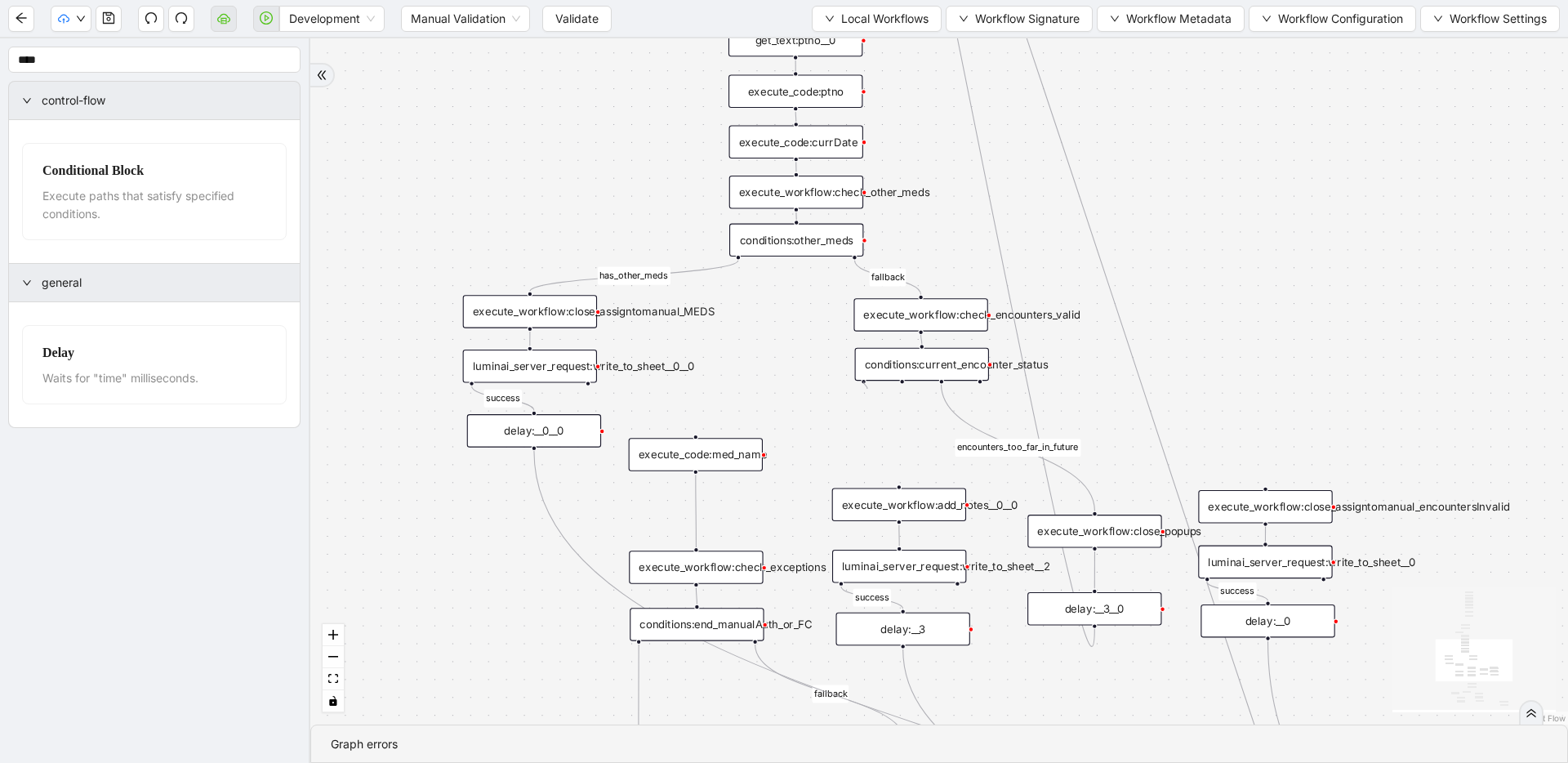
click at [868, 389] on div "fallback success success fallback no_encounters end success success success old…" at bounding box center [939, 381] width 1258 height 686
click at [684, 271] on icon "Edge from conditions:other_meds to execute_workflow:close_assigntomanual_MEDS" at bounding box center [634, 276] width 208 height 31
click at [113, 19] on icon "save" at bounding box center [109, 17] width 12 height 12
click at [892, 18] on span "Local Workflows" at bounding box center [885, 19] width 88 height 18
click at [892, 51] on span "Select" at bounding box center [872, 51] width 104 height 18
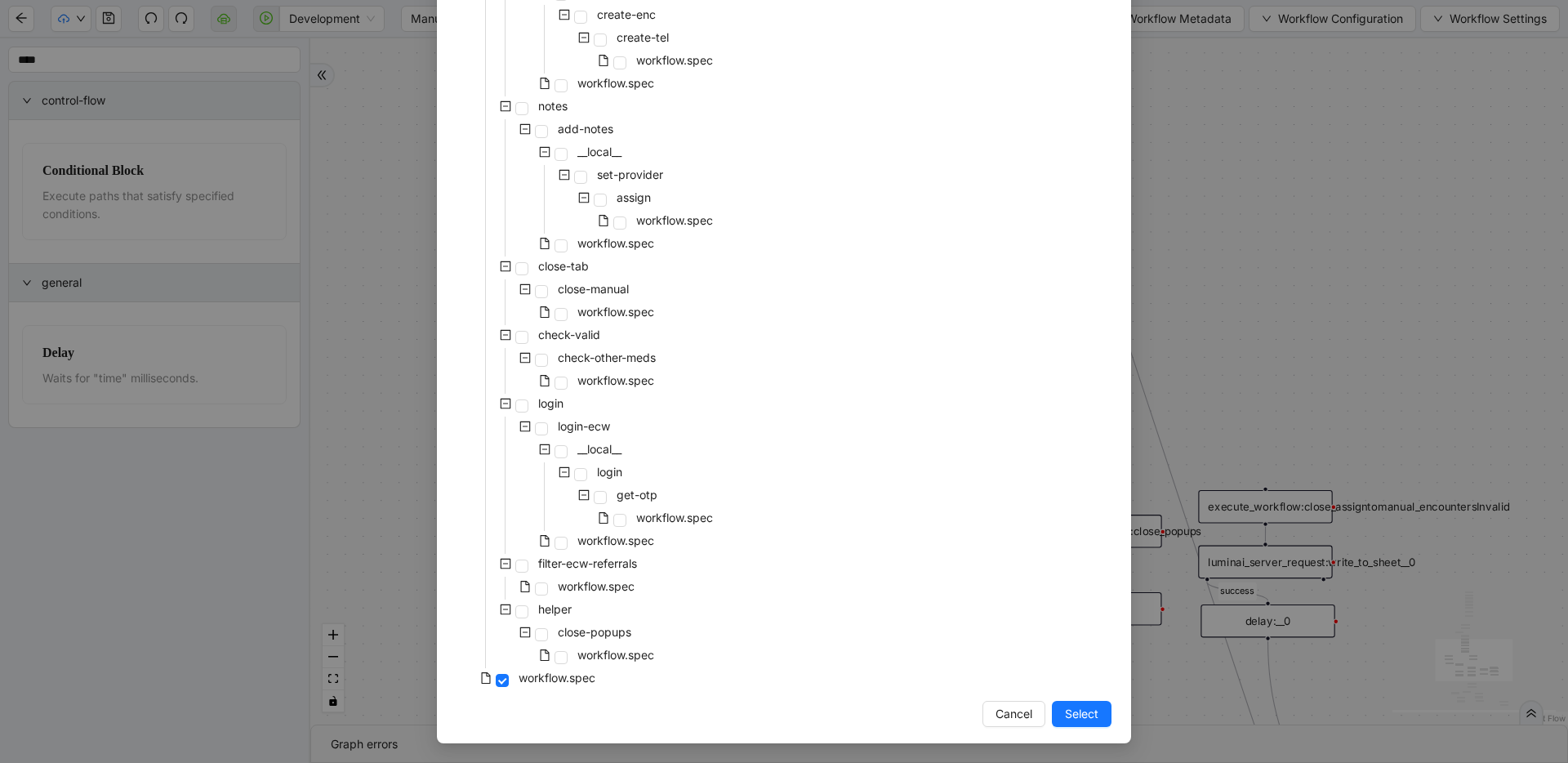
click at [731, 365] on div "pre-cert-medicare __local__ get-portal-data data workflow.spec get-exceptions _…" at bounding box center [784, 73] width 655 height 1235
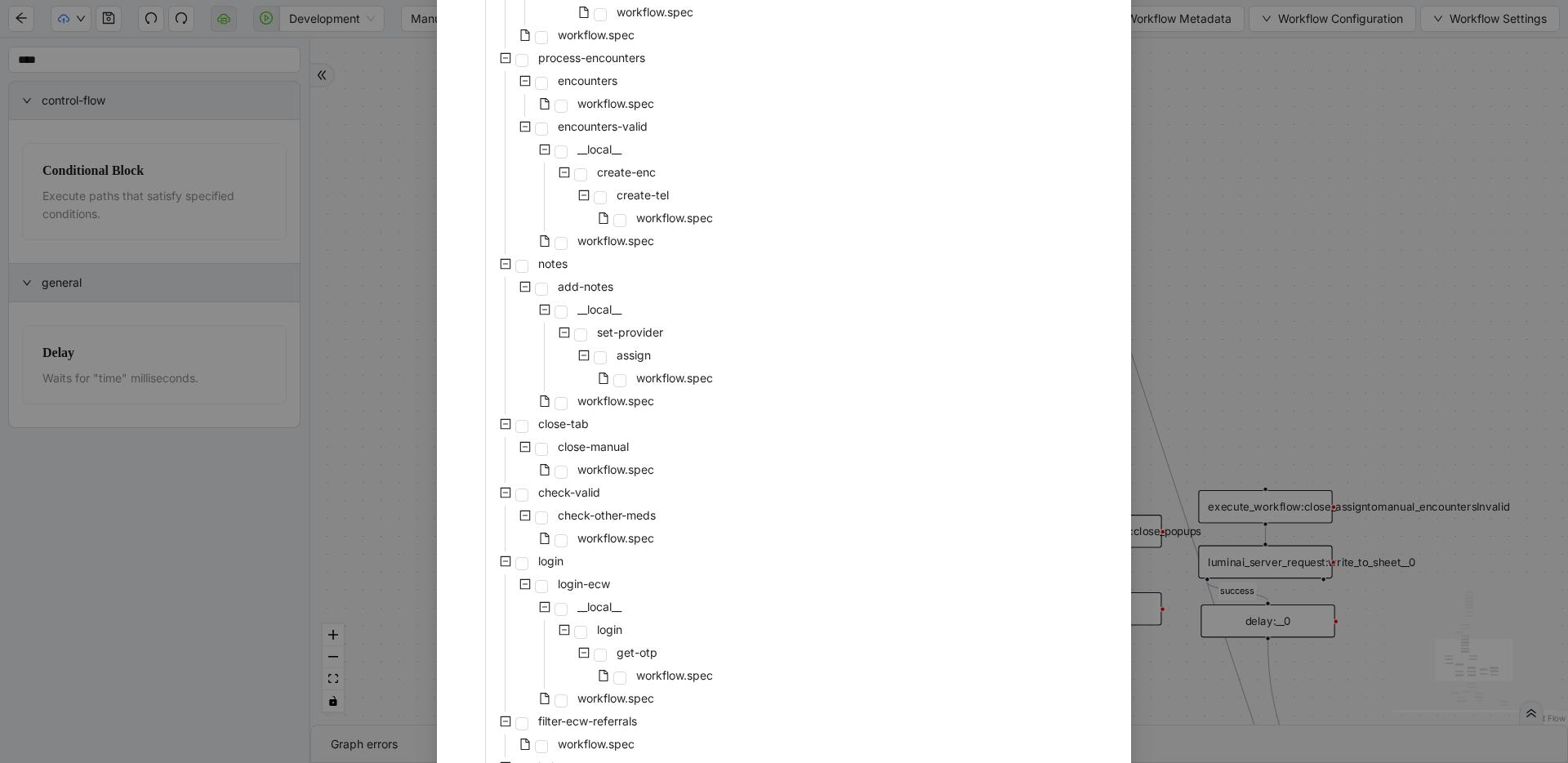
scroll to position [153, 0]
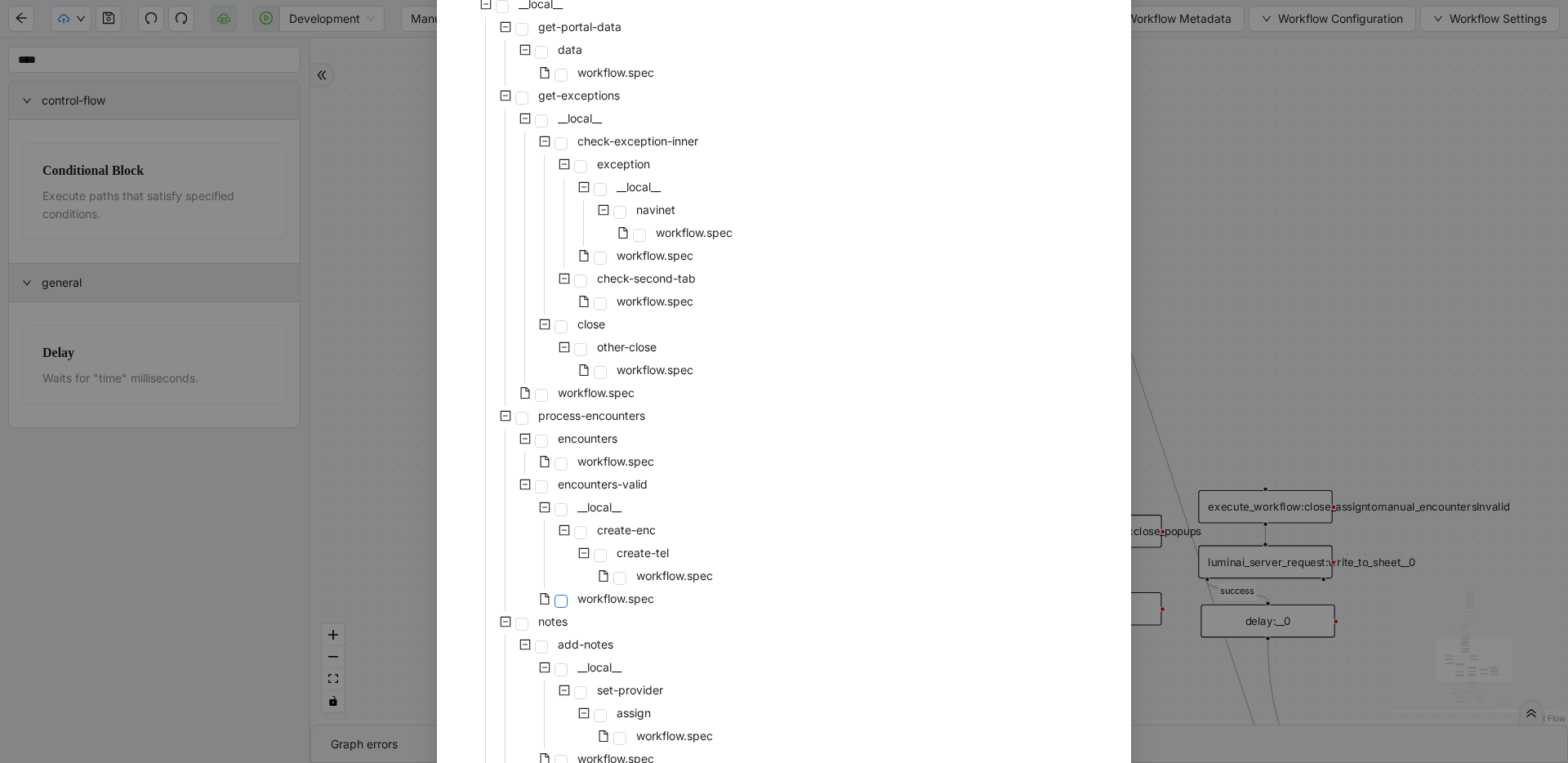
click at [554, 603] on span at bounding box center [561, 601] width 13 height 13
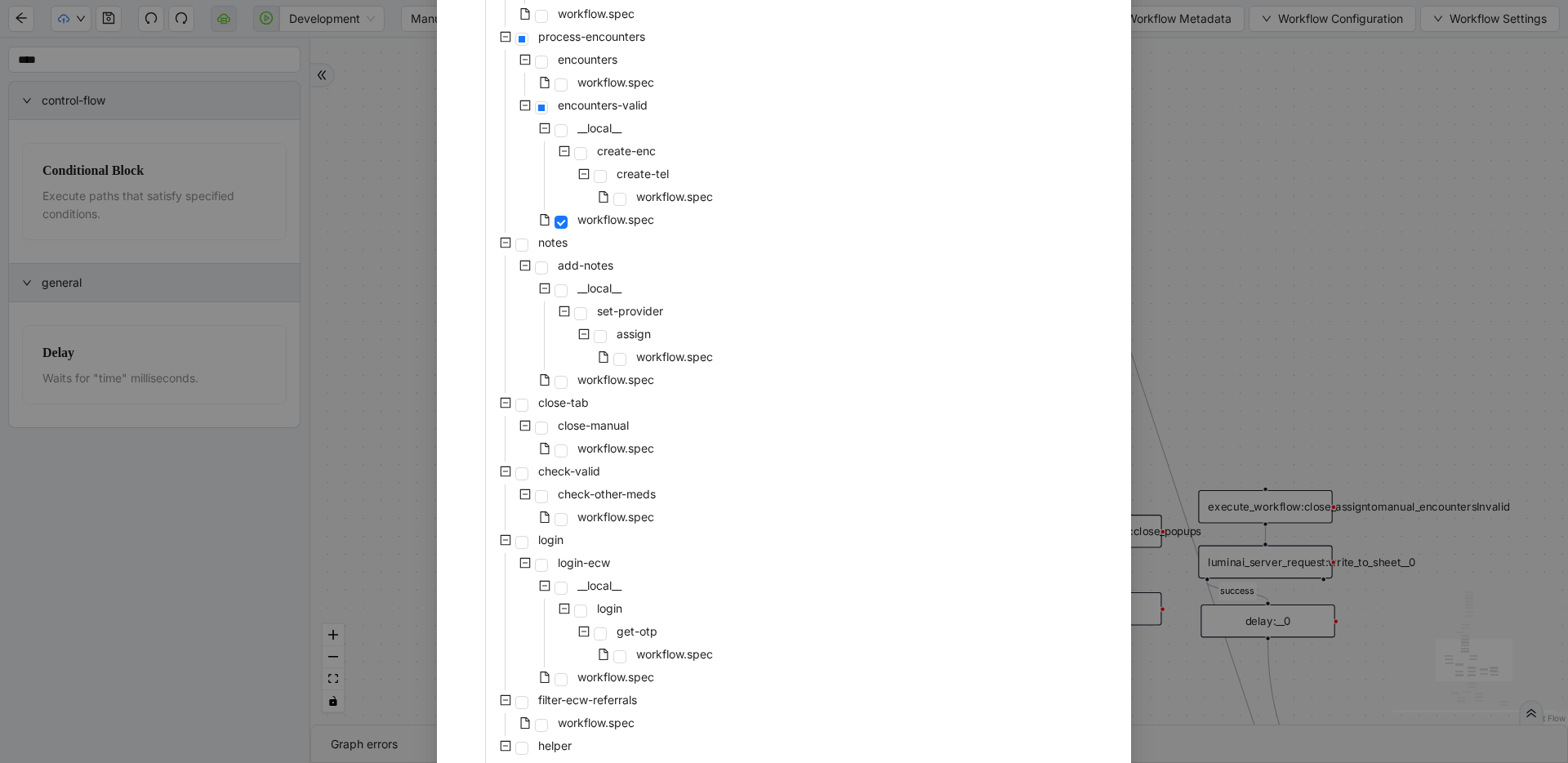
scroll to position [669, 0]
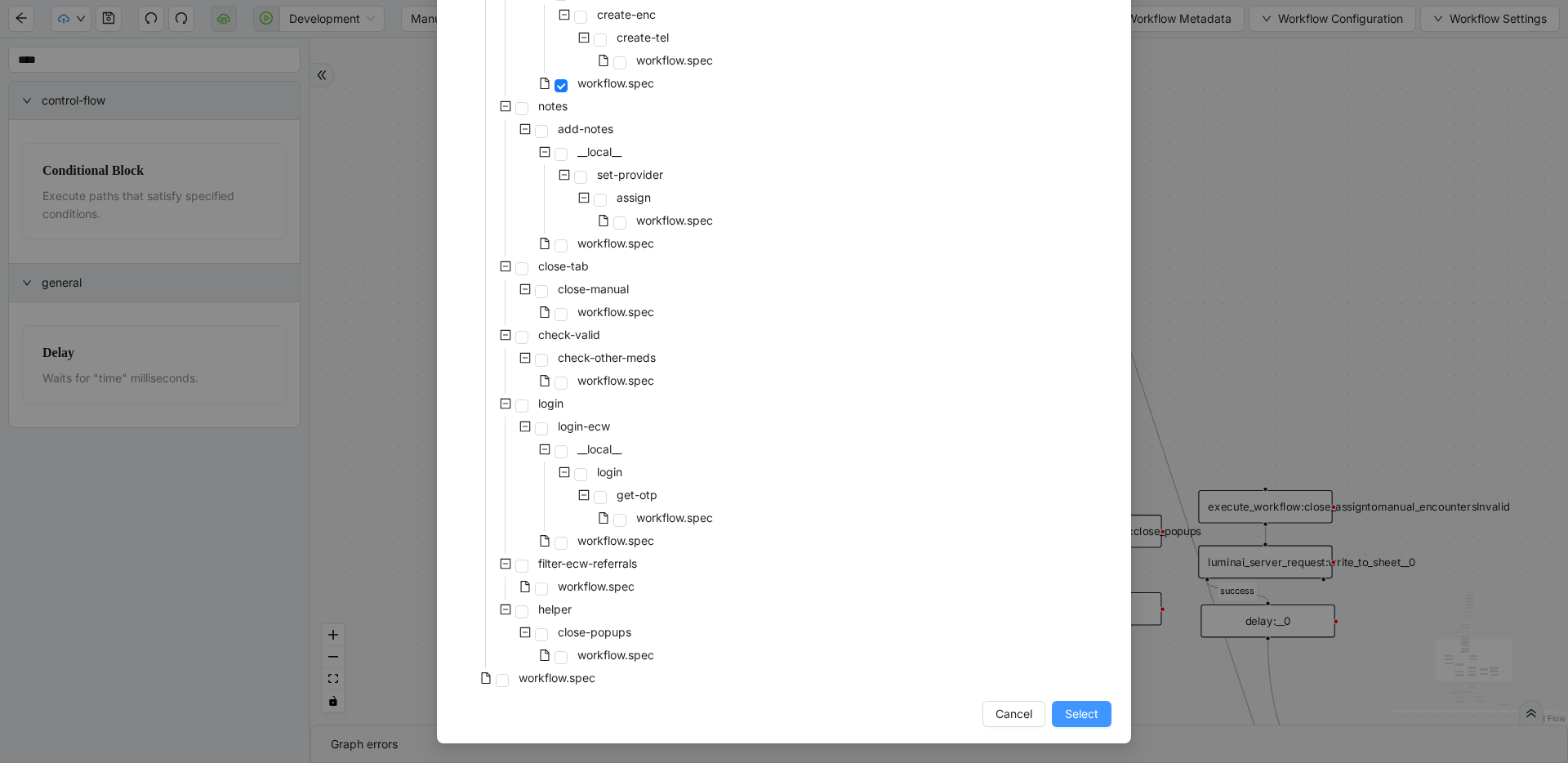
click at [1075, 715] on span "Select" at bounding box center [1081, 715] width 34 height 18
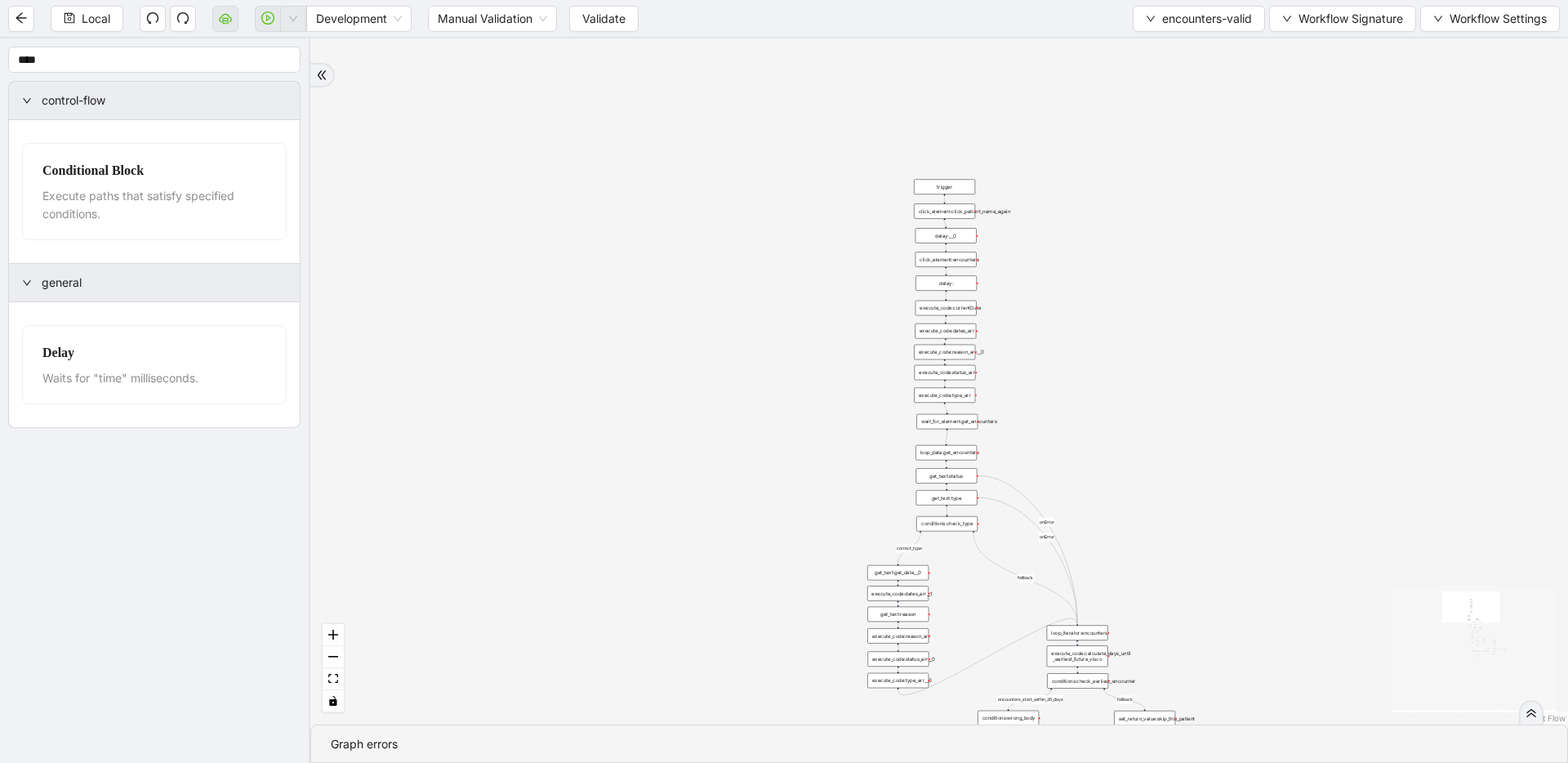
drag, startPoint x: 1058, startPoint y: 358, endPoint x: 1077, endPoint y: 244, distance: 115.6
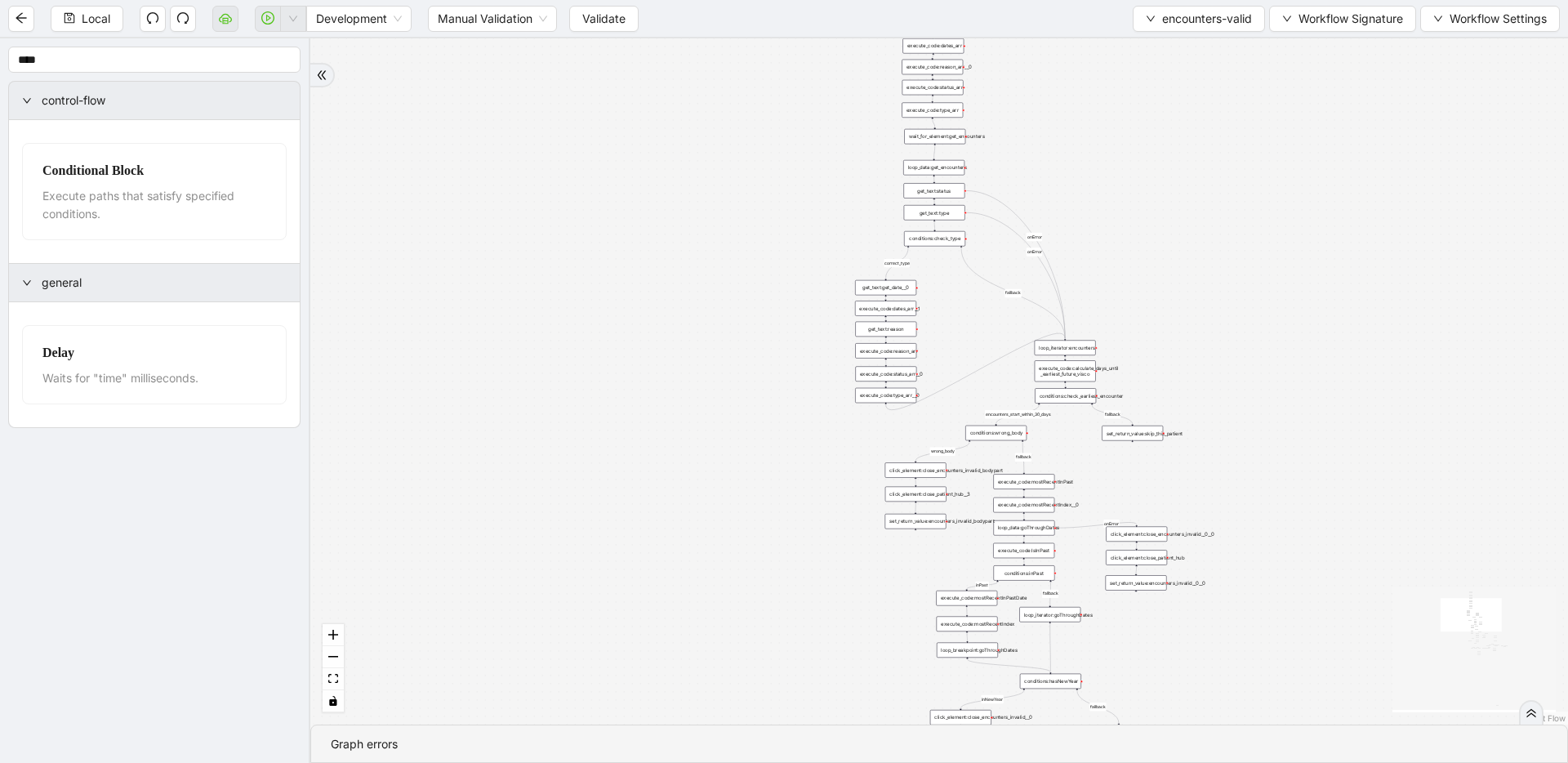
drag, startPoint x: 1111, startPoint y: 460, endPoint x: 1100, endPoint y: 196, distance: 264.2
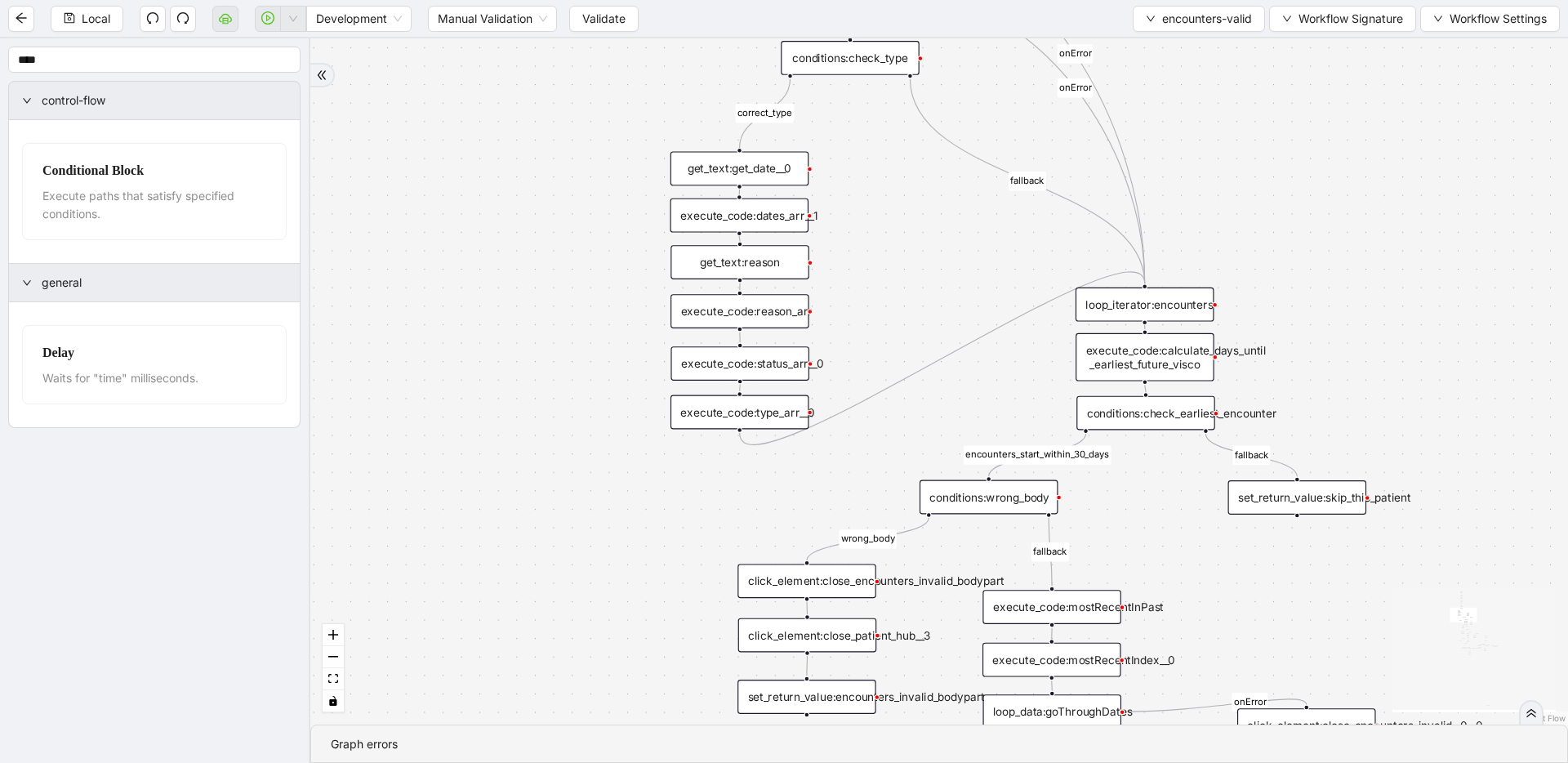
drag, startPoint x: 983, startPoint y: 397, endPoint x: 837, endPoint y: 175, distance: 265.7
click at [837, 175] on div "fallback inPast hasInPast fallback wrong_body inNewYear fallback fallback allIn…" at bounding box center [939, 381] width 1258 height 686
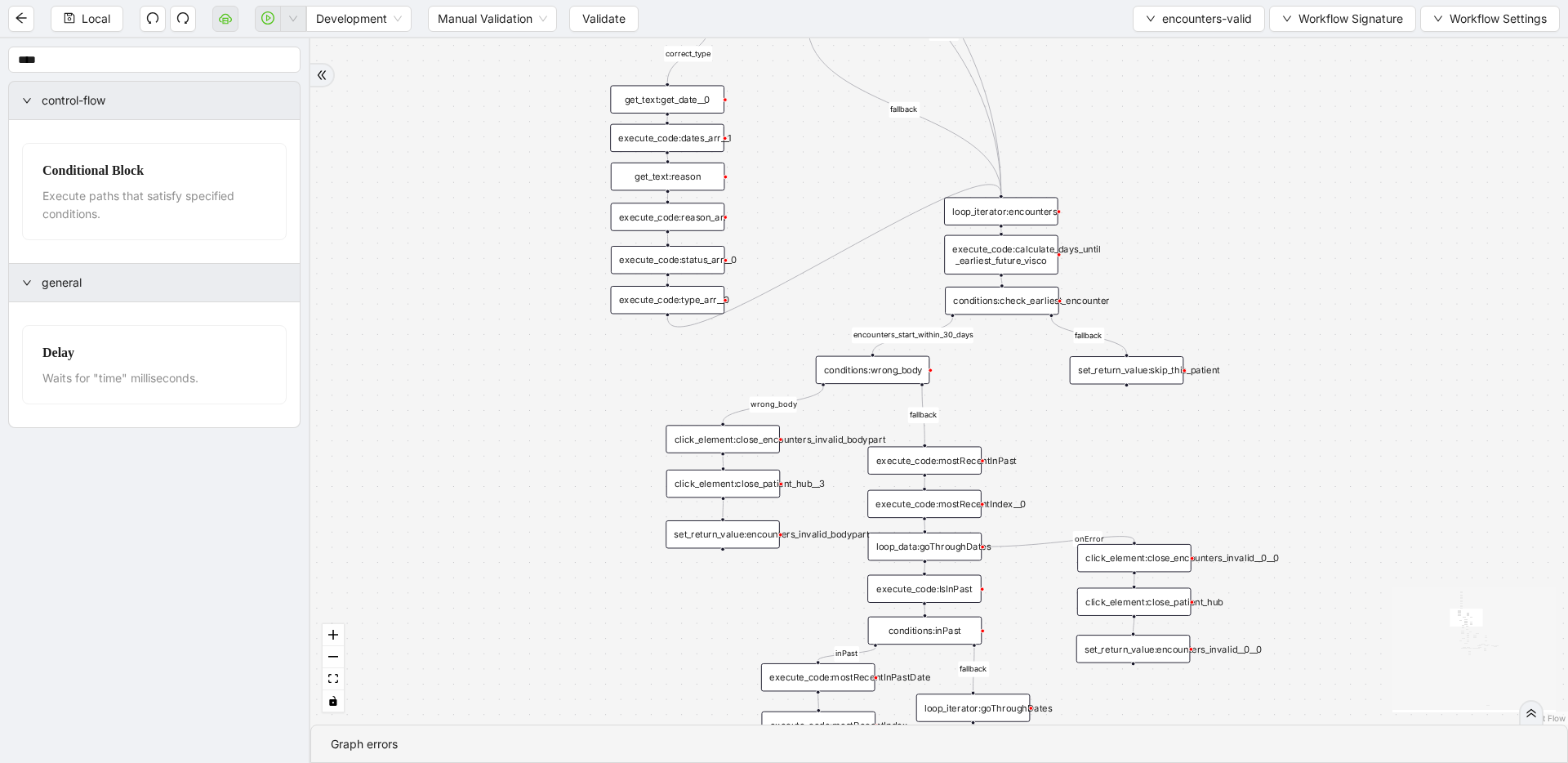
click at [973, 308] on div "conditions:check_earliest_encounter" at bounding box center [1002, 301] width 114 height 27
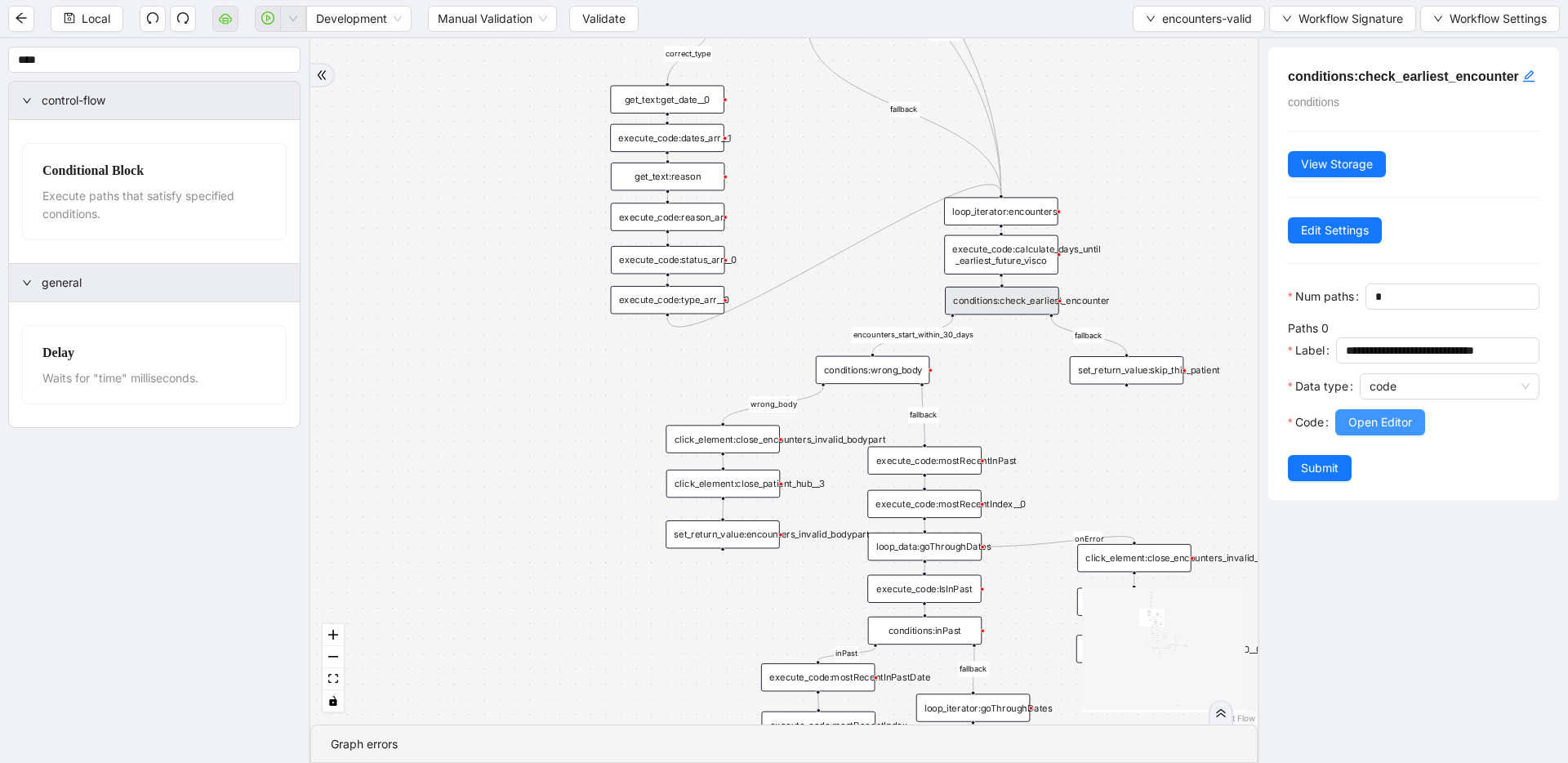
click at [1342, 429] on button "Open Editor" at bounding box center [1380, 422] width 89 height 26
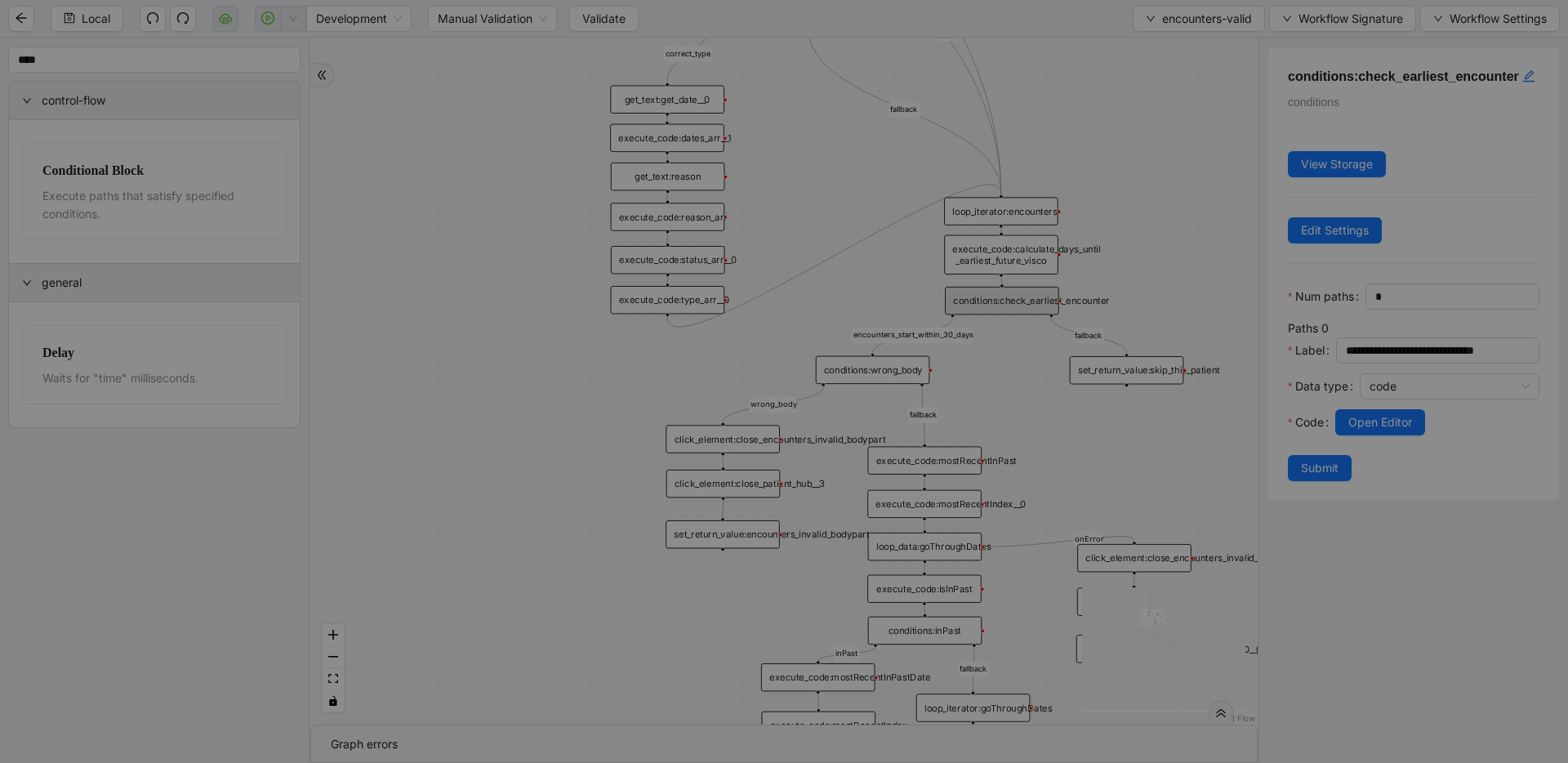
scroll to position [49, 0]
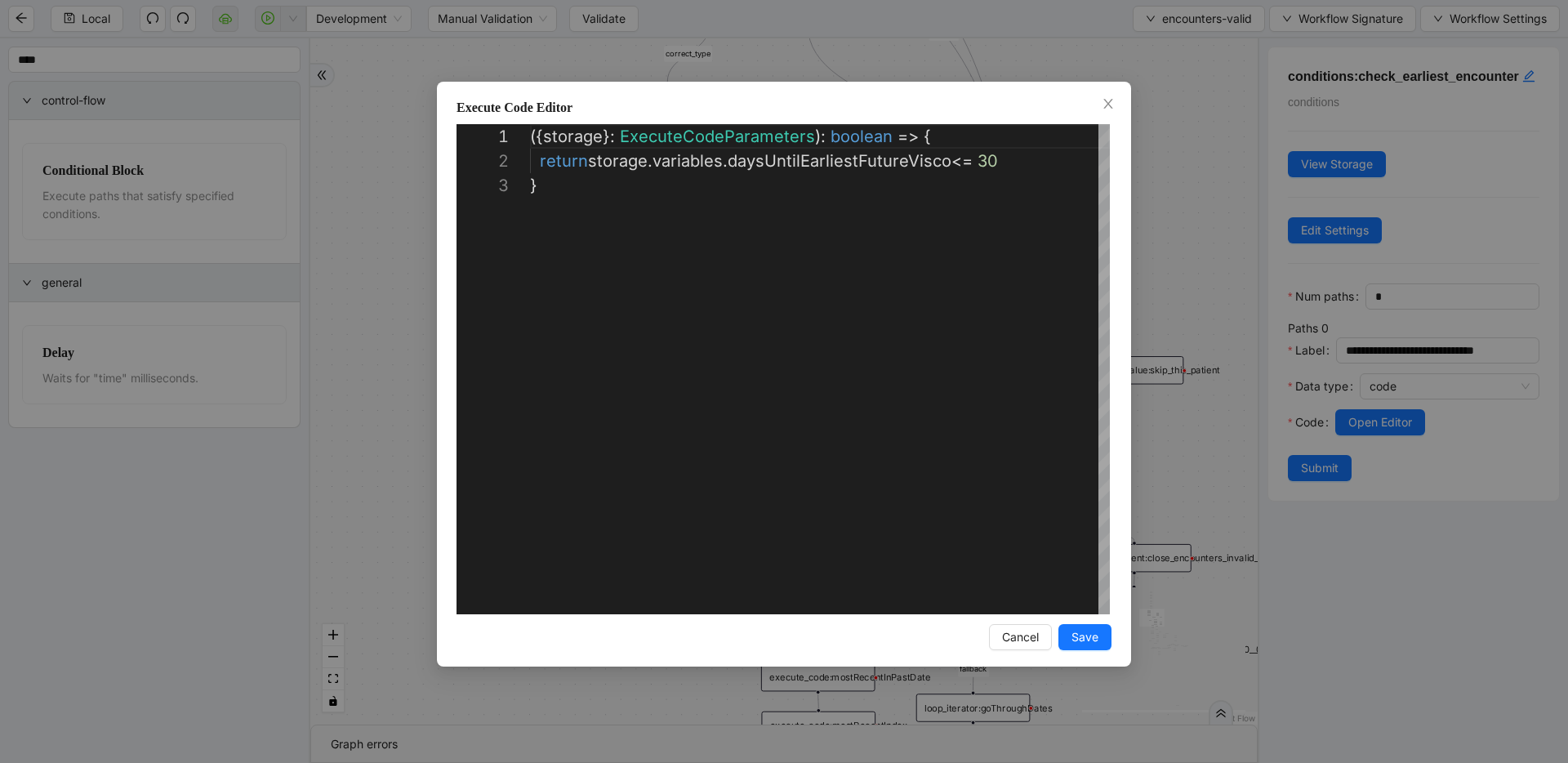
click at [1171, 289] on div "**********" at bounding box center [784, 381] width 1568 height 763
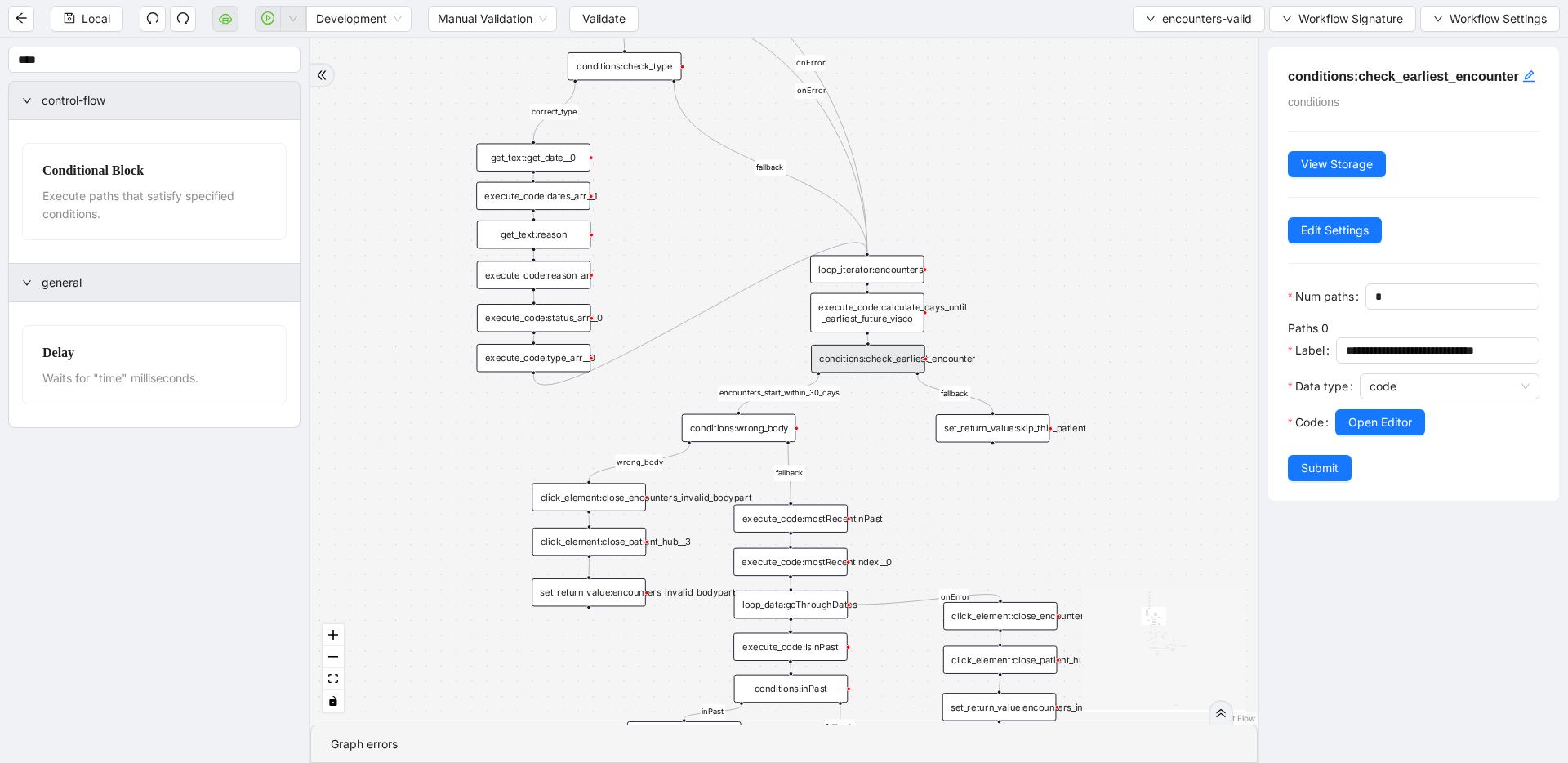
drag, startPoint x: 1155, startPoint y: 300, endPoint x: 1020, endPoint y: 353, distance: 145.0
click at [898, 363] on div "conditions:check_earliest_encounter" at bounding box center [865, 359] width 114 height 27
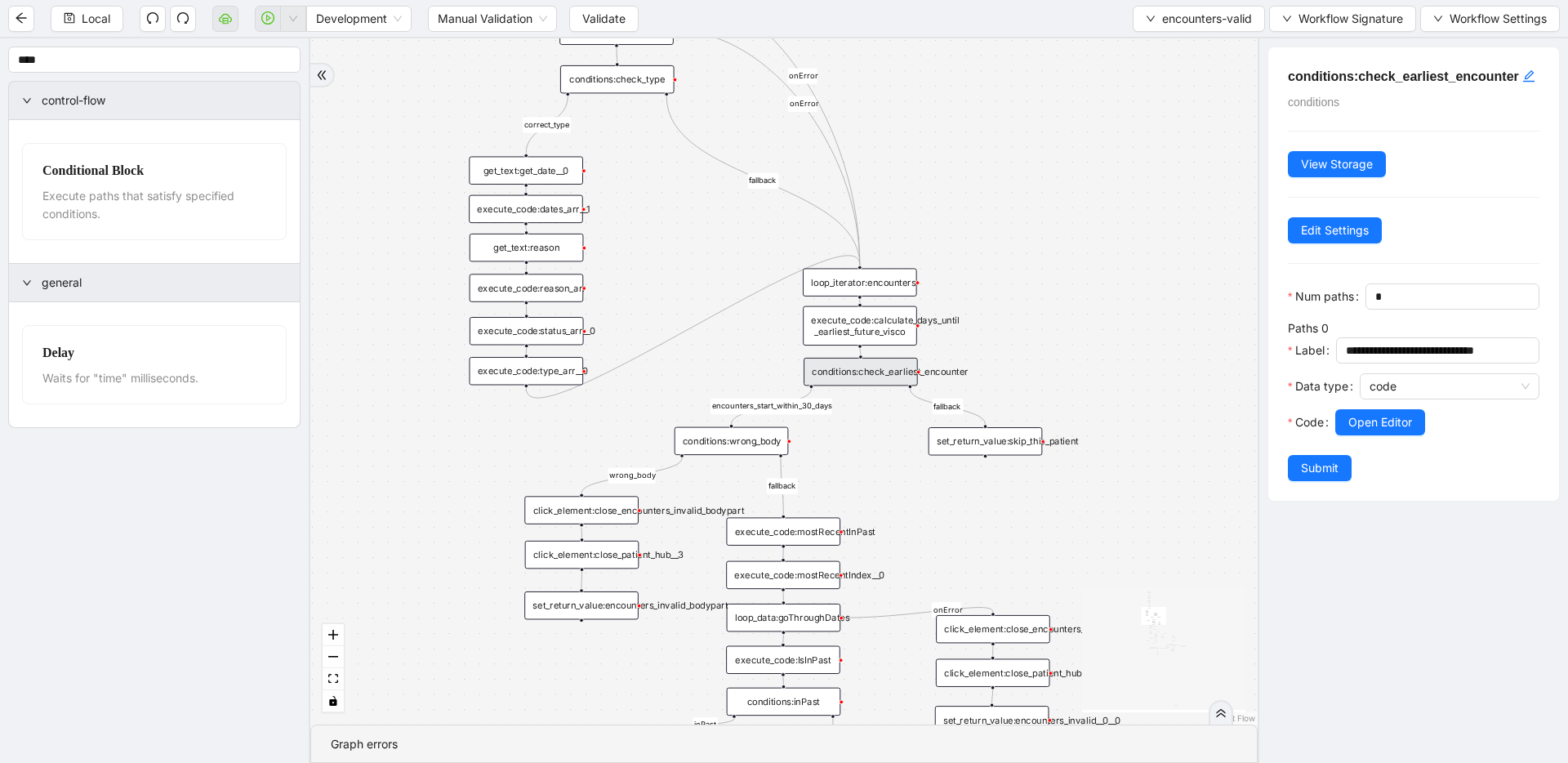
drag, startPoint x: 1066, startPoint y: 305, endPoint x: 1025, endPoint y: 429, distance: 130.6
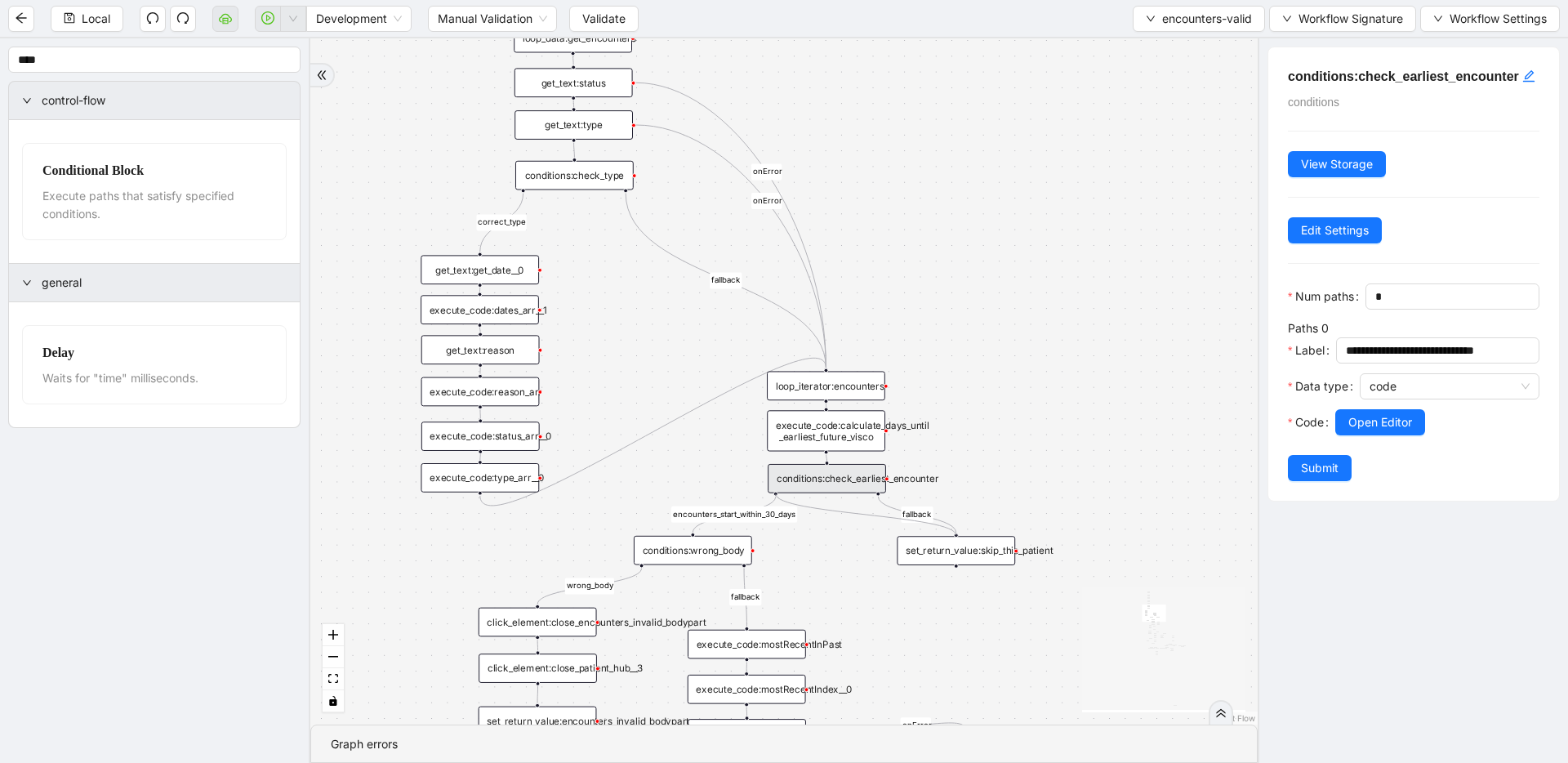
drag, startPoint x: 774, startPoint y: 494, endPoint x: 973, endPoint y: 531, distance: 202.4
click at [968, 530] on div "trigger get_text:get_date__0 execute_code:last_date_valid execute_code:currentD…" at bounding box center [1016, 197] width 915 height 662
click at [107, 17] on span "Local" at bounding box center [95, 19] width 28 height 18
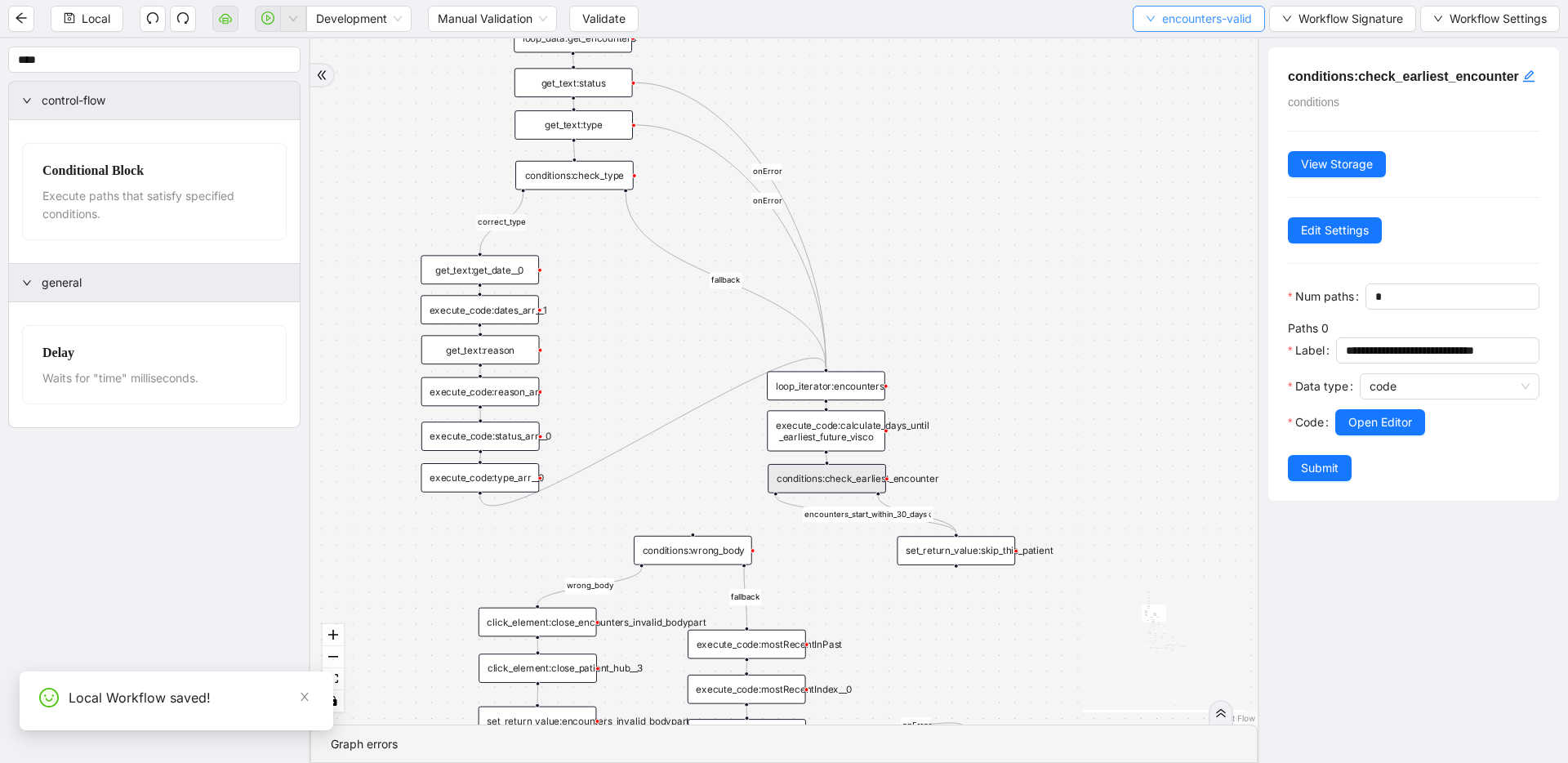
click at [1182, 14] on span "encounters-valid" at bounding box center [1207, 19] width 89 height 18
click at [1176, 39] on li "Select" at bounding box center [1196, 50] width 128 height 26
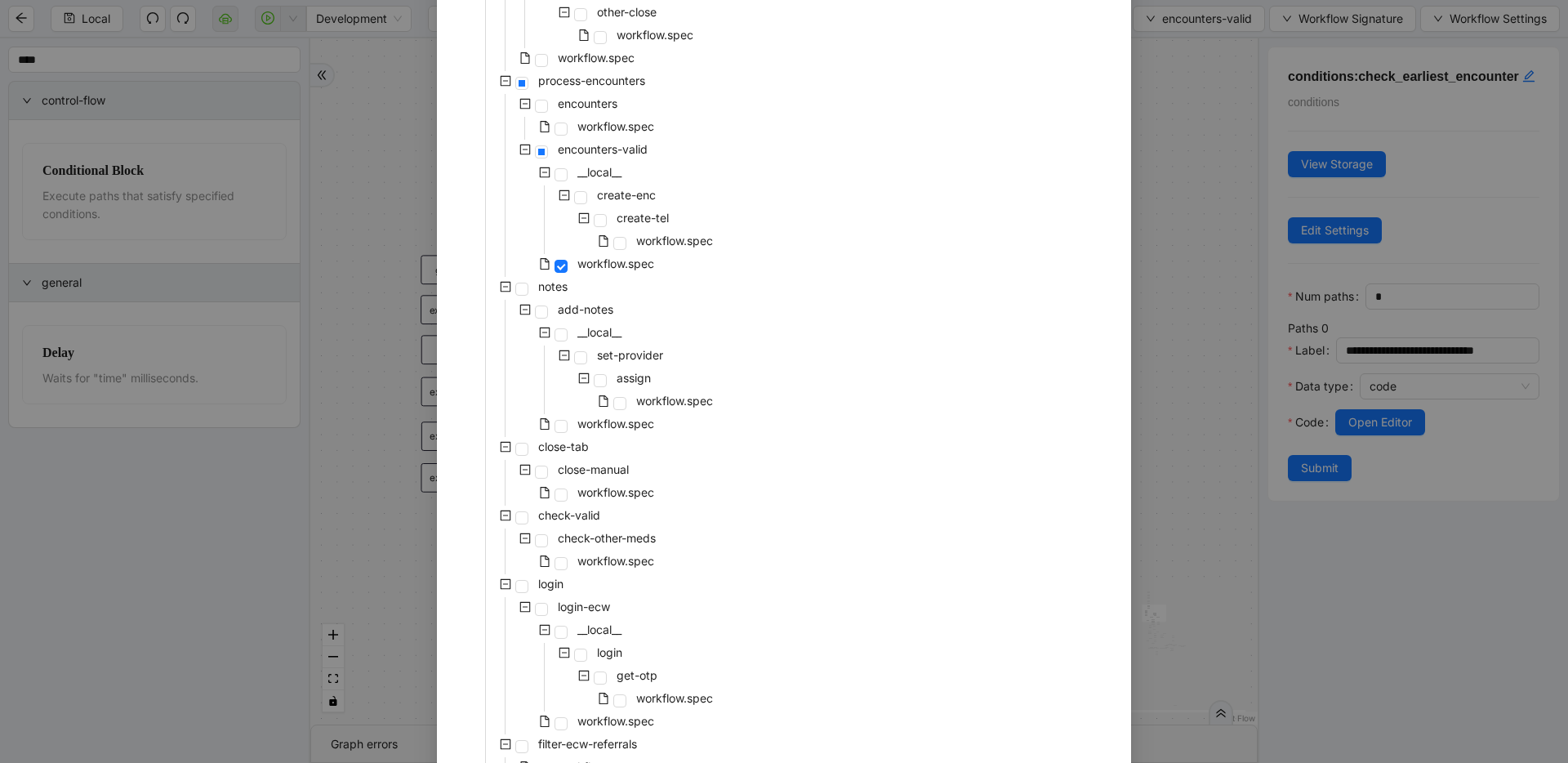
scroll to position [669, 0]
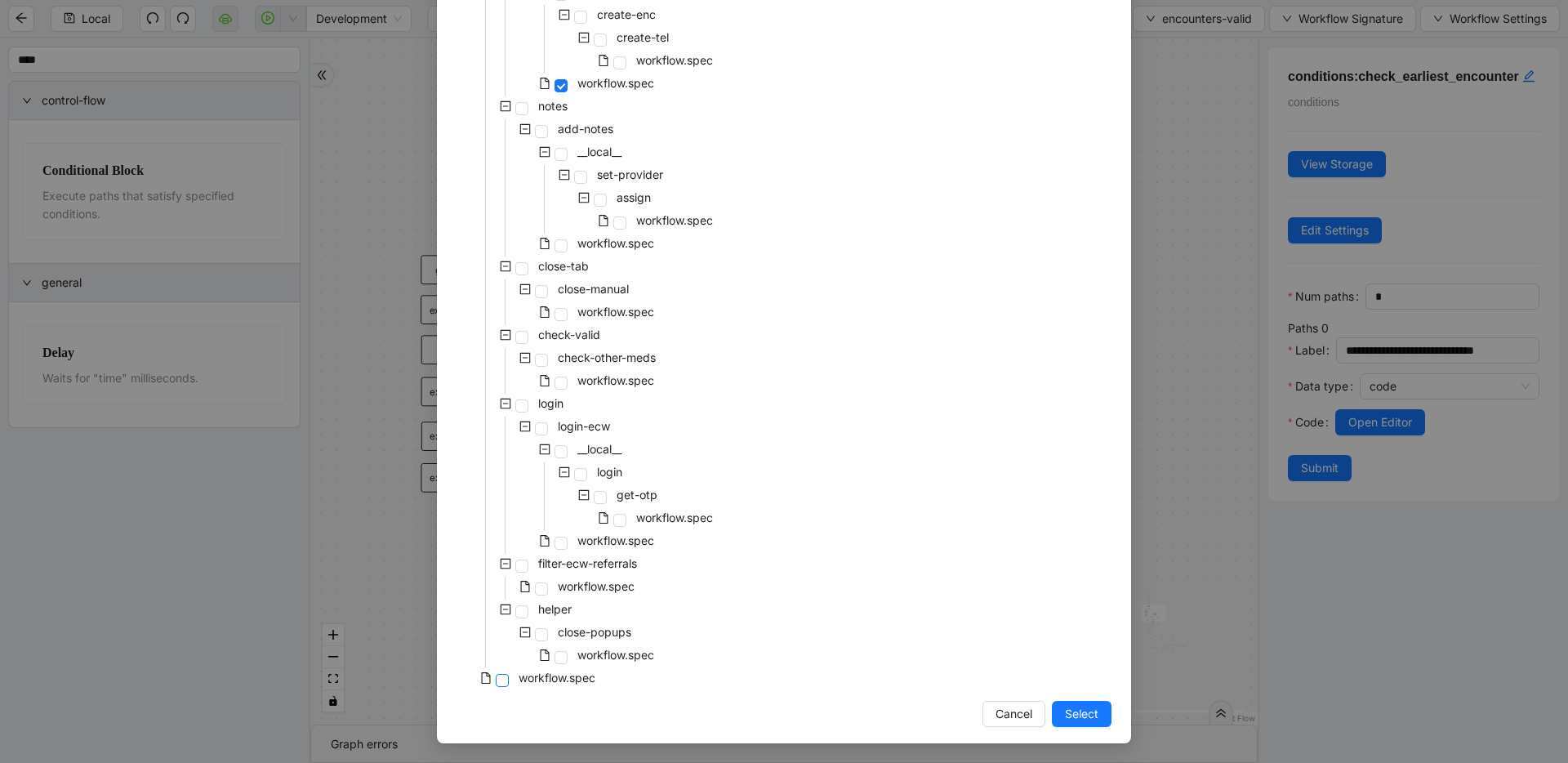
click at [500, 679] on span at bounding box center [502, 681] width 13 height 13
click at [1096, 712] on button "Select" at bounding box center [1081, 714] width 59 height 26
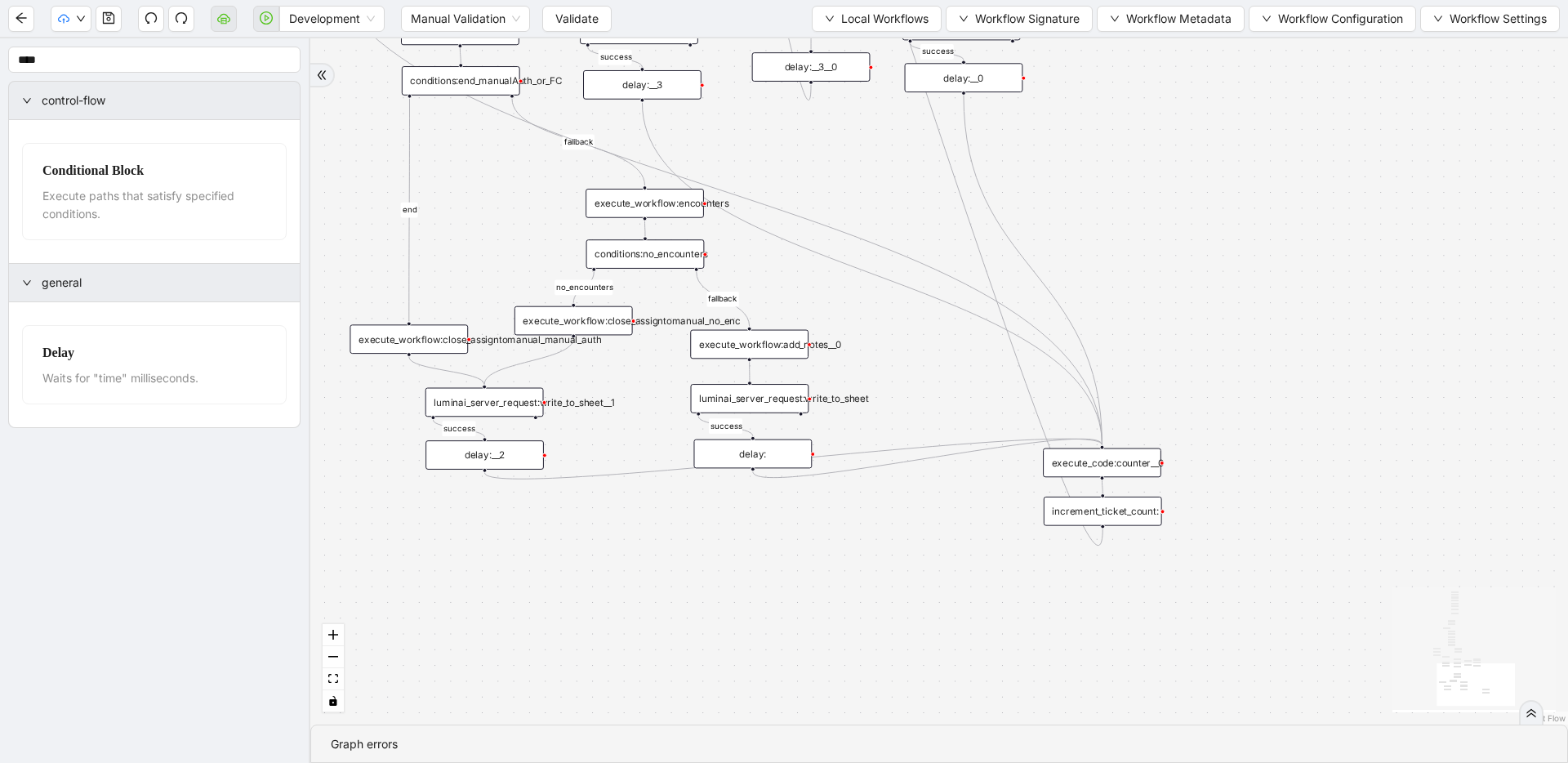
drag, startPoint x: 759, startPoint y: 578, endPoint x: 767, endPoint y: 682, distance: 104.3
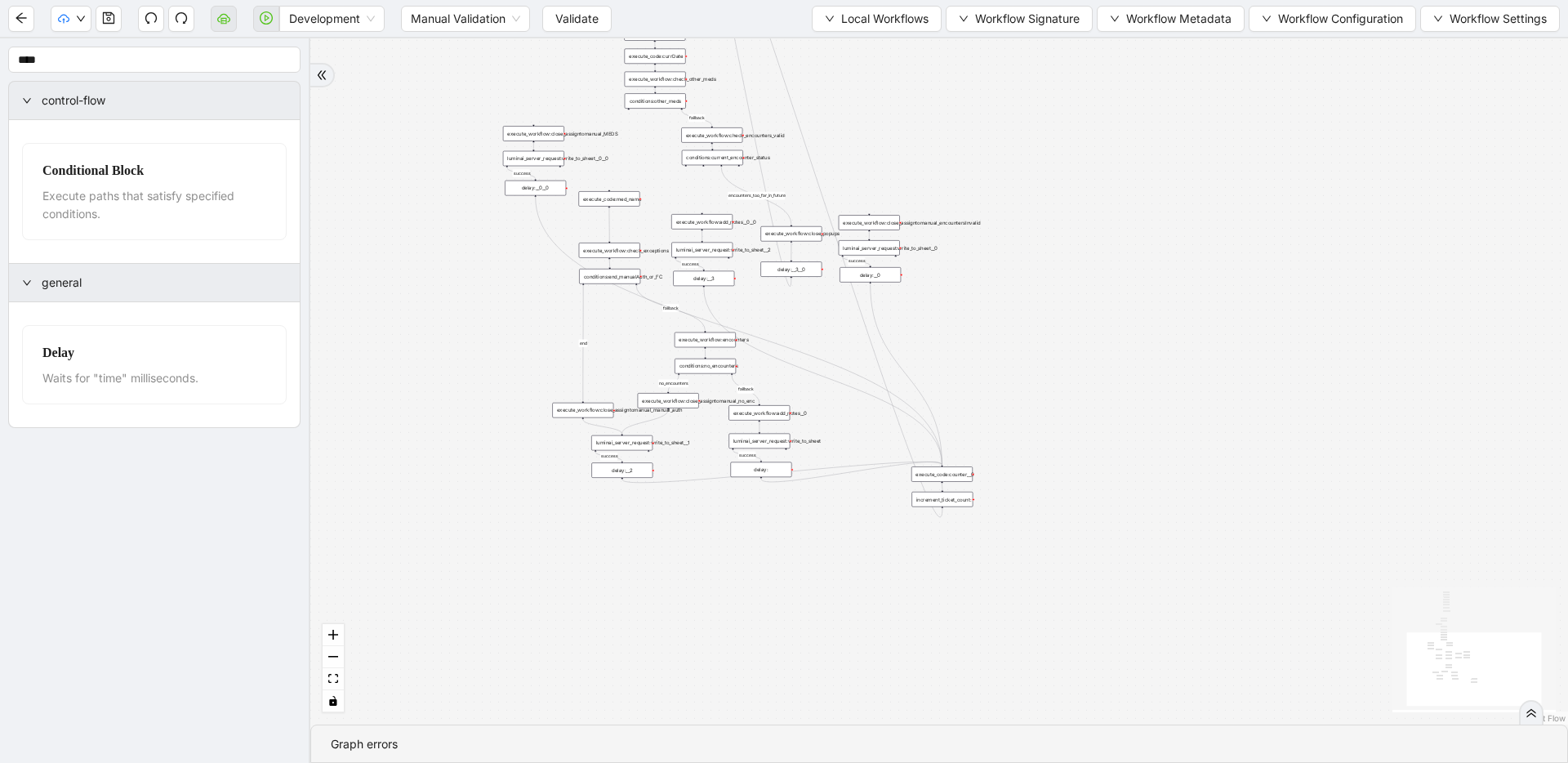
drag, startPoint x: 764, startPoint y: 296, endPoint x: 738, endPoint y: 598, distance: 303.1
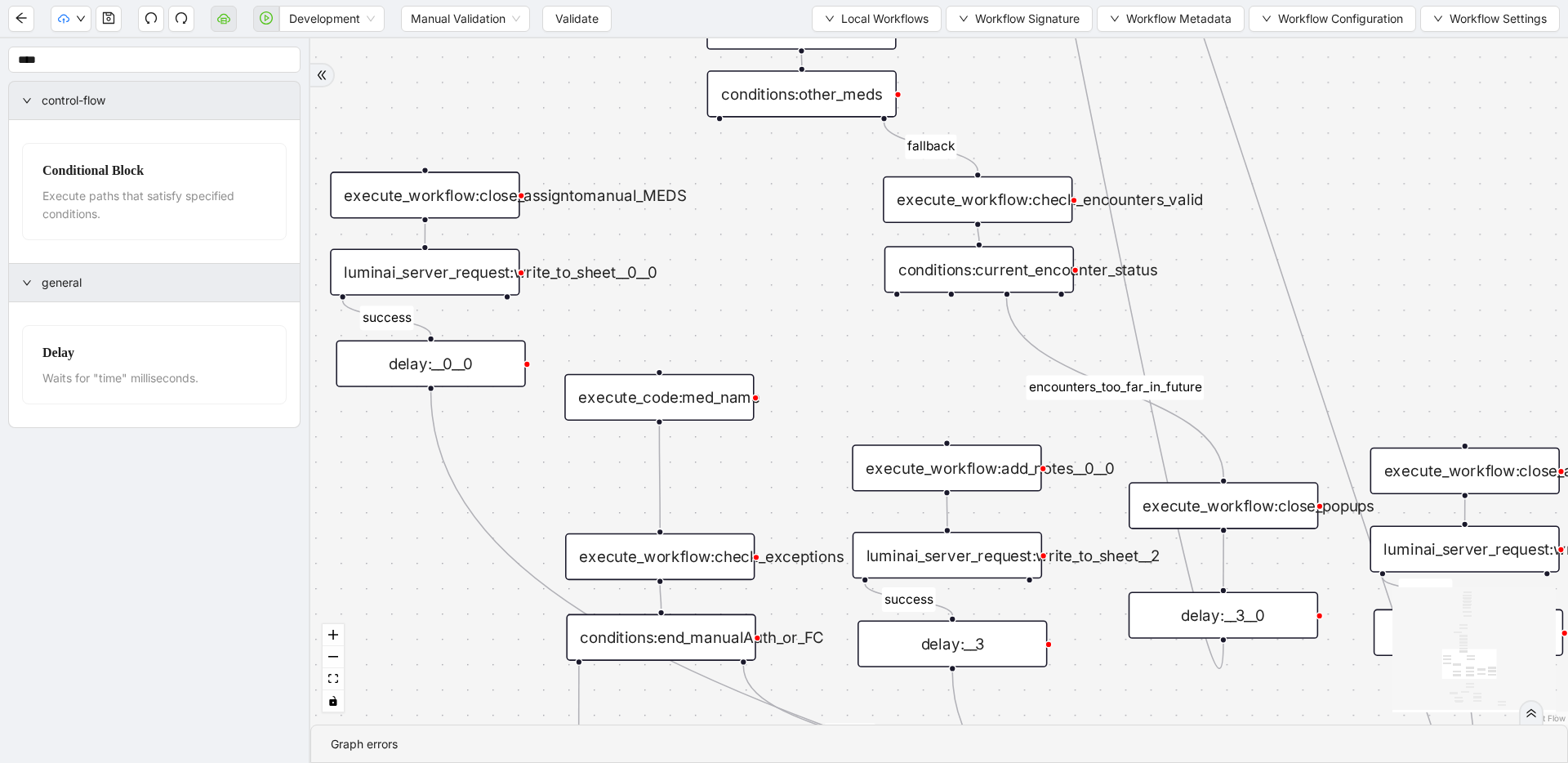
drag, startPoint x: 639, startPoint y: 406, endPoint x: 1005, endPoint y: 339, distance: 372.1
drag, startPoint x: 896, startPoint y: 297, endPoint x: 962, endPoint y: 296, distance: 66.0
drag, startPoint x: 953, startPoint y: 296, endPoint x: 1015, endPoint y: 414, distance: 133.3
click at [957, 431] on div "fallback success success fallback no_encounters end success success success old…" at bounding box center [939, 381] width 1258 height 686
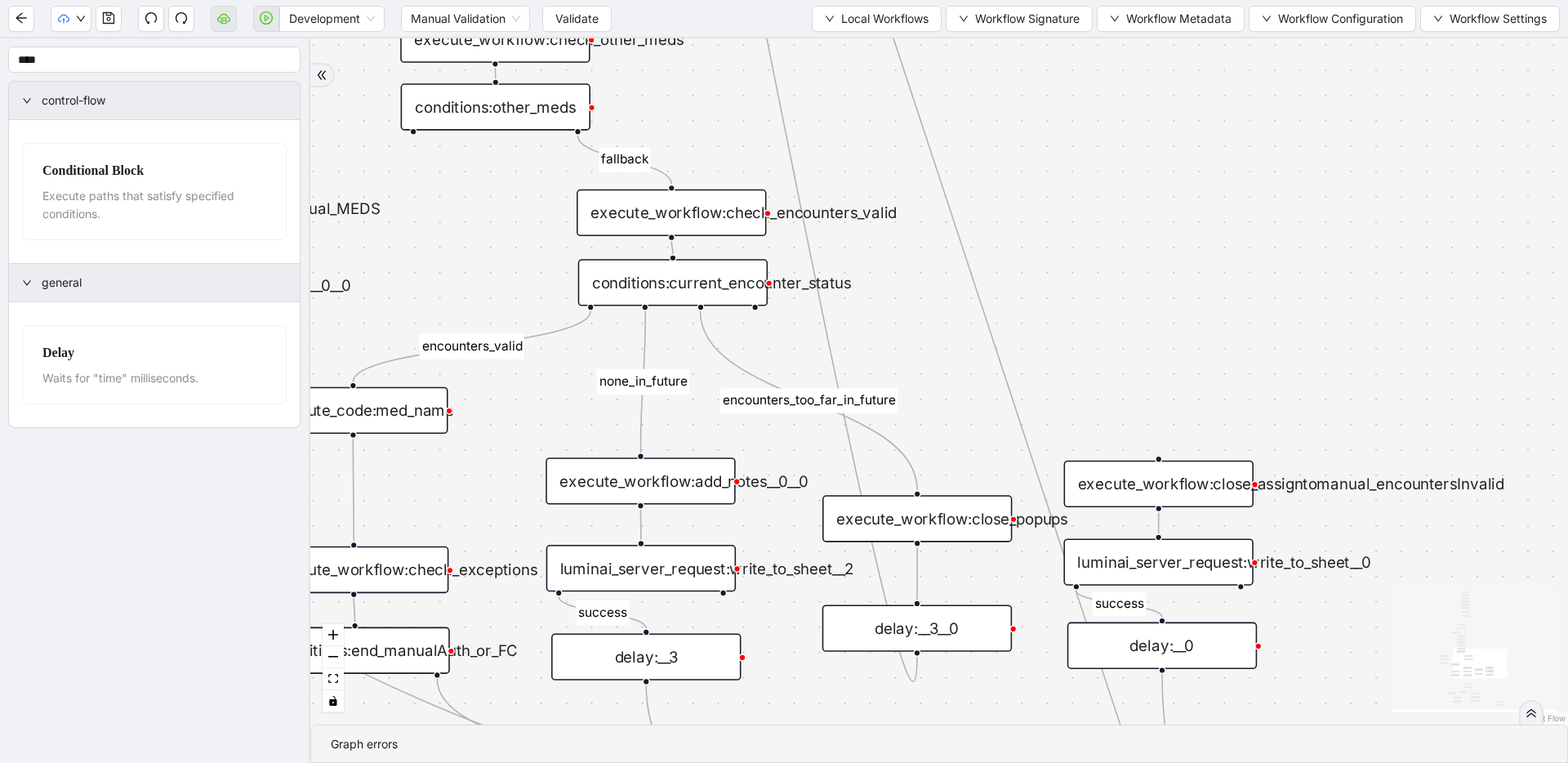
drag, startPoint x: 1015, startPoint y: 414, endPoint x: 771, endPoint y: 413, distance: 244.0
drag, startPoint x: 756, startPoint y: 305, endPoint x: 1141, endPoint y: 452, distance: 412.1
click at [1141, 452] on div "fallback success success fallback no_encounters end success success success old…" at bounding box center [939, 381] width 1258 height 686
click at [109, 24] on icon "save" at bounding box center [109, 17] width 12 height 12
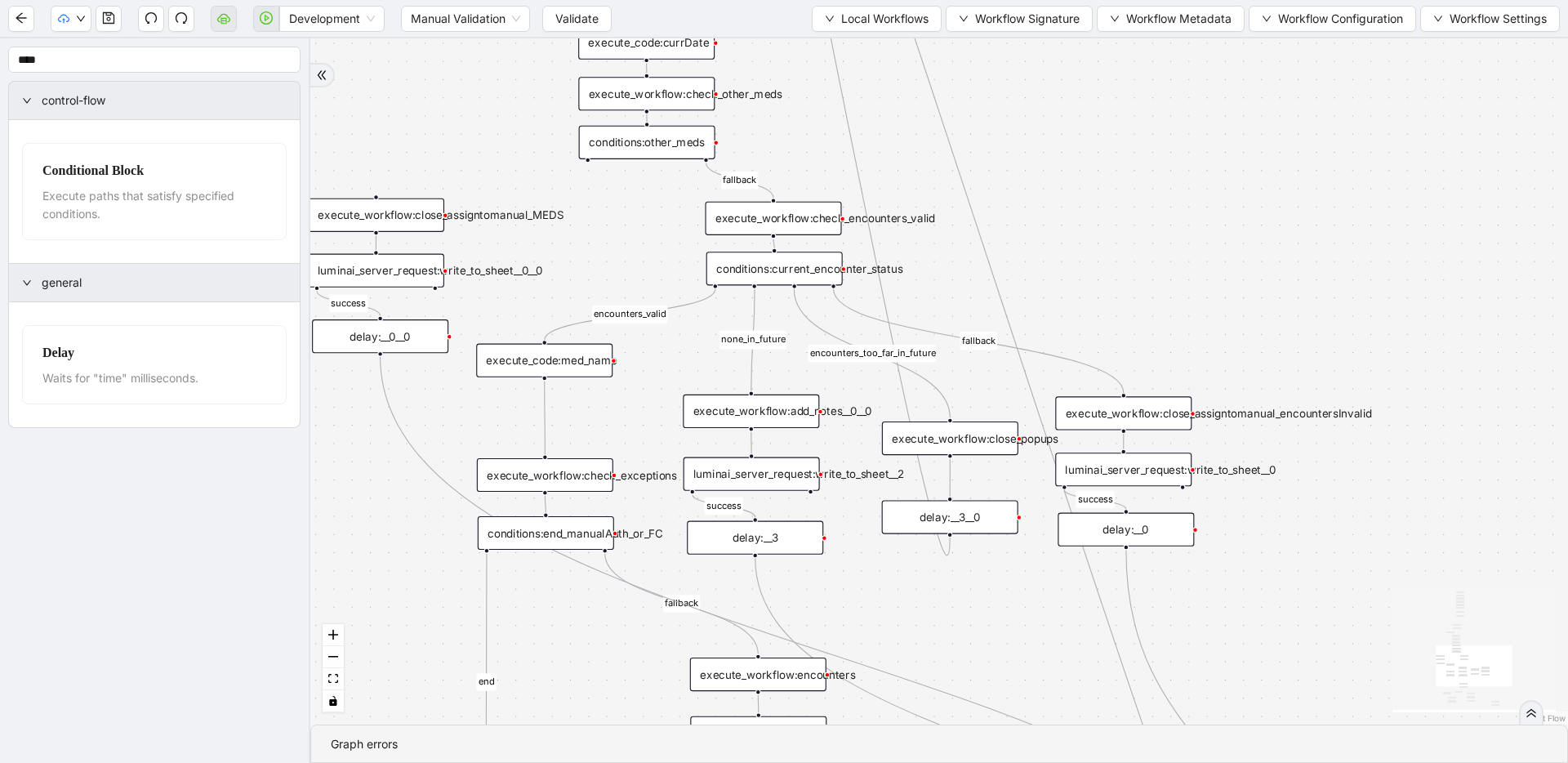
drag, startPoint x: 1034, startPoint y: 233, endPoint x: 1016, endPoint y: 377, distance: 145.1
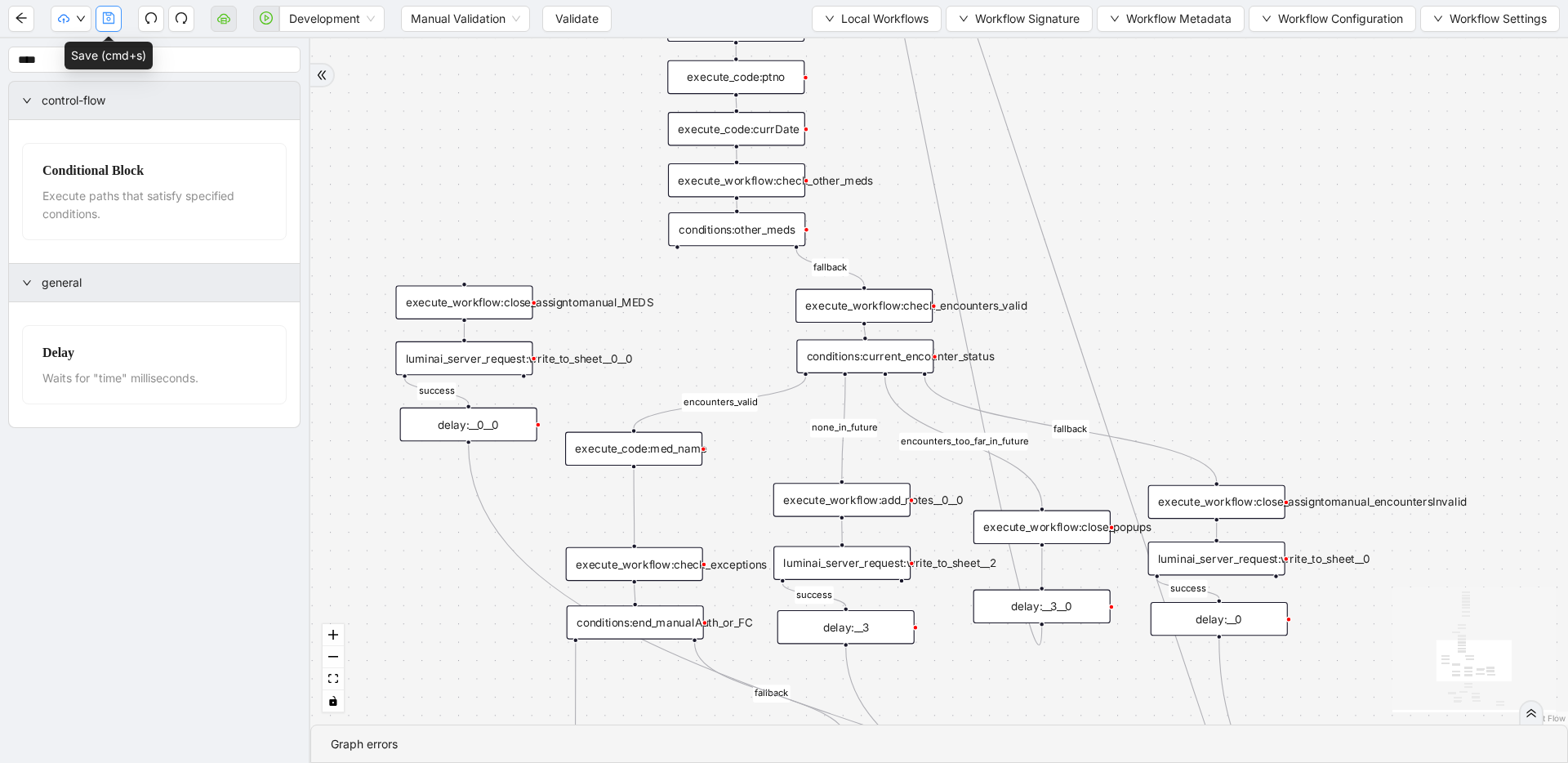
click at [102, 20] on icon "save" at bounding box center [109, 18] width 13 height 13
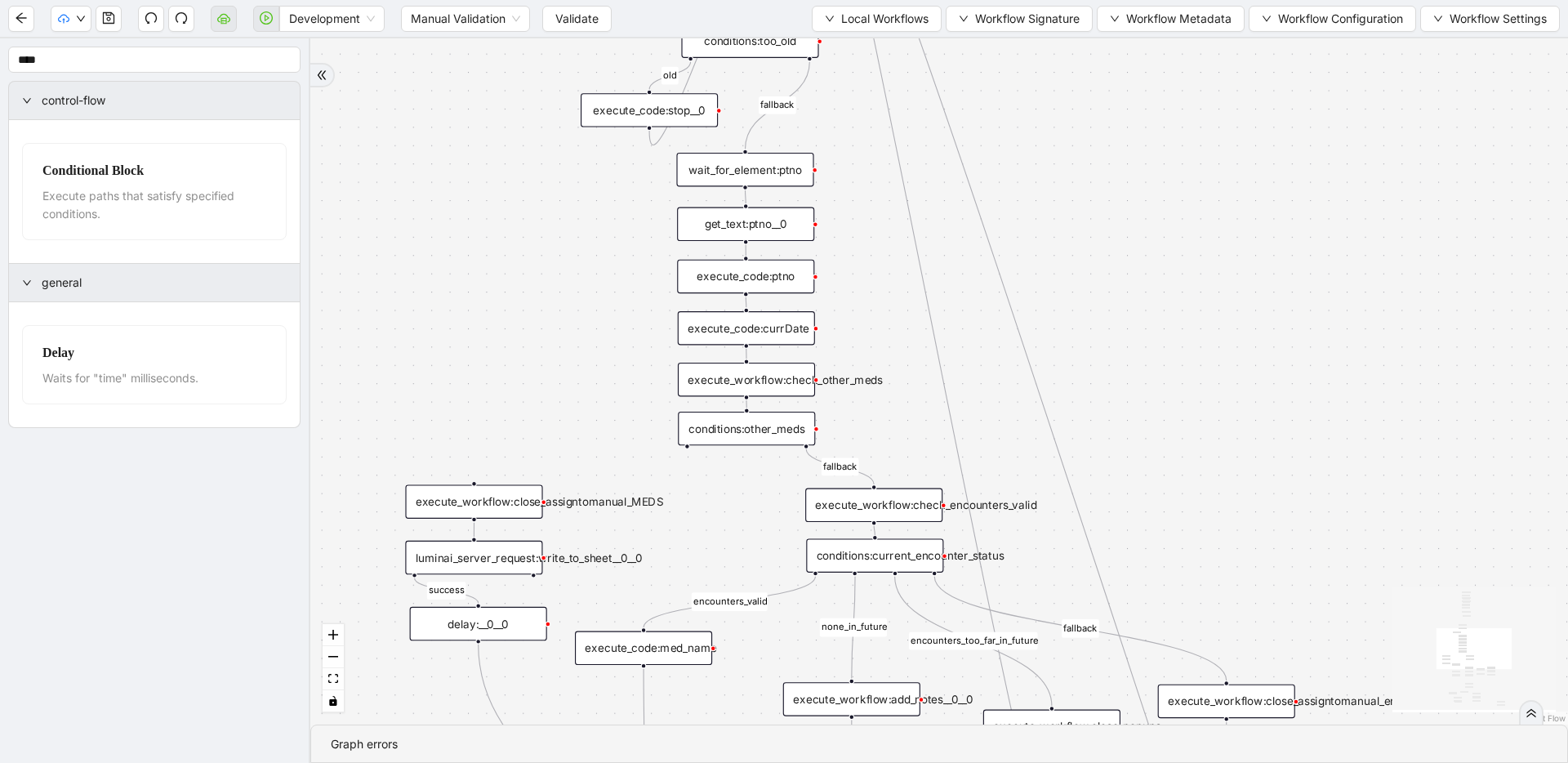
drag, startPoint x: 919, startPoint y: 335, endPoint x: 939, endPoint y: 445, distance: 111.8
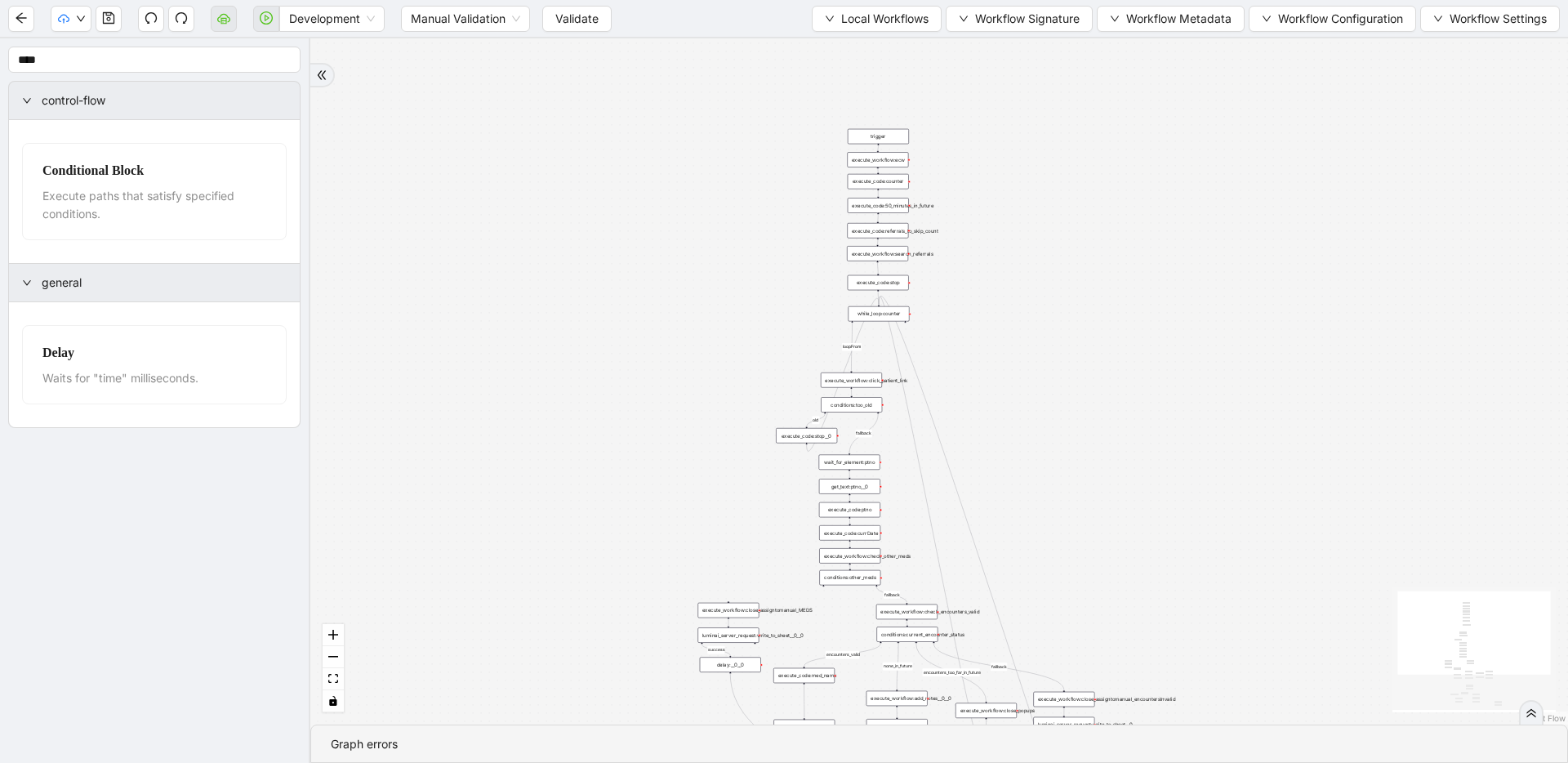
drag, startPoint x: 939, startPoint y: 491, endPoint x: 939, endPoint y: 518, distance: 27.0
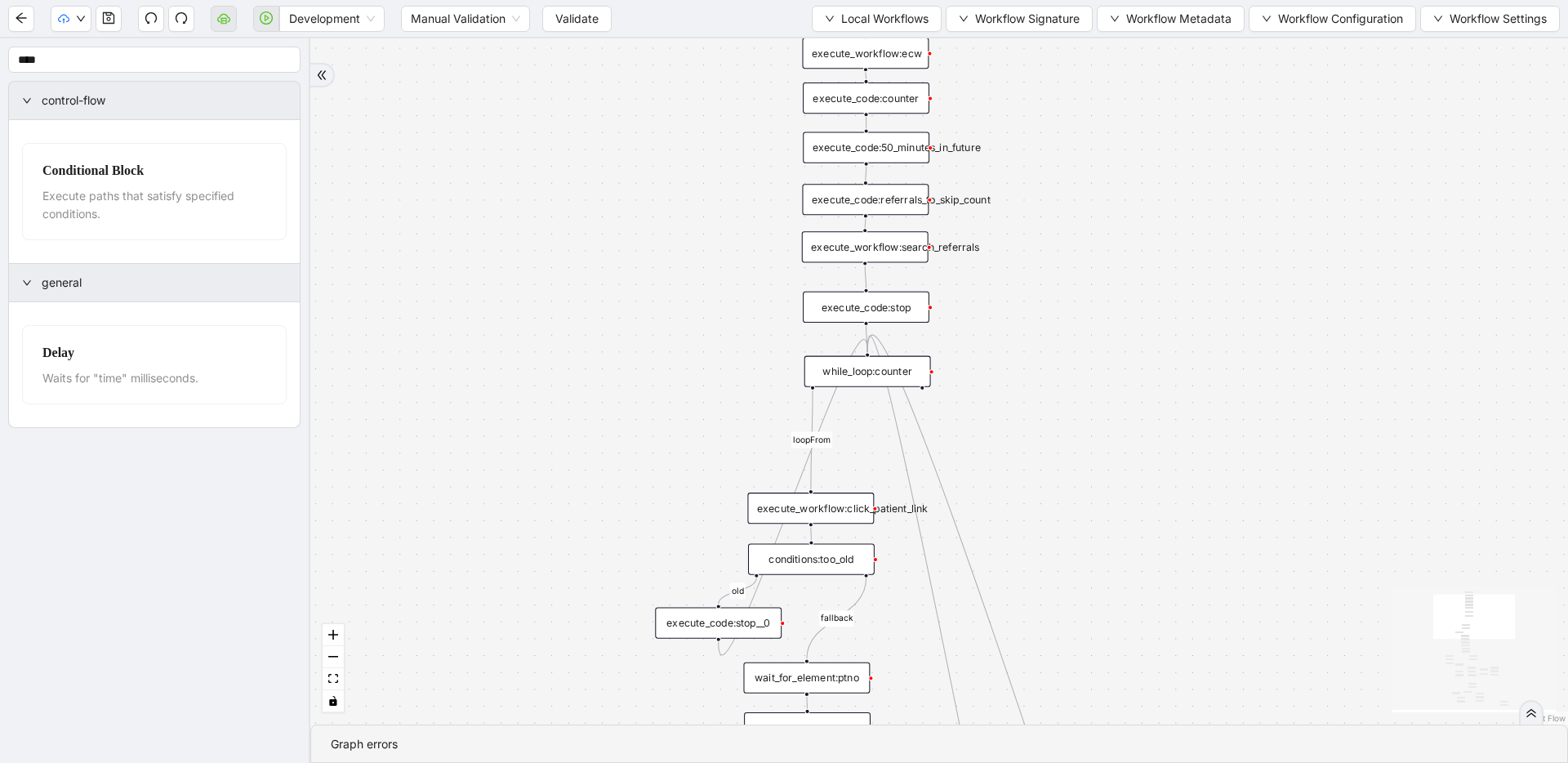
click at [873, 199] on div "execute_code:referrals_to_skip_count" at bounding box center [865, 199] width 127 height 31
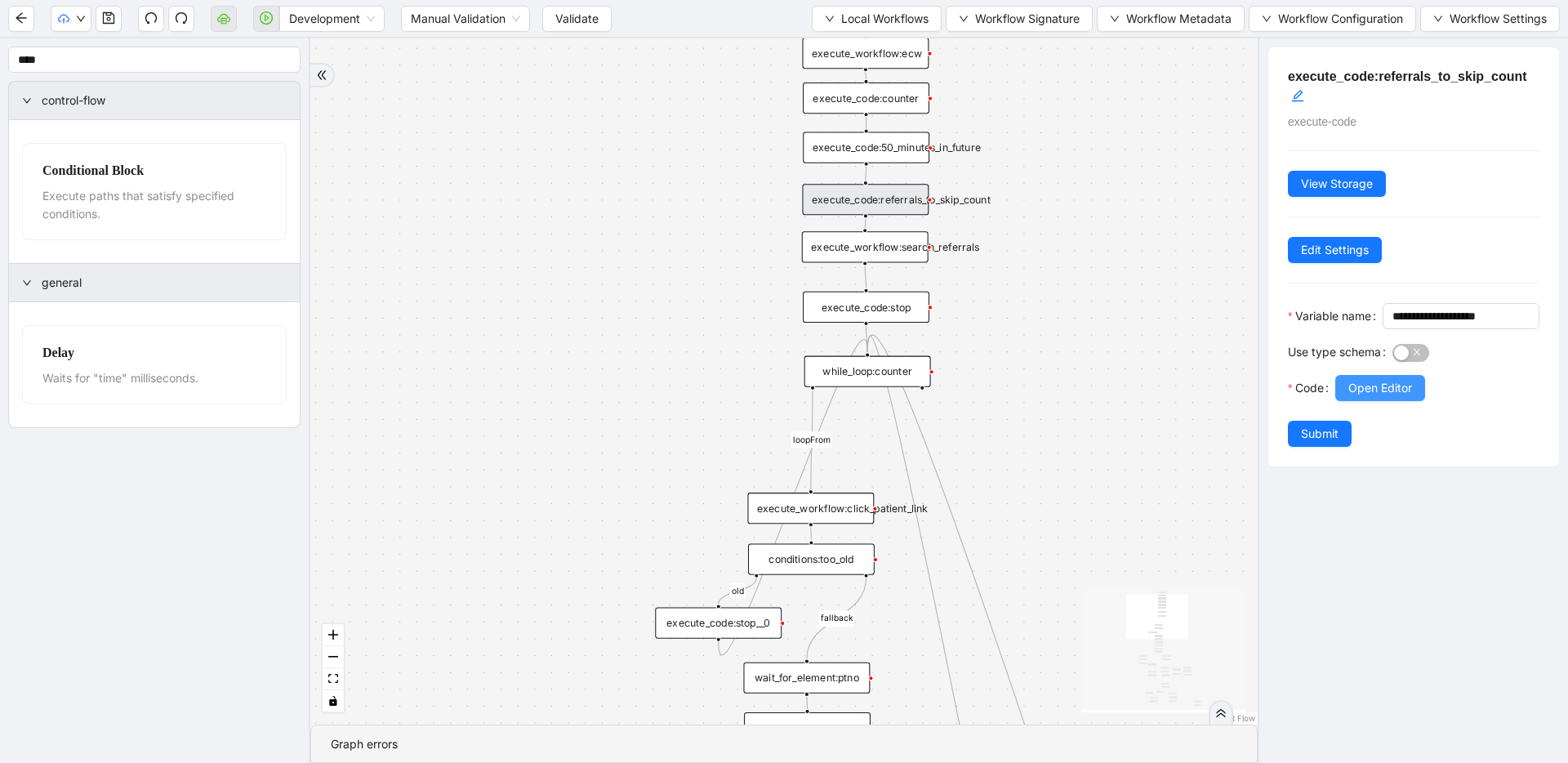
click at [1342, 401] on button "Open Editor" at bounding box center [1380, 387] width 89 height 26
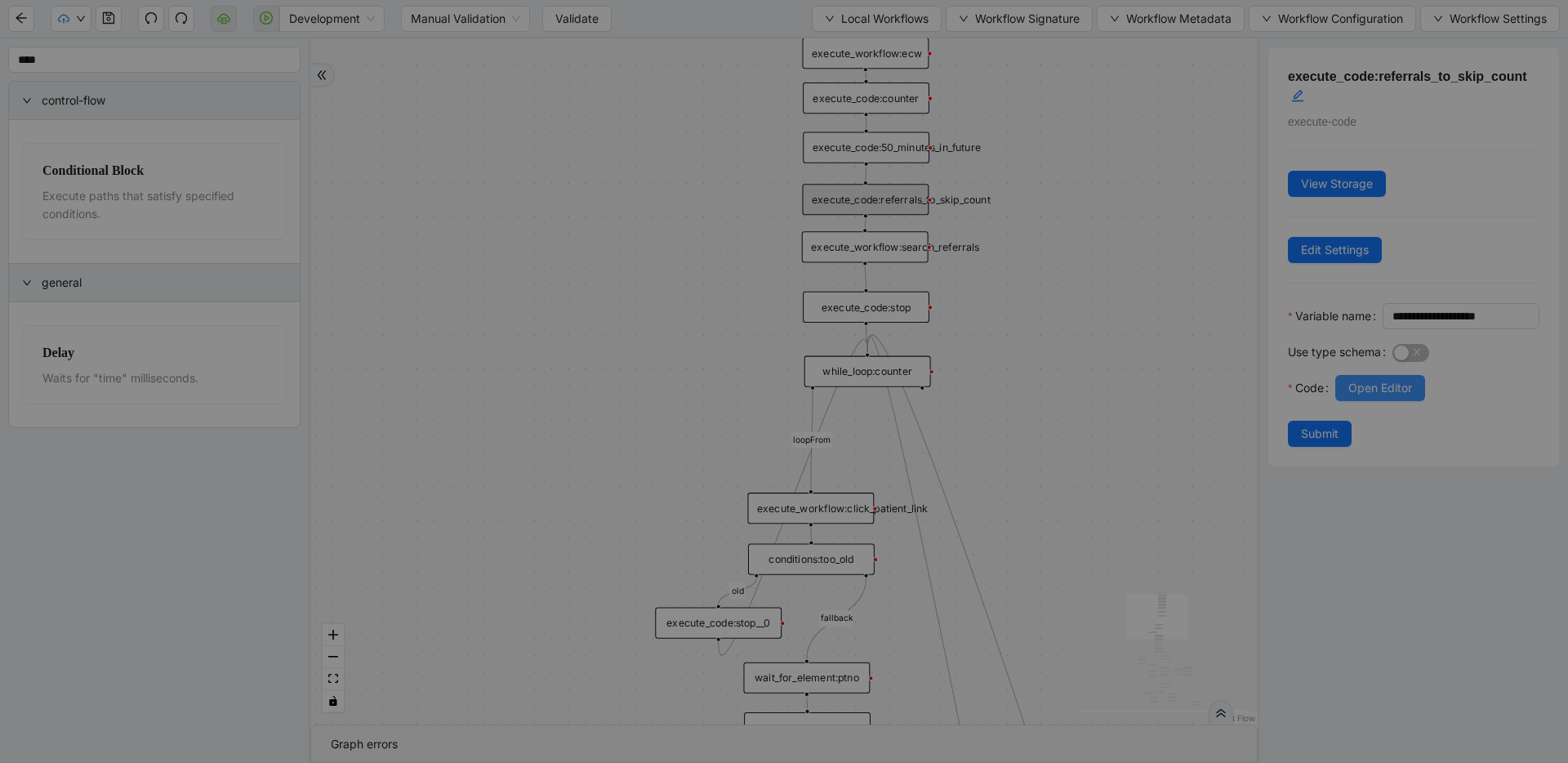
scroll to position [49, 0]
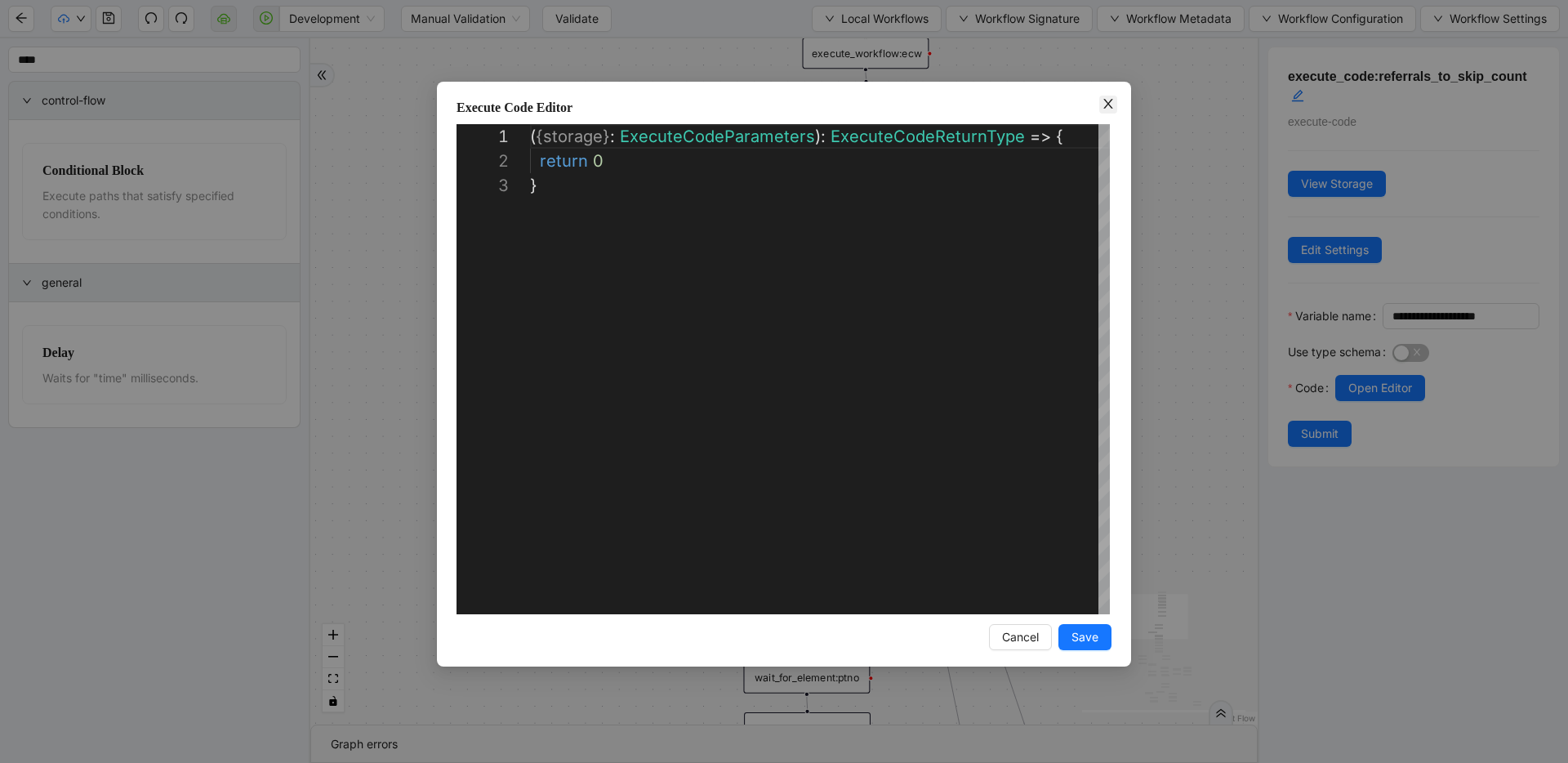
click at [1112, 104] on icon "close" at bounding box center [1108, 103] width 13 height 13
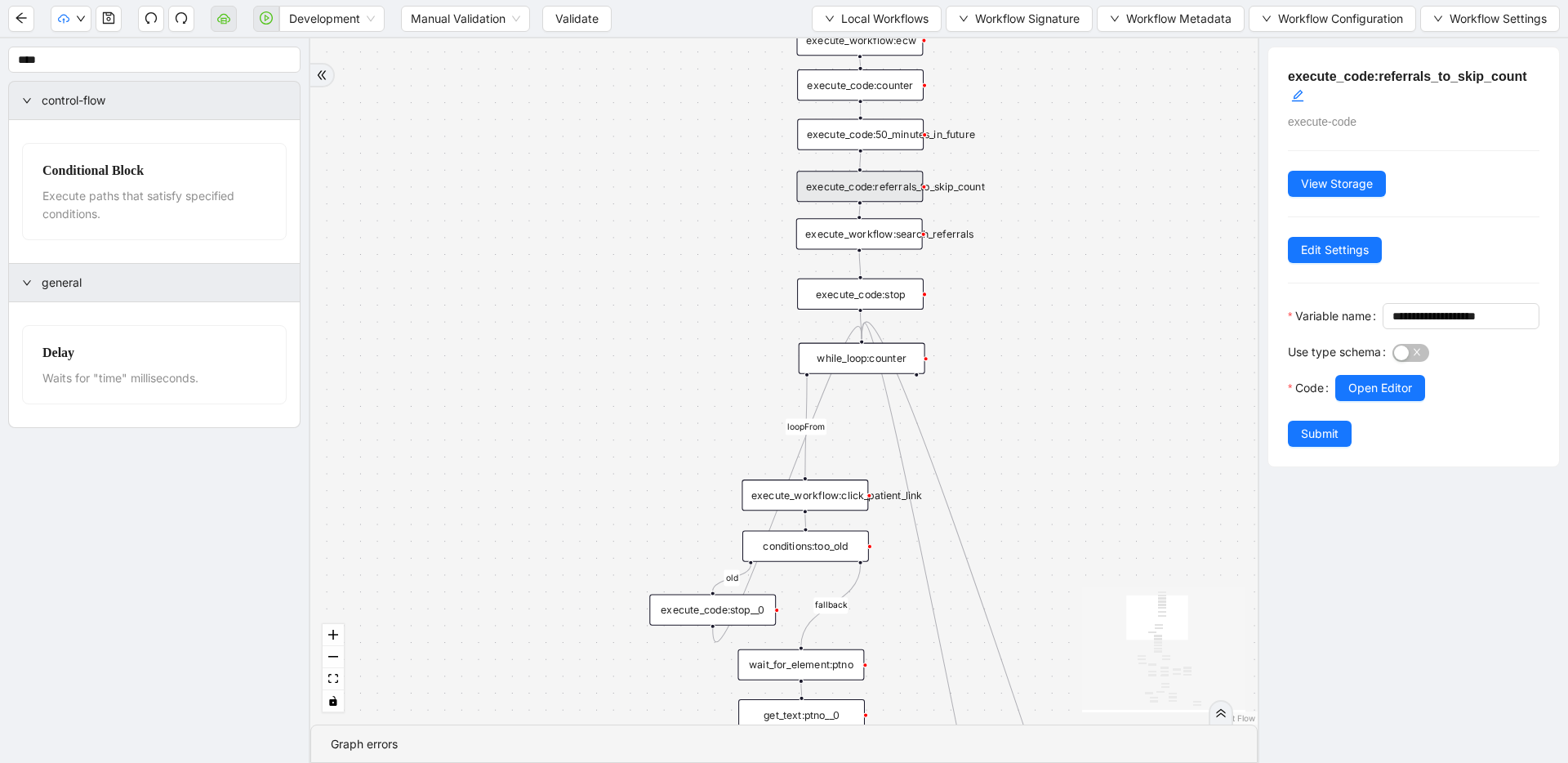
drag, startPoint x: 1053, startPoint y: 431, endPoint x: 1045, endPoint y: 372, distance: 59.5
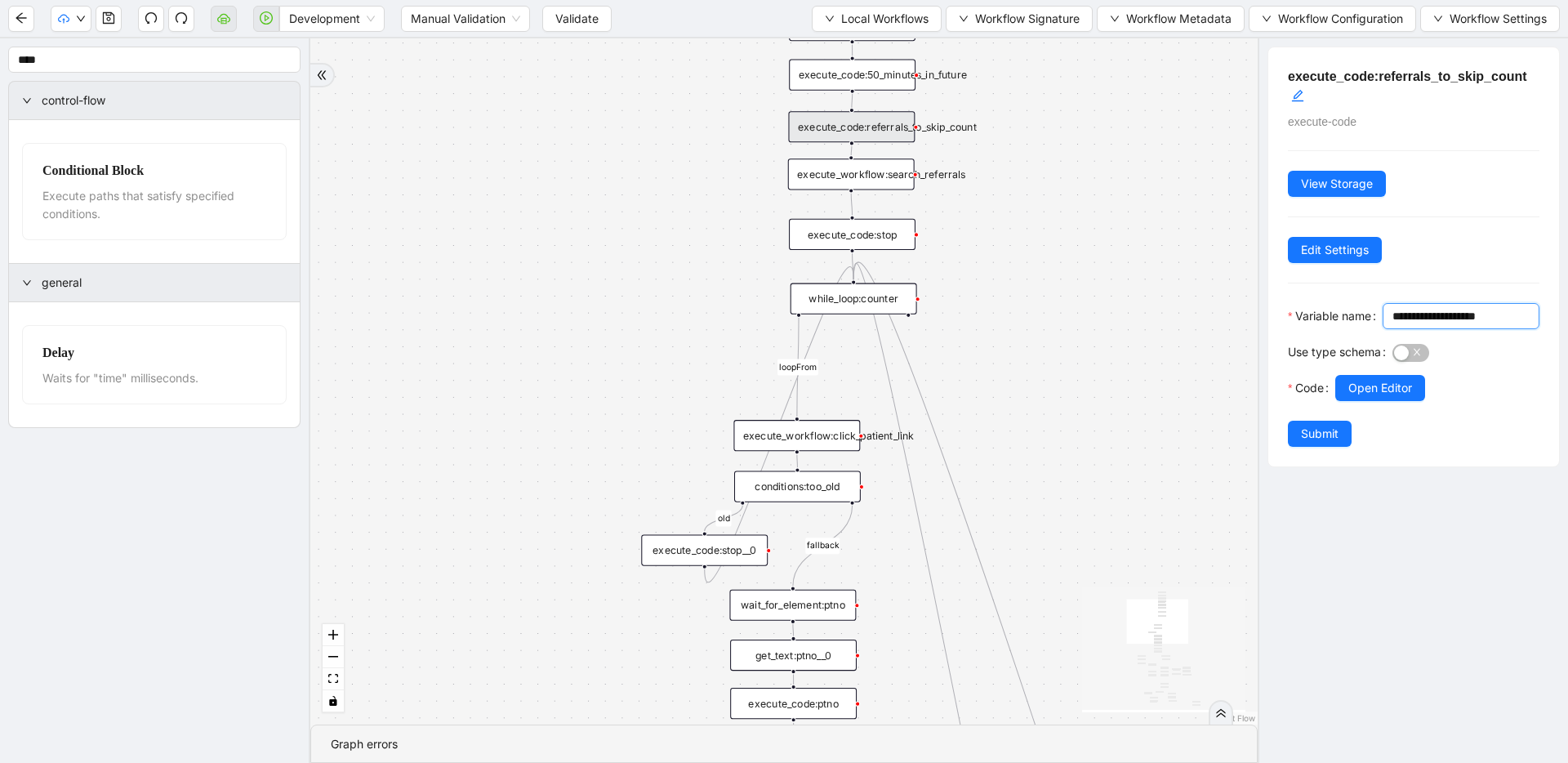
click at [1395, 325] on input "**********" at bounding box center [1459, 316] width 134 height 18
click at [1394, 325] on input "**********" at bounding box center [1459, 316] width 134 height 18
click at [1090, 330] on div "fallback success success fallback no_encounters end success success success old…" at bounding box center [784, 381] width 947 height 686
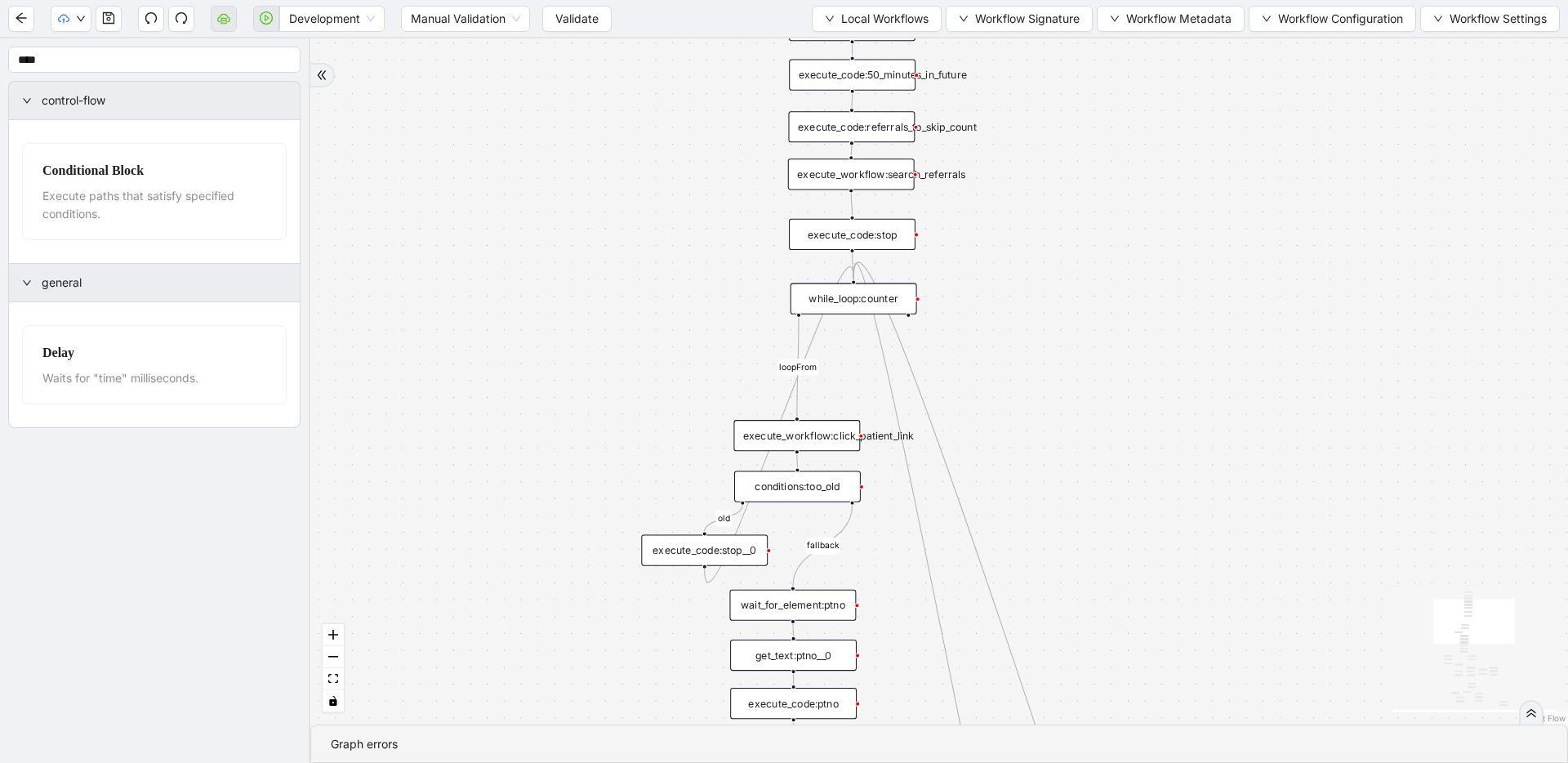
drag, startPoint x: 996, startPoint y: 473, endPoint x: 944, endPoint y: 130, distance: 346.9
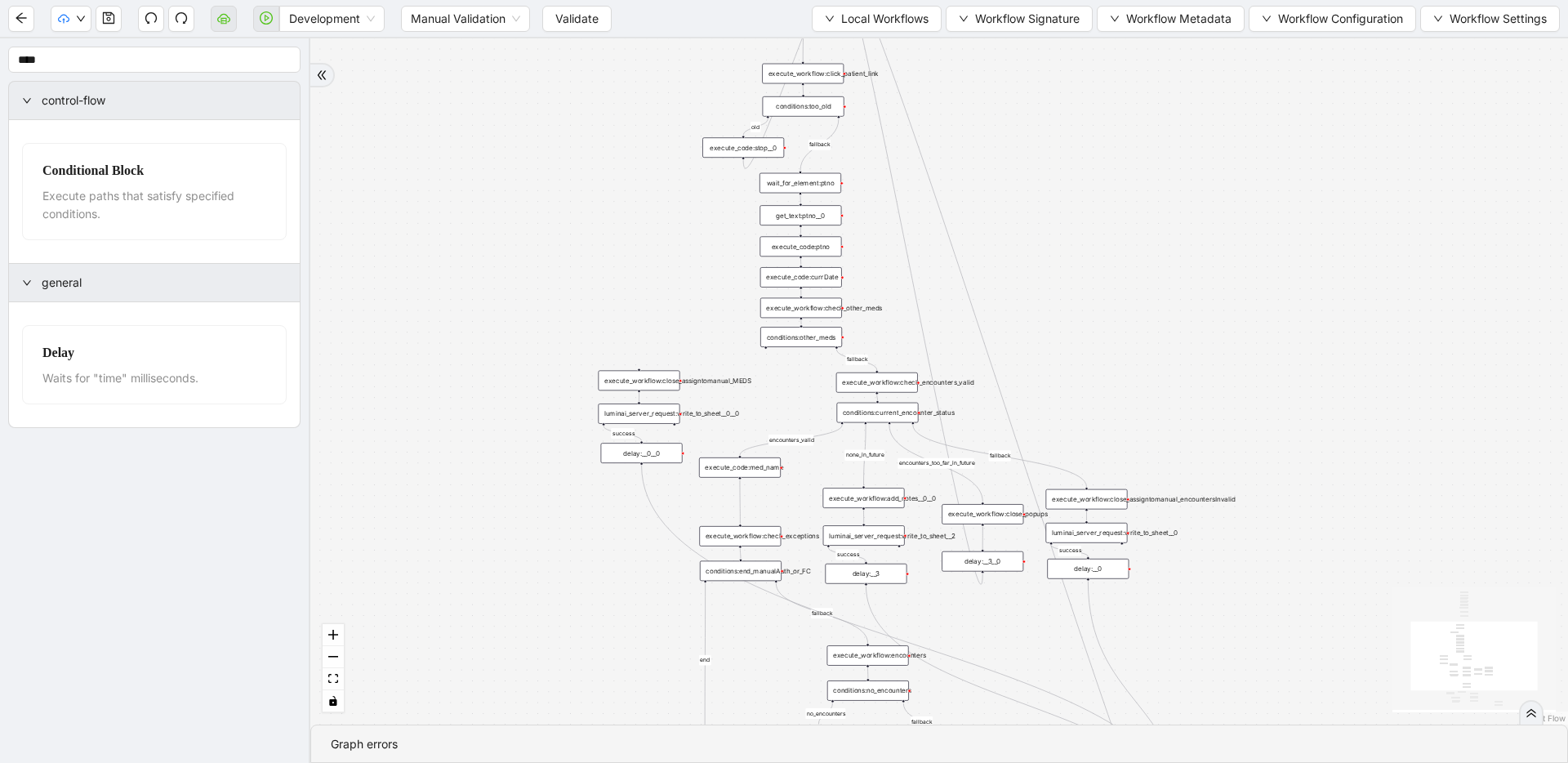
drag, startPoint x: 949, startPoint y: 282, endPoint x: 949, endPoint y: 143, distance: 139.0
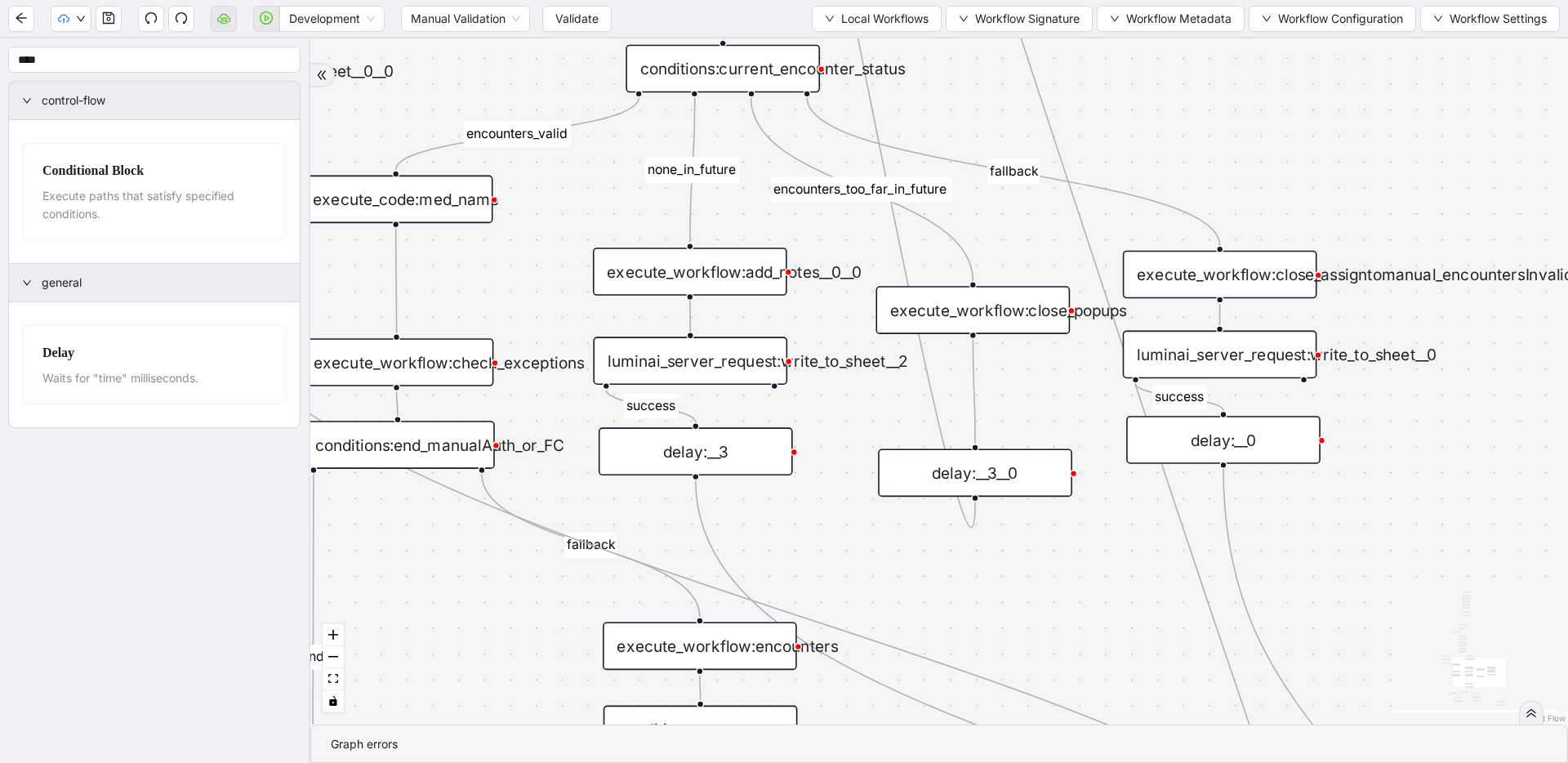
drag, startPoint x: 964, startPoint y: 431, endPoint x: 967, endPoint y: 482, distance: 51.1
click at [967, 482] on div "delay:__3__0" at bounding box center [974, 473] width 195 height 48
click at [973, 407] on icon "Edge from execute_workflow:close_popups to delay:__3__0" at bounding box center [973, 391] width 3 height 104
click at [975, 379] on icon "Edge from execute_workflow:close_popups to delay:__3__0" at bounding box center [973, 391] width 3 height 104
drag, startPoint x: 1013, startPoint y: 490, endPoint x: 1011, endPoint y: 520, distance: 30.1
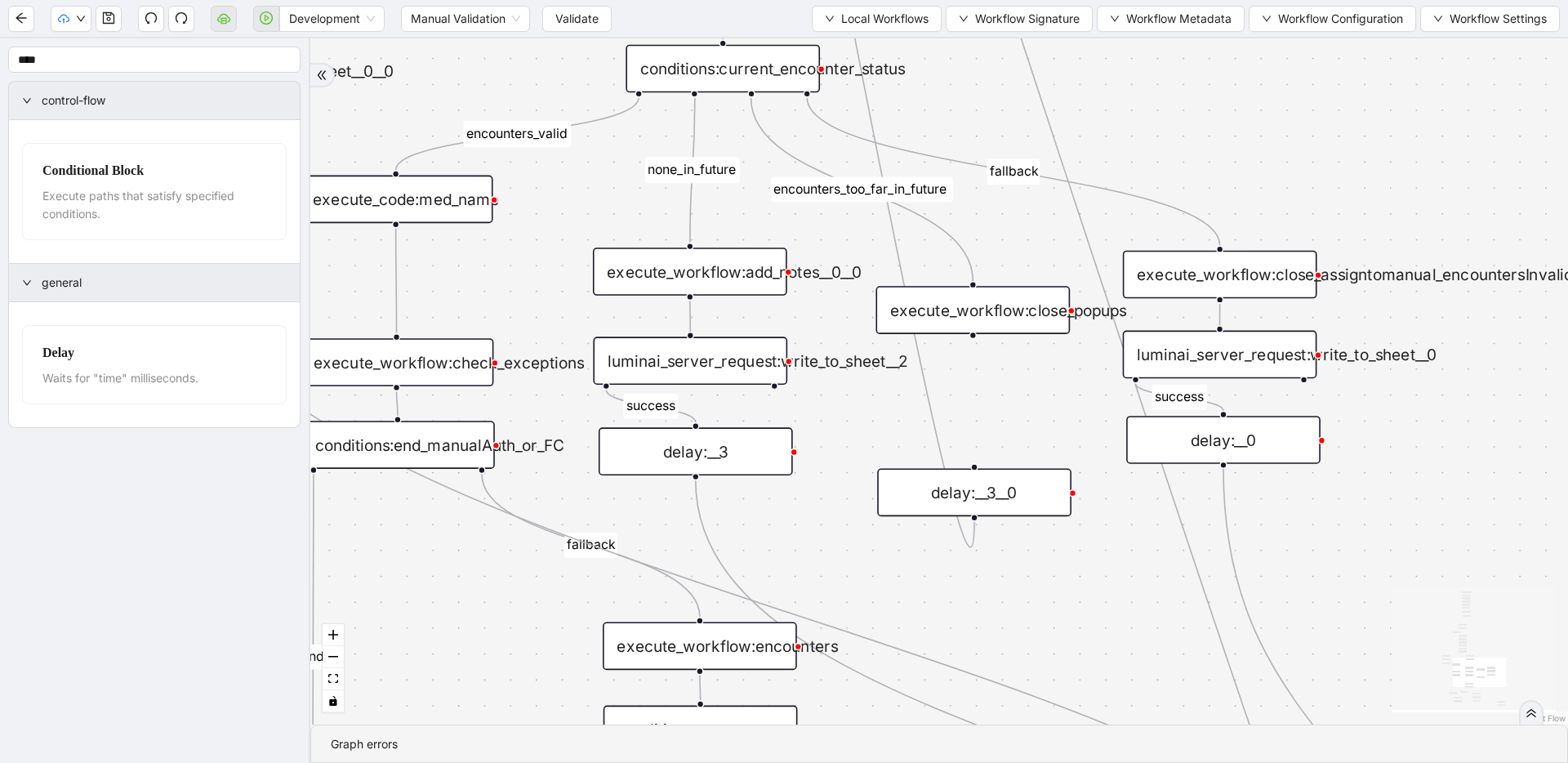
click at [1011, 517] on div "delay:__3__0" at bounding box center [973, 493] width 195 height 48
click at [984, 376] on icon "plus-circle" at bounding box center [973, 370] width 33 height 33
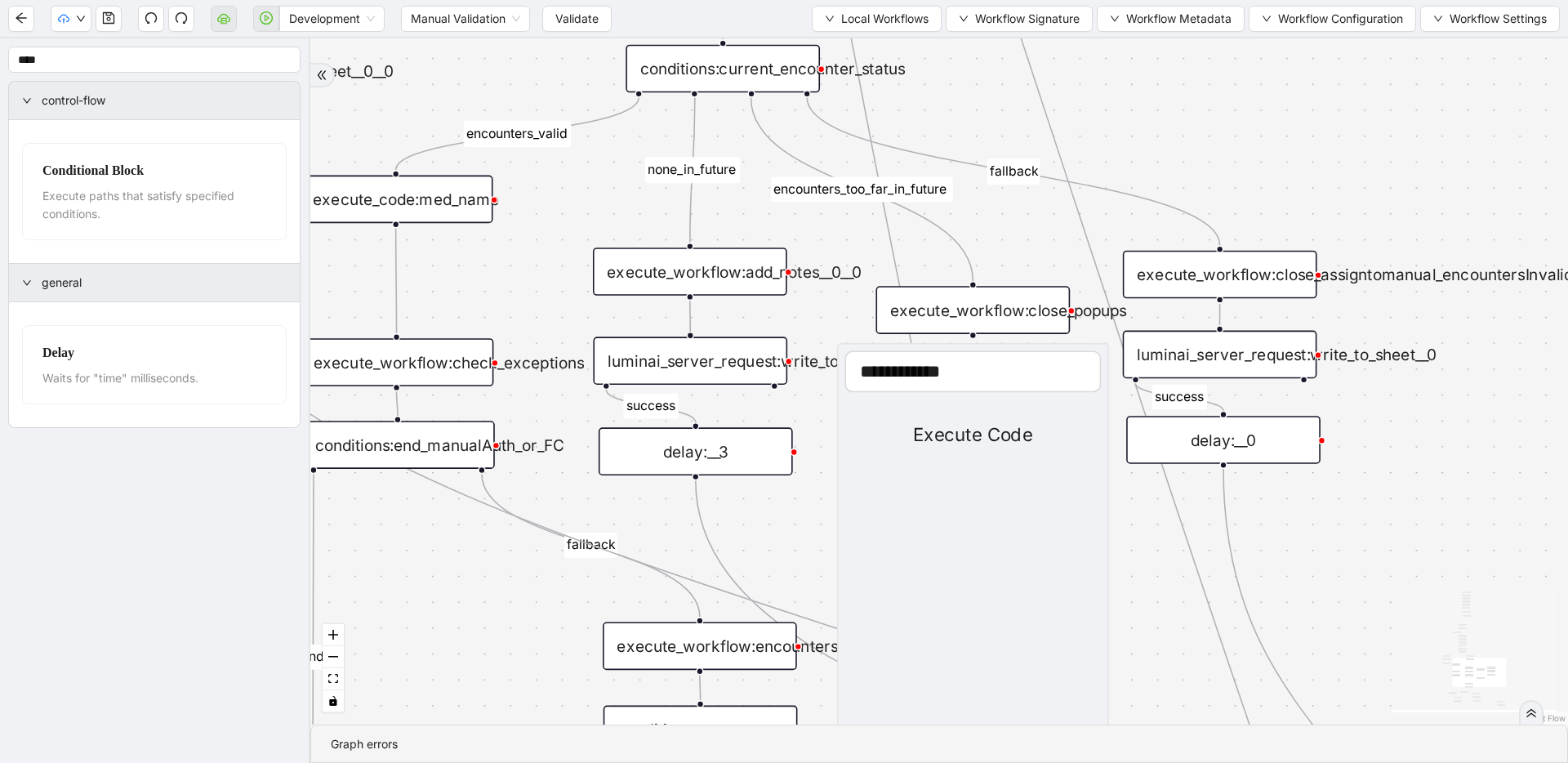
type input "**********"
click at [974, 439] on div "Execute Code" at bounding box center [973, 435] width 257 height 28
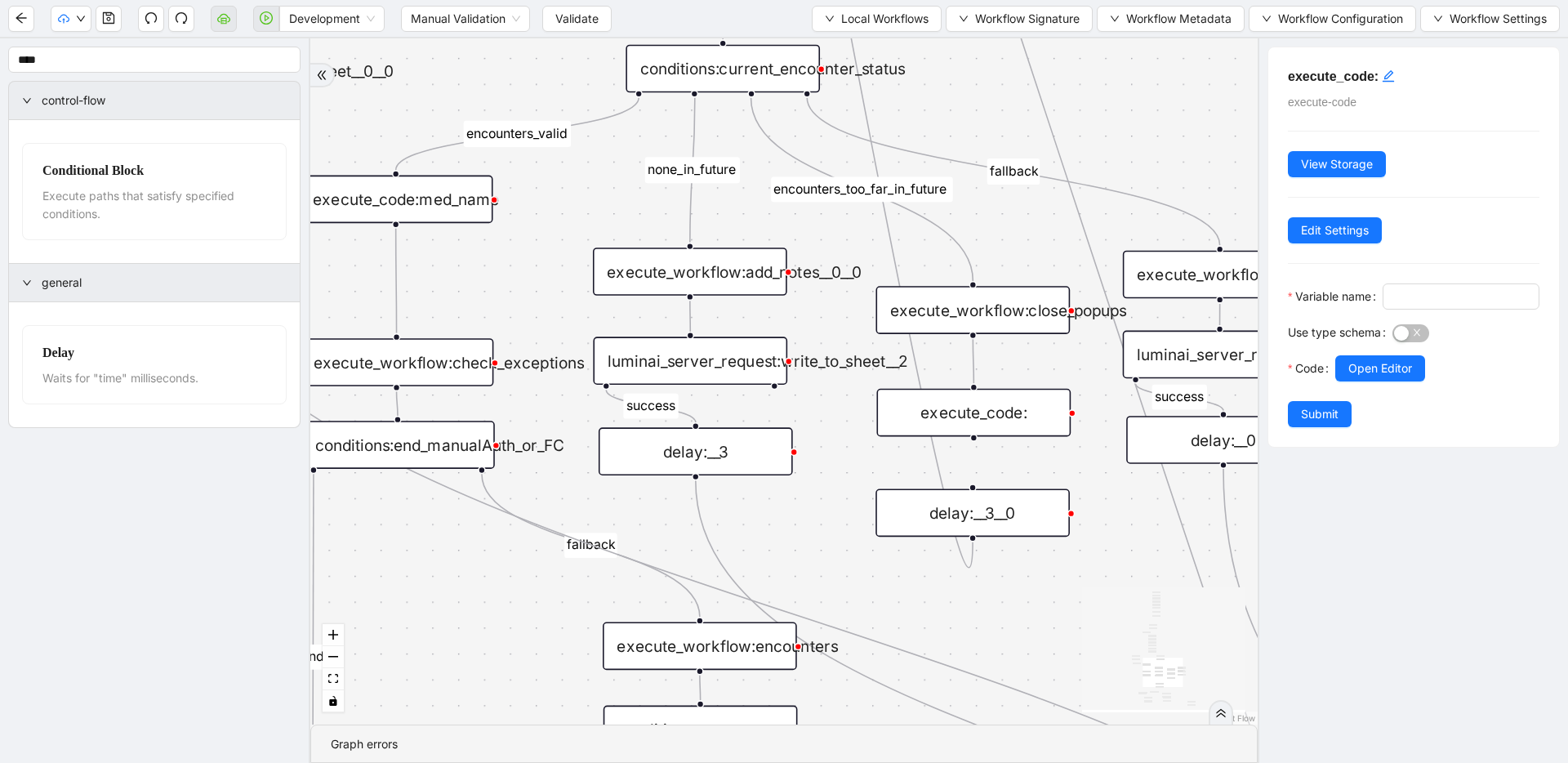
drag, startPoint x: 977, startPoint y: 445, endPoint x: 978, endPoint y: 415, distance: 30.0
click at [978, 415] on div "execute_code:" at bounding box center [973, 413] width 195 height 48
drag, startPoint x: 976, startPoint y: 442, endPoint x: 1028, endPoint y: 415, distance: 58.6
click at [1028, 411] on div "execute_code:" at bounding box center [973, 409] width 195 height 48
click at [1393, 305] on input "Variable name" at bounding box center [1459, 297] width 134 height 18
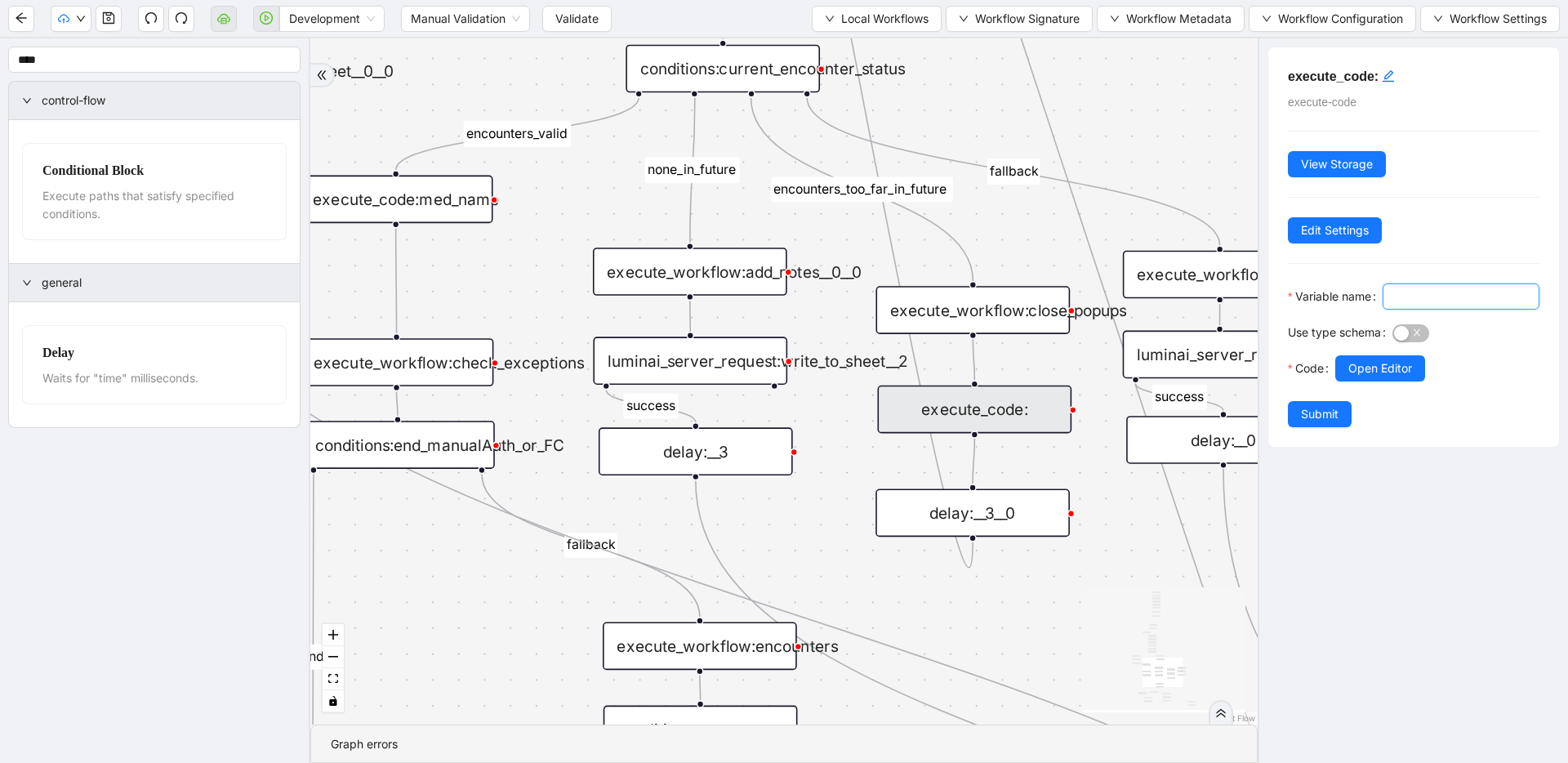
paste input "**********"
type input "**********"
click at [1368, 377] on span "Open Editor" at bounding box center [1380, 368] width 64 height 18
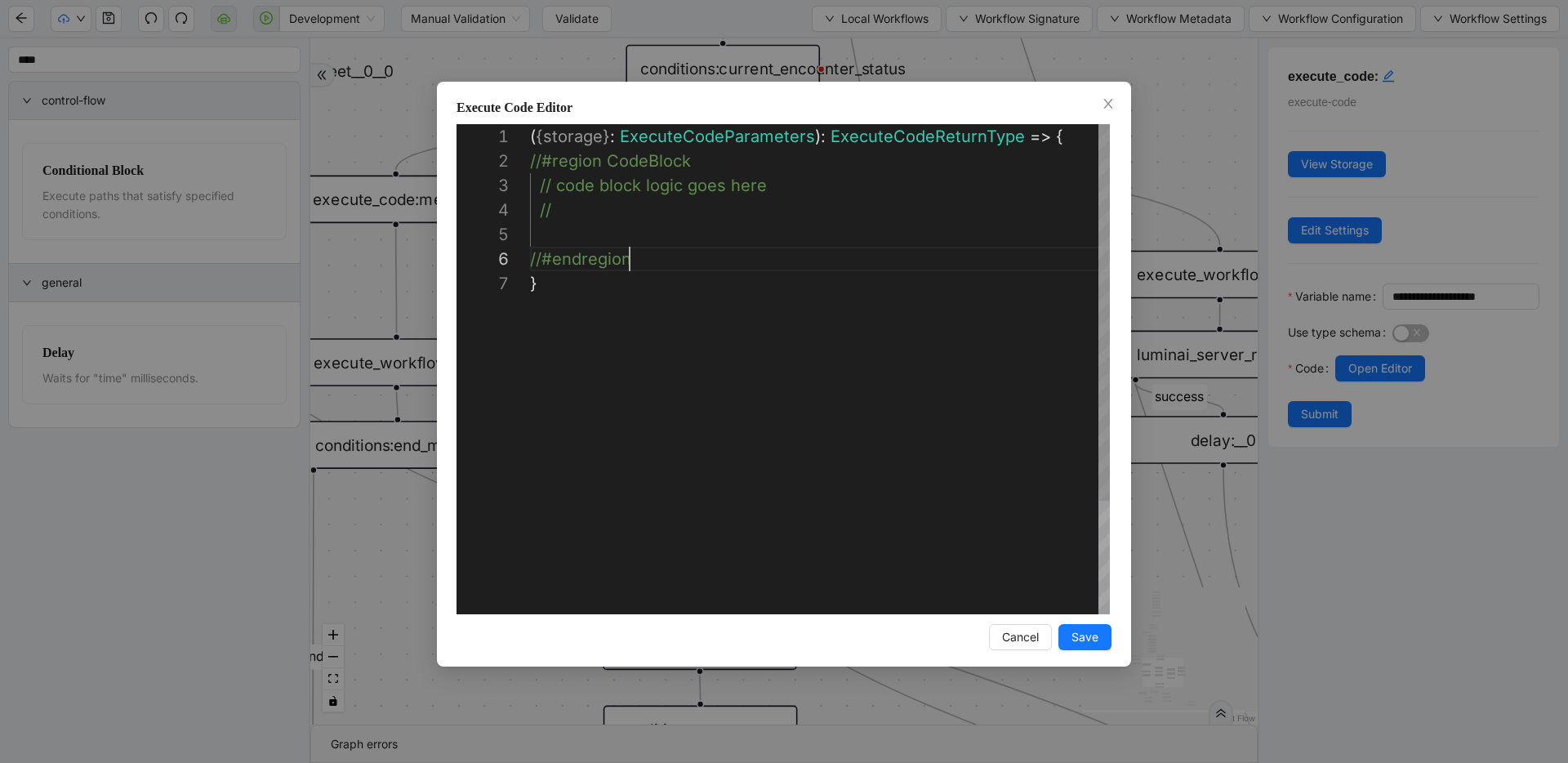
scroll to position [25, 0]
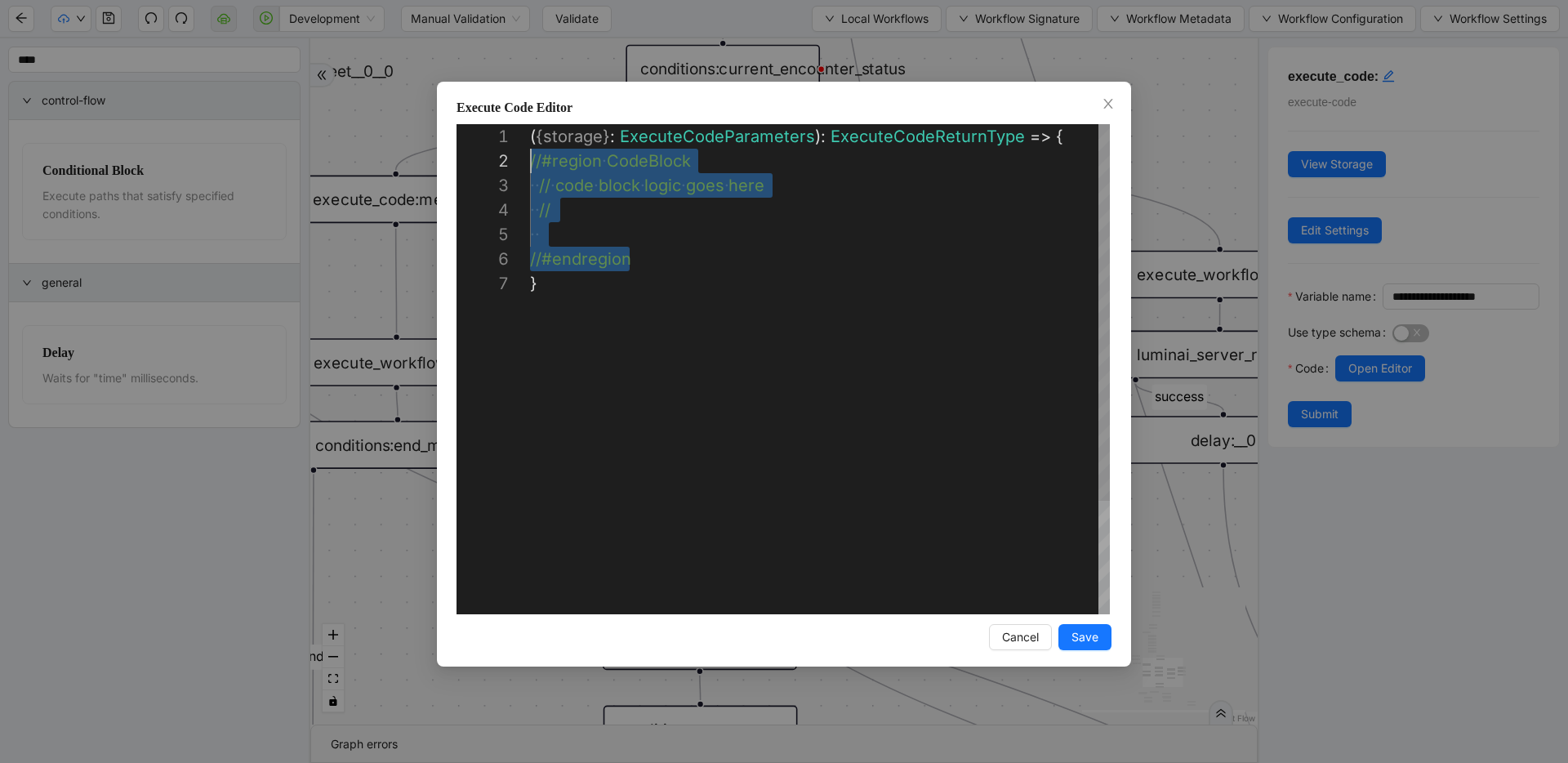
drag, startPoint x: 643, startPoint y: 255, endPoint x: 508, endPoint y: 164, distance: 162.8
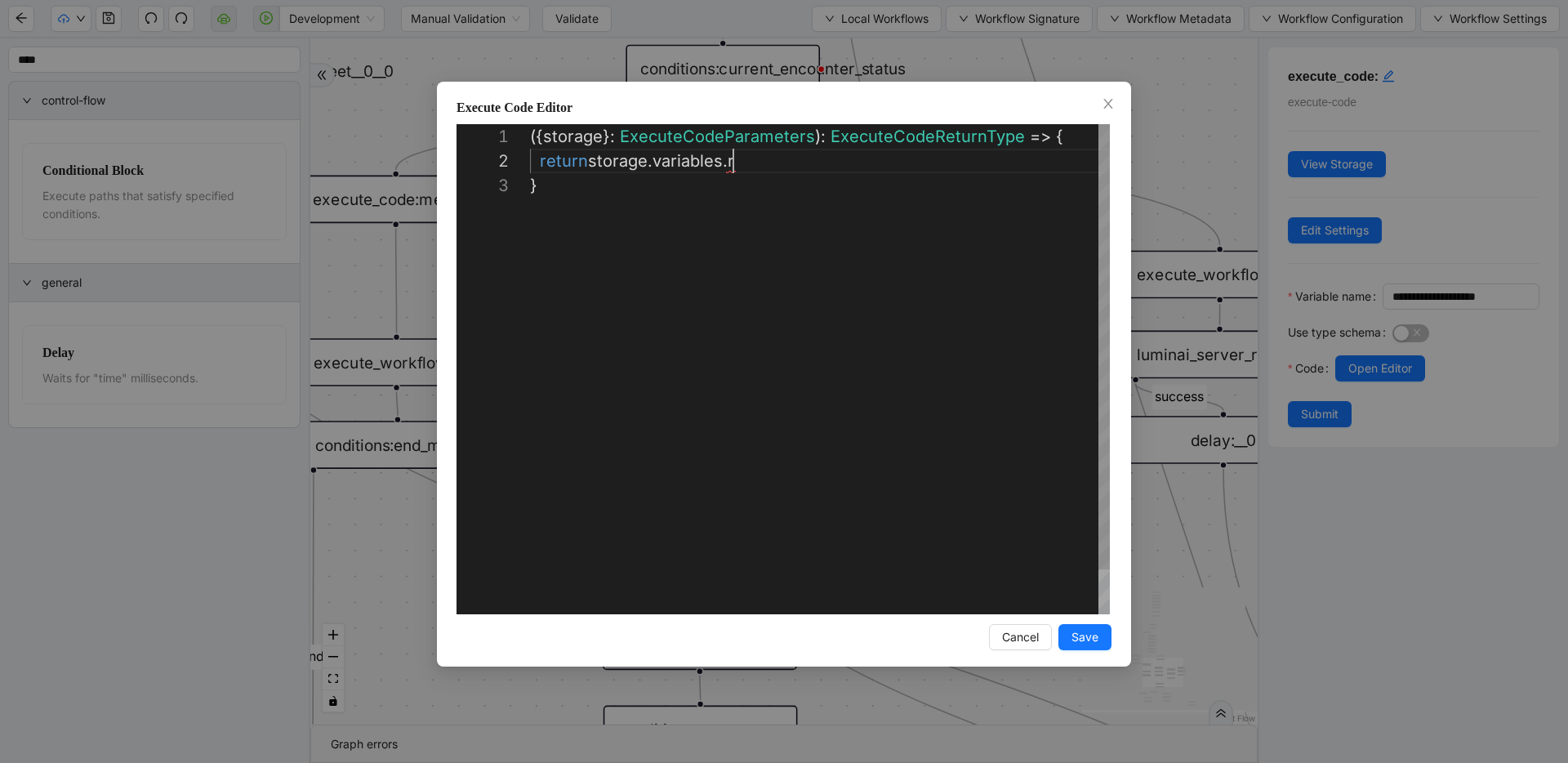
scroll to position [25, 197]
paste textarea "**********"
type textarea "**********"
click at [1082, 636] on span "Save" at bounding box center [1085, 638] width 27 height 18
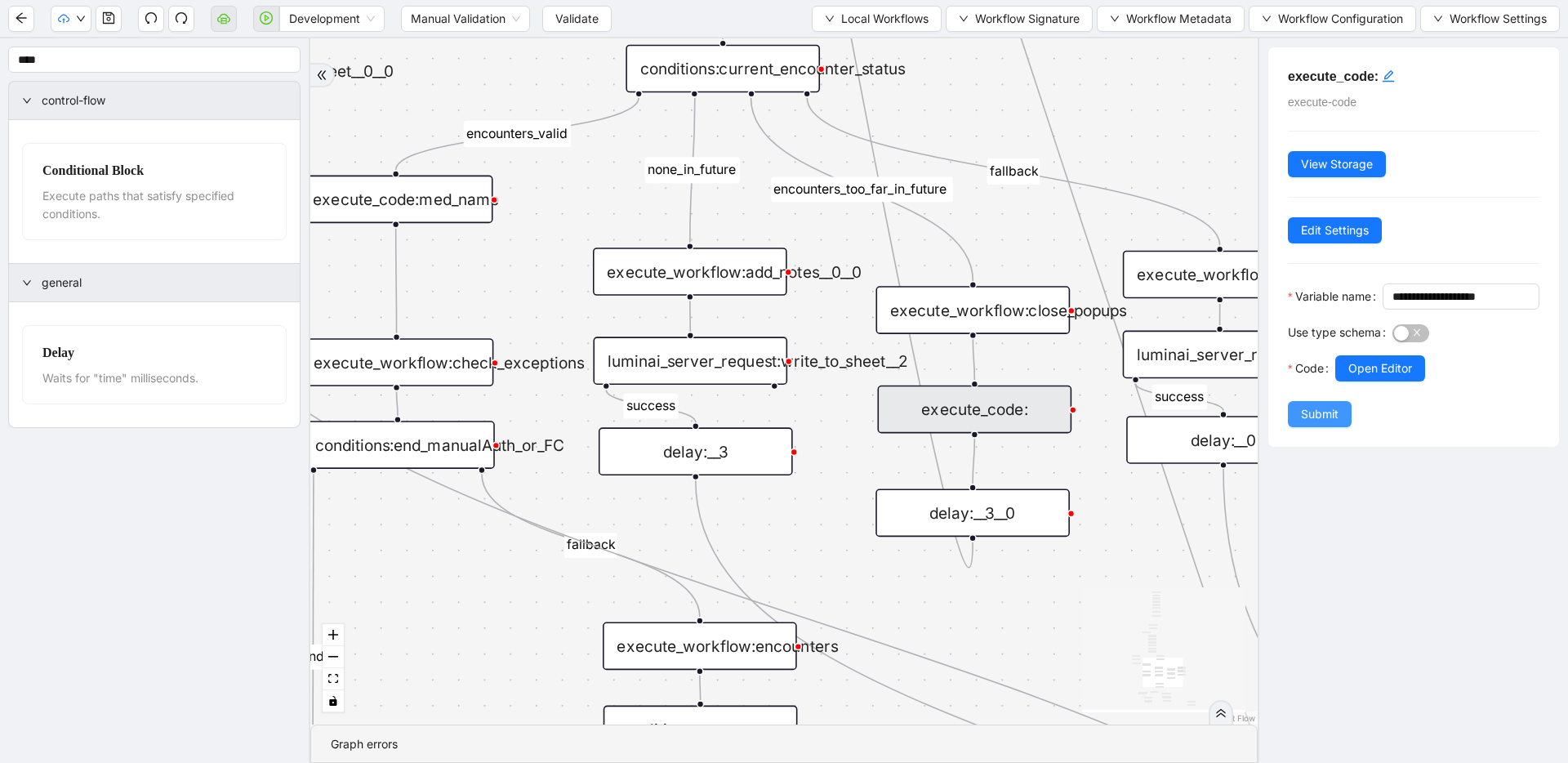
click at [1342, 428] on button "Submit" at bounding box center [1320, 414] width 64 height 26
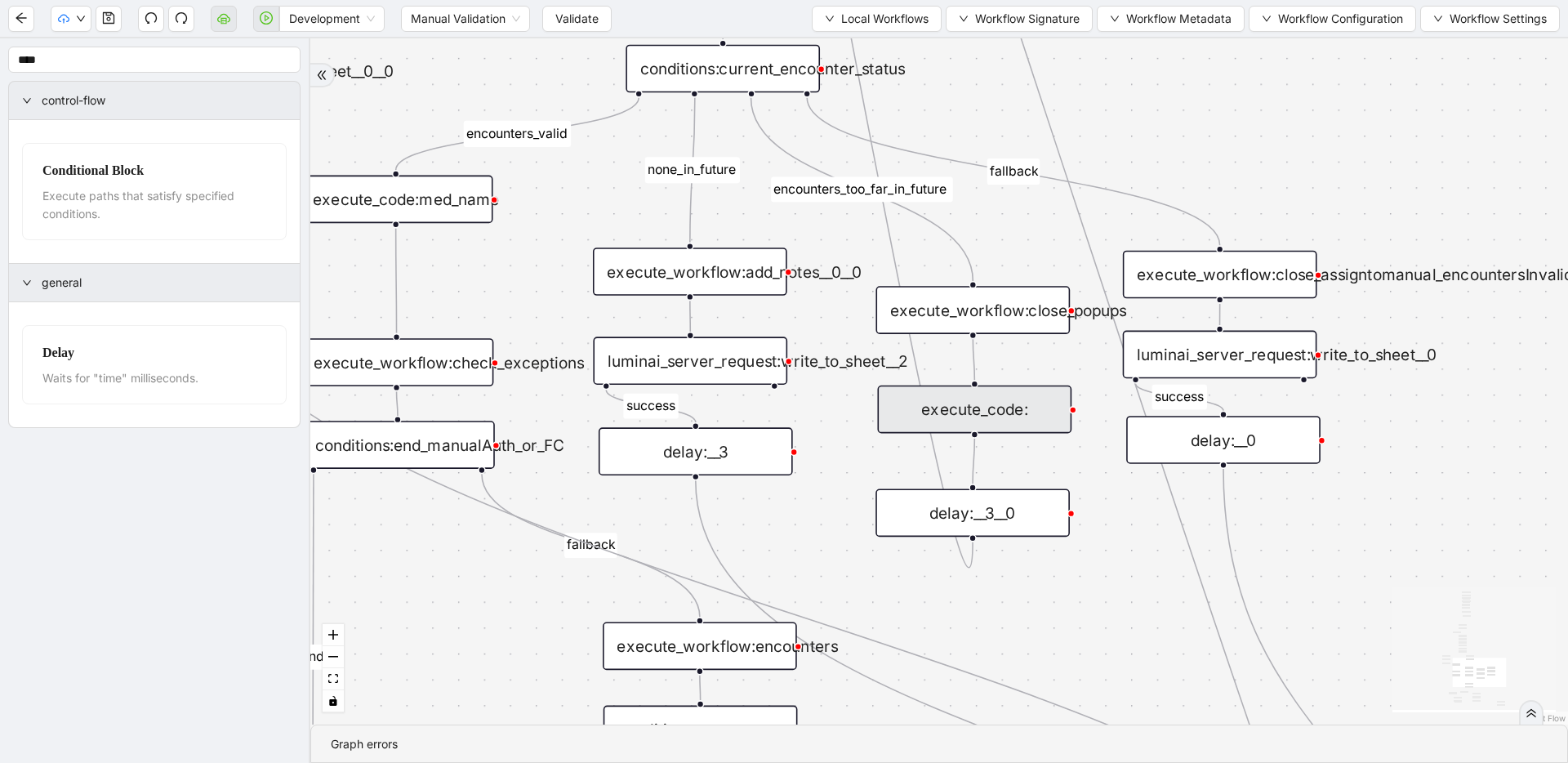
click at [1033, 403] on div "execute_code:" at bounding box center [973, 409] width 195 height 48
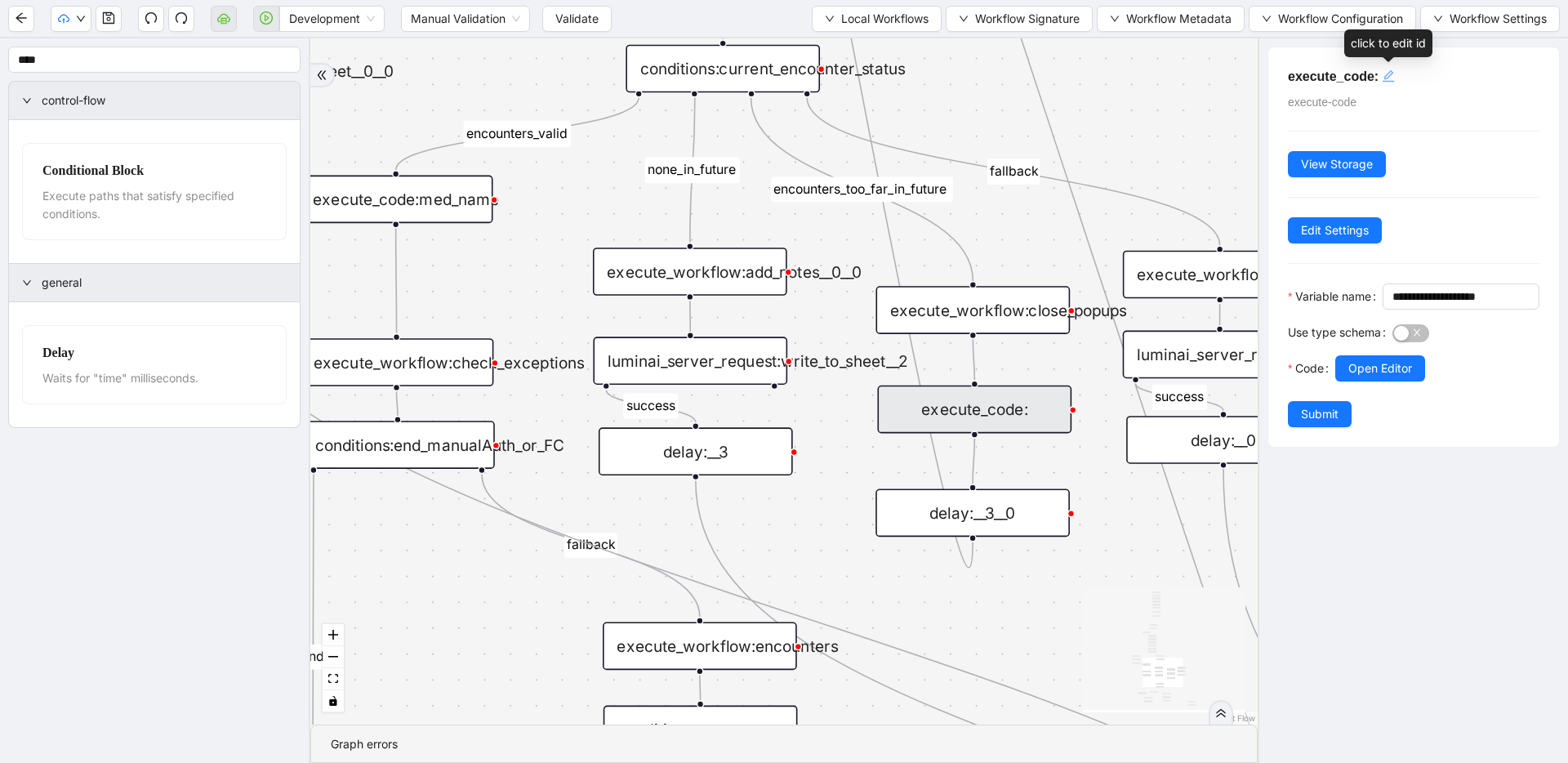
click at [1394, 81] on icon "edit" at bounding box center [1388, 76] width 13 height 13
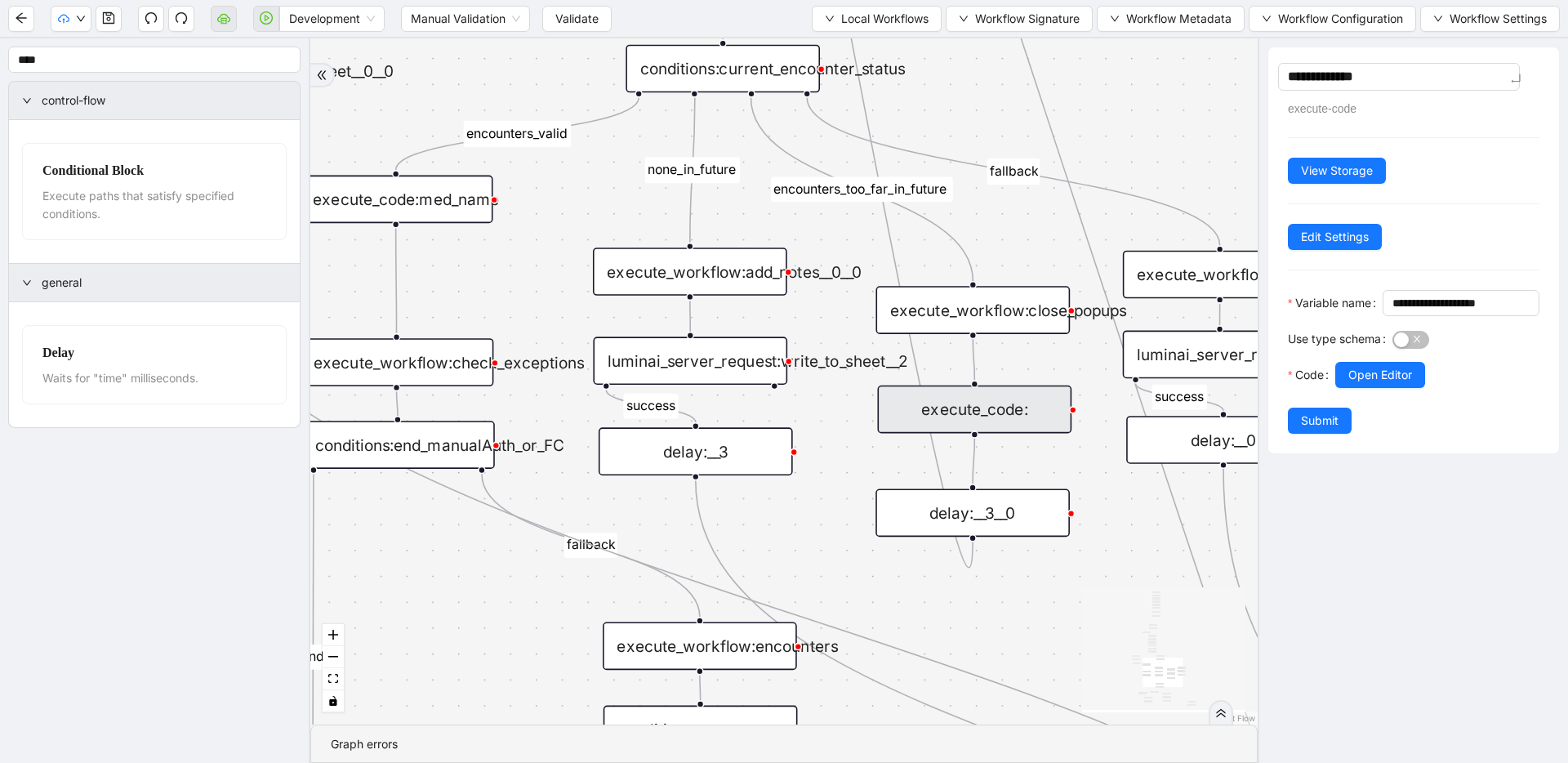
type textarea "**********"
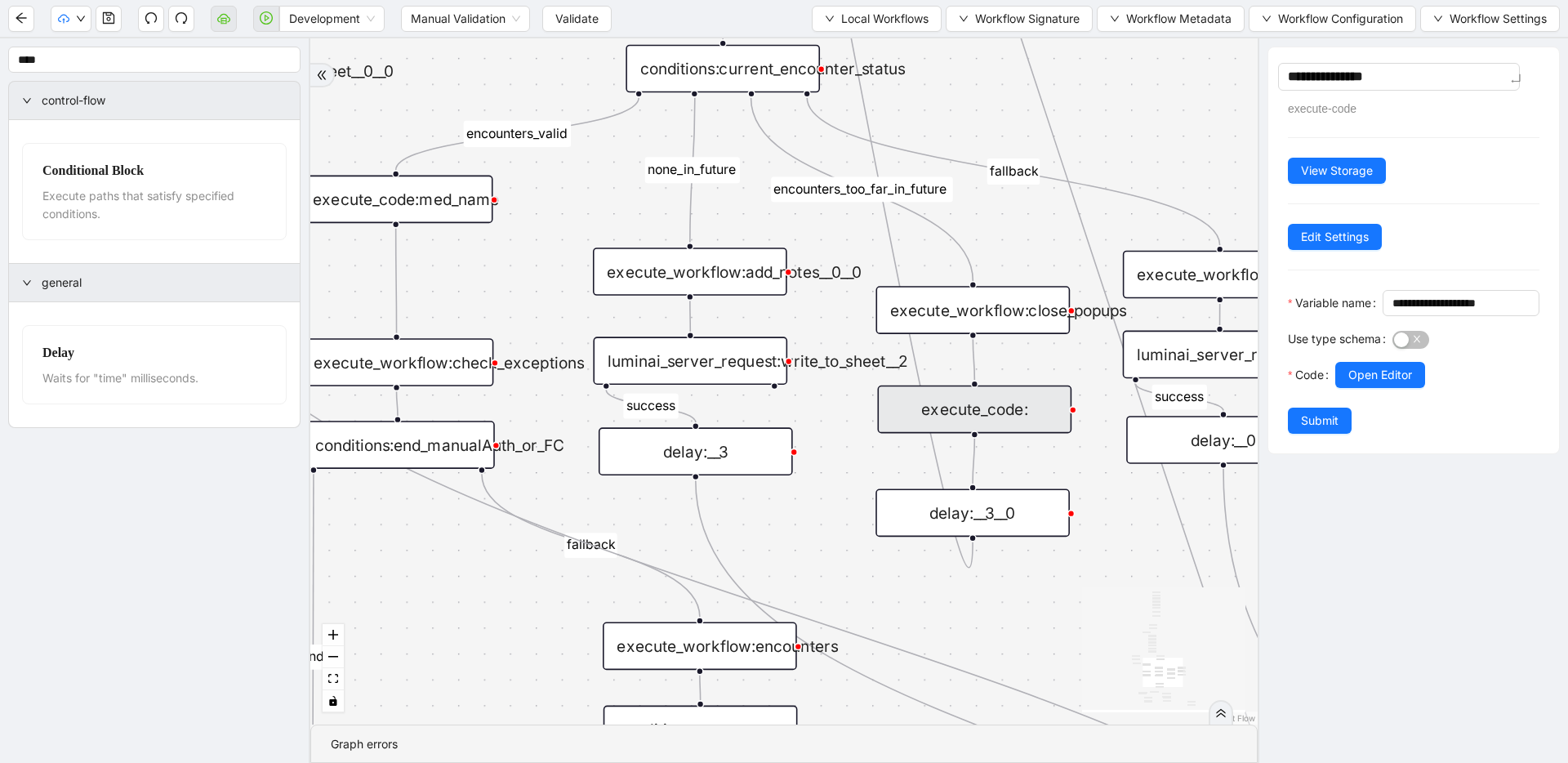
type textarea "**********"
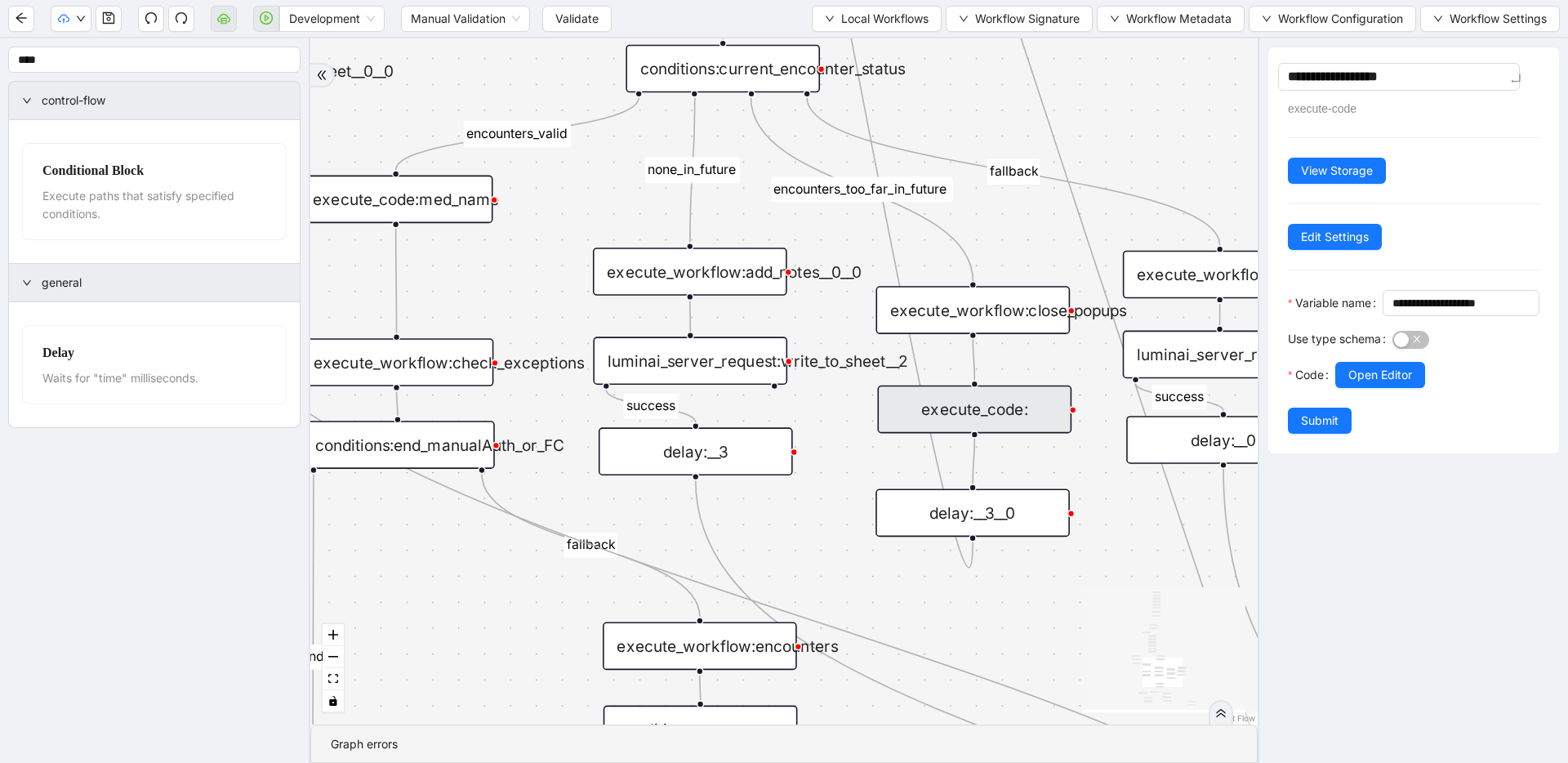
type textarea "**********"
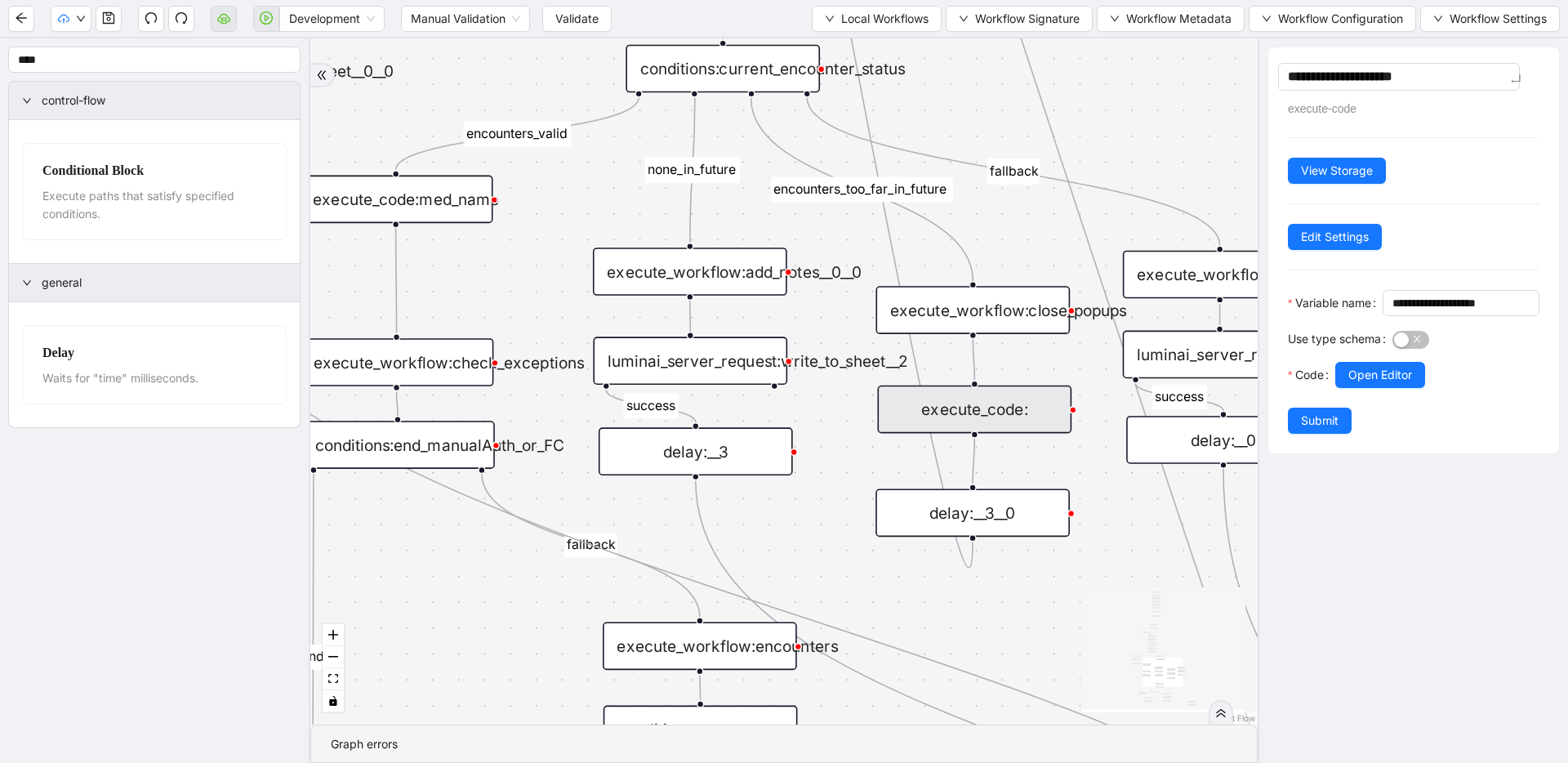
type textarea "**********"
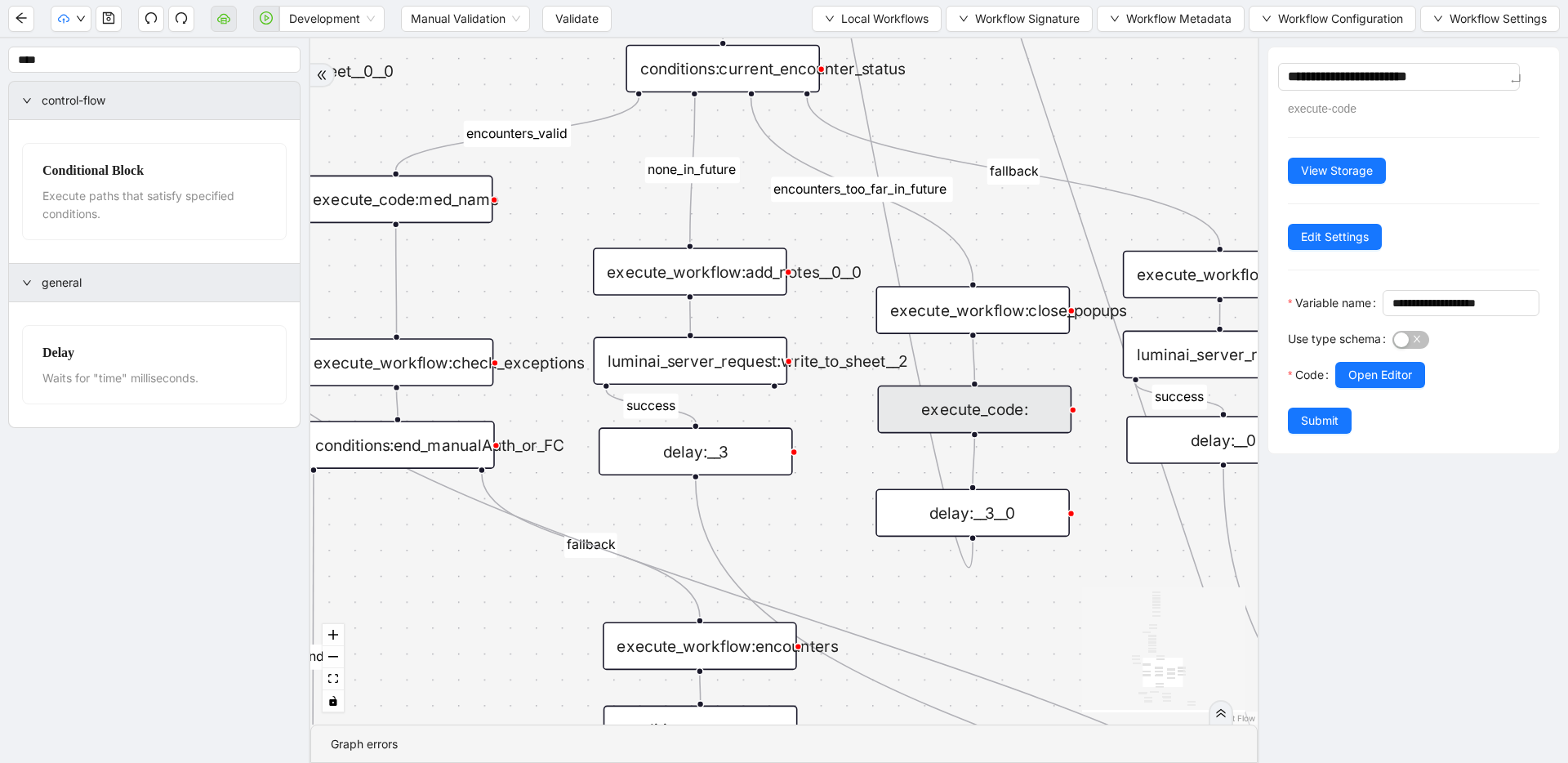
type textarea "**********"
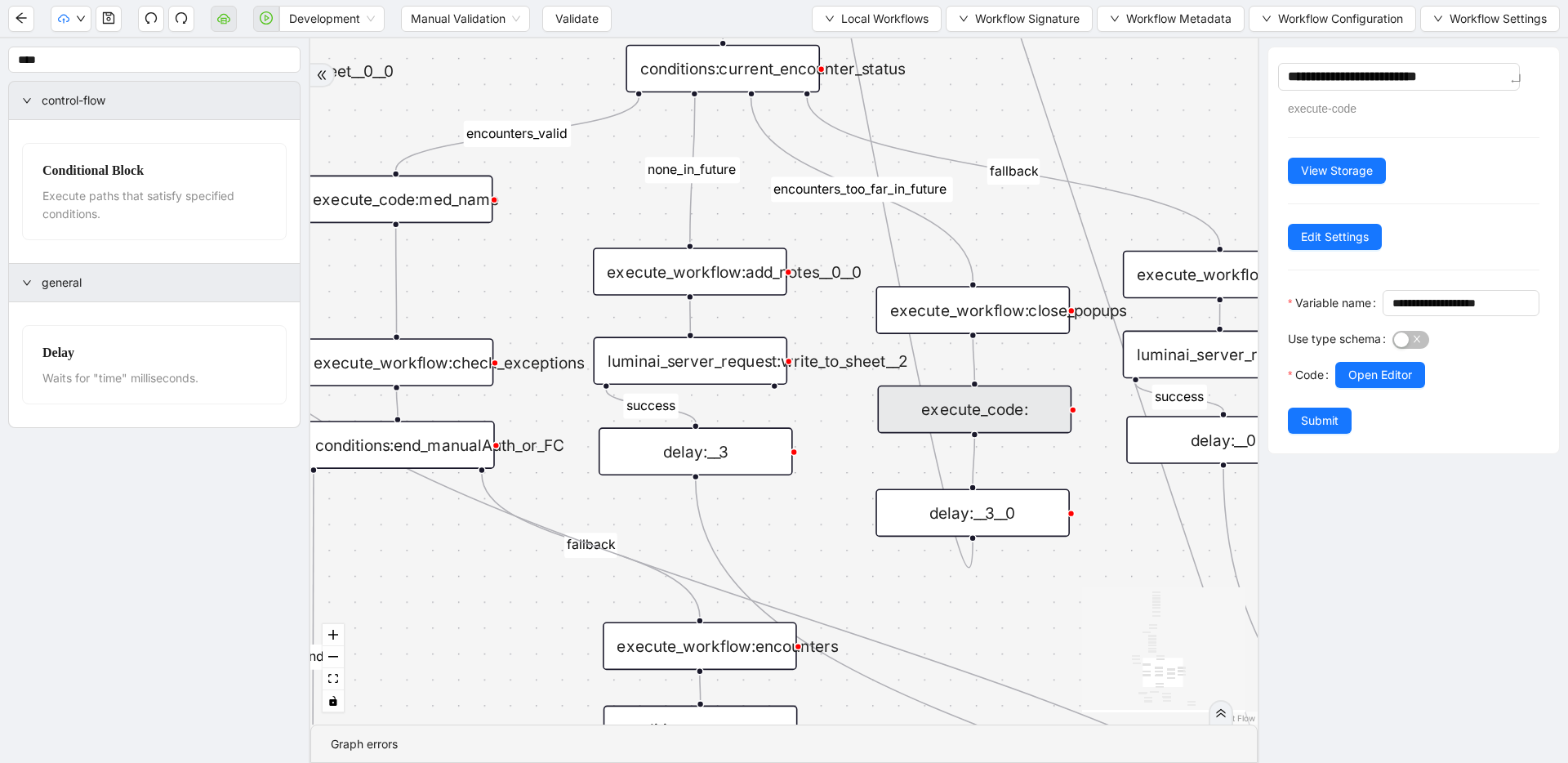
type textarea "**********"
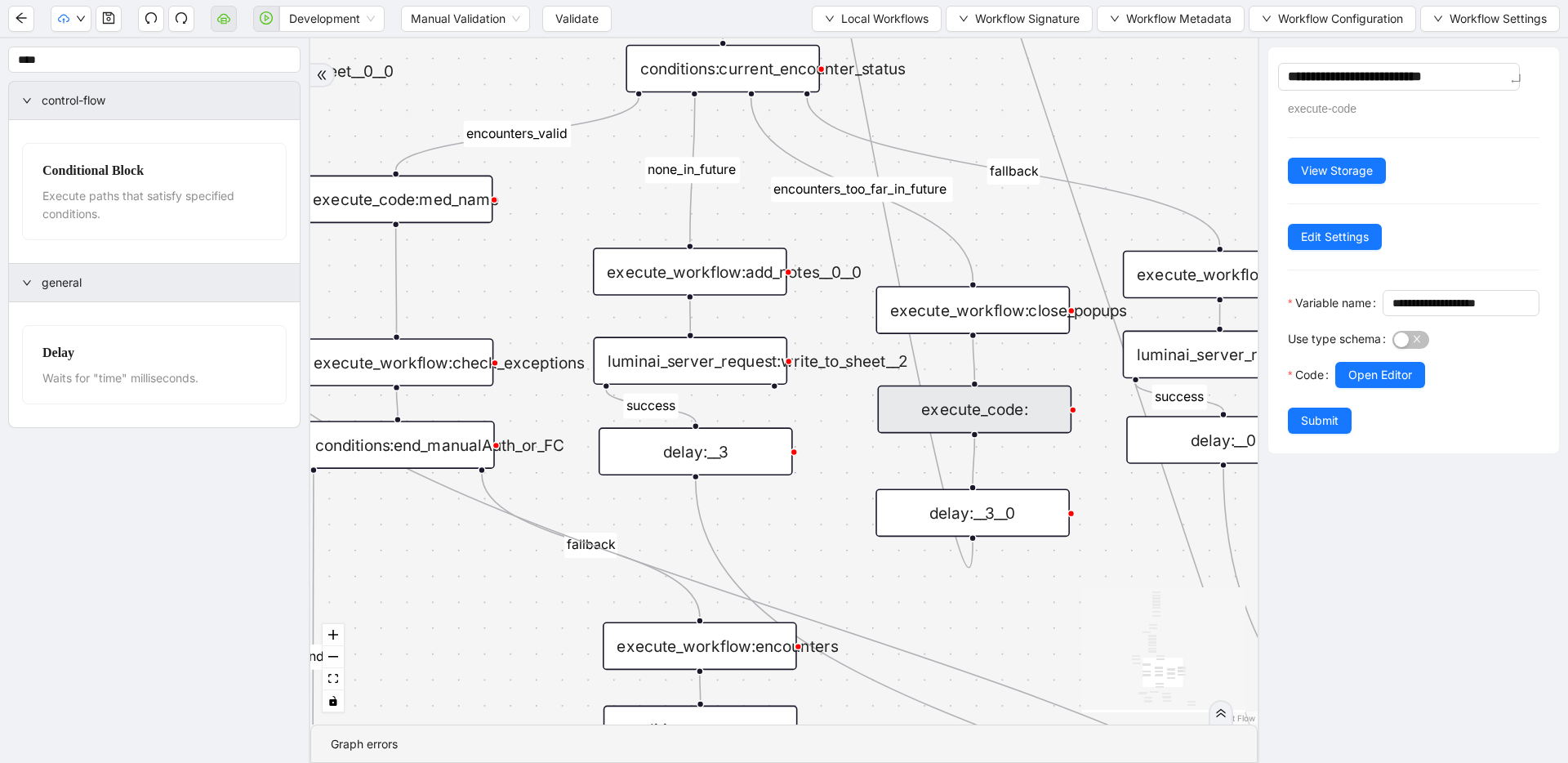
type textarea "**********"
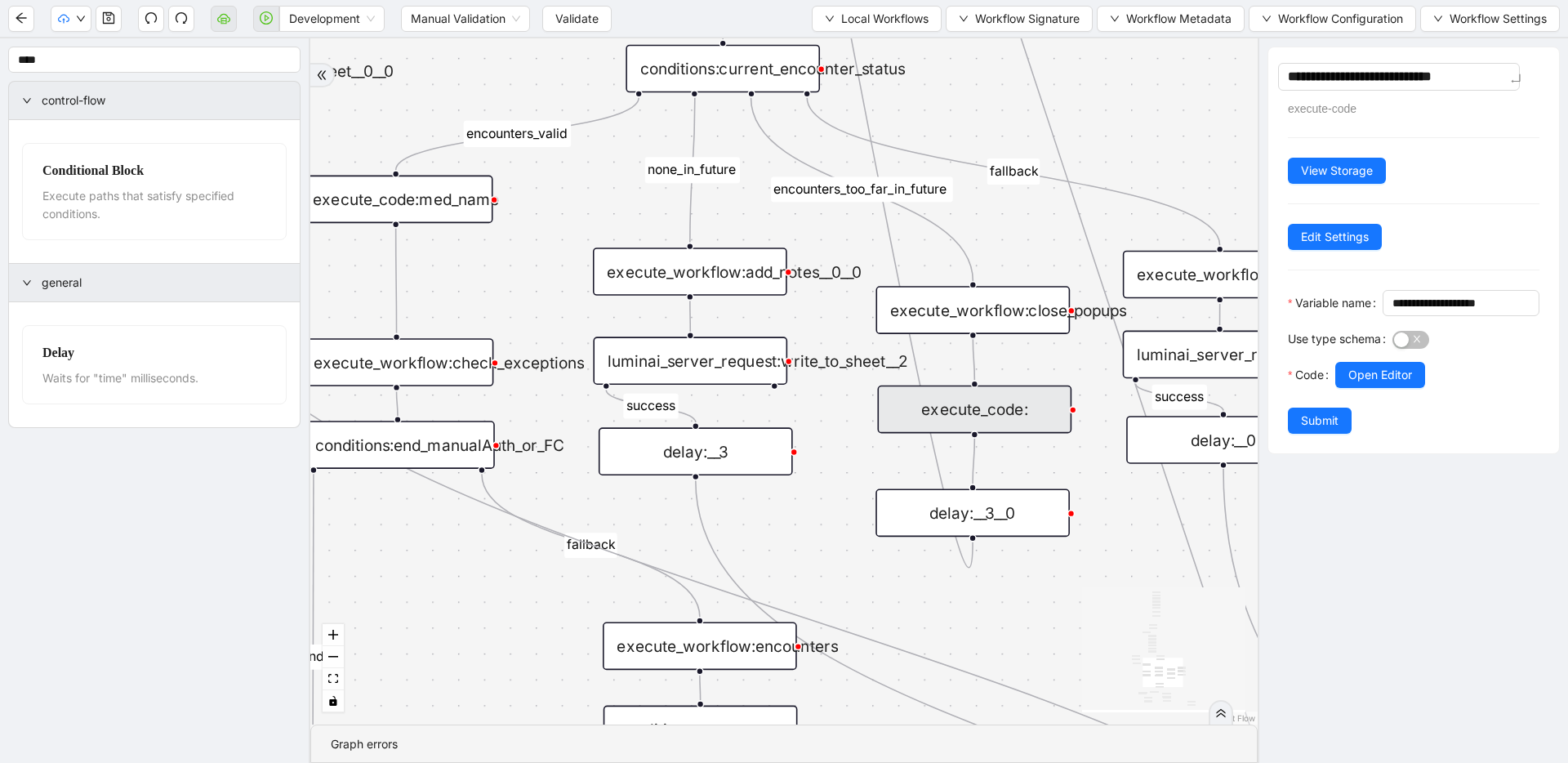
type textarea "**********"
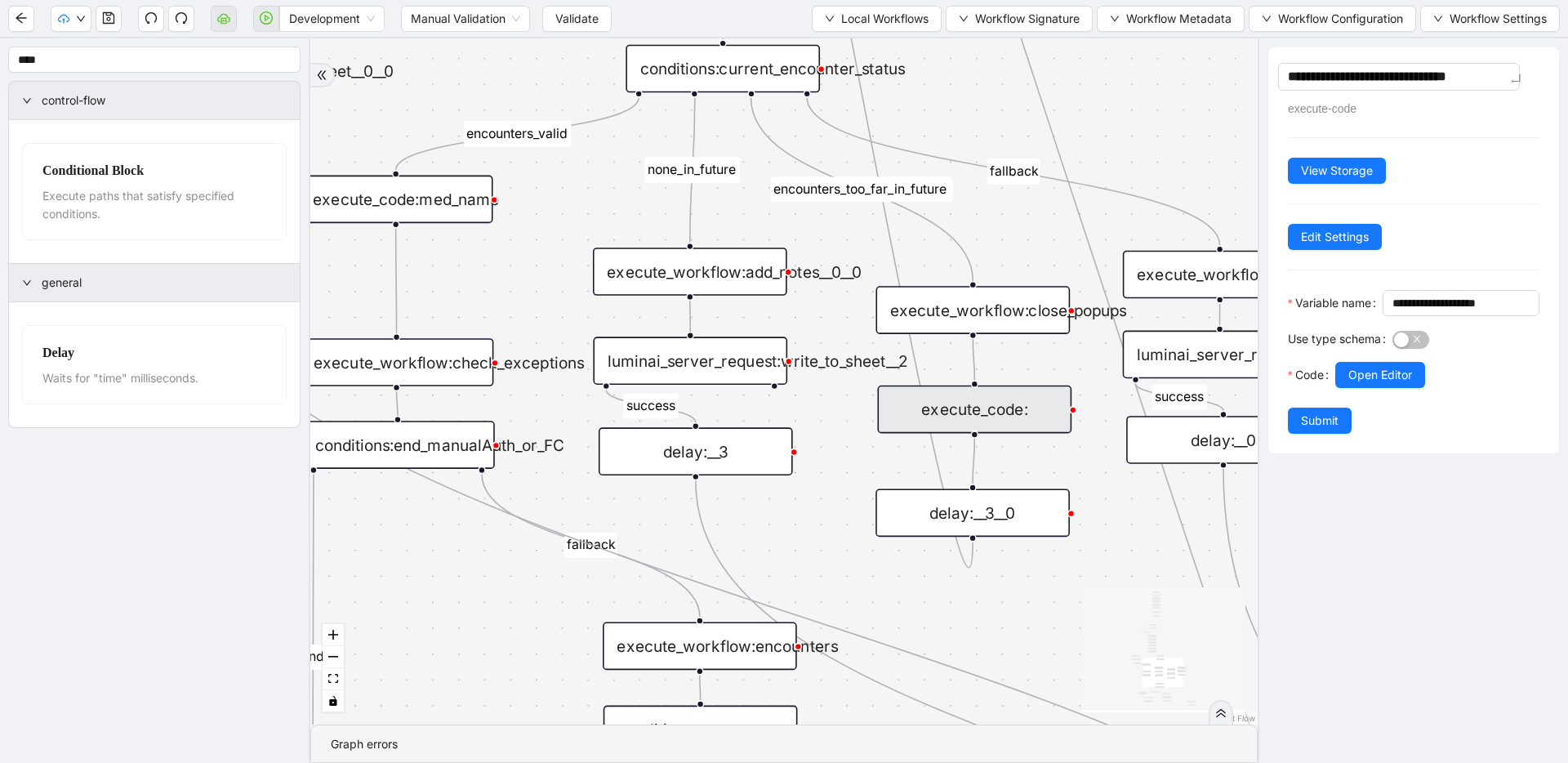
type textarea "**********"
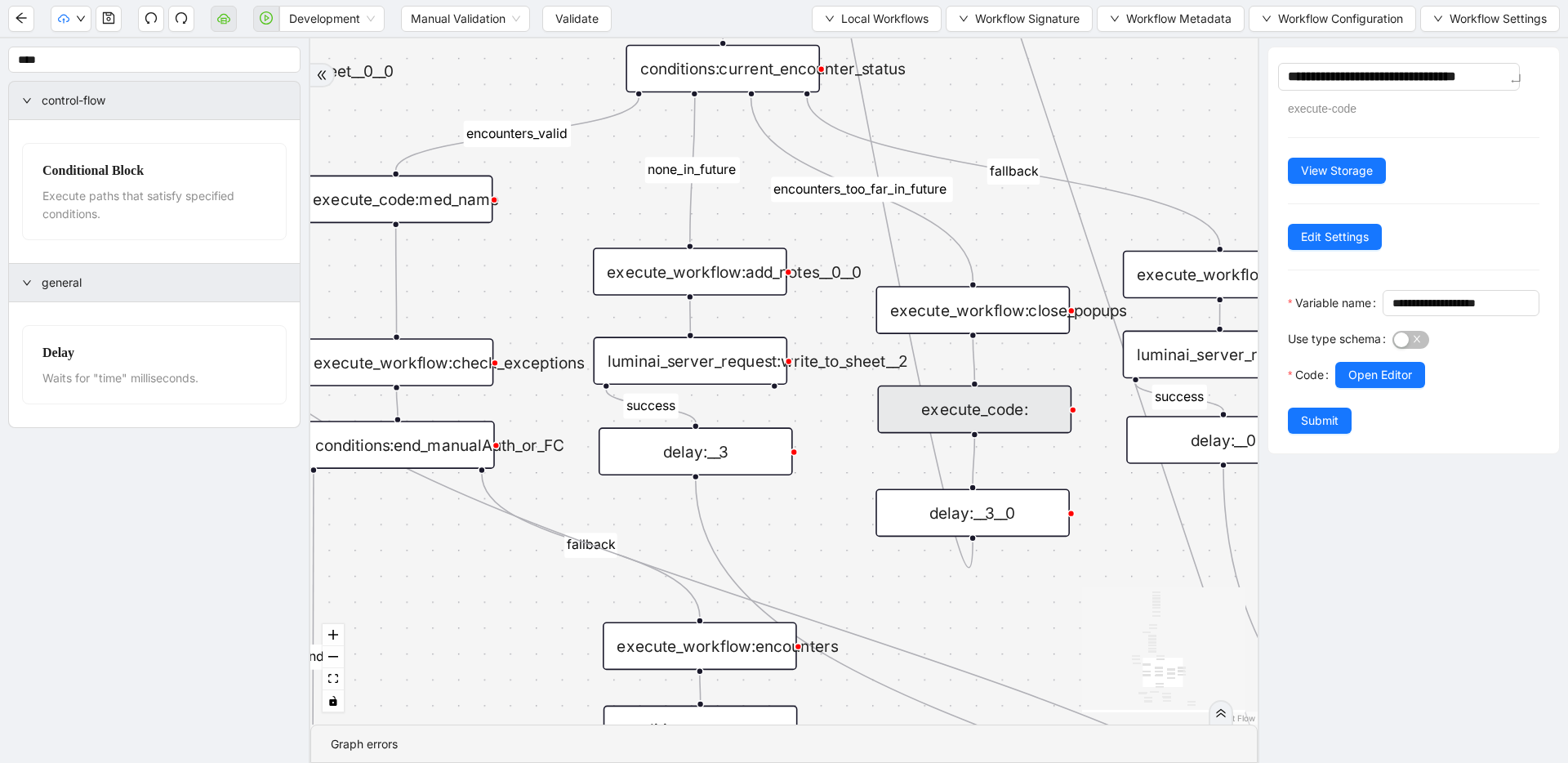
type textarea "**********"
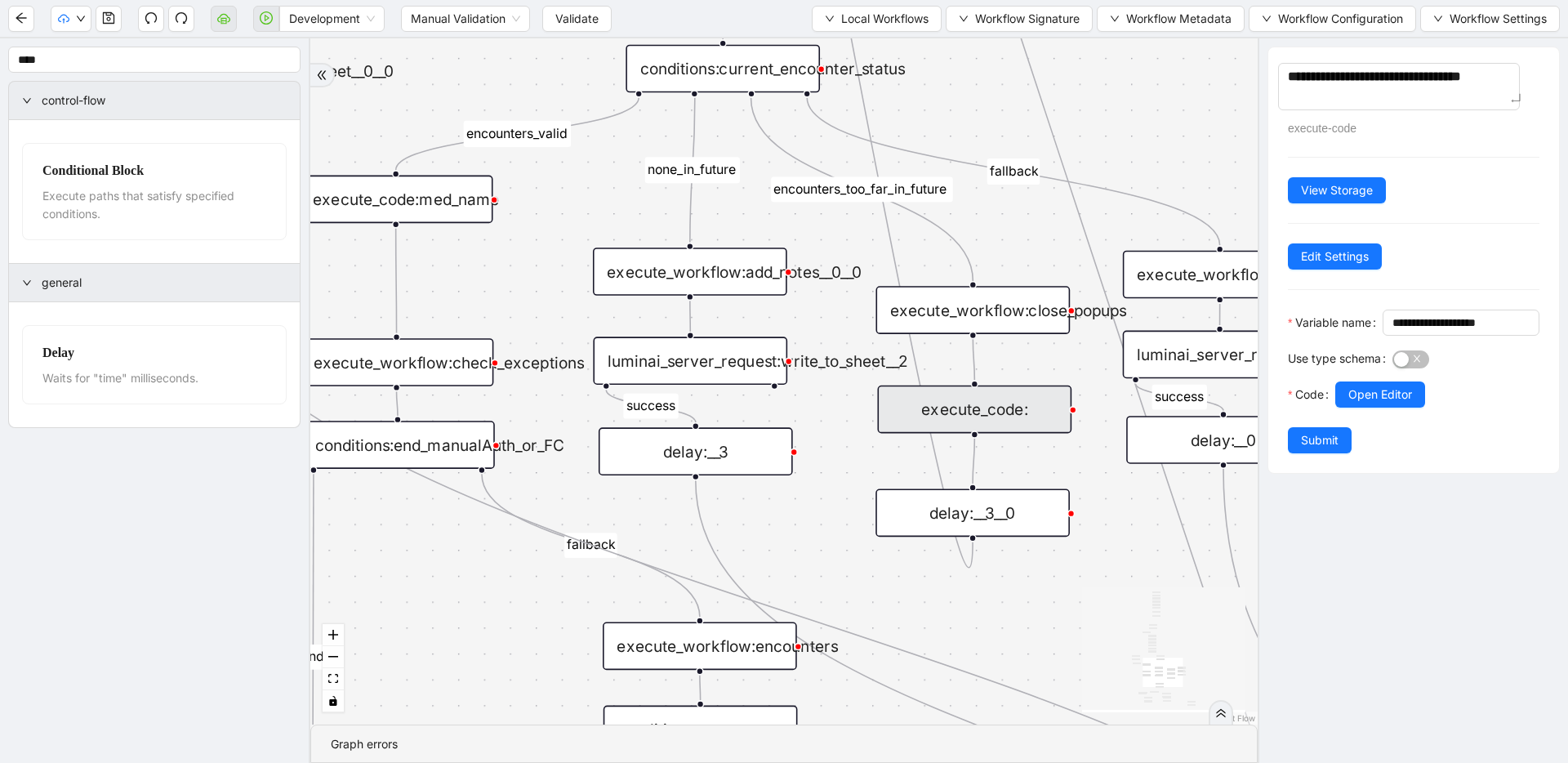
type textarea "**********"
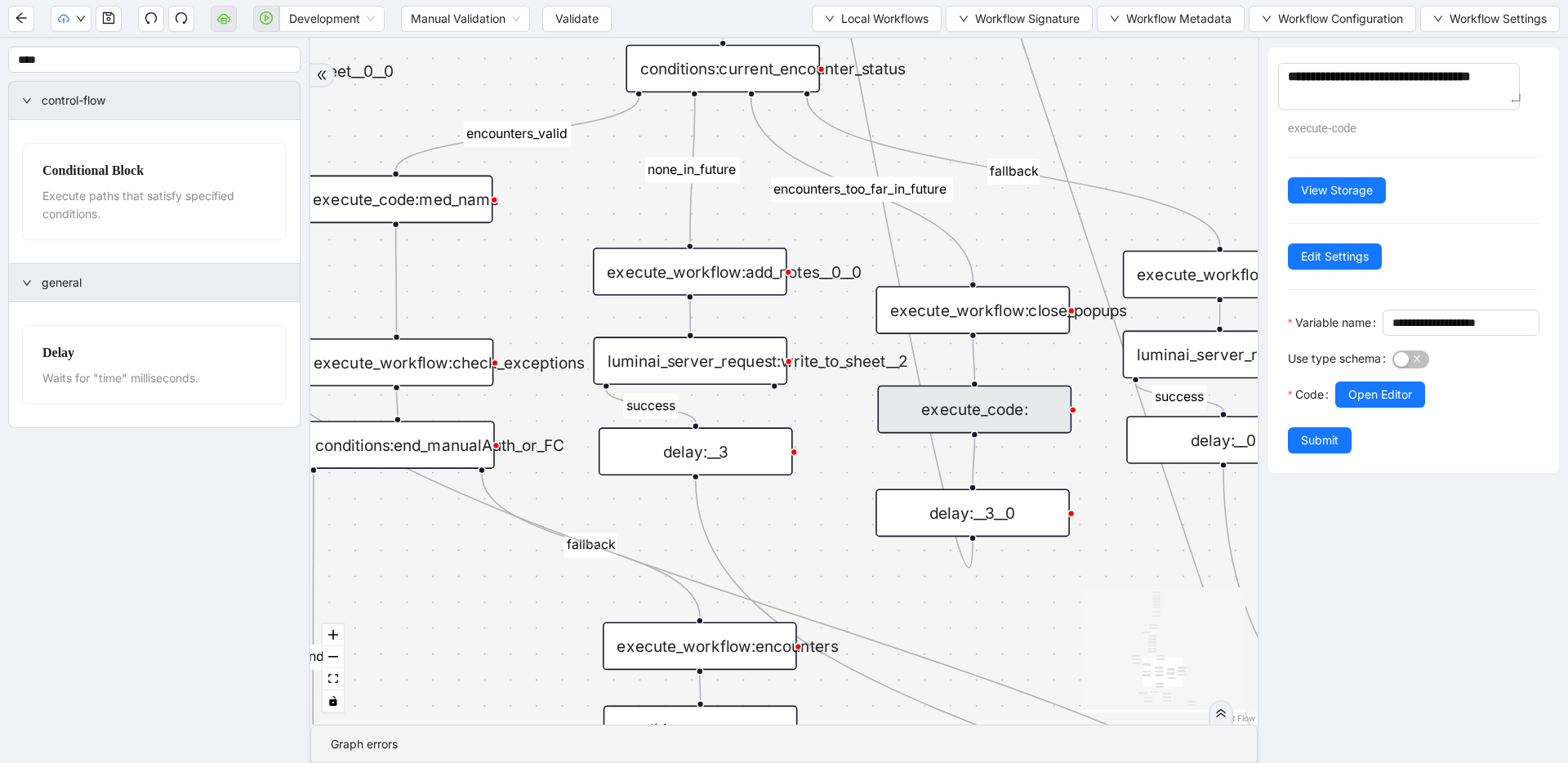
type textarea "**********"
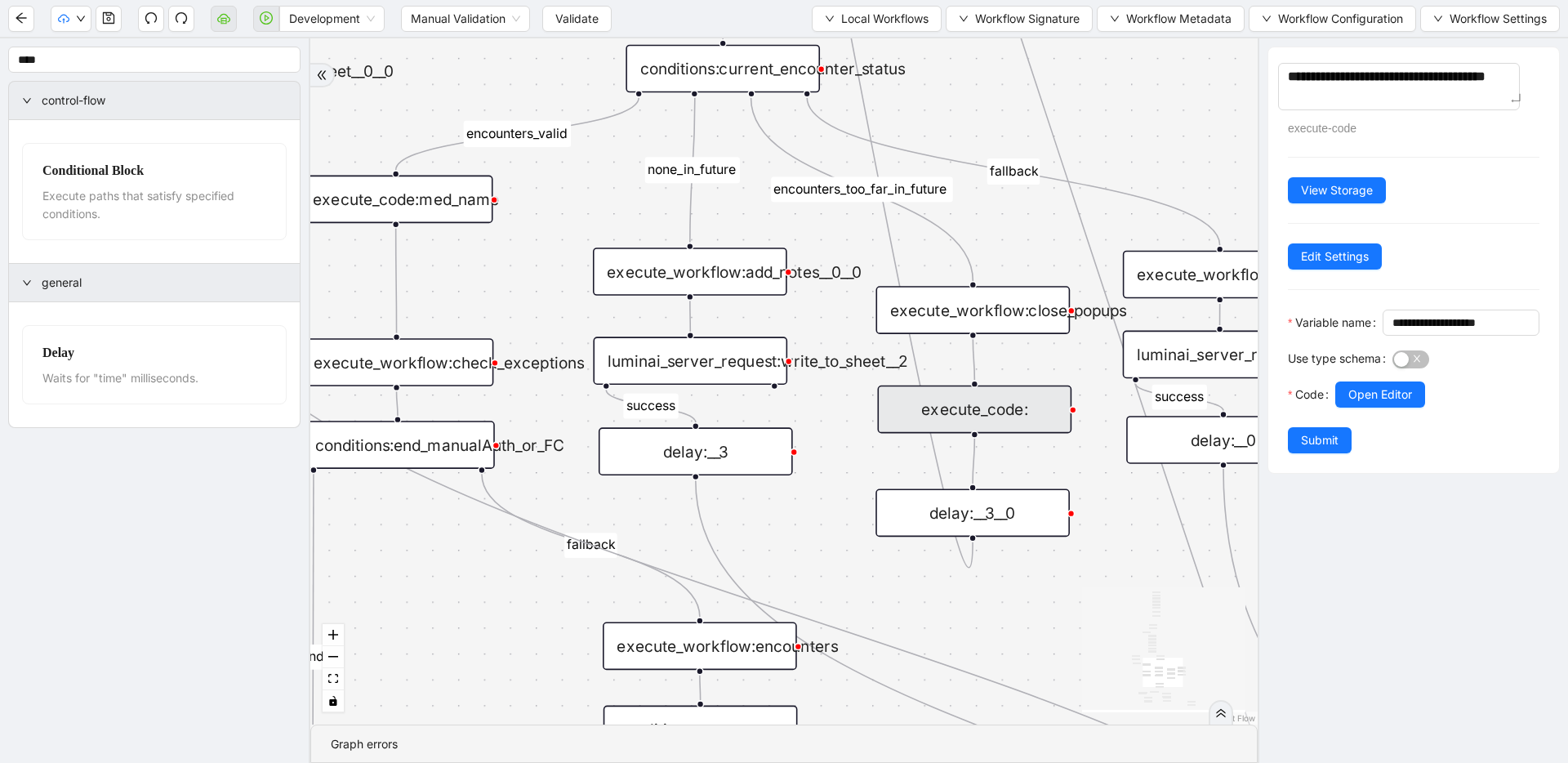
type textarea "**********"
click at [1153, 102] on div "fallback success success fallback no_encounters end success success success old…" at bounding box center [784, 381] width 947 height 686
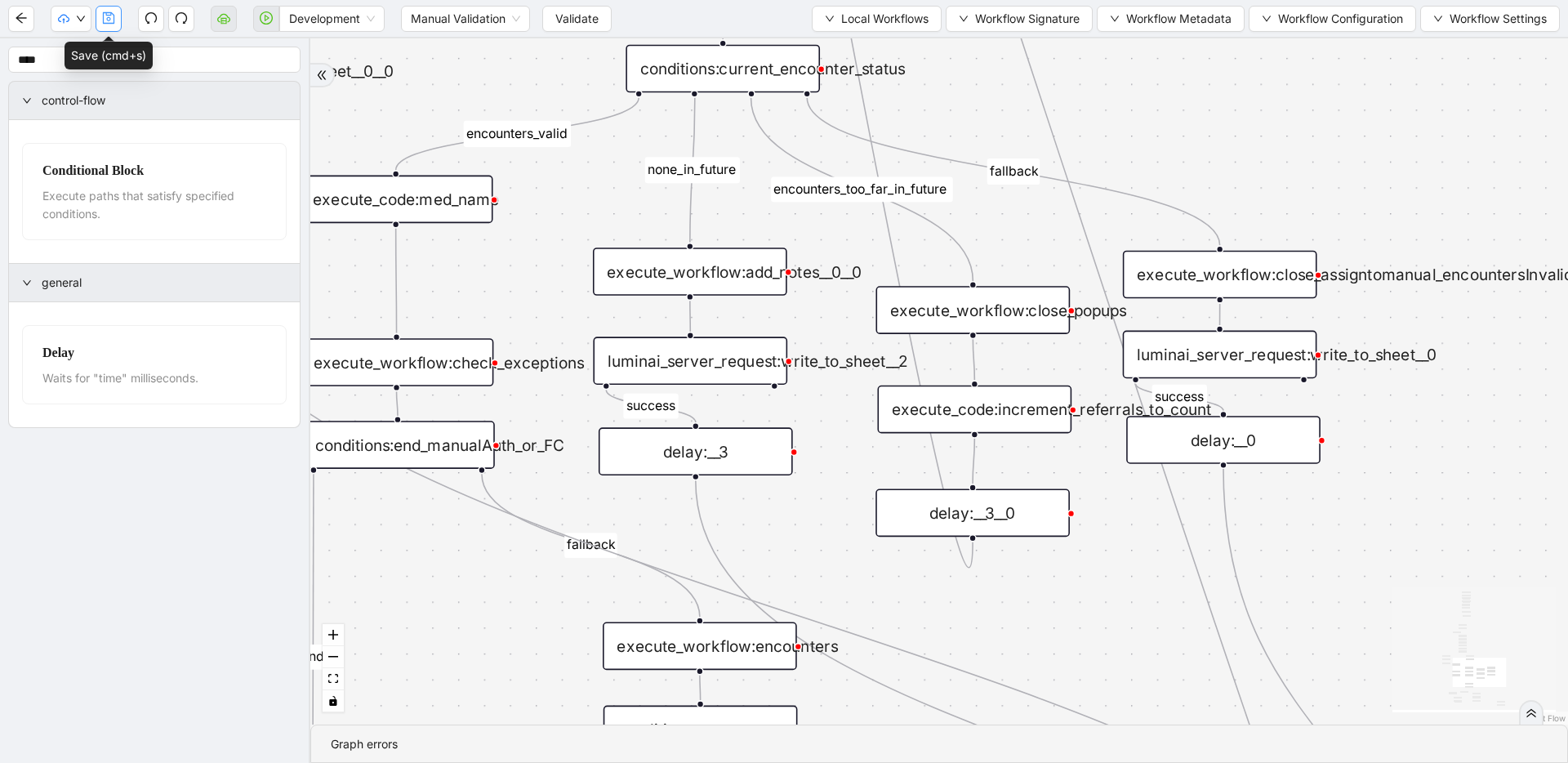
click at [113, 25] on button "button" at bounding box center [109, 18] width 26 height 26
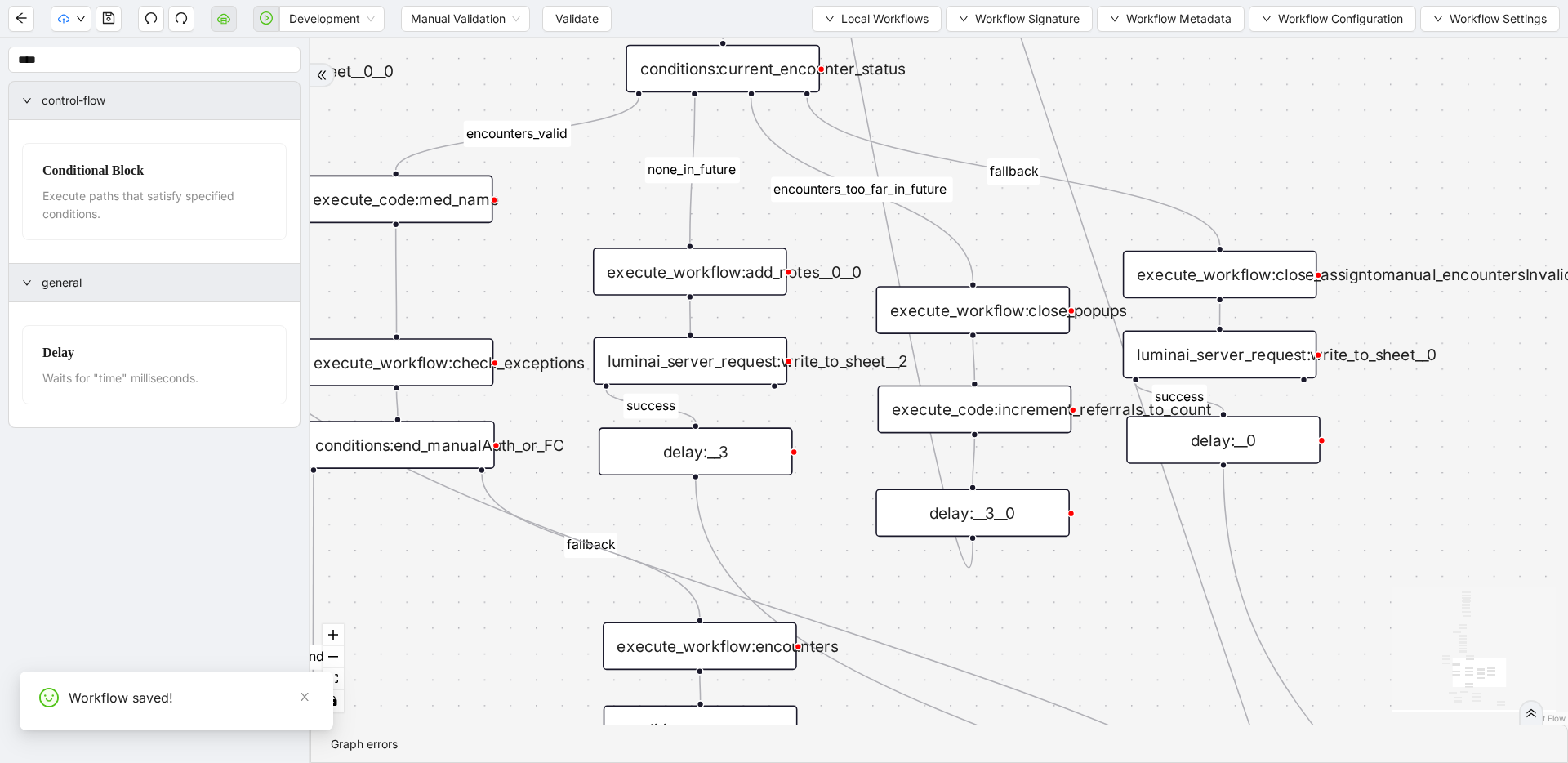
click at [938, 418] on div "execute_code:increment_referrals_to_count" at bounding box center [973, 409] width 195 height 48
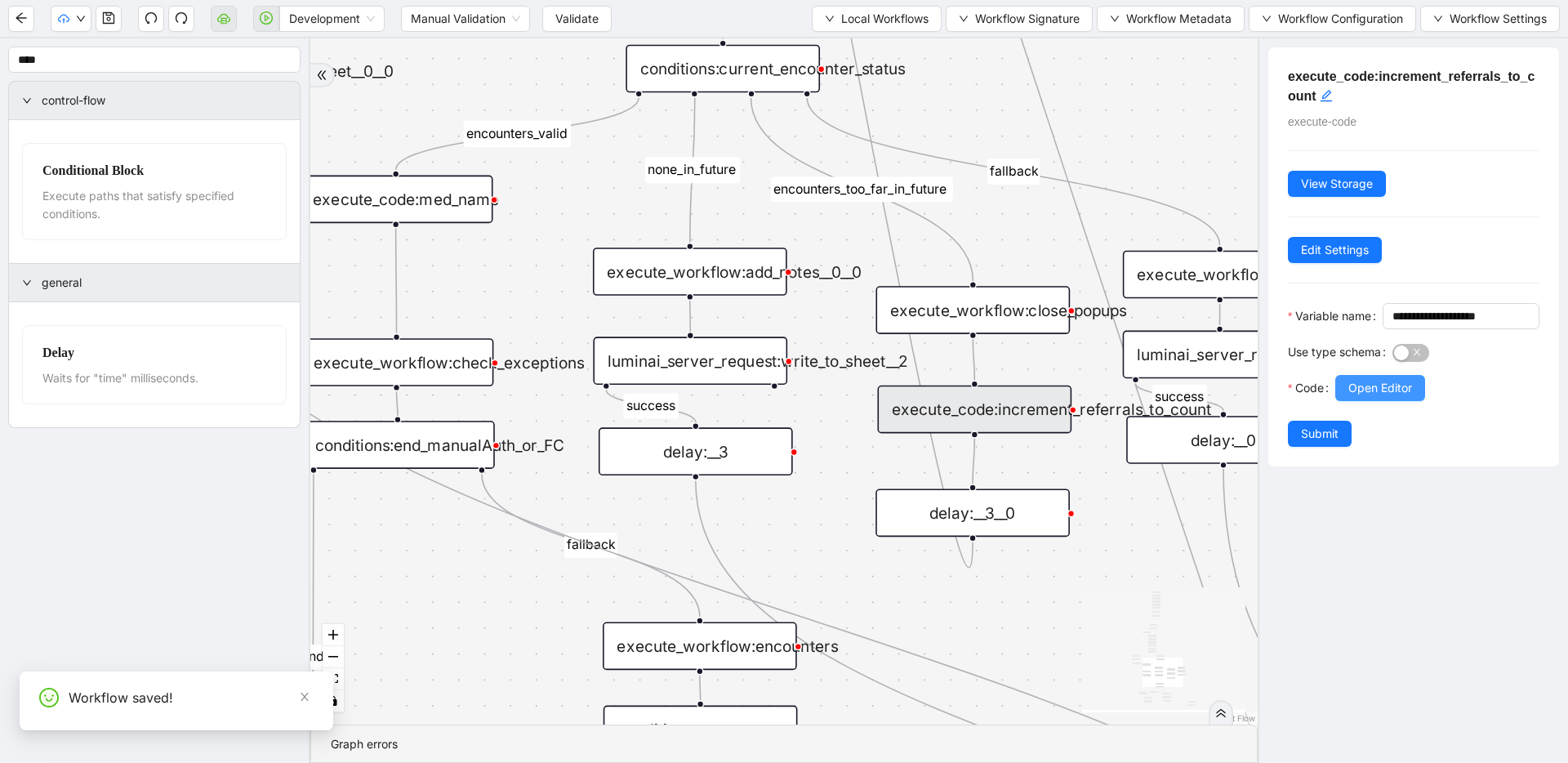
click at [1362, 397] on span "Open Editor" at bounding box center [1380, 388] width 64 height 18
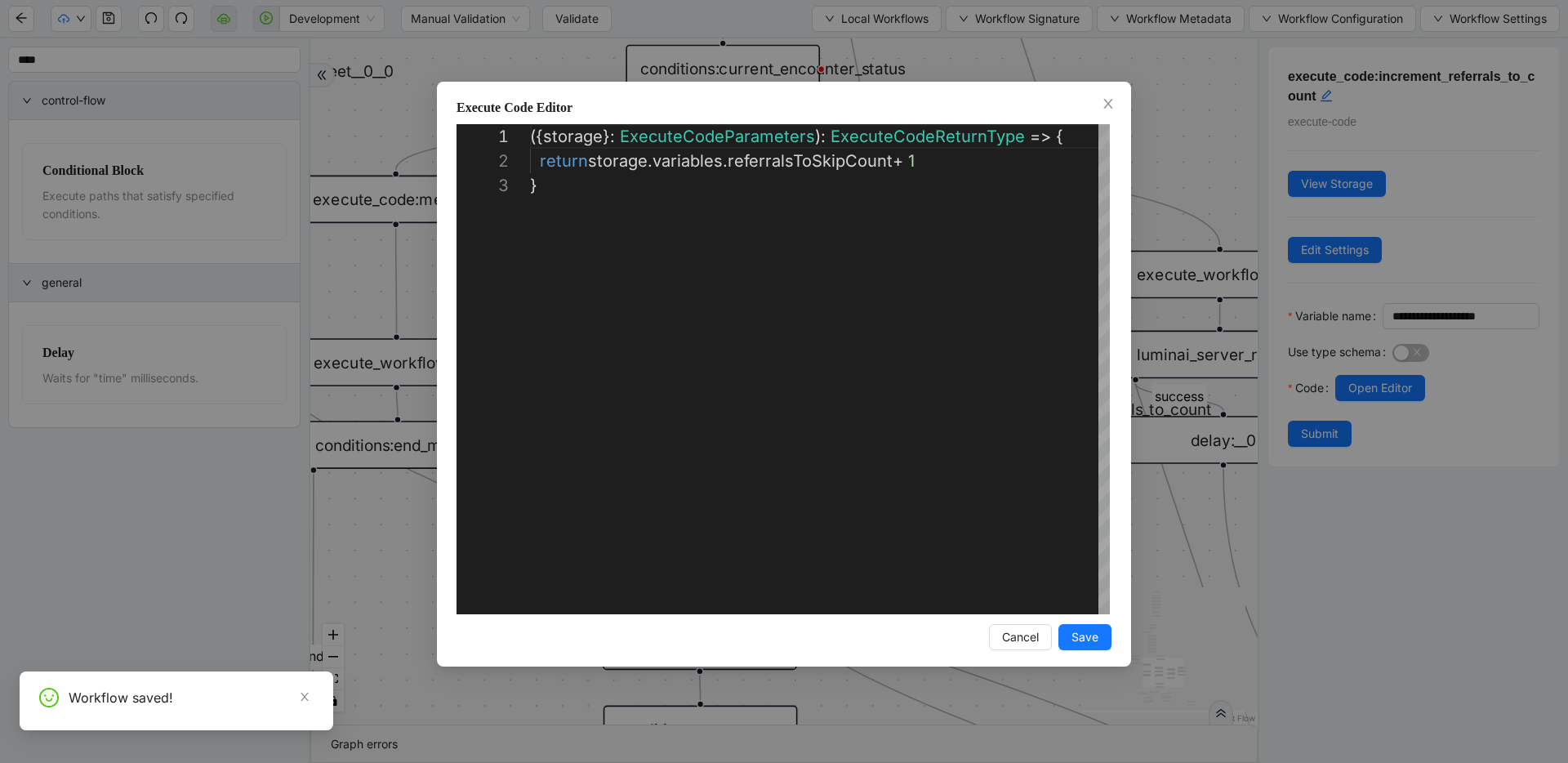
scroll to position [49, 0]
click at [1171, 157] on div "**********" at bounding box center [784, 381] width 1568 height 763
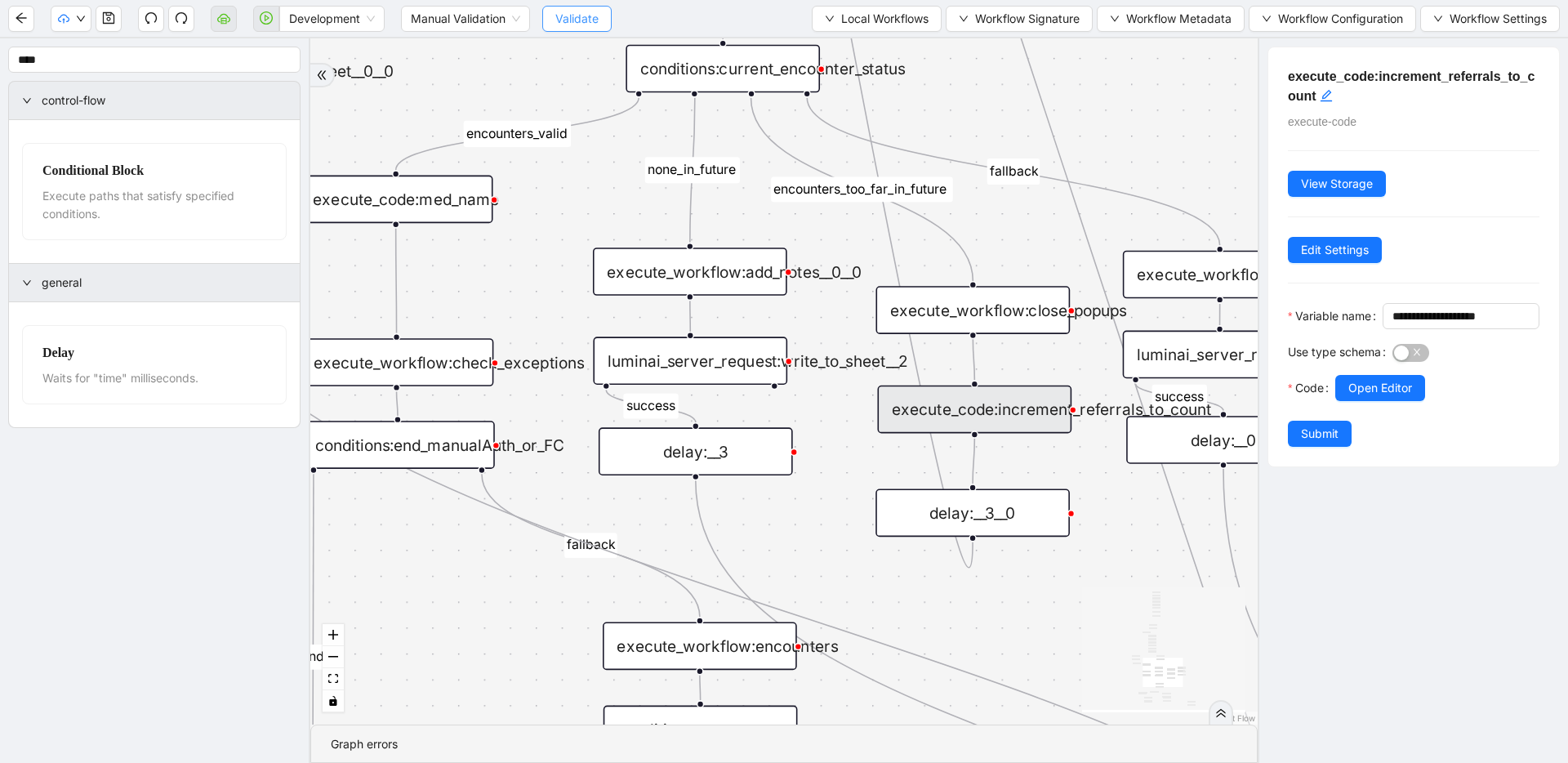
click at [583, 12] on span "Validate" at bounding box center [576, 19] width 43 height 18
click at [270, 30] on button "button" at bounding box center [266, 18] width 26 height 26
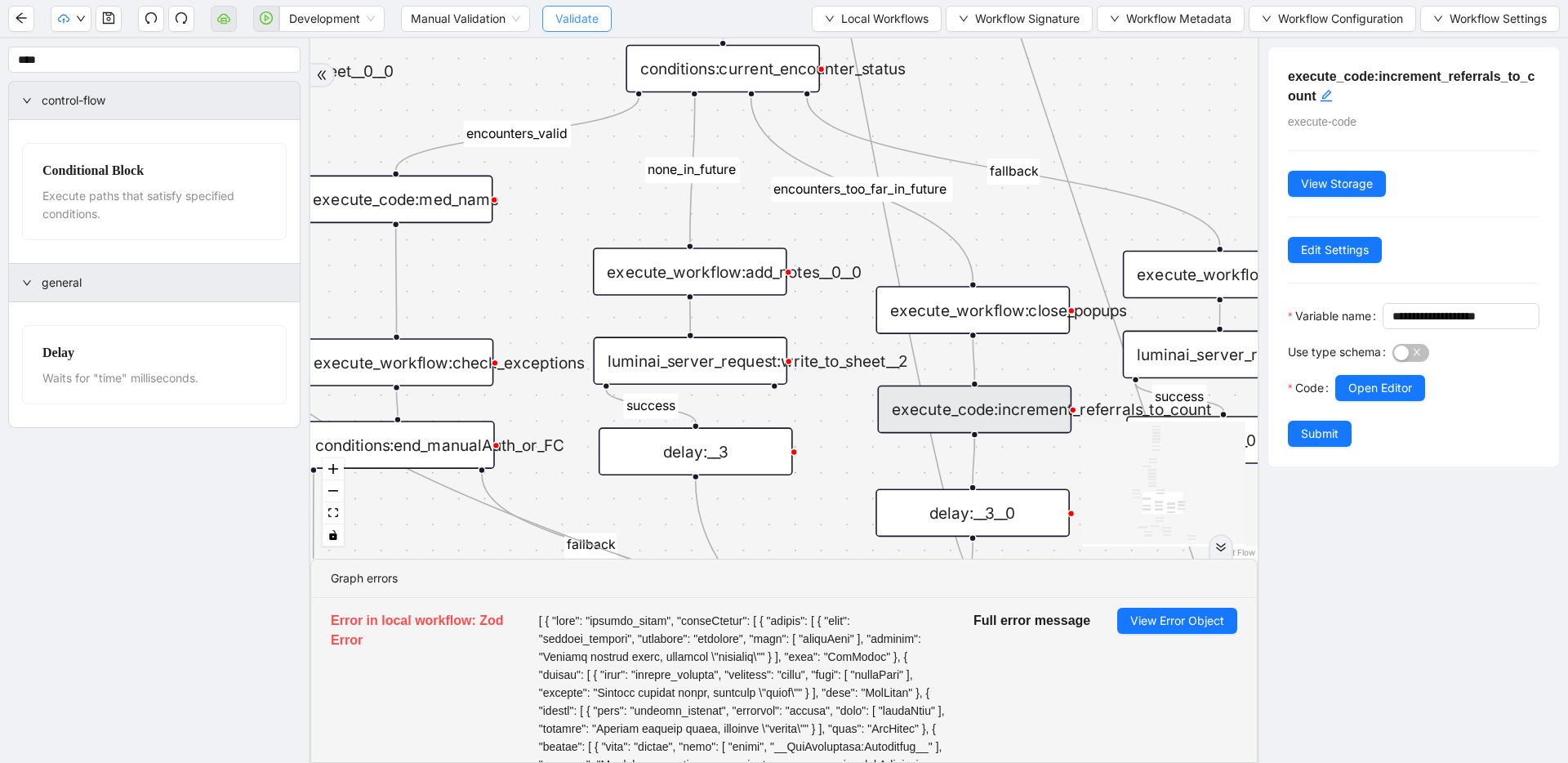
click at [574, 25] on span "Validate" at bounding box center [576, 19] width 43 height 18
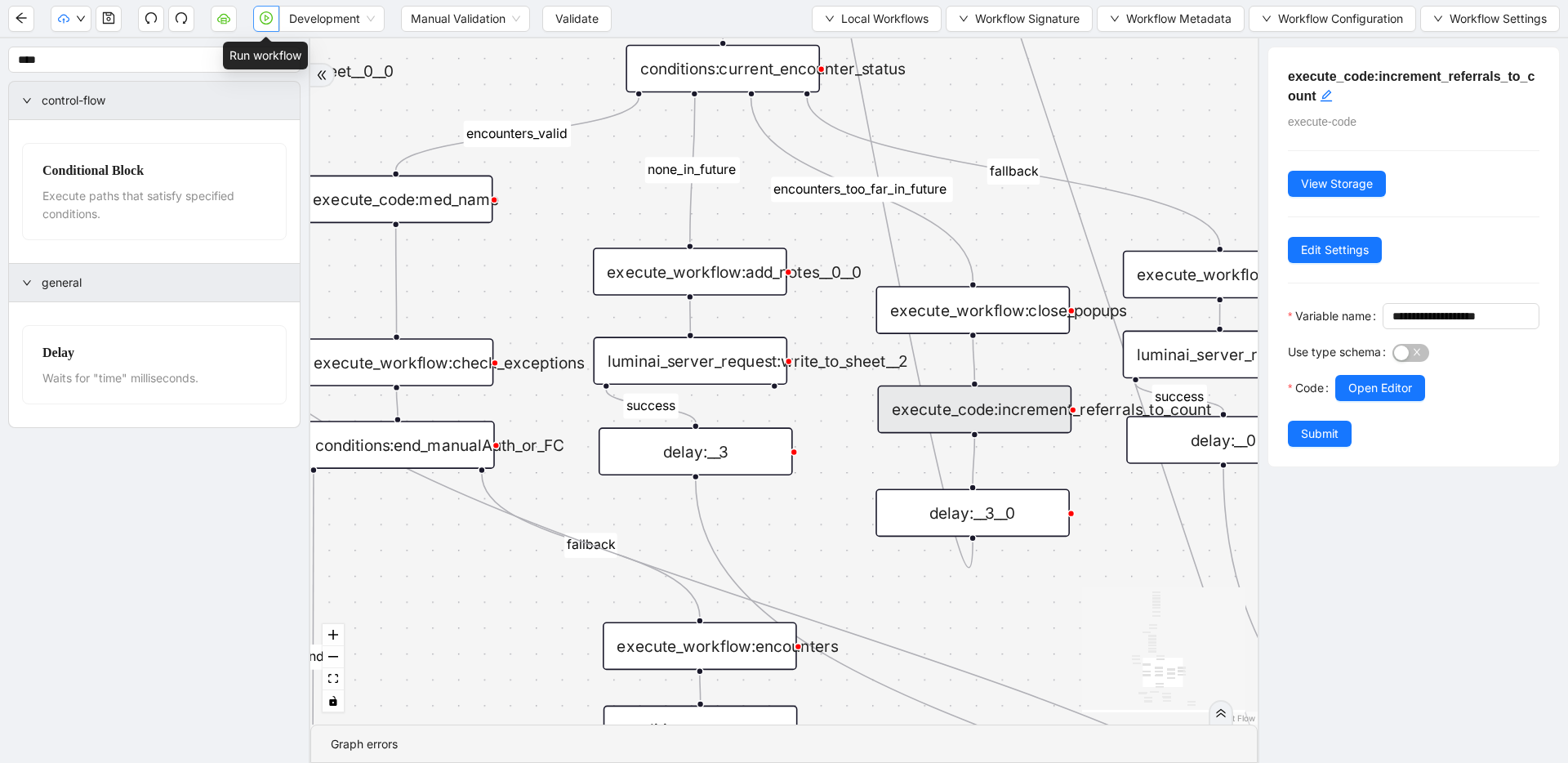
click at [256, 21] on button "button" at bounding box center [266, 18] width 26 height 26
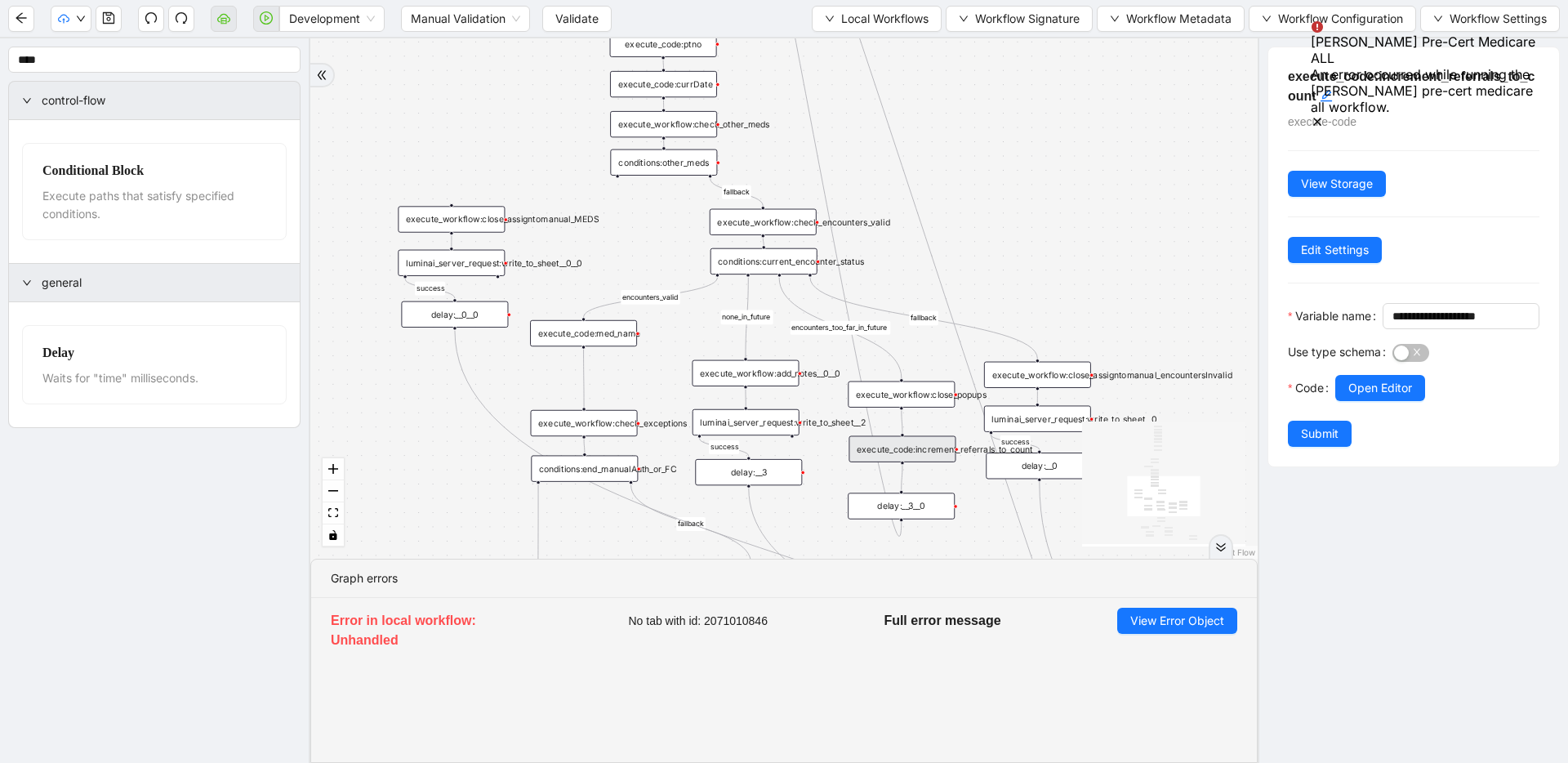
drag, startPoint x: 903, startPoint y: 280, endPoint x: 873, endPoint y: 359, distance: 84.5
click at [785, 220] on div "execute_workflow:check_encounters_valid" at bounding box center [763, 222] width 107 height 26
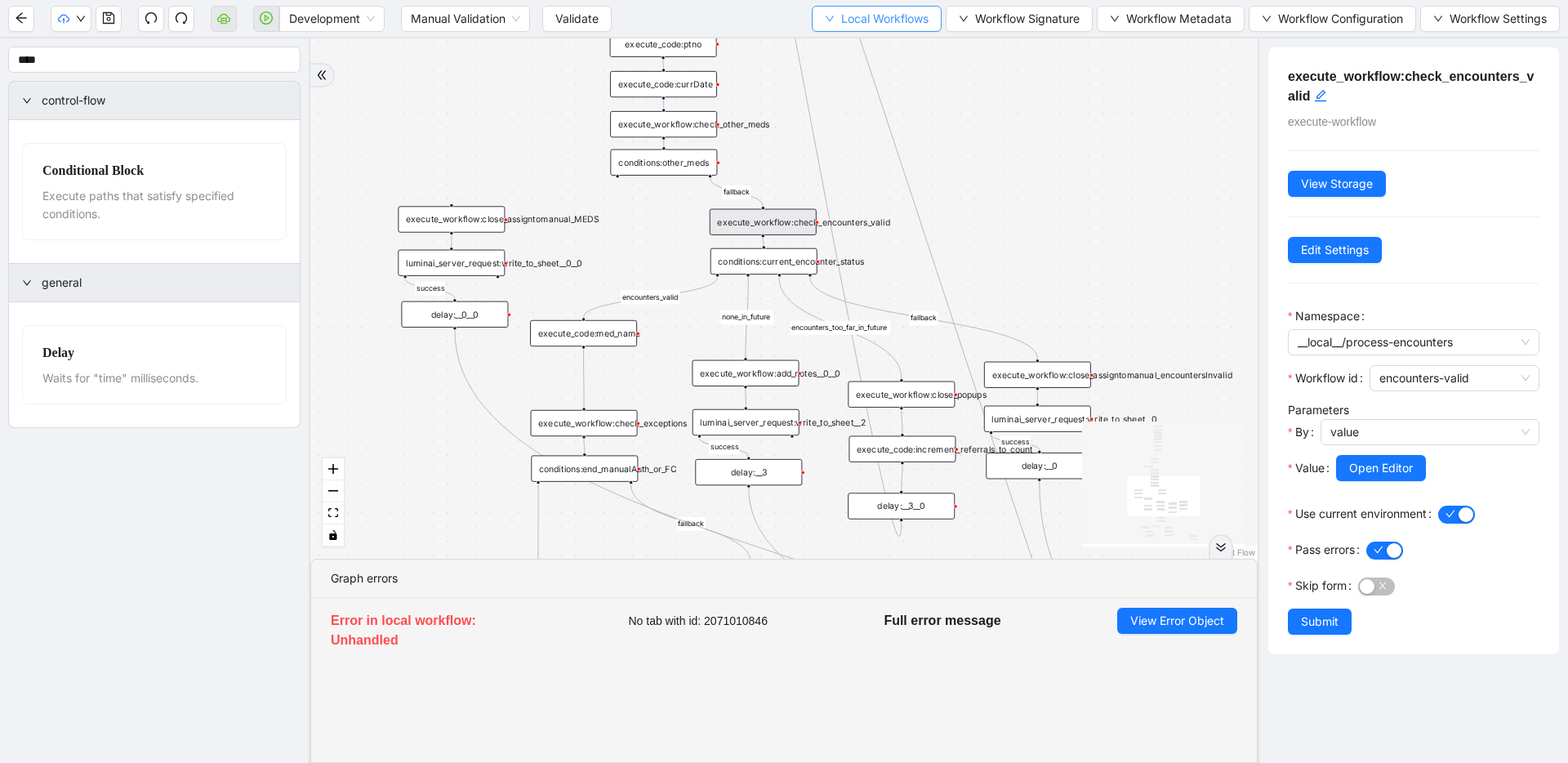
click at [843, 26] on span "Local Workflows" at bounding box center [885, 19] width 88 height 18
click at [839, 43] on span "Select" at bounding box center [872, 51] width 104 height 18
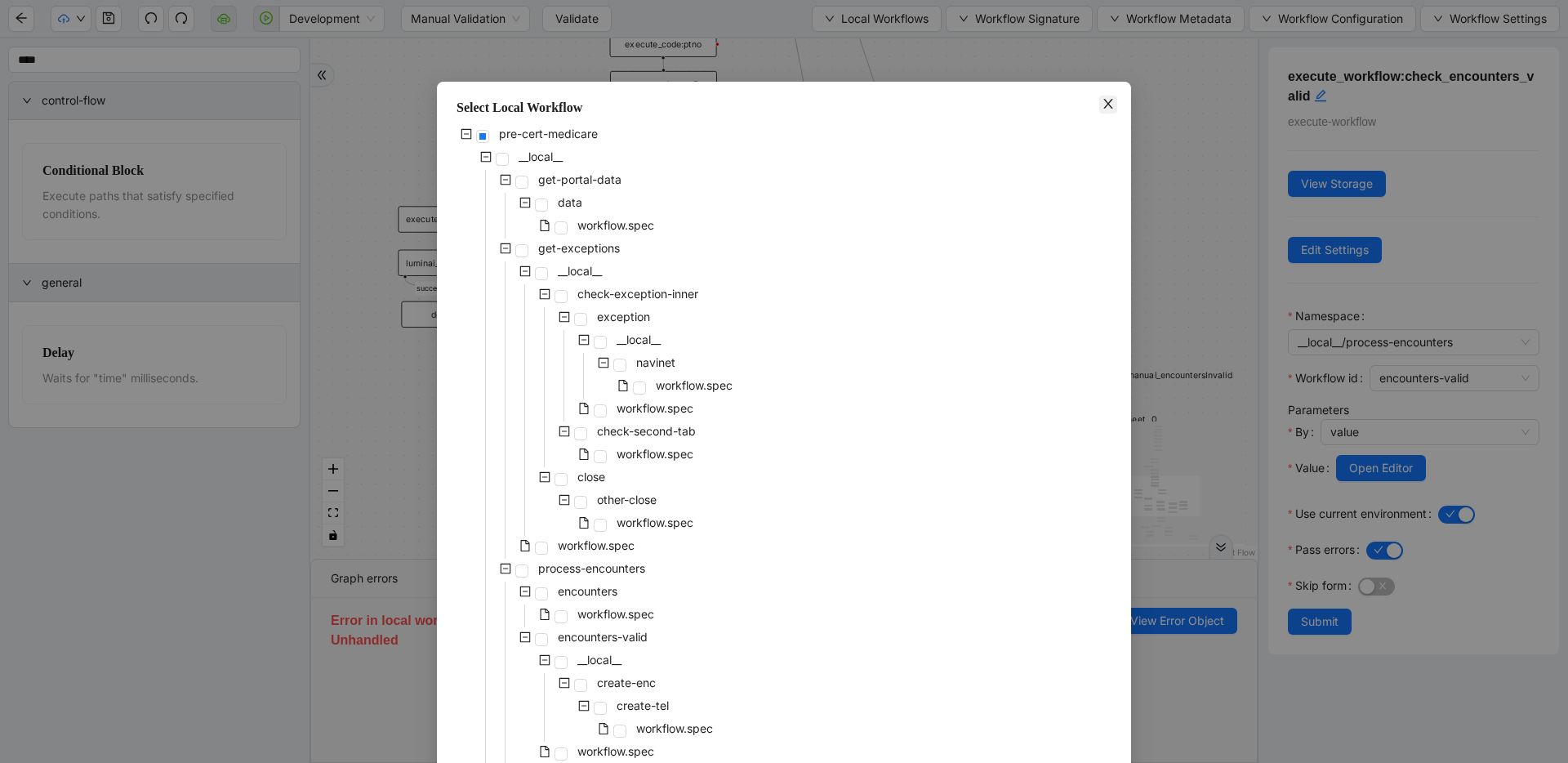
click at [1101, 101] on icon "close" at bounding box center [1108, 103] width 13 height 13
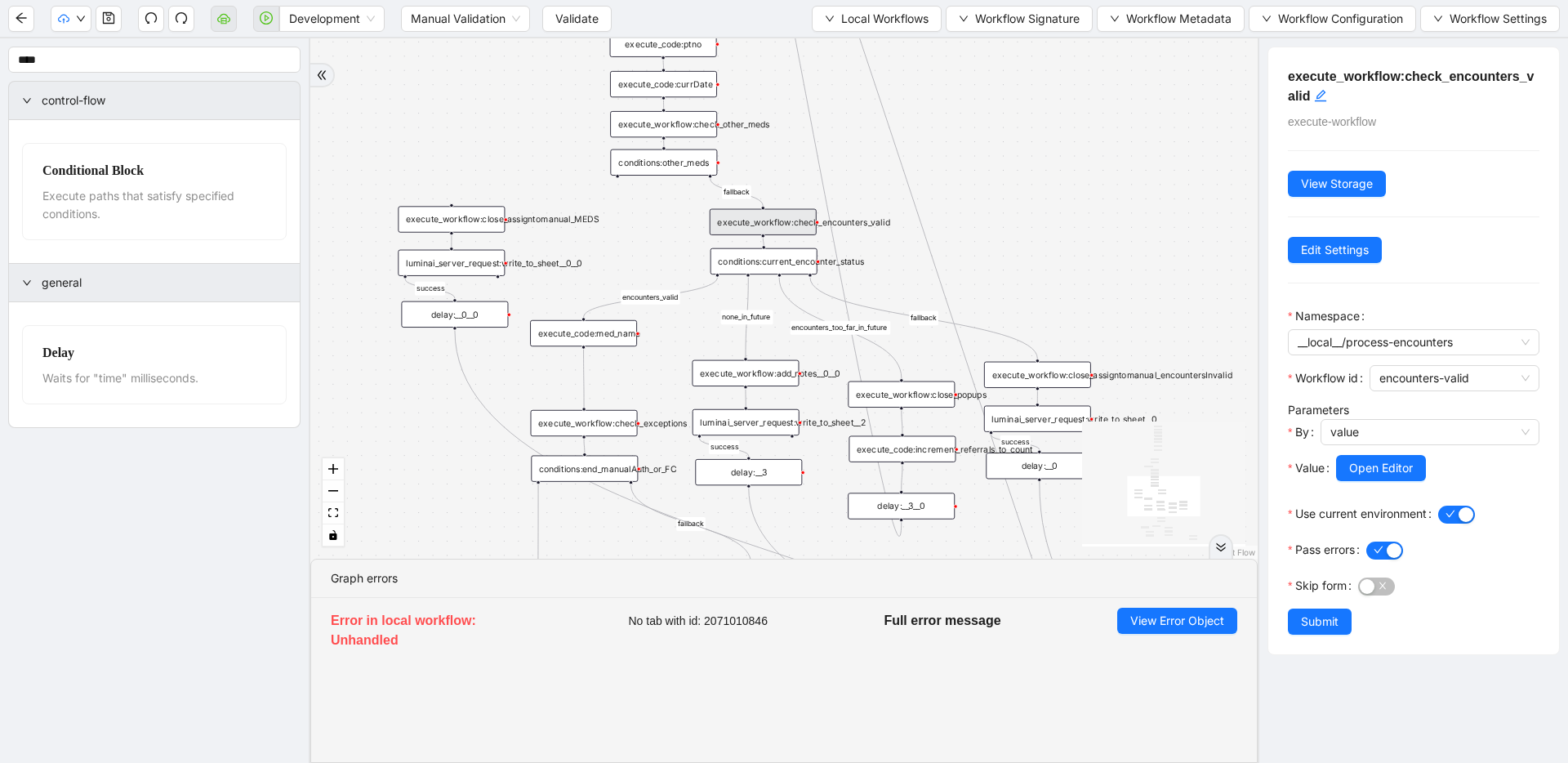
click at [763, 262] on div "conditions:current_encounter_status" at bounding box center [763, 261] width 107 height 26
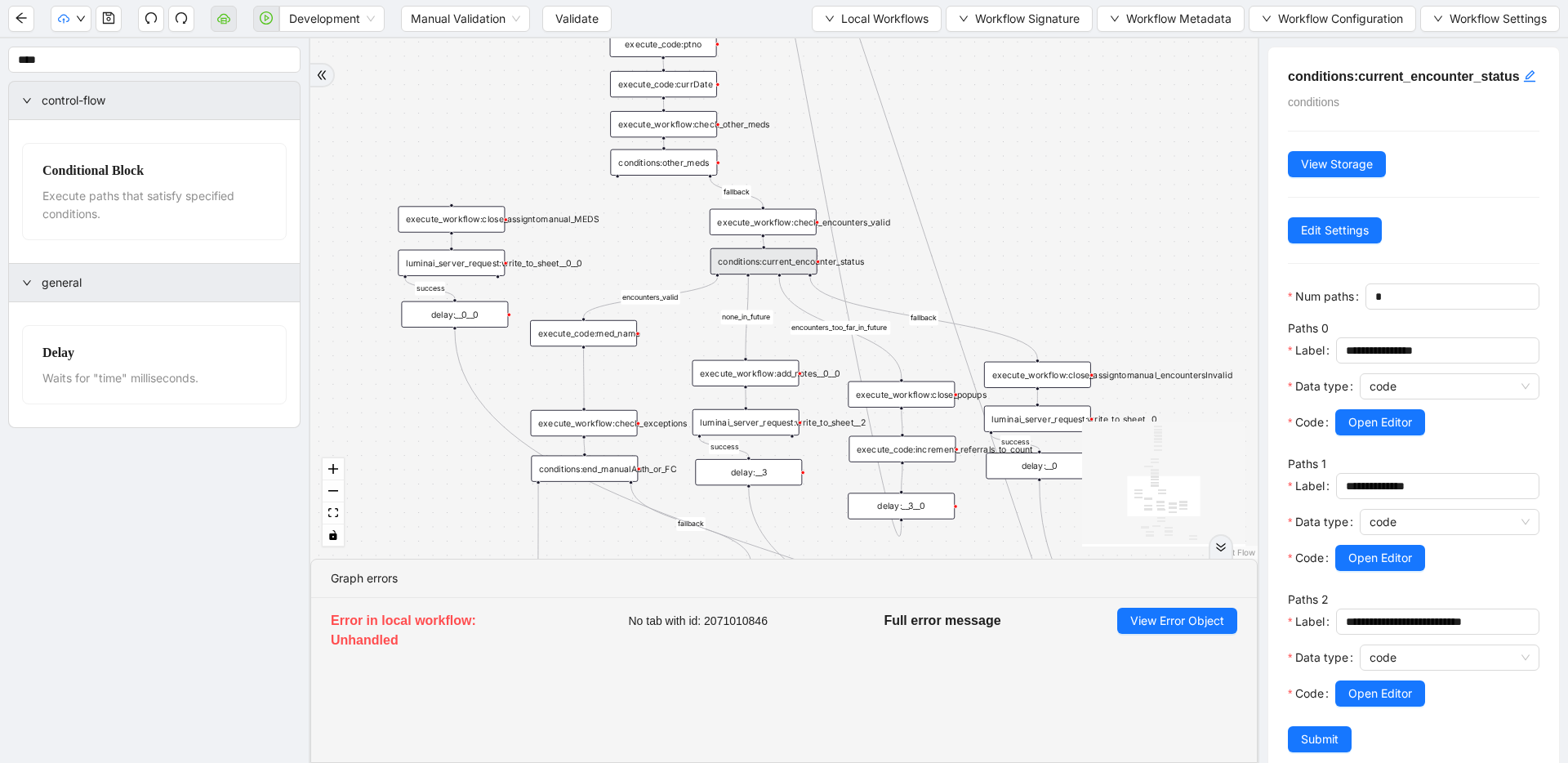
click at [738, 220] on div "execute_workflow:check_encounters_valid" at bounding box center [763, 222] width 107 height 26
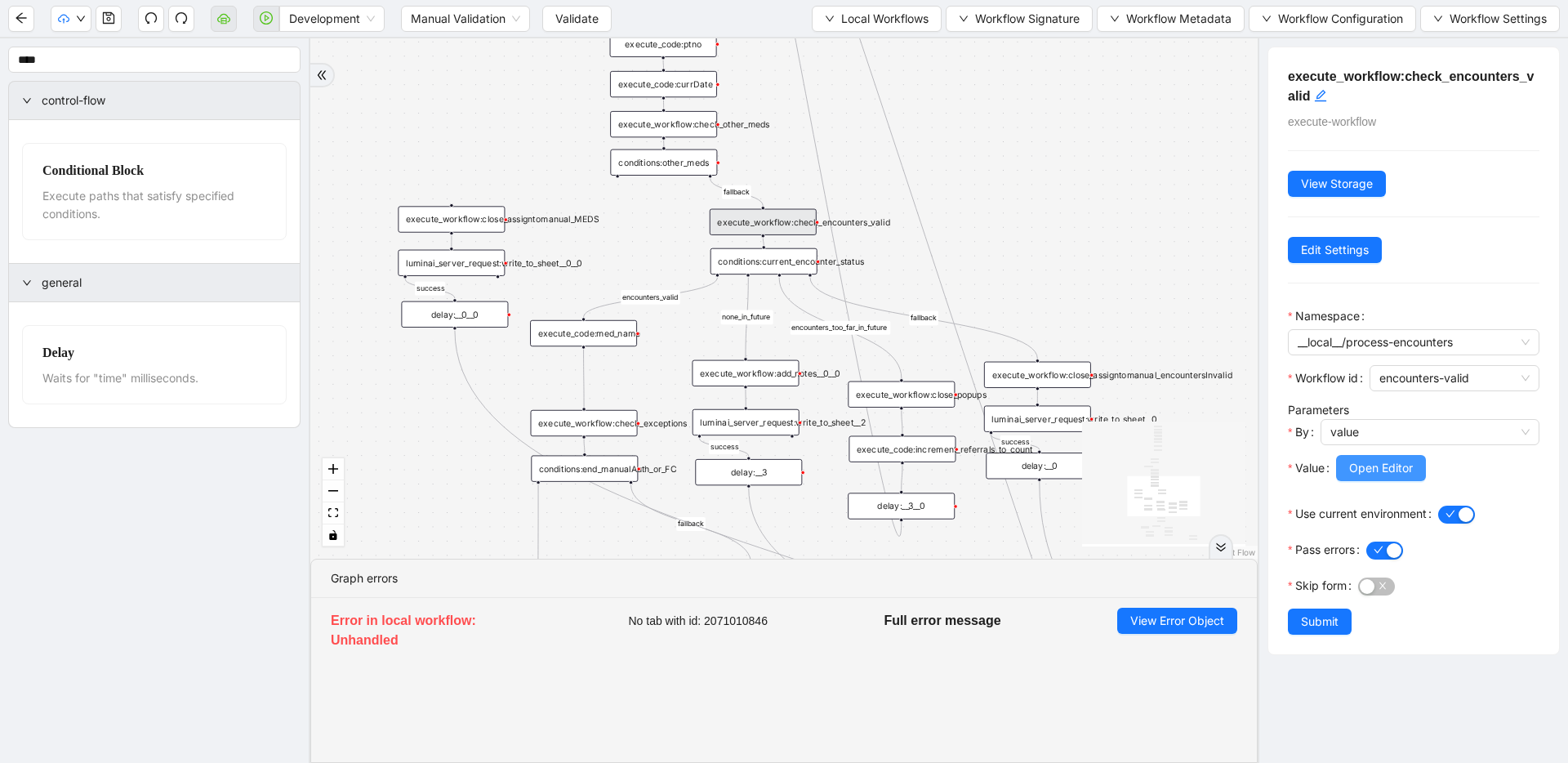
click at [1369, 463] on span "Open Editor" at bounding box center [1381, 469] width 64 height 18
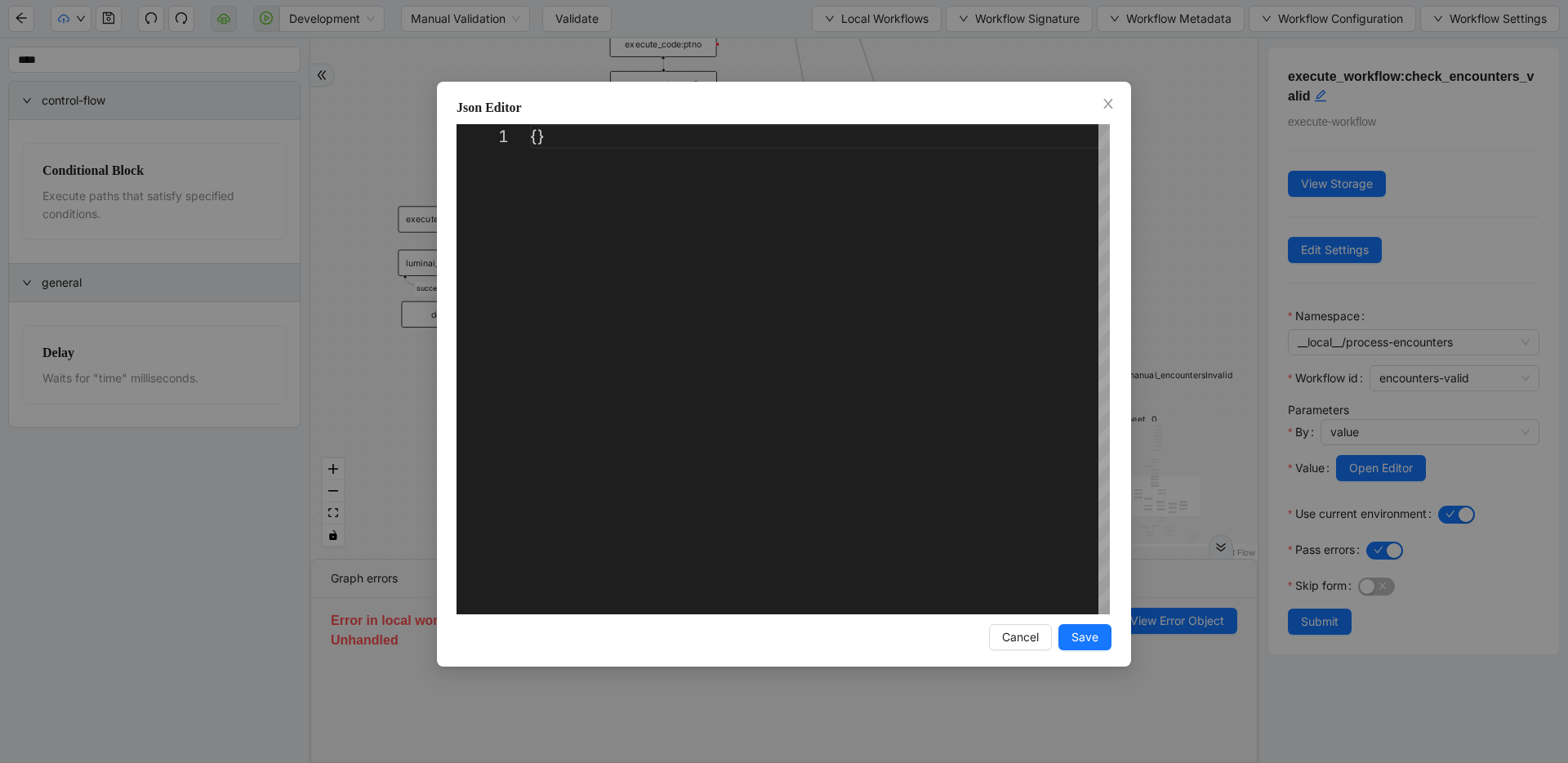
click at [1221, 294] on div "Json Editor 1 {} ** Enter to Rename, ⇧Enter to Preview Cancel Save" at bounding box center [784, 381] width 1568 height 763
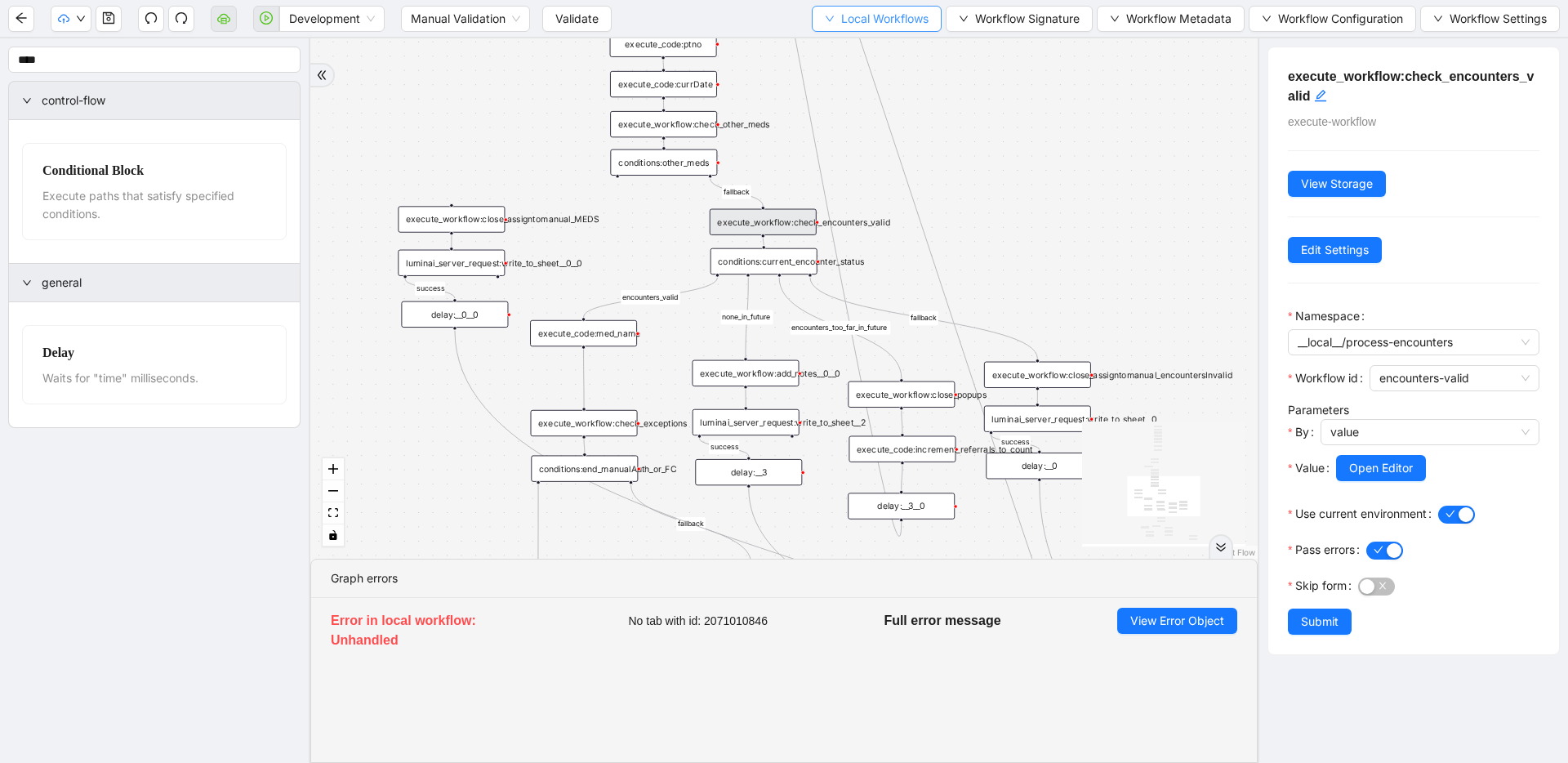
click at [881, 21] on span "Local Workflows" at bounding box center [885, 19] width 88 height 18
click at [878, 52] on span "Select" at bounding box center [872, 51] width 104 height 18
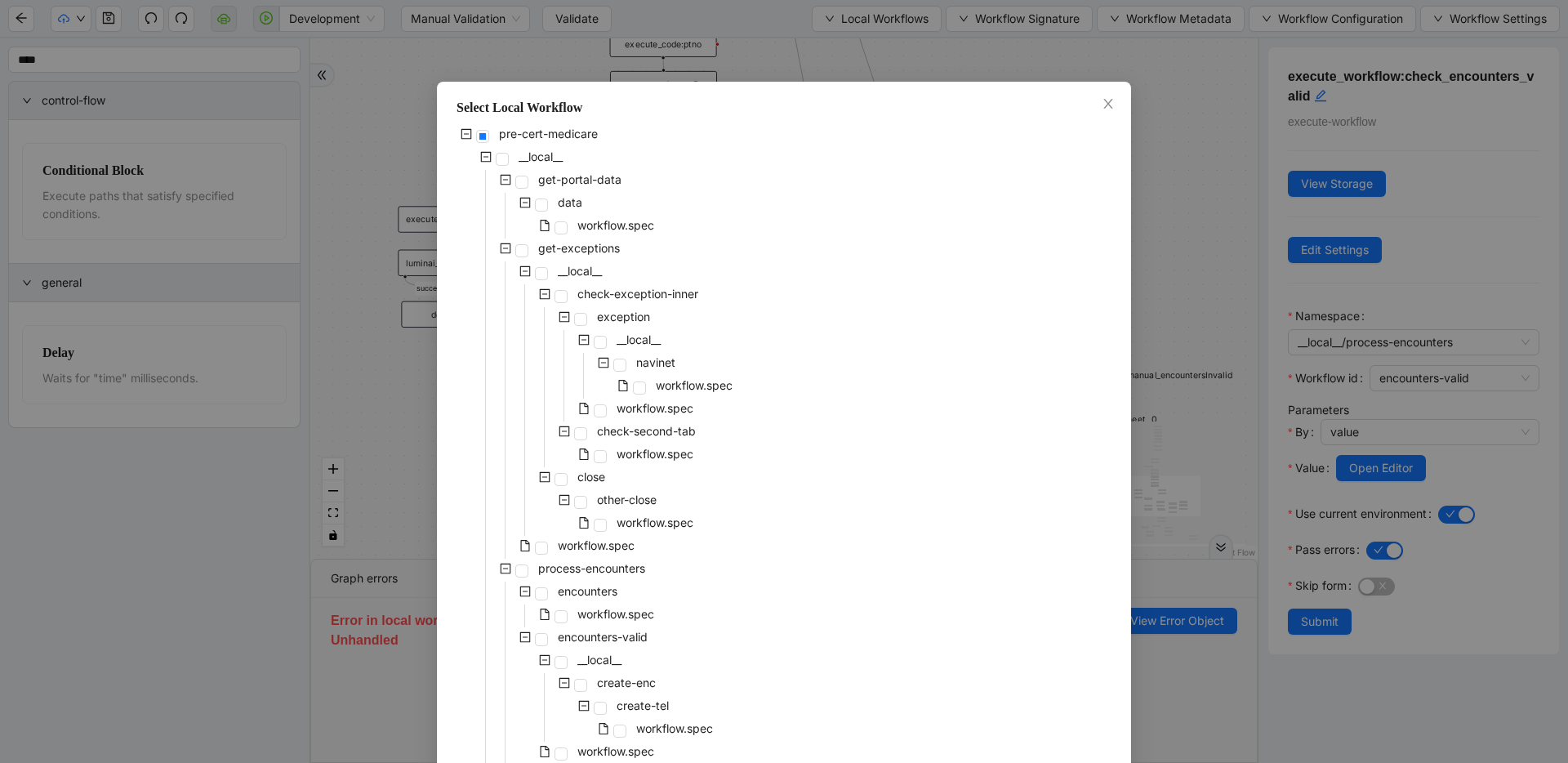
click at [762, 370] on div "pre-cert-medicare __local__ get-portal-data data workflow.spec get-exceptions _…" at bounding box center [784, 742] width 655 height 1235
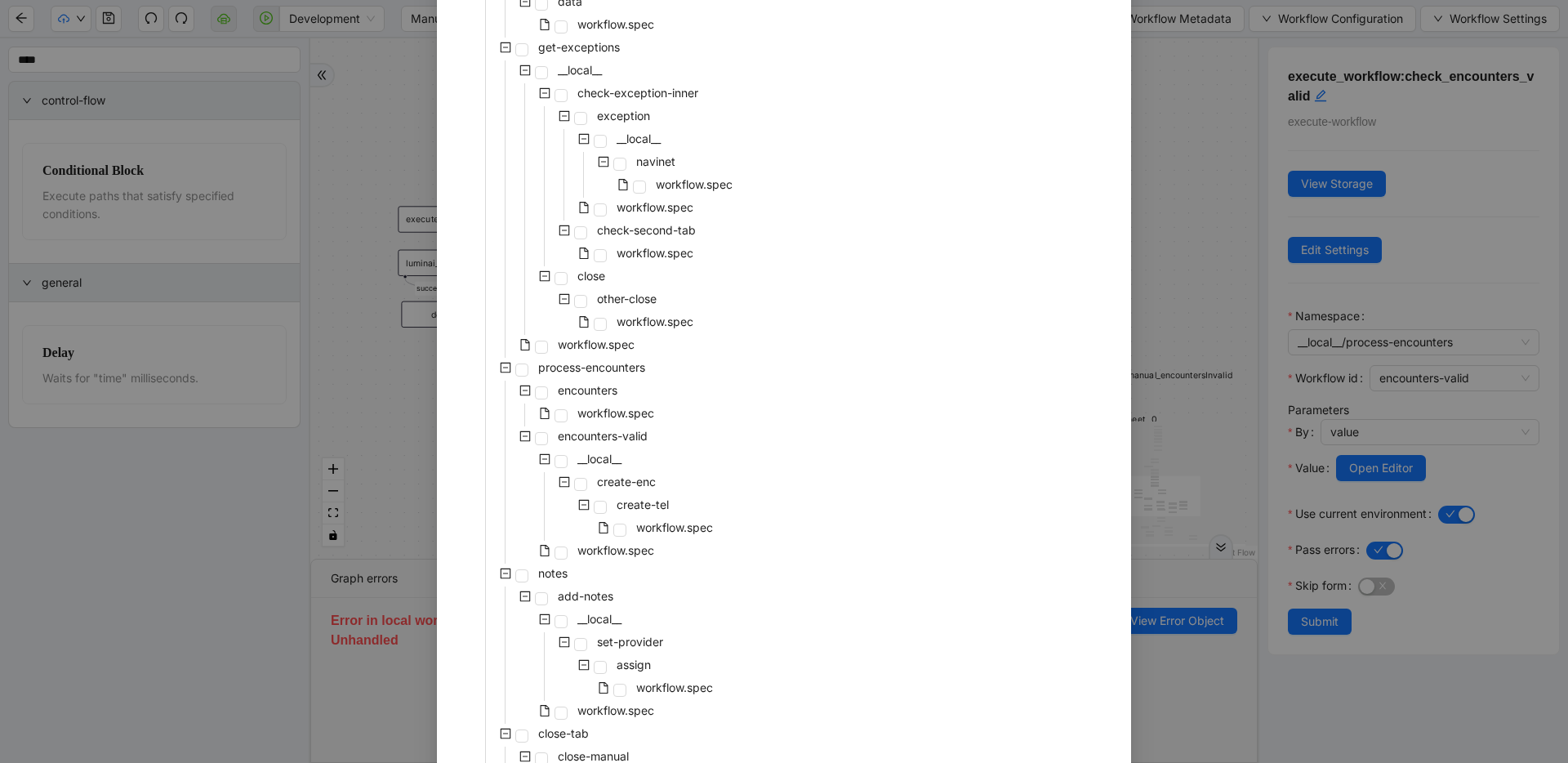
scroll to position [368, 0]
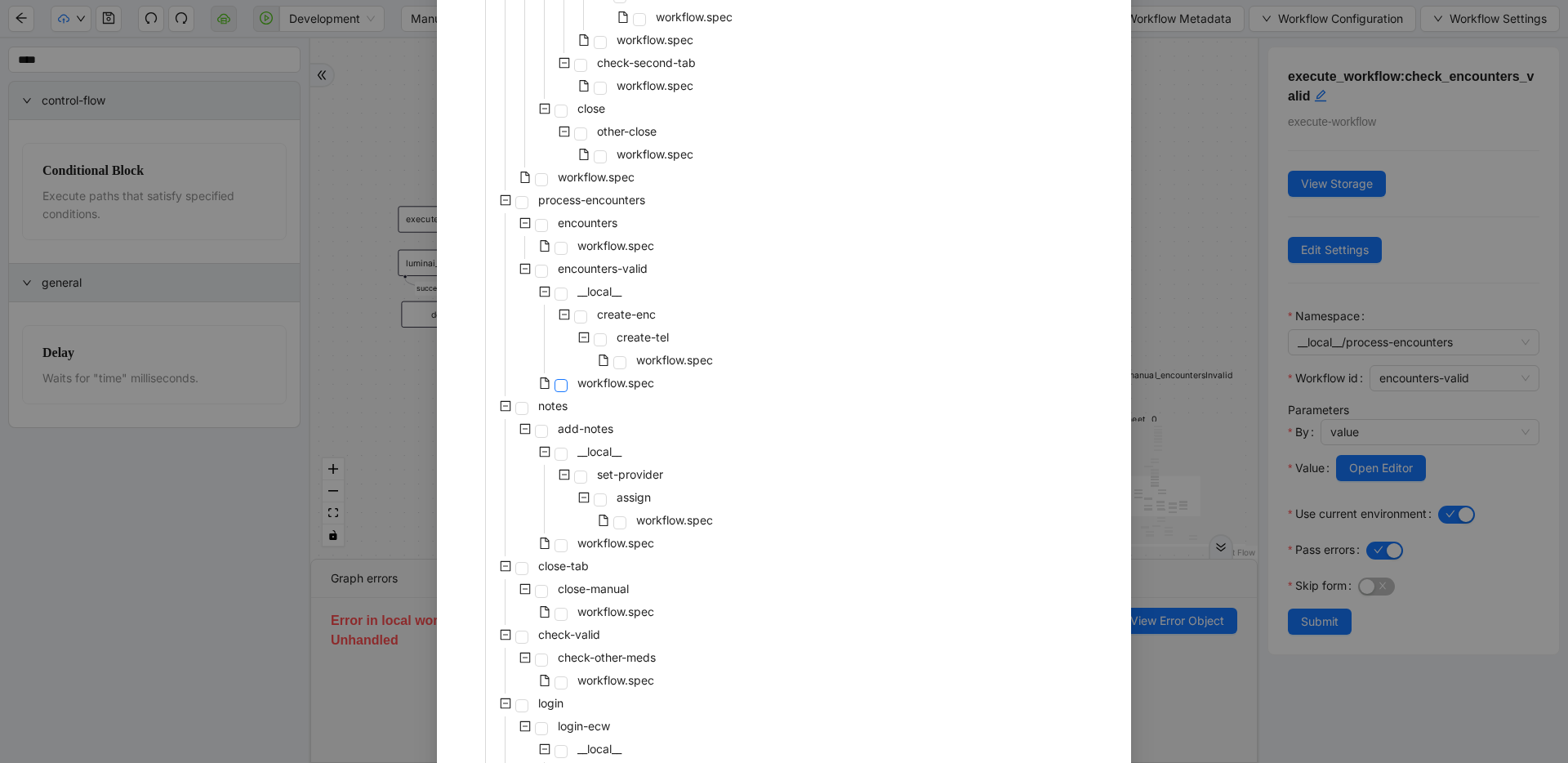
click at [554, 384] on span at bounding box center [561, 386] width 13 height 13
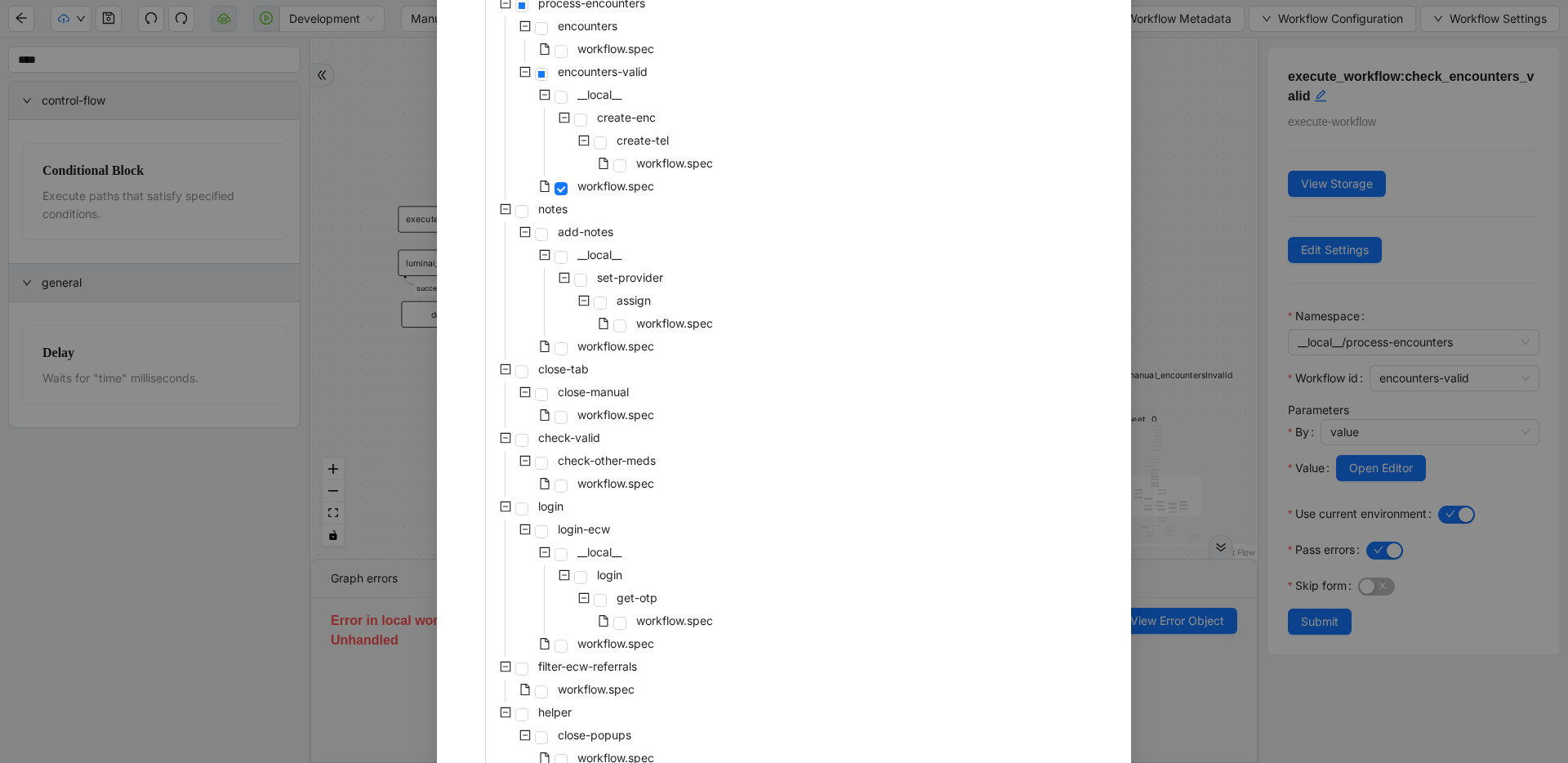
scroll to position [669, 0]
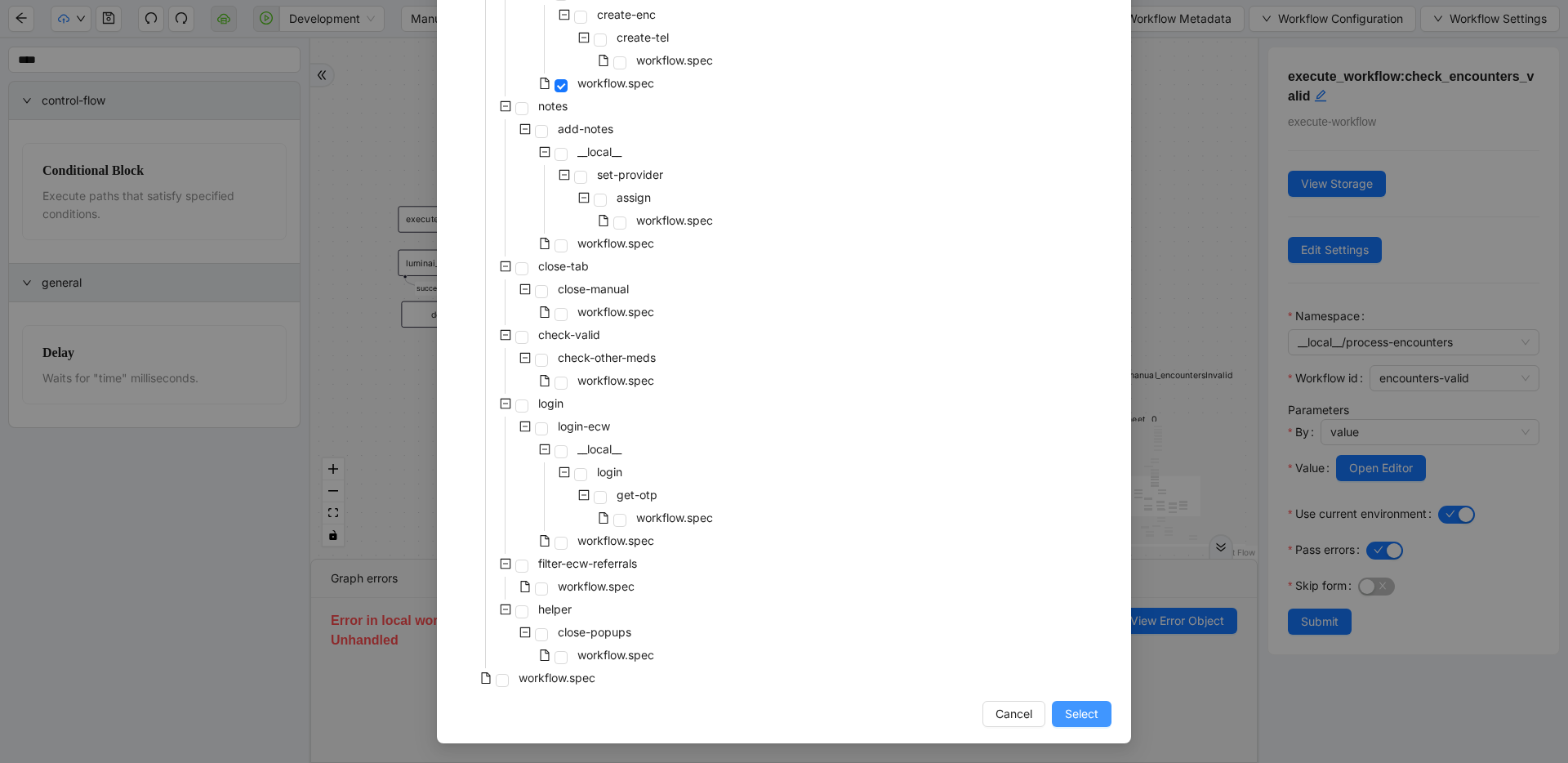
click at [1080, 713] on span "Select" at bounding box center [1081, 715] width 34 height 18
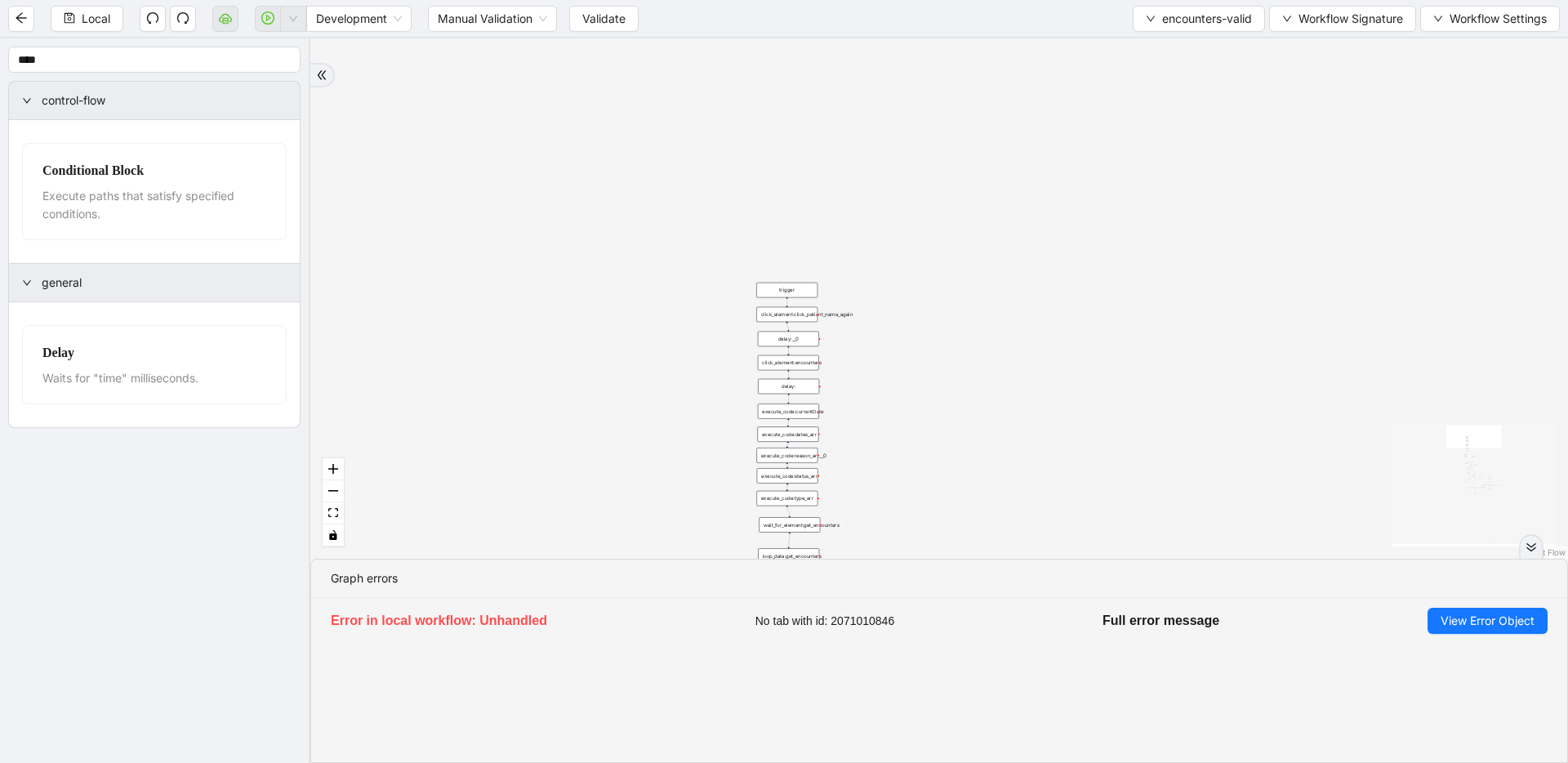
drag, startPoint x: 895, startPoint y: 318, endPoint x: 867, endPoint y: 60, distance: 259.5
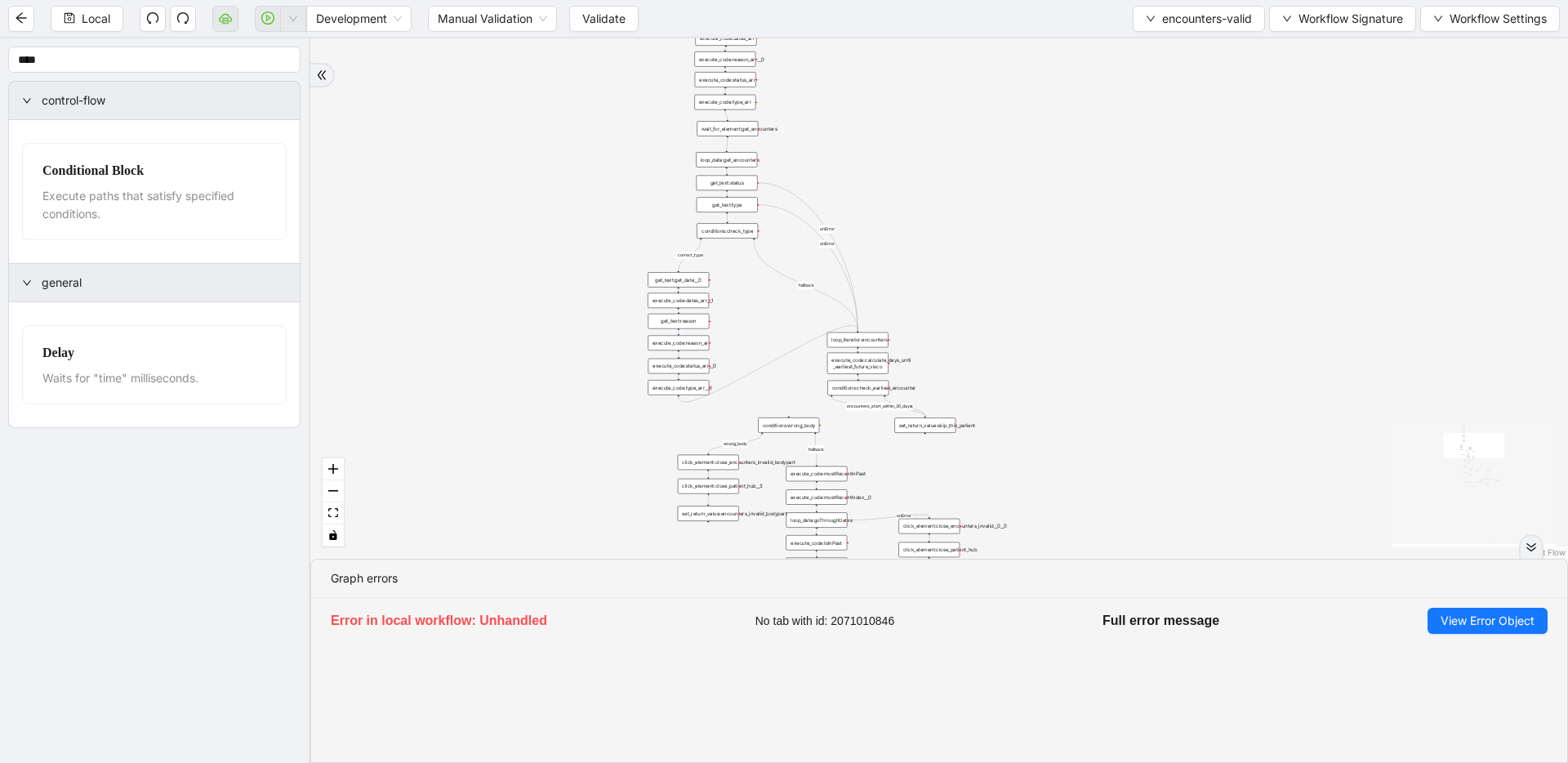
drag, startPoint x: 892, startPoint y: 264, endPoint x: 861, endPoint y: 82, distance: 184.6
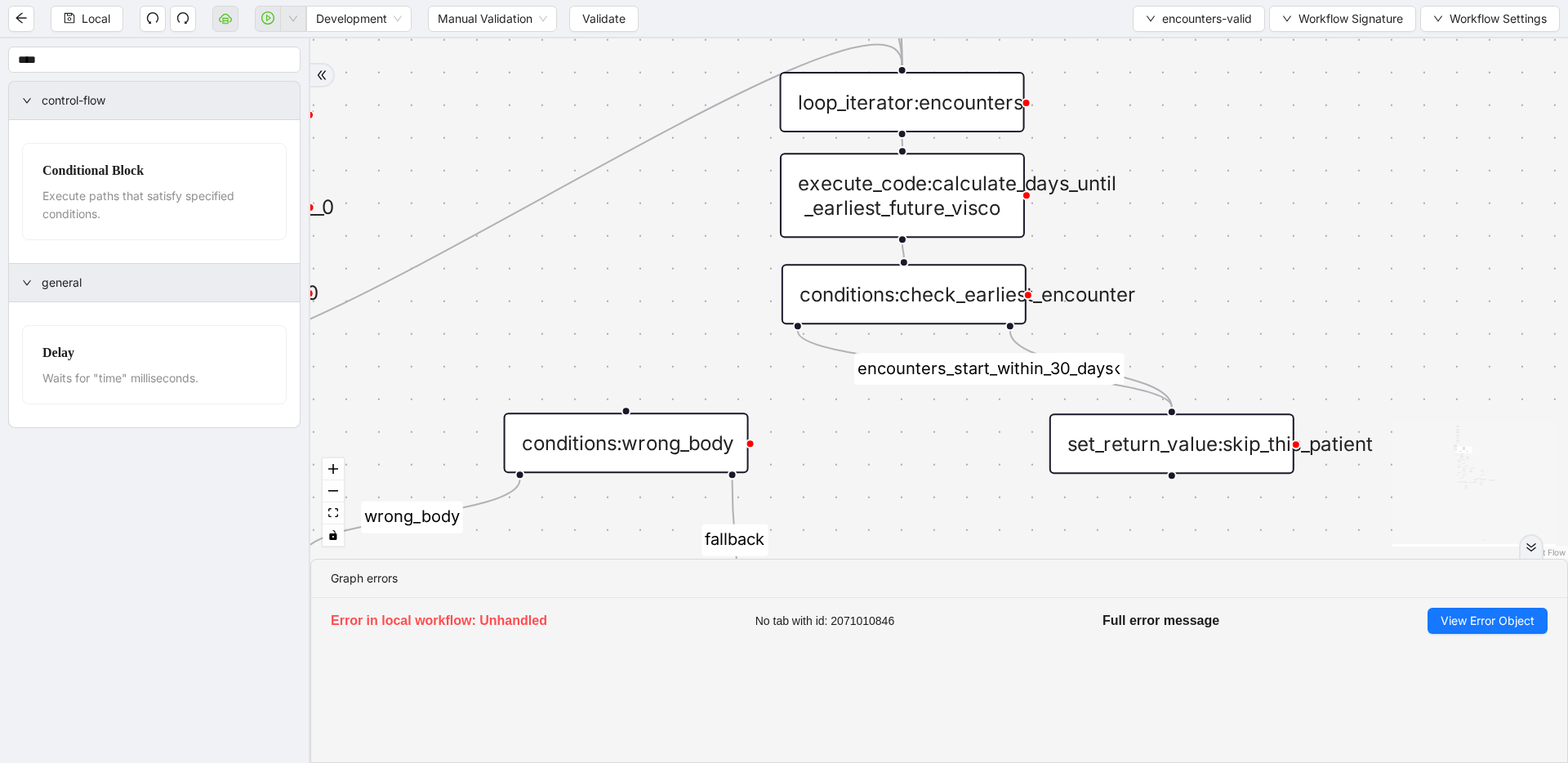
drag, startPoint x: 714, startPoint y: 216, endPoint x: 868, endPoint y: 414, distance: 250.8
drag, startPoint x: 754, startPoint y: 344, endPoint x: 1047, endPoint y: 217, distance: 319.3
click at [639, 403] on div "fallback inPast hasInPast fallback wrong_body inNewYear fallback fallback allIn…" at bounding box center [939, 299] width 1258 height 521
click at [70, 12] on icon "save" at bounding box center [69, 17] width 12 height 12
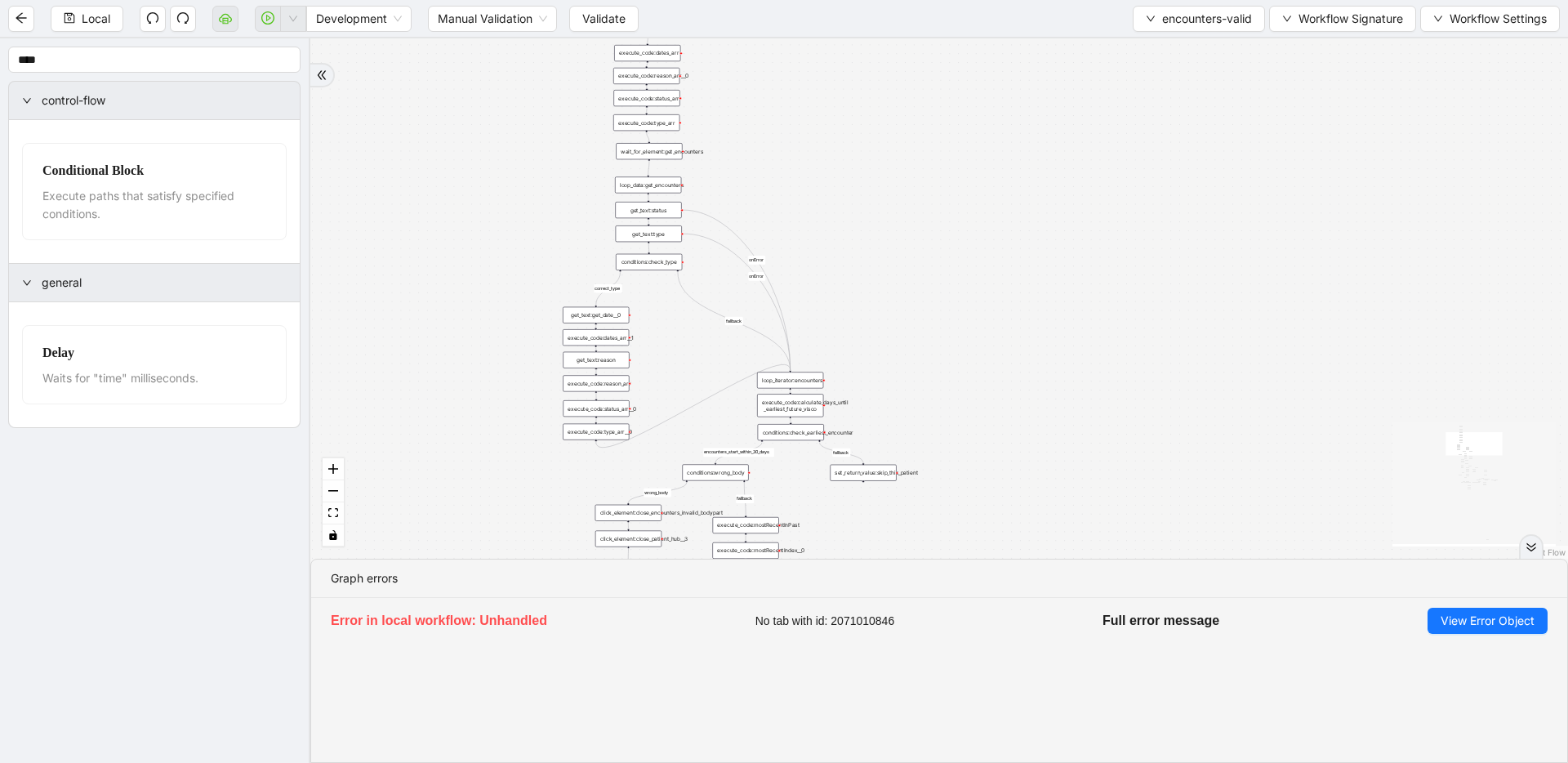
drag, startPoint x: 631, startPoint y: 300, endPoint x: 717, endPoint y: 434, distance: 159.2
click at [1197, 27] on button "encounters-valid" at bounding box center [1198, 18] width 132 height 26
click at [1194, 54] on span "Select" at bounding box center [1196, 51] width 108 height 18
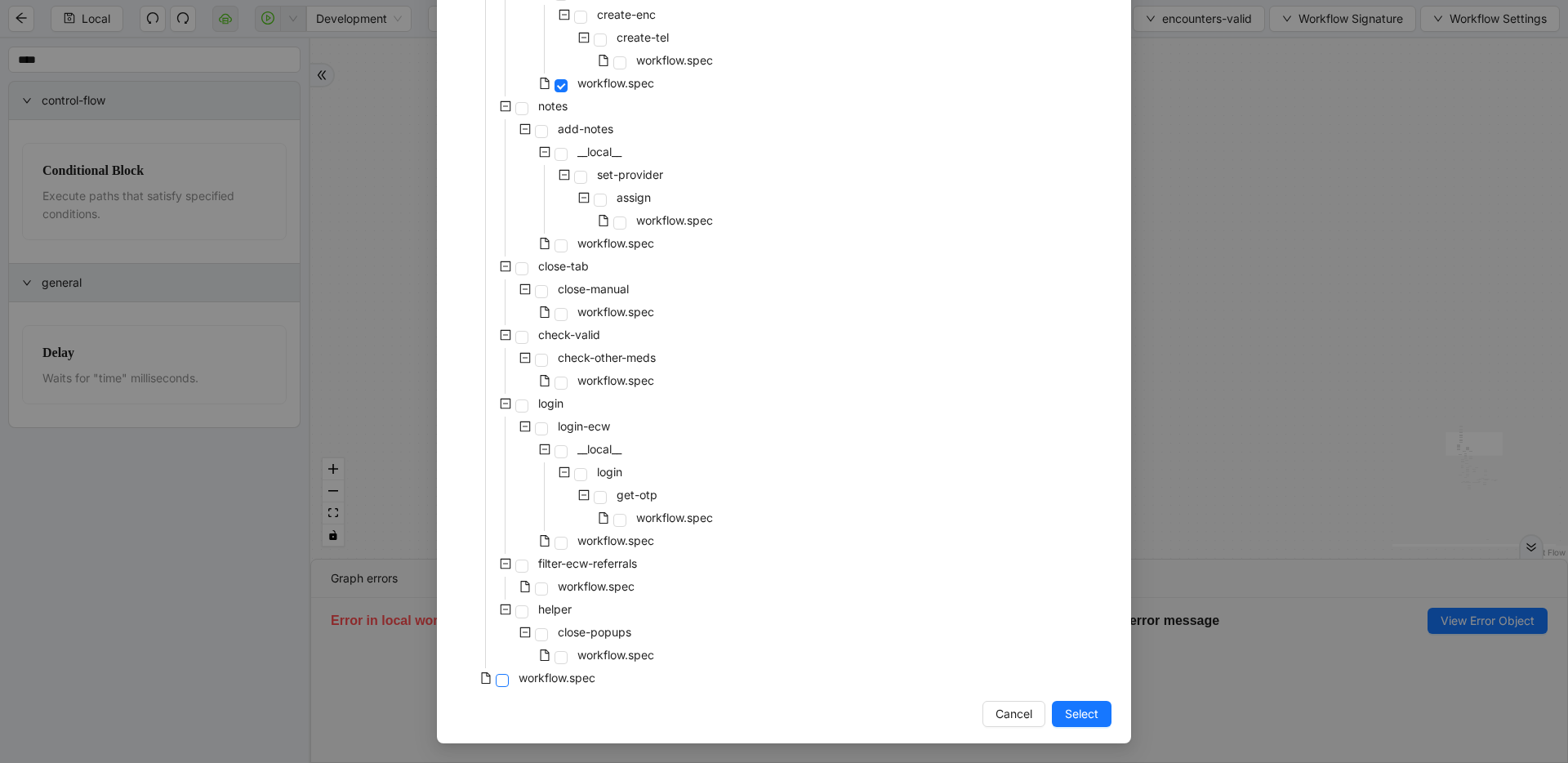
click at [496, 678] on span at bounding box center [502, 681] width 13 height 13
click at [1070, 723] on span "Select" at bounding box center [1081, 715] width 34 height 18
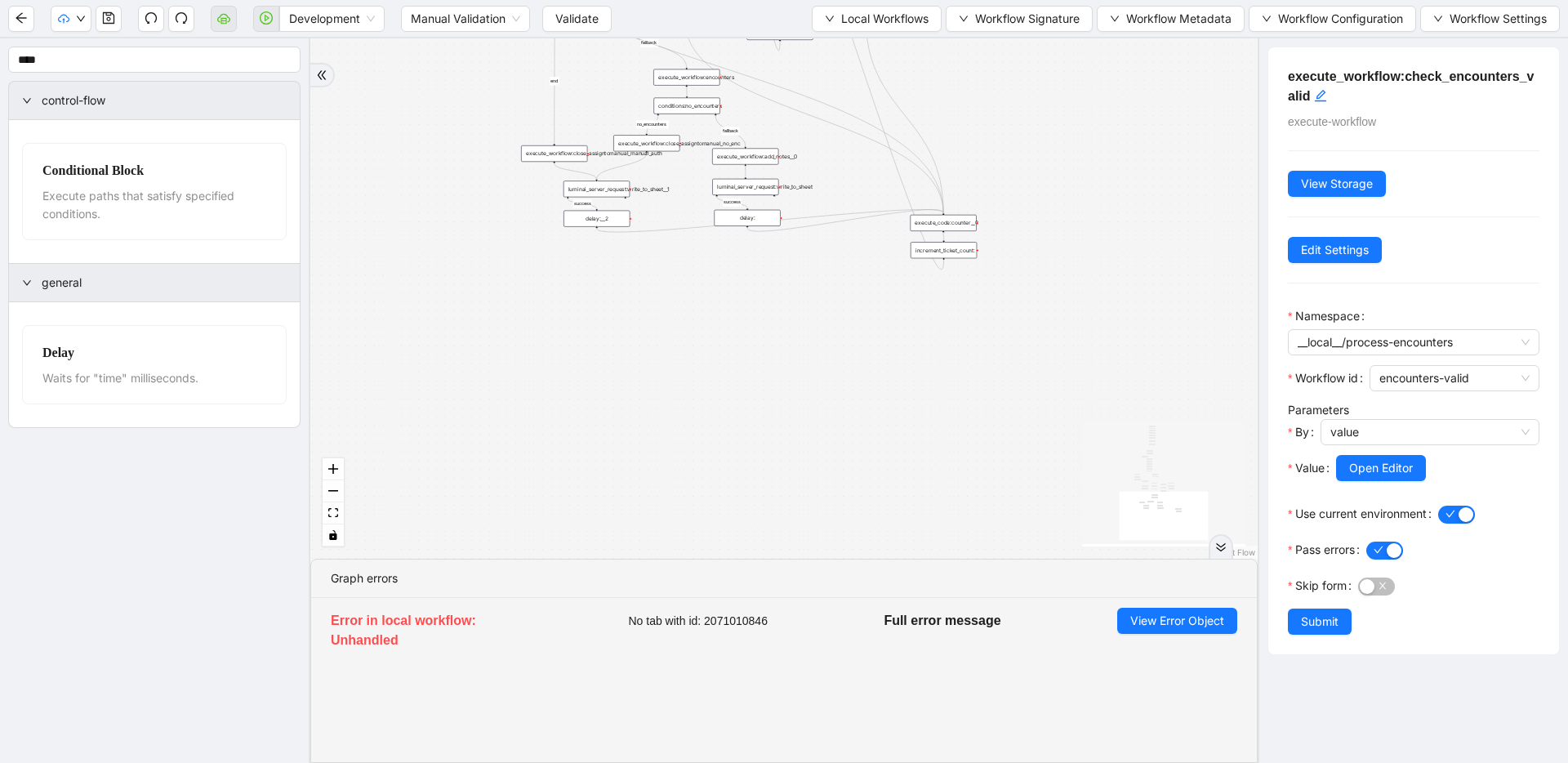
drag, startPoint x: 720, startPoint y: 502, endPoint x: 707, endPoint y: 598, distance: 96.9
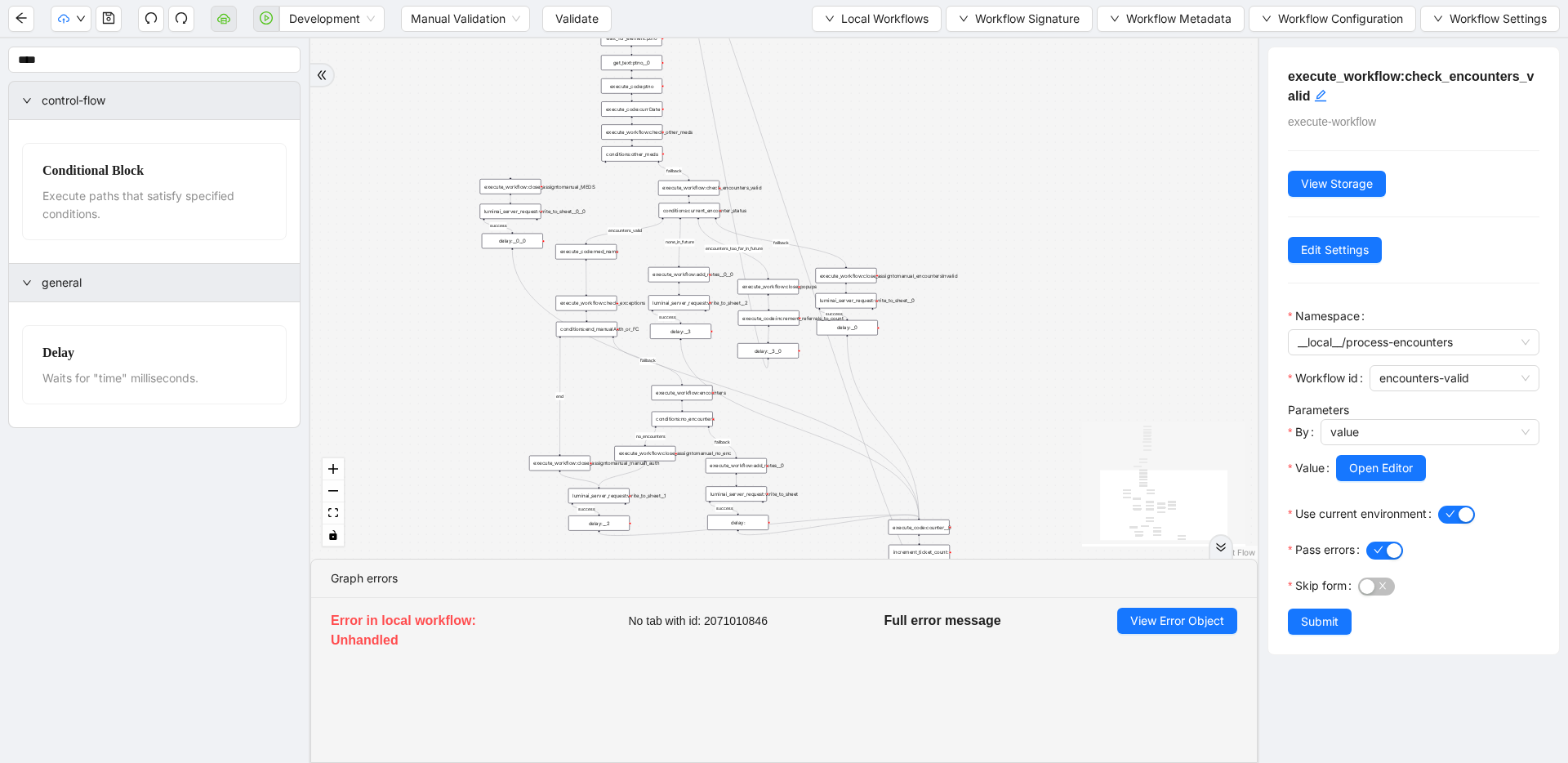
drag, startPoint x: 486, startPoint y: 257, endPoint x: 492, endPoint y: 416, distance: 159.1
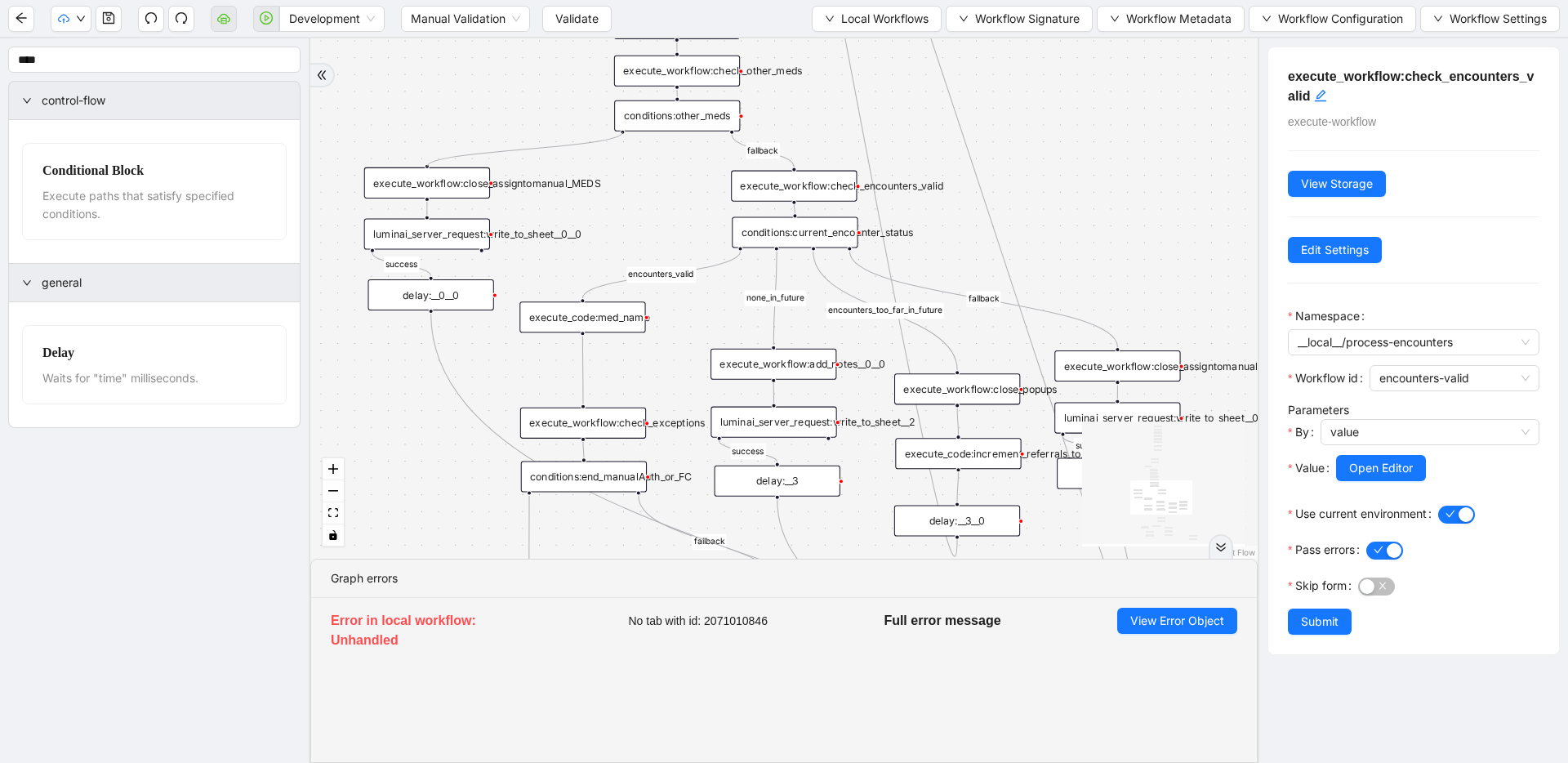
drag, startPoint x: 620, startPoint y: 132, endPoint x: 438, endPoint y: 165, distance: 185.0
click at [438, 165] on div "fallback success success fallback no_encounters end success success success old…" at bounding box center [784, 299] width 947 height 521
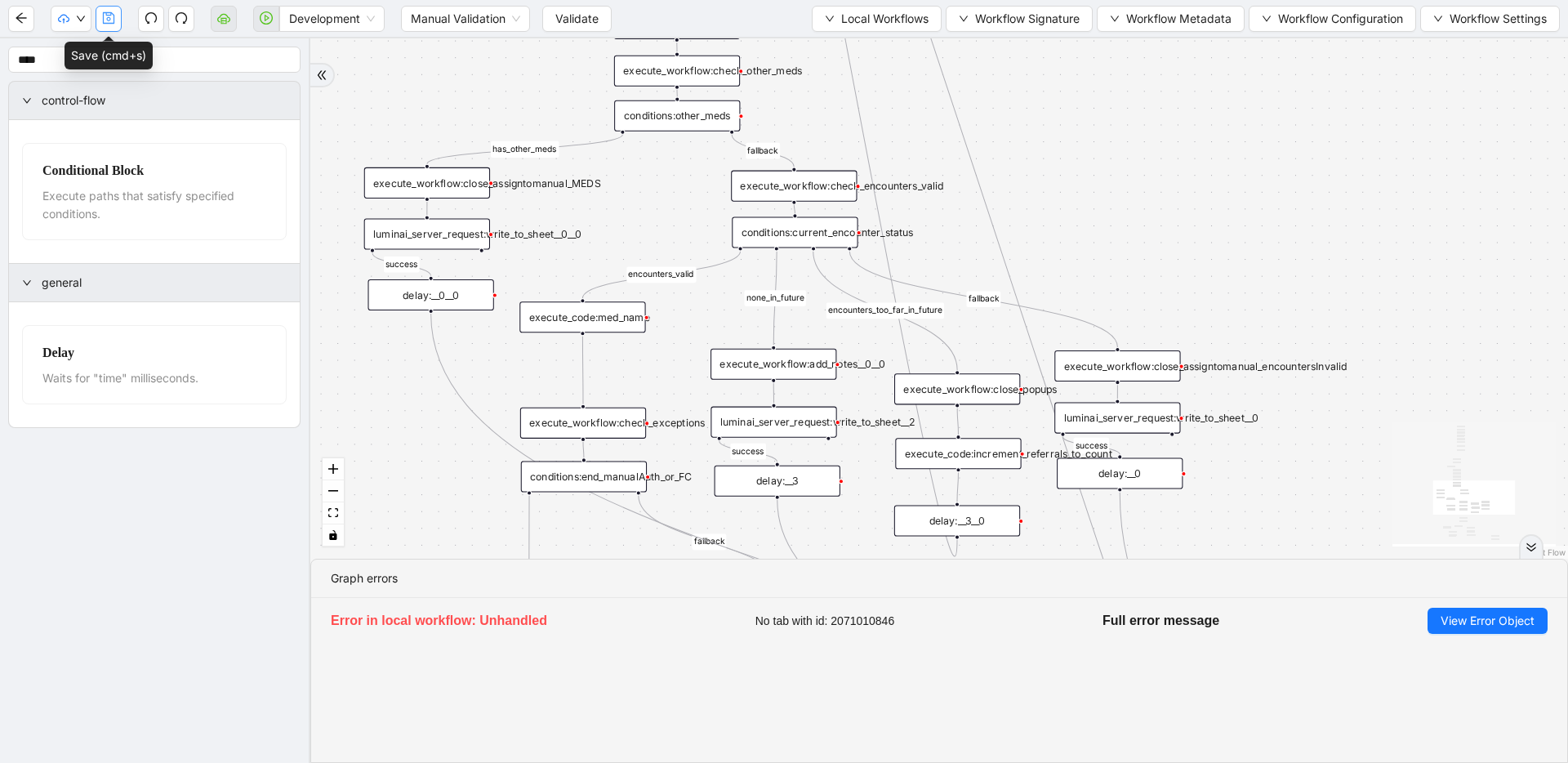
click at [117, 19] on button "button" at bounding box center [109, 18] width 26 height 26
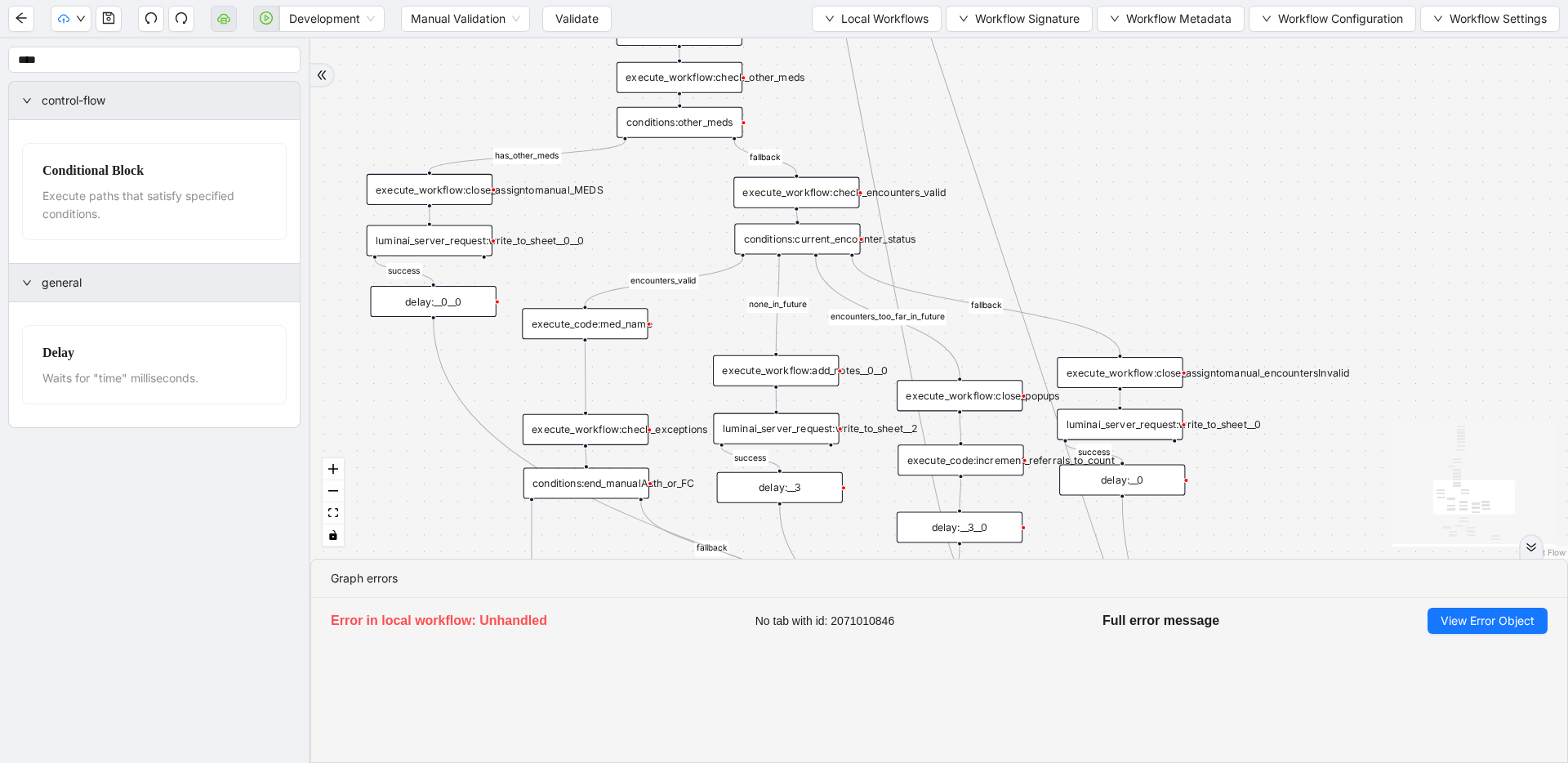
drag, startPoint x: 1024, startPoint y: 144, endPoint x: 1093, endPoint y: 414, distance: 278.7
click at [1093, 414] on div "fallback success success fallback no_encounters end success success success old…" at bounding box center [939, 299] width 1258 height 521
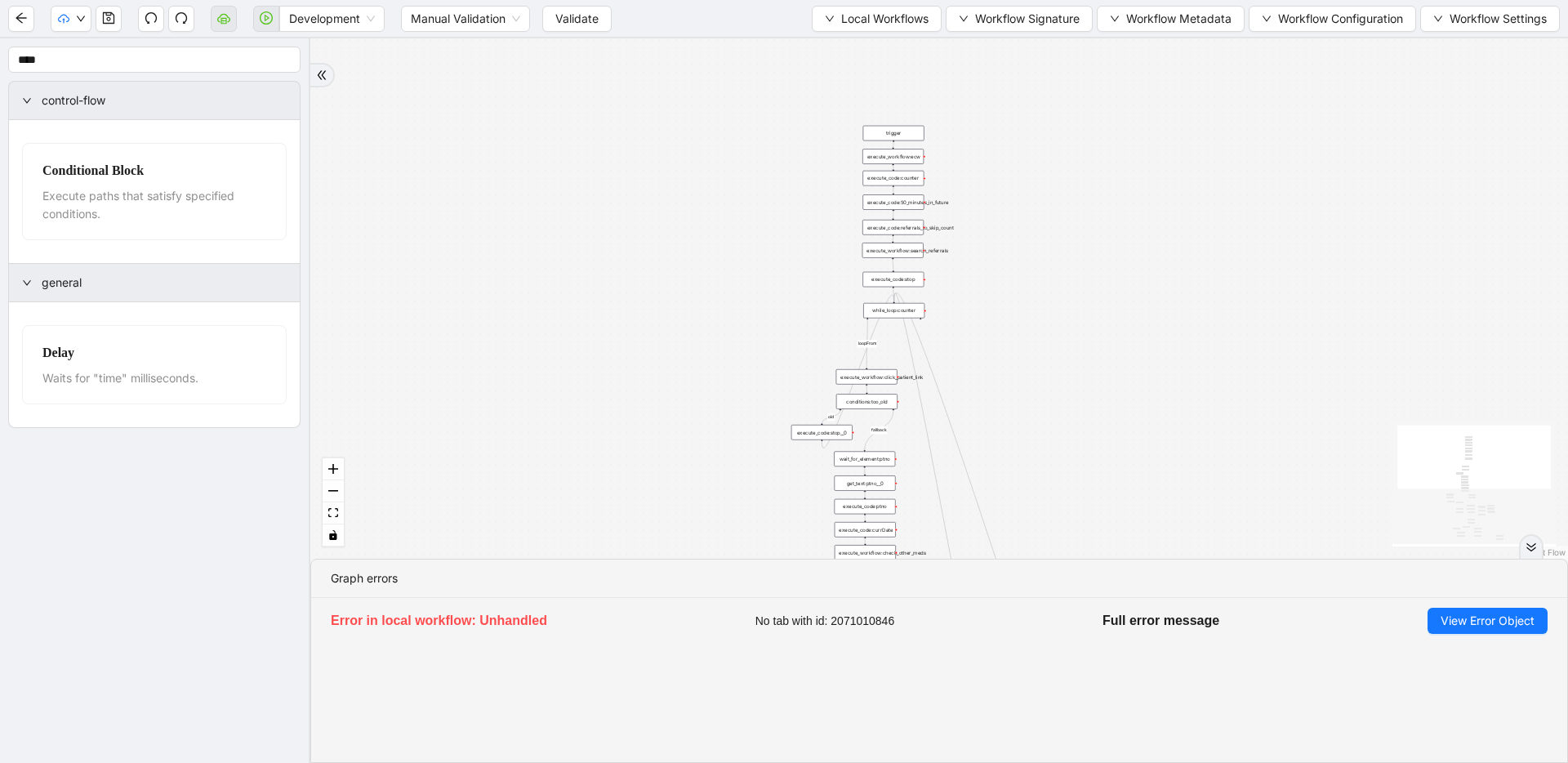
drag, startPoint x: 1055, startPoint y: 236, endPoint x: 1042, endPoint y: 481, distance: 245.3
drag, startPoint x: 1023, startPoint y: 398, endPoint x: 1028, endPoint y: 459, distance: 61.2
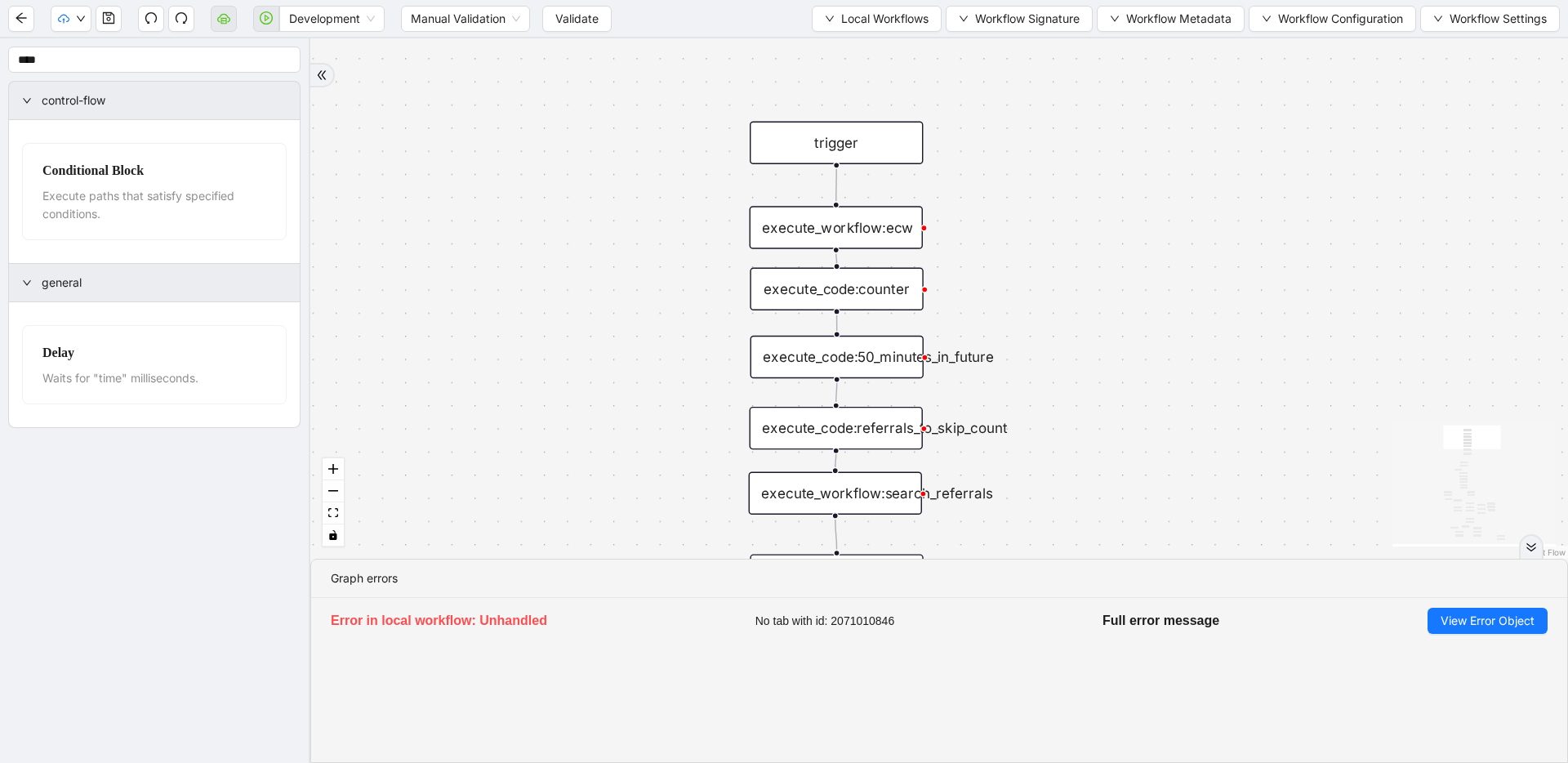
drag, startPoint x: 838, startPoint y: 163, endPoint x: 838, endPoint y: 143, distance: 20.0
click at [838, 143] on div "trigger" at bounding box center [837, 142] width 174 height 43
drag, startPoint x: 847, startPoint y: 218, endPoint x: 848, endPoint y: 202, distance: 16.0
click at [848, 202] on div "execute_workflow:ecw" at bounding box center [837, 210] width 174 height 43
drag, startPoint x: 853, startPoint y: 282, endPoint x: 854, endPoint y: 270, distance: 12.0
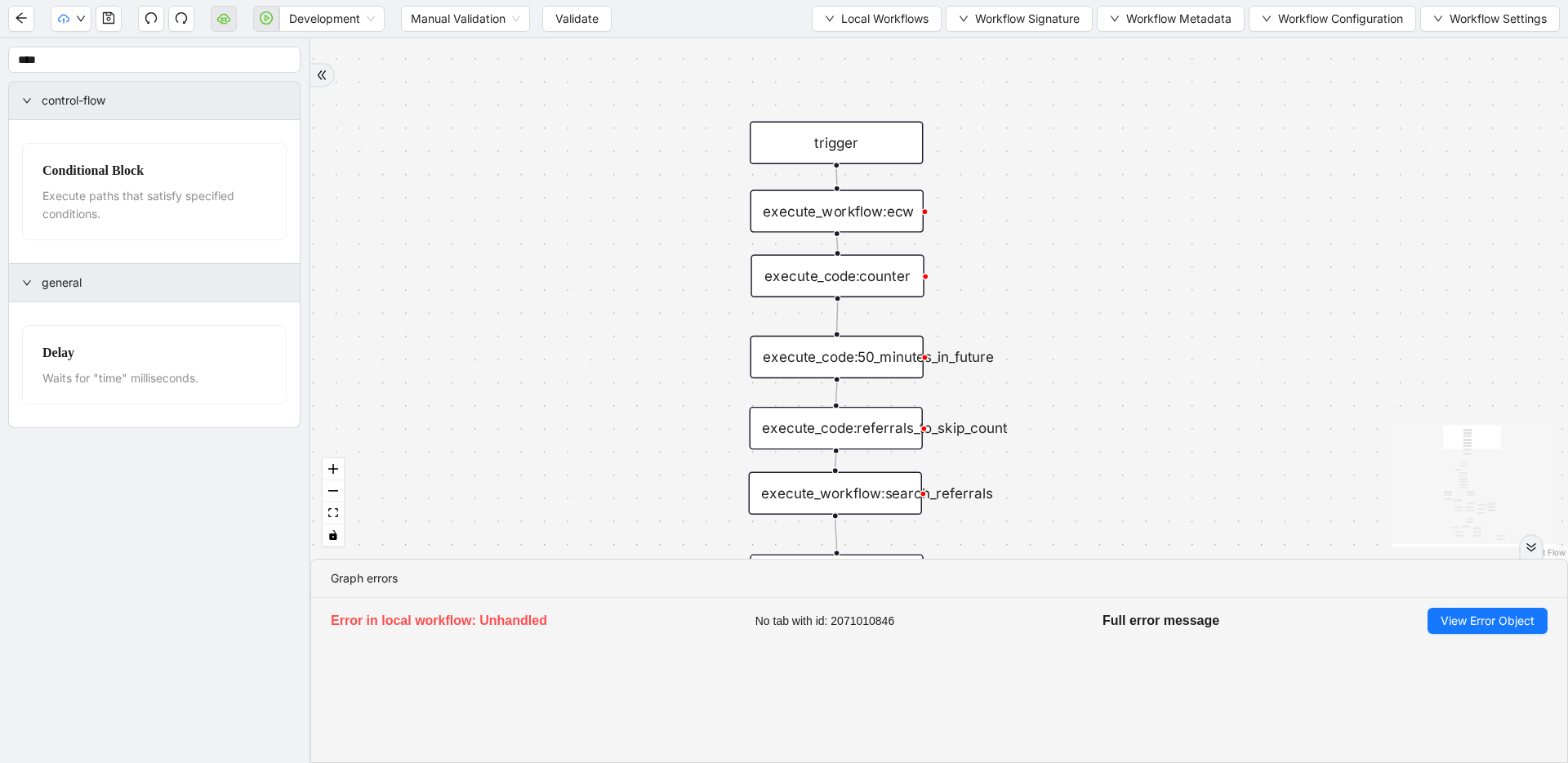
click at [854, 270] on div "execute_code:counter" at bounding box center [837, 276] width 174 height 43
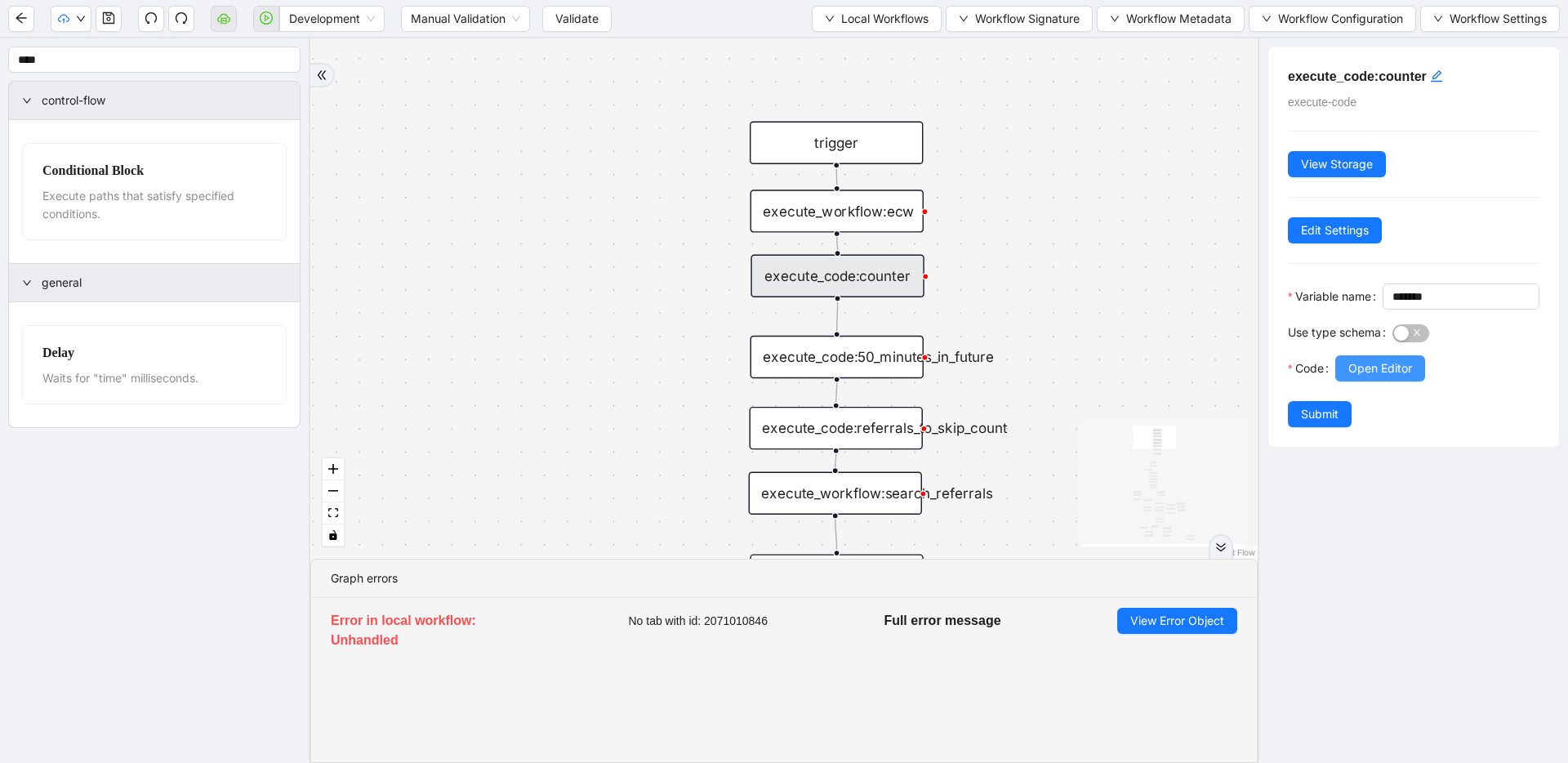
click at [1357, 377] on span "Open Editor" at bounding box center [1380, 368] width 64 height 18
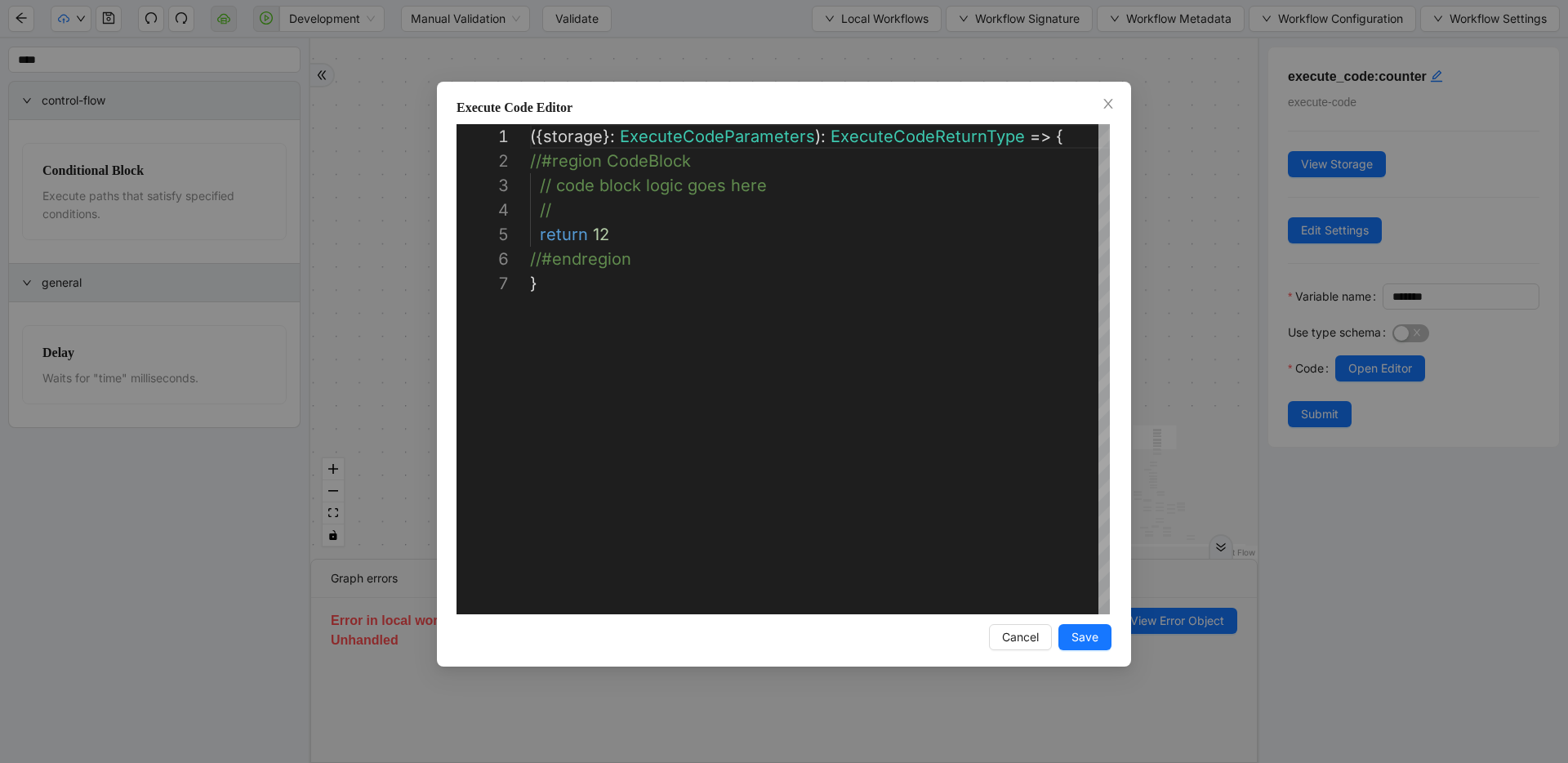
scroll to position [147, 0]
click at [1202, 334] on div "**********" at bounding box center [784, 381] width 1568 height 763
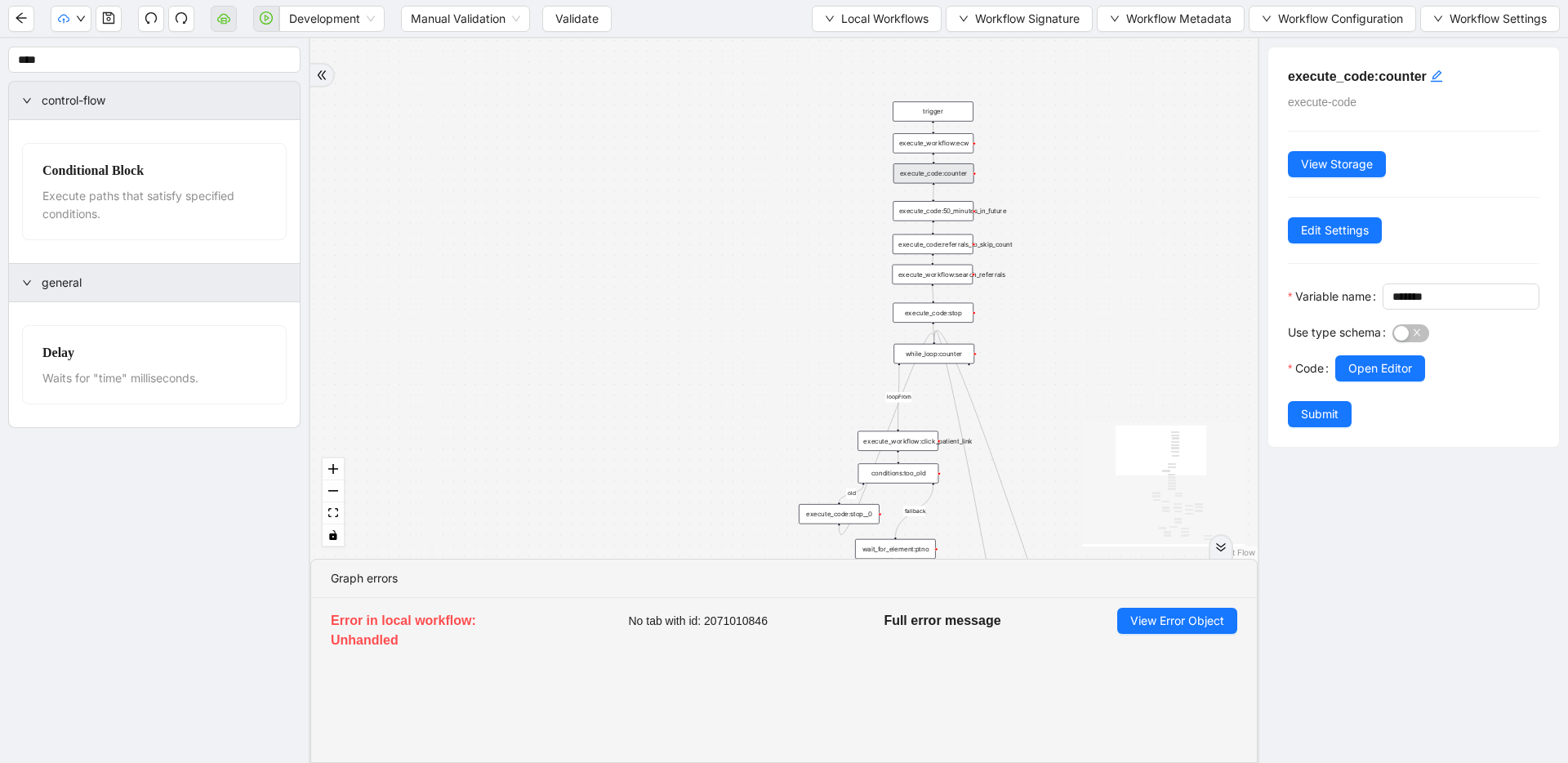
drag, startPoint x: 1018, startPoint y: 332, endPoint x: 1018, endPoint y: 199, distance: 133.0
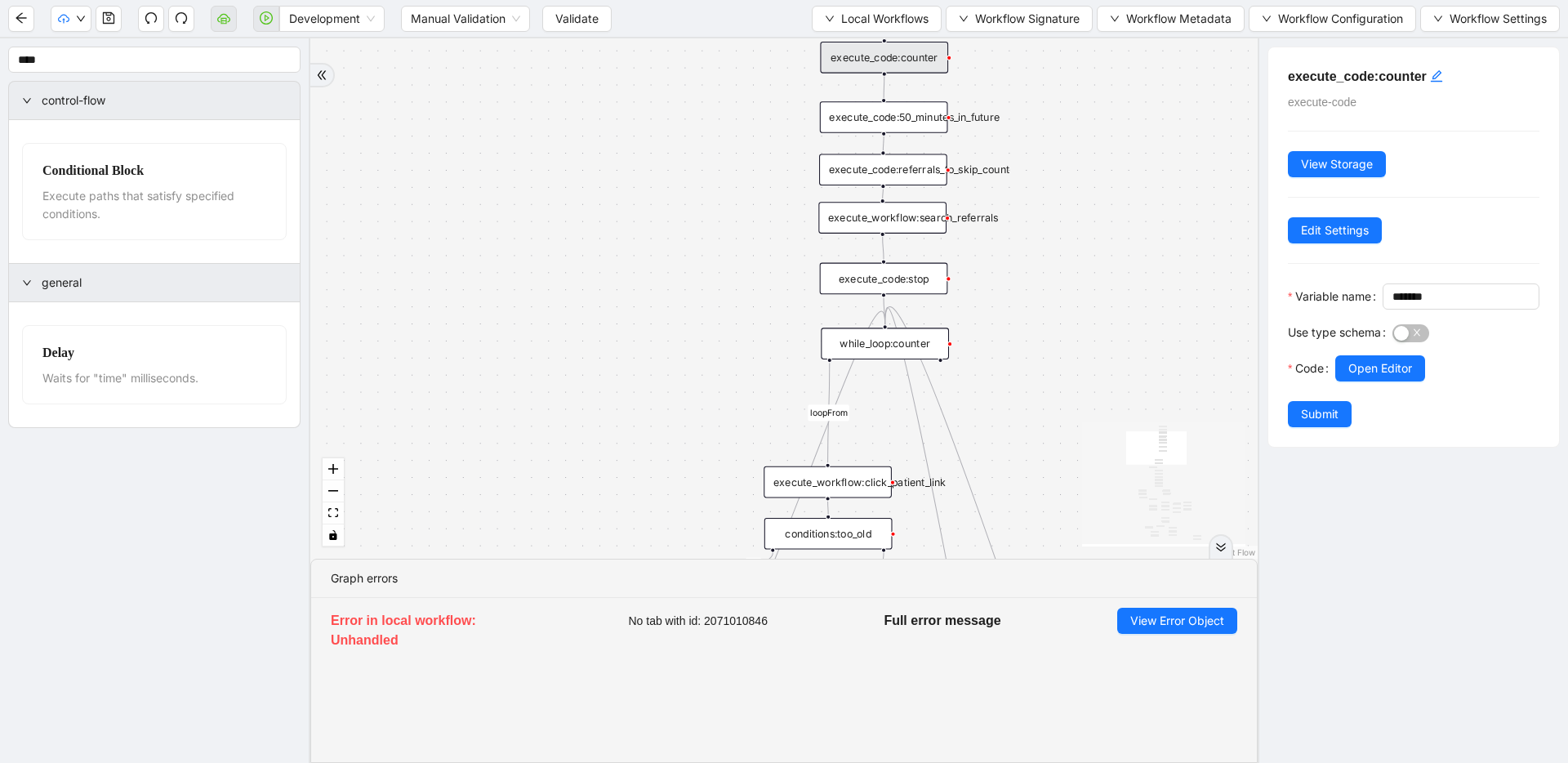
click at [923, 347] on div "while_loop:counter" at bounding box center [885, 344] width 128 height 32
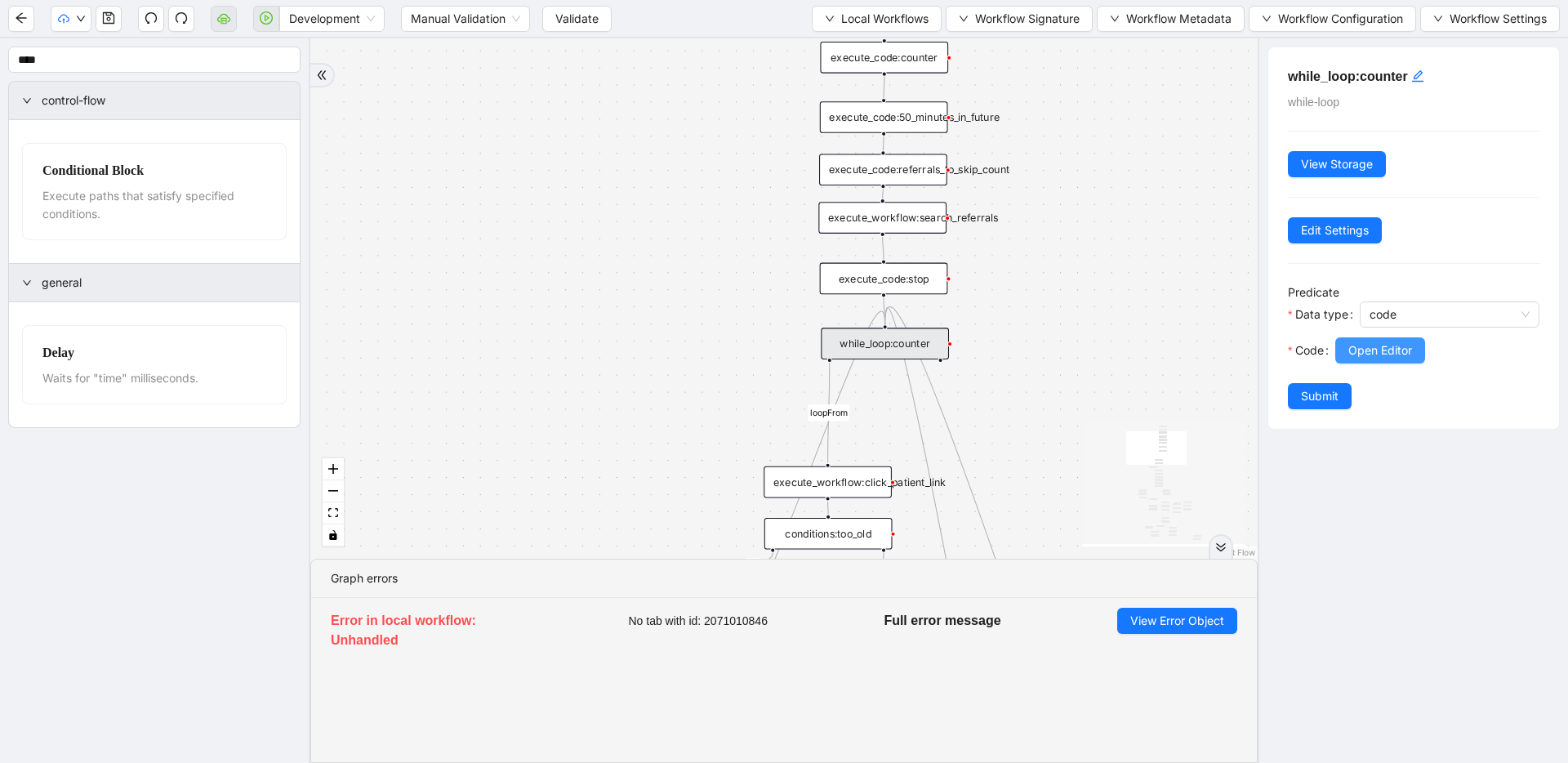
click at [1395, 358] on span "Open Editor" at bounding box center [1380, 351] width 64 height 18
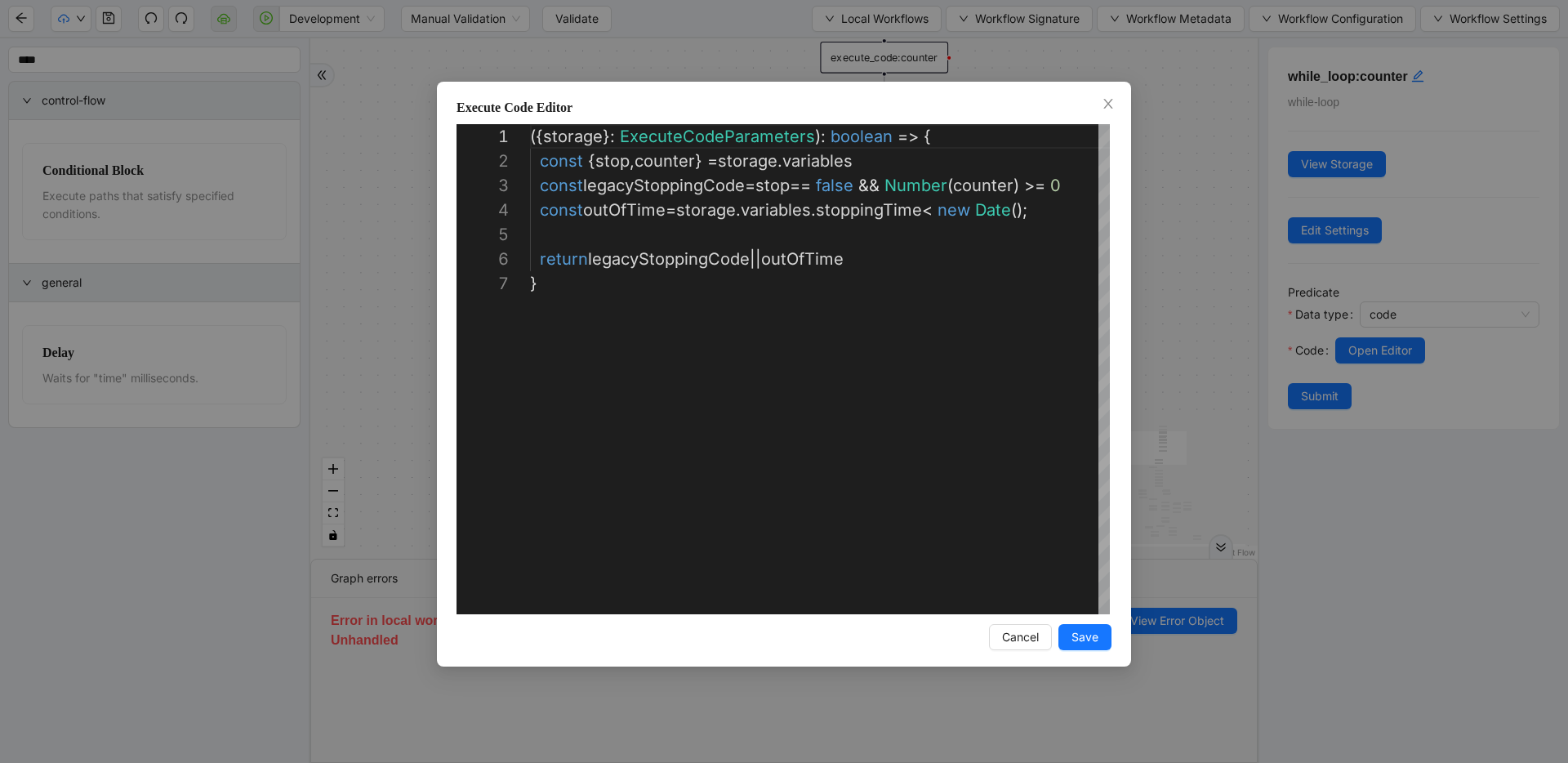
click at [1205, 260] on div "**********" at bounding box center [784, 381] width 1568 height 763
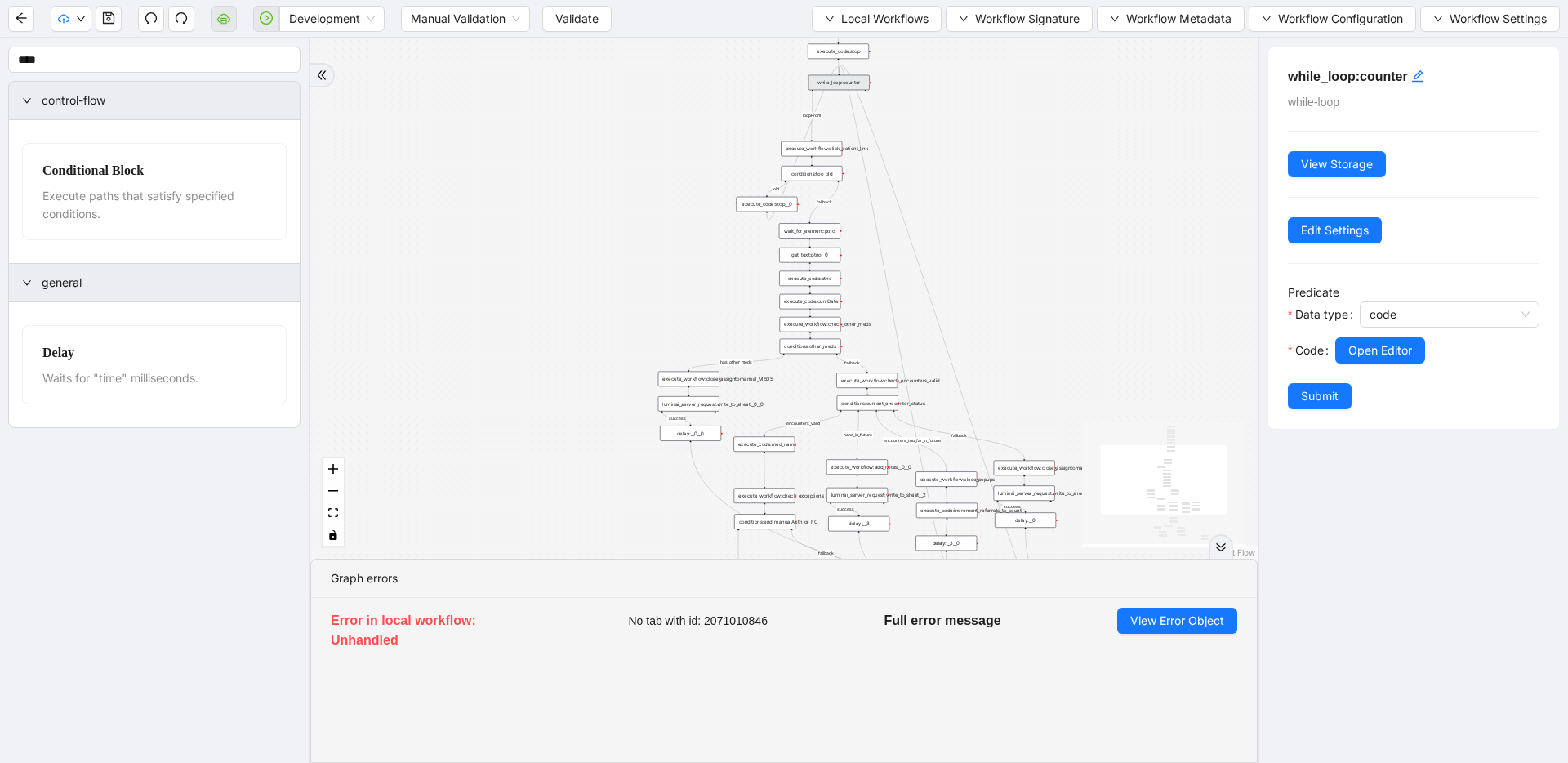
drag, startPoint x: 1040, startPoint y: 387, endPoint x: 928, endPoint y: 163, distance: 250.4
